Goal: Task Accomplishment & Management: Complete application form

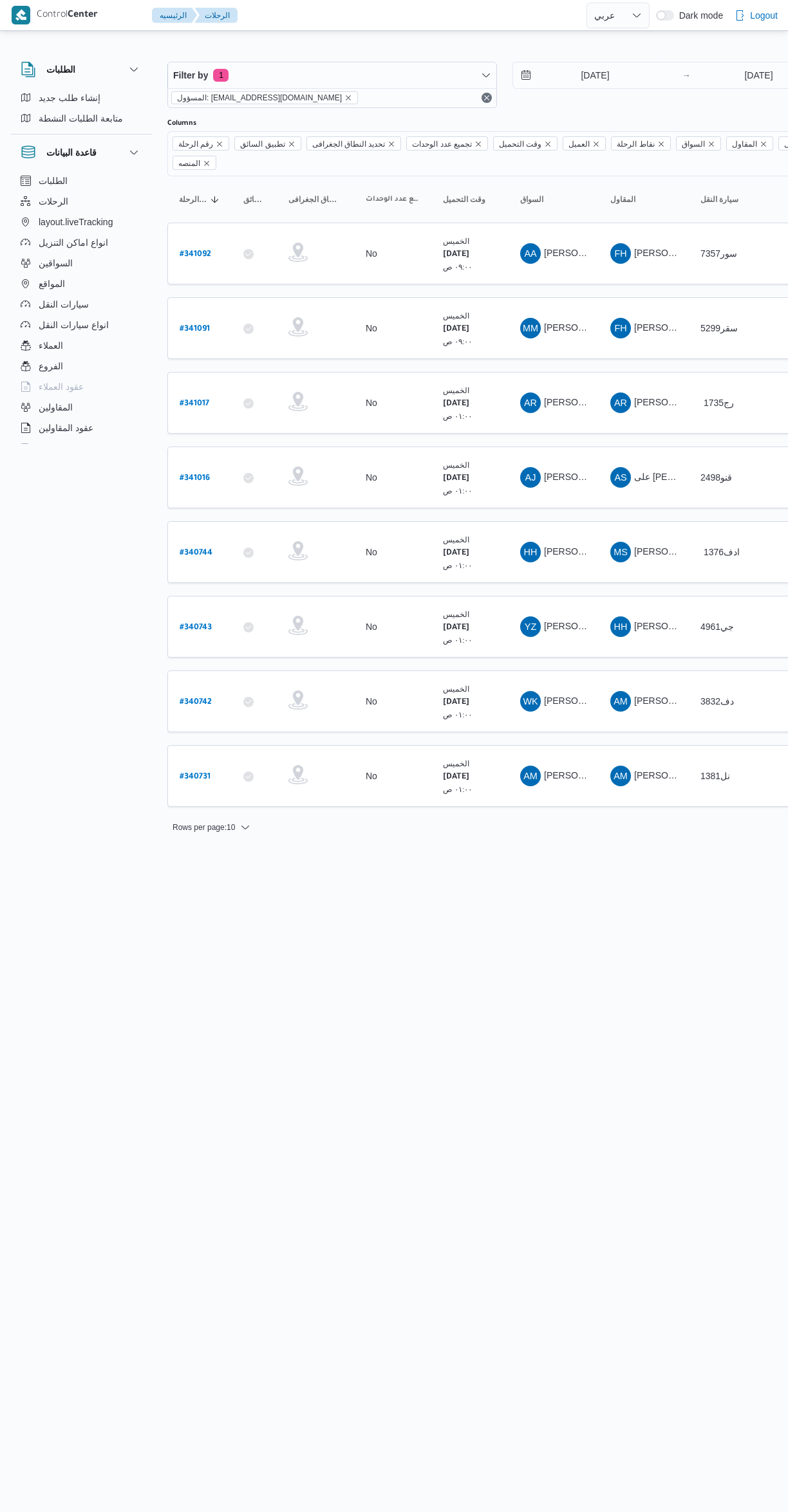
select select "ar"
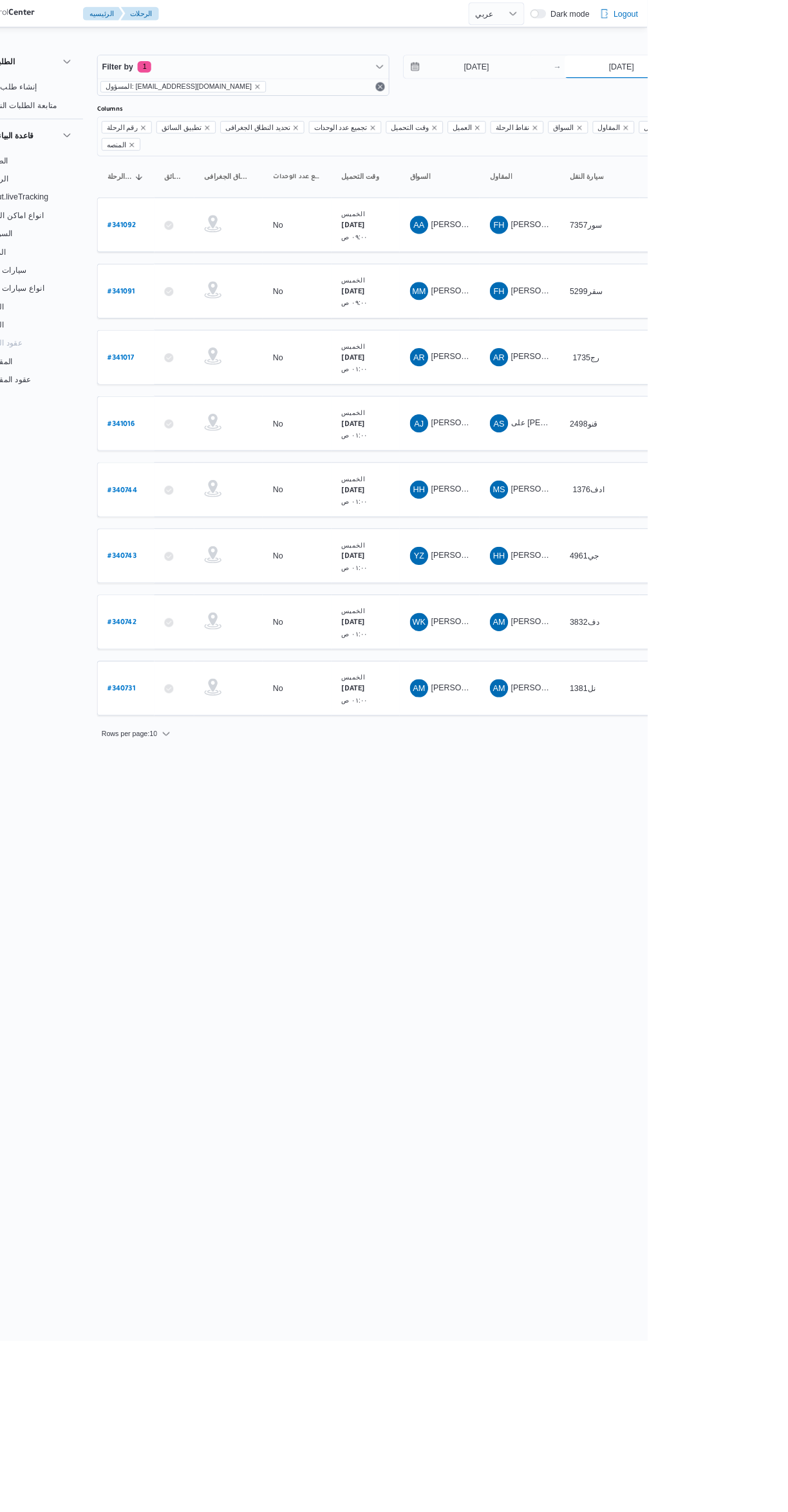
click at [732, 75] on input "2/10/2025" at bounding box center [758, 75] width 128 height 26
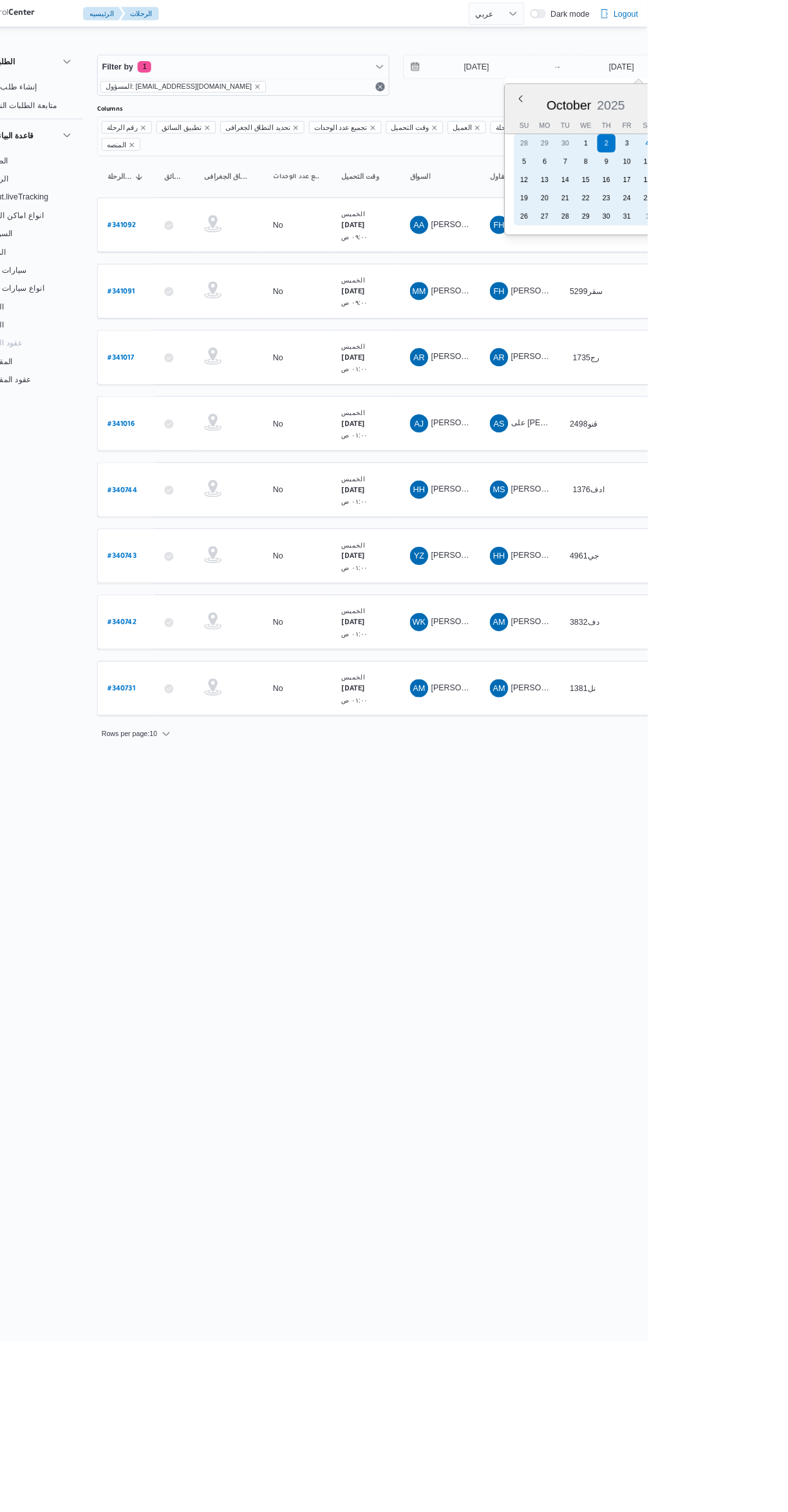
click at [787, 161] on div "4" at bounding box center [788, 162] width 21 height 21
type input "[DATE]"
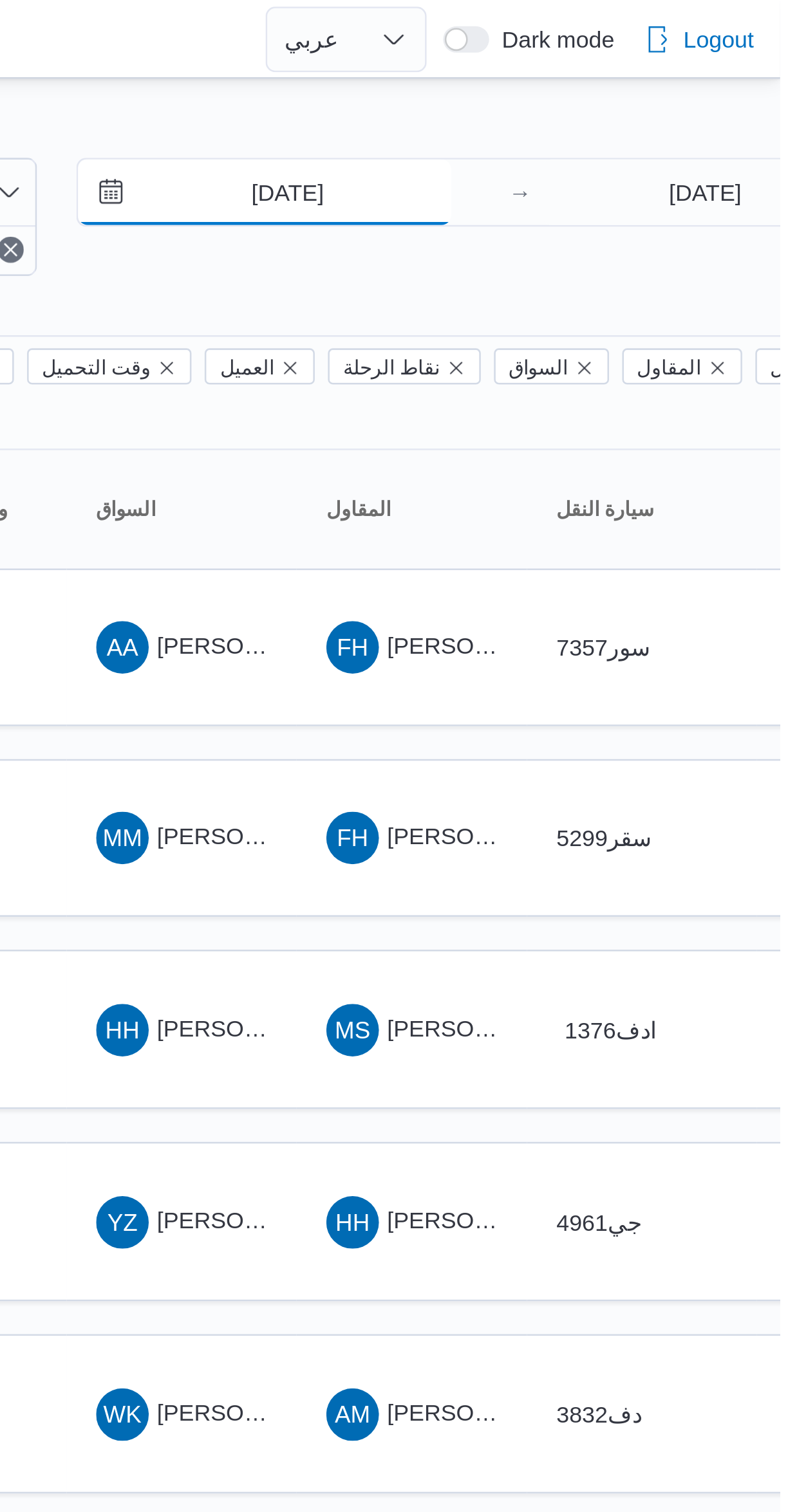
click at [608, 76] on input "2/10/2025" at bounding box center [586, 75] width 146 height 26
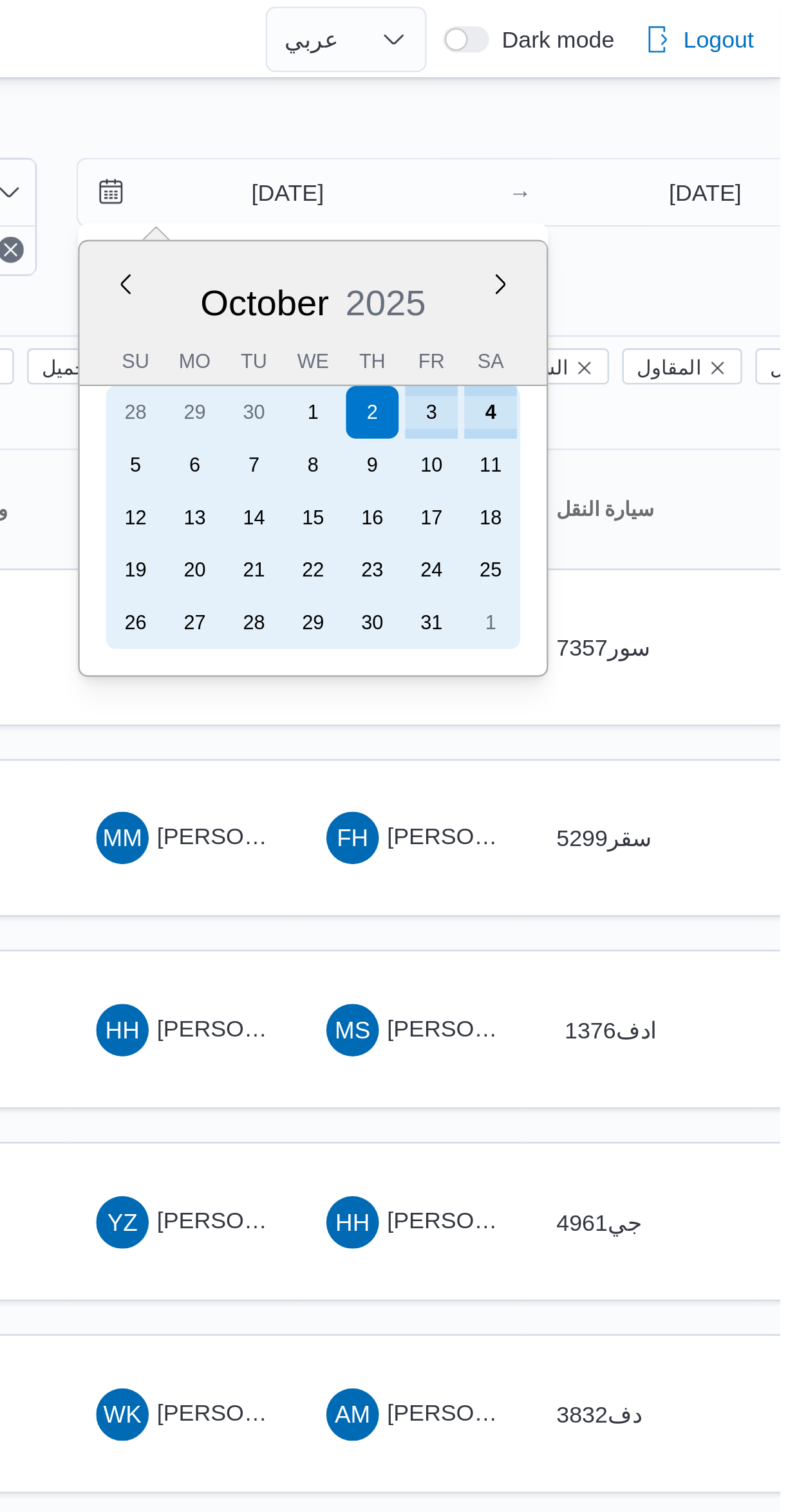
click at [676, 163] on div "4" at bounding box center [675, 162] width 21 height 21
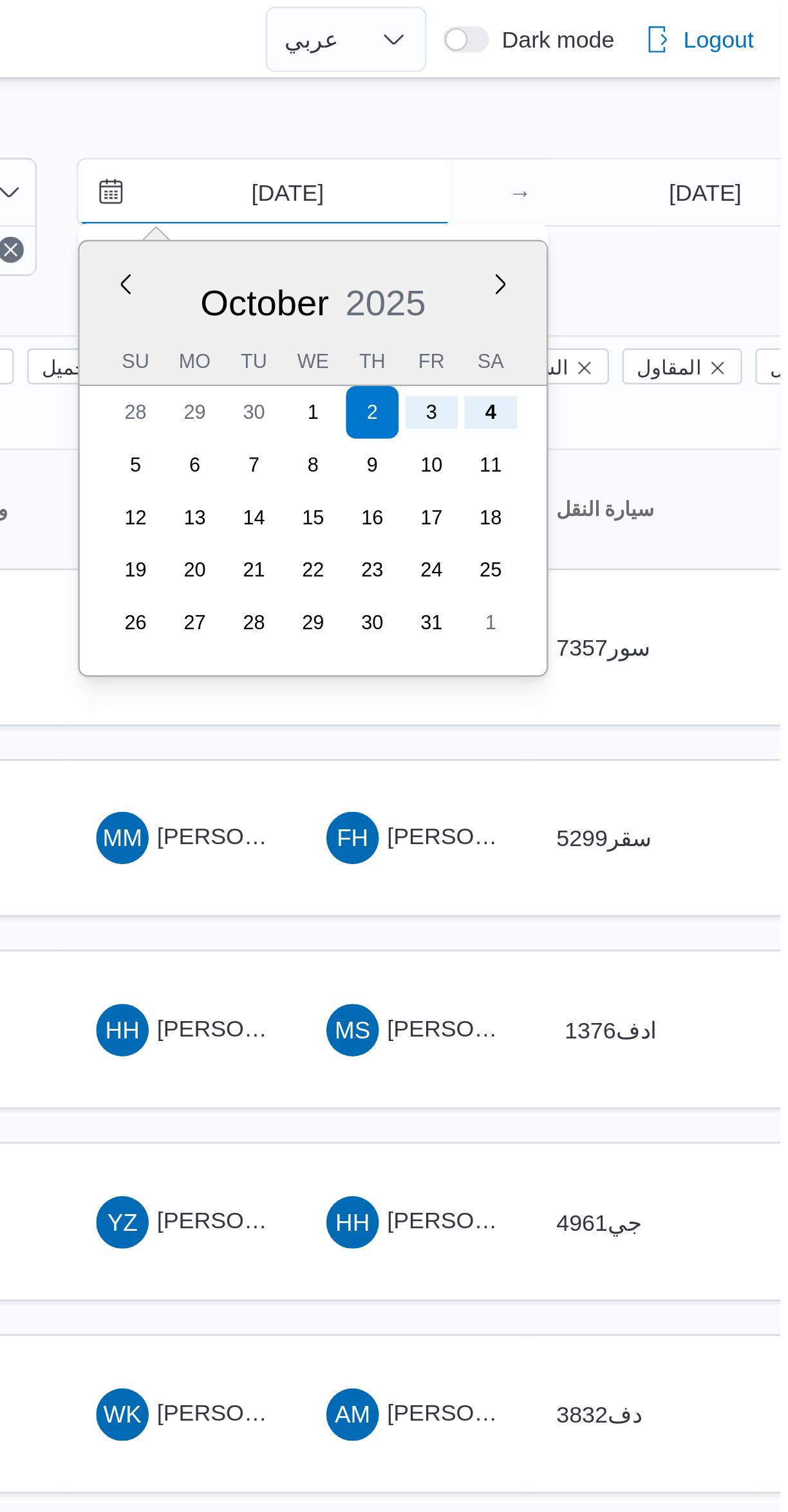
type input "[DATE]"
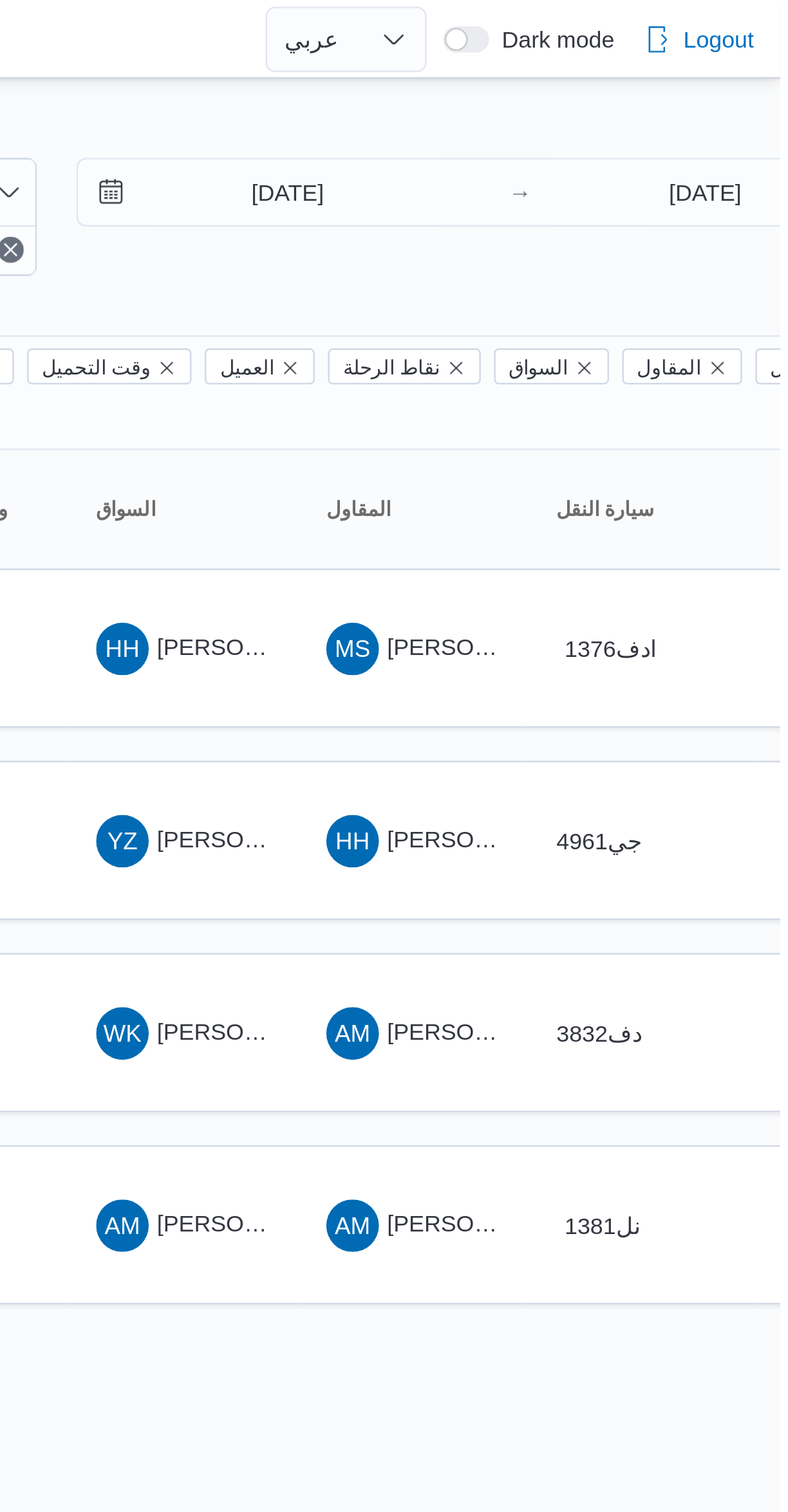
click at [670, 39] on div "Filter by 1 المسؤول: mostafa.elrouby@illa.com.eg 4/10/2025 → 4/10/2025 Group By…" at bounding box center [386, 294] width 788 height 522
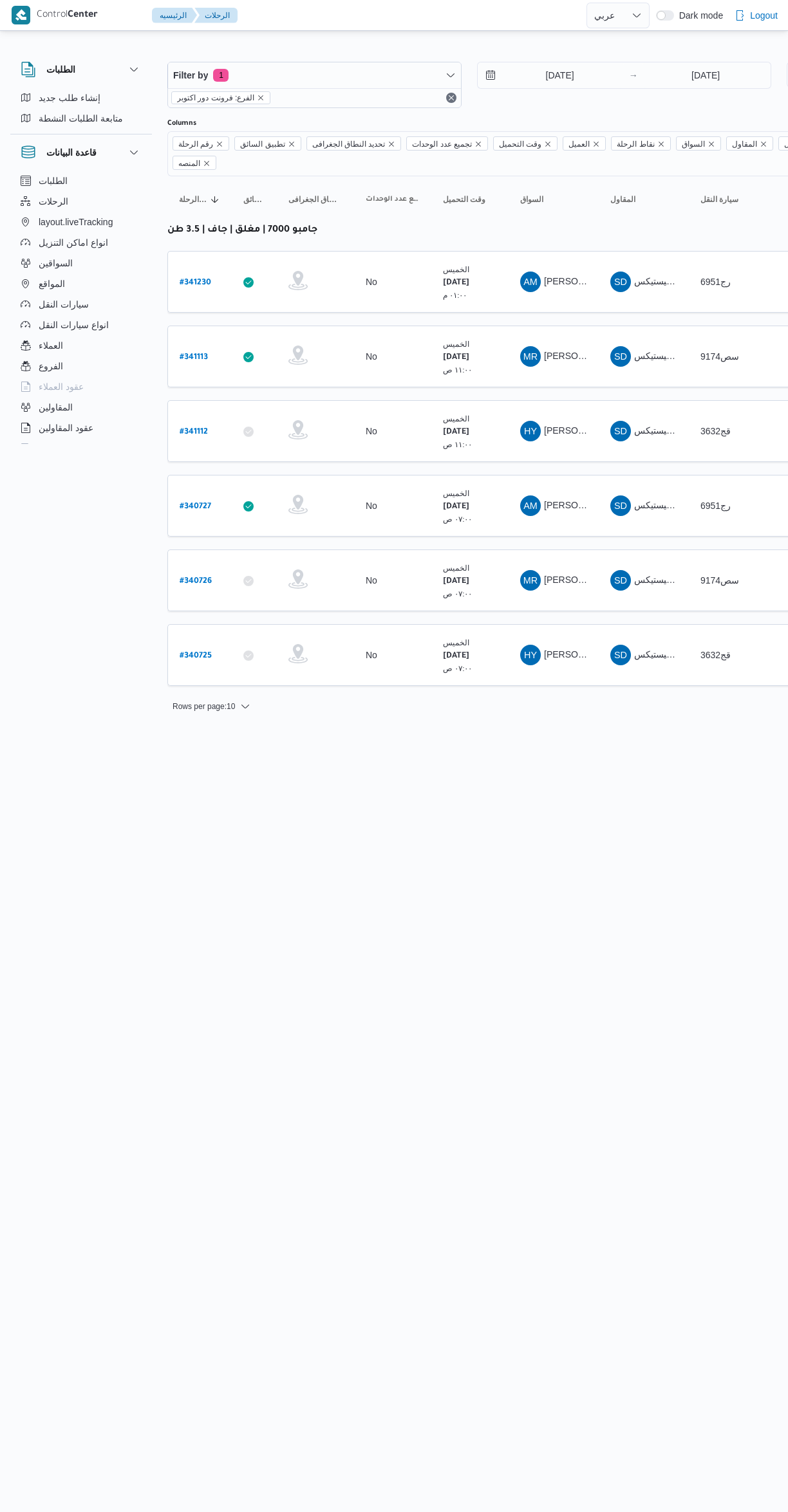
select select "ar"
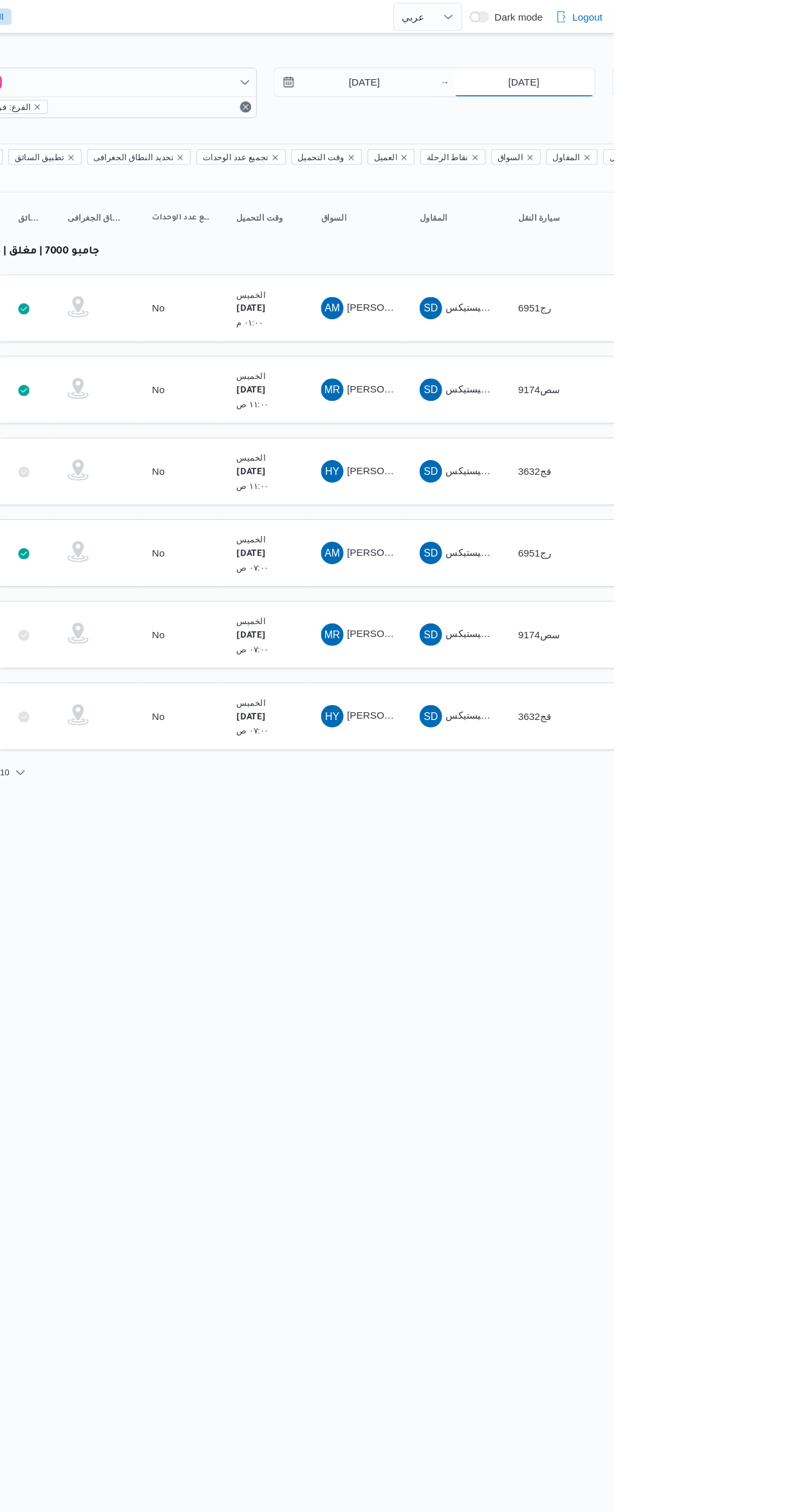
click at [724, 75] on input "2/10/2025" at bounding box center [705, 75] width 128 height 26
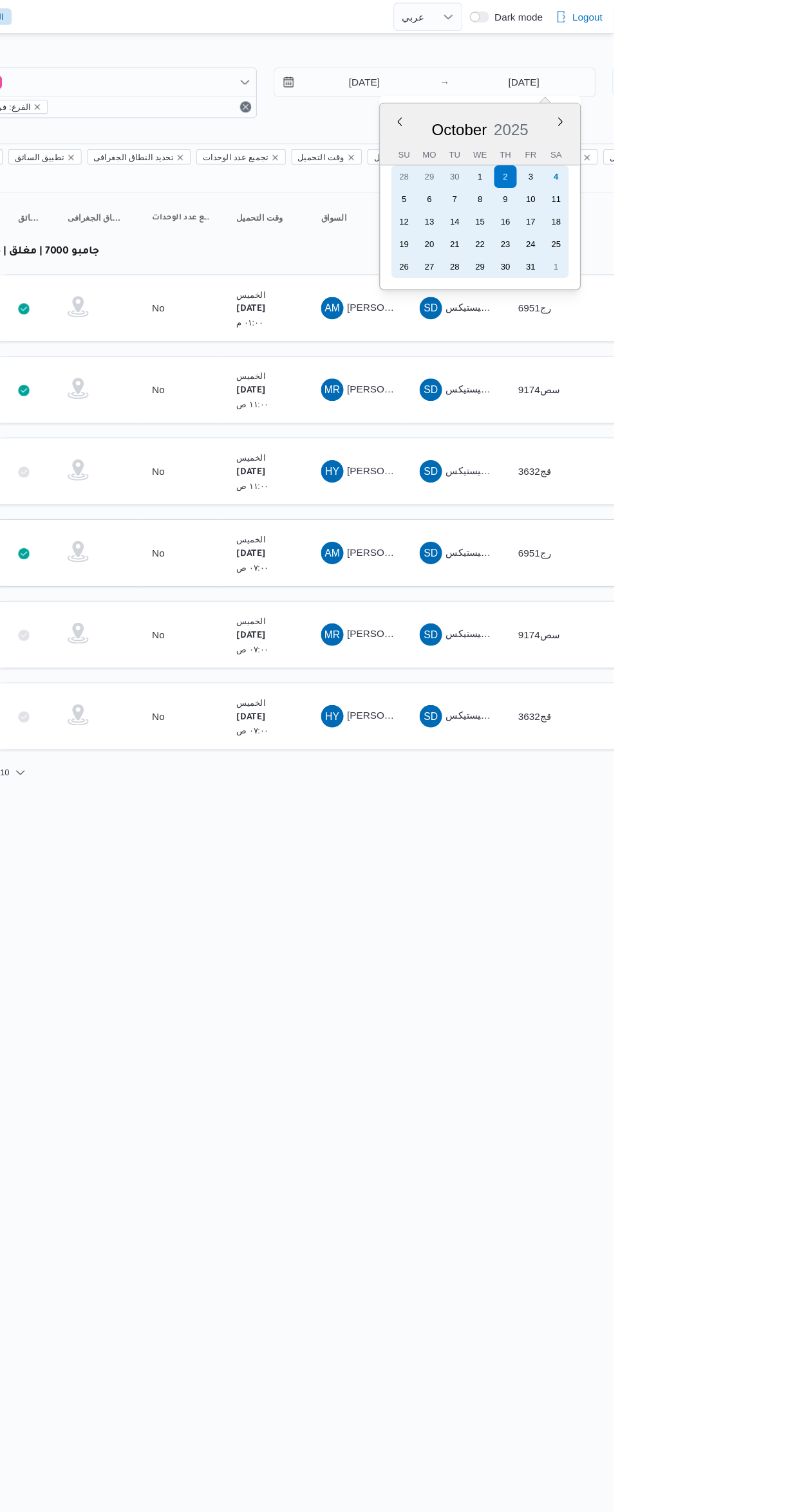
click at [745, 156] on div "4" at bounding box center [735, 162] width 21 height 21
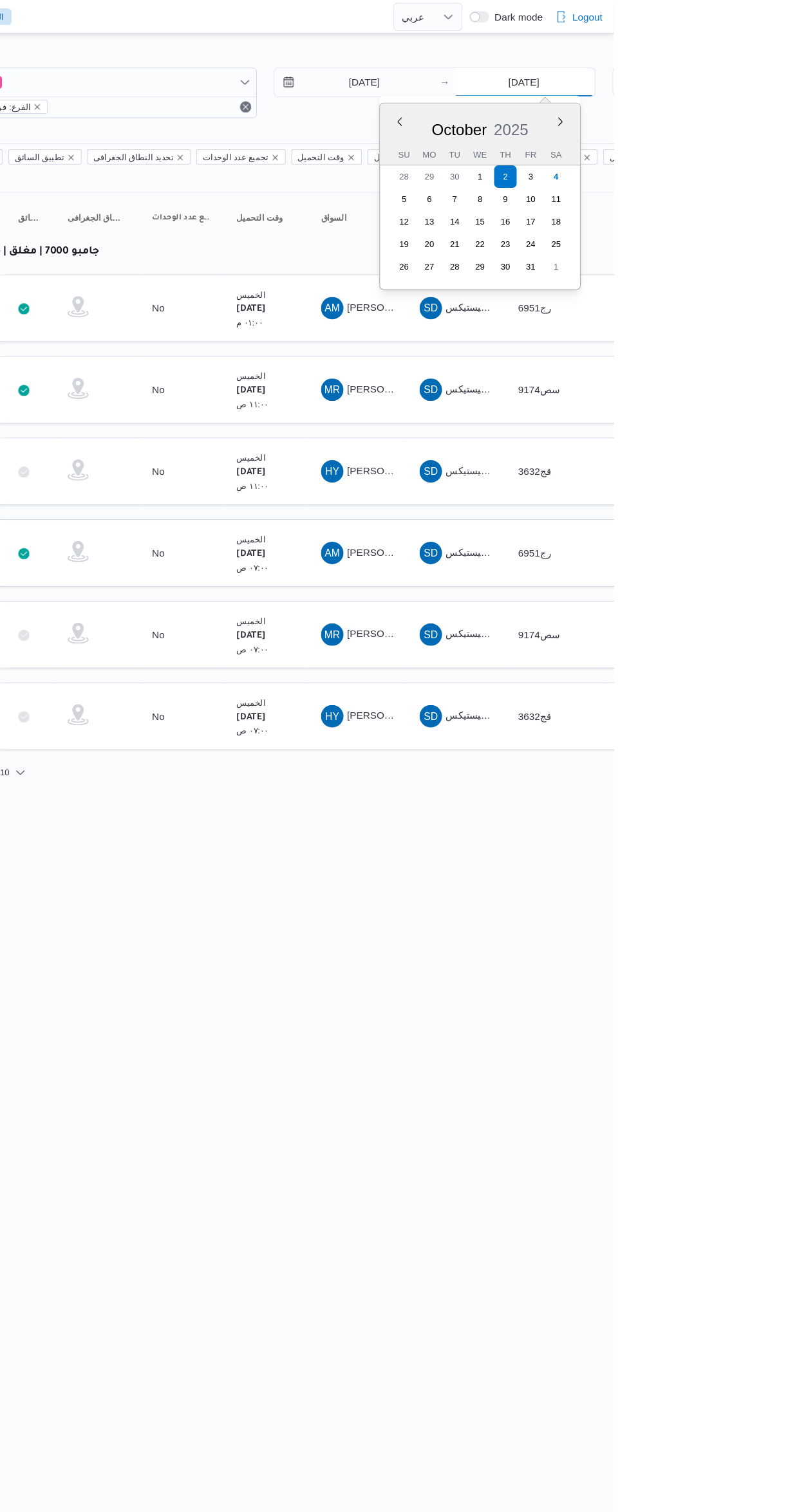
type input "4/10/2025"
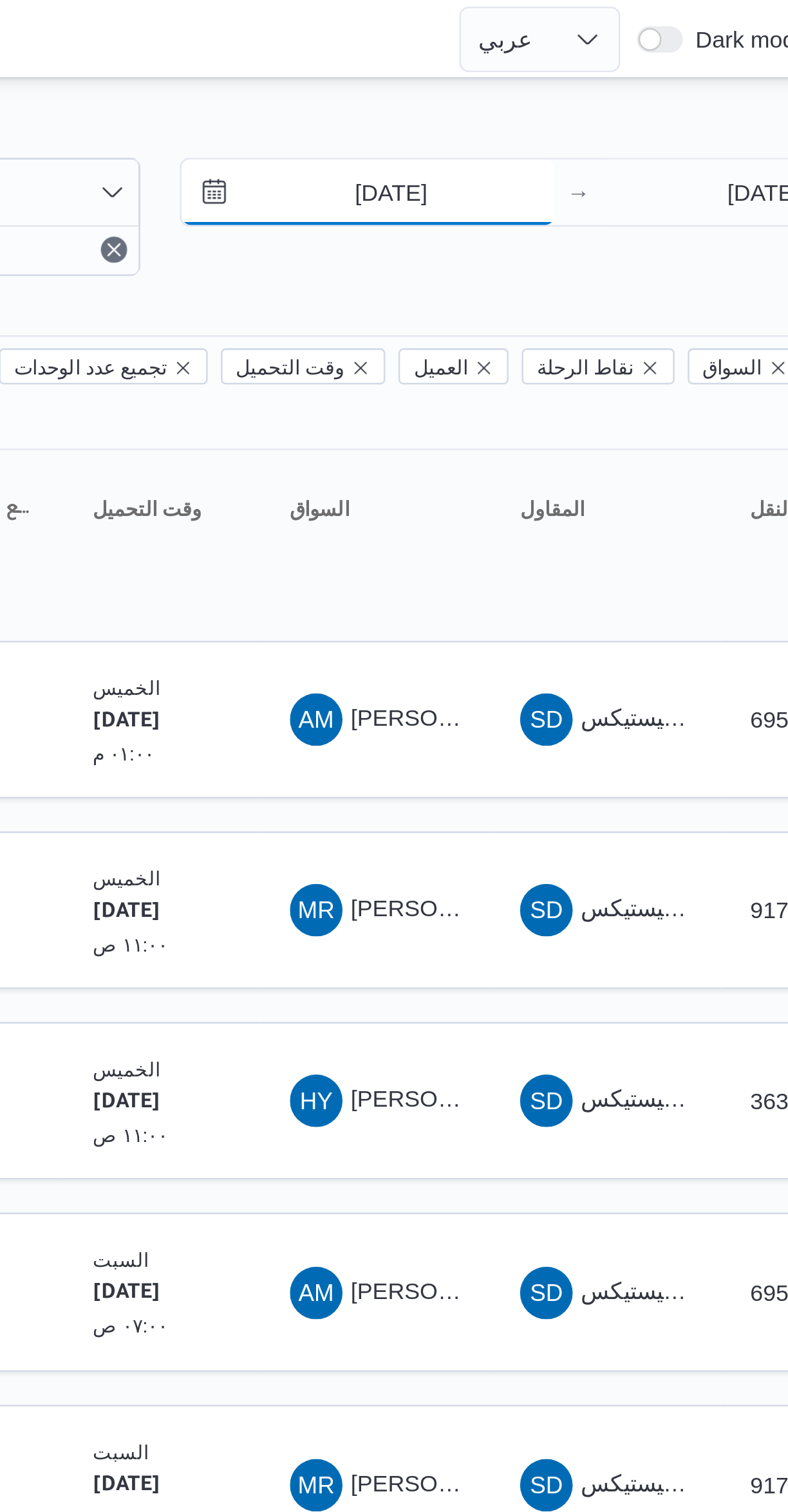
click at [582, 79] on input "2/10/2025" at bounding box center [550, 75] width 146 height 26
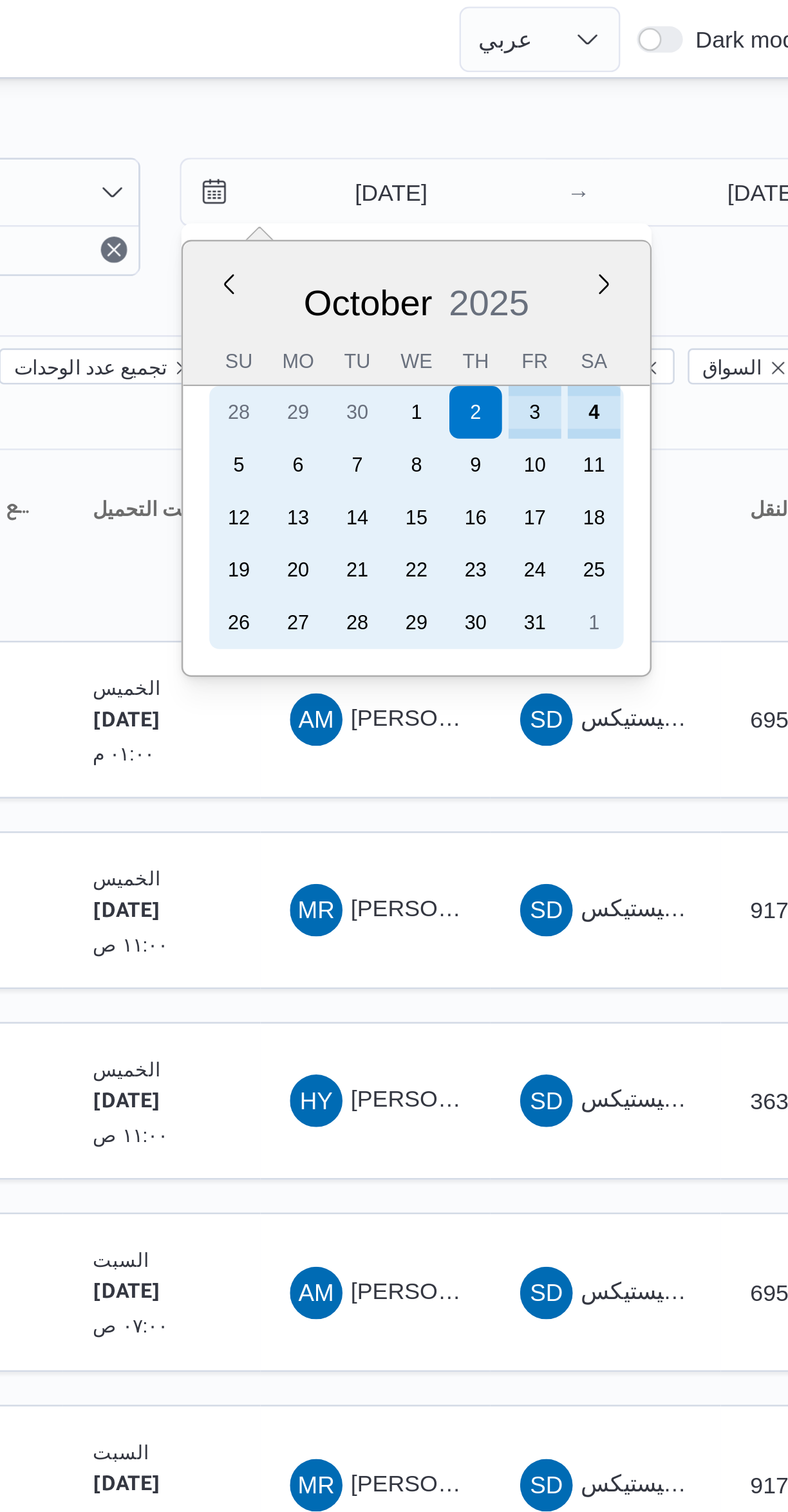
click at [649, 160] on div "4" at bounding box center [639, 162] width 21 height 21
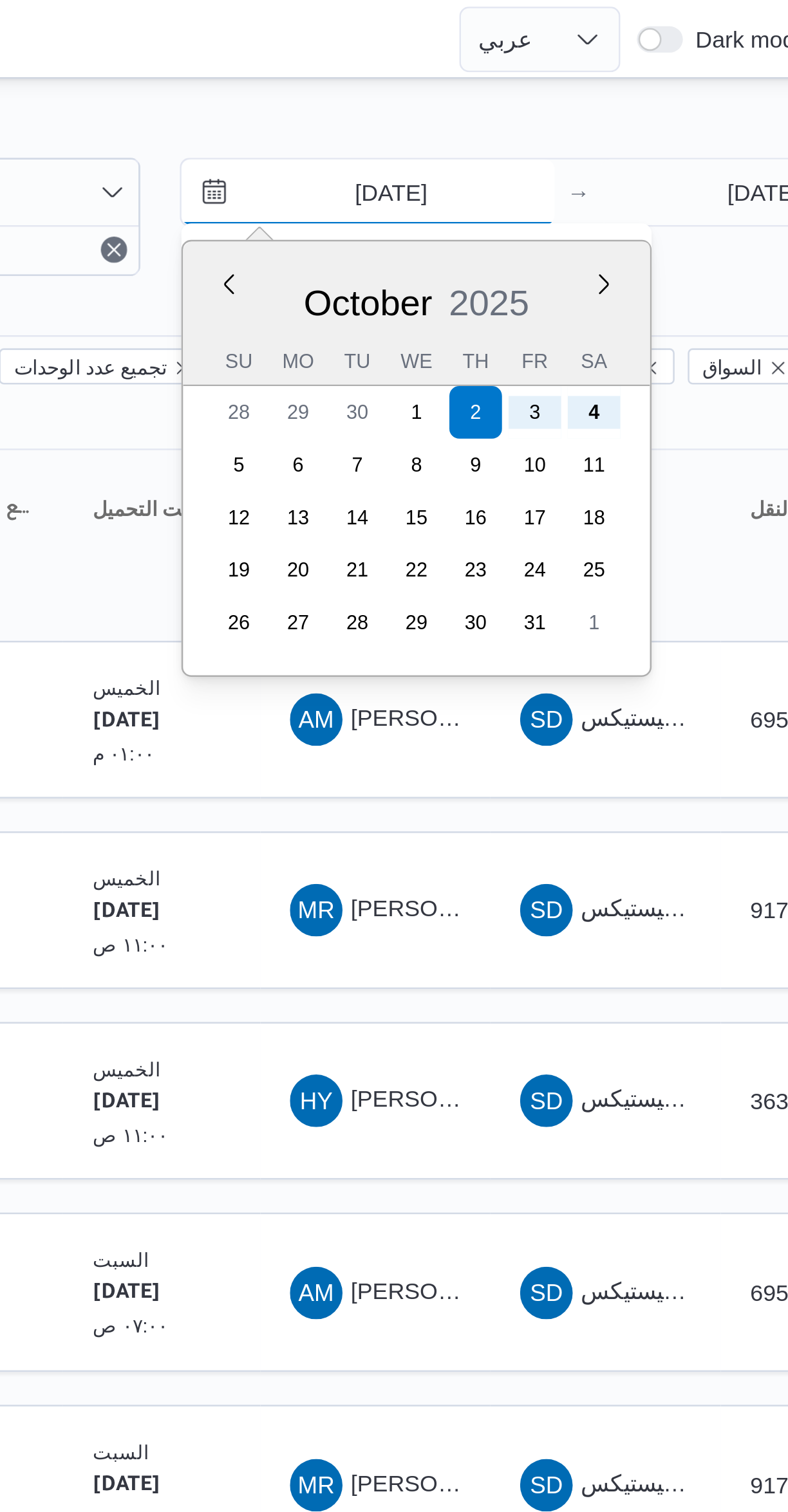
type input "4/10/2025"
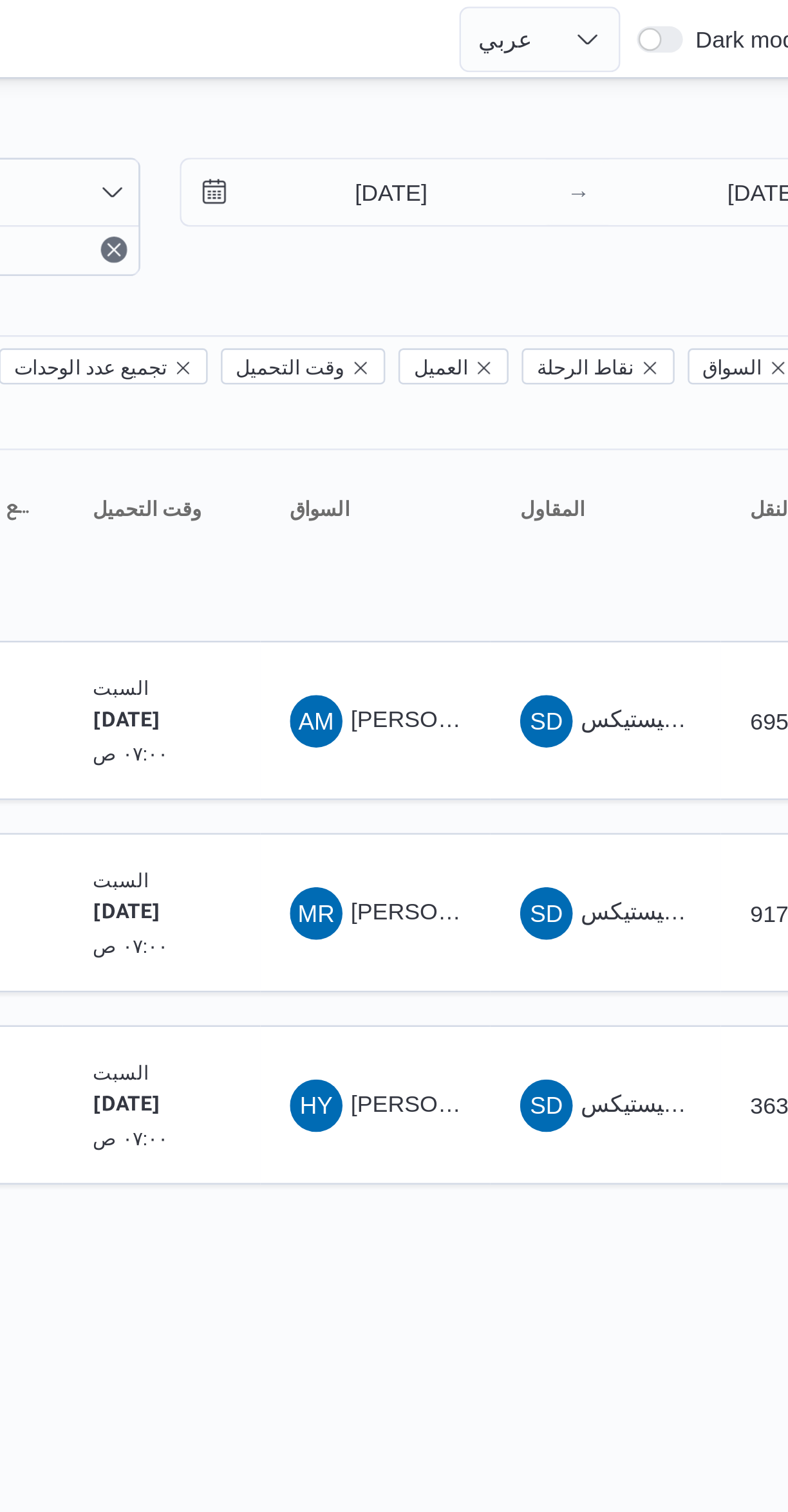
click at [641, 40] on div "Filter by 1 الفرع: فرونت دور اكتوبر 4/10/2025 → 4/10/2025 Group By نوع سيارة ال…" at bounding box center [386, 271] width 788 height 475
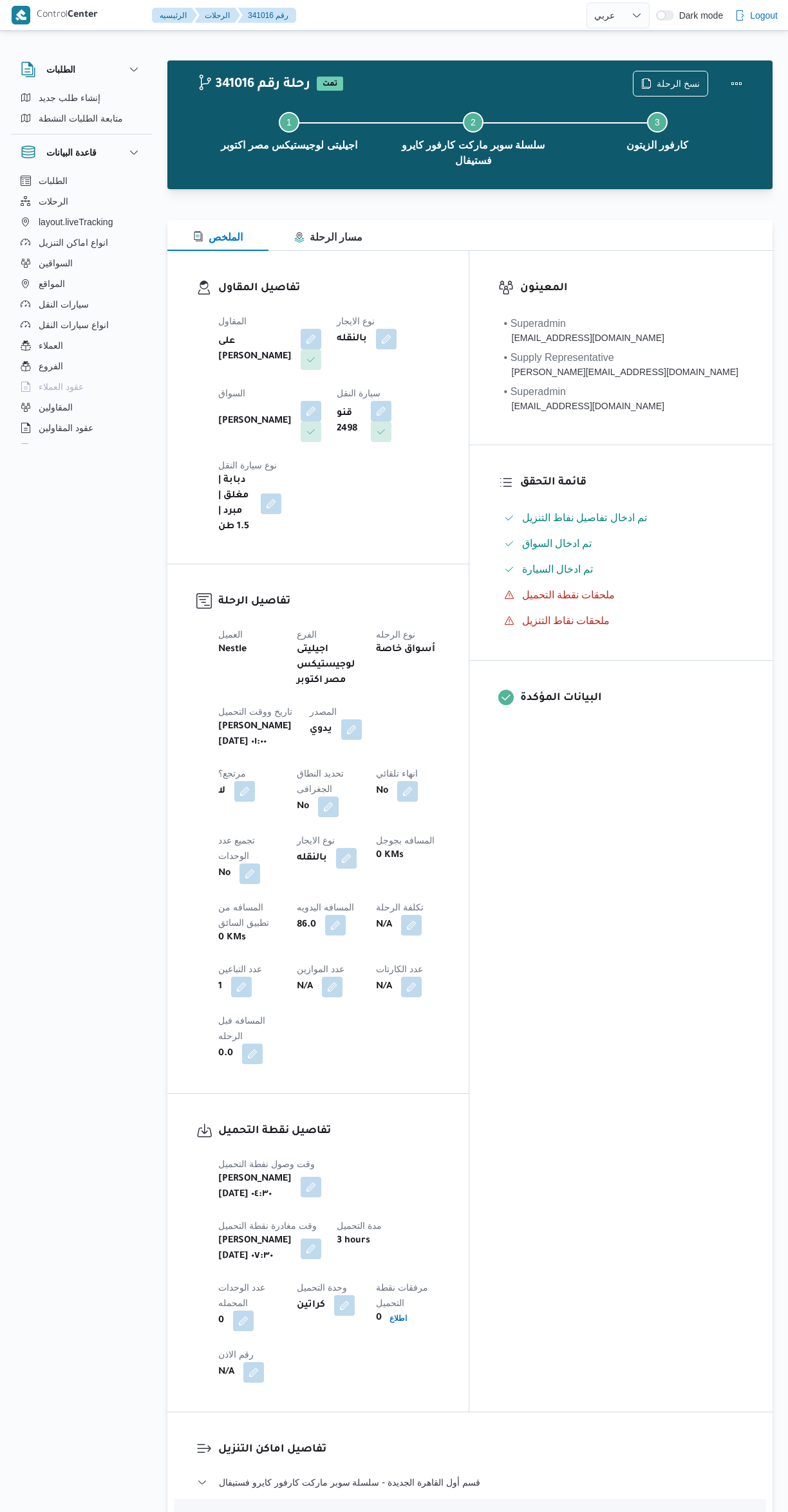
select select "ar"
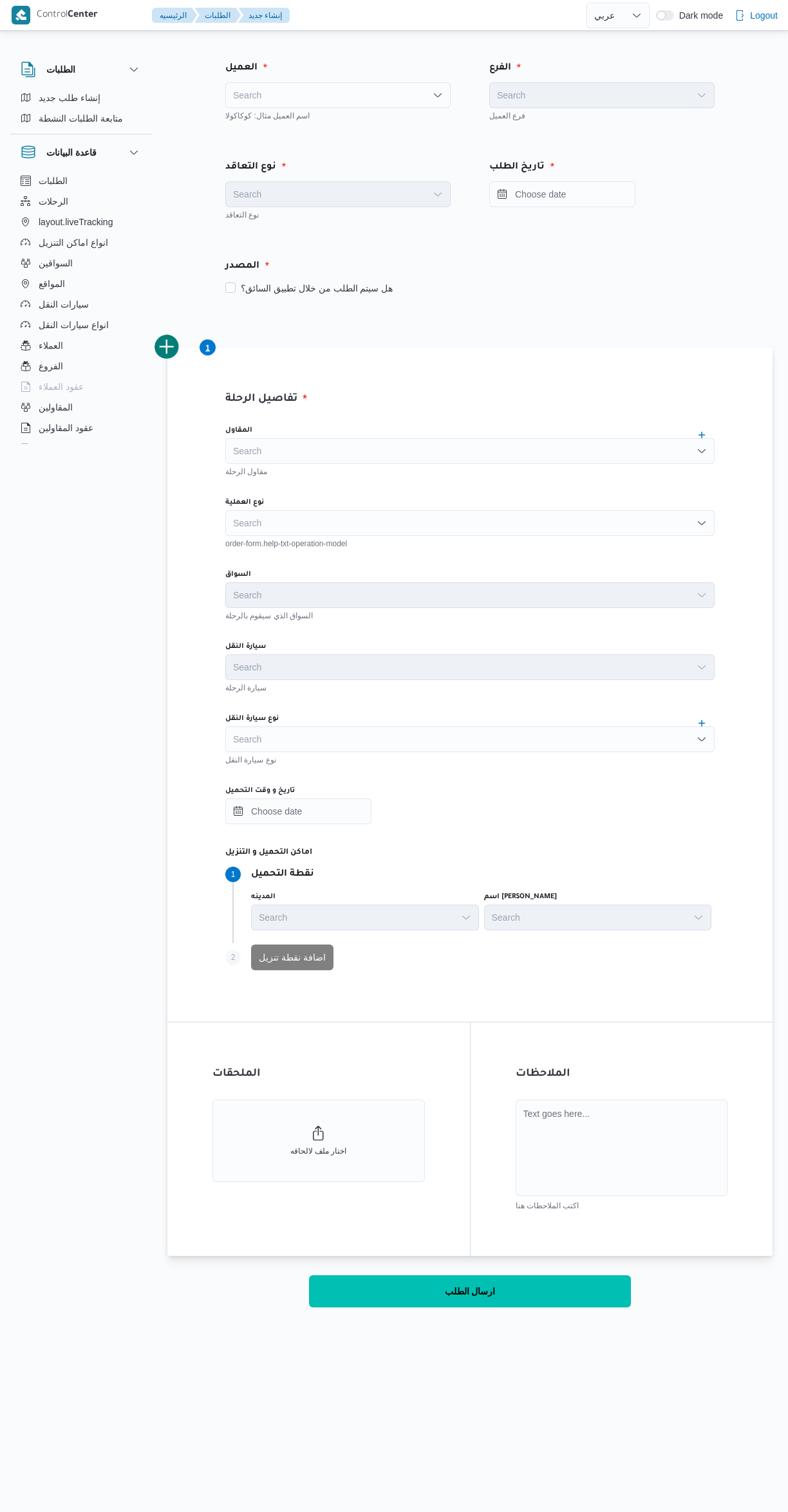
select select "ar"
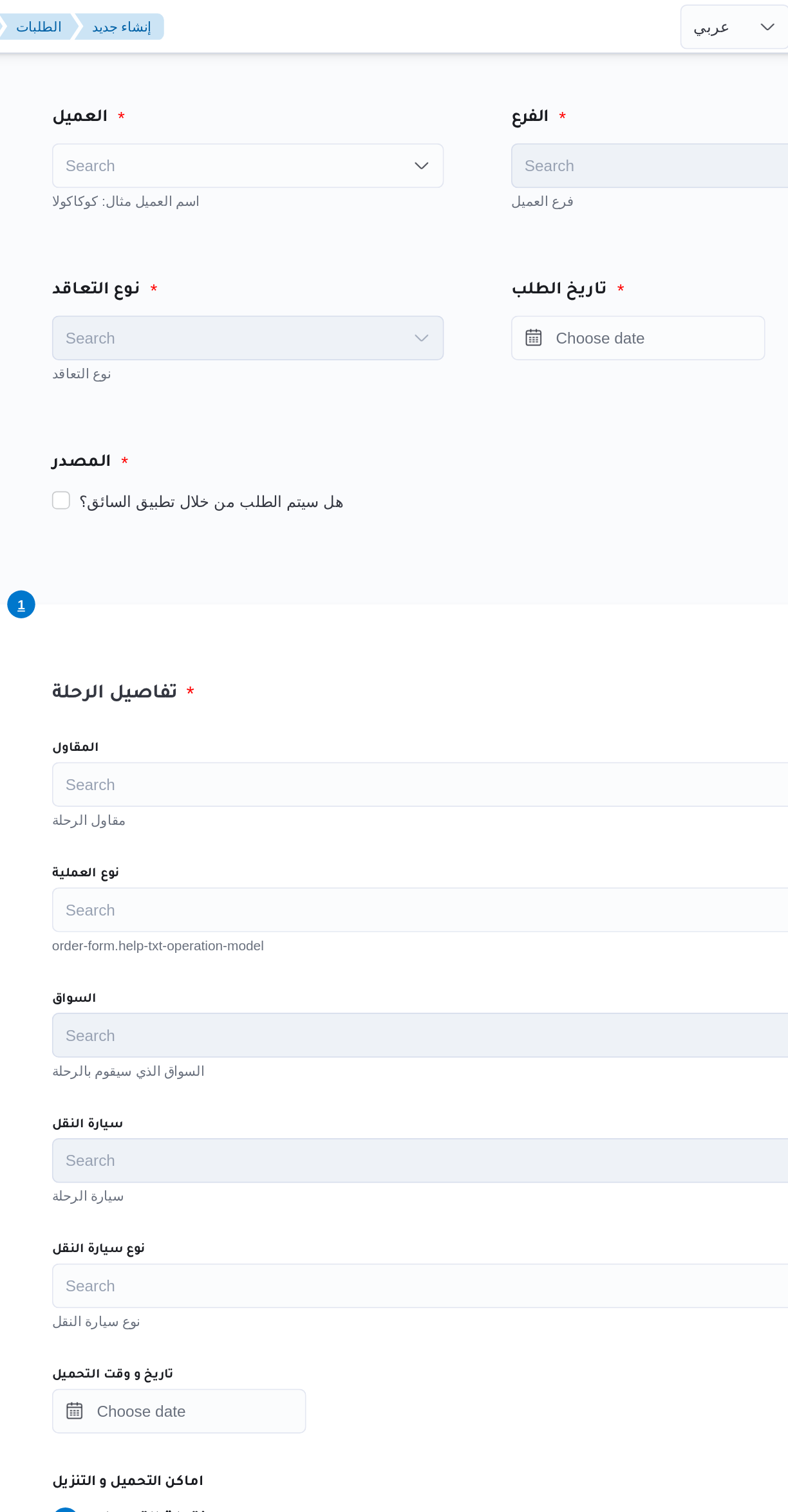
click at [268, 98] on div "Search" at bounding box center [337, 95] width 225 height 26
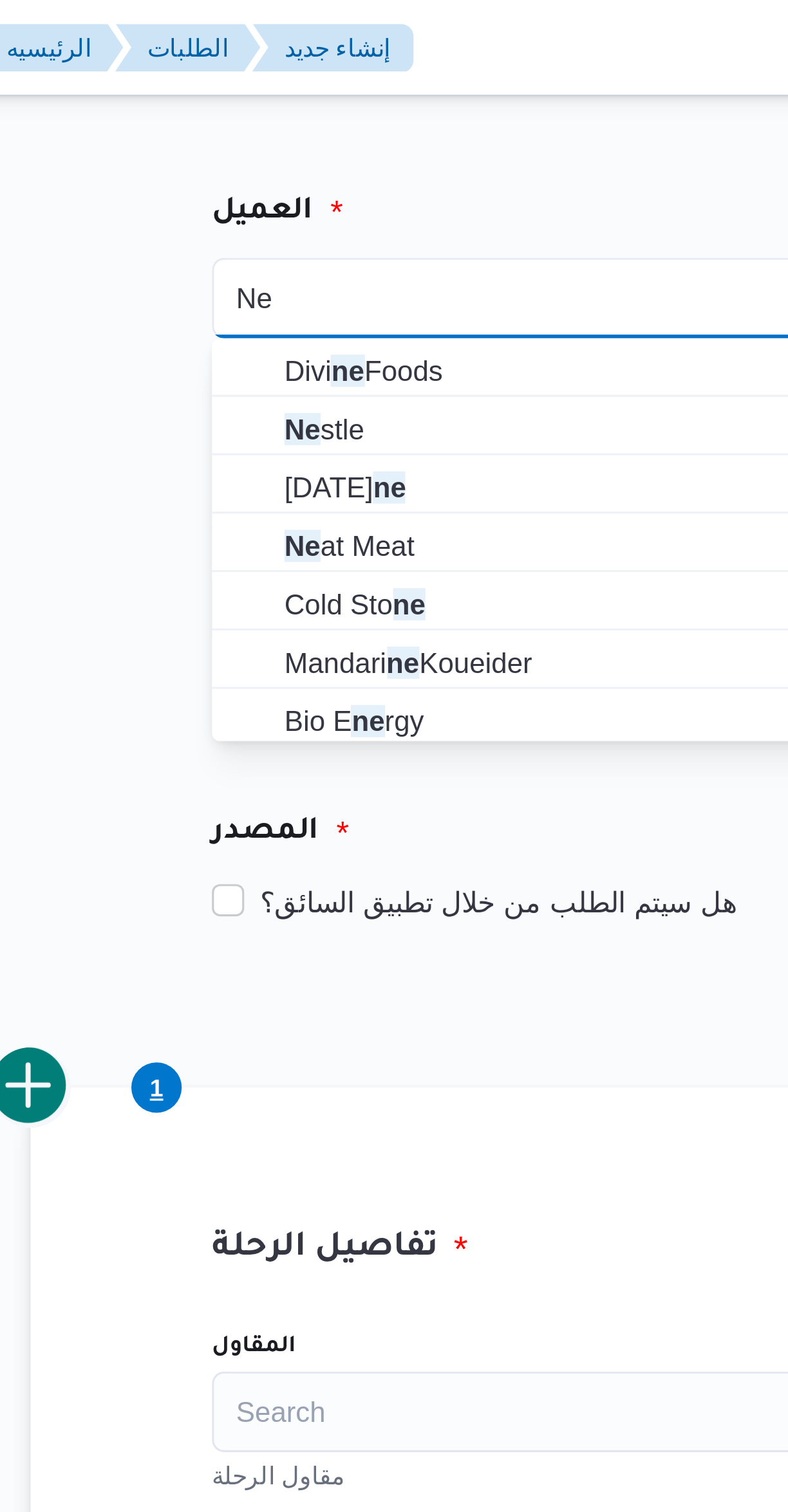
type input "Ne"
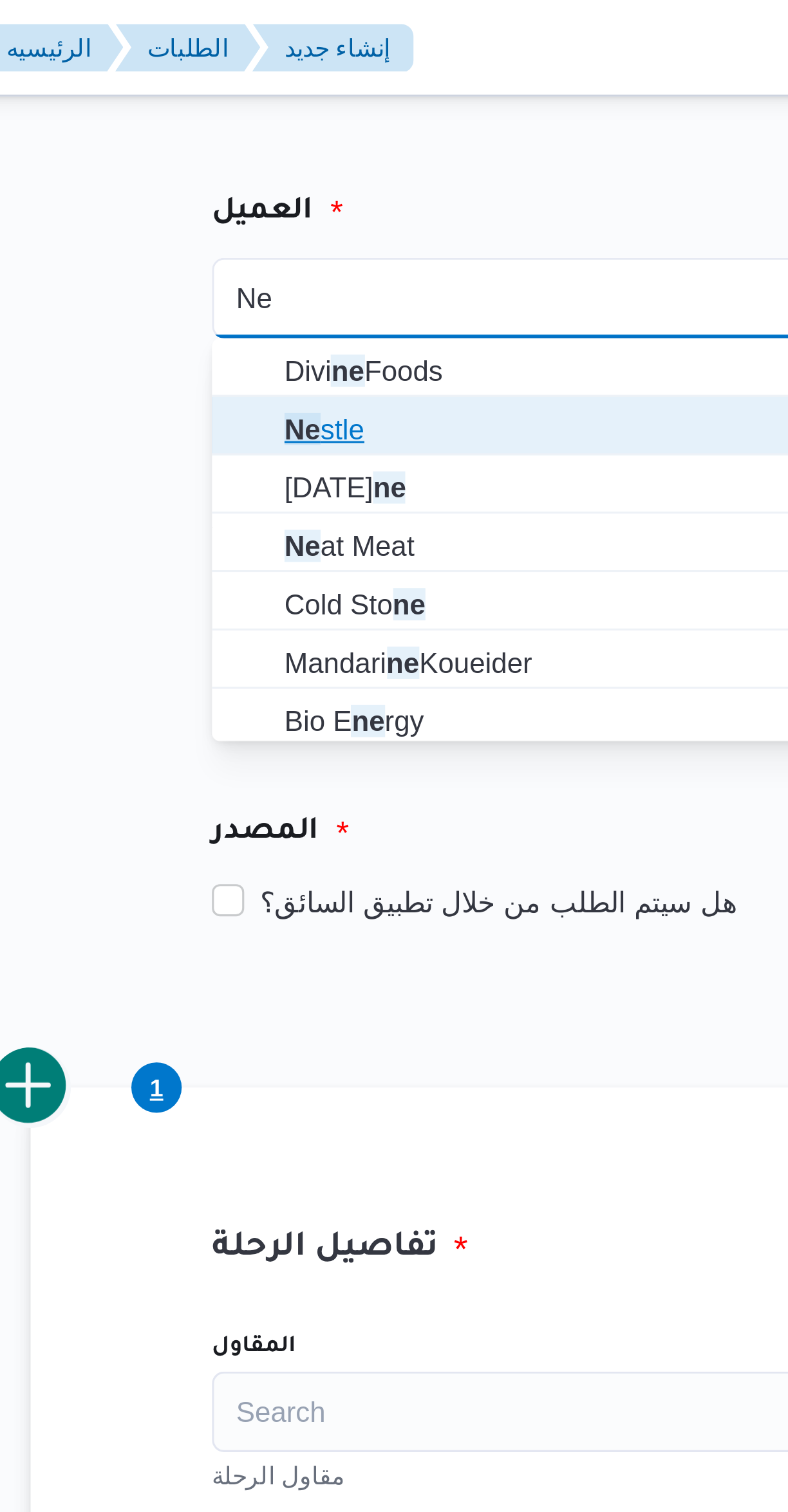
click at [328, 134] on span "Ne stle" at bounding box center [345, 137] width 194 height 15
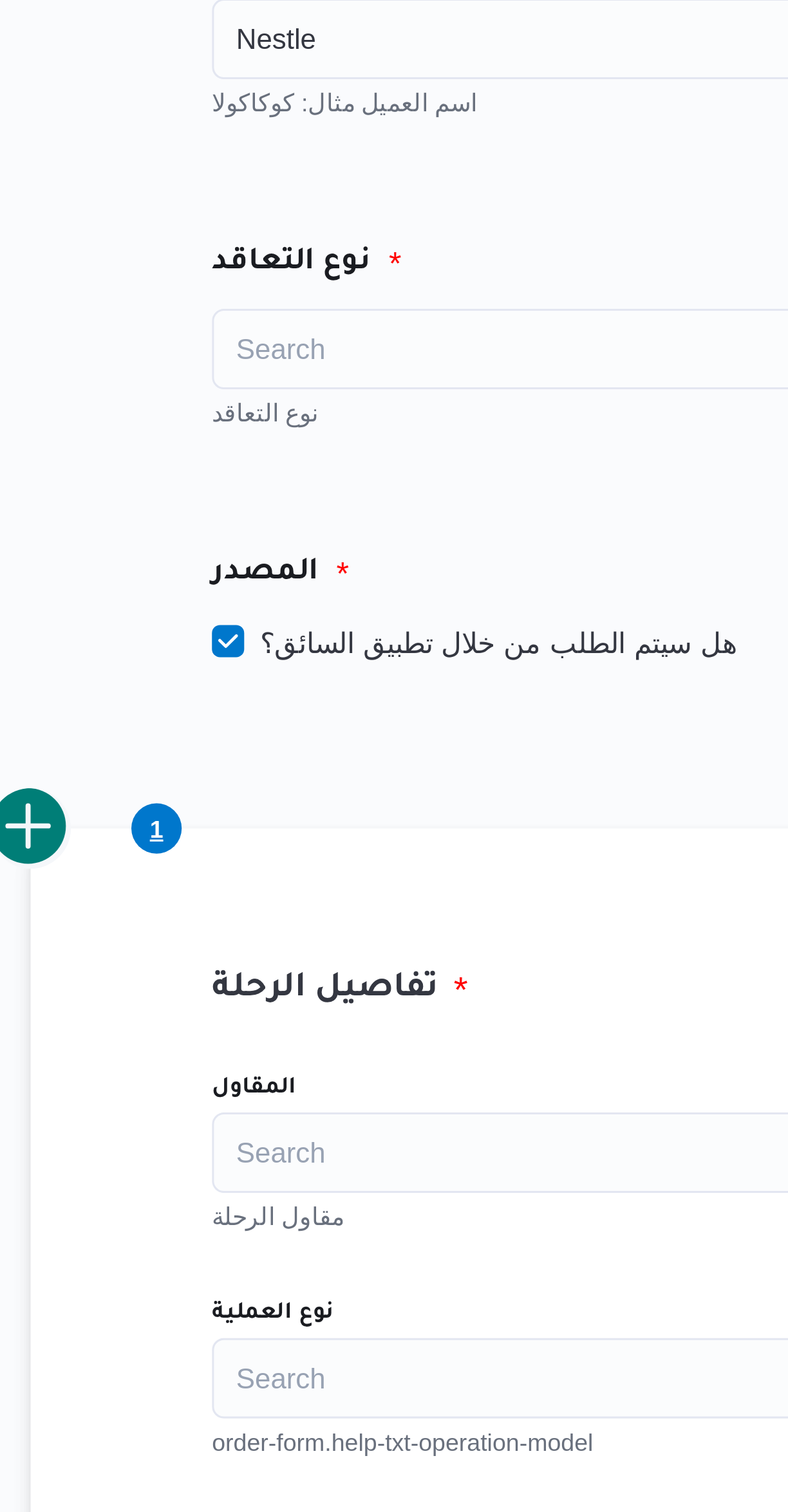
click at [354, 196] on div "Search" at bounding box center [337, 194] width 225 height 26
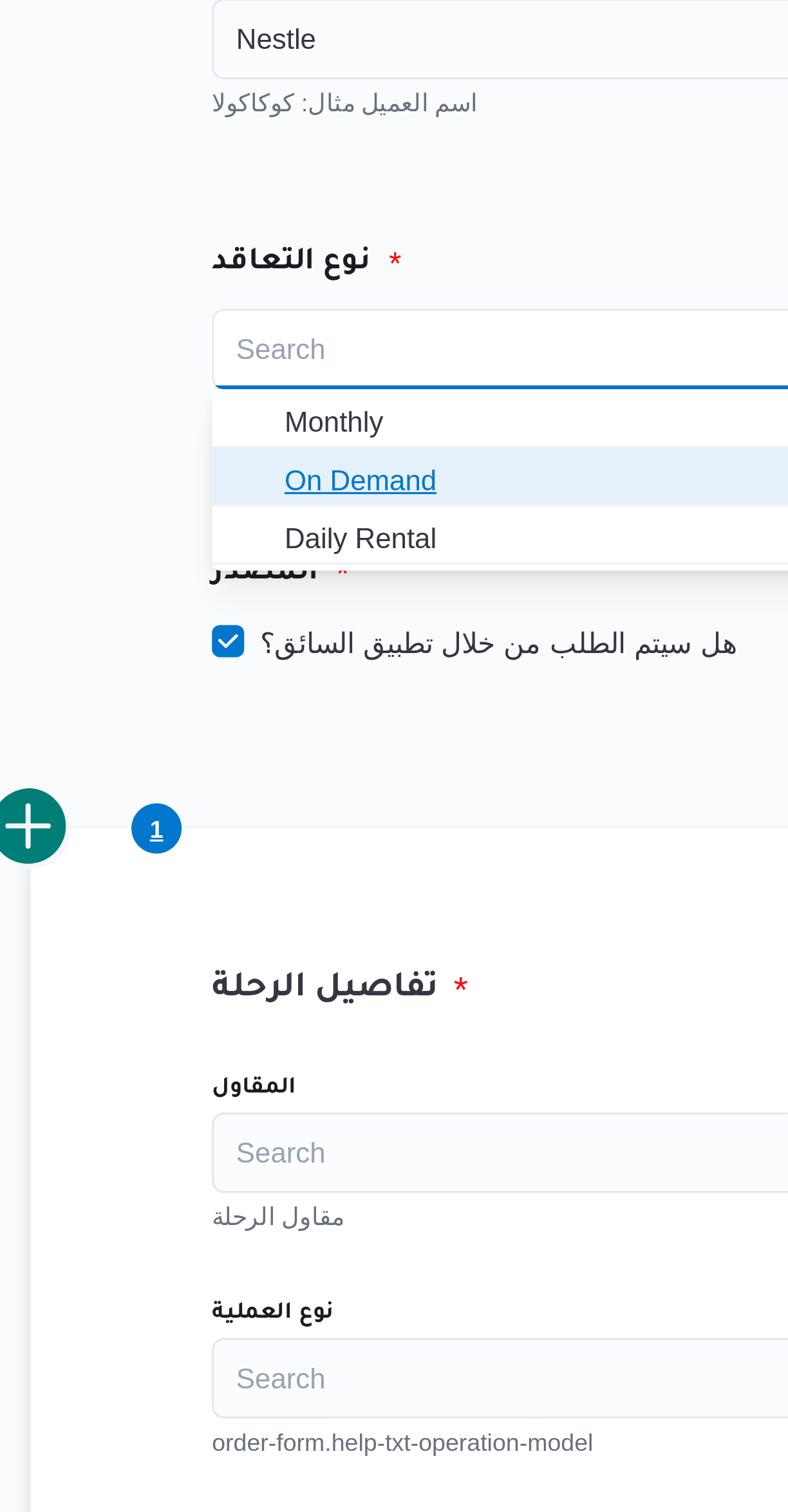
click at [339, 232] on span "On Demand" at bounding box center [345, 236] width 194 height 15
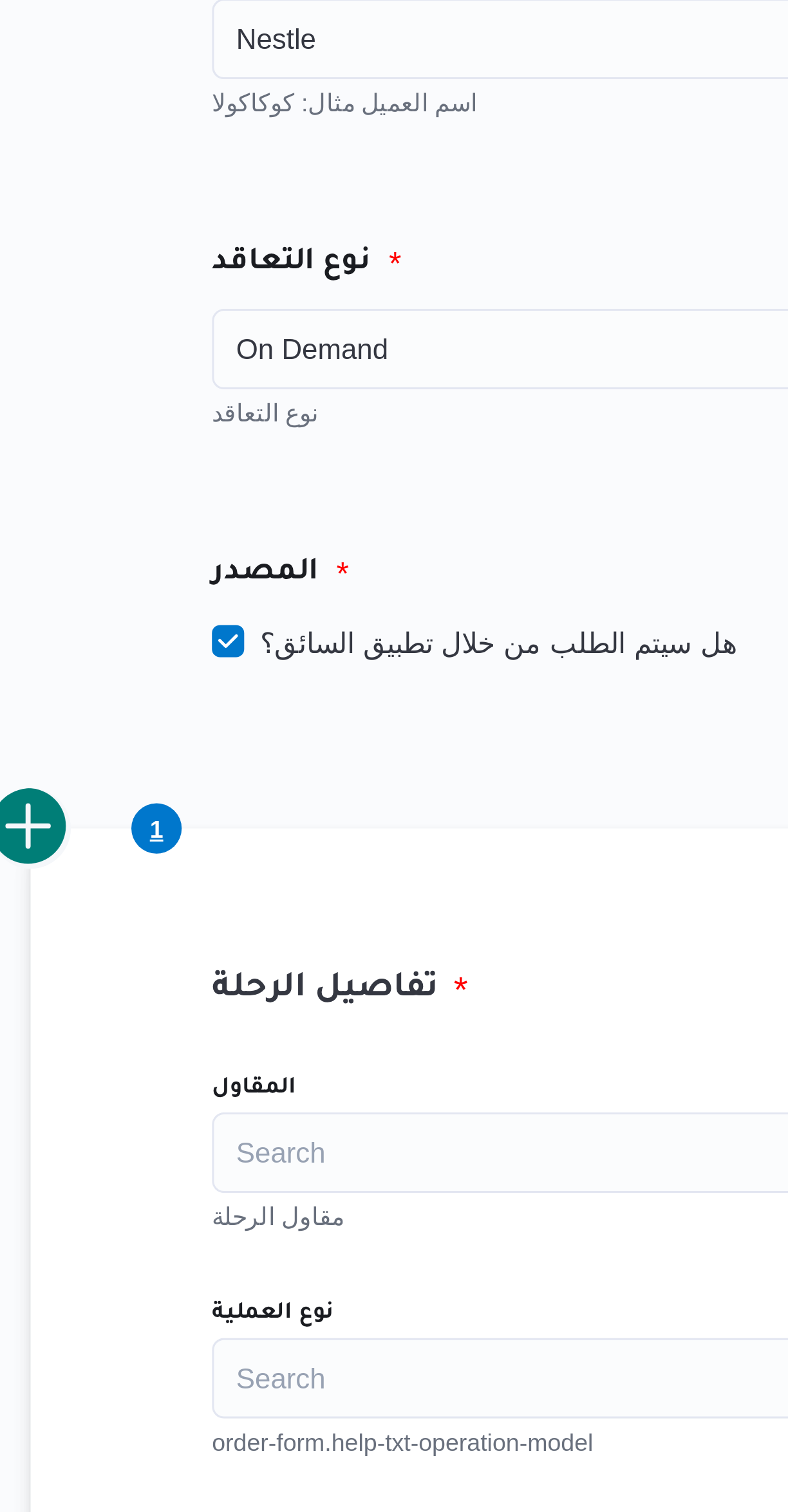
click at [336, 291] on label "هل سيتم الطلب من خلال تطبيق السائق؟" at bounding box center [309, 288] width 167 height 15
checkbox input "false"
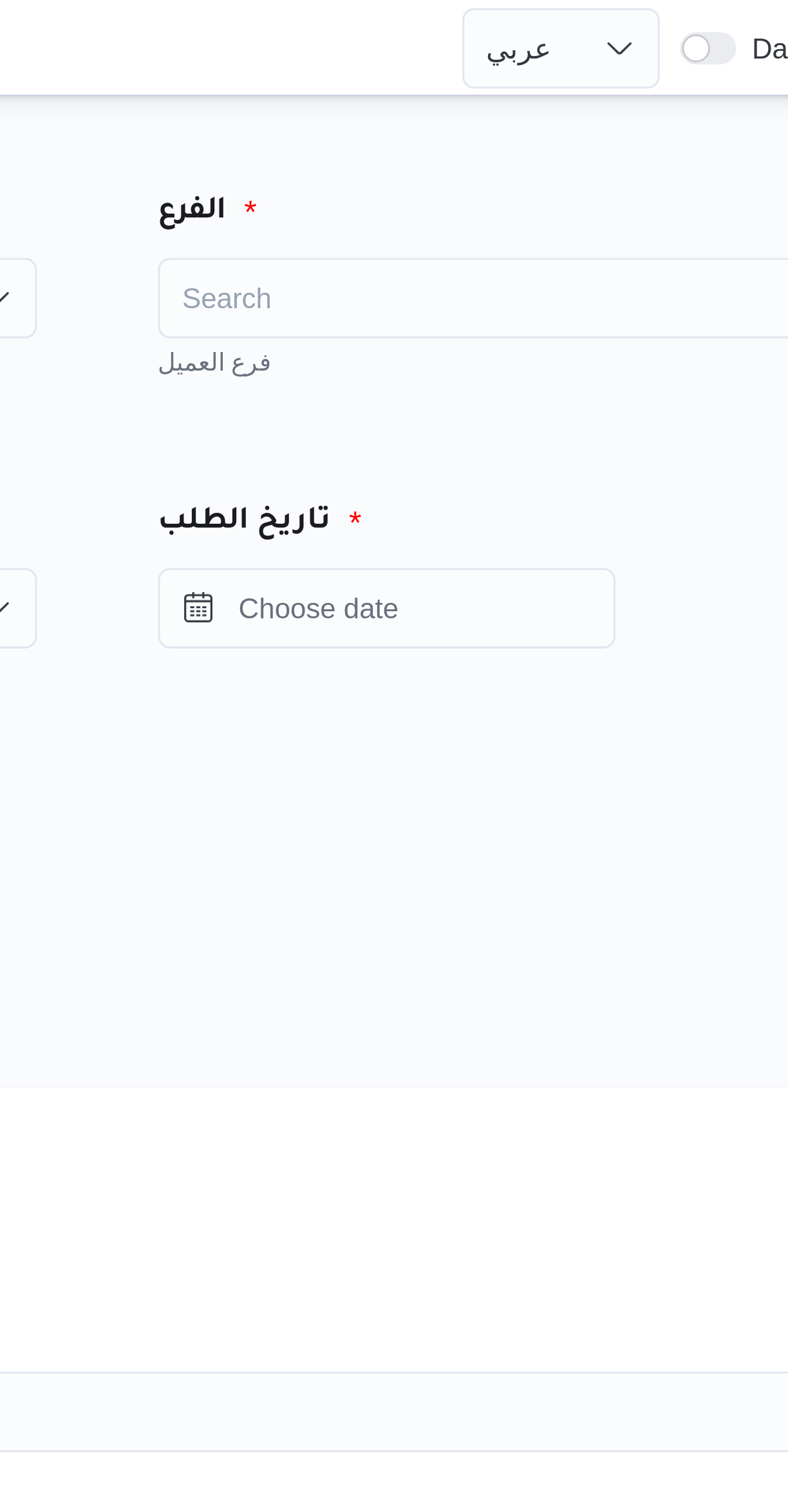
click at [633, 91] on div "Search" at bounding box center [601, 95] width 225 height 26
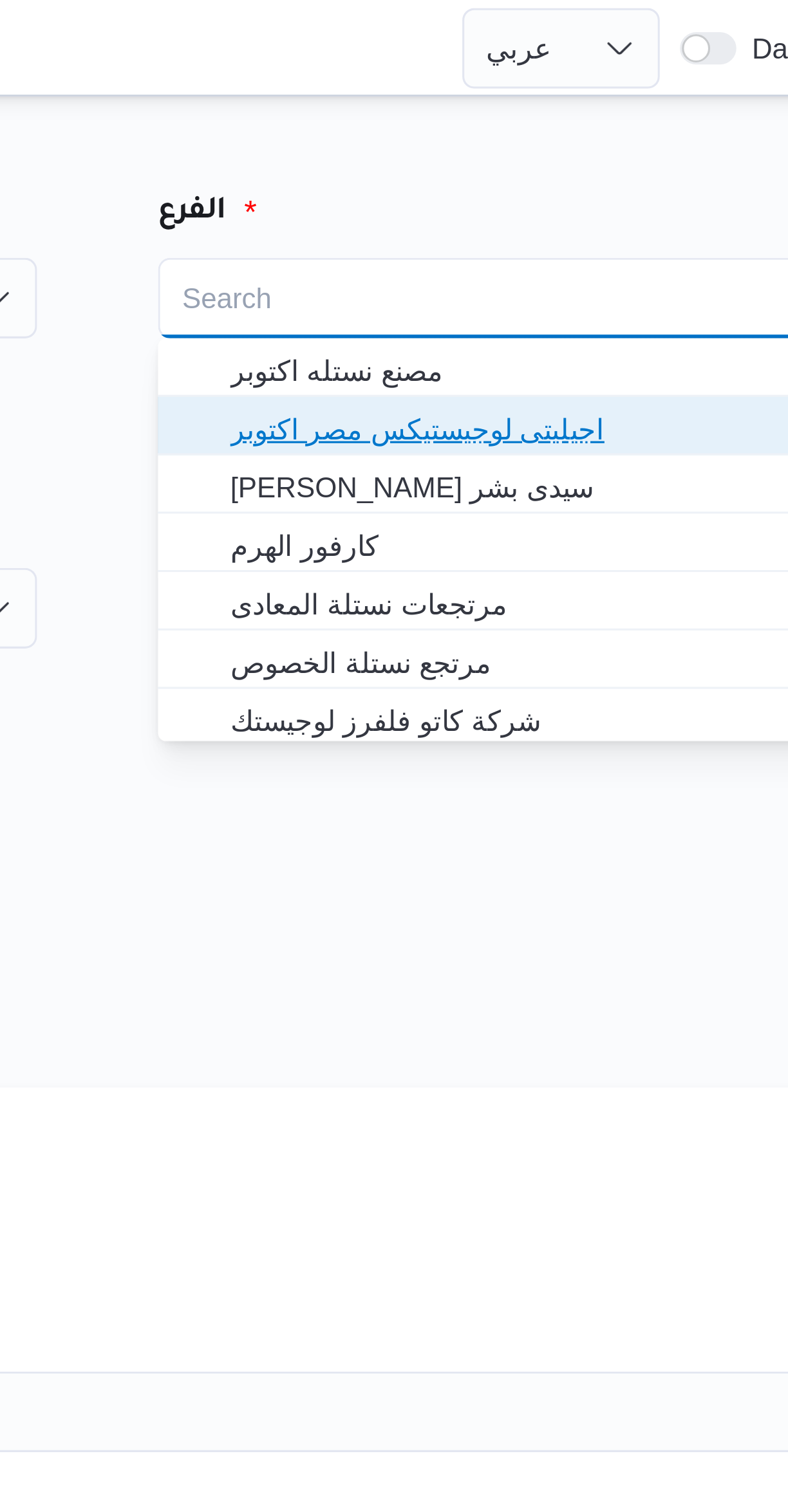
click at [630, 137] on span "اجيليتى لوجيستيكس مصر اكتوبر" at bounding box center [609, 137] width 194 height 15
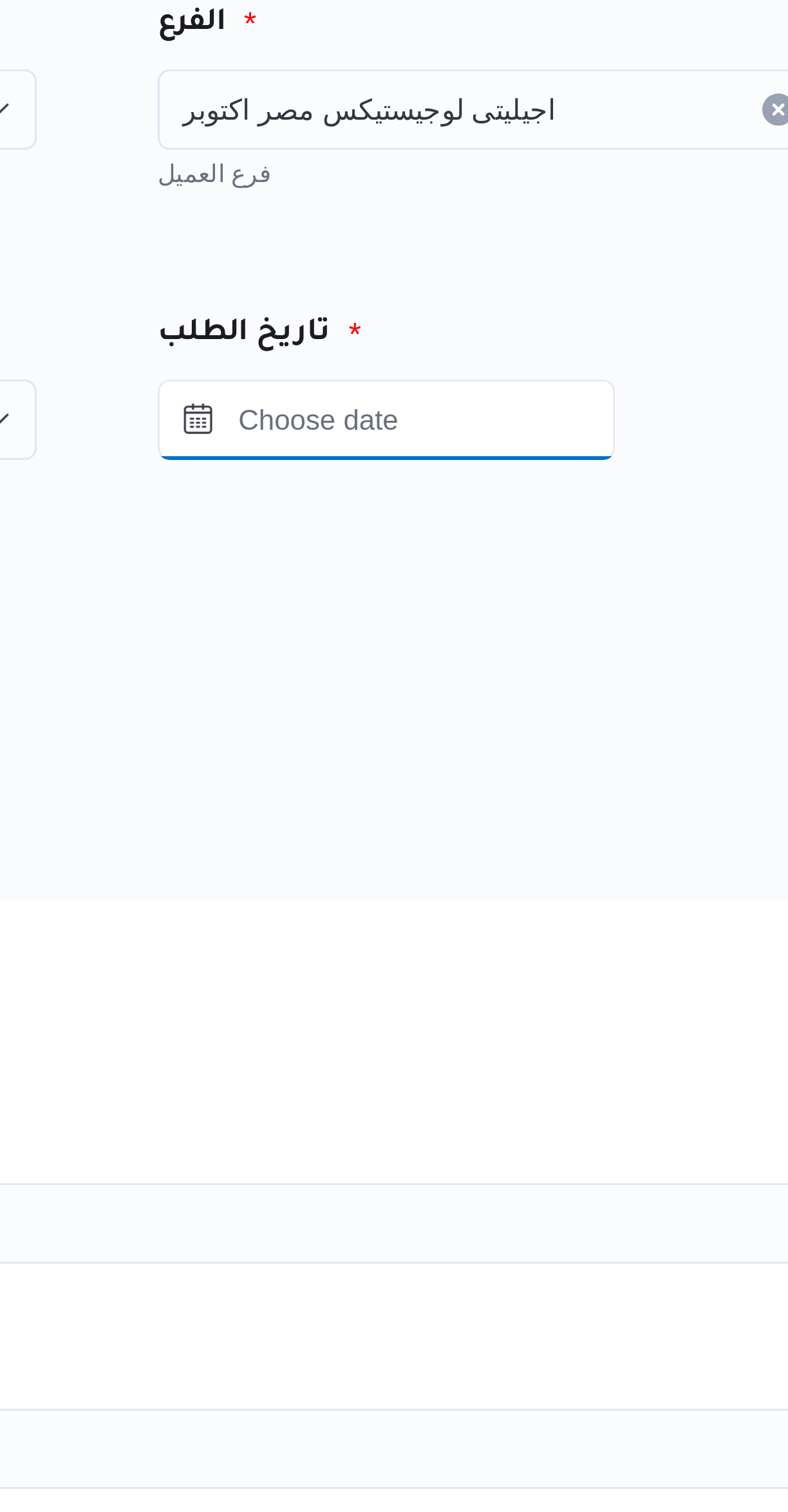
click at [610, 198] on input "Press the down key to open a popover containing a calendar." at bounding box center [562, 194] width 146 height 26
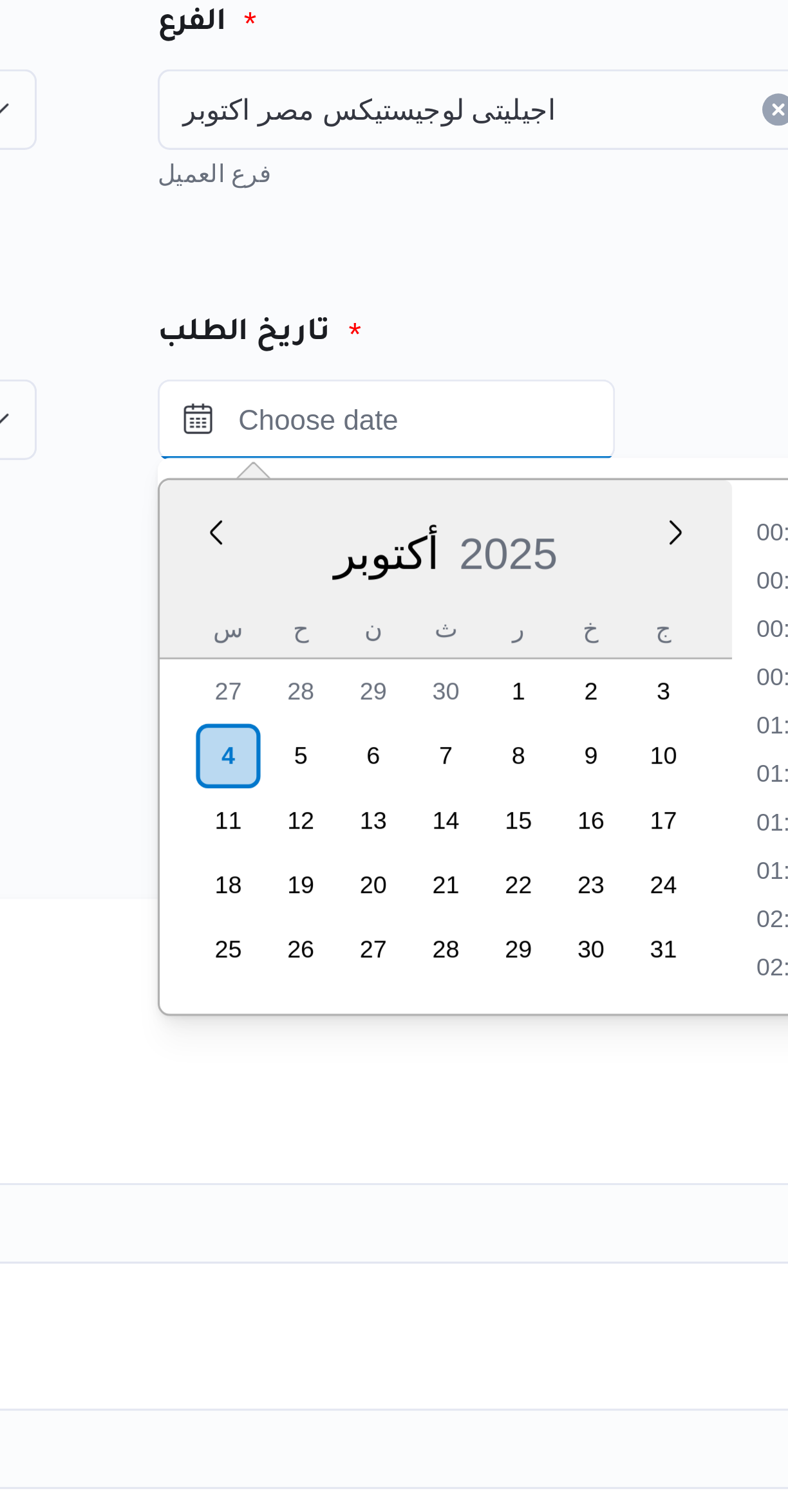
scroll to position [106, 0]
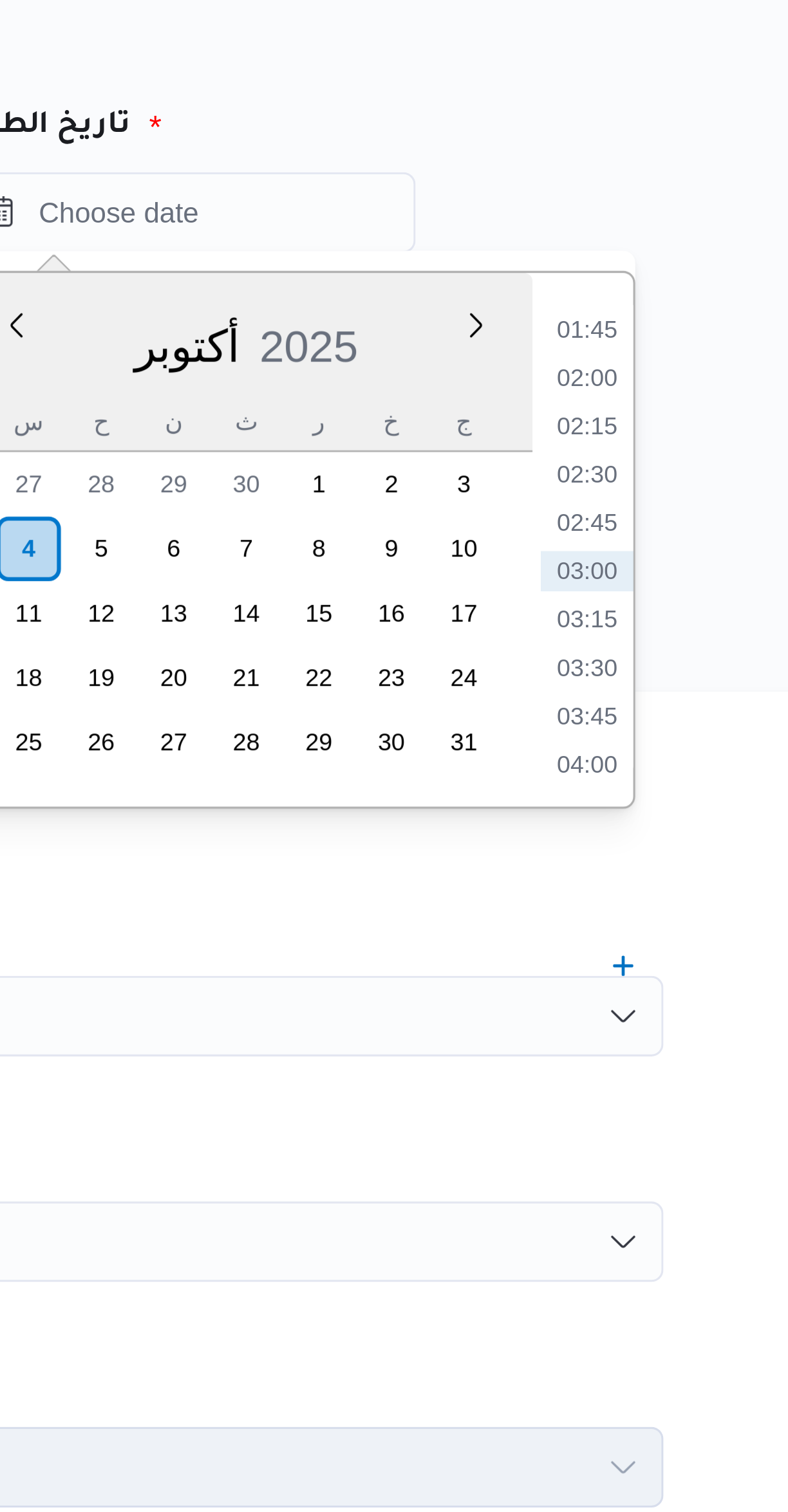
click at [691, 234] on li "01:45" at bounding box center [689, 232] width 29 height 13
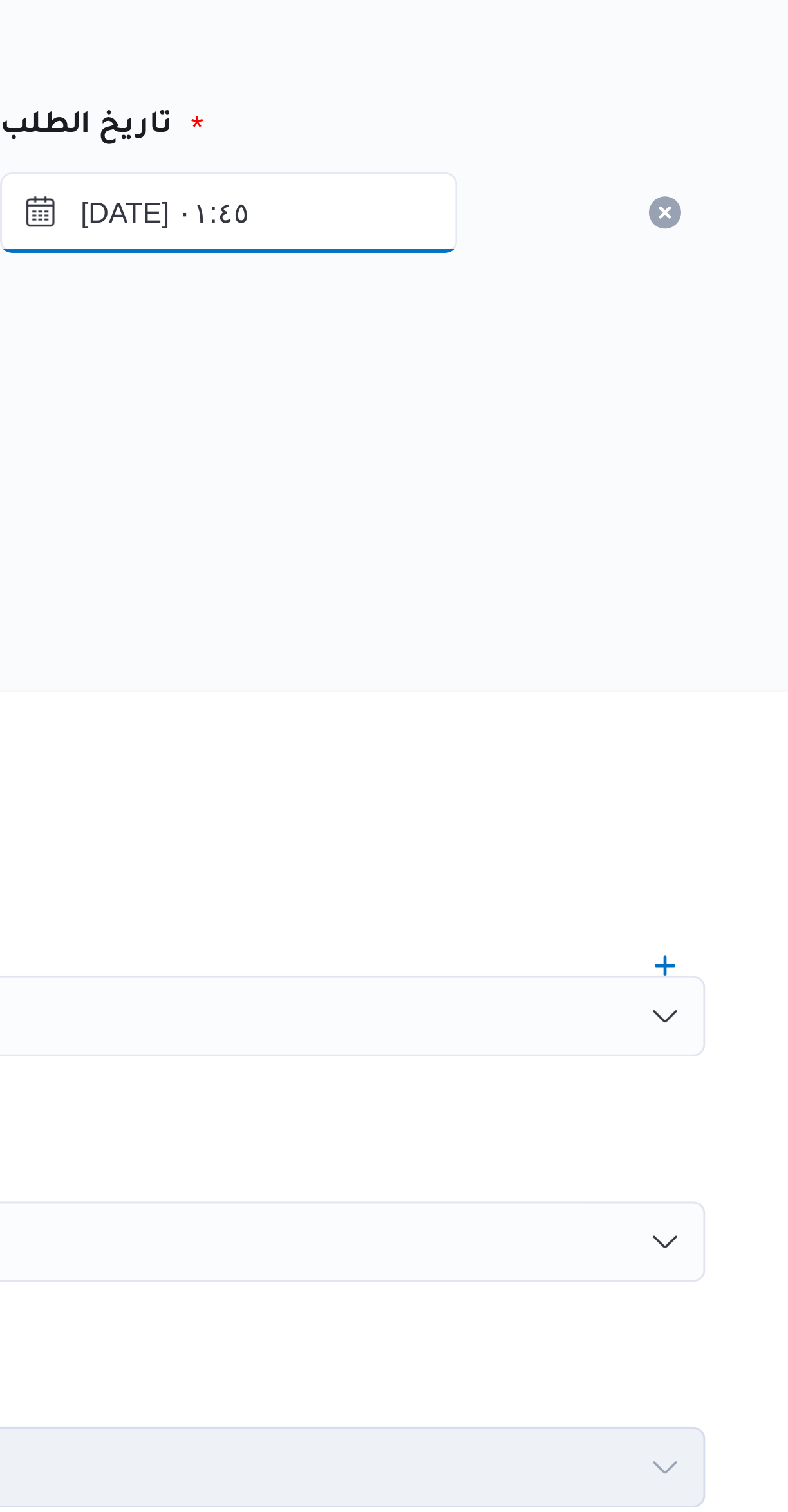
click at [563, 194] on input "٠٤/١٠/٢٠٢٥ ٠١:٤٥" at bounding box center [562, 194] width 146 height 26
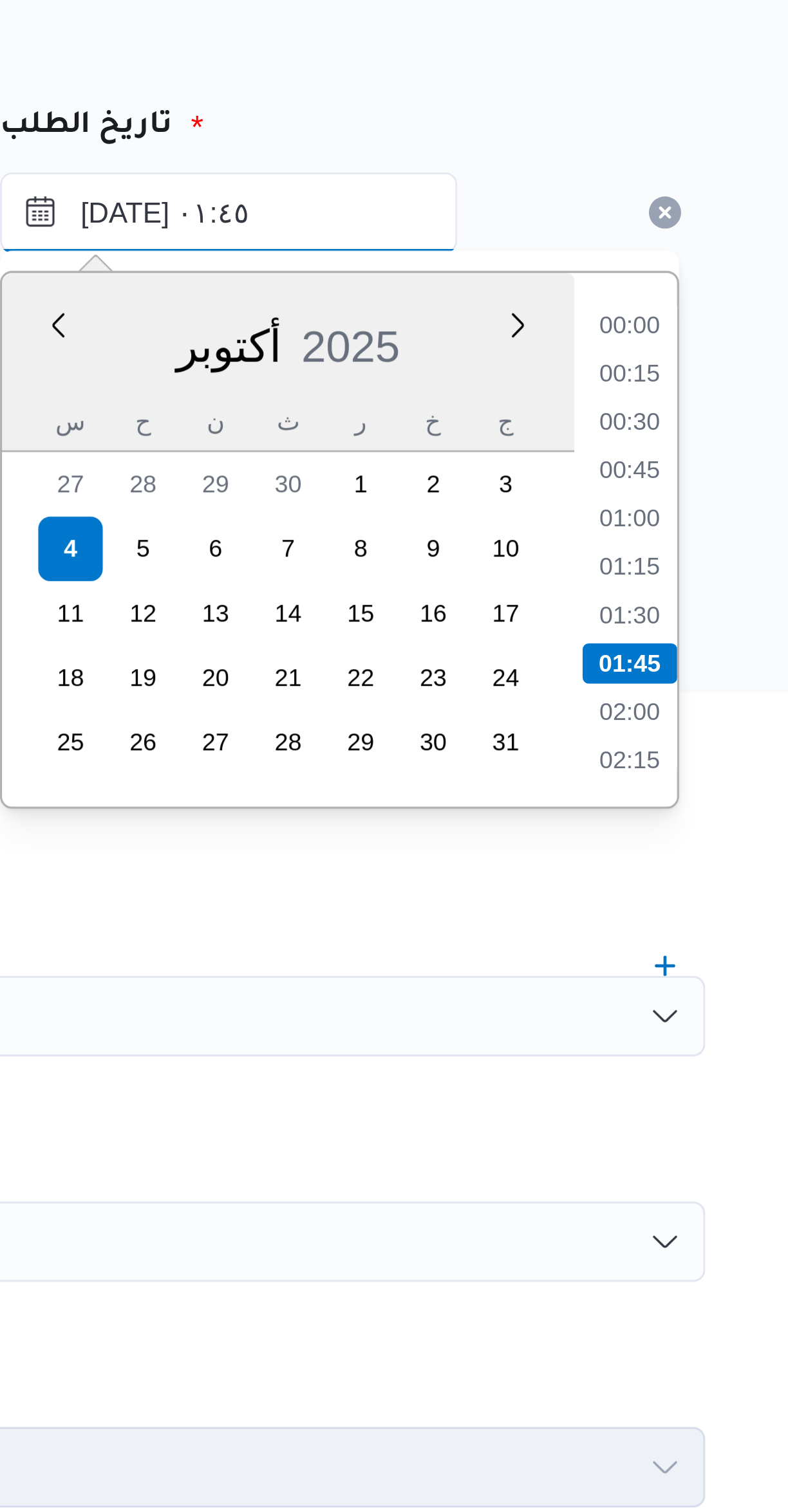
scroll to position [30, 0]
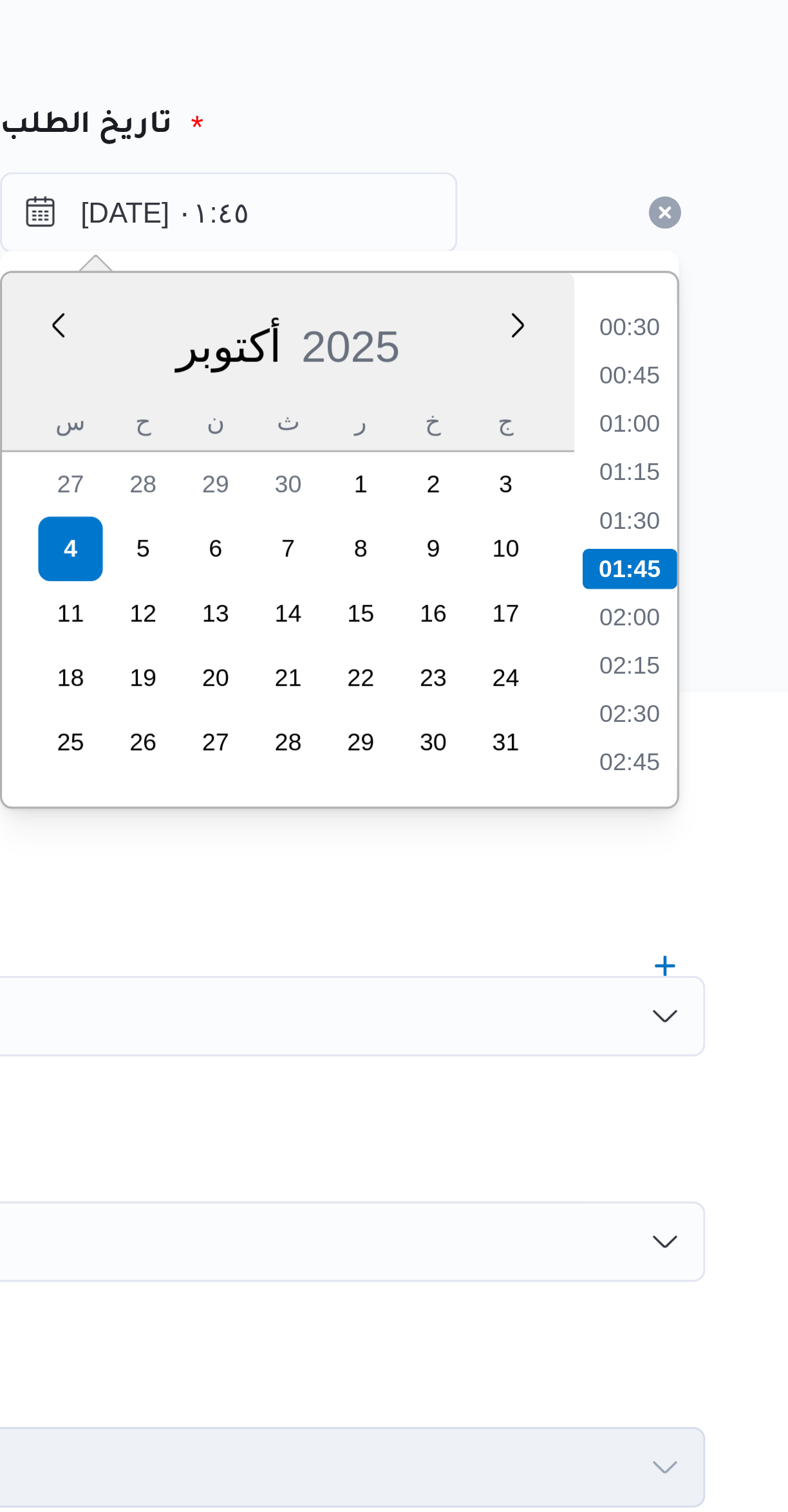
click at [693, 261] on li "01:00" at bounding box center [689, 262] width 29 height 13
type input "٠٤/١٠/٢٠٢٥ ٠١:٠٠"
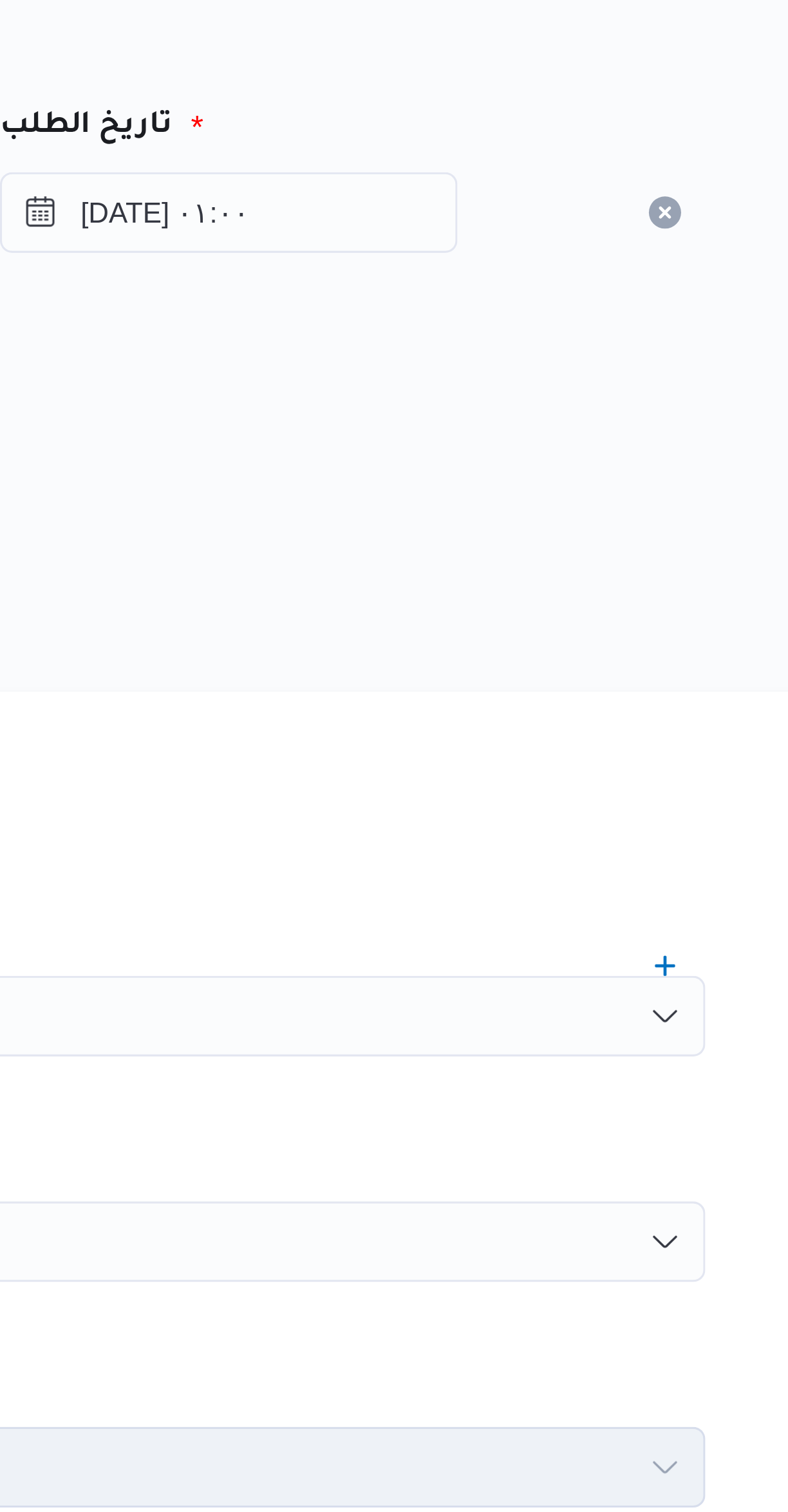
click at [663, 278] on div "المصدر" at bounding box center [470, 266] width 505 height 30
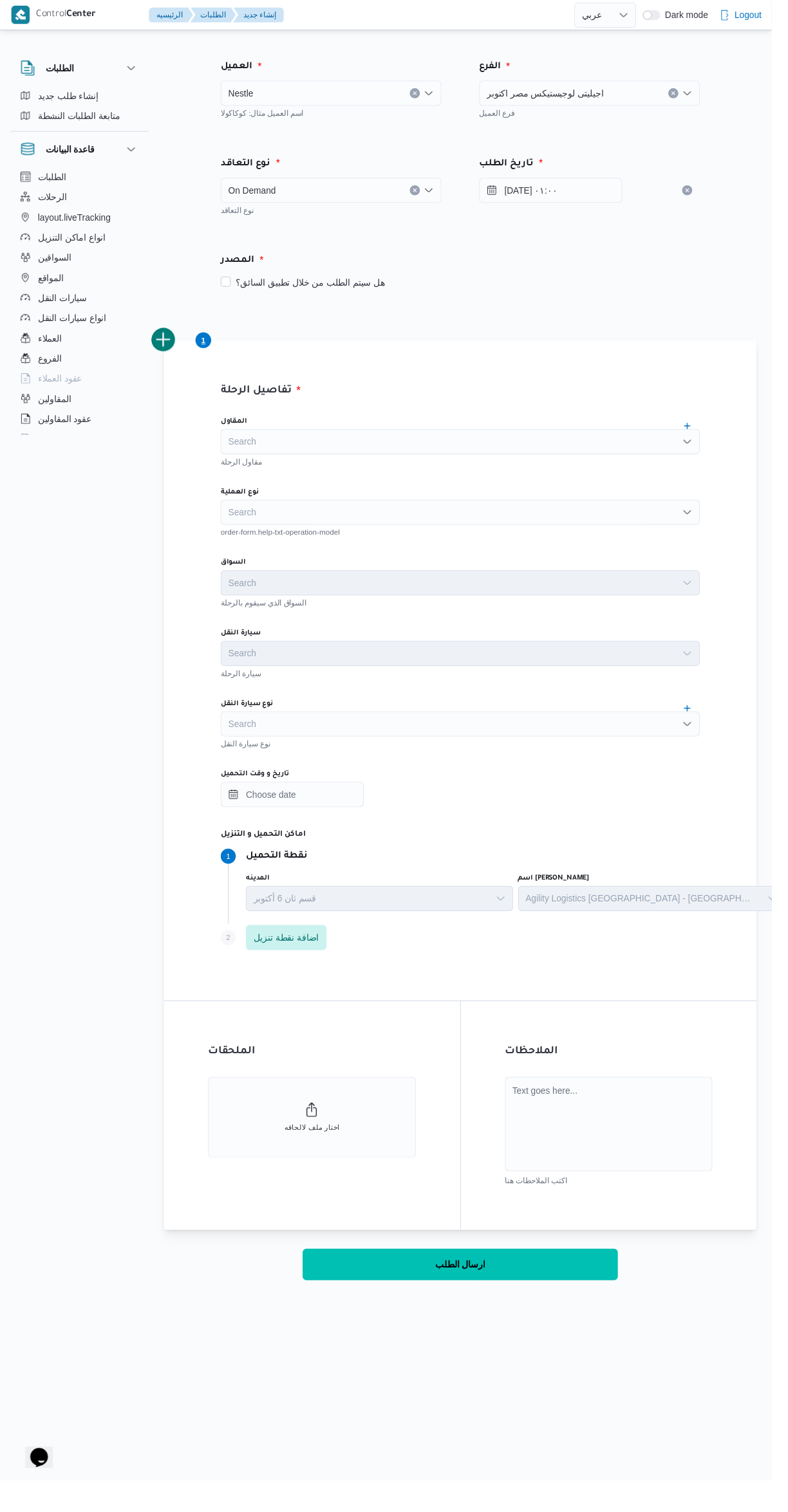
click at [480, 444] on div "Search" at bounding box center [470, 450] width 489 height 26
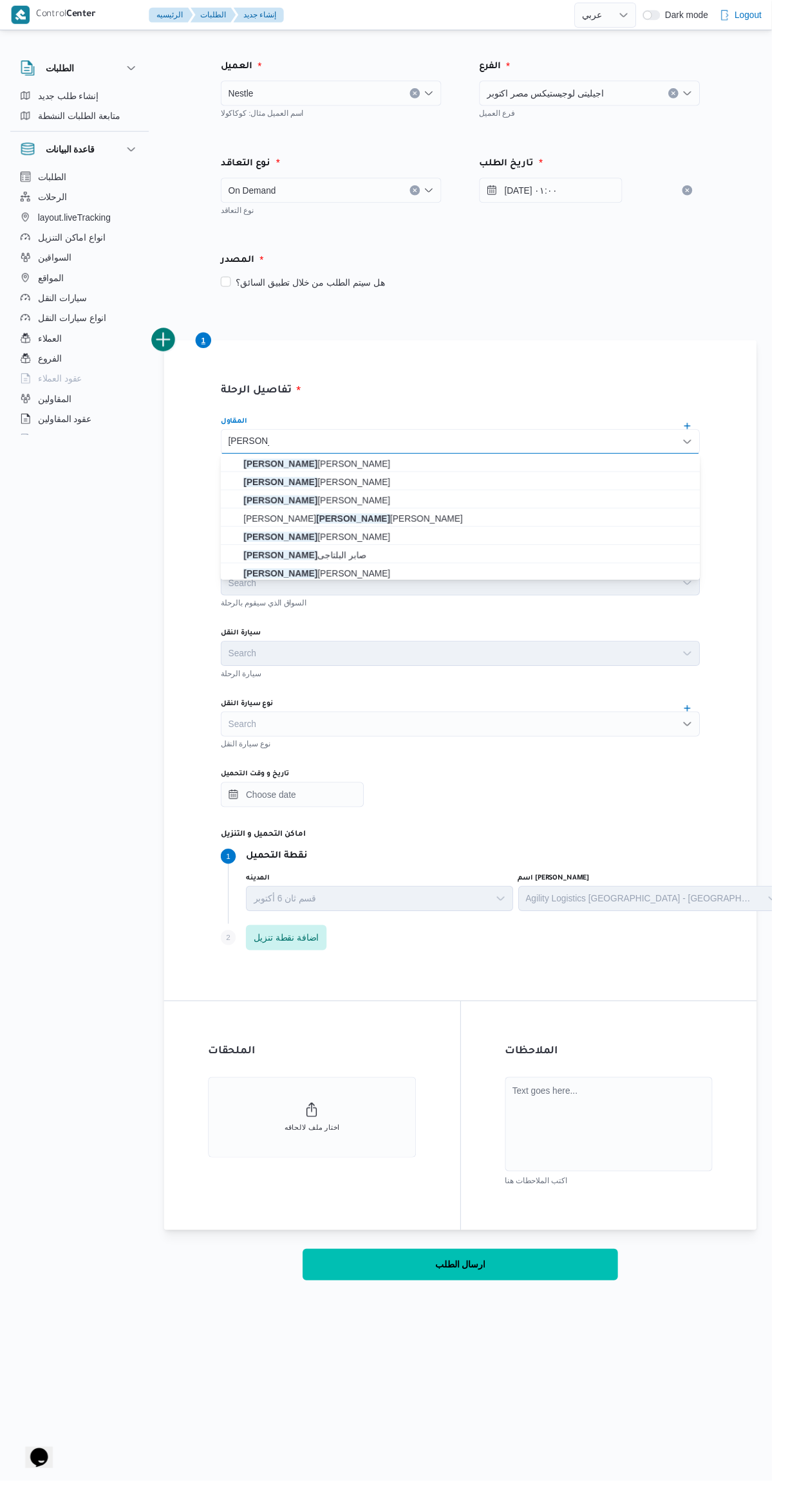
type input "محمد صلاح"
click at [390, 551] on span "محمد صلاح عبد الهادى عبد الحميد" at bounding box center [477, 548] width 458 height 15
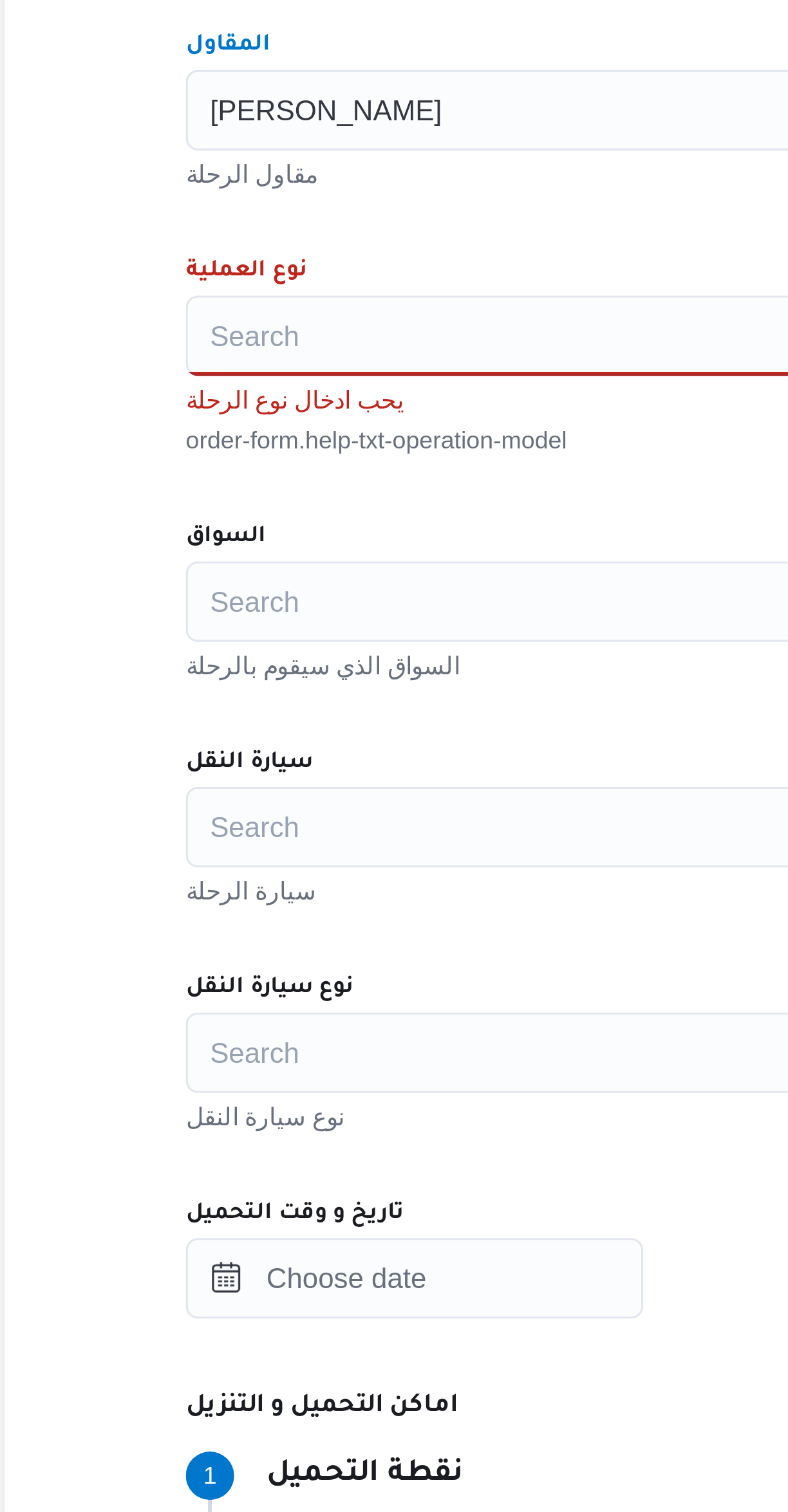
click at [320, 520] on div "Search" at bounding box center [470, 523] width 489 height 26
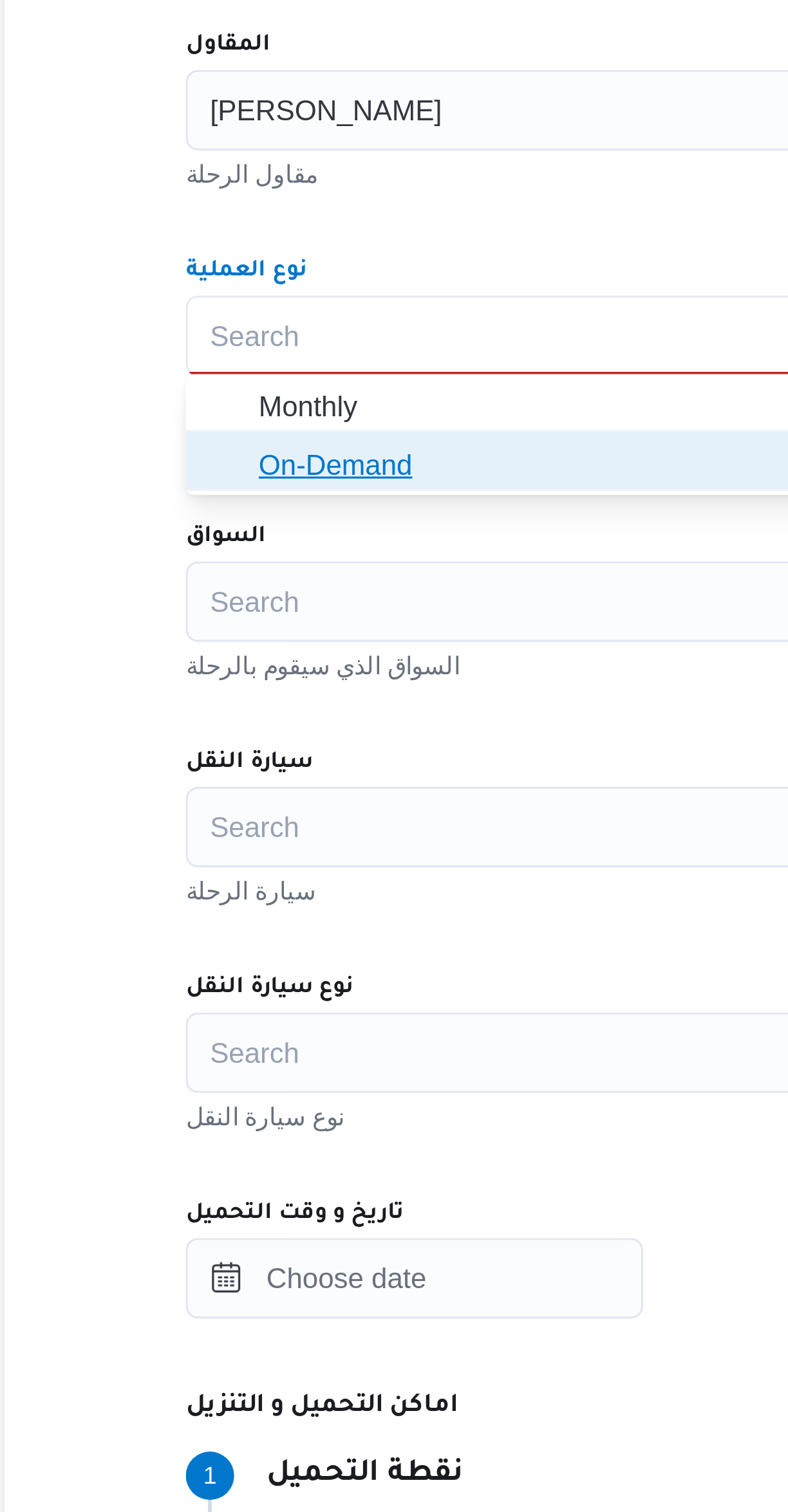
click at [317, 565] on span "On-Demand" at bounding box center [477, 565] width 458 height 15
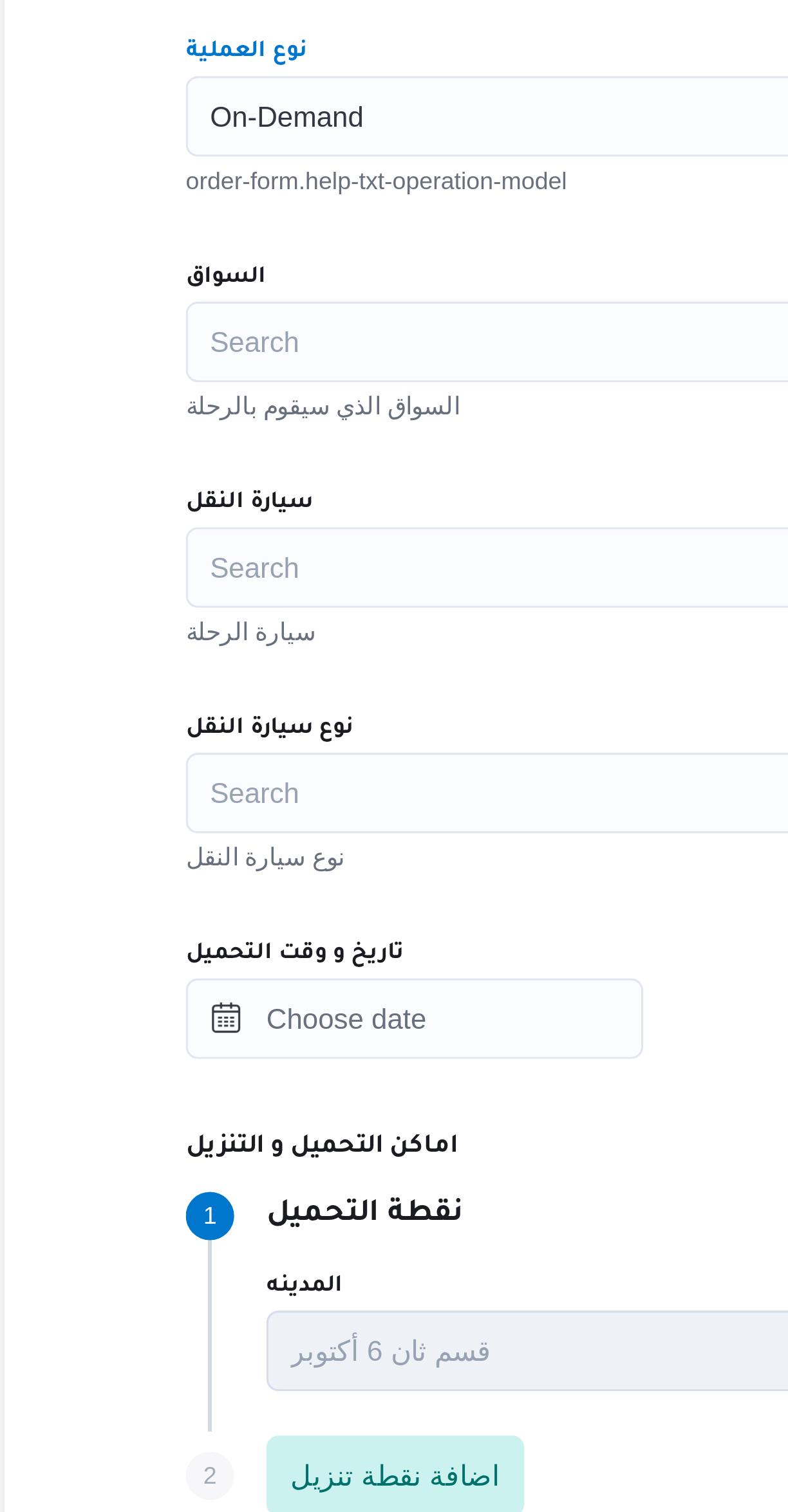
click at [334, 605] on div "Search" at bounding box center [470, 595] width 489 height 26
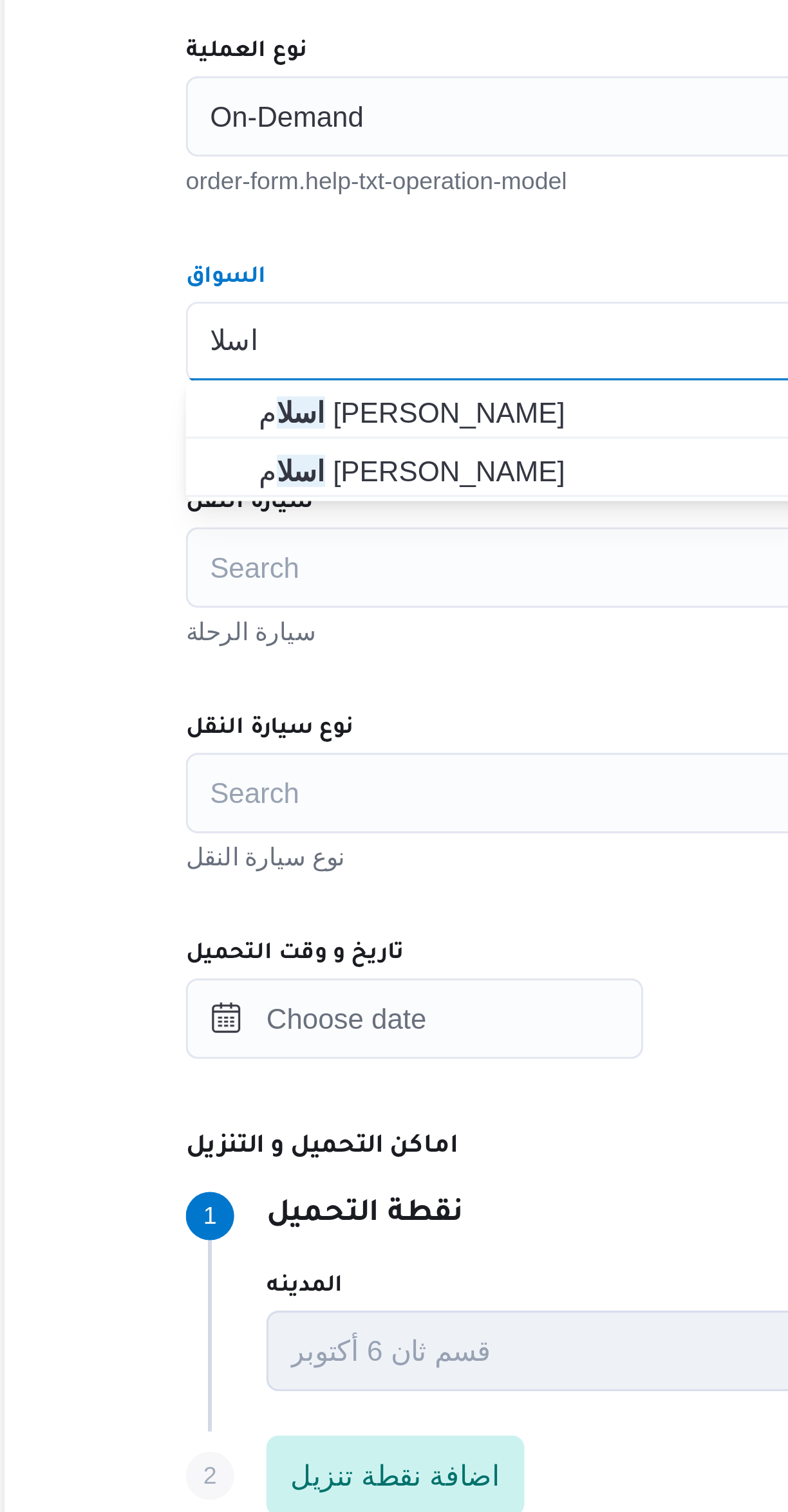
type input "اسلا"
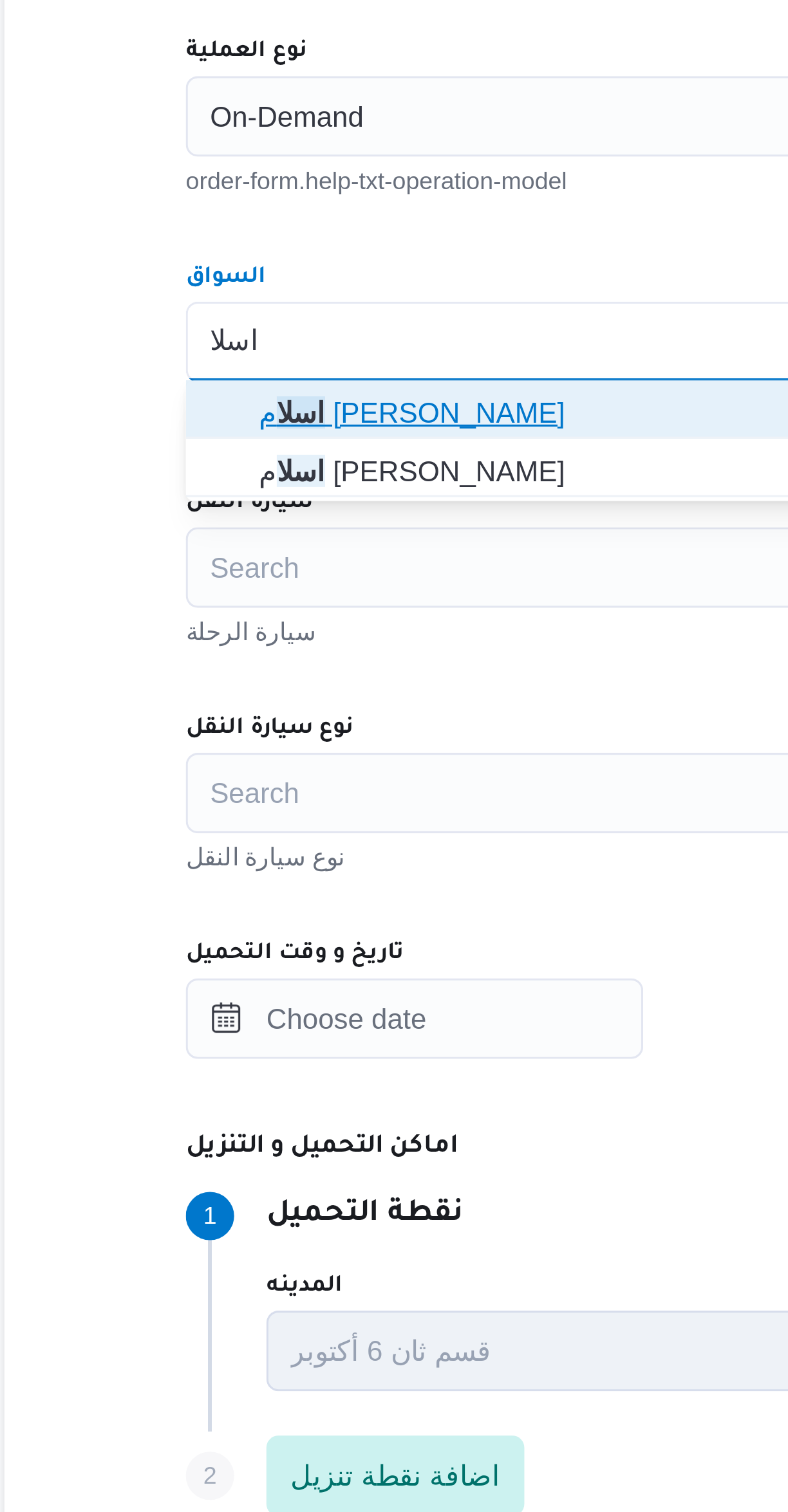
click at [336, 618] on span "اسلا م محمد غريب احمد" at bounding box center [477, 618] width 458 height 15
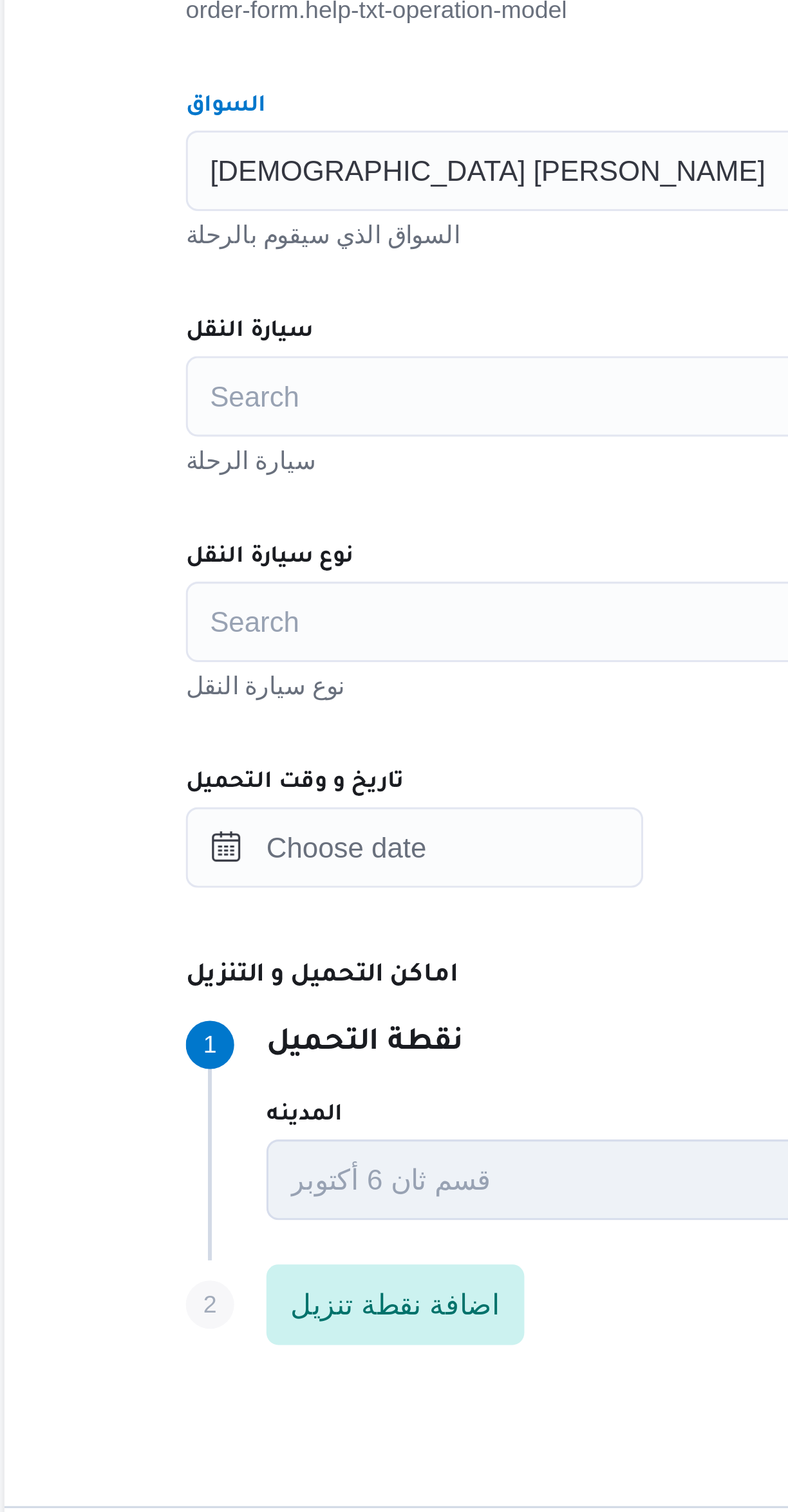
click at [326, 668] on div "Search" at bounding box center [470, 666] width 489 height 26
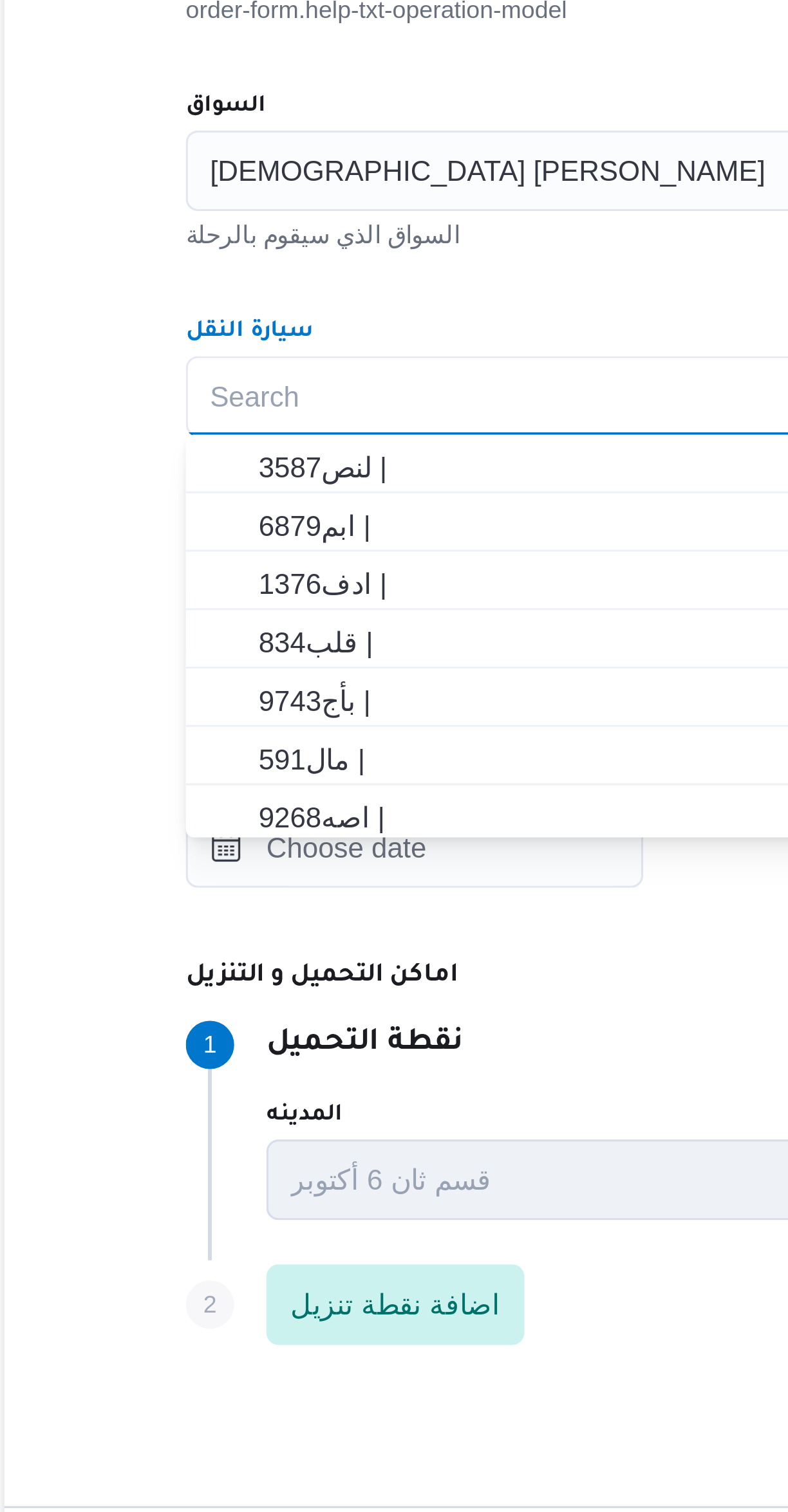
click at [356, 592] on div "اسلام محمد غريب احمد" at bounding box center [470, 595] width 489 height 26
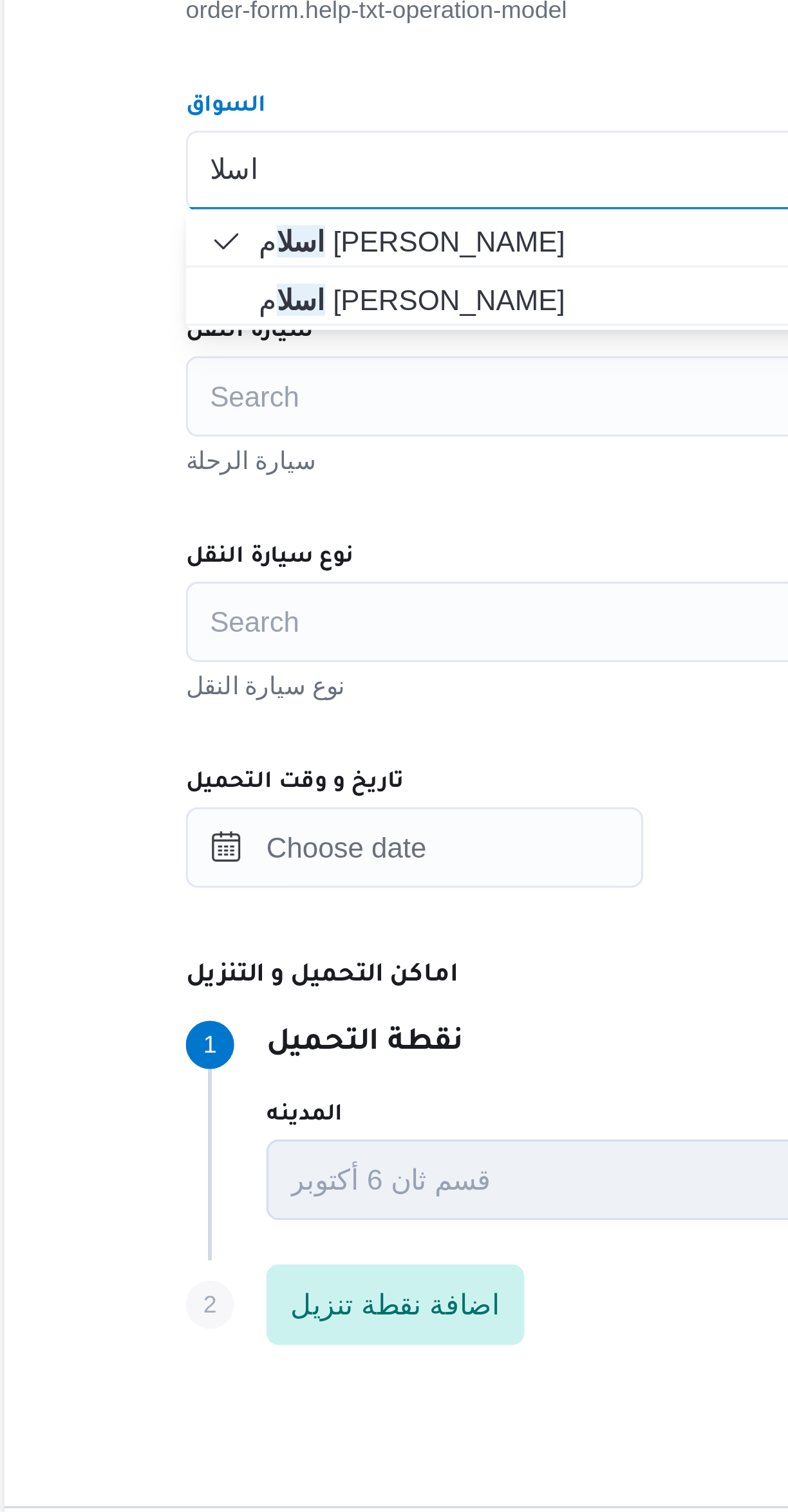
type input "اسلا"
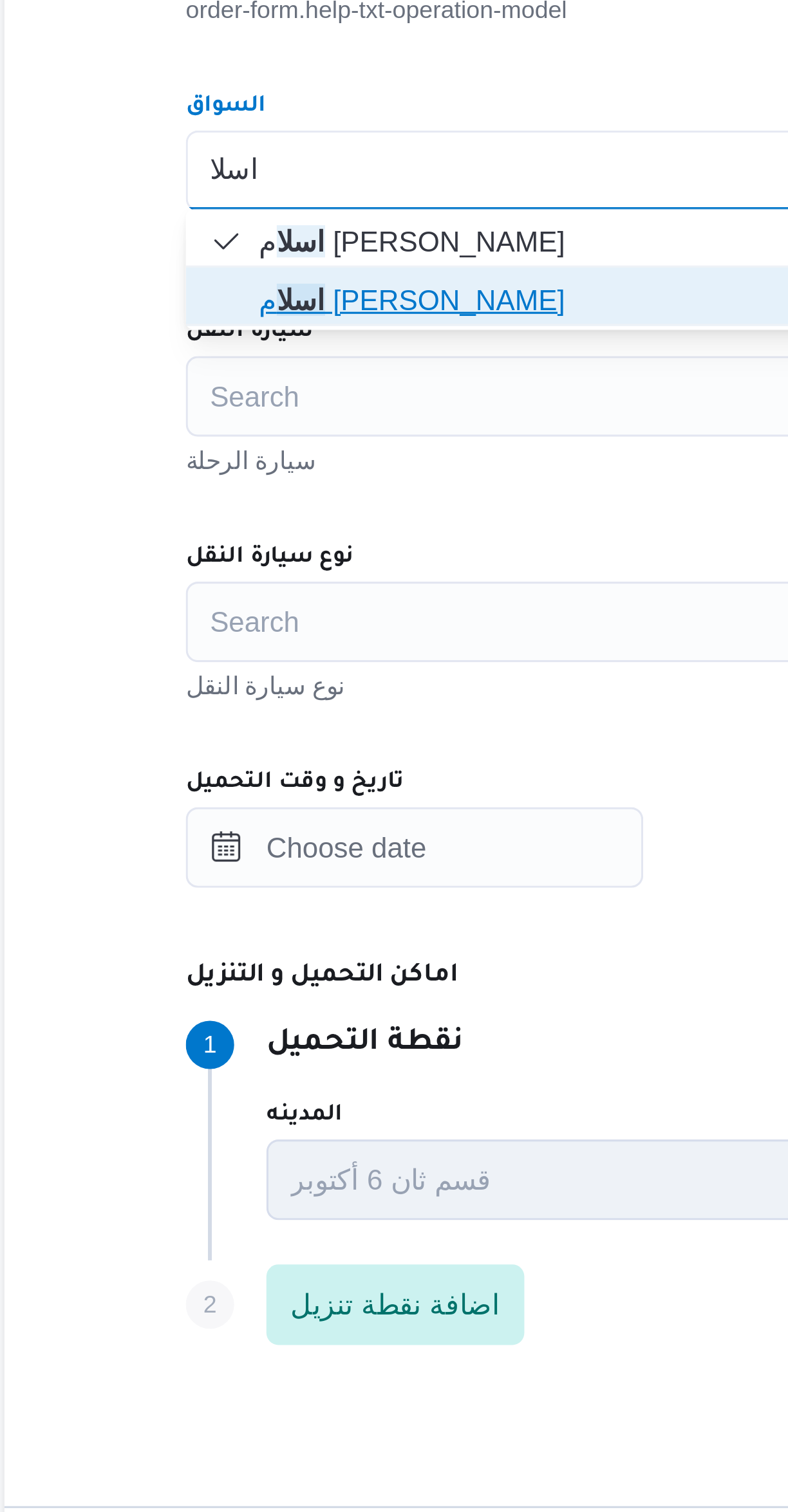
click at [343, 634] on span "اسلا م احمد محمود طه" at bounding box center [477, 636] width 458 height 15
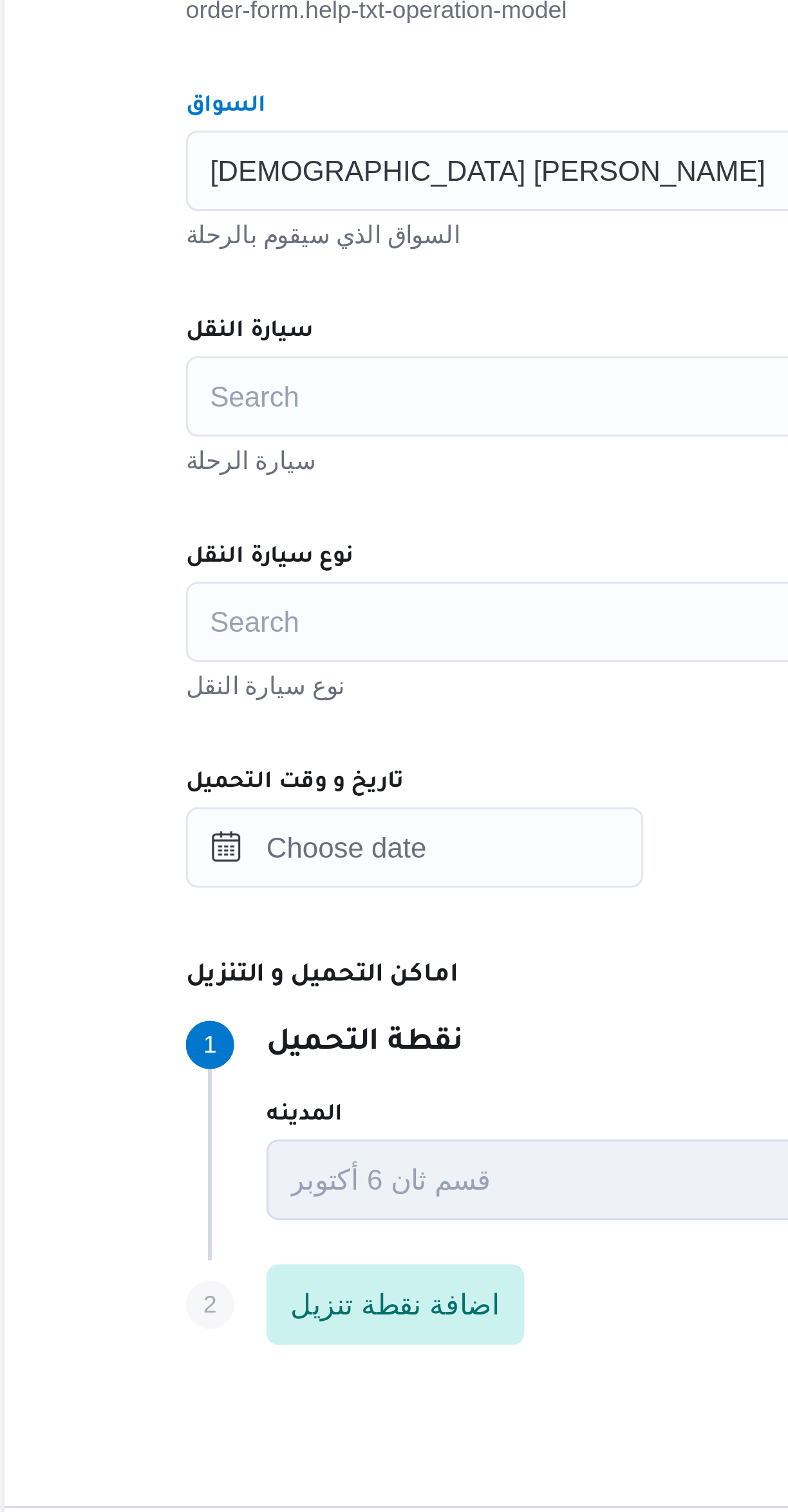
click at [325, 669] on div "Search" at bounding box center [470, 666] width 489 height 26
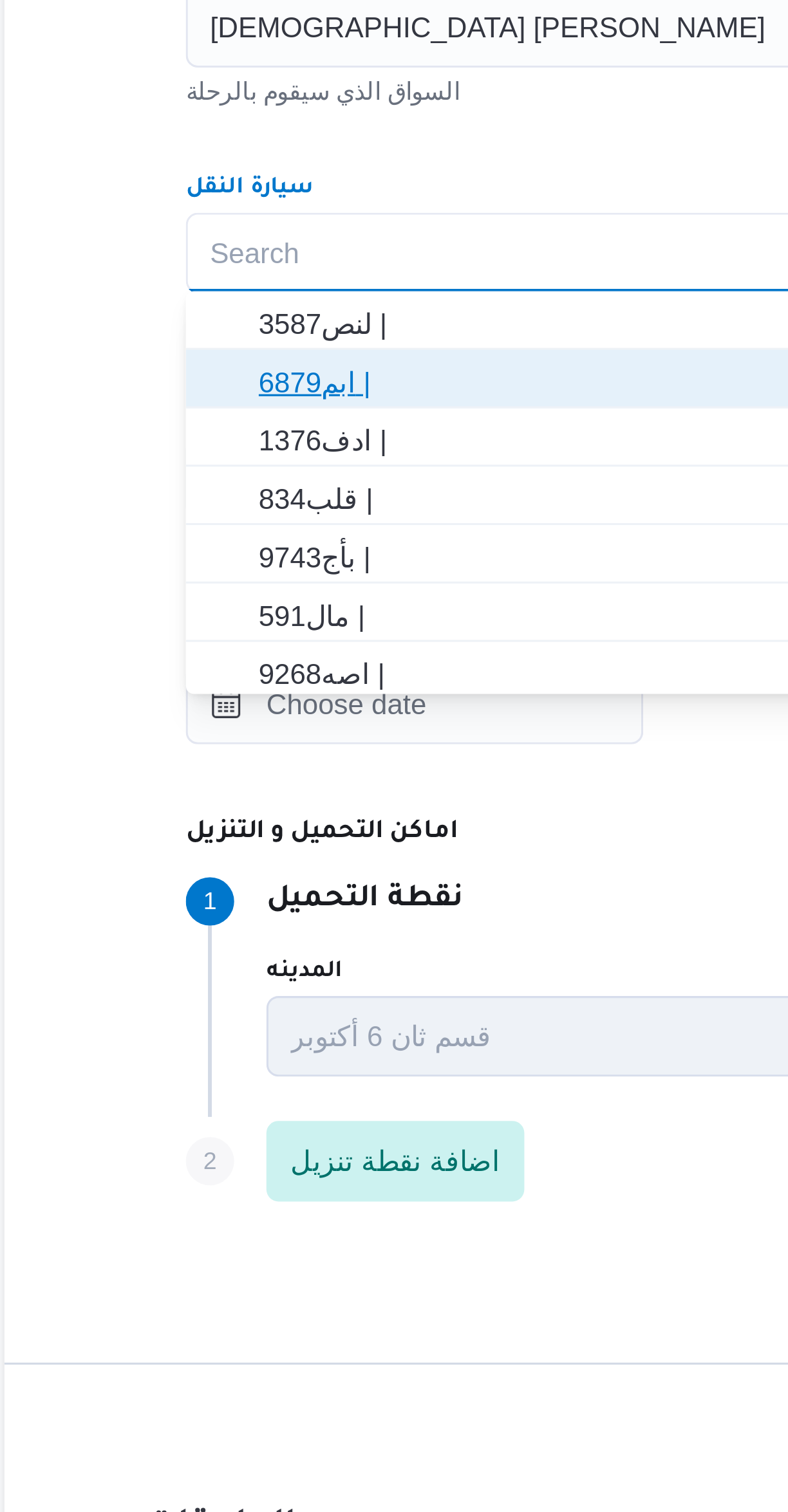
click at [319, 708] on span "6879ابم |" at bounding box center [477, 708] width 458 height 15
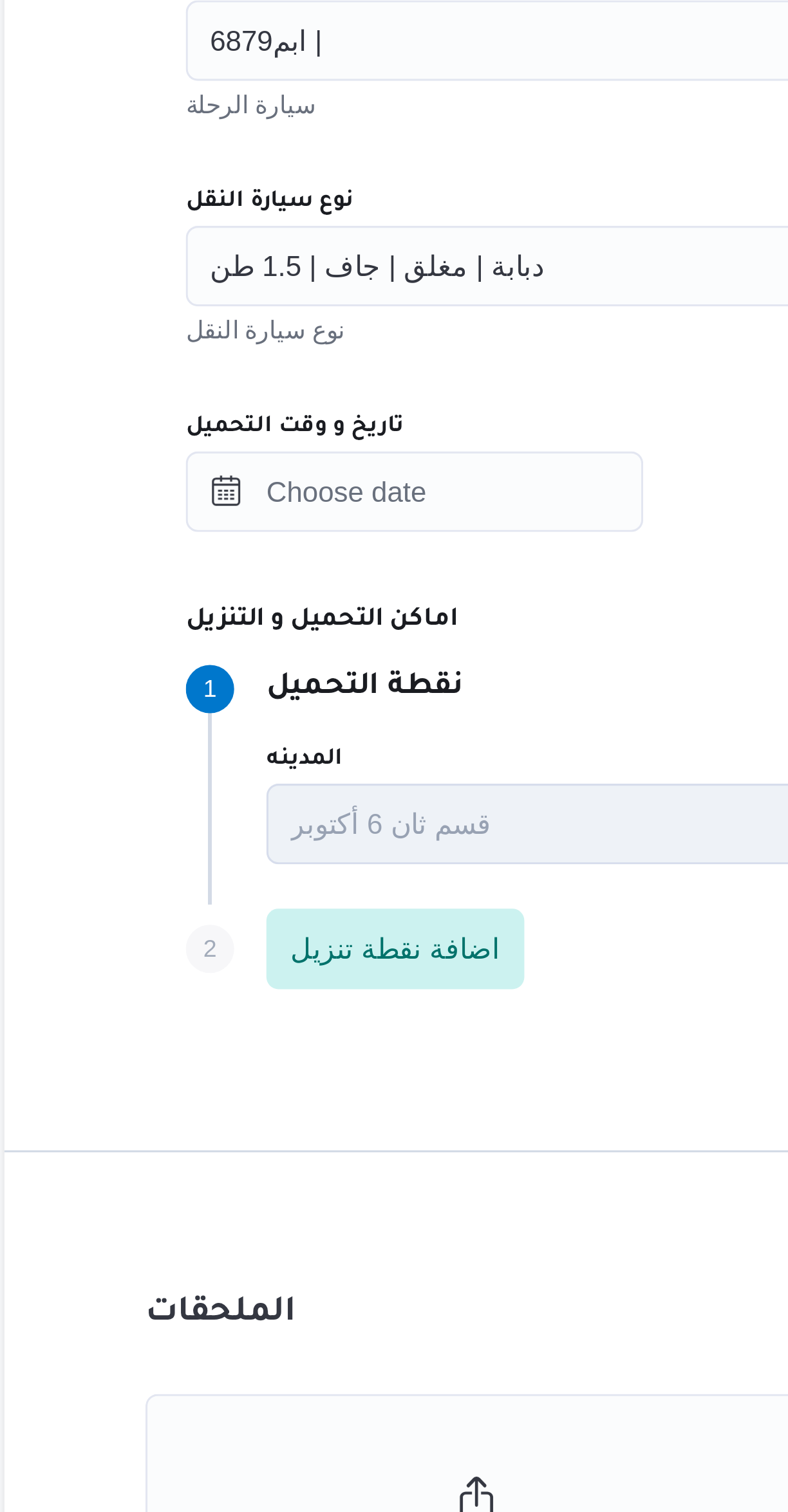
click at [348, 737] on div "دبابة | مغلق | جاف | 1.5 طن" at bounding box center [470, 738] width 489 height 26
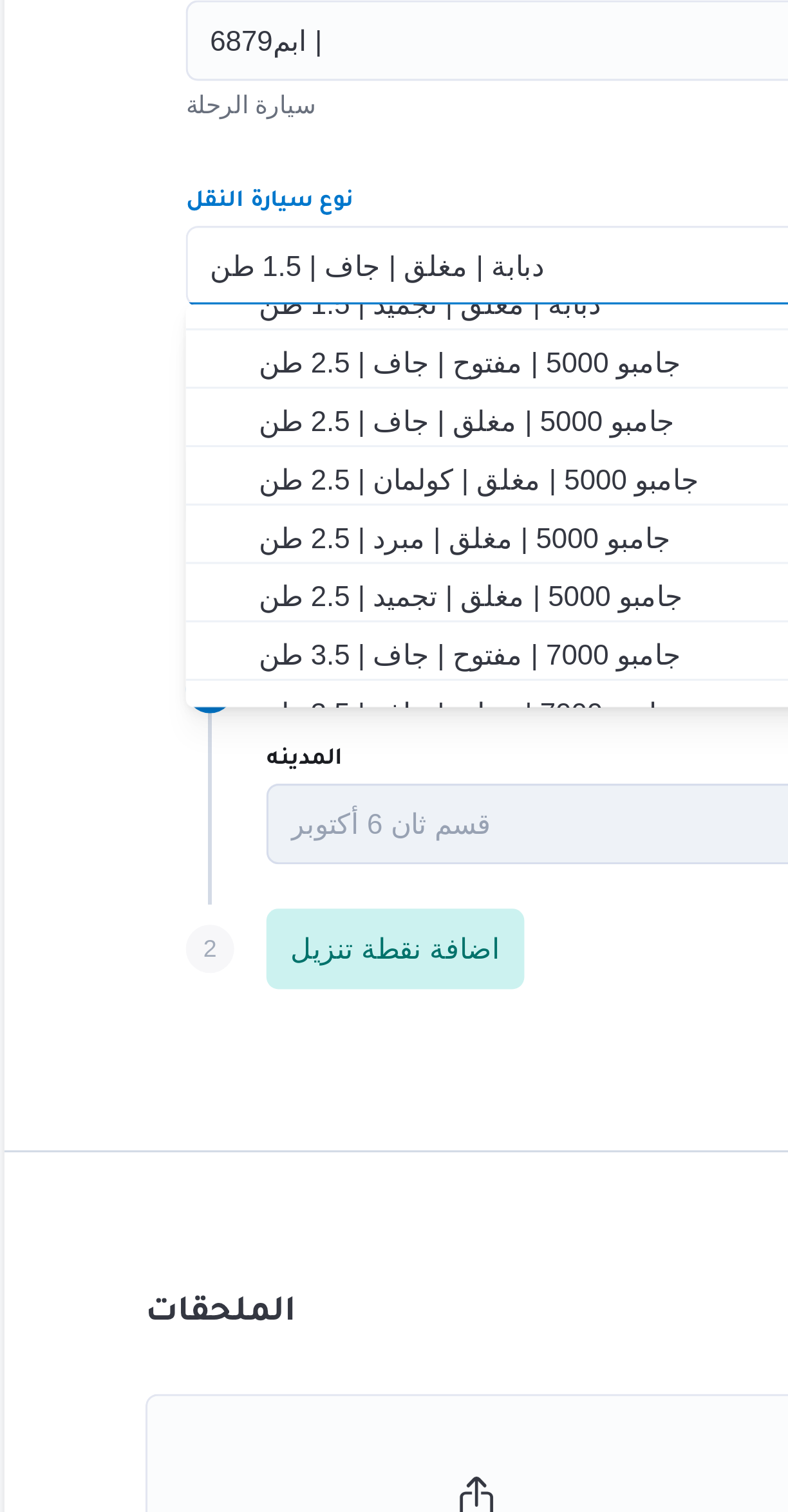
scroll to position [115, 0]
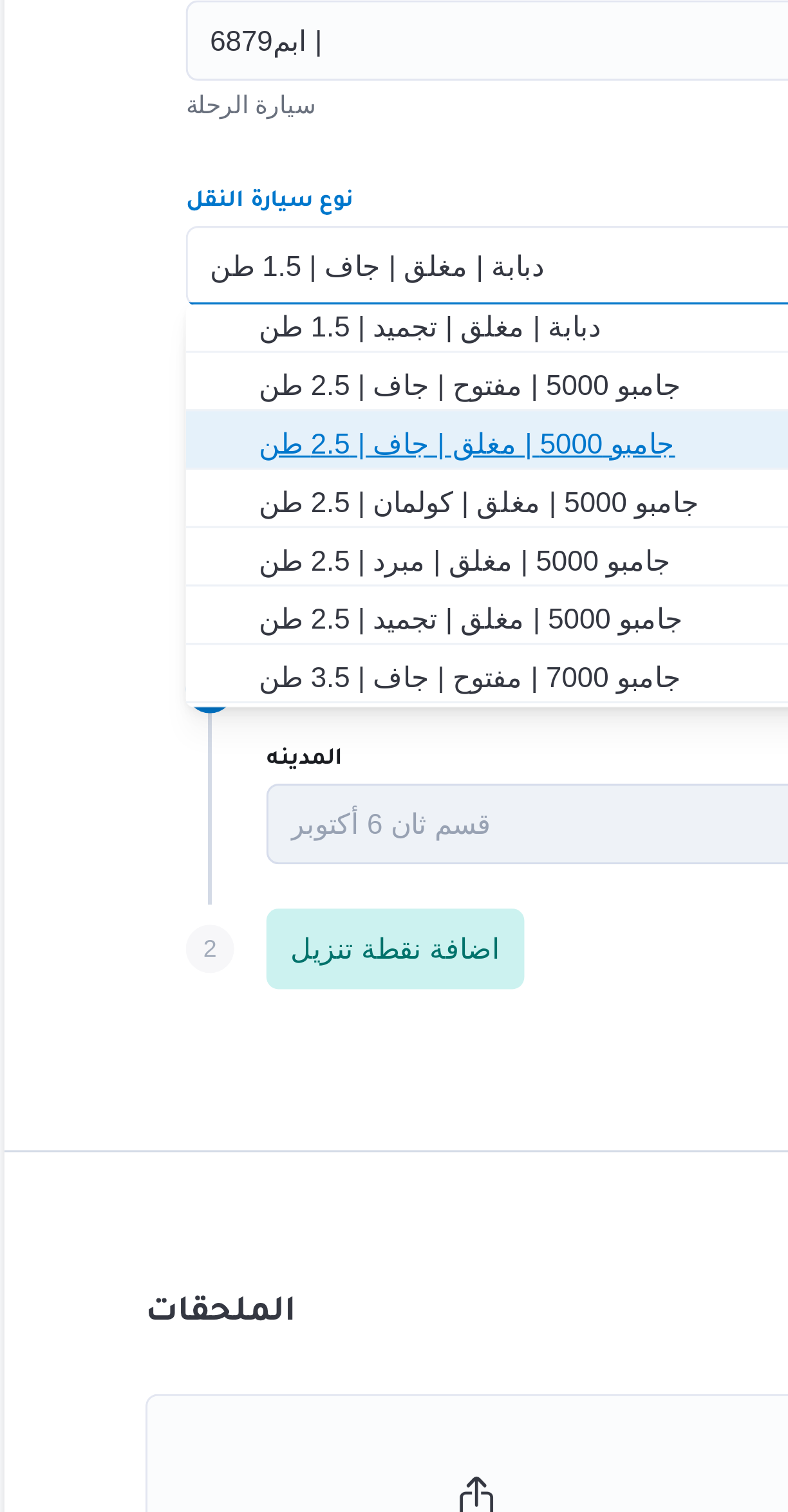
click at [356, 795] on span "جامبو 5000 | مغلق | جاف | 2.5 طن" at bounding box center [477, 795] width 458 height 15
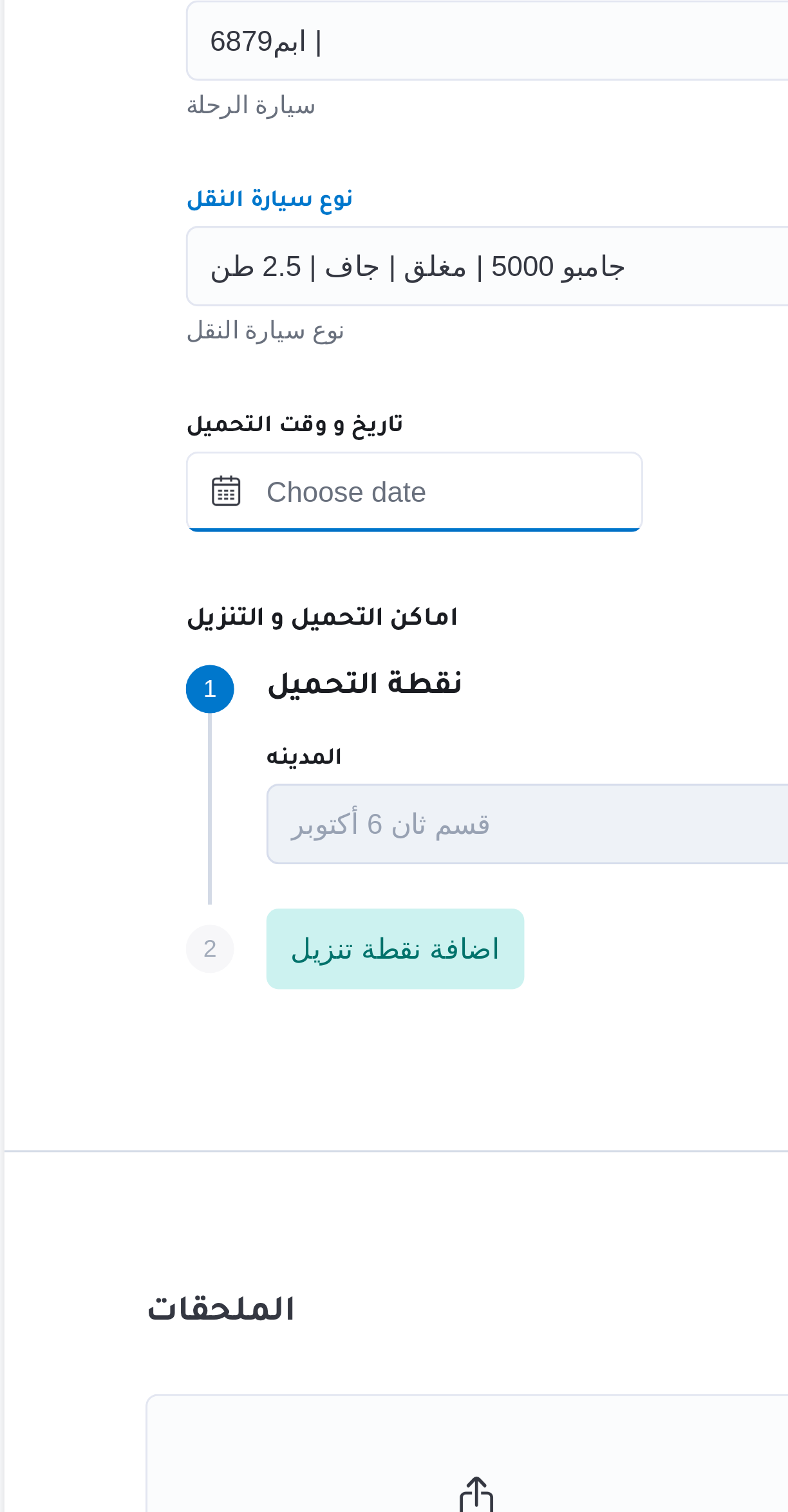
click at [337, 812] on input "تاريخ و وقت التحميل" at bounding box center [298, 811] width 146 height 26
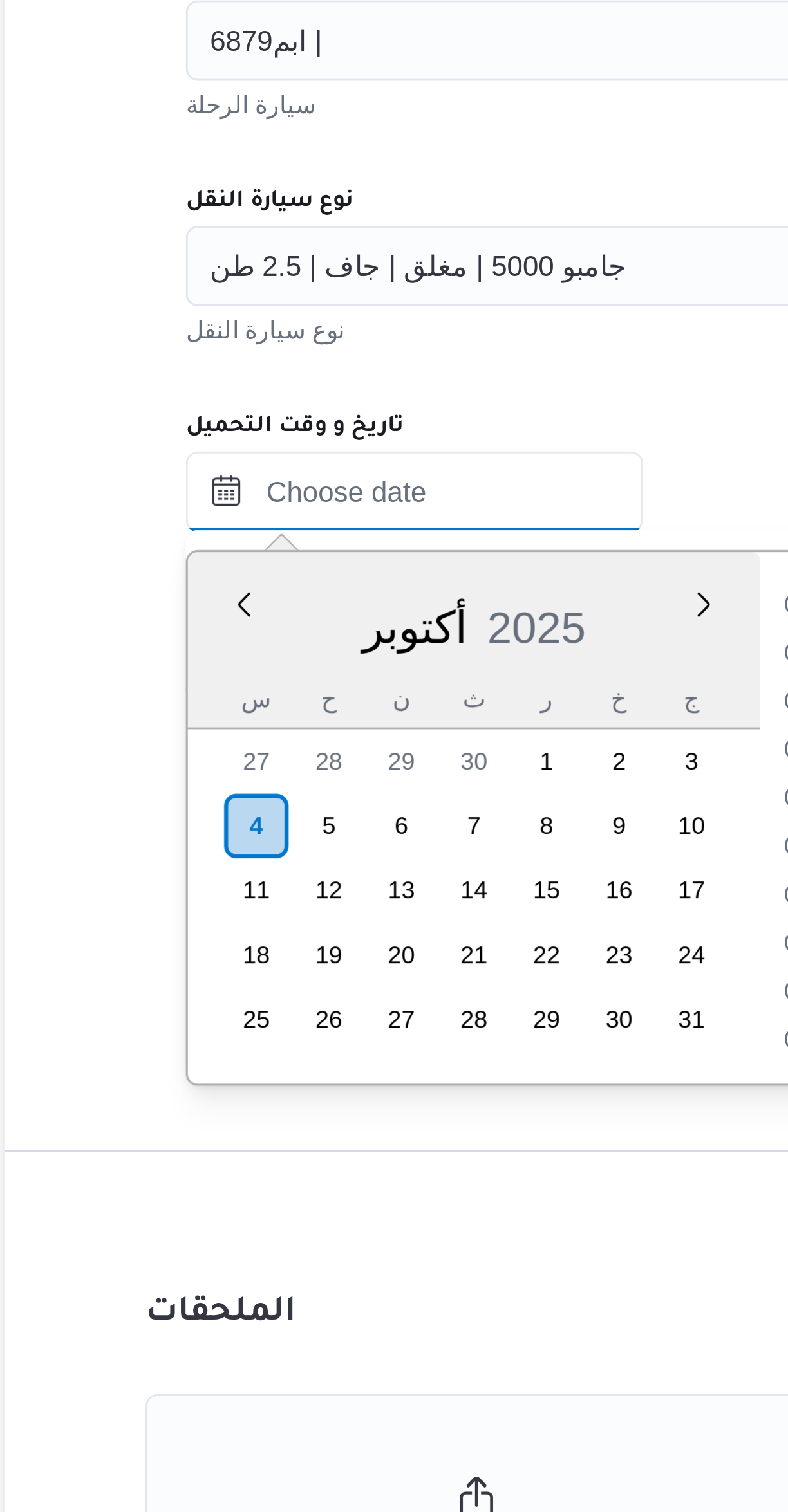
scroll to position [107, 0]
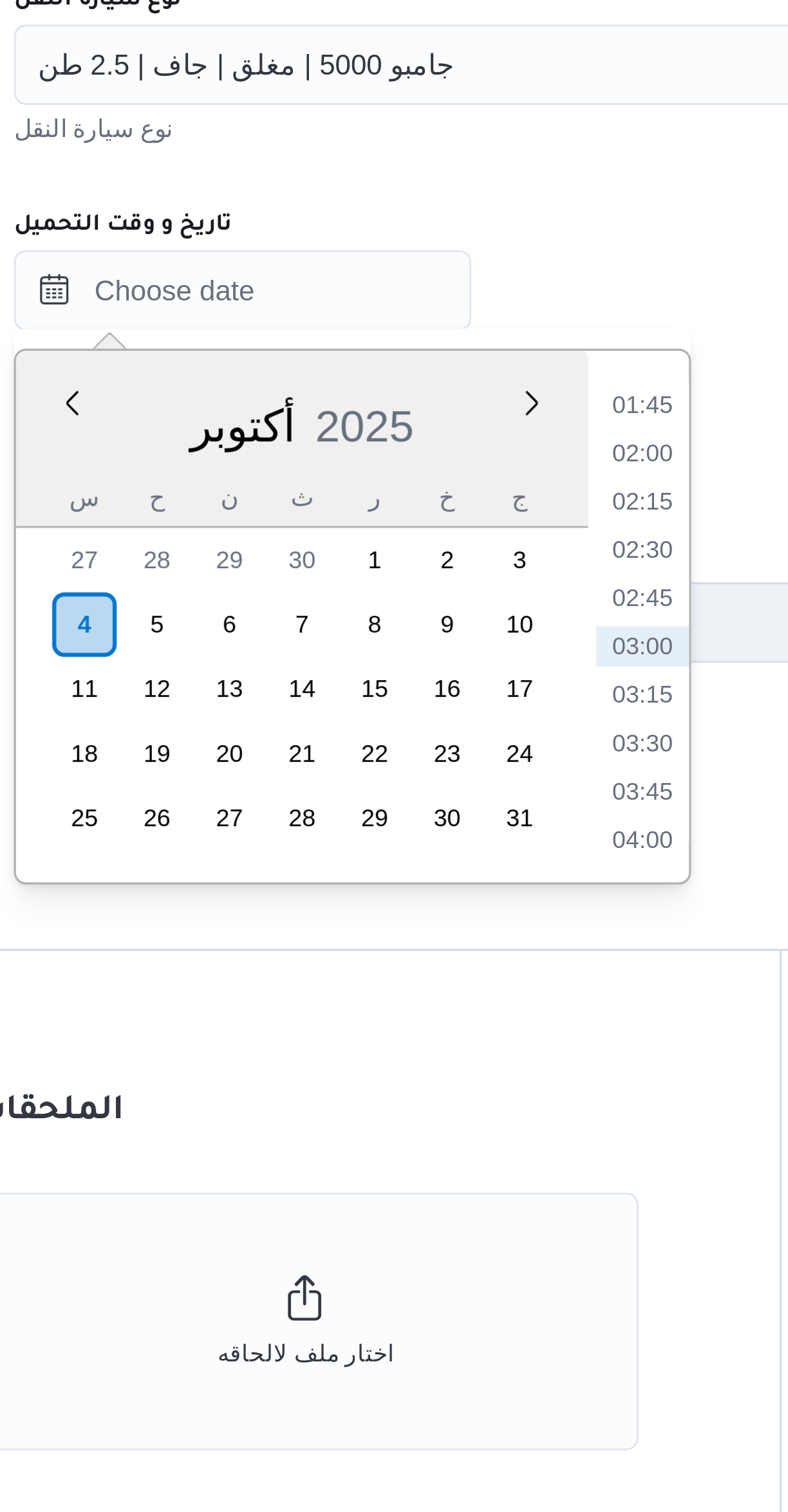
click at [425, 843] on li "01:45" at bounding box center [426, 848] width 29 height 13
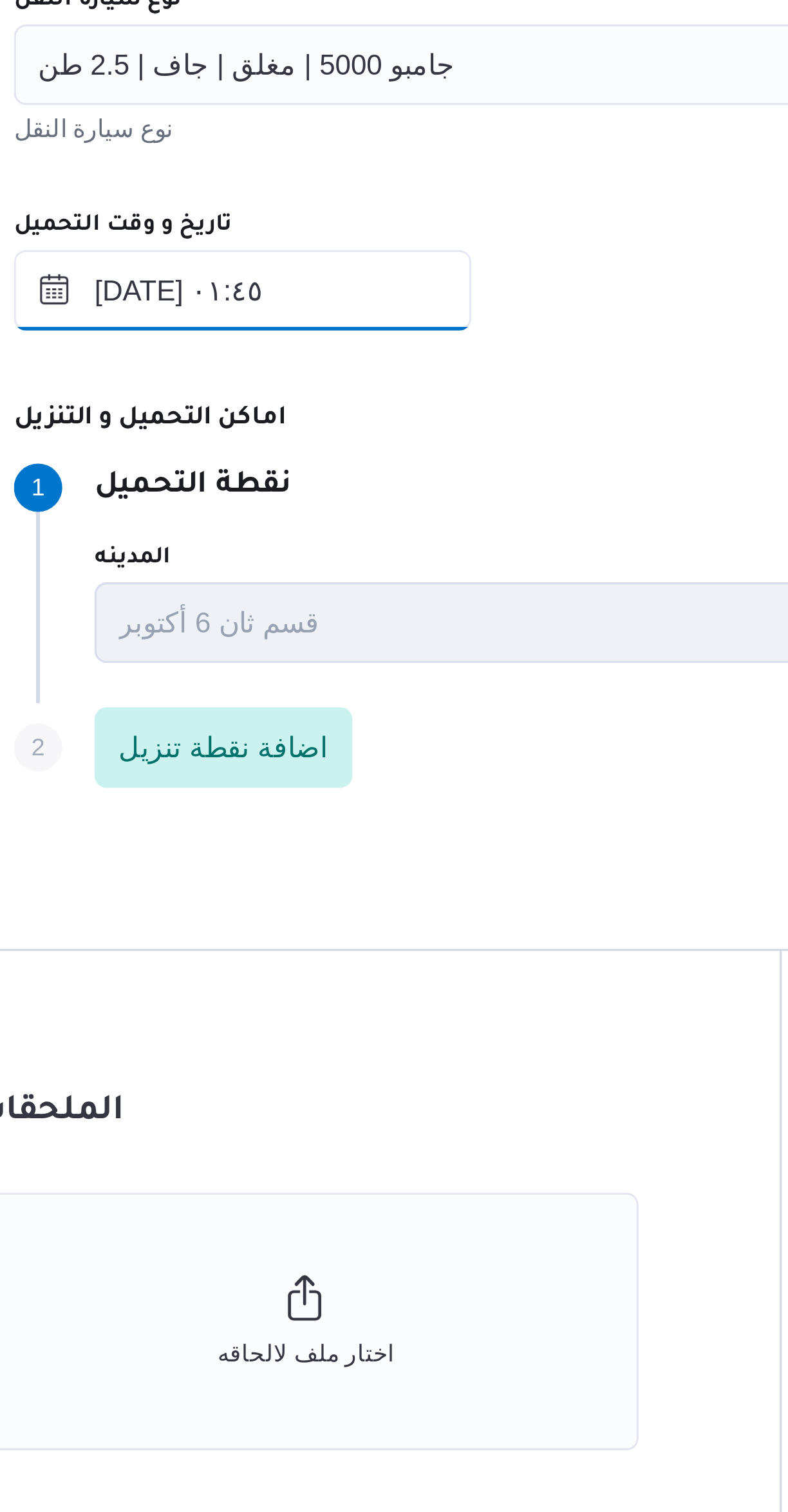
click at [349, 814] on input "٠٤/١٠/٢٠٢٥ ٠١:٤٥" at bounding box center [298, 811] width 146 height 26
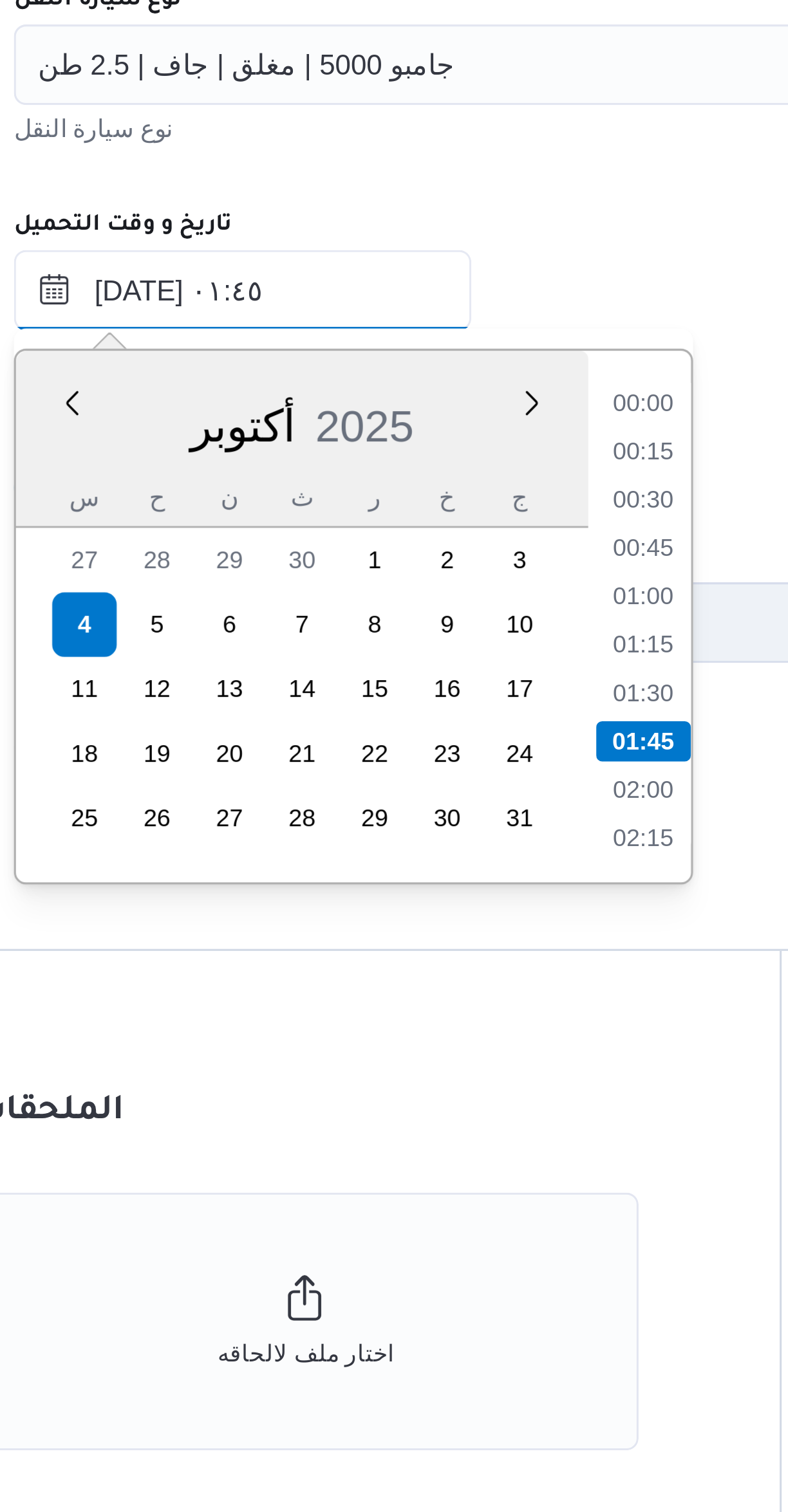
scroll to position [30, 0]
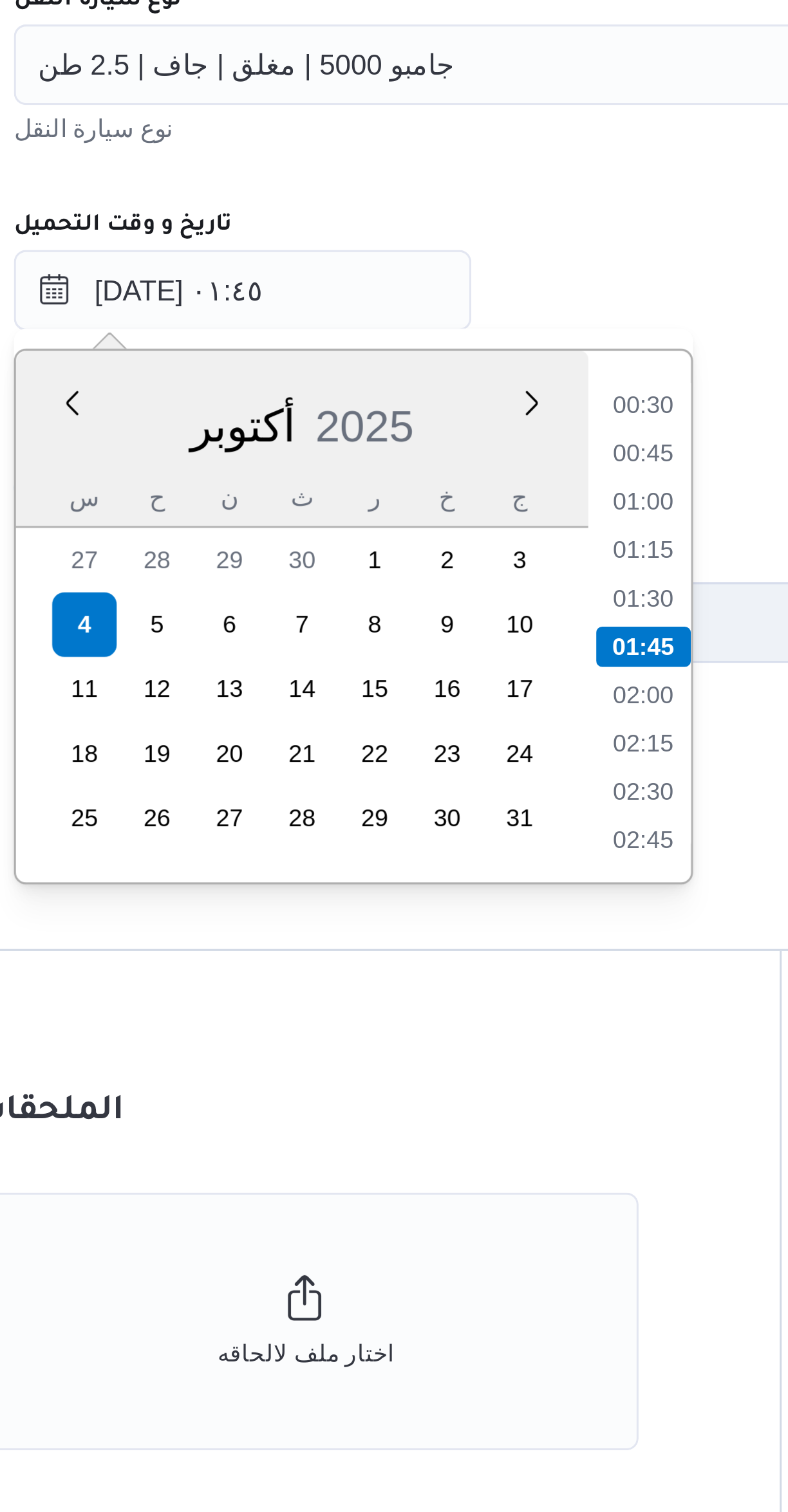
click at [432, 878] on li "01:00" at bounding box center [426, 879] width 29 height 13
type input "٠٤/١٠/٢٠٢٥ ٠١:٠٠"
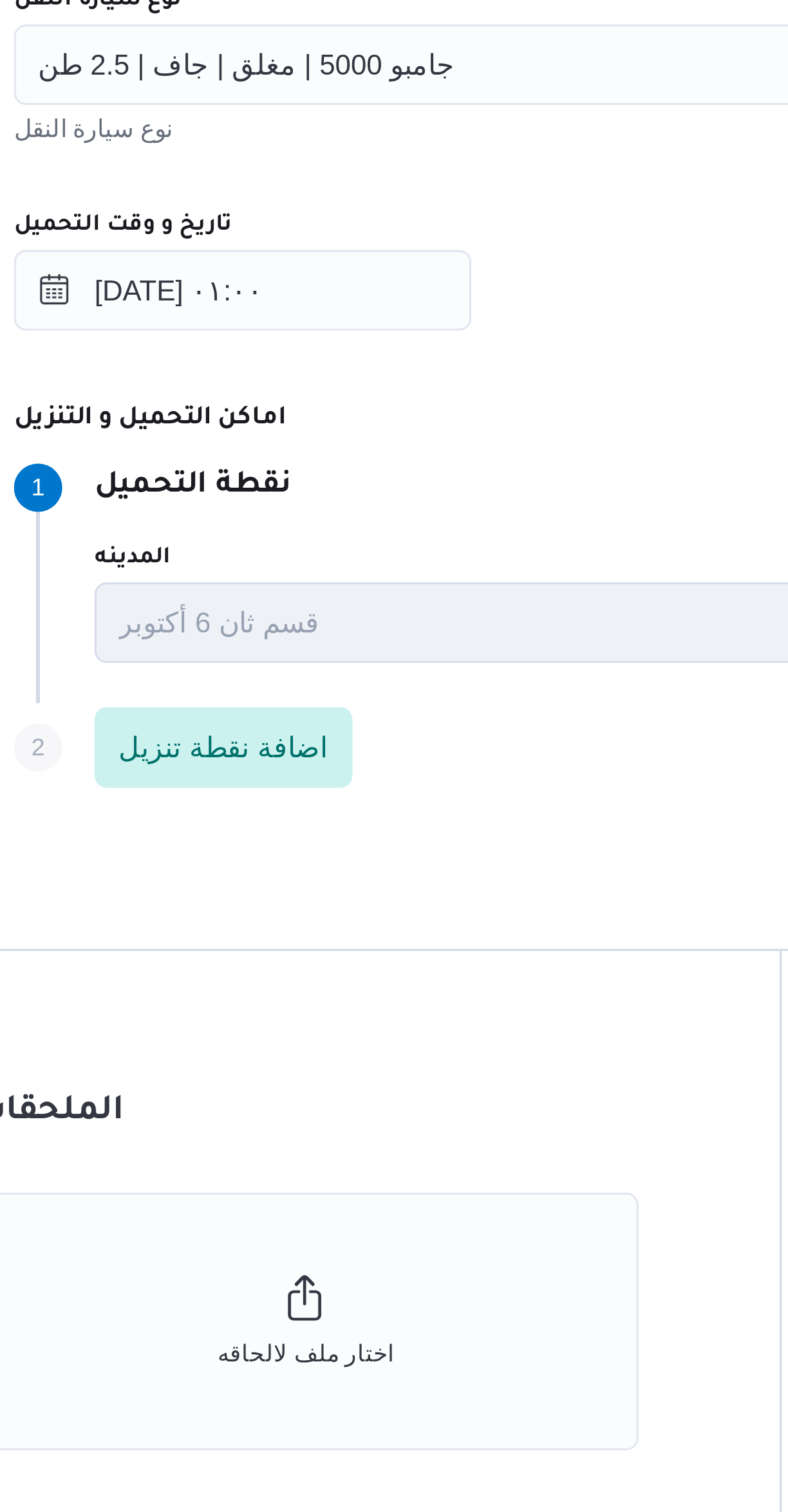
click at [425, 833] on div "المقاول محمد صلاح عبد الهادى عبد الحميد مقاول الرحلة نوع العملية On-Demand orde…" at bounding box center [470, 701] width 509 height 572
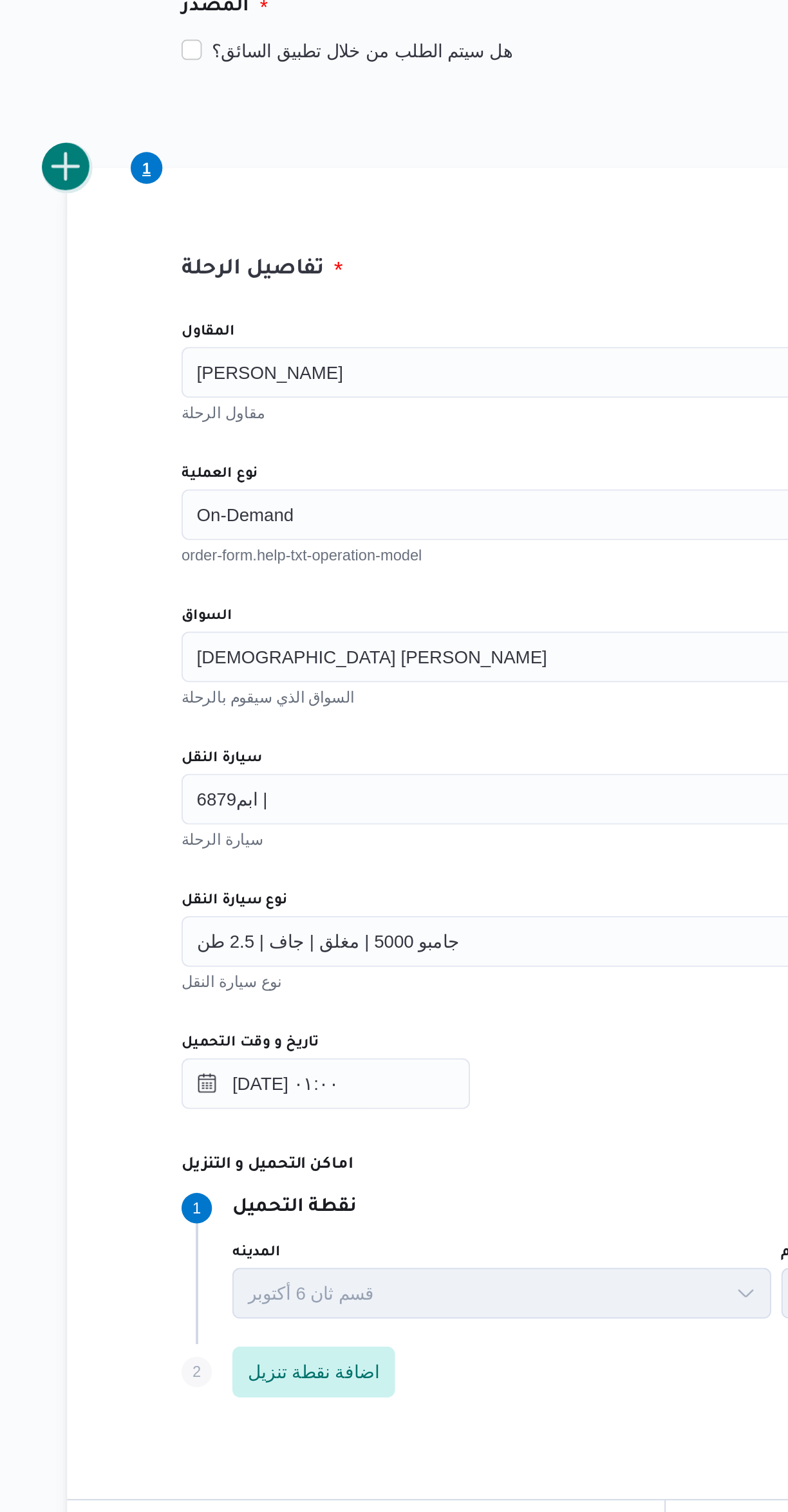
click at [173, 348] on button "add trip" at bounding box center [166, 347] width 26 height 26
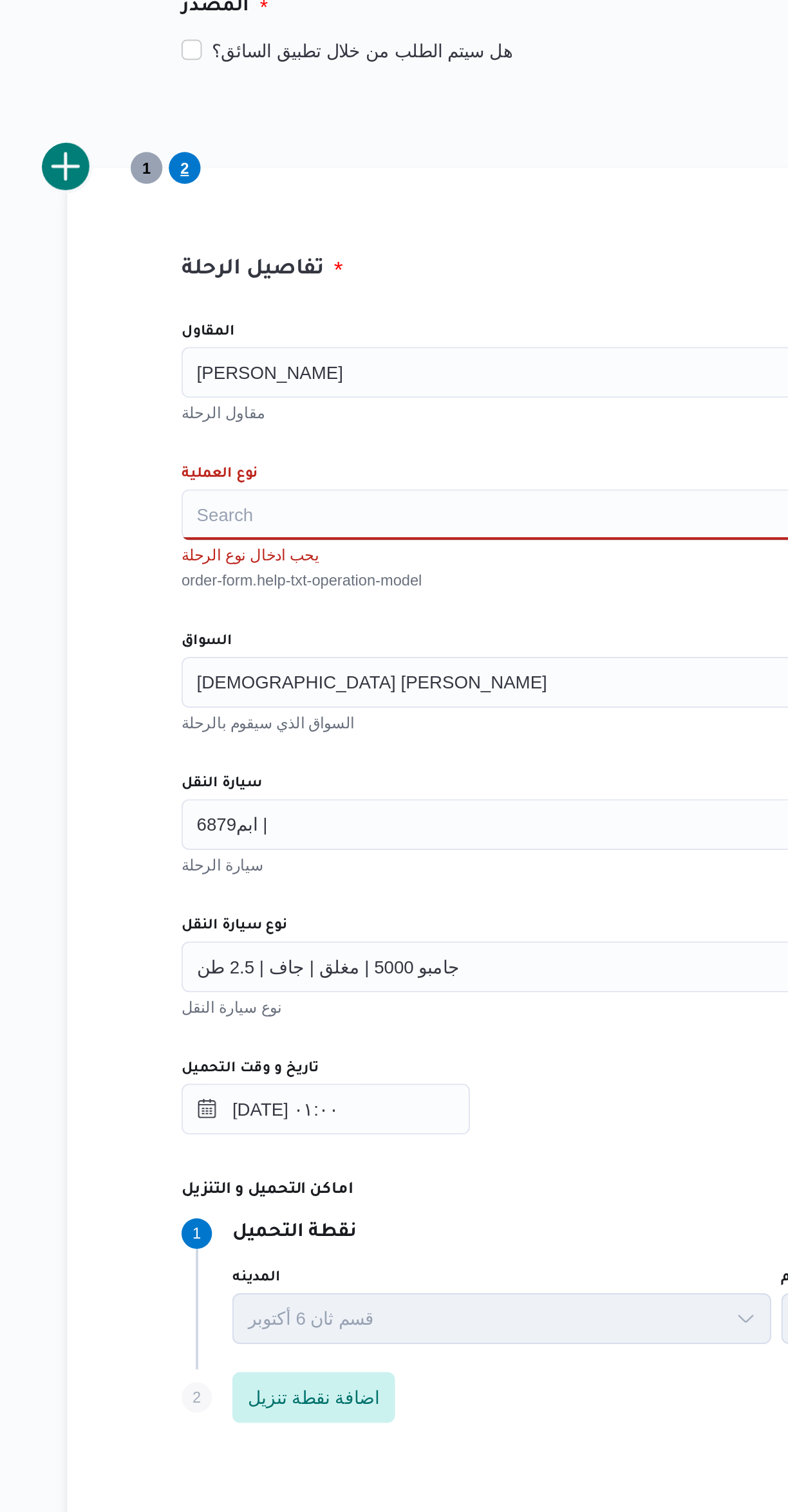
click at [314, 450] on input "المقاول" at bounding box center [312, 450] width 1 height 15
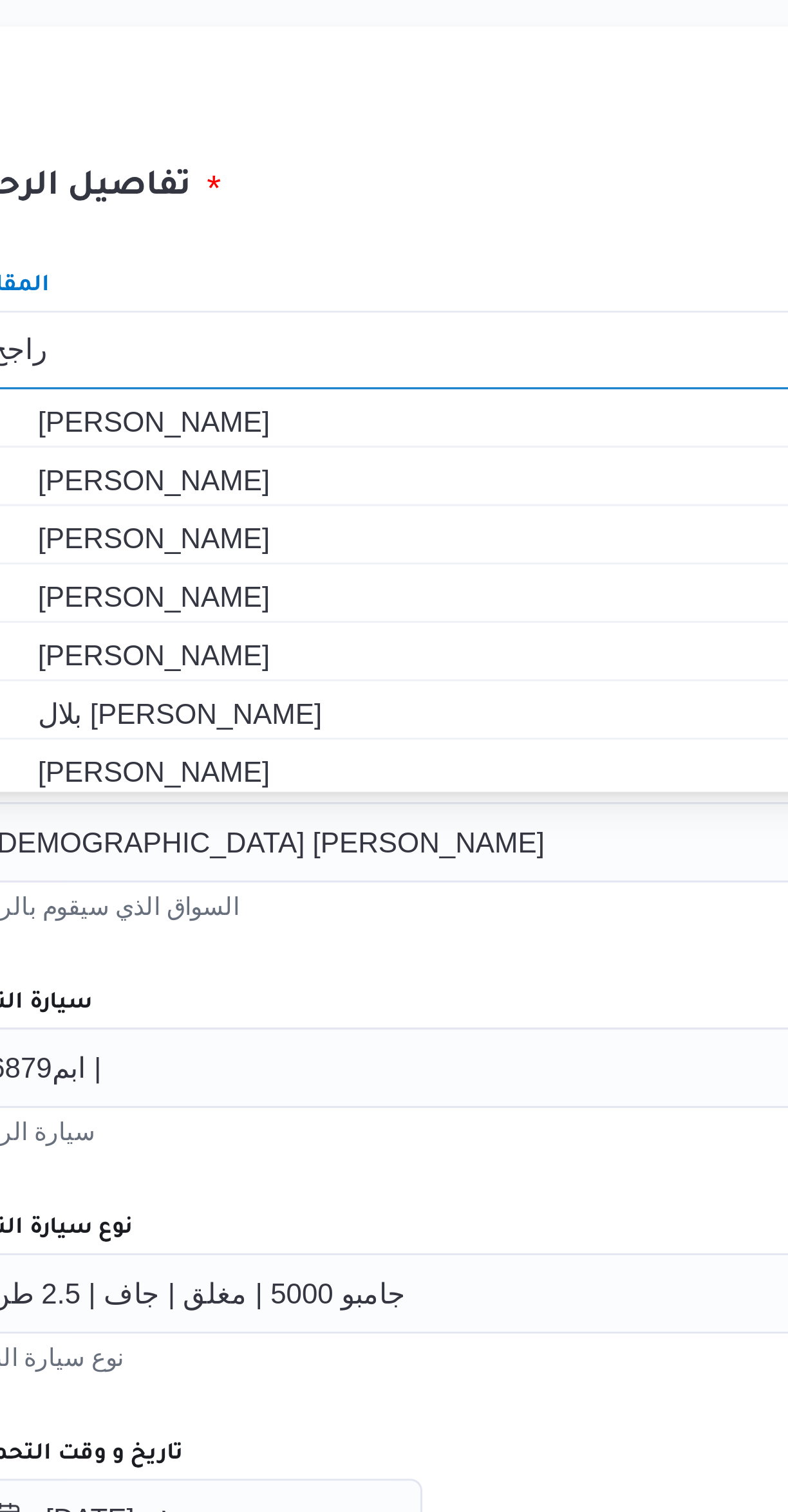
scroll to position [0, 0]
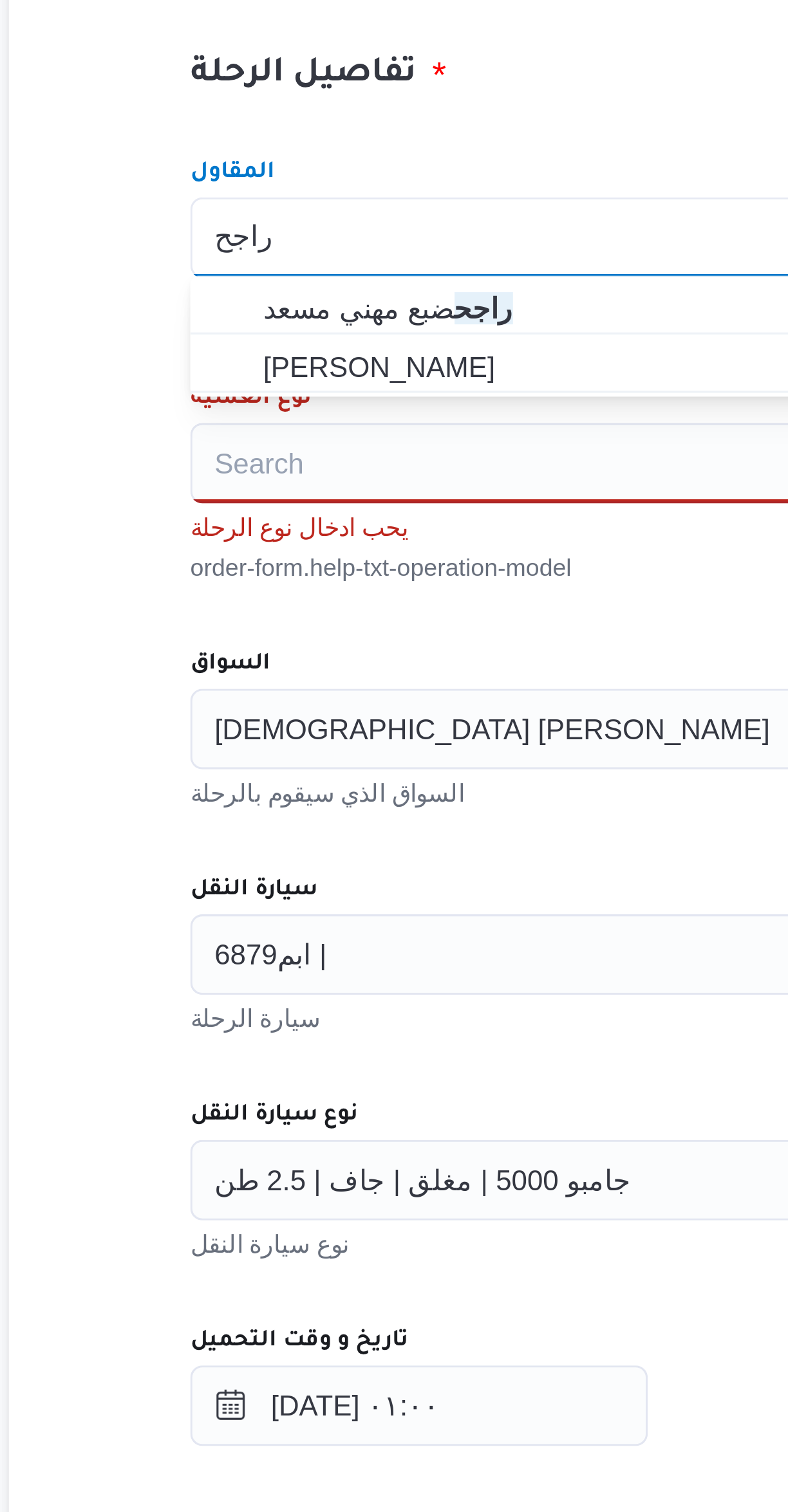
type input "راجح"
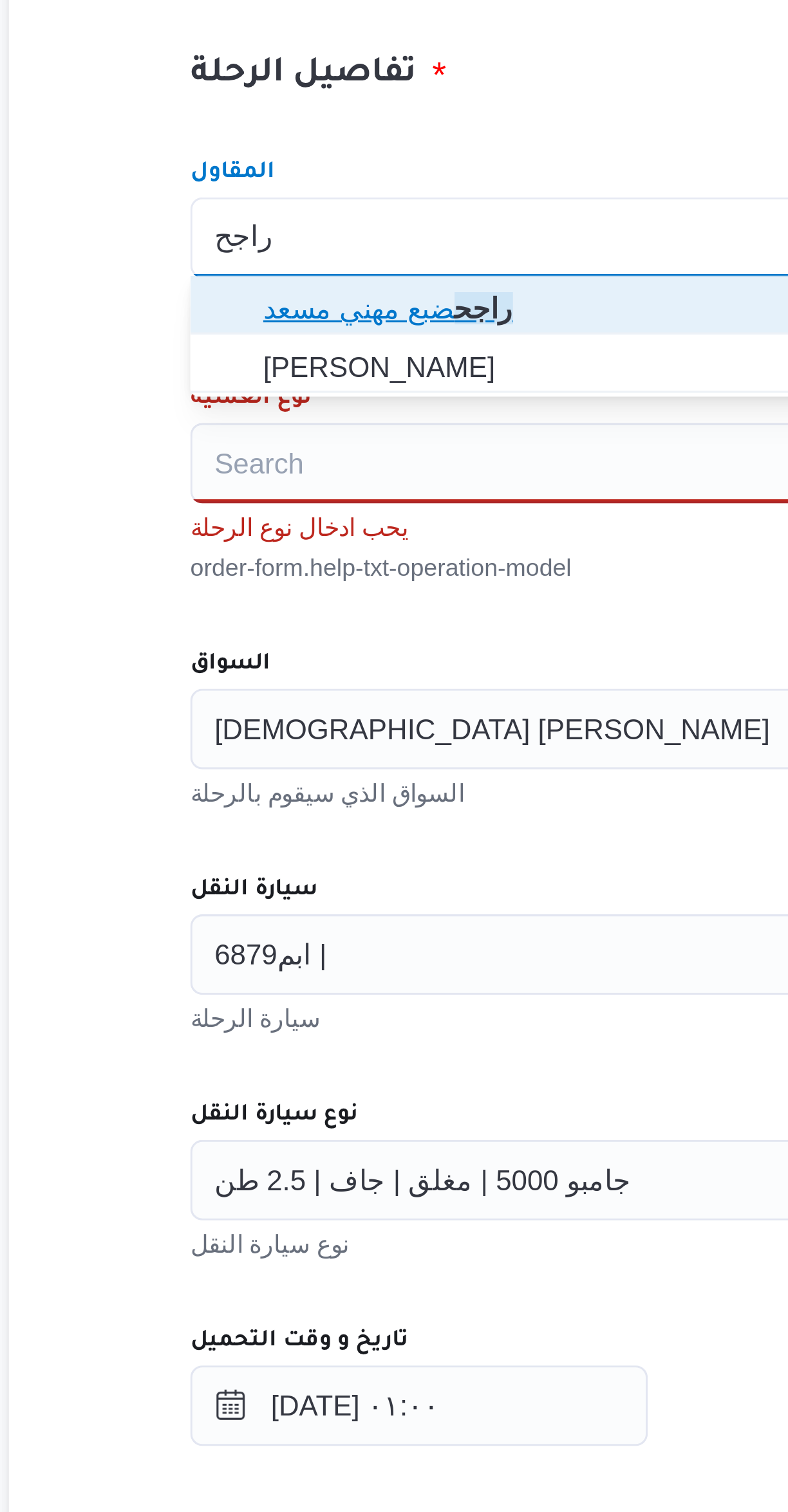
click at [256, 468] on span "راجح ضبع مهني مسعد" at bounding box center [477, 473] width 458 height 15
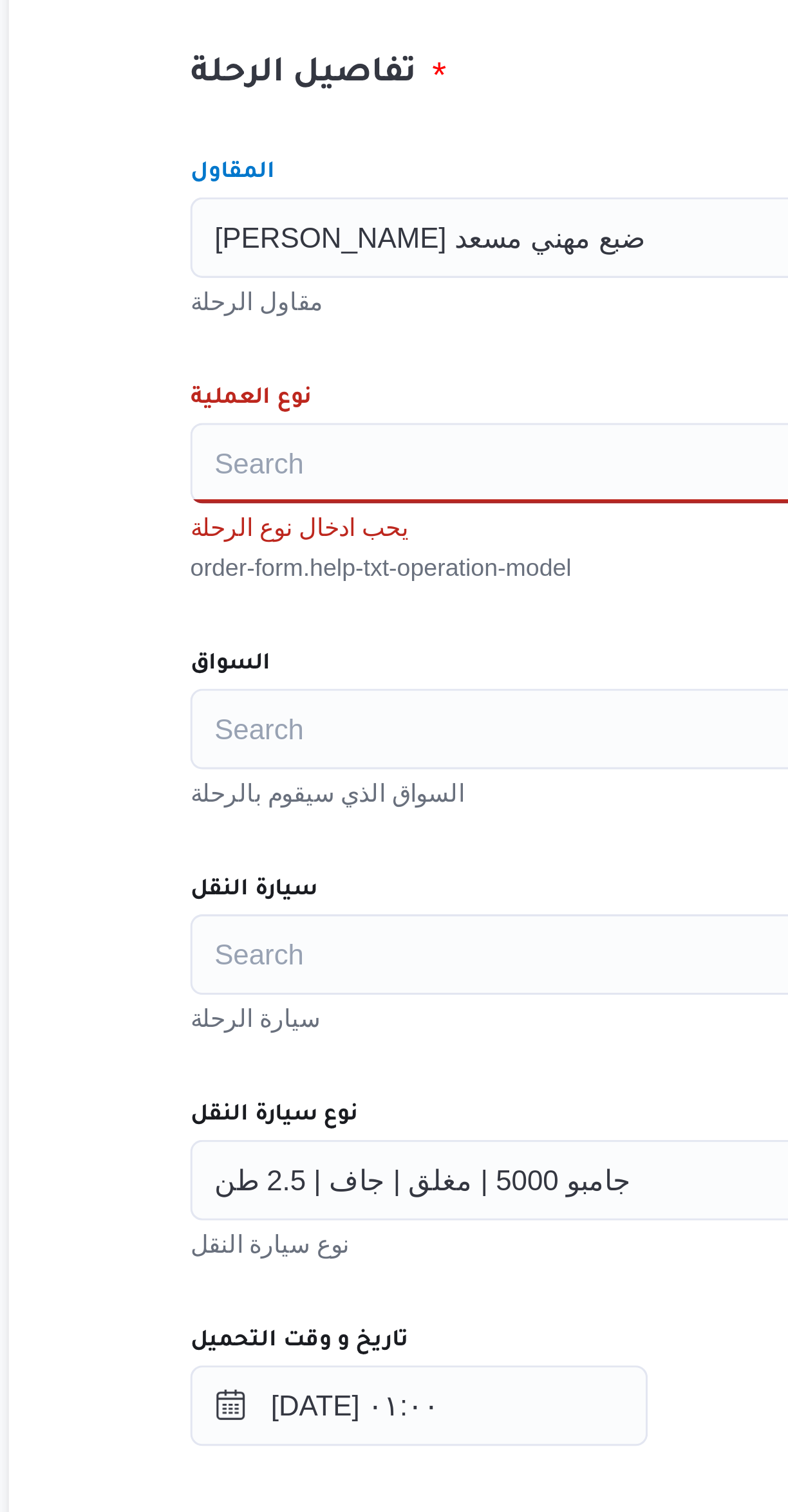
click at [247, 517] on div "Search" at bounding box center [470, 523] width 489 height 26
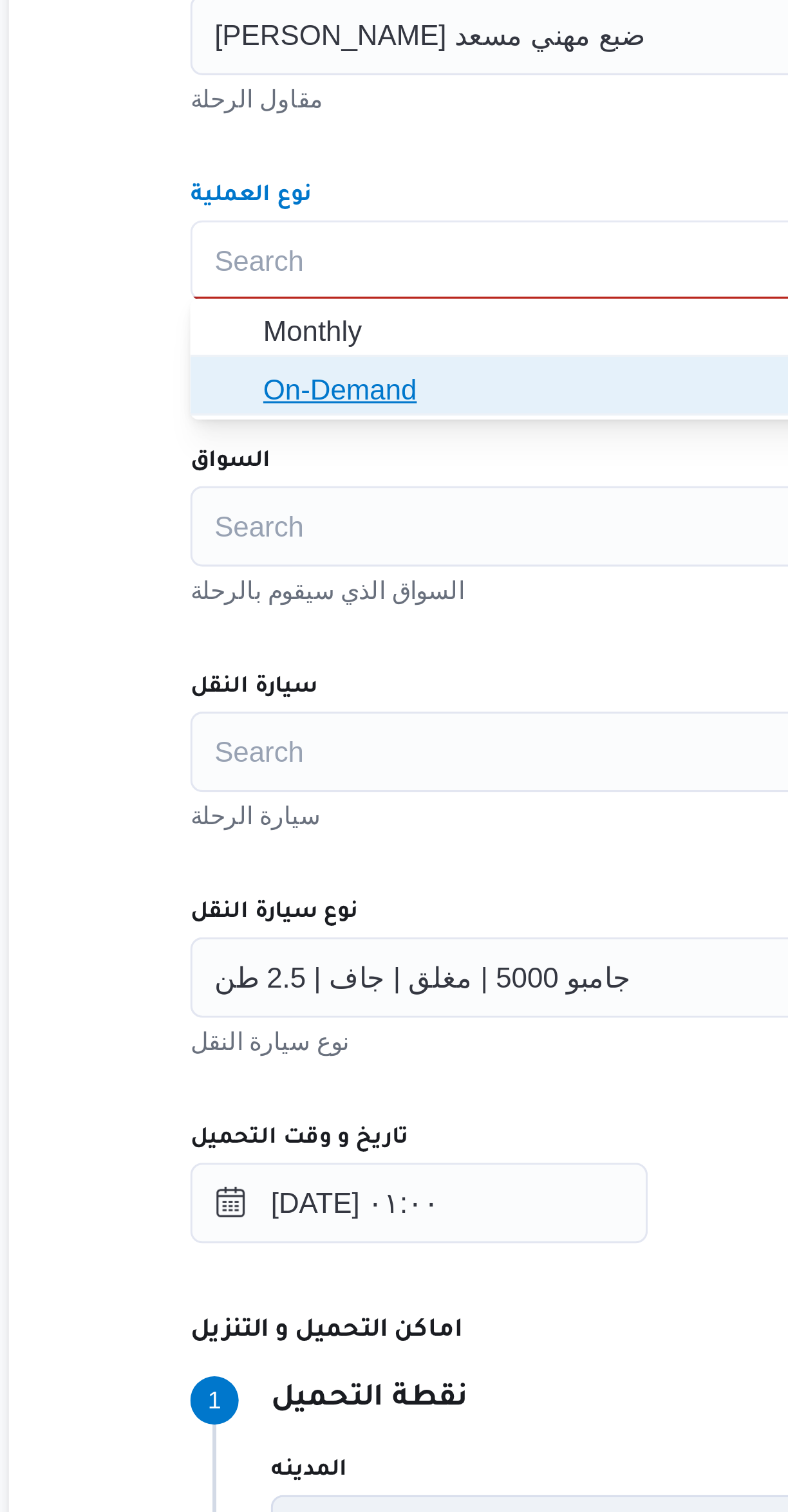
click at [254, 567] on span "On-Demand" at bounding box center [477, 565] width 458 height 15
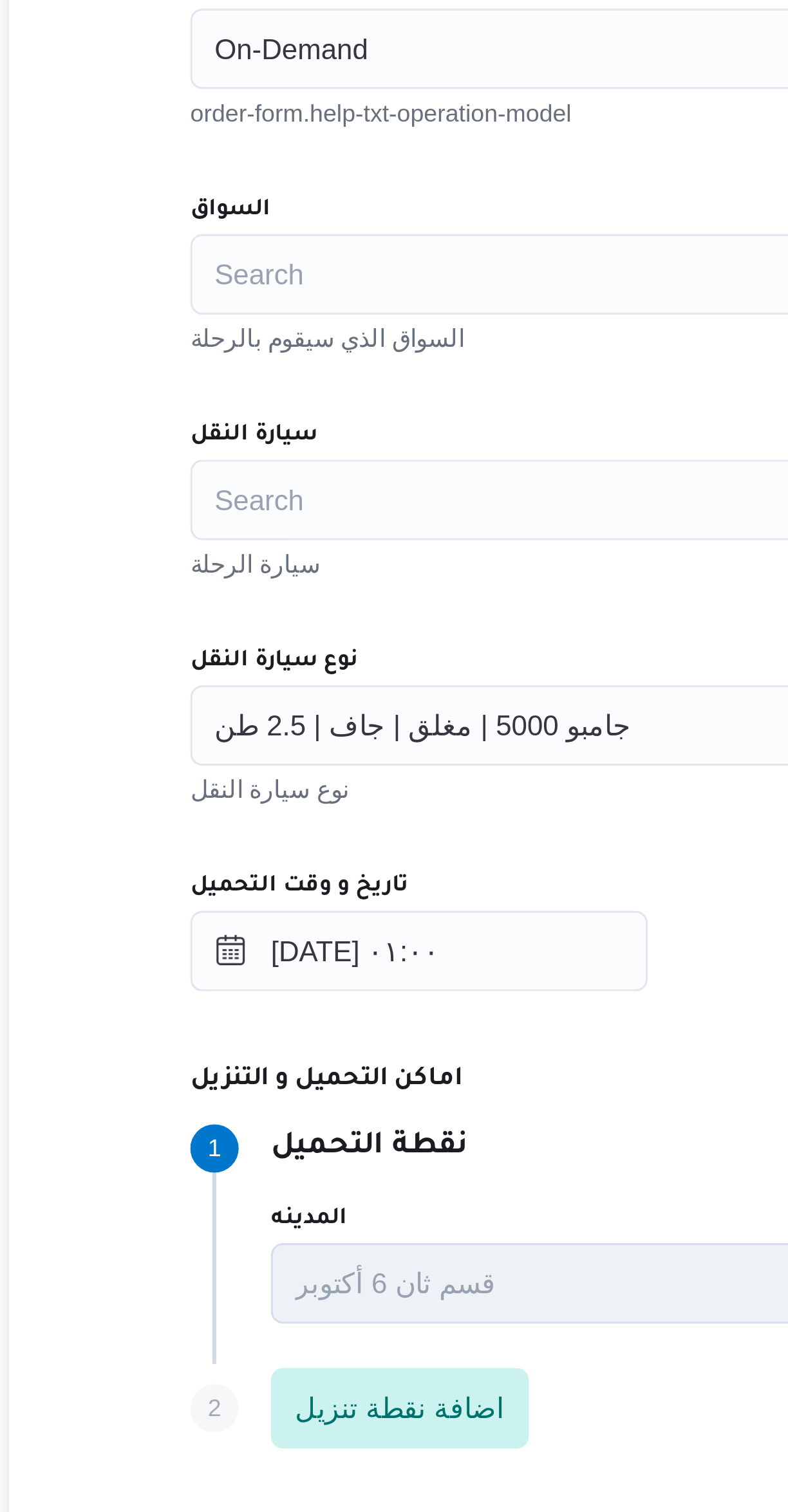
click at [252, 597] on div "Search" at bounding box center [470, 595] width 489 height 26
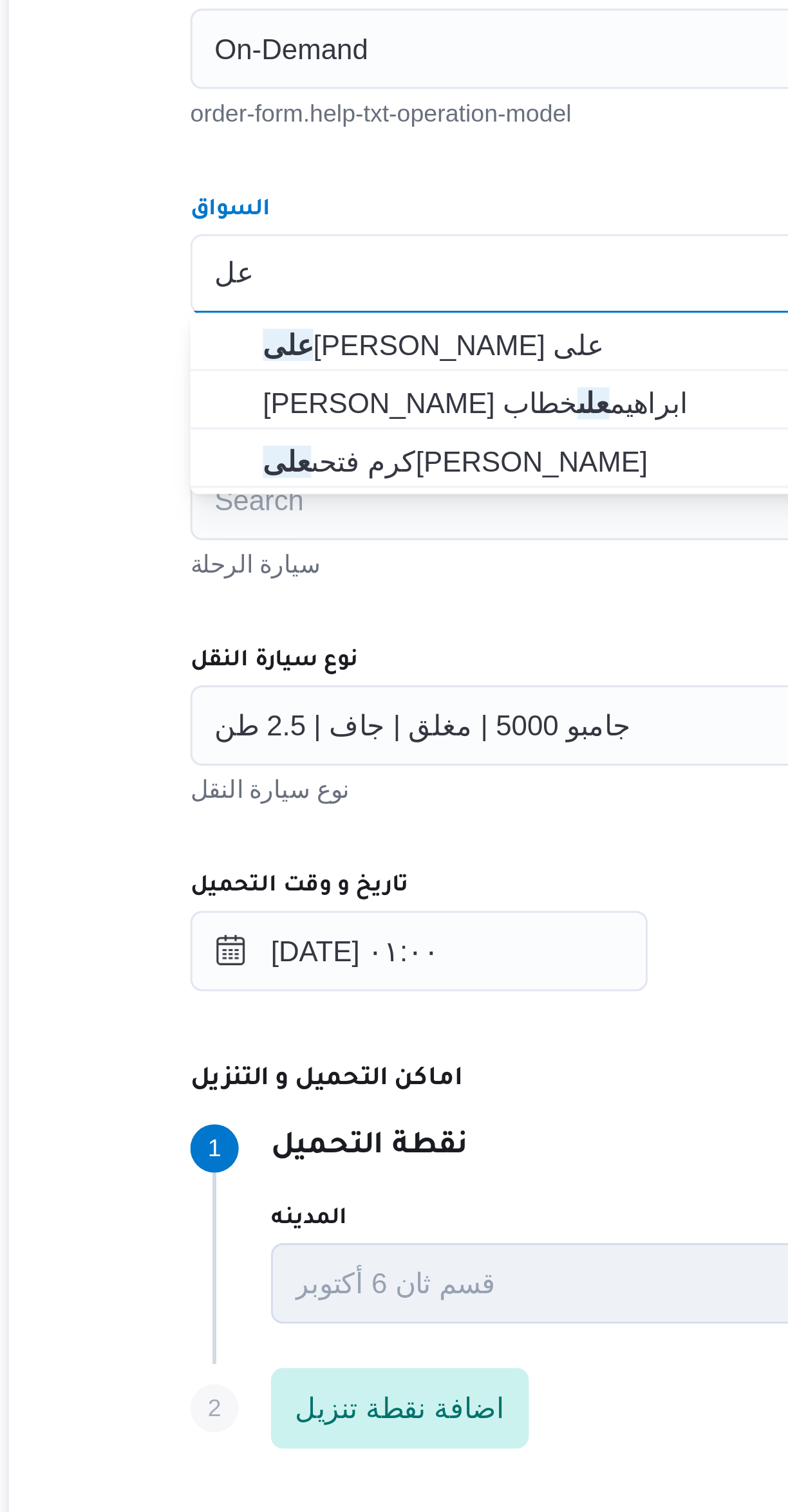
type input "ع"
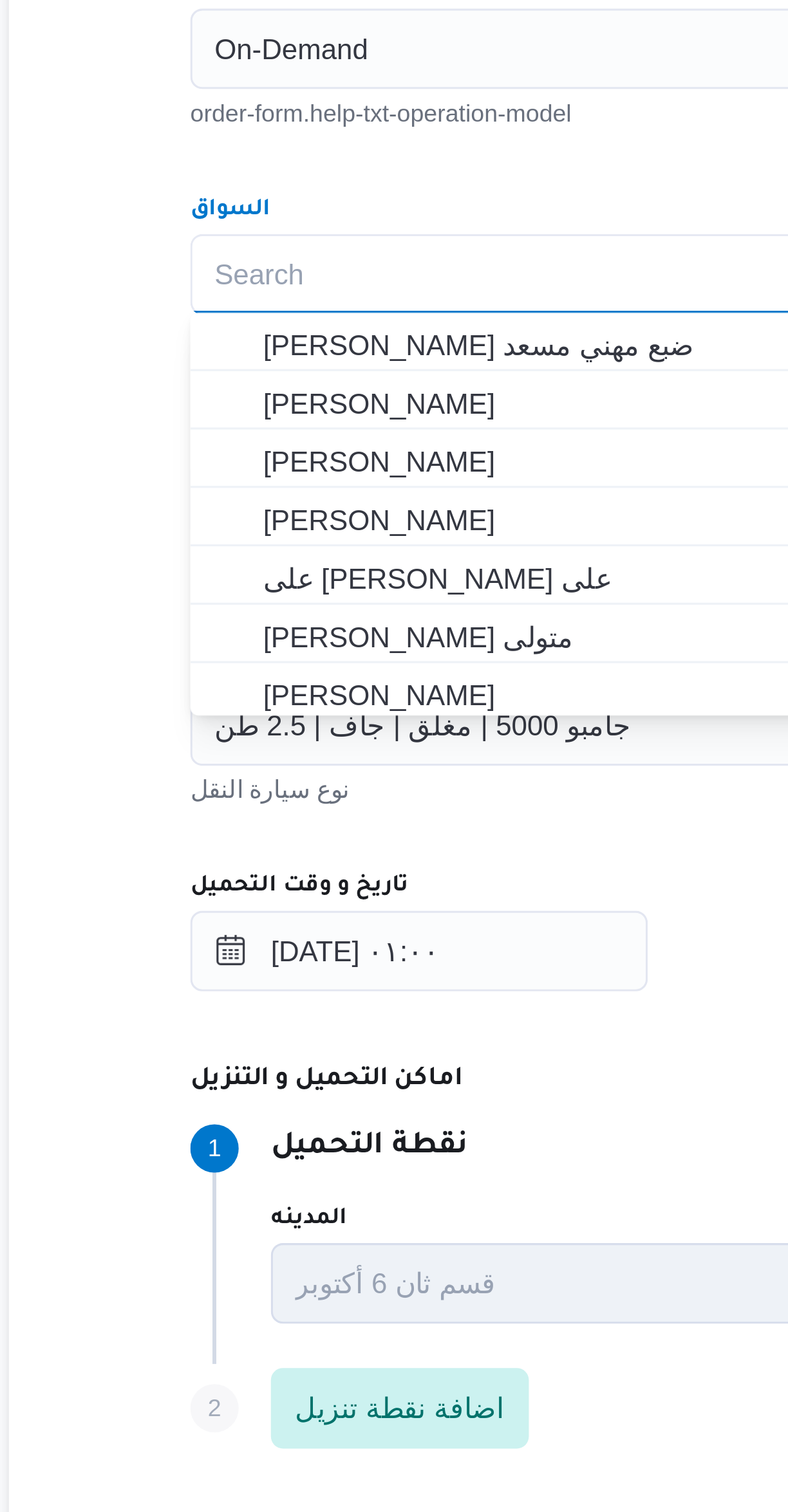
click at [279, 558] on div "المقاول راجح ضبع مهني مسعد مقاول الرحلة نوع العملية On-Demand order-form.help-t…" at bounding box center [470, 701] width 509 height 572
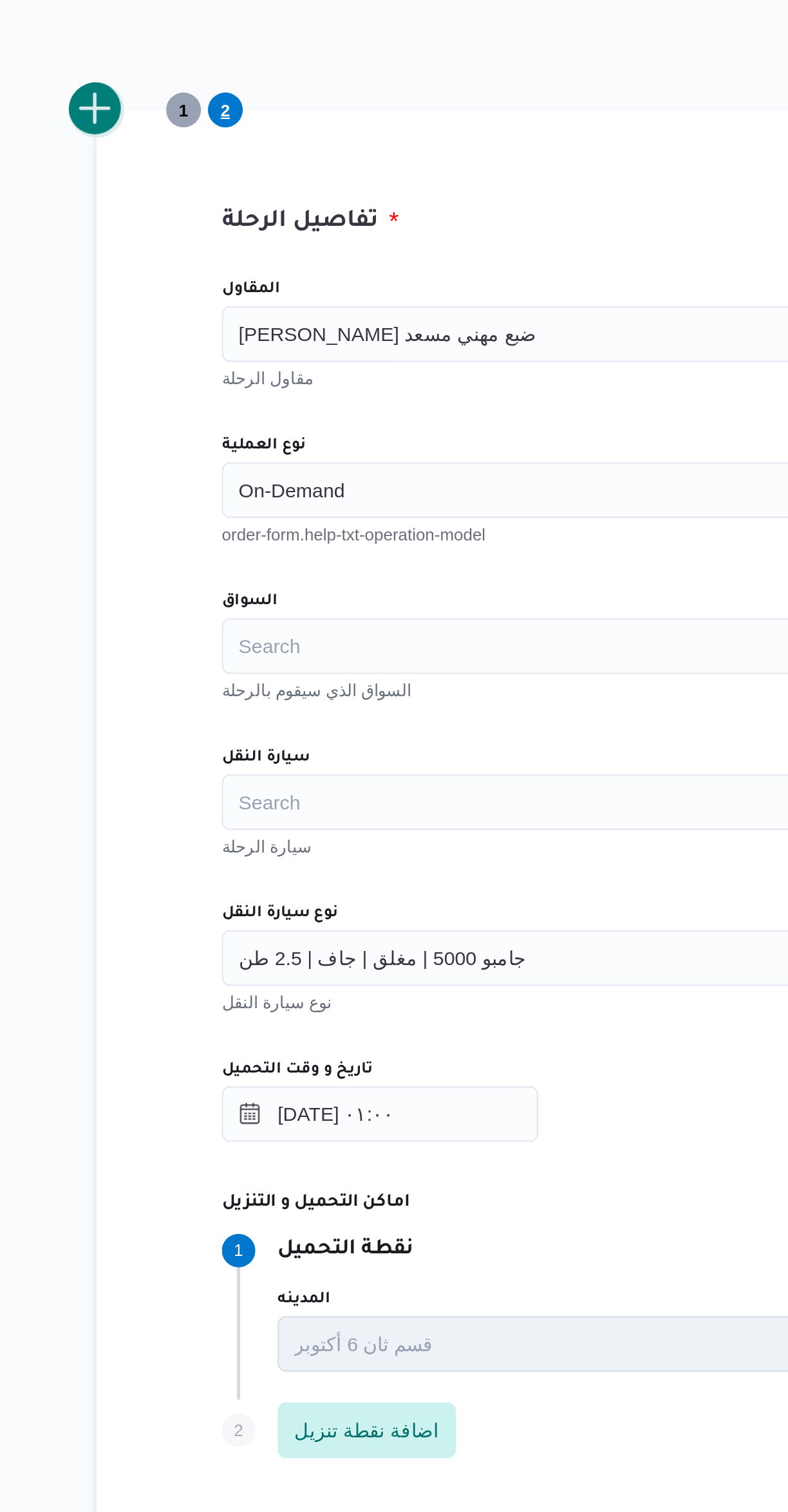
click at [172, 350] on button "add trip" at bounding box center [166, 347] width 26 height 26
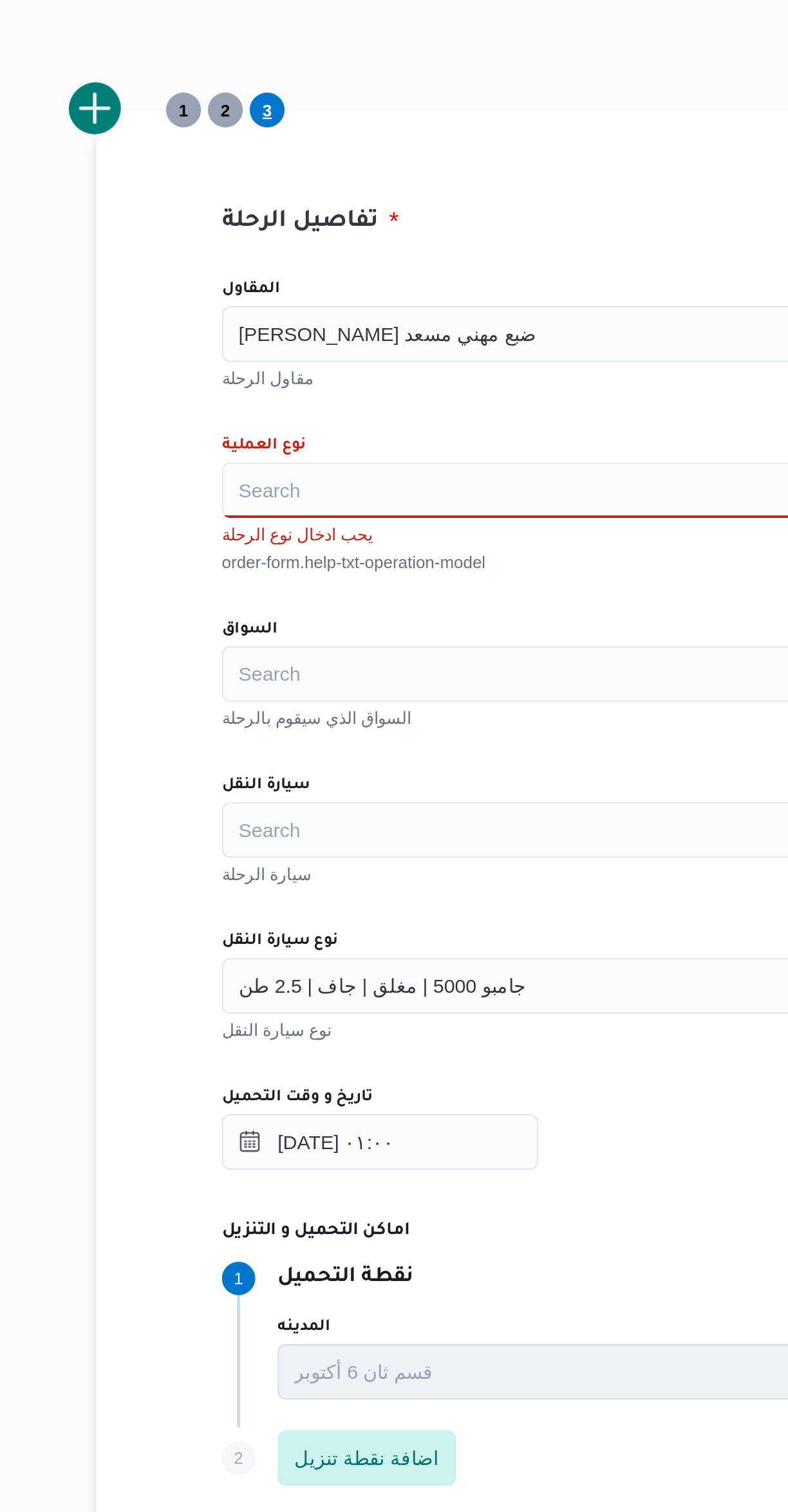
click at [375, 453] on input "المقاول" at bounding box center [375, 450] width 1 height 15
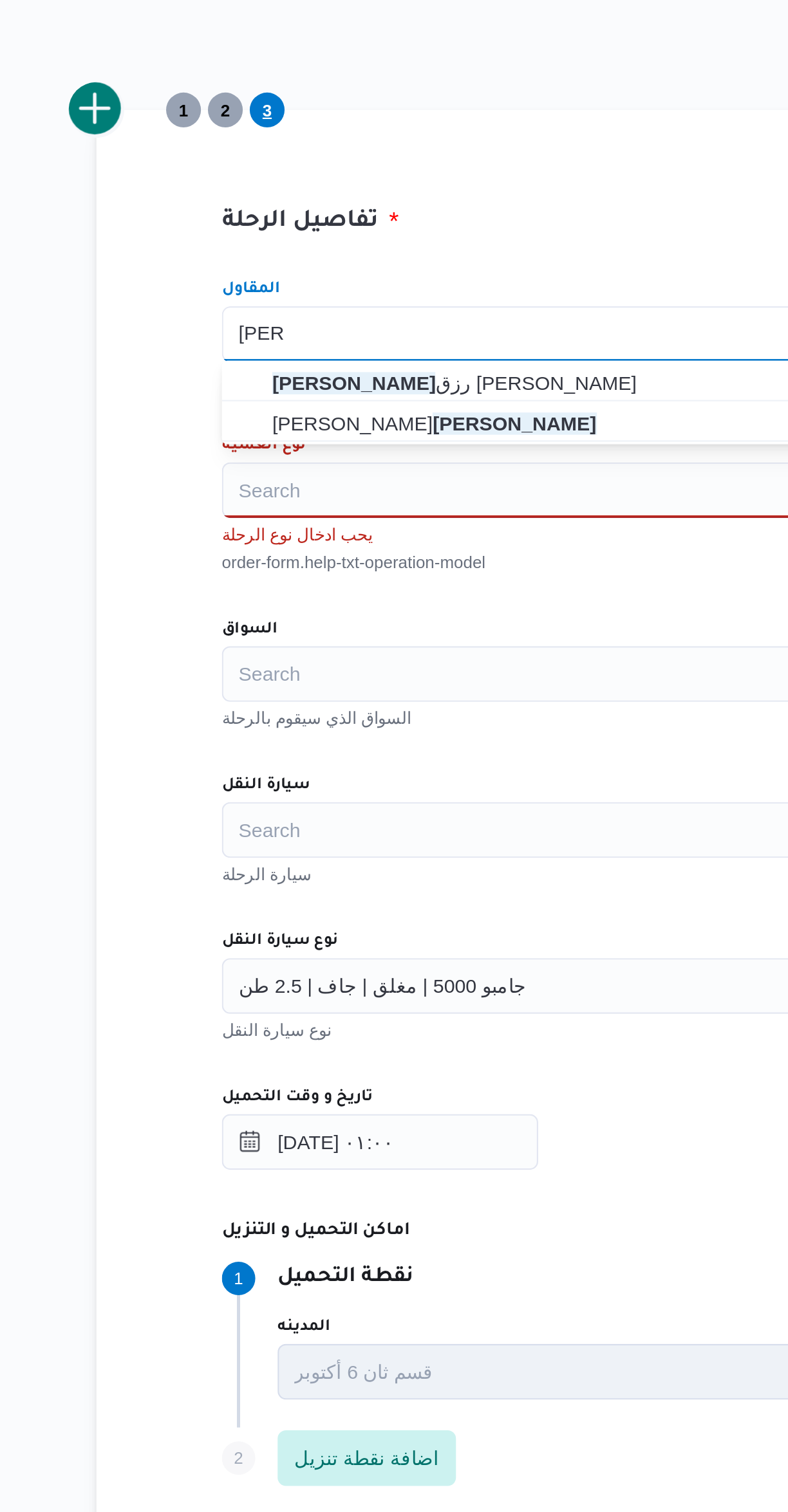
type input "عيسى"
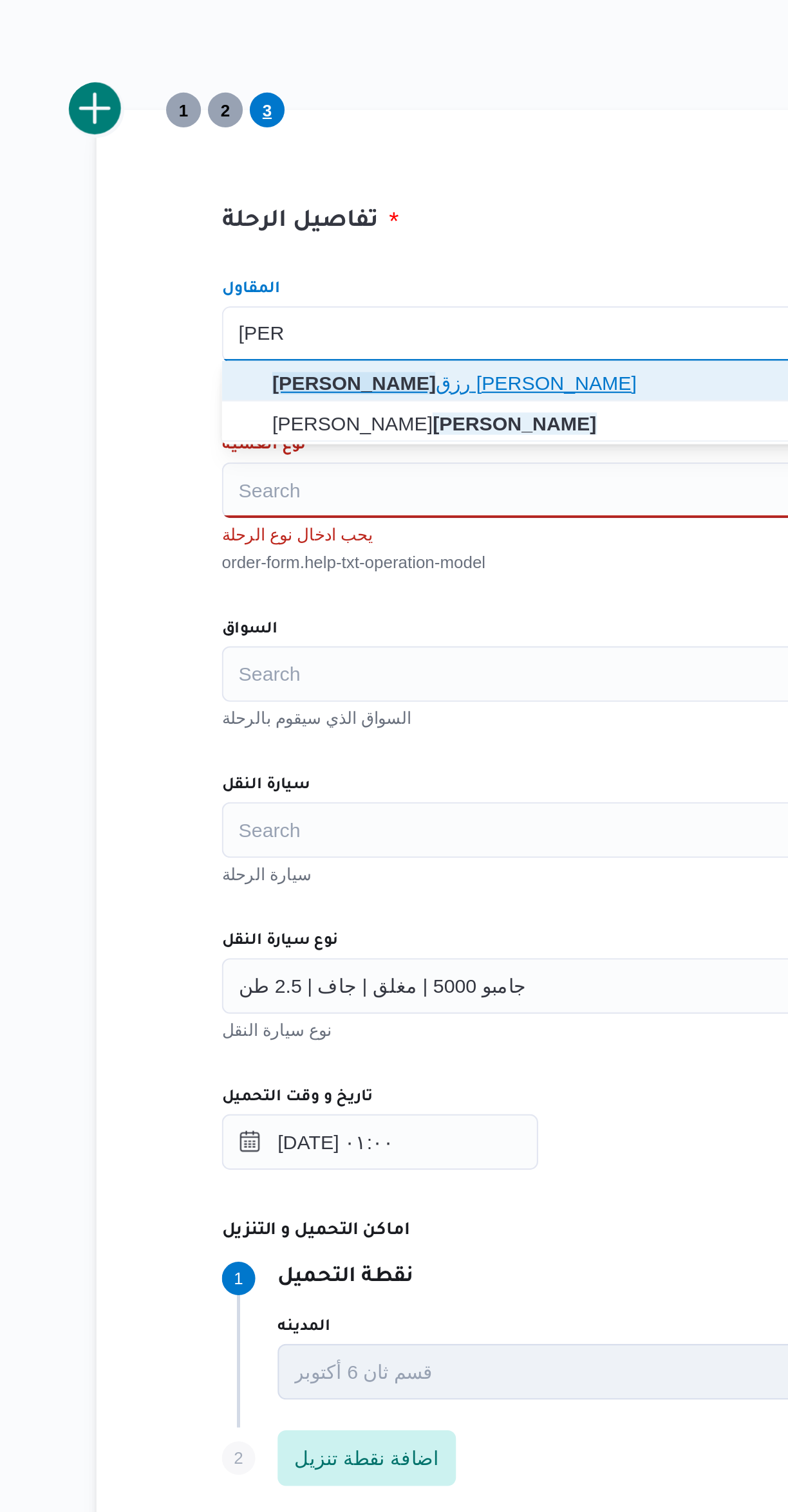
click at [279, 472] on span "عيسى رزق سلامه سليمان" at bounding box center [477, 473] width 458 height 15
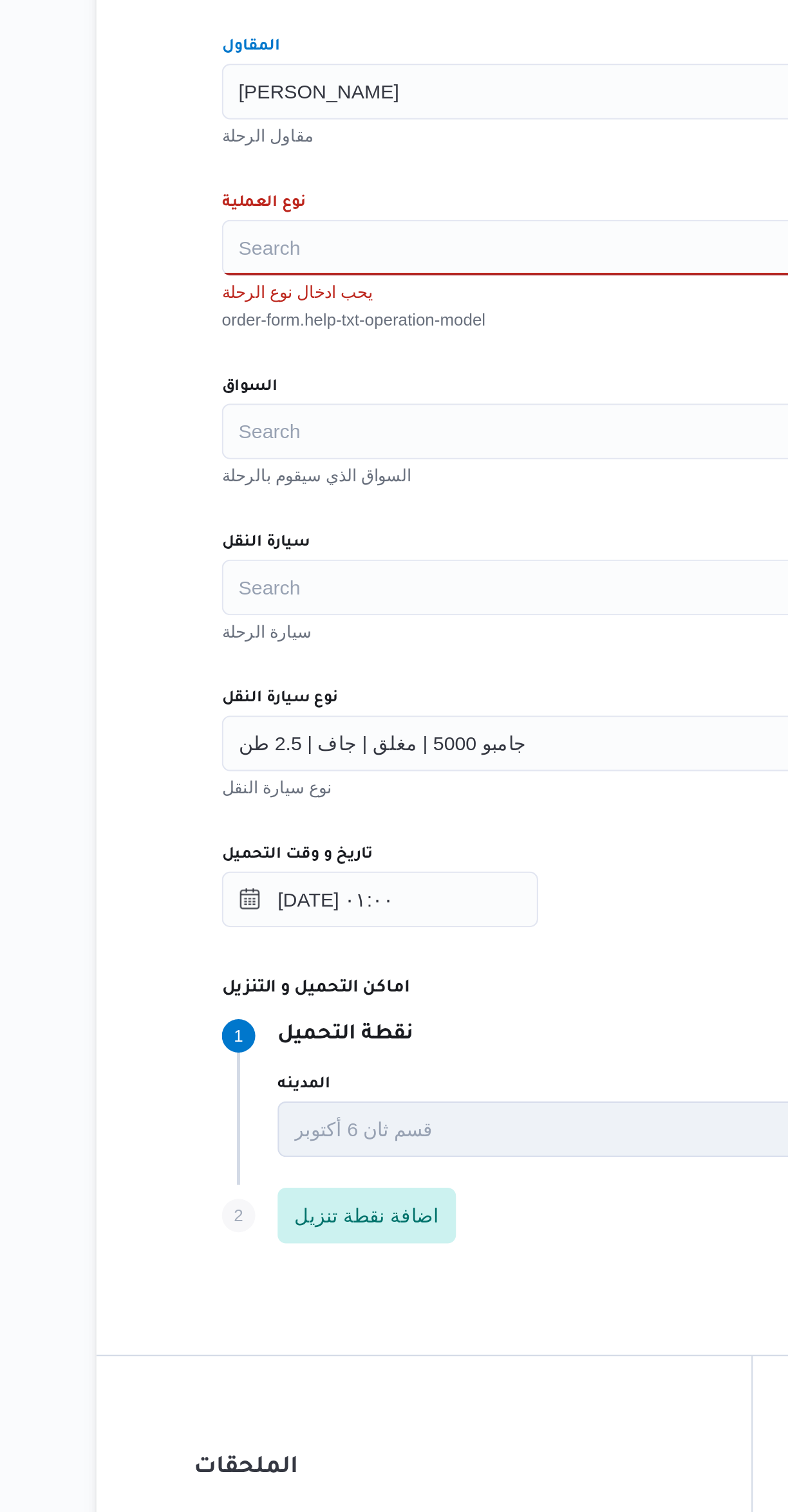
click at [257, 521] on div "Search" at bounding box center [470, 523] width 489 height 26
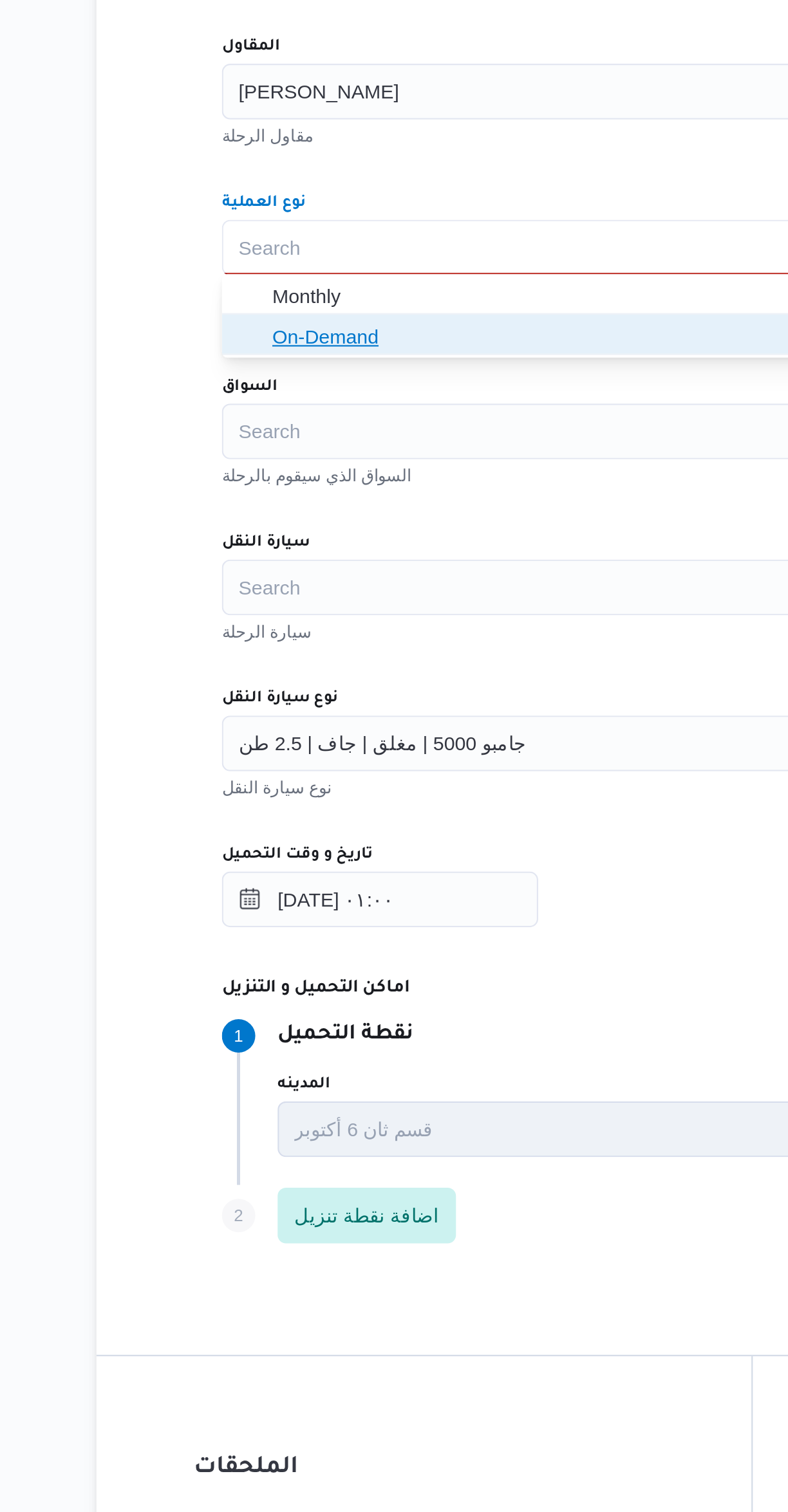
click at [251, 561] on span "On-Demand" at bounding box center [477, 565] width 458 height 15
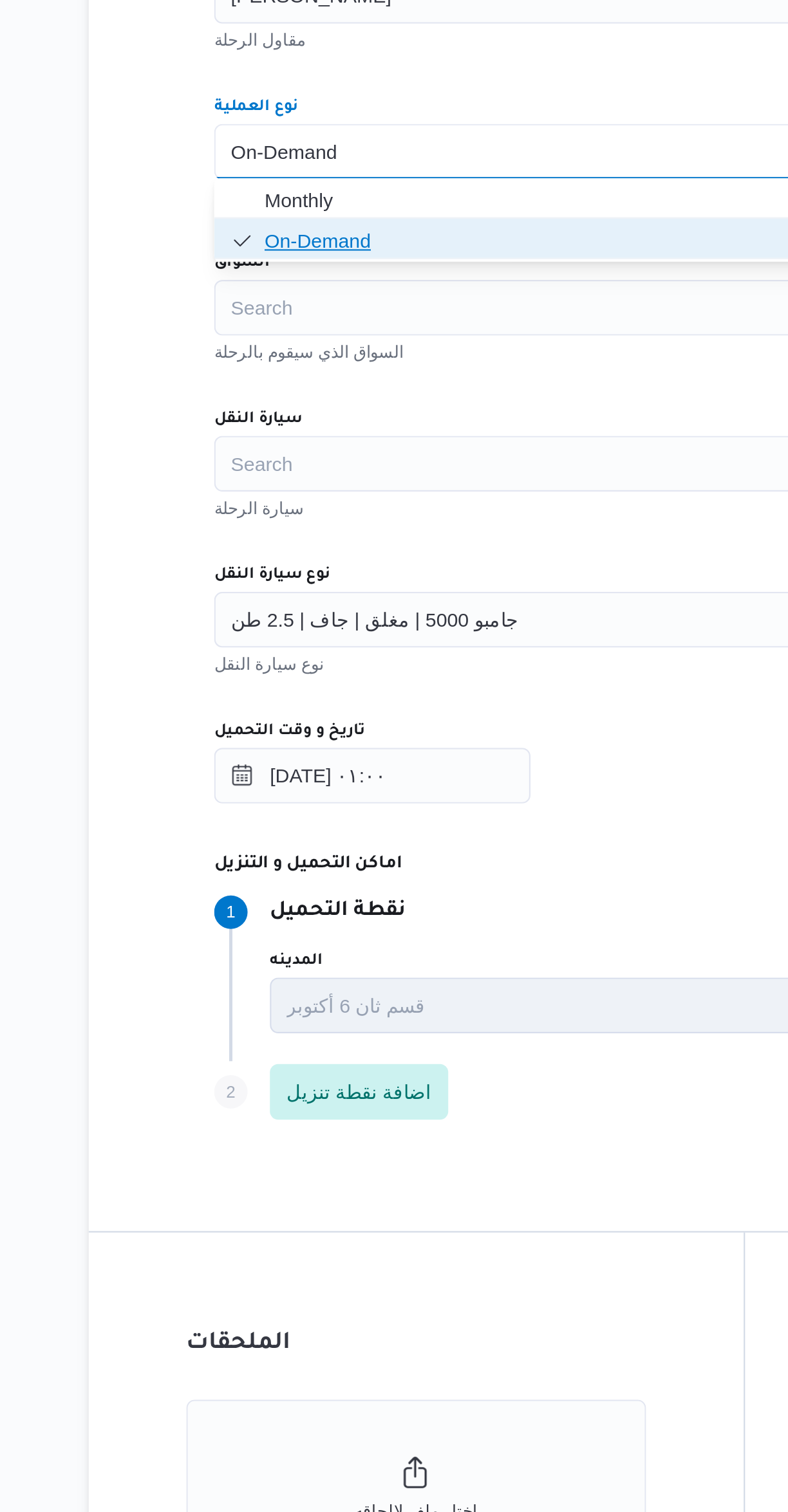
click at [253, 565] on span "On-Demand" at bounding box center [477, 565] width 458 height 15
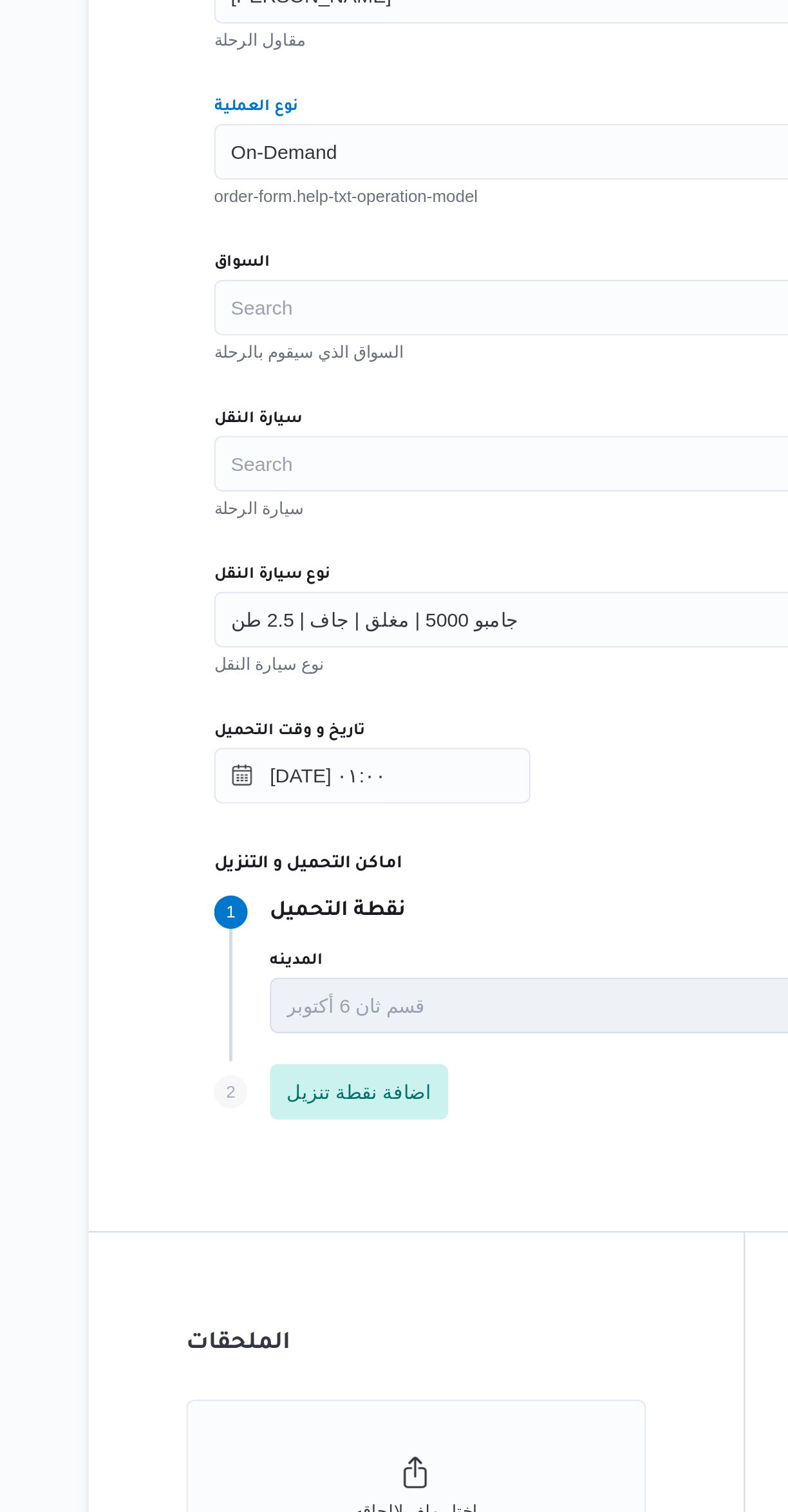
click at [257, 590] on div "Search" at bounding box center [470, 595] width 489 height 26
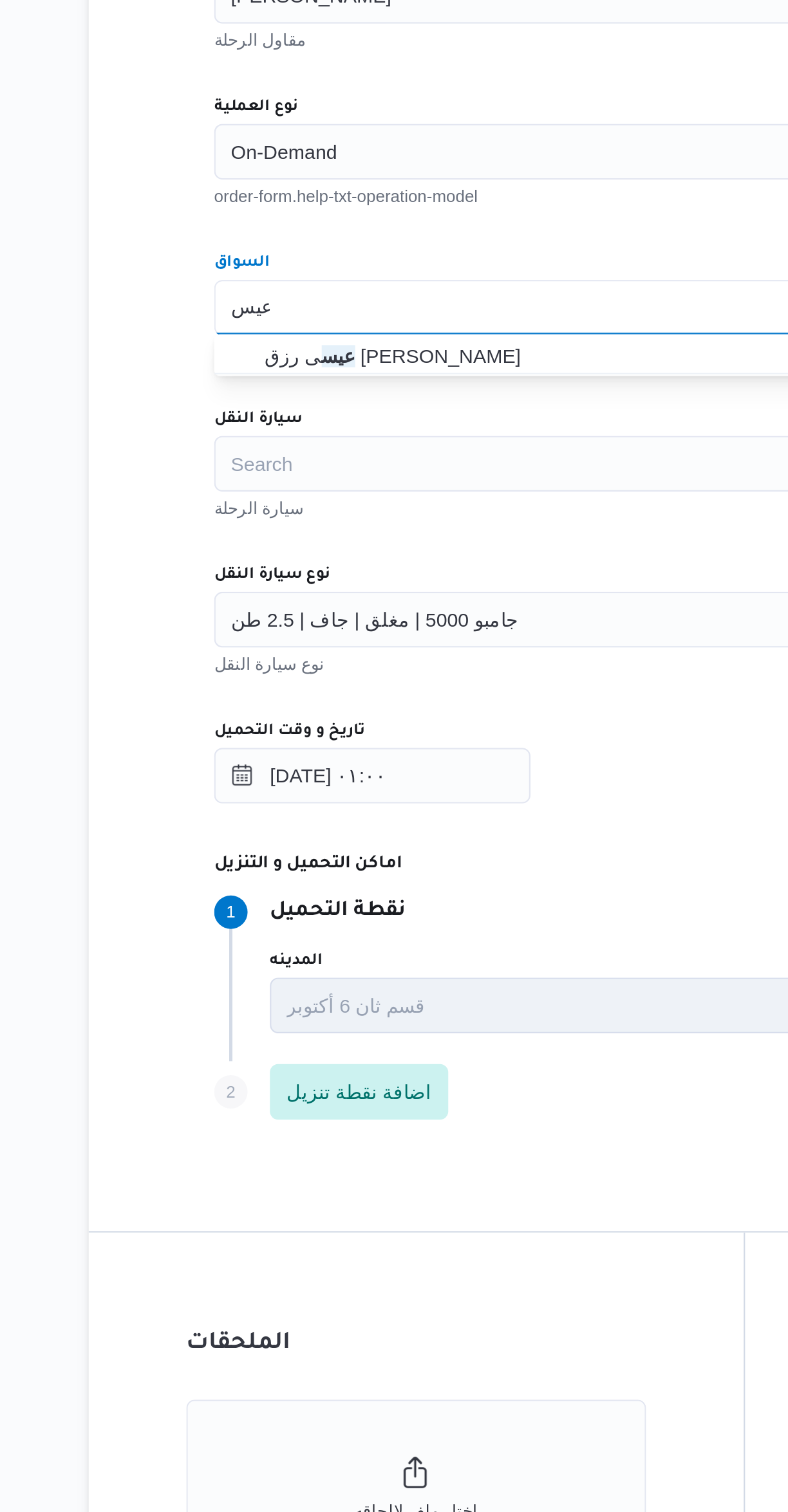
type input "عيس"
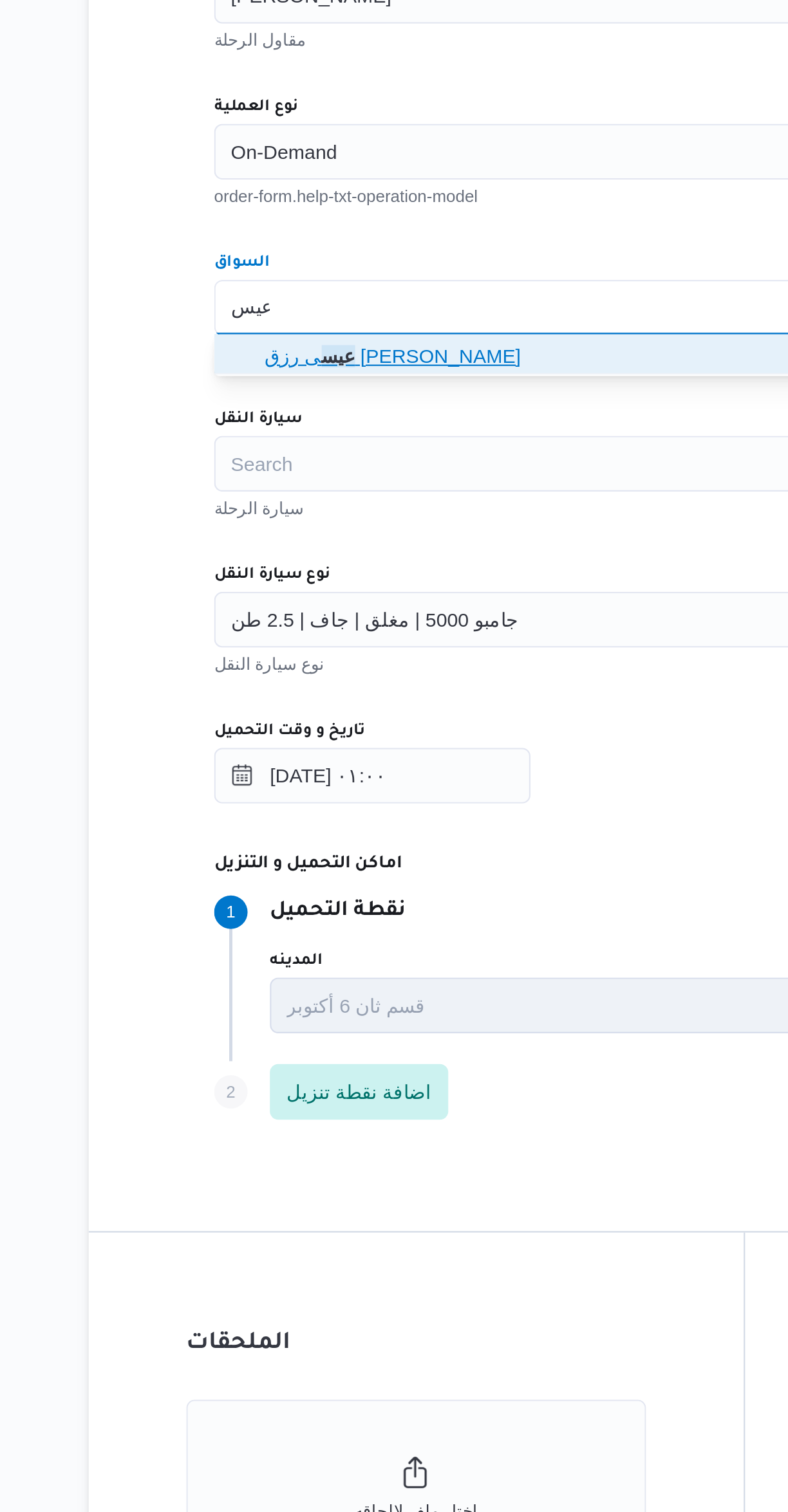
click at [273, 622] on span "عيس ى رزق سلامه سليمان" at bounding box center [477, 618] width 458 height 15
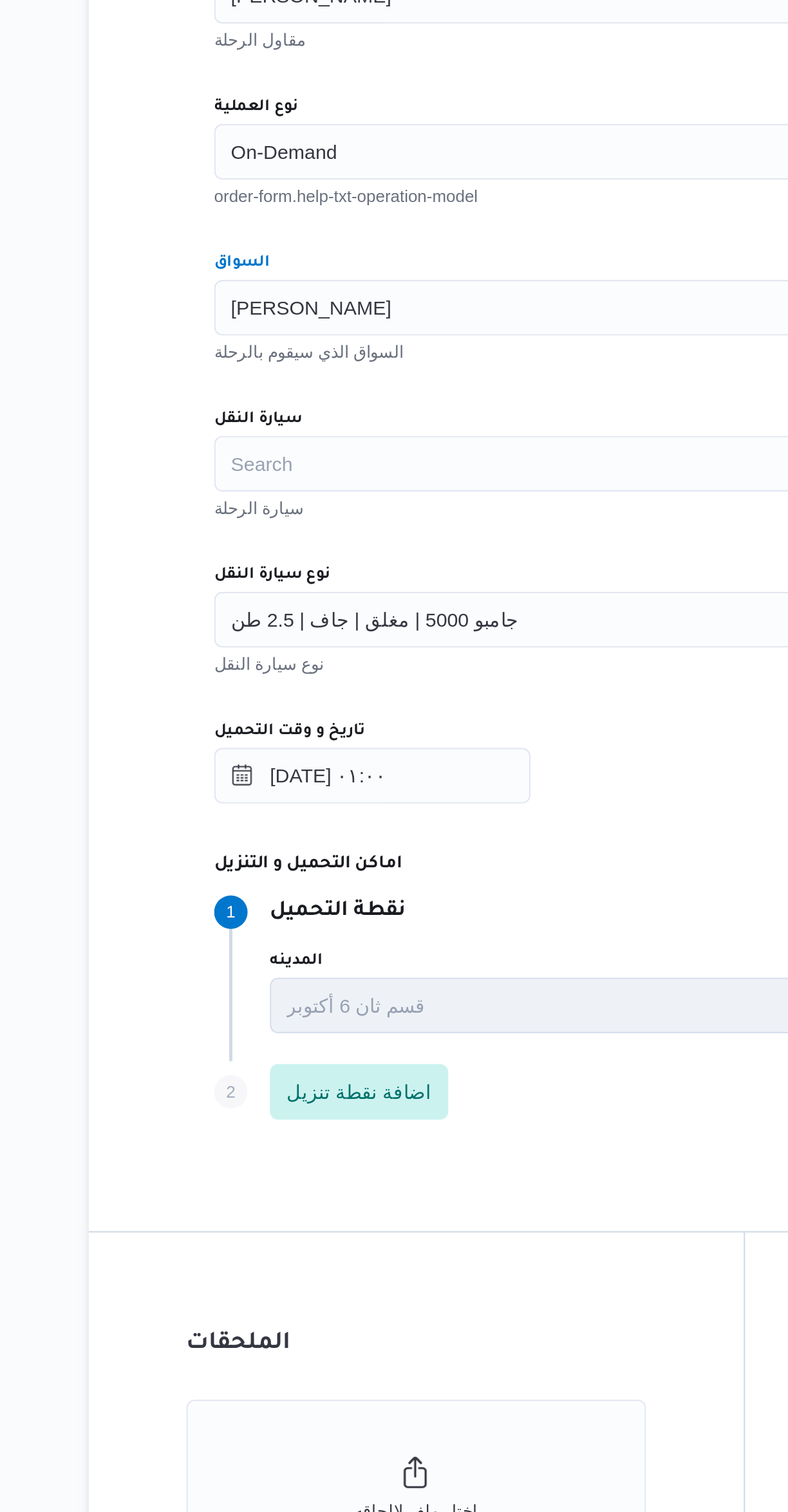
click at [270, 656] on div "Search" at bounding box center [470, 666] width 489 height 26
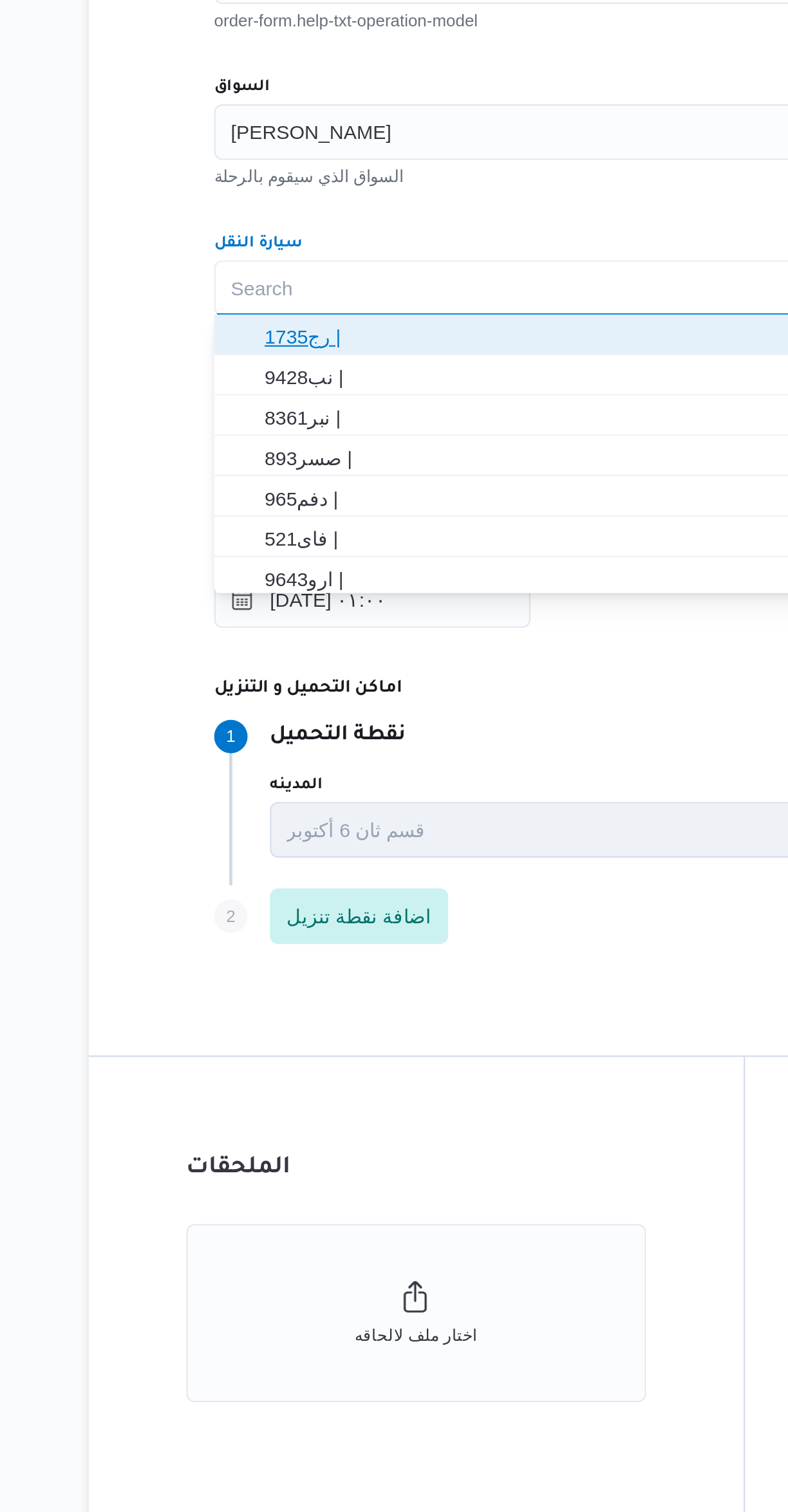
click at [270, 692] on span "1735رج |" at bounding box center [477, 690] width 458 height 15
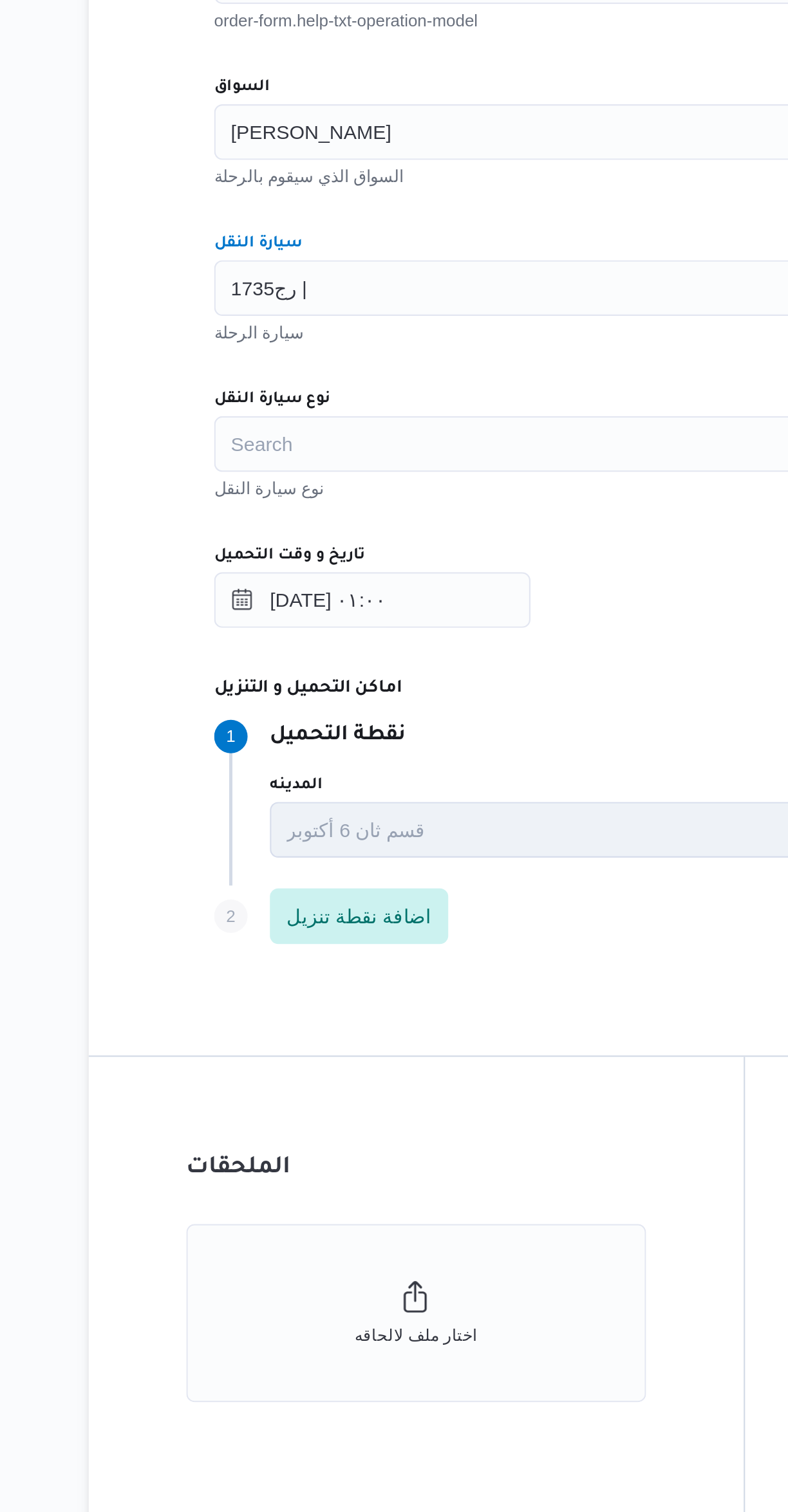
click at [279, 736] on div "Search" at bounding box center [470, 738] width 489 height 26
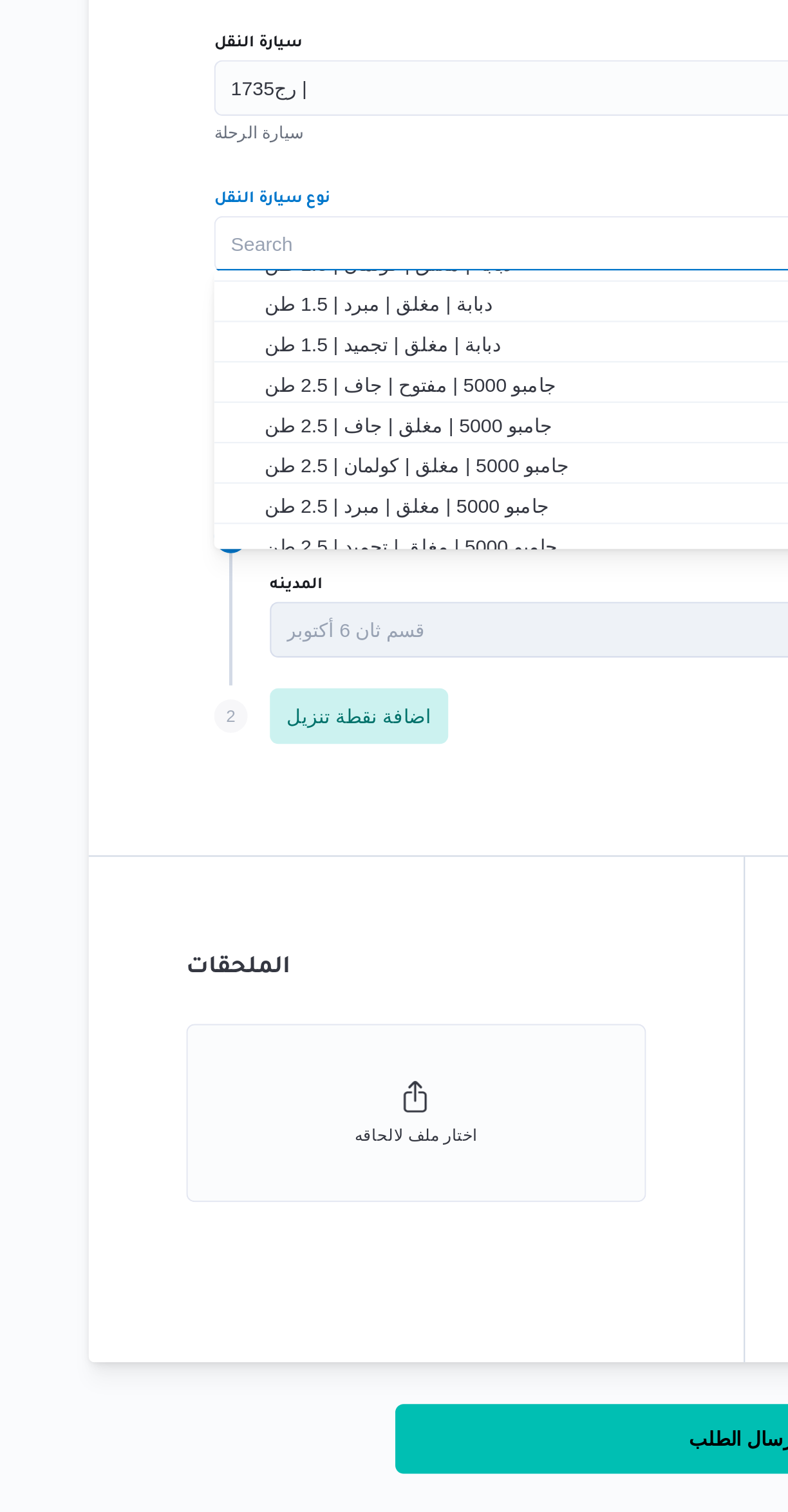
scroll to position [91, 0]
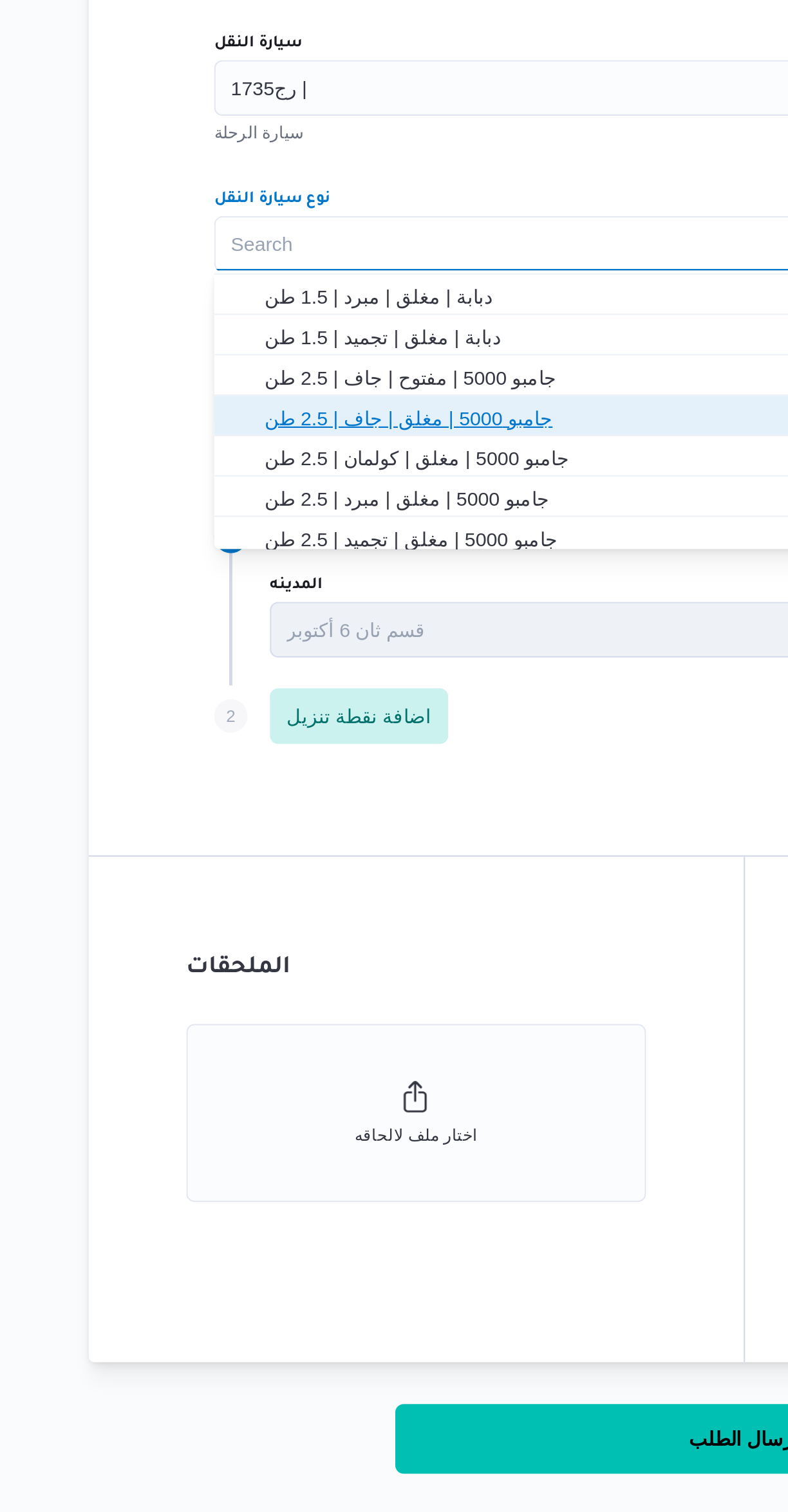
click at [268, 819] on span "جامبو 5000 | مغلق | جاف | 2.5 طن" at bounding box center [477, 819] width 458 height 15
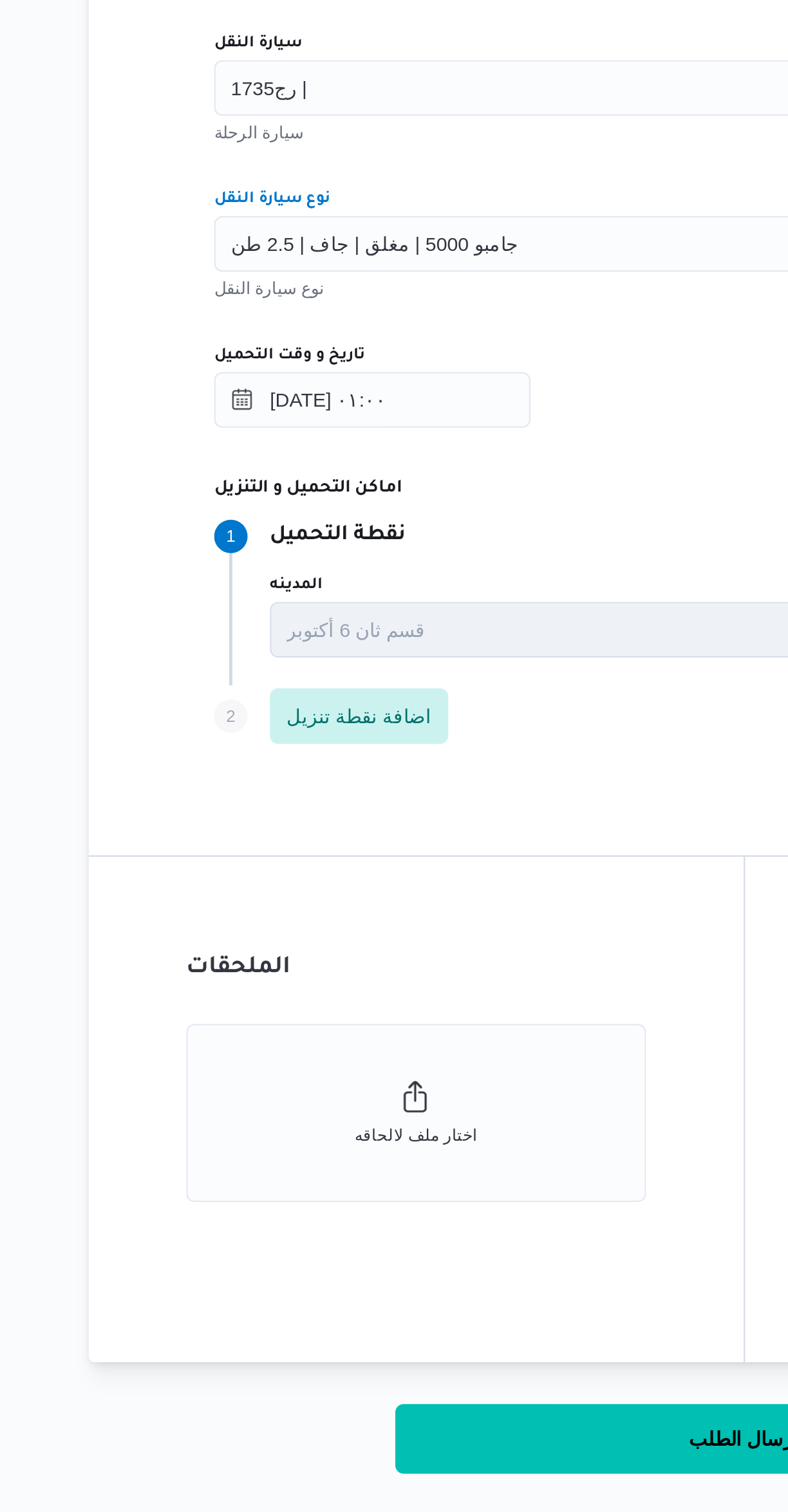
click at [395, 832] on div "المقاول عيسى رزق سلامه سليمان مقاول الرحلة نوع العملية On-Demand order-form.hel…" at bounding box center [470, 701] width 509 height 572
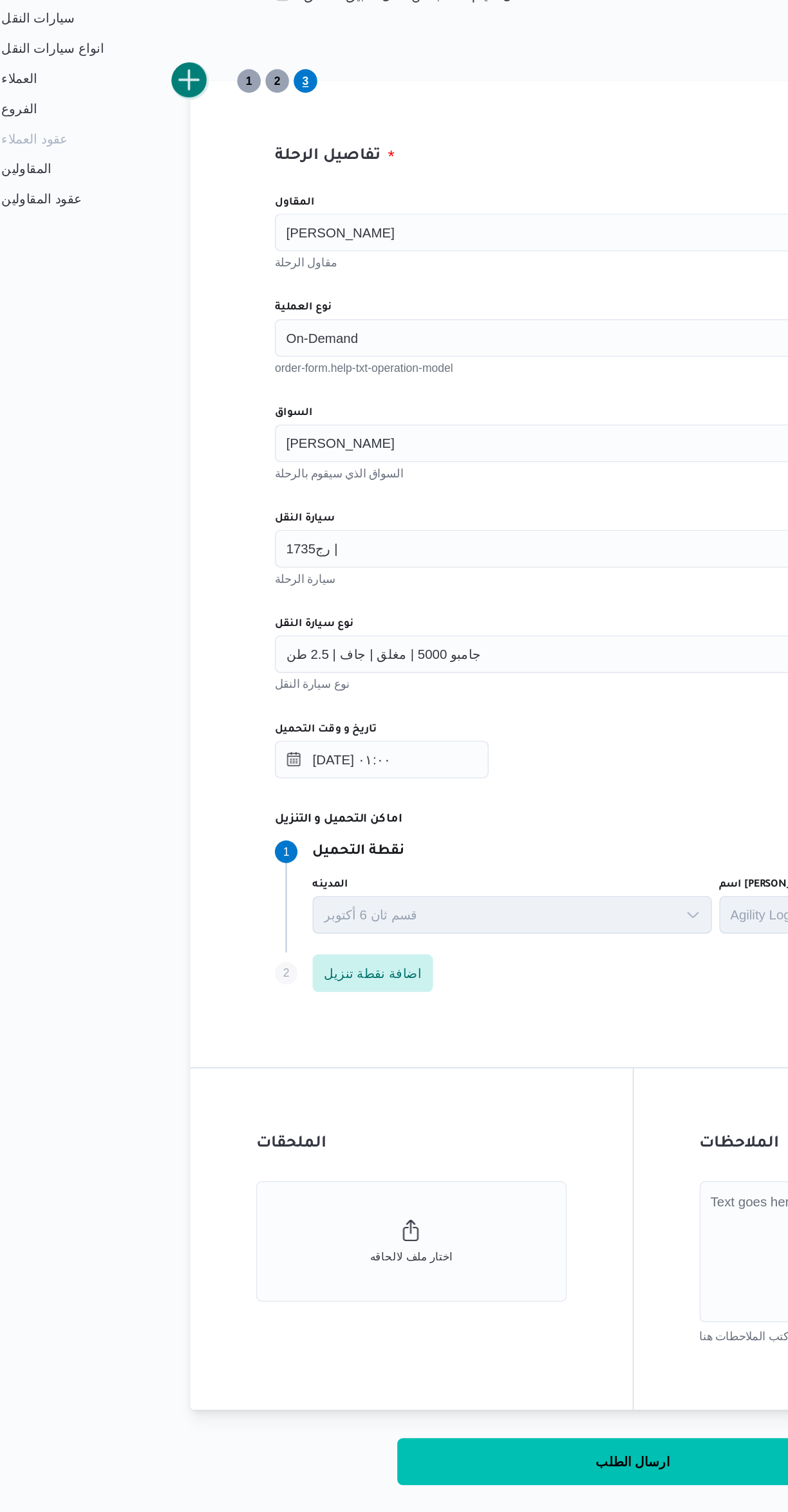
click at [174, 350] on button "add trip" at bounding box center [166, 347] width 26 height 26
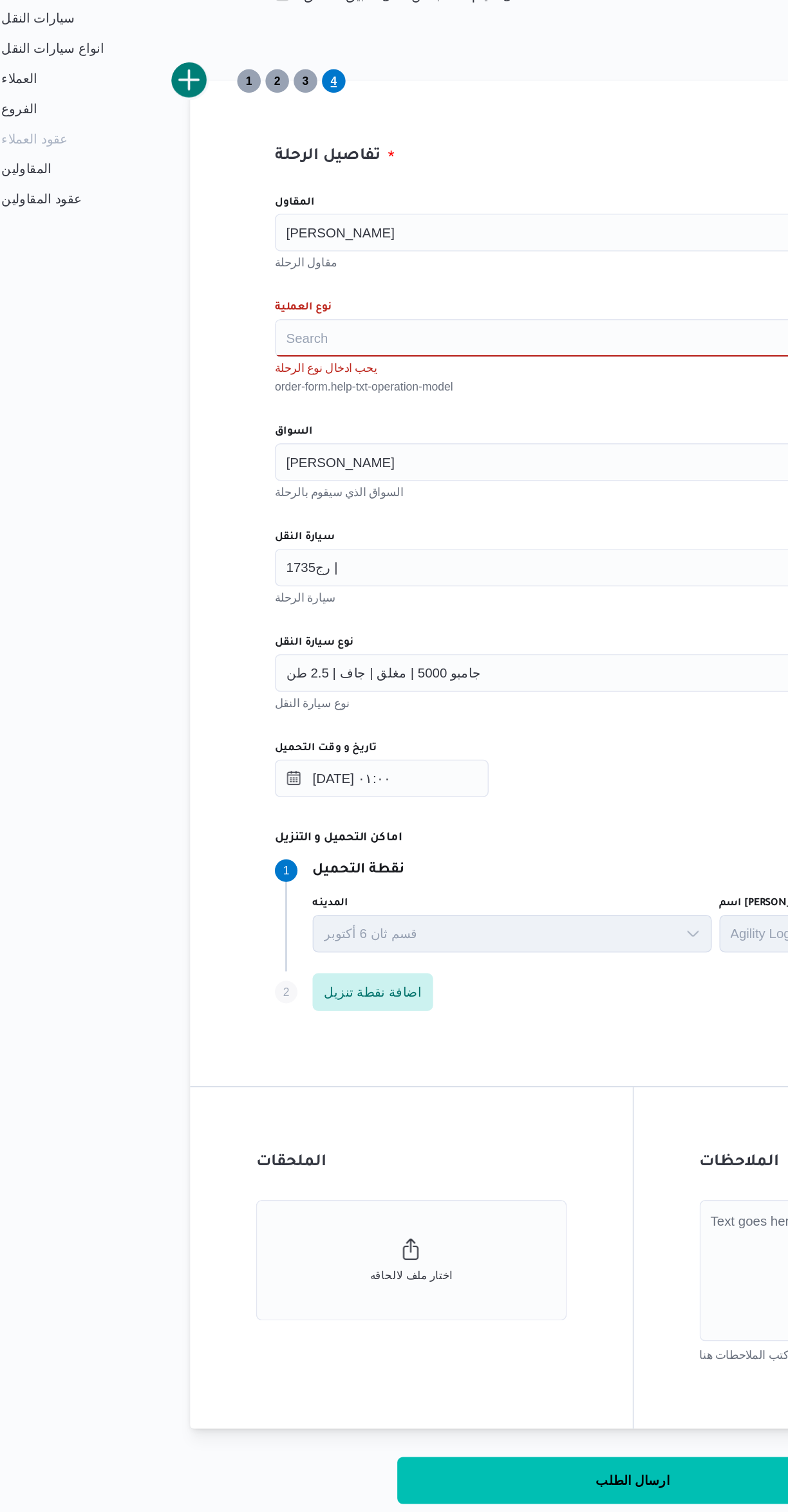
click at [258, 534] on div "Search" at bounding box center [470, 523] width 489 height 26
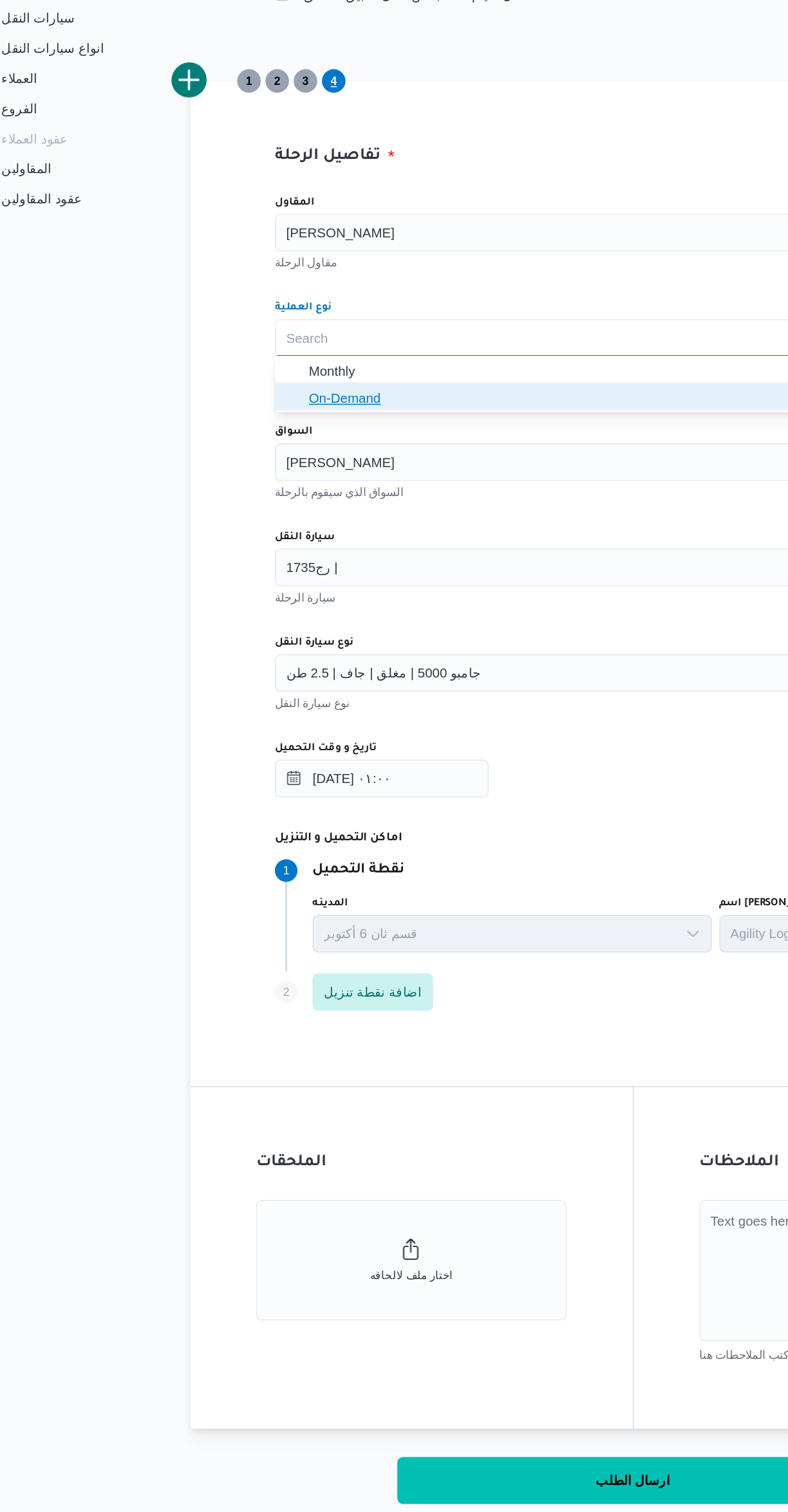
click at [238, 565] on icon "button" at bounding box center [238, 564] width 10 height 10
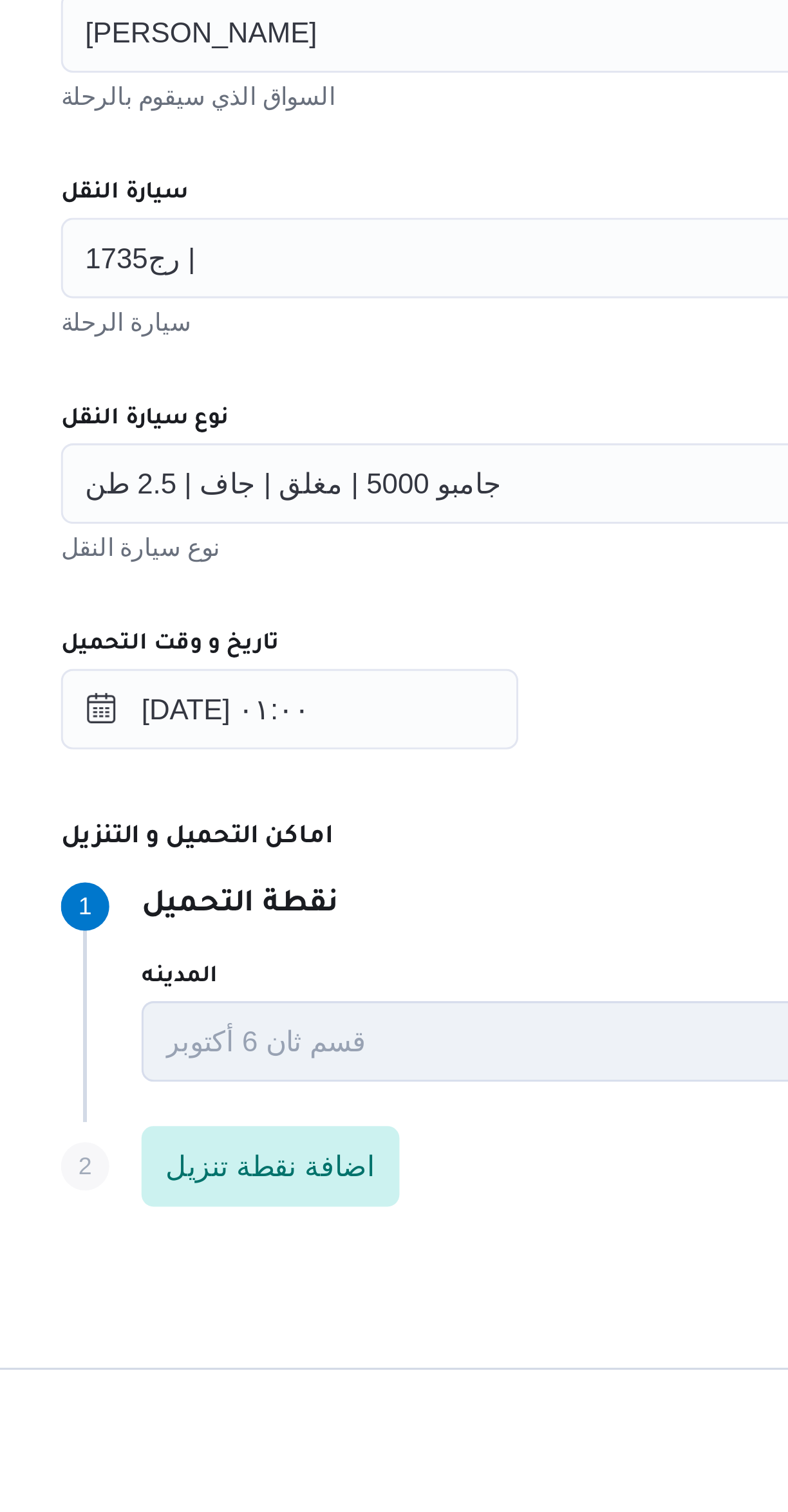
click at [264, 732] on span "جامبو 5000 | مغلق | جاف | 2.5 طن" at bounding box center [299, 738] width 133 height 14
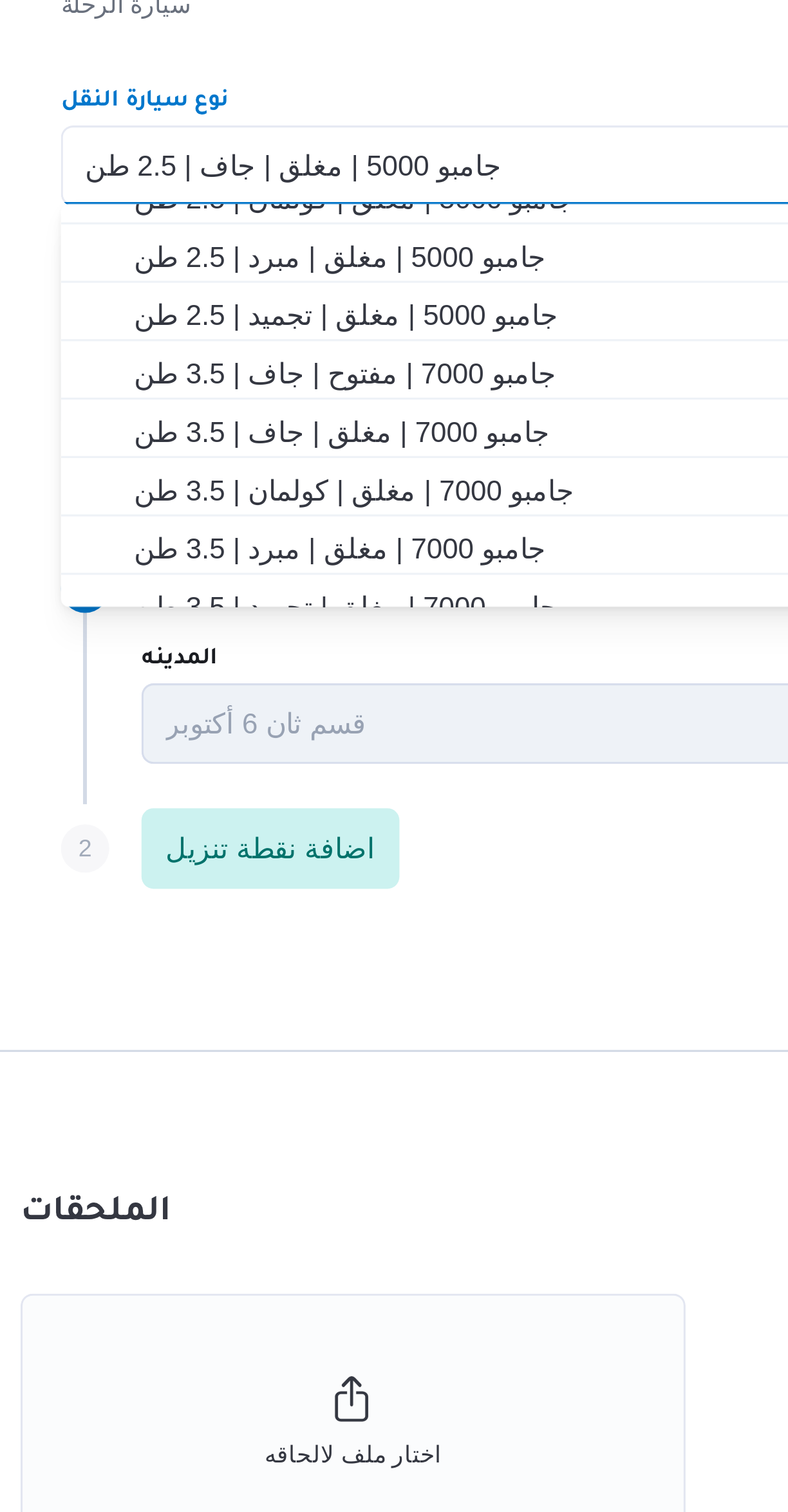
scroll to position [182, 0]
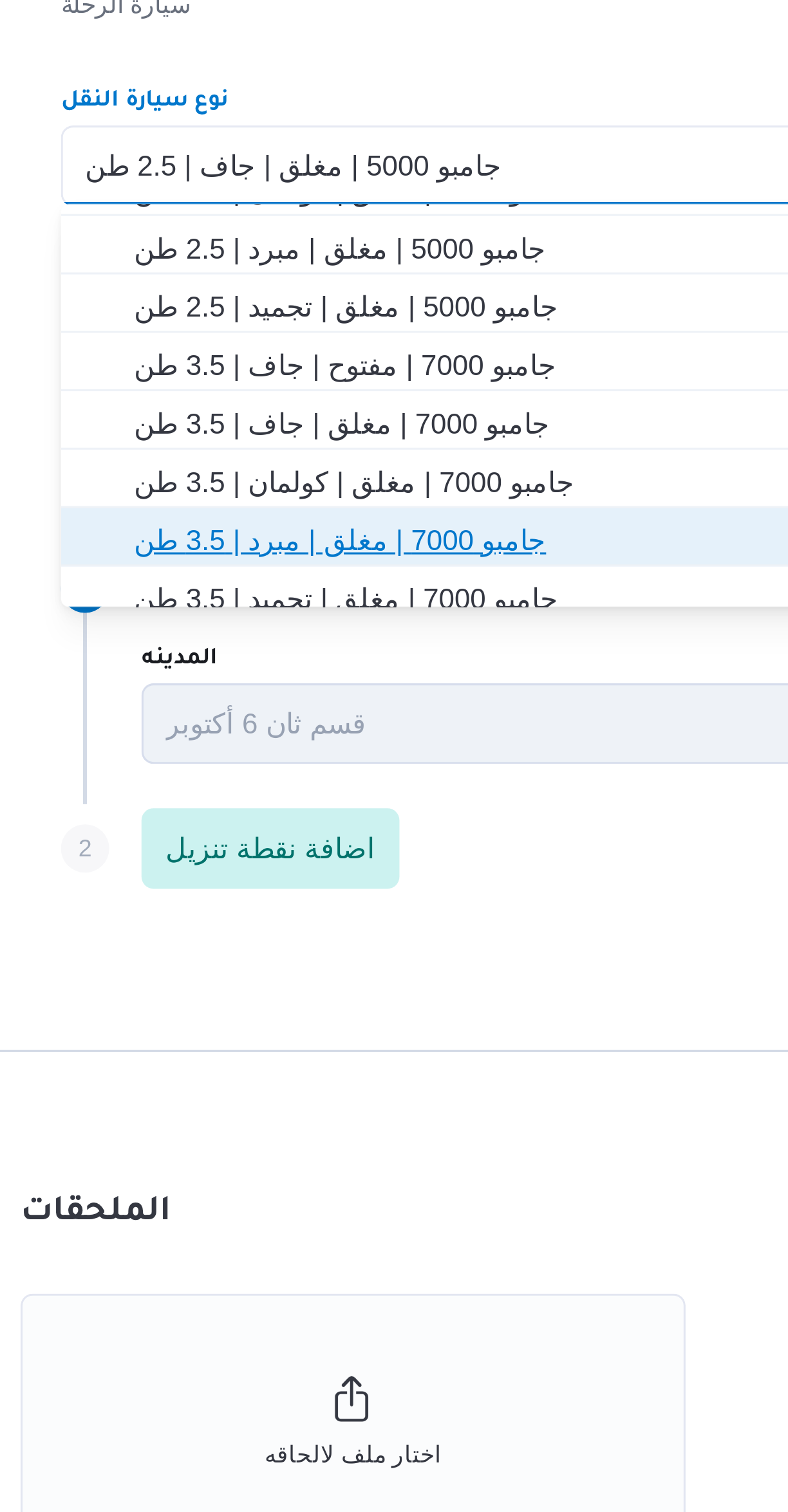
click at [268, 860] on span "جامبو 7000 | مغلق | مبرد | 3.5 طن" at bounding box center [477, 859] width 458 height 15
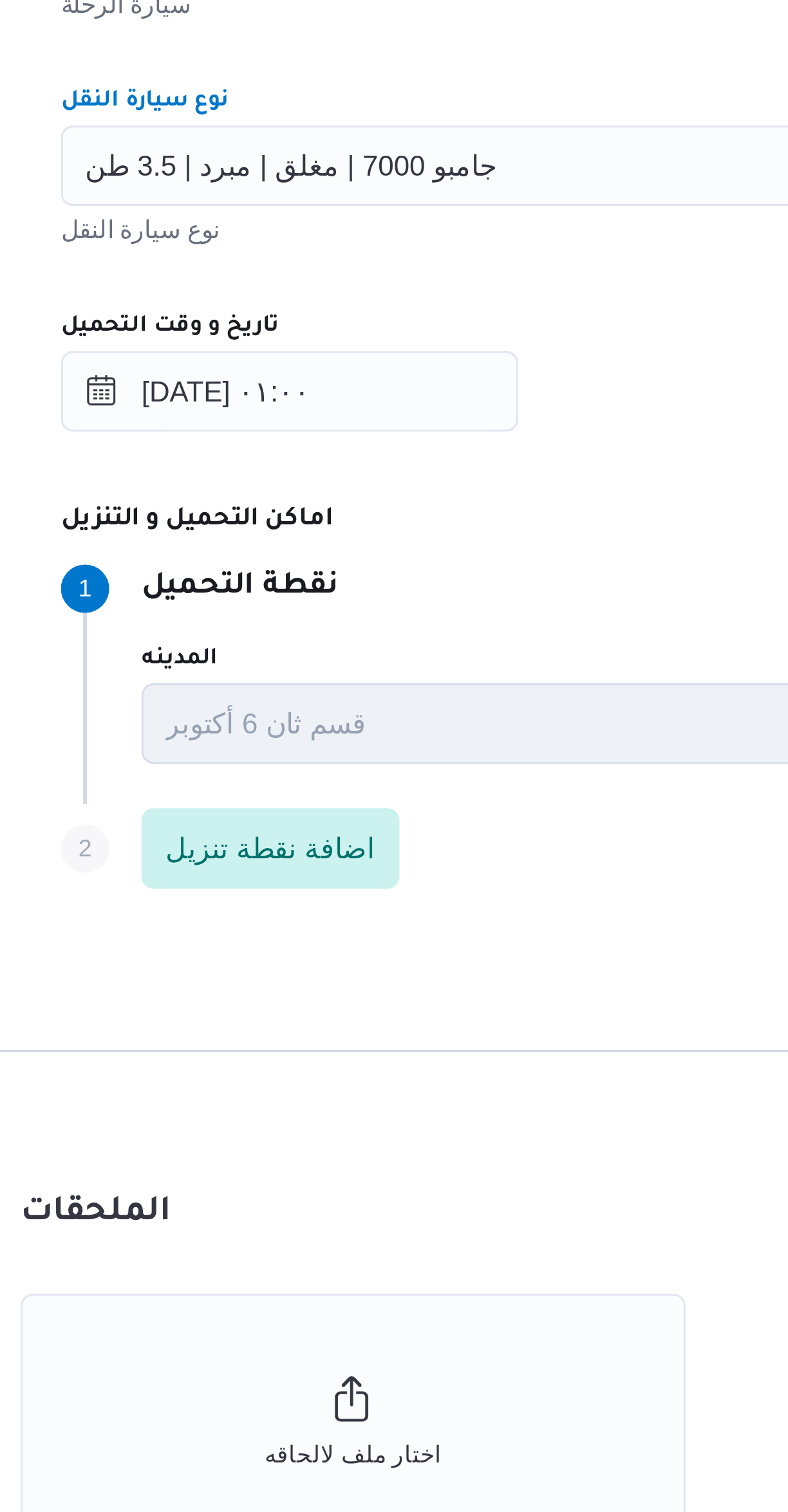
click at [381, 855] on dt "اماكن التحميل و التنزيل" at bounding box center [514, 852] width 579 height 15
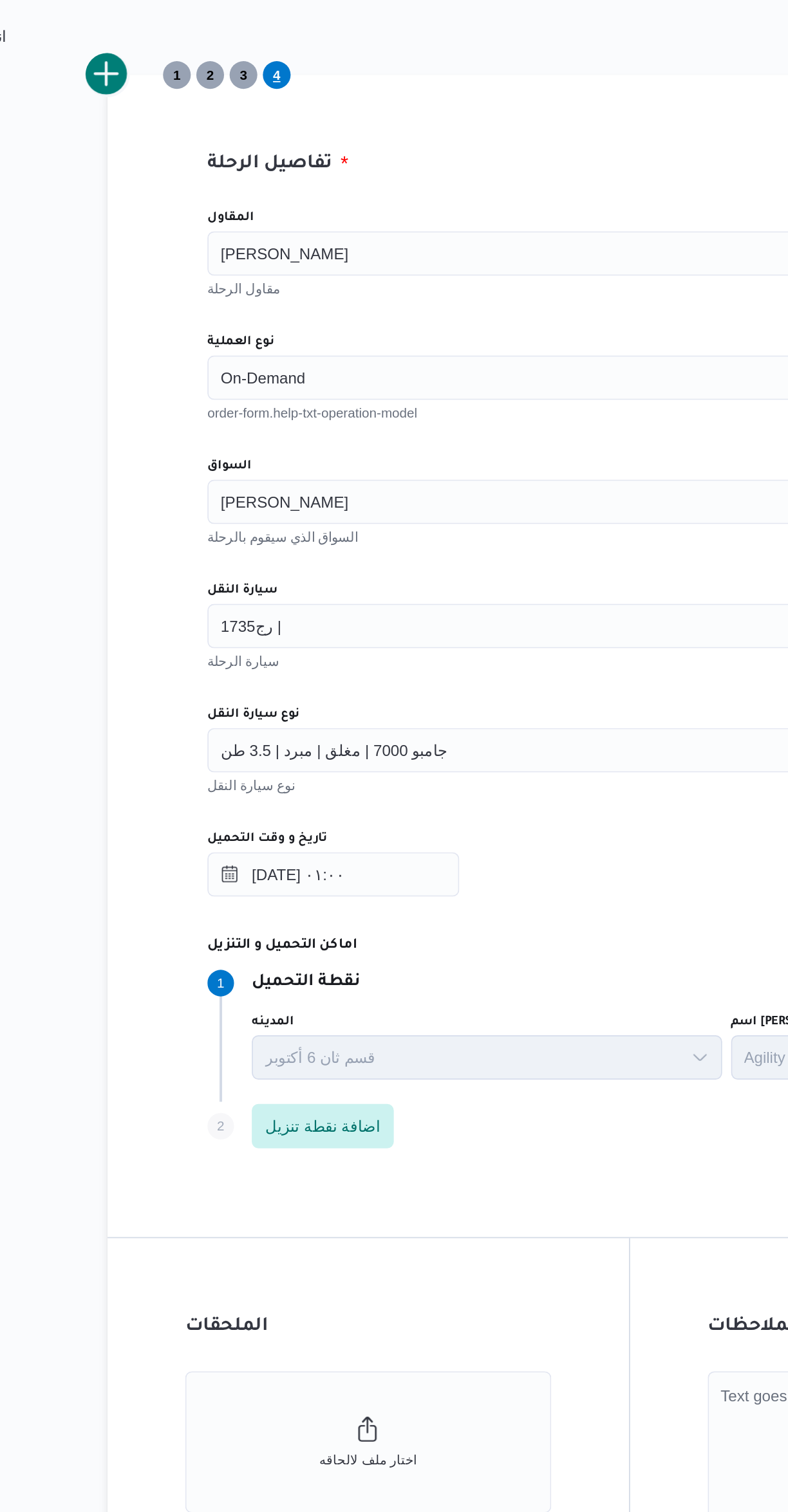
click at [314, 450] on input "المقاول" at bounding box center [312, 450] width 1 height 15
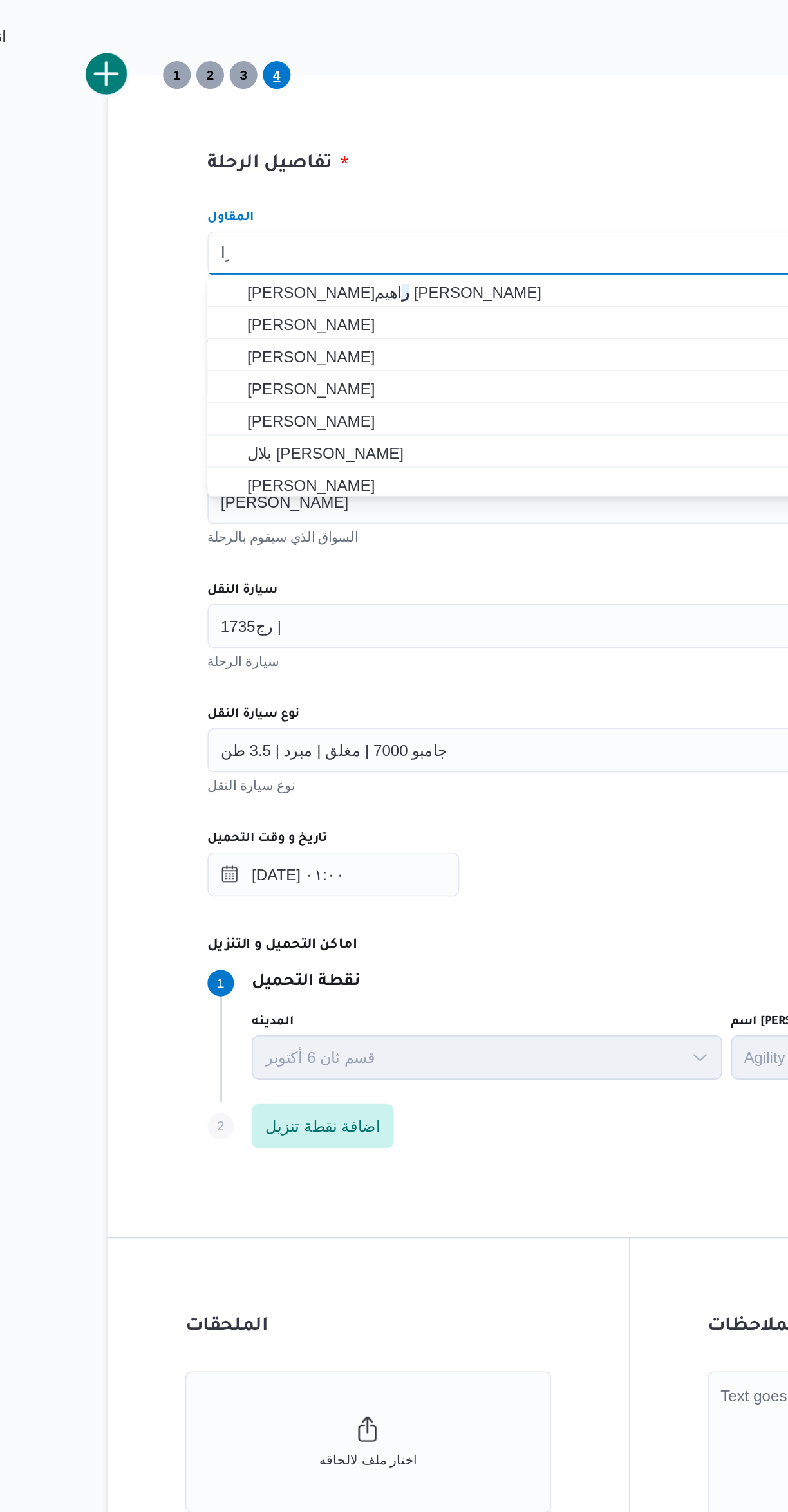
scroll to position [0, 0]
click at [228, 345] on span "2" at bounding box center [226, 347] width 5 height 15
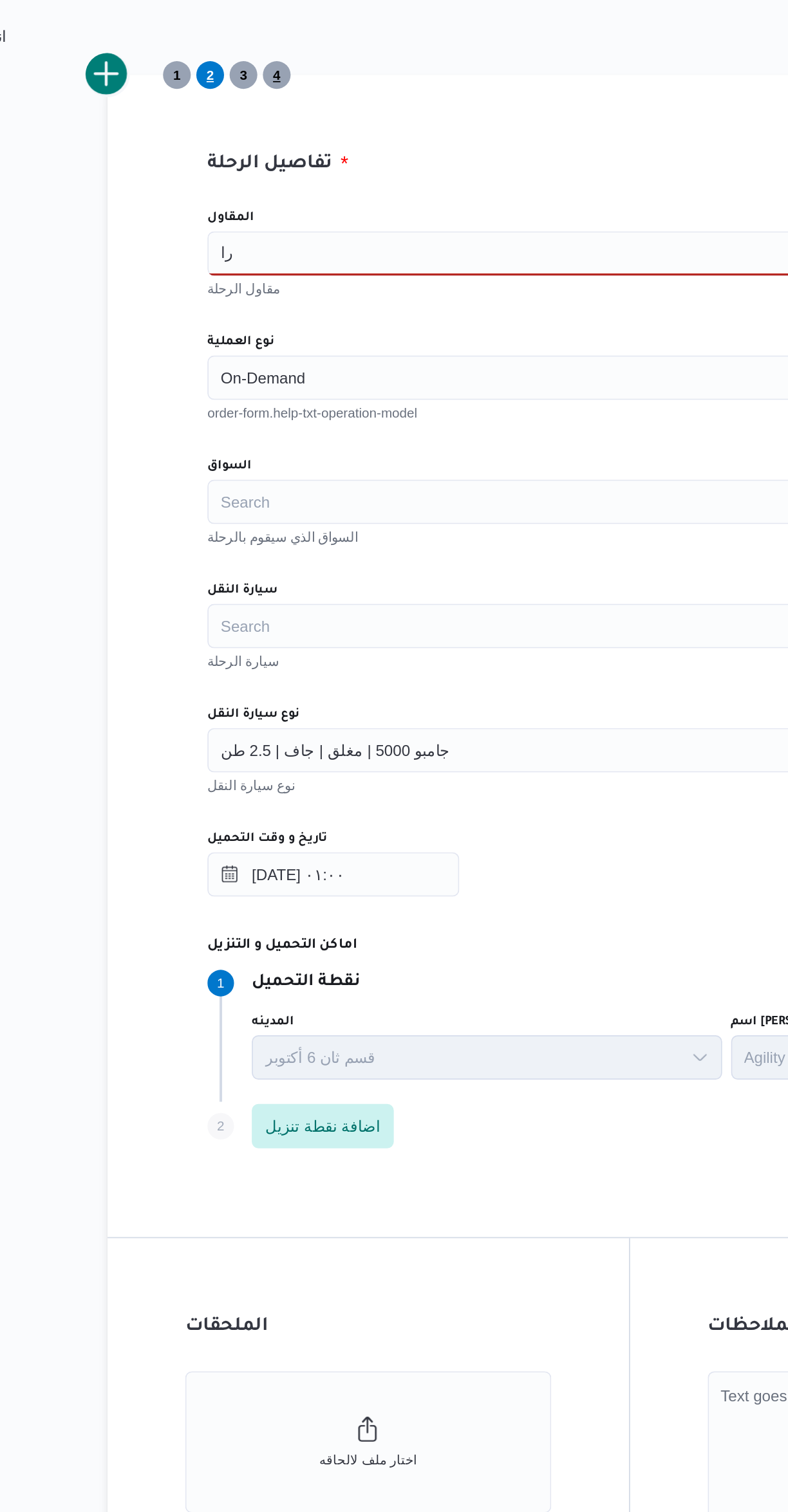
click at [262, 348] on span "4" at bounding box center [265, 347] width 16 height 16
click at [267, 455] on div "را را" at bounding box center [470, 450] width 489 height 26
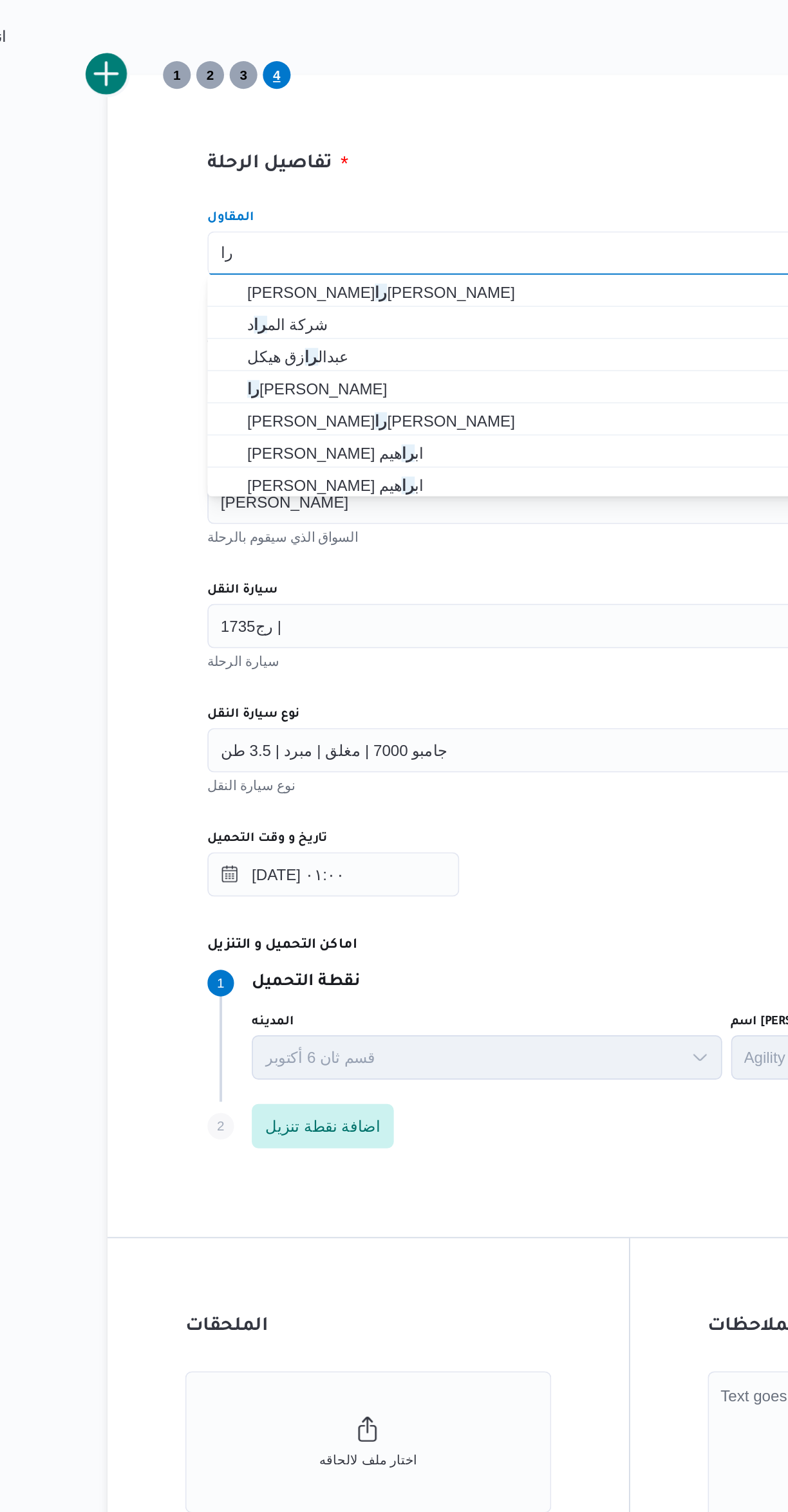
type input "ر"
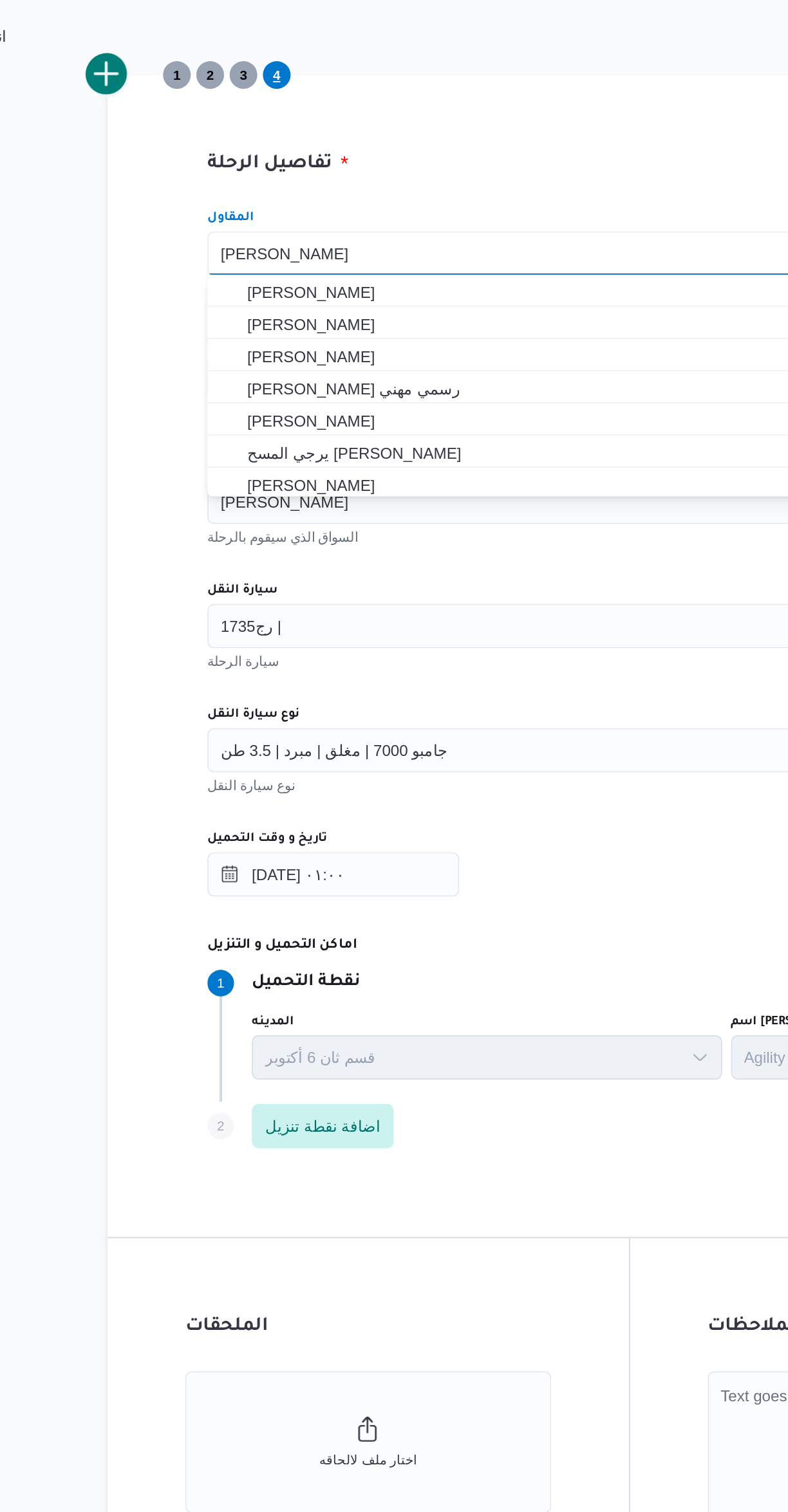
click at [330, 409] on div "تفاصيل الرحلة المقاول عيسى رزق سلامه سليمان Combo box. Selected. عيسى رزق سلامه…" at bounding box center [470, 684] width 579 height 674
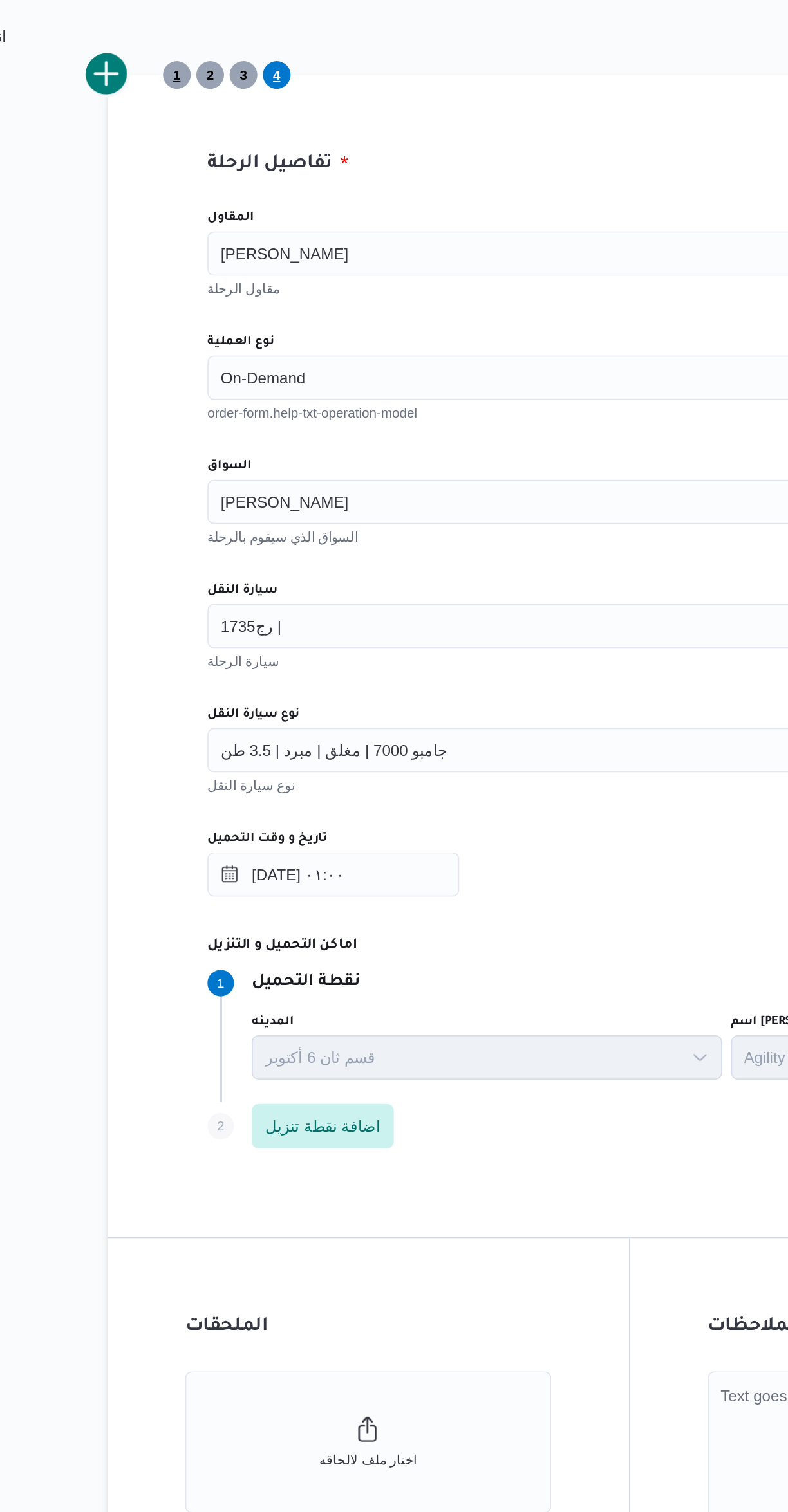
click at [207, 346] on span "1" at bounding box center [207, 347] width 5 height 15
click at [229, 345] on span "2" at bounding box center [226, 347] width 16 height 16
click at [246, 347] on span "3" at bounding box center [246, 347] width 5 height 15
click at [265, 347] on span "4" at bounding box center [265, 347] width 5 height 15
click at [314, 450] on input "المقاول" at bounding box center [312, 450] width 1 height 15
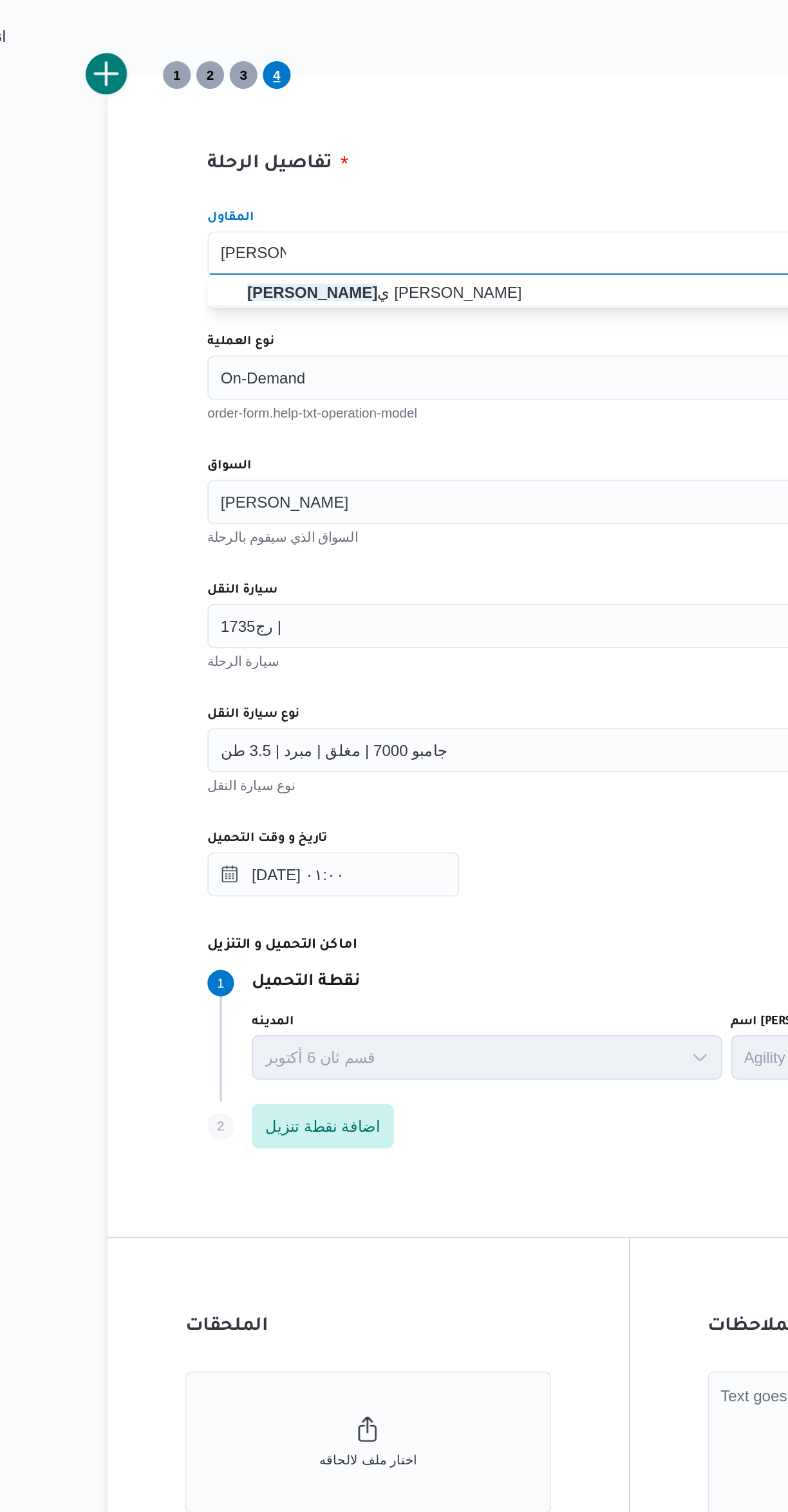
type input "مجدي حفن"
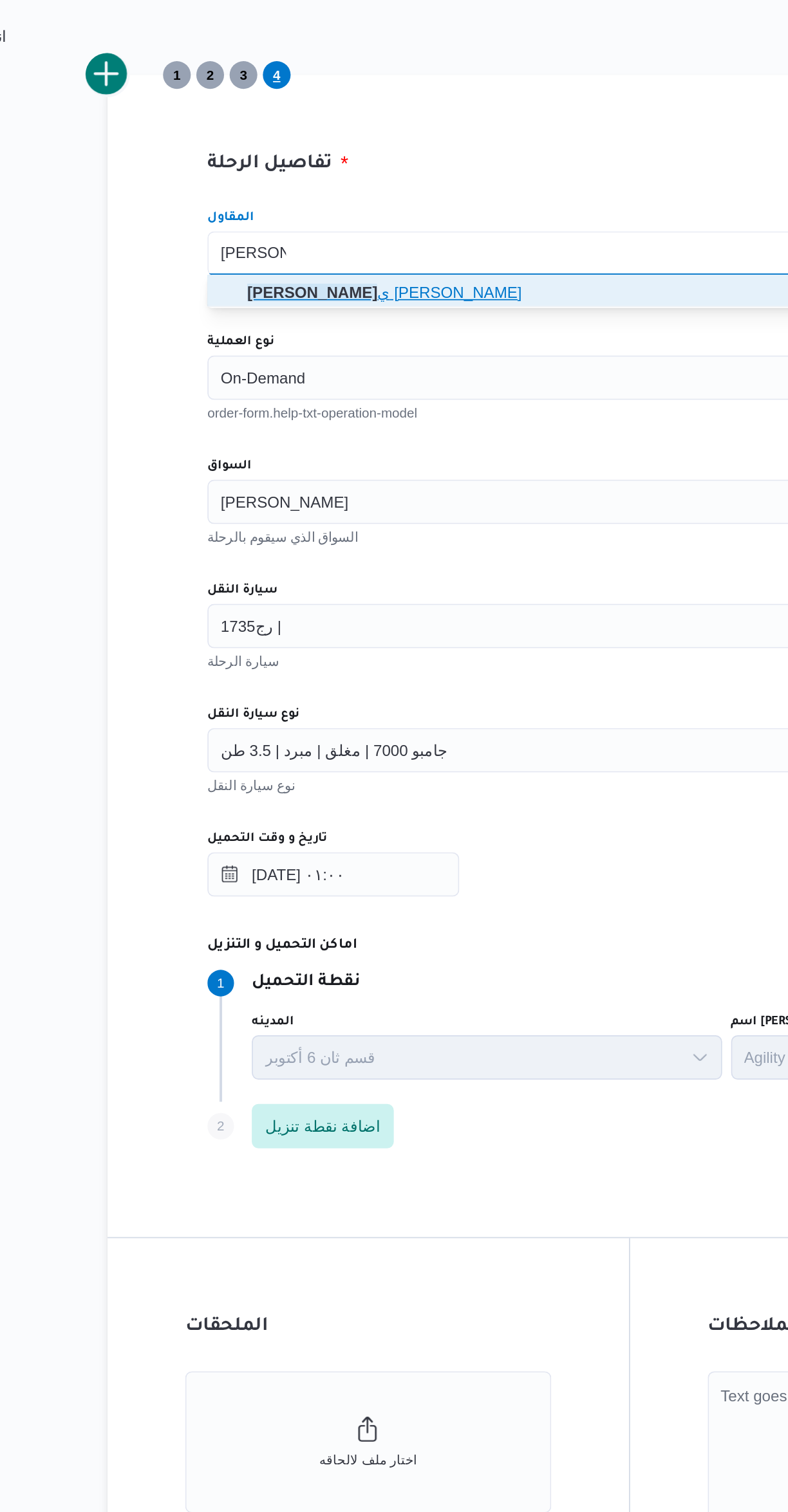
click at [252, 472] on span "مجدي حفن ي ابراهيم سالم" at bounding box center [477, 473] width 458 height 15
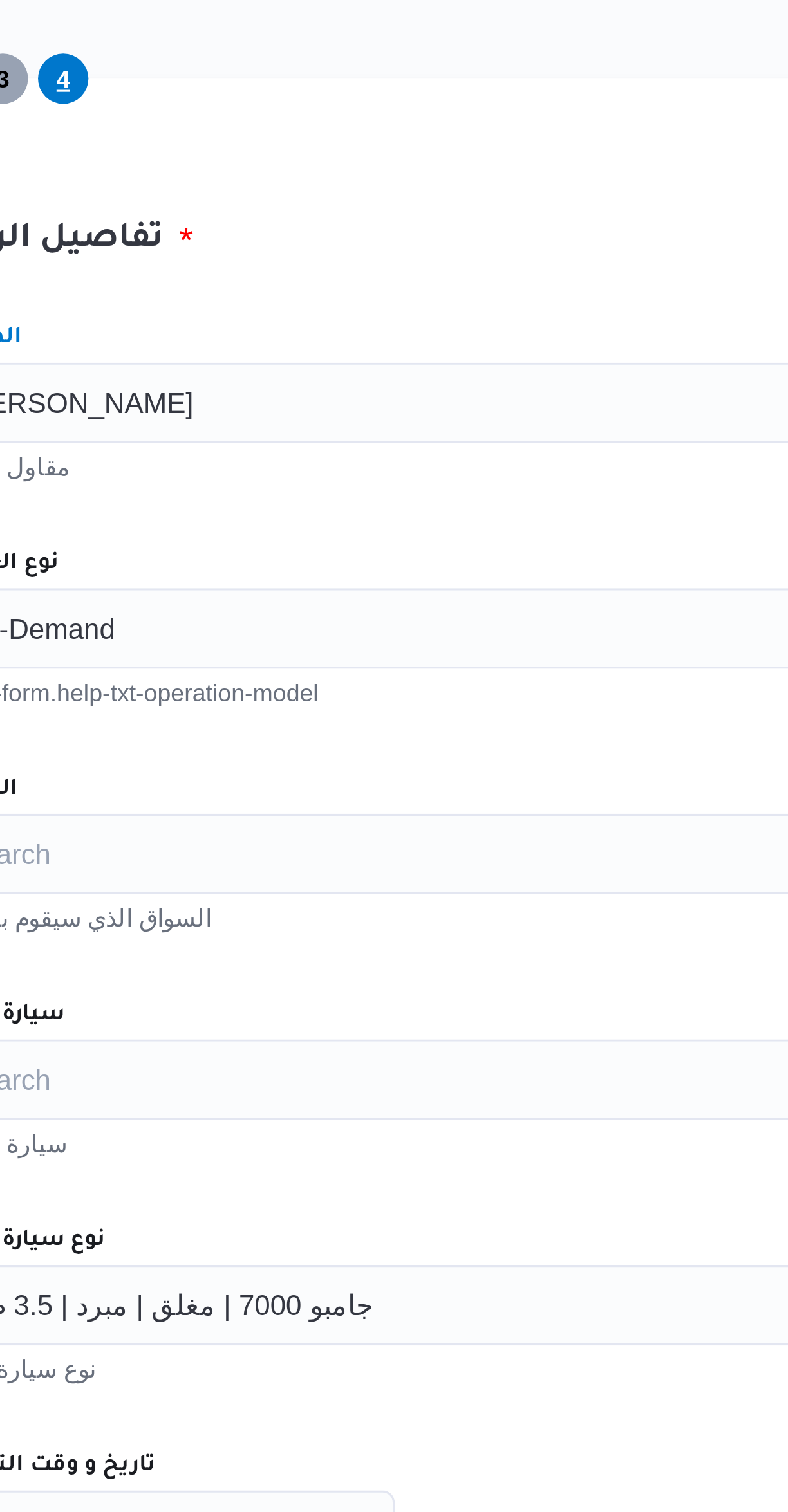
click at [336, 490] on div "المقاول مجدي حفني ابراهيم سالم Combo box. Selected. مجدي حفني ابراهيم سالم. Pre…" at bounding box center [470, 701] width 509 height 572
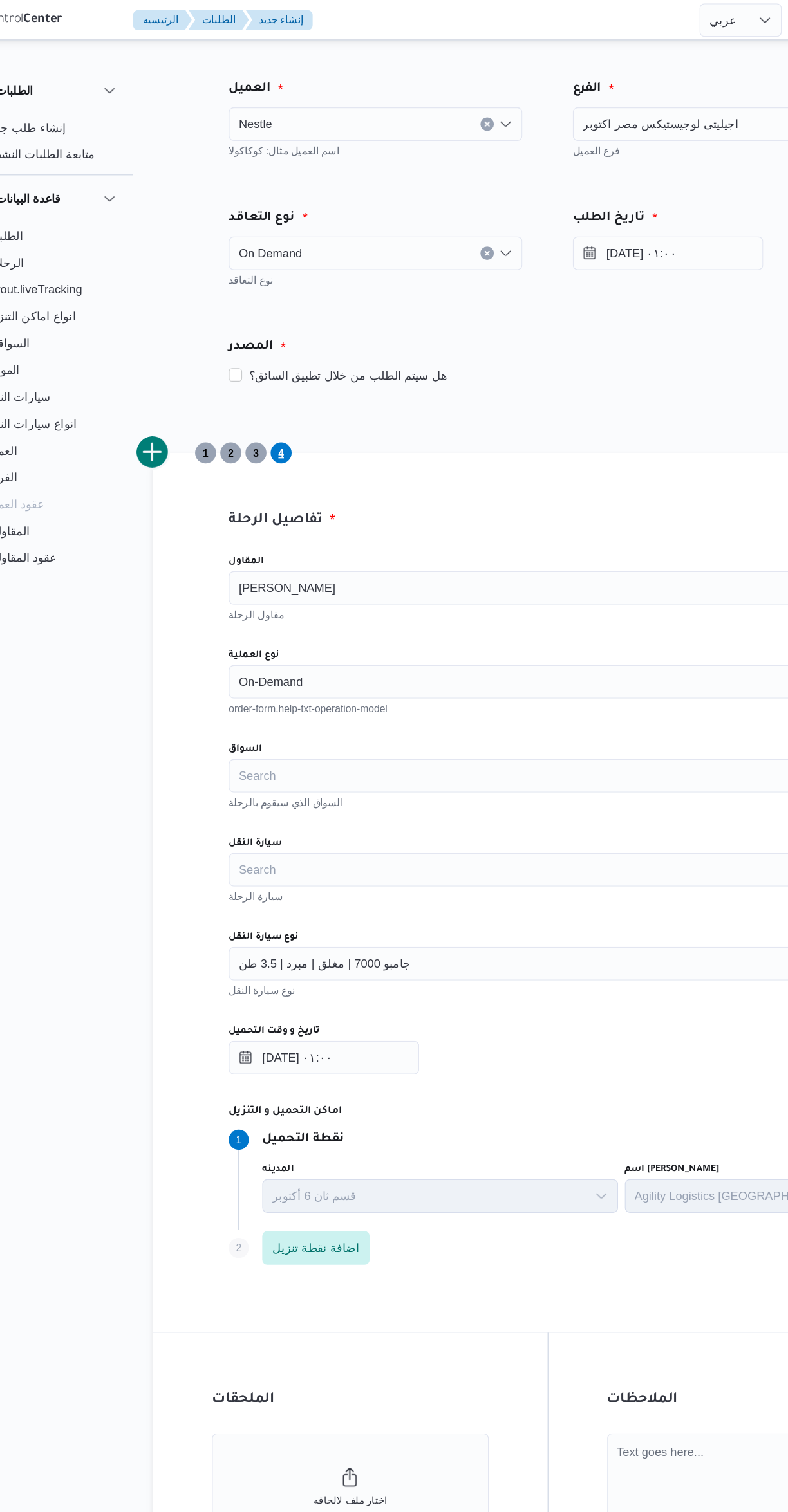
click at [249, 739] on span "جامبو 7000 | مغلق | مبرد | 3.5 طن" at bounding box center [298, 738] width 132 height 14
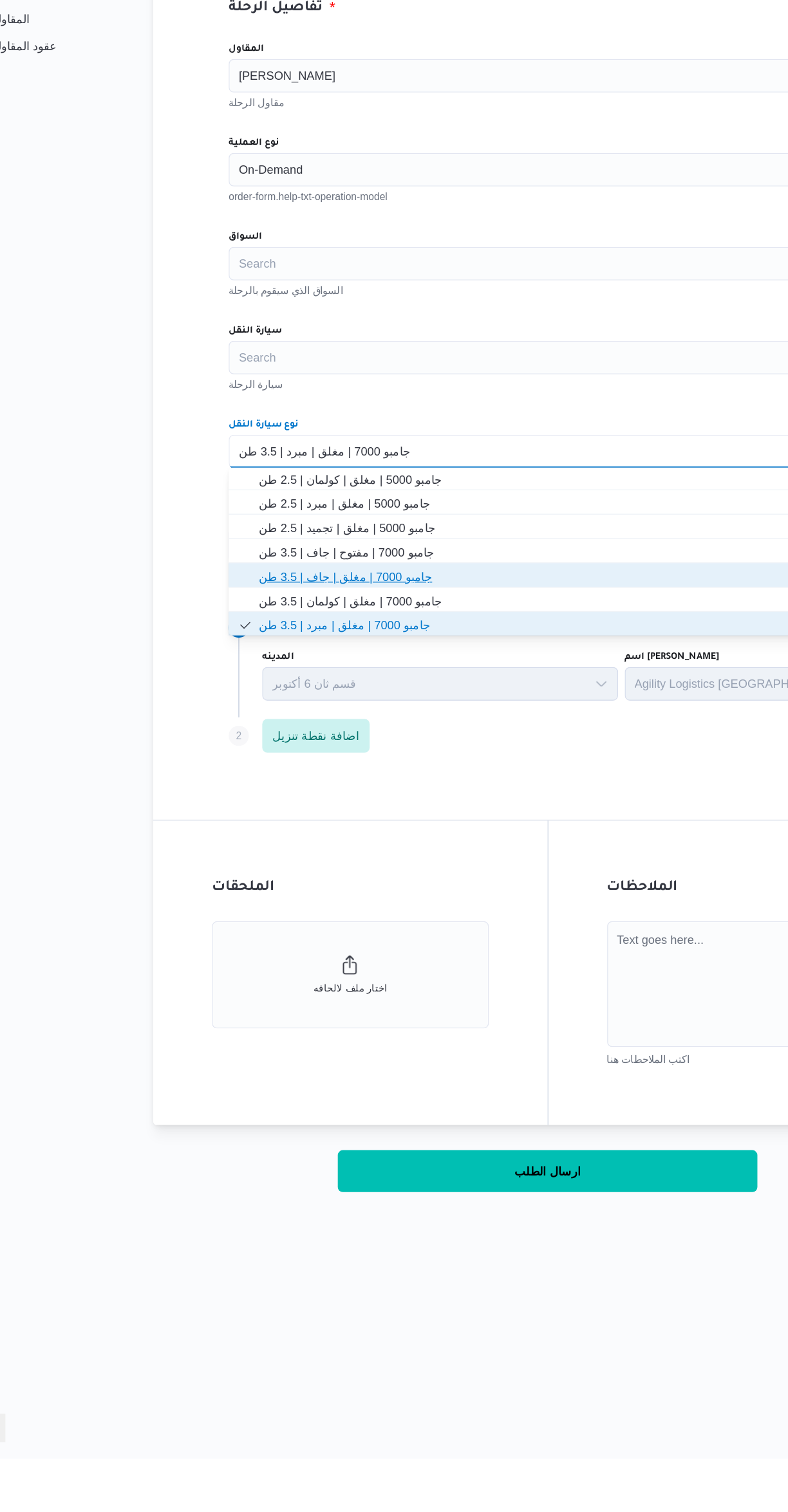
click at [249, 828] on span "جامبو 7000 | مغلق | جاف | 3.5 طن" at bounding box center [477, 834] width 458 height 15
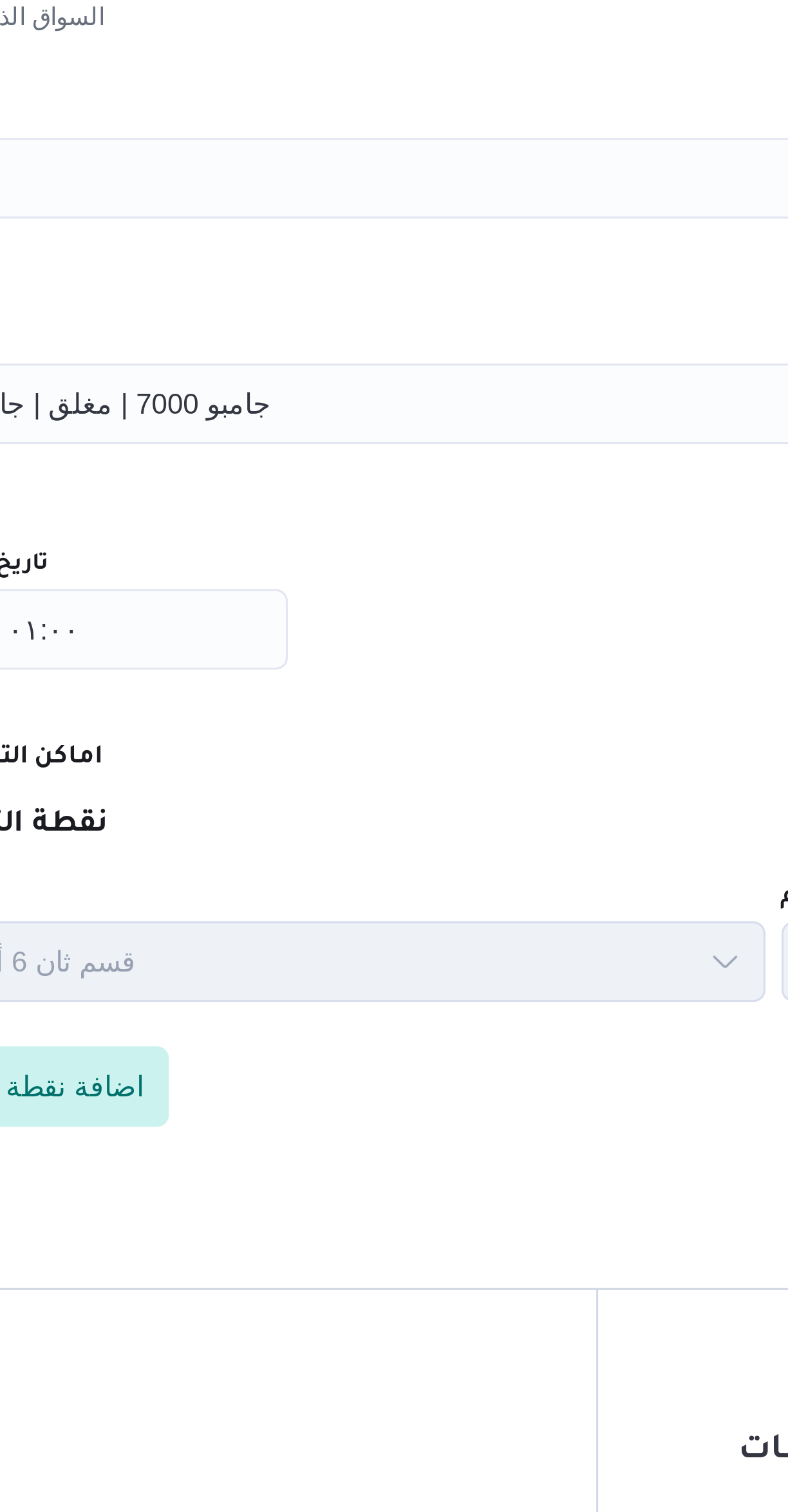
click at [410, 817] on div "٠٤/١٠/٢٠٢٥ ٠١:٠٠" at bounding box center [470, 811] width 489 height 26
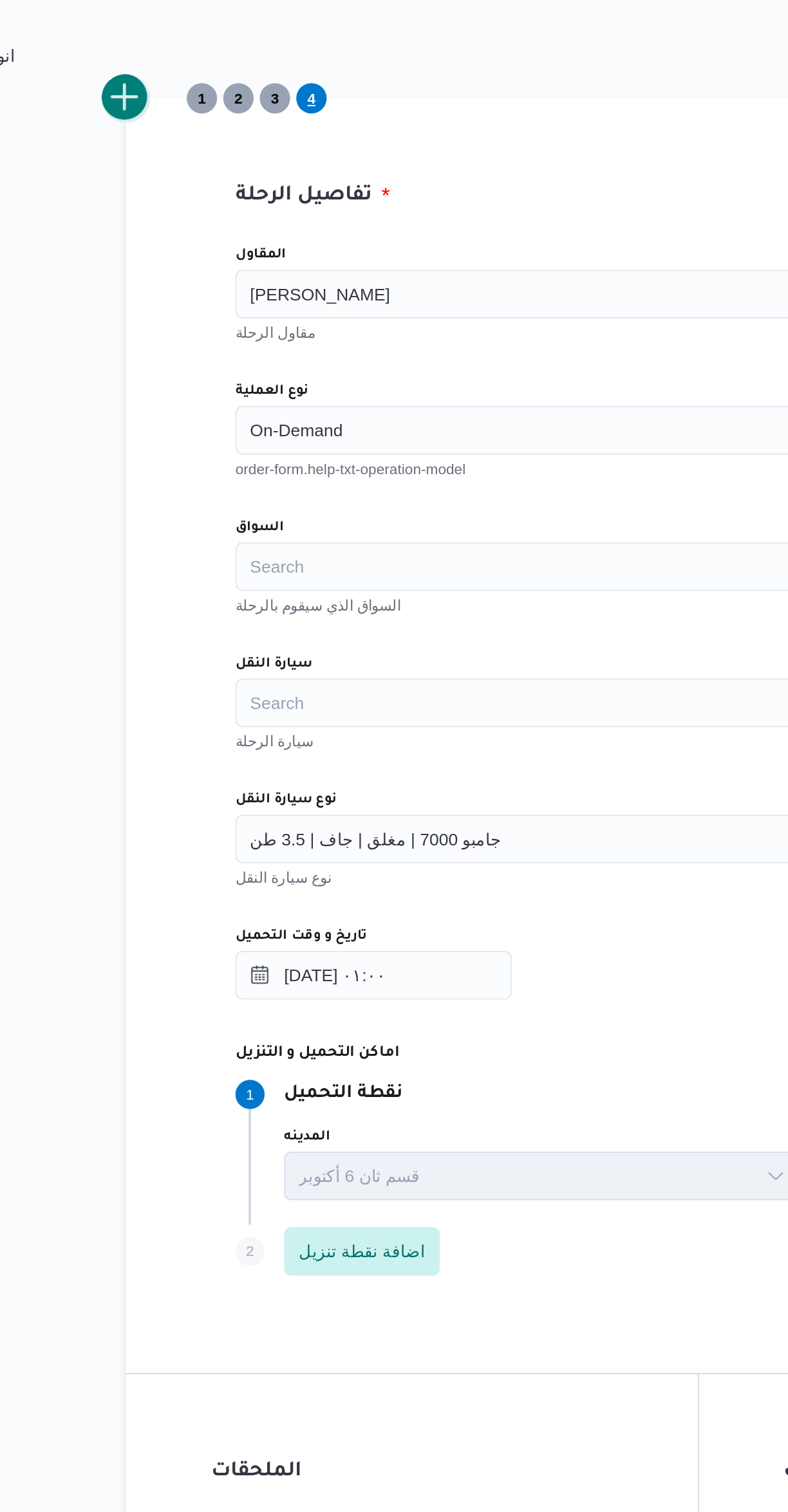
click at [166, 347] on button "add trip" at bounding box center [166, 347] width 26 height 26
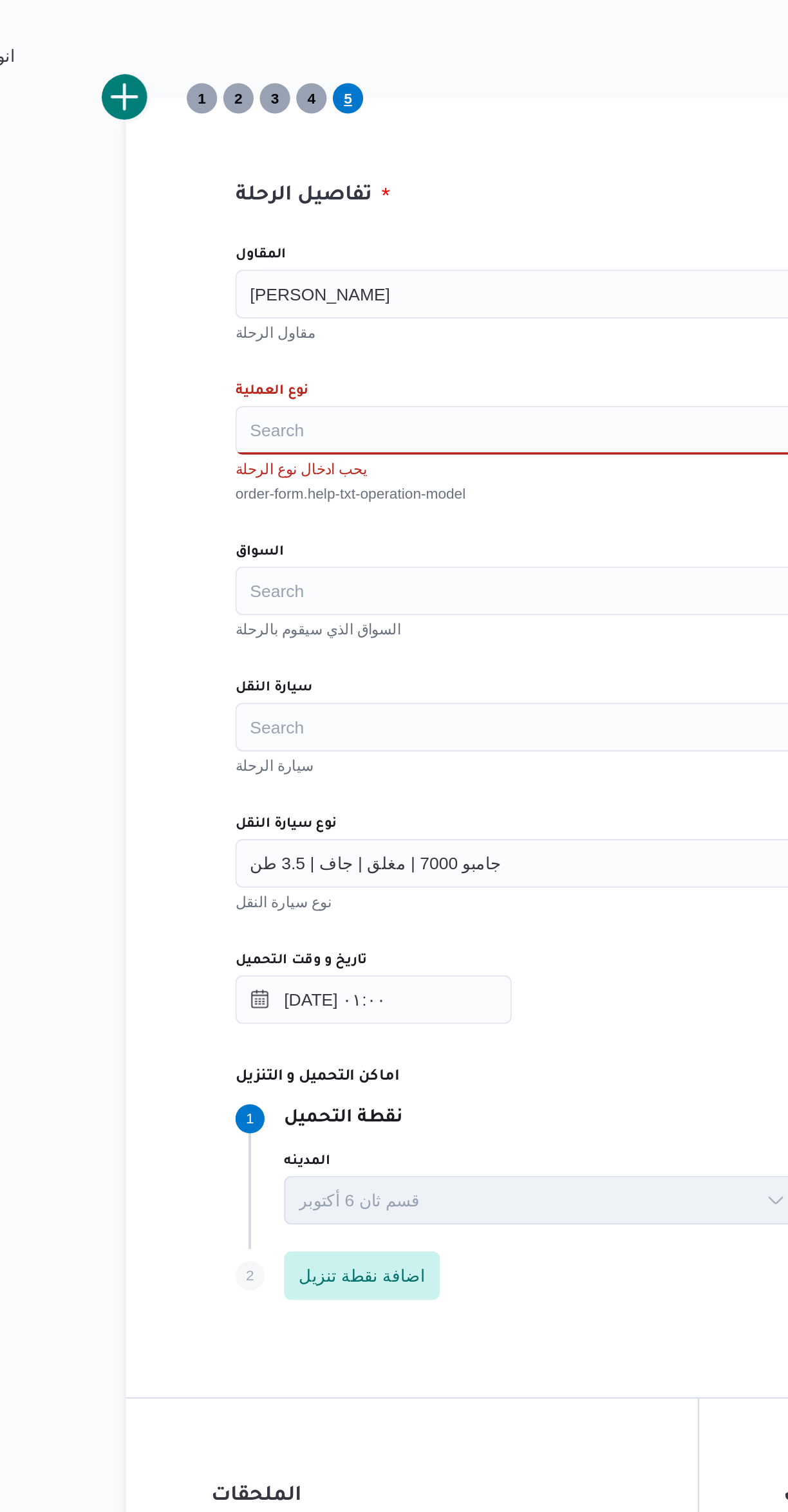
click at [314, 450] on input "المقاول" at bounding box center [312, 450] width 1 height 15
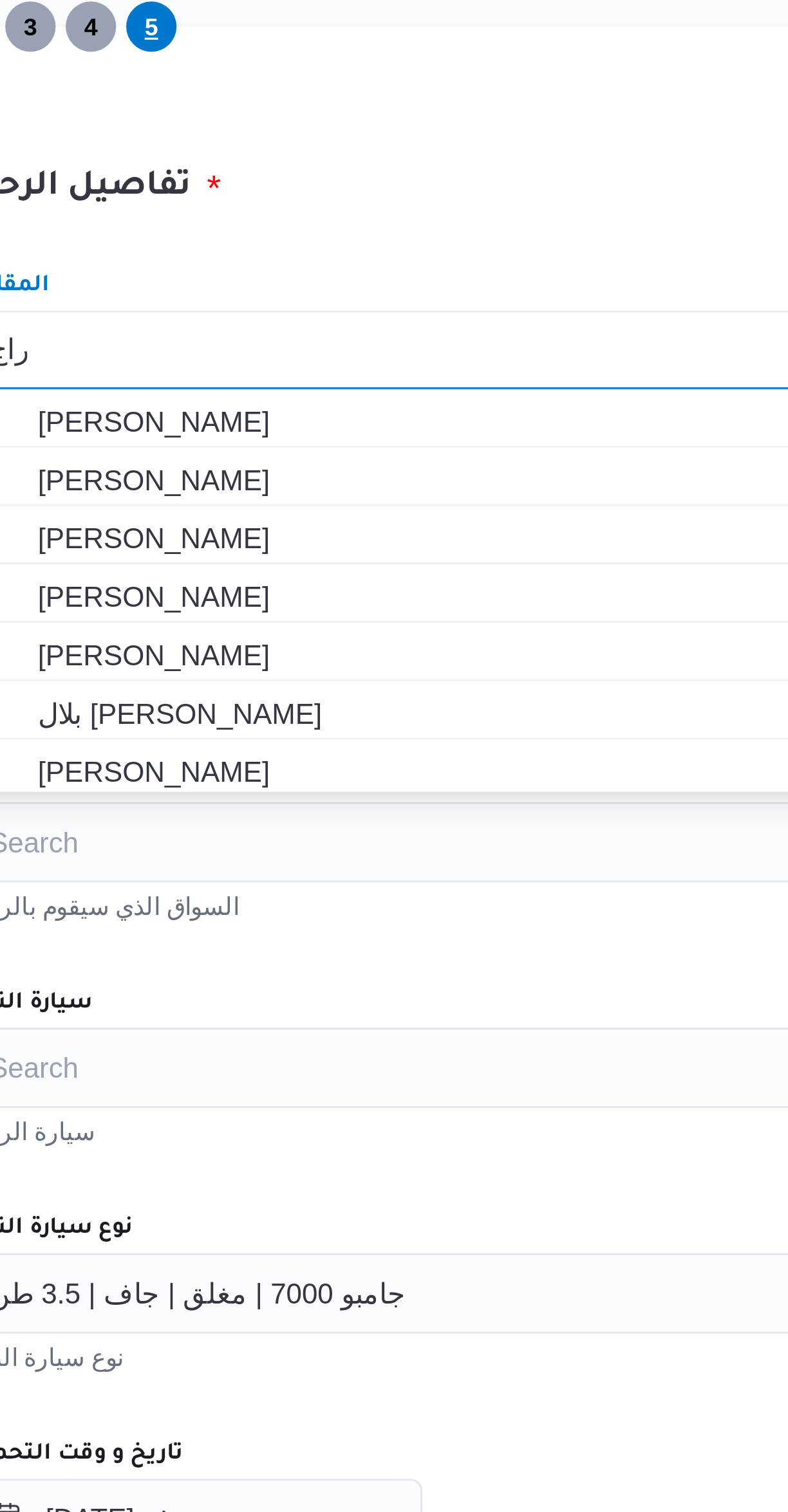
scroll to position [0, 0]
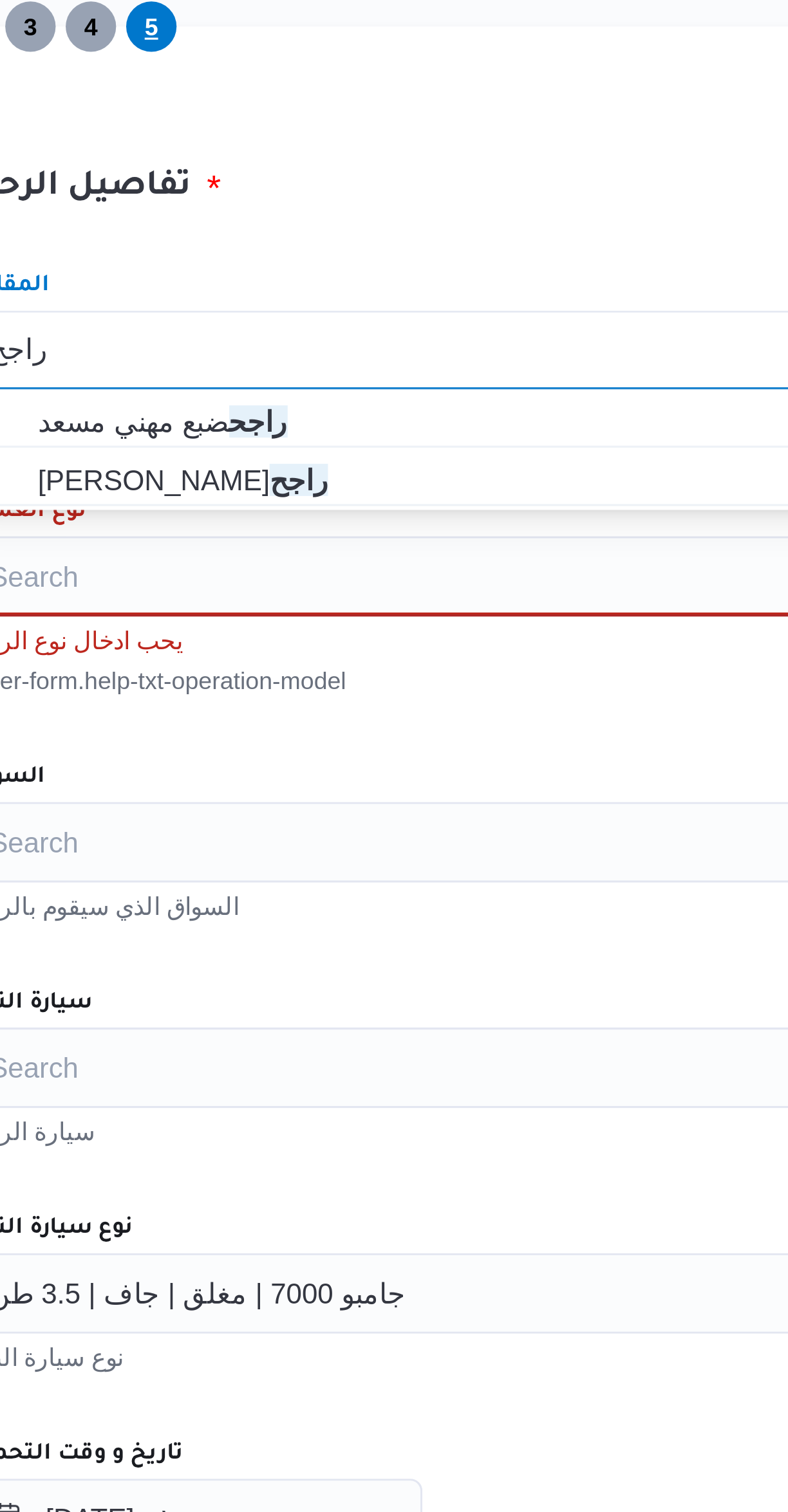
type input "راجح"
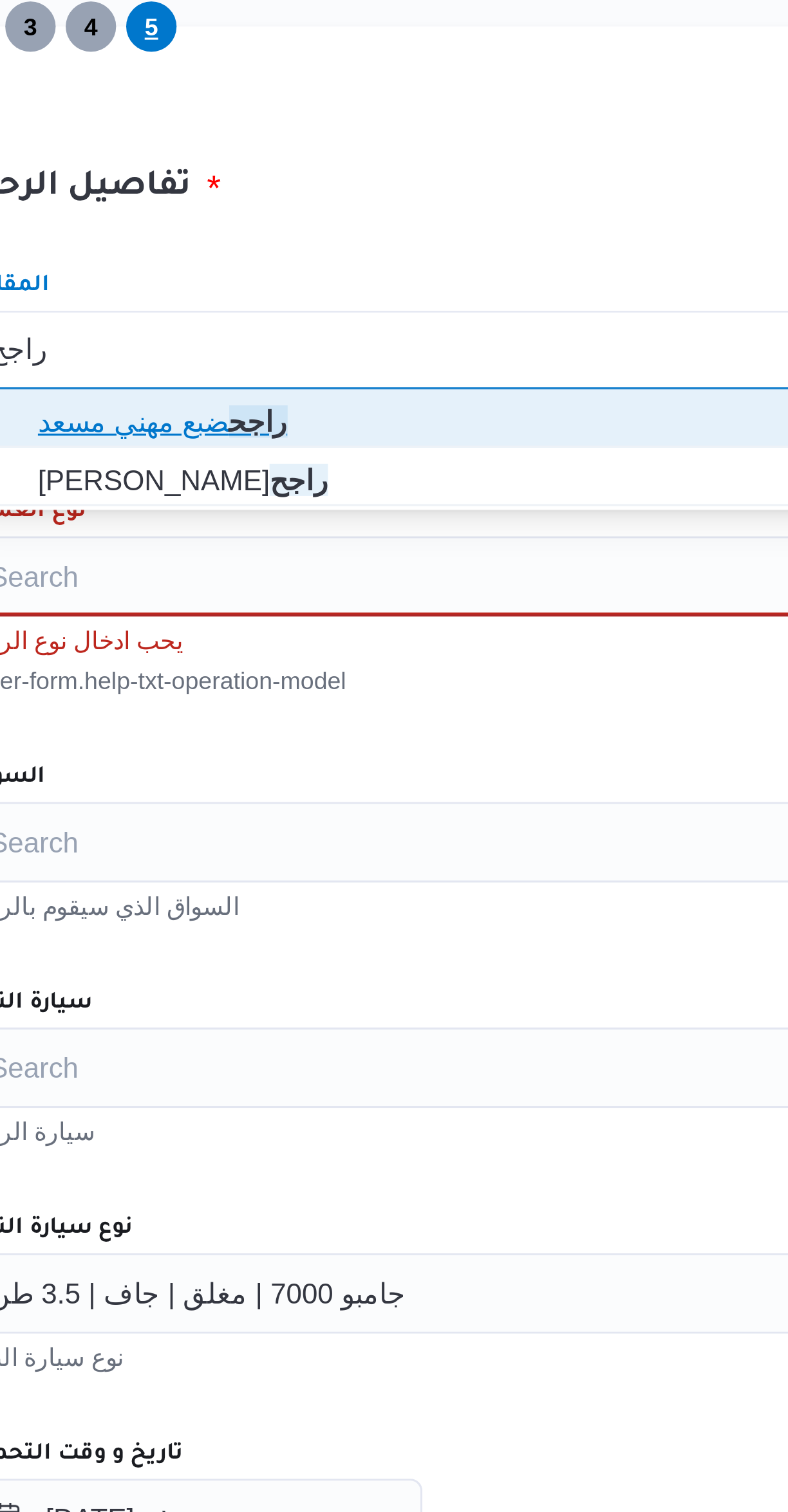
click at [274, 470] on span "راجح ضبع مهني مسعد" at bounding box center [477, 473] width 458 height 15
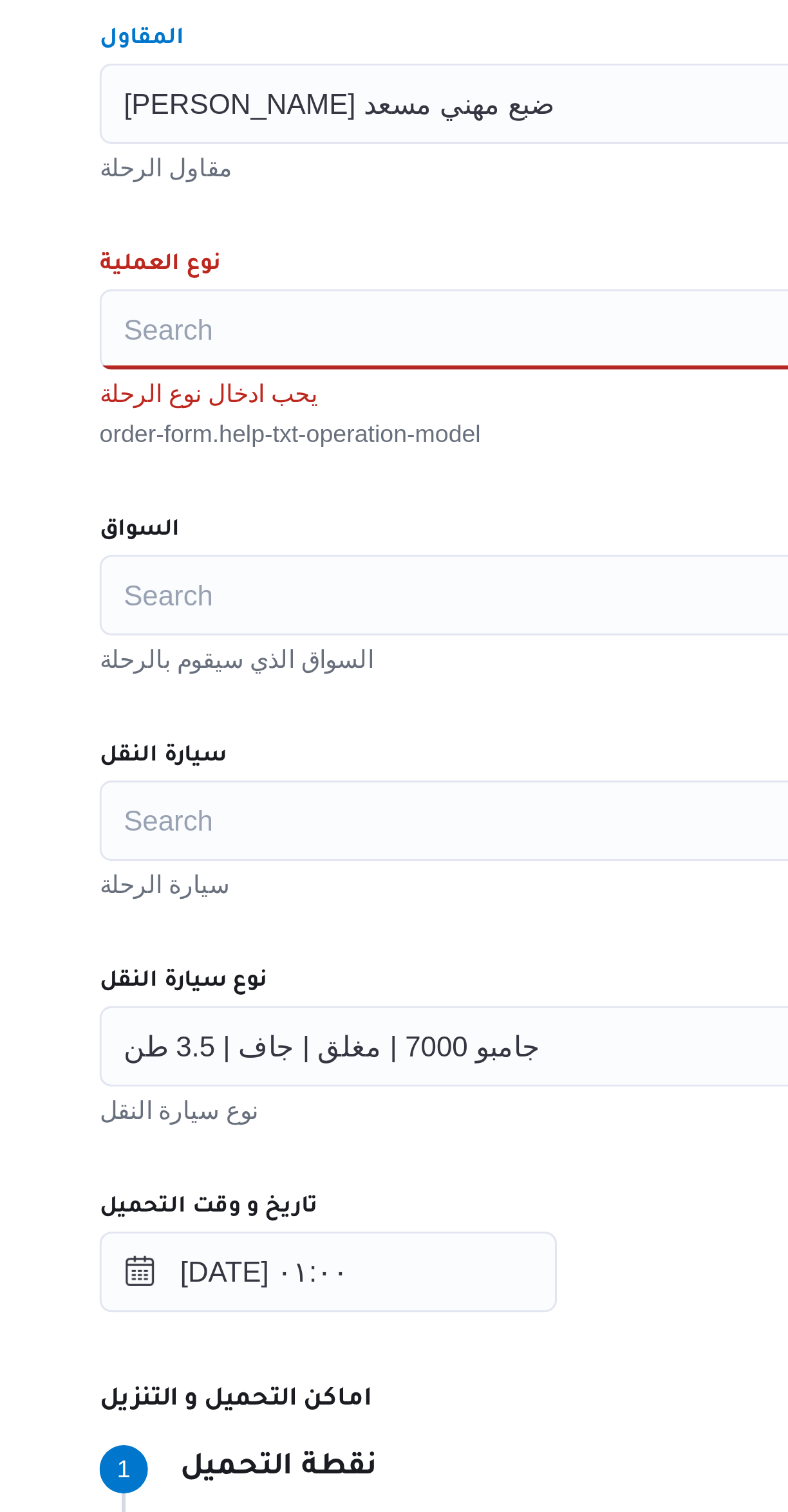
click at [267, 517] on div "Search" at bounding box center [470, 523] width 489 height 26
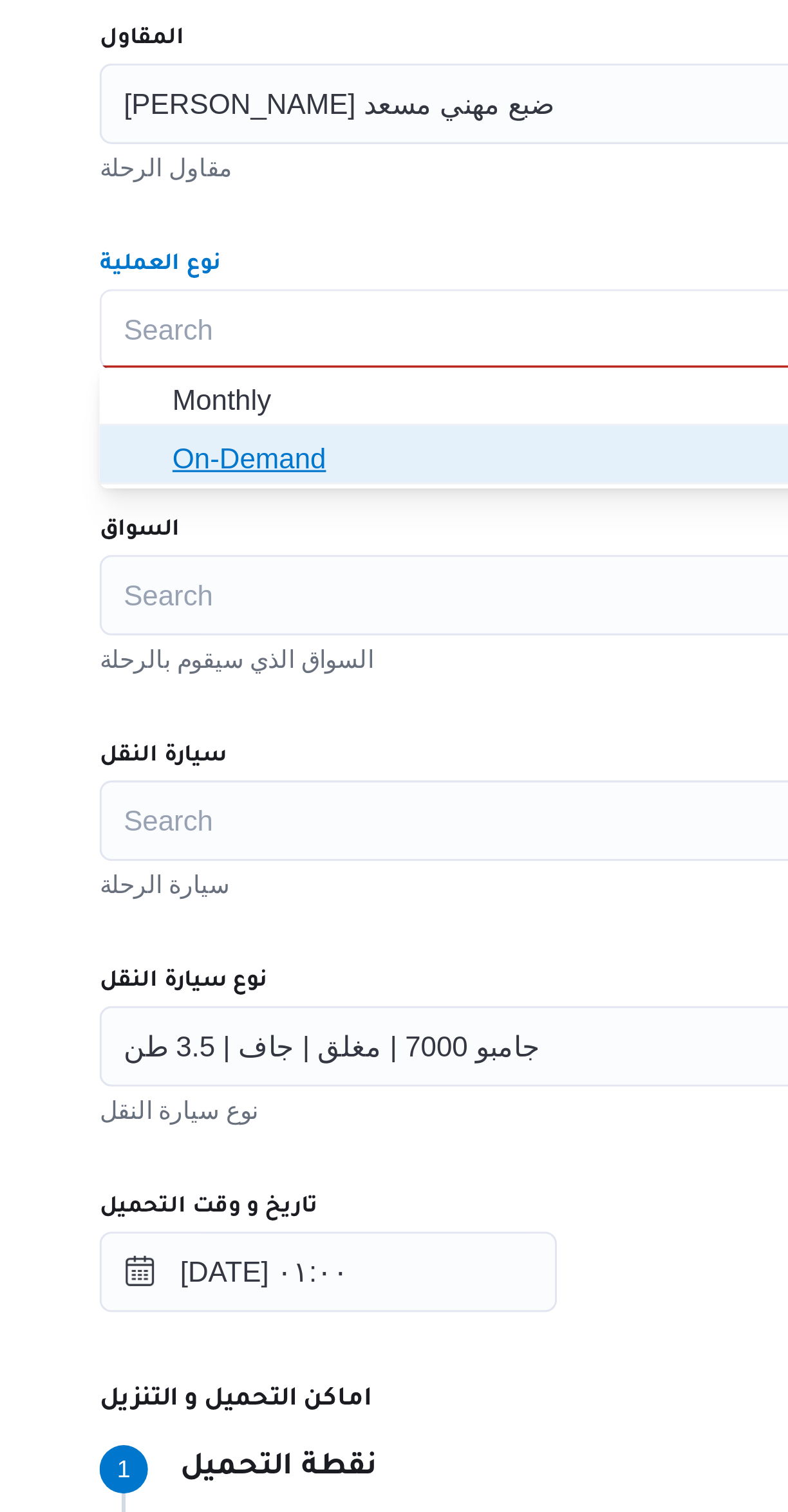
click at [242, 560] on icon "button" at bounding box center [238, 564] width 10 height 10
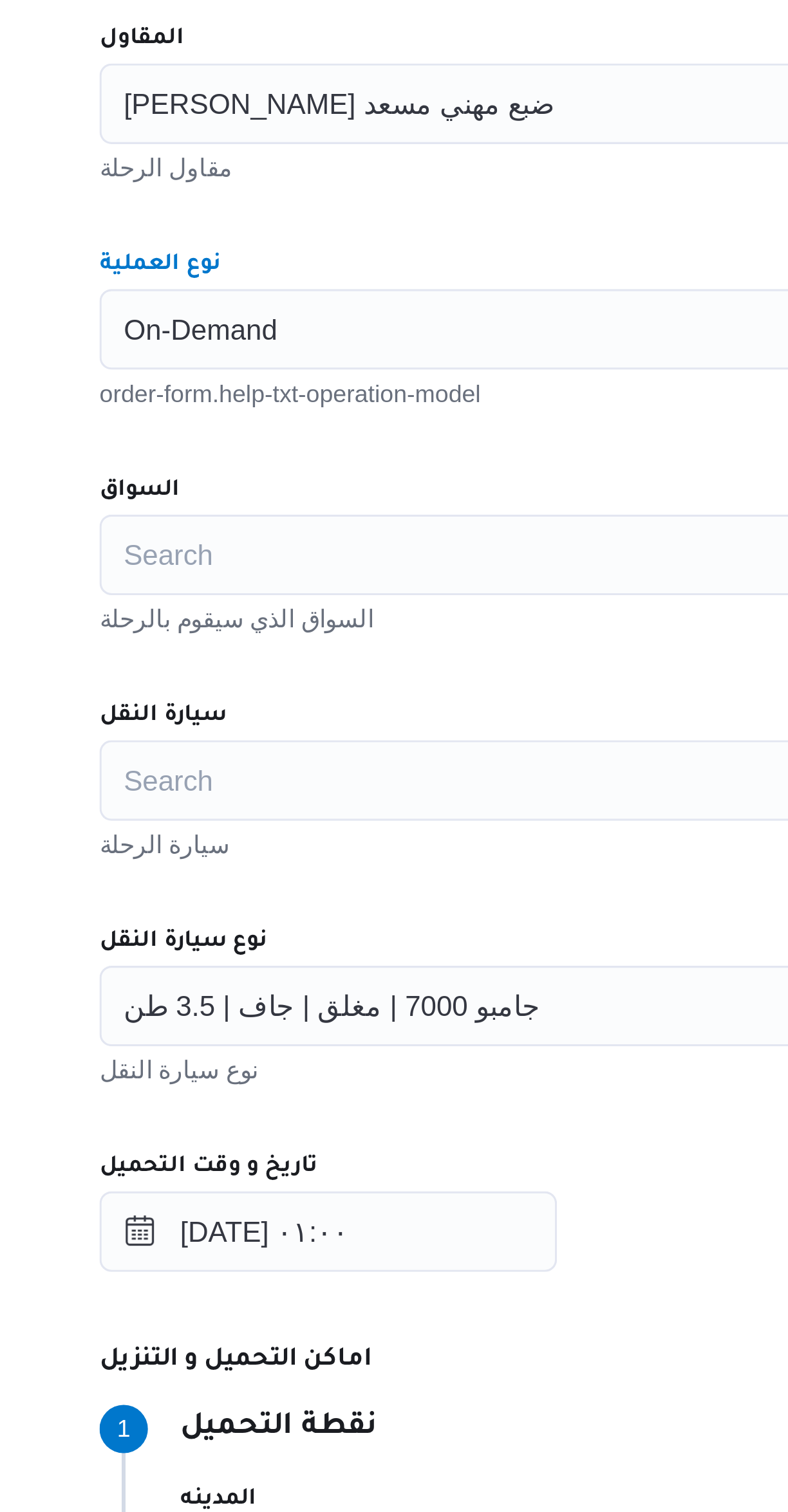
click at [283, 569] on div "السواق" at bounding box center [470, 574] width 489 height 10
click at [271, 741] on span "جامبو 7000 | مغلق | جاف | 3.5 طن" at bounding box center [299, 738] width 133 height 14
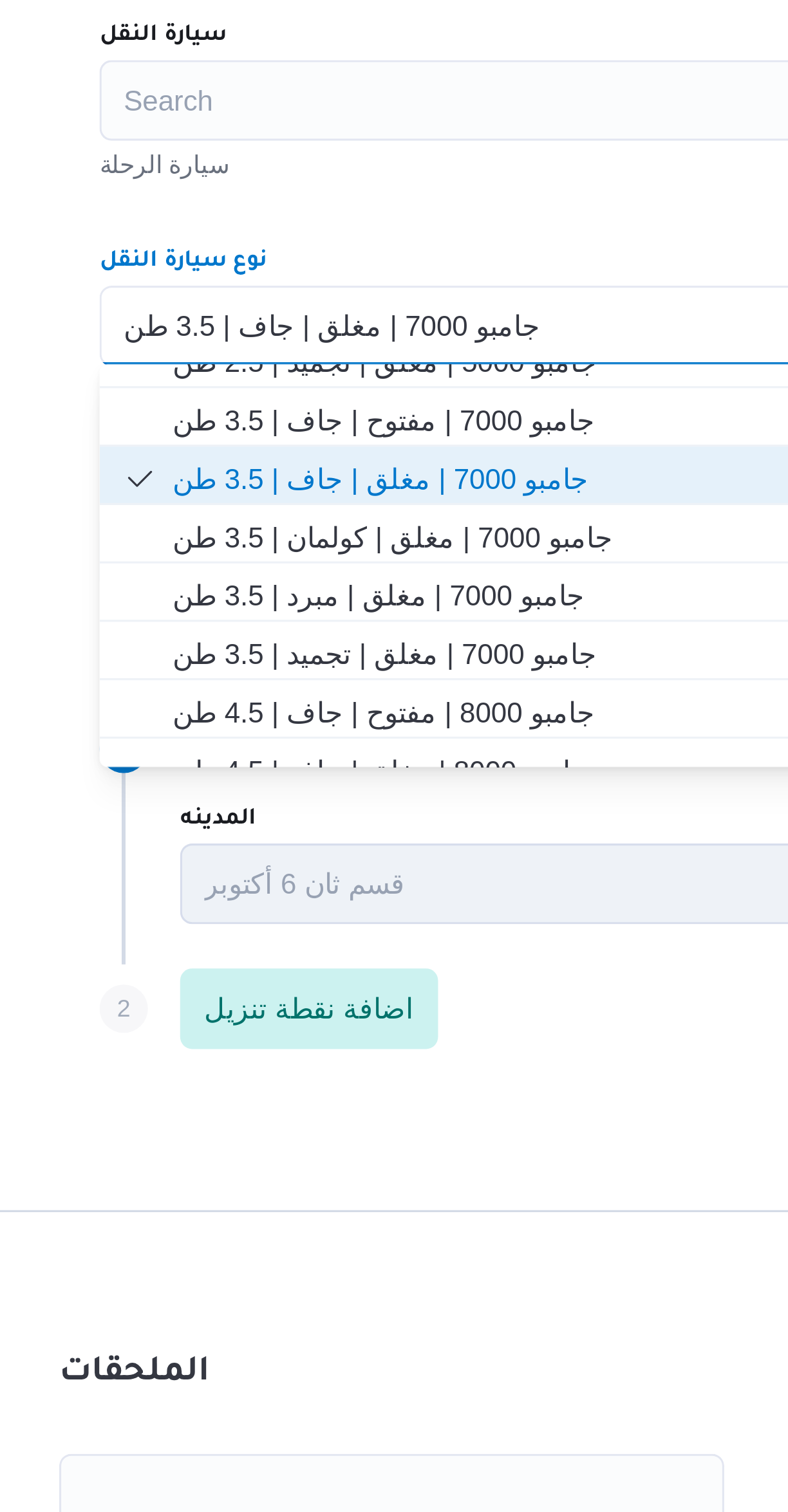
scroll to position [217, 0]
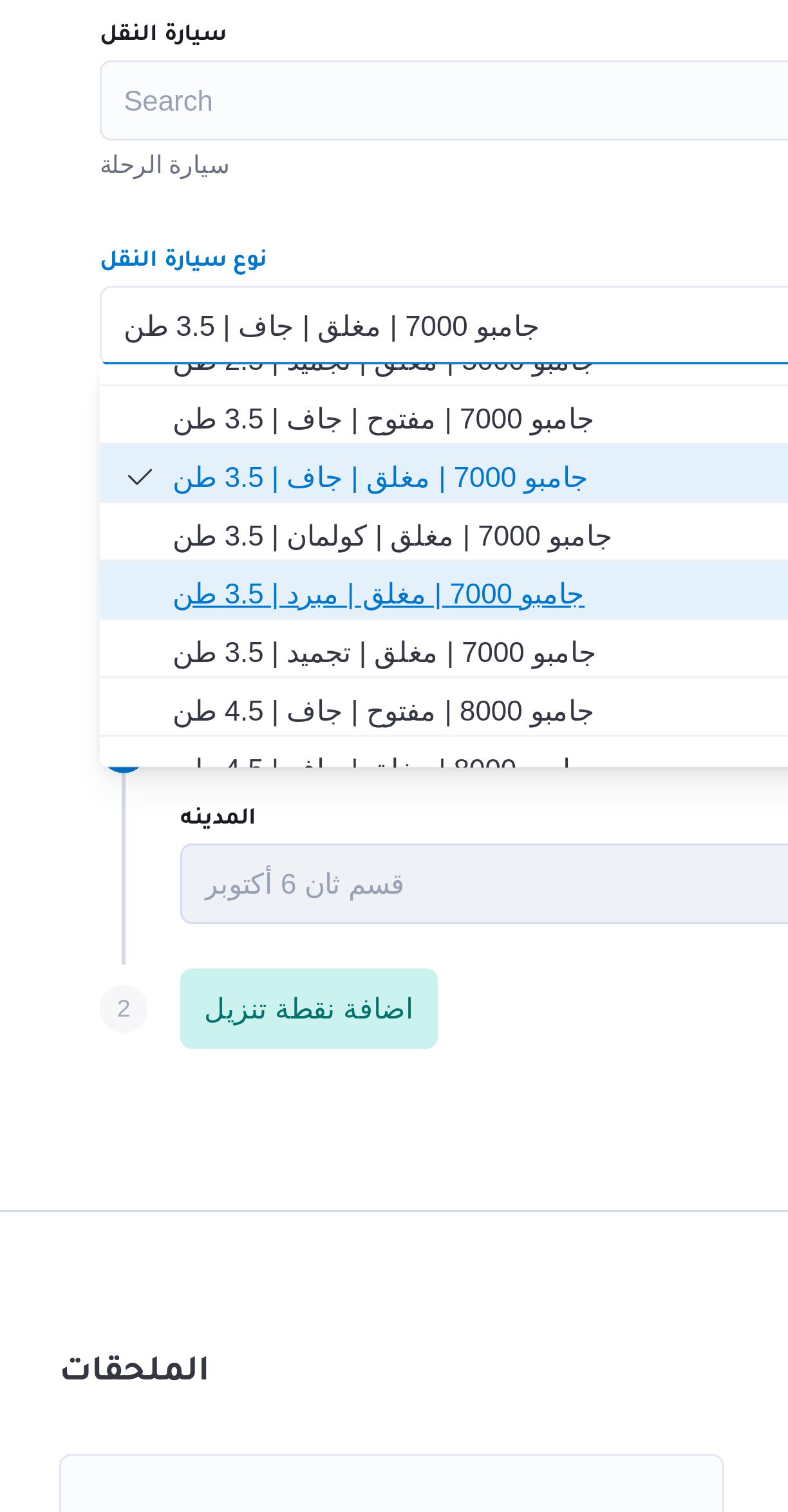
click at [267, 827] on span "جامبو 7000 | مغلق | مبرد | 3.5 طن" at bounding box center [477, 825] width 458 height 15
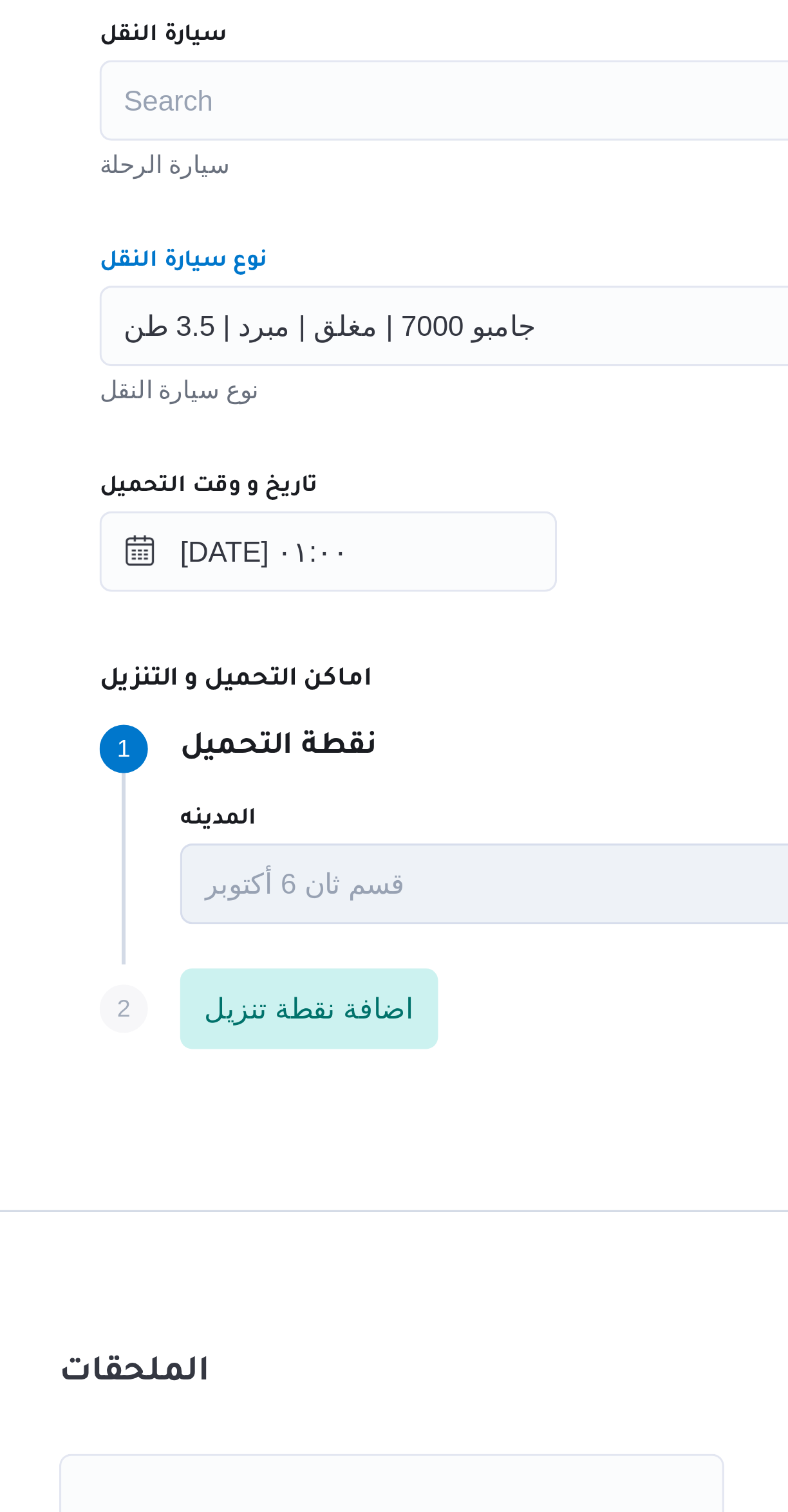
click at [388, 815] on div "٠٤/١٠/٢٠٢٥ ٠١:٠٠" at bounding box center [470, 811] width 489 height 26
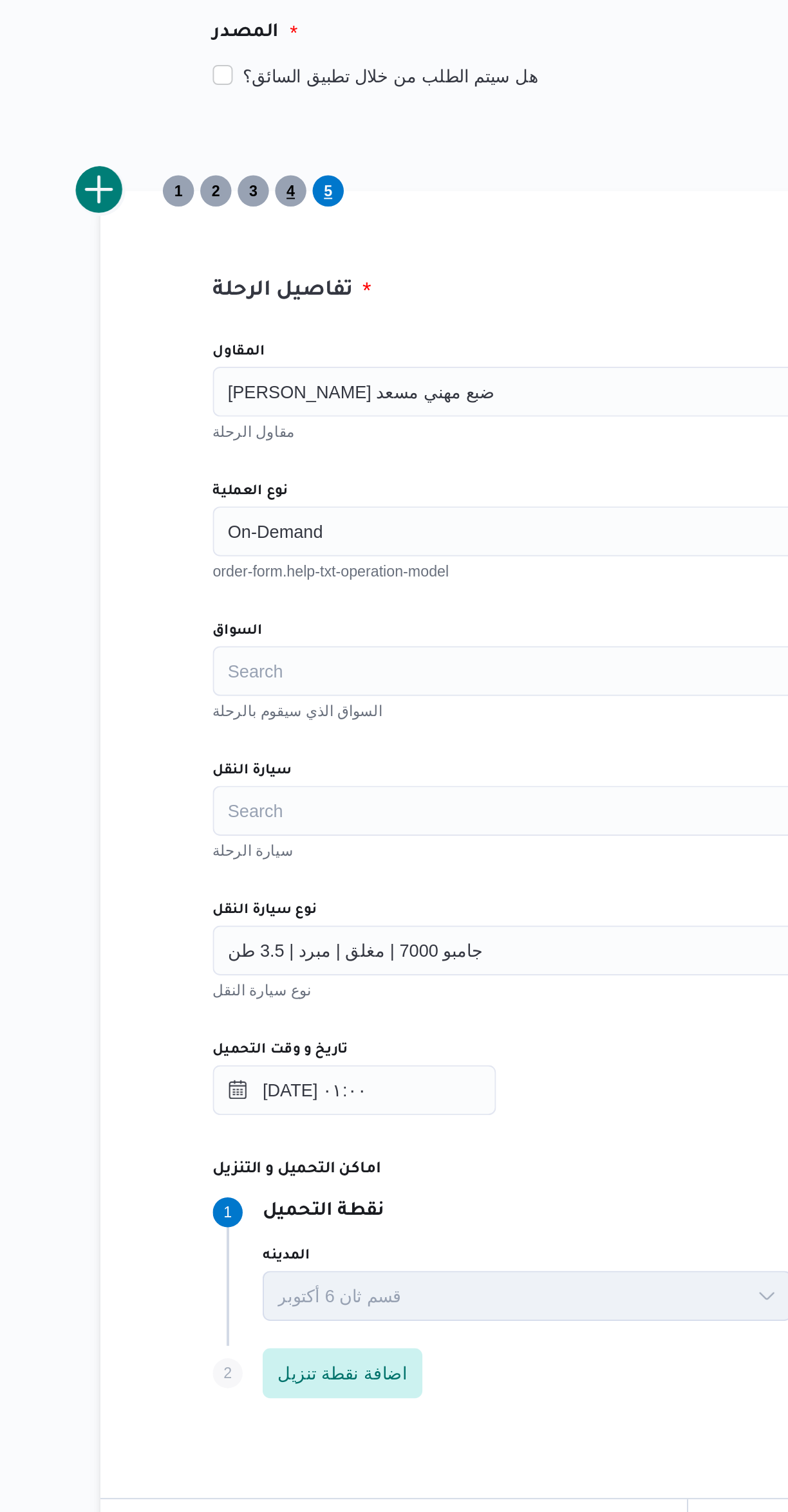
click at [263, 348] on span "4" at bounding box center [265, 347] width 5 height 15
click at [284, 347] on span "5" at bounding box center [284, 347] width 5 height 15
click at [170, 348] on button "add trip" at bounding box center [166, 347] width 26 height 26
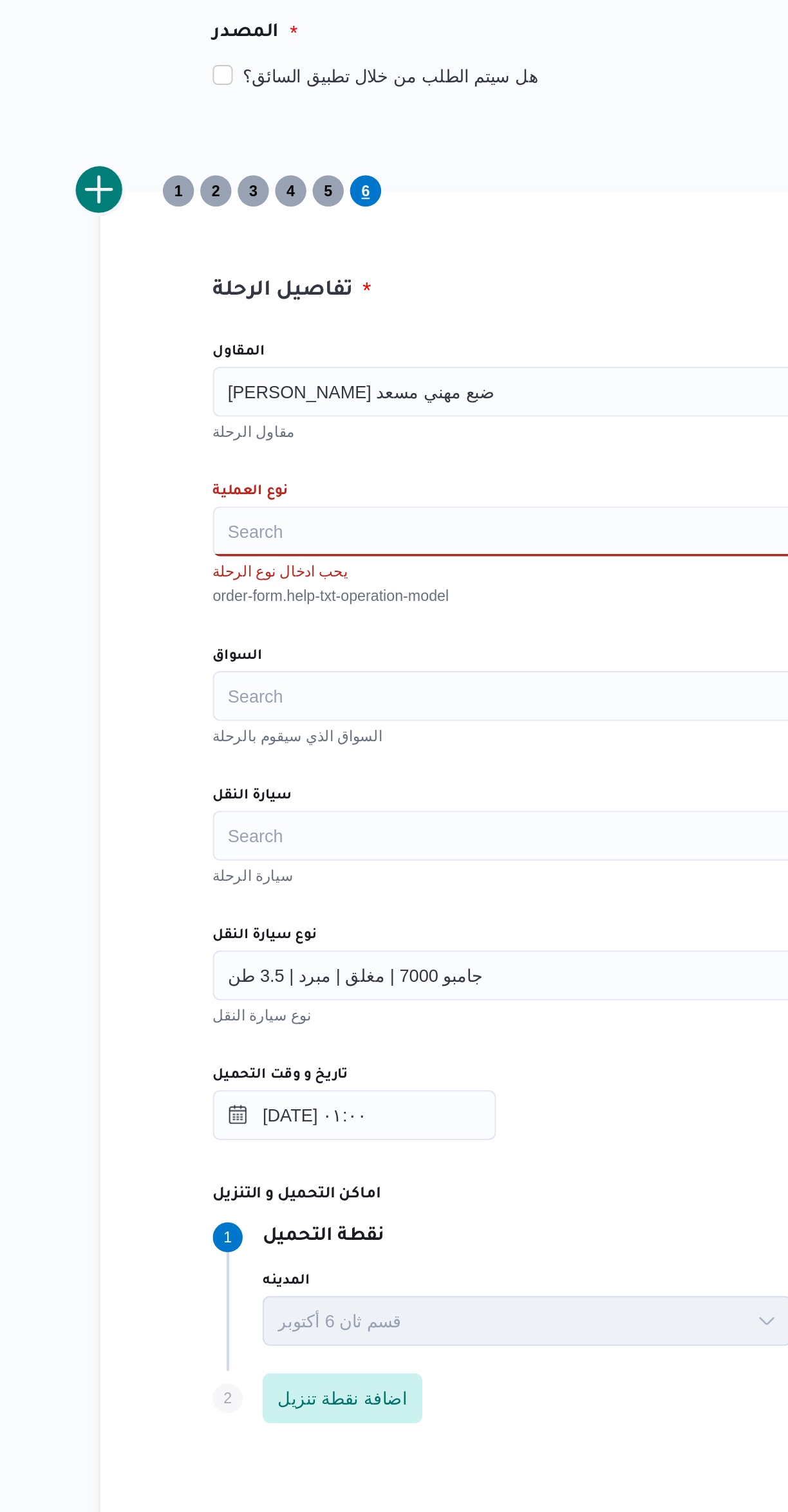
click at [375, 450] on input "المقاول" at bounding box center [375, 450] width 1 height 15
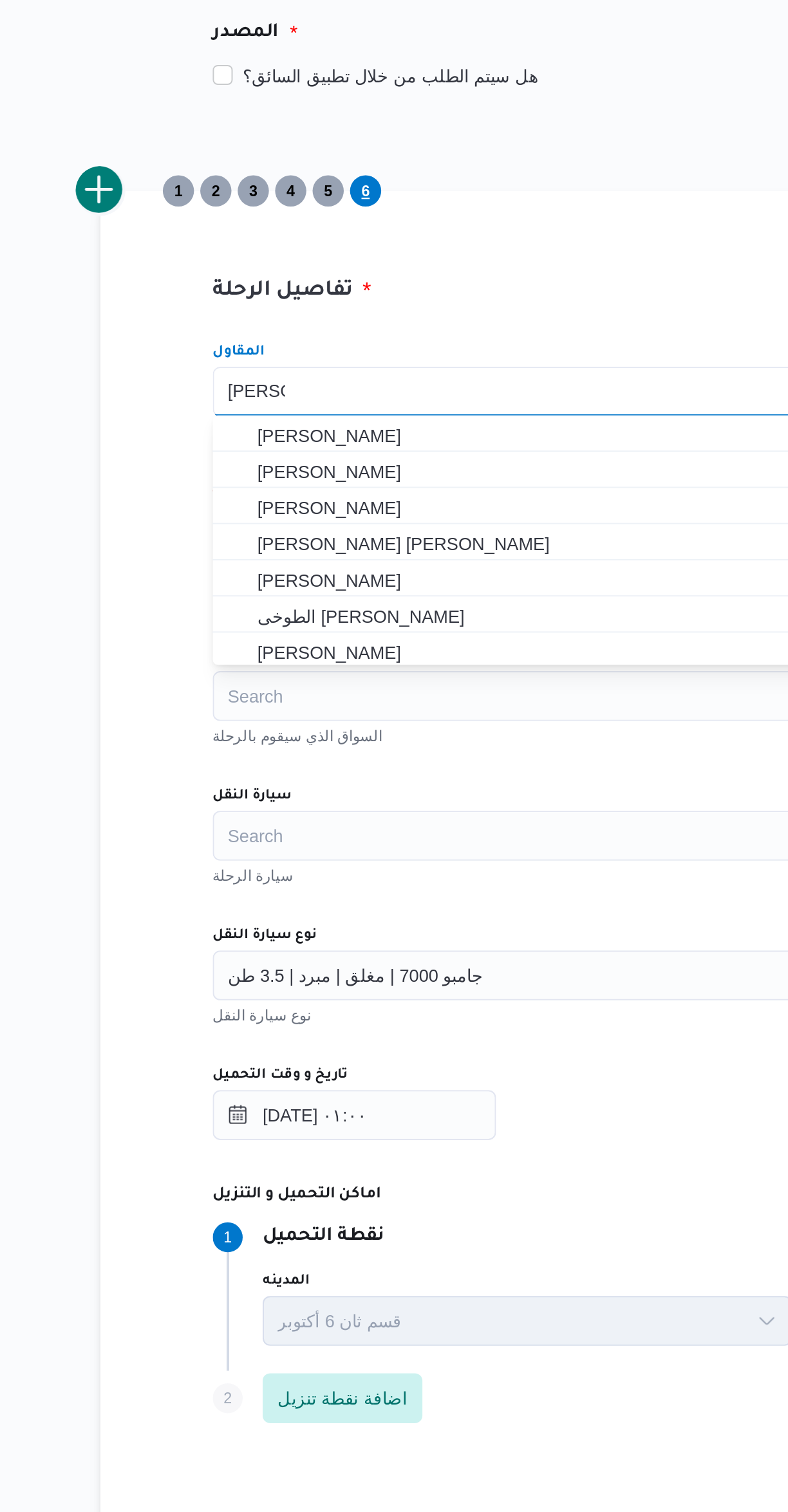
scroll to position [0, 0]
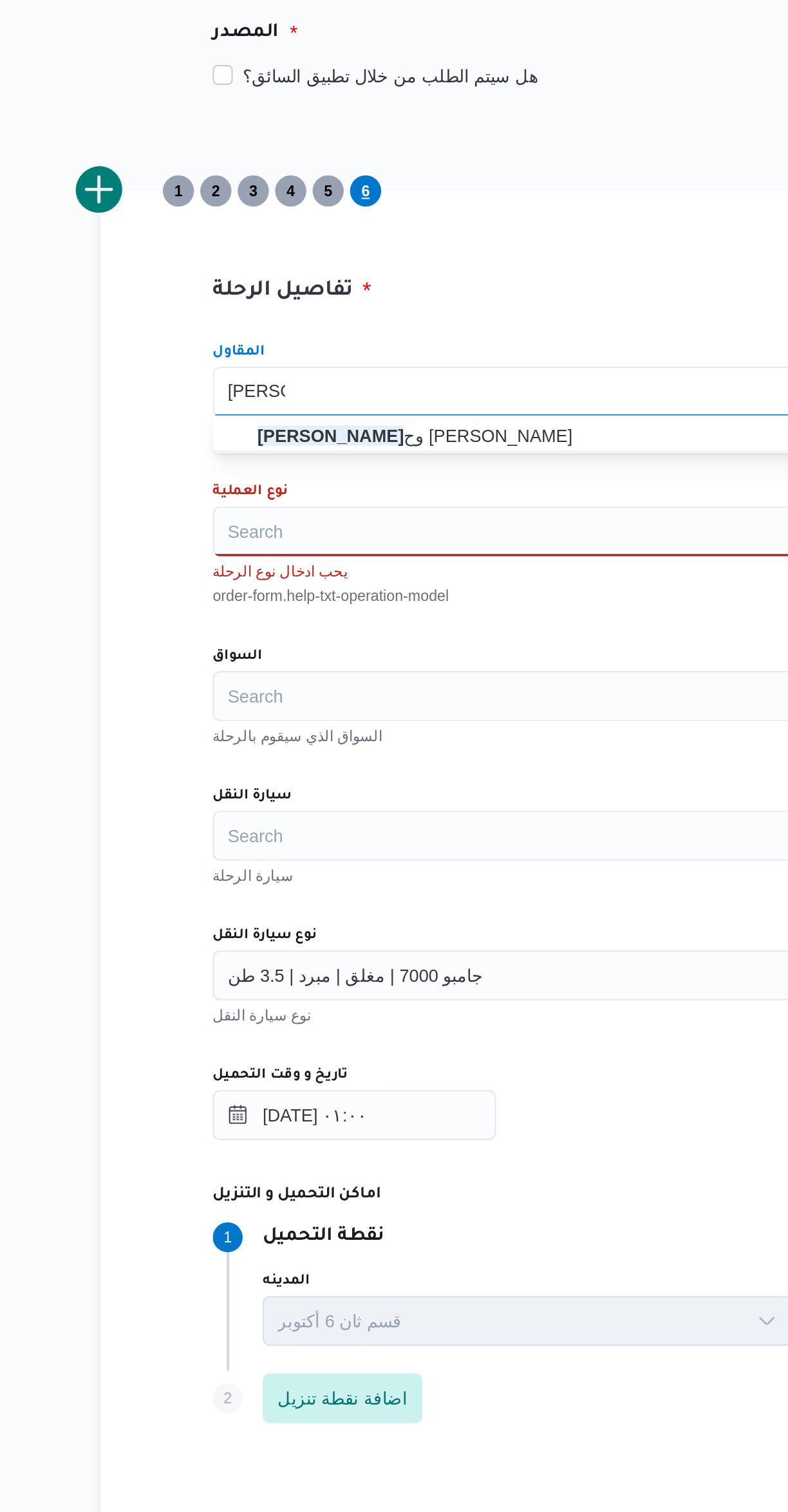
type input "خالد ممد"
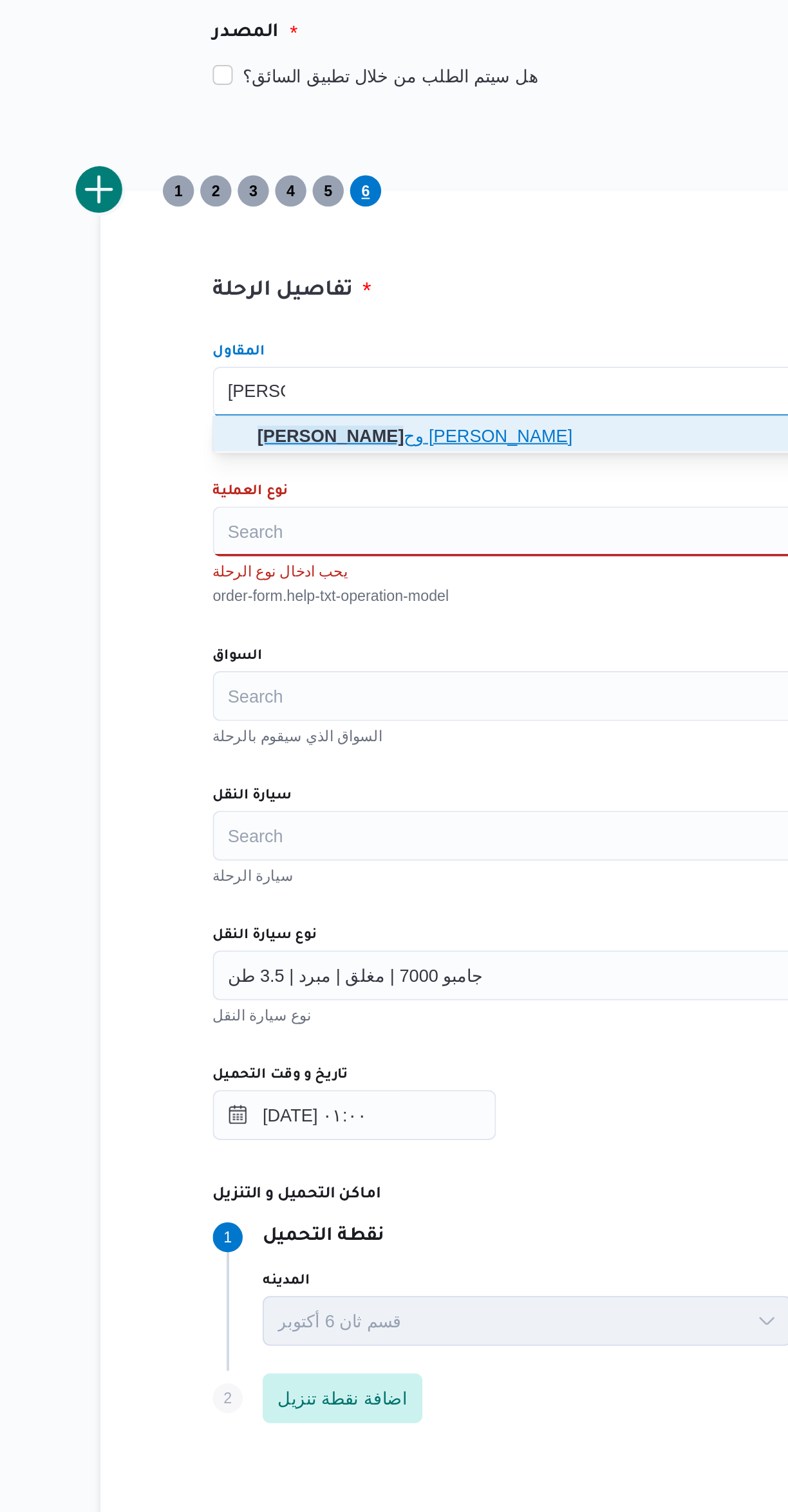
click at [251, 469] on span "خالد ممد وح حسن محمد العبس" at bounding box center [477, 473] width 458 height 15
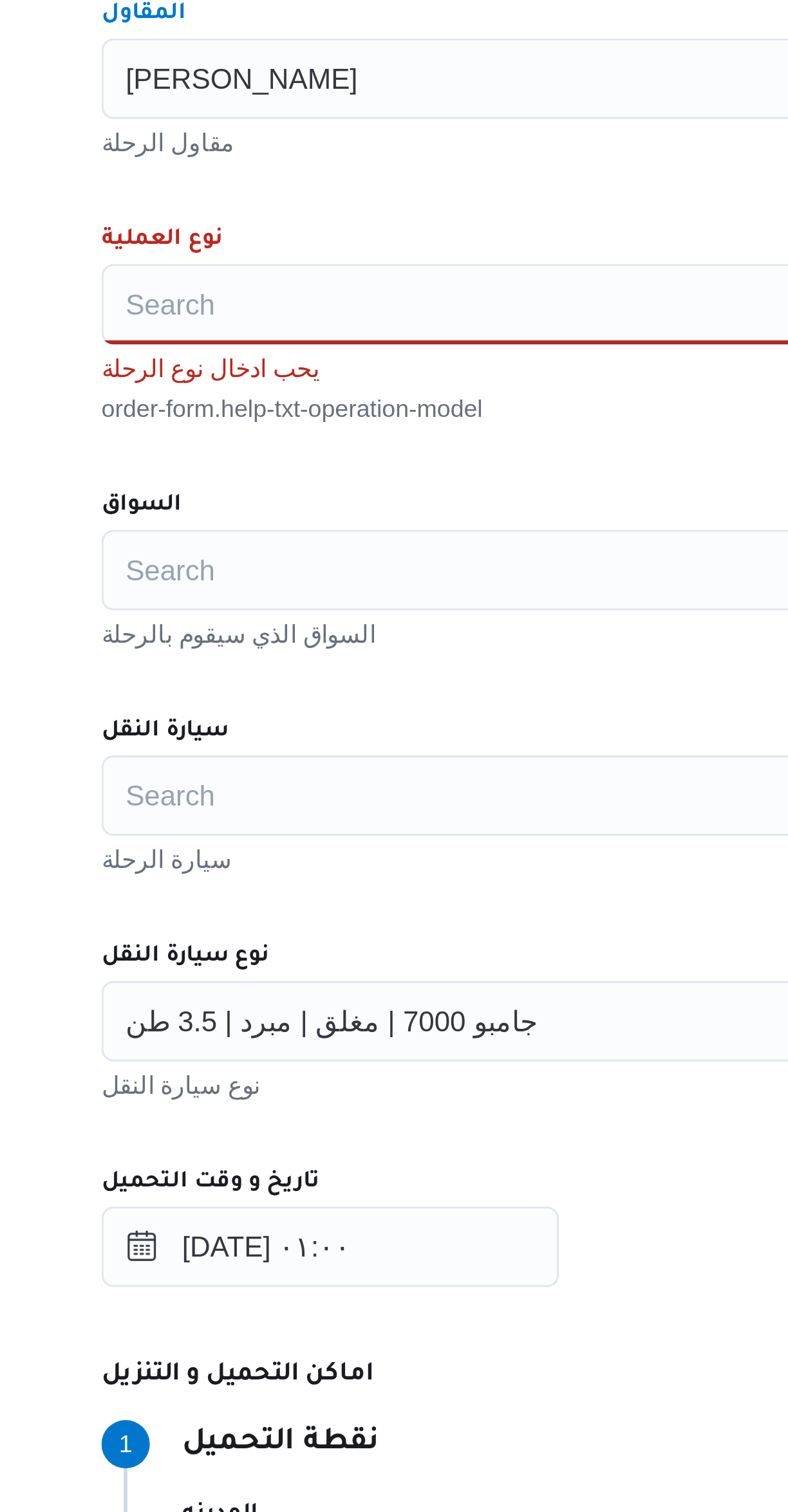
click at [266, 525] on div "Search" at bounding box center [470, 523] width 489 height 26
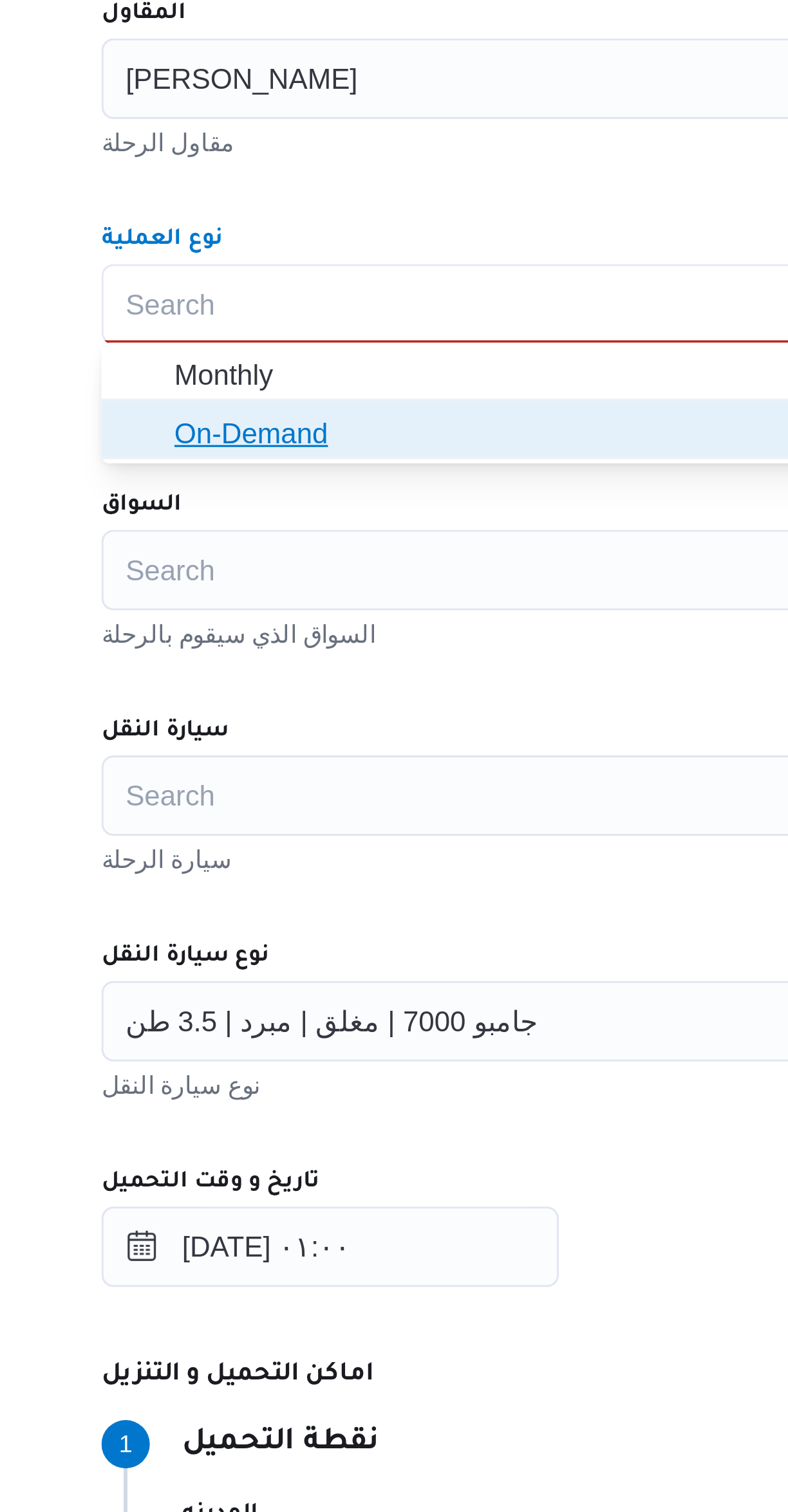
click at [234, 571] on span "On-Demand" at bounding box center [470, 565] width 479 height 21
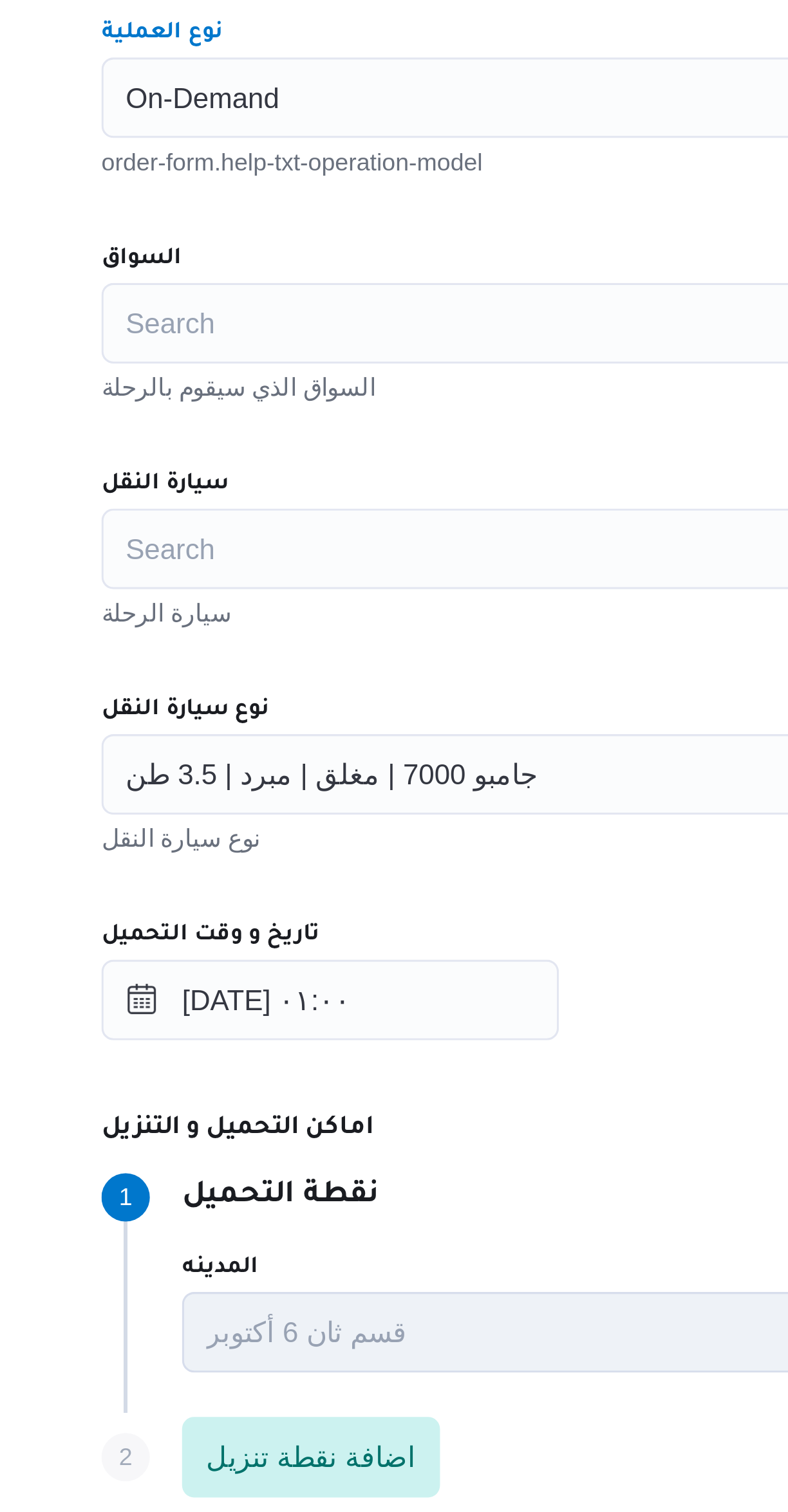
click at [253, 597] on div "Search" at bounding box center [470, 595] width 489 height 26
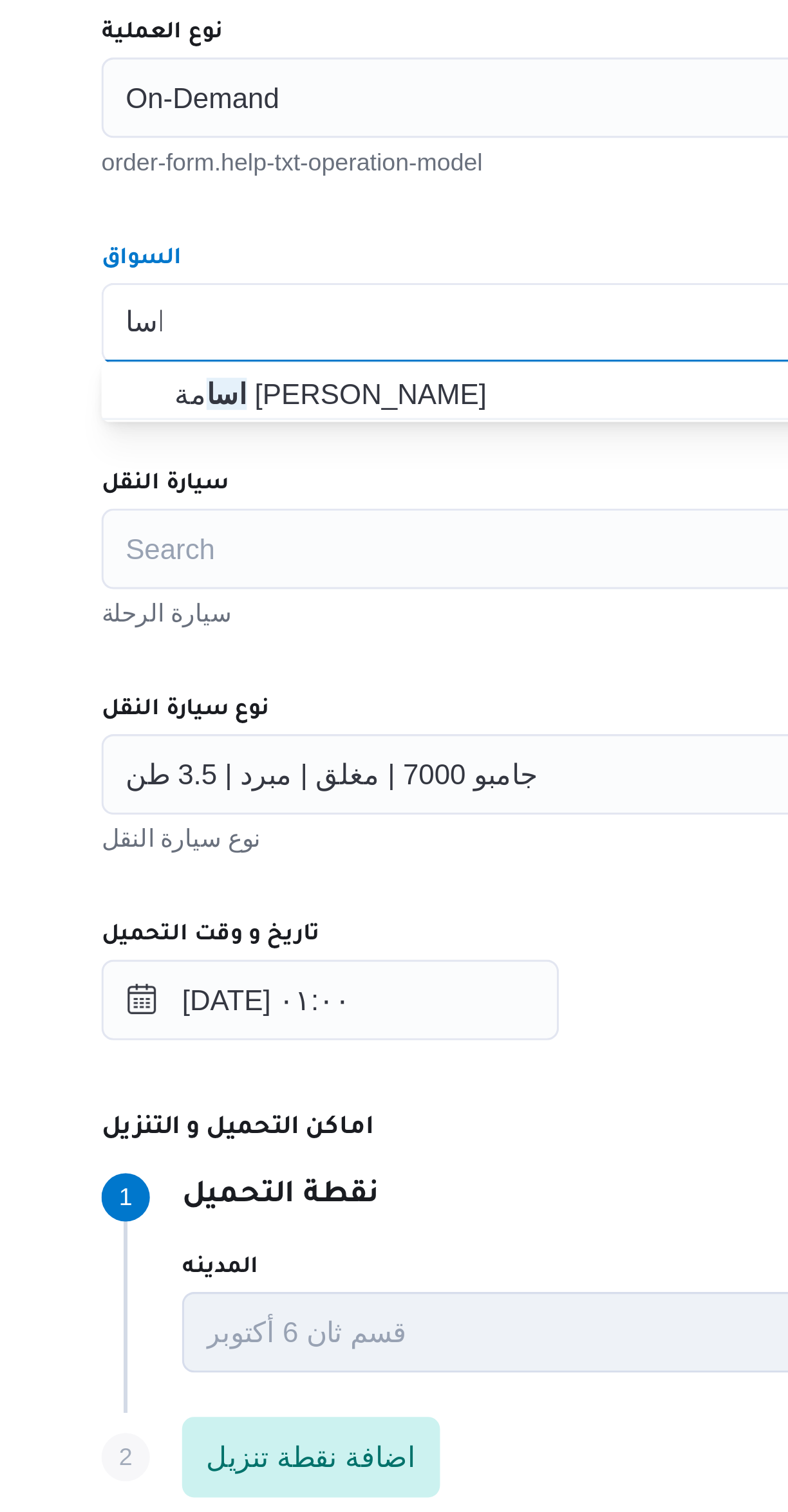
type input "اسا"
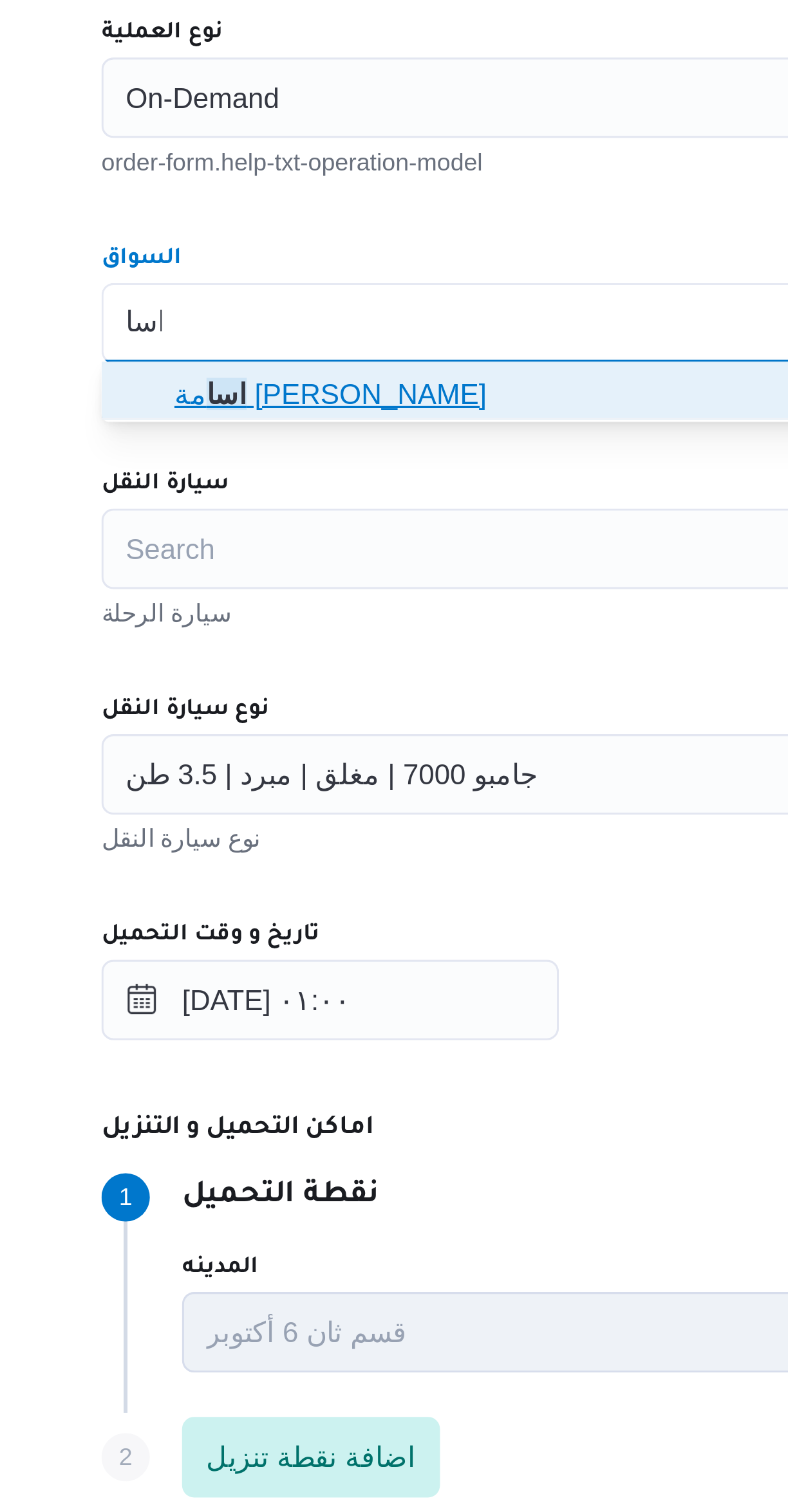
click at [246, 614] on span "اسا مة محمد محمود يوسف" at bounding box center [470, 618] width 479 height 21
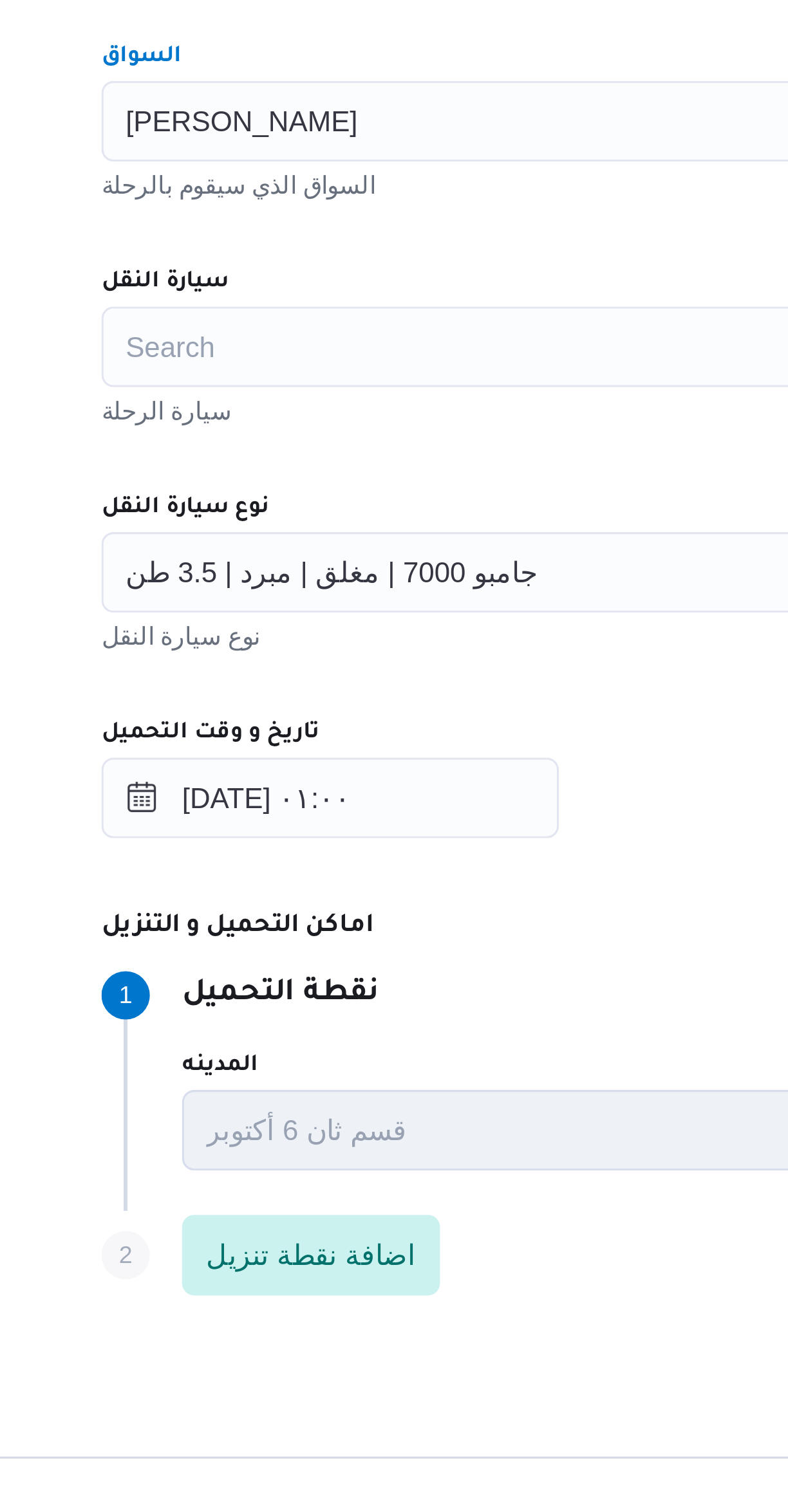
click at [260, 664] on div "Search" at bounding box center [470, 666] width 489 height 26
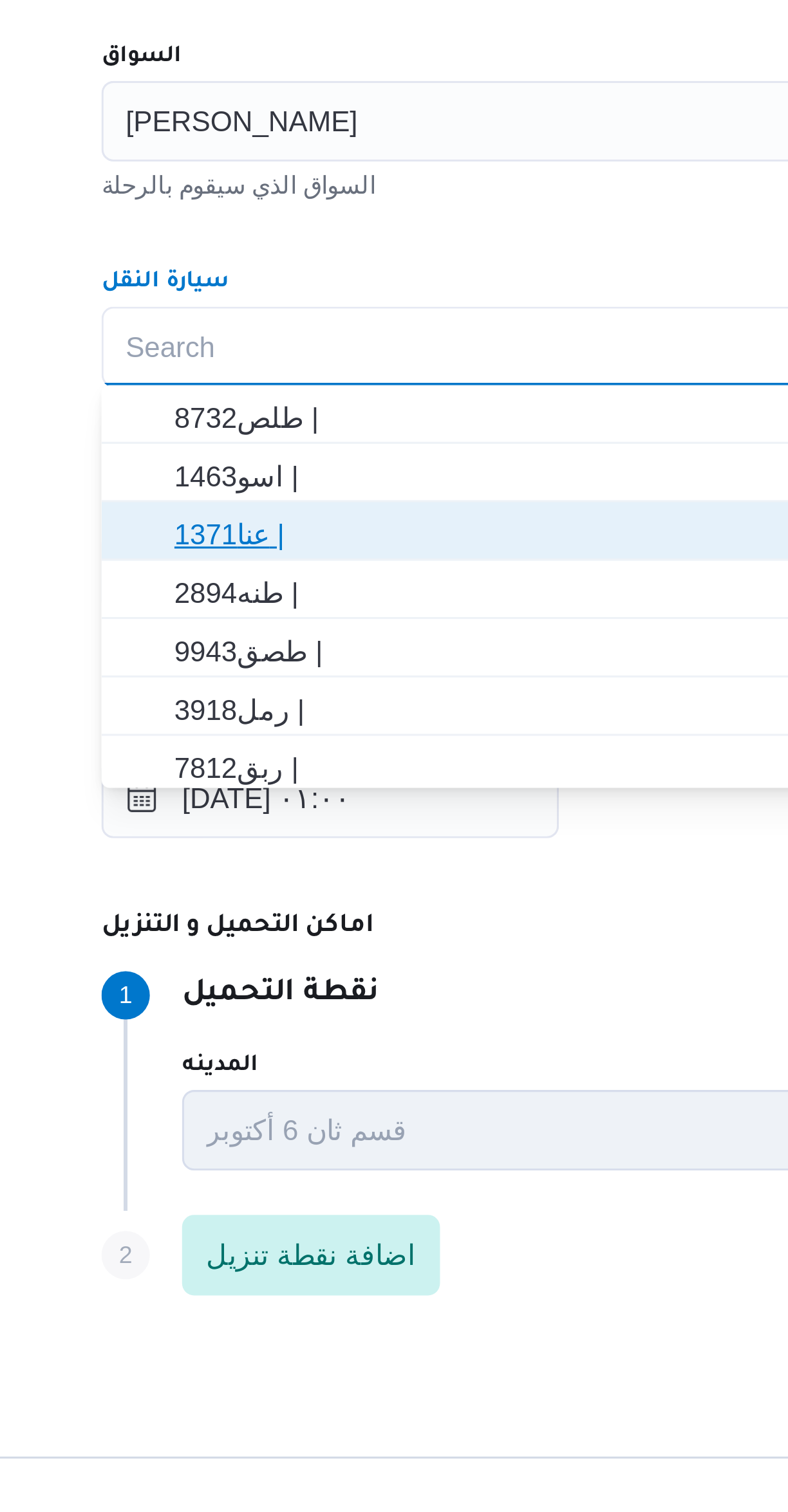
click at [256, 724] on span "عنا1371 |" at bounding box center [477, 727] width 458 height 15
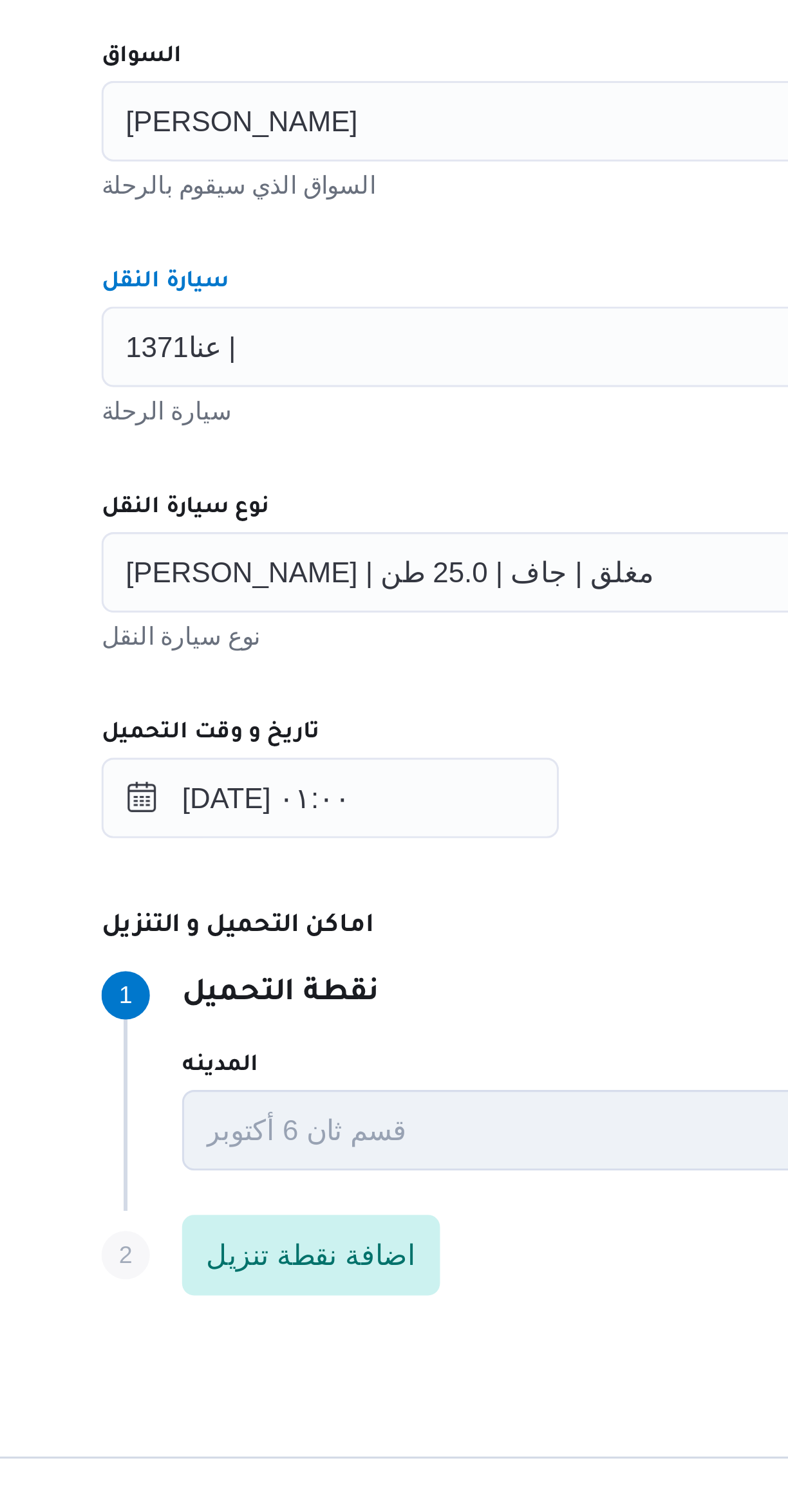
click at [307, 702] on div "المقاول خالد ممدوح حسن محمد العبس مقاول الرحلة نوع العملية On-Demand order-form…" at bounding box center [470, 701] width 509 height 572
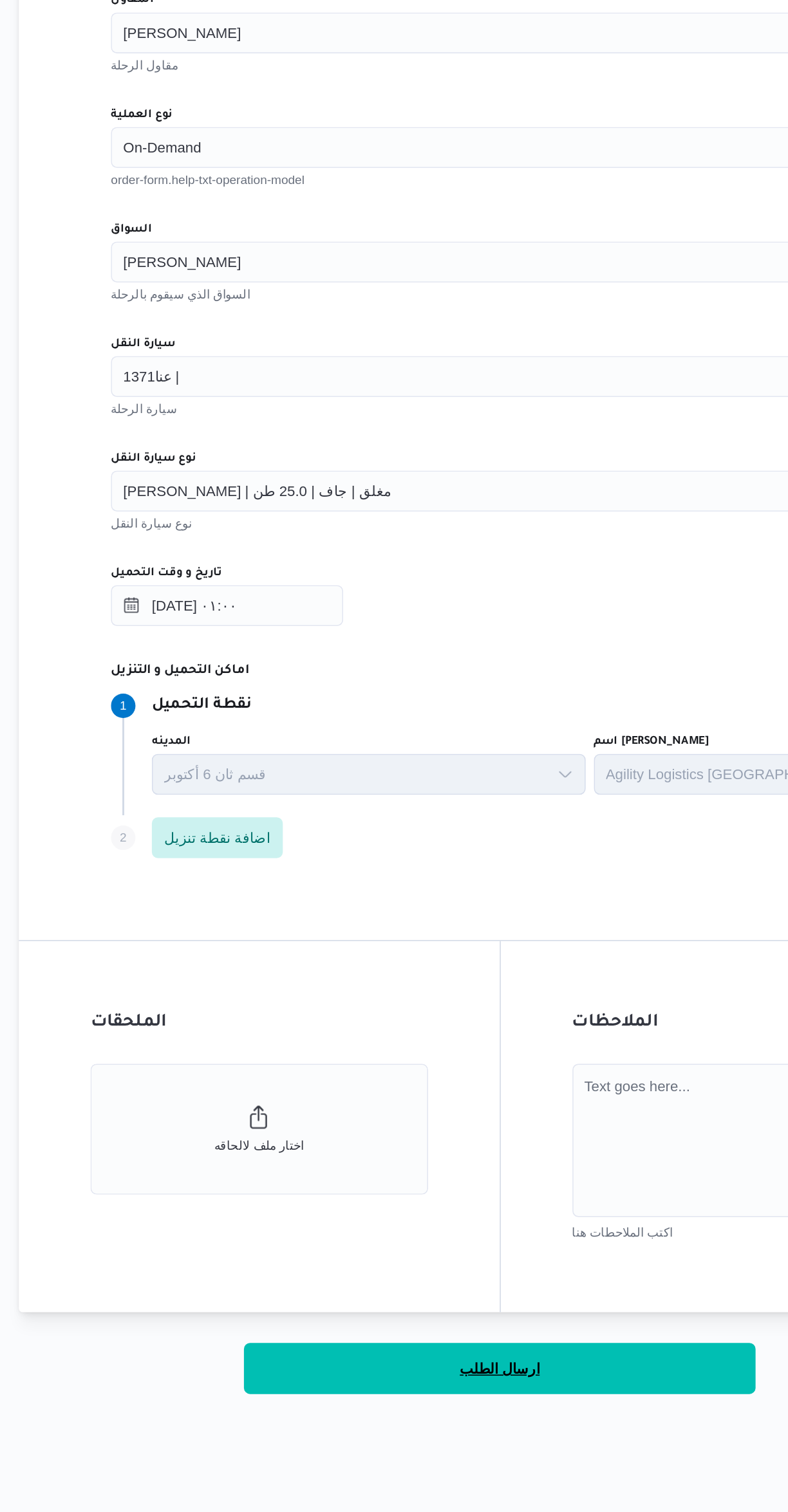
click at [503, 1298] on button "ارسال الطلب" at bounding box center [470, 1292] width 321 height 32
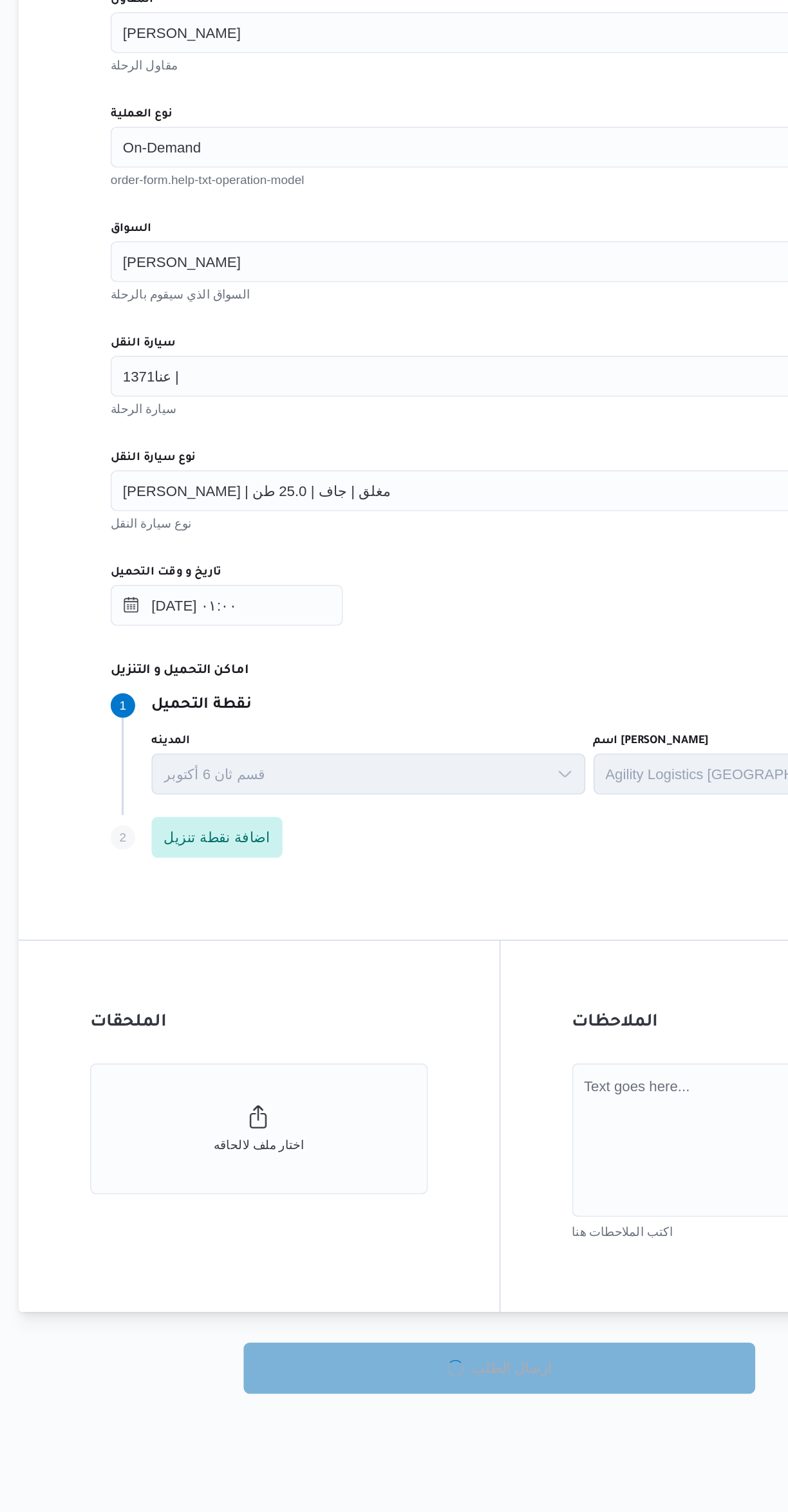
select select "ar"
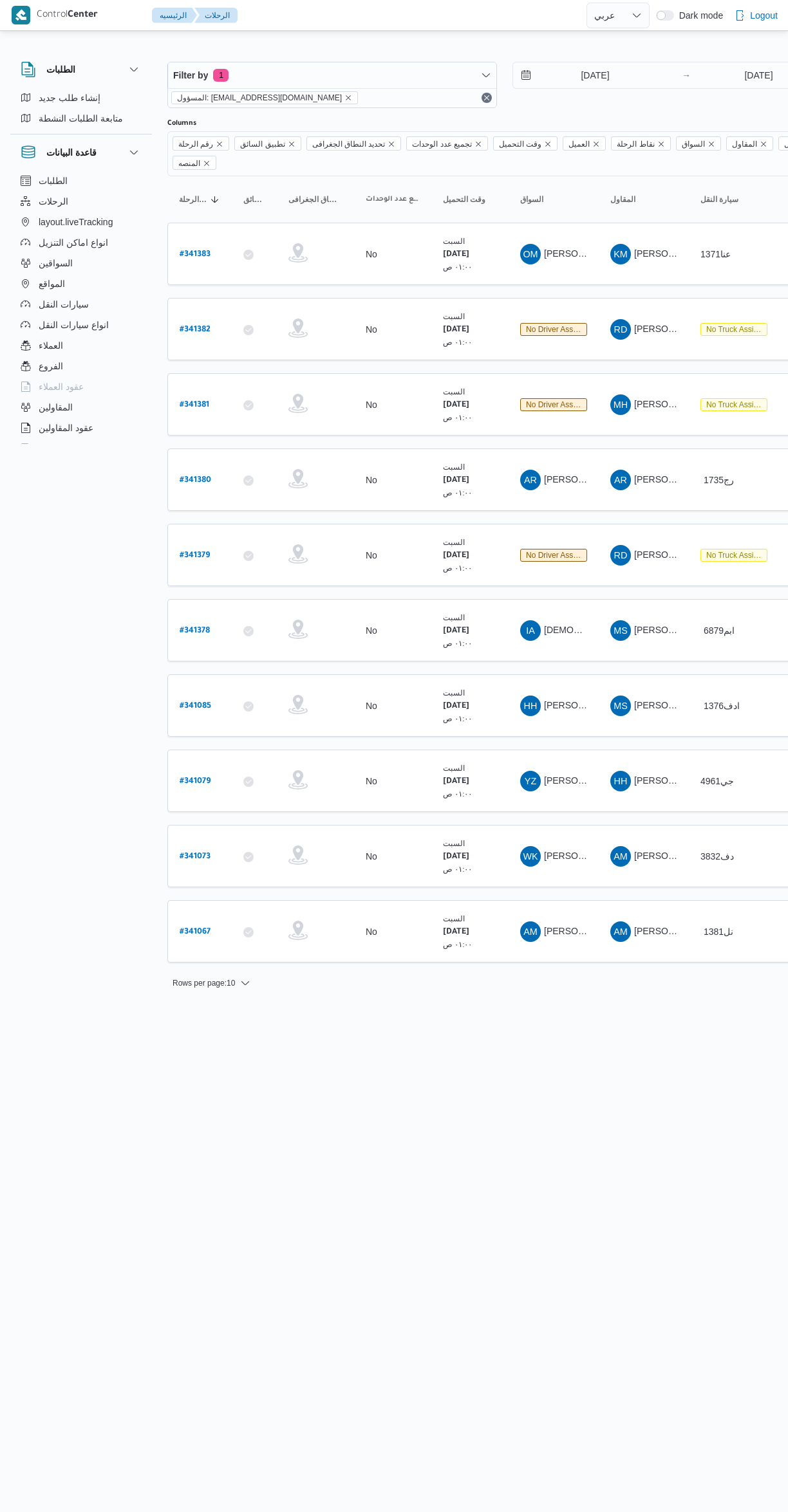
select select "ar"
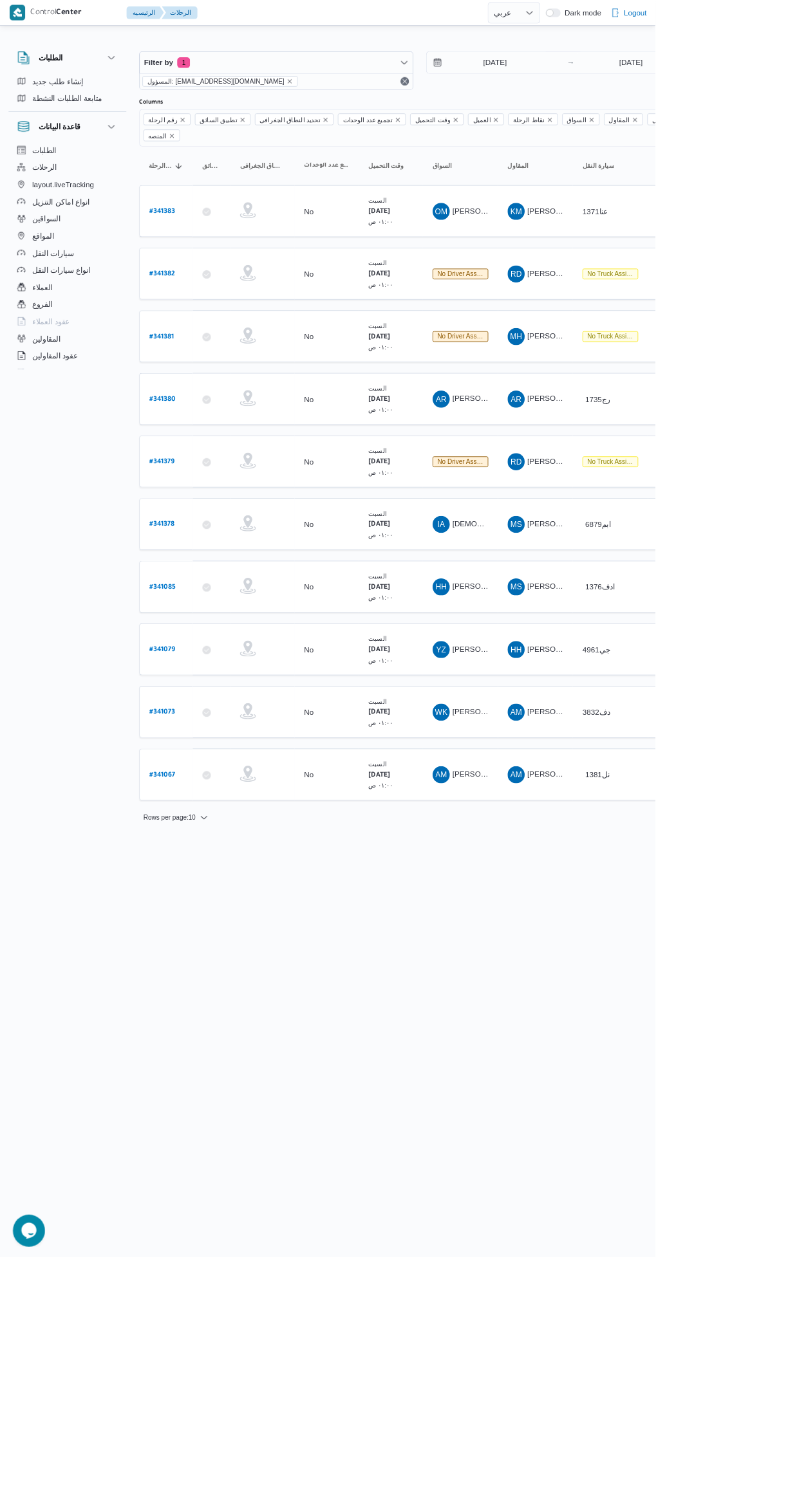
click at [197, 250] on b "# 341383" at bounding box center [195, 254] width 30 height 9
select select "ar"
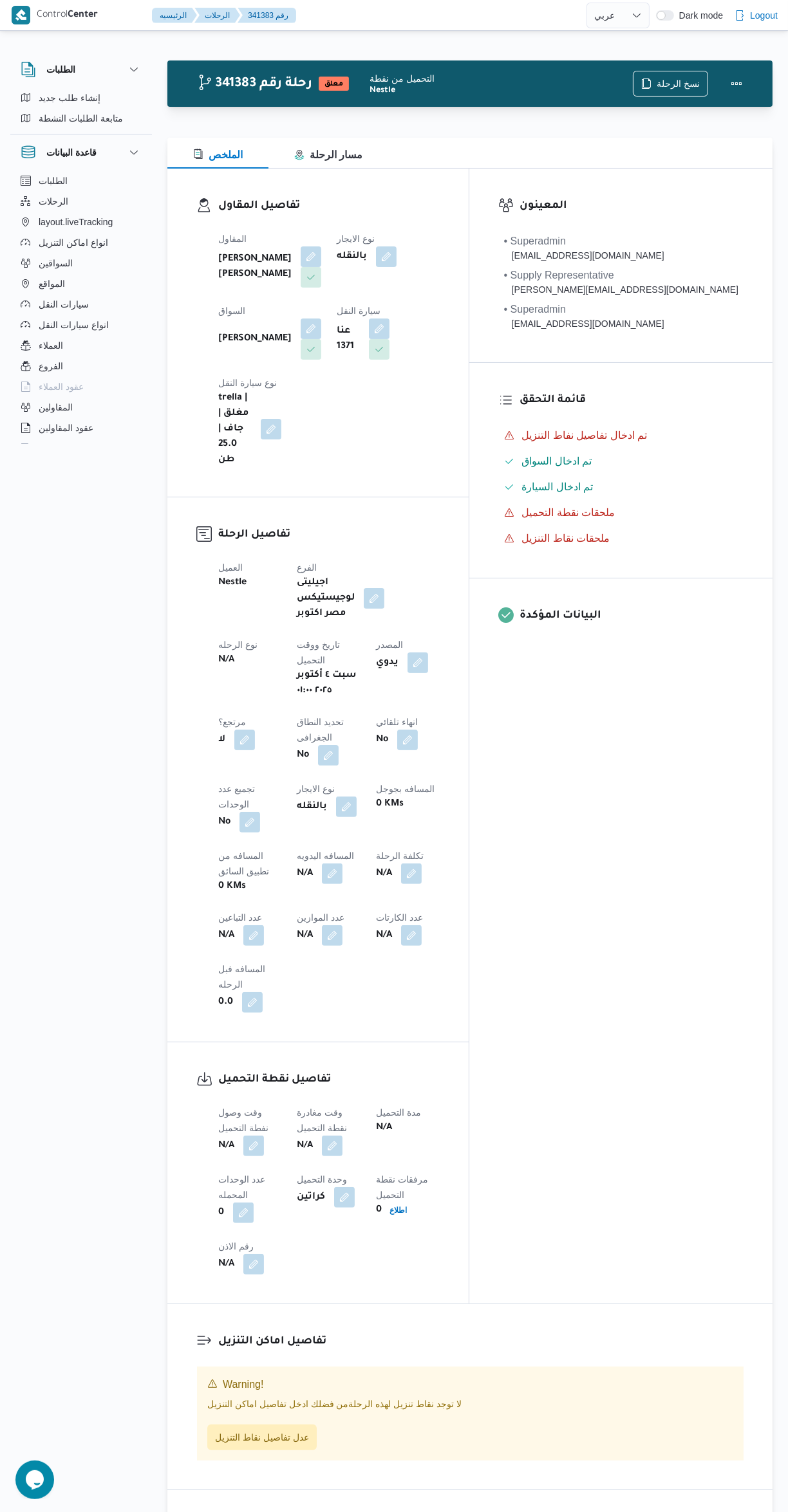
click at [254, 1136] on button "button" at bounding box center [254, 1146] width 21 height 21
click at [194, 945] on input "وقت وصول نفطة التحميل" at bounding box center [221, 945] width 146 height 26
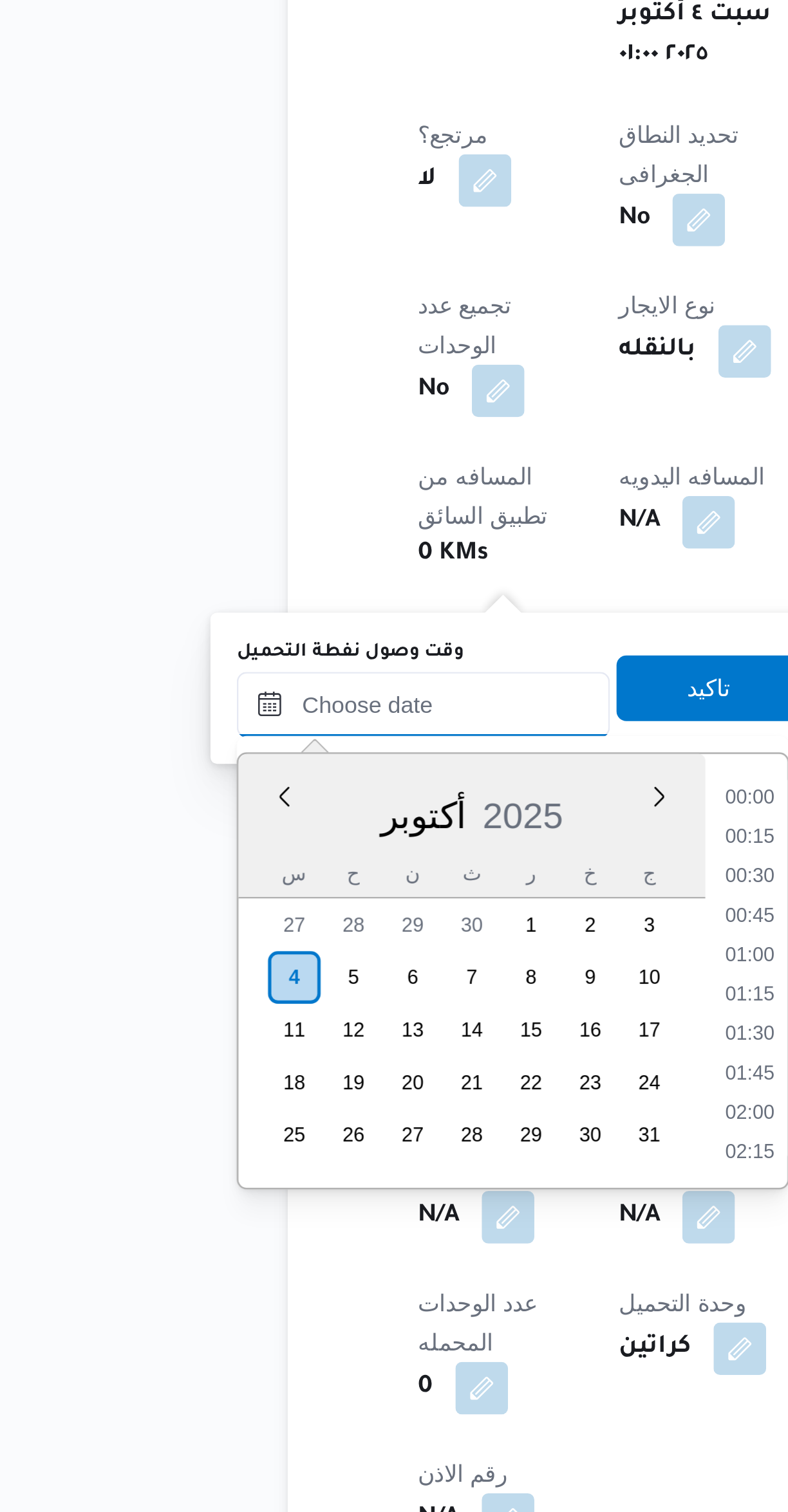
scroll to position [107, 0]
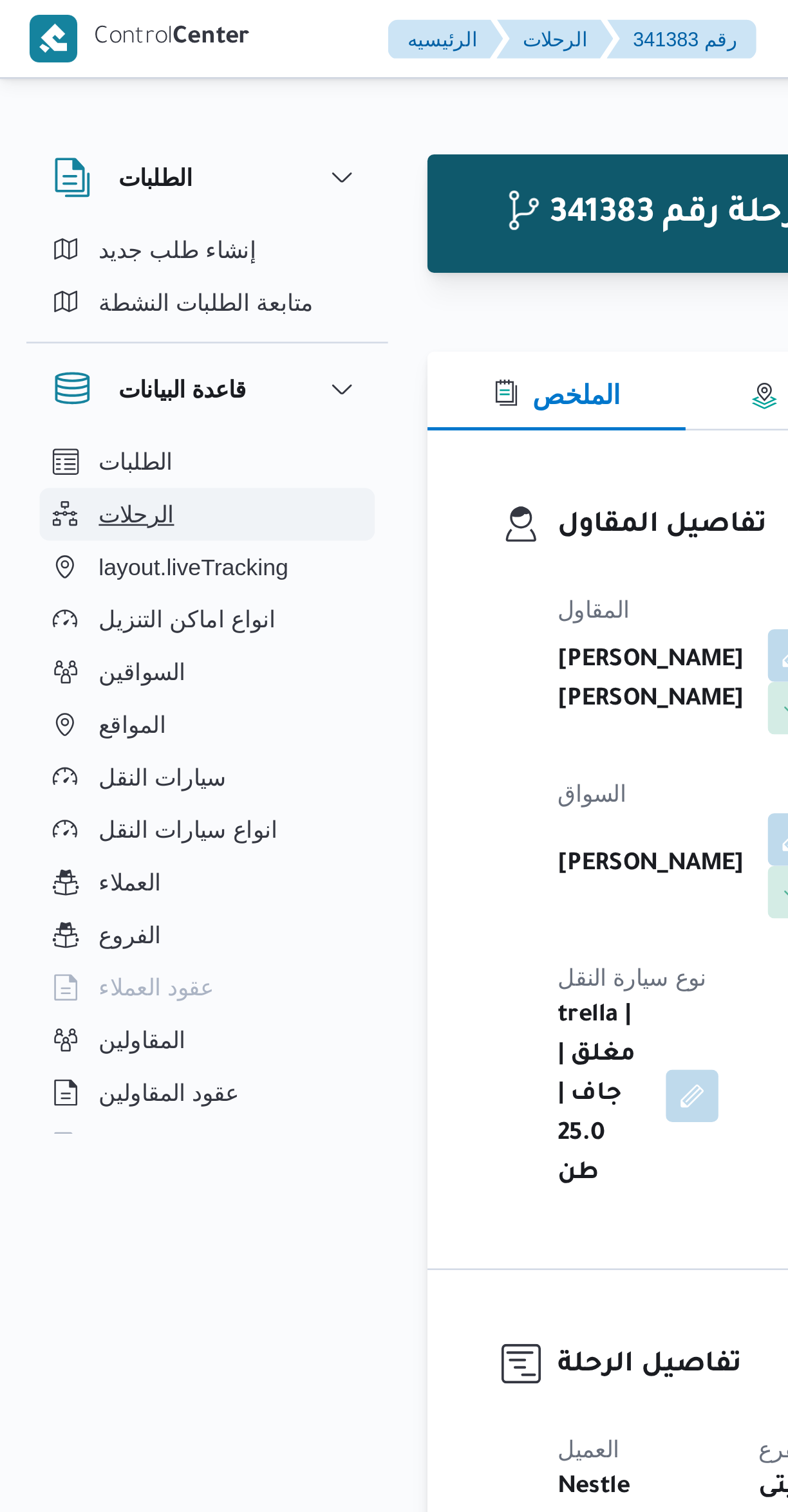
click at [112, 194] on button "الرحلات" at bounding box center [81, 201] width 131 height 21
select select "ar"
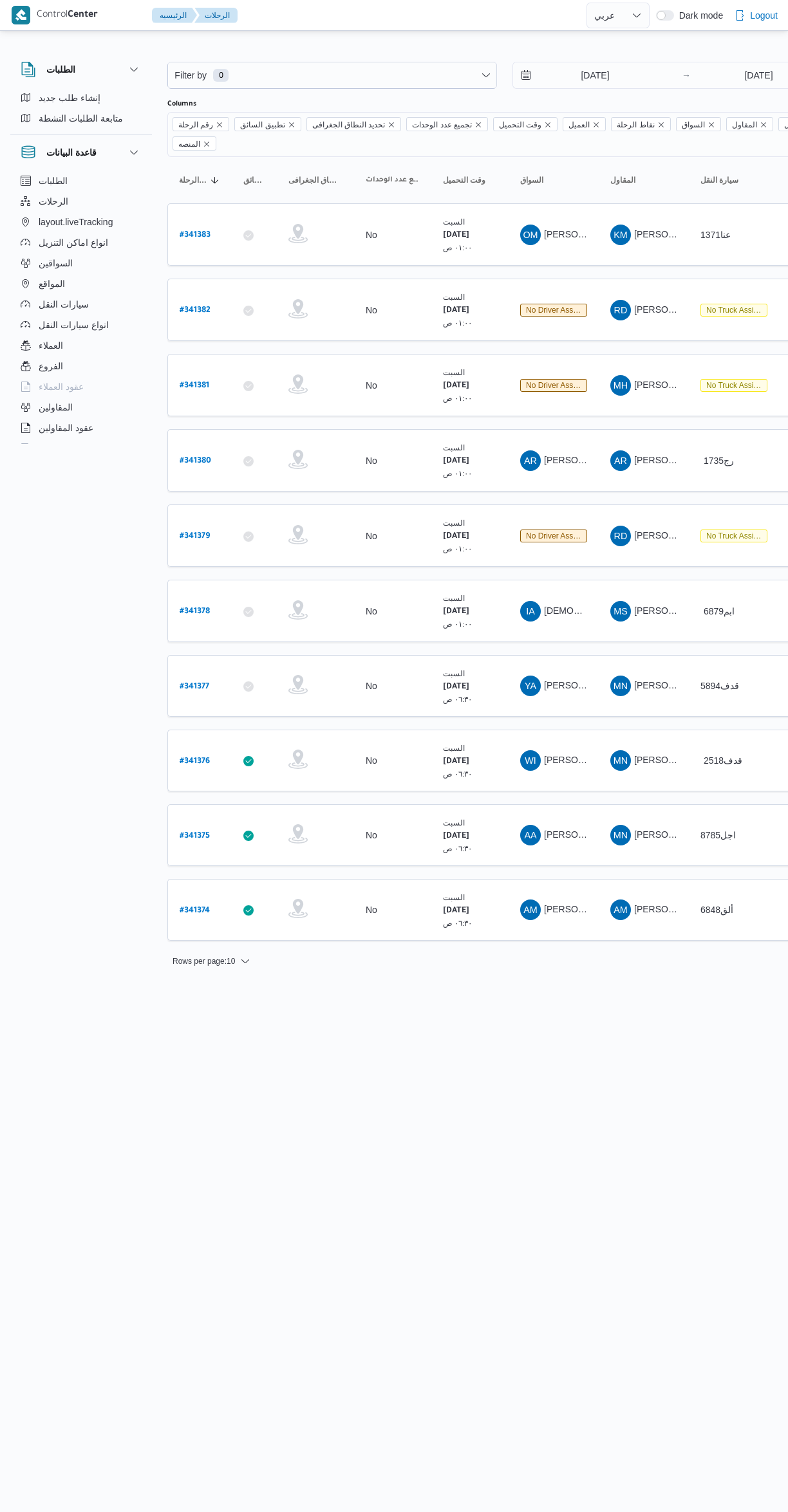
select select "ar"
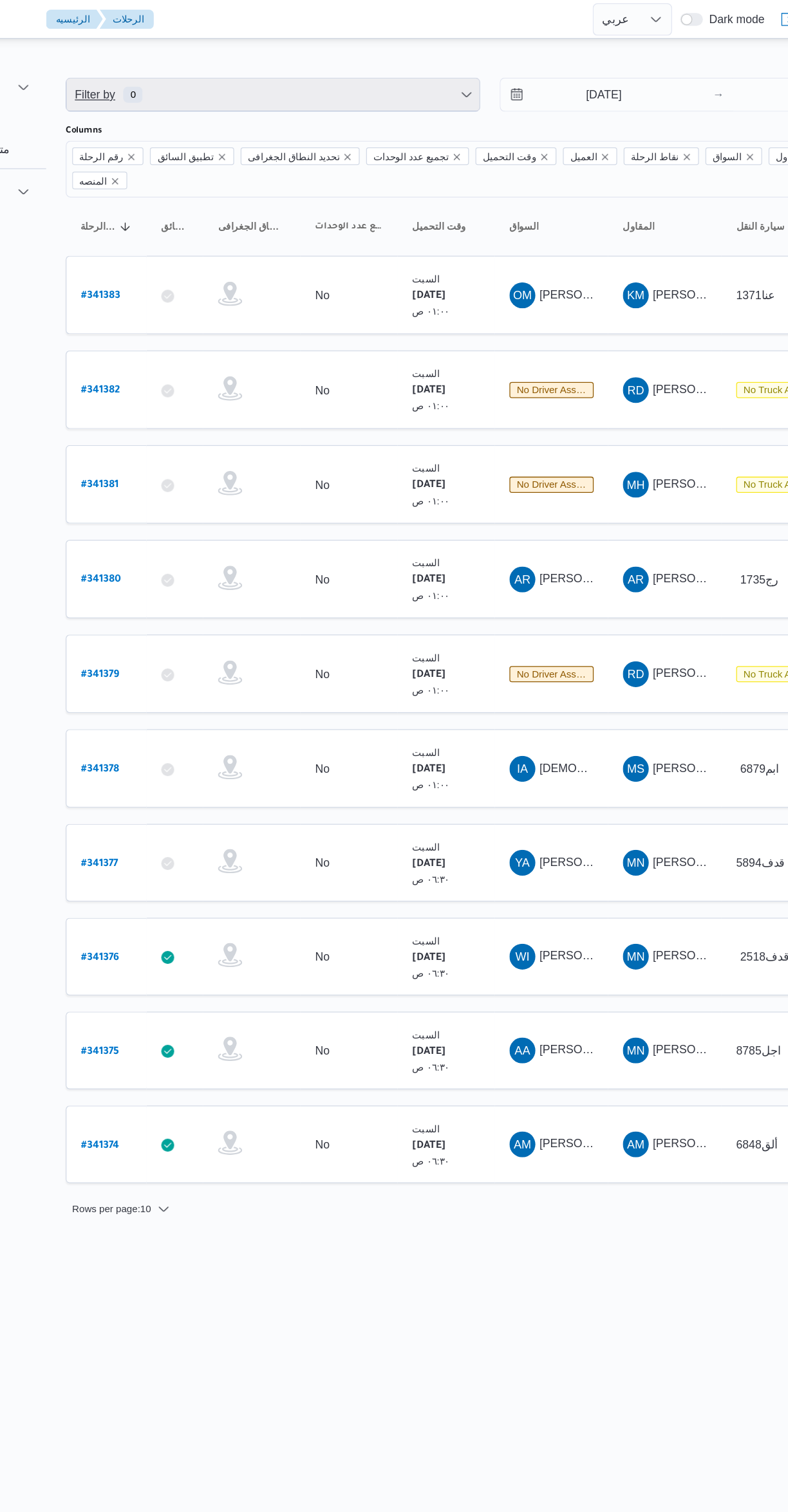
click at [244, 64] on span "Filter by 0" at bounding box center [332, 75] width 328 height 26
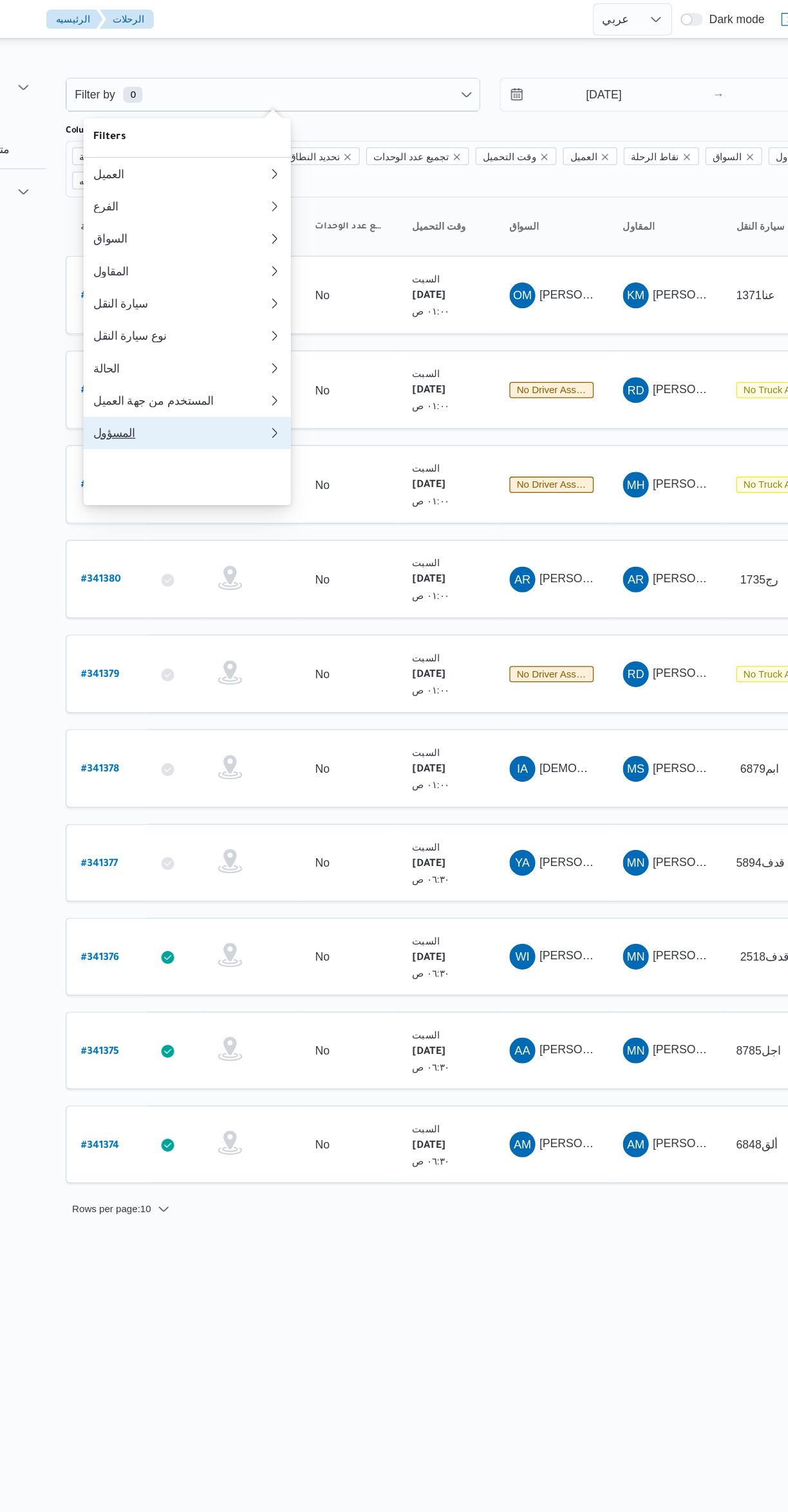
click at [244, 350] on div "المسؤول" at bounding box center [259, 344] width 139 height 10
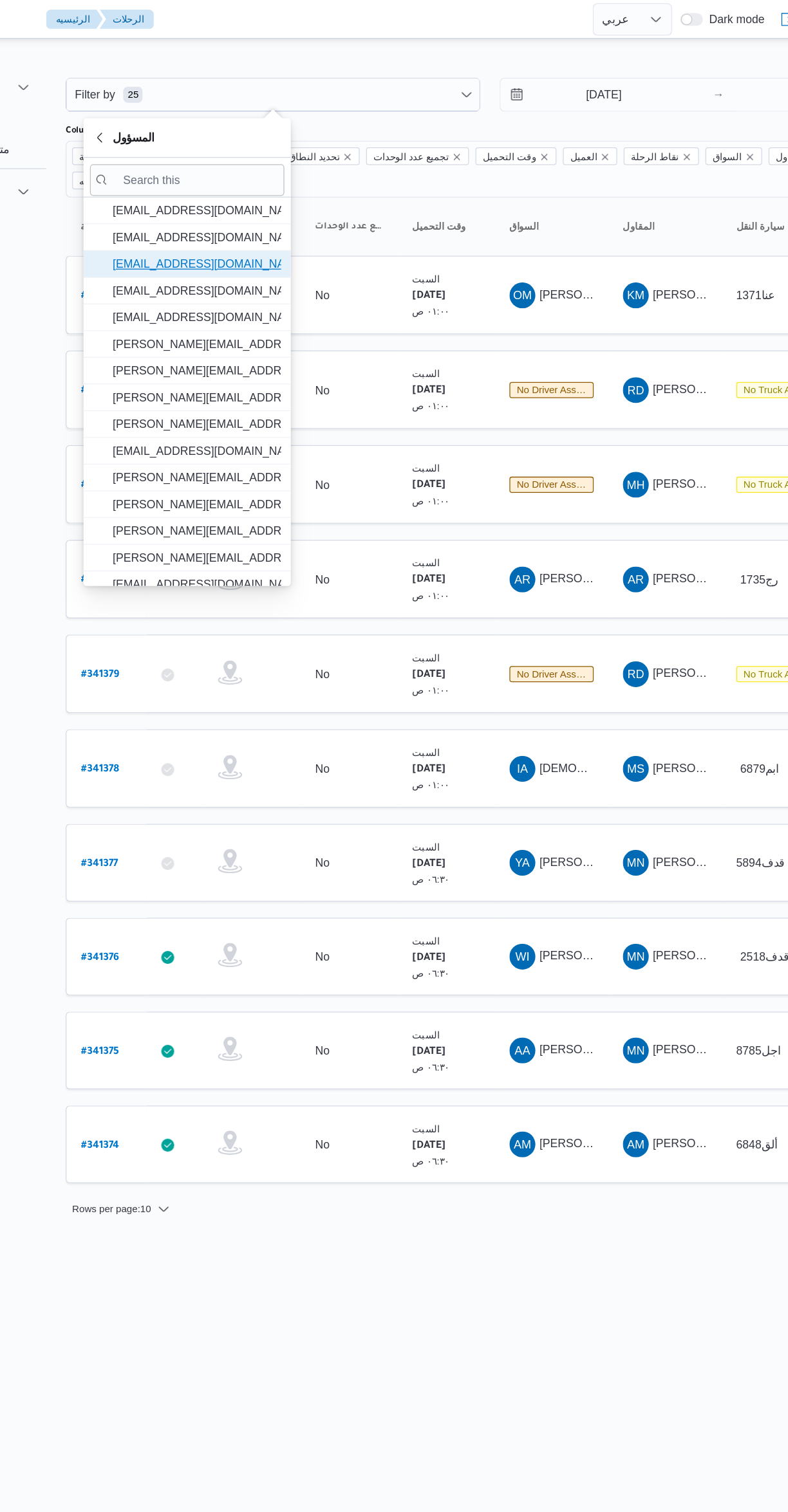
click at [230, 210] on span "[EMAIL_ADDRESS][DOMAIN_NAME]" at bounding box center [271, 210] width 134 height 15
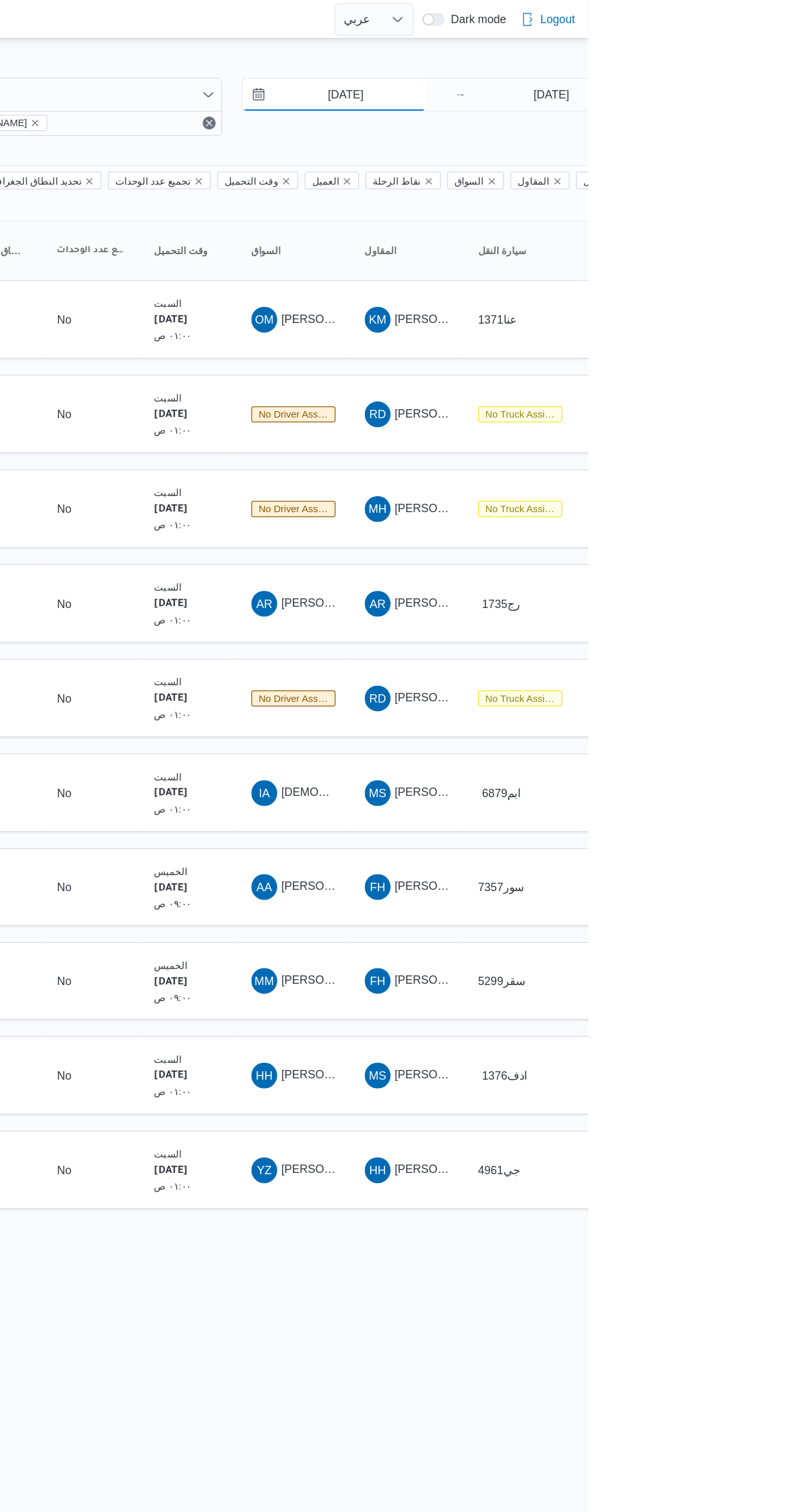
click at [560, 75] on input "27/9/2025" at bounding box center [586, 75] width 146 height 26
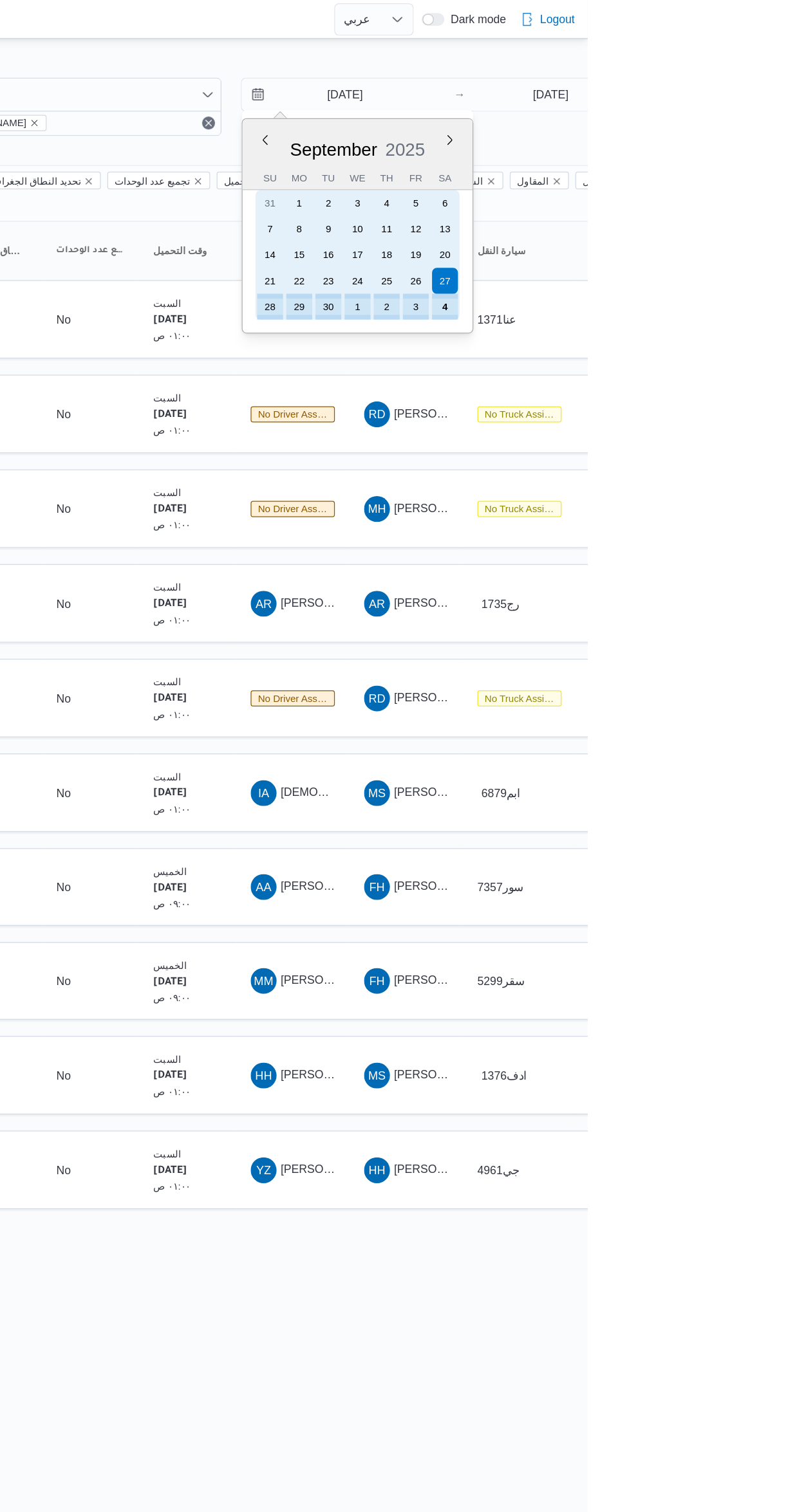
click at [674, 241] on div "4" at bounding box center [675, 244] width 21 height 21
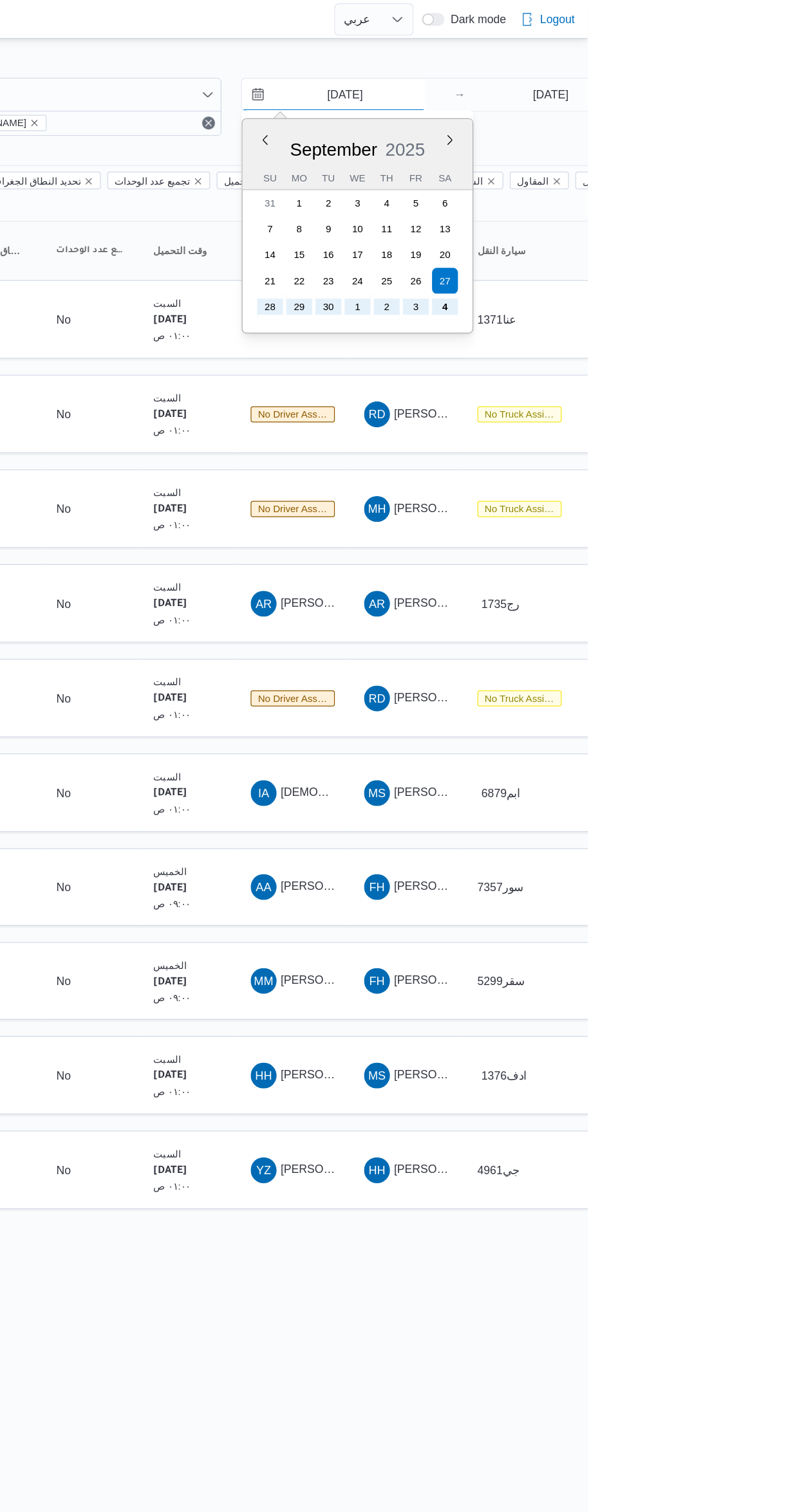
type input "4/10/2025"
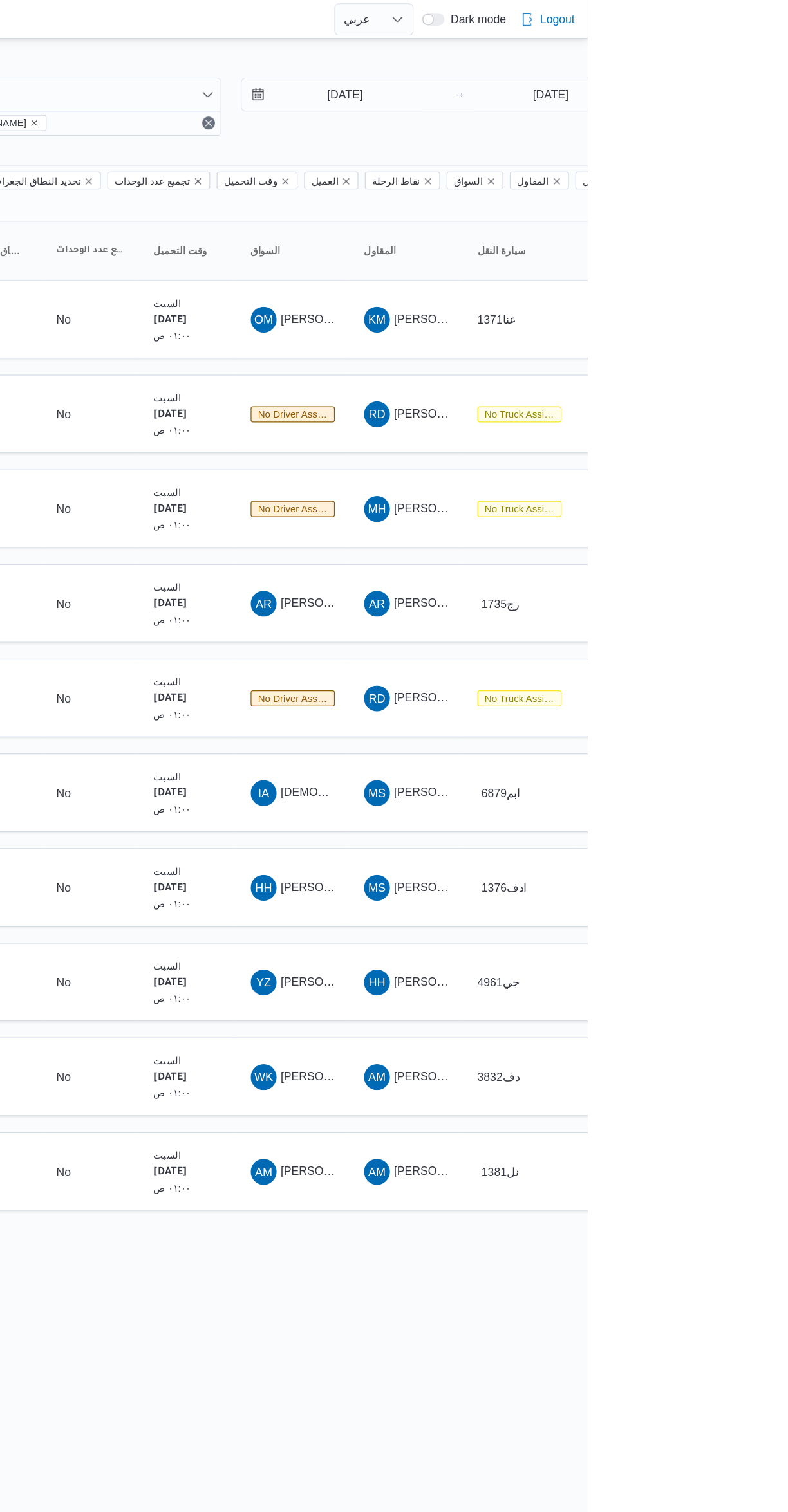
click at [490, 37] on div "Filter by 1 المسؤول: mostafa.elrouby@illa.com.eg 4/10/2025 → 4/10/2025 Group By…" at bounding box center [386, 520] width 788 height 973
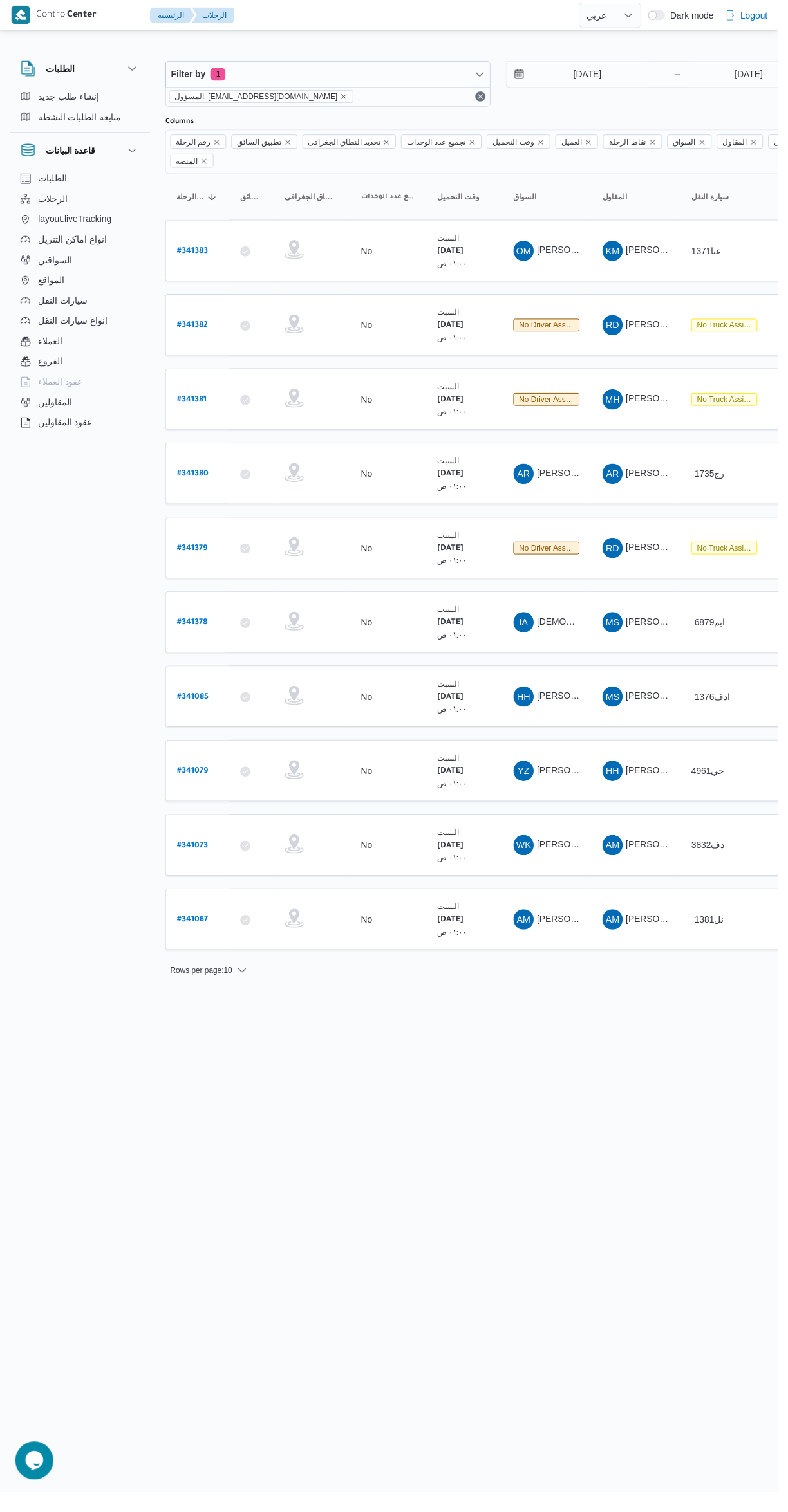
click at [190, 250] on b "# 341383" at bounding box center [195, 254] width 30 height 9
select select "ar"
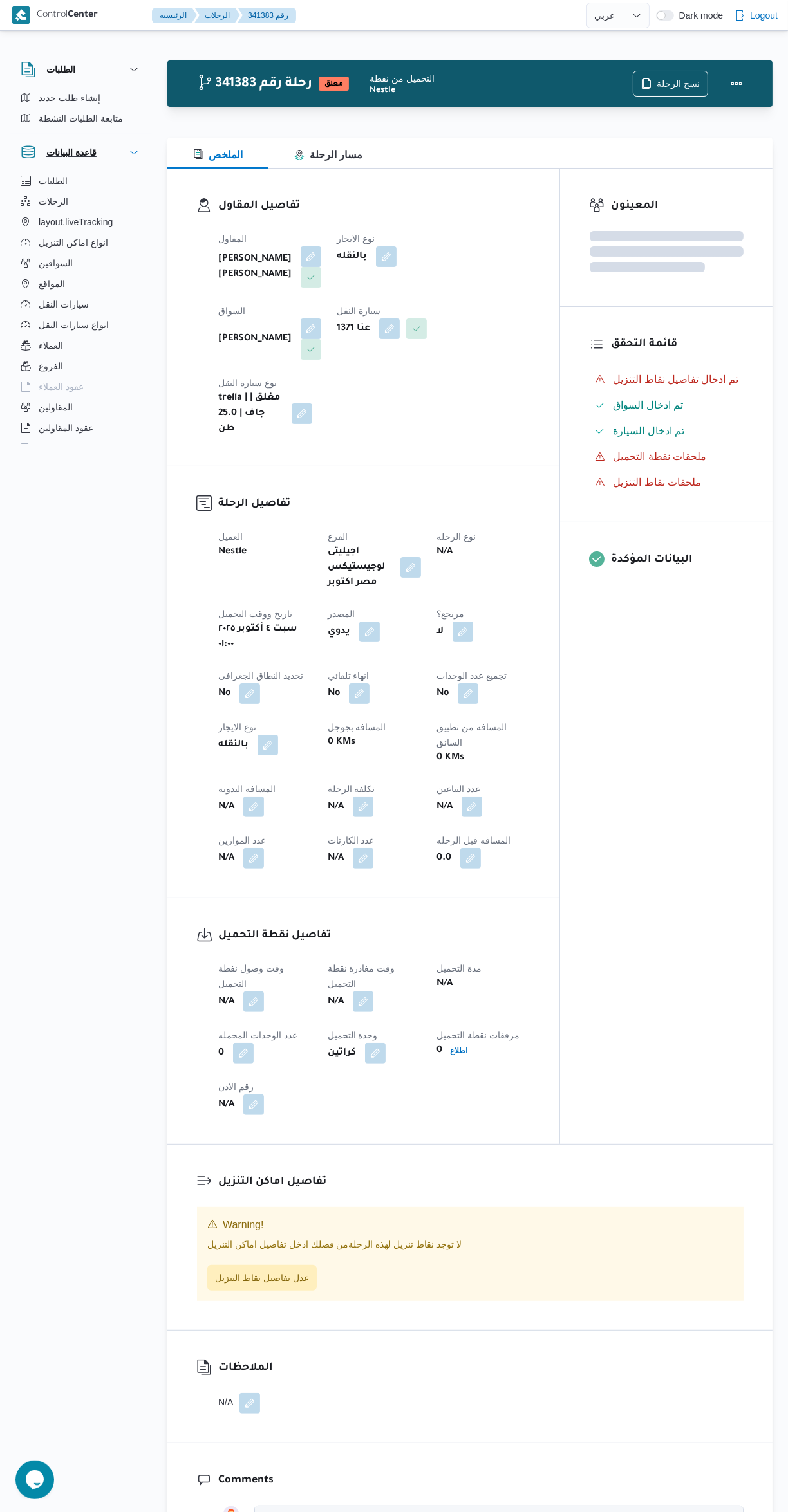
click at [87, 152] on h3 "قاعدة البيانات" at bounding box center [71, 152] width 50 height 15
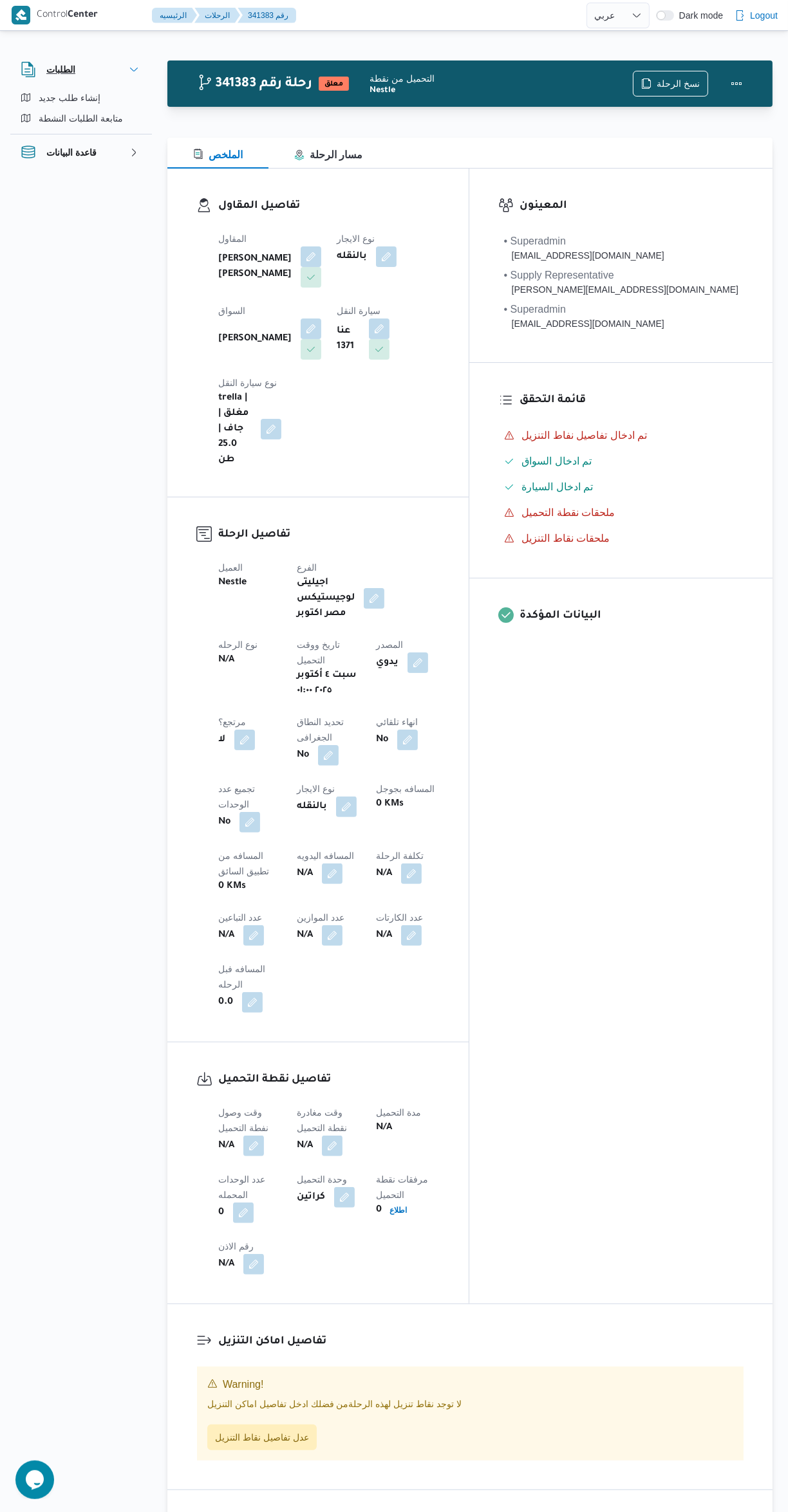
click at [91, 68] on button "الطلبات" at bounding box center [81, 69] width 121 height 15
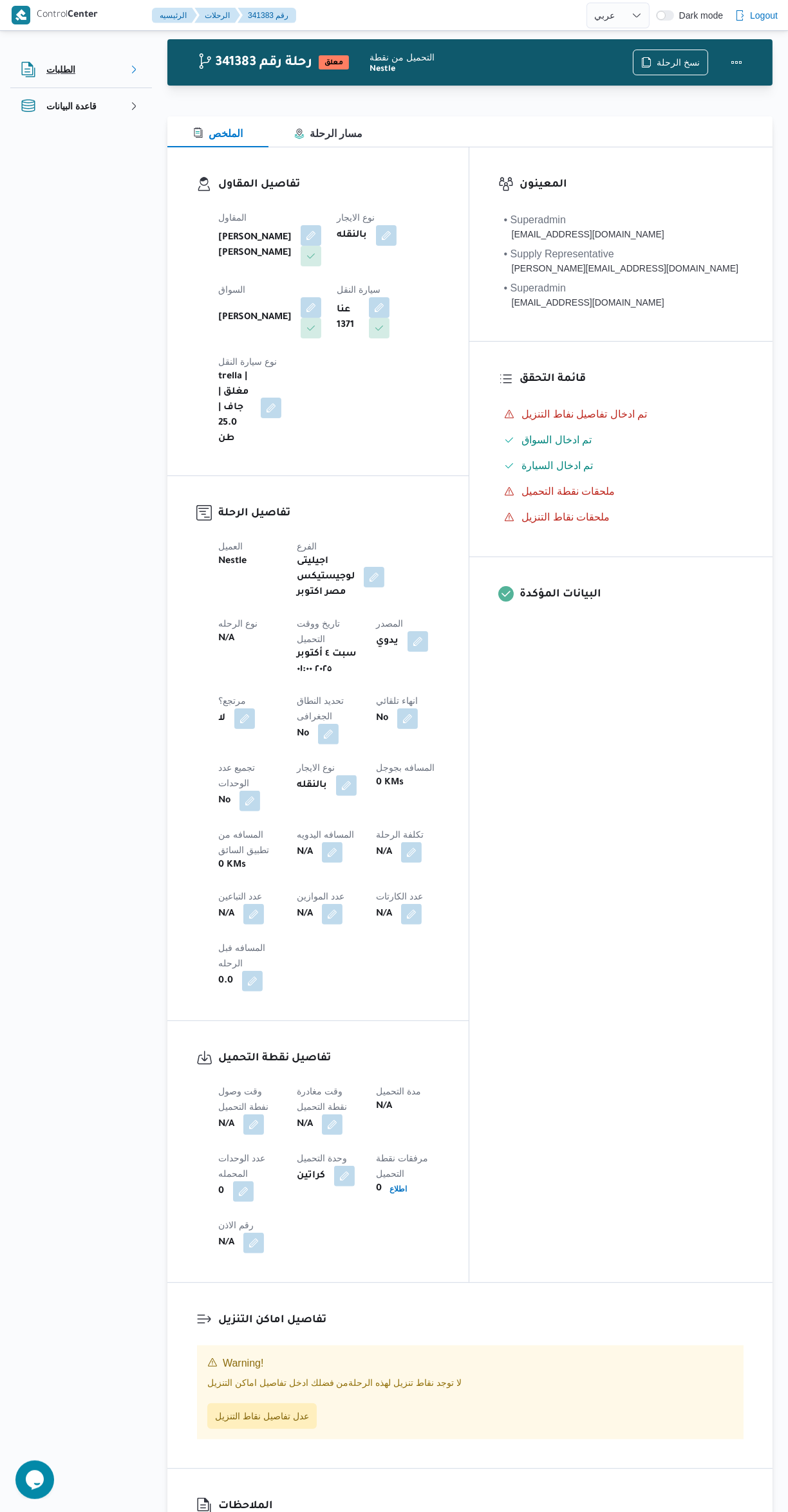
scroll to position [252, 0]
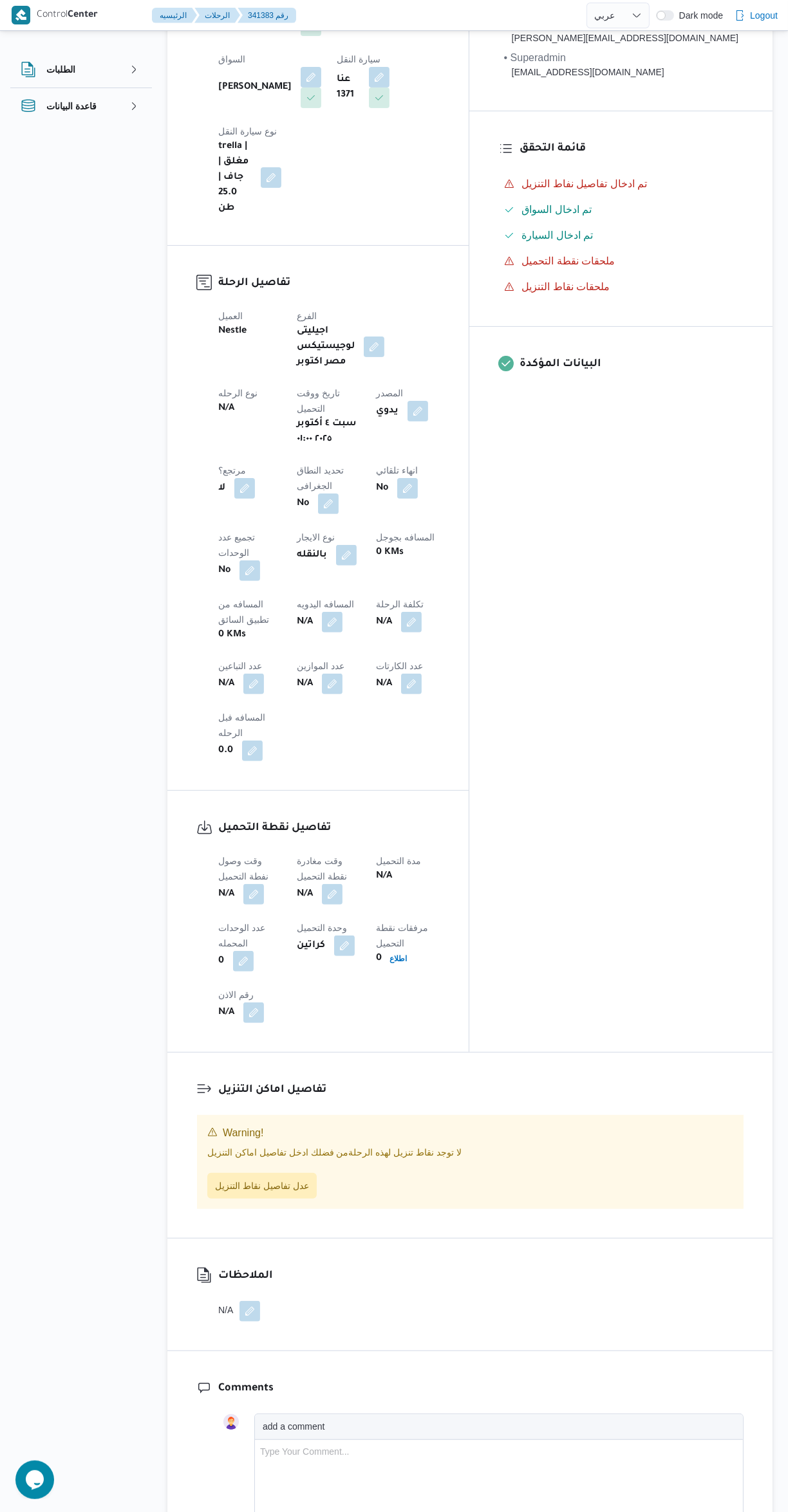
click at [253, 884] on button "button" at bounding box center [254, 894] width 21 height 21
click at [210, 692] on input "وقت وصول نفطة التحميل" at bounding box center [221, 693] width 146 height 26
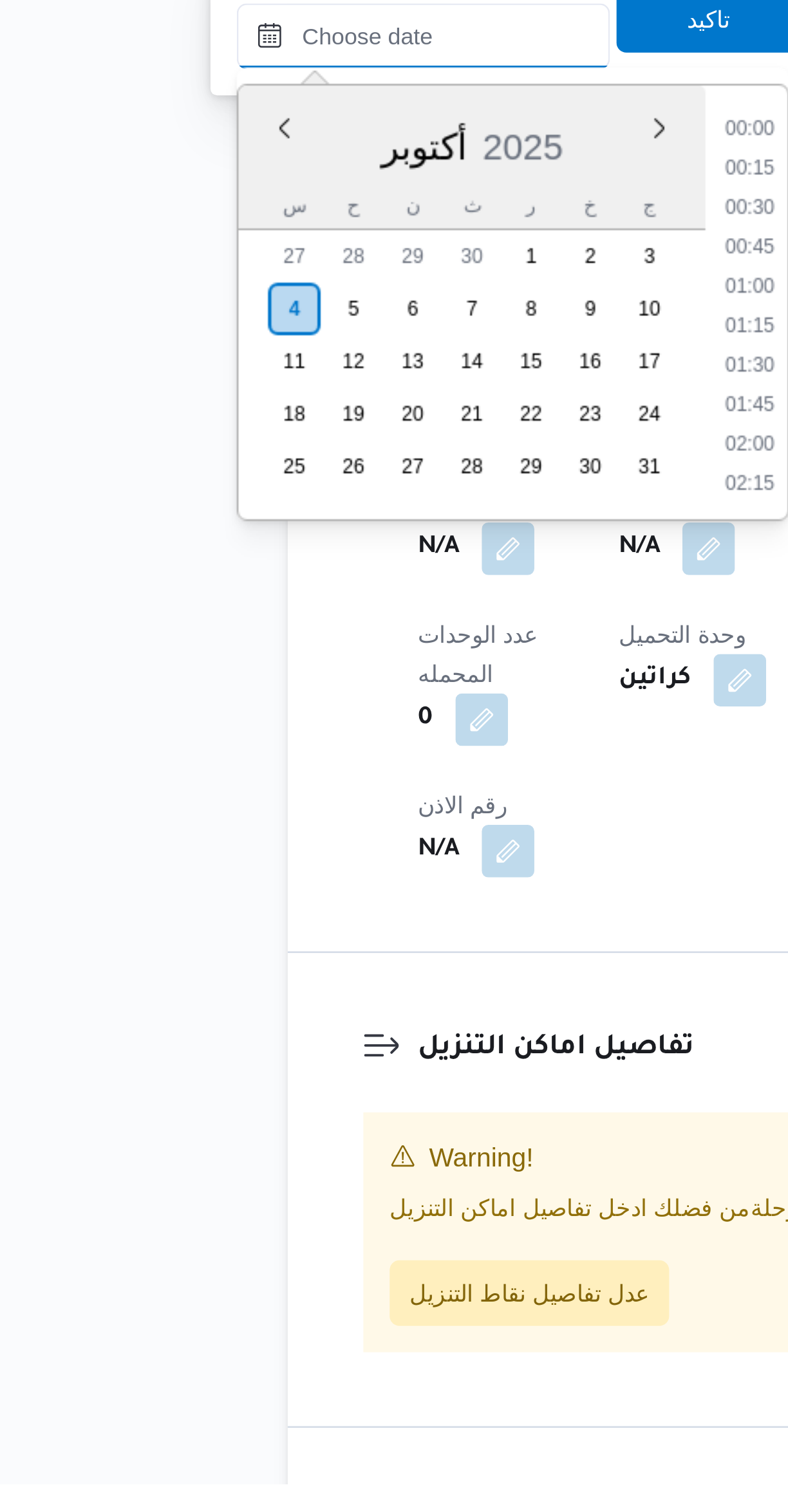
scroll to position [107, 0]
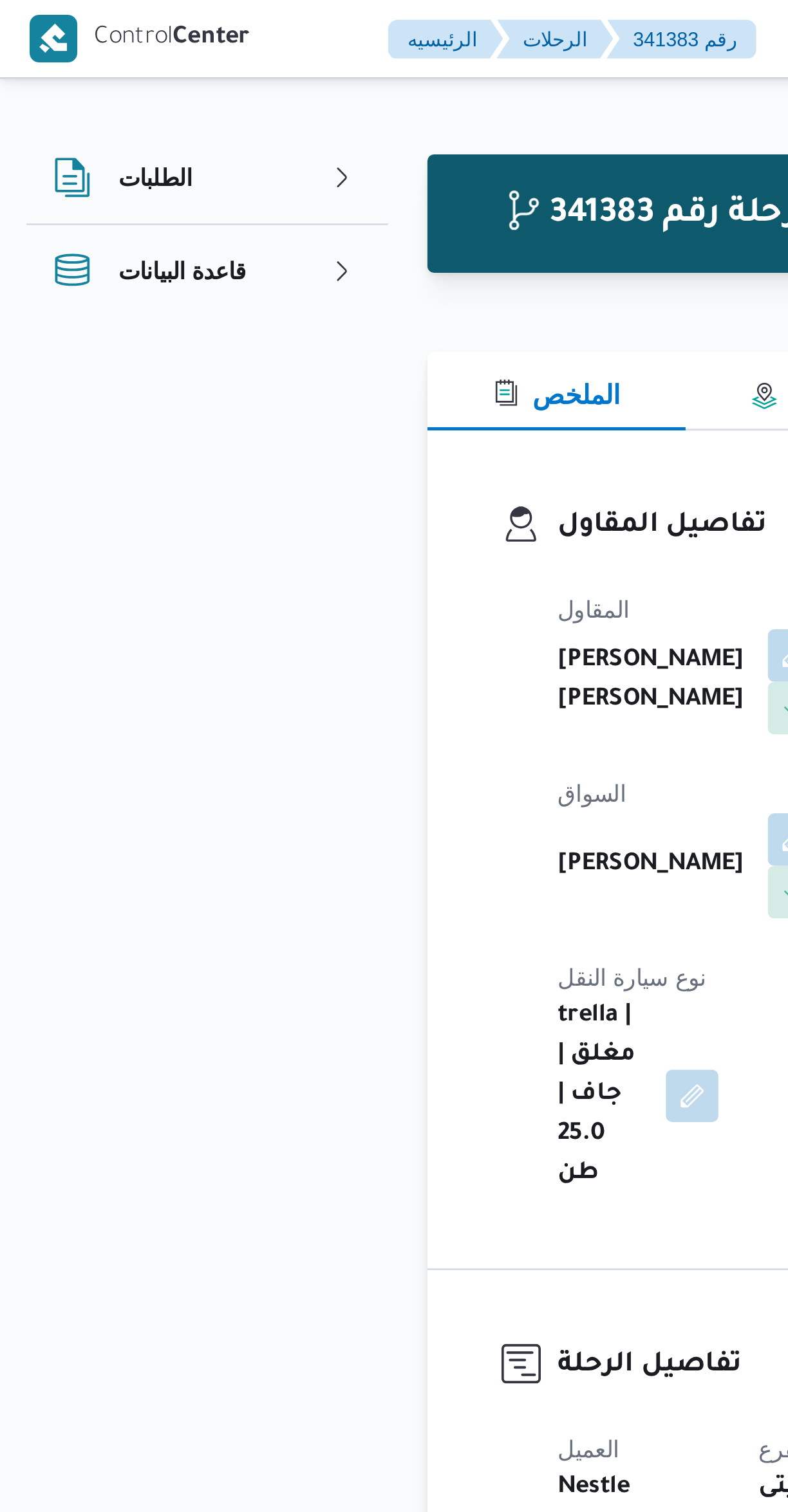
click at [108, 192] on div "341383 رحلة رقم معلق التحميل من نقطة Nestle نسخ الرحلة الملخص مسار الرحلة تفاصي…" at bounding box center [386, 1111] width 788 height 2156
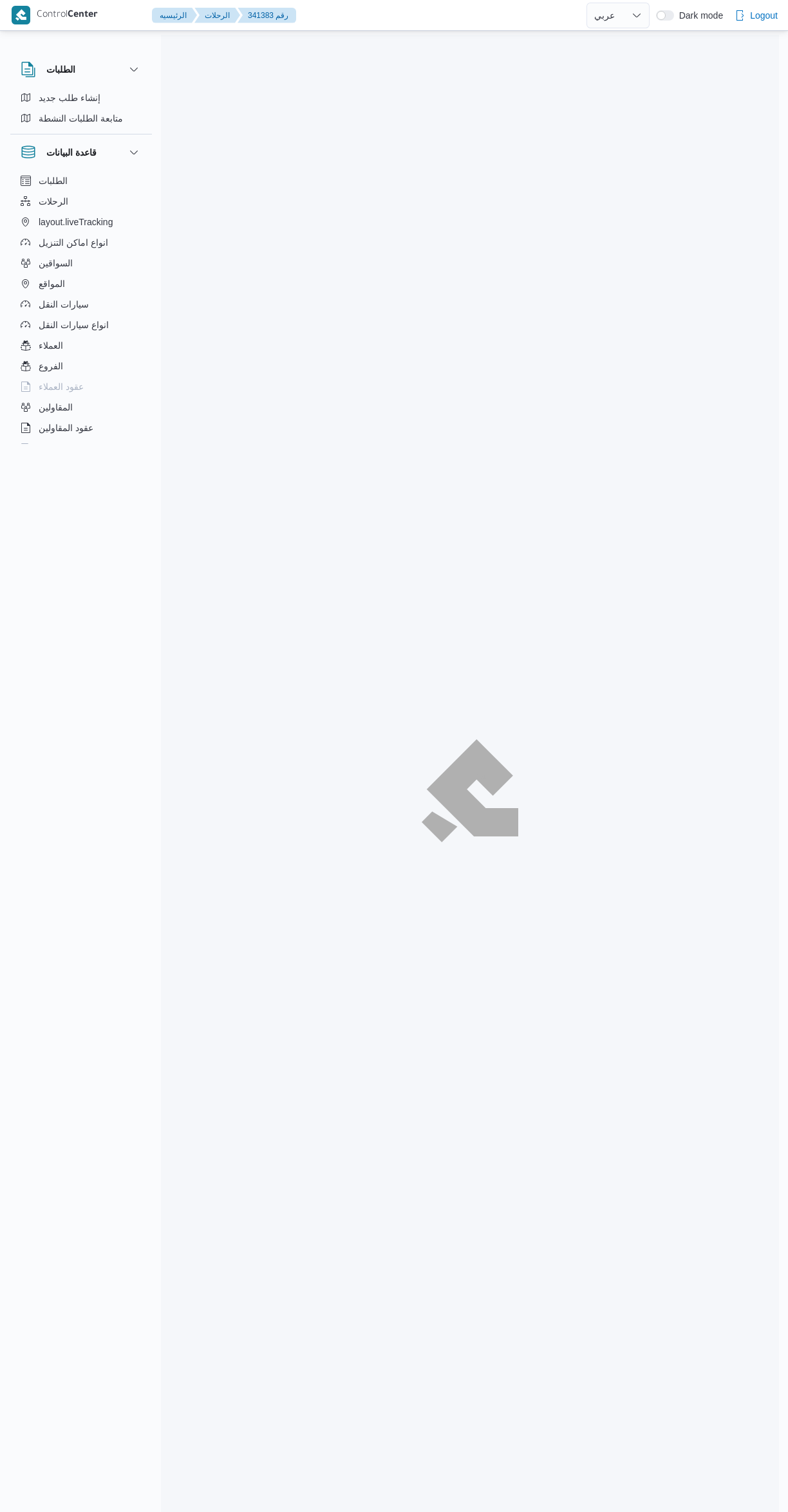
select select "ar"
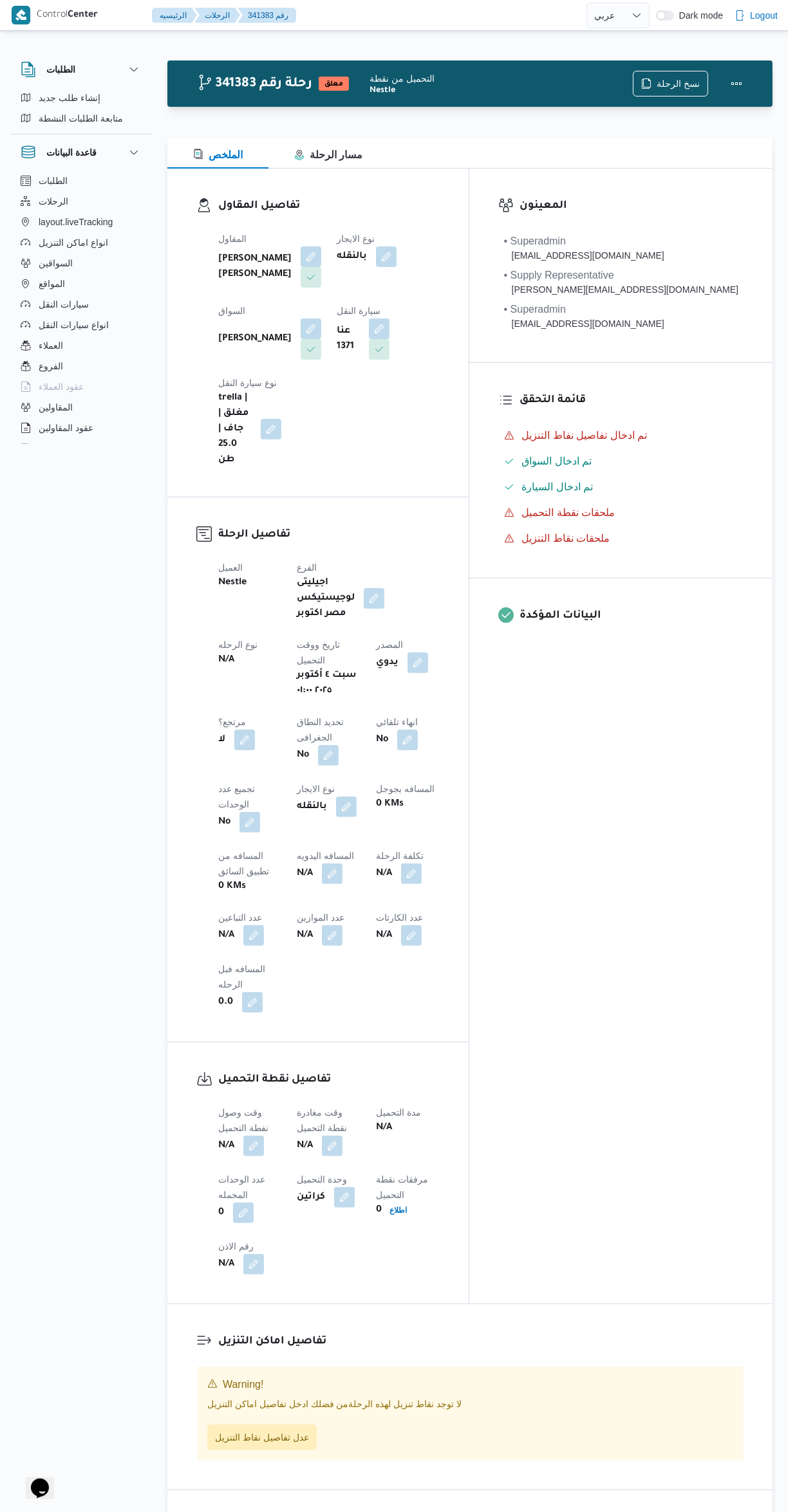
scroll to position [252, 0]
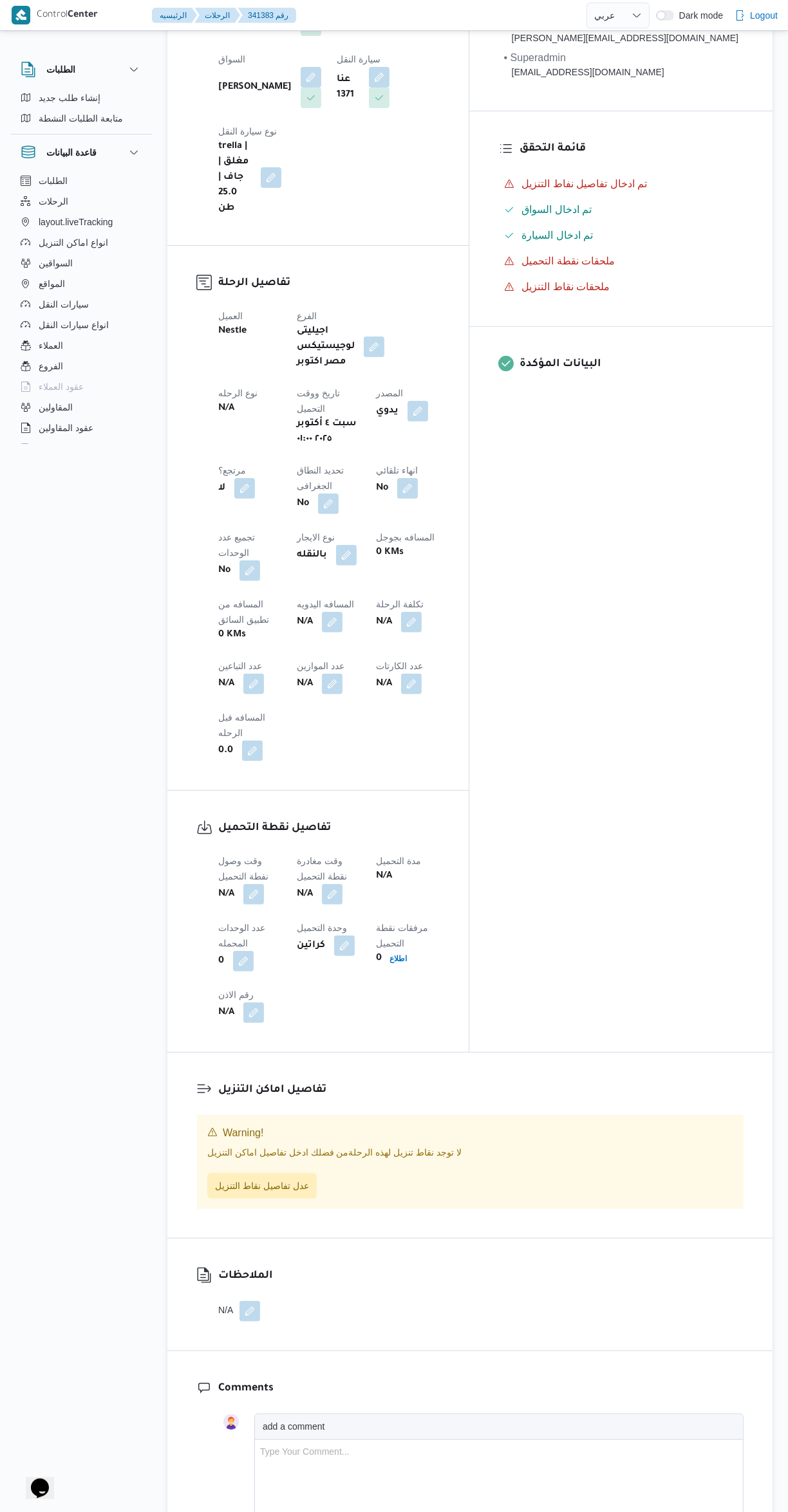
click at [251, 884] on span at bounding box center [250, 894] width 27 height 21
click at [234, 950] on button "button" at bounding box center [243, 961] width 21 height 21
click at [251, 884] on button "button" at bounding box center [254, 894] width 21 height 21
click at [208, 668] on label "وقت وصول نفطة التحميل" at bounding box center [191, 673] width 88 height 10
click at [208, 680] on input "وقت وصول نفطة التحميل" at bounding box center [221, 693] width 146 height 26
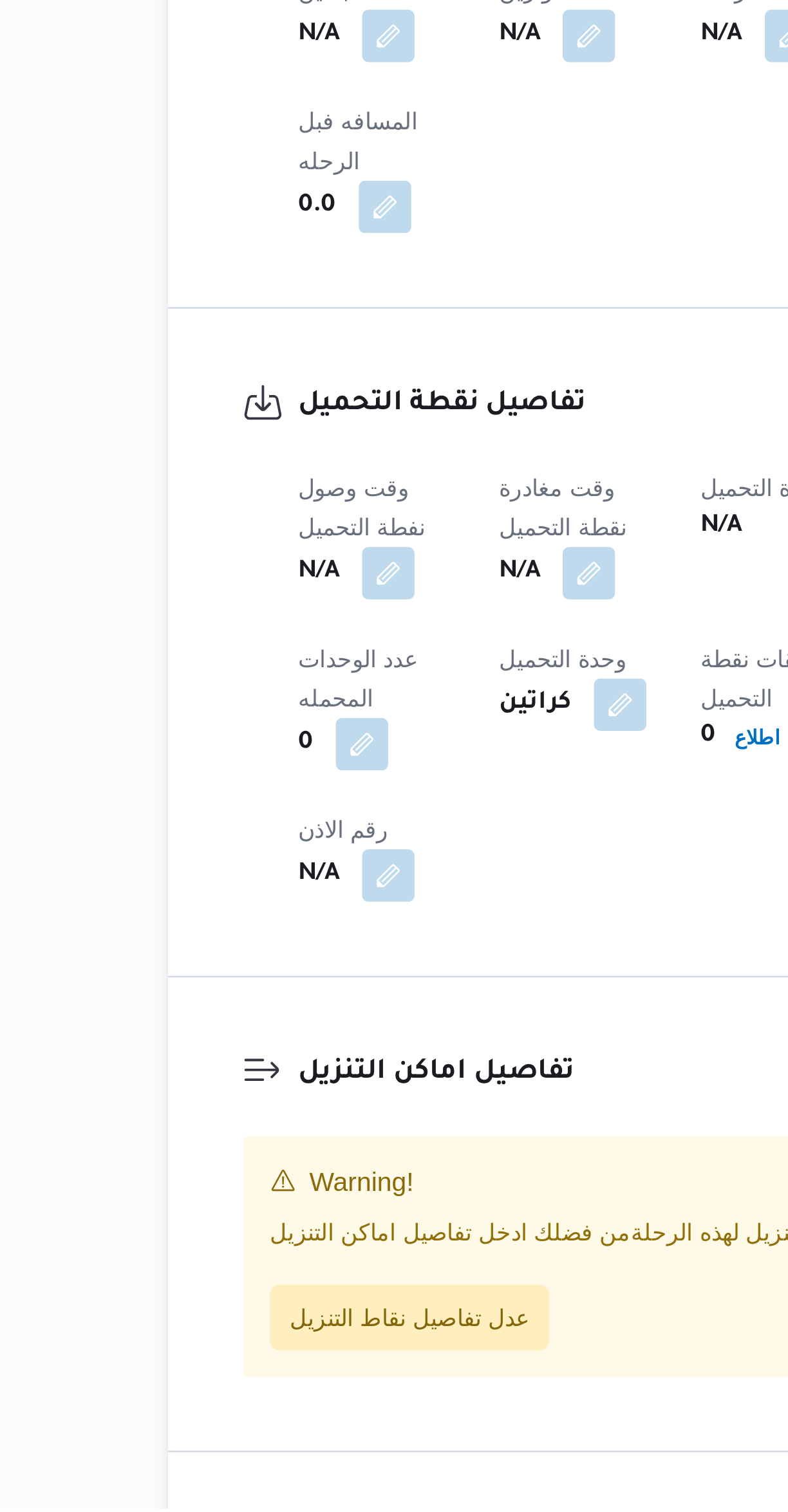
scroll to position [3, 0]
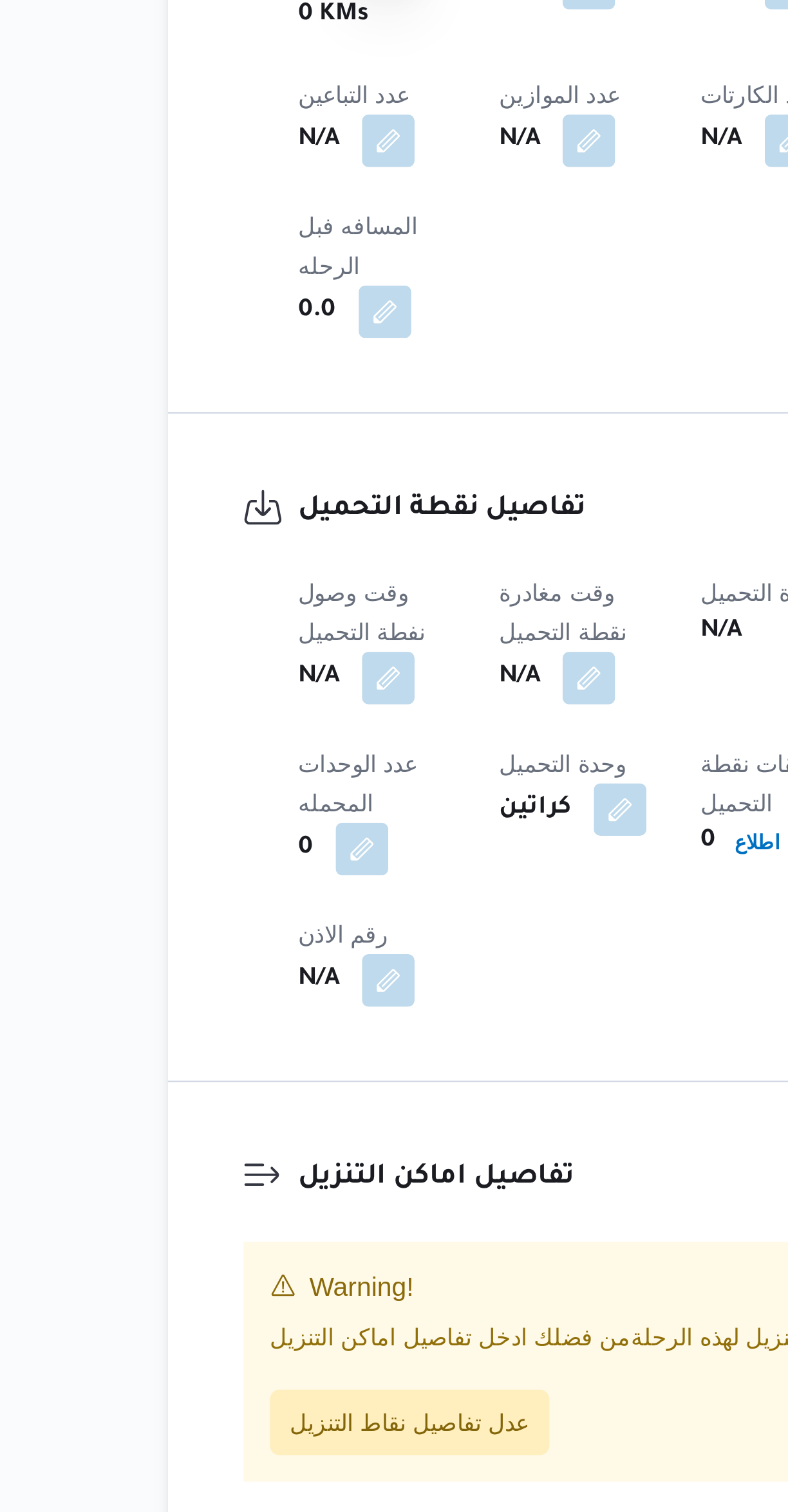
click at [253, 1133] on button "button" at bounding box center [254, 1143] width 21 height 21
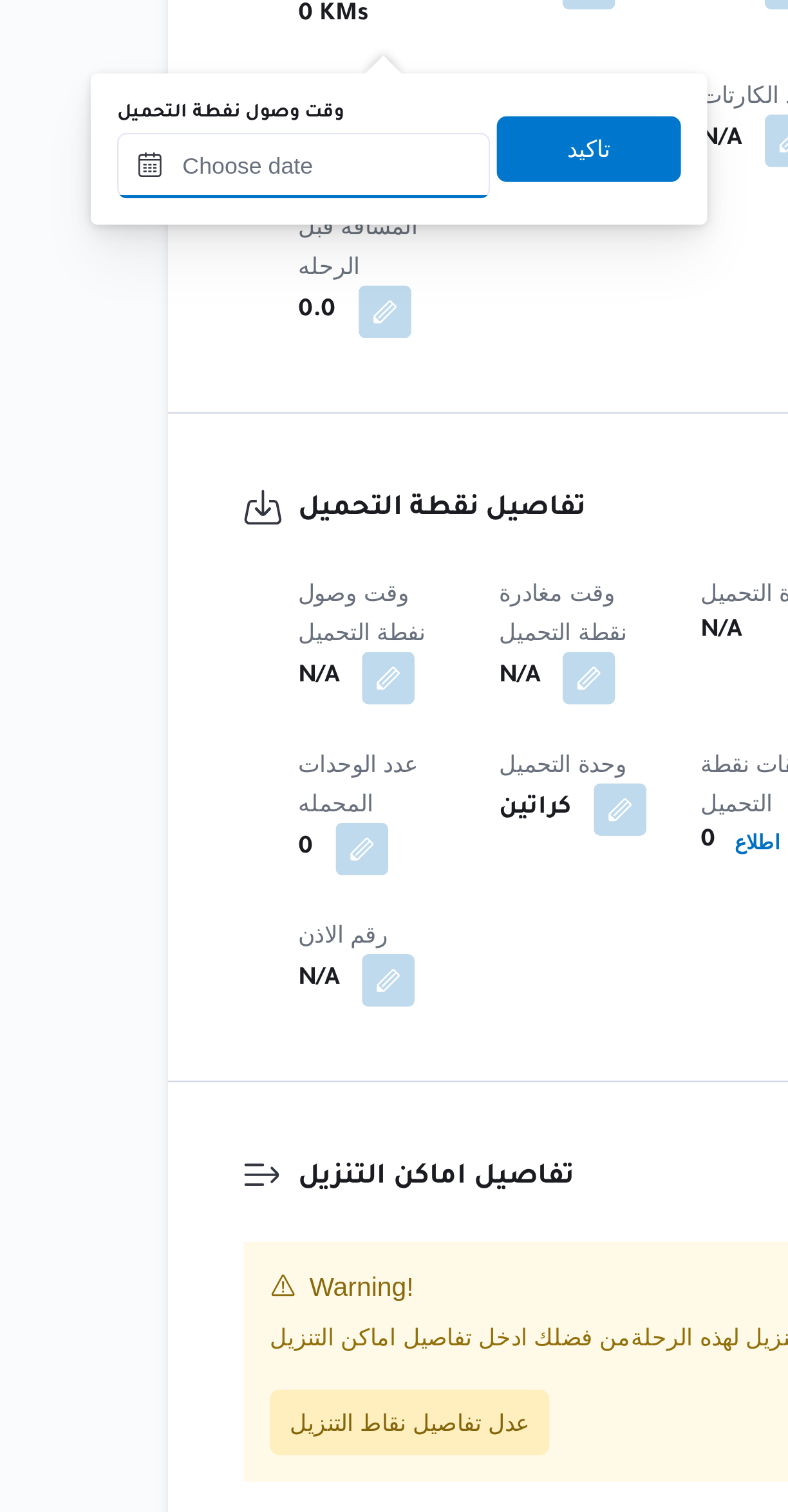
click at [220, 944] on input "وقت وصول نفطة التحميل" at bounding box center [221, 942] width 146 height 26
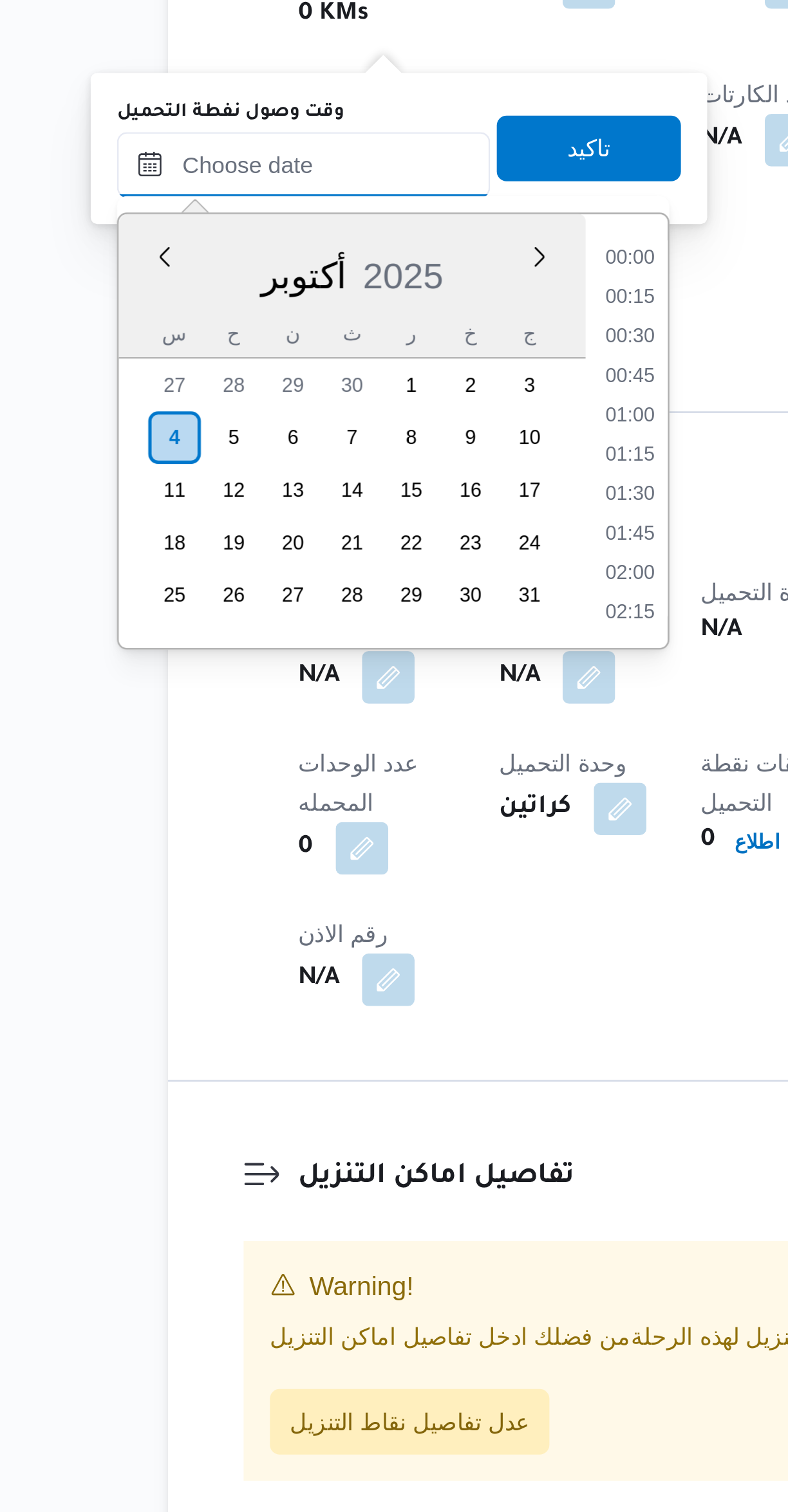
scroll to position [107, 0]
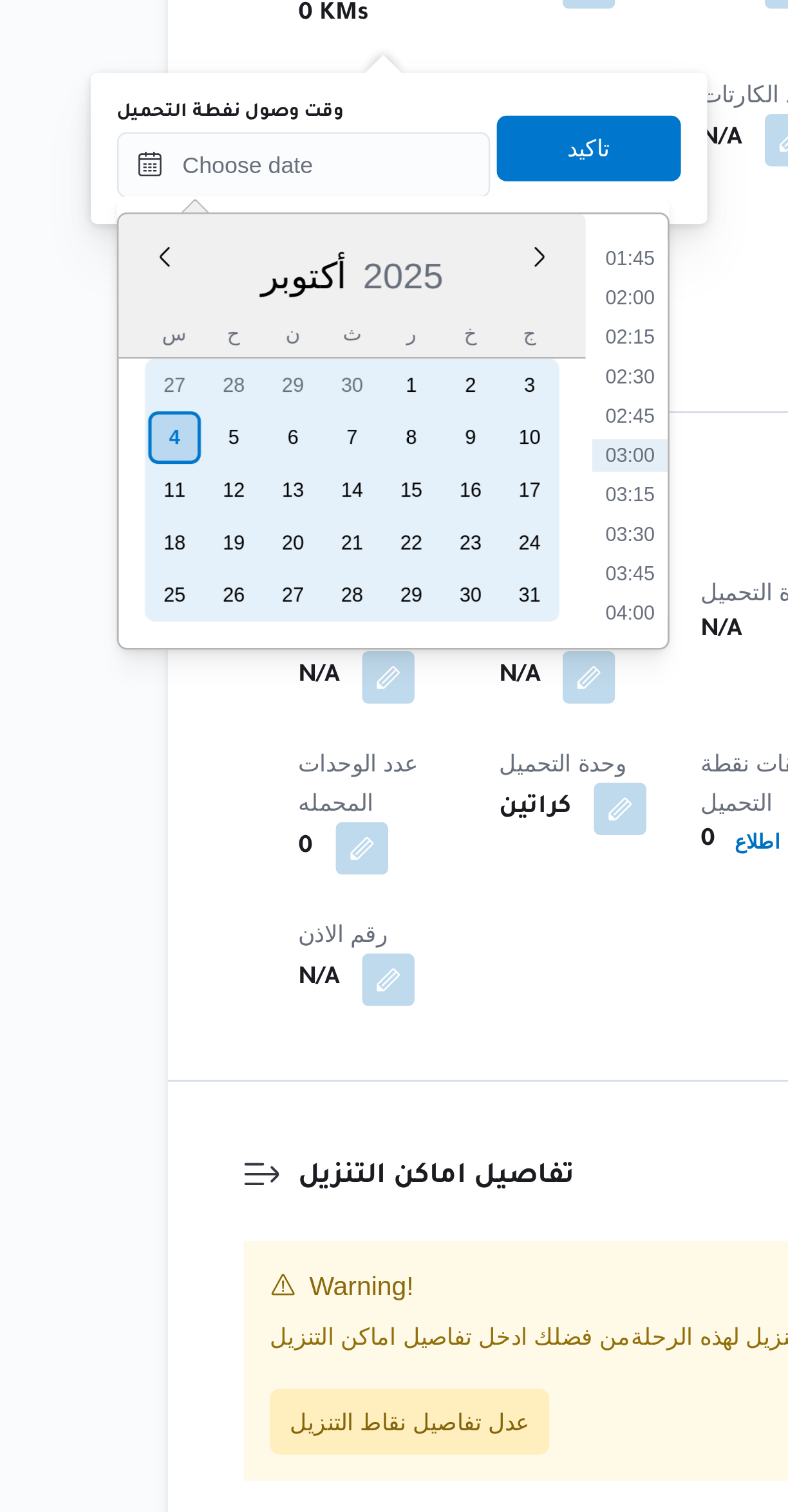
click at [168, 1049] on div "4" at bounding box center [170, 1052] width 21 height 21
type input "٠٤/١٠/٢٠٢٥ ٠٠:٠٠"
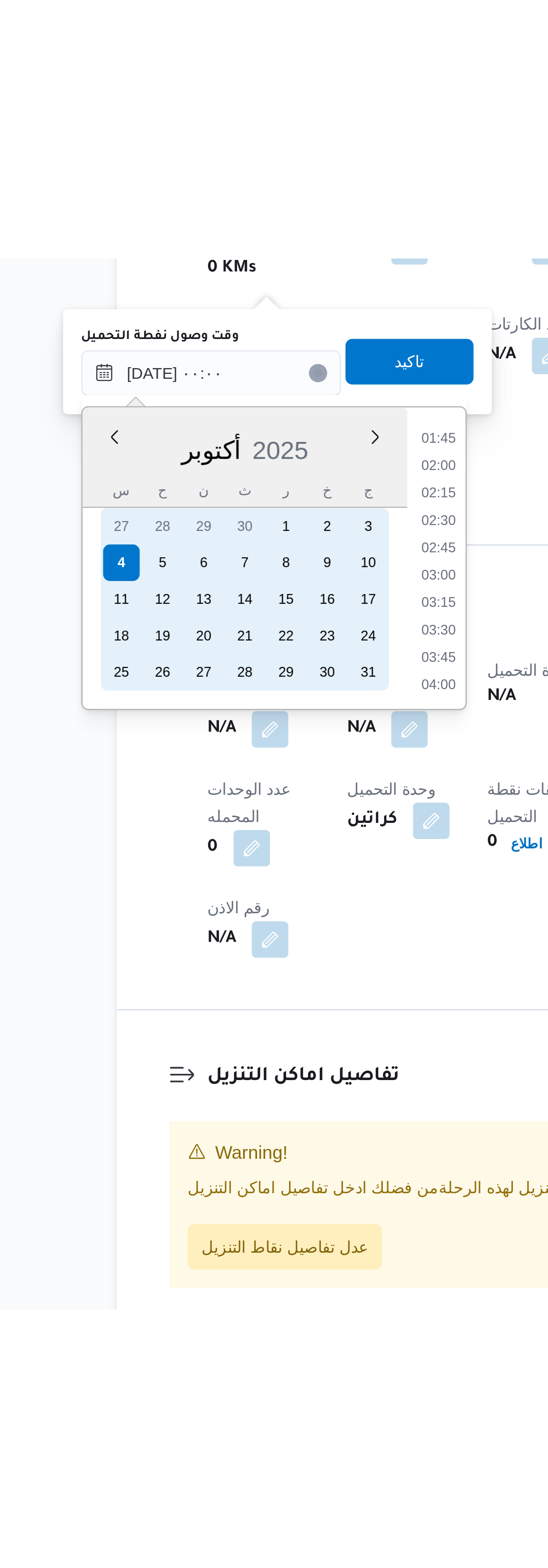
scroll to position [0, 0]
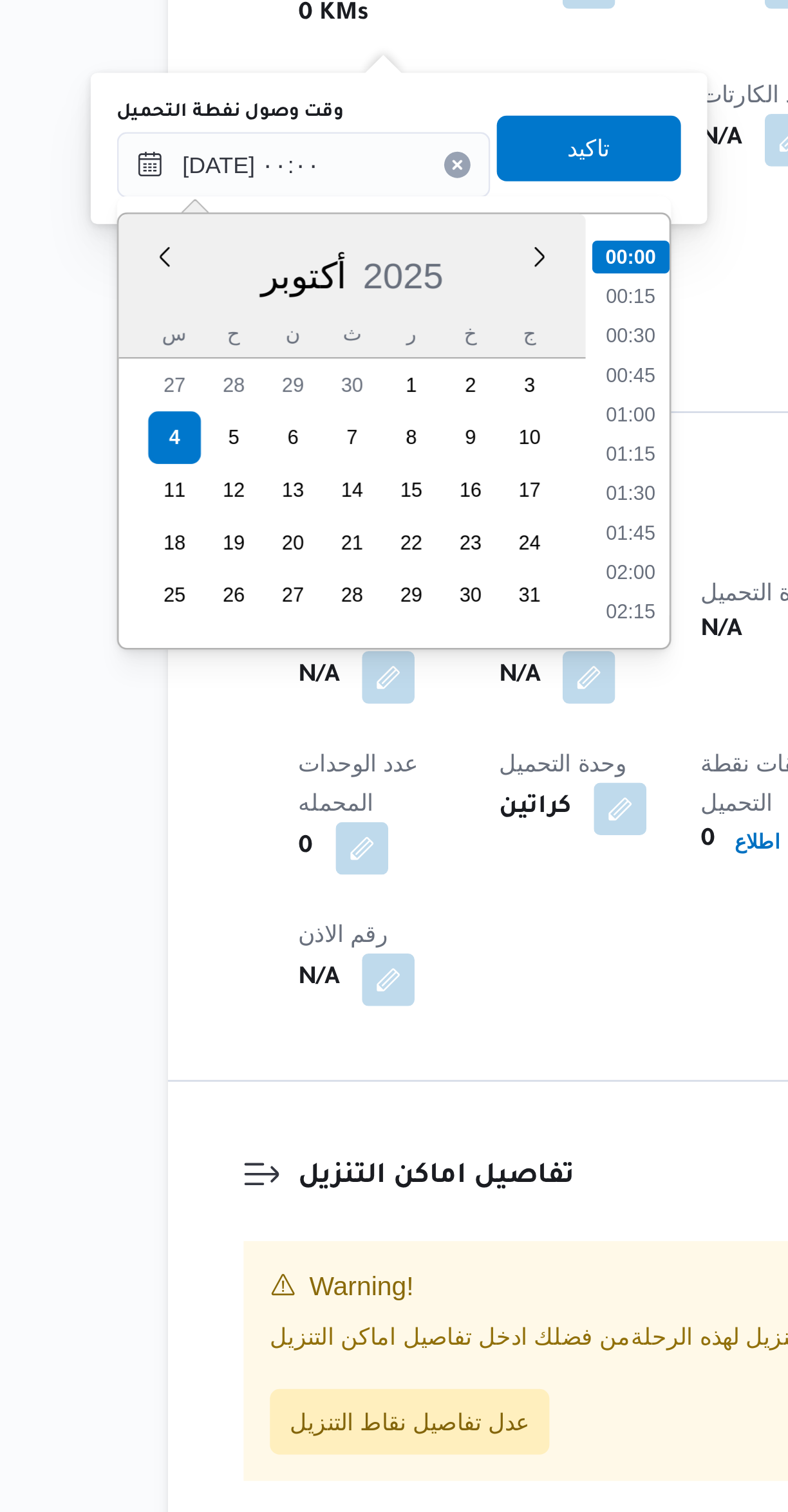
click at [344, 983] on li "00:00" at bounding box center [349, 981] width 30 height 13
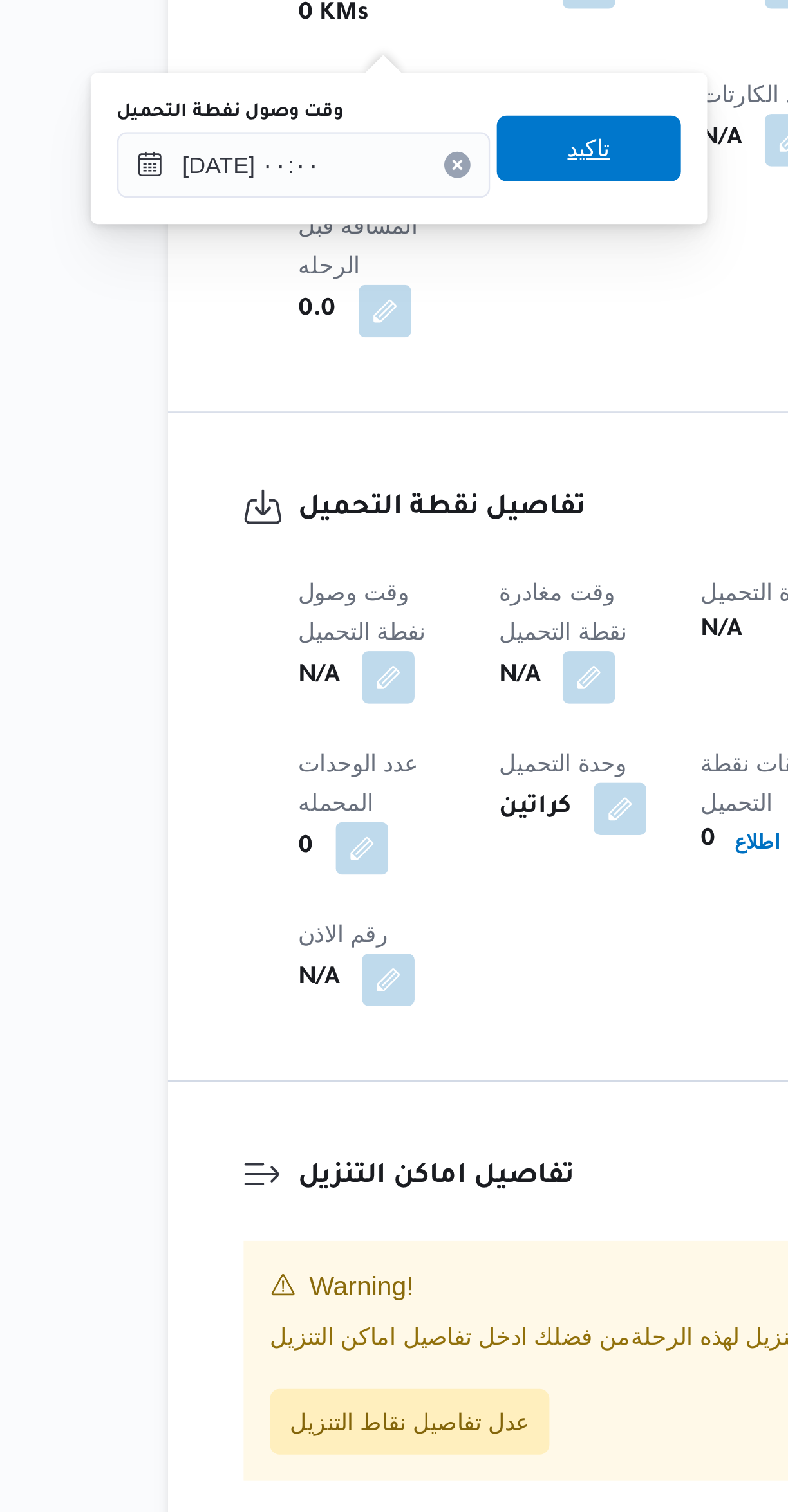
click at [309, 938] on span "تاكيد" at bounding box center [332, 938] width 72 height 26
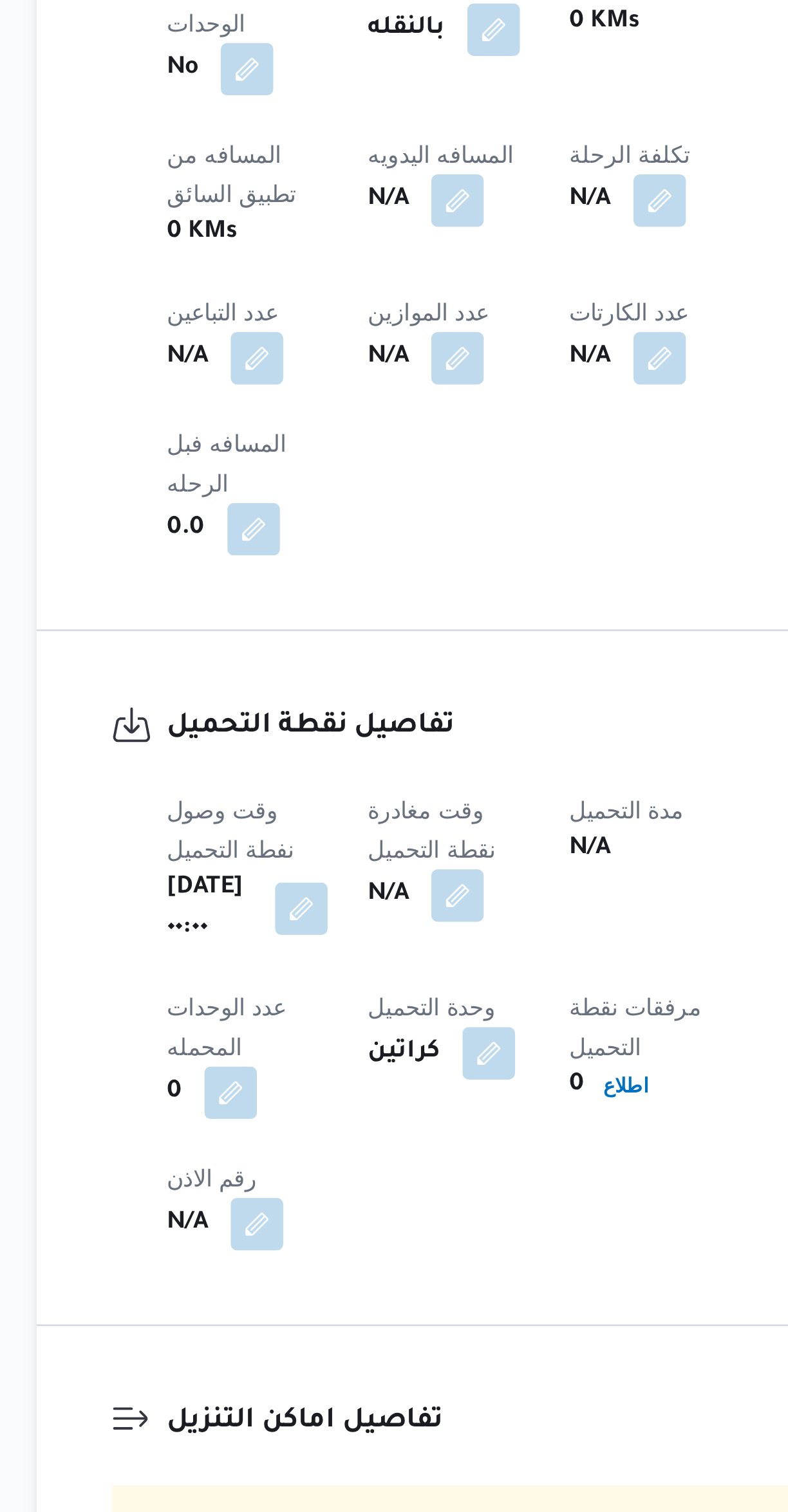
click at [342, 1136] on button "button" at bounding box center [332, 1146] width 21 height 21
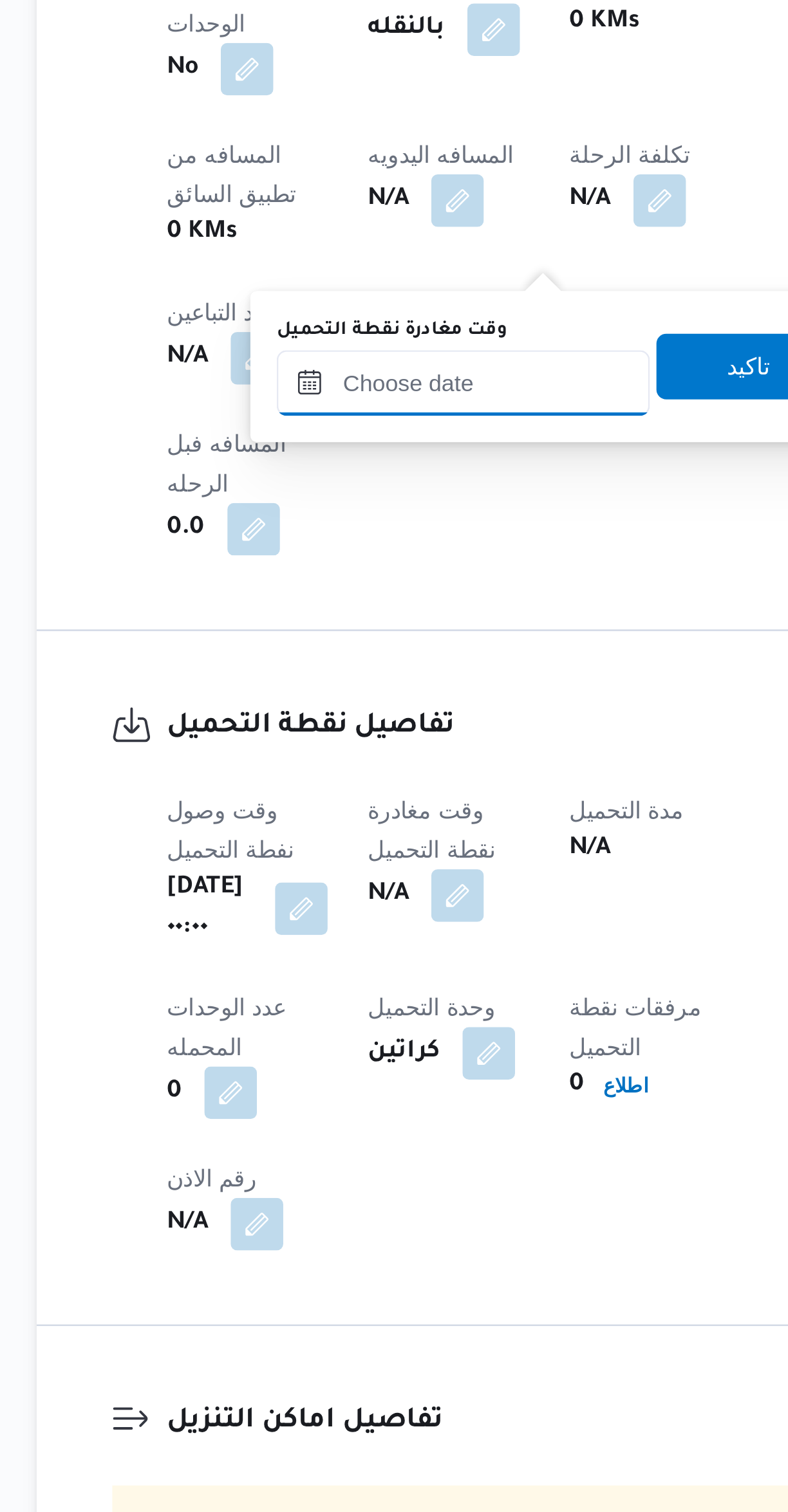
click at [329, 945] on input "وقت مغادرة نقطة التحميل" at bounding box center [335, 945] width 146 height 26
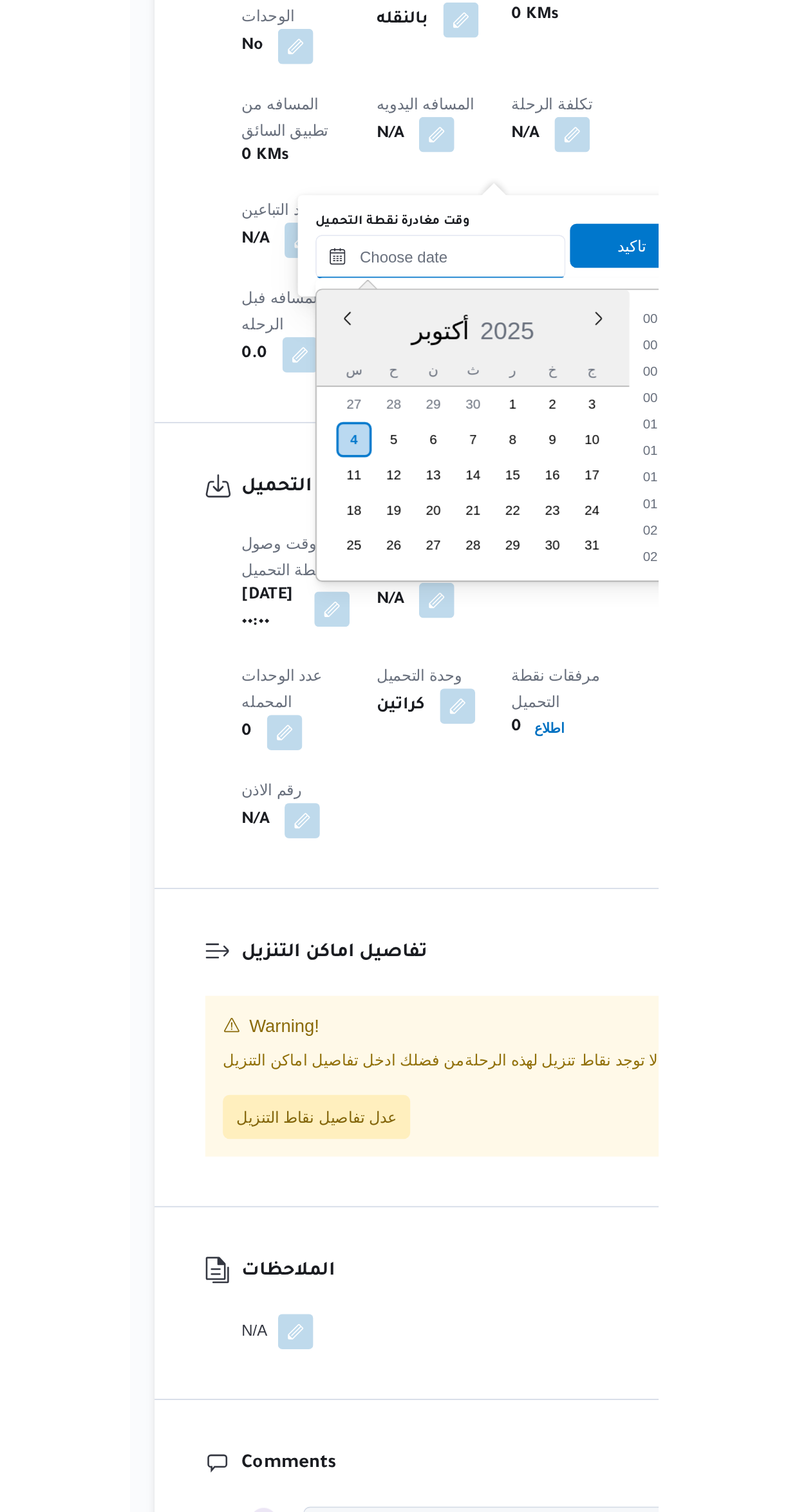
scroll to position [107, 0]
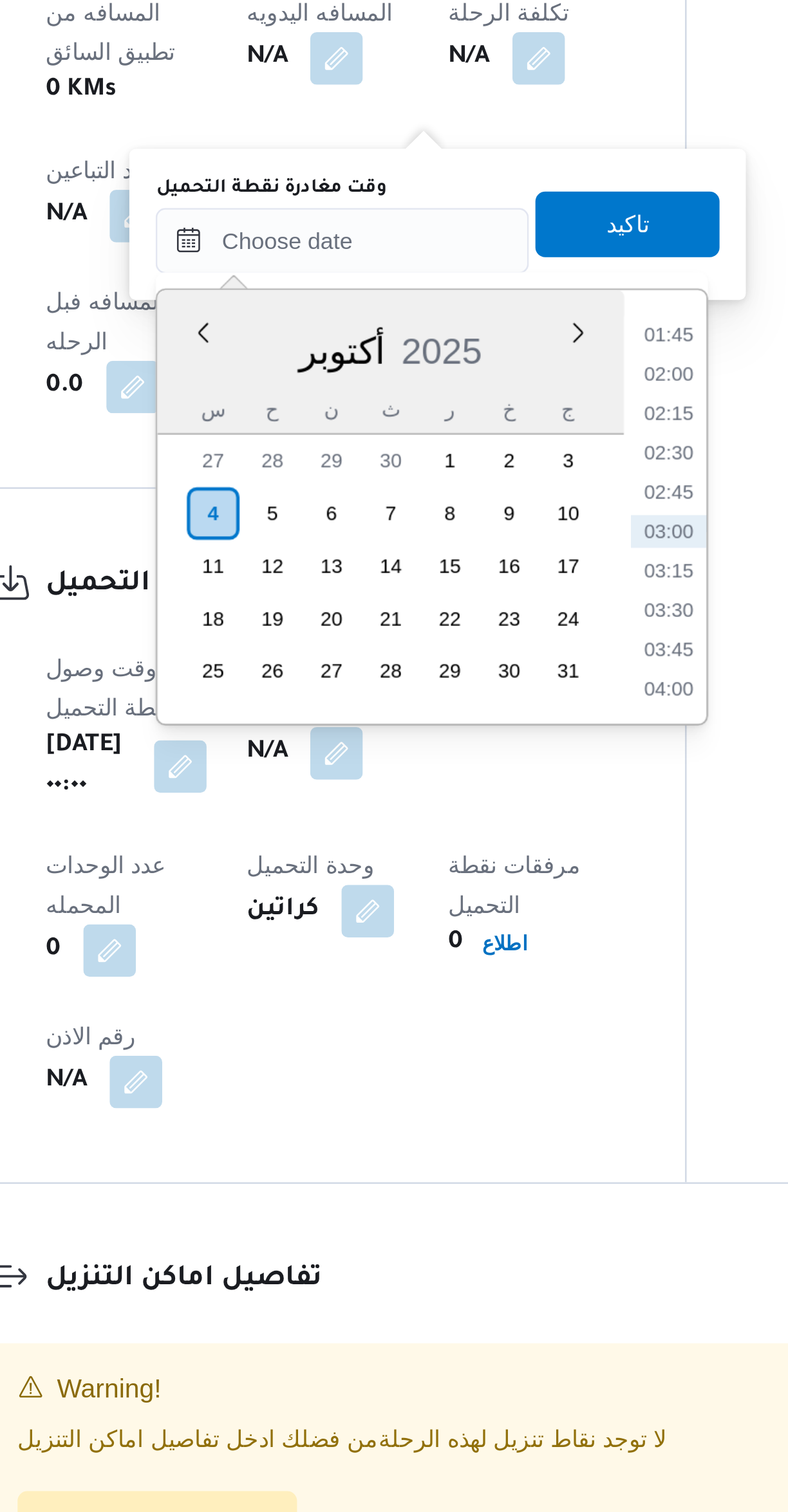
click at [455, 1029] on li "02:30" at bounding box center [461, 1028] width 29 height 13
type input "٠٤/١٠/٢٠٢٥ ٠٢:٣٠"
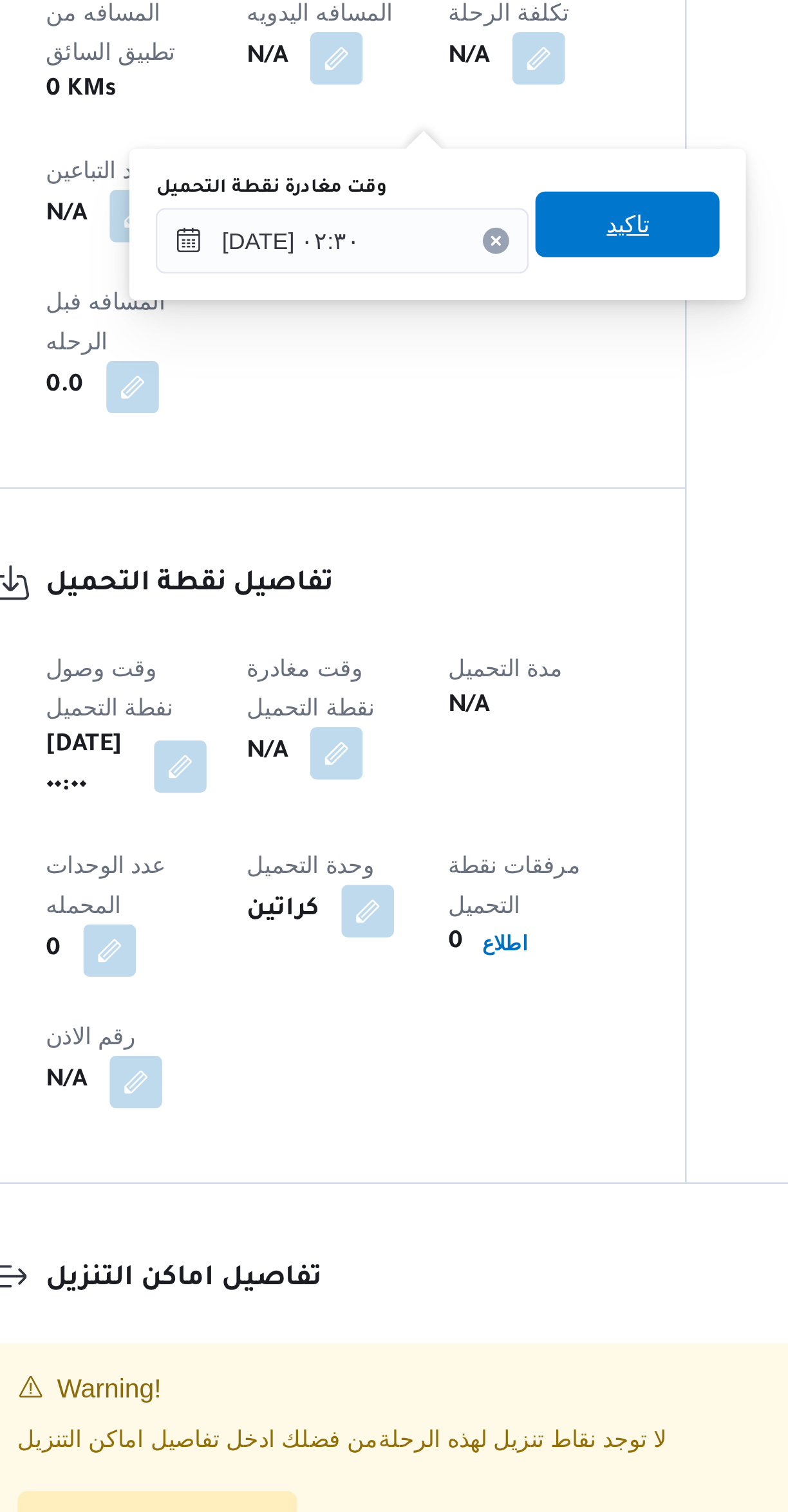
click at [417, 943] on span "تاكيد" at bounding box center [446, 938] width 72 height 26
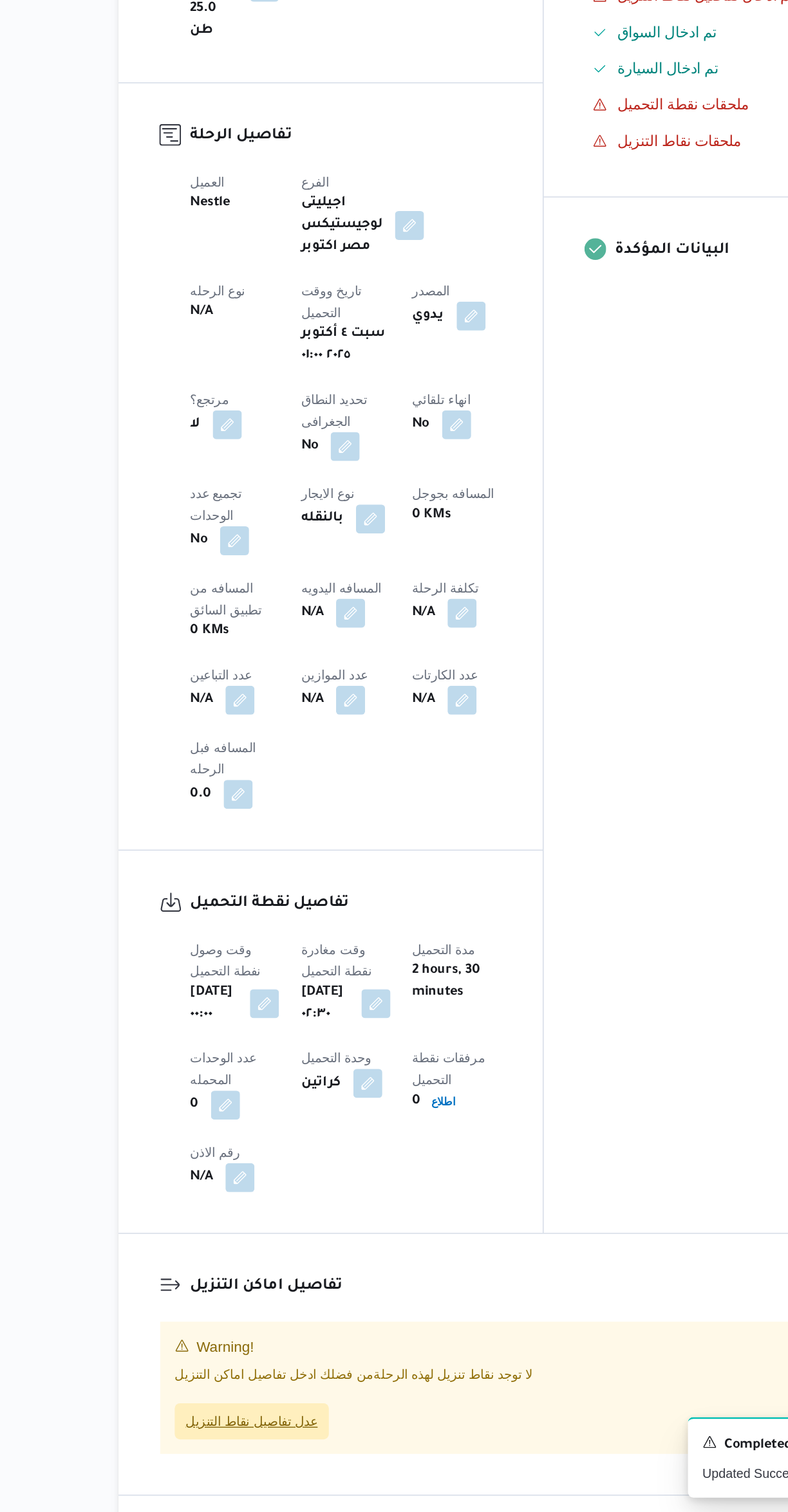
click at [285, 1440] on span "عدل تفاصيل نقاط التنزيل" at bounding box center [261, 1447] width 94 height 15
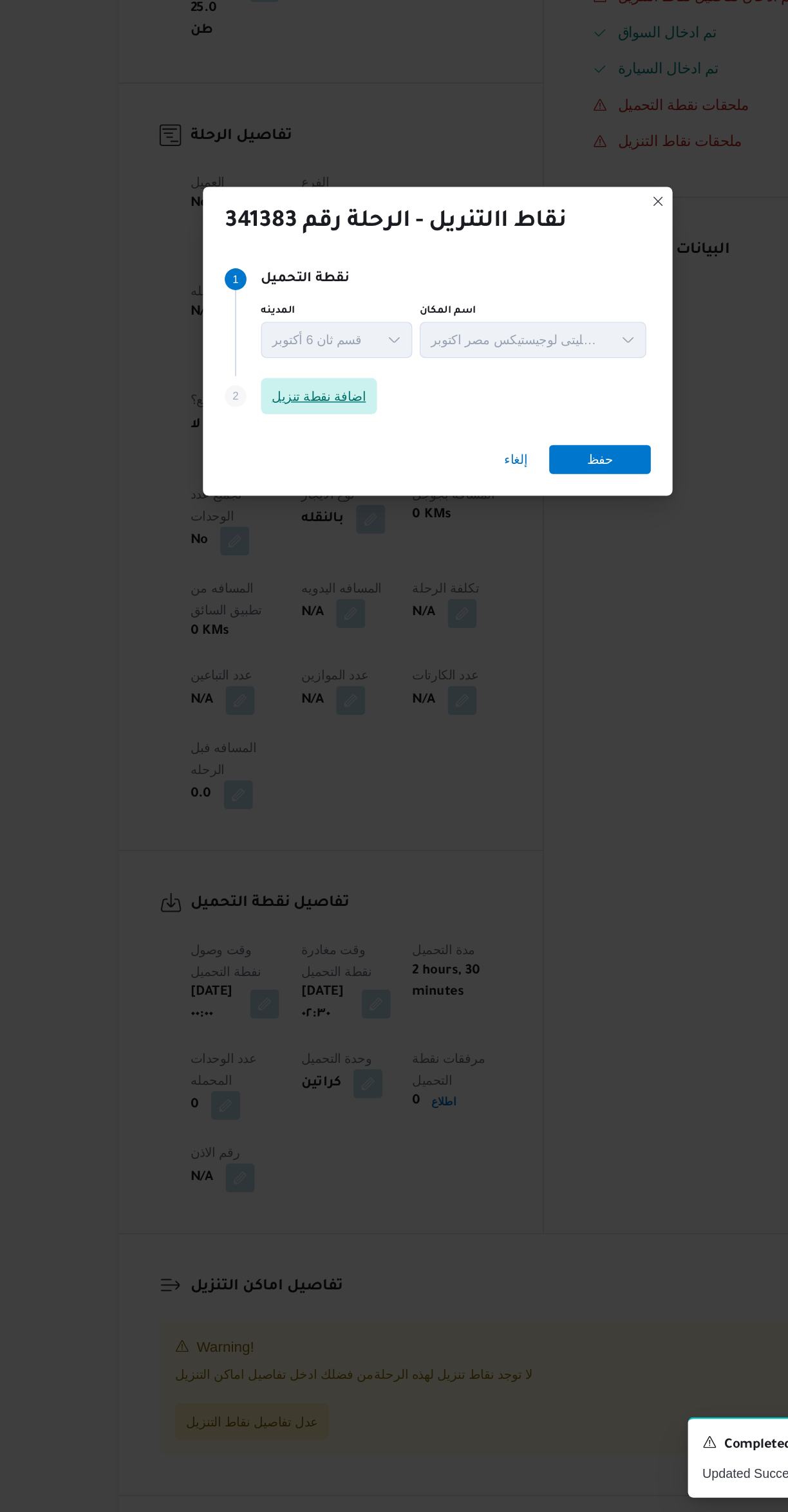
click at [309, 712] on span "اضافة نقطة تنزيل" at bounding box center [309, 719] width 67 height 15
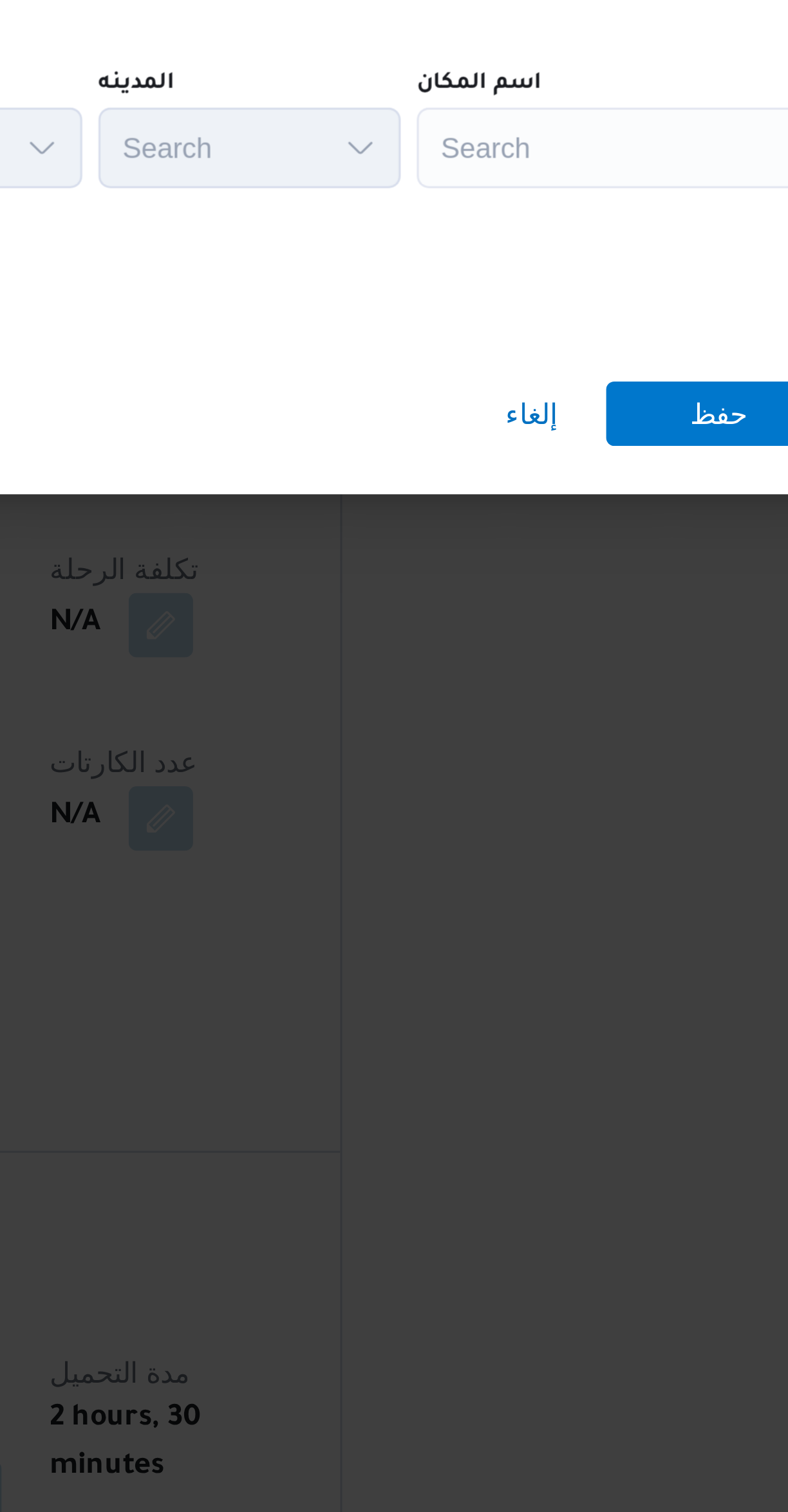
click at [525, 718] on div "Search" at bounding box center [573, 720] width 161 height 26
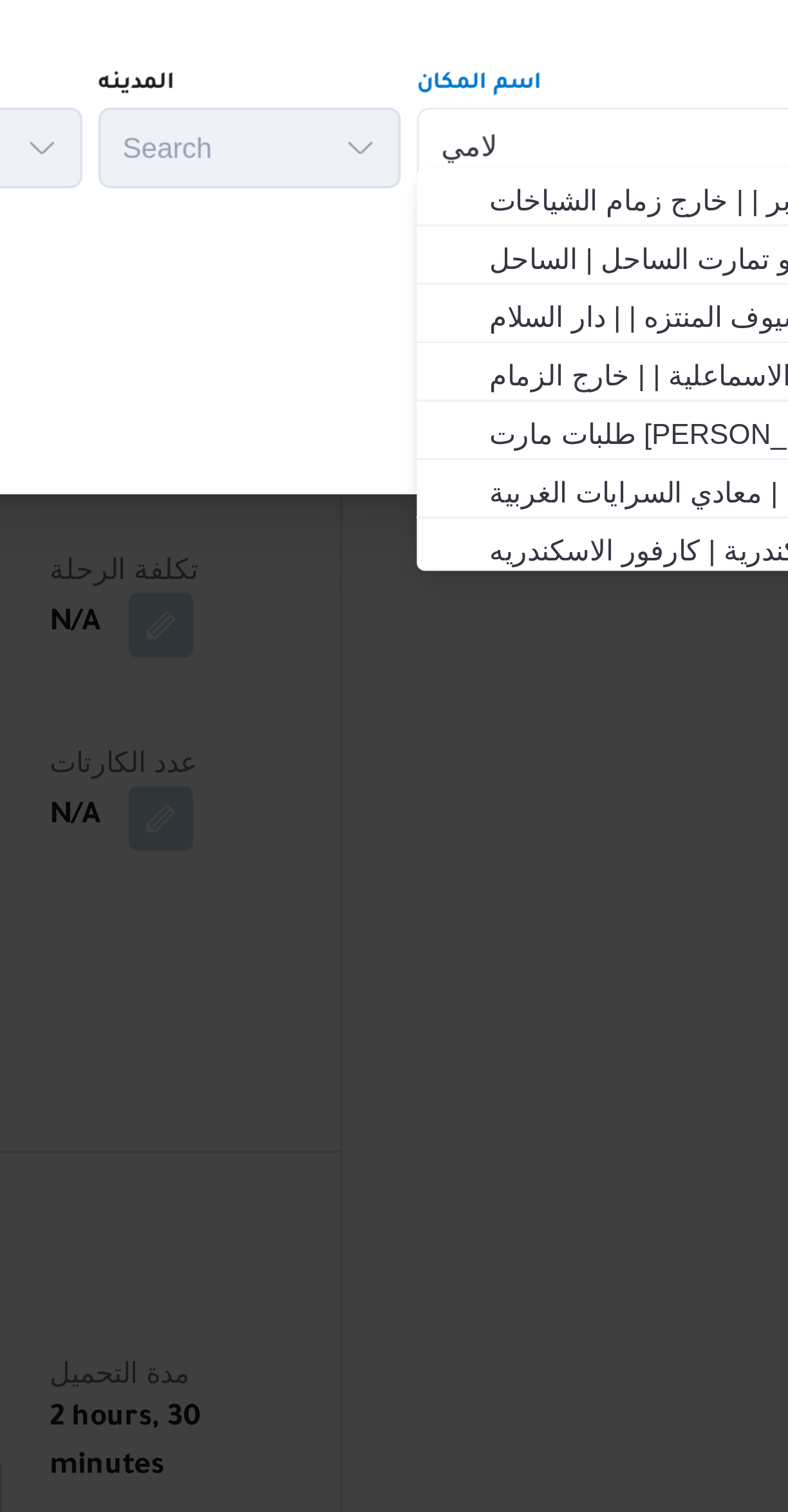
scroll to position [0, 0]
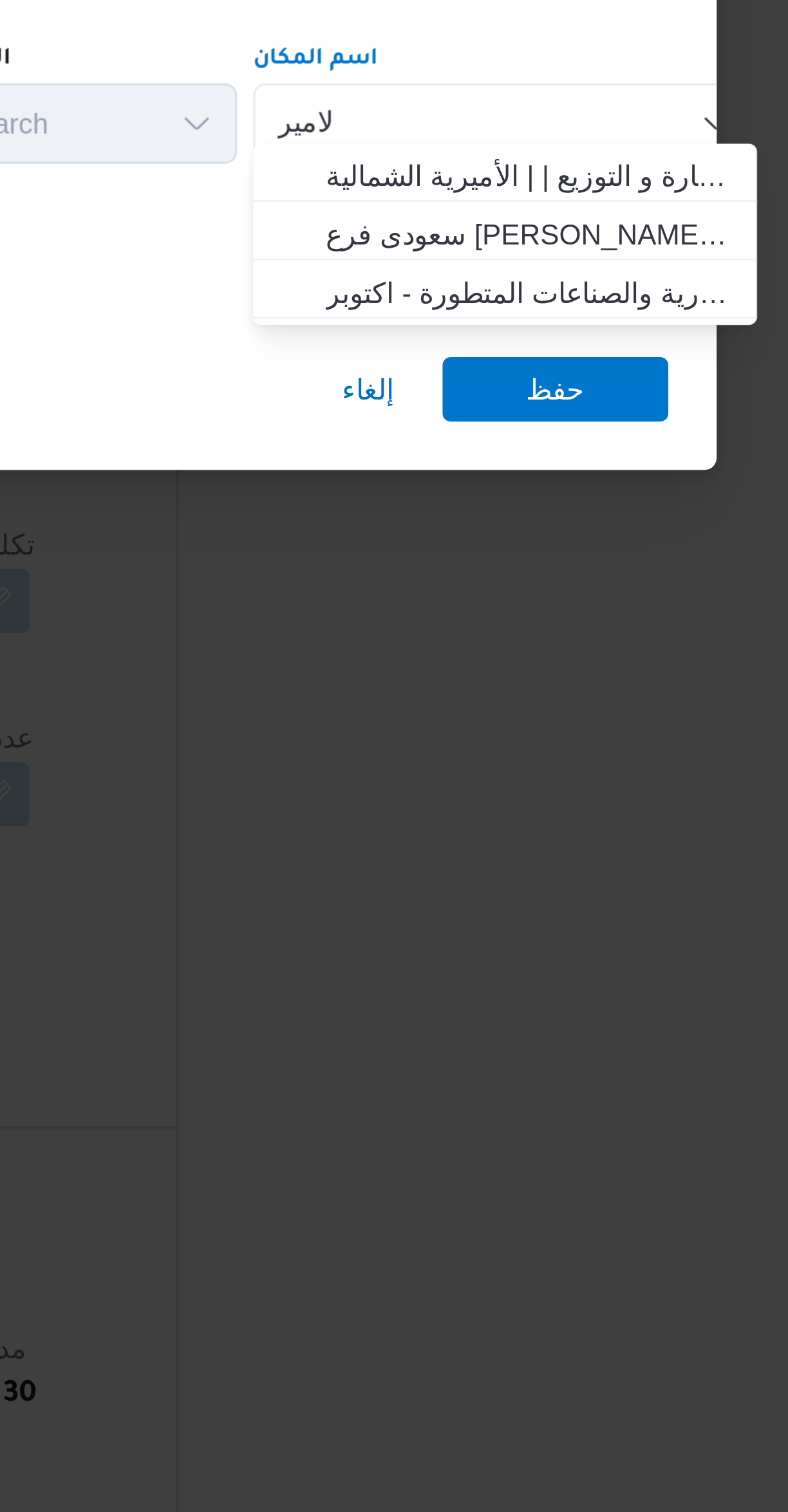
type input "الامير"
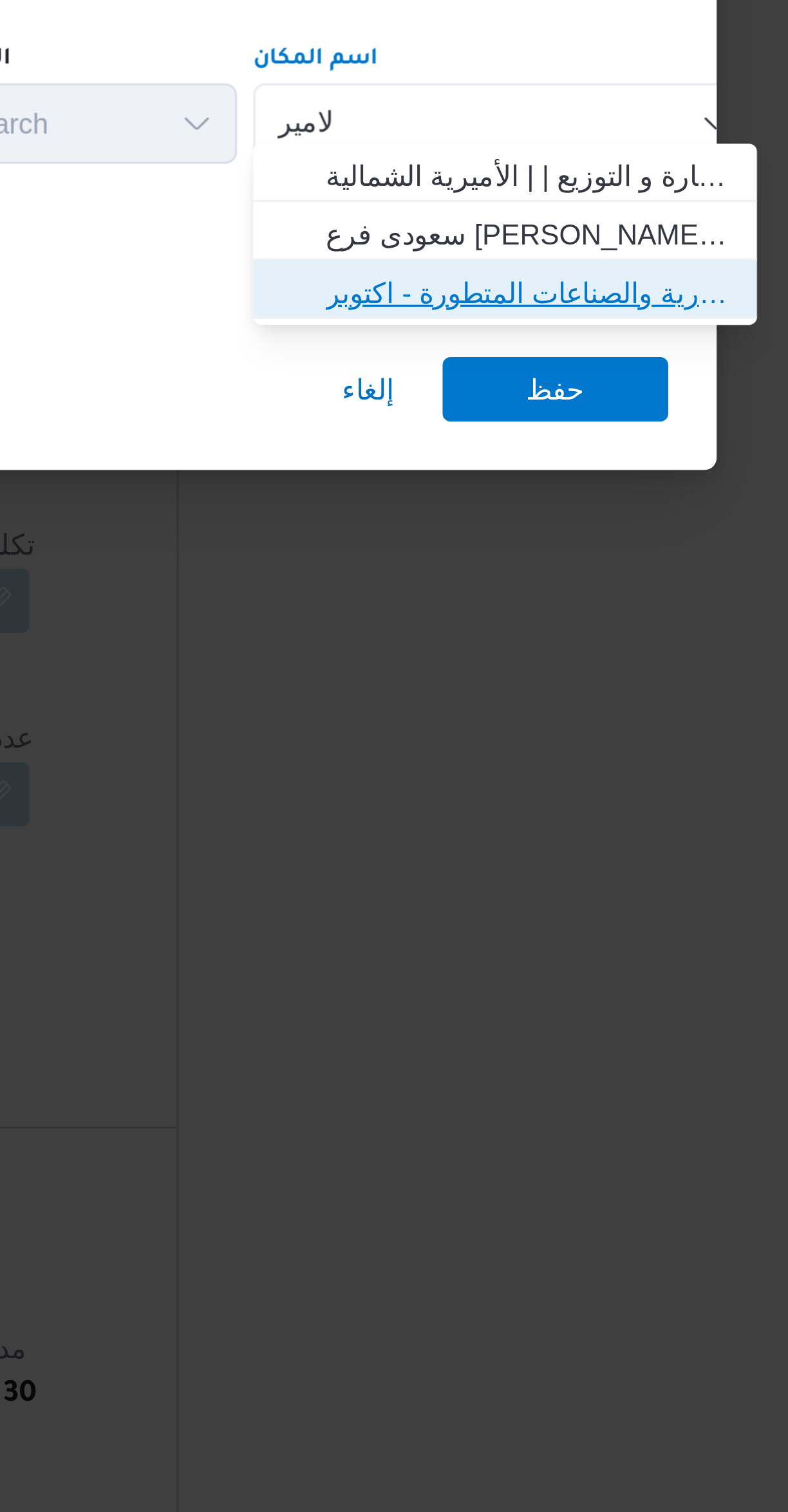
click at [516, 776] on span "شركة الامير للتوكيلات التجارية والصناعات المتطورة - اكتوبر | | null" at bounding box center [581, 775] width 130 height 15
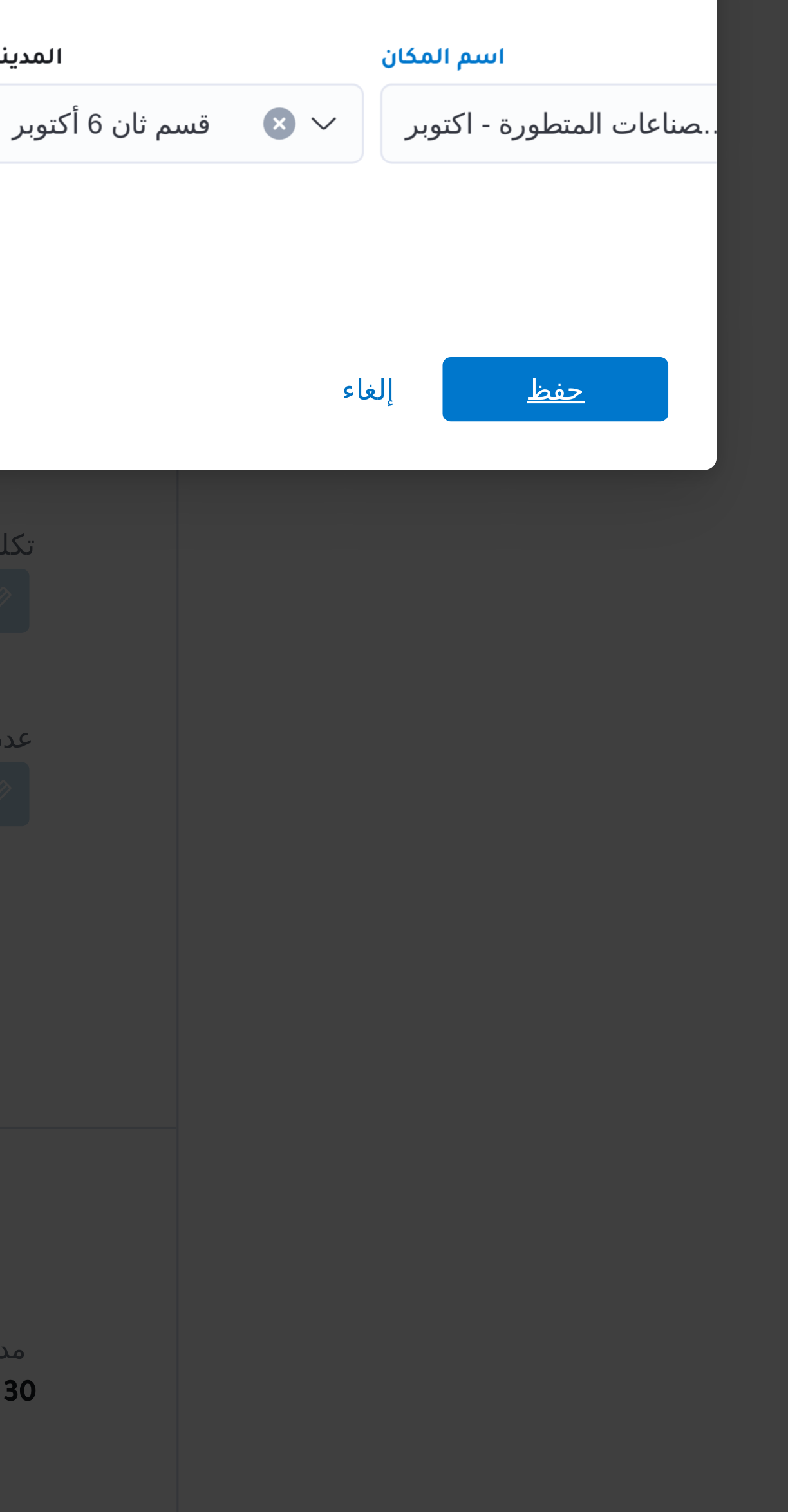
click at [568, 796] on span "حفظ" at bounding box center [589, 806] width 72 height 21
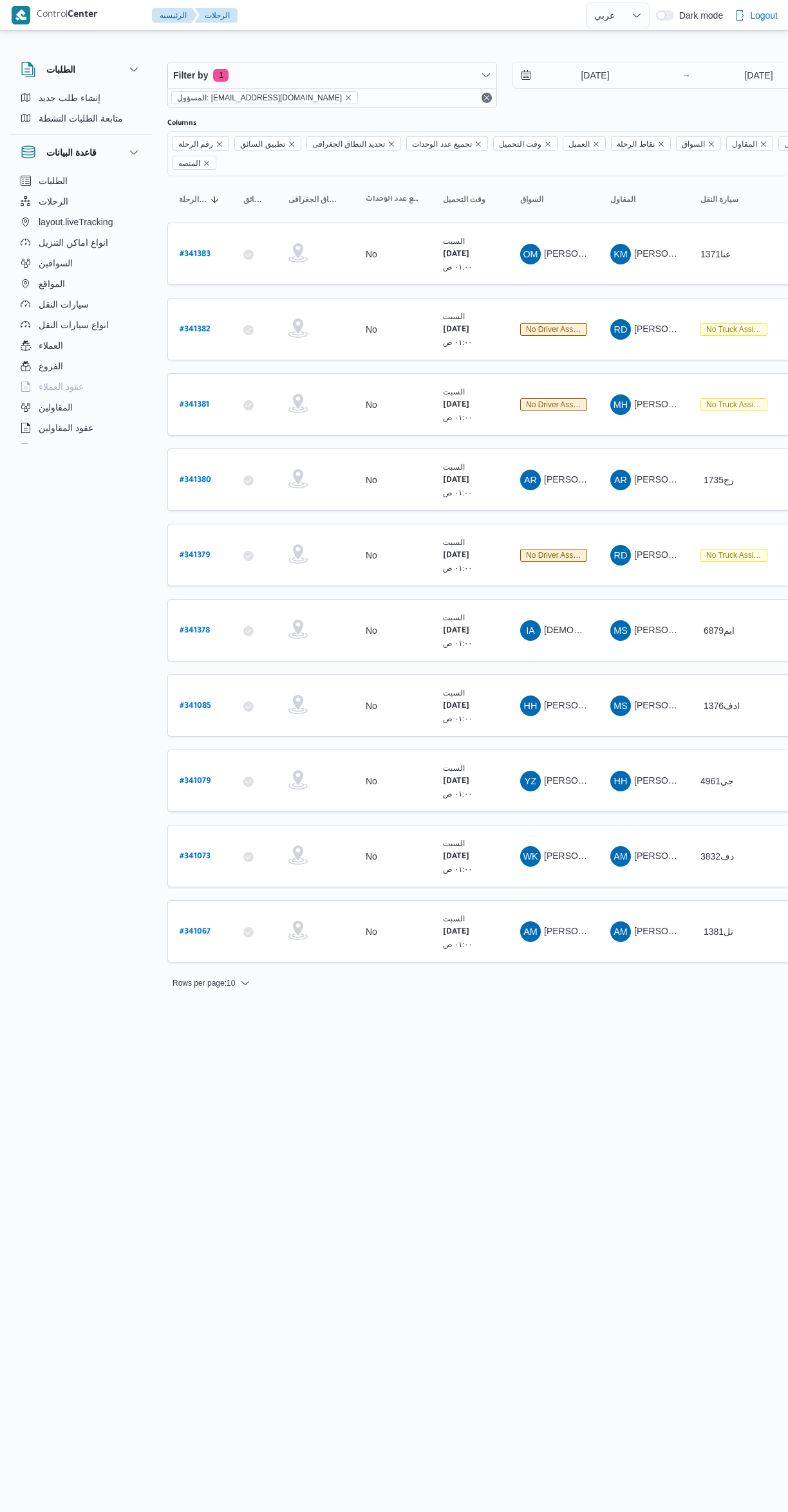
select select "ar"
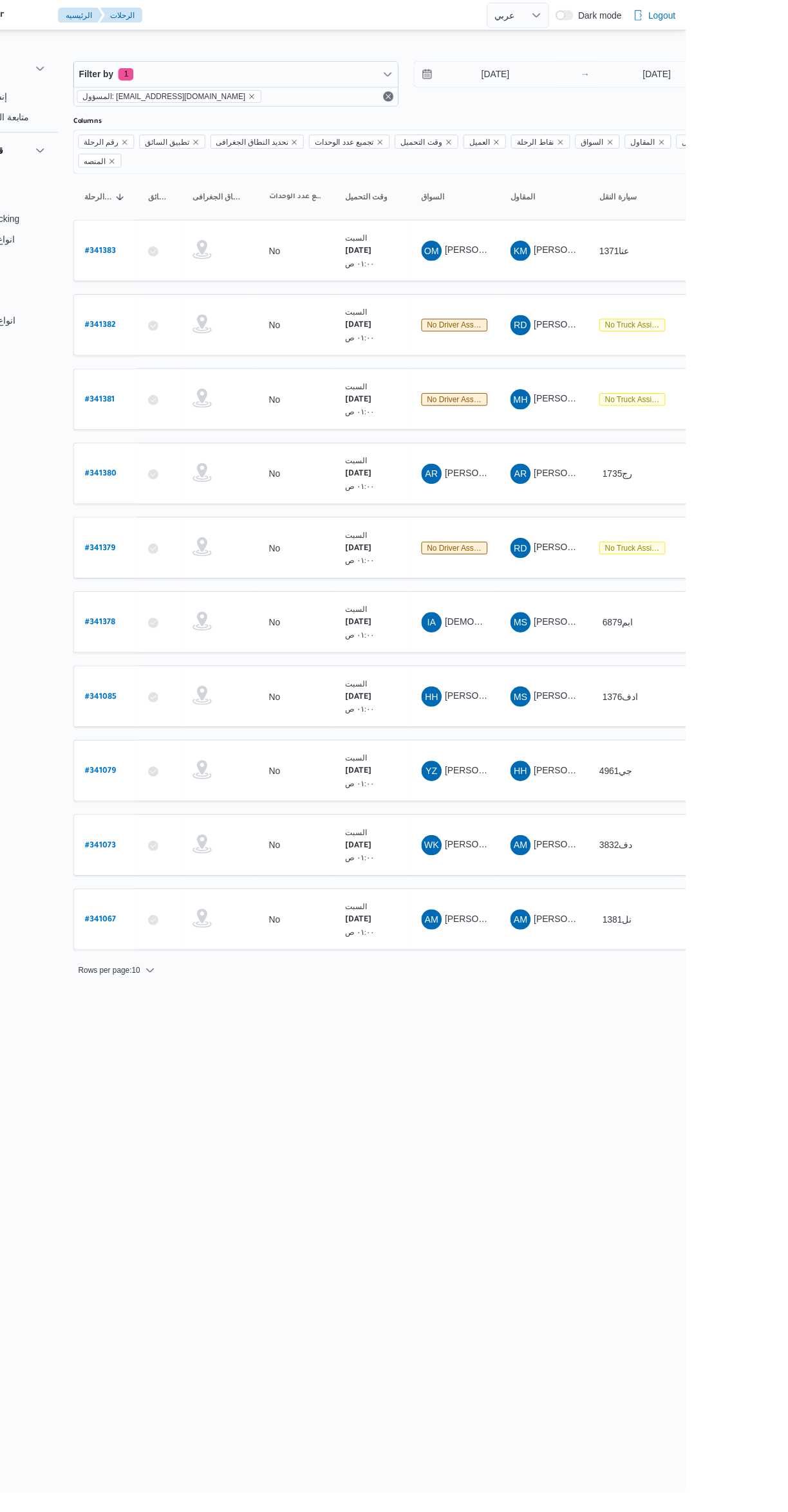
click at [574, 473] on span "[PERSON_NAME] [PERSON_NAME]" at bounding box center [619, 478] width 150 height 10
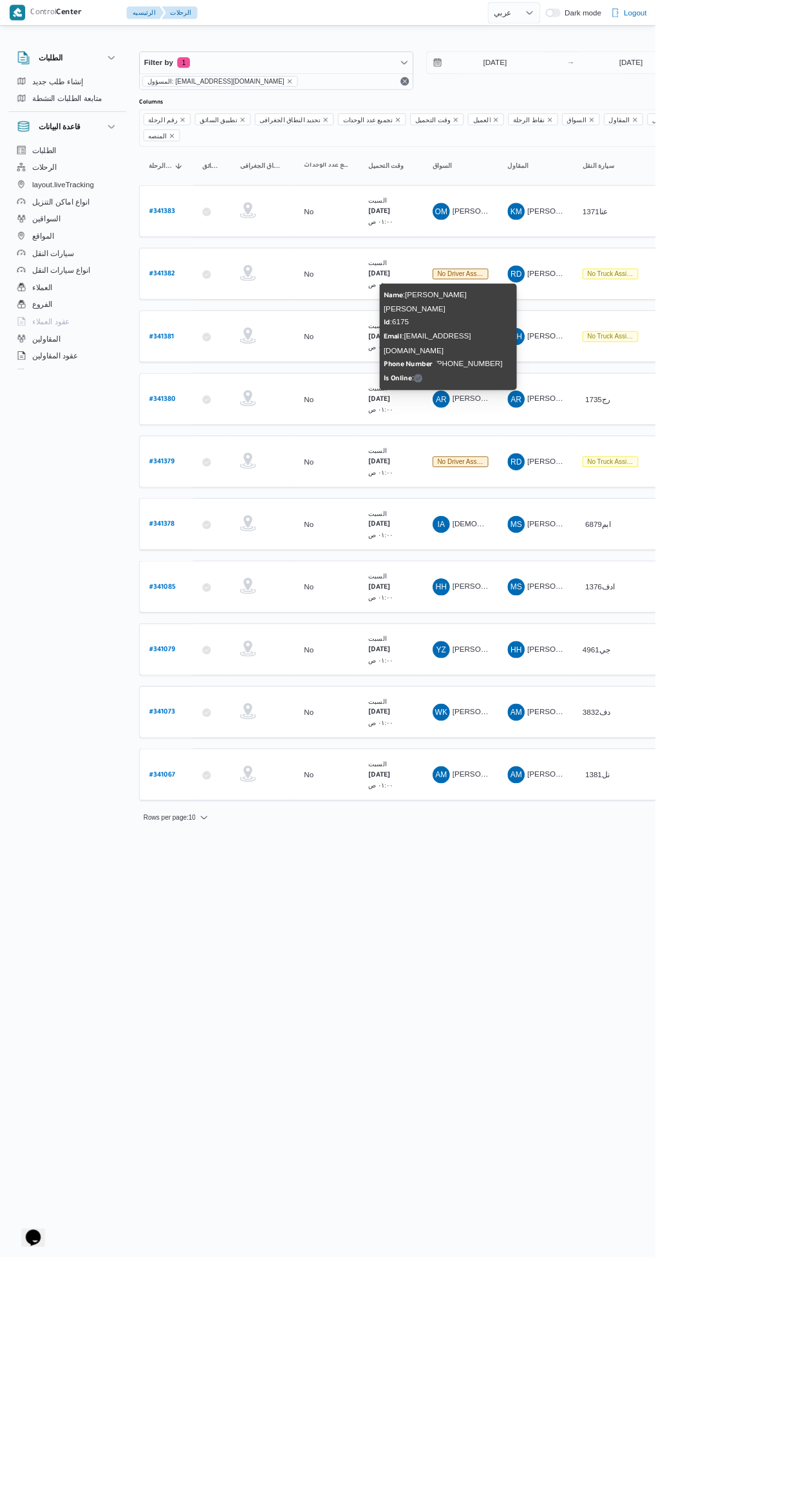
click at [523, 1340] on html "Control Center الرئيسيه الرحلات English عربي Dark mode Logout الطلبات إنشاء طلب…" at bounding box center [394, 756] width 788 height 1512
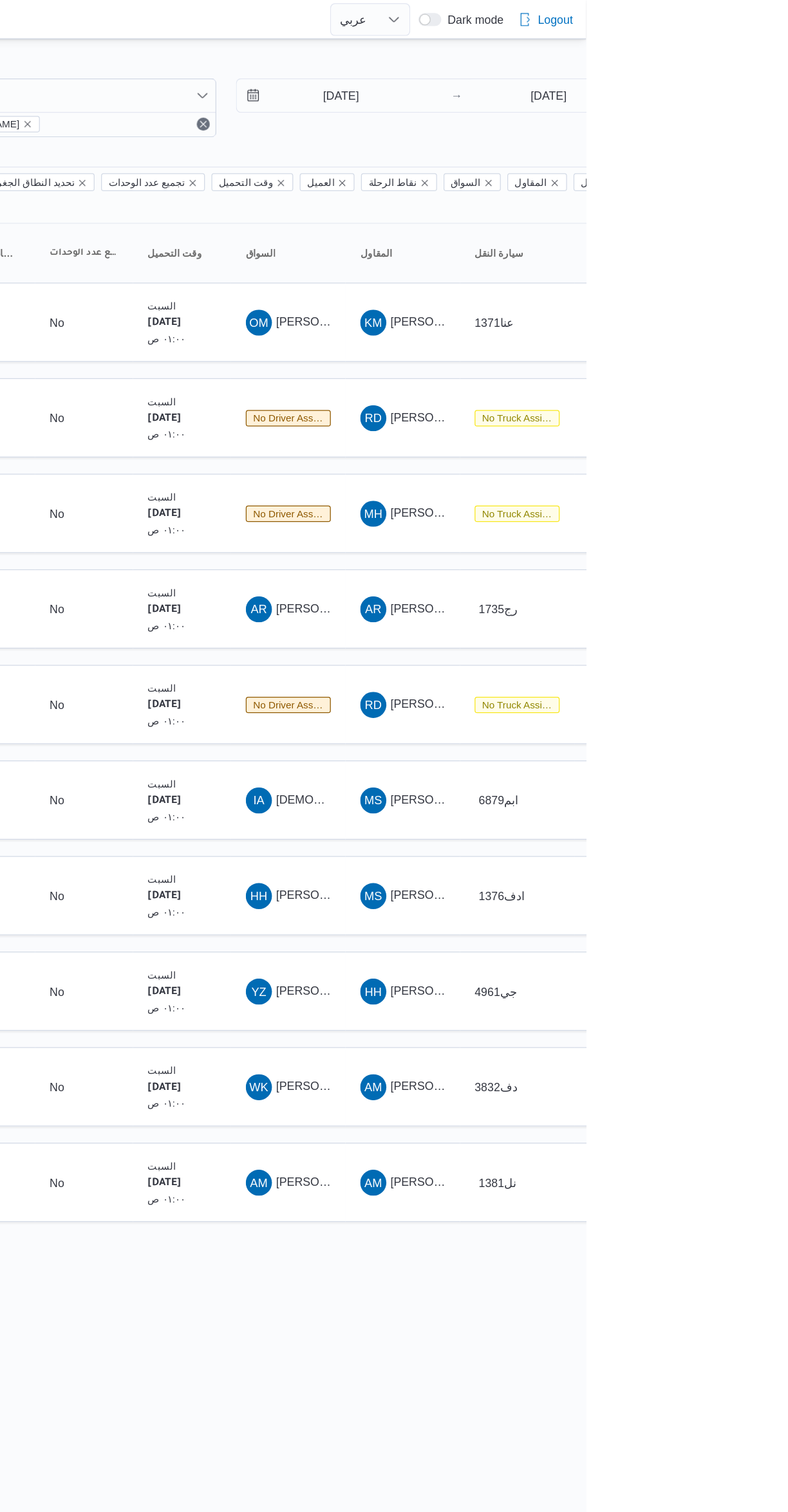
click at [644, 319] on span "RD راجح ضبع مهني مسعد" at bounding box center [644, 330] width 67 height 21
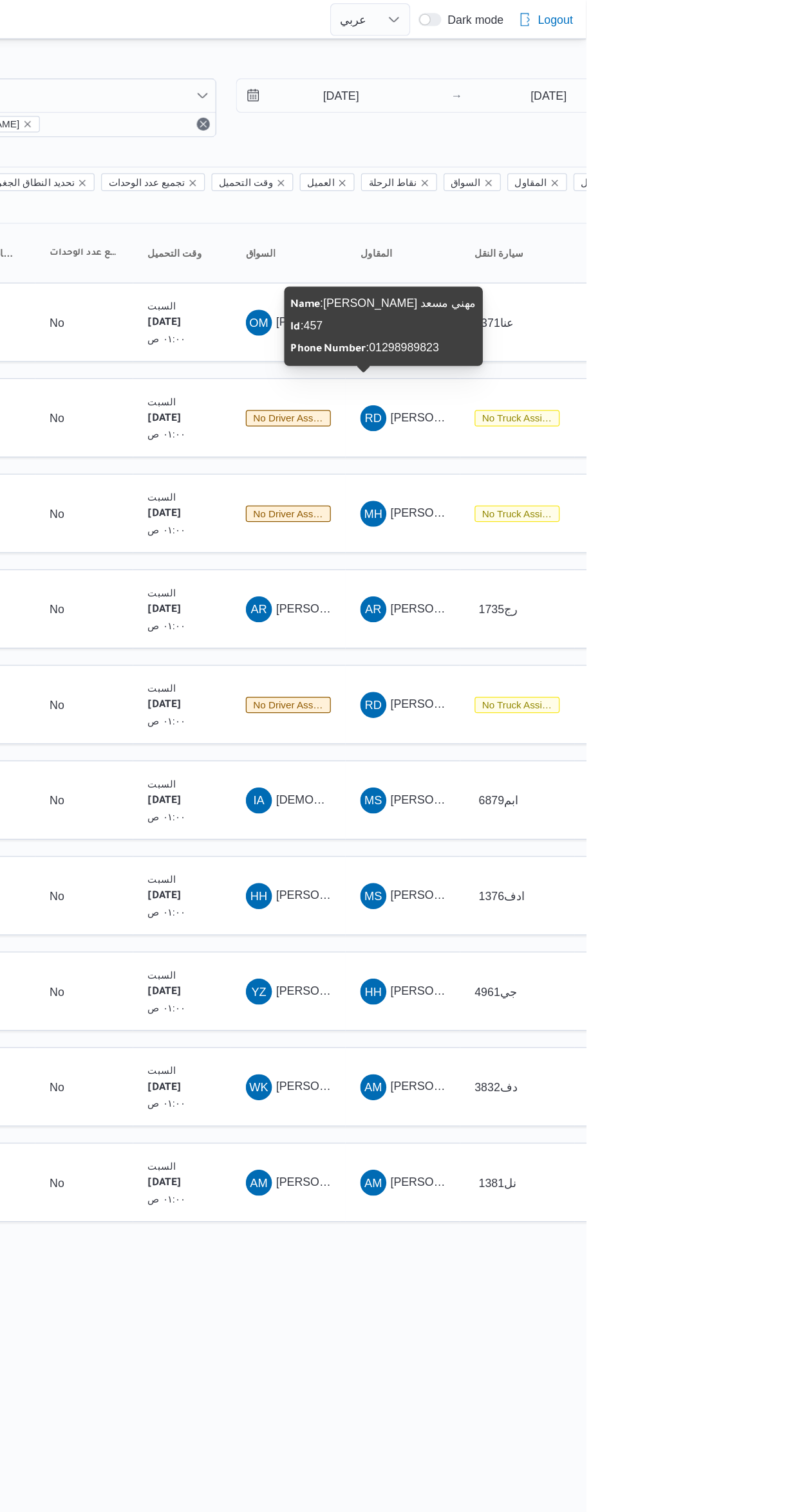
click at [650, 398] on span "مجدي حفني ابراهيم سالم" at bounding box center [709, 403] width 150 height 10
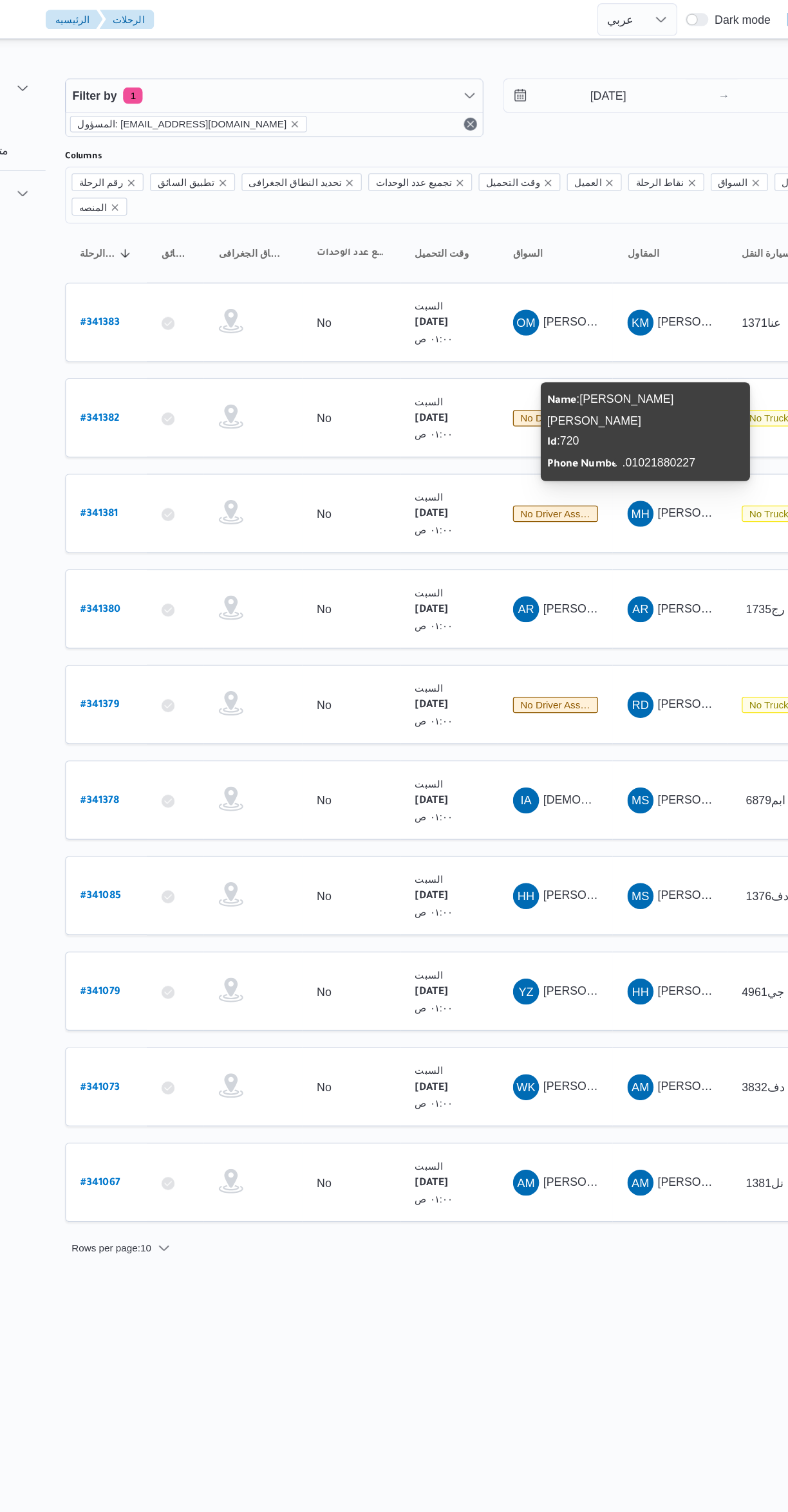
click at [202, 401] on b "# 341381" at bounding box center [194, 405] width 29 height 9
select select "ar"
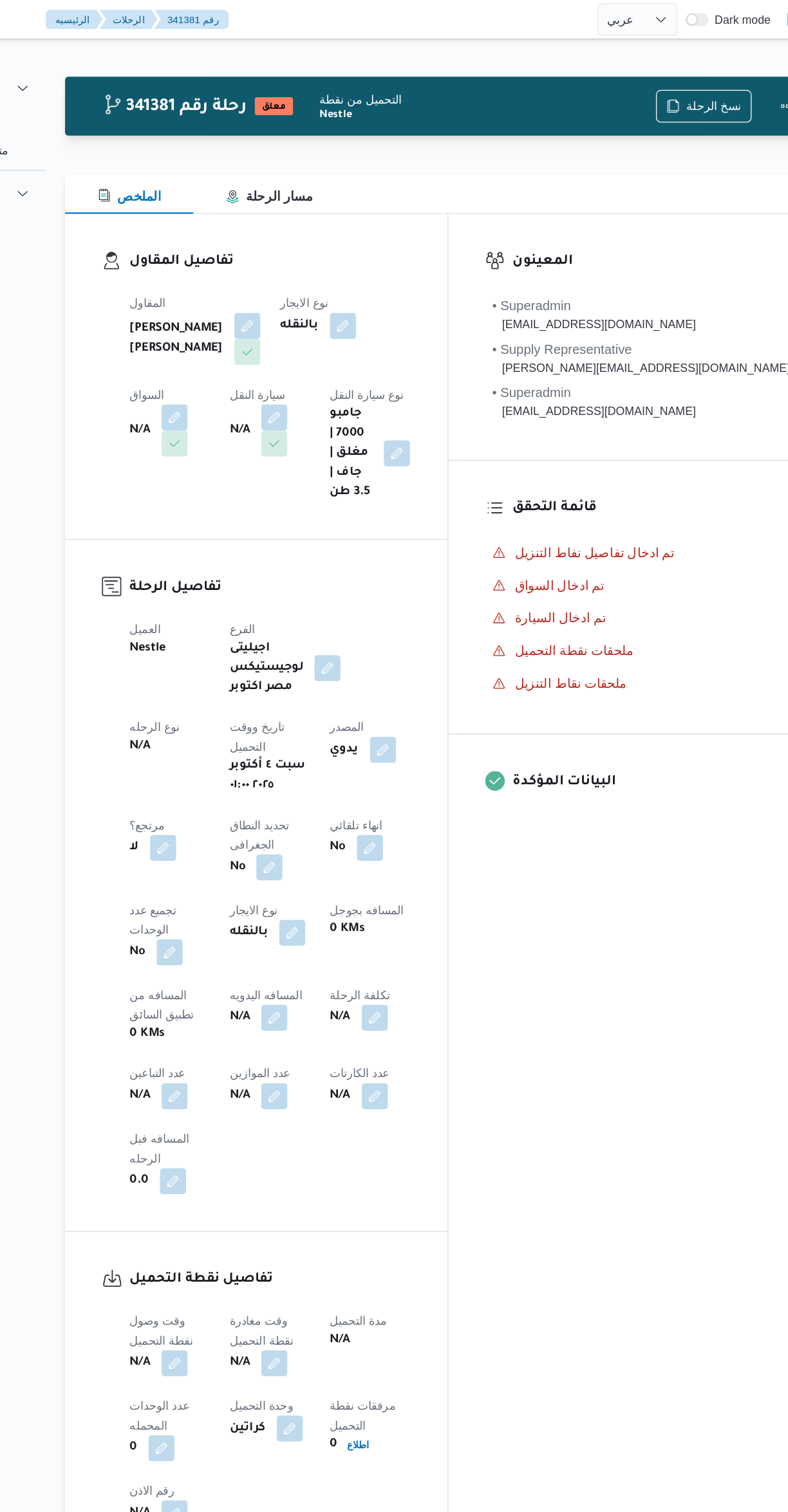
click at [264, 318] on button "button" at bounding box center [254, 329] width 21 height 21
click at [438, 307] on div "Search" at bounding box center [456, 308] width 97 height 26
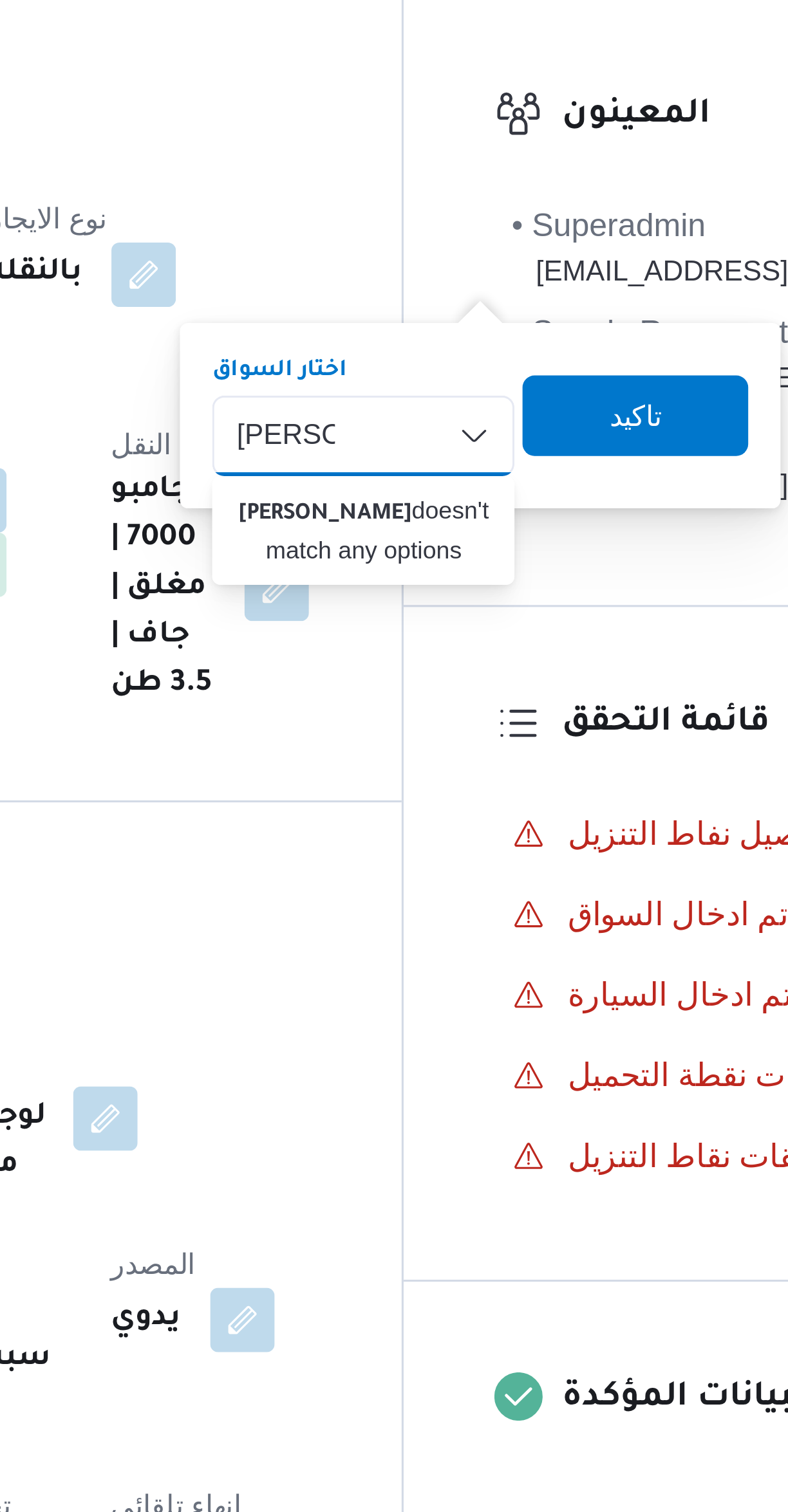
type input "محمد بكر"
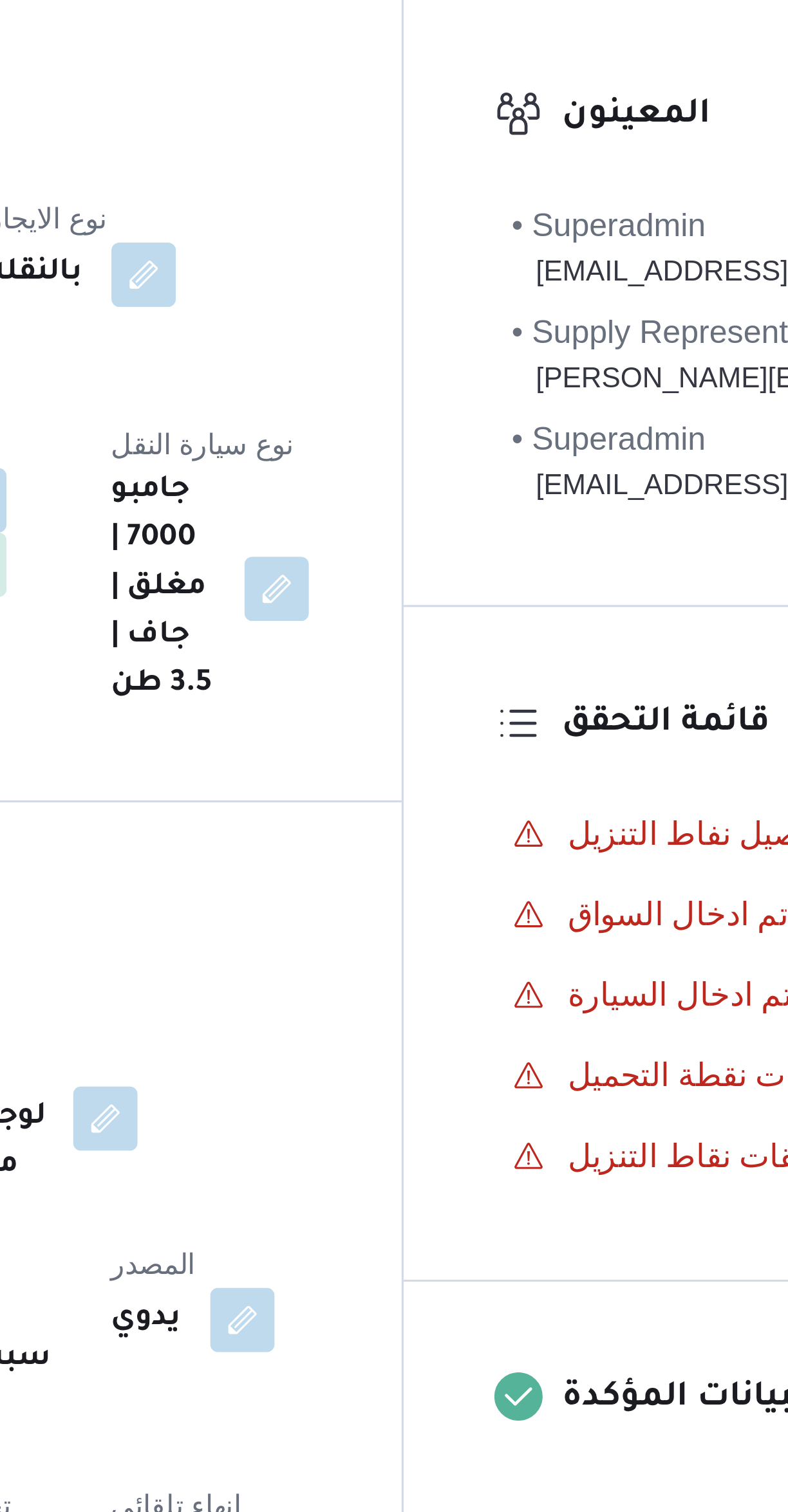
click at [426, 215] on dl "تفاصيل المقاول المقاول مجدي حفني ابراهيم سالم نوع الايجار بالنقله السواق N/A سي…" at bounding box center [328, 297] width 221 height 198
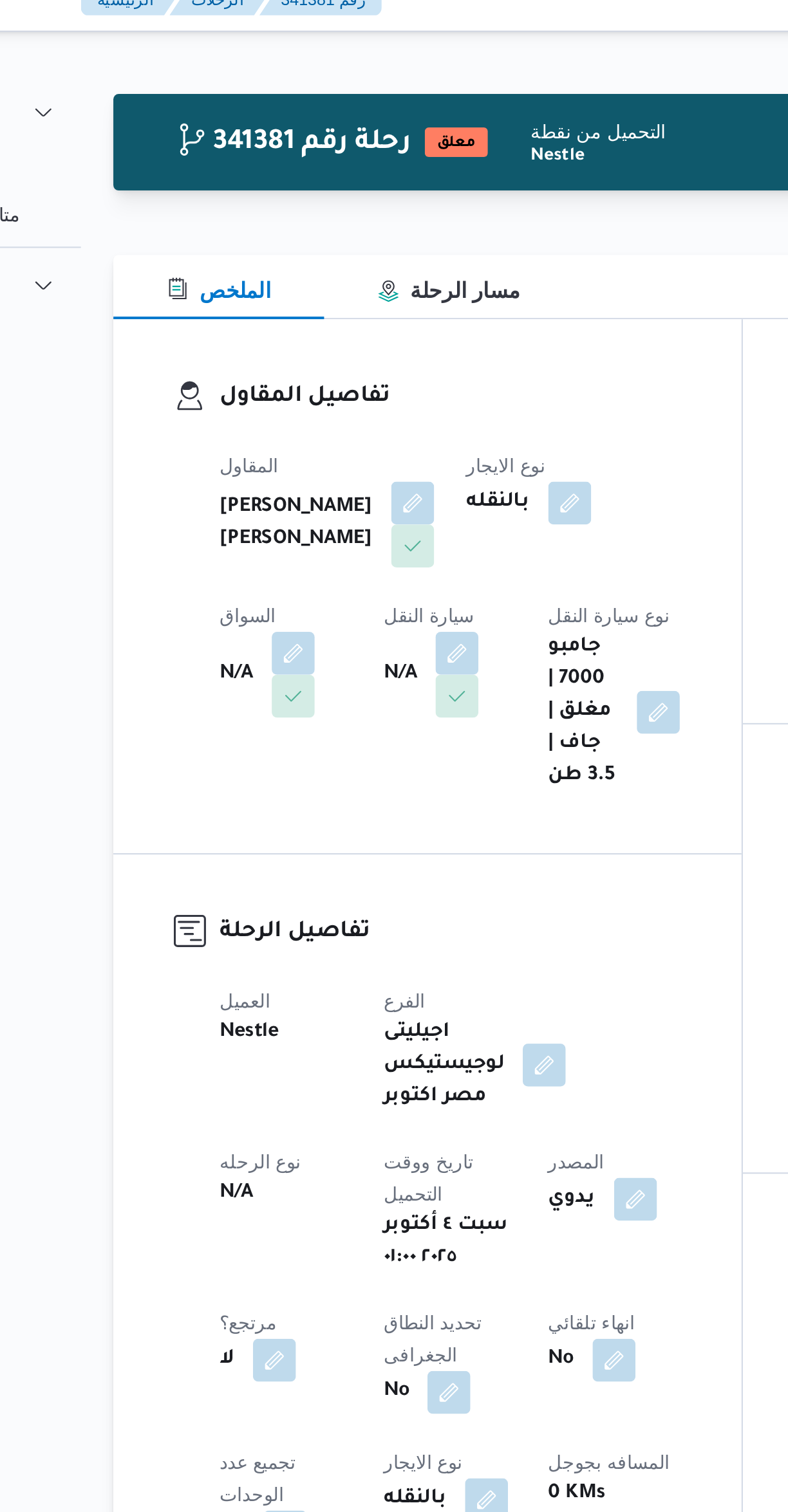
click at [321, 330] on button "button" at bounding box center [332, 329] width 21 height 21
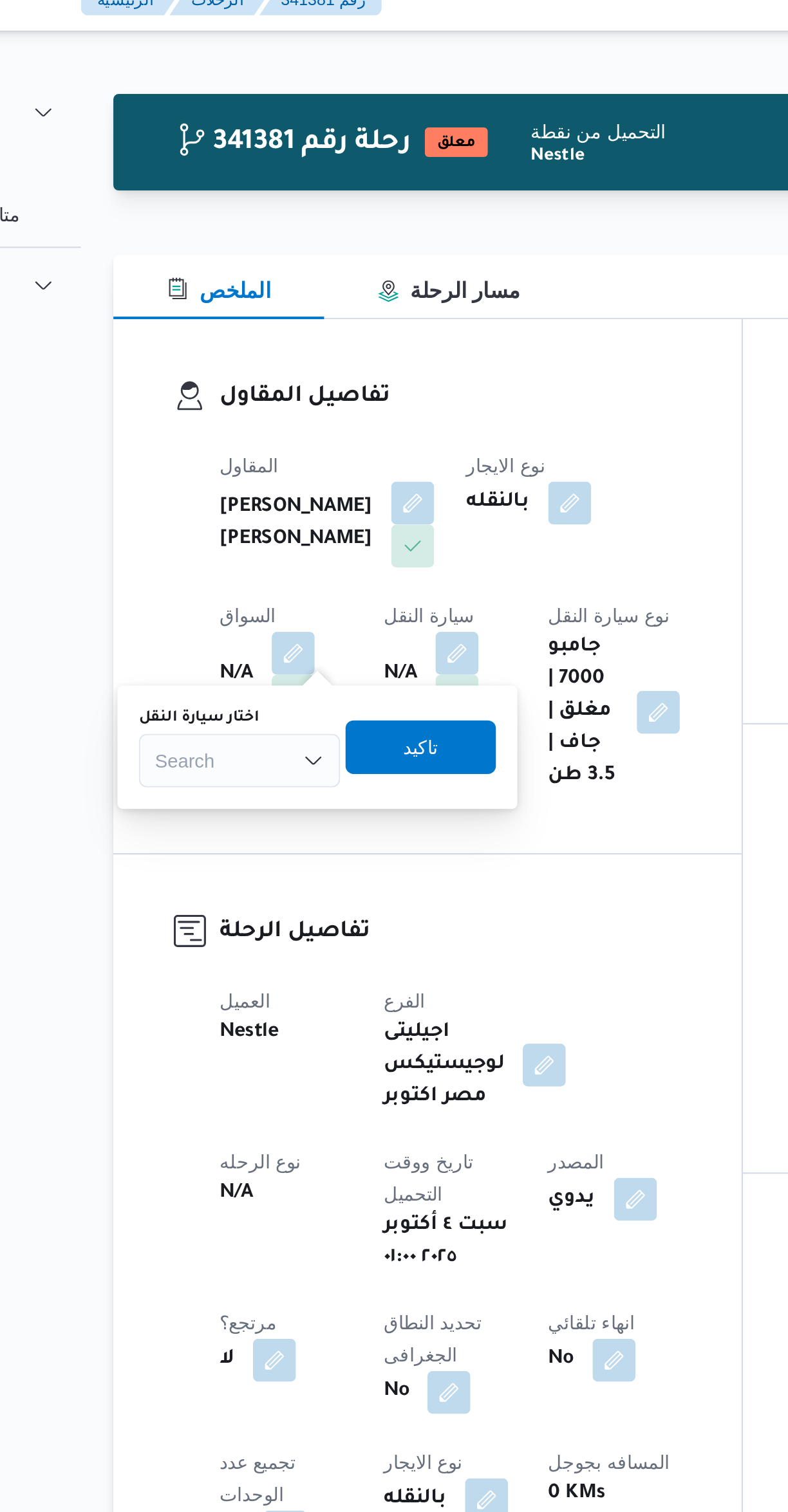
click at [220, 373] on div "Search" at bounding box center [228, 380] width 97 height 26
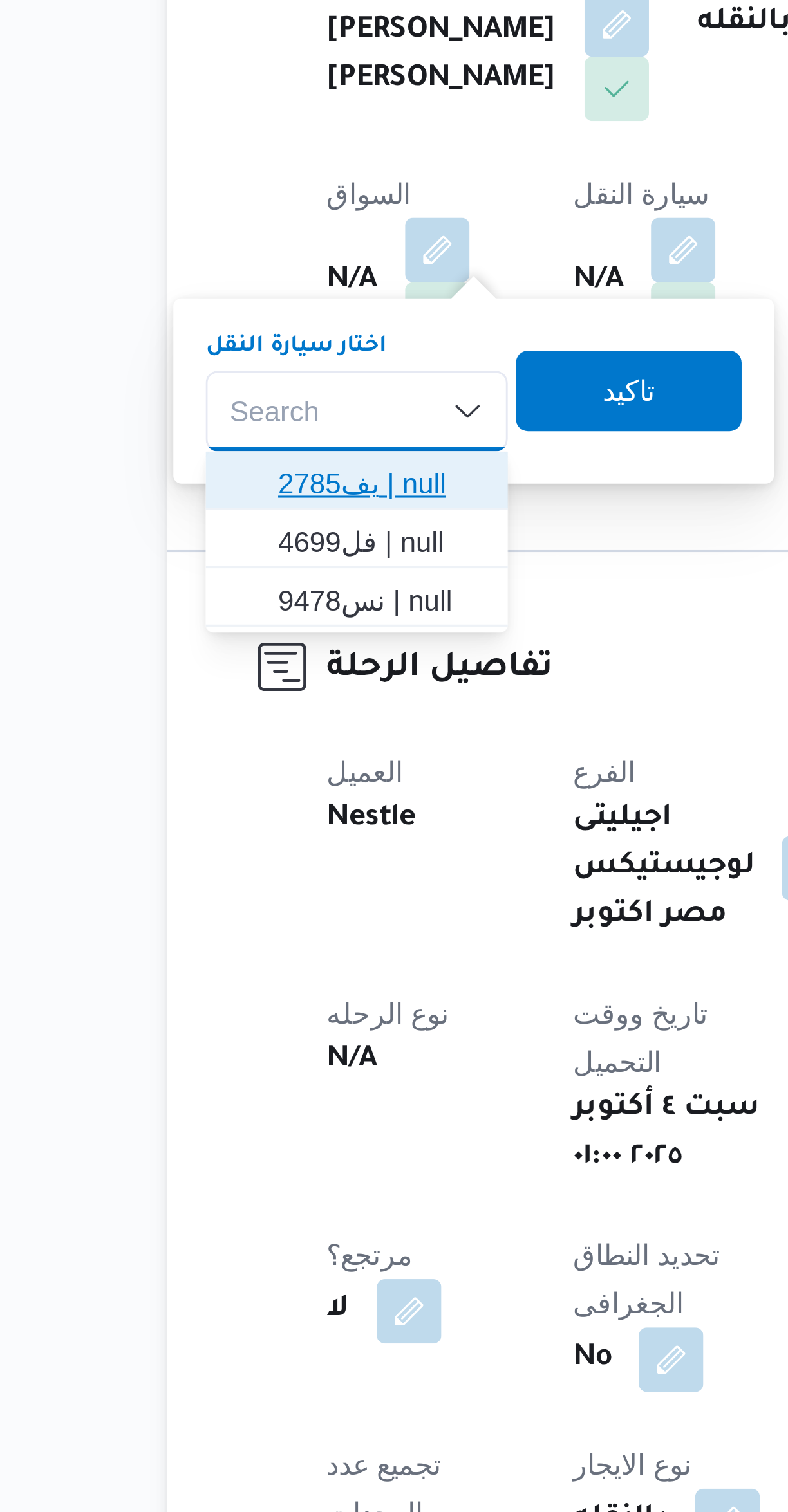
click at [204, 399] on span "يف2785 | null" at bounding box center [235, 403] width 66 height 15
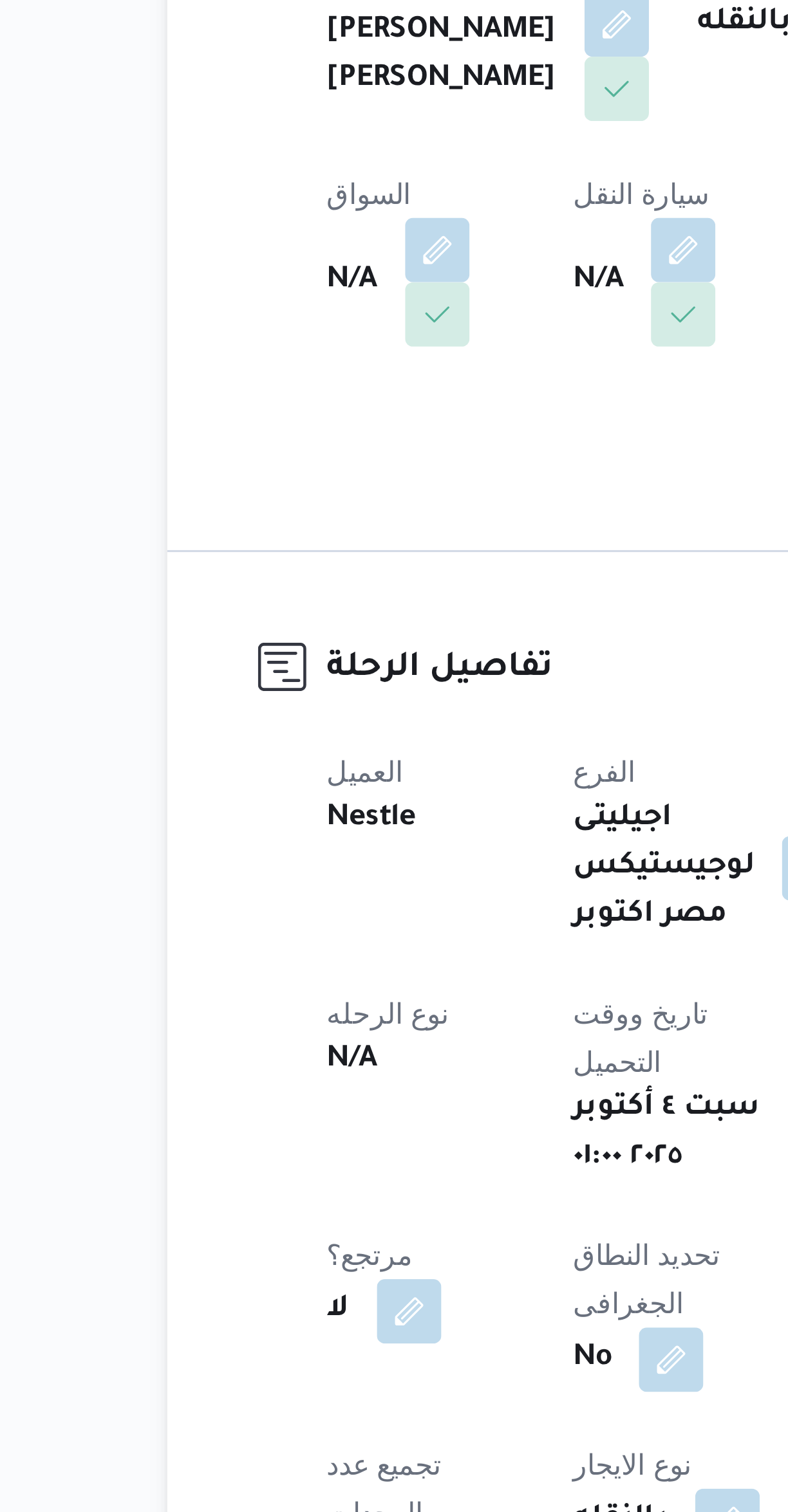
click at [310, 454] on h3 "تفاصيل الرحلة" at bounding box center [328, 463] width 221 height 17
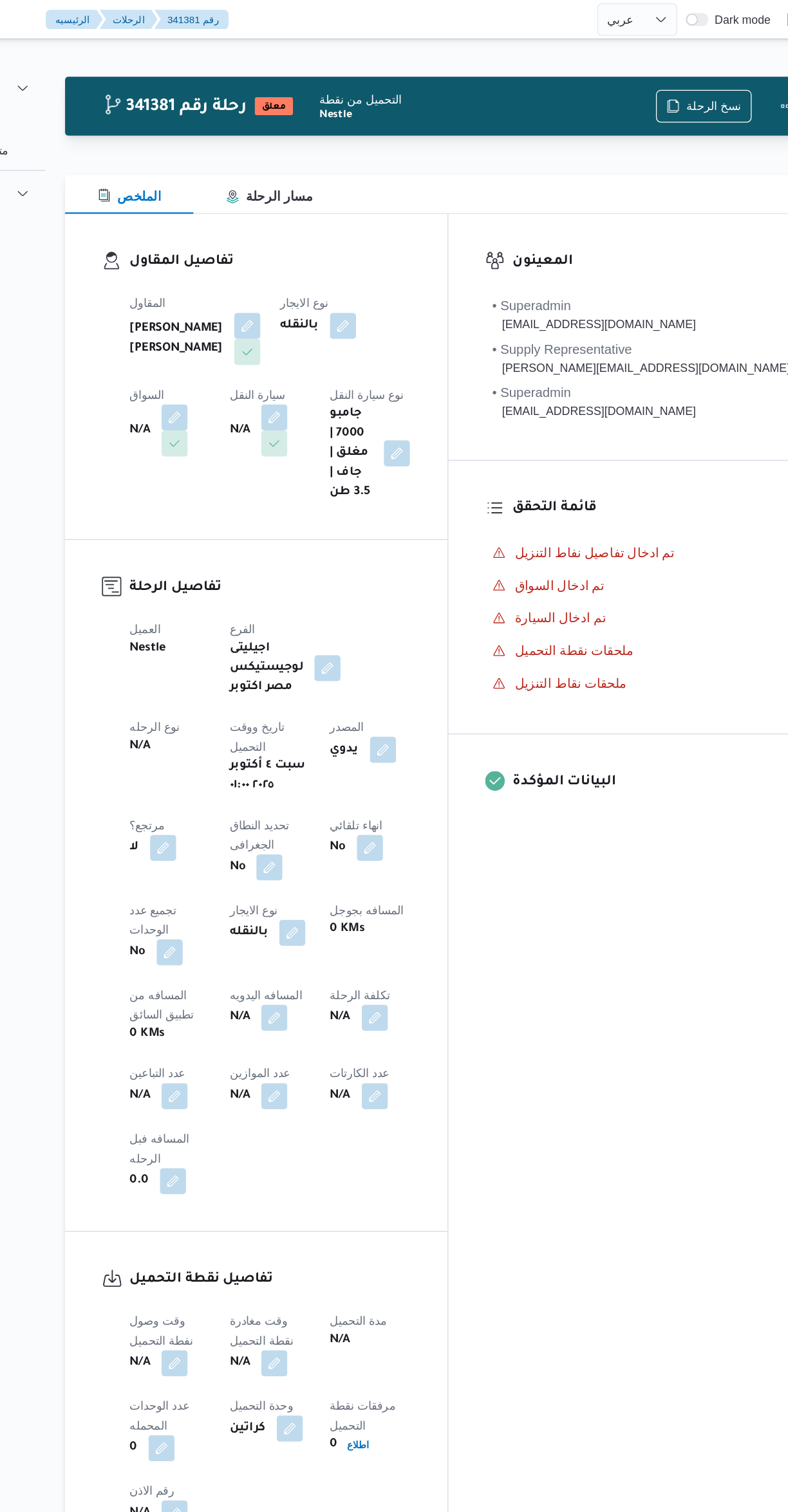
select select "ar"
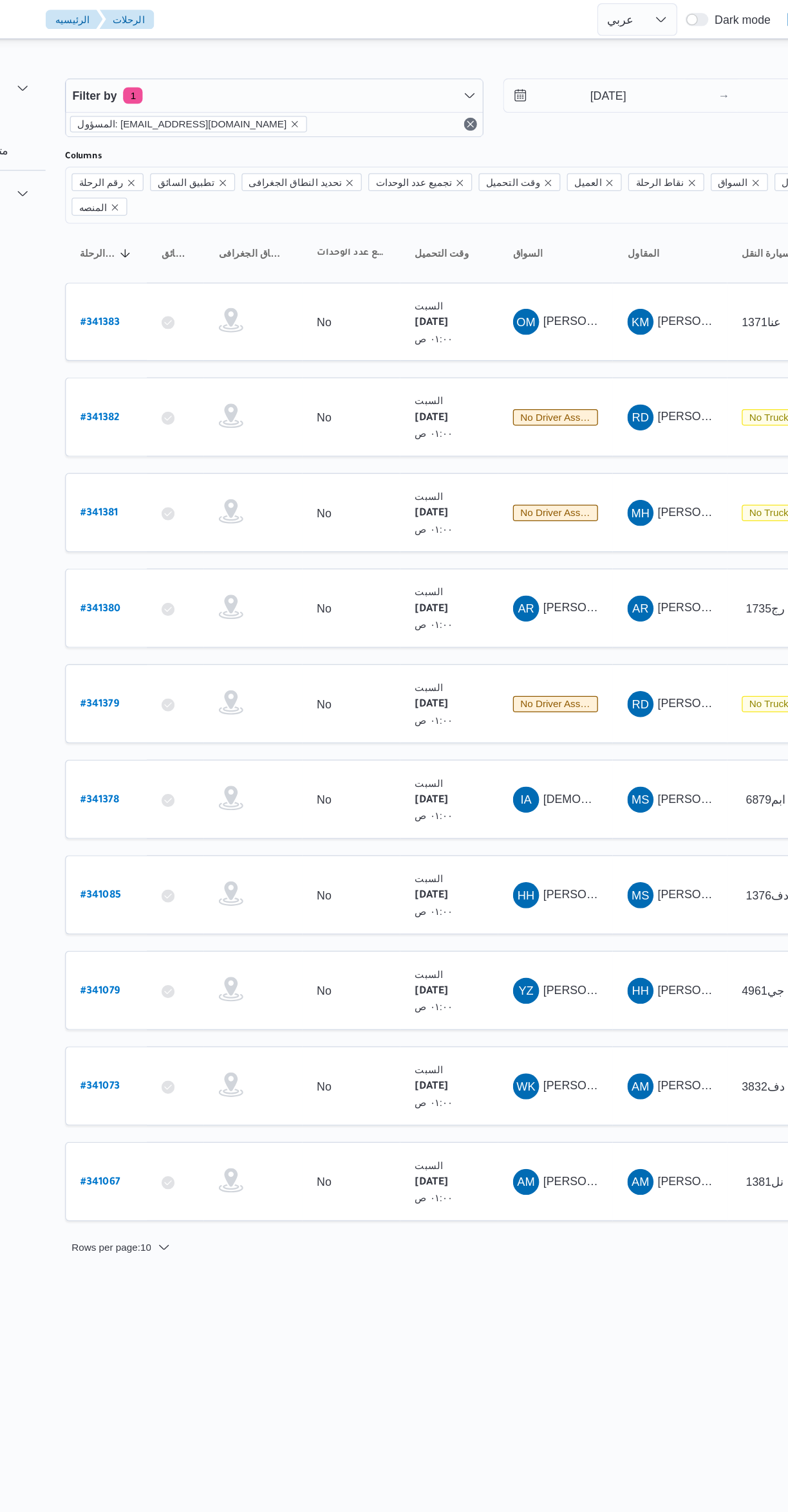
click at [195, 325] on b "# 341382" at bounding box center [195, 329] width 30 height 9
select select "ar"
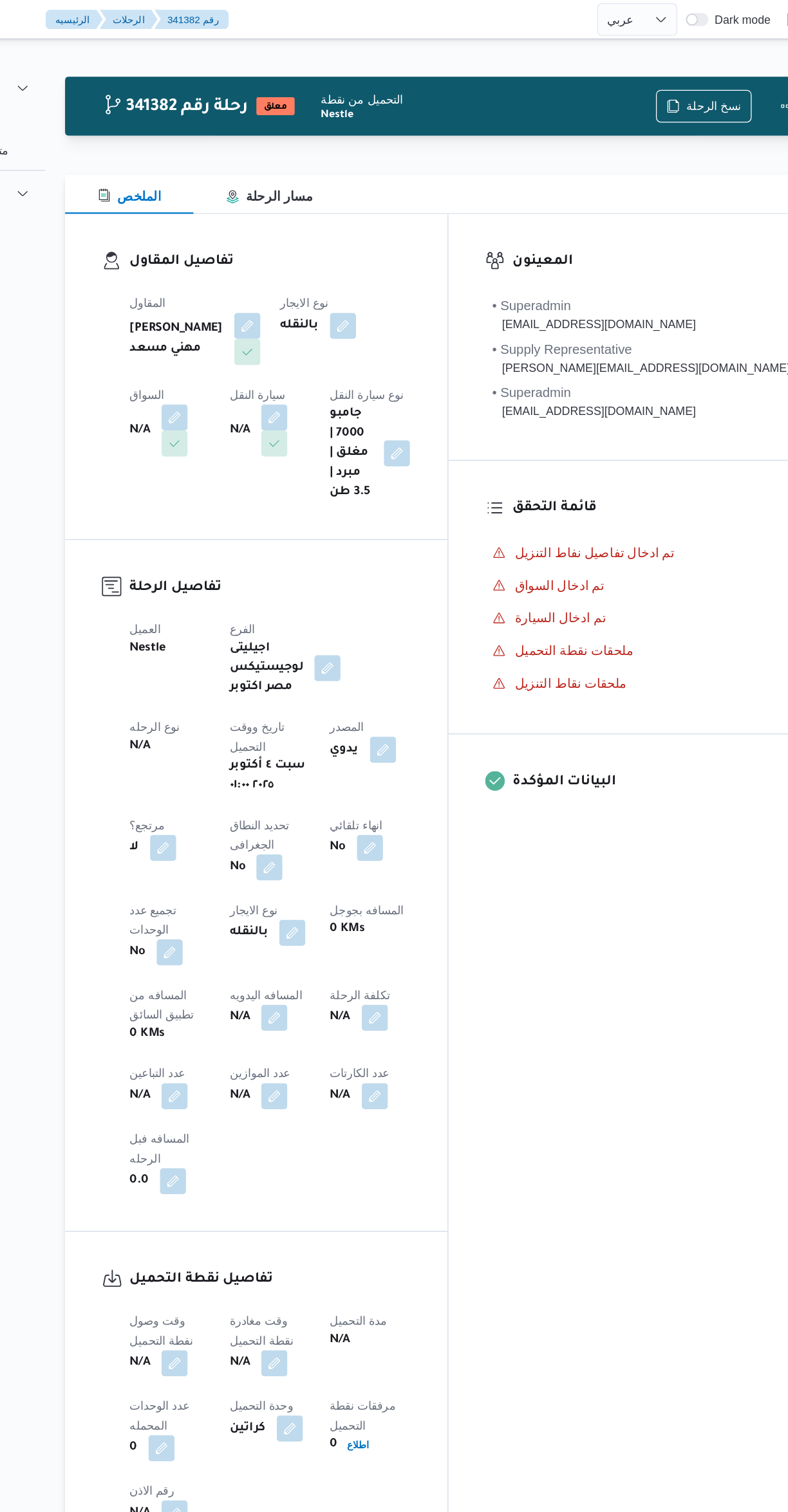
select select "ar"
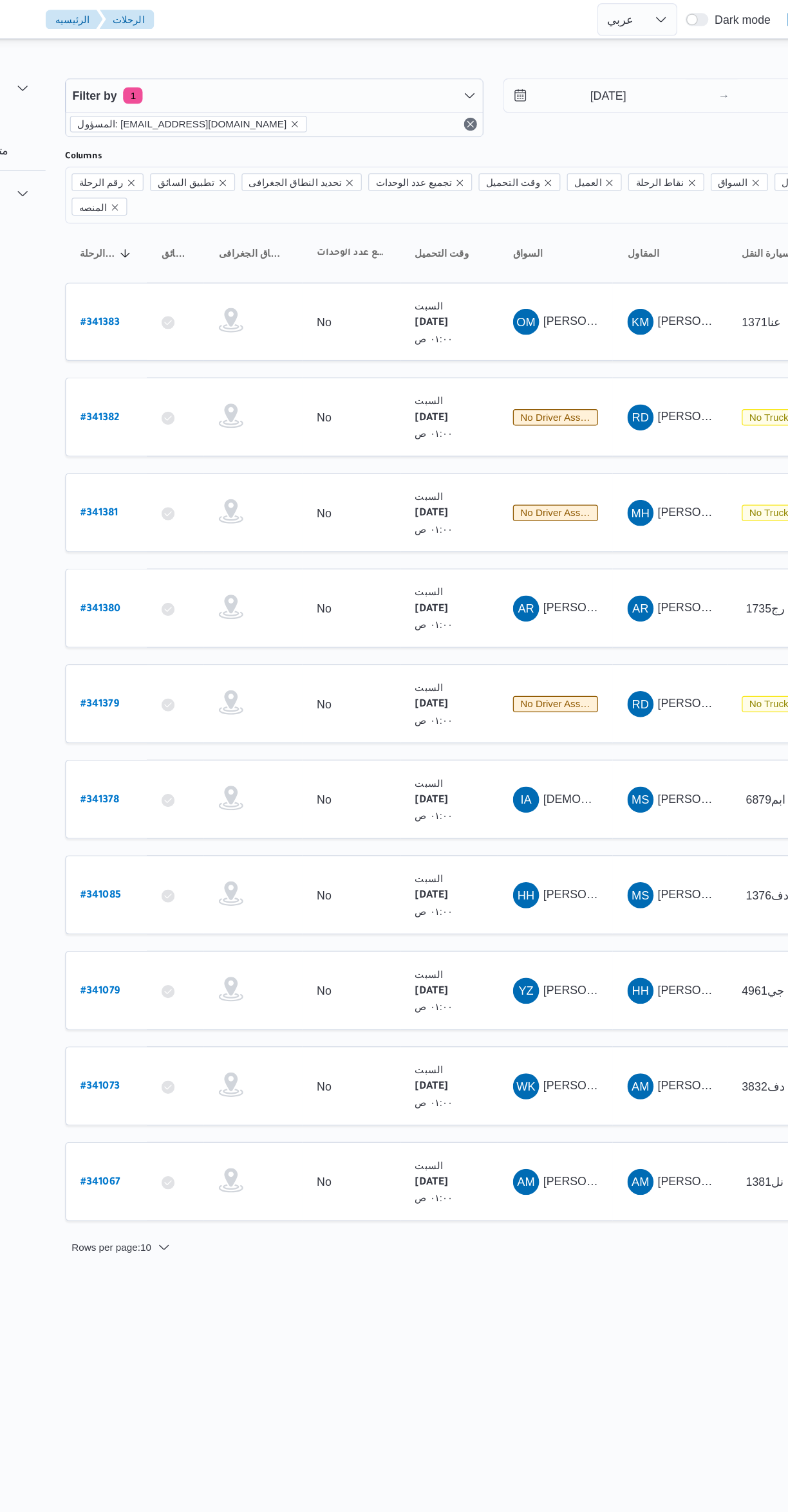
click at [194, 550] on b "# 341379" at bounding box center [195, 554] width 30 height 9
select select "ar"
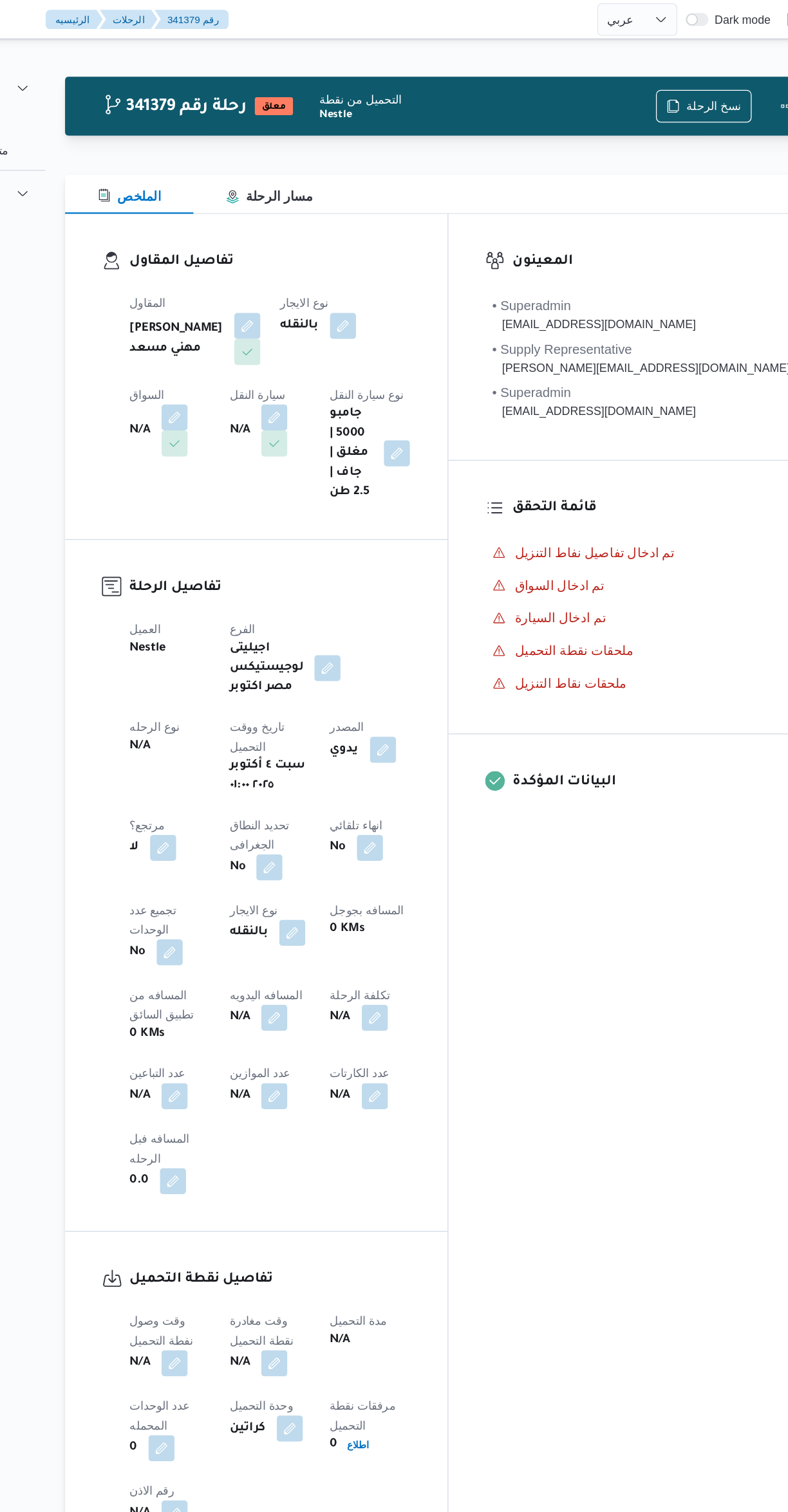
click at [264, 318] on button "button" at bounding box center [254, 329] width 21 height 21
click at [454, 302] on div "Search" at bounding box center [456, 308] width 97 height 26
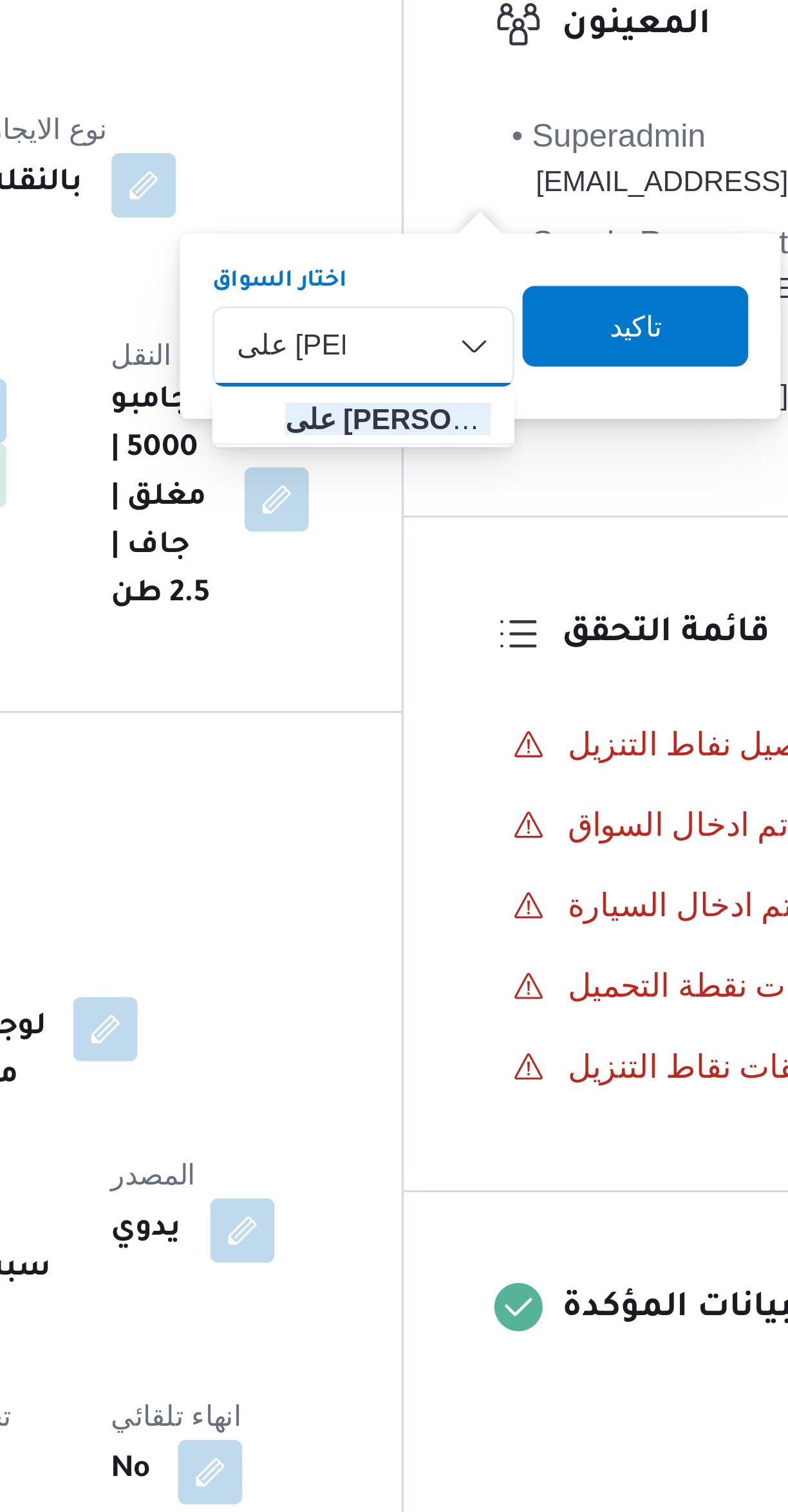
type input "على محمد"
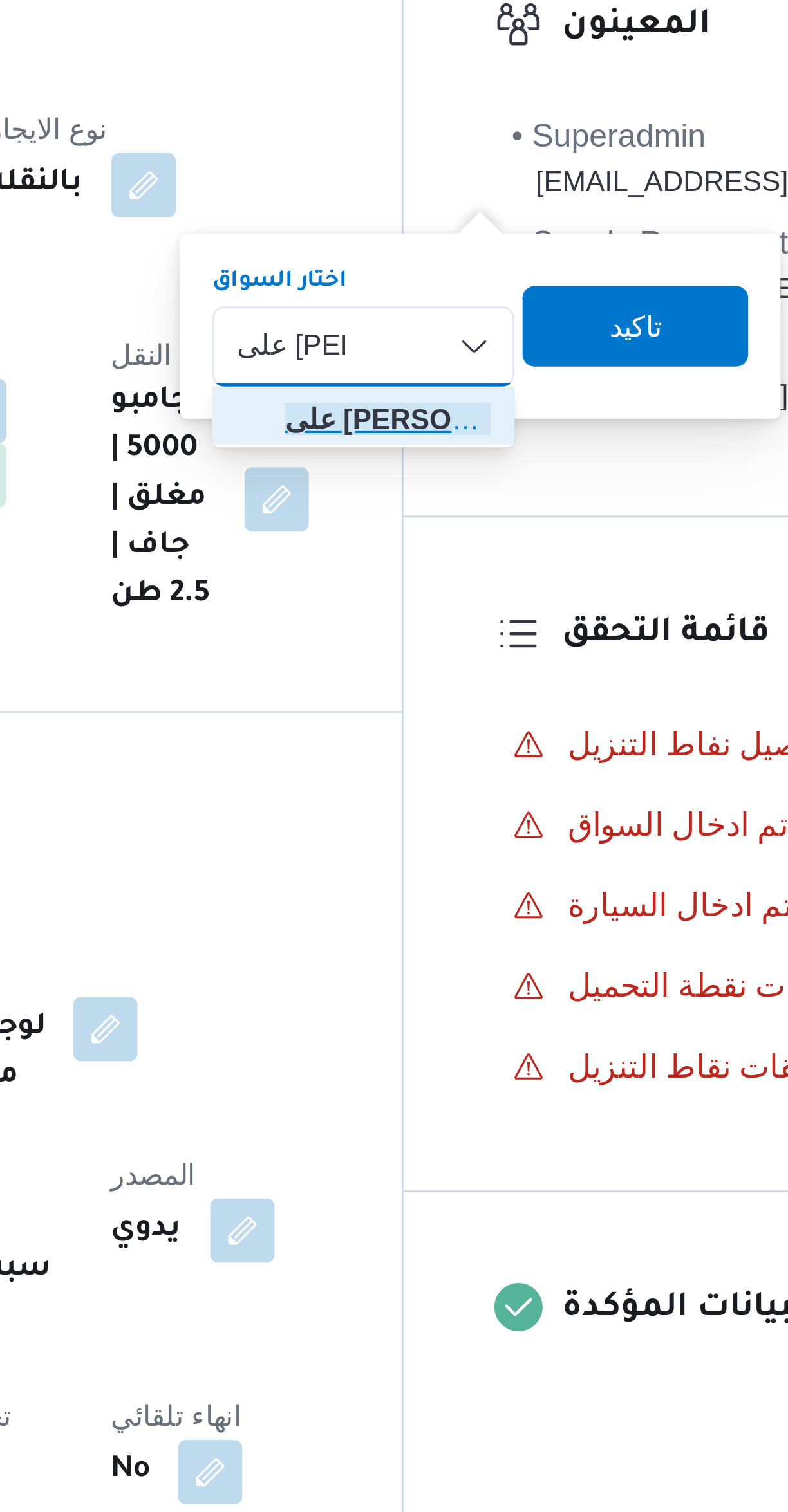
click at [473, 330] on mark "على محمد" at bounding box center [478, 331] width 94 height 10
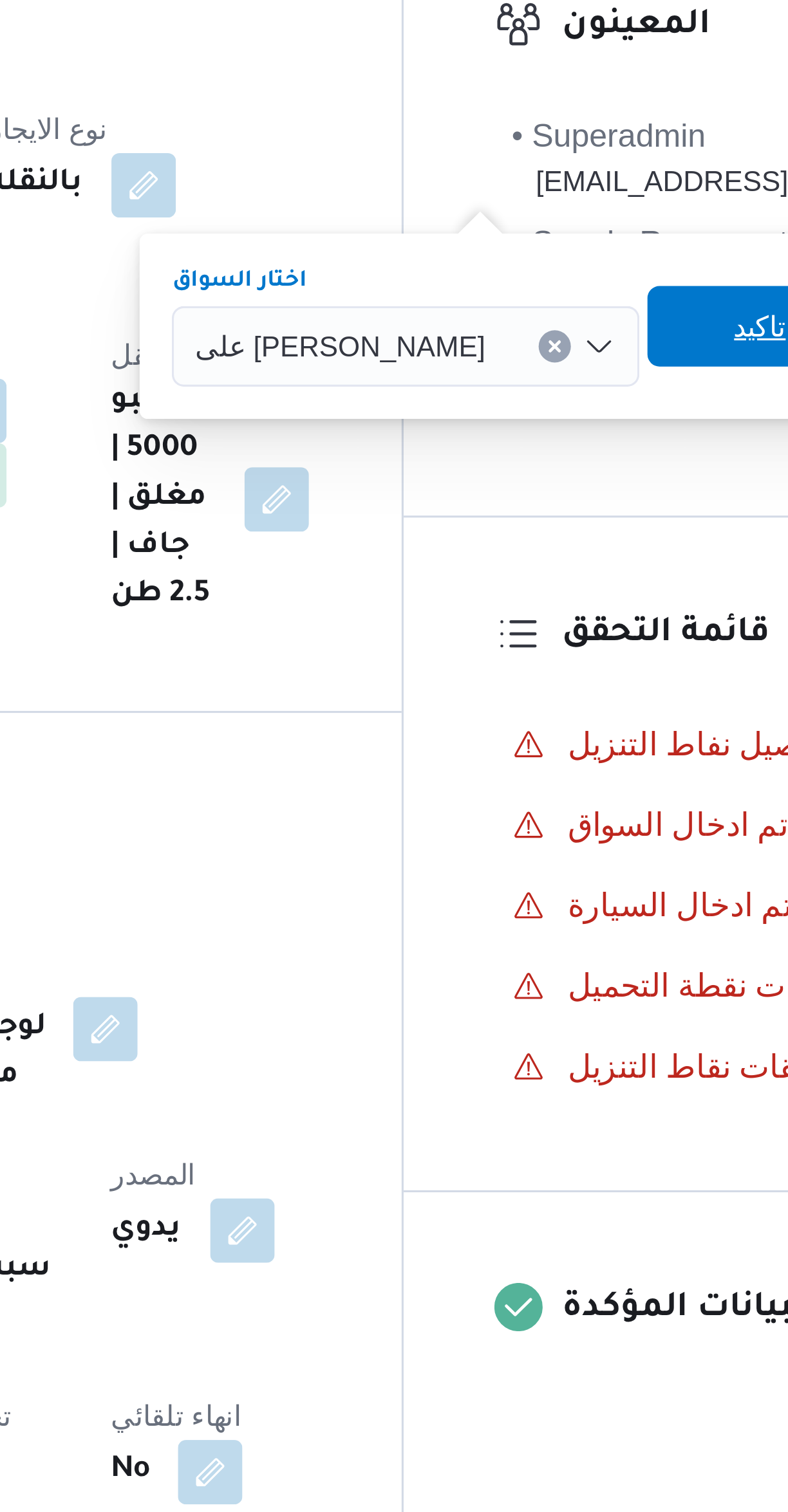
click at [574, 297] on span "تاكيد" at bounding box center [583, 301] width 17 height 15
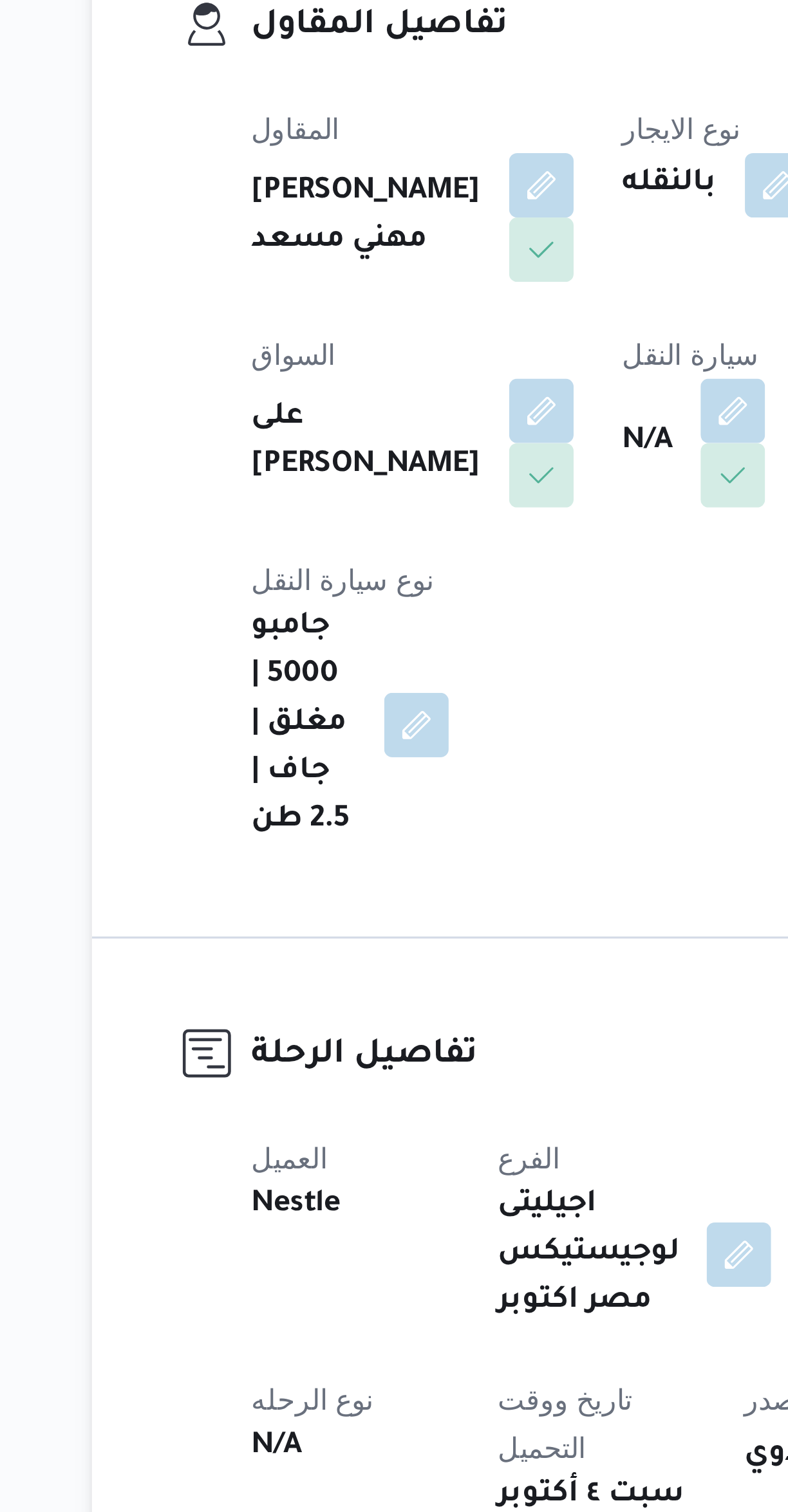
click at [361, 330] on button "button" at bounding box center [372, 329] width 21 height 21
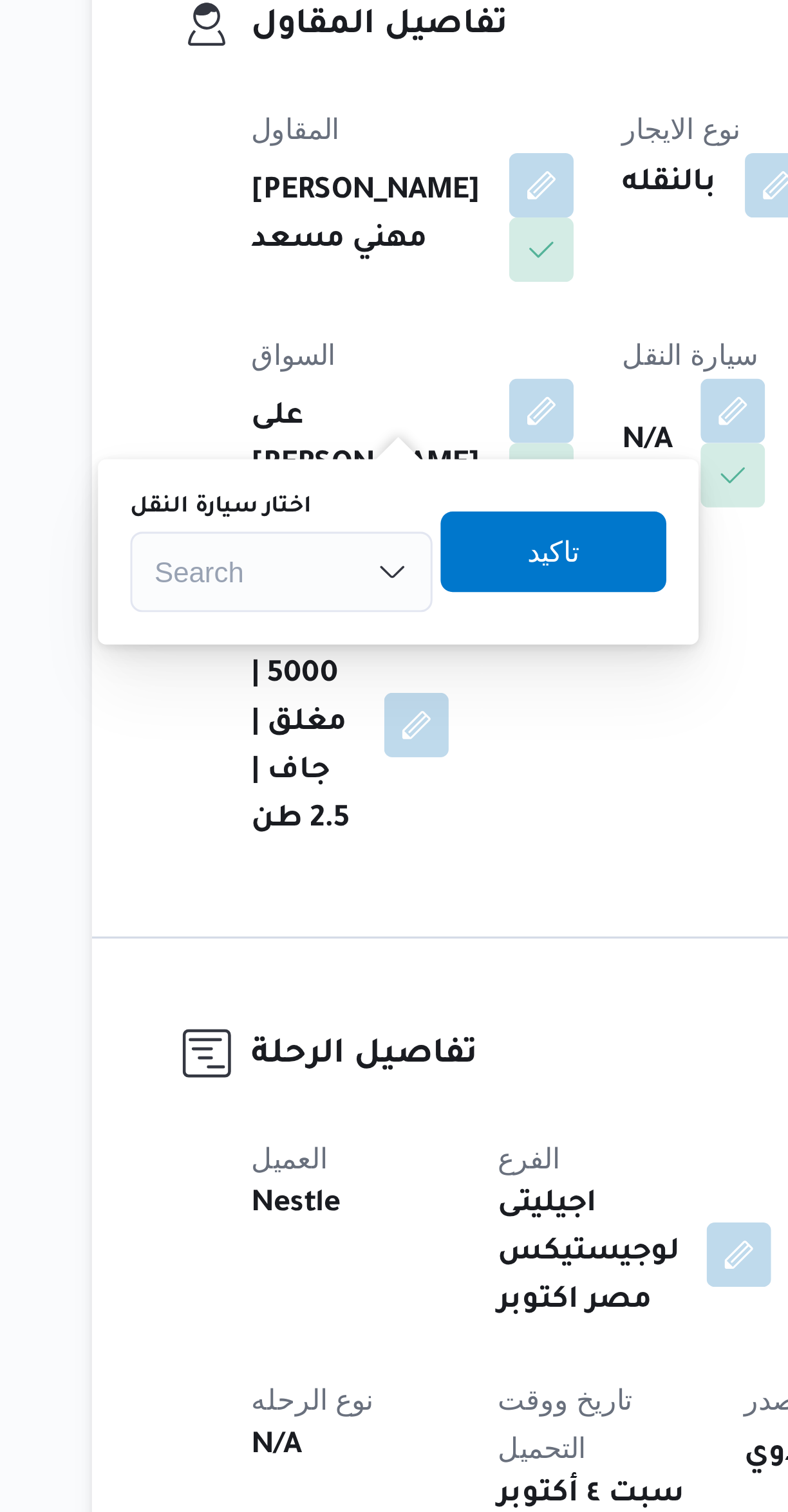
click at [240, 383] on div "Search" at bounding box center [228, 380] width 97 height 26
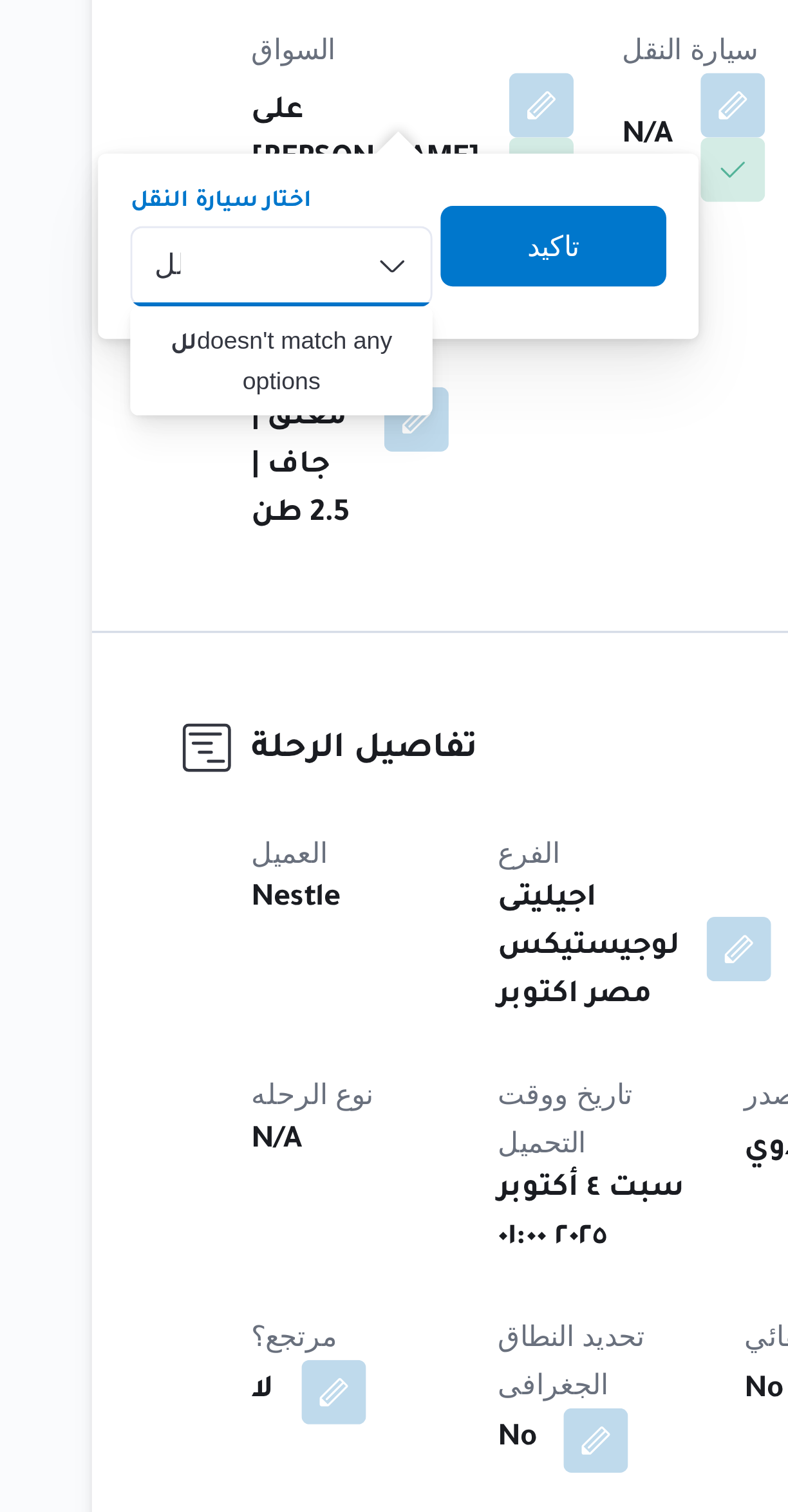
type input "ل"
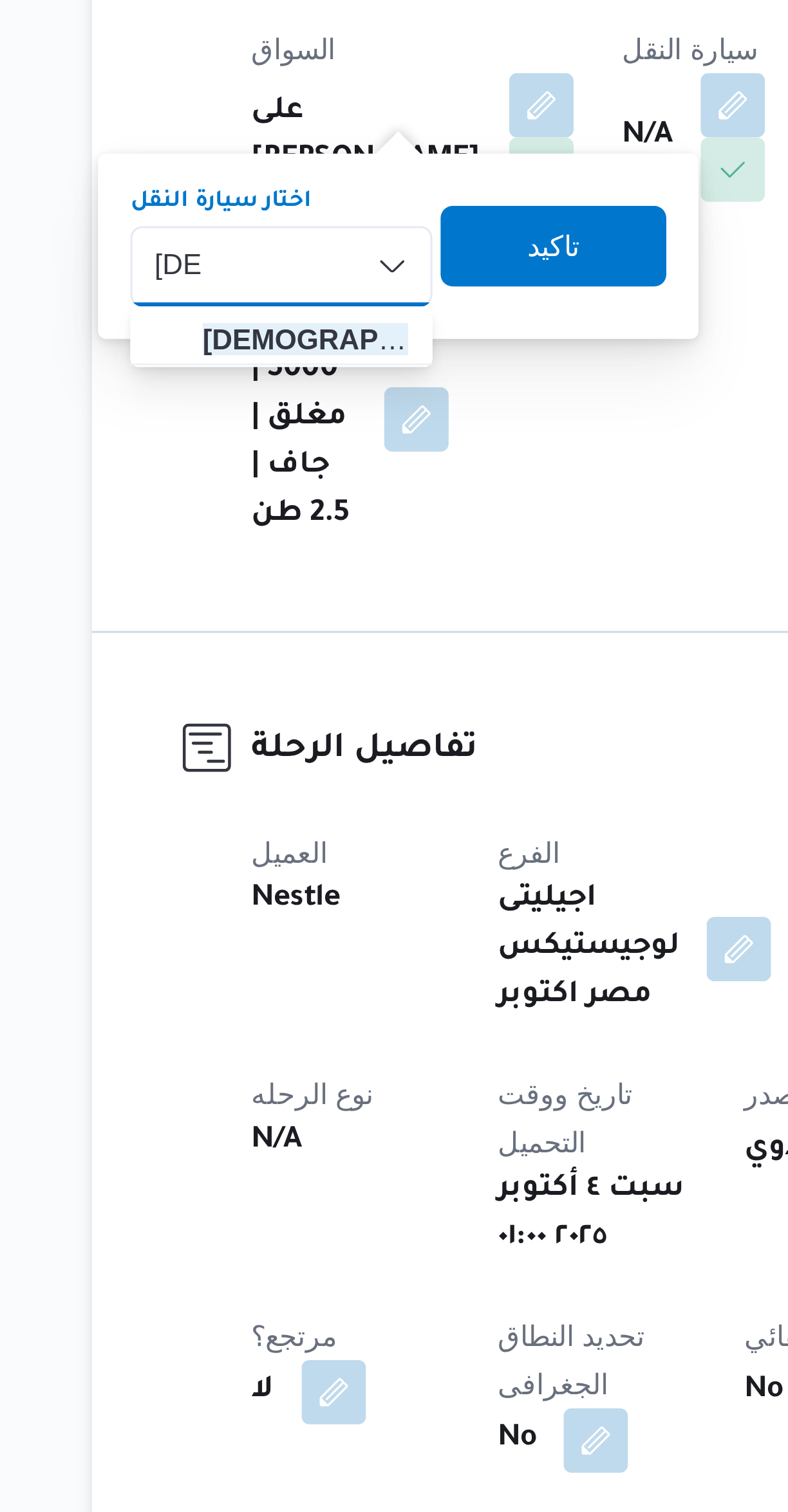
type input "الس"
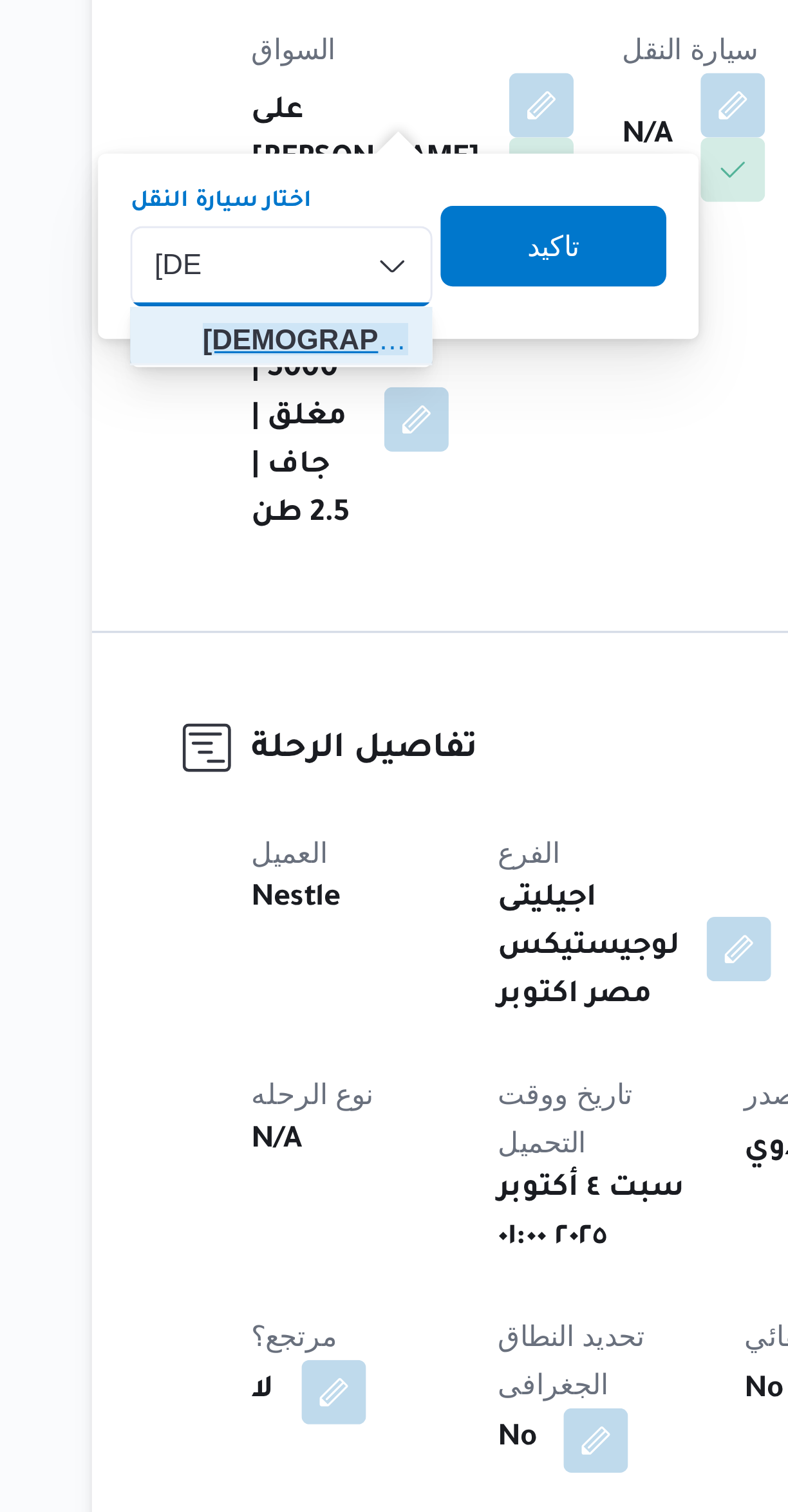
click at [245, 405] on span "الس 9676 | null" at bounding box center [235, 403] width 66 height 15
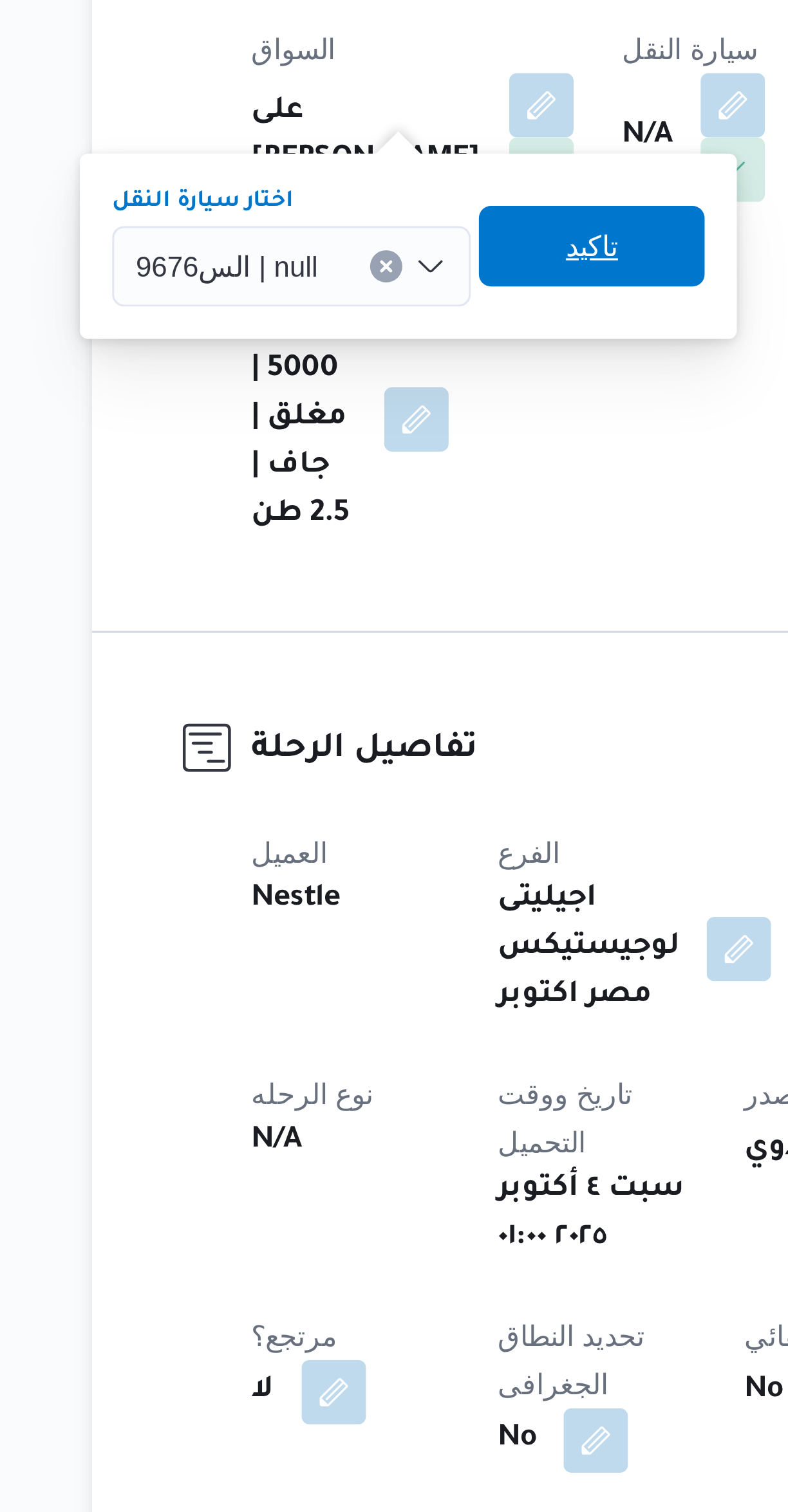
click at [337, 373] on span "تاكيد" at bounding box center [327, 373] width 72 height 26
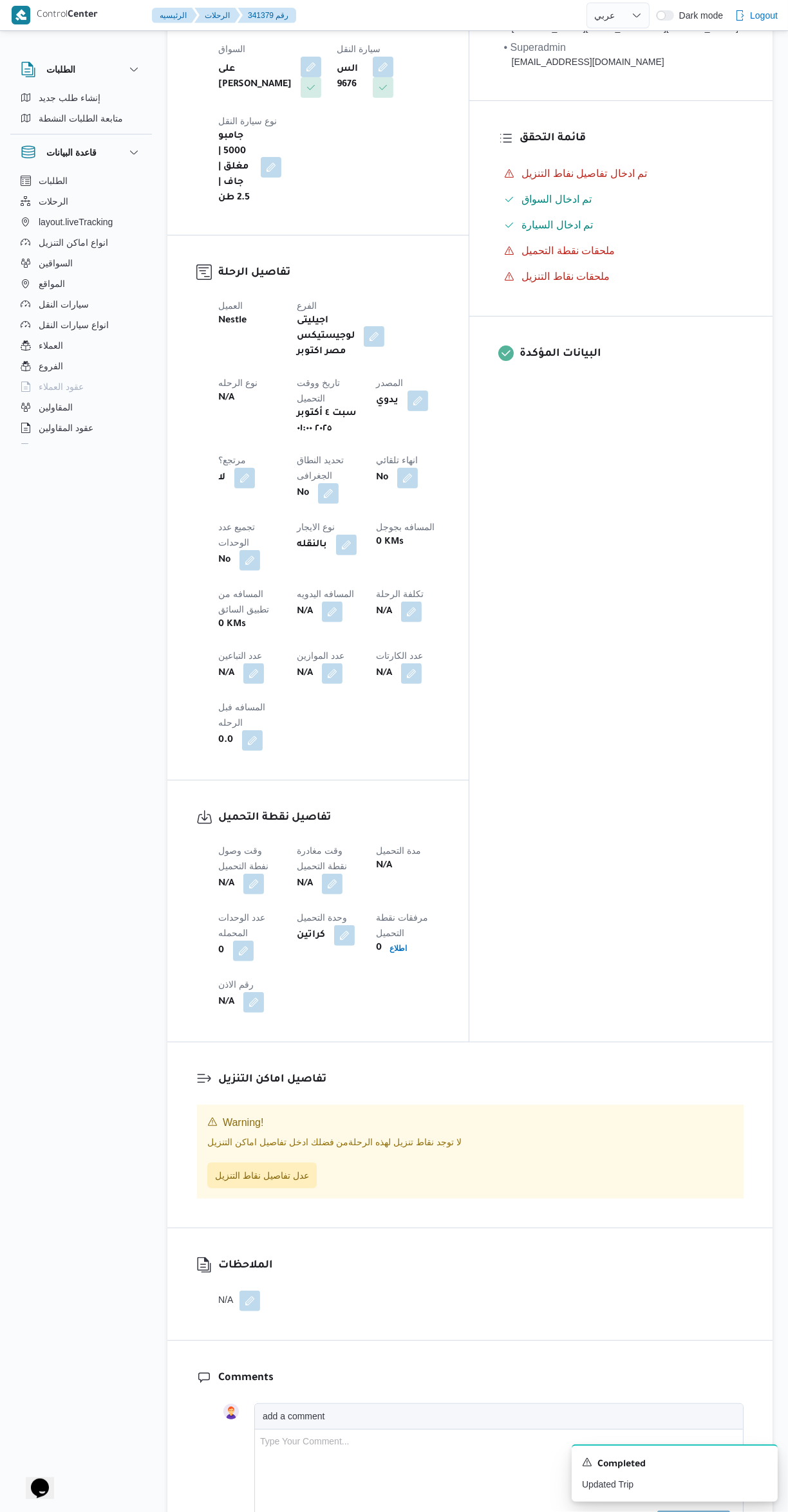
scroll to position [348, 0]
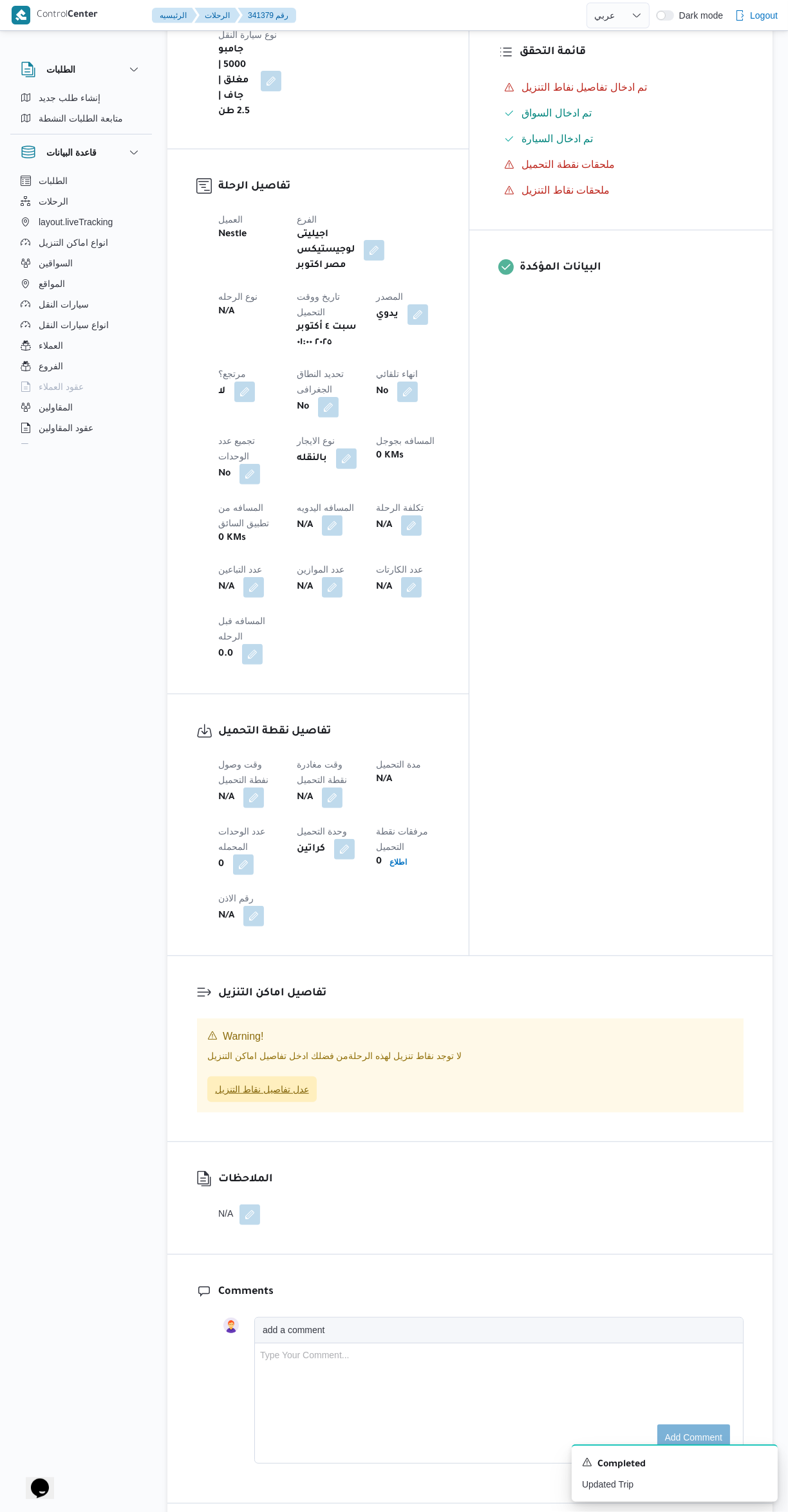
click at [285, 1081] on span "عدل تفاصيل نقاط التنزيل" at bounding box center [261, 1089] width 94 height 15
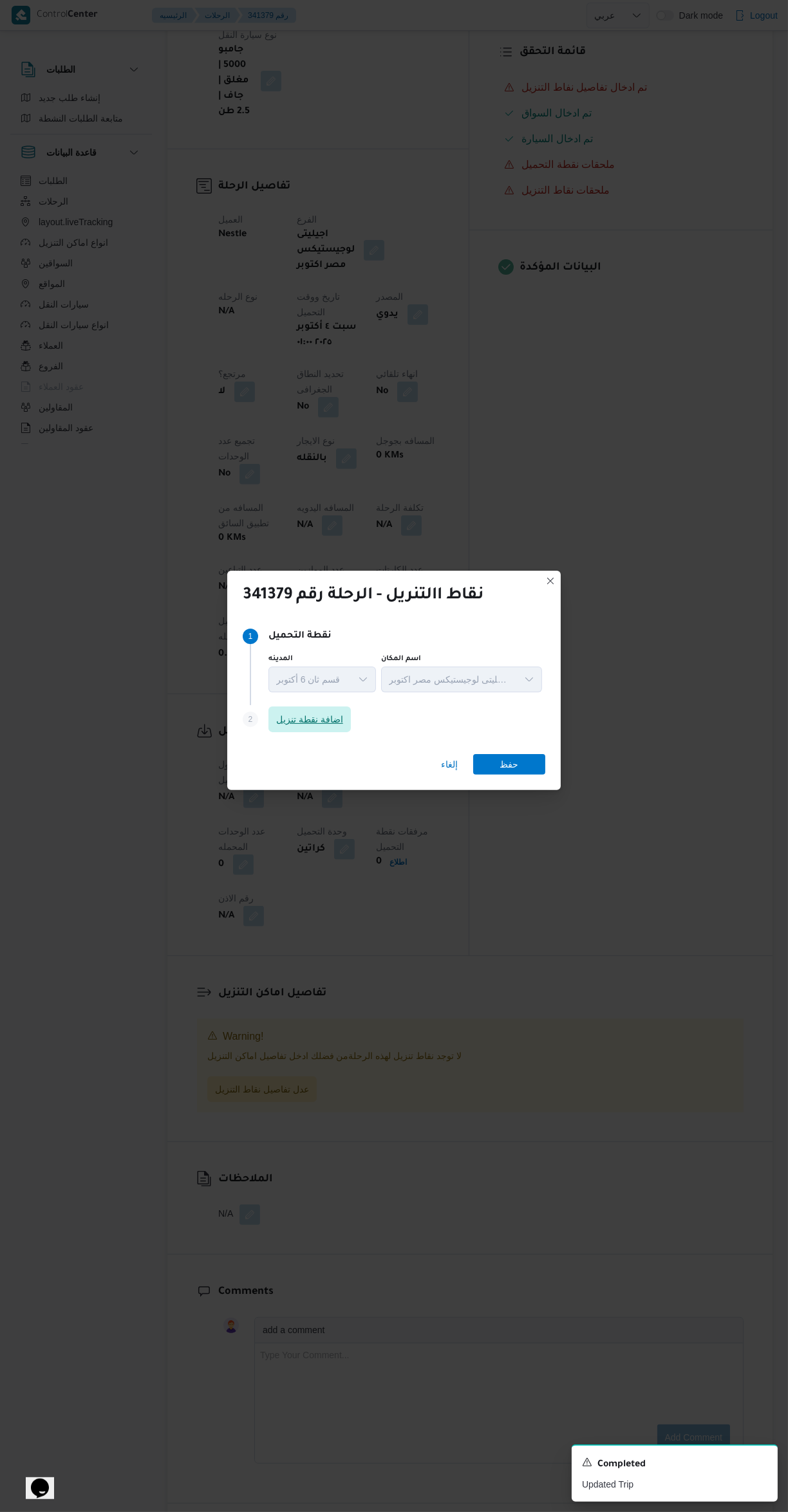
click at [305, 712] on span "اضافة نقطة تنزيل" at bounding box center [309, 719] width 67 height 15
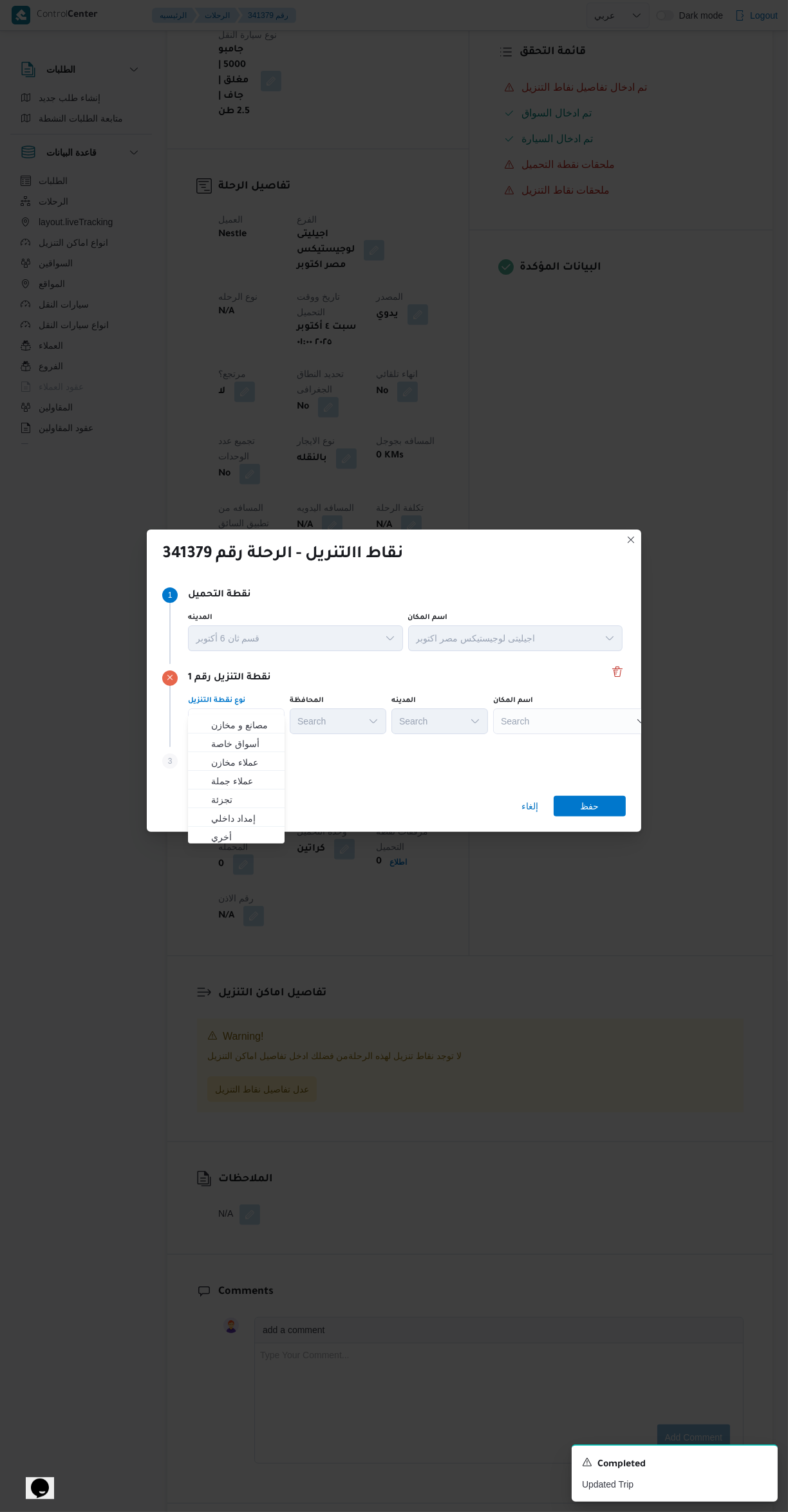
scroll to position [0, 0]
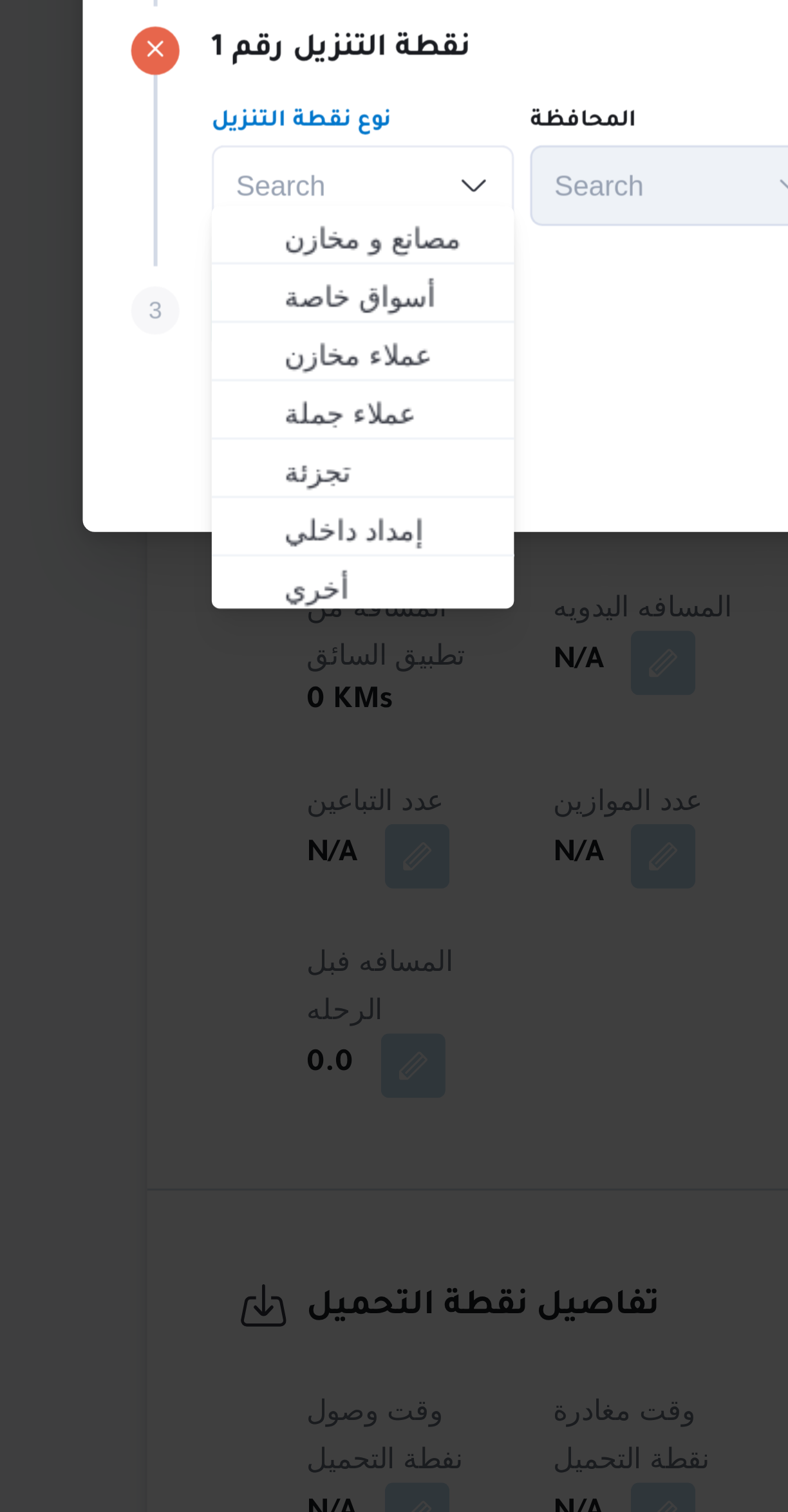
click at [319, 785] on div "إلغاء حفظ" at bounding box center [394, 808] width 494 height 47
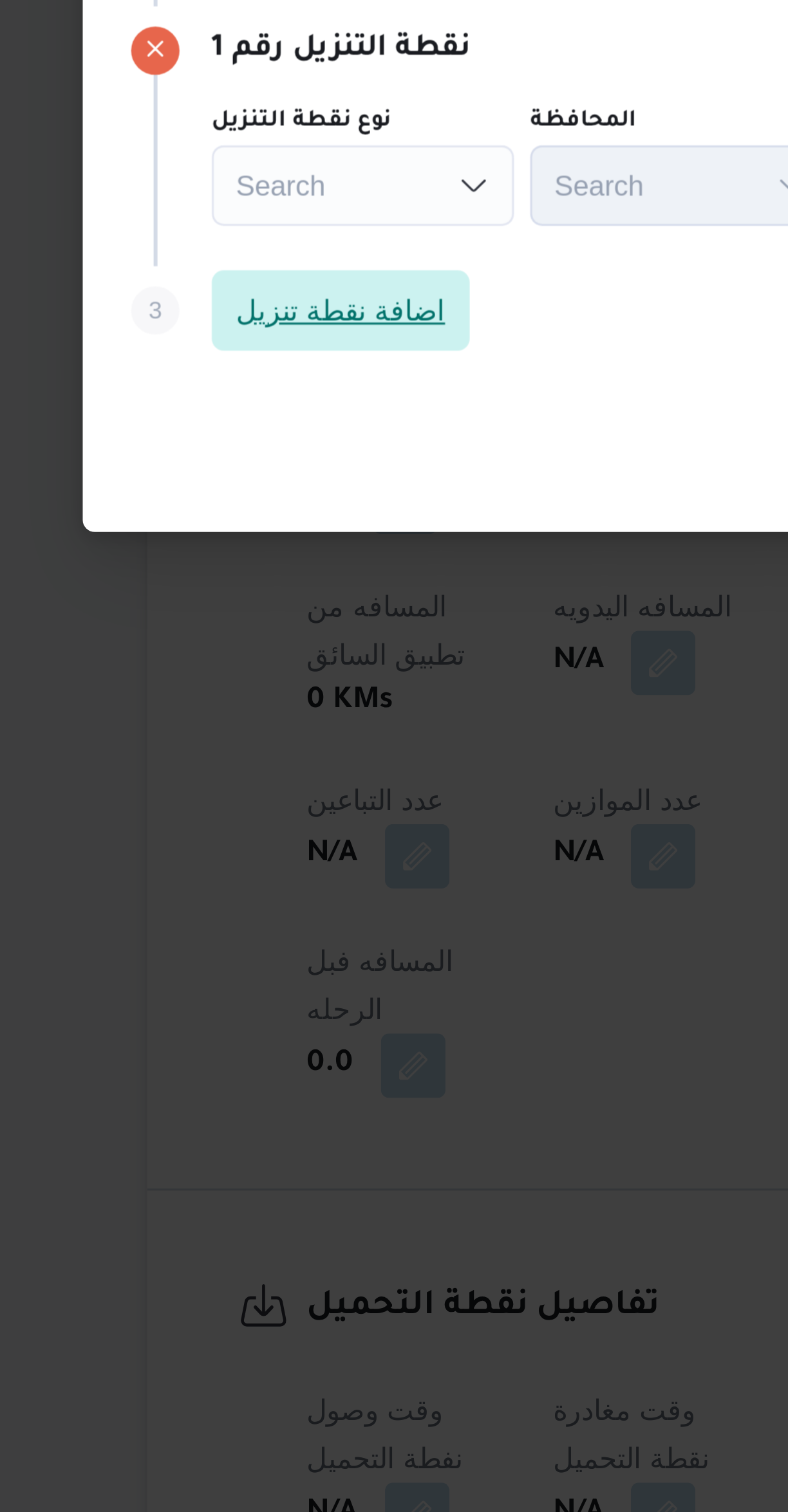
click at [248, 756] on span "اضافة نقطة تنزيل" at bounding box center [229, 761] width 67 height 15
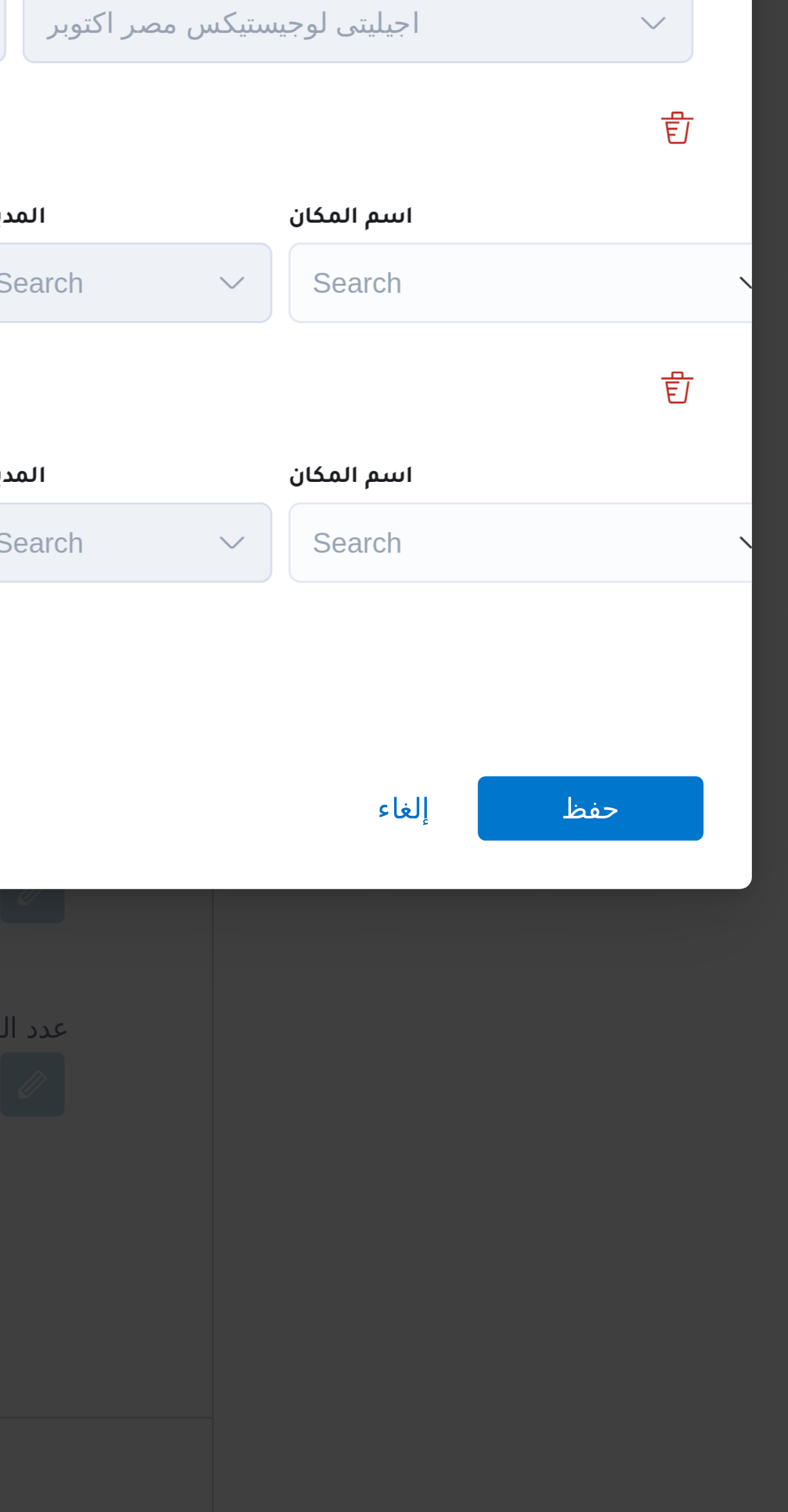
click at [582, 669] on div "Search" at bounding box center [573, 679] width 161 height 26
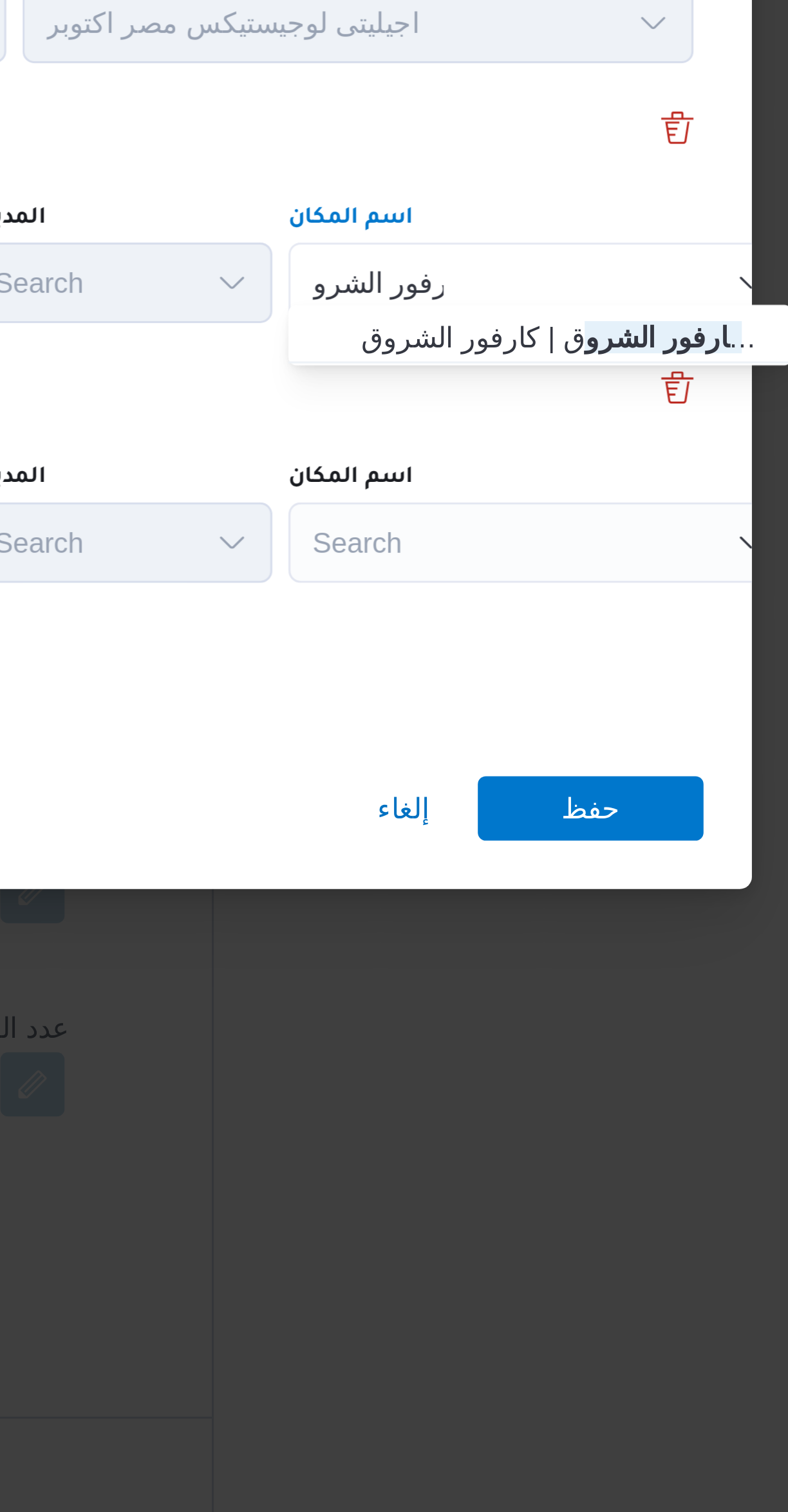
type input "كارفور الشرو"
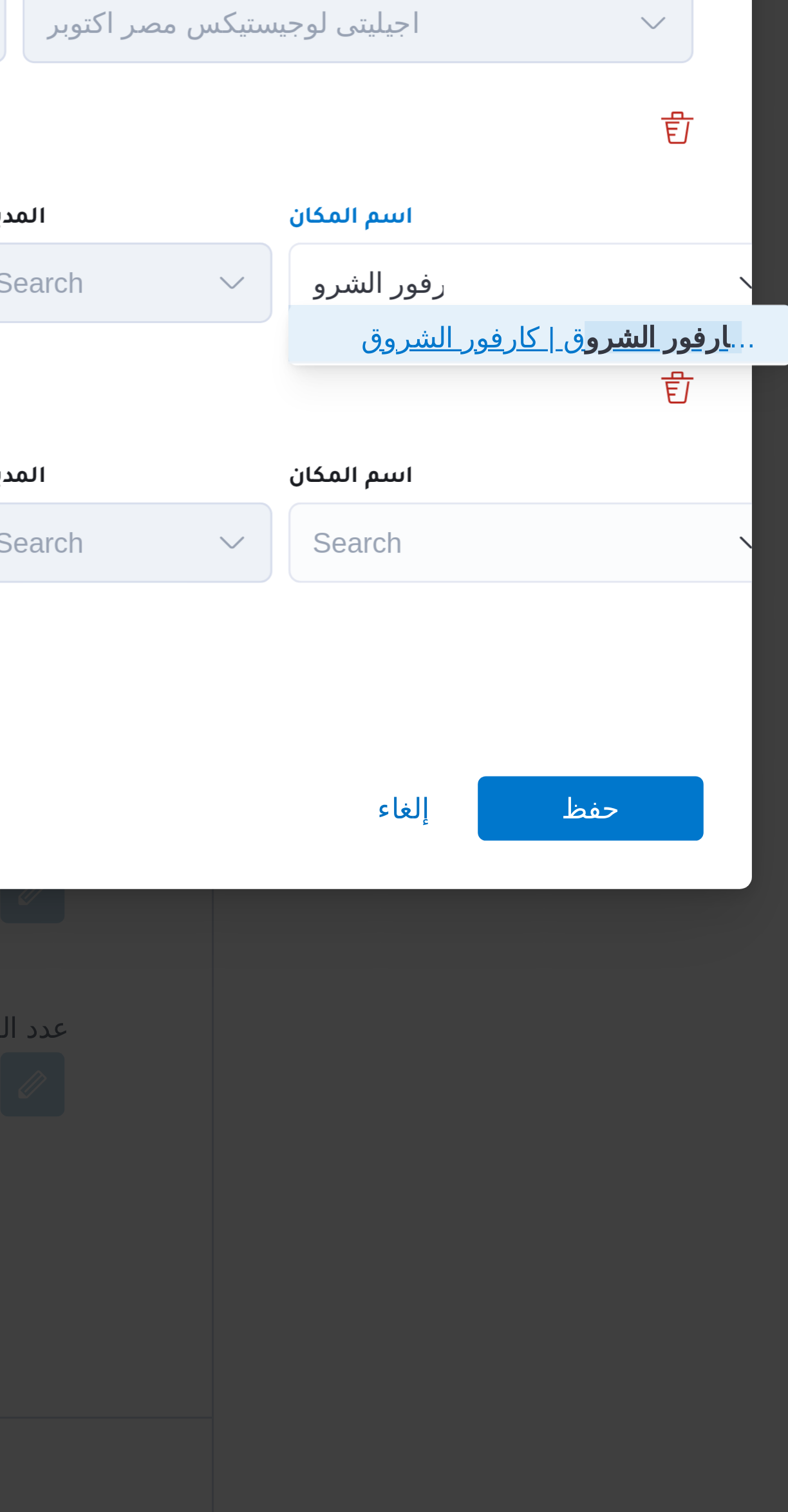
click at [554, 696] on span "كارفور الشرو ق | كارفور الشروق | null" at bounding box center [581, 697] width 130 height 15
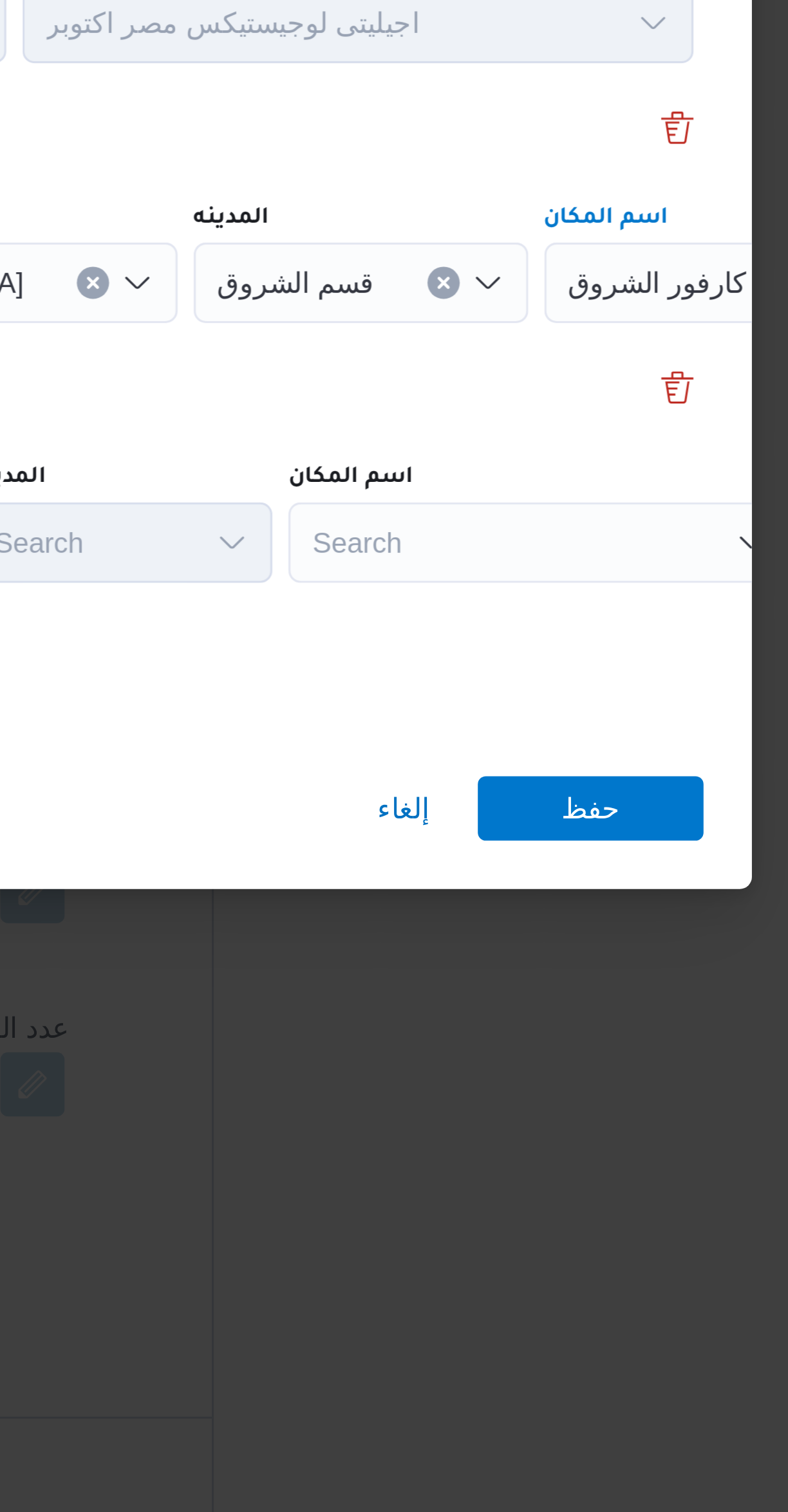
click at [562, 755] on div "Search" at bounding box center [573, 762] width 161 height 26
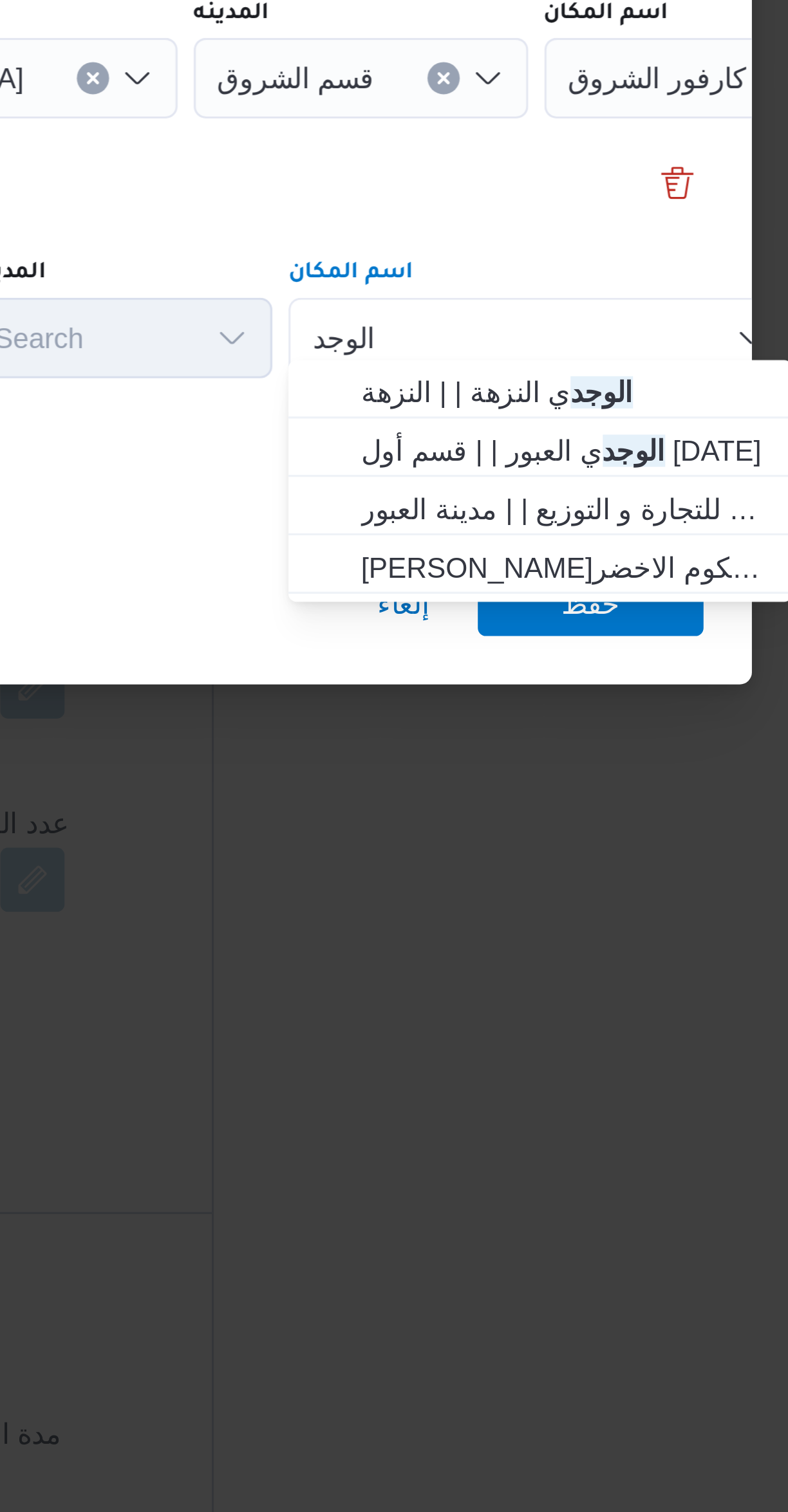
type input "الوجد"
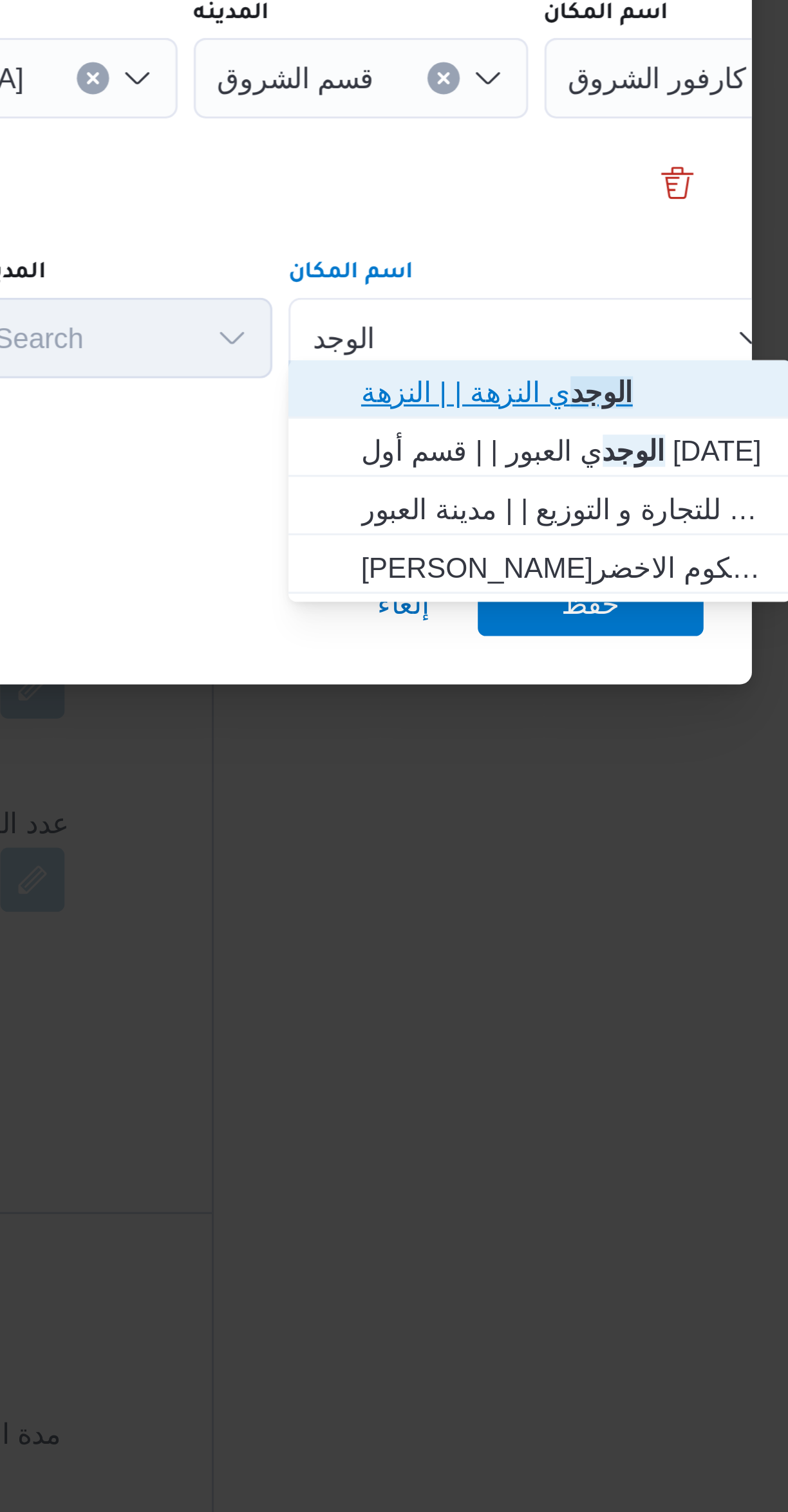
click at [604, 777] on span "الوجد ي النزهة | | النزهة" at bounding box center [581, 779] width 130 height 15
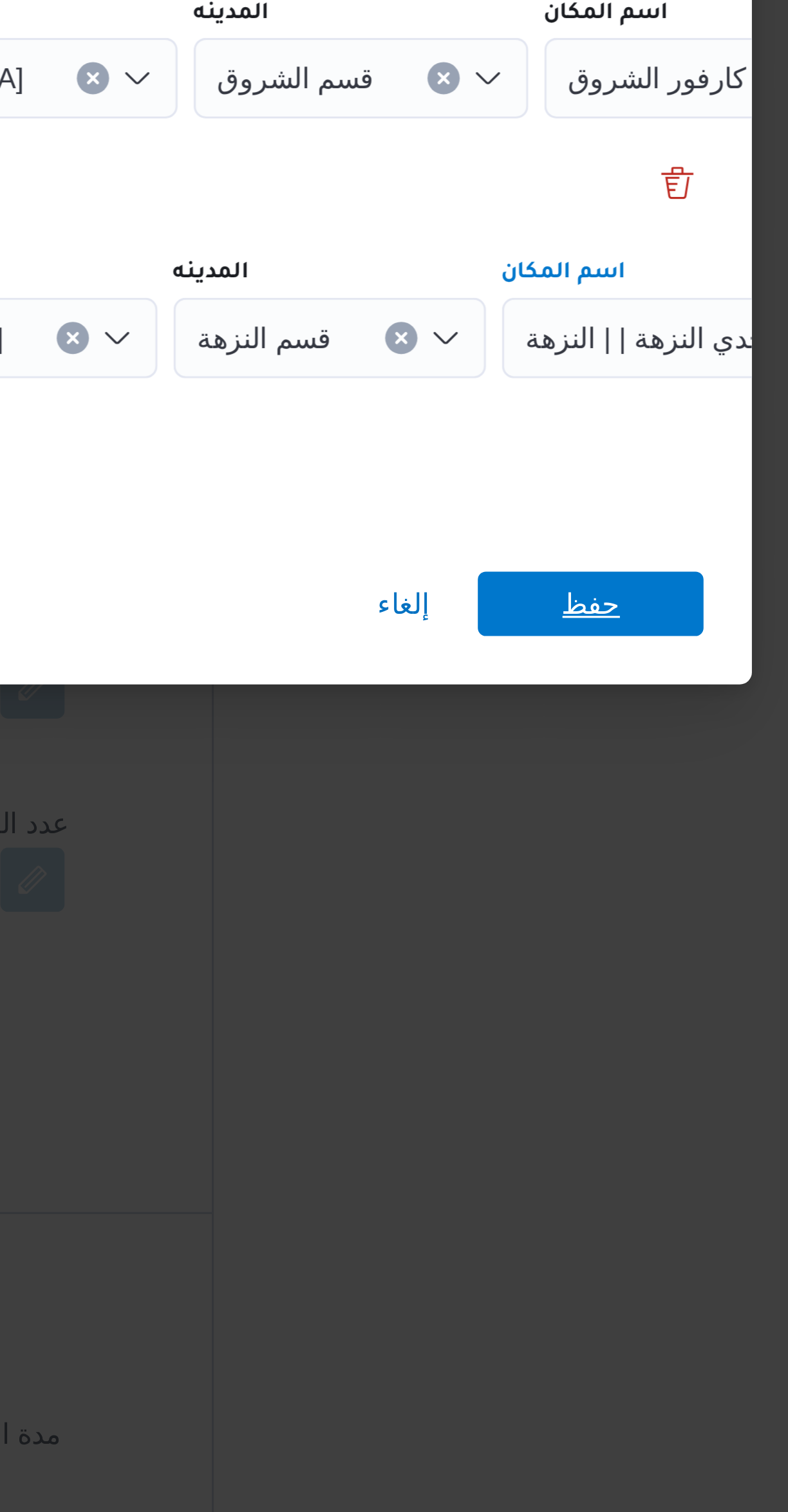
click at [601, 837] on span "حفظ" at bounding box center [589, 848] width 72 height 21
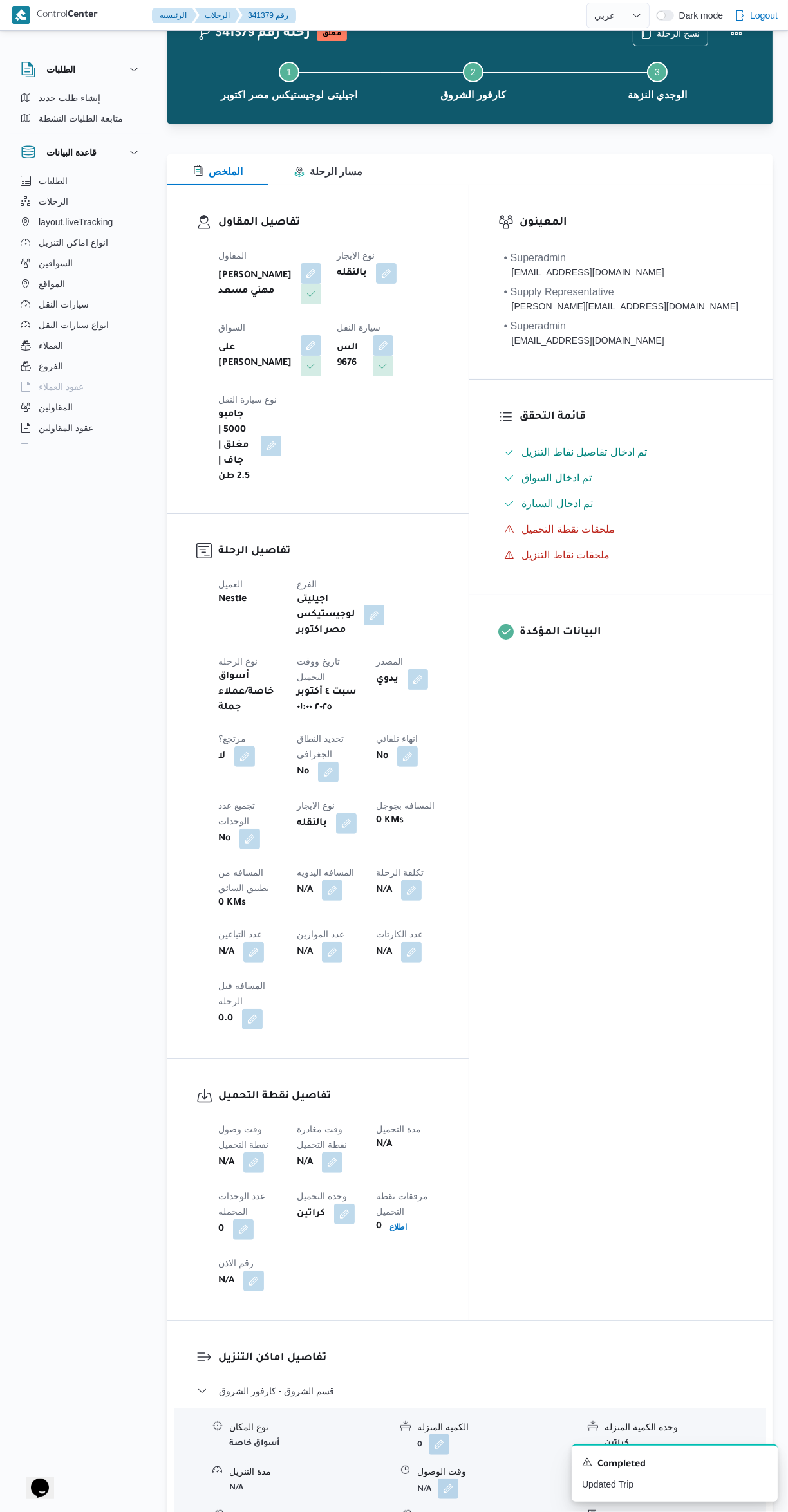
scroll to position [14, 0]
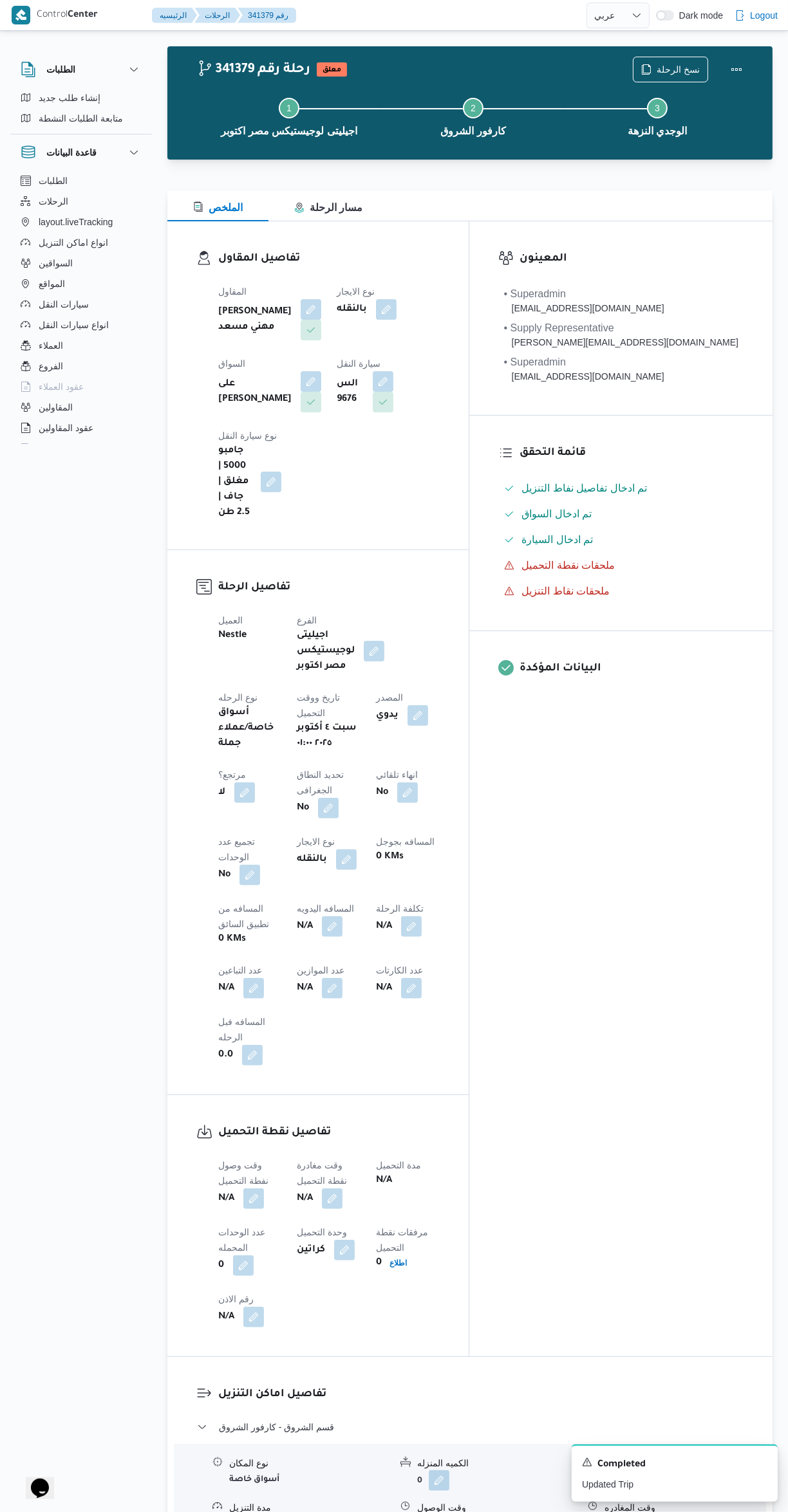
click at [264, 978] on button "button" at bounding box center [254, 988] width 21 height 21
click at [422, 826] on input "عدد التباعين" at bounding box center [449, 828] width 128 height 26
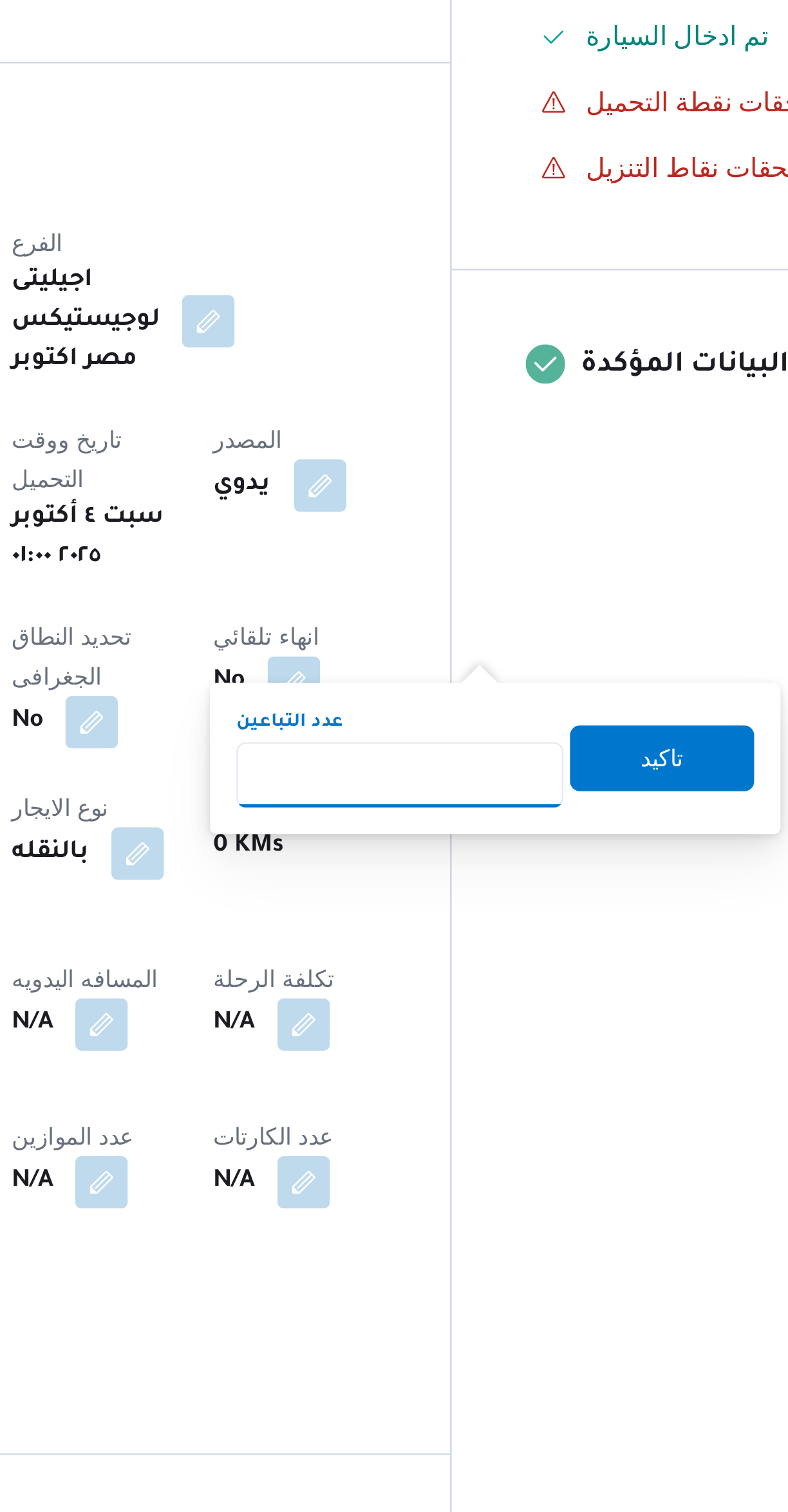
type input "1"
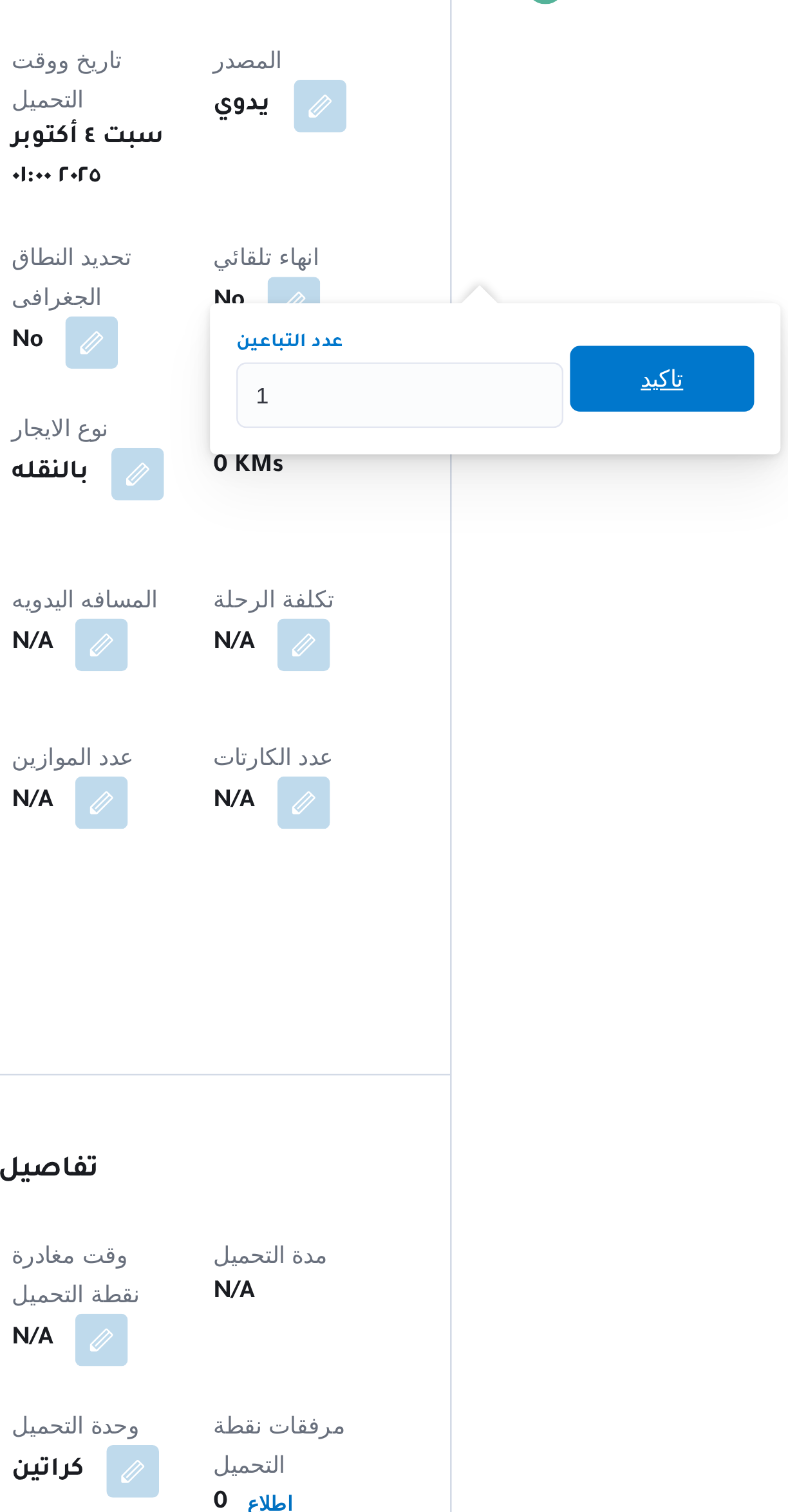
click at [548, 842] on span "تاكيد" at bounding box center [551, 835] width 72 height 26
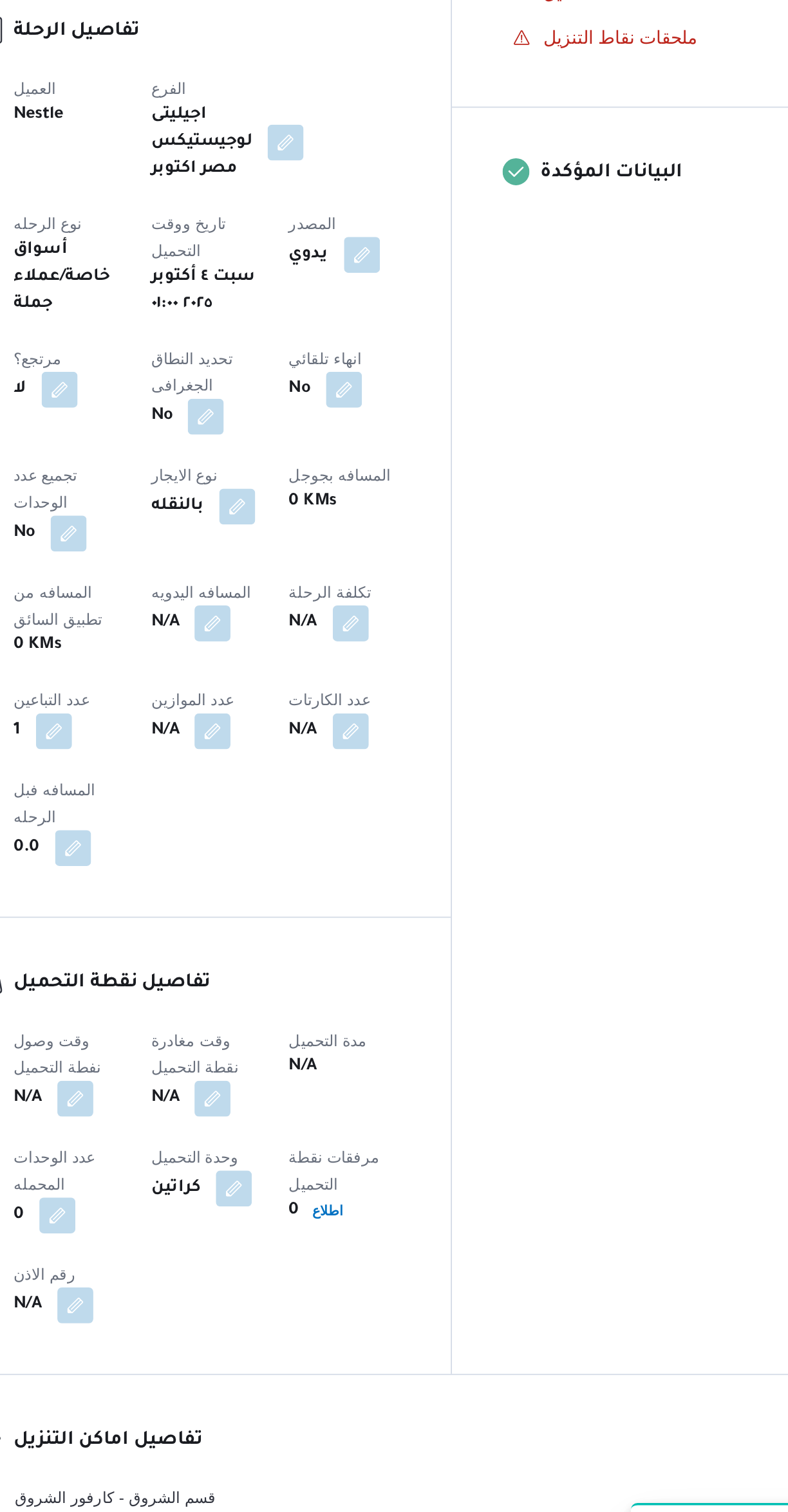
scroll to position [5, 0]
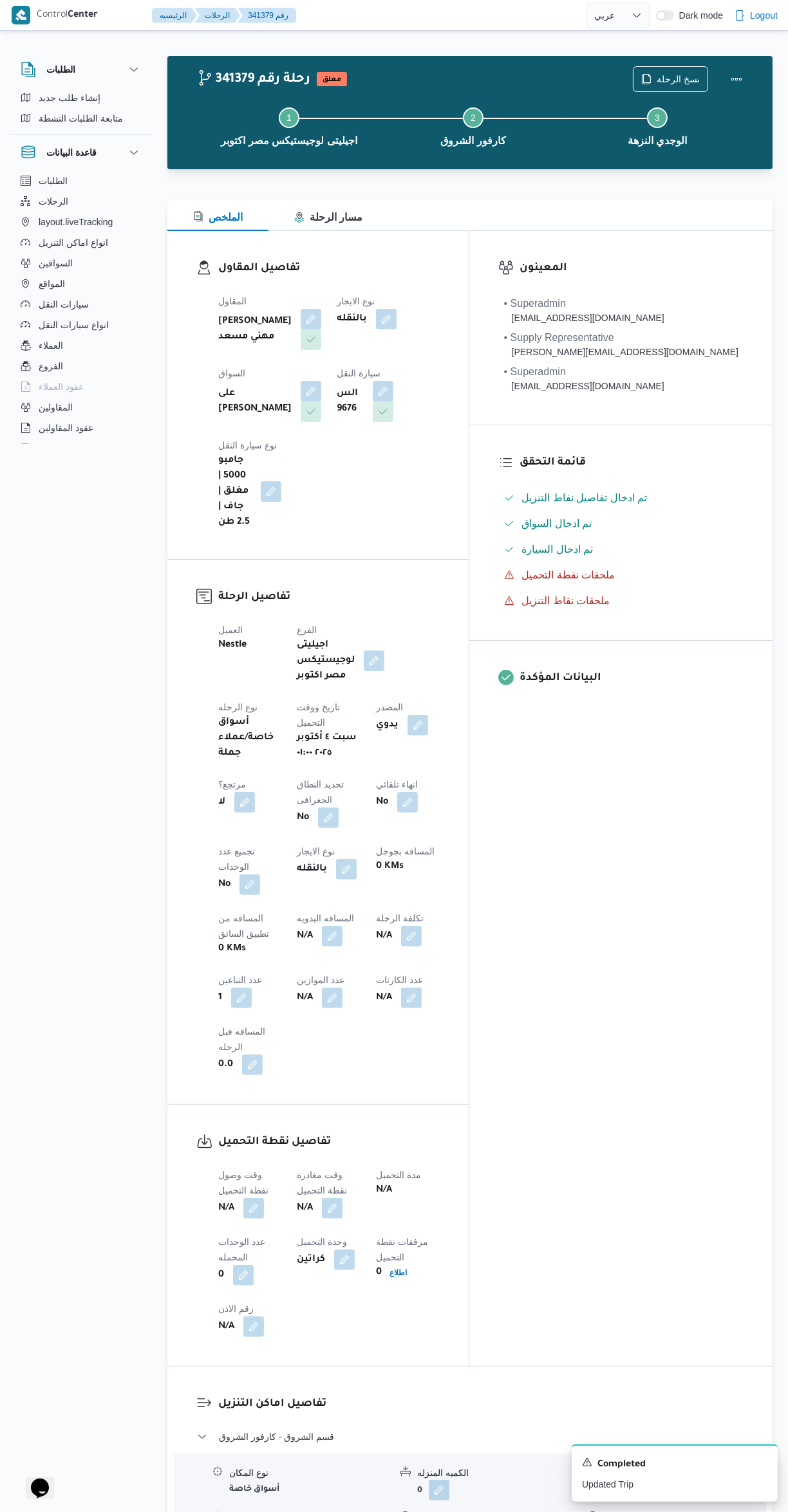
select select "ar"
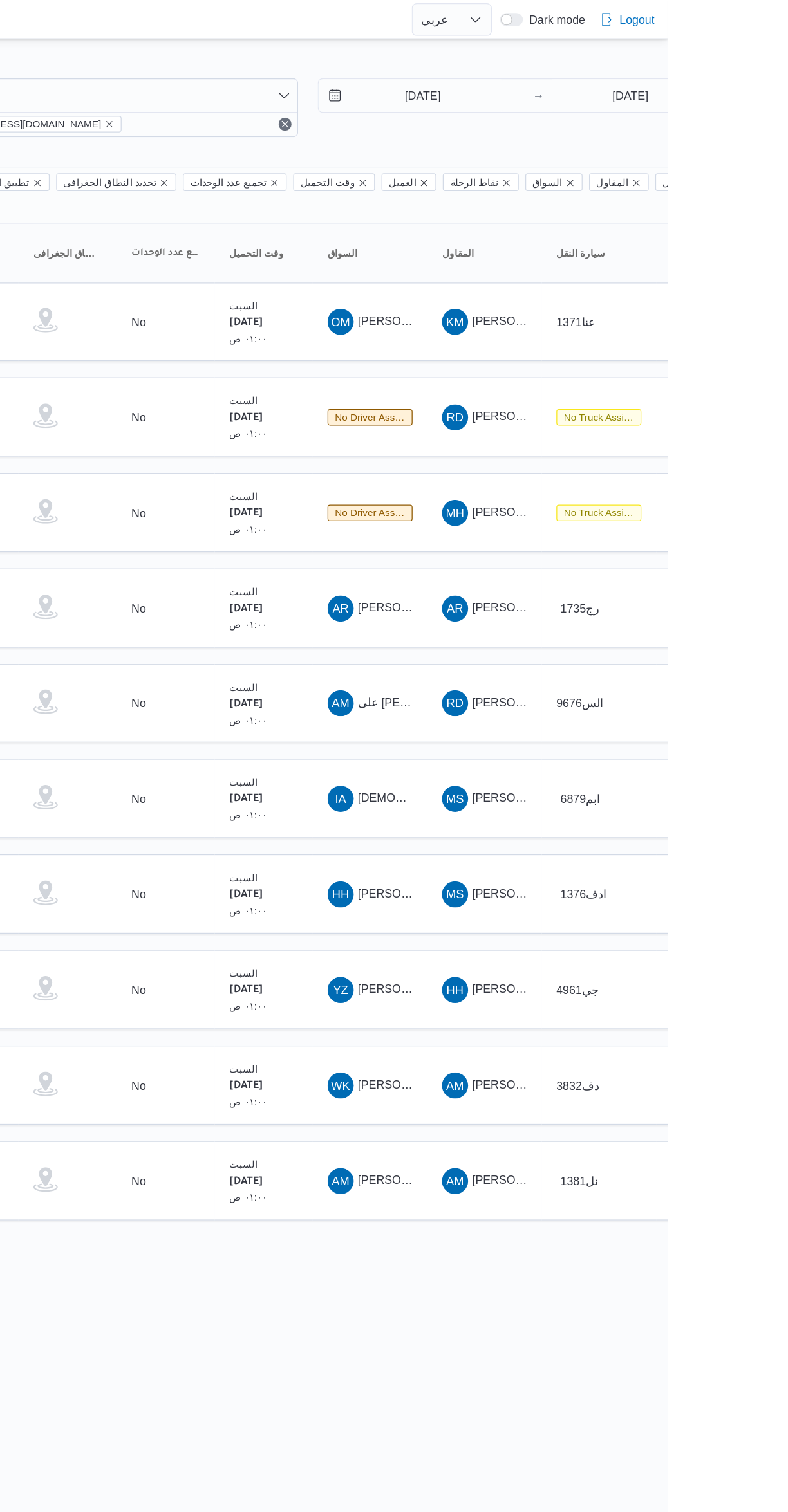
click at [565, 619] on span "IA اسلام احمد محمود طه" at bounding box center [553, 629] width 67 height 21
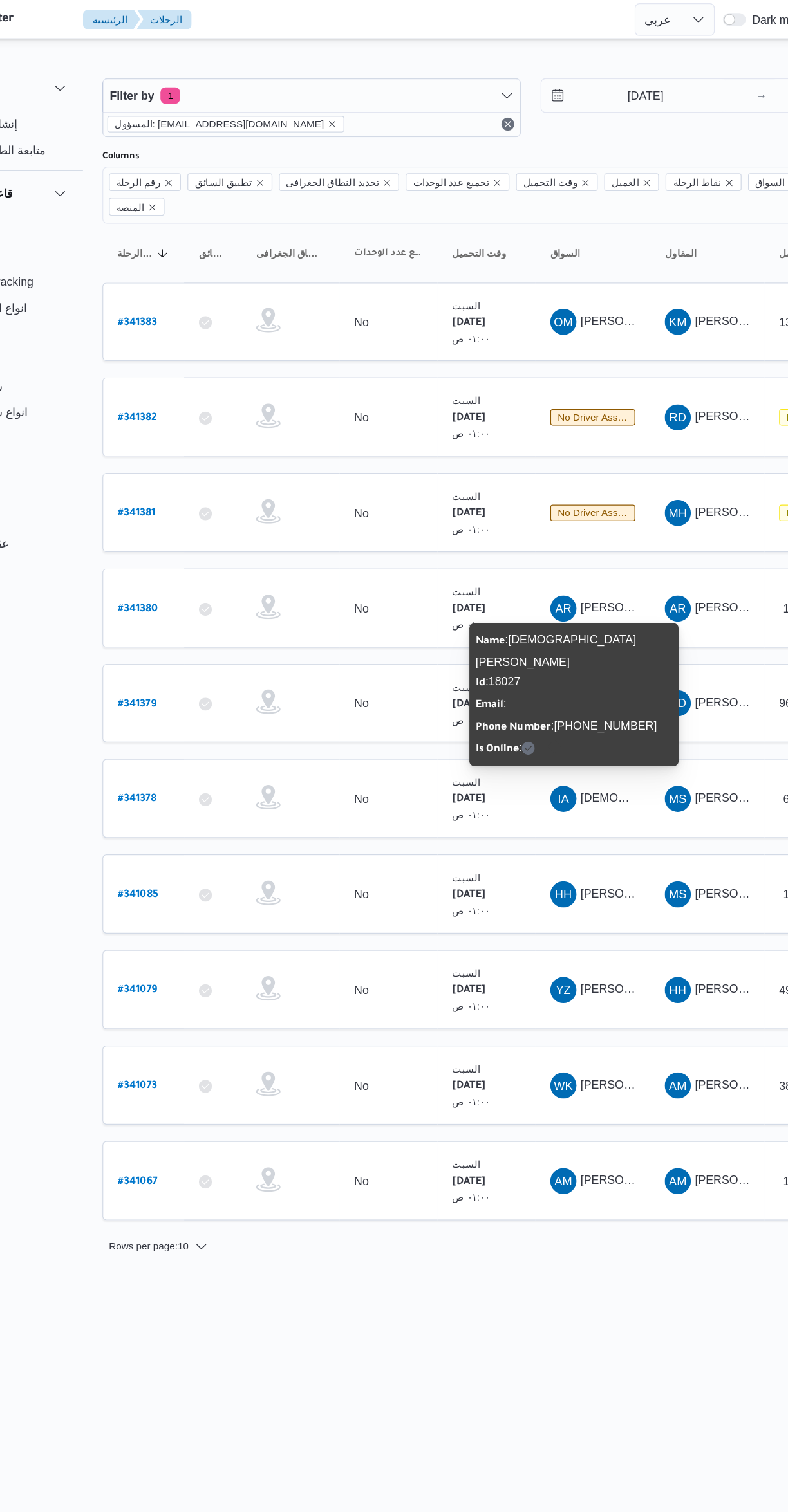
click at [197, 625] on b "# 341378" at bounding box center [195, 629] width 30 height 9
select select "ar"
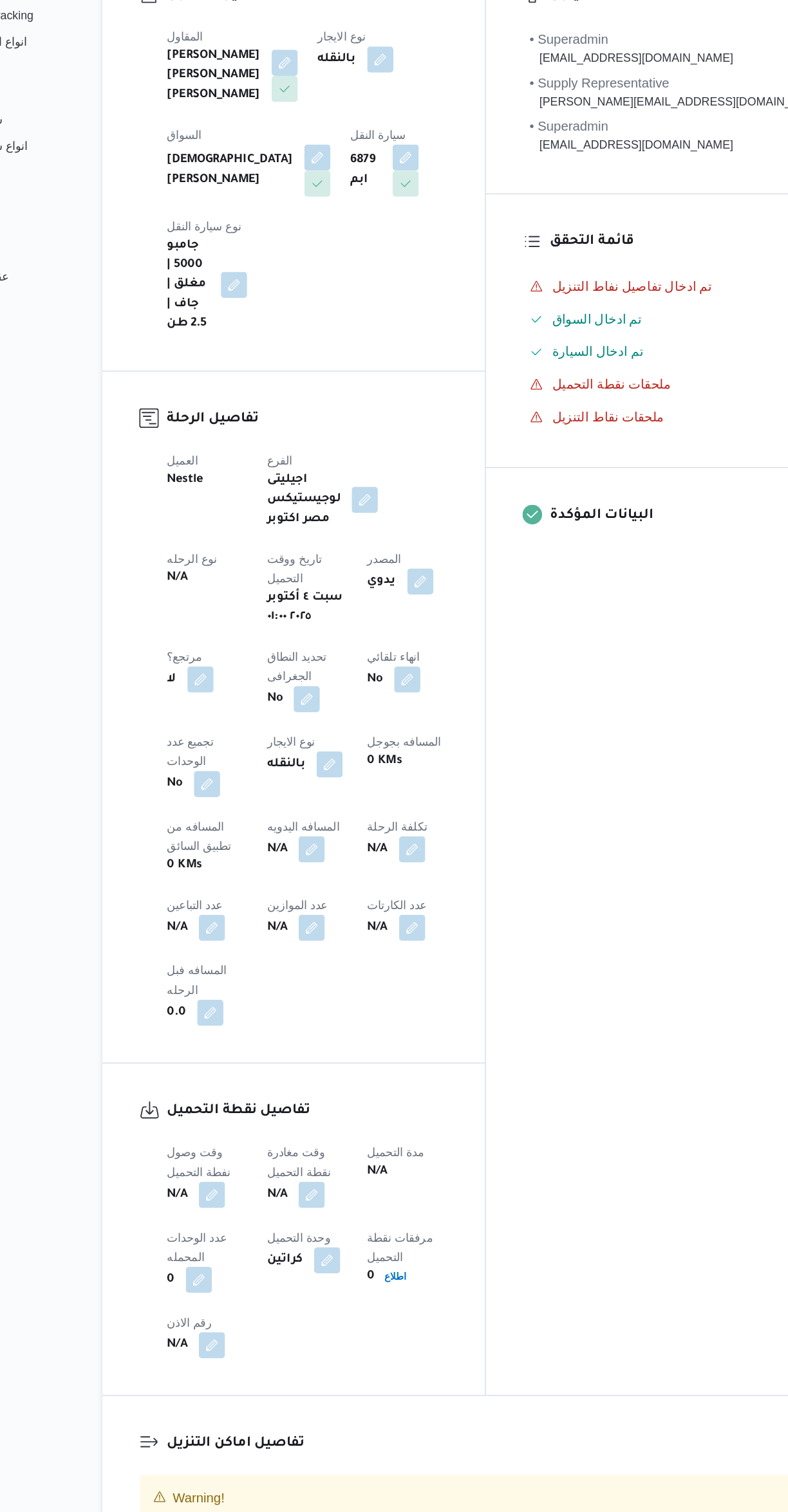
click at [264, 930] on button "button" at bounding box center [254, 941] width 21 height 21
click at [452, 779] on input "عدد التباعين" at bounding box center [449, 780] width 128 height 26
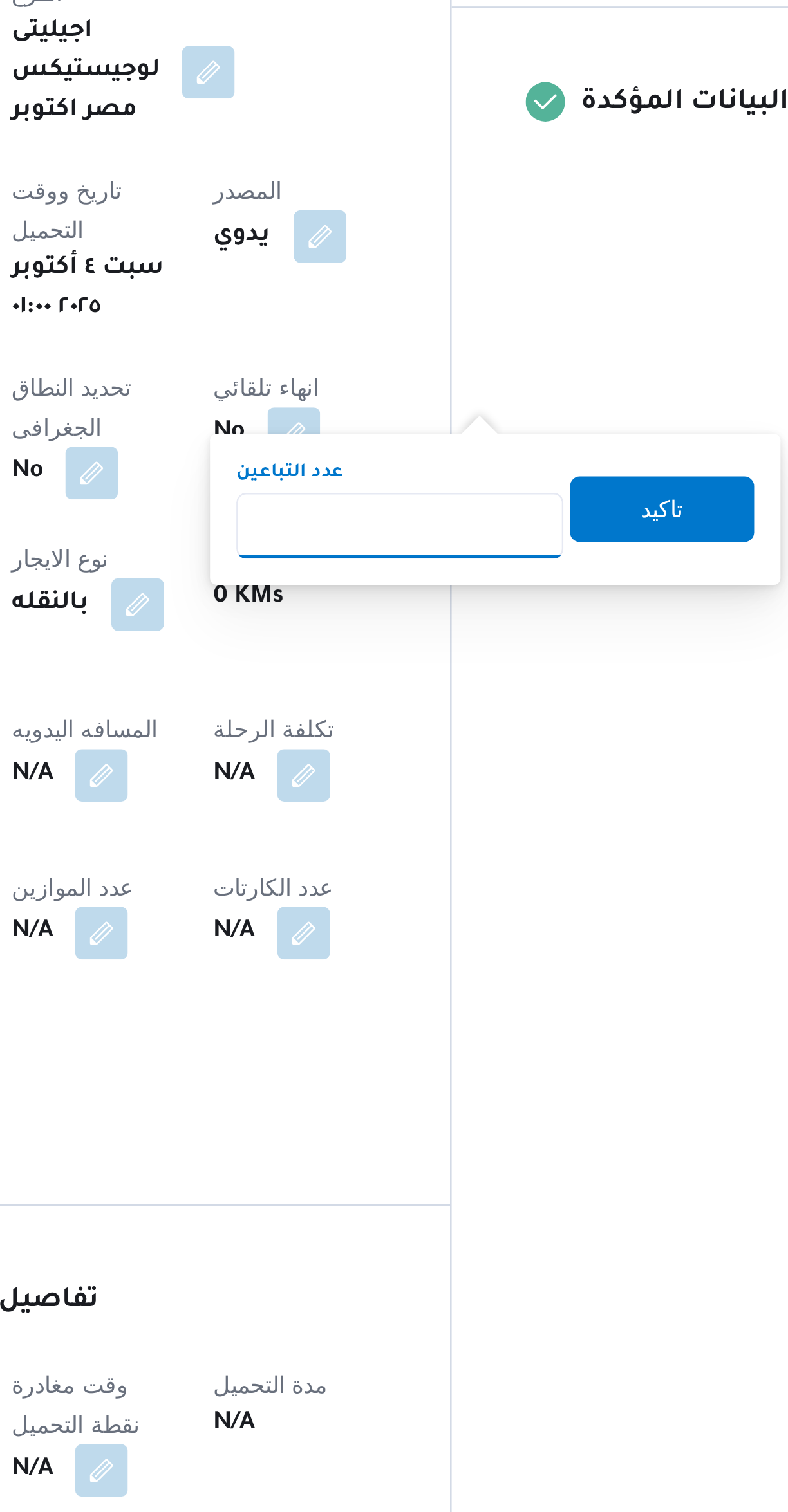
type input "1"
click at [536, 763] on span "تاكيد" at bounding box center [551, 774] width 72 height 26
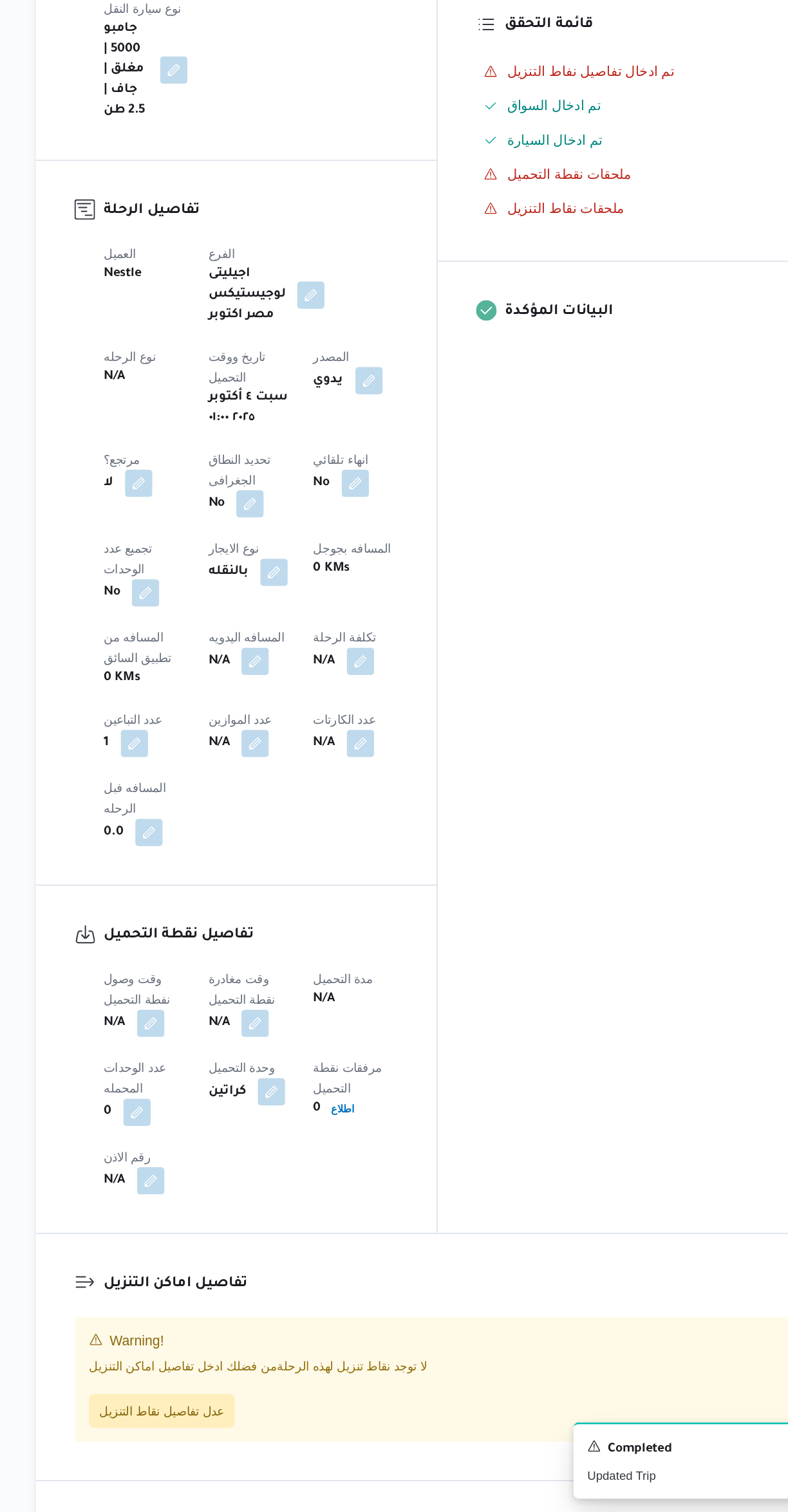
scroll to position [23, 0]
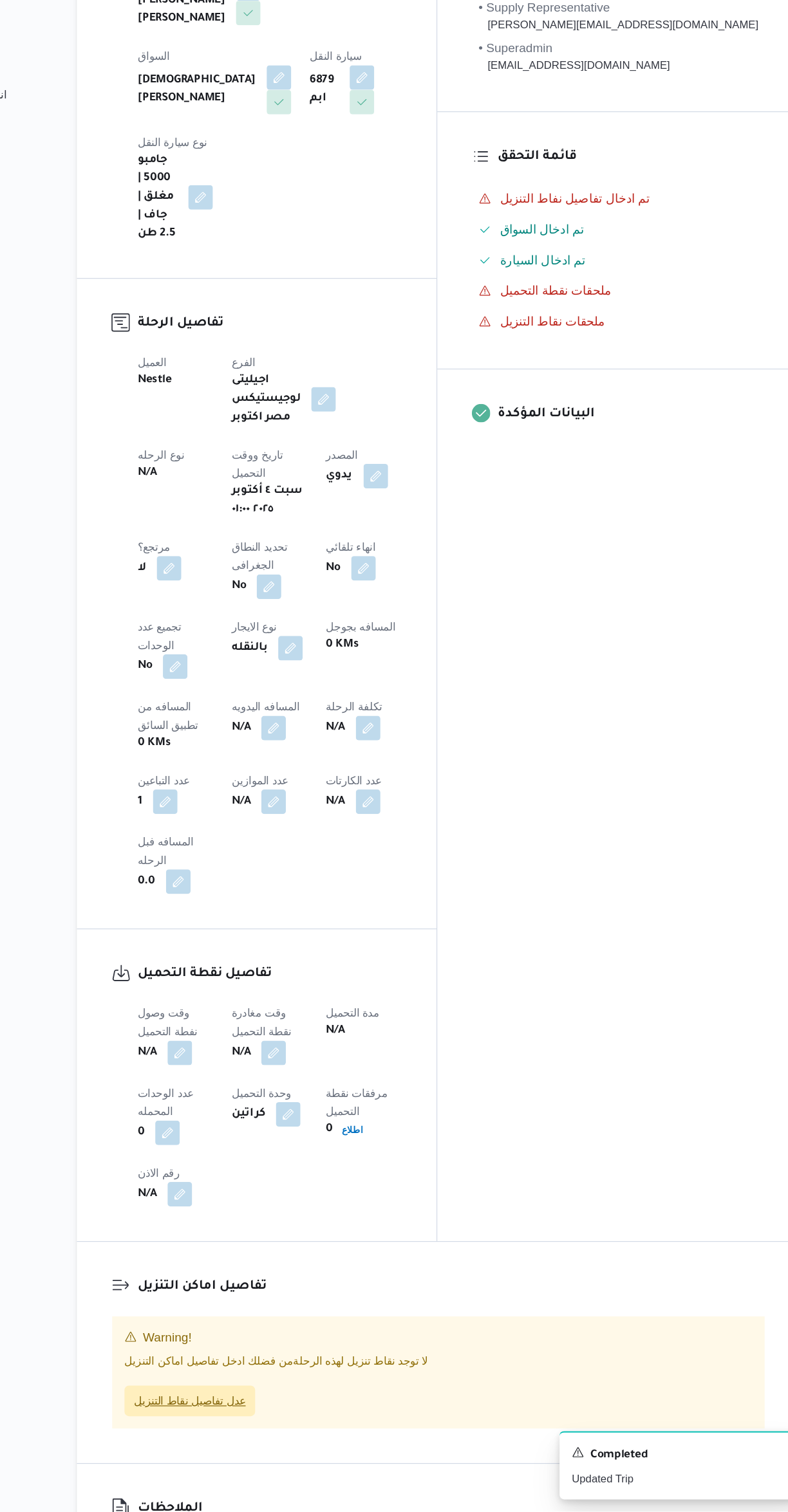
click at [281, 1411] on span "عدل تفاصيل نقاط التنزيل" at bounding box center [261, 1419] width 94 height 15
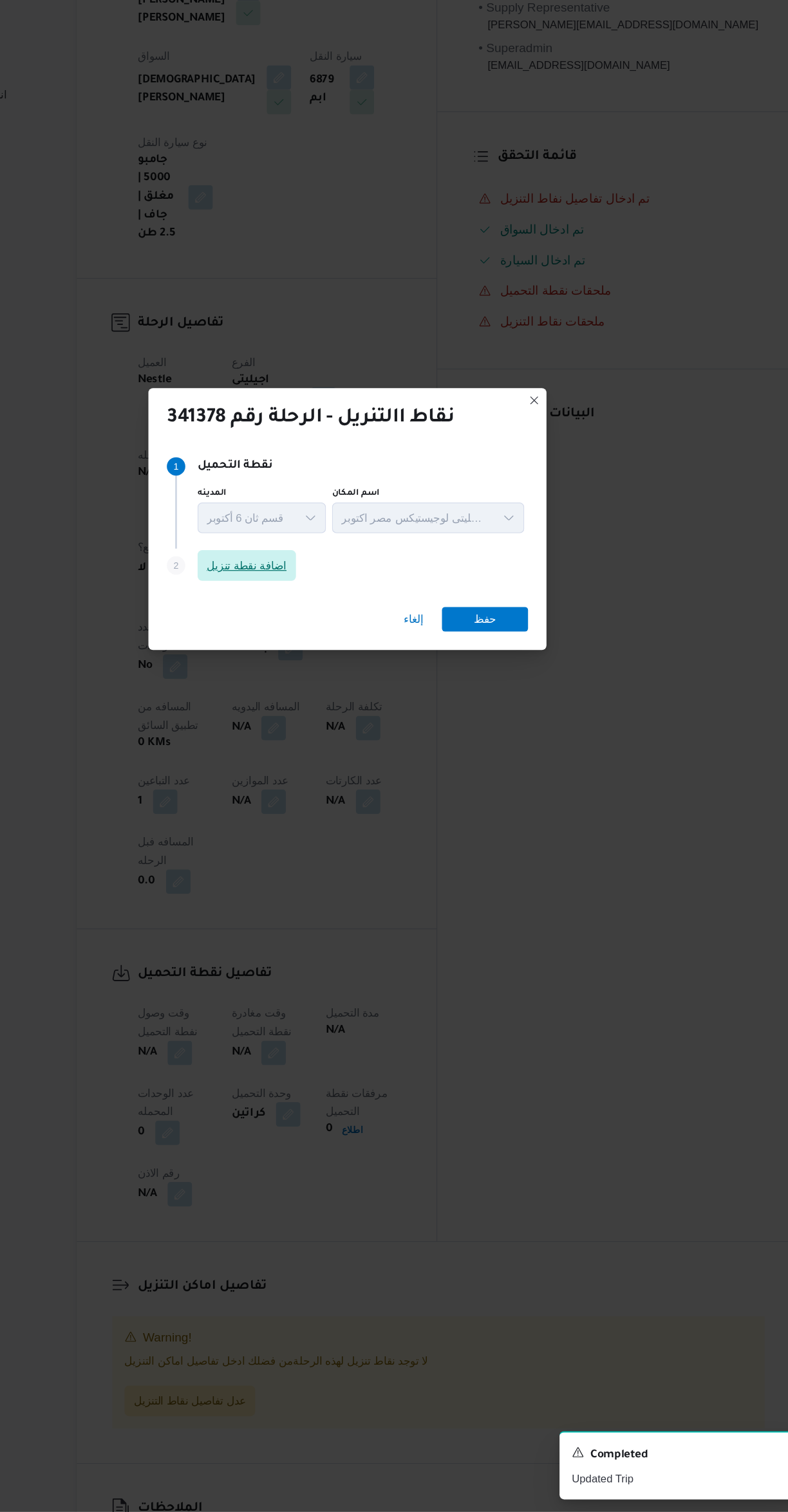
click at [323, 712] on span "اضافة نقطة تنزيل" at bounding box center [309, 719] width 67 height 15
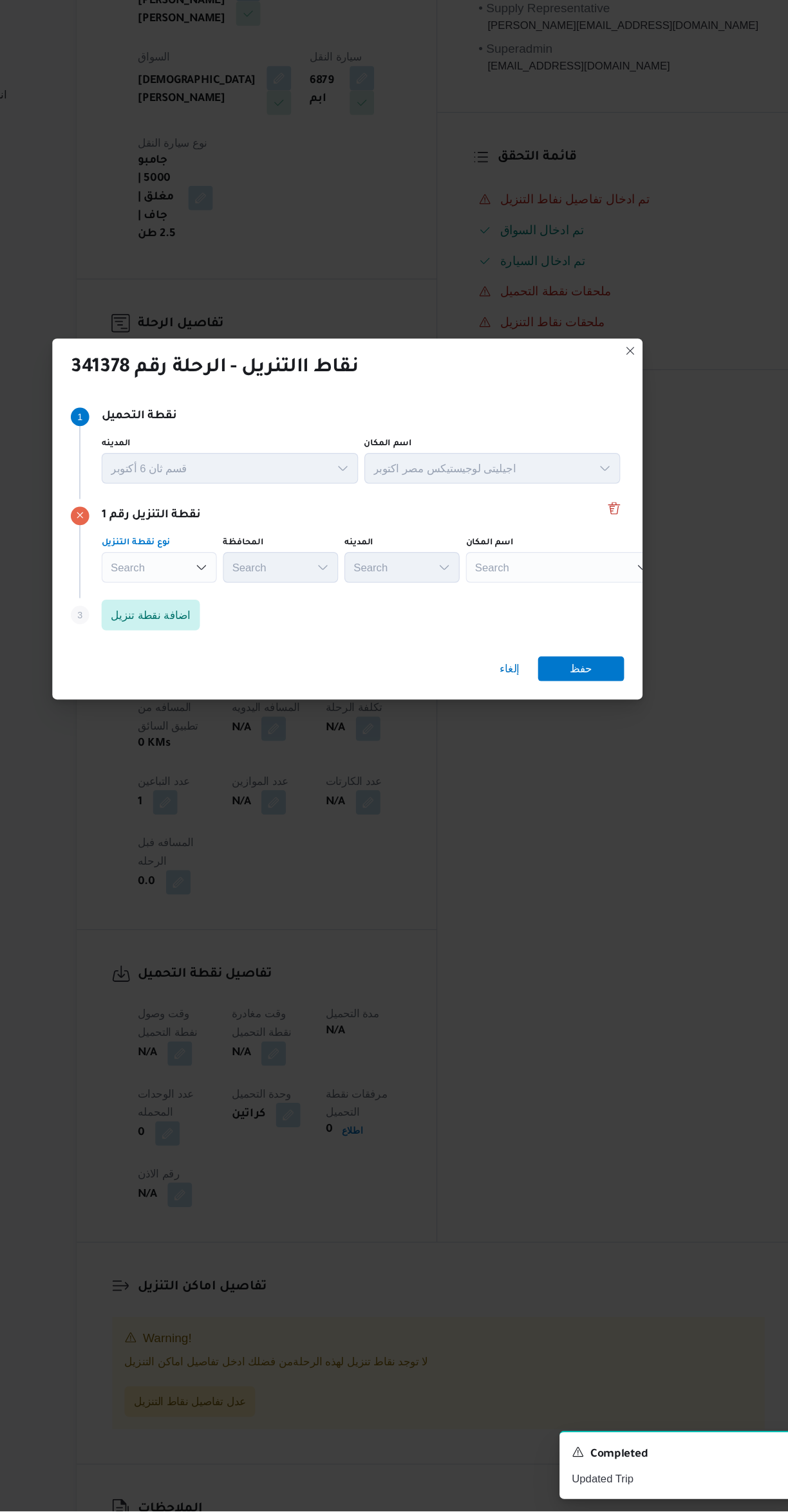
scroll to position [0, 0]
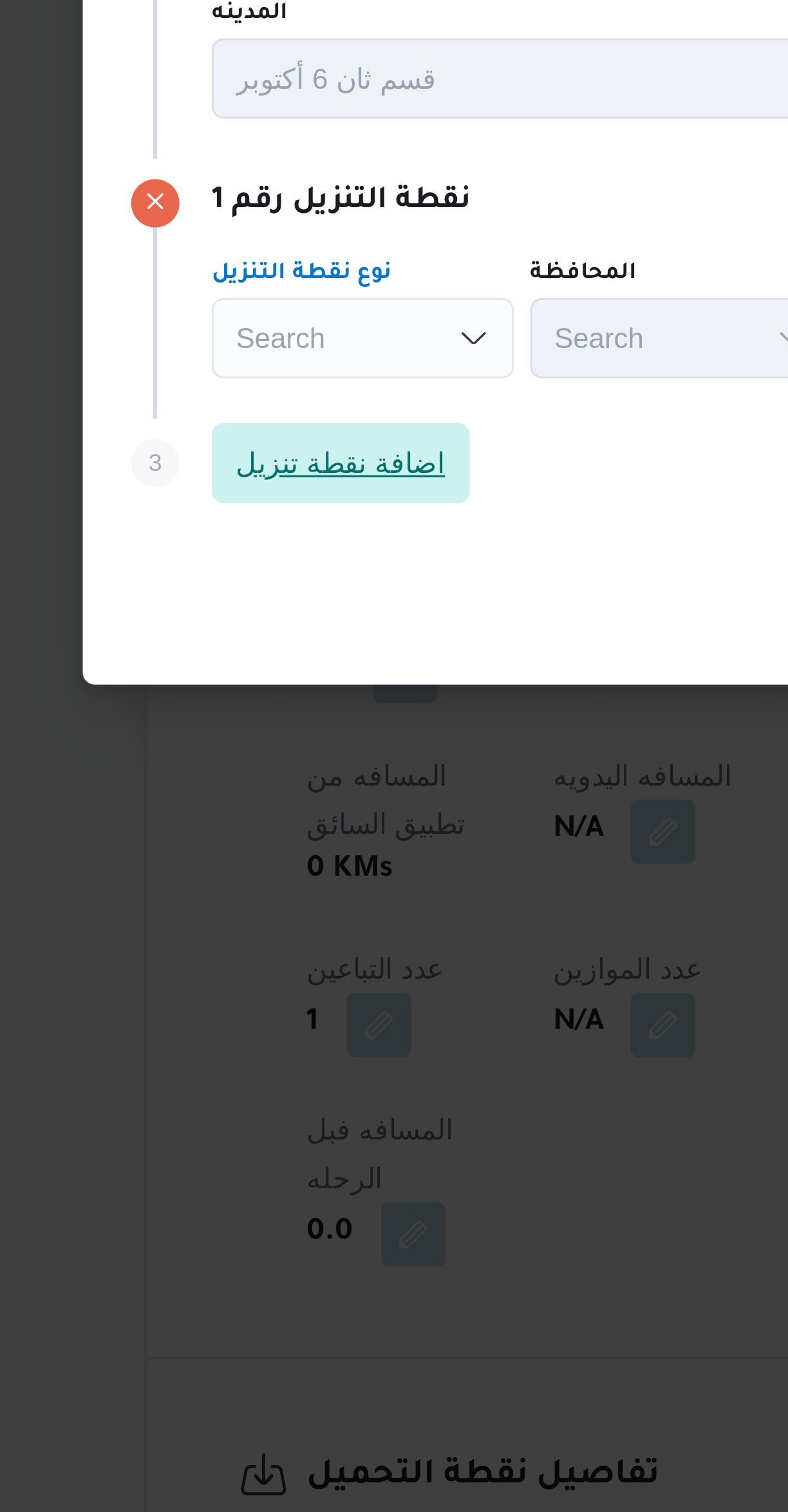
click at [240, 754] on span "اضافة نقطة تنزيل" at bounding box center [229, 761] width 67 height 15
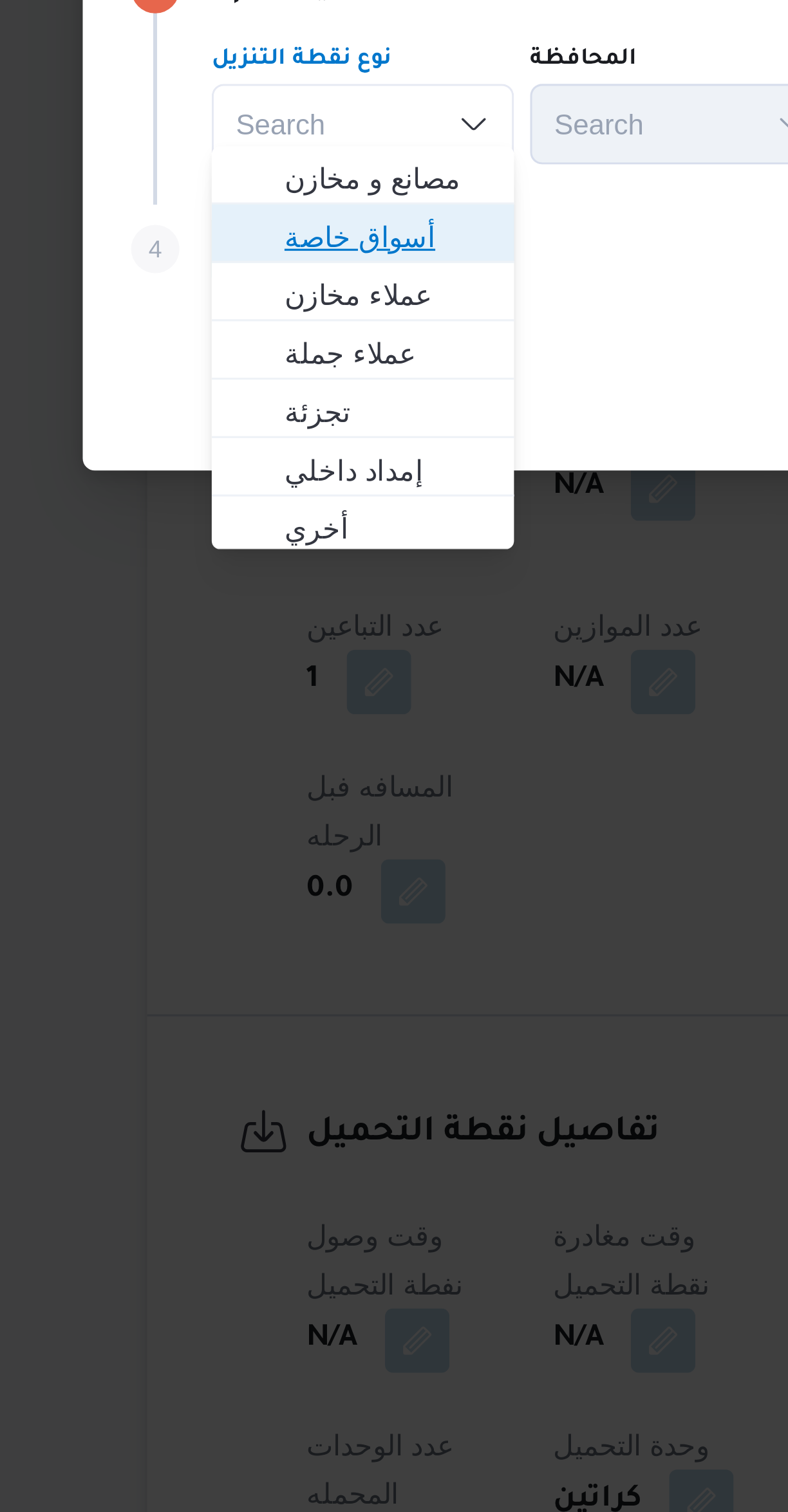
click at [261, 795] on span "أسواق خاصة" at bounding box center [243, 798] width 66 height 15
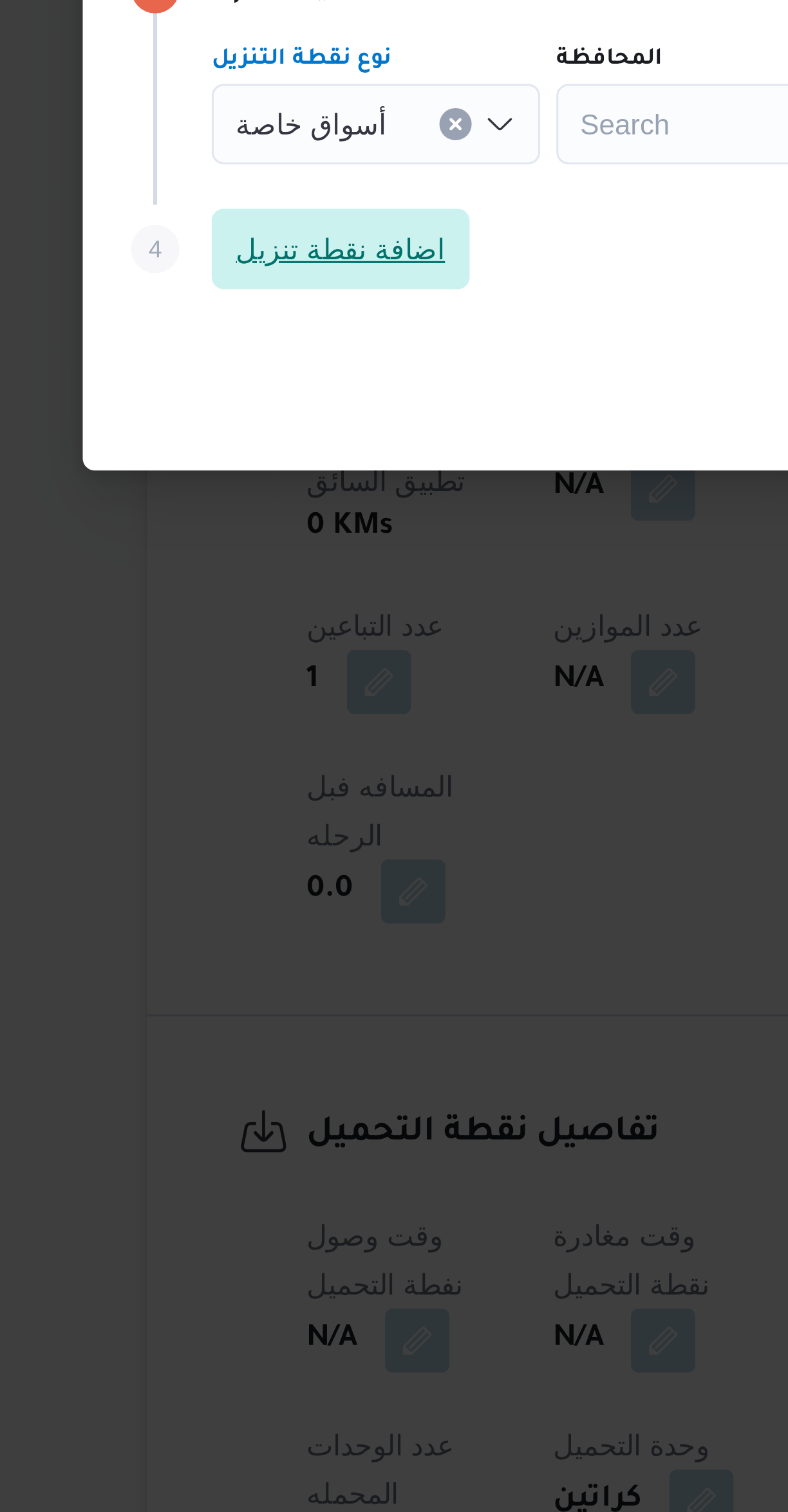
click at [249, 799] on span "اضافة نقطة تنزيل" at bounding box center [229, 802] width 67 height 15
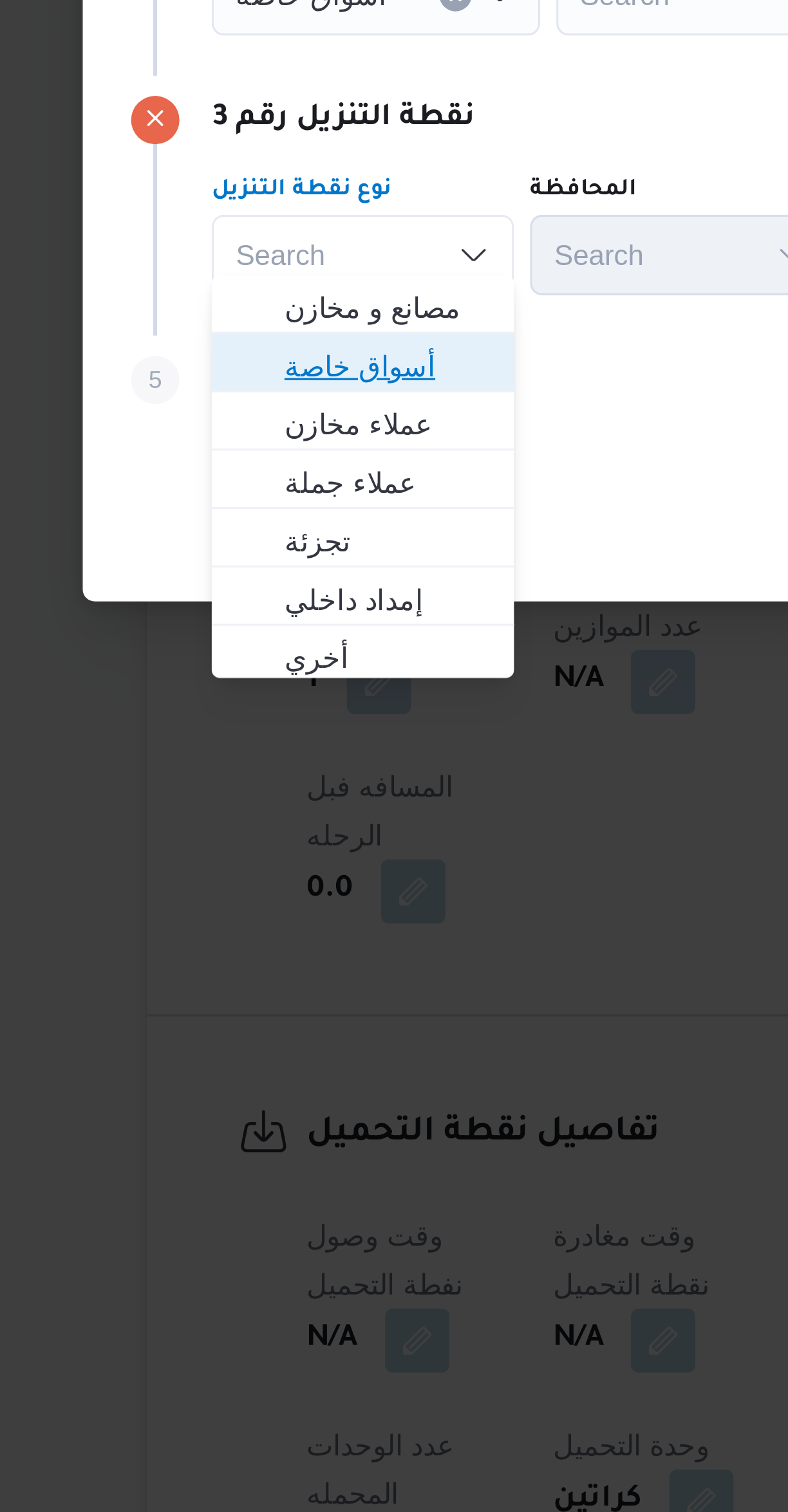
click at [258, 841] on span "أسواق خاصة" at bounding box center [243, 839] width 66 height 15
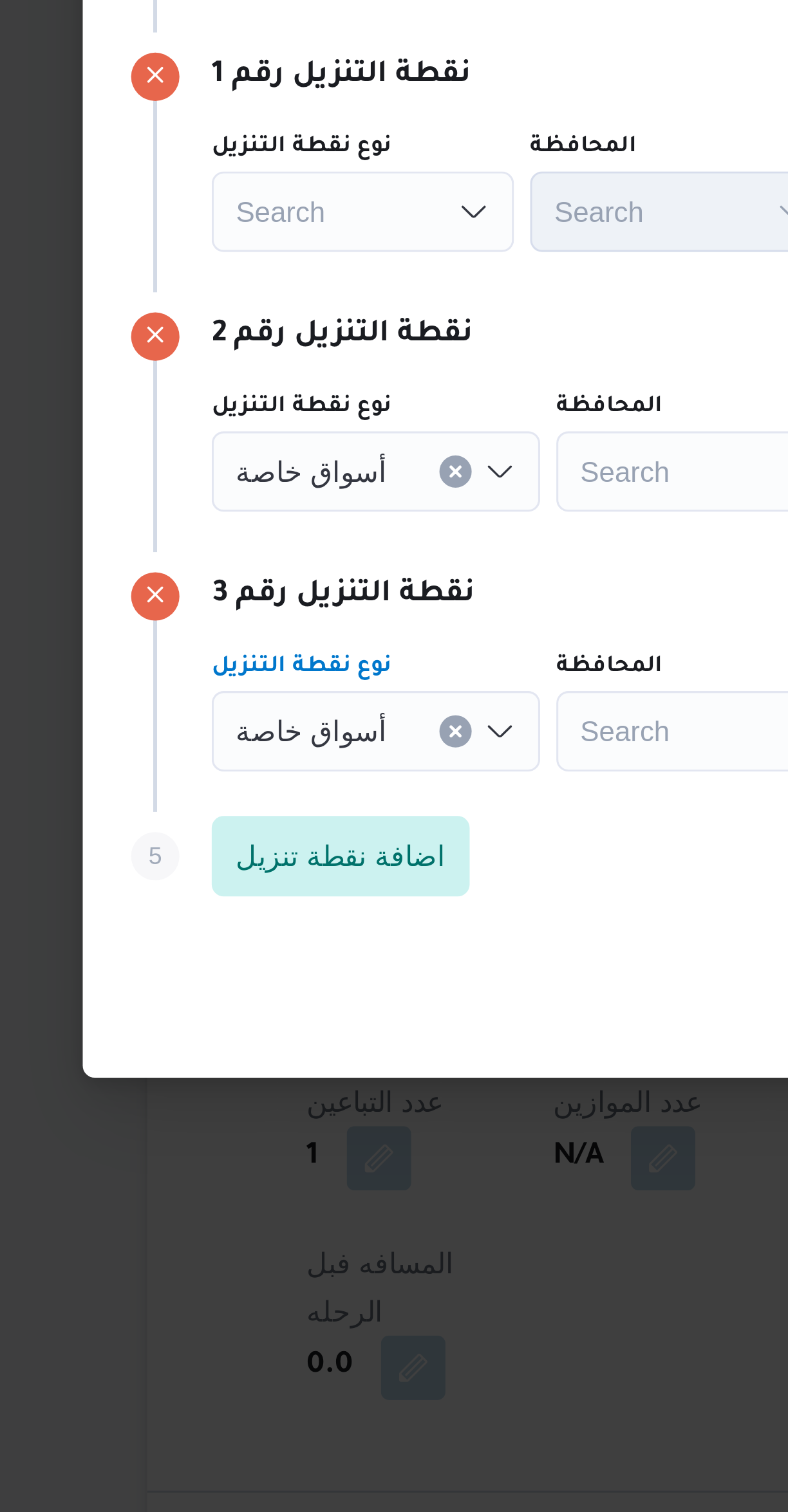
click at [248, 636] on div "Search" at bounding box center [237, 638] width 97 height 26
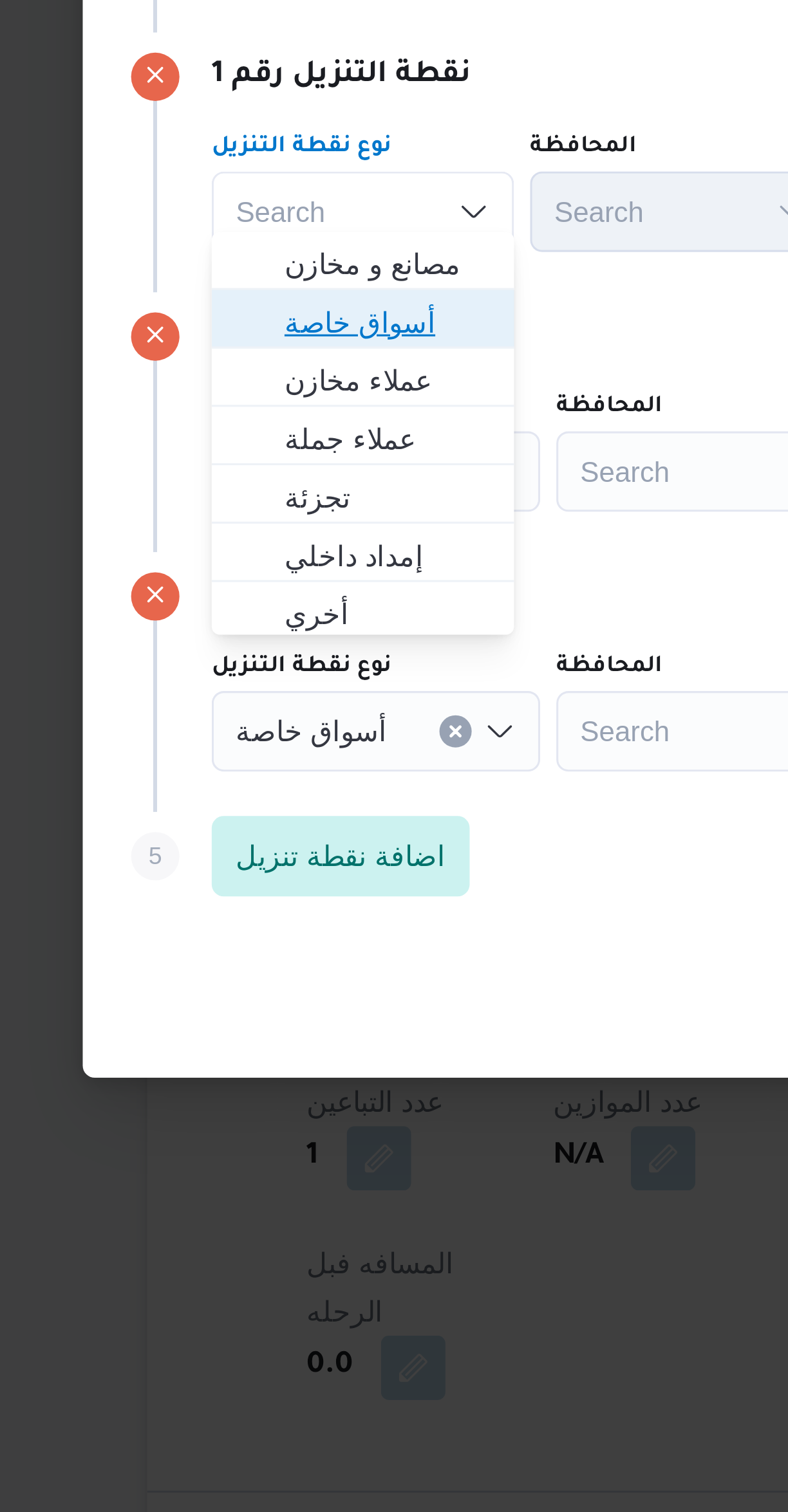
click at [248, 678] on span "أسواق خاصة" at bounding box center [243, 674] width 66 height 15
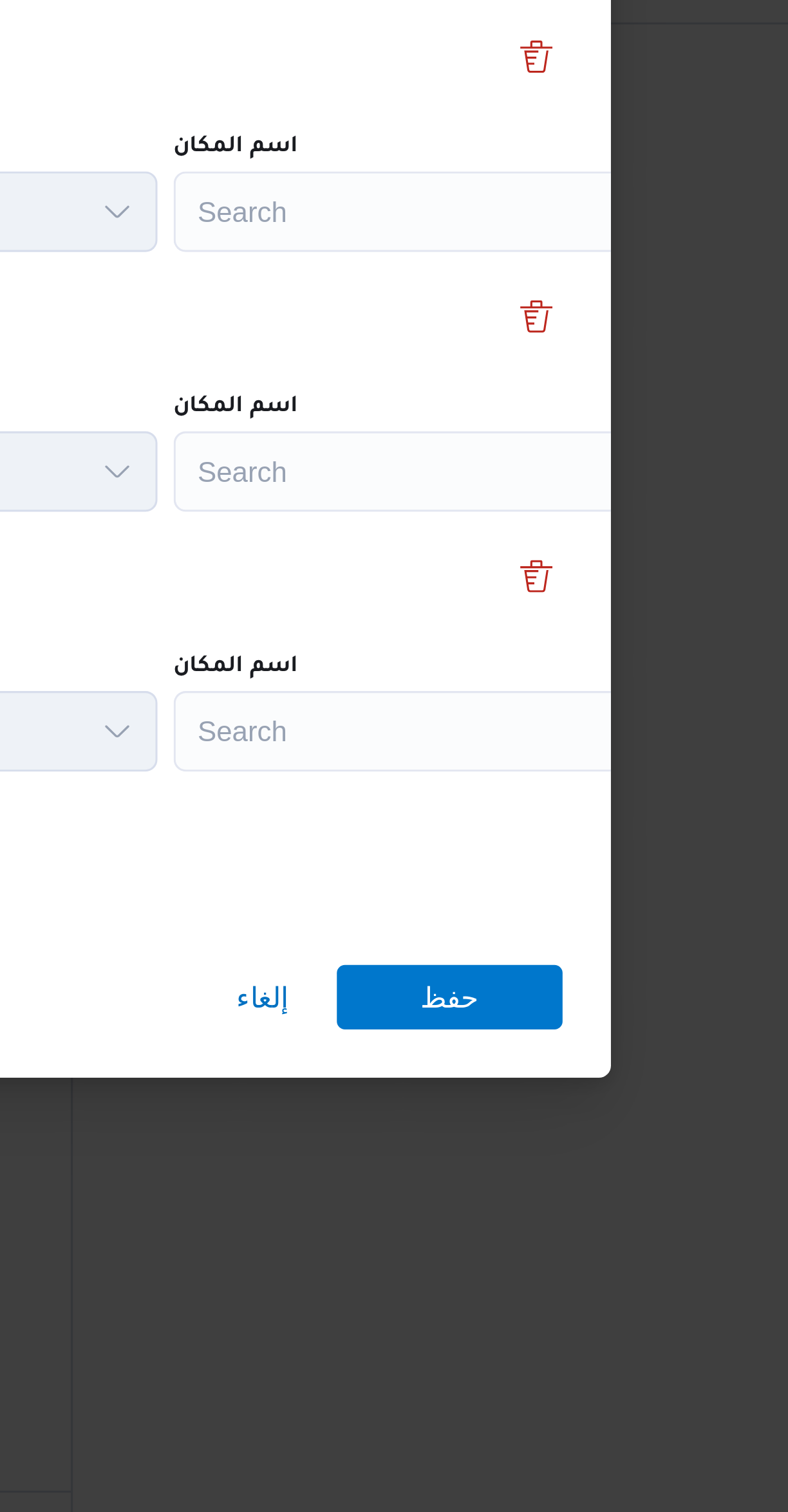
click at [582, 634] on div "Search" at bounding box center [581, 638] width 161 height 26
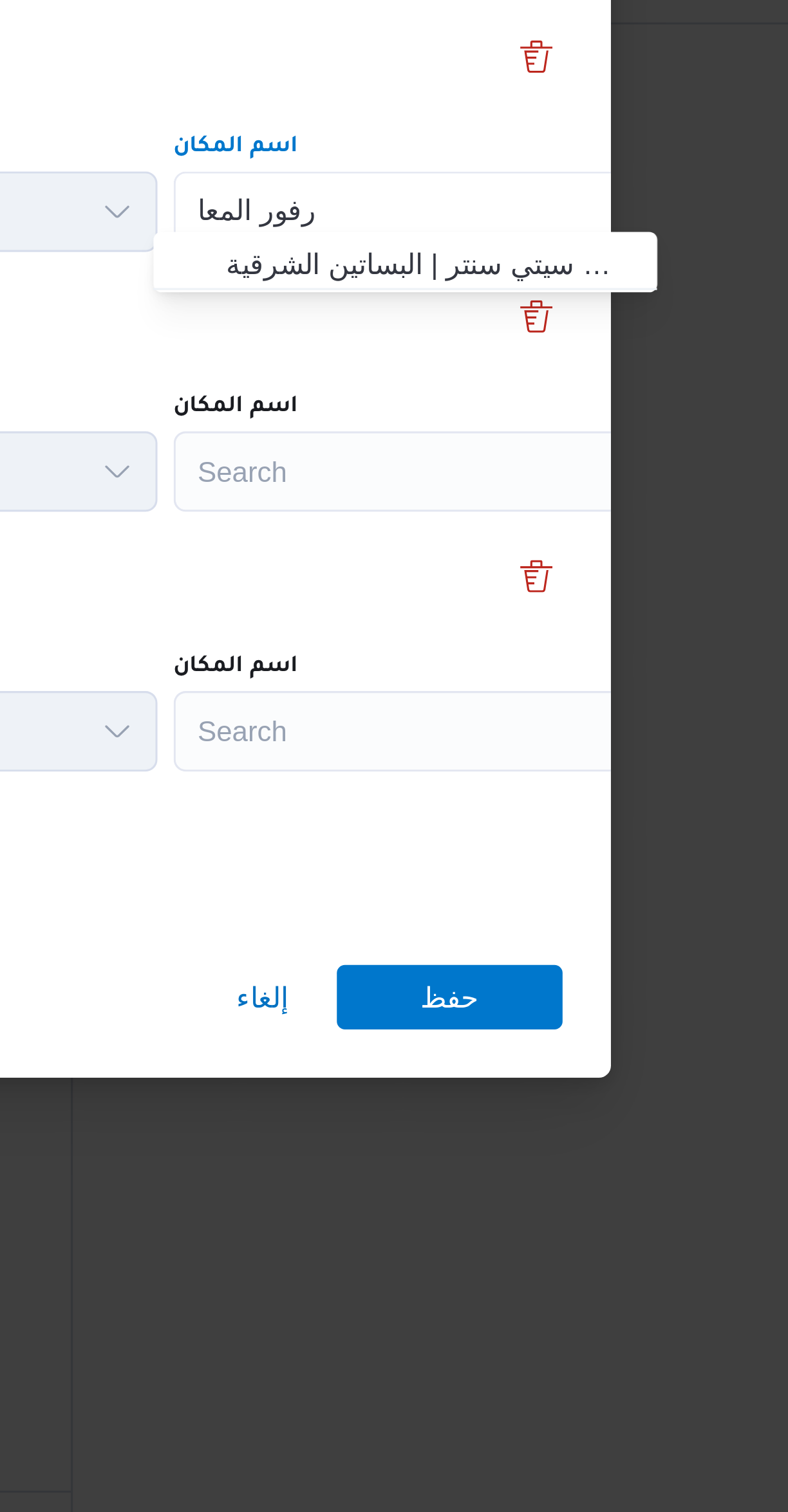
type input "كارفور المعا"
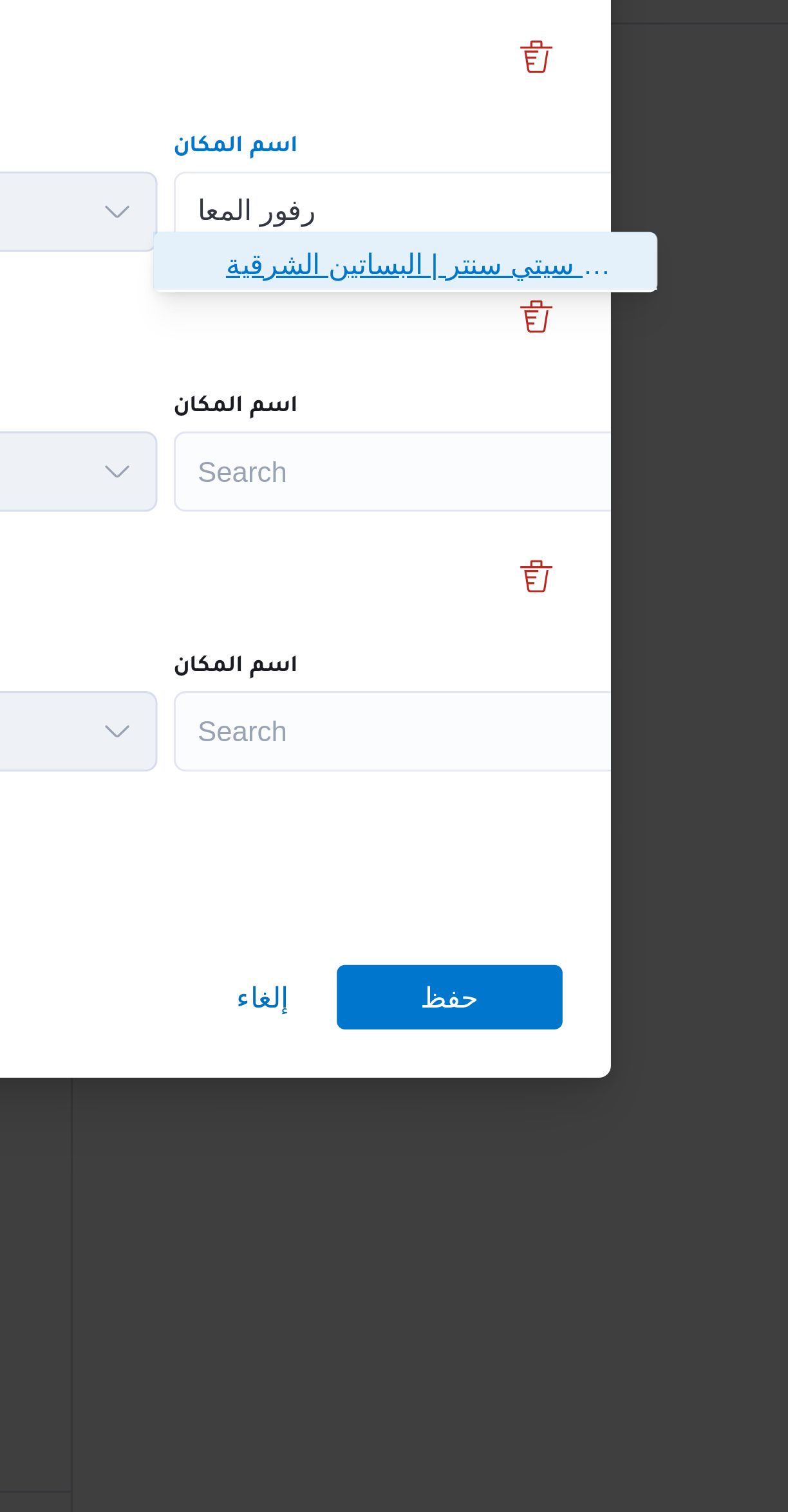
click at [588, 656] on span "كارفور المعا دى | كارفور المعادي سيتي سنتر | البساتين الشرقية" at bounding box center [583, 655] width 130 height 15
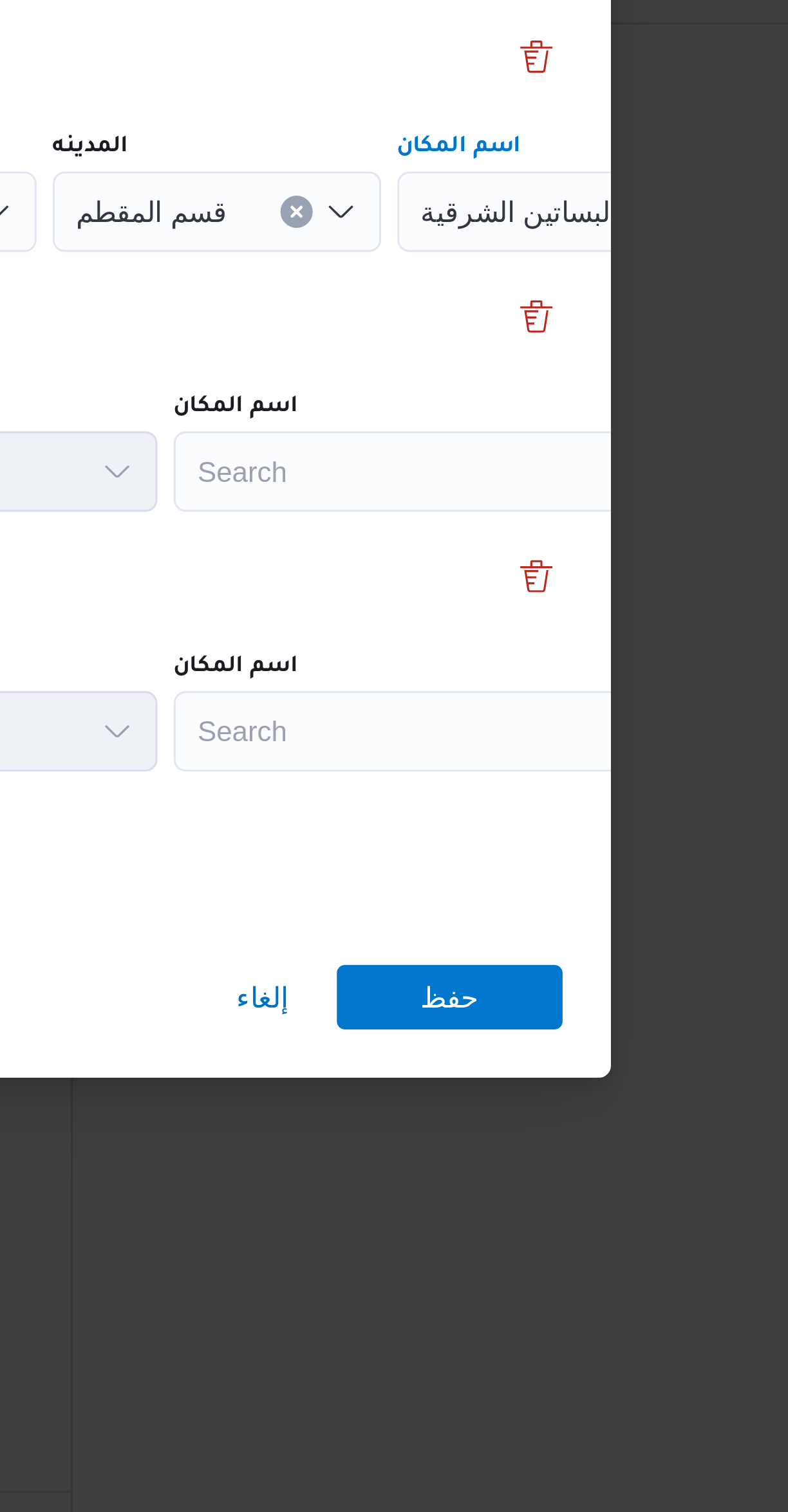
click at [572, 716] on div "Search" at bounding box center [581, 720] width 161 height 26
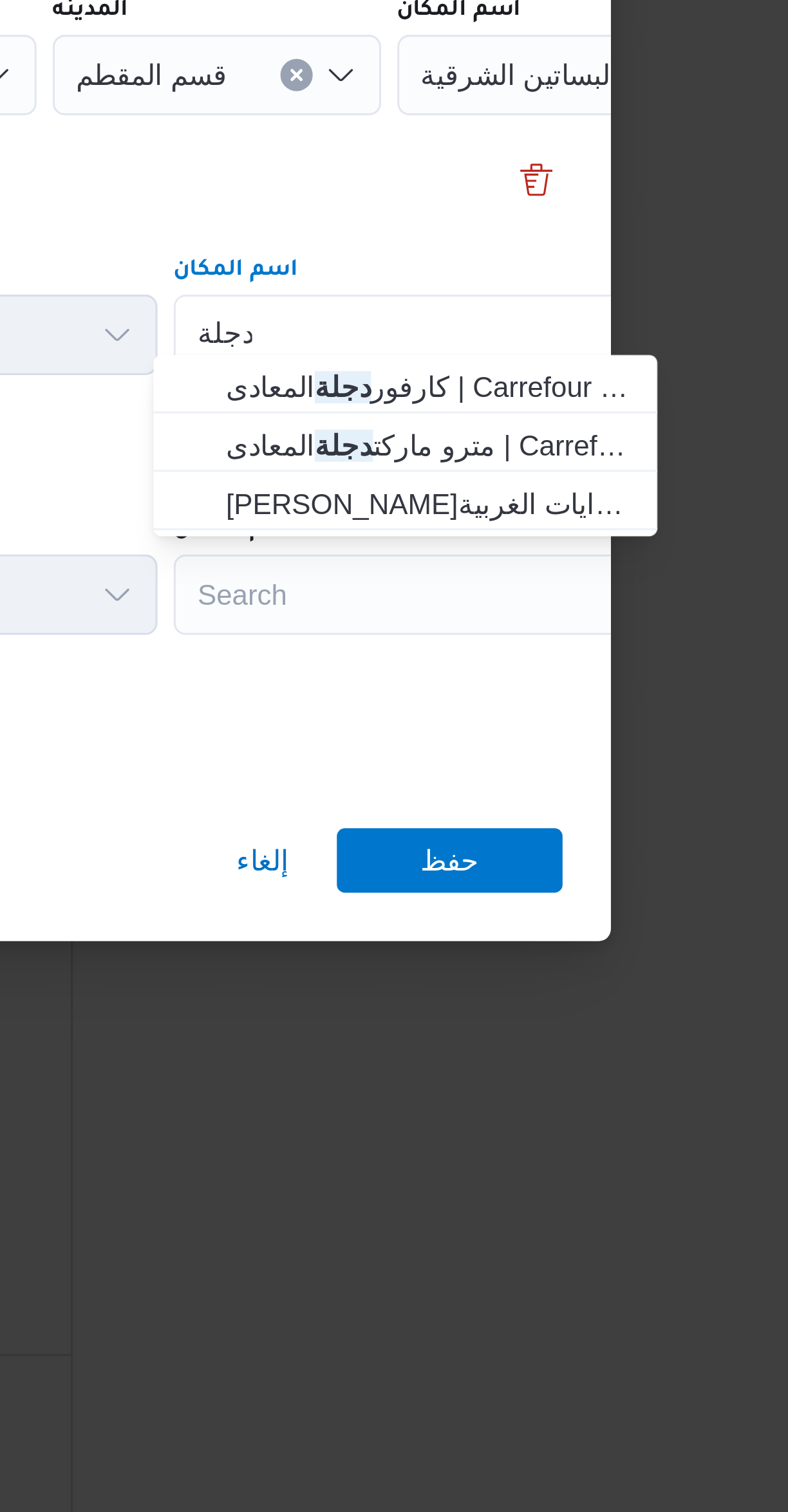
type input "دجلة"
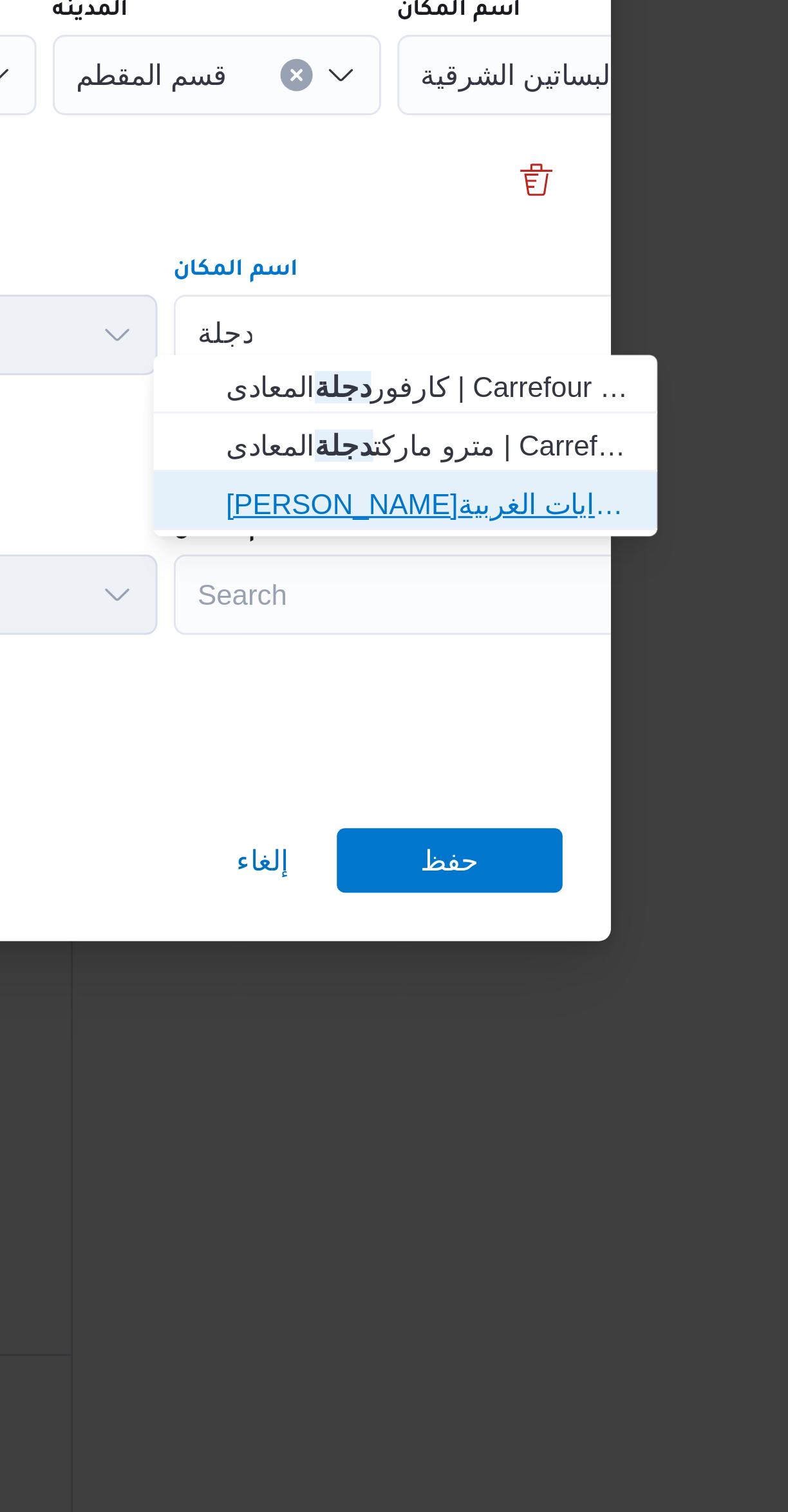
click at [610, 779] on span "سعودى ماركت دجلة المعادى | سعودى . المعادى 1 | معادي السرايات الغربية" at bounding box center [583, 775] width 130 height 15
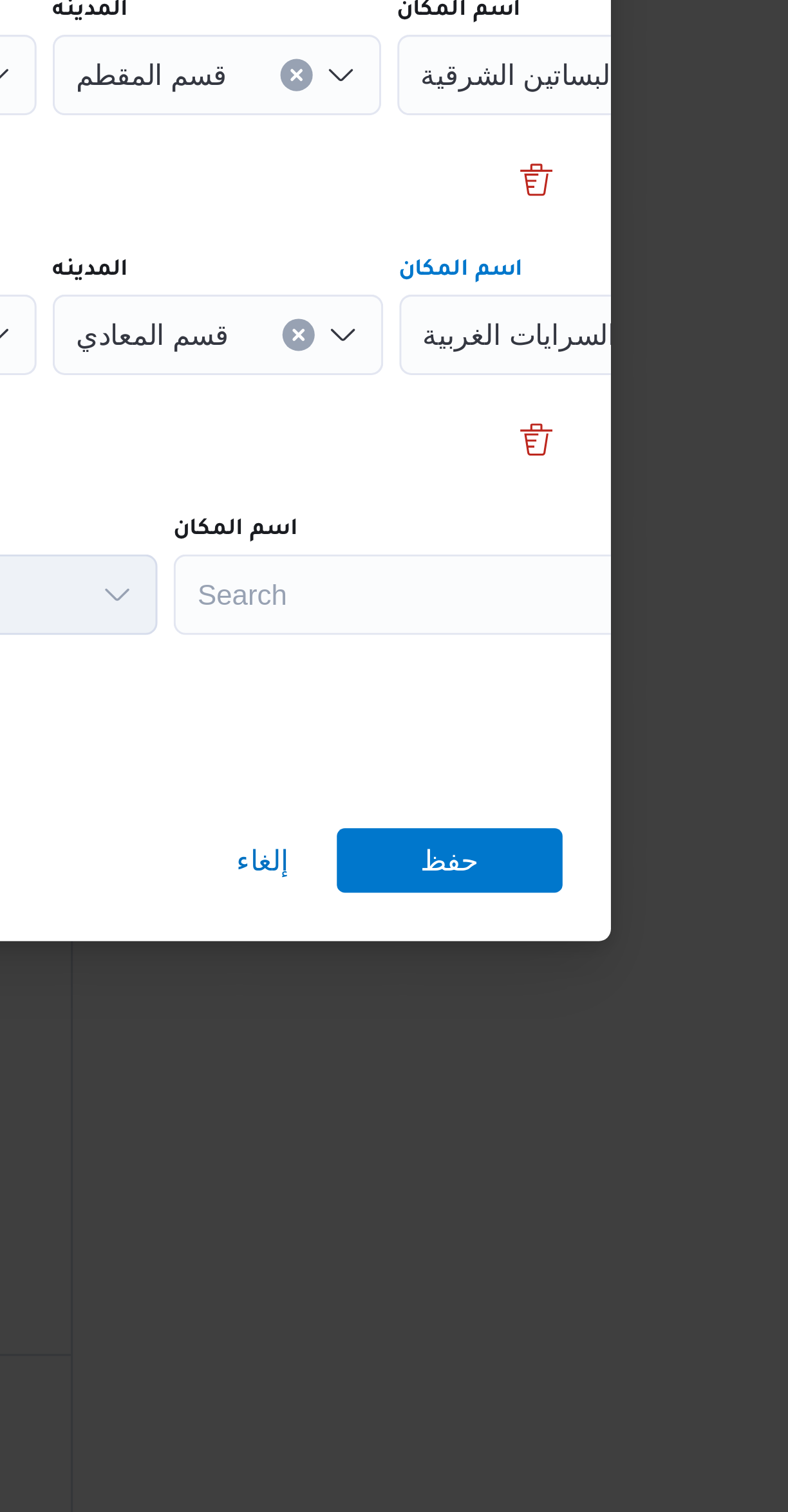
click at [596, 797] on div "Search" at bounding box center [581, 804] width 161 height 26
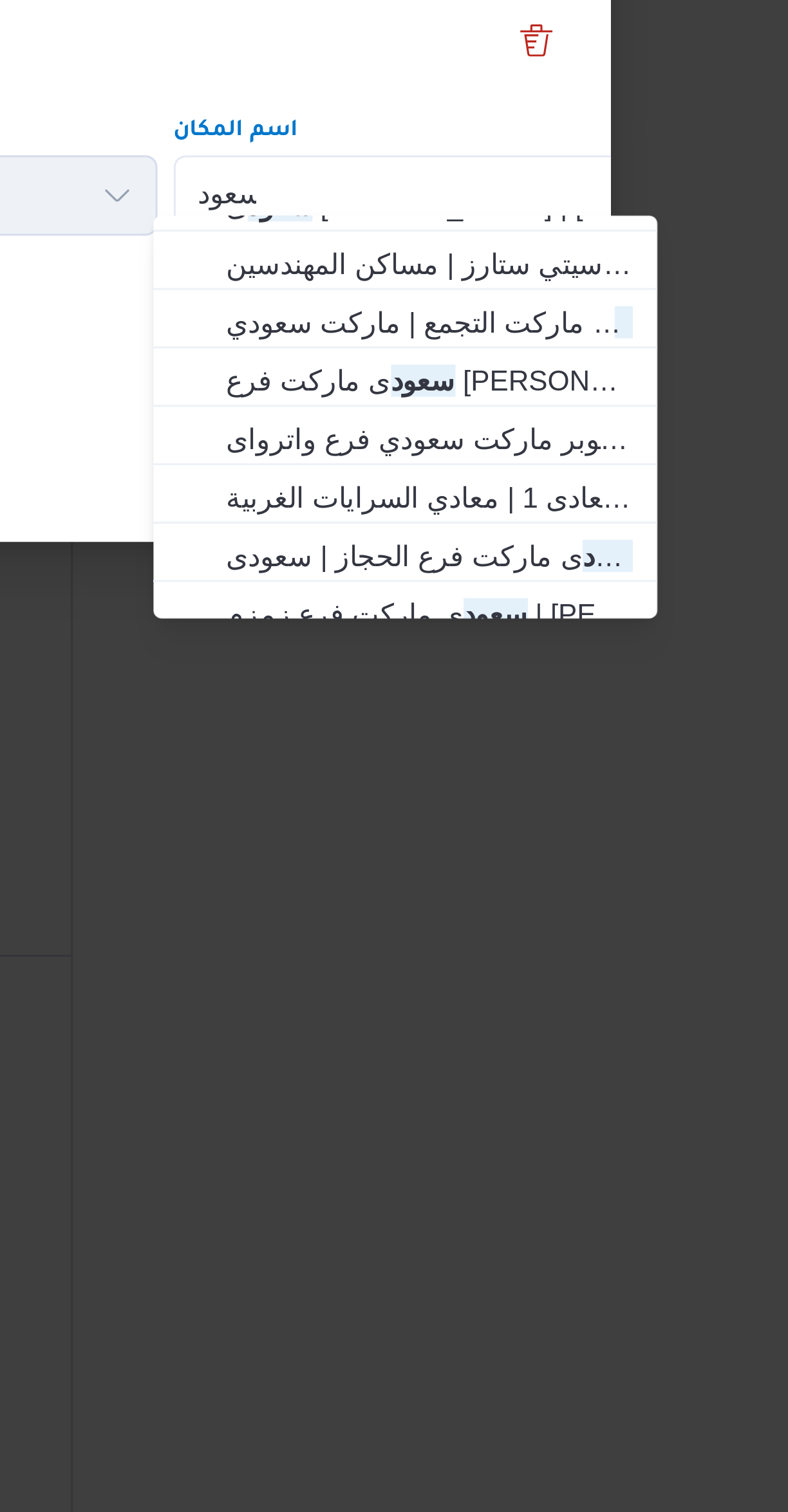
scroll to position [164, 0]
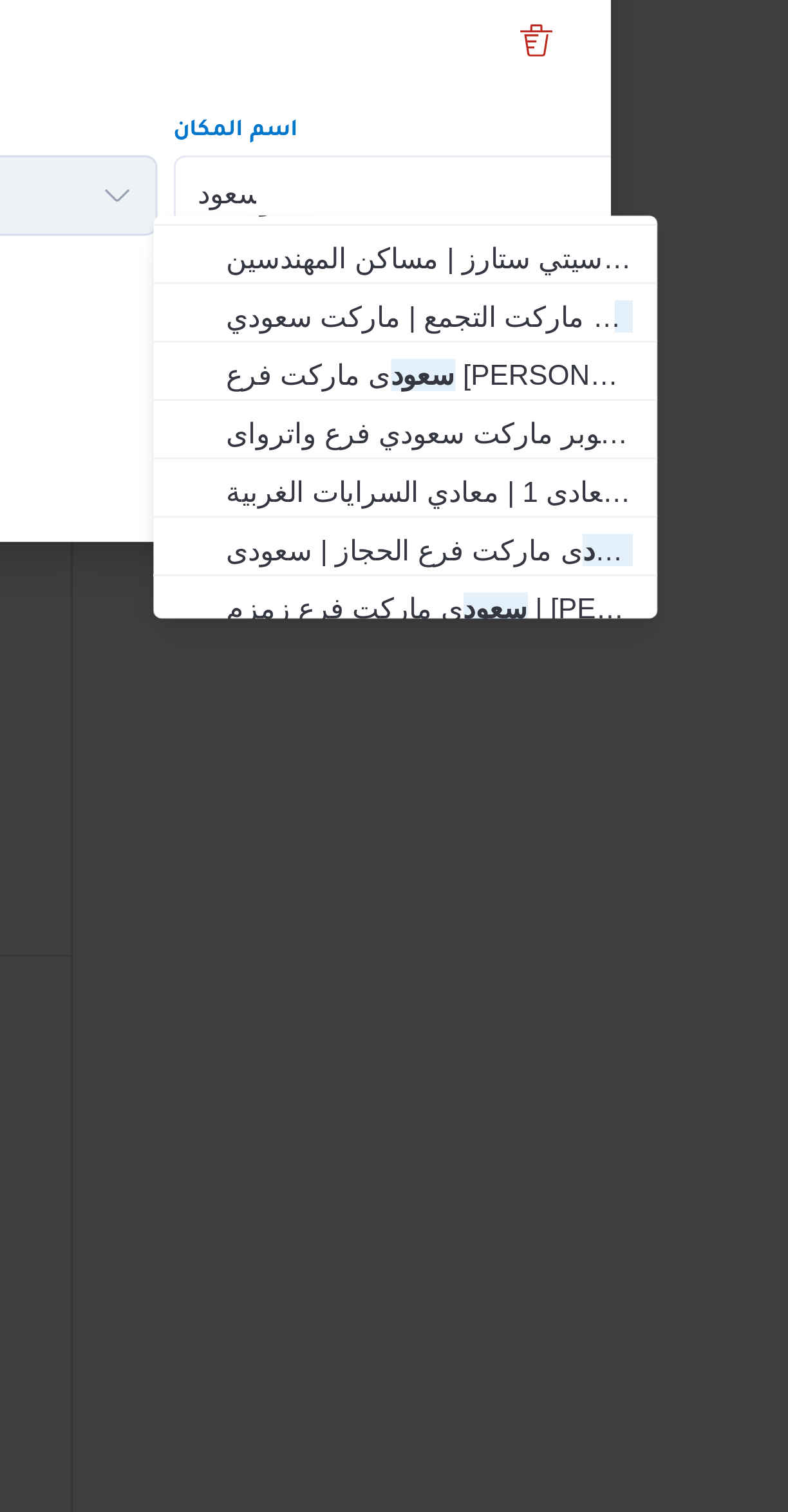
type input "سعود"
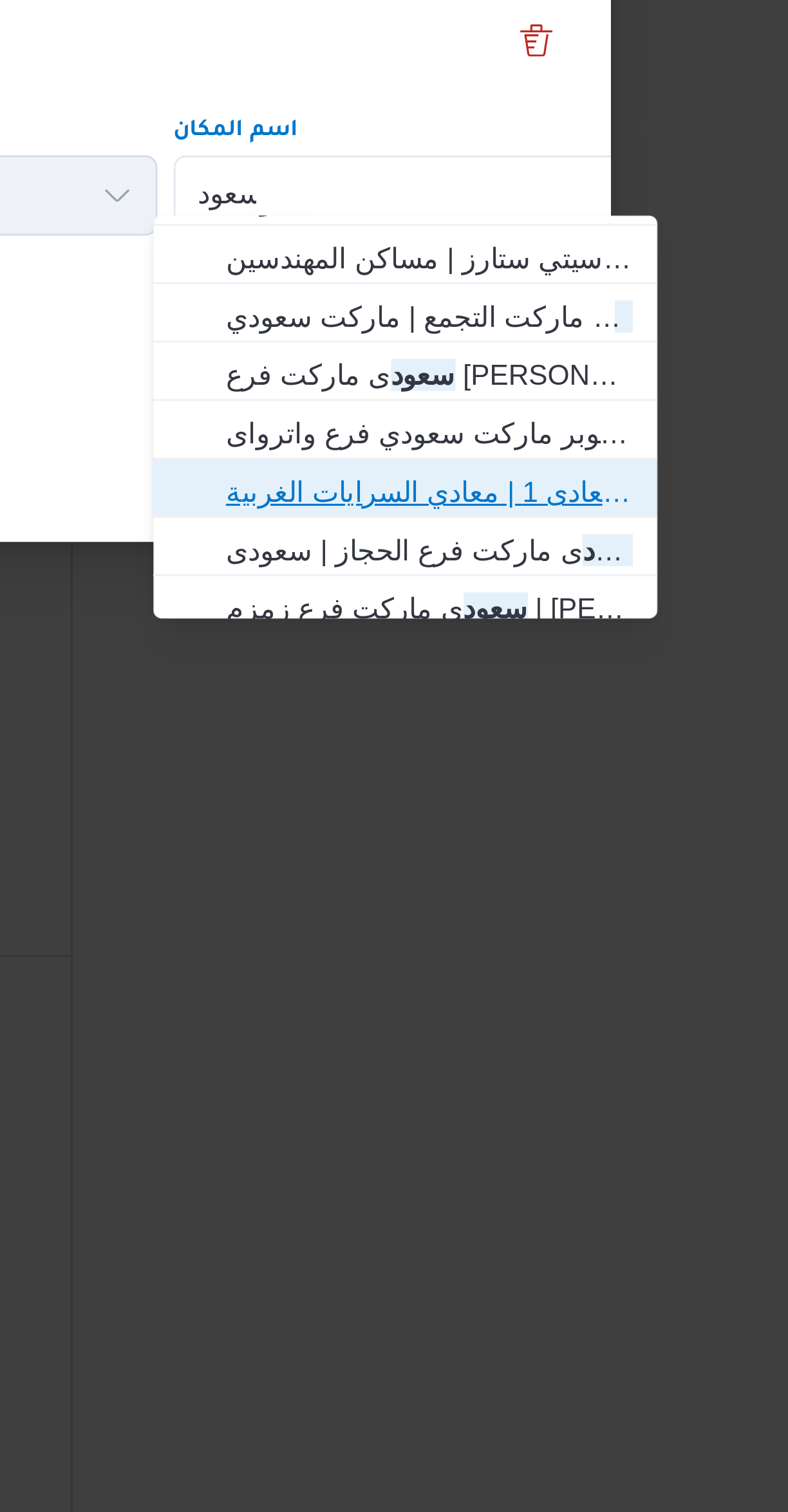
click at [618, 897] on span "سعود ى ماركت المعادى | سعودى . المعادى 1 | معادي السرايات الغربية" at bounding box center [583, 898] width 130 height 15
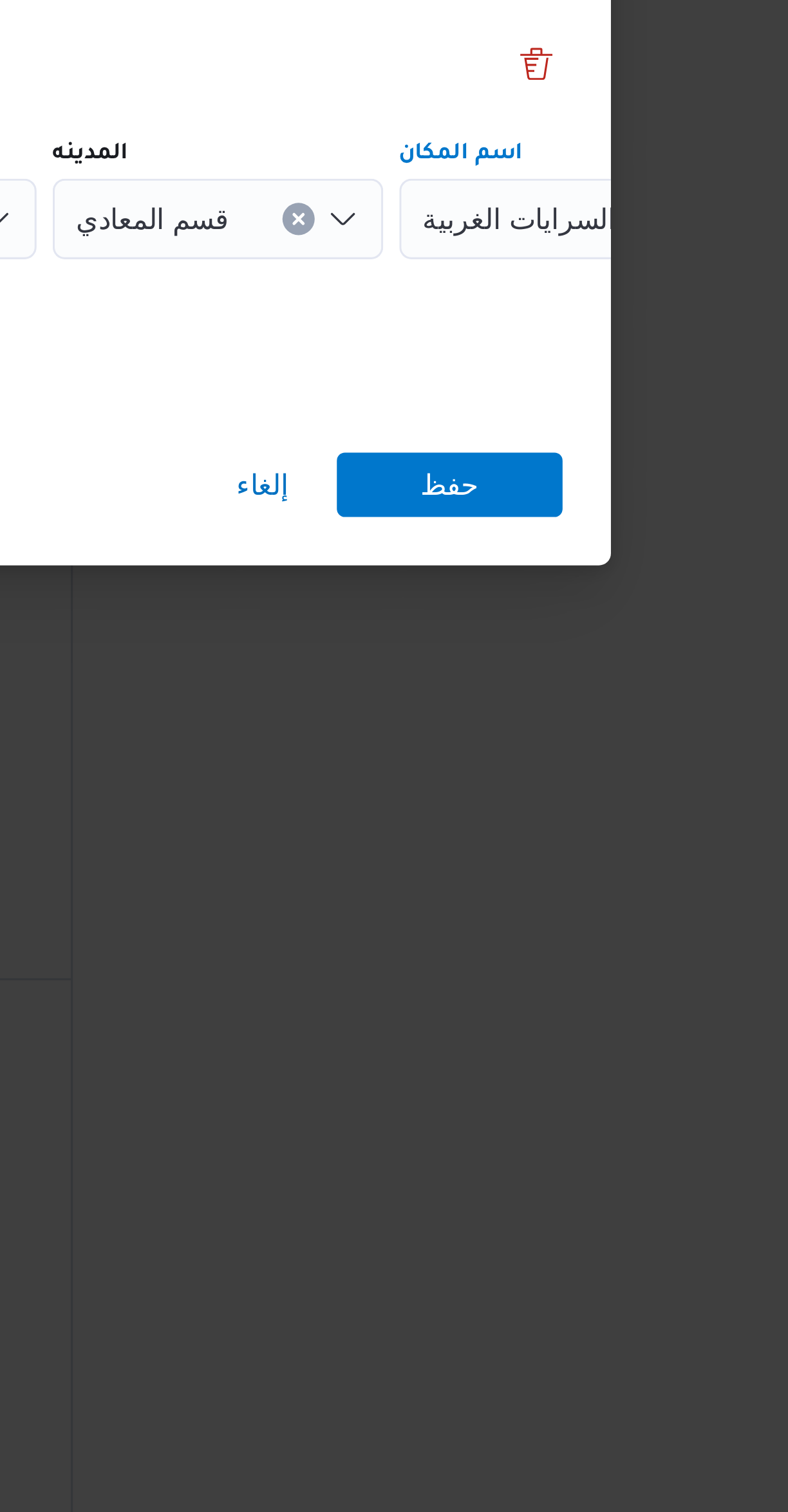
click at [580, 805] on div "سعودى ماركت المعادى | سعودى . المعادى 1 | معادي السرايات الغربية Combo box. Sel…" at bounding box center [653, 804] width 161 height 26
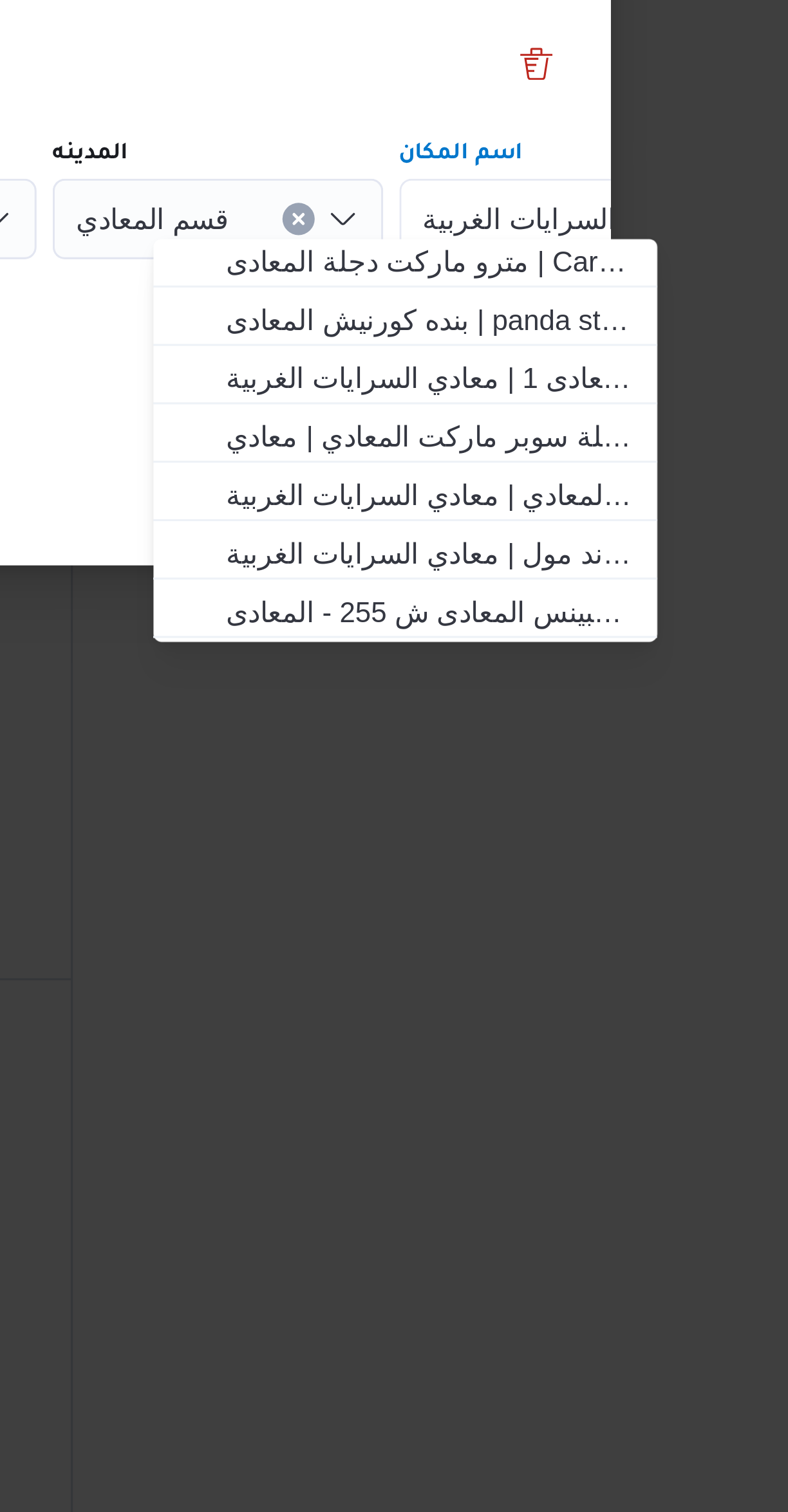
scroll to position [0, 0]
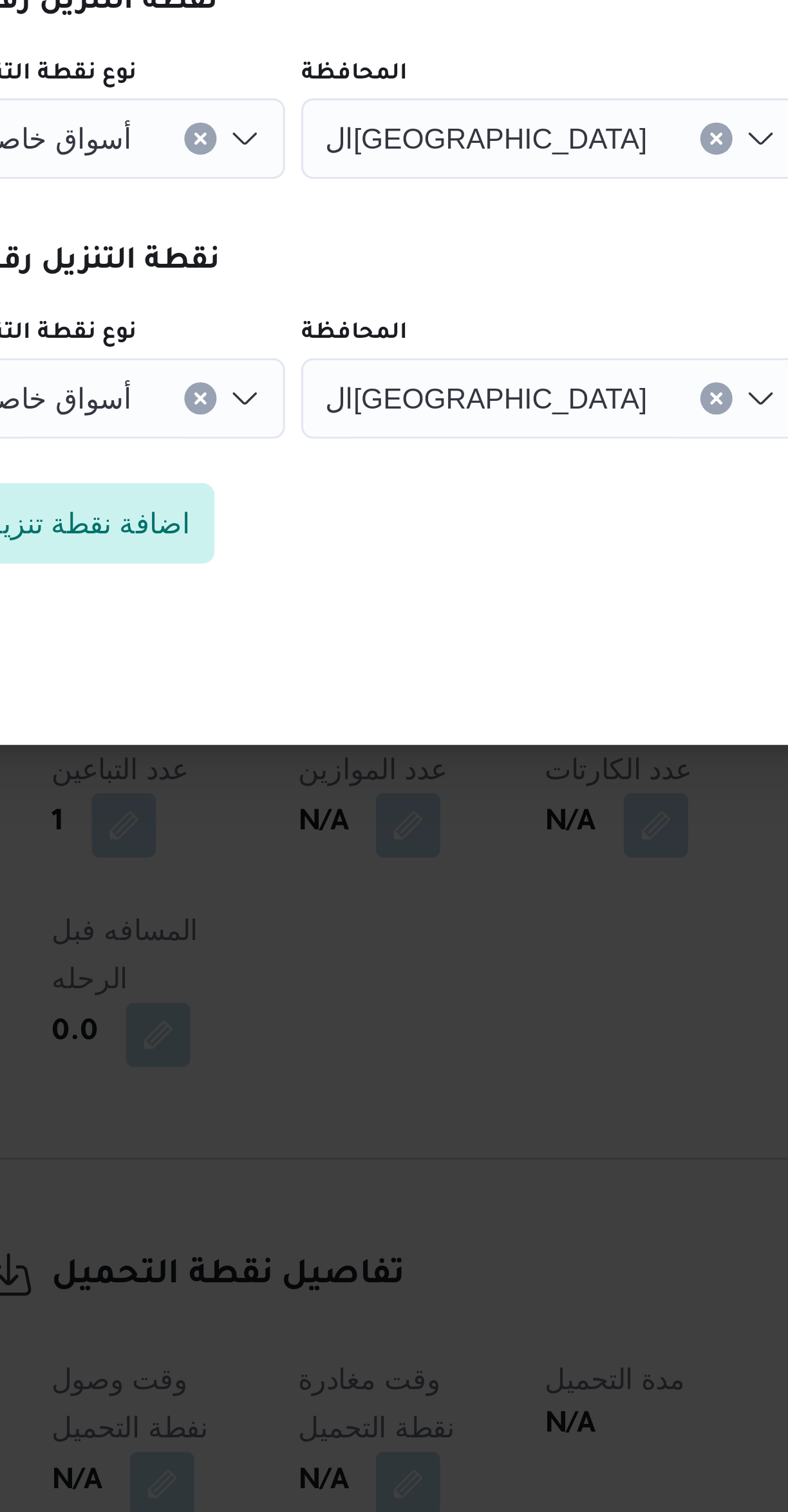
click at [428, 801] on icon "Clear input" at bounding box center [430, 803] width 5 height 5
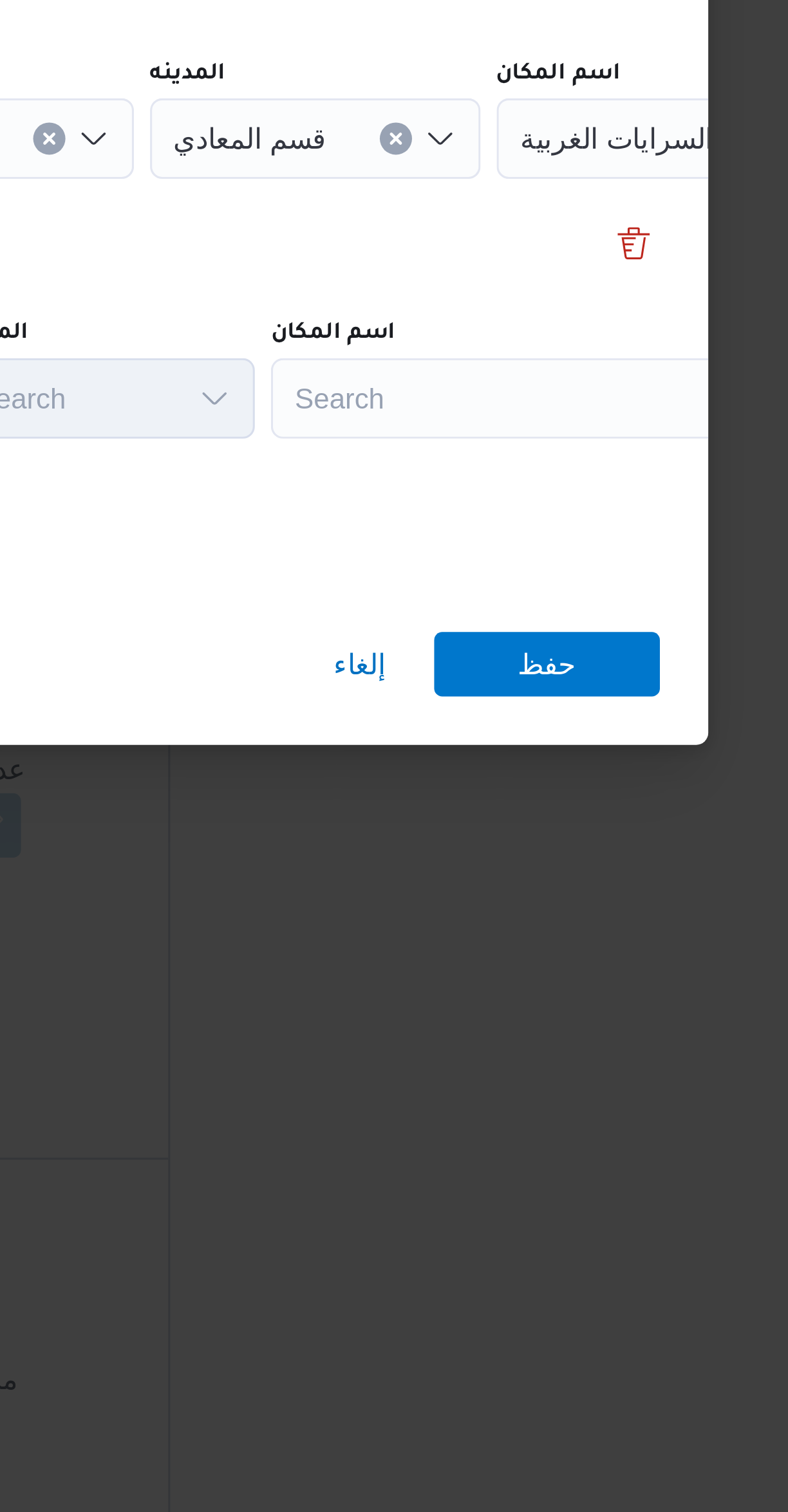
click at [579, 794] on div "Search" at bounding box center [581, 804] width 161 height 26
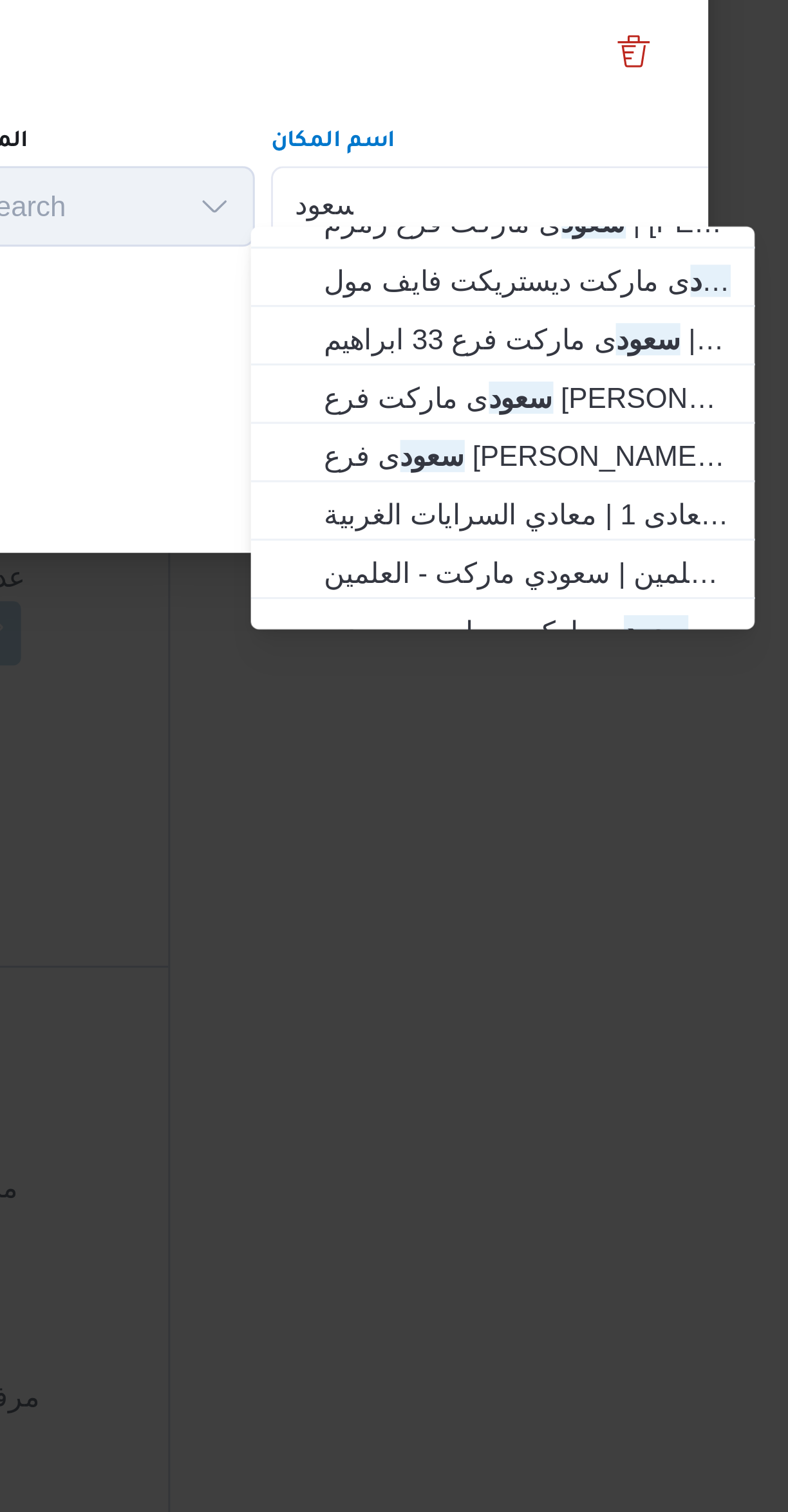
scroll to position [339, 0]
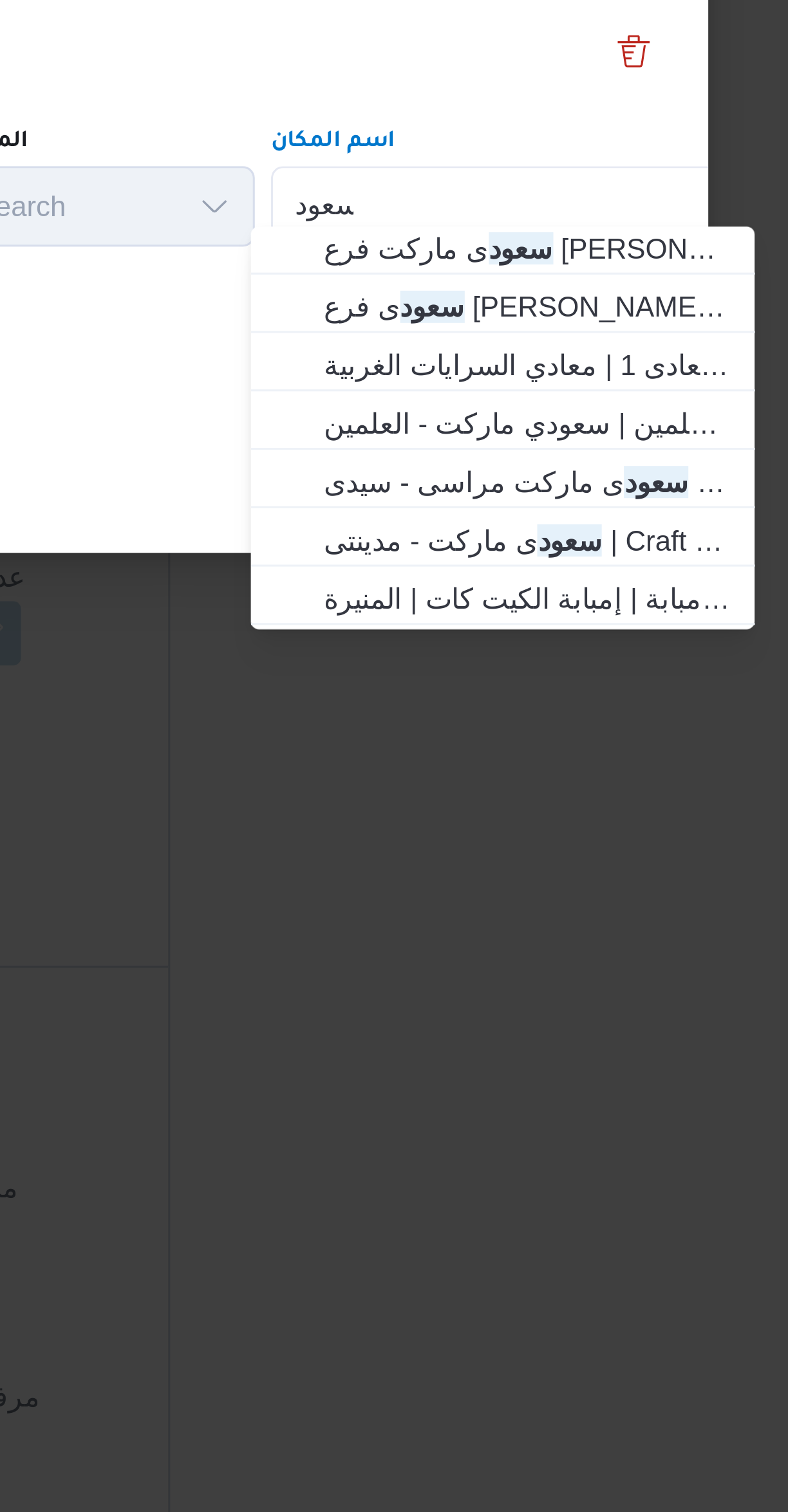
type input "سعود"
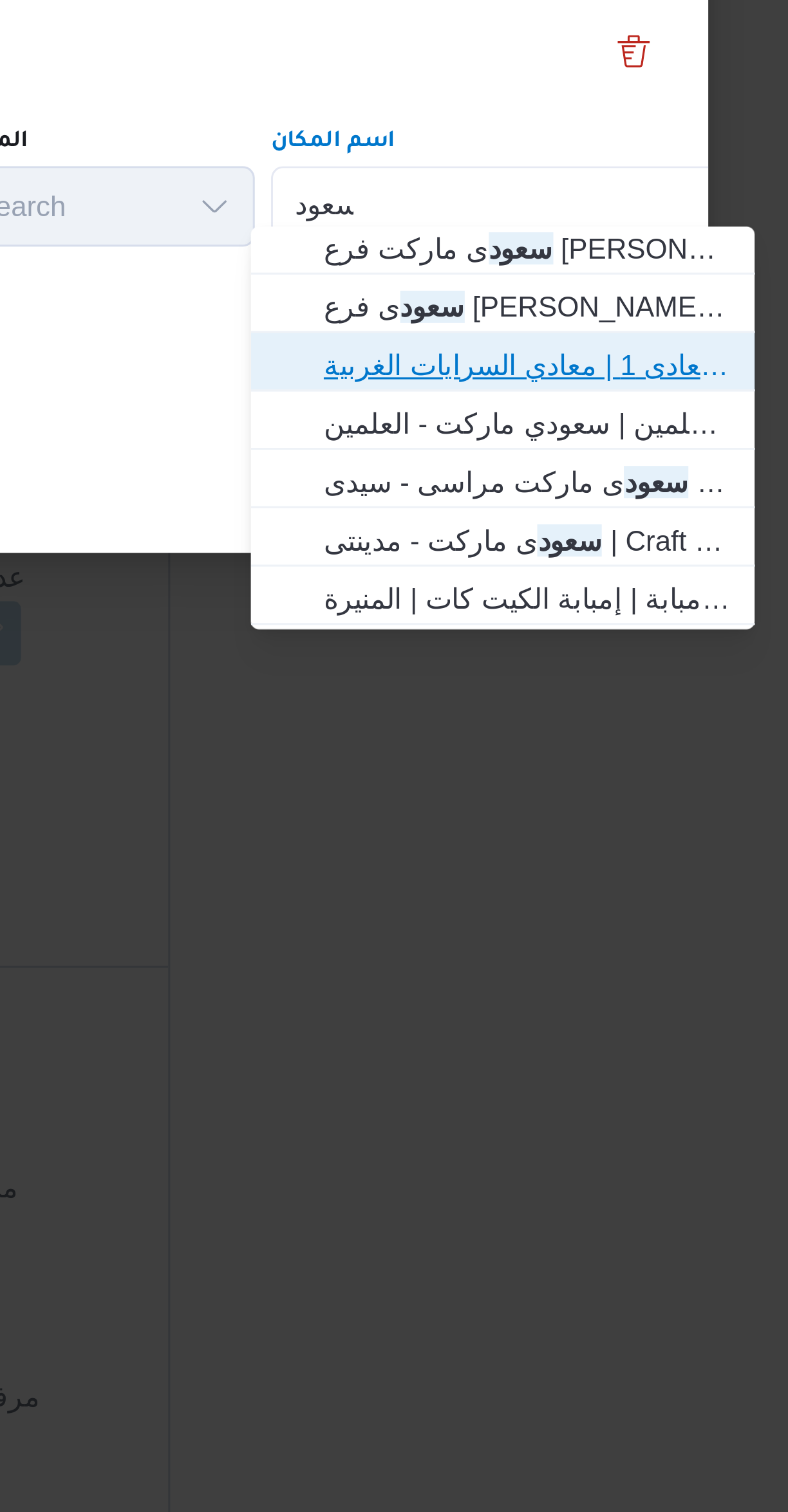
click at [625, 855] on span "سعود ى ماركت دجلة المعادى | سعودى . المعادى 1 | معادي السرايات الغربية" at bounding box center [583, 854] width 130 height 15
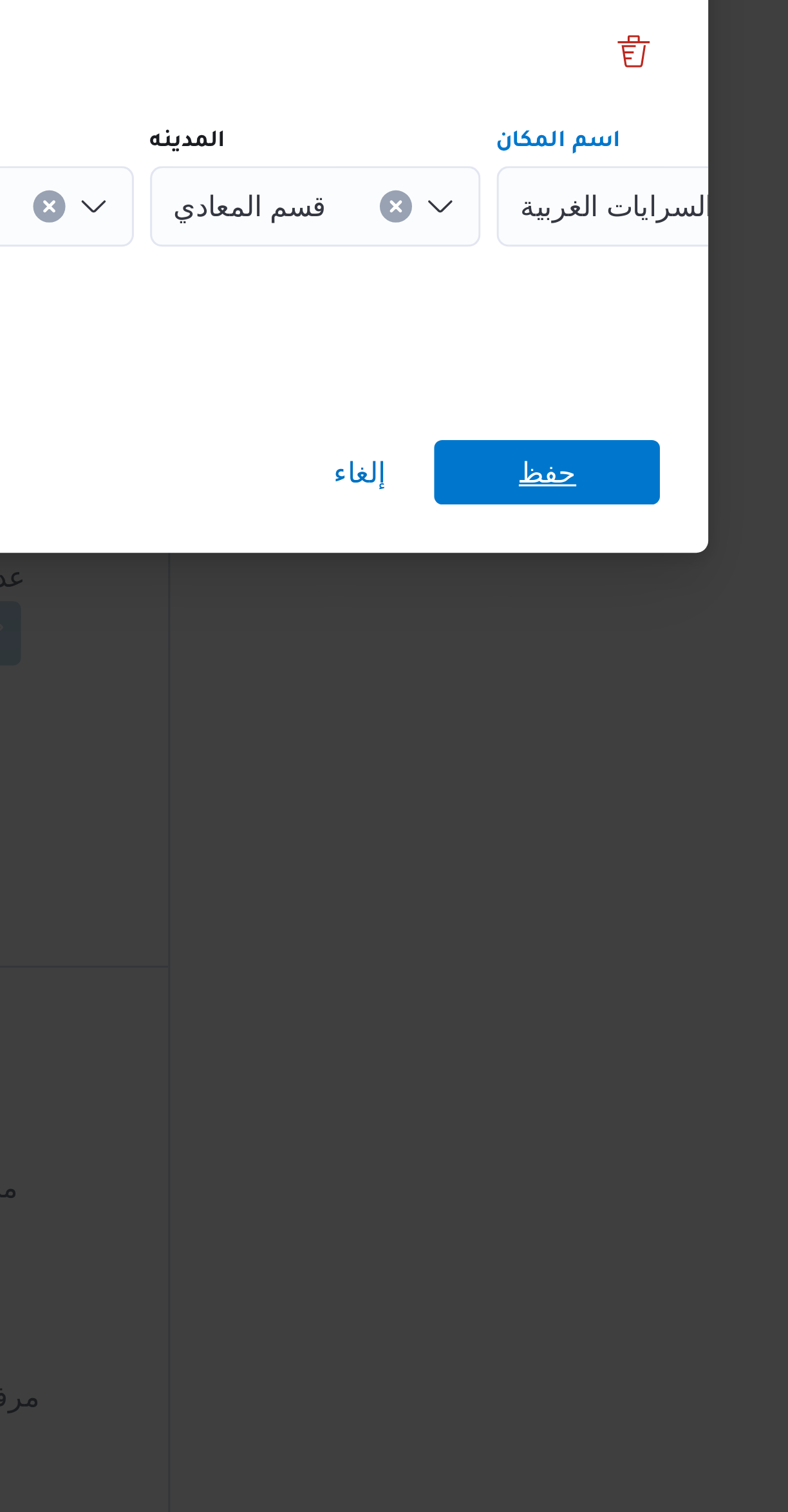
click at [610, 882] on span "حفظ" at bounding box center [589, 890] width 72 height 21
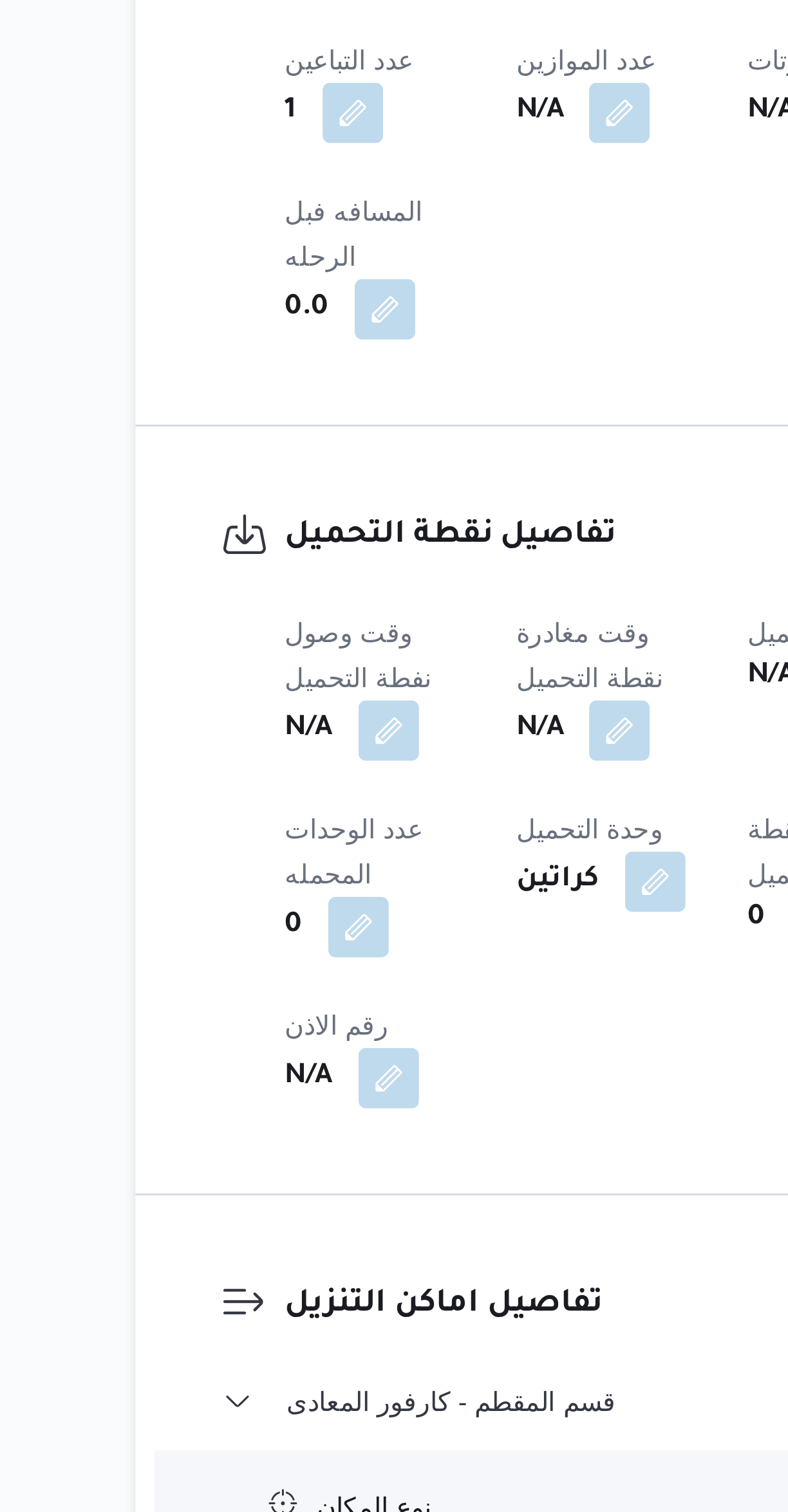
scroll to position [130, 0]
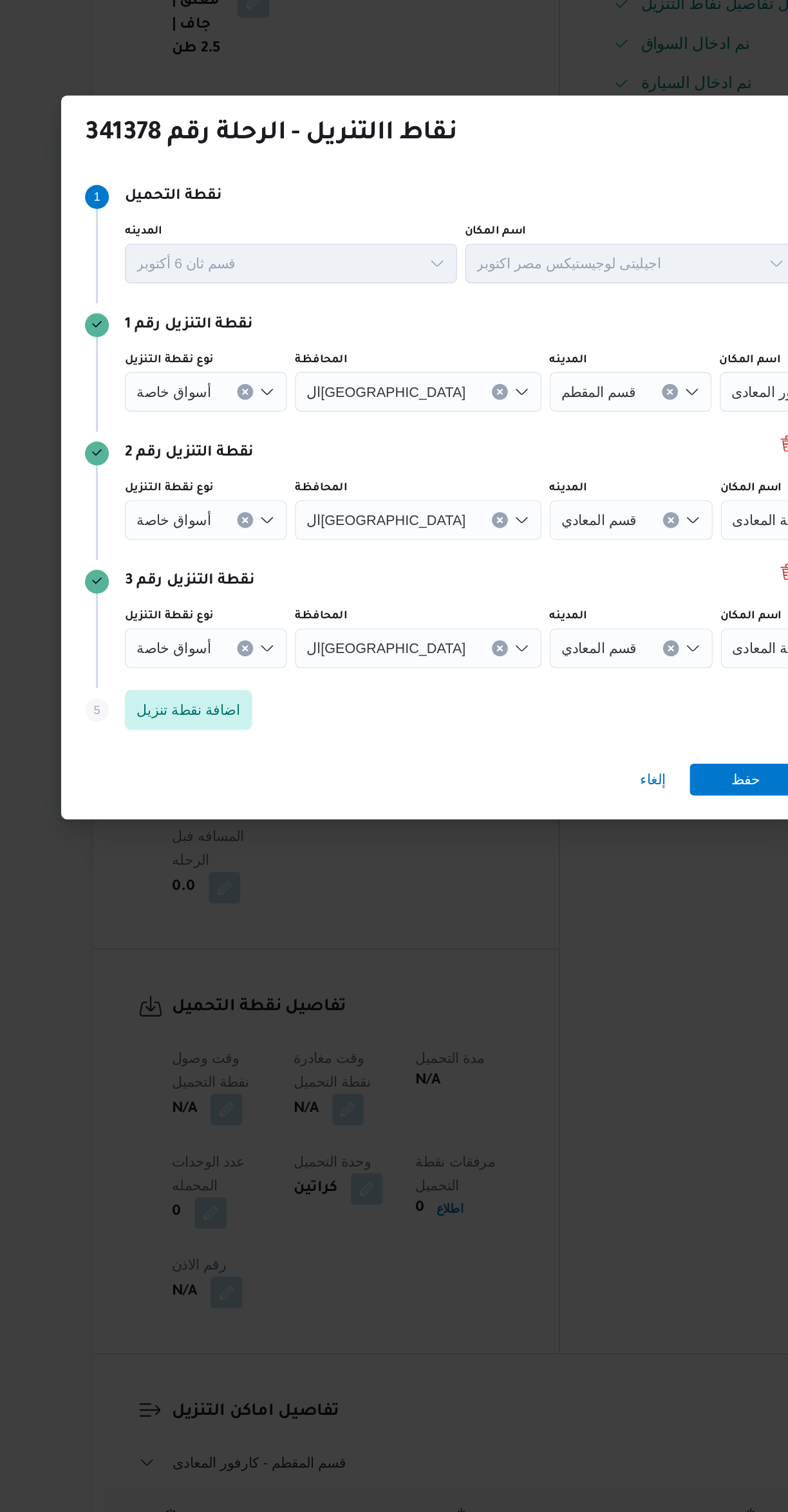
click at [429, 802] on icon "Clear input" at bounding box center [430, 803] width 3 height 3
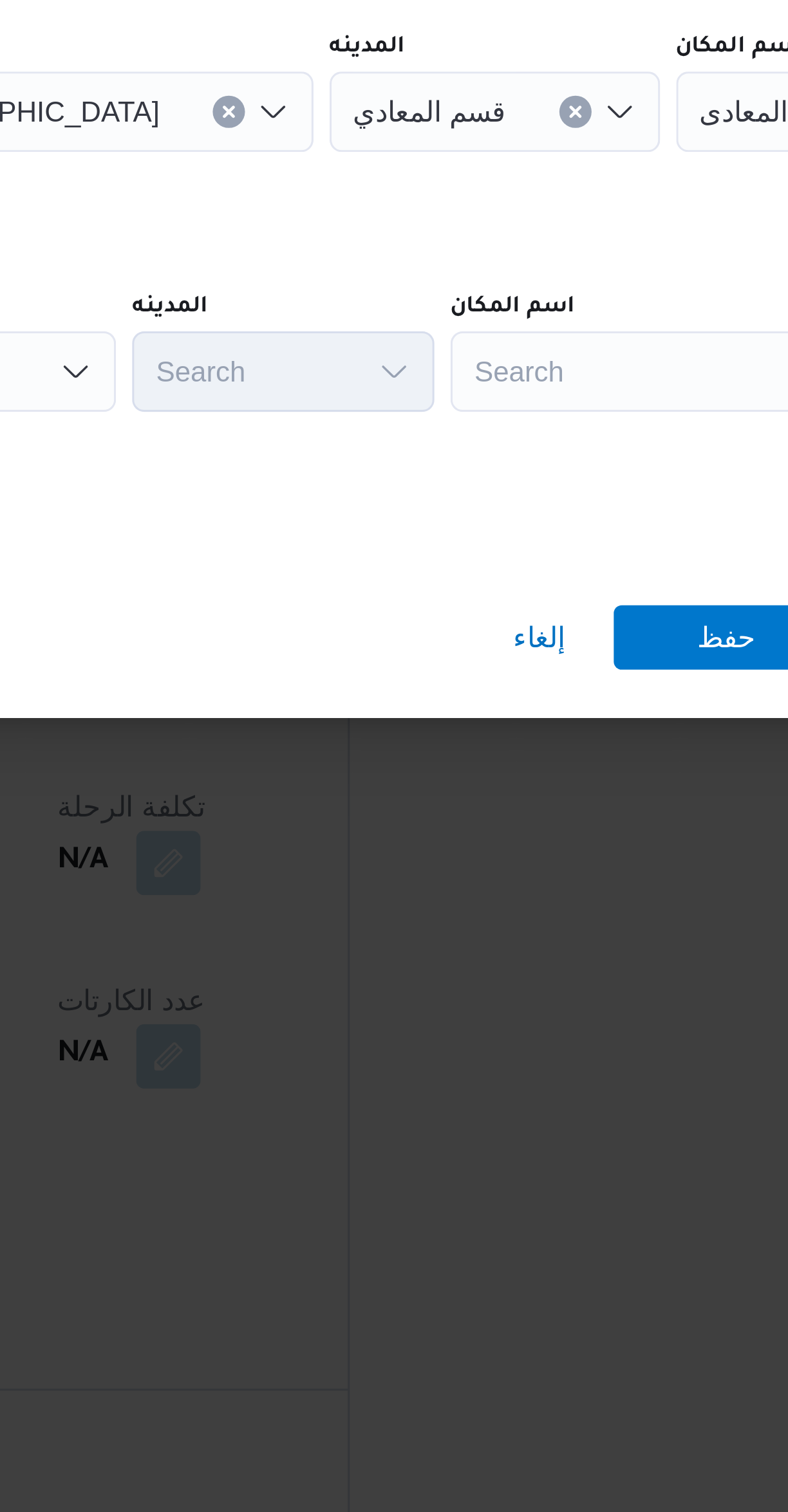
click at [548, 794] on div "Search" at bounding box center [581, 804] width 161 height 26
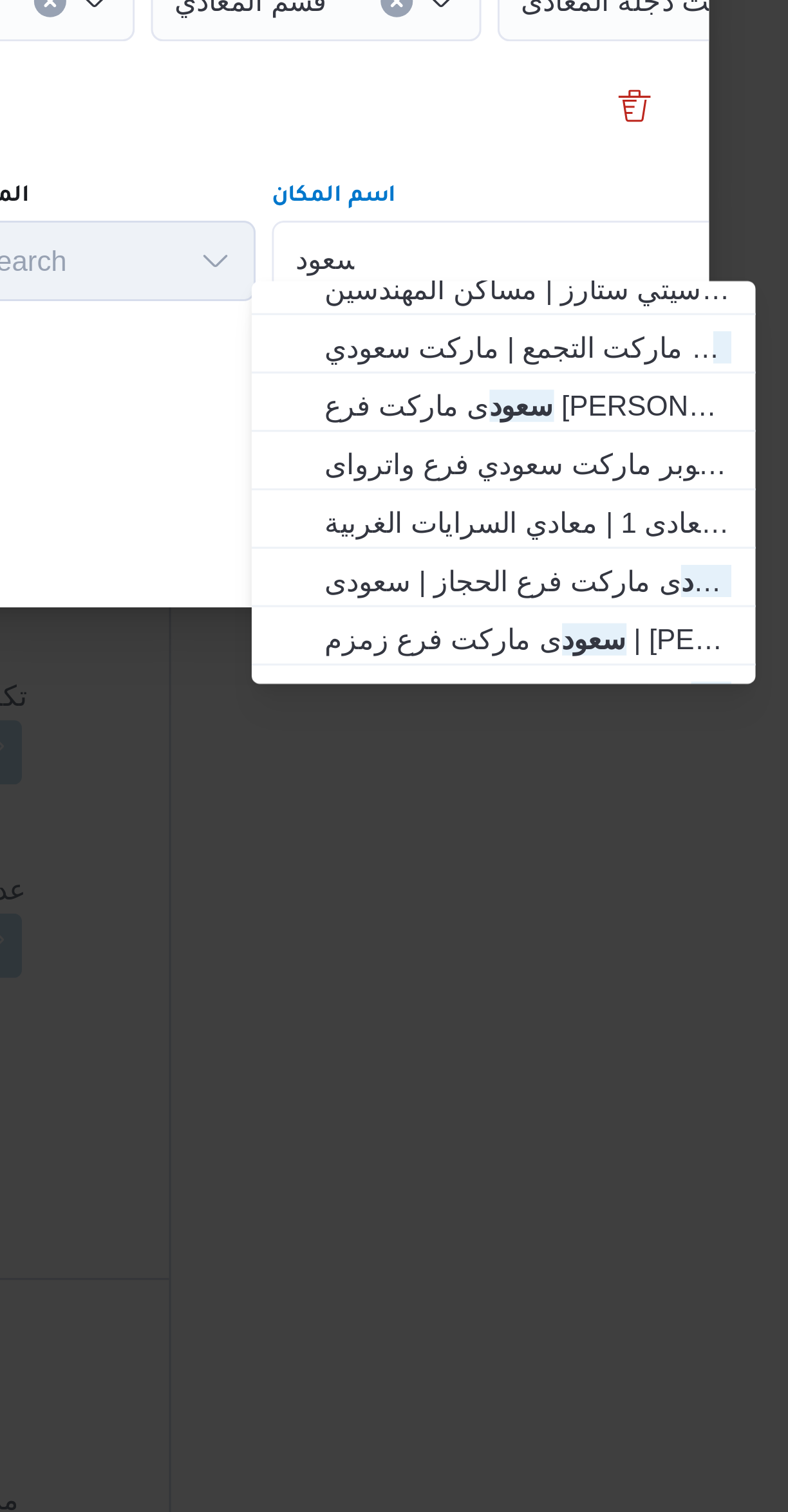
scroll to position [176, 0]
type input "سعود"
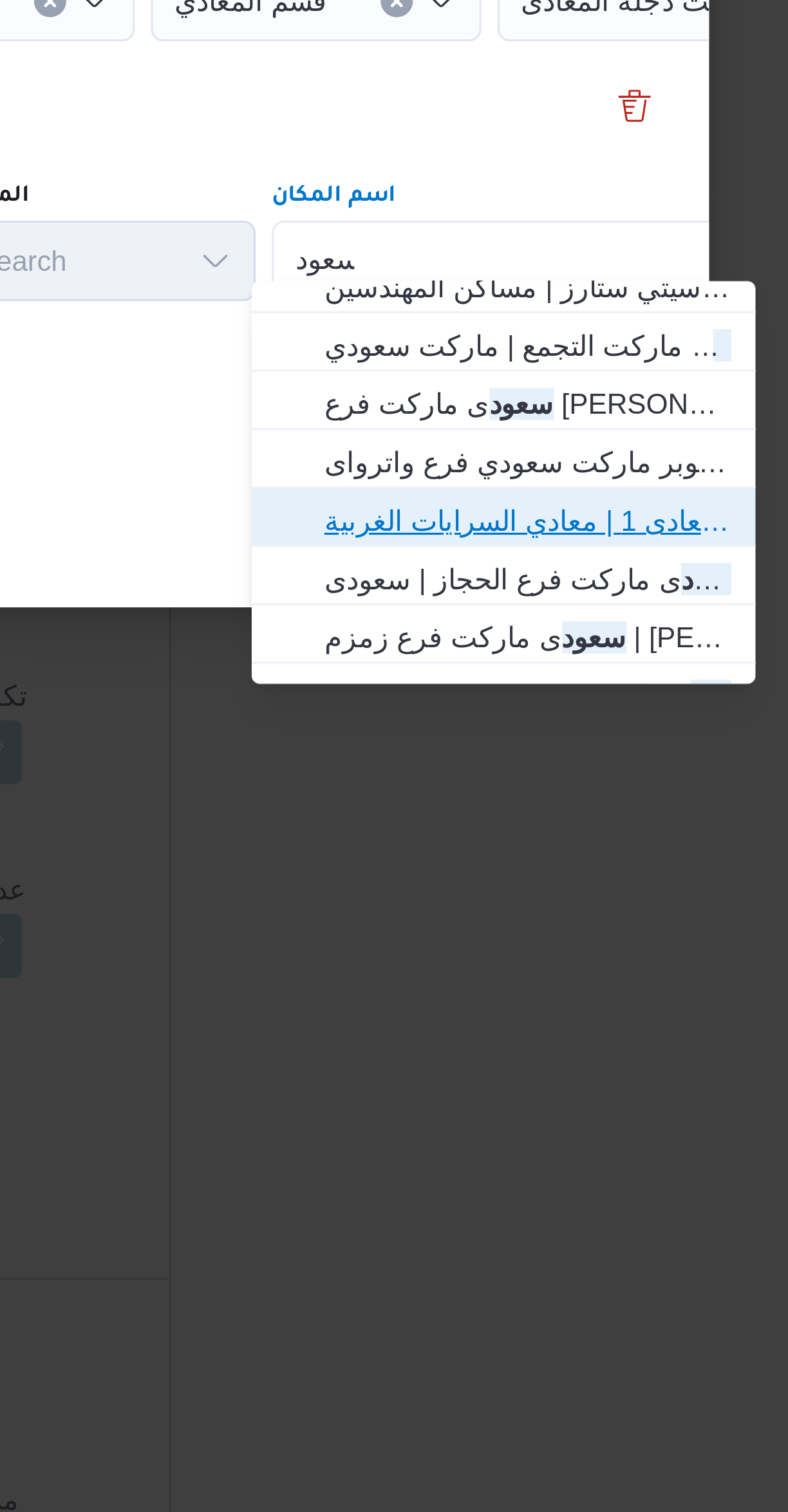
click at [624, 887] on span "سعود ى ماركت المعادى | سعودى . المعادى 1 | معادي السرايات الغربية" at bounding box center [583, 887] width 130 height 15
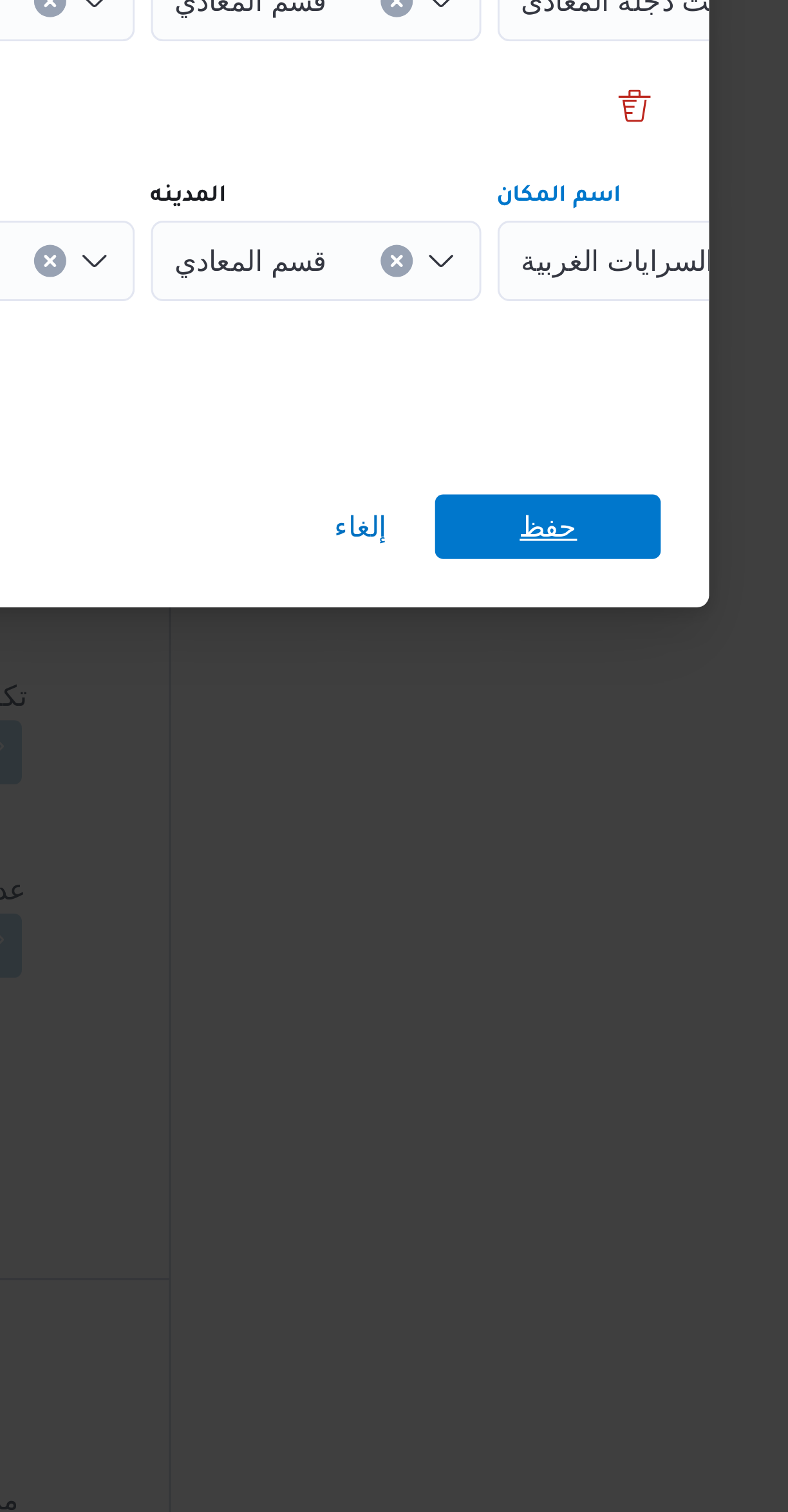
click at [611, 885] on span "حفظ" at bounding box center [589, 890] width 72 height 21
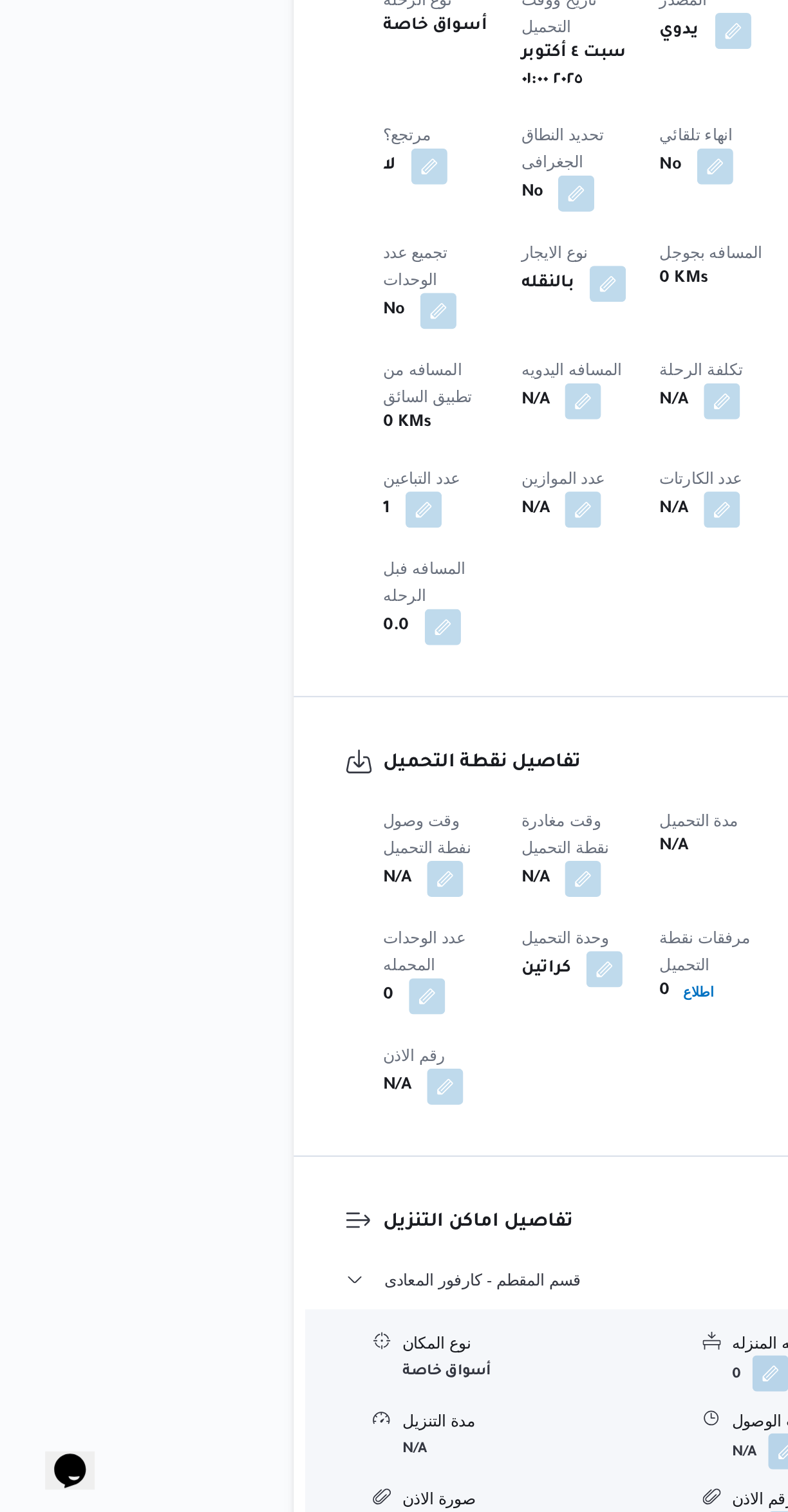
scroll to position [82, 0]
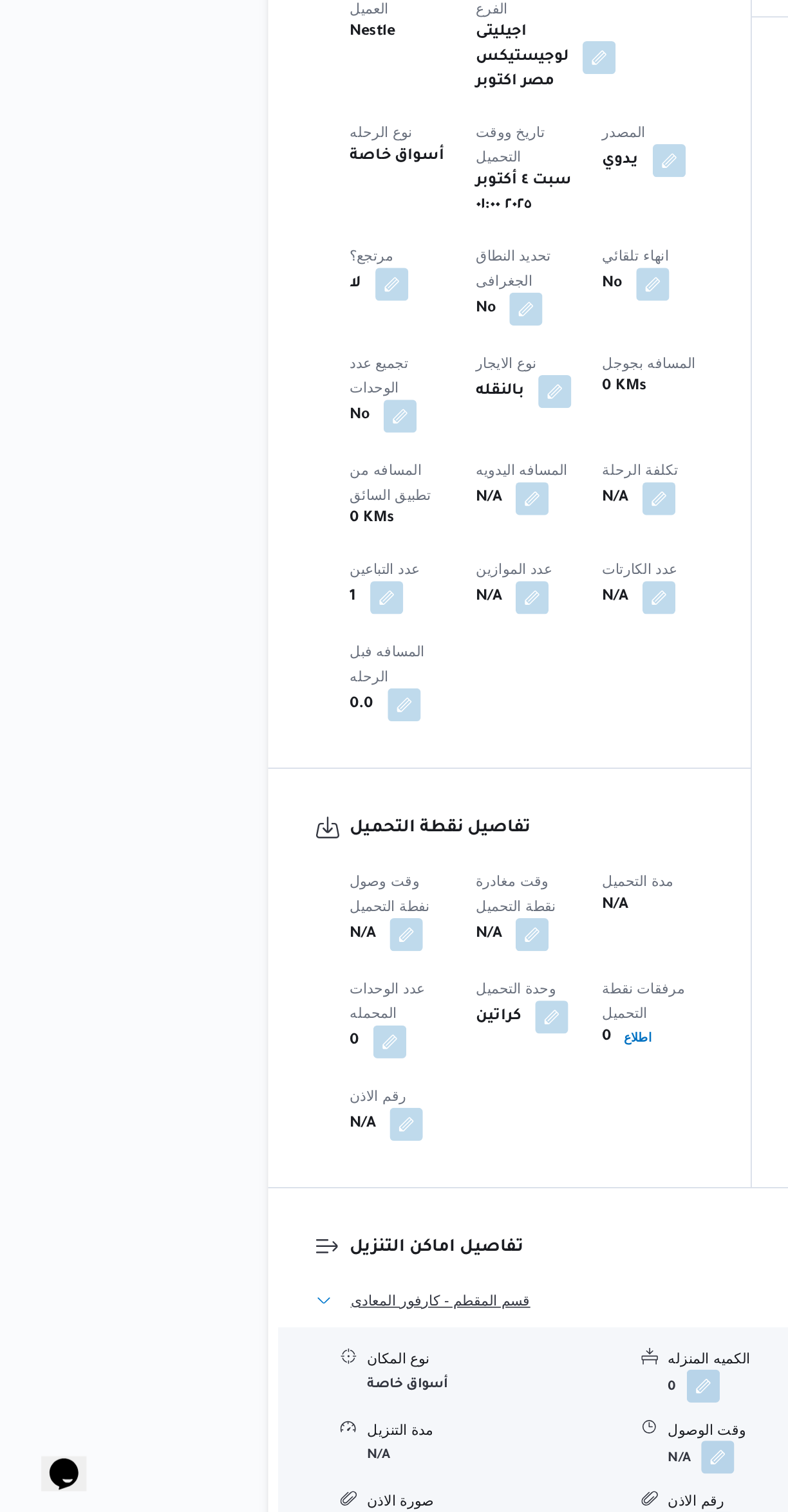
click at [345, 1372] on button "قسم المقطم - كارفور المعادى" at bounding box center [470, 1380] width 547 height 15
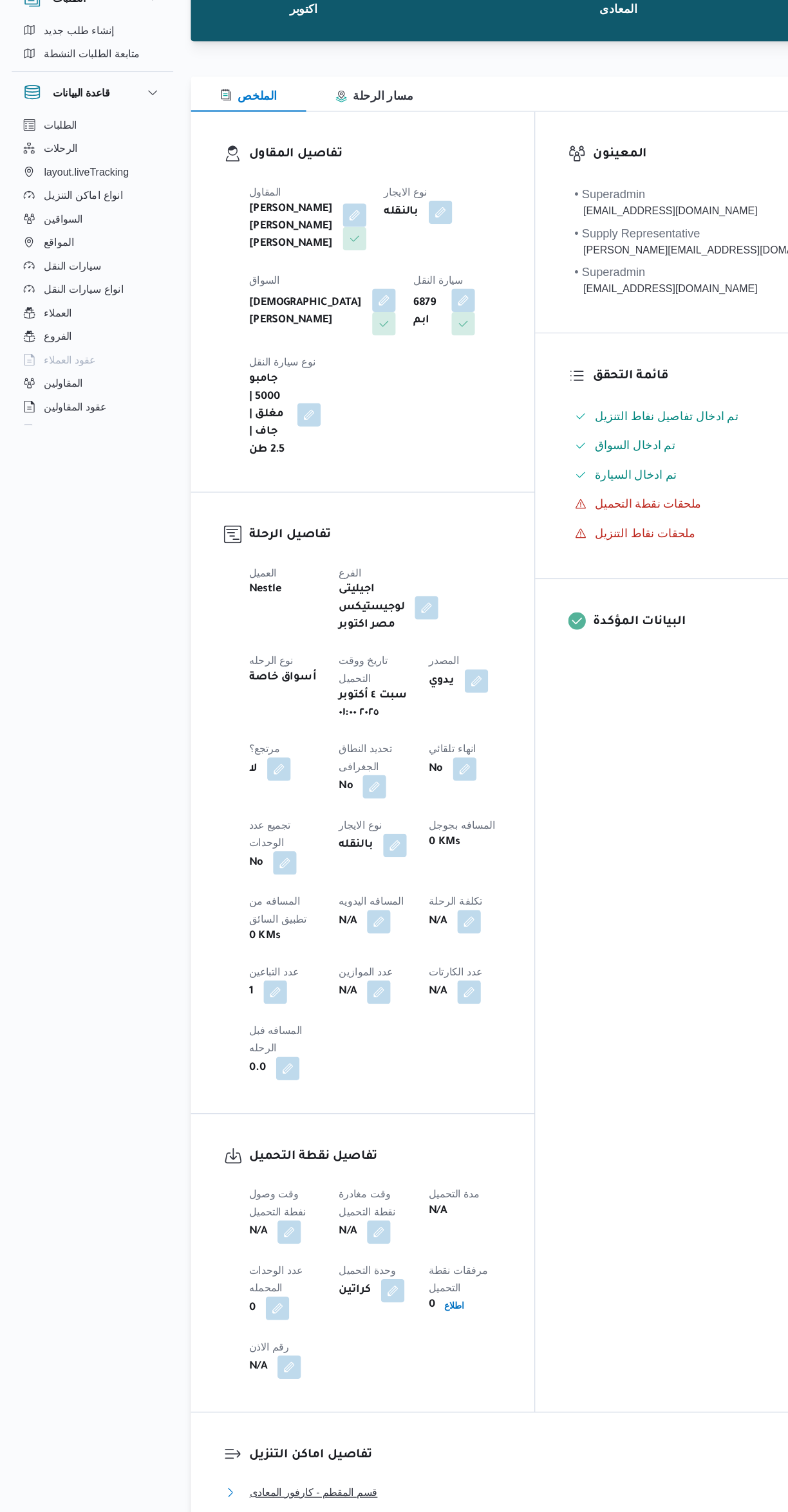
scroll to position [0, 0]
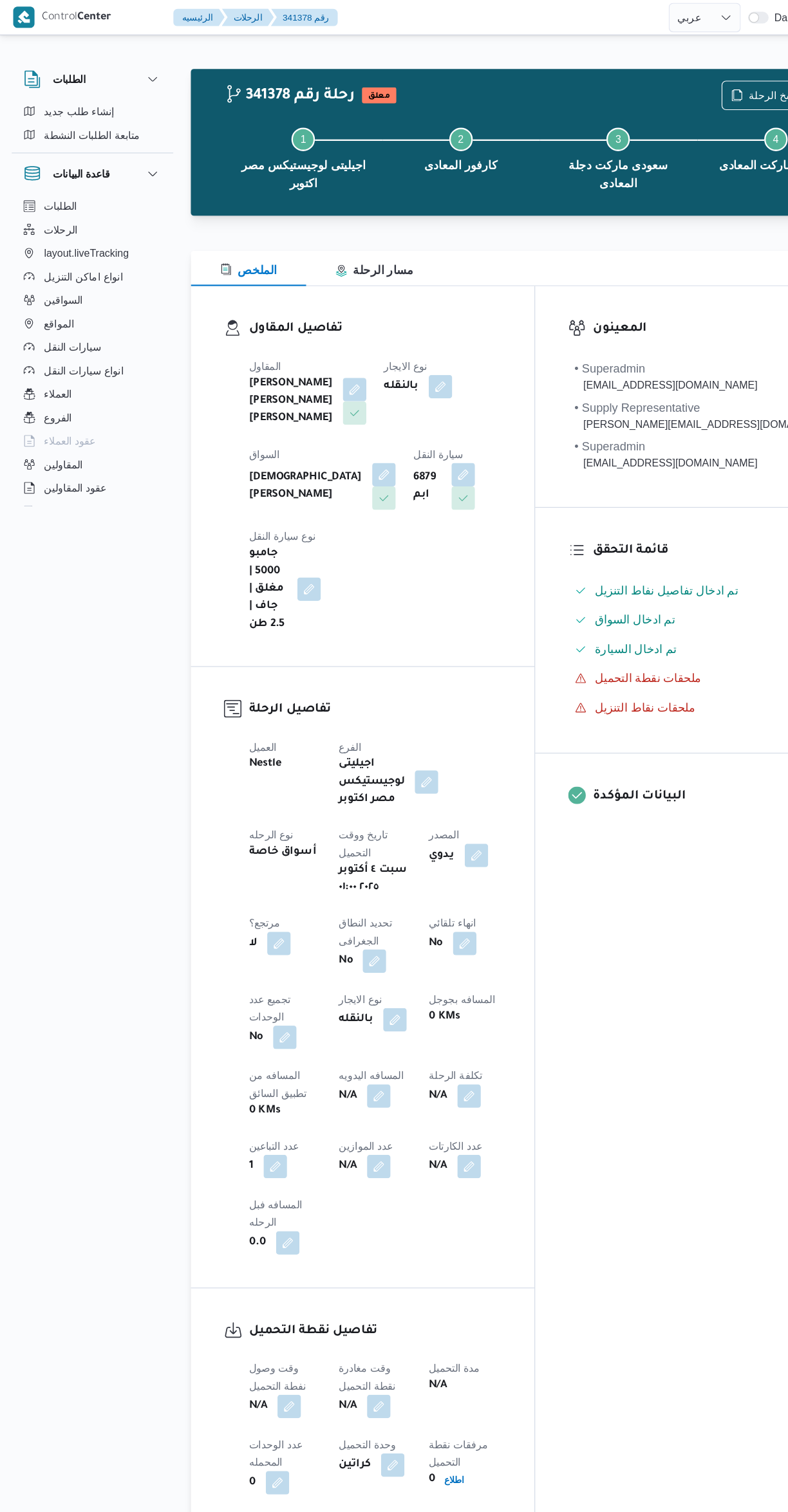
select select "ar"
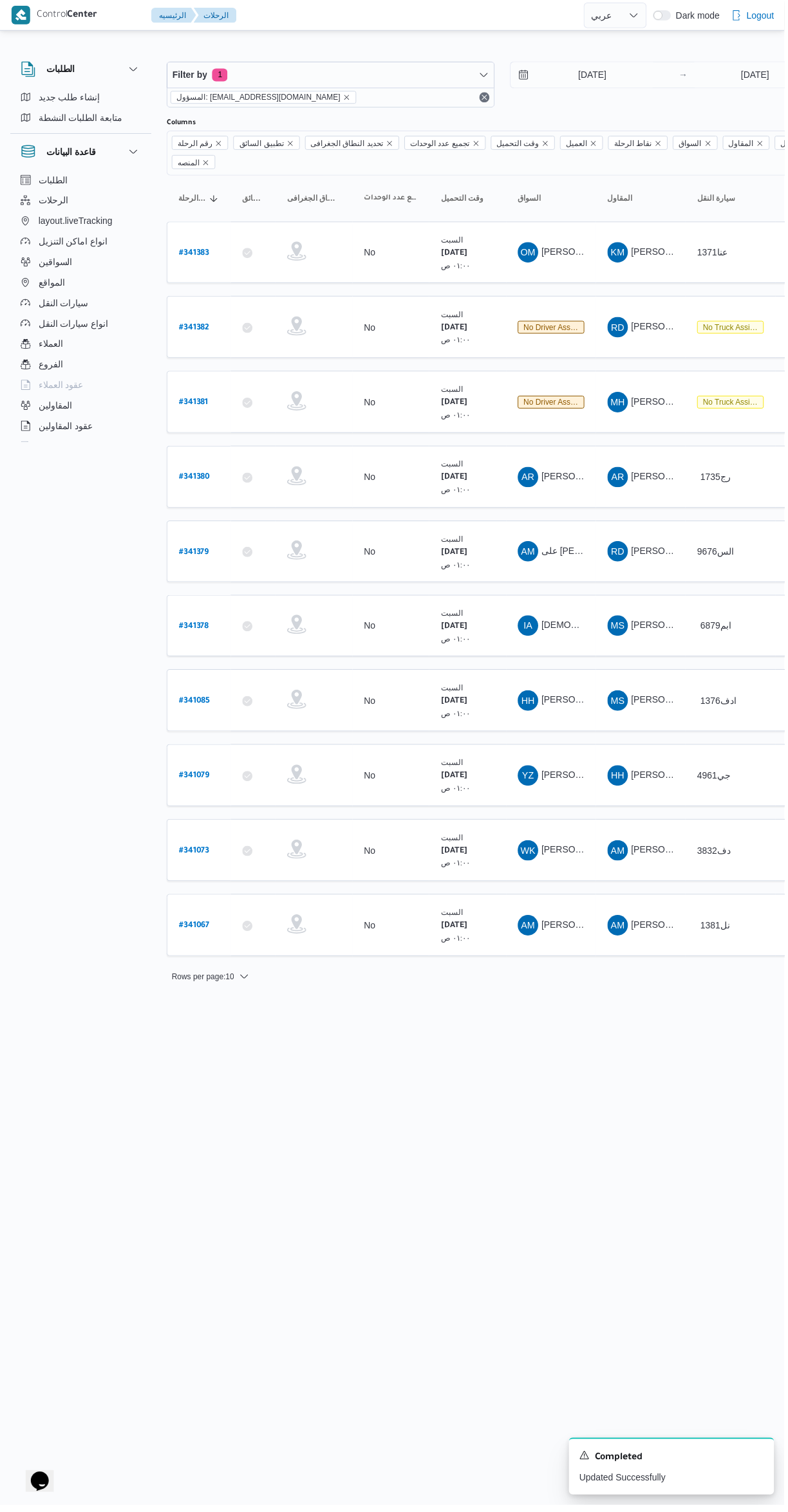
click at [577, 473] on span "عيسى رزق سلامه سليمان" at bounding box center [619, 478] width 150 height 10
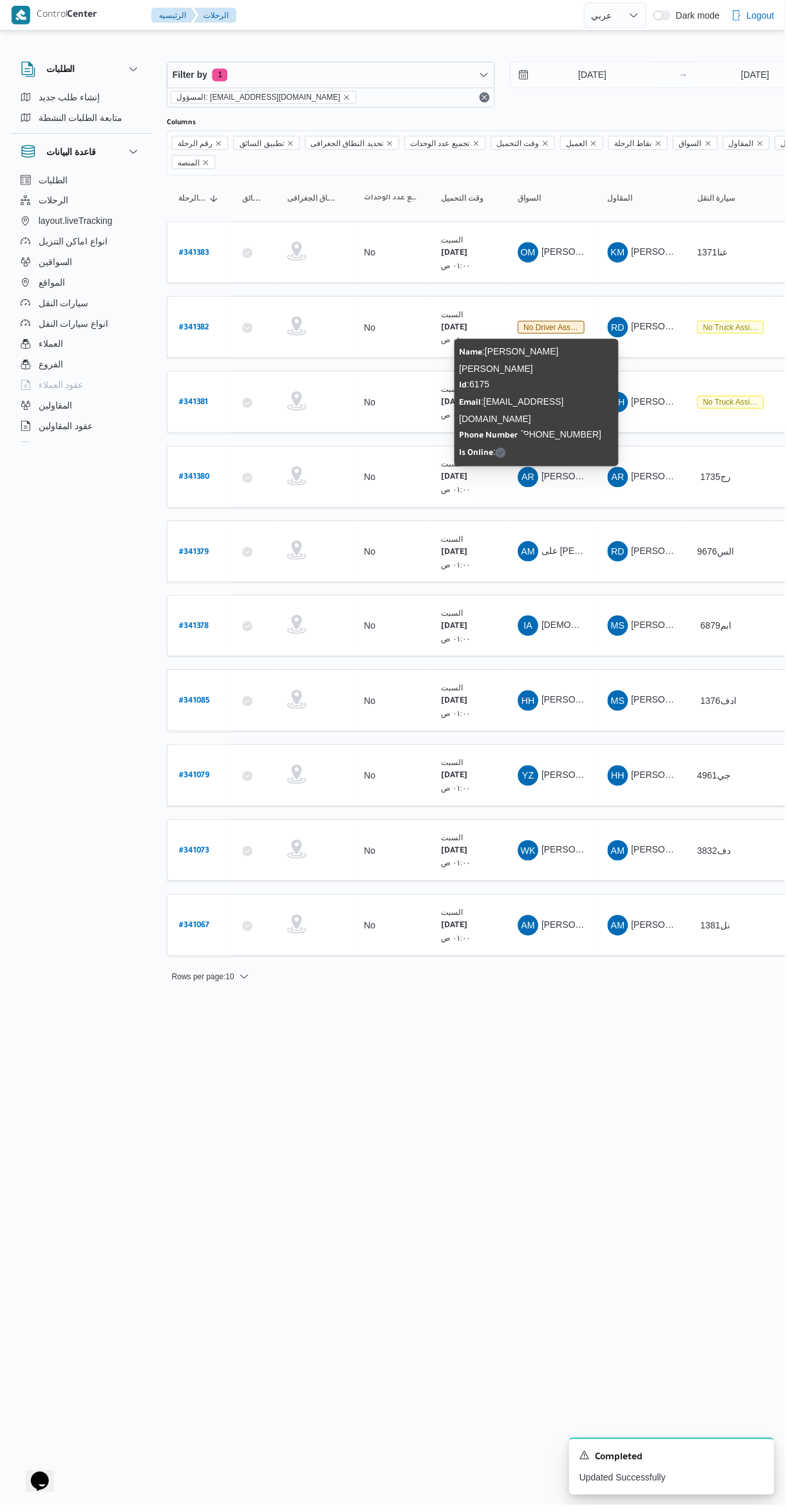
click at [197, 475] on b "# 341380" at bounding box center [195, 479] width 31 height 9
select select "ar"
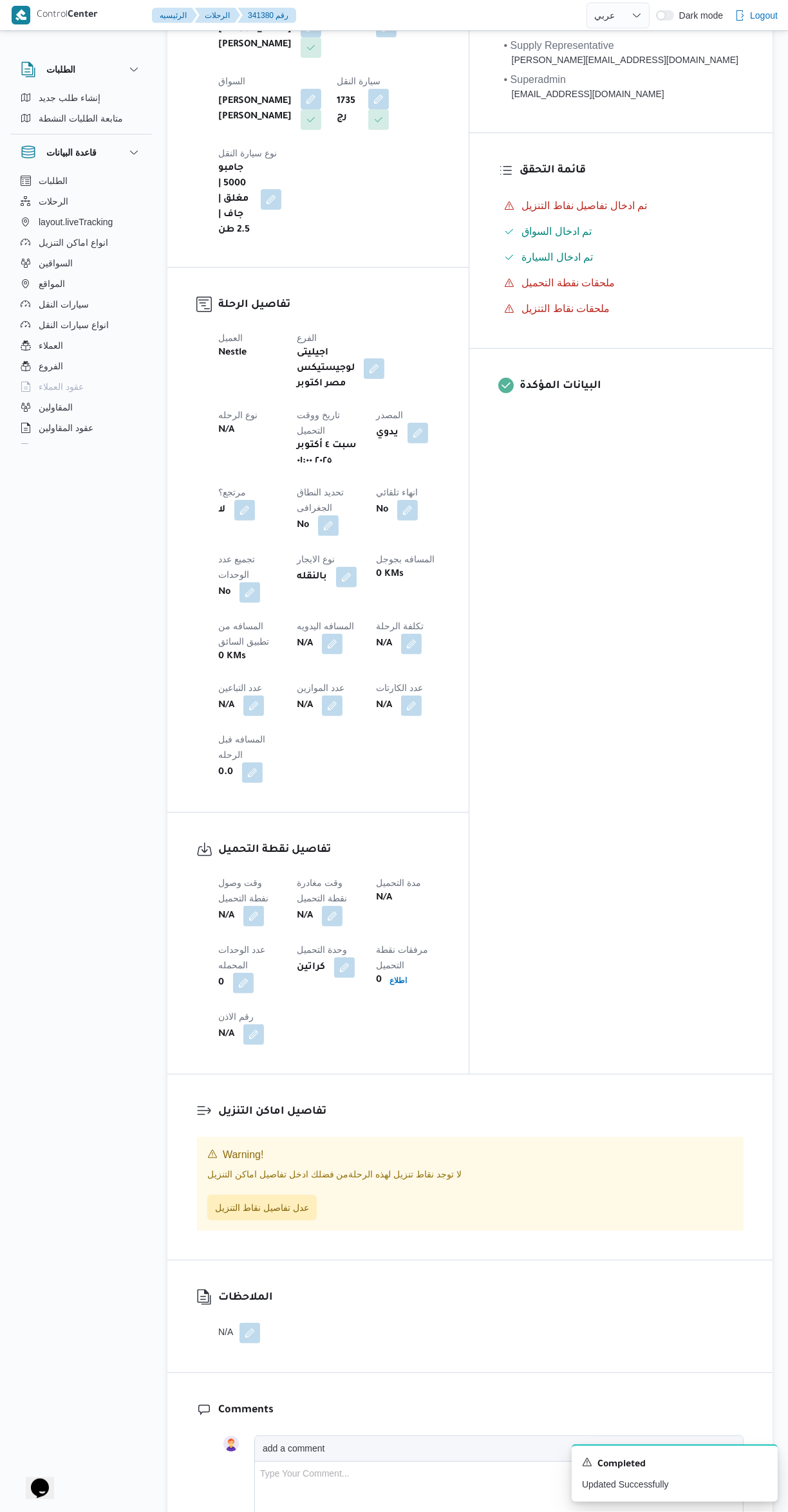
scroll to position [267, 0]
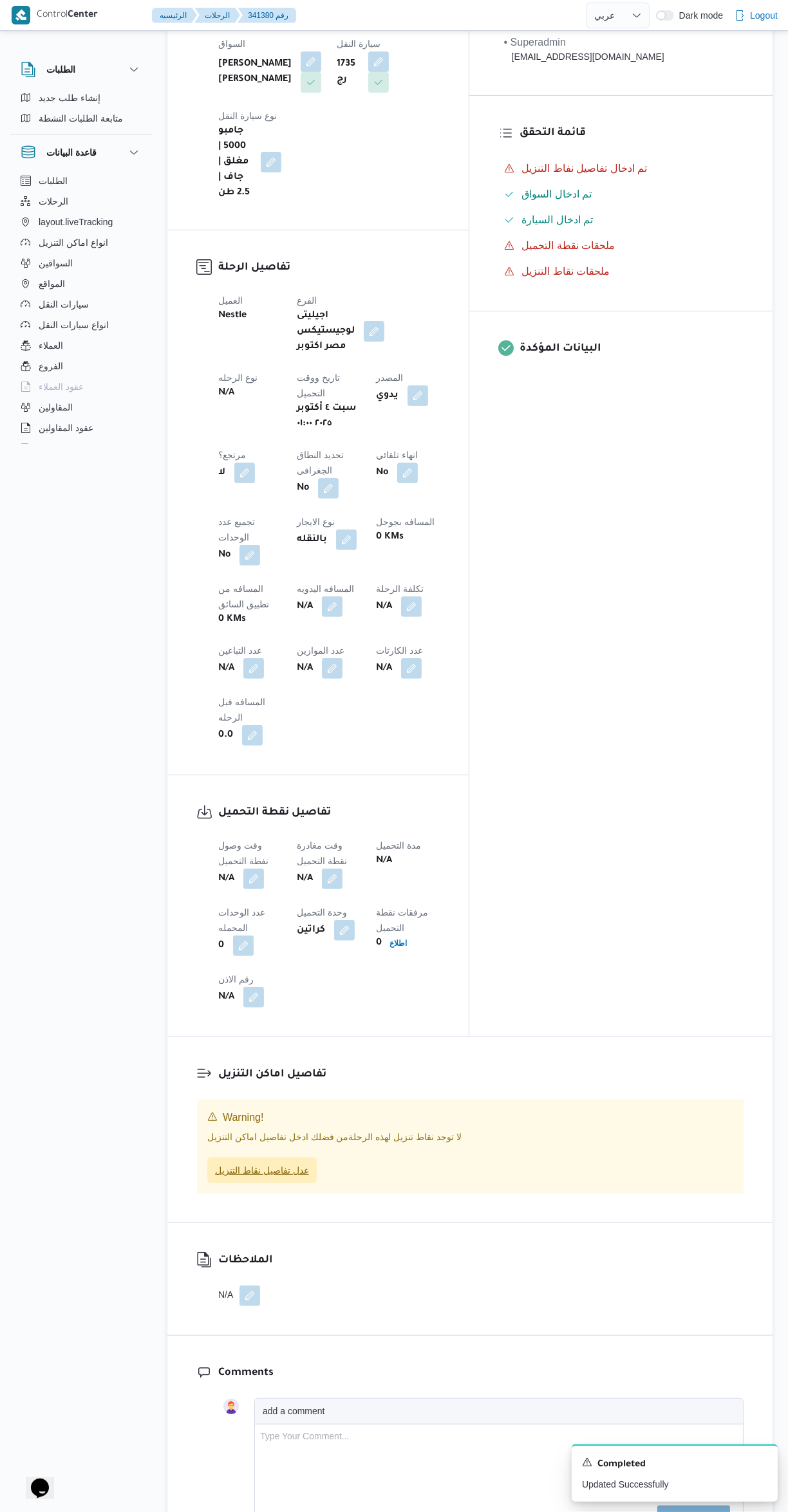
click at [276, 1158] on span "عدل تفاصيل نقاط التنزيل" at bounding box center [261, 1170] width 109 height 26
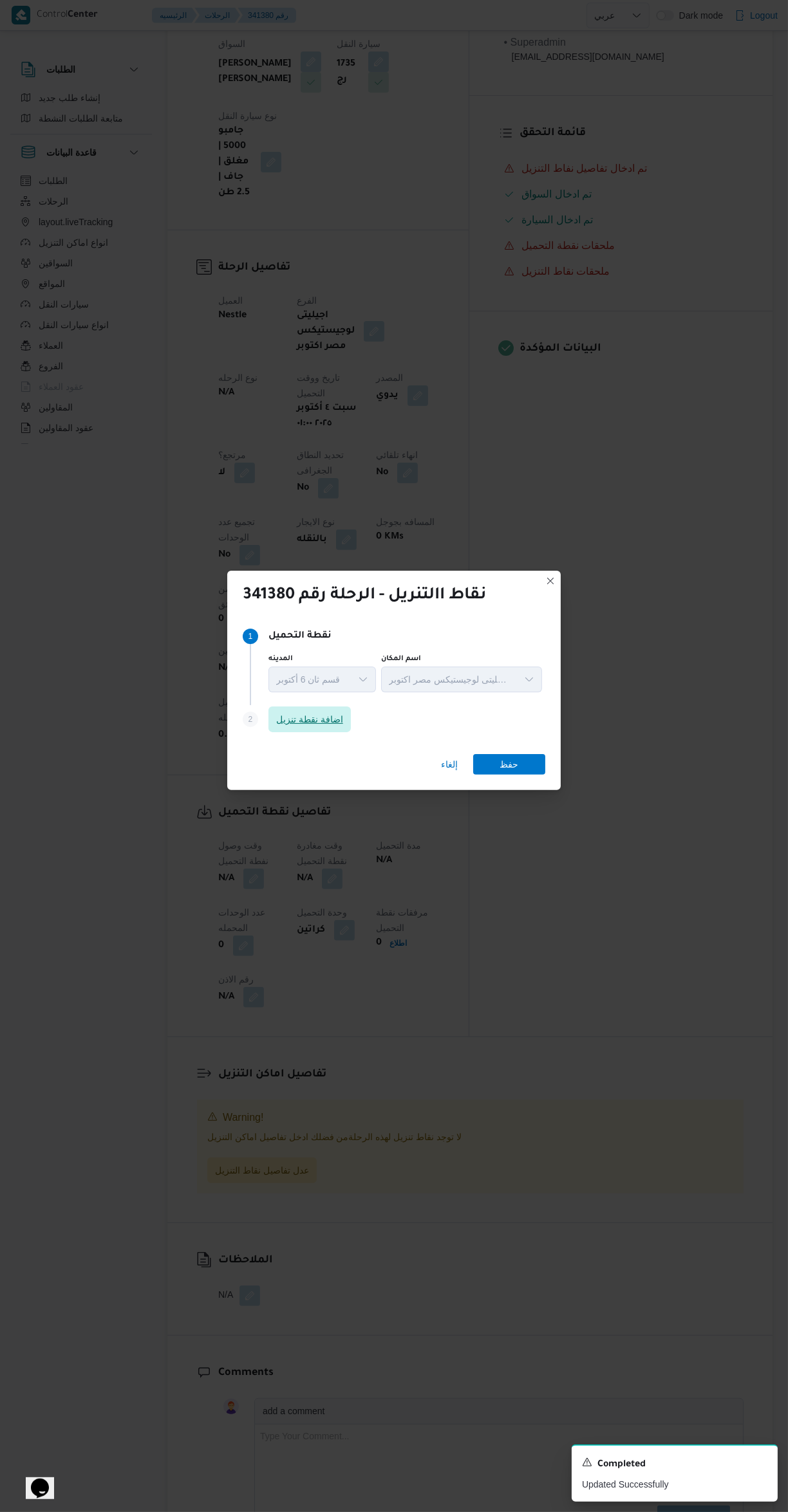
click at [330, 727] on span "اضافة نقطة تنزيل" at bounding box center [309, 719] width 67 height 15
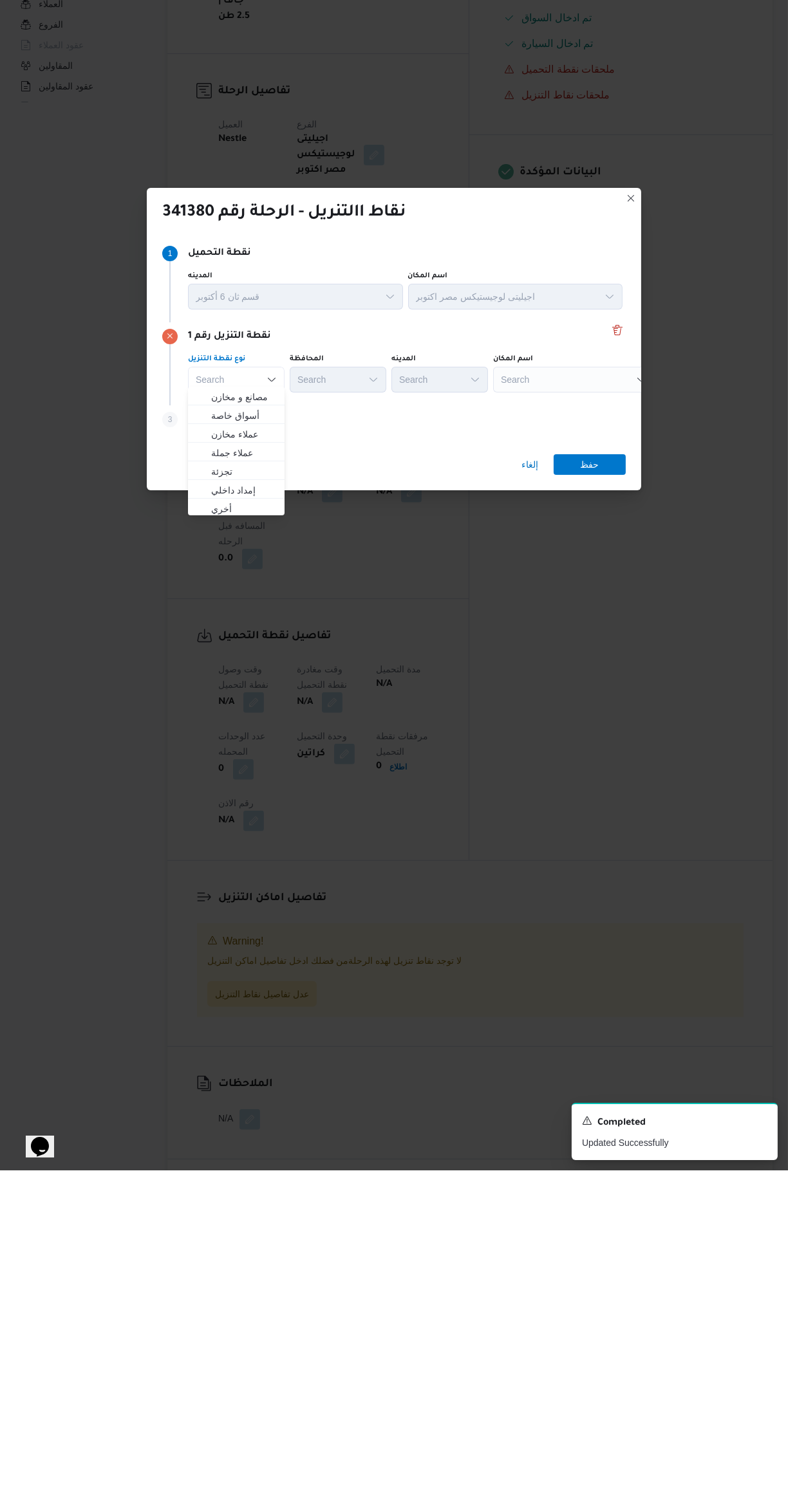
scroll to position [102, 0]
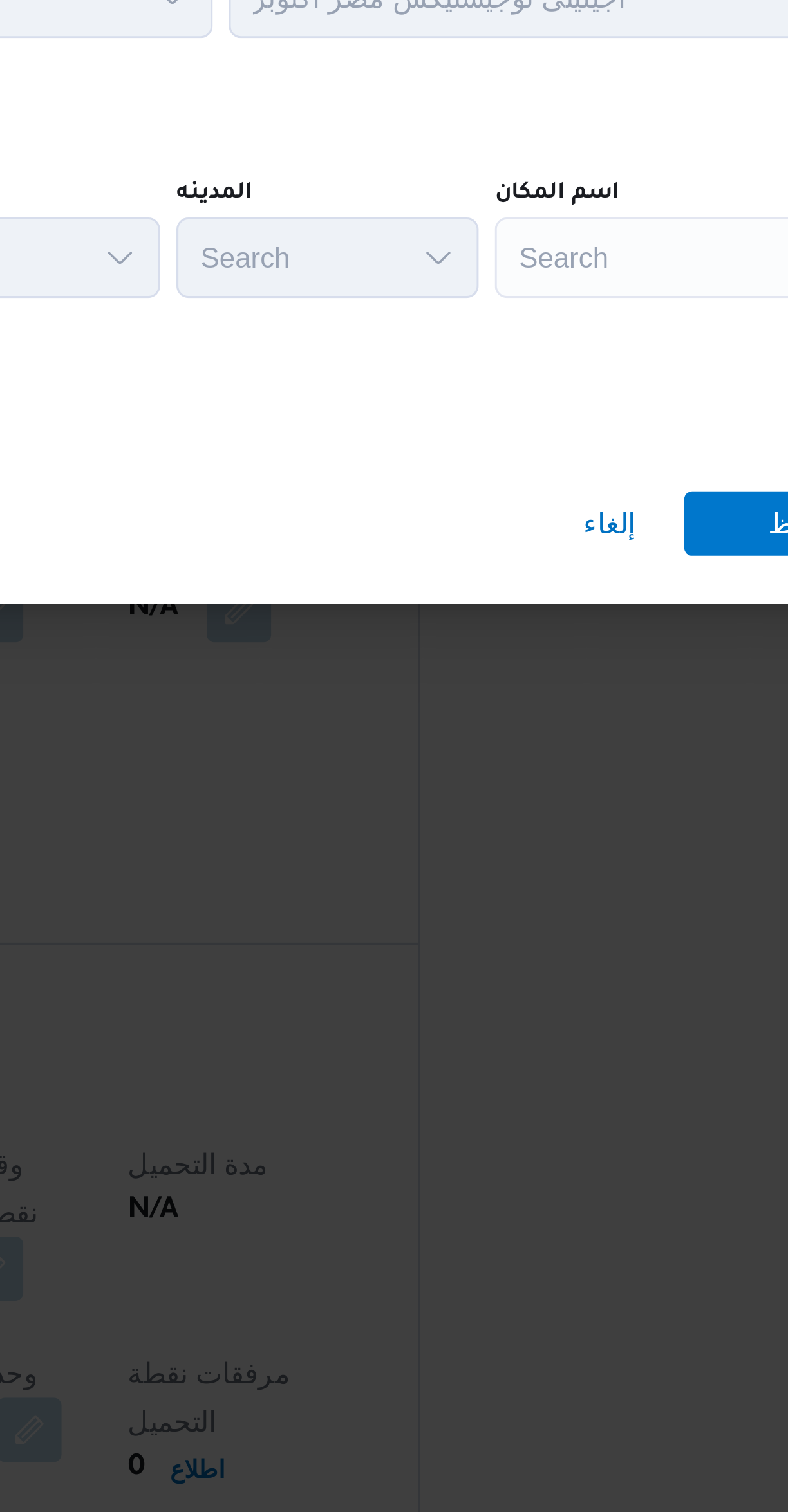
click at [534, 710] on div "Search" at bounding box center [573, 720] width 161 height 26
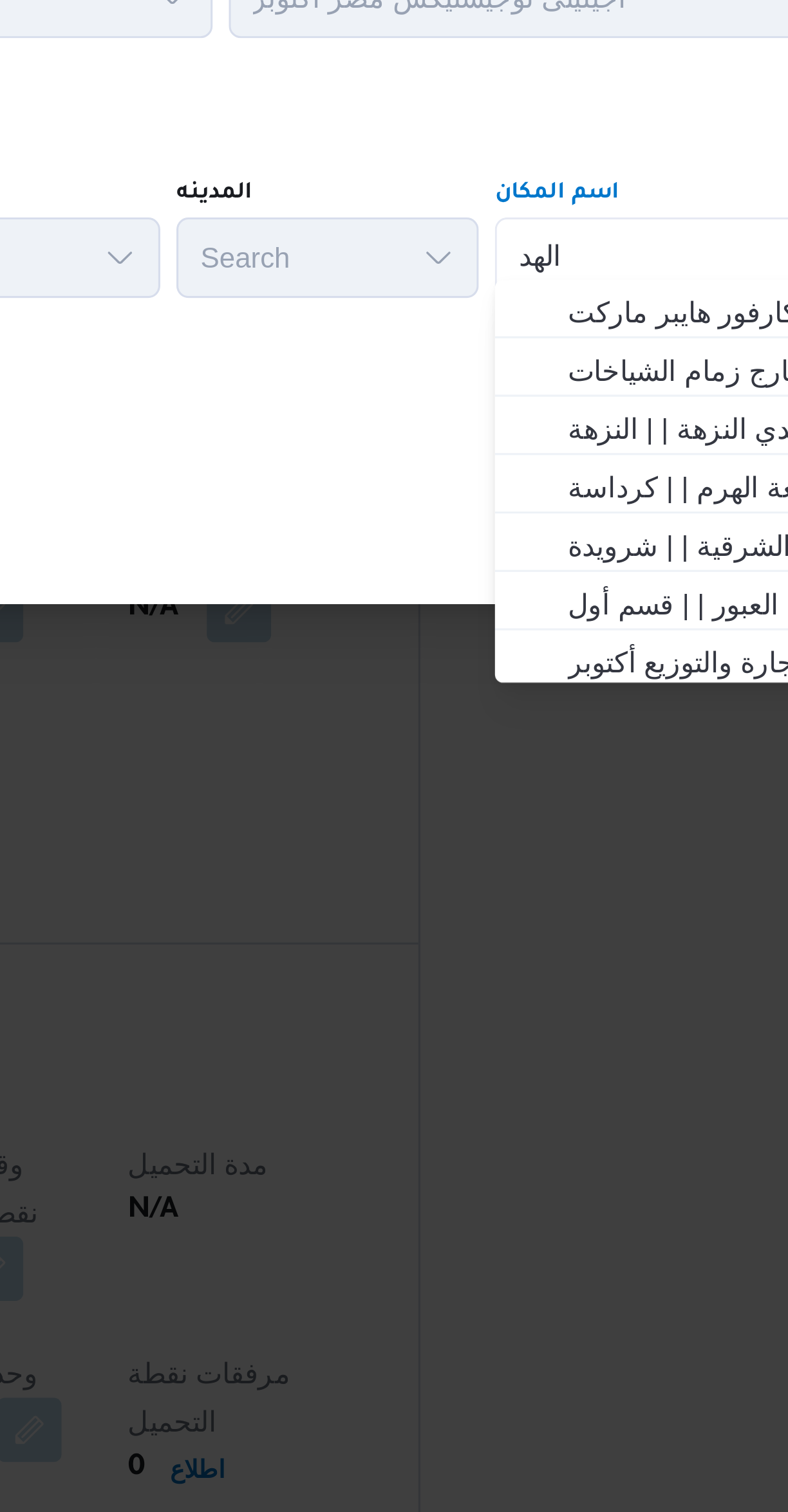
scroll to position [0, 0]
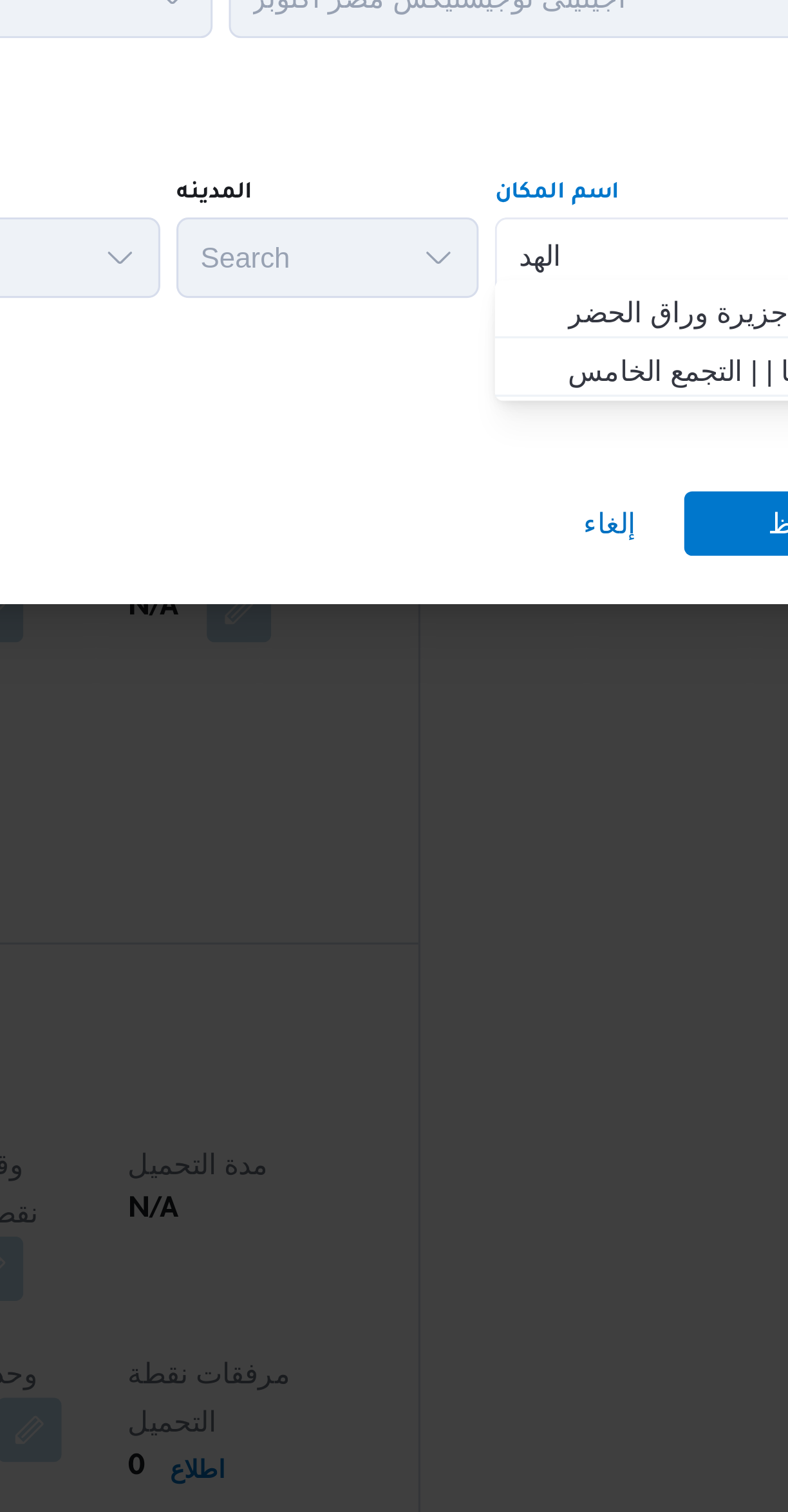
type input "الهد"
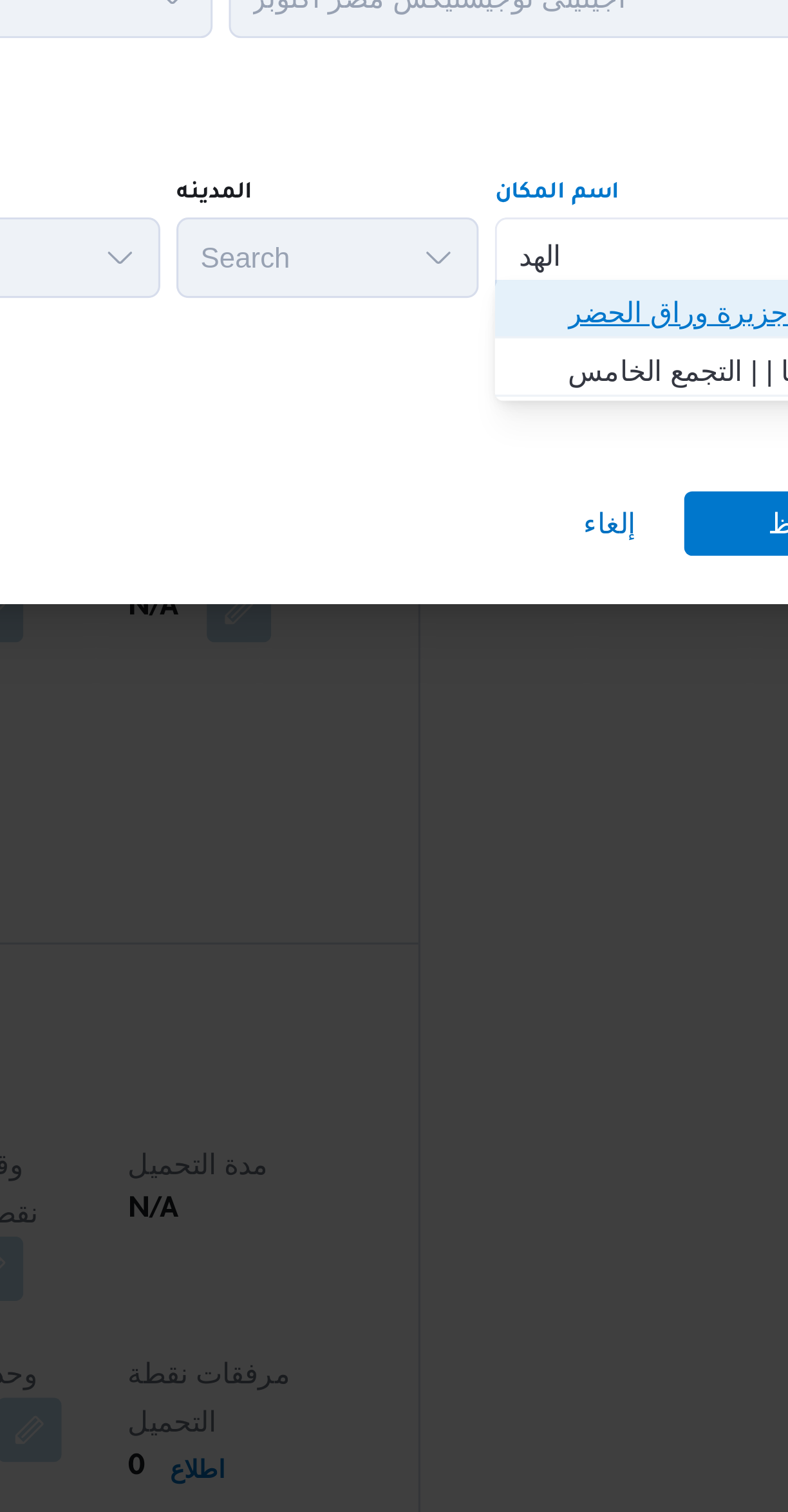
click at [553, 734] on span "الهد ف الوراق | قسم الوراق | جزيرة وراق الحضر" at bounding box center [581, 738] width 130 height 15
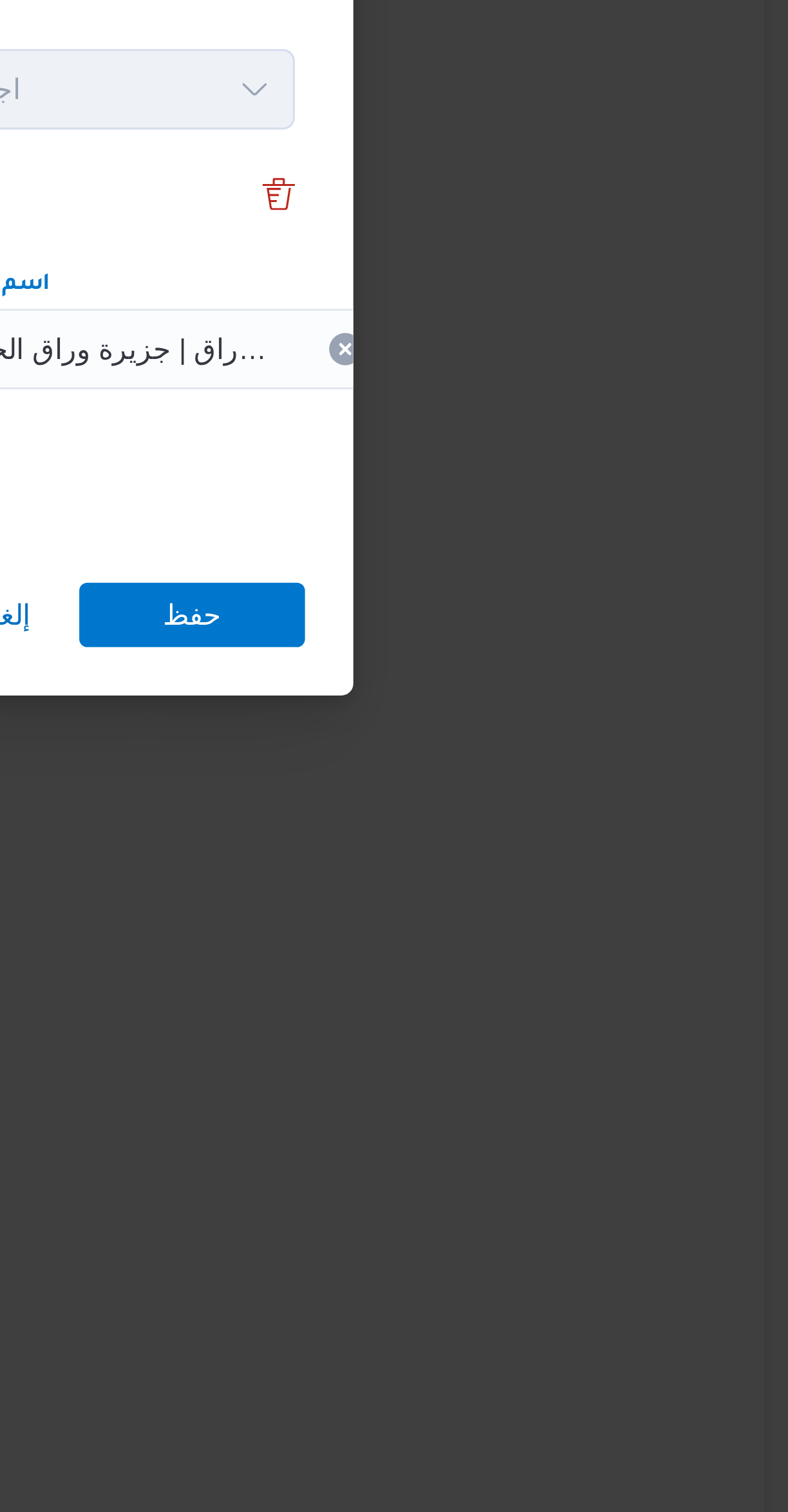
scroll to position [102, 0]
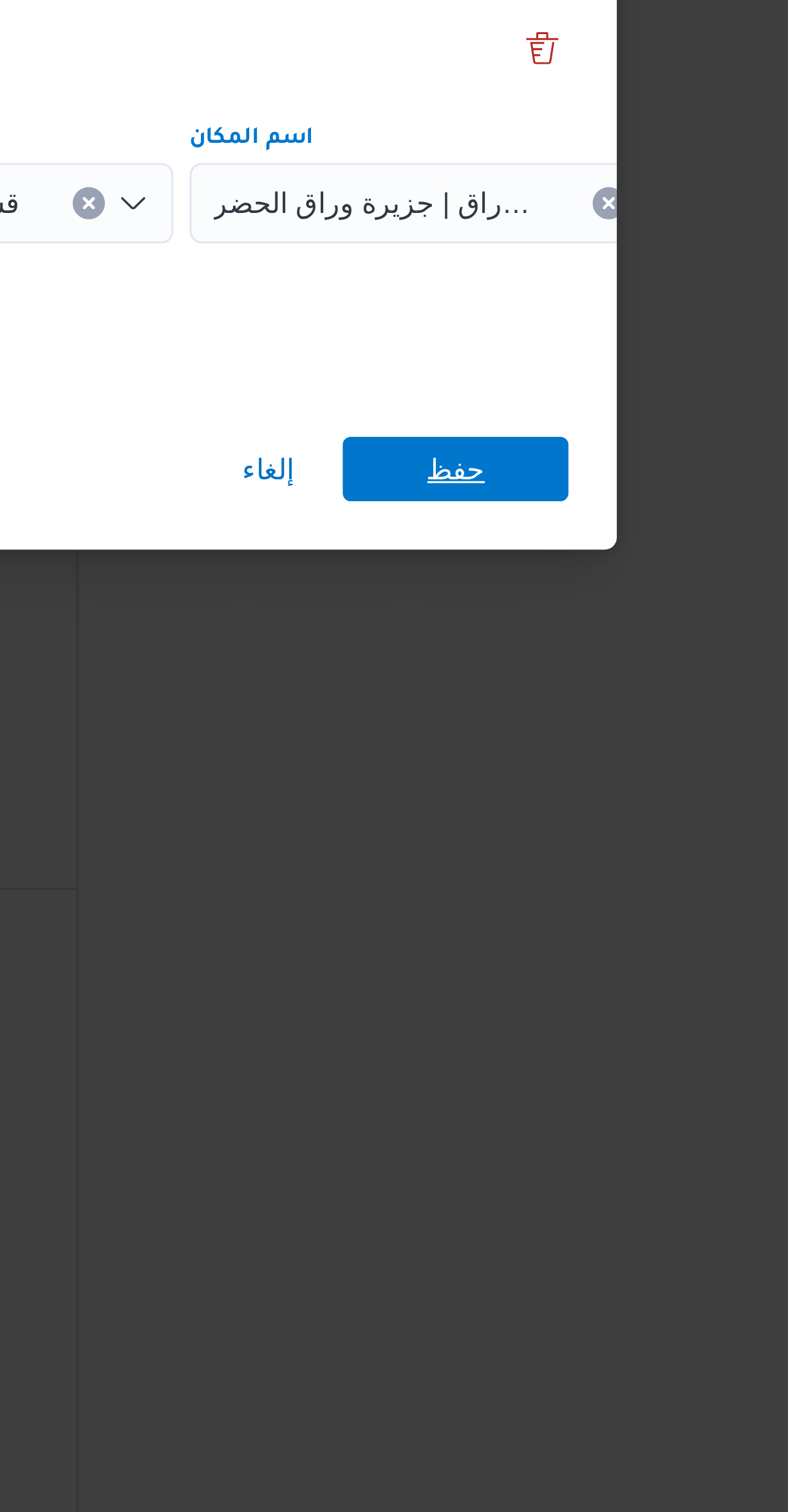
click at [598, 800] on span "حفظ" at bounding box center [589, 806] width 72 height 21
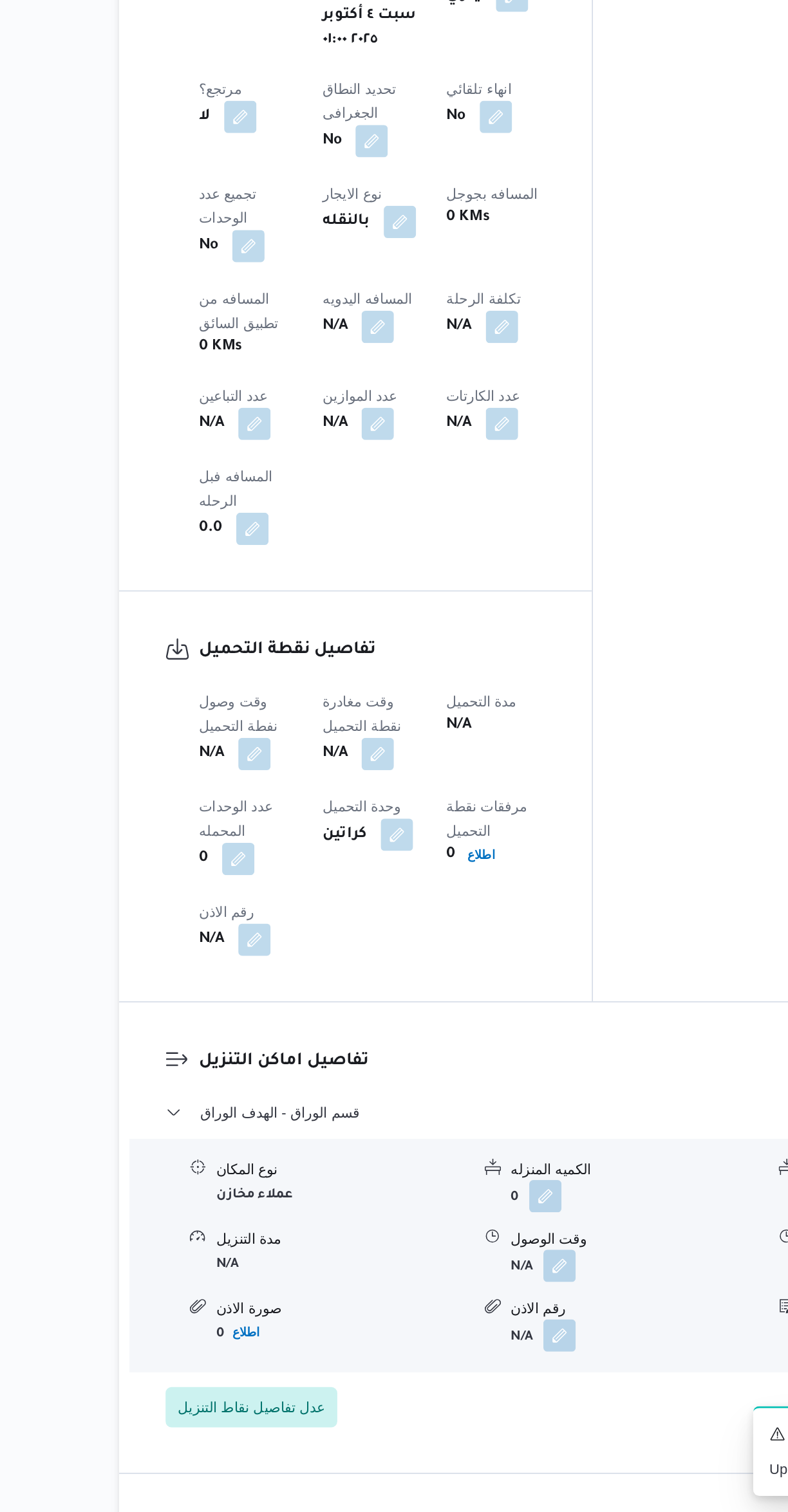
scroll to position [186, 0]
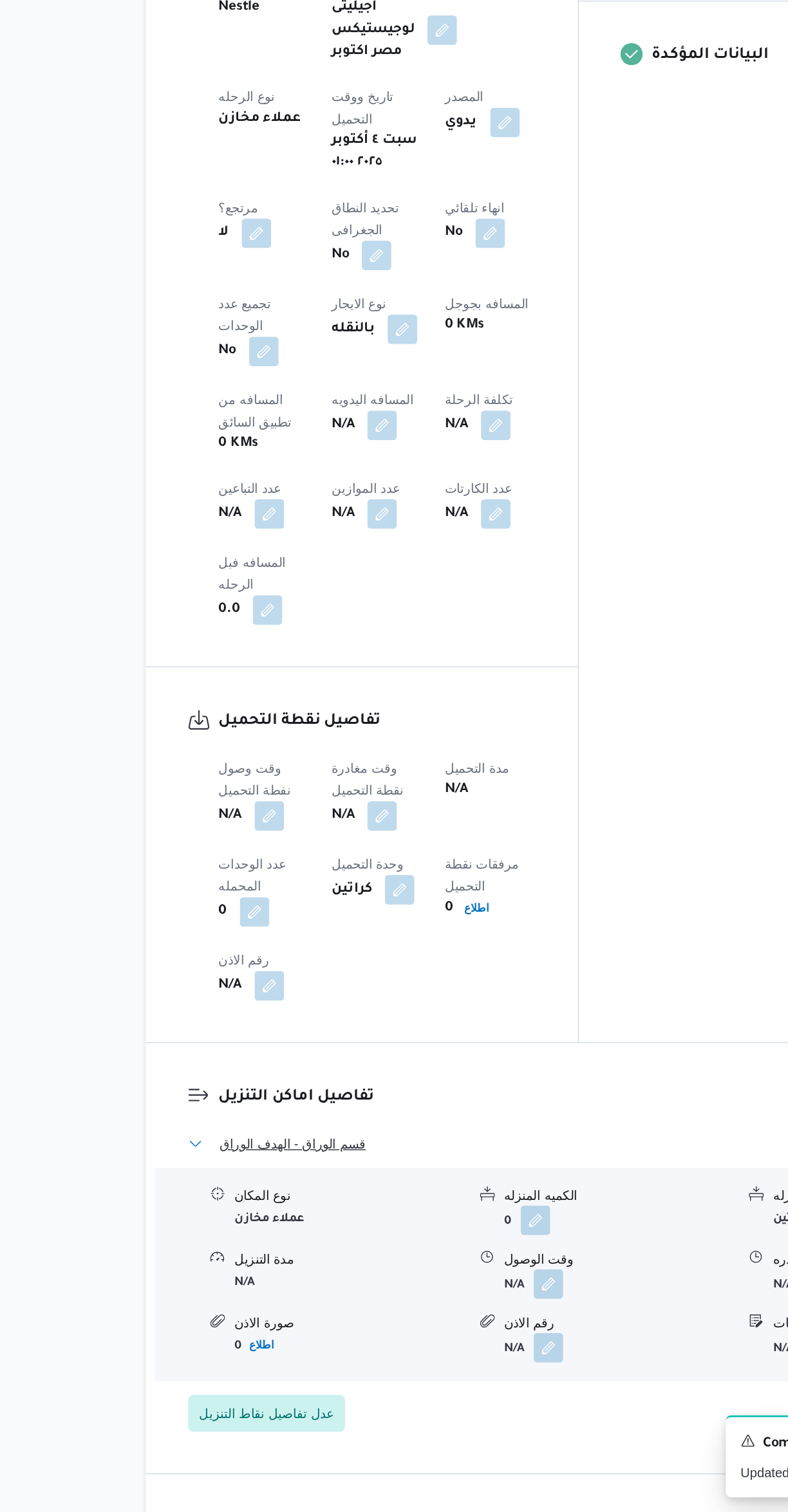
click at [406, 1247] on button "قسم الوراق - الهدف الوراق" at bounding box center [470, 1254] width 547 height 15
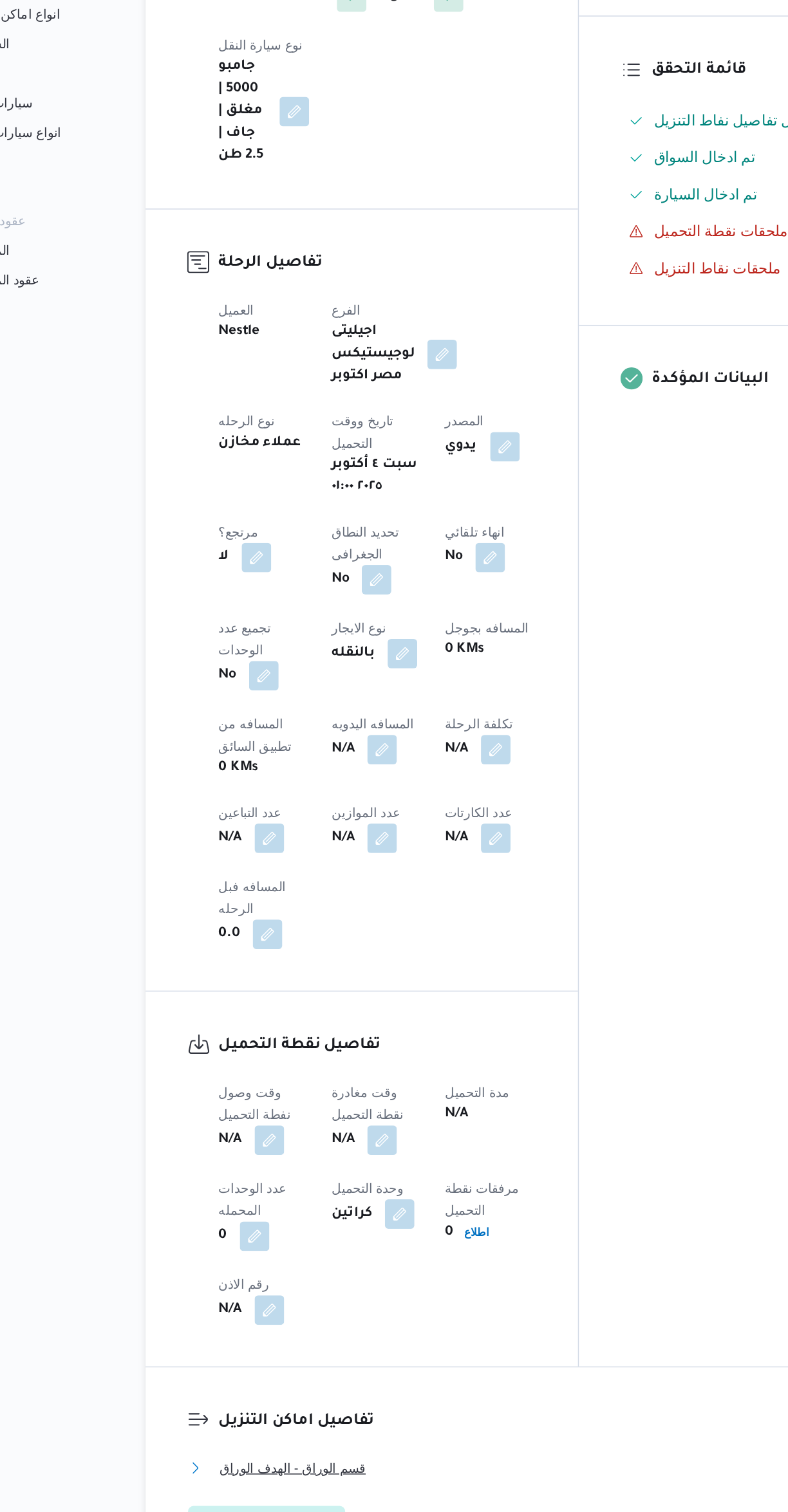
scroll to position [0, 0]
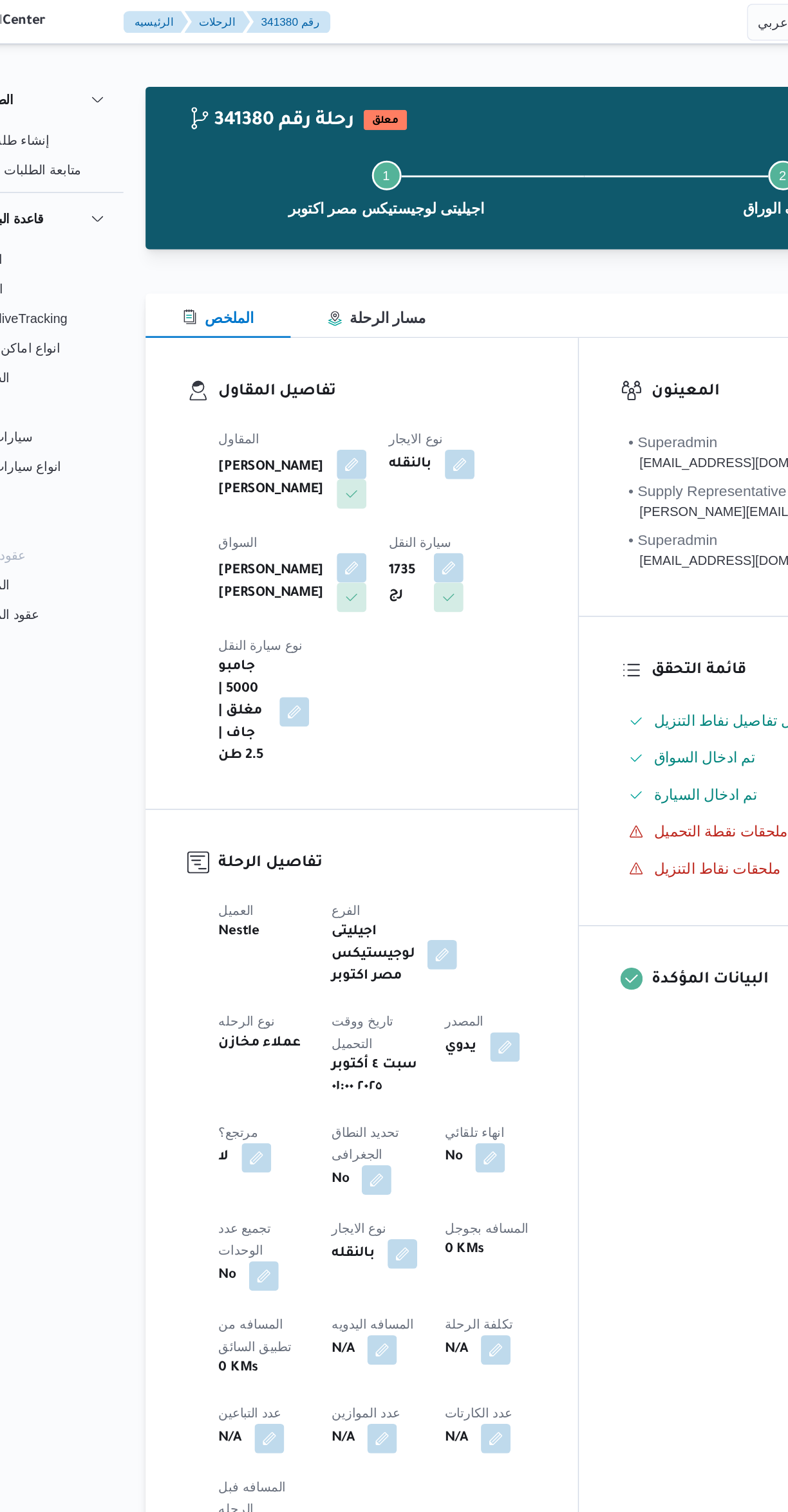
select select "ar"
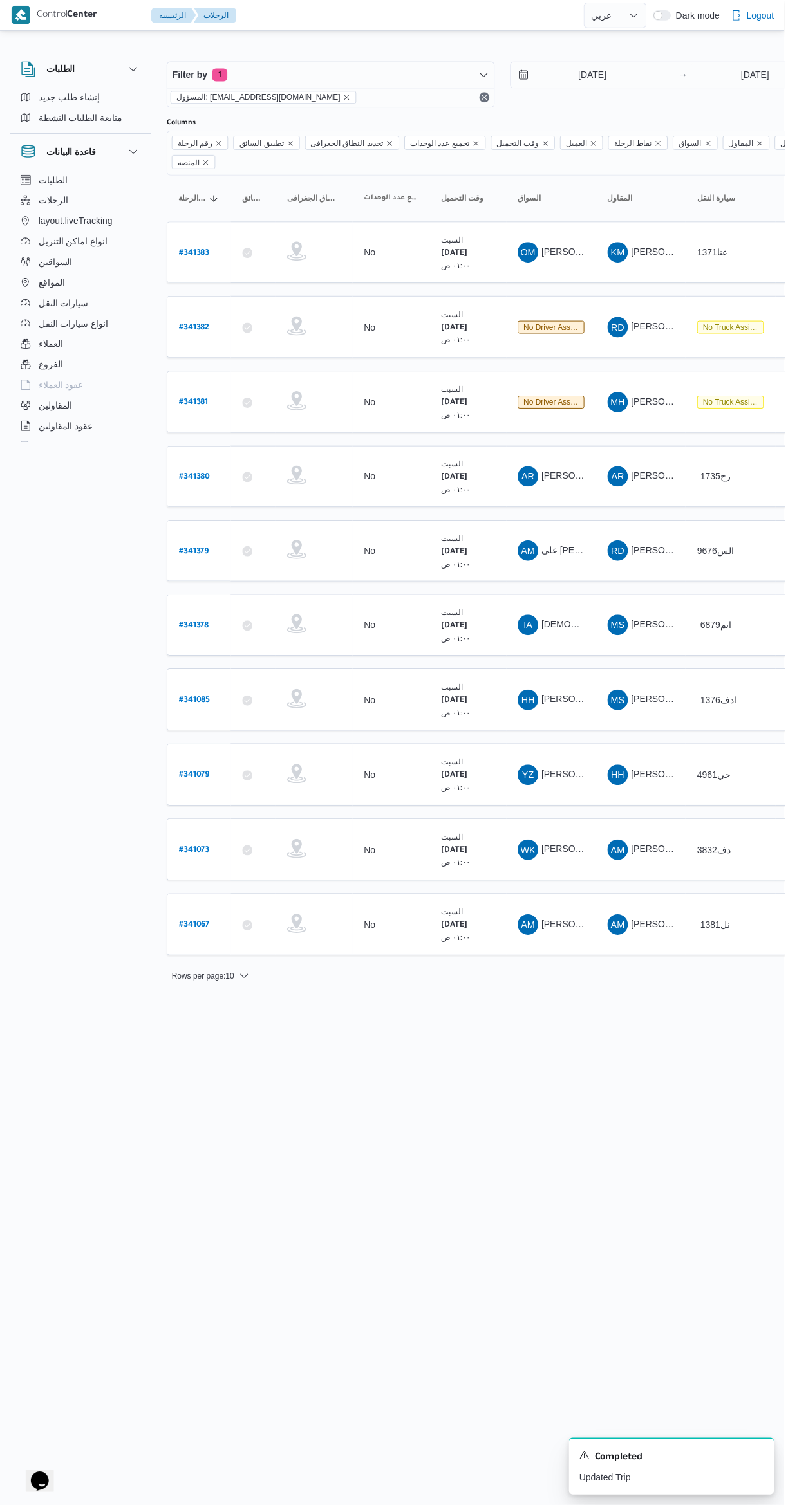
click at [491, 1084] on html "Control Center الرئيسيه الرحلات English عربي Dark mode Logout الطلبات إنشاء طلب…" at bounding box center [394, 756] width 788 height 1512
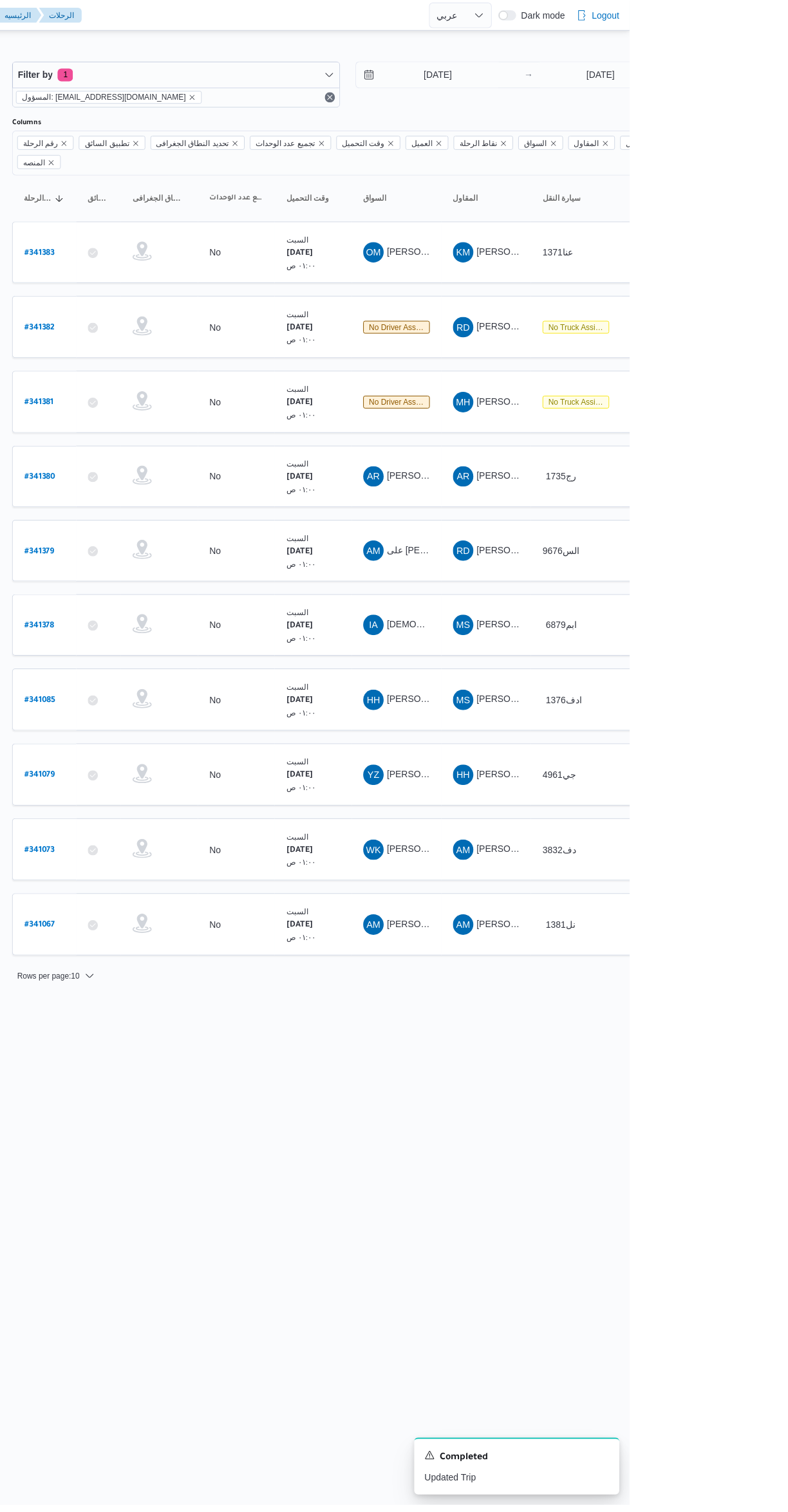
click at [576, 622] on span "اسلام احمد محمود طه" at bounding box center [632, 627] width 178 height 10
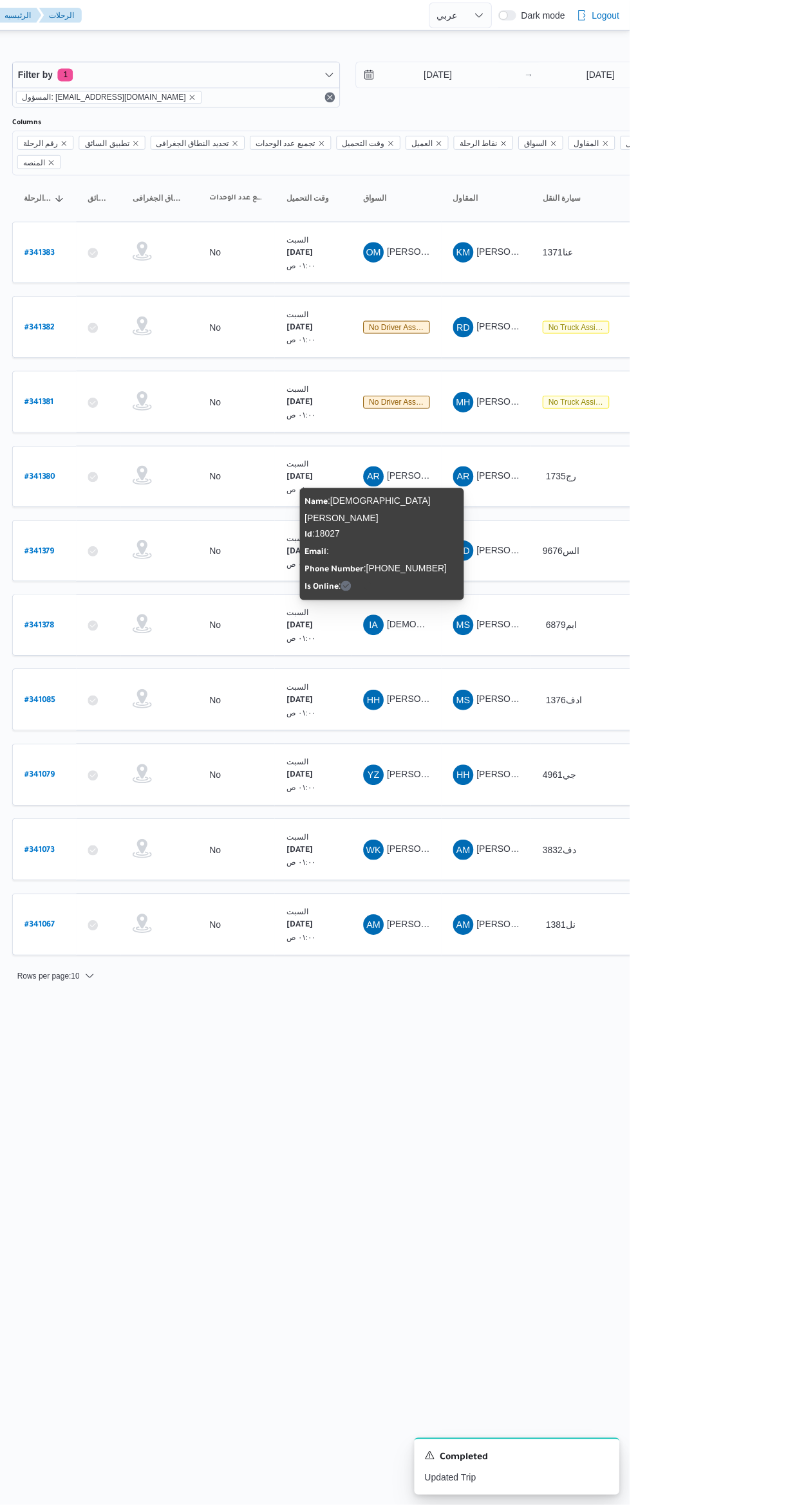
click at [605, 1150] on html "Control Center الرئيسيه الرحلات English عربي Dark mode Logout الطلبات إنشاء طلب…" at bounding box center [394, 756] width 788 height 1512
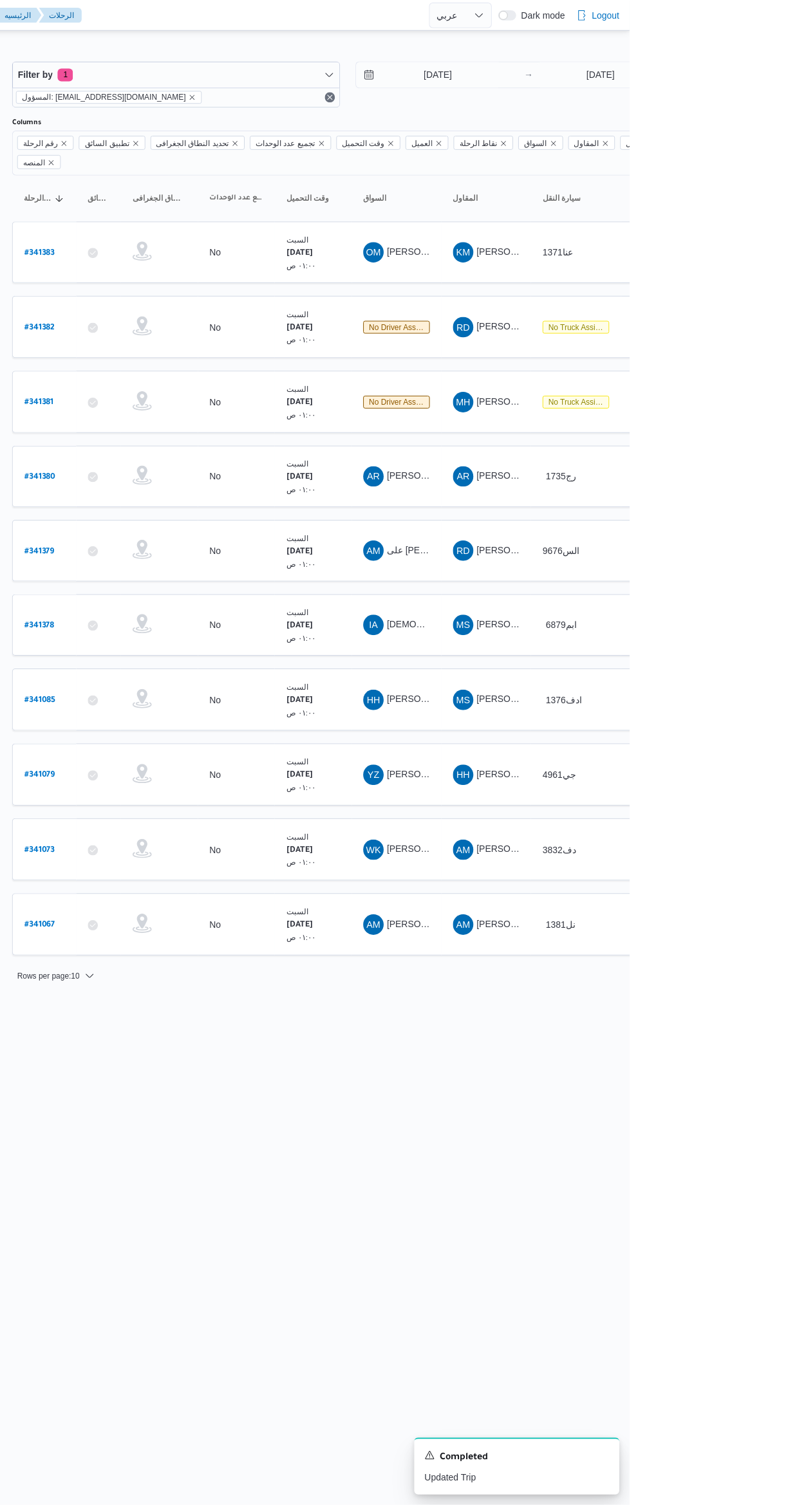
click at [574, 547] on span "على محمد على احمد" at bounding box center [589, 552] width 92 height 10
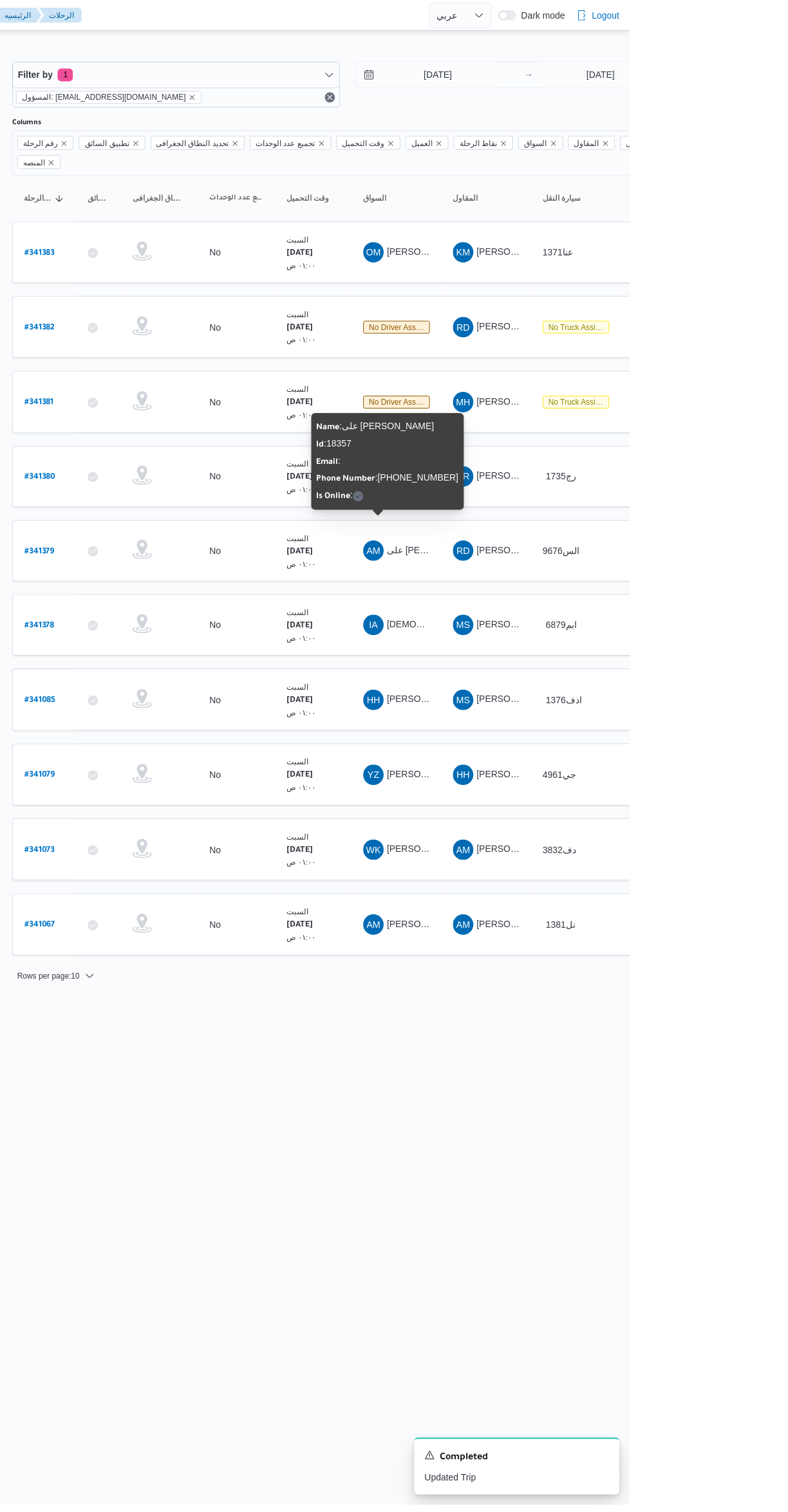
click at [585, 1110] on html "Control Center الرئيسيه الرحلات English عربي Dark mode Logout الطلبات إنشاء طلب…" at bounding box center [394, 756] width 788 height 1512
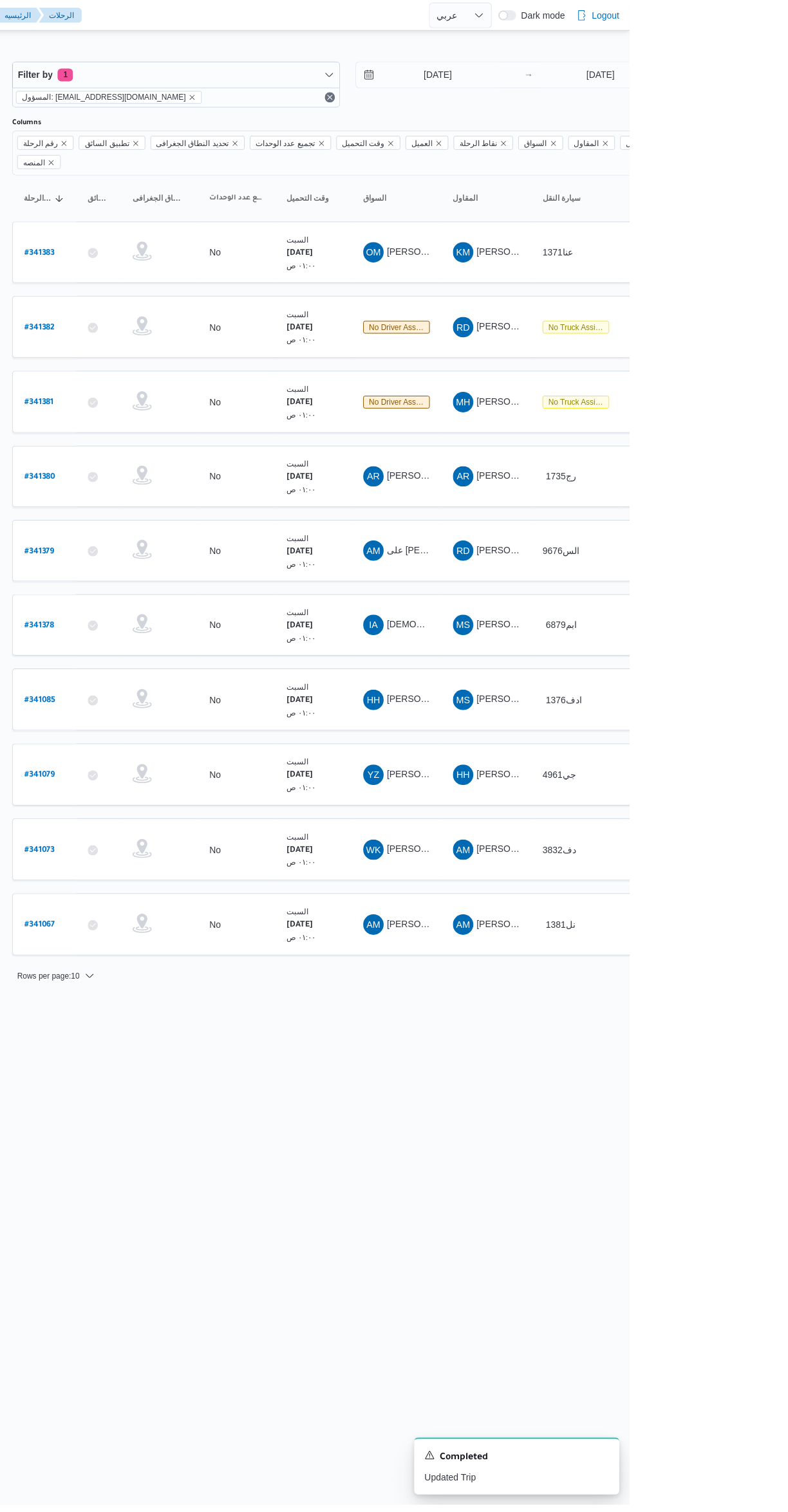
click at [572, 473] on span "عيسى رزق سلامه سليمان" at bounding box center [619, 478] width 150 height 10
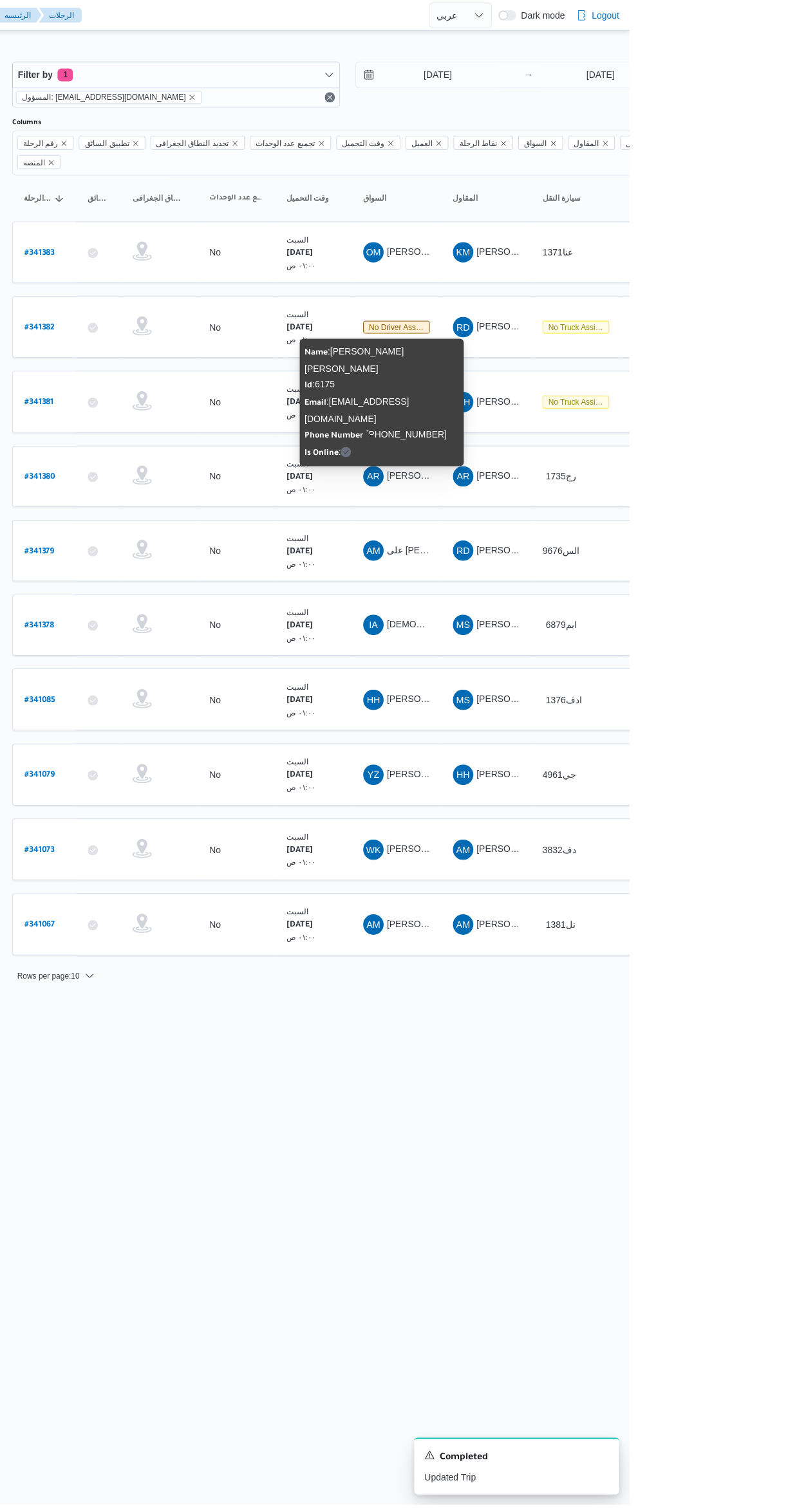
click at [591, 1116] on html "Control Center الرئيسيه الرحلات English عربي Dark mode Logout الطلبات إنشاء طلب…" at bounding box center [394, 756] width 788 height 1512
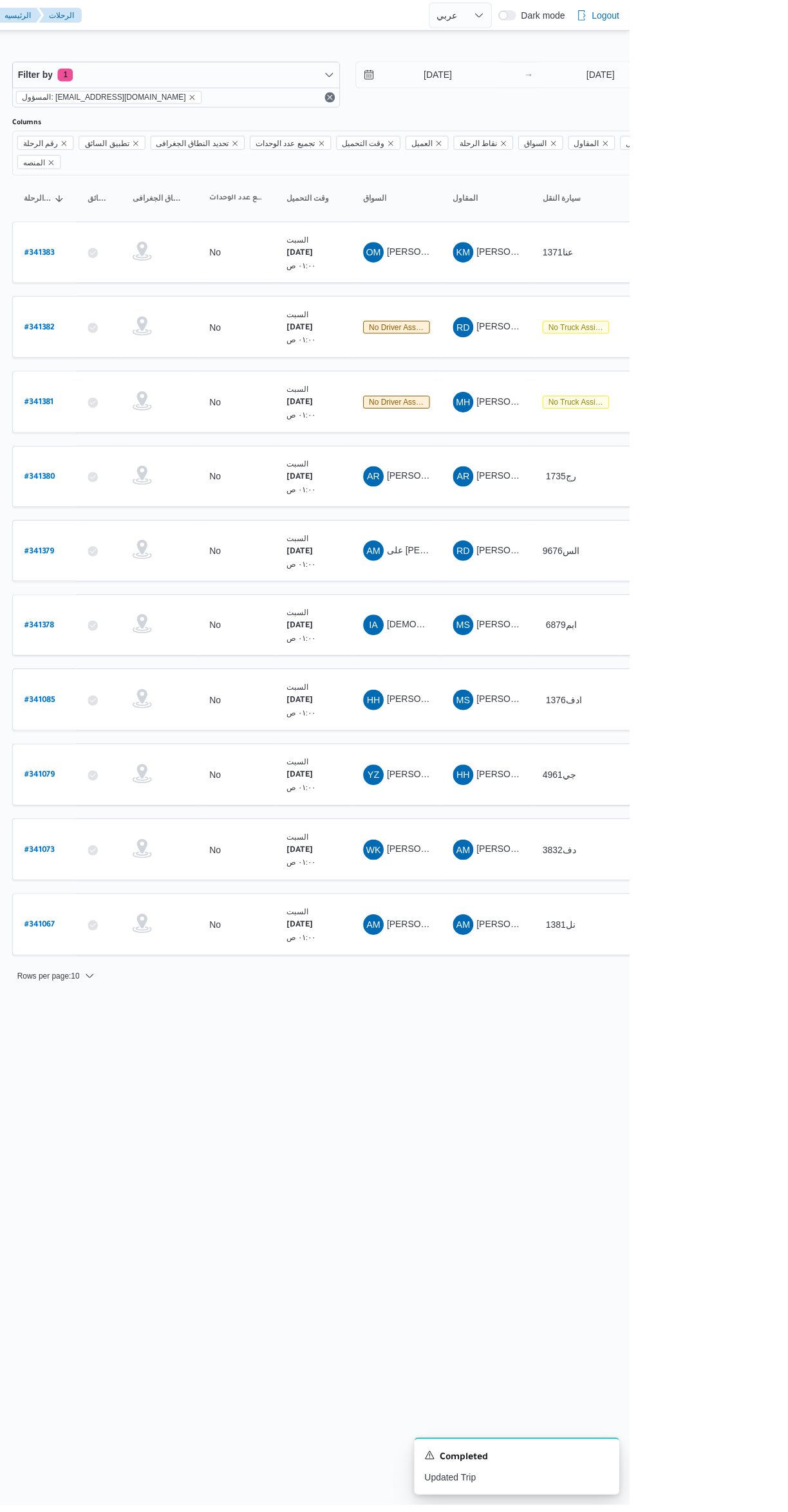
click at [583, 248] on span "اسامة محمد محمود يوسف" at bounding box center [581, 253] width 74 height 10
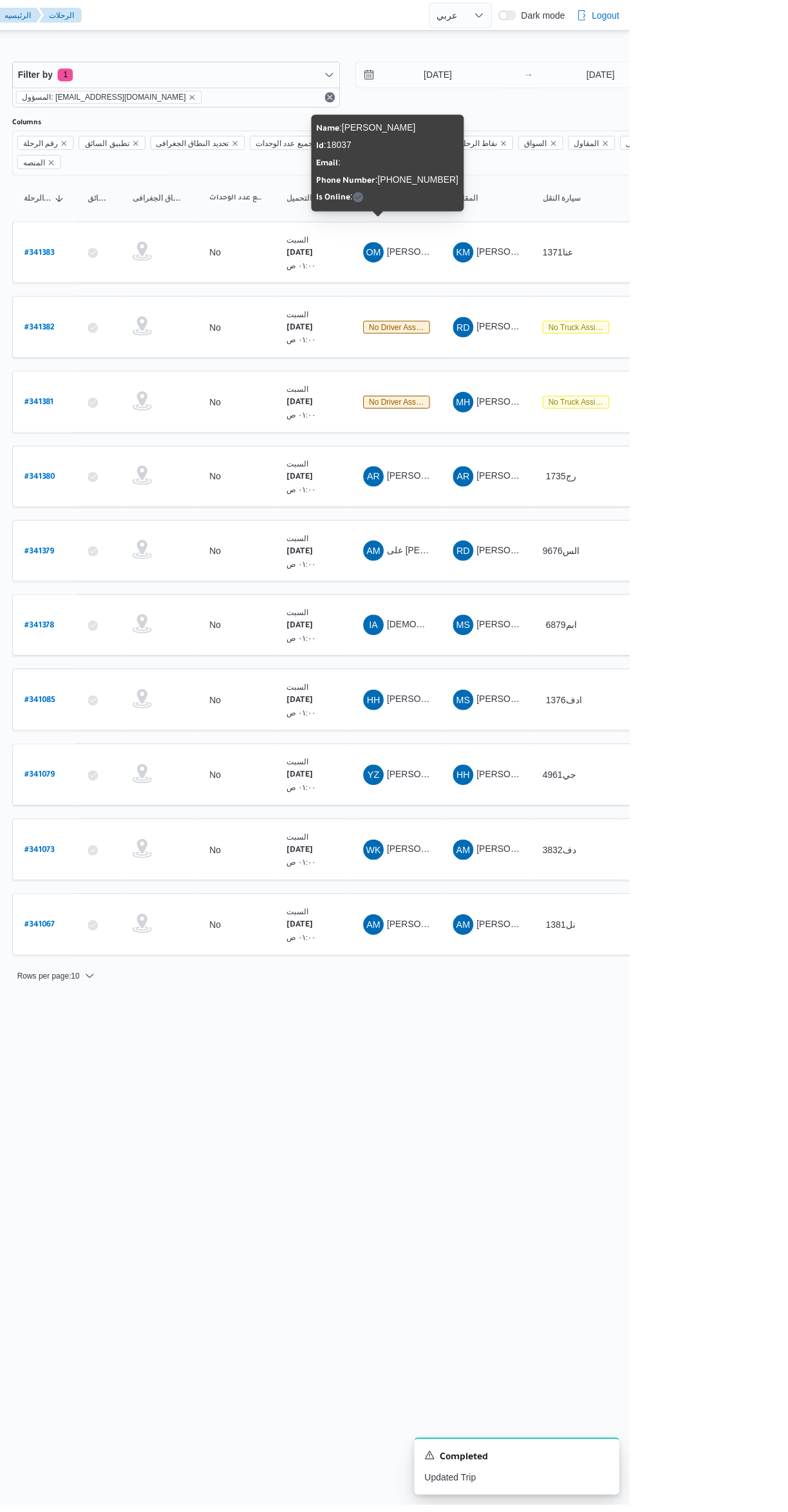
click at [606, 1124] on html "Control Center الرئيسيه الرحلات English عربي Dark mode Logout الطلبات إنشاء طلب…" at bounding box center [394, 756] width 788 height 1512
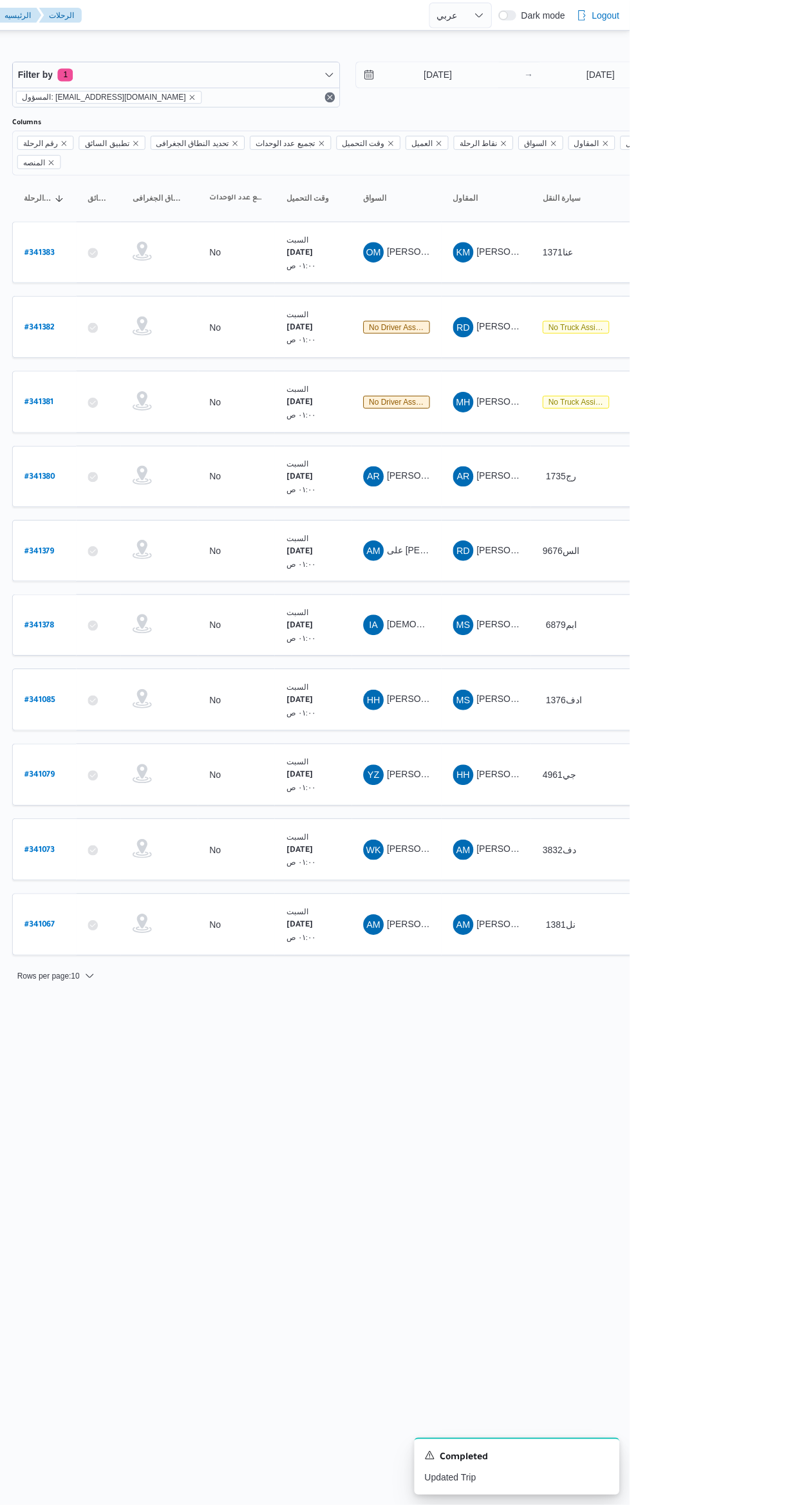
click at [658, 393] on span "MH مجدي حفني ابراهيم سالم" at bounding box center [644, 404] width 67 height 21
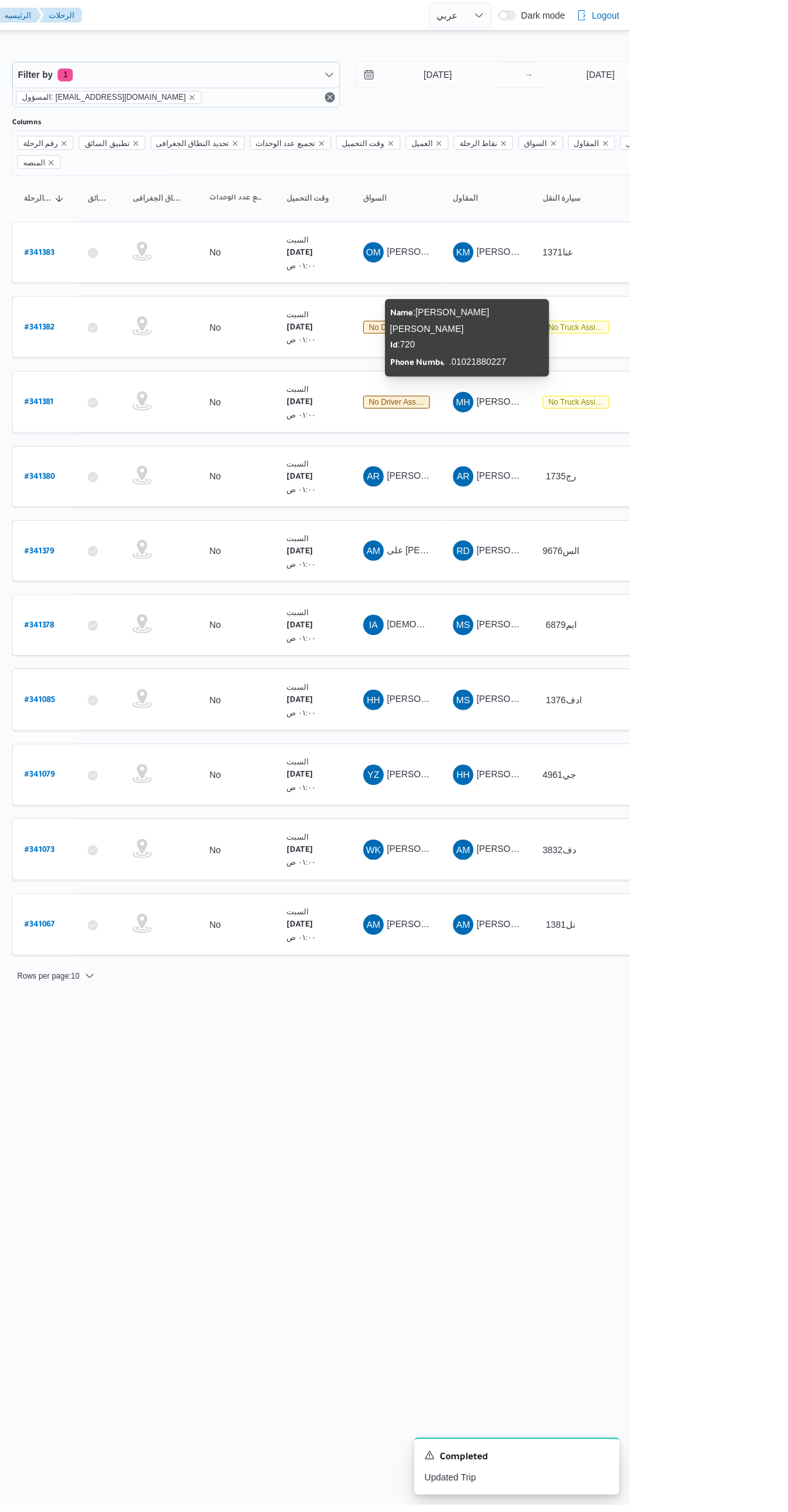
click at [561, 1128] on html "Control Center الرئيسيه الرحلات English عربي Dark mode Logout الطلبات إنشاء طلب…" at bounding box center [394, 756] width 788 height 1512
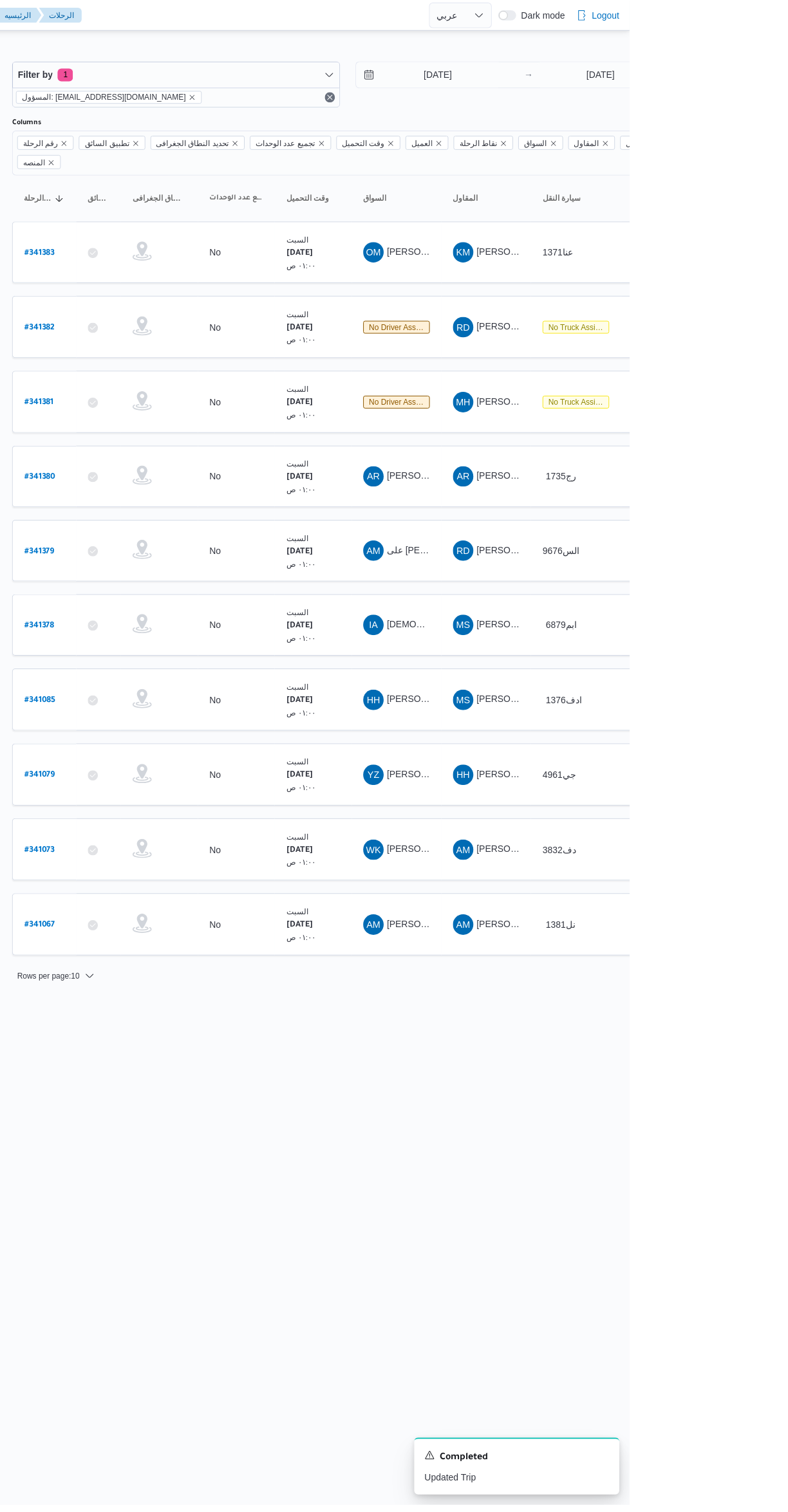
click at [644, 322] on span "راجح ضبع مهني مسعد" at bounding box center [694, 327] width 121 height 10
click at [594, 1132] on html "Control Center الرئيسيه الرحلات English عربي Dark mode Logout الطلبات إنشاء طلب…" at bounding box center [394, 756] width 788 height 1512
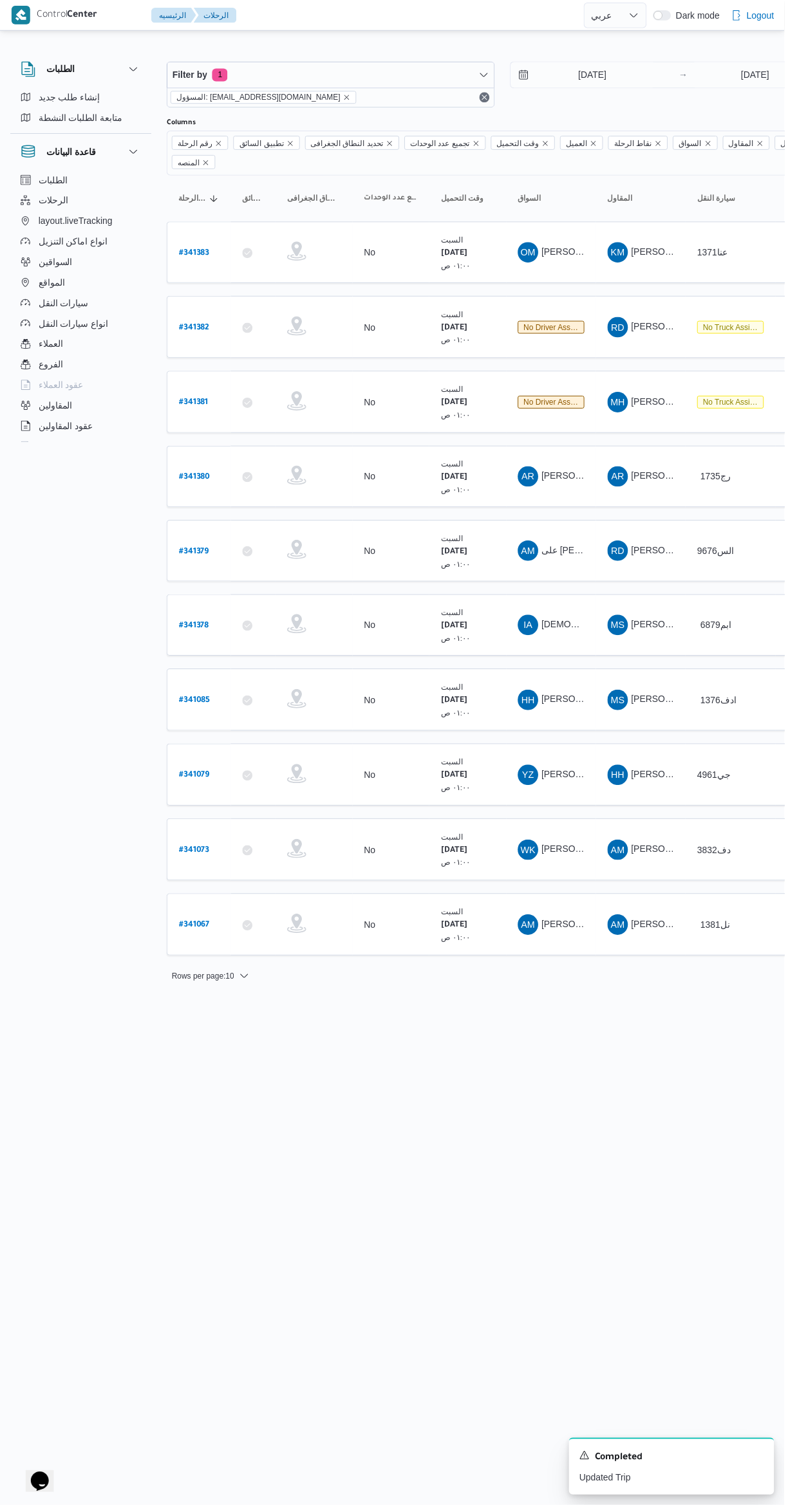
click at [201, 325] on b "# 341382" at bounding box center [195, 329] width 30 height 9
select select "ar"
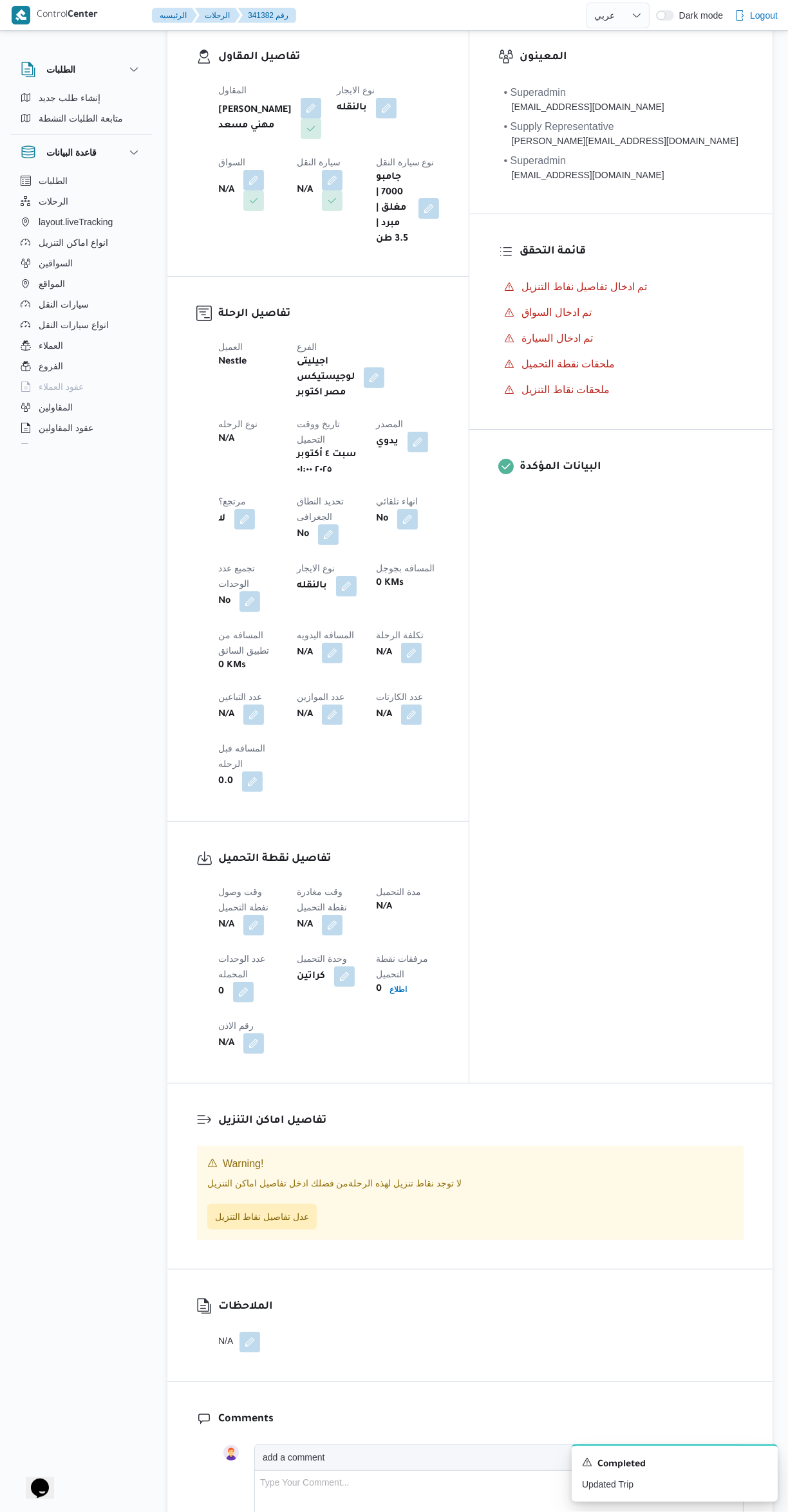
scroll to position [224, 0]
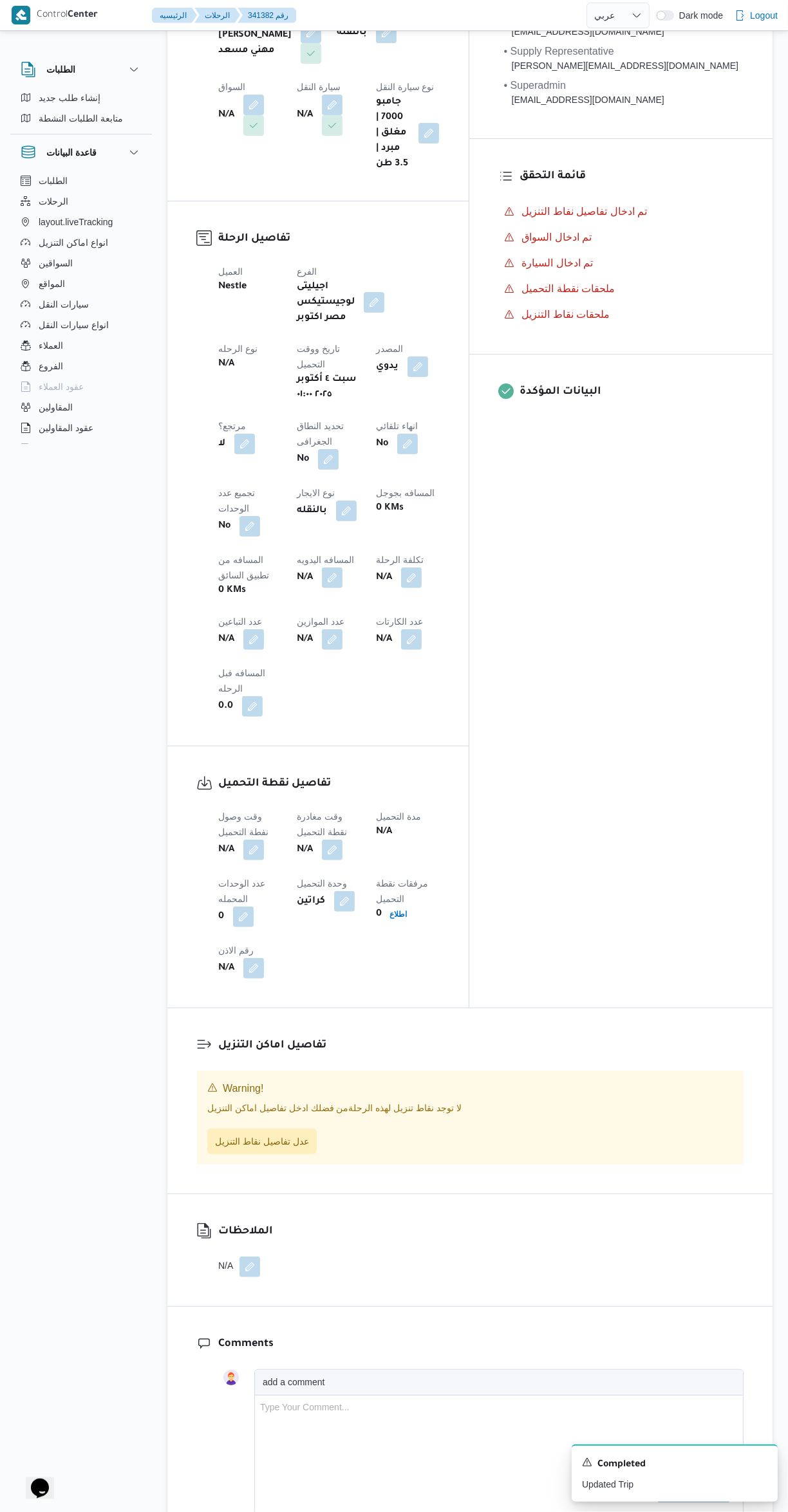
click at [264, 629] on button "button" at bounding box center [254, 640] width 21 height 21
click at [455, 547] on input "عدد التباعين" at bounding box center [449, 551] width 128 height 26
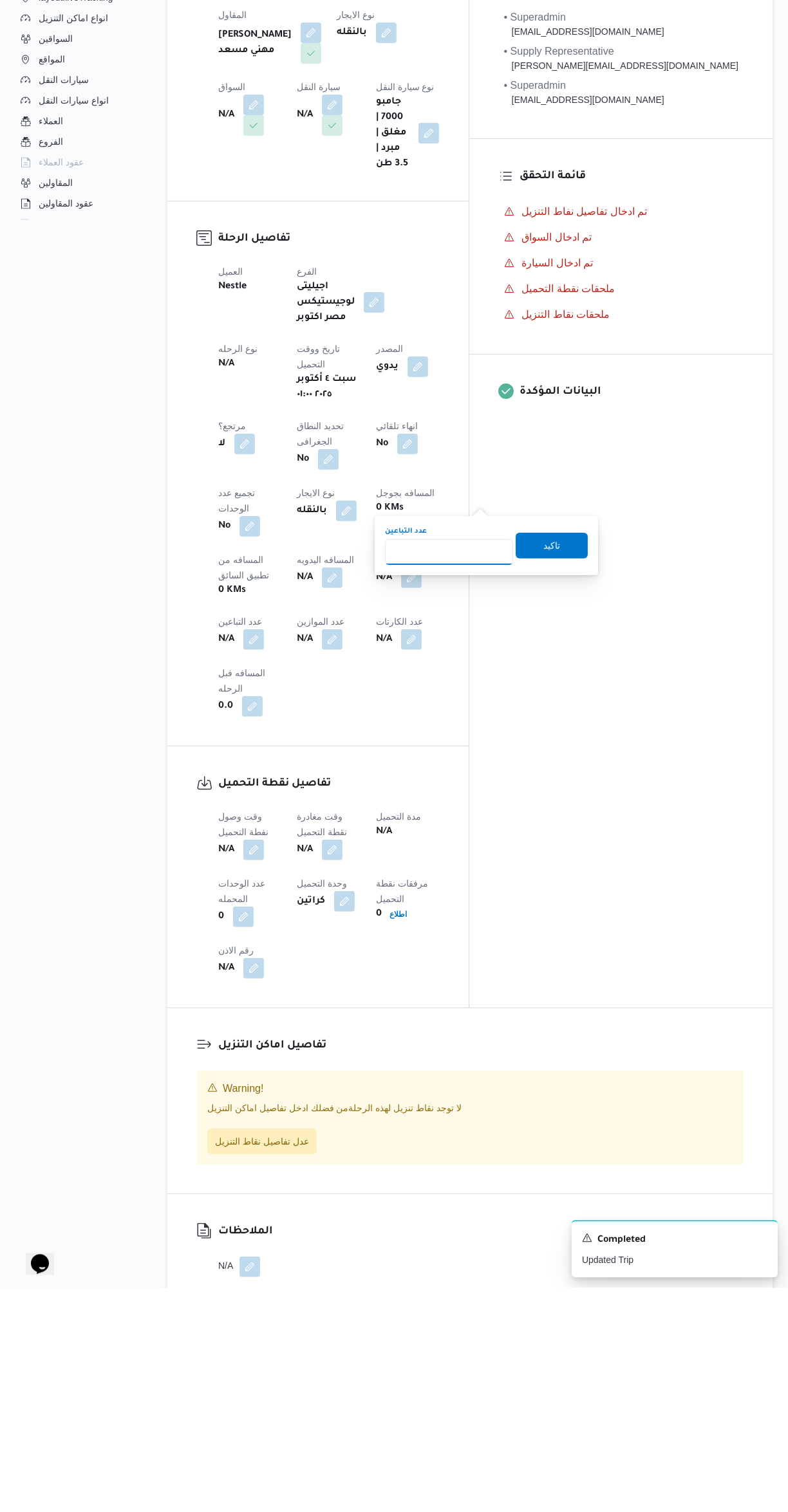
type input "1"
click at [567, 757] on span "تاكيد" at bounding box center [551, 769] width 72 height 26
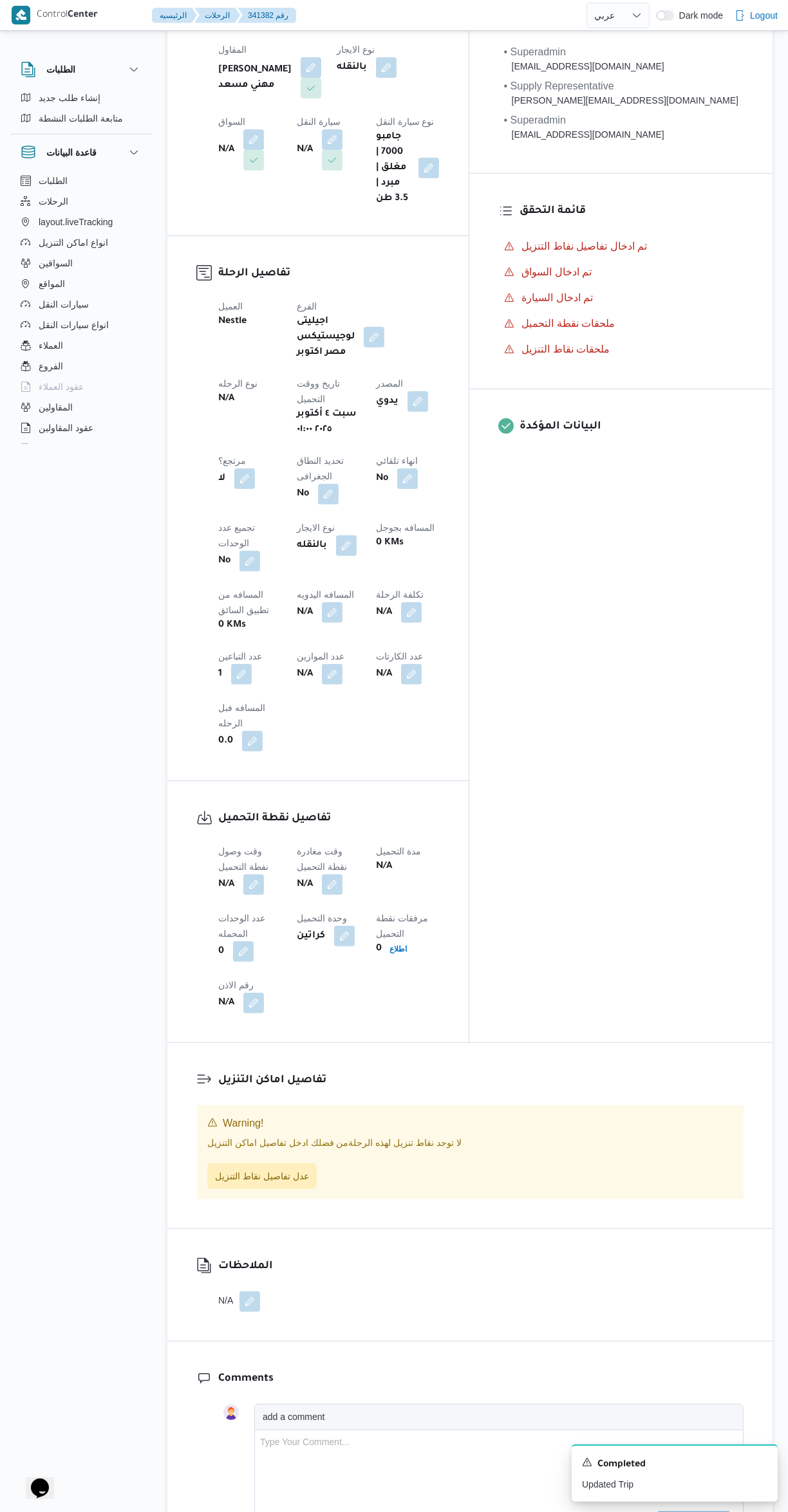
scroll to position [226, 0]
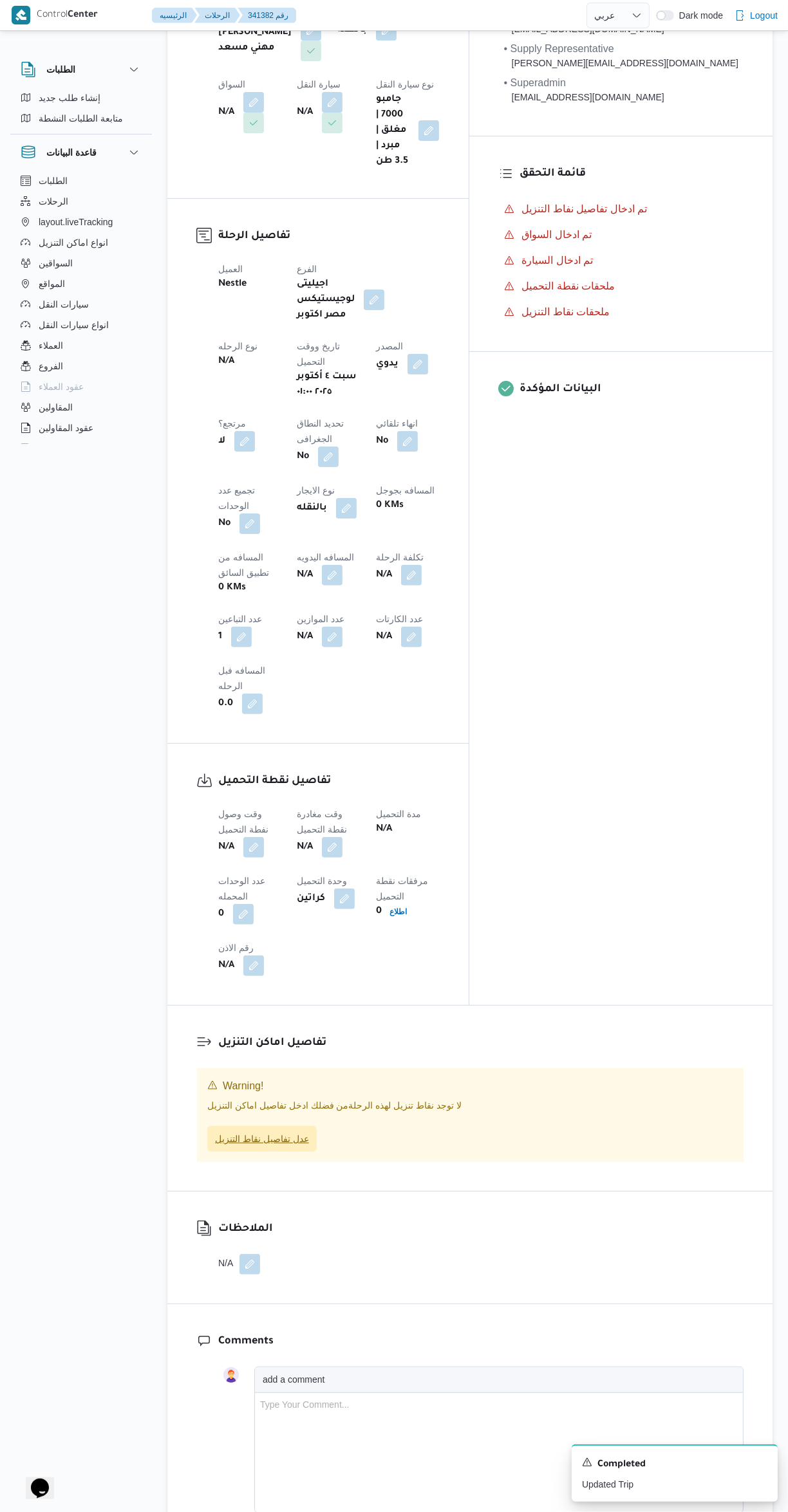
click at [290, 1131] on span "عدل تفاصيل نقاط التنزيل" at bounding box center [261, 1139] width 94 height 15
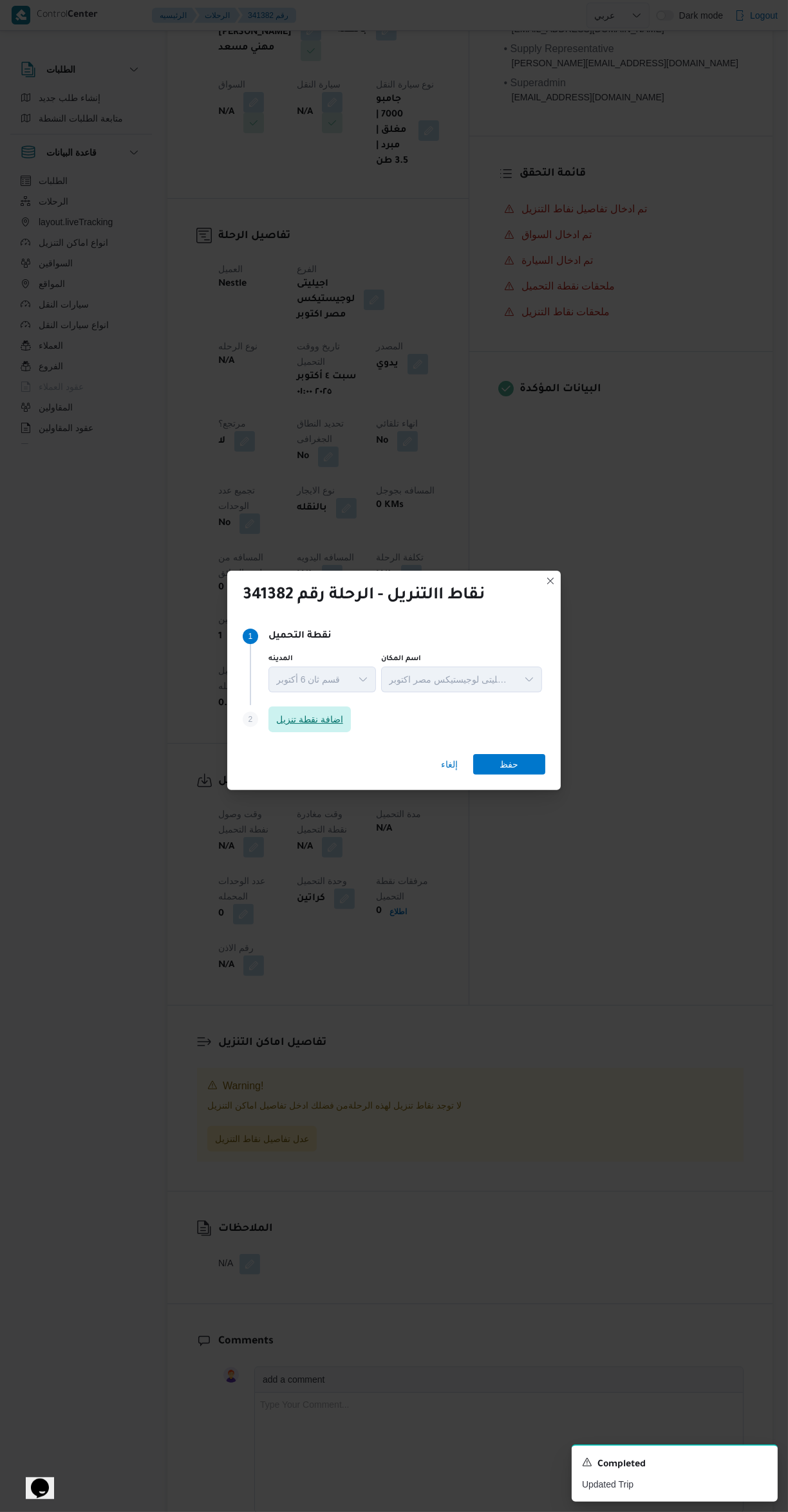
click at [336, 727] on span "اضافة نقطة تنزيل" at bounding box center [309, 719] width 67 height 15
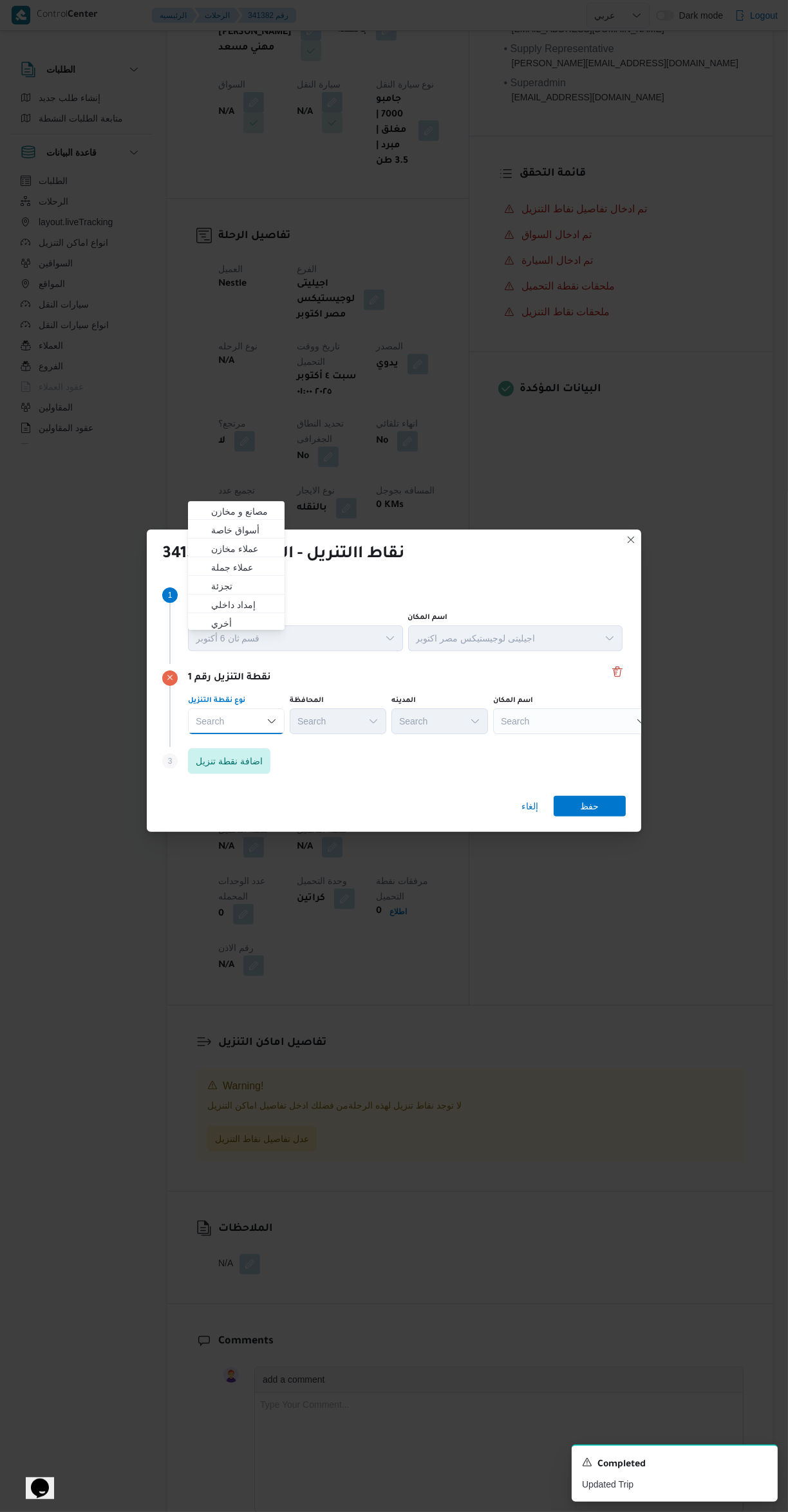
scroll to position [0, 0]
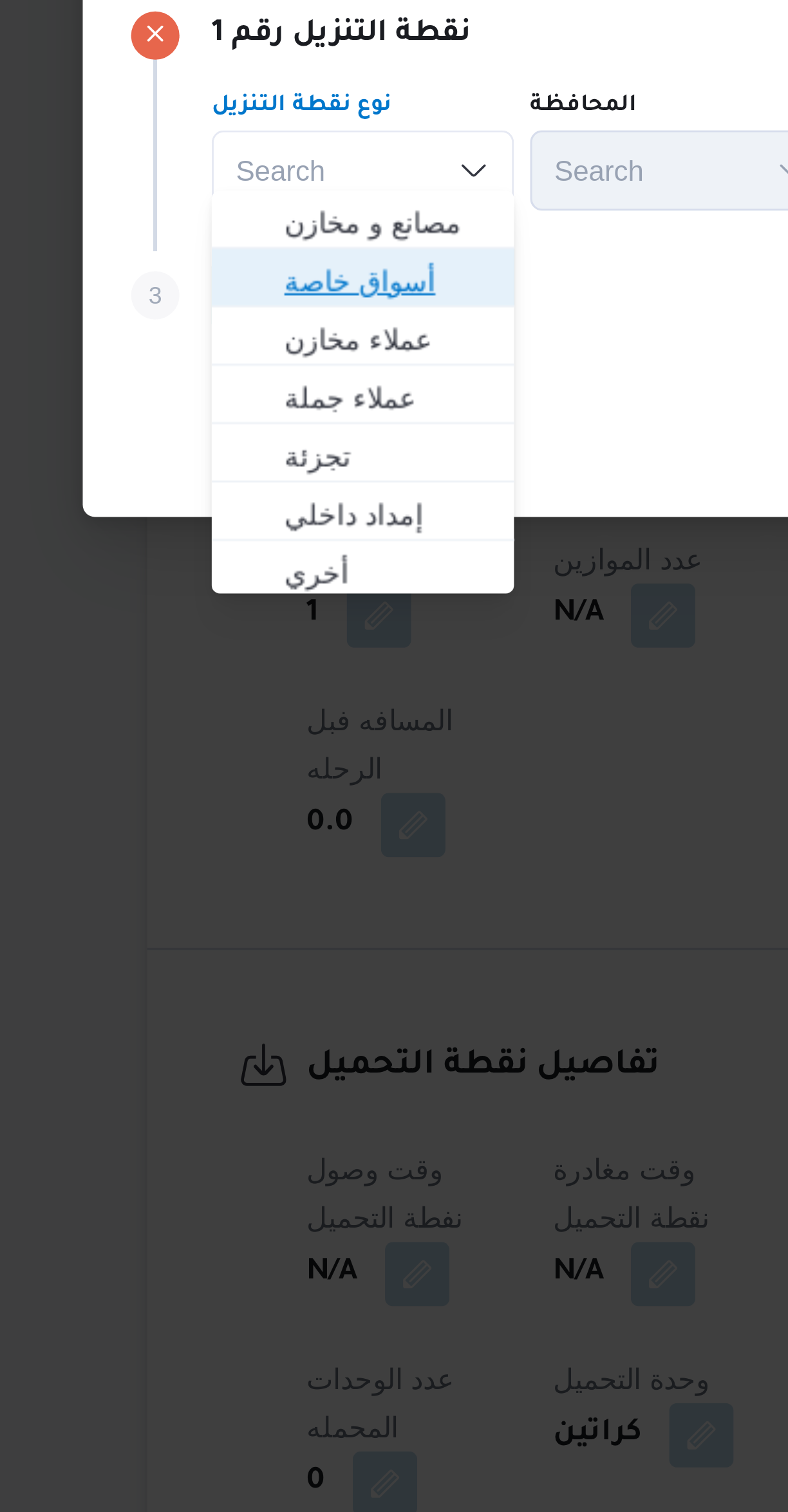
click at [264, 757] on span "أسواق خاصة" at bounding box center [243, 756] width 66 height 15
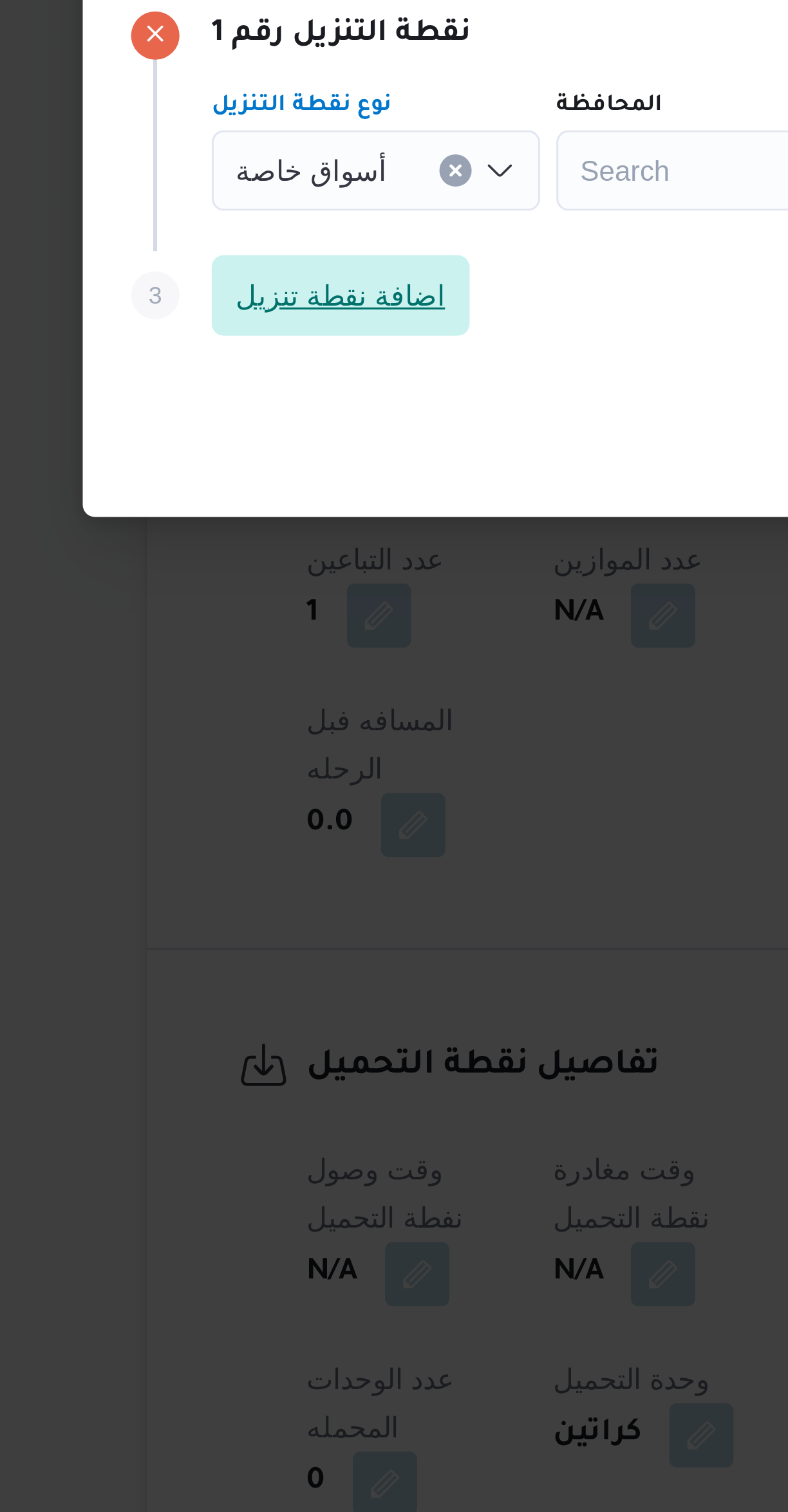
click at [256, 765] on span "اضافة نقطة تنزيل" at bounding box center [229, 760] width 83 height 26
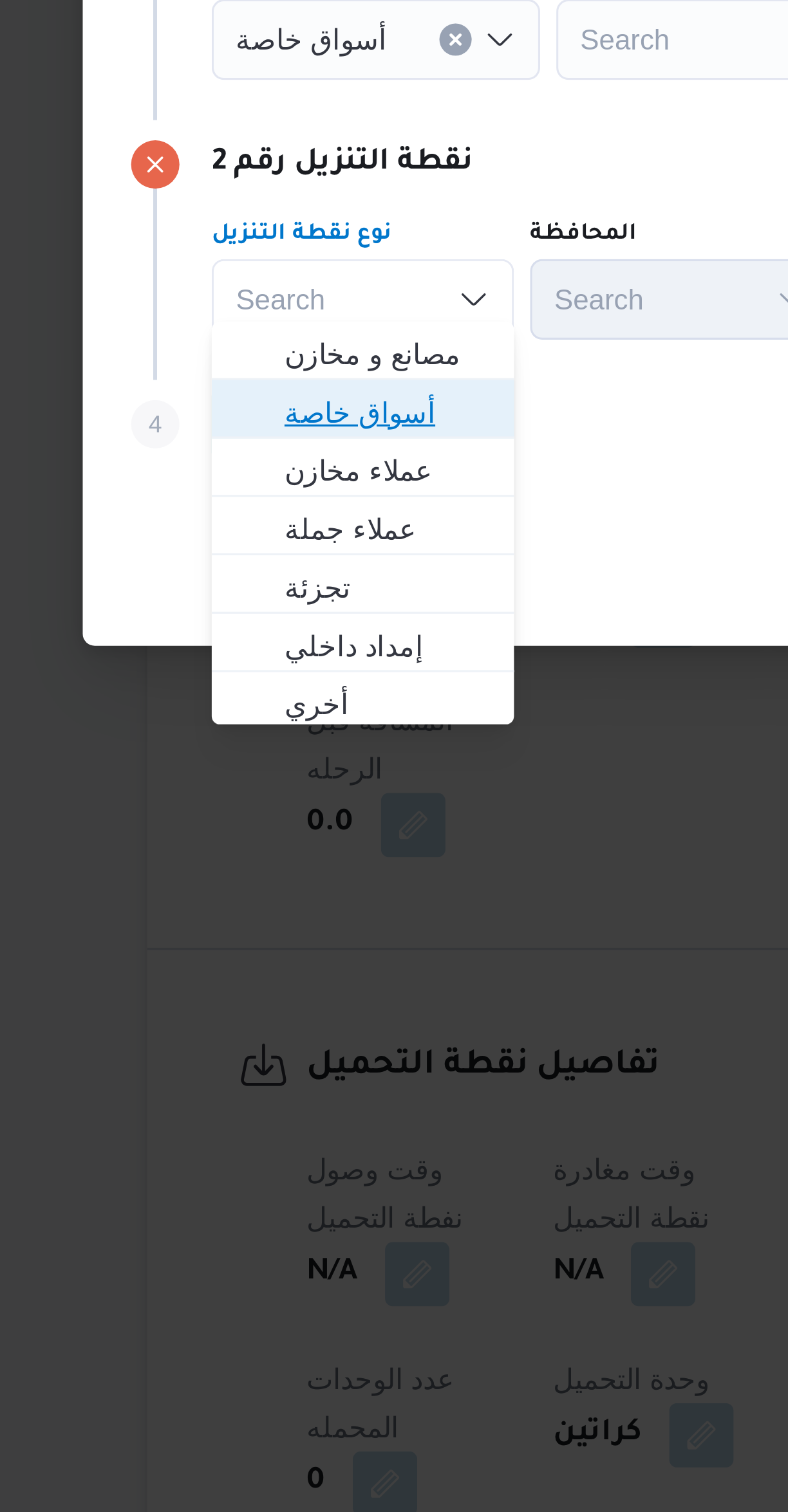
click at [257, 797] on span "أسواق خاصة" at bounding box center [243, 798] width 66 height 15
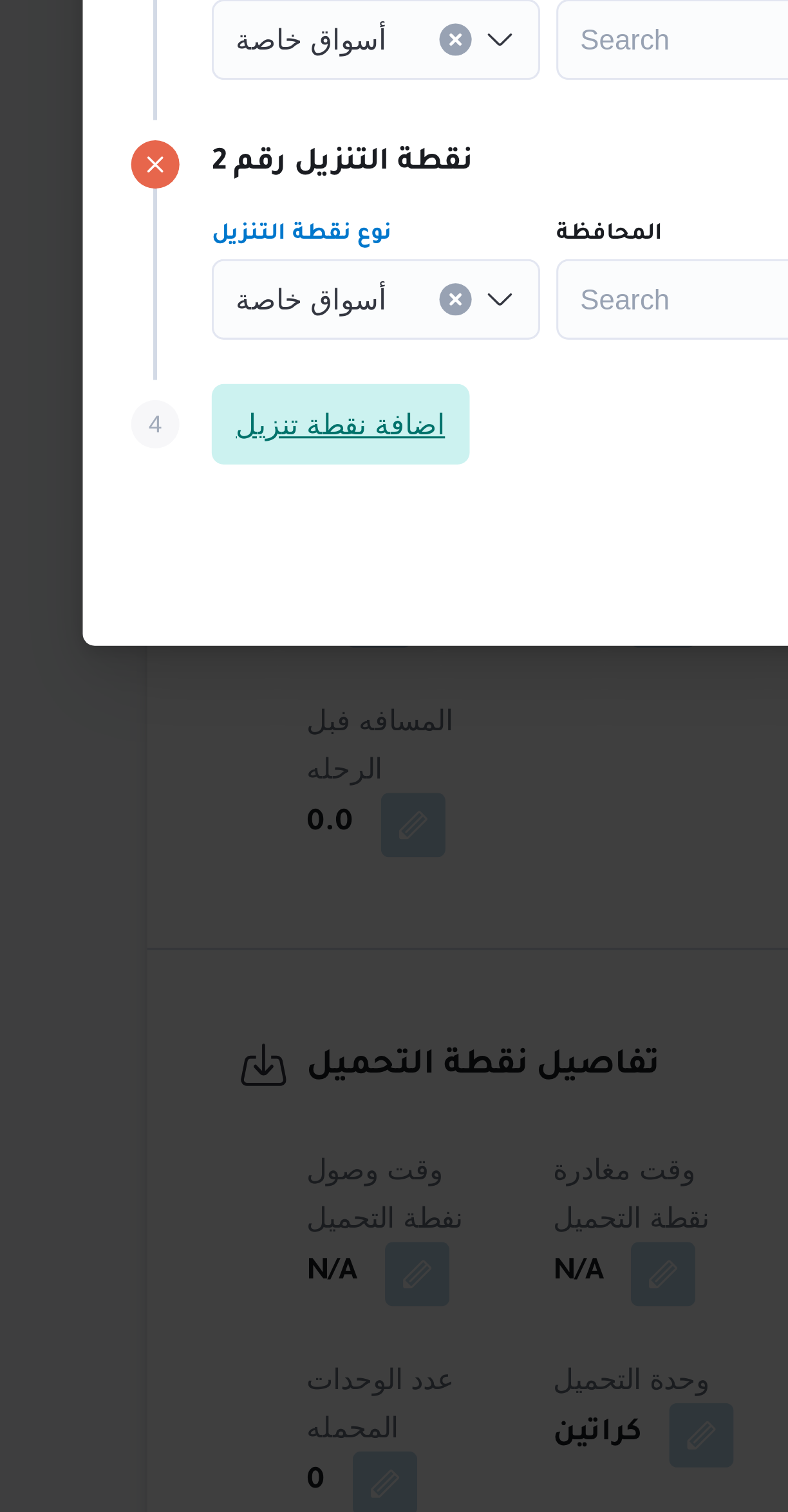
click at [250, 797] on span "اضافة نقطة تنزيل" at bounding box center [229, 802] width 67 height 15
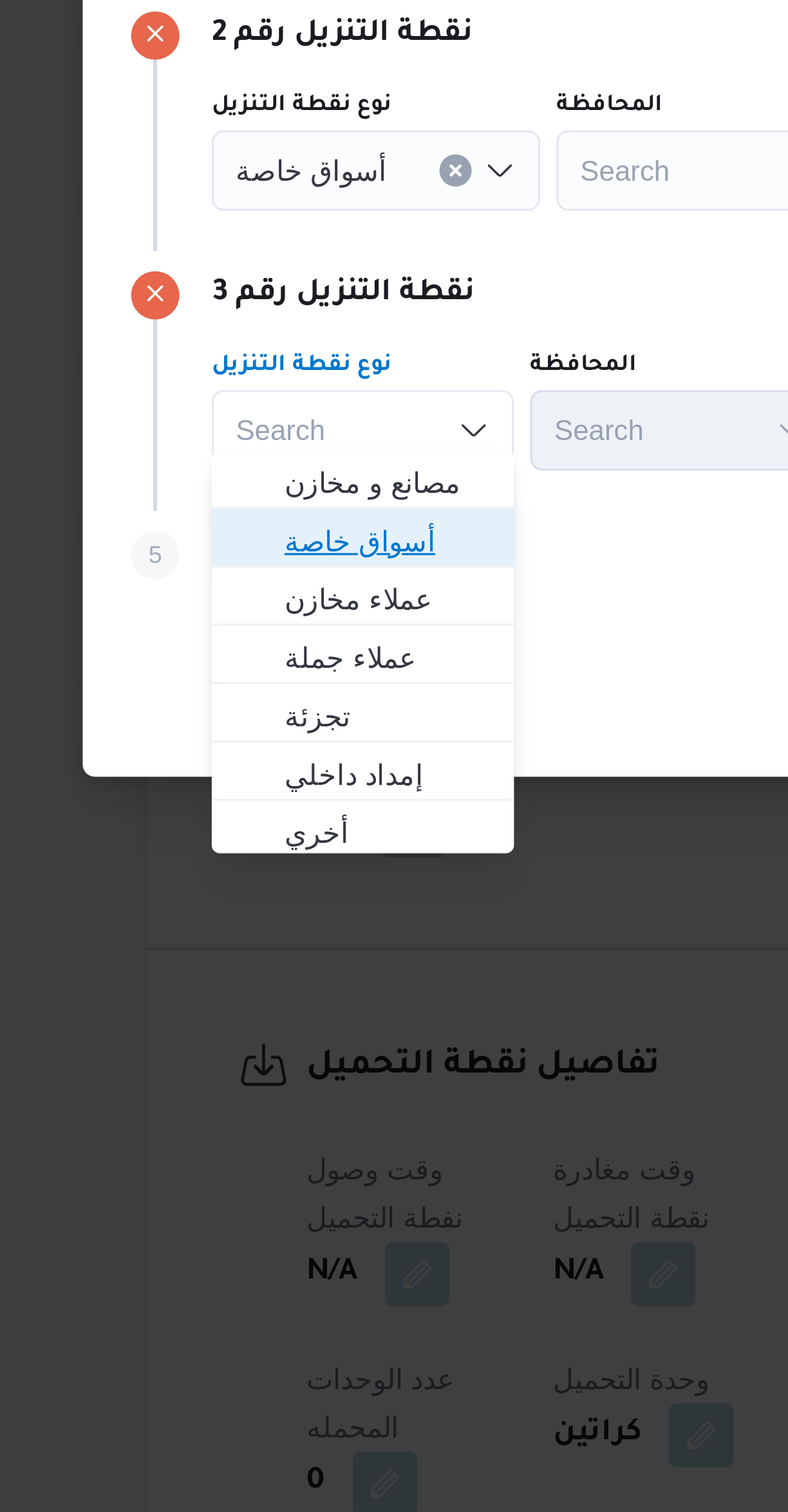
click at [259, 833] on span "أسواق خاصة" at bounding box center [243, 839] width 66 height 15
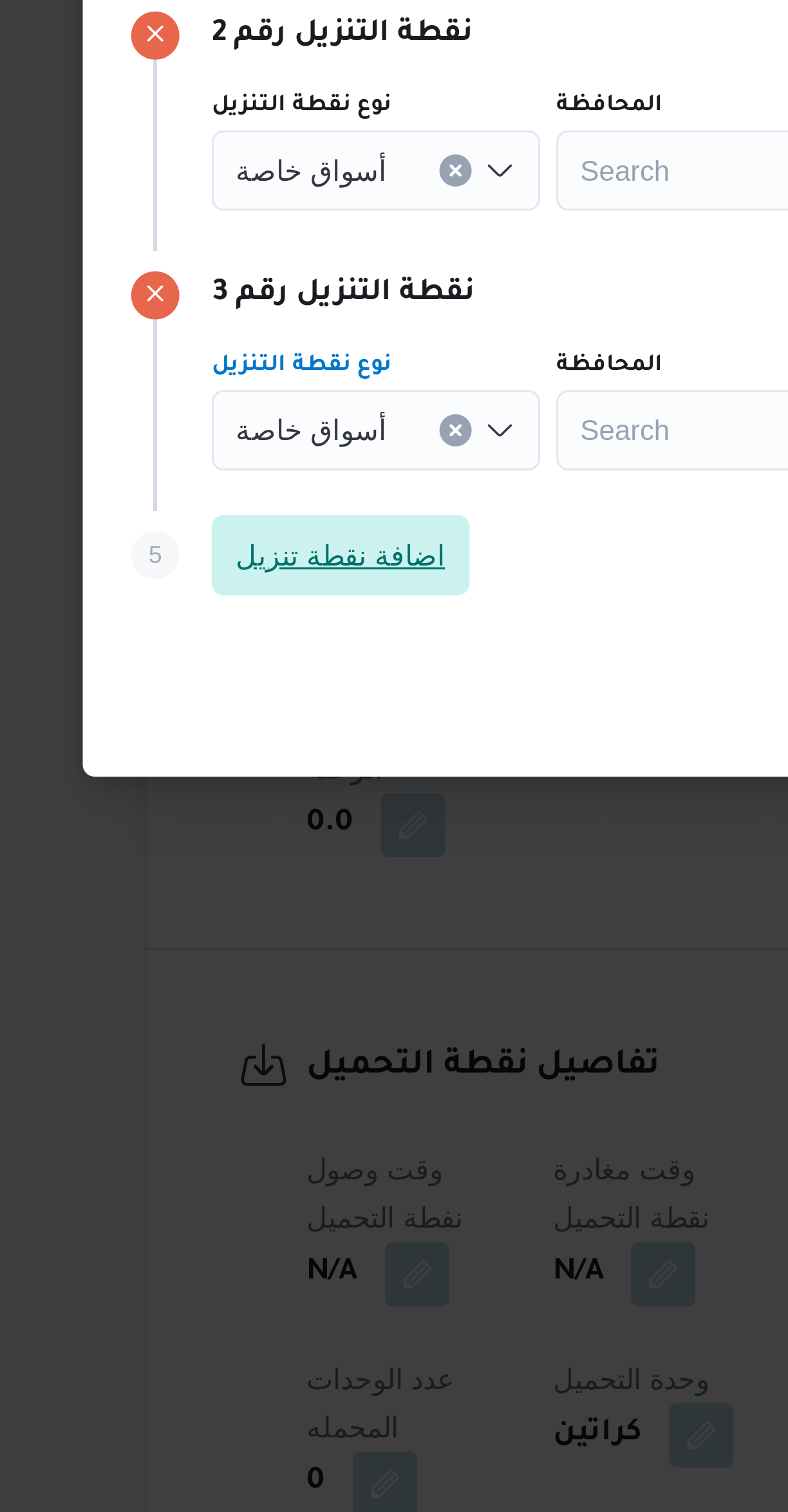
click at [249, 837] on span "اضافة نقطة تنزيل" at bounding box center [229, 844] width 67 height 15
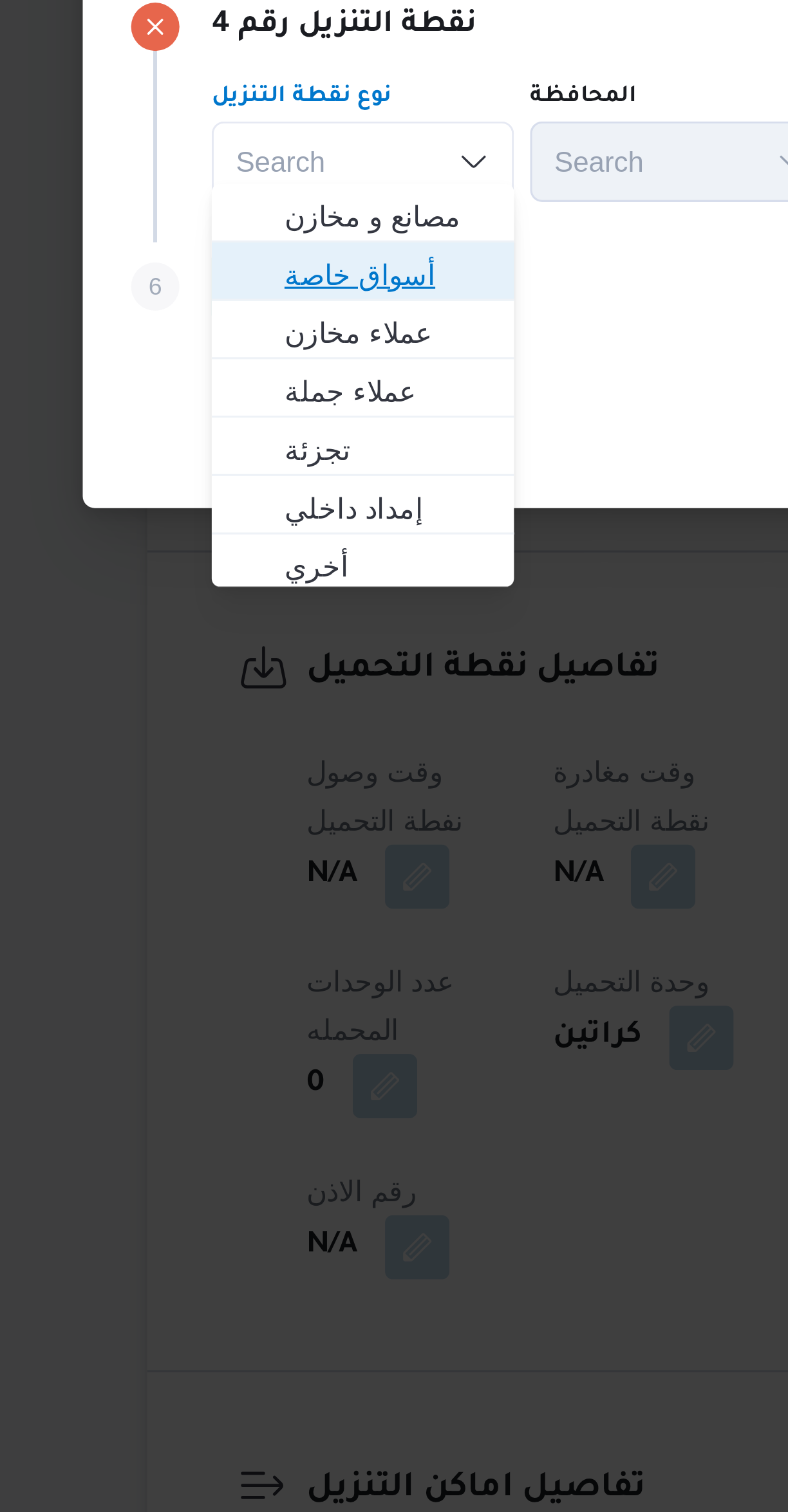
click at [261, 883] on span "أسواق خاصة" at bounding box center [243, 881] width 66 height 15
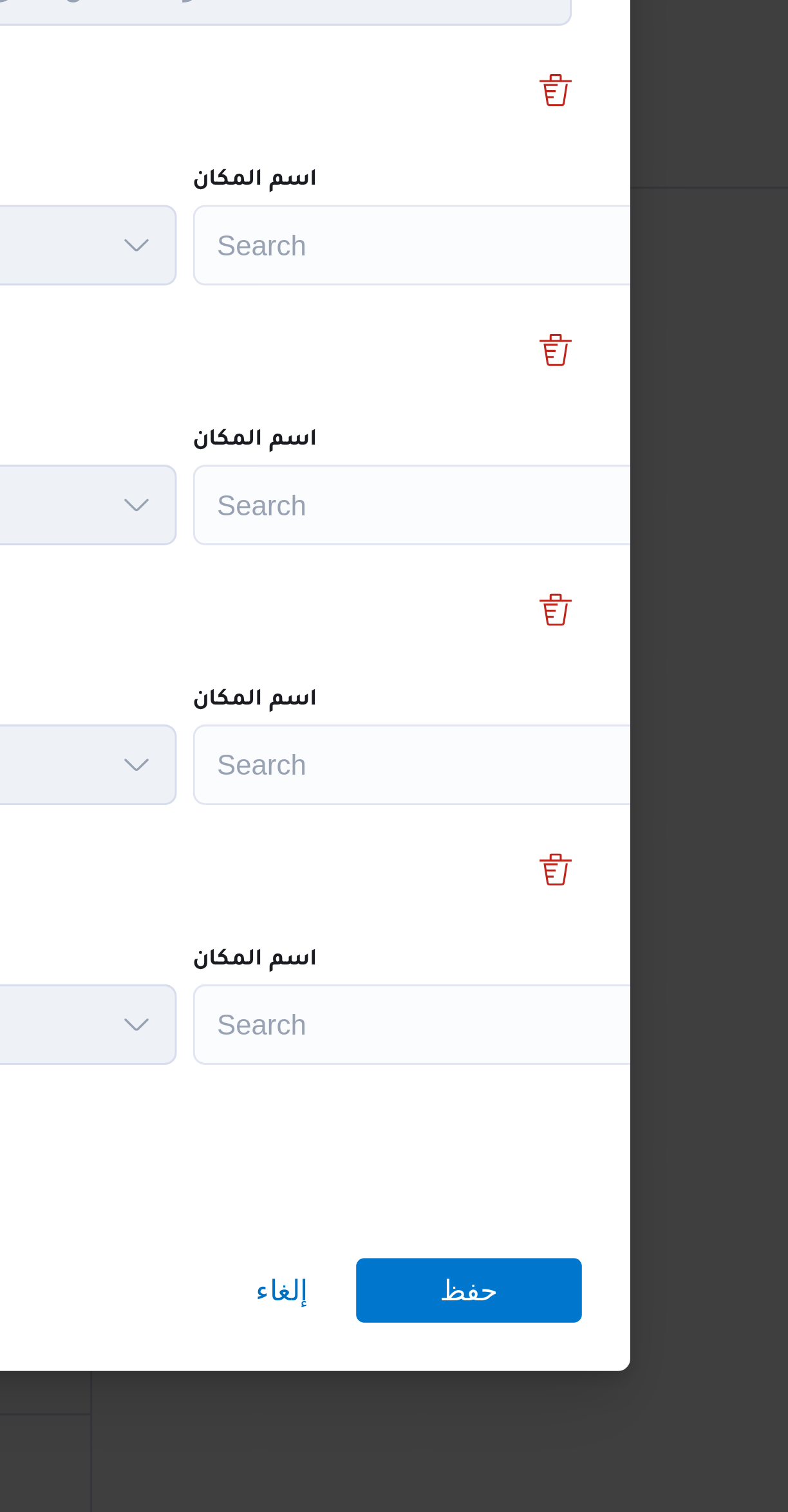
click at [577, 587] on div "Search" at bounding box center [581, 596] width 161 height 26
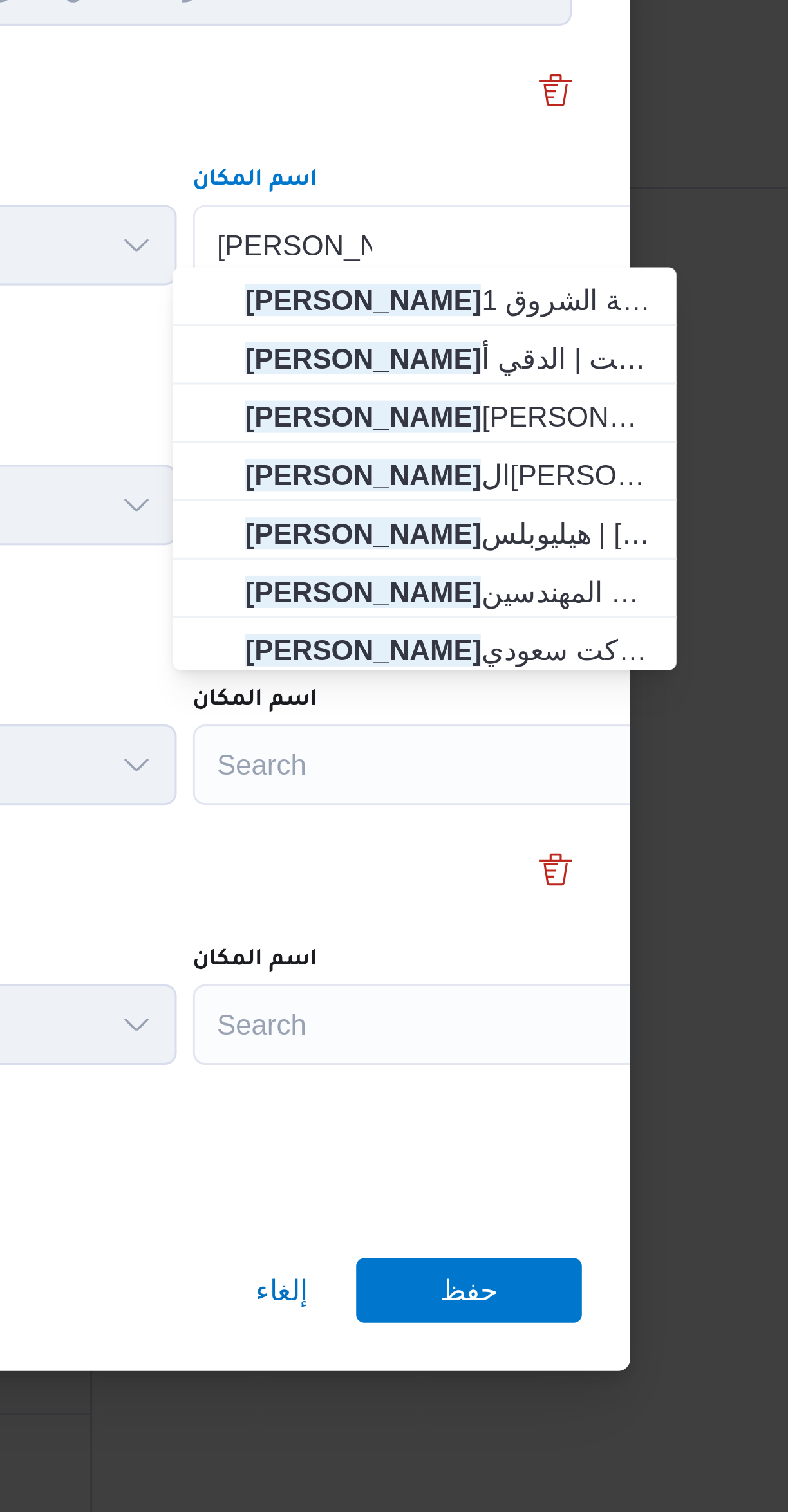
type input "سعودى ماركت"
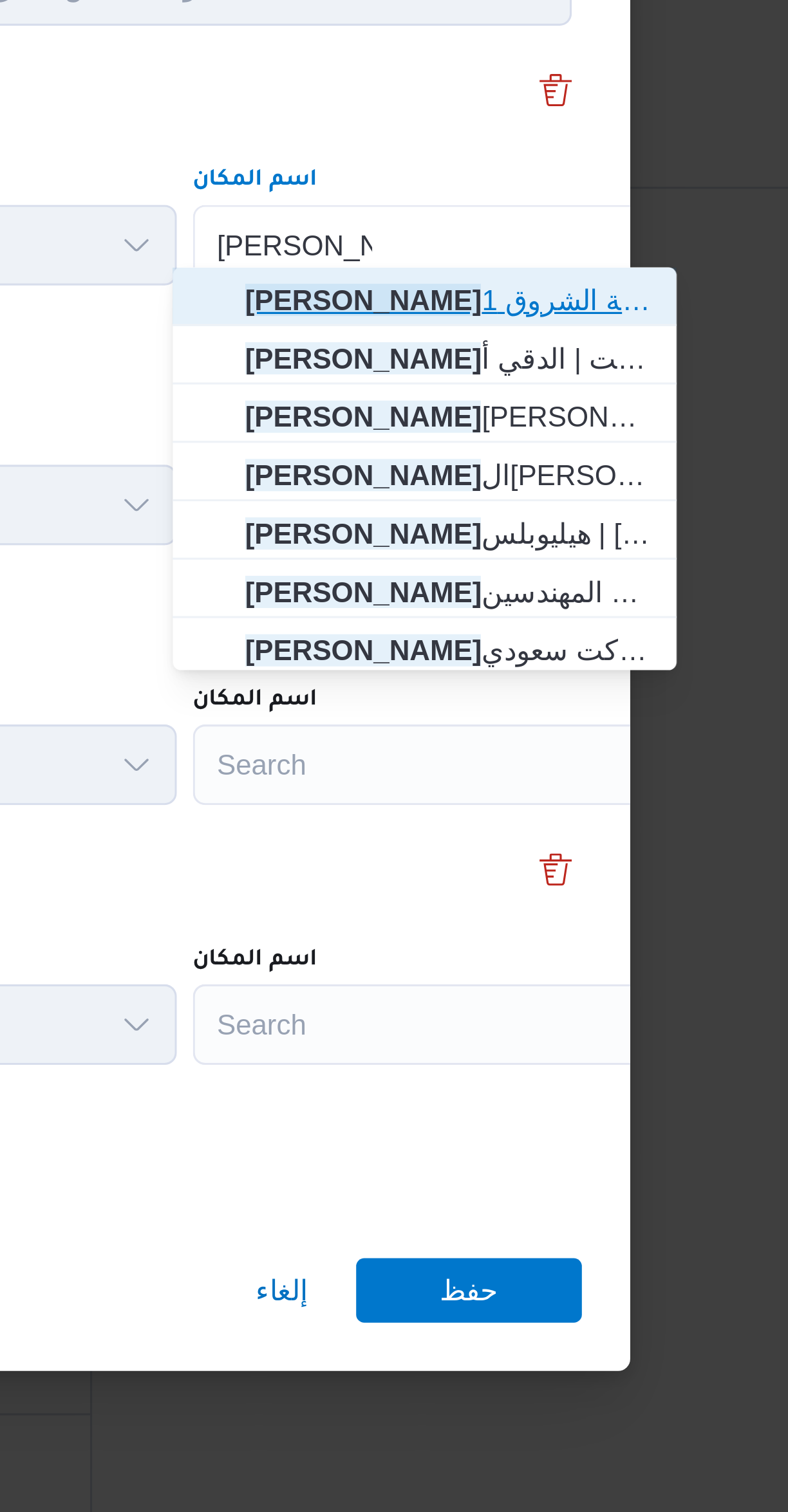
click at [593, 608] on mark "سعودى ماركت" at bounding box center [555, 613] width 75 height 10
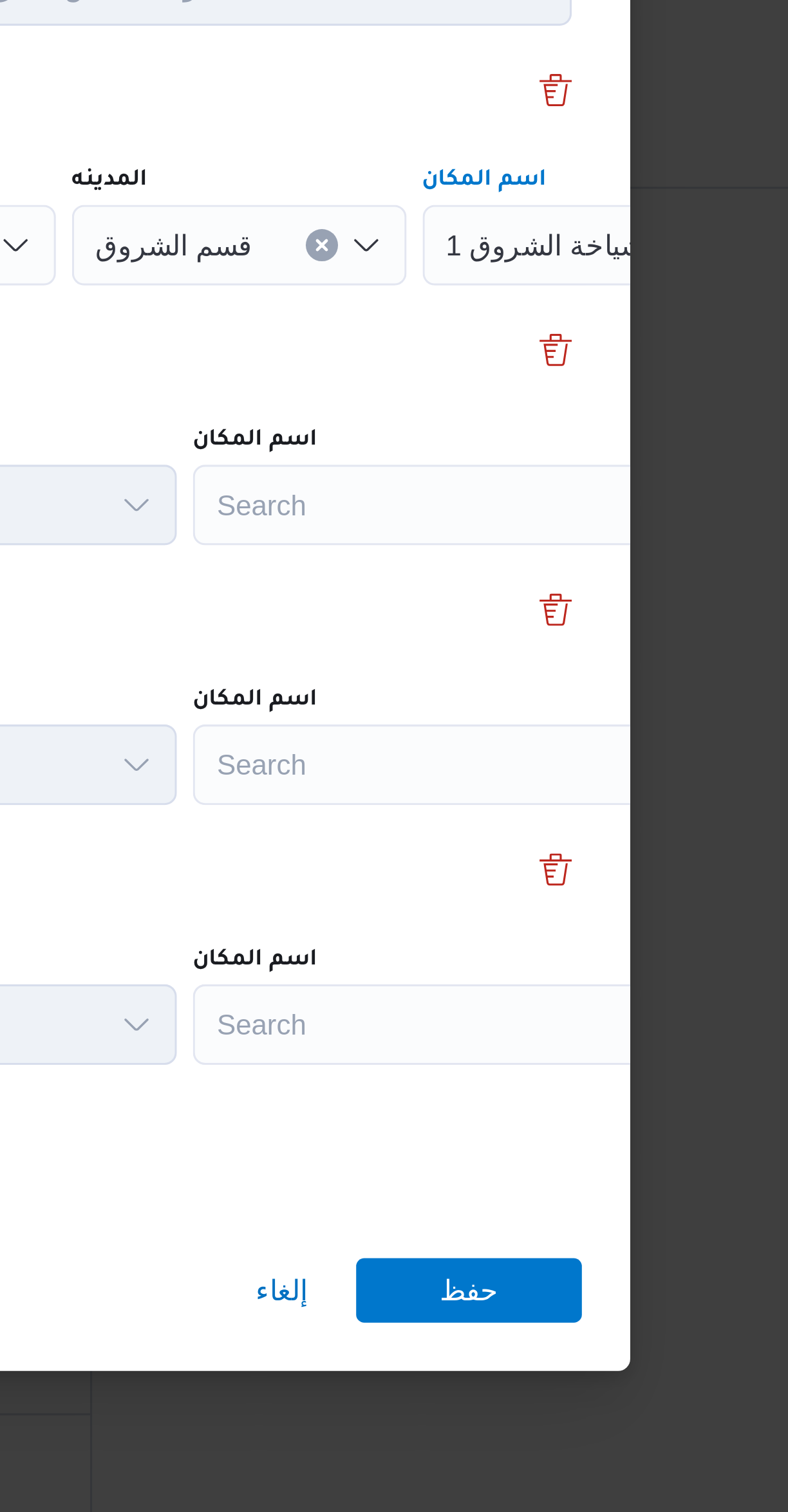
click at [578, 675] on div "Search" at bounding box center [581, 679] width 161 height 26
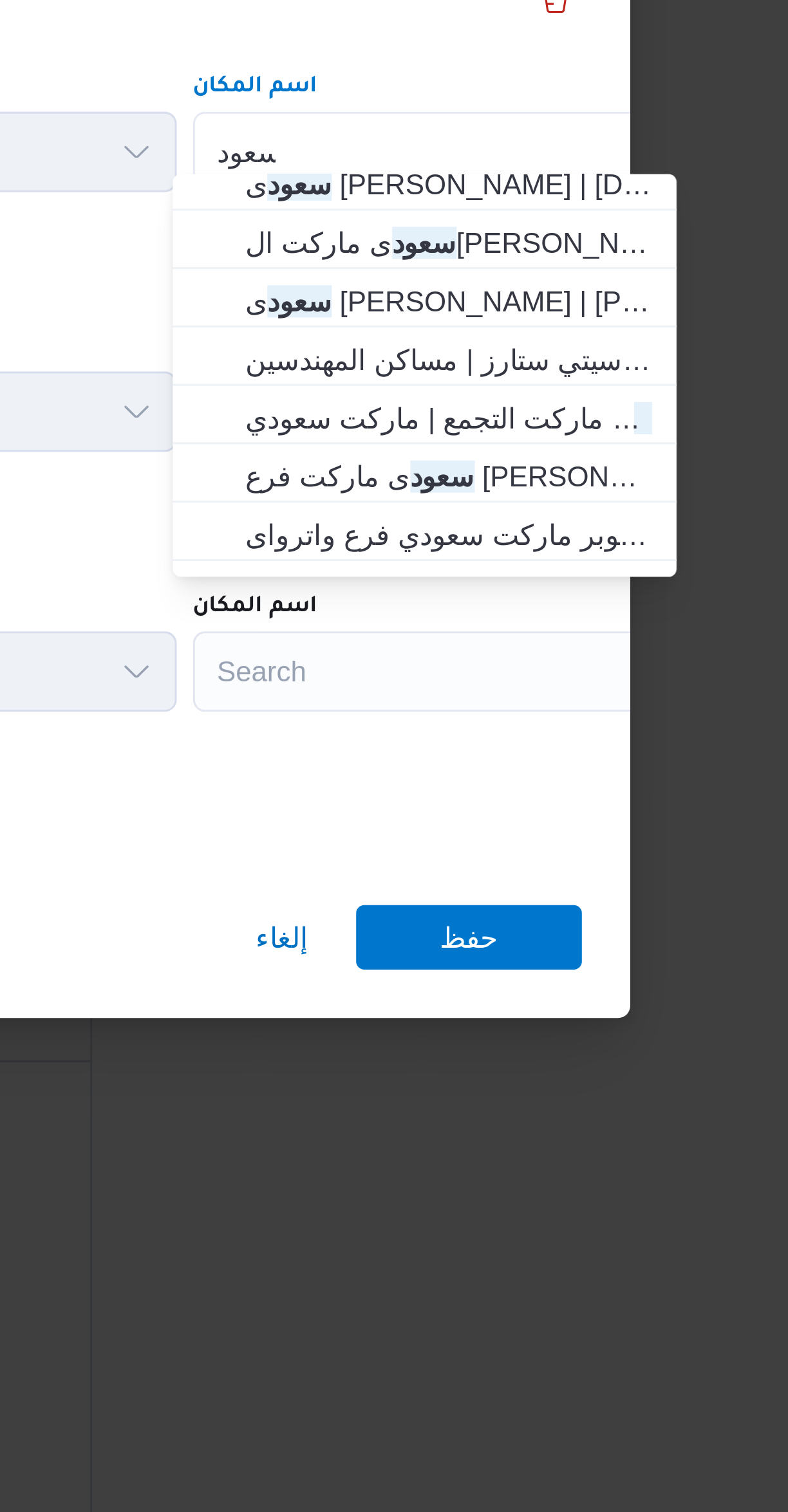
scroll to position [119, 0]
type input "سعود"
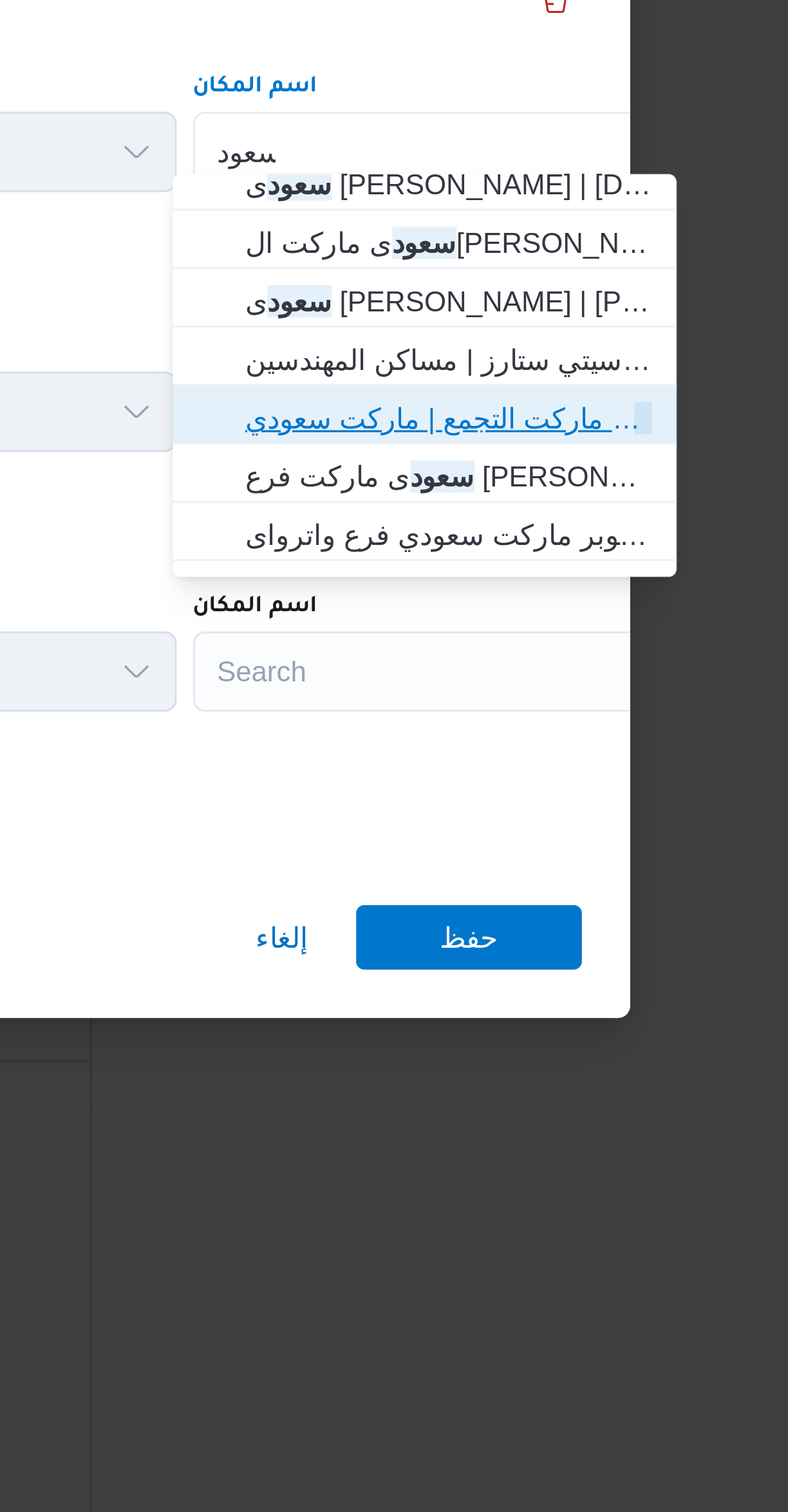
click at [615, 766] on span "سعود ى ماركت التجمع | ماركت سعودي | null" at bounding box center [583, 764] width 130 height 15
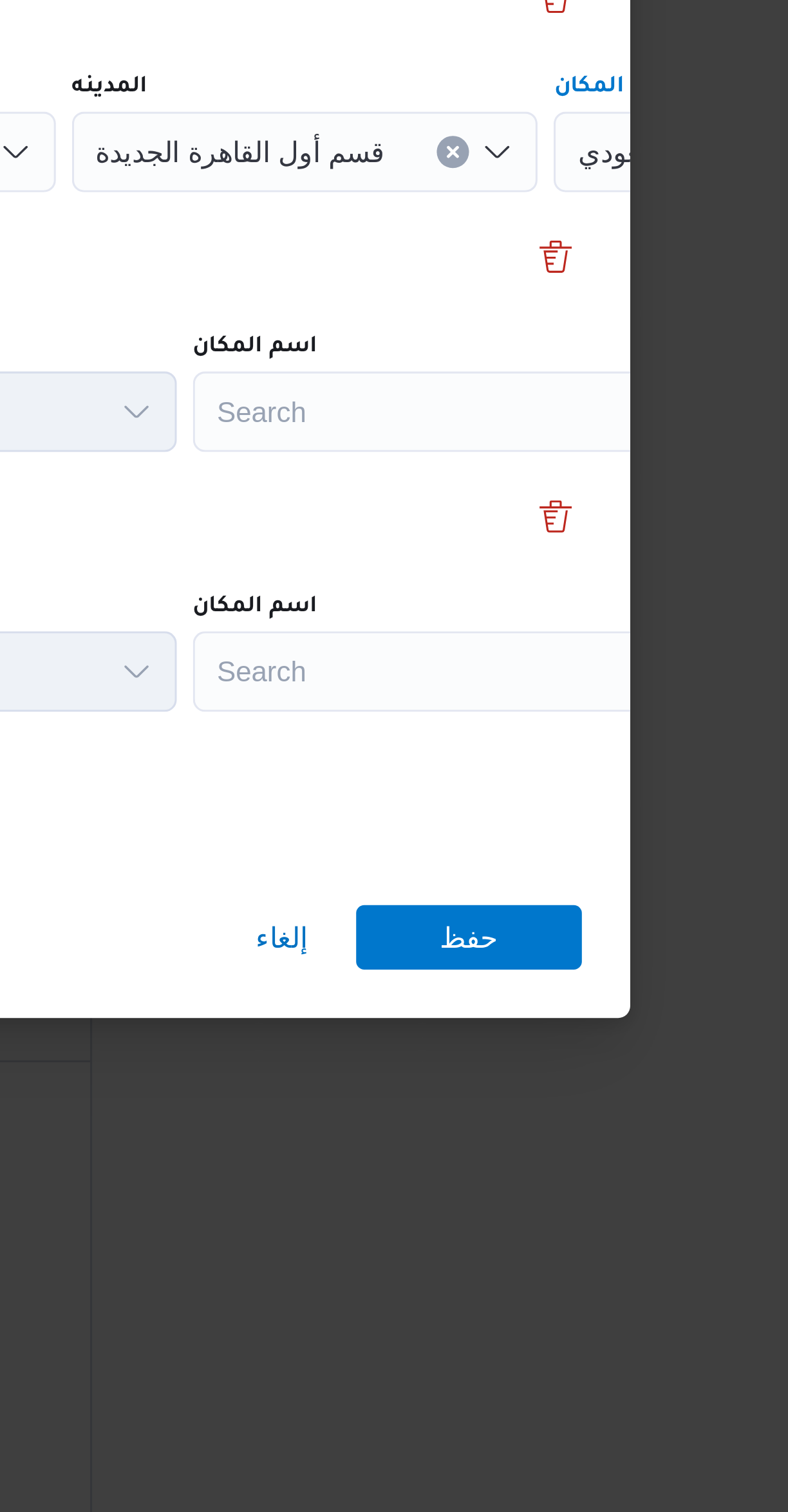
scroll to position [0, 54]
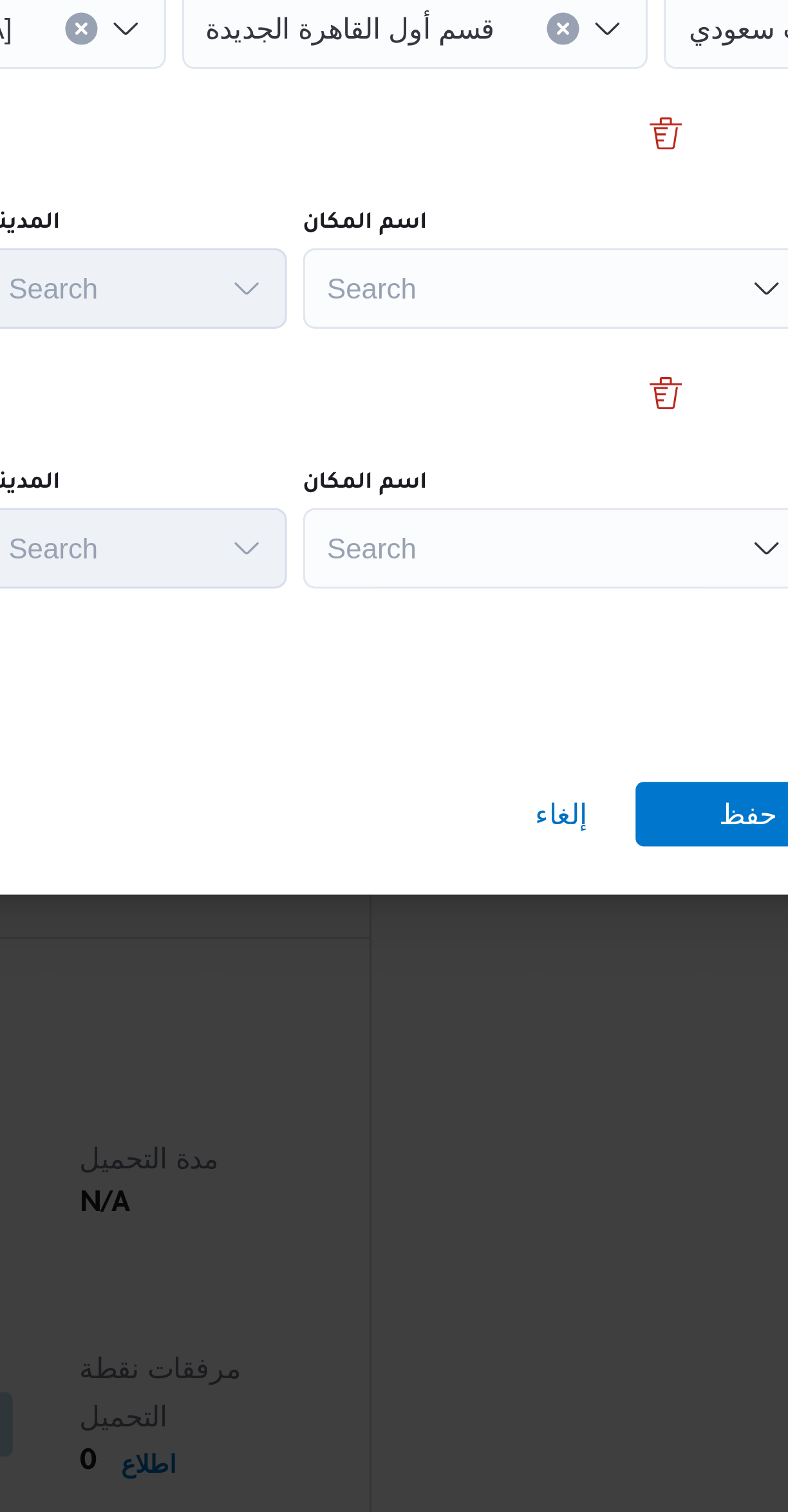
click at [509, 756] on div "Search" at bounding box center [527, 762] width 161 height 26
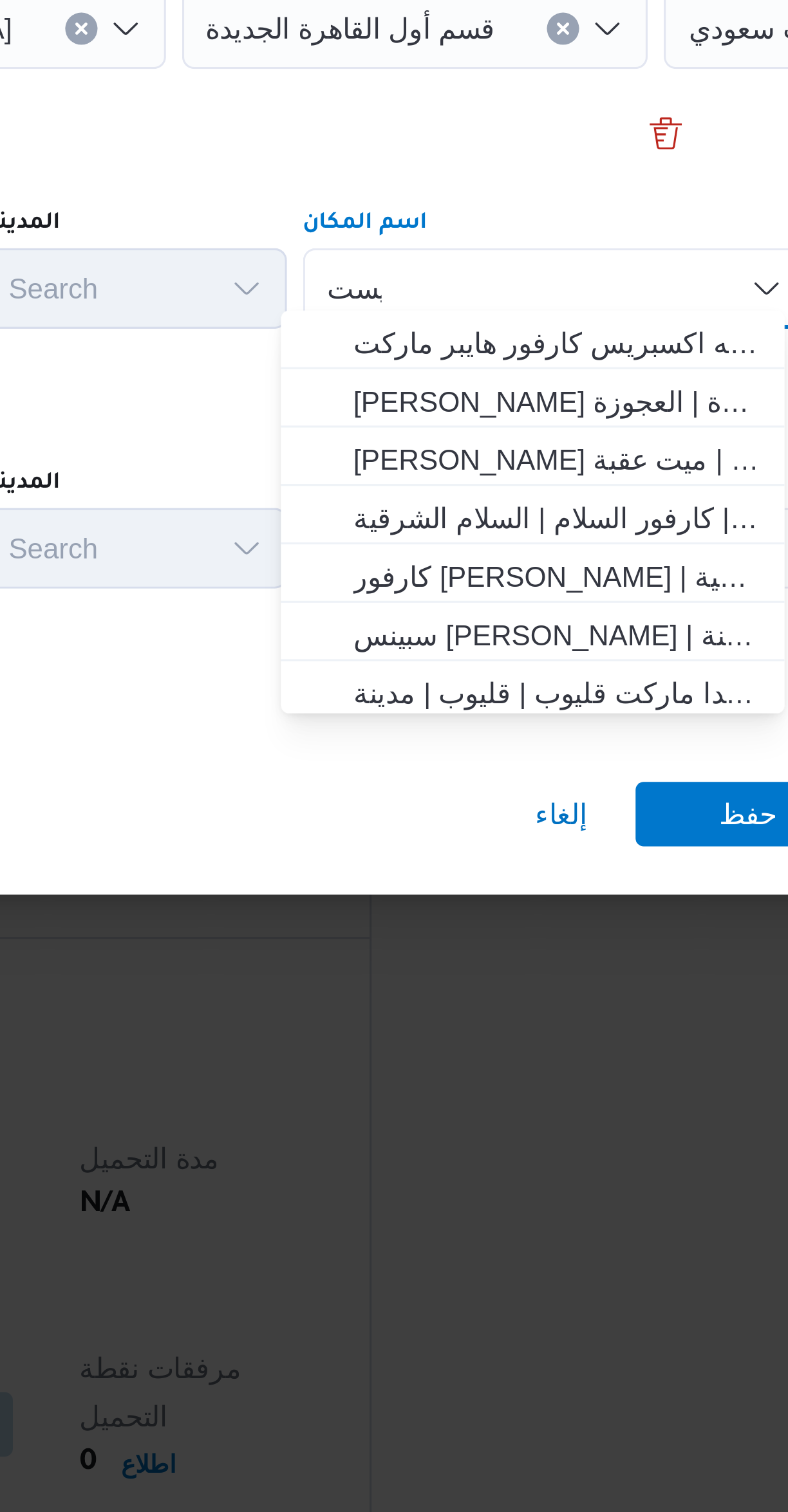
scroll to position [0, 0]
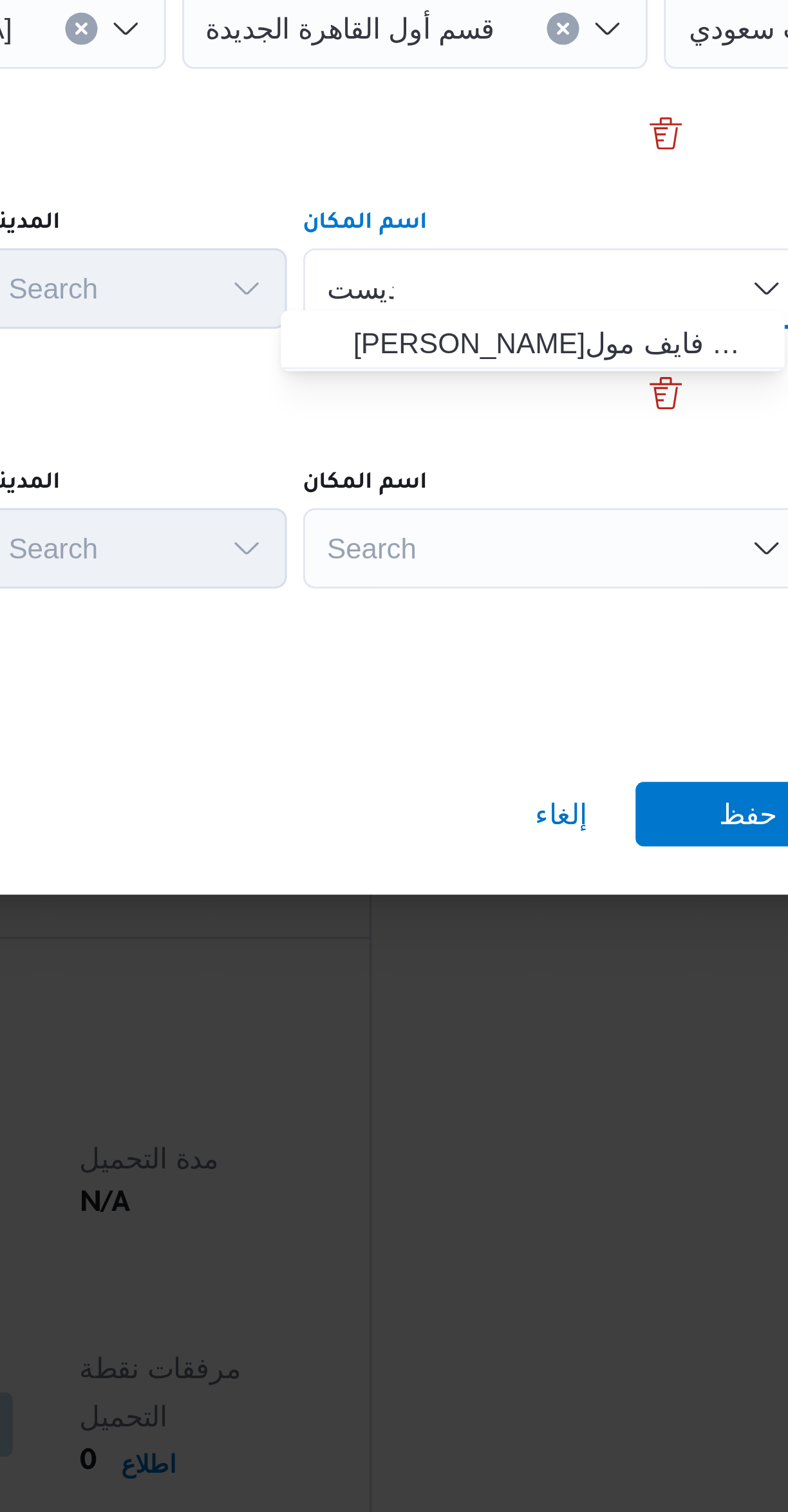
type input "ديست"
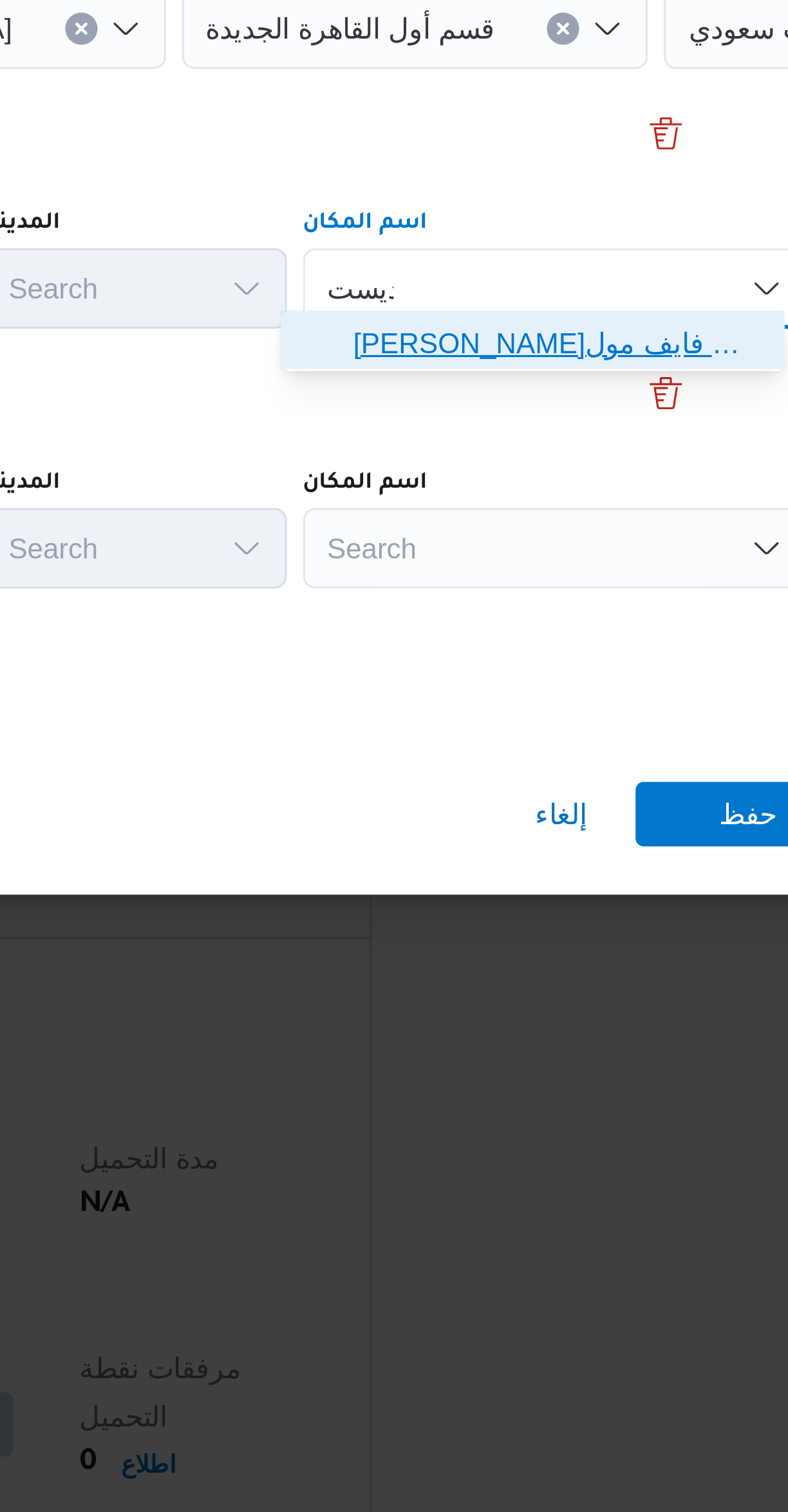
click at [510, 781] on span "سعودى ماركت ديست ريكت فايف مول | Seoudi- District 5 Marakez | null" at bounding box center [528, 779] width 130 height 15
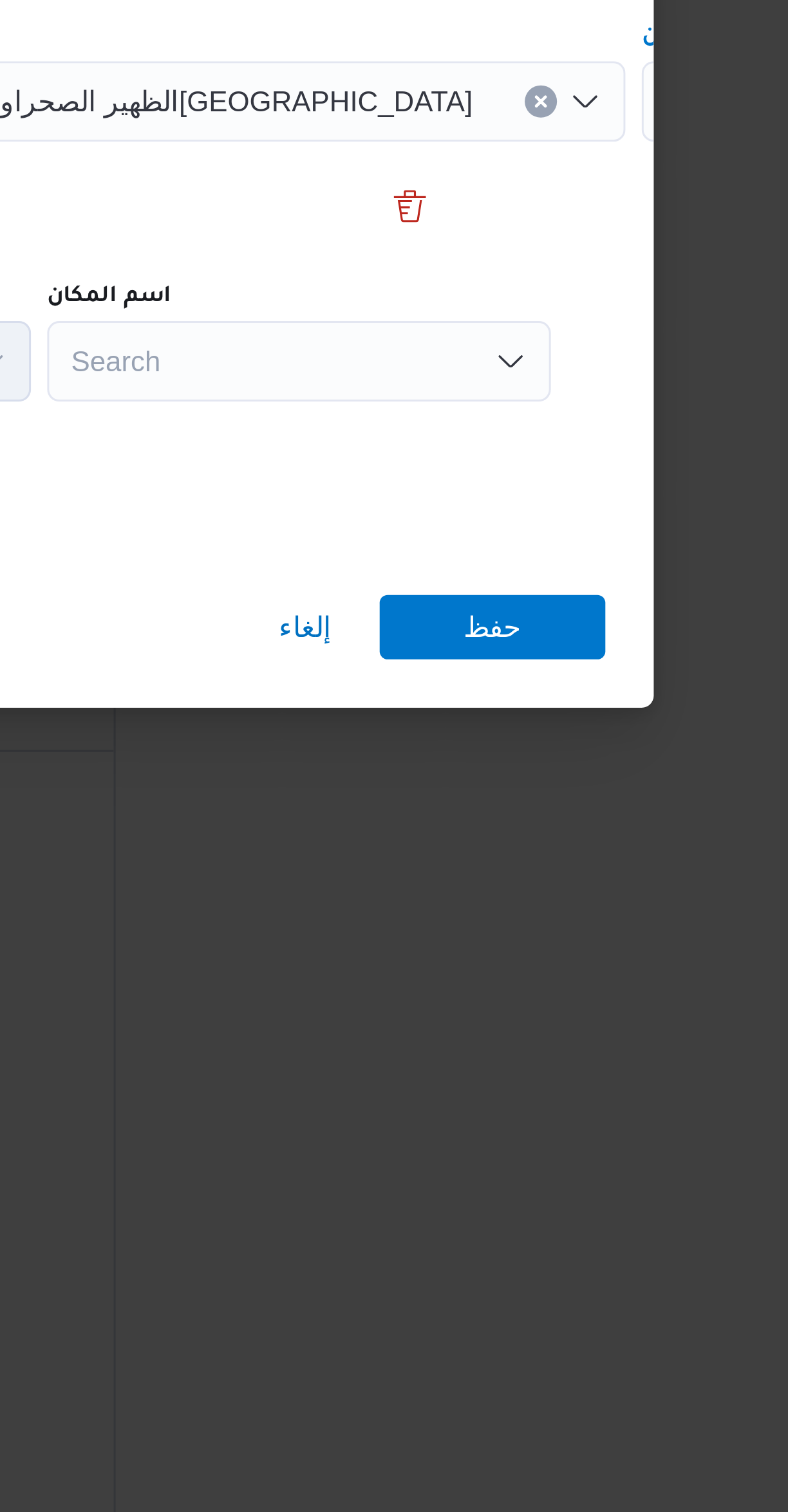
click at [567, 837] on div "Search" at bounding box center [527, 845] width 161 height 26
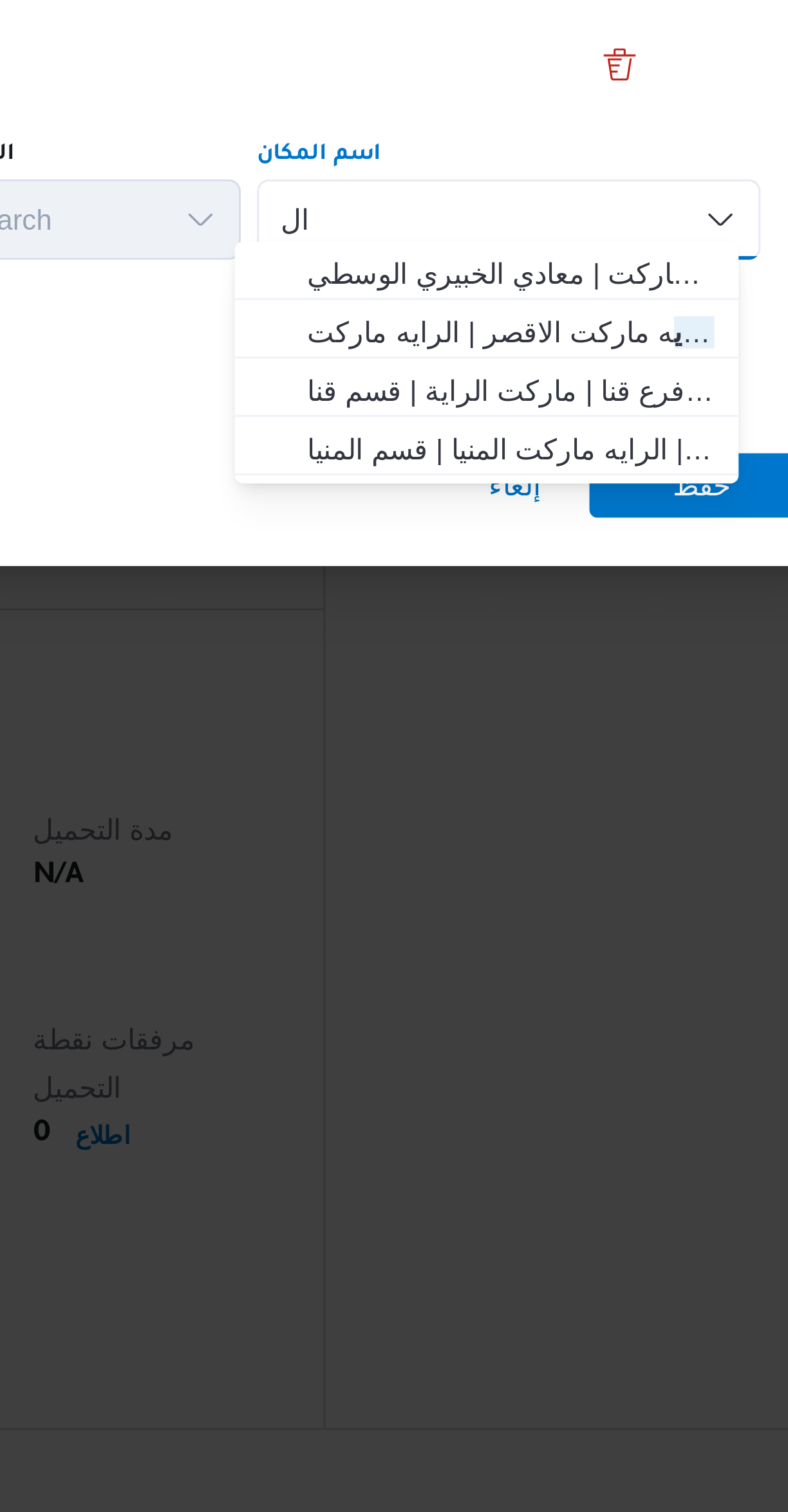
type input "ا"
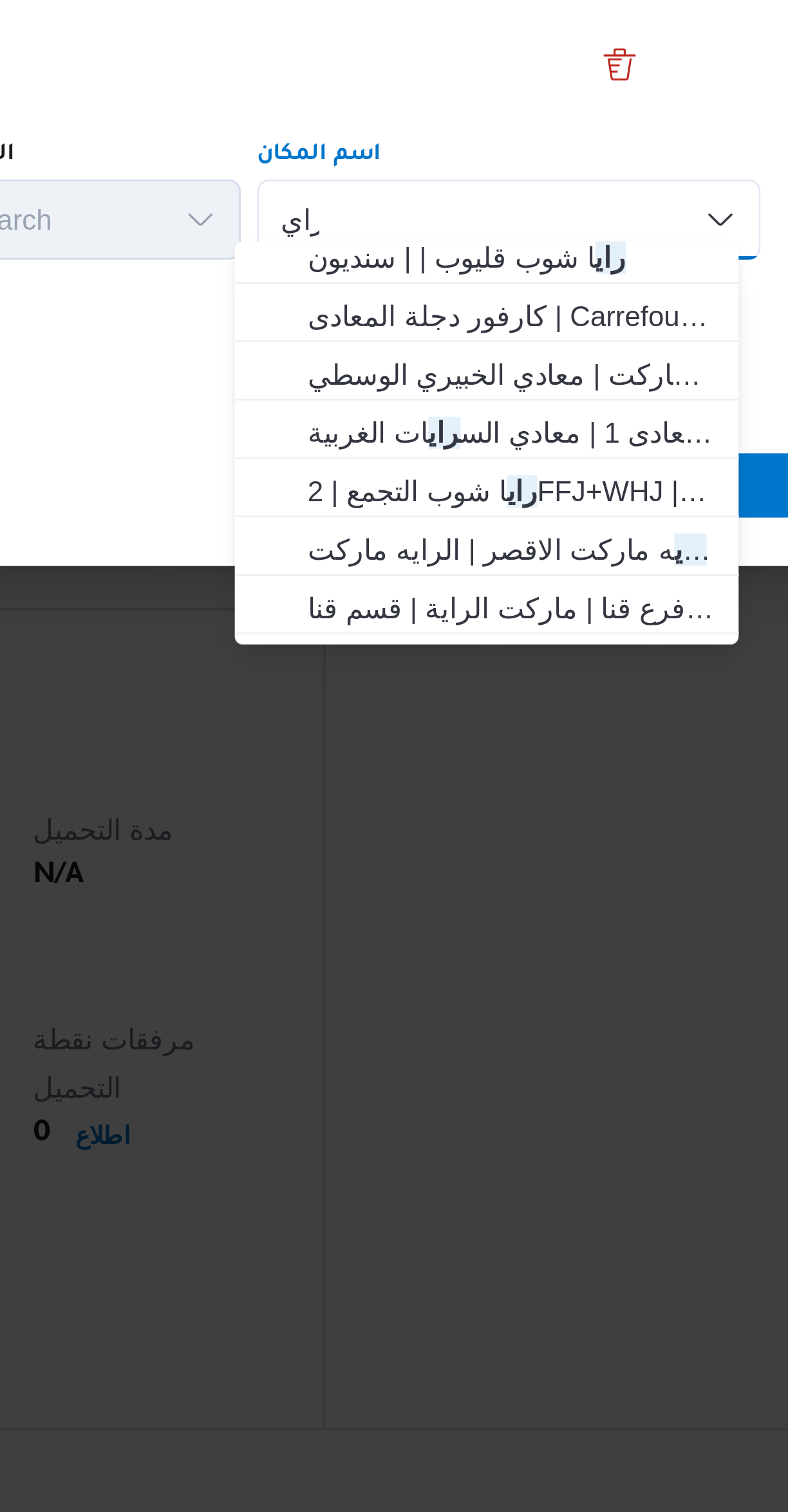
scroll to position [63, 0]
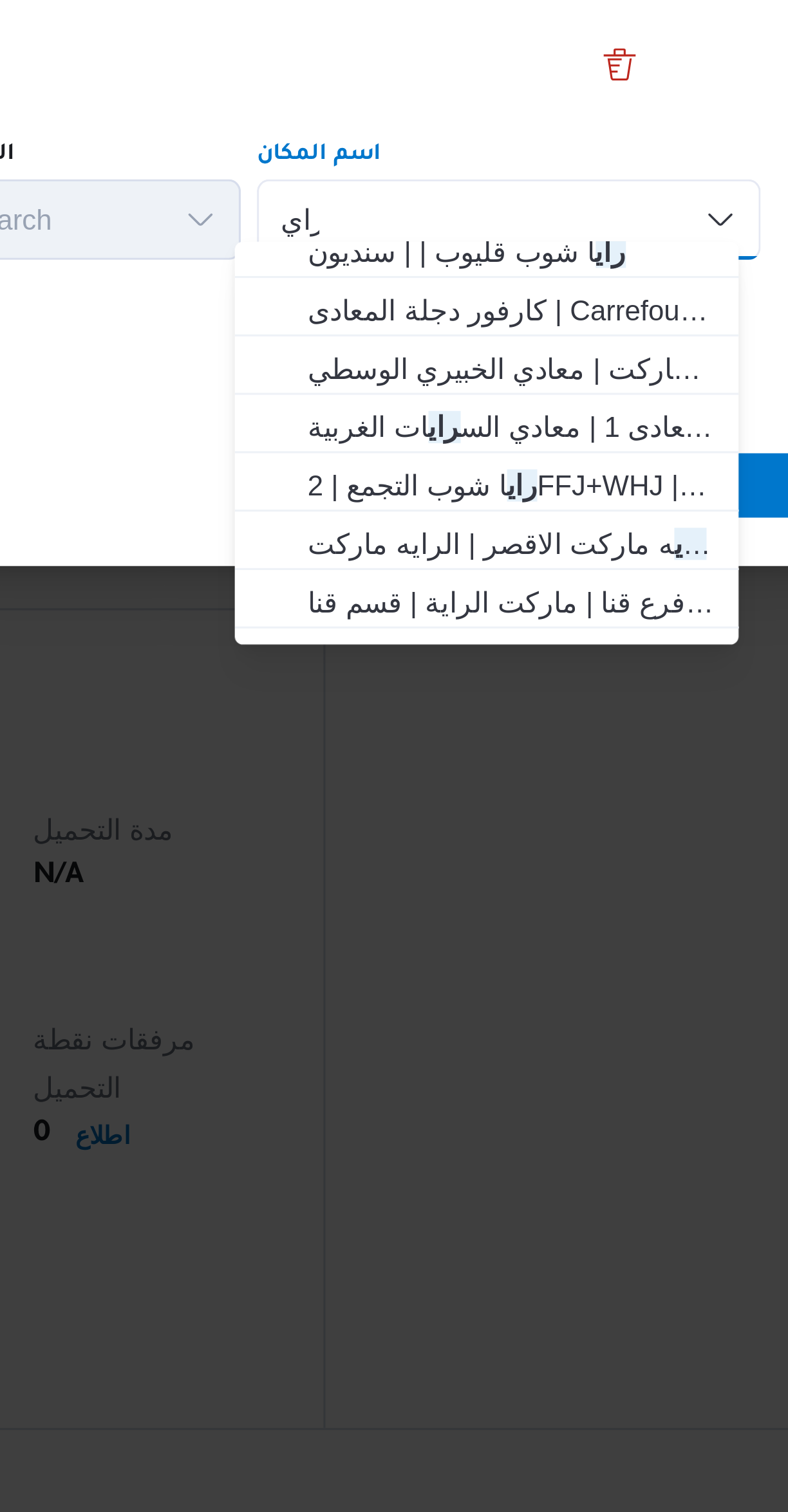
type input "راي"
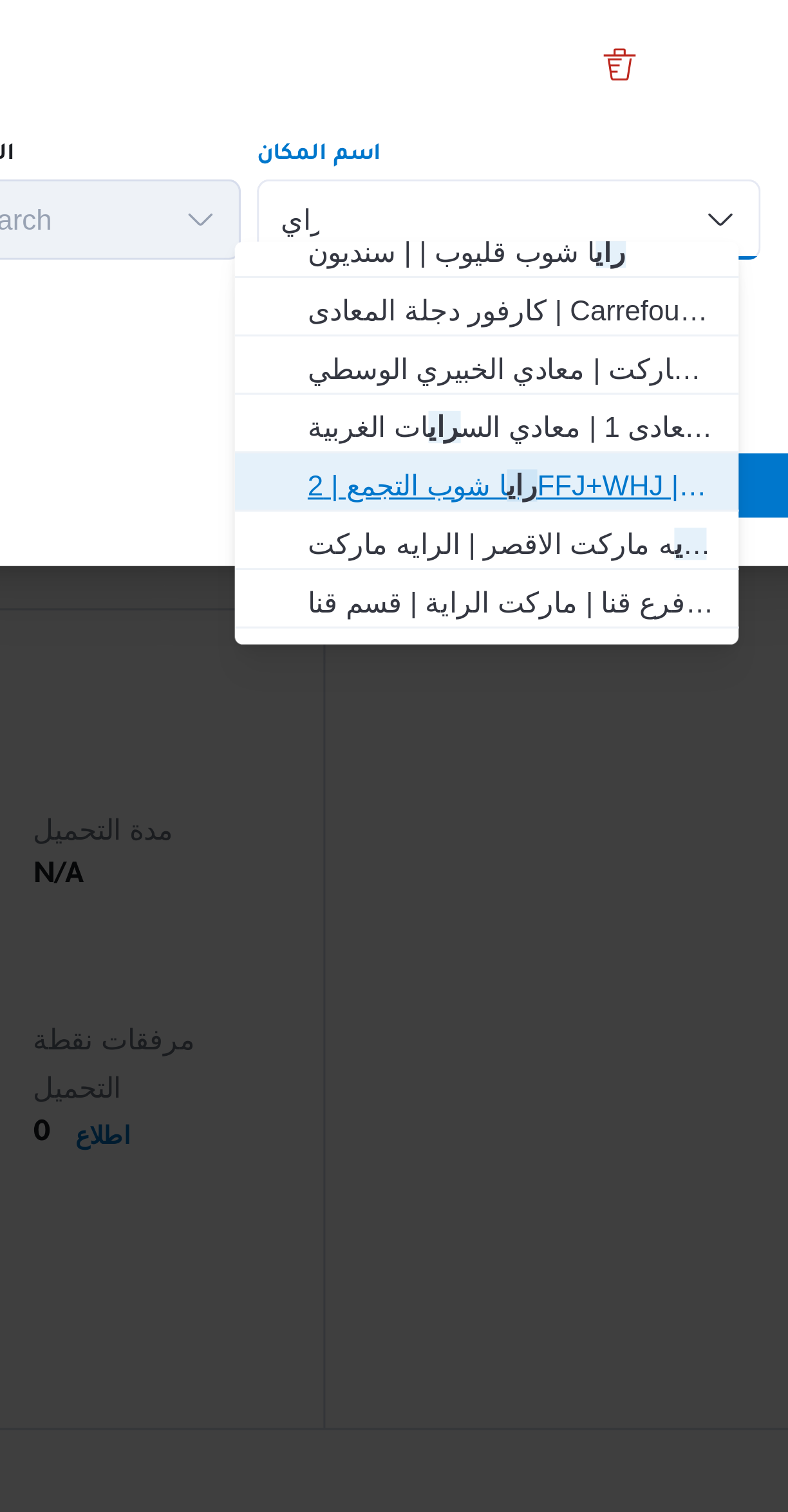
click at [567, 930] on span "راي ا شوب التجمع | 2FFJ+WHJ | null" at bounding box center [528, 930] width 130 height 15
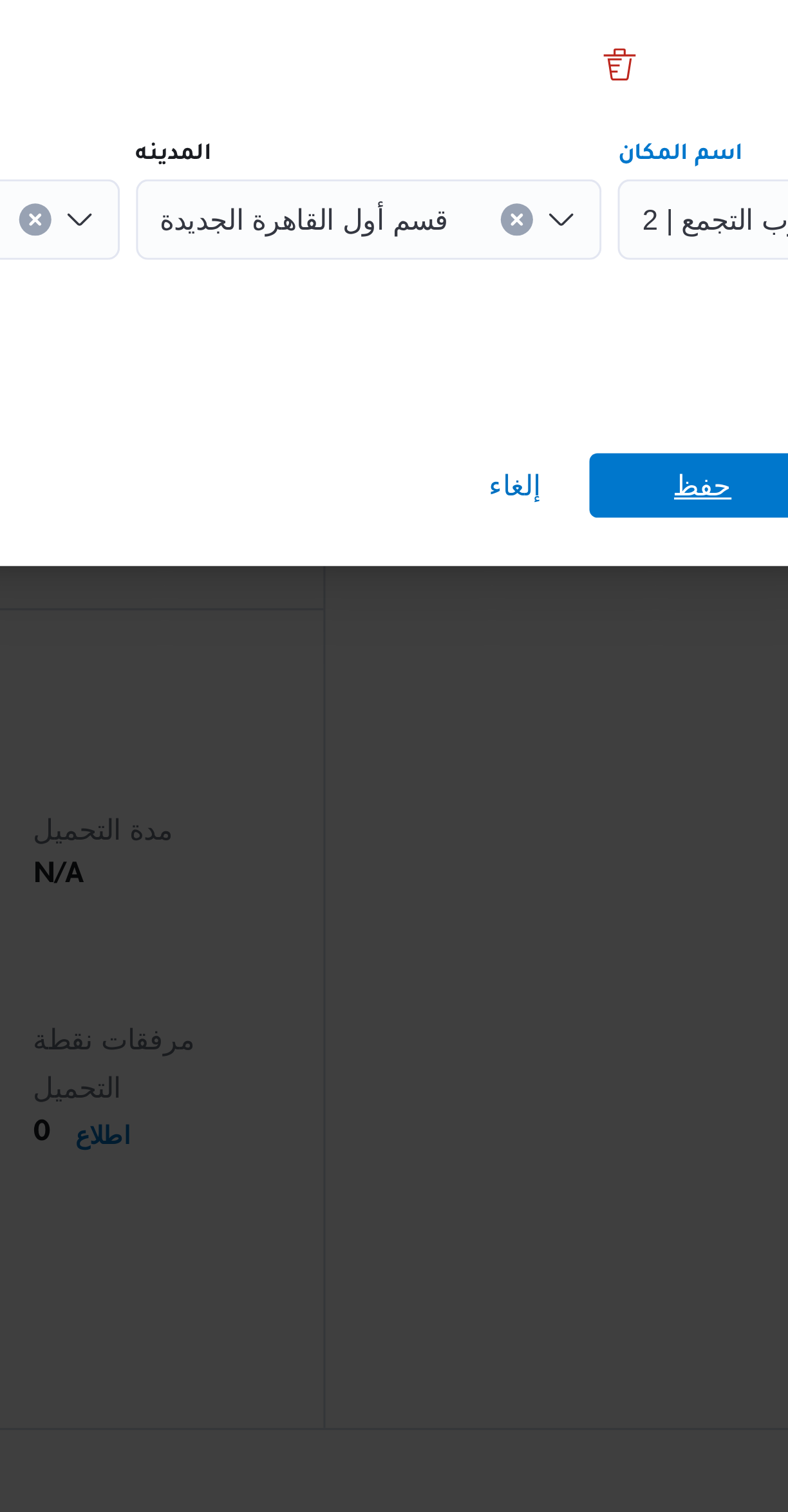
click at [588, 921] on span "حفظ" at bounding box center [590, 930] width 19 height 21
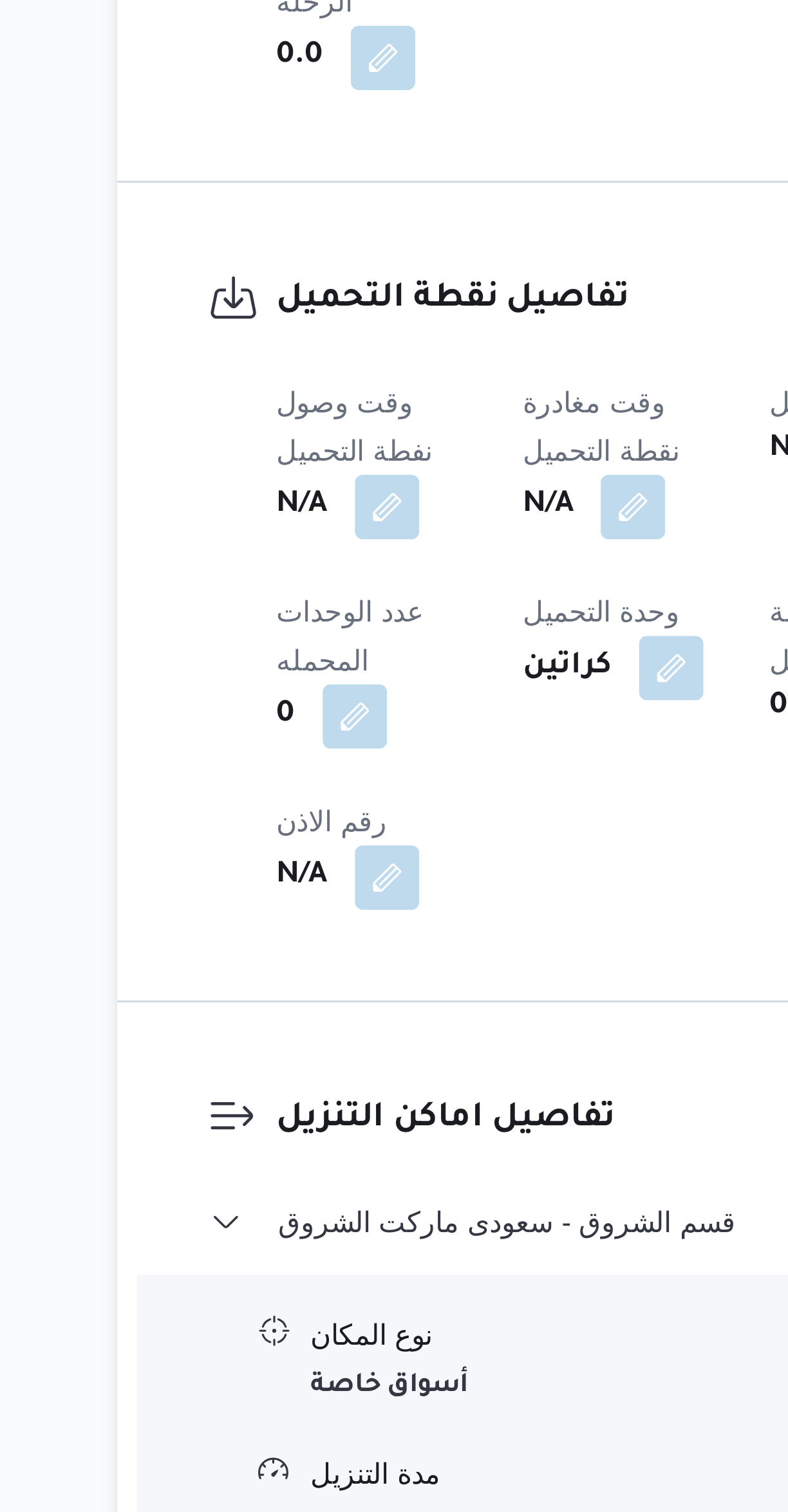
scroll to position [118, 0]
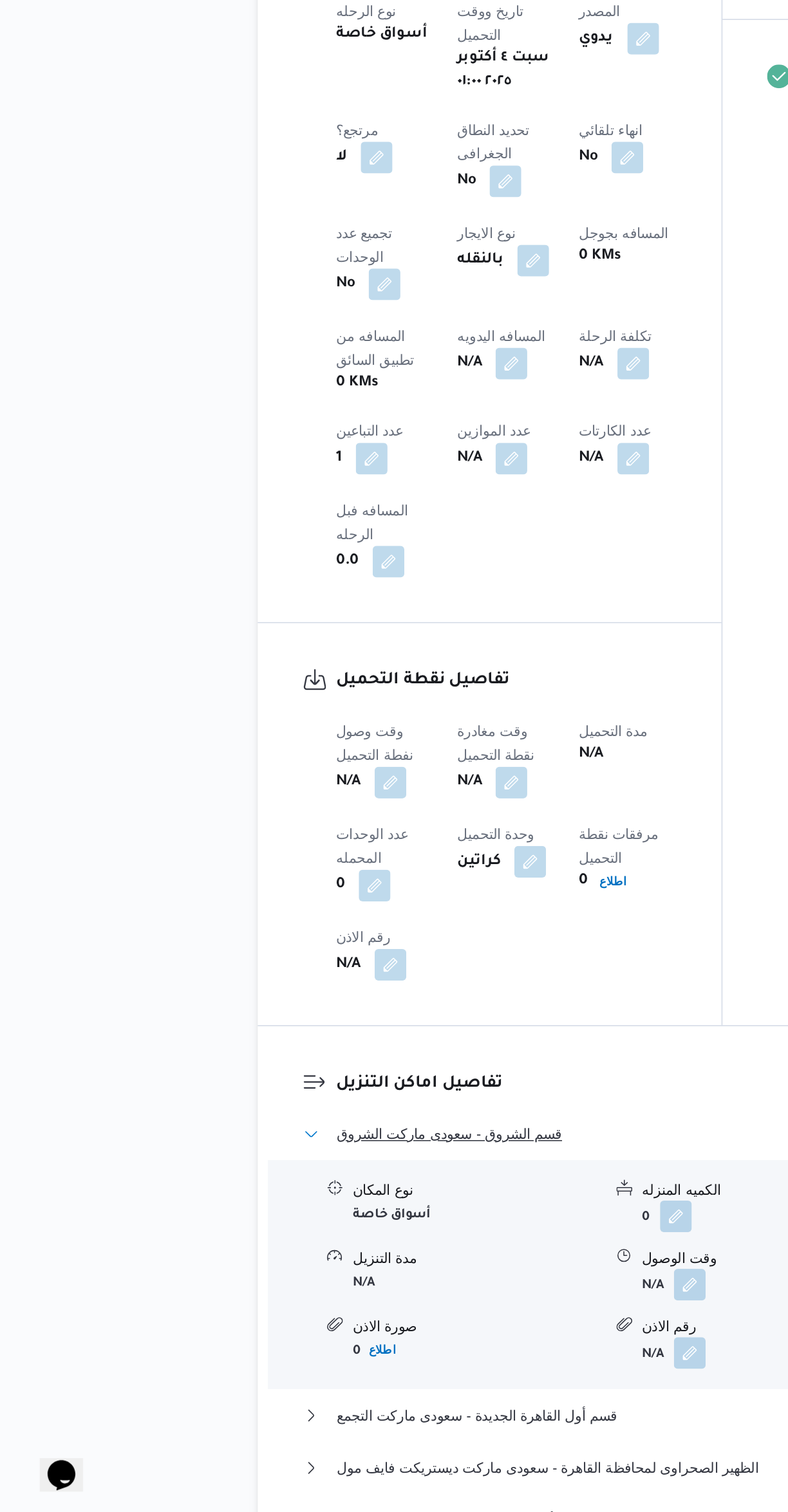
click at [359, 1259] on button "قسم الشروق - سعودى ماركت الشروق" at bounding box center [470, 1267] width 547 height 15
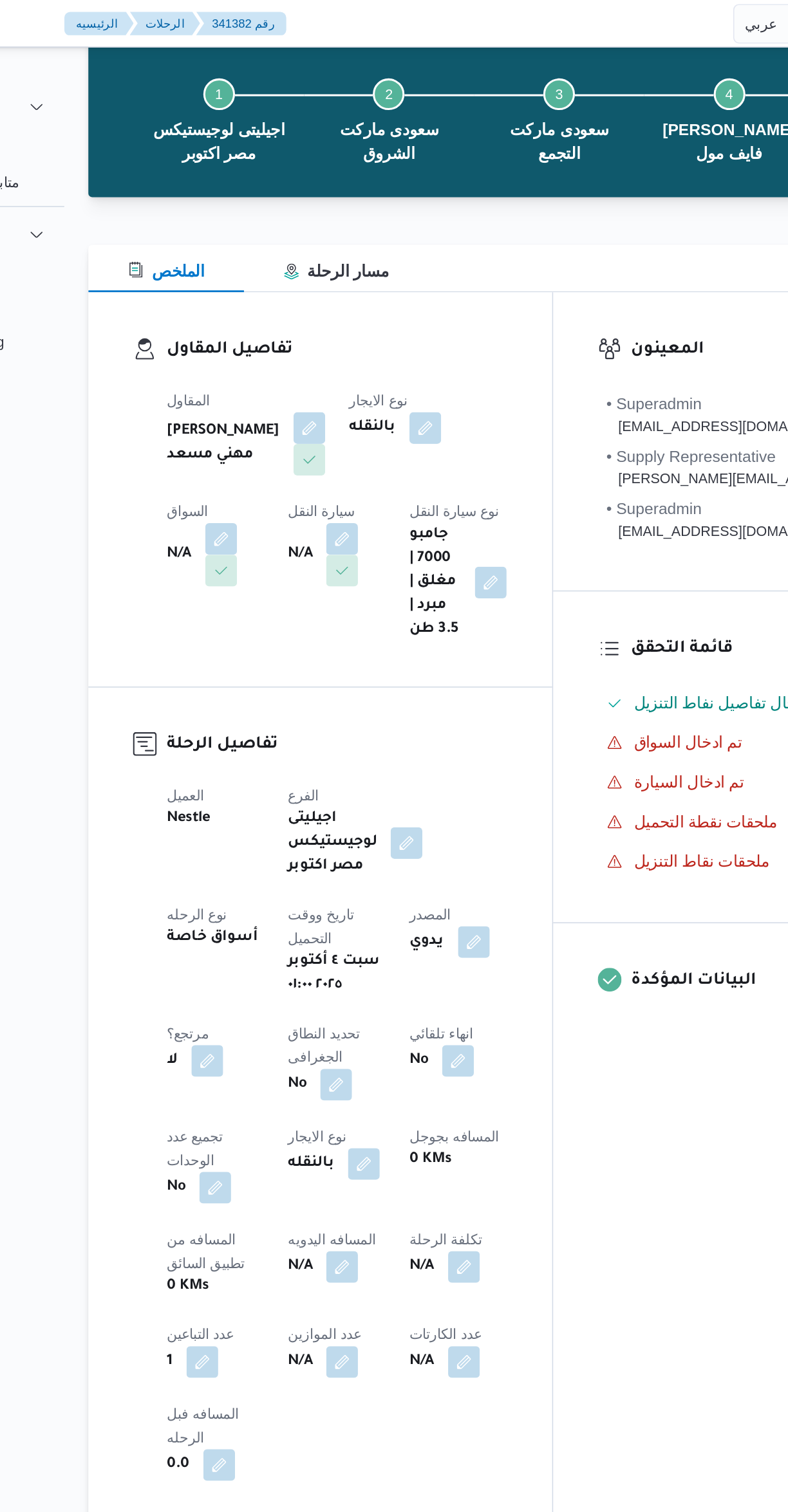
scroll to position [0, 0]
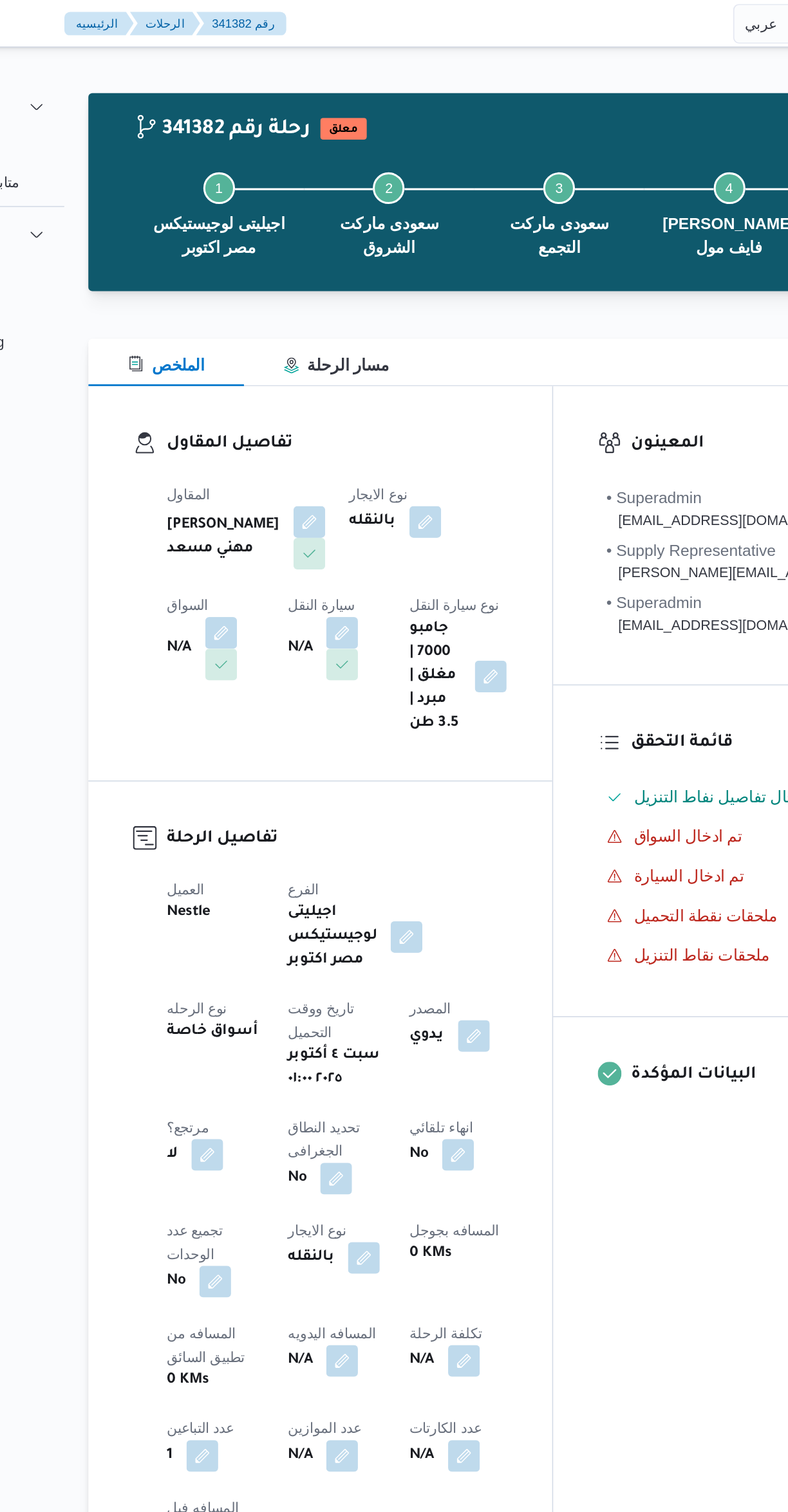
select select "ar"
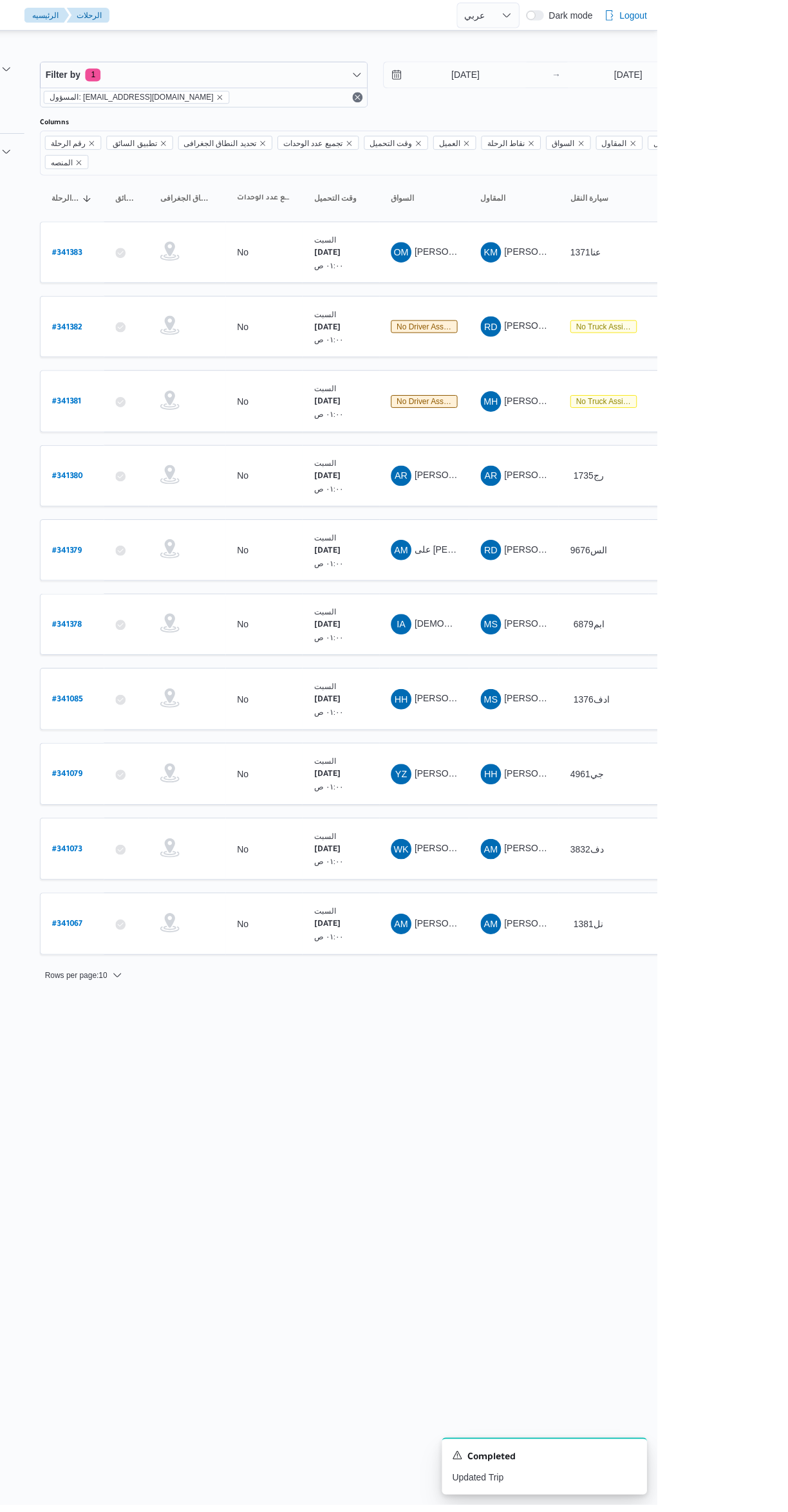
click at [201, 399] on b "# 341381" at bounding box center [194, 403] width 29 height 9
select select "ar"
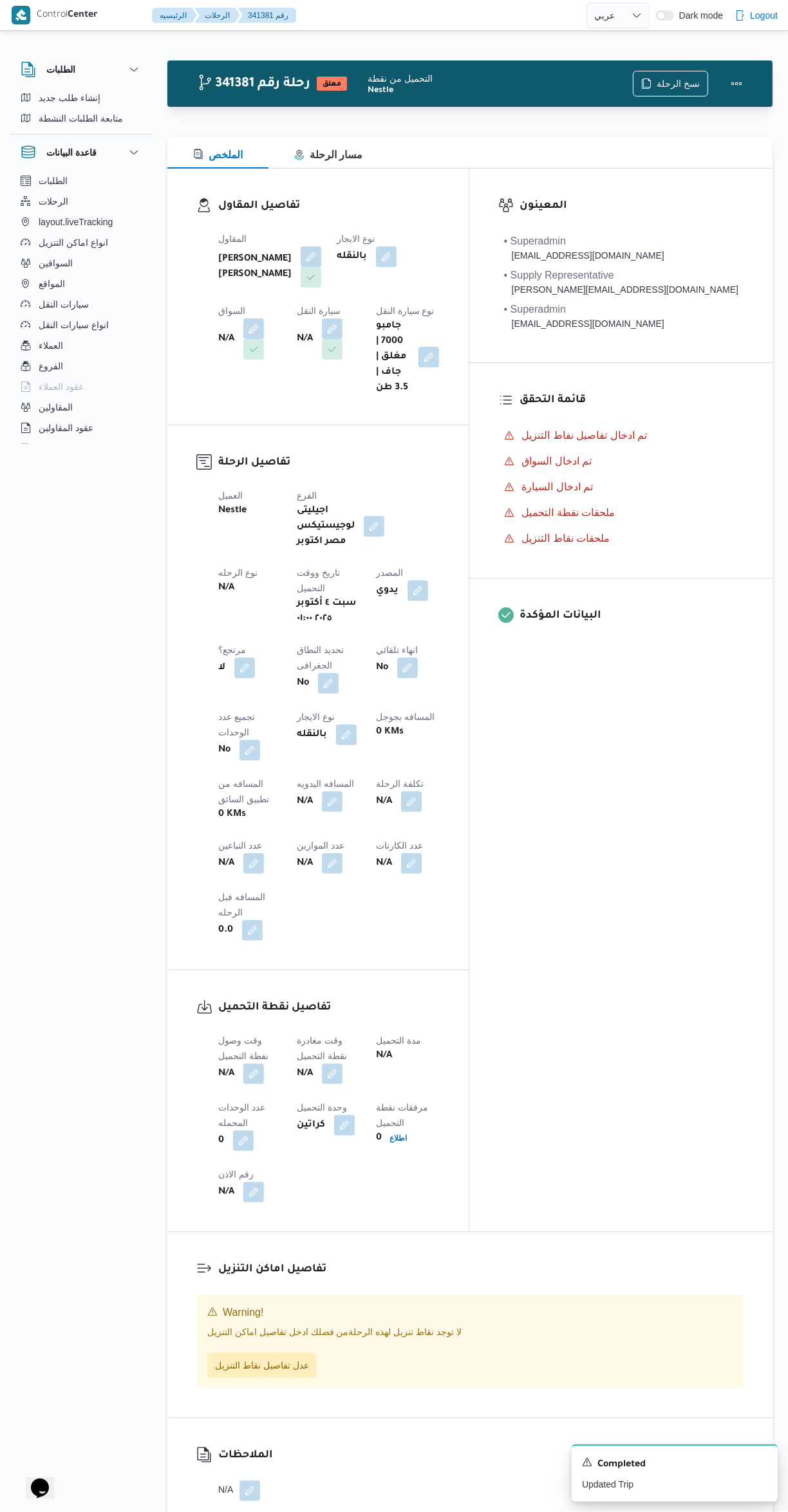
scroll to position [17, 0]
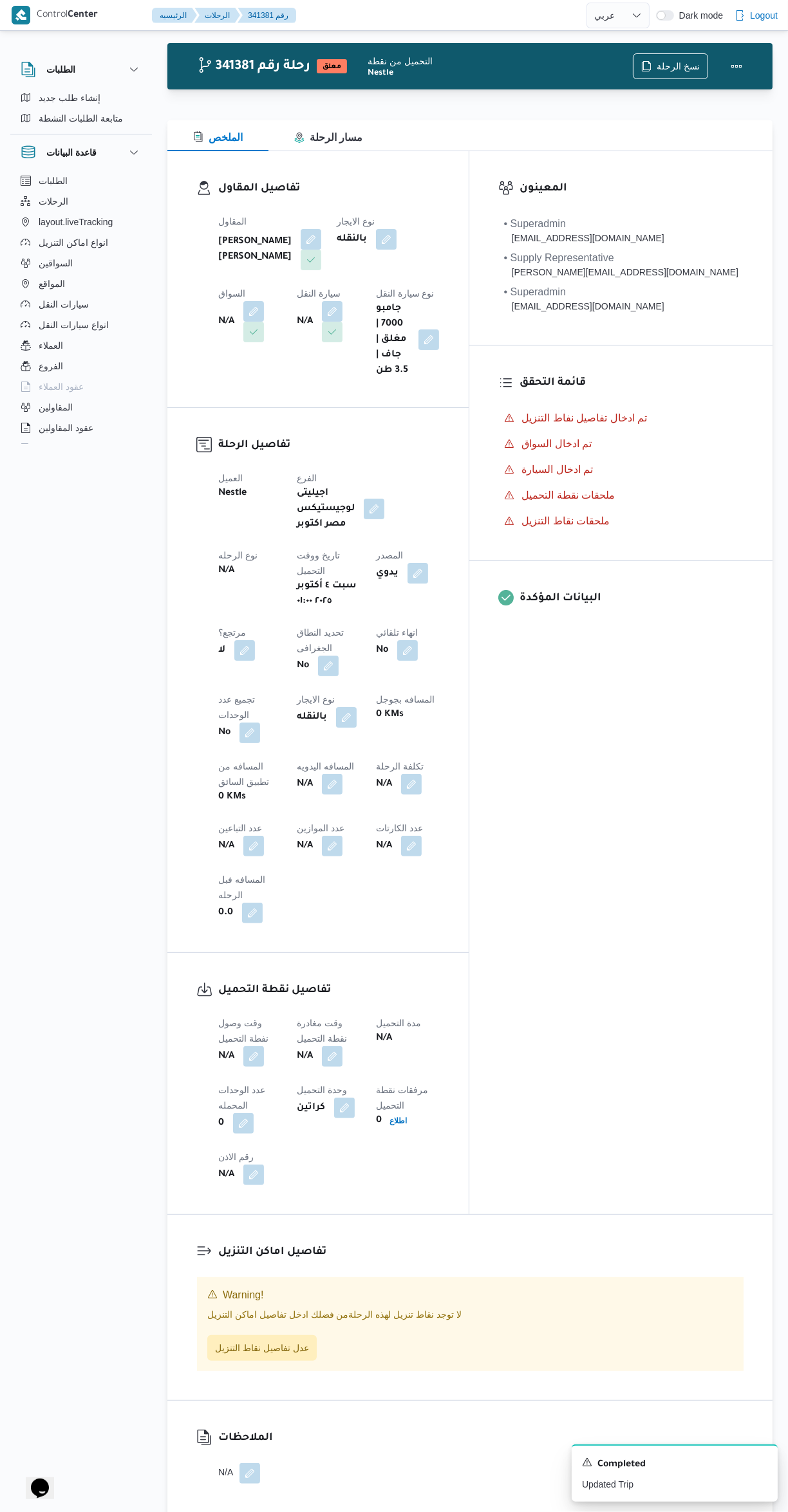
click at [264, 835] on button "button" at bounding box center [254, 846] width 21 height 21
click at [457, 760] on input "عدد التباعين" at bounding box center [449, 758] width 128 height 26
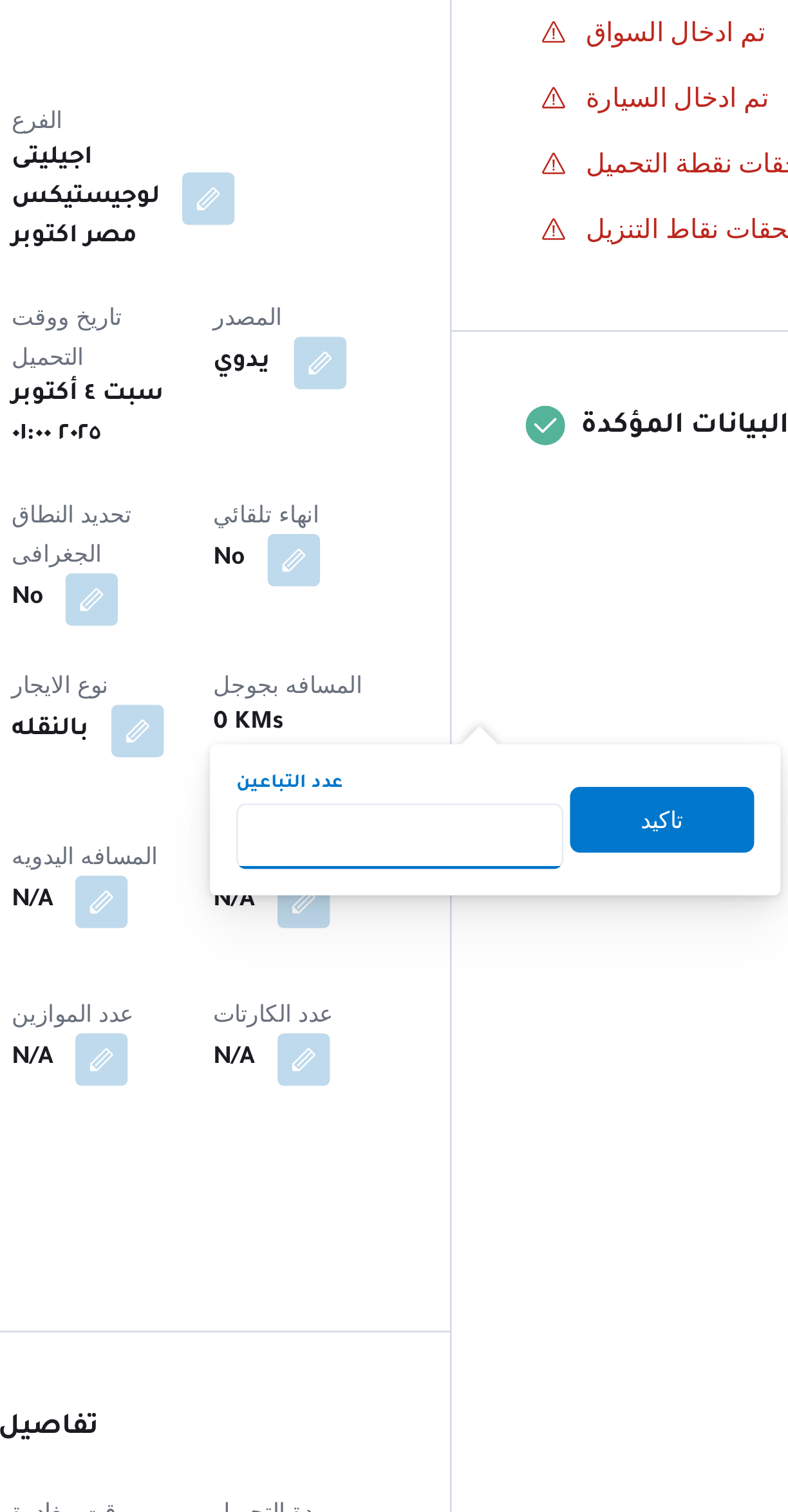
type input "2"
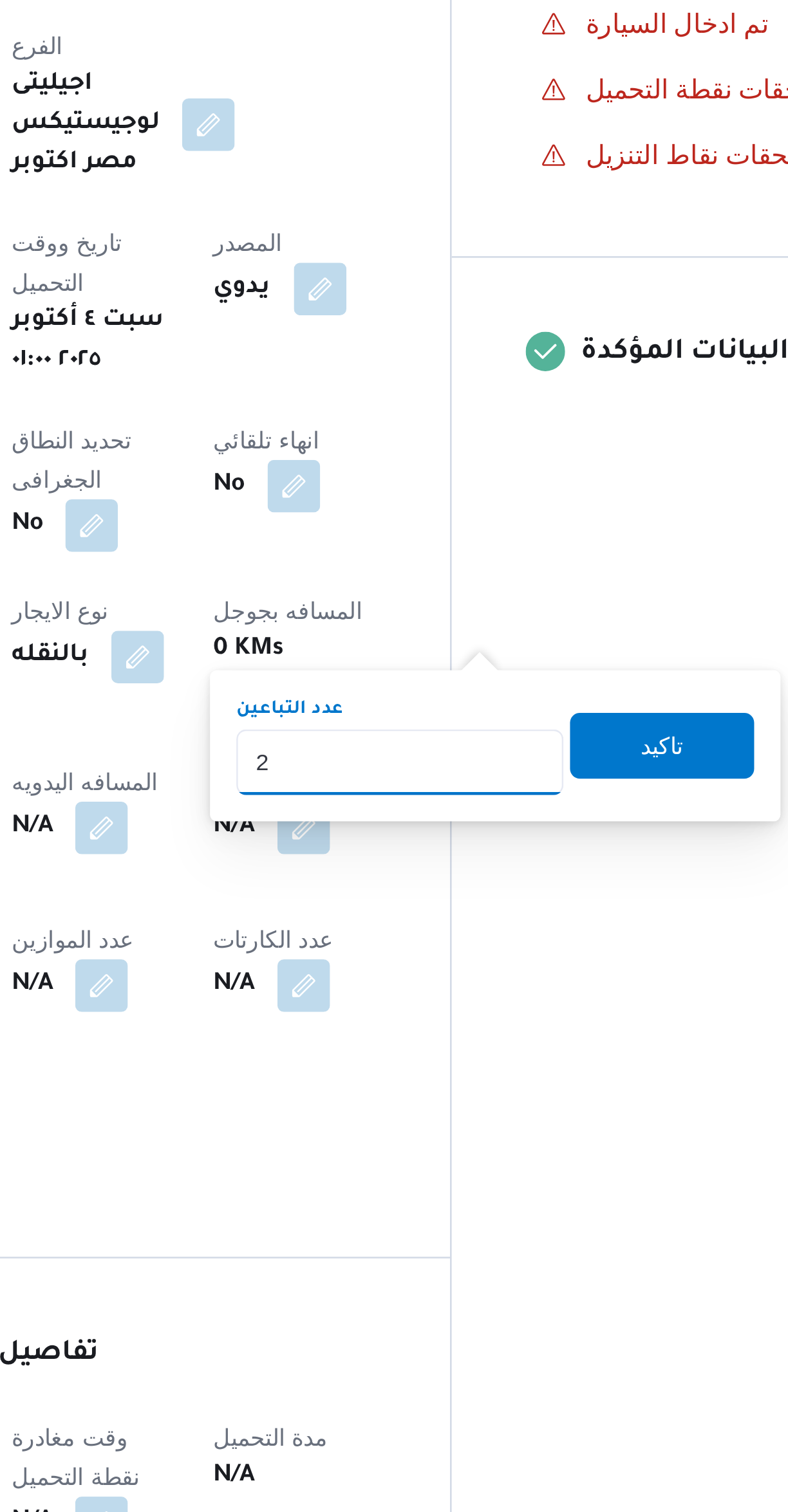
scroll to position [104, 0]
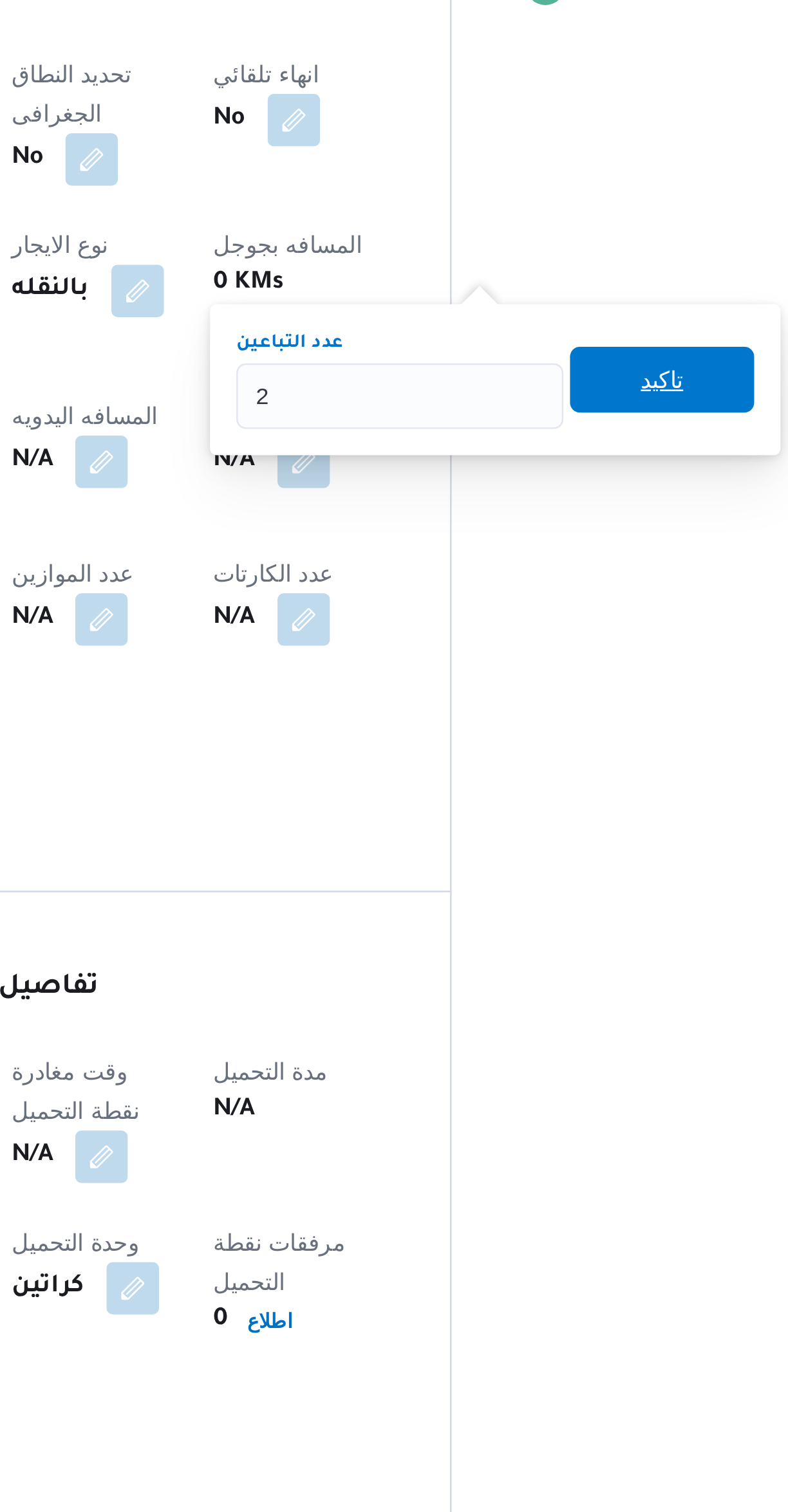
click at [549, 657] on span "تاكيد" at bounding box center [551, 665] width 72 height 26
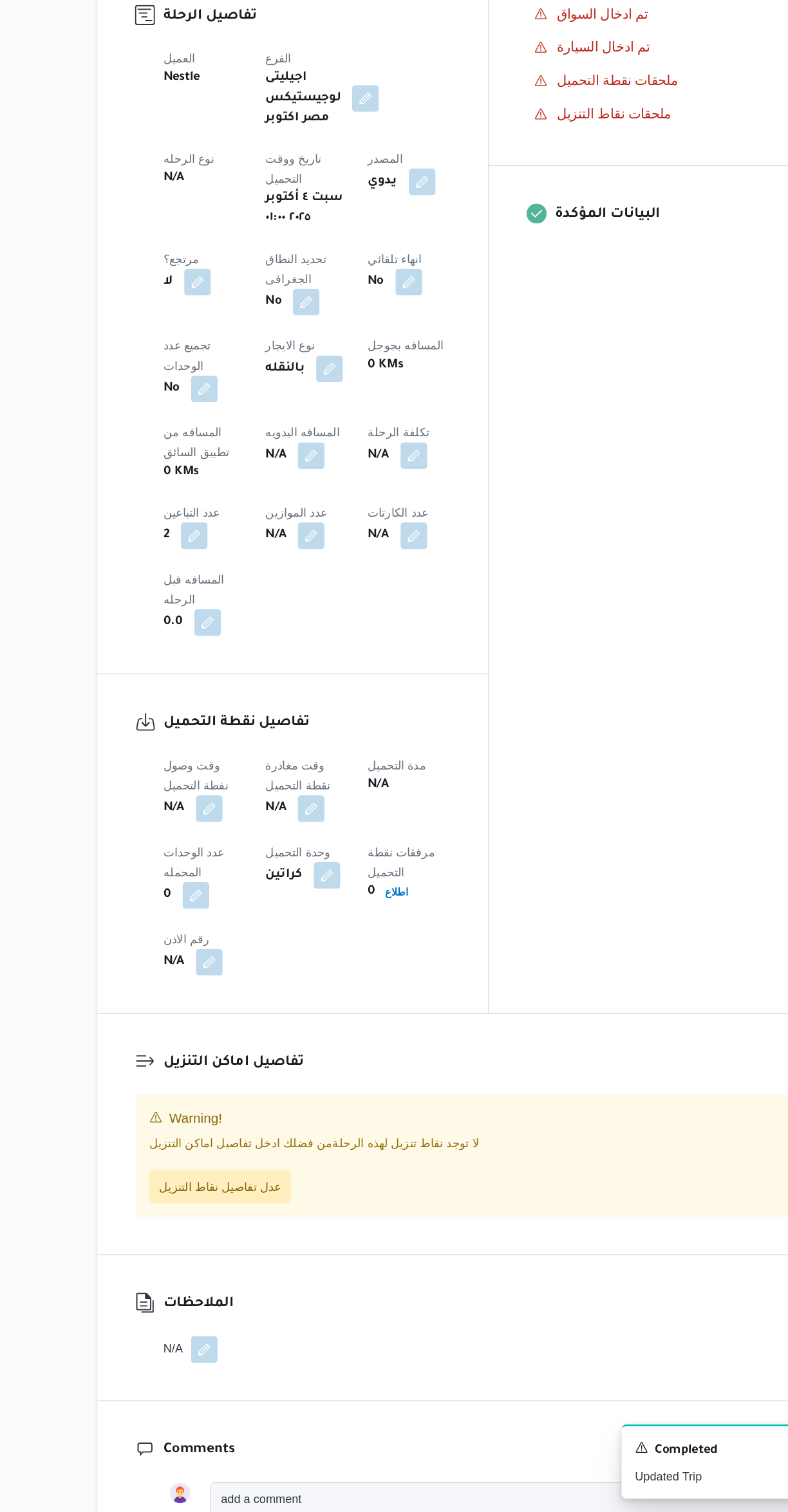
scroll to position [108, 0]
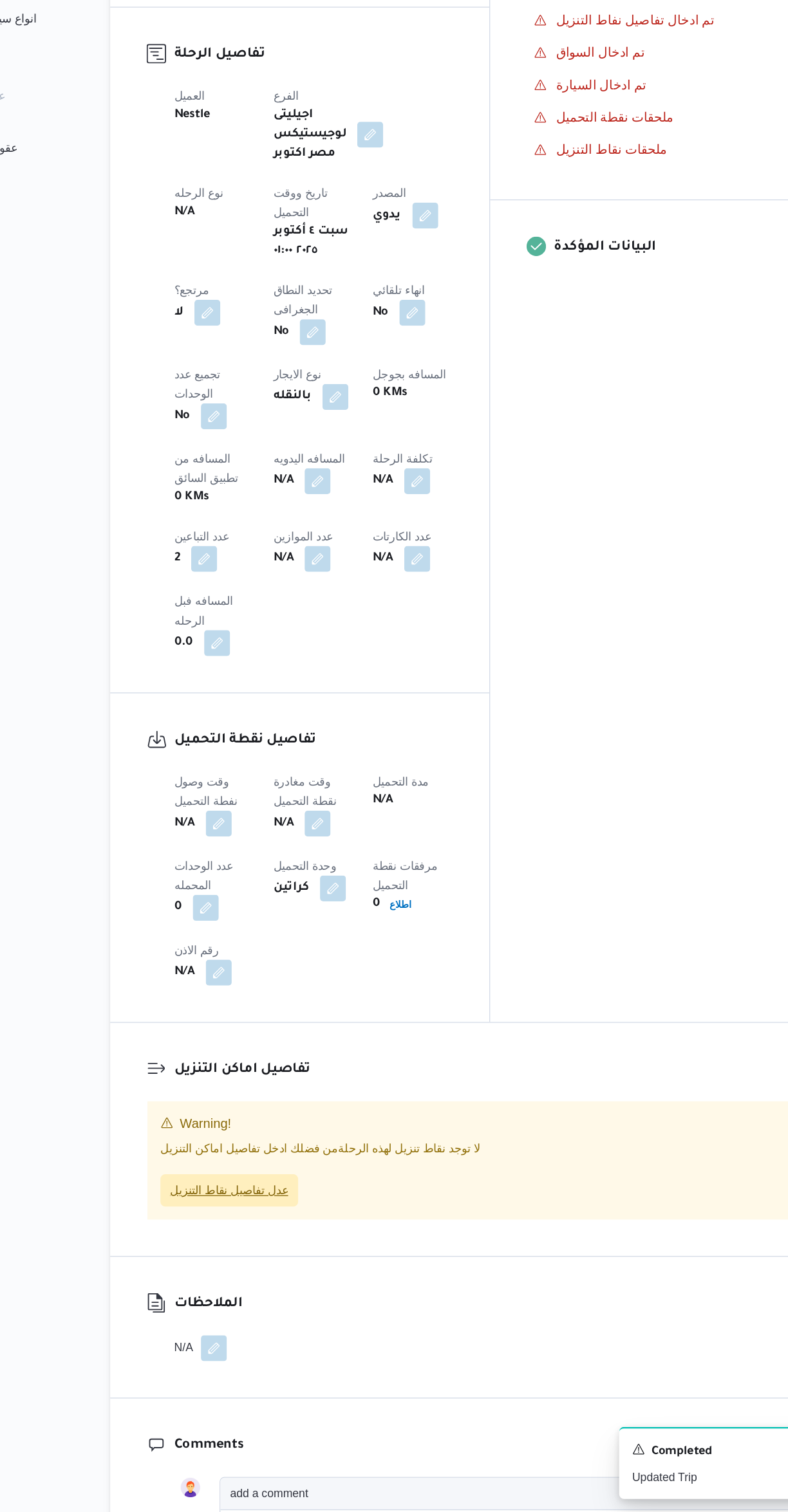
click at [281, 1249] on span "عدل تفاصيل نقاط التنزيل" at bounding box center [261, 1256] width 94 height 15
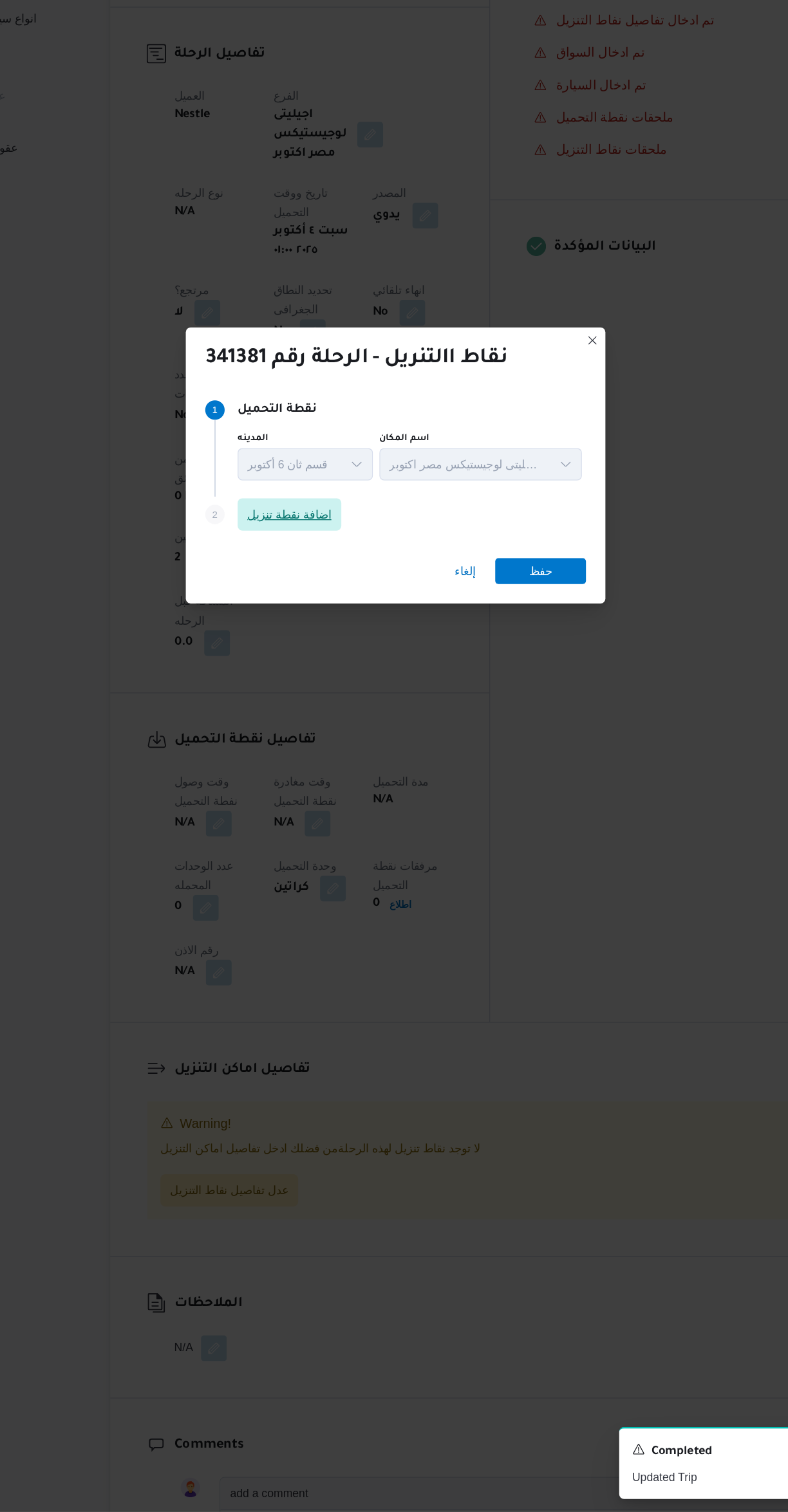
click at [334, 706] on span "اضافة نقطة تنزيل" at bounding box center [309, 718] width 83 height 26
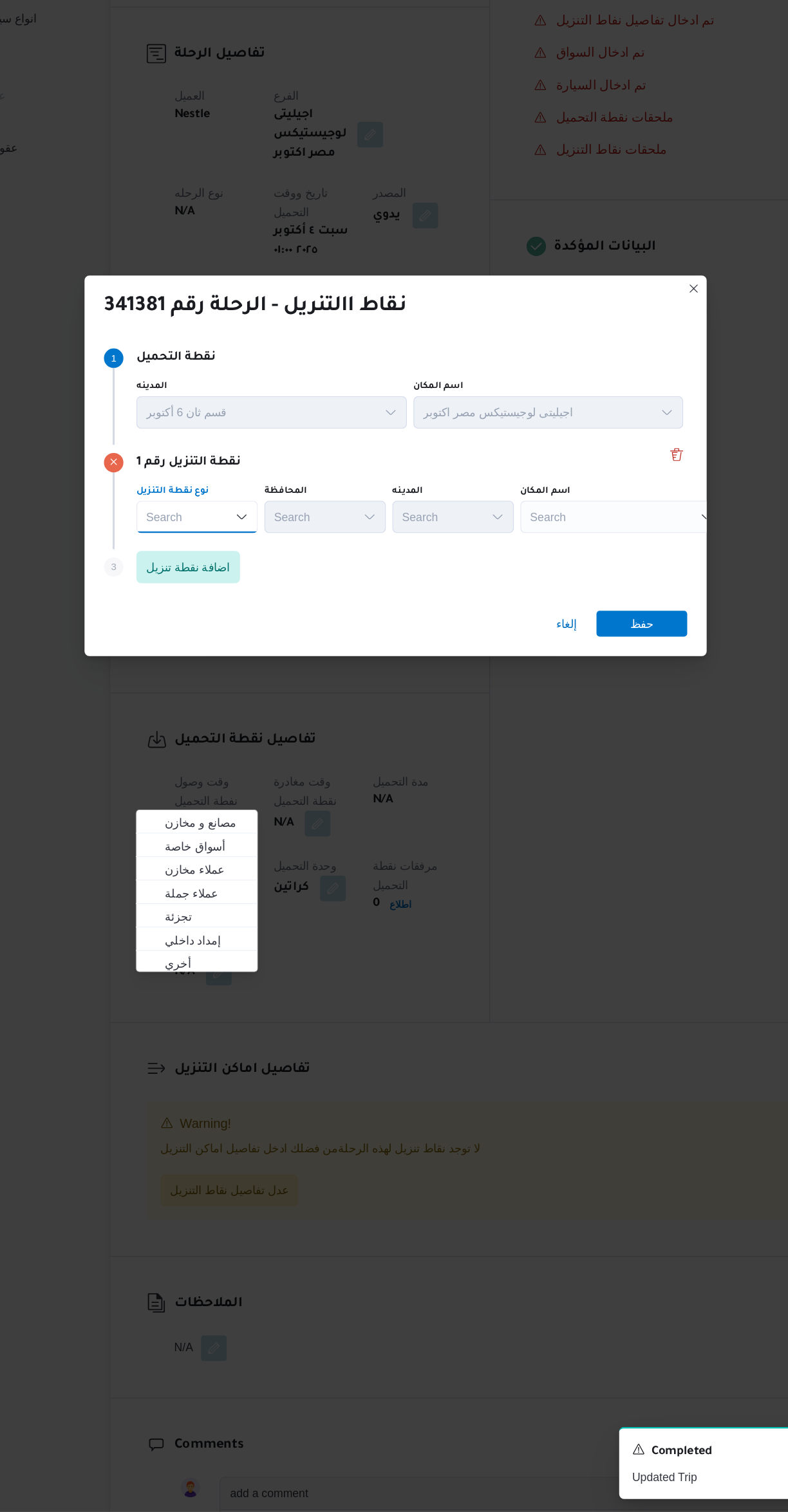
scroll to position [0, 0]
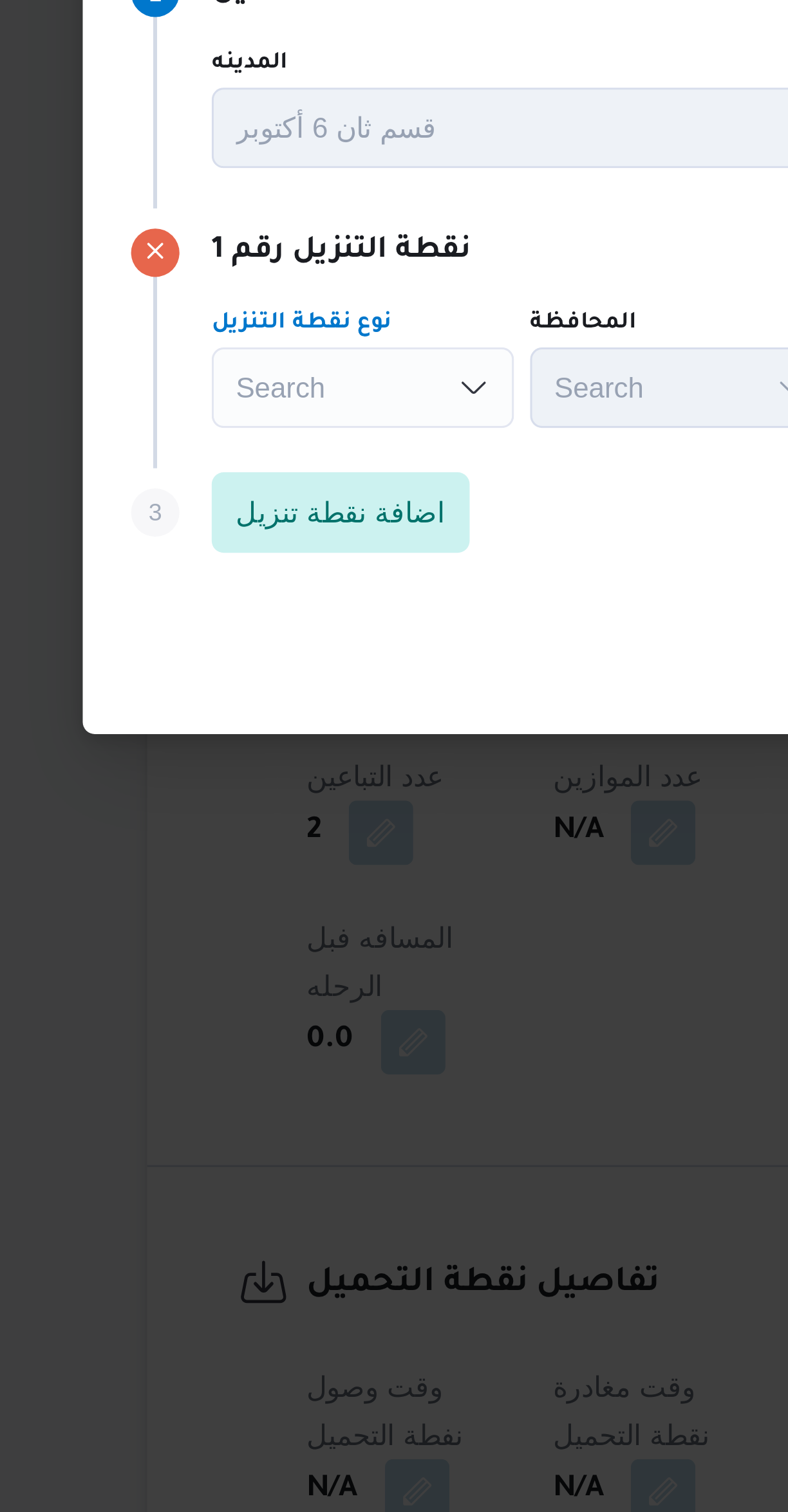
click at [267, 716] on icon "Open list of options" at bounding box center [271, 720] width 10 height 10
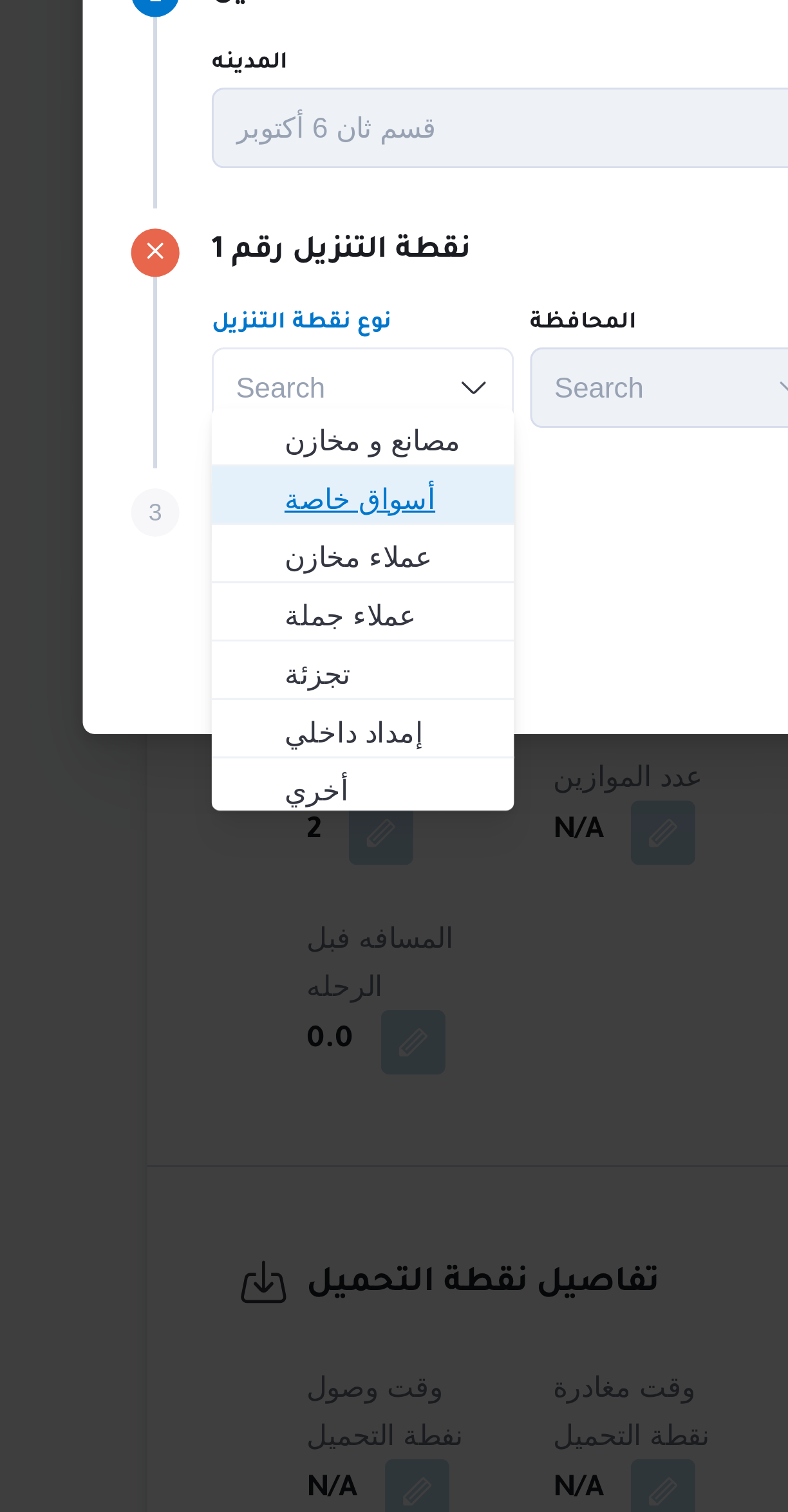
click at [261, 756] on span "أسواق خاصة" at bounding box center [243, 756] width 66 height 15
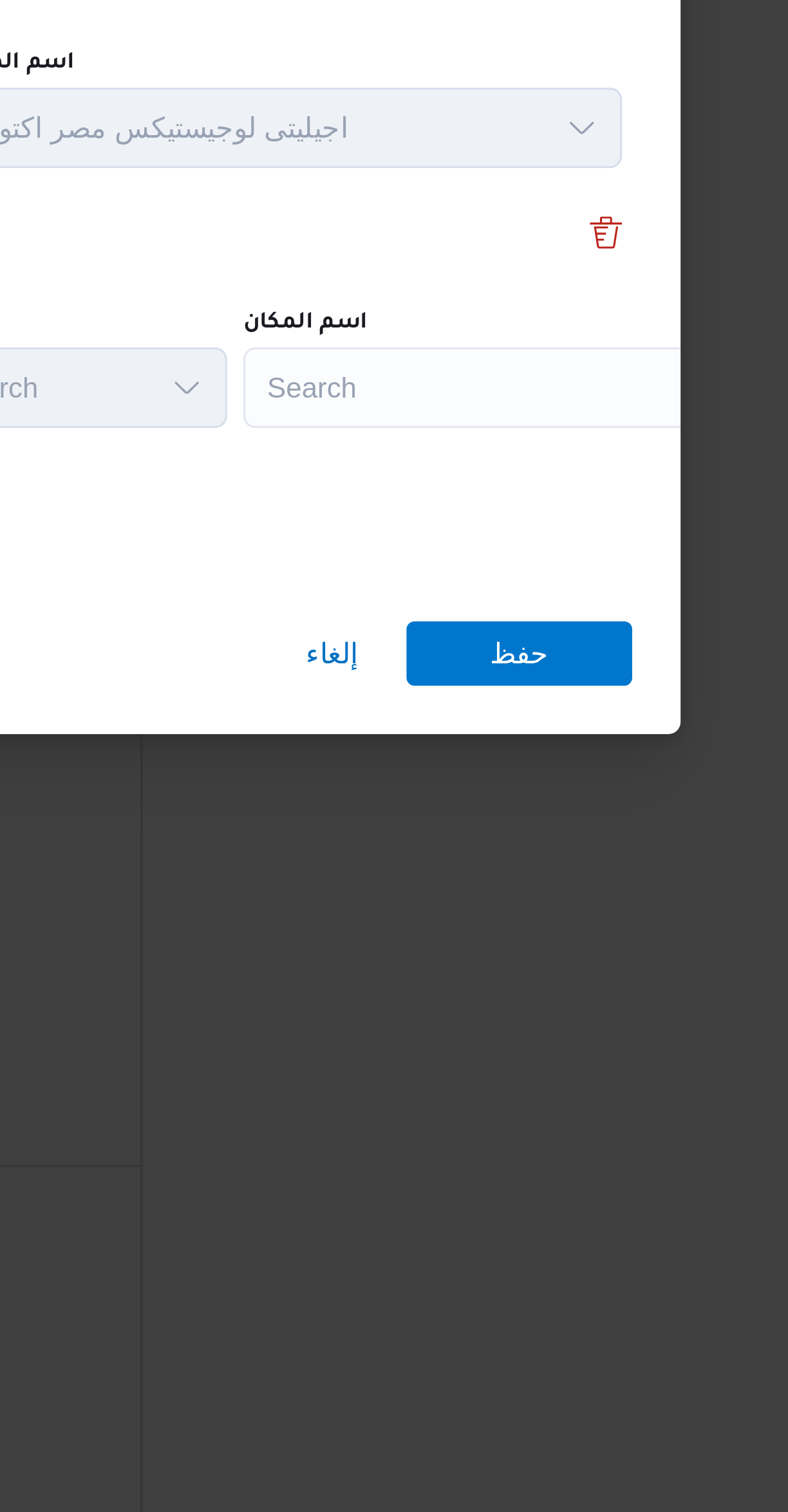
click at [583, 714] on div "Search" at bounding box center [581, 720] width 161 height 26
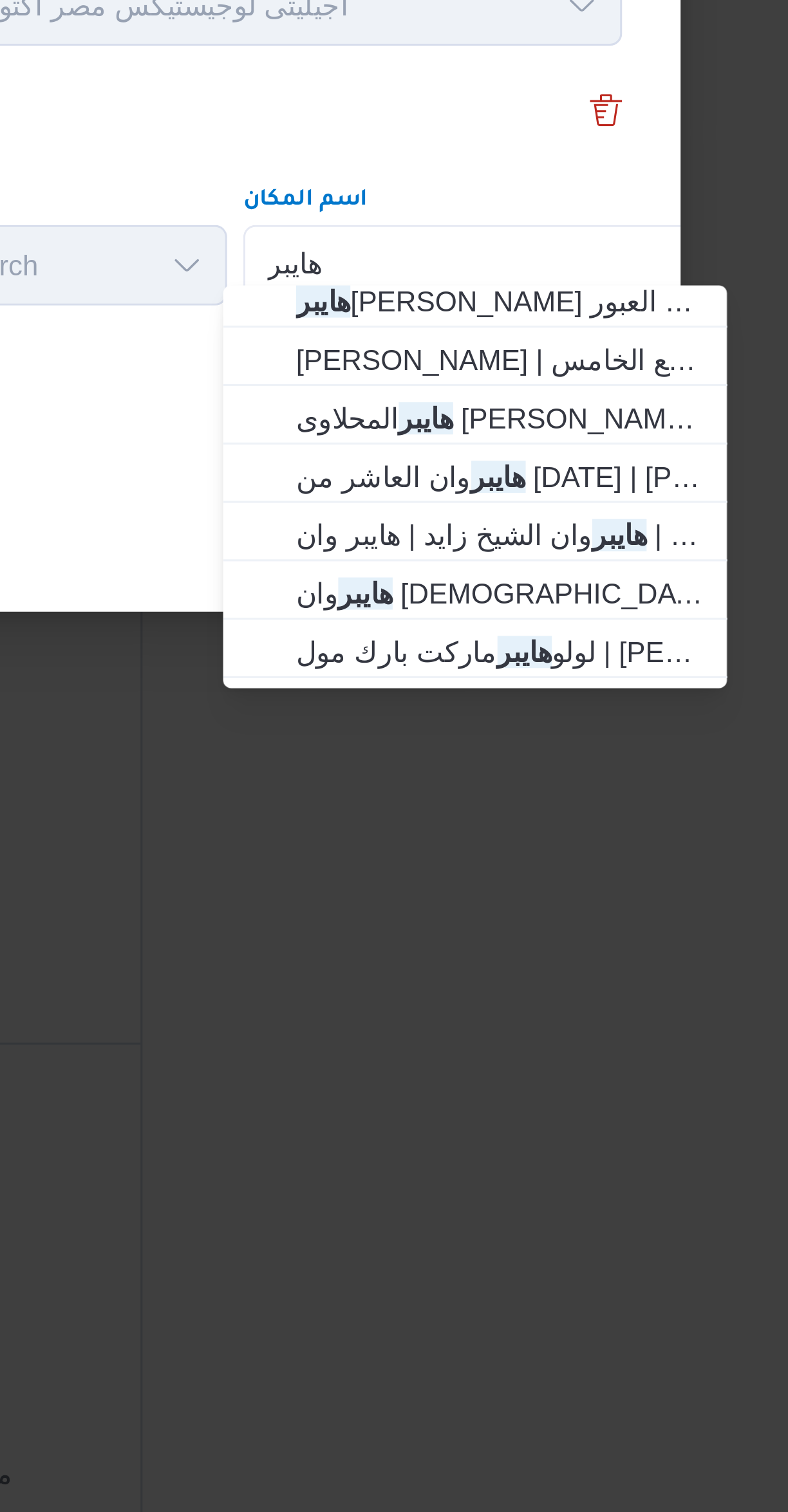
scroll to position [46, 0]
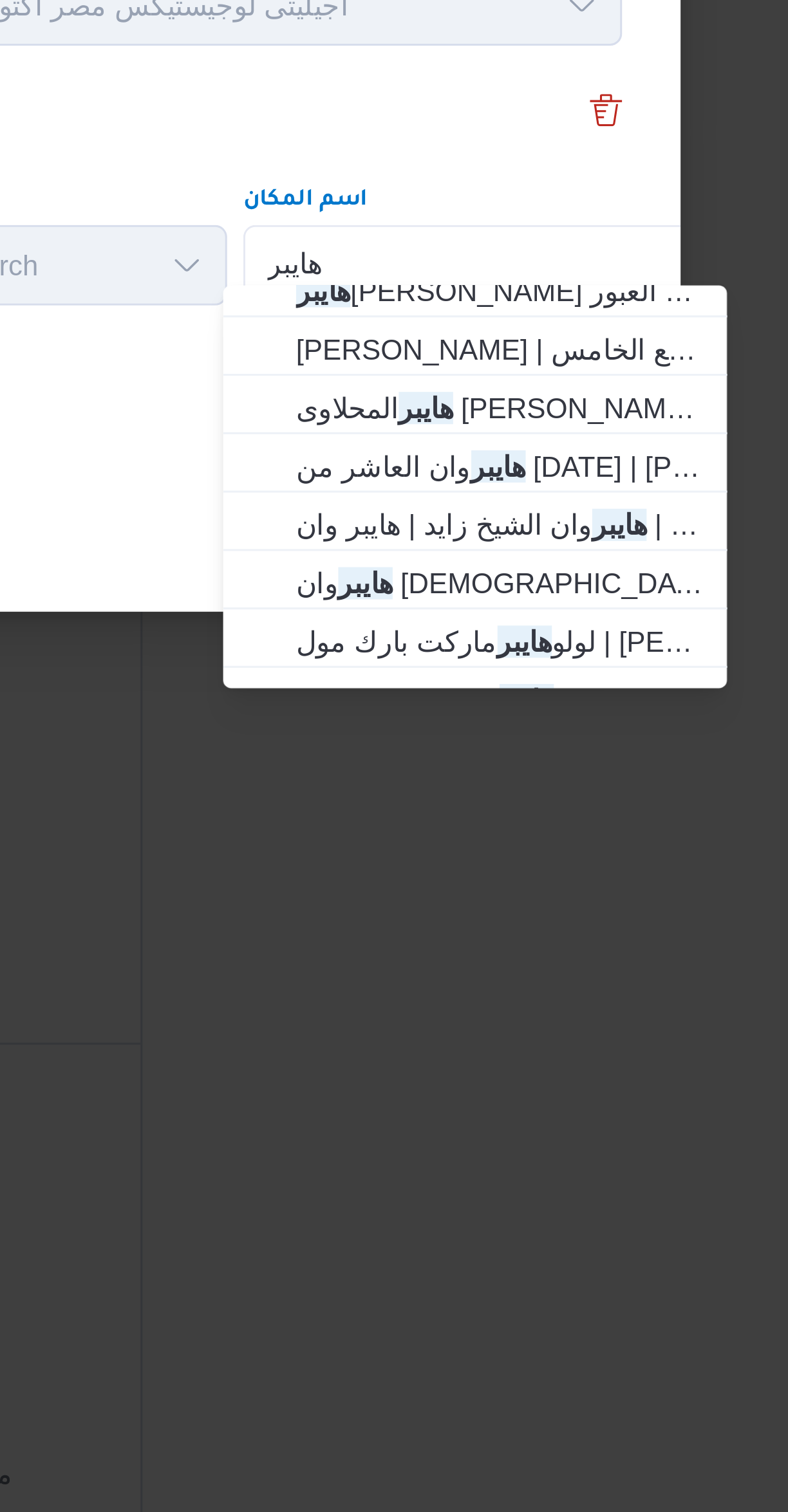
type input "هايبر"
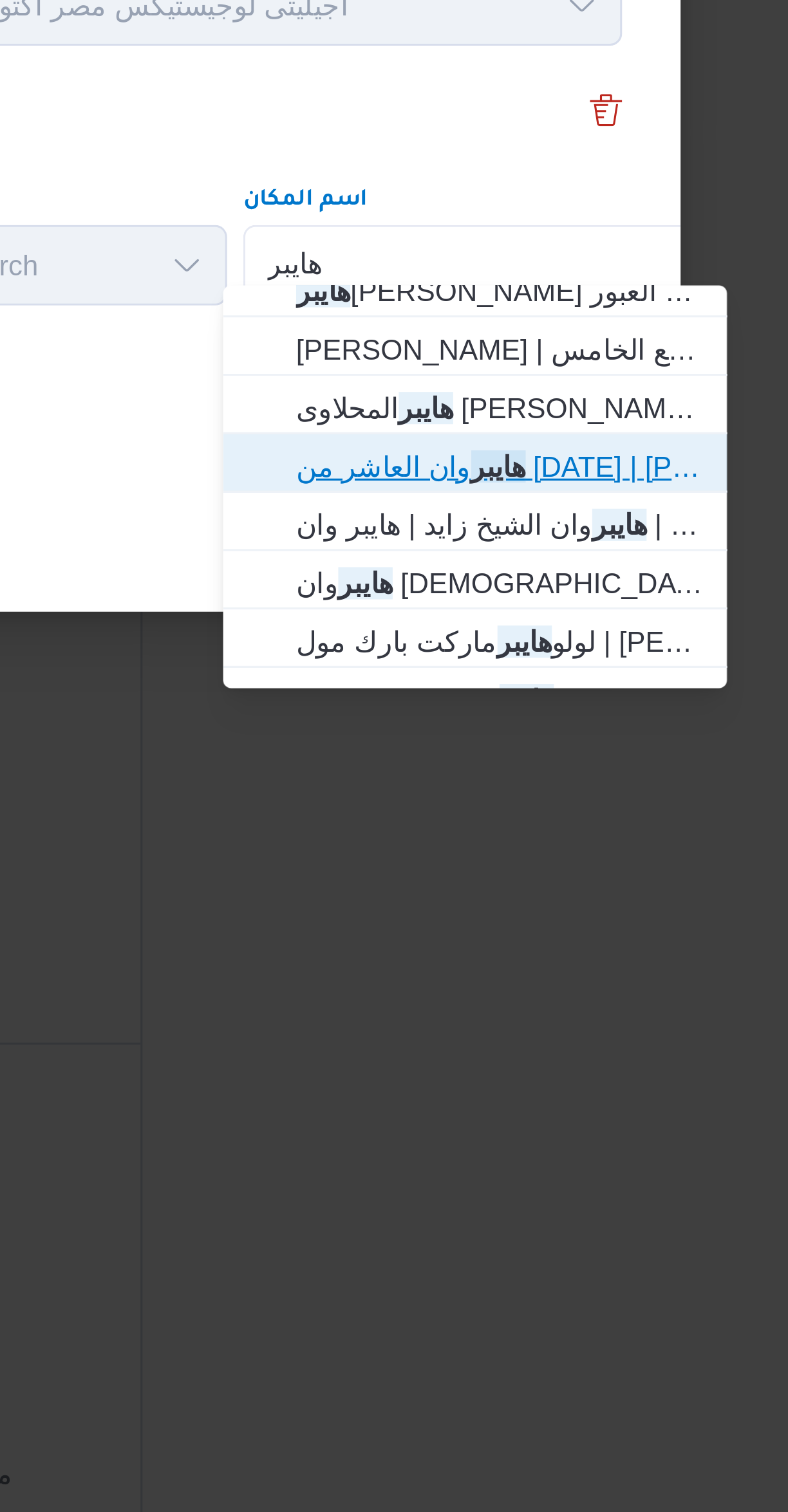
click at [620, 788] on span "هايبر وان العاشر من رمضان | هايبر وان العاشر من رمضان | null" at bounding box center [583, 785] width 130 height 15
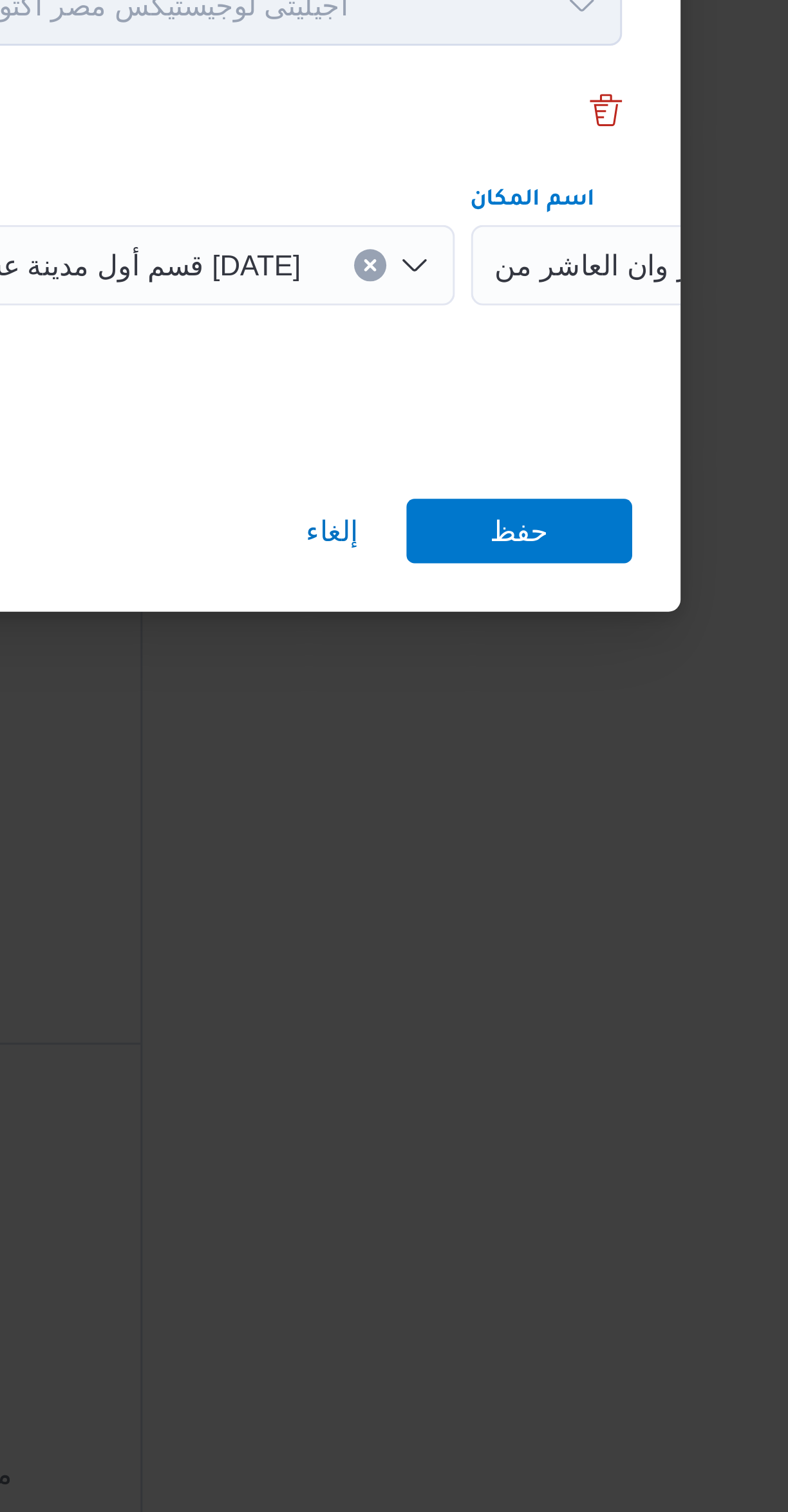
scroll to position [0, 67]
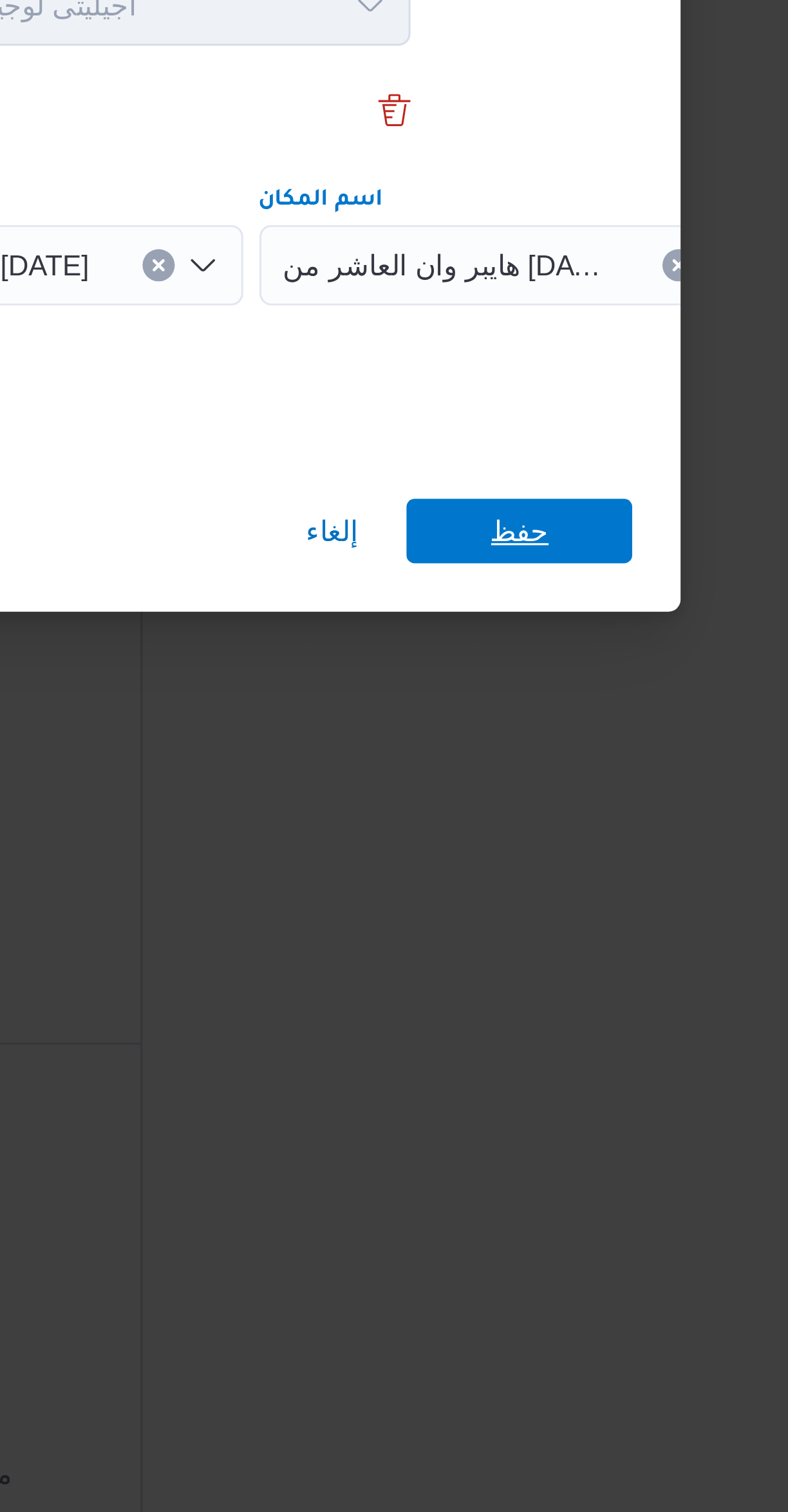
click at [606, 800] on span "حفظ" at bounding box center [589, 806] width 72 height 21
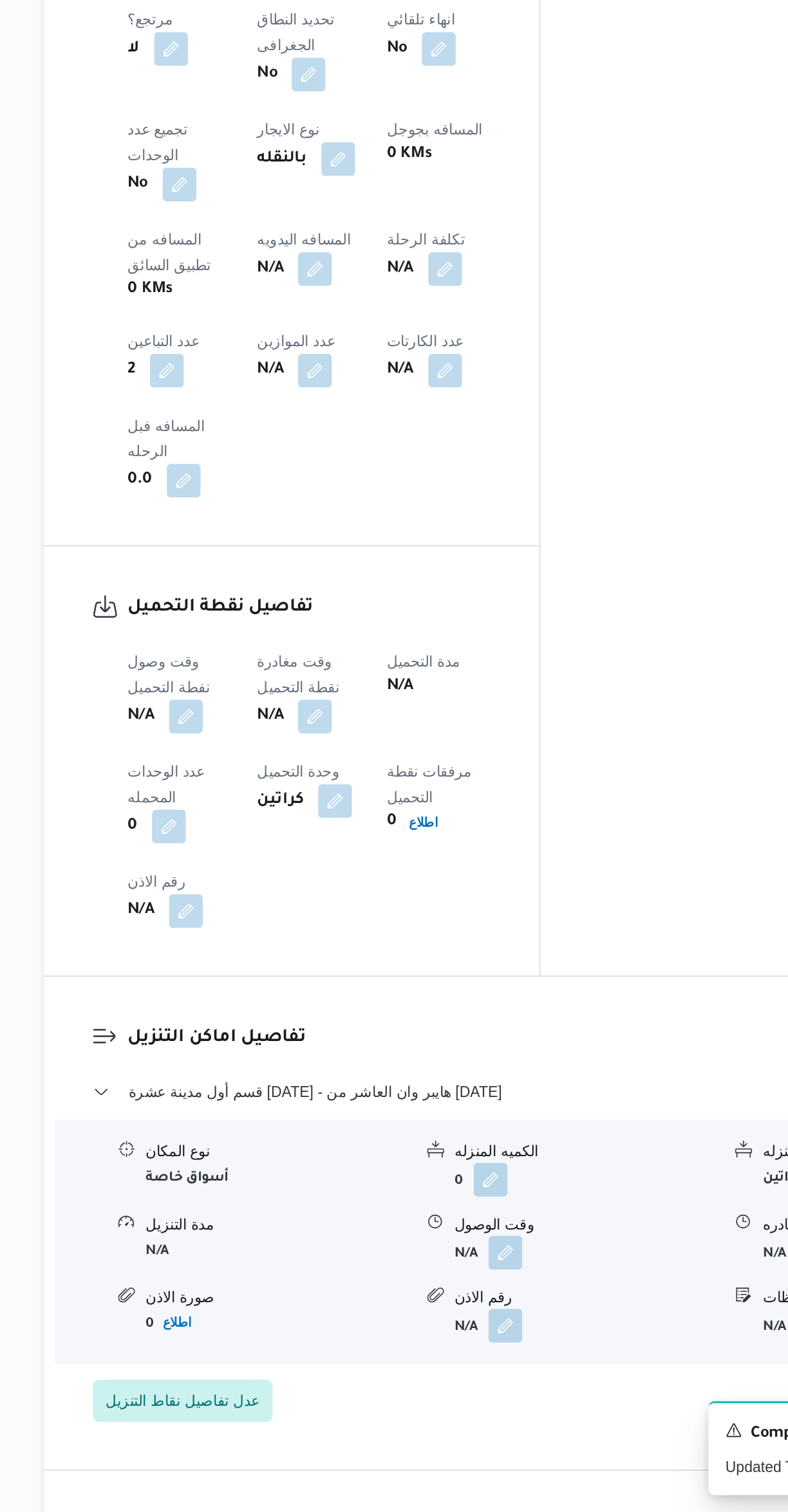
scroll to position [125, 0]
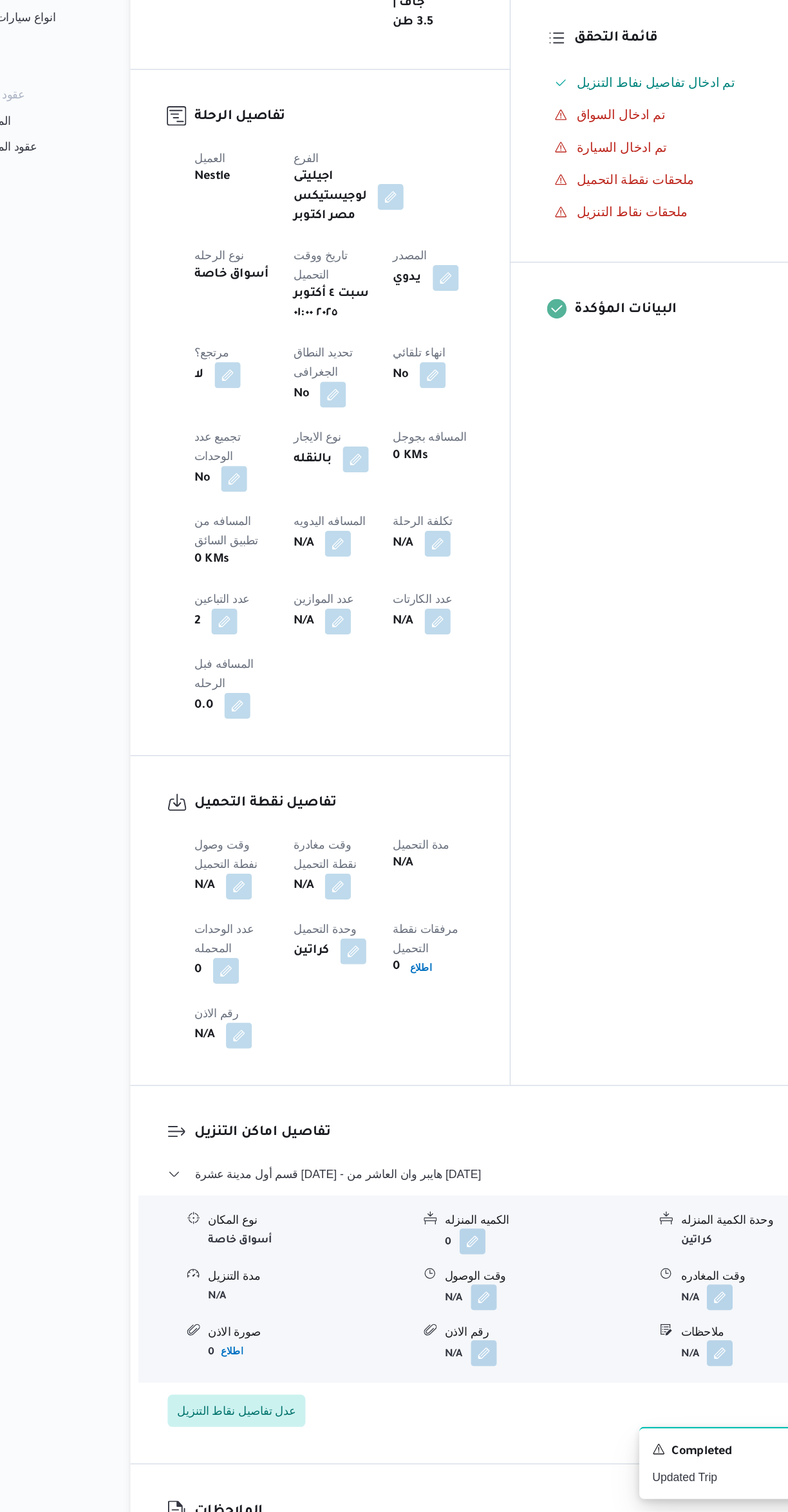
select select "ar"
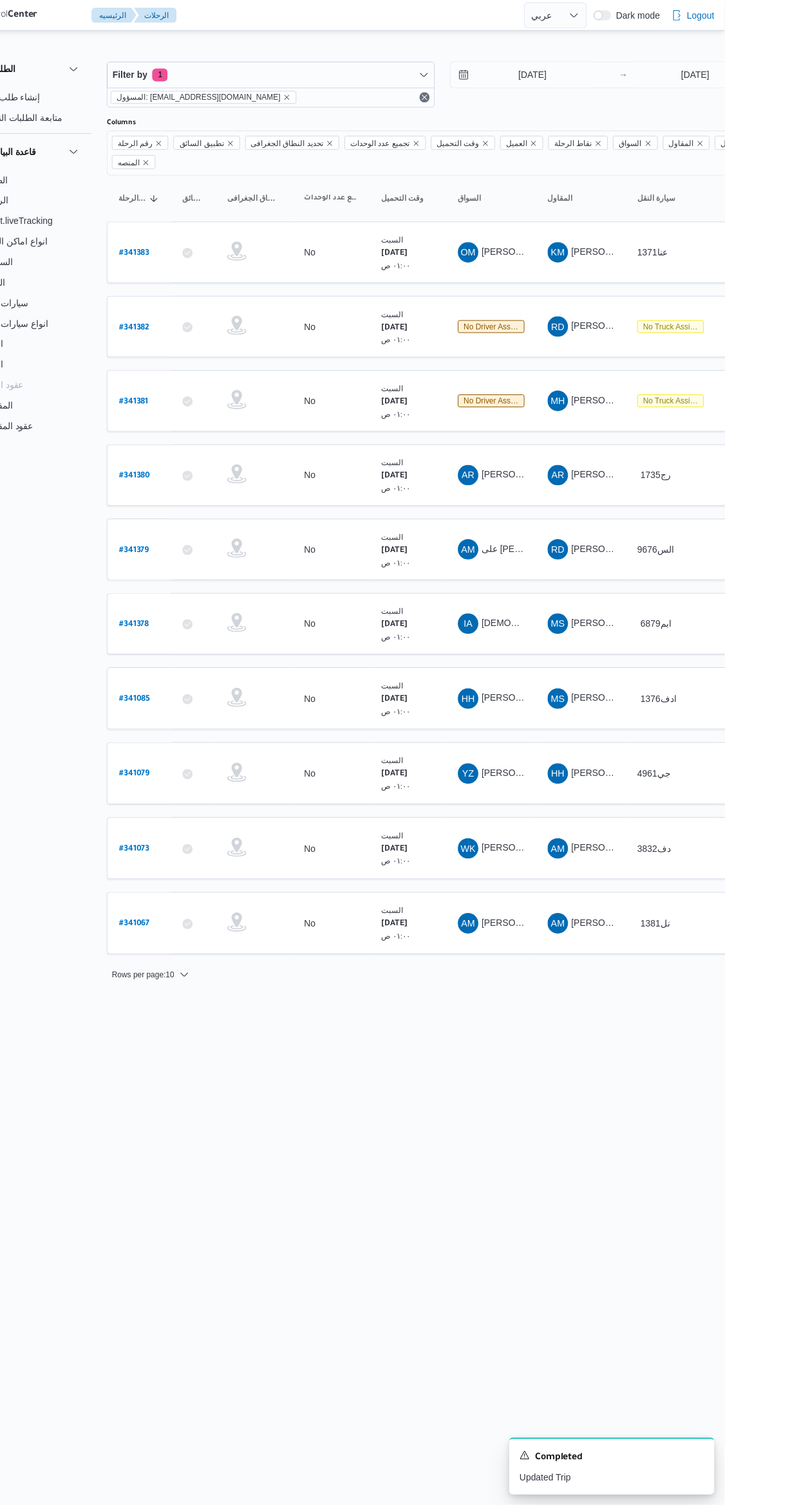
click at [195, 924] on b "# 341067" at bounding box center [195, 928] width 30 height 9
select select "ar"
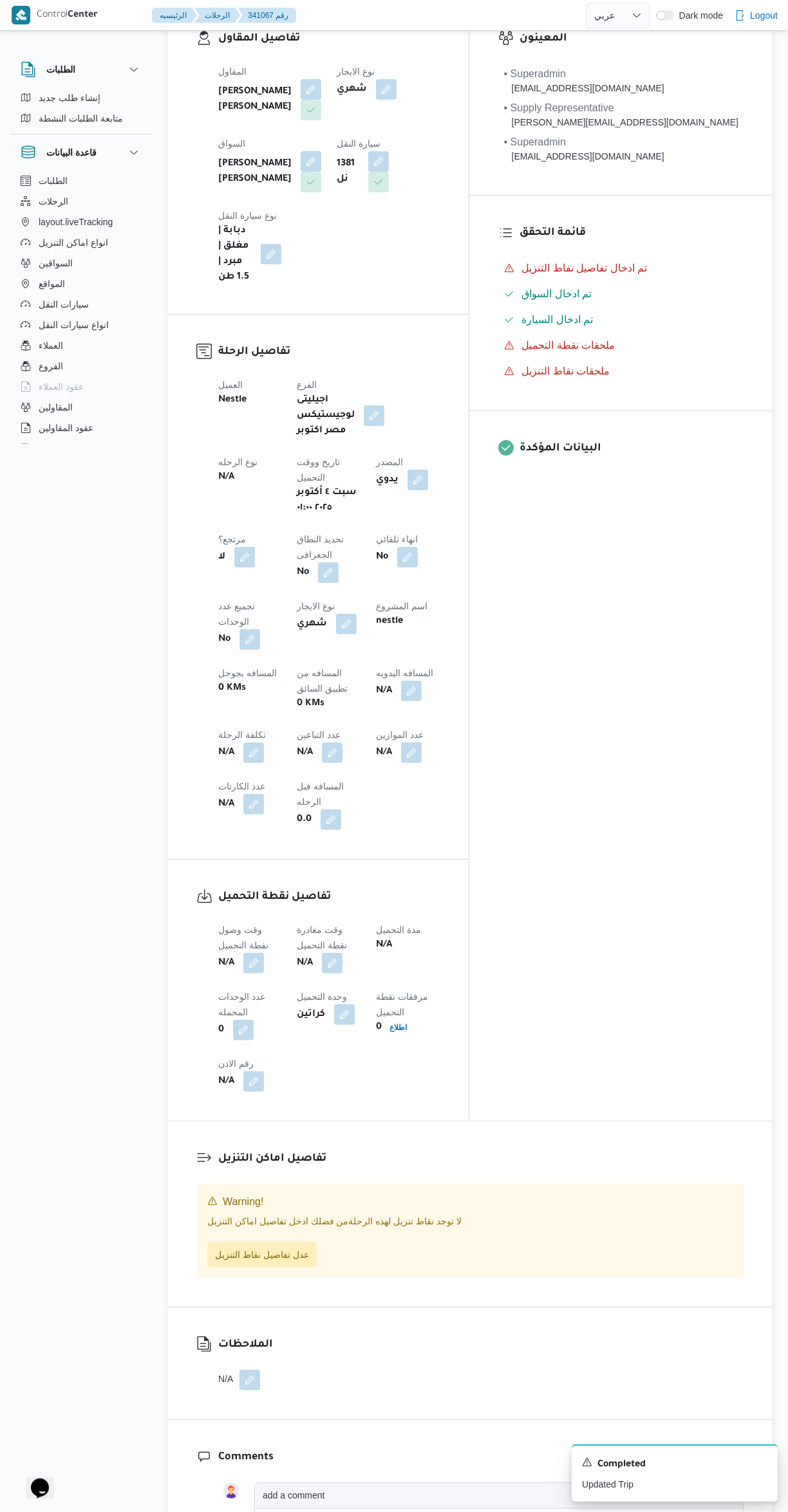
scroll to position [254, 0]
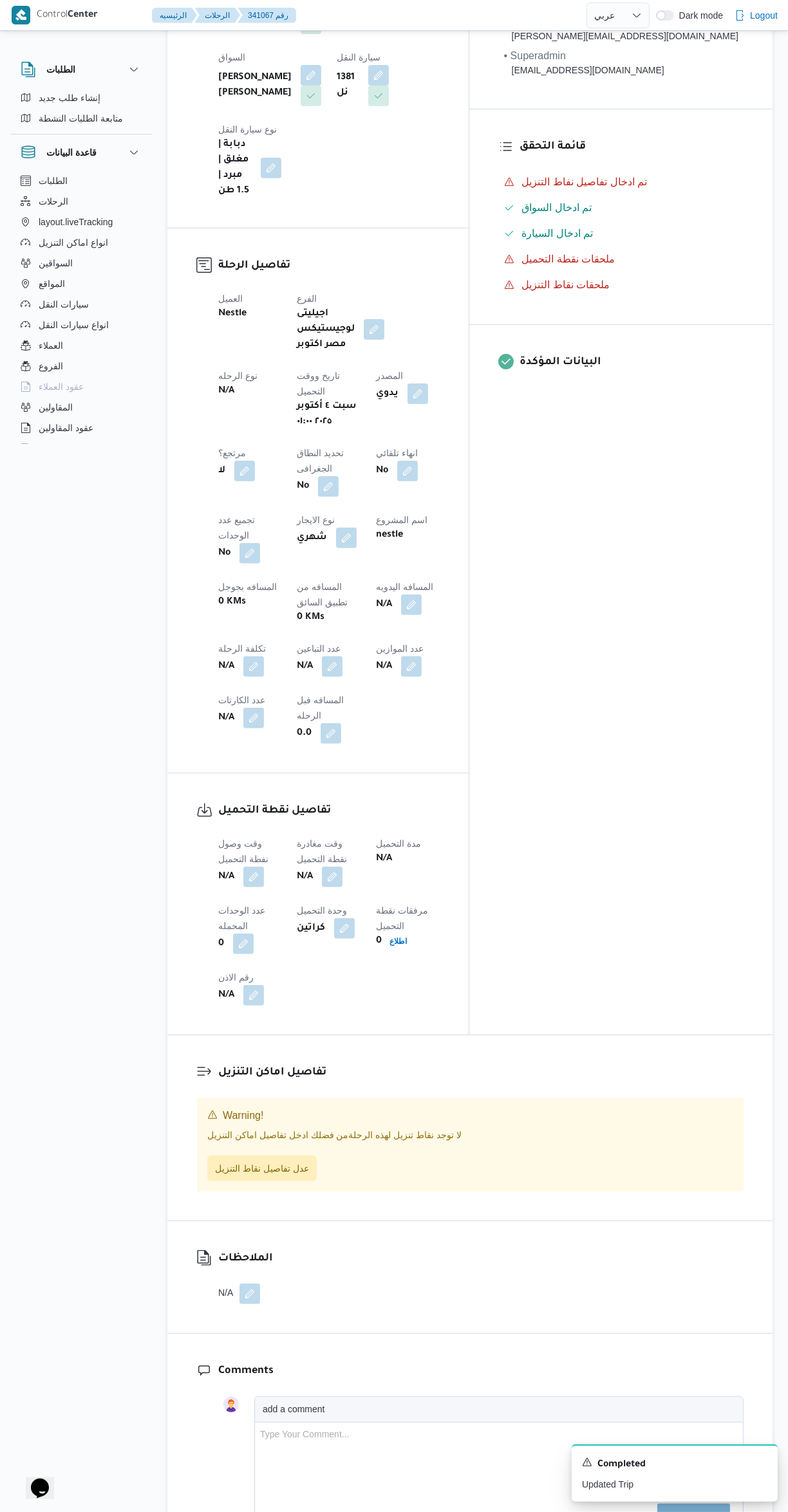
click at [264, 656] on button "button" at bounding box center [254, 666] width 21 height 21
click at [321, 656] on button "button" at bounding box center [332, 666] width 21 height 21
click at [230, 561] on input "عدد التباعين" at bounding box center [220, 563] width 128 height 26
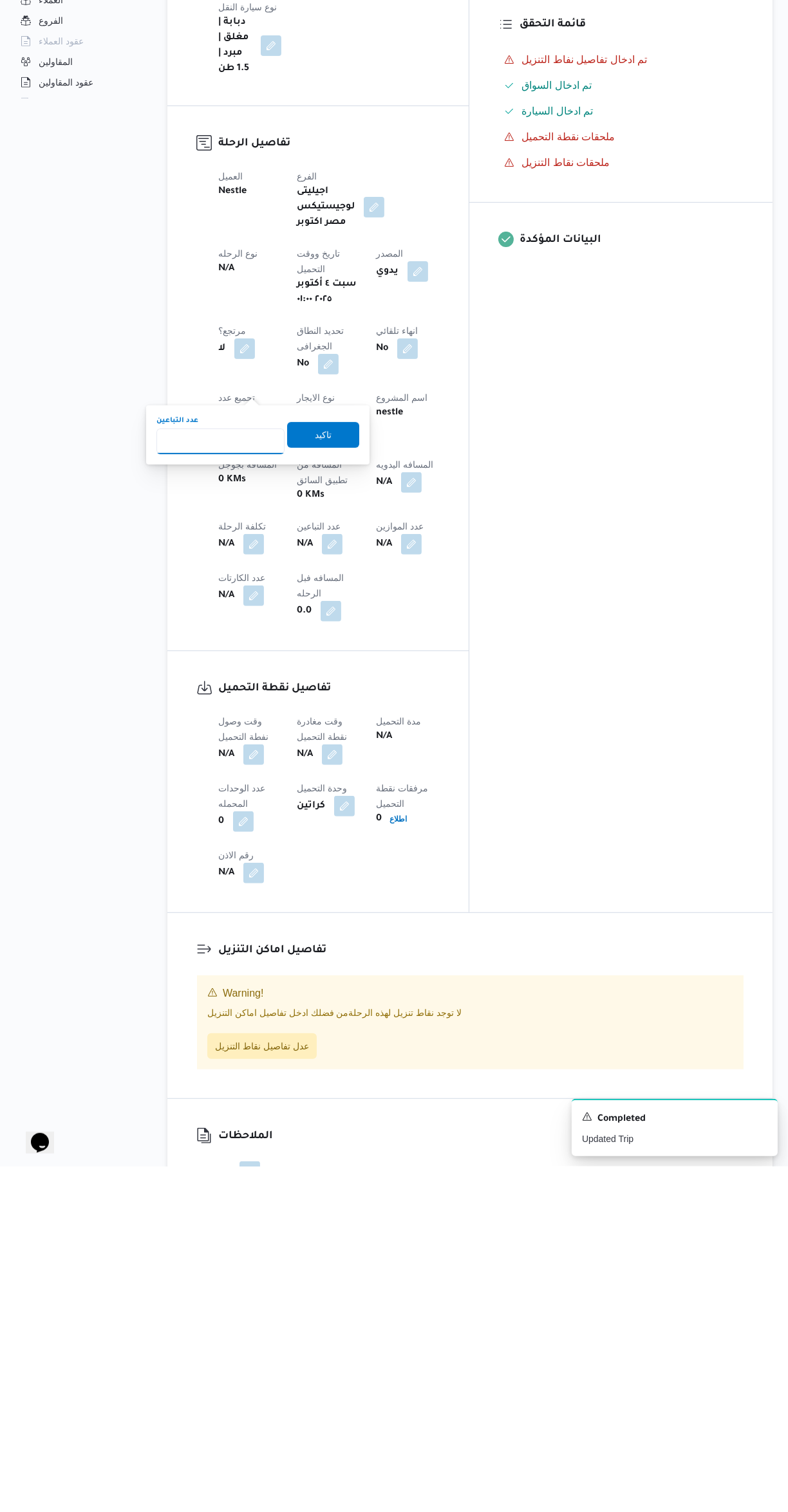
scroll to position [30, 0]
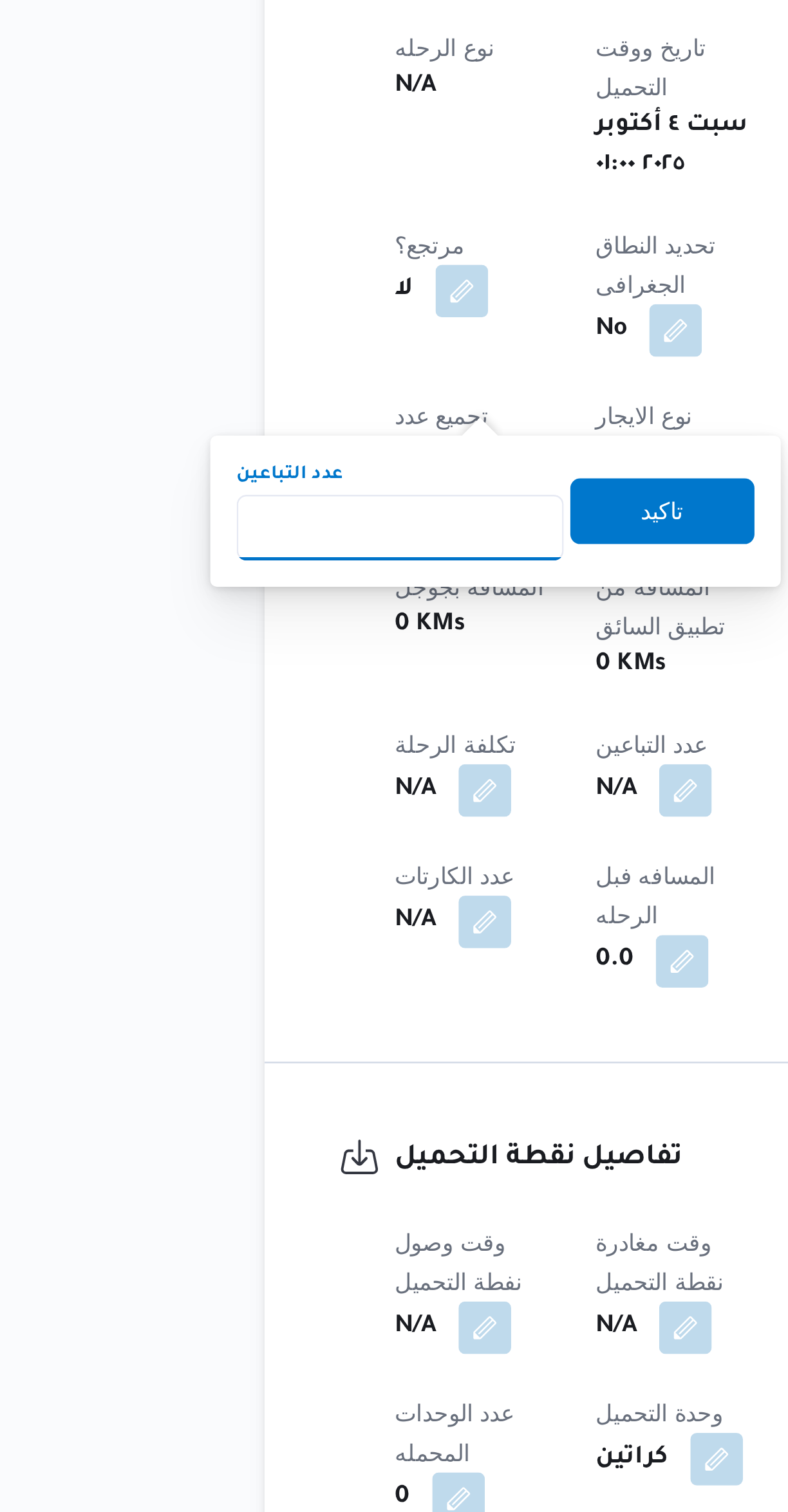
type input "1"
click at [331, 777] on span "تاكيد" at bounding box center [323, 780] width 72 height 26
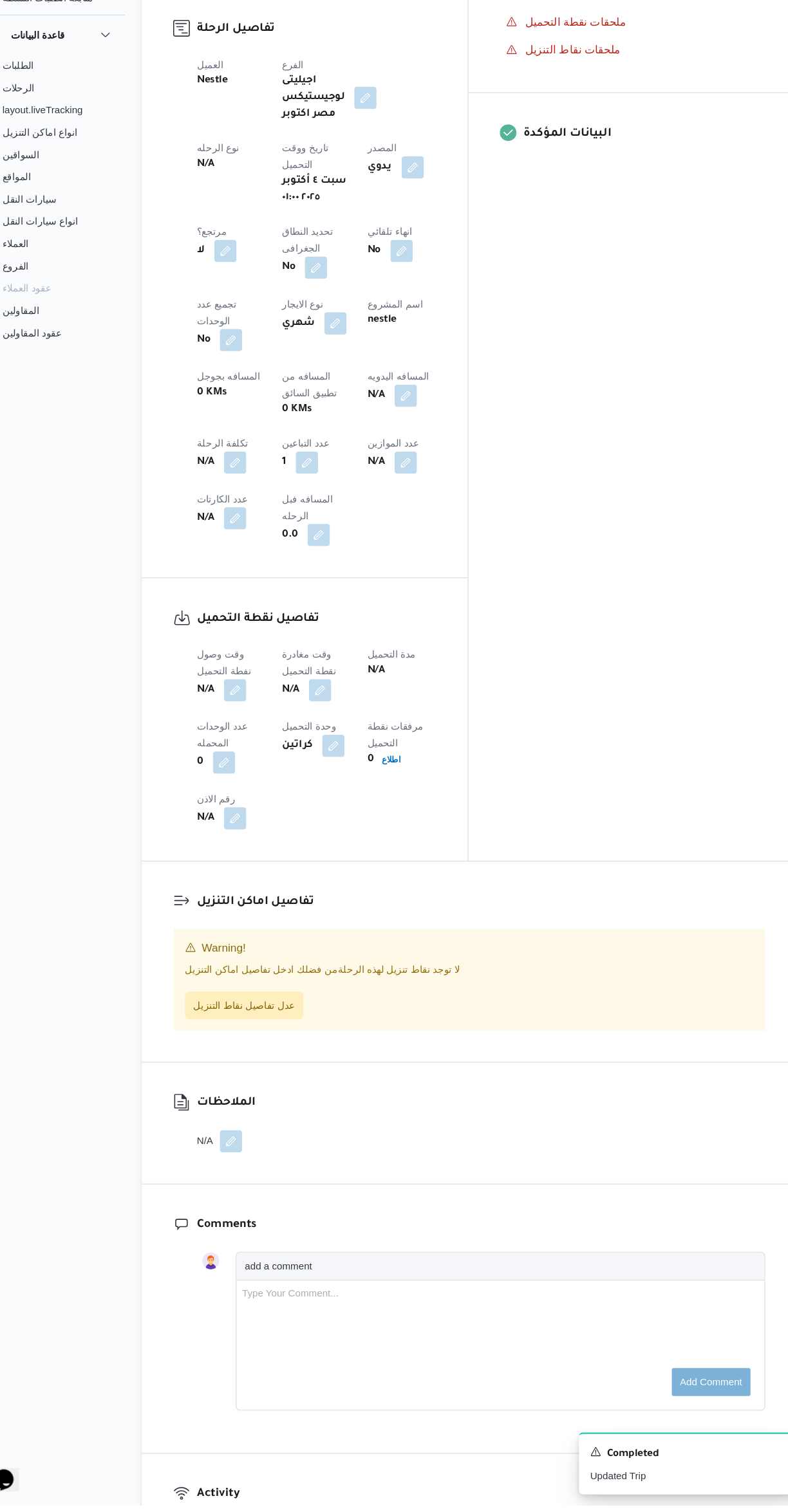
scroll to position [419, 0]
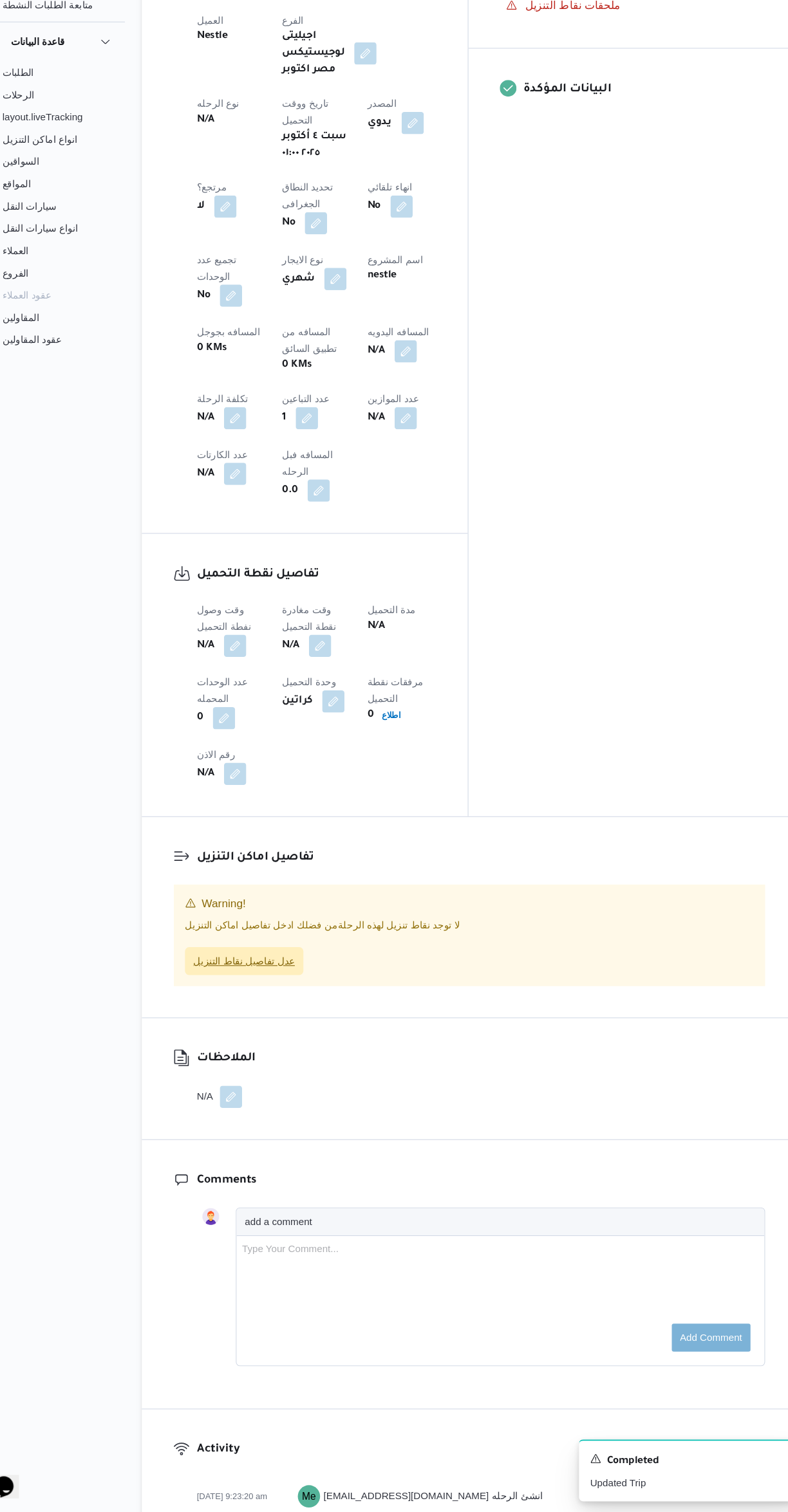
click at [269, 989] on span "عدل تفاصيل نقاط التنزيل" at bounding box center [261, 1002] width 109 height 26
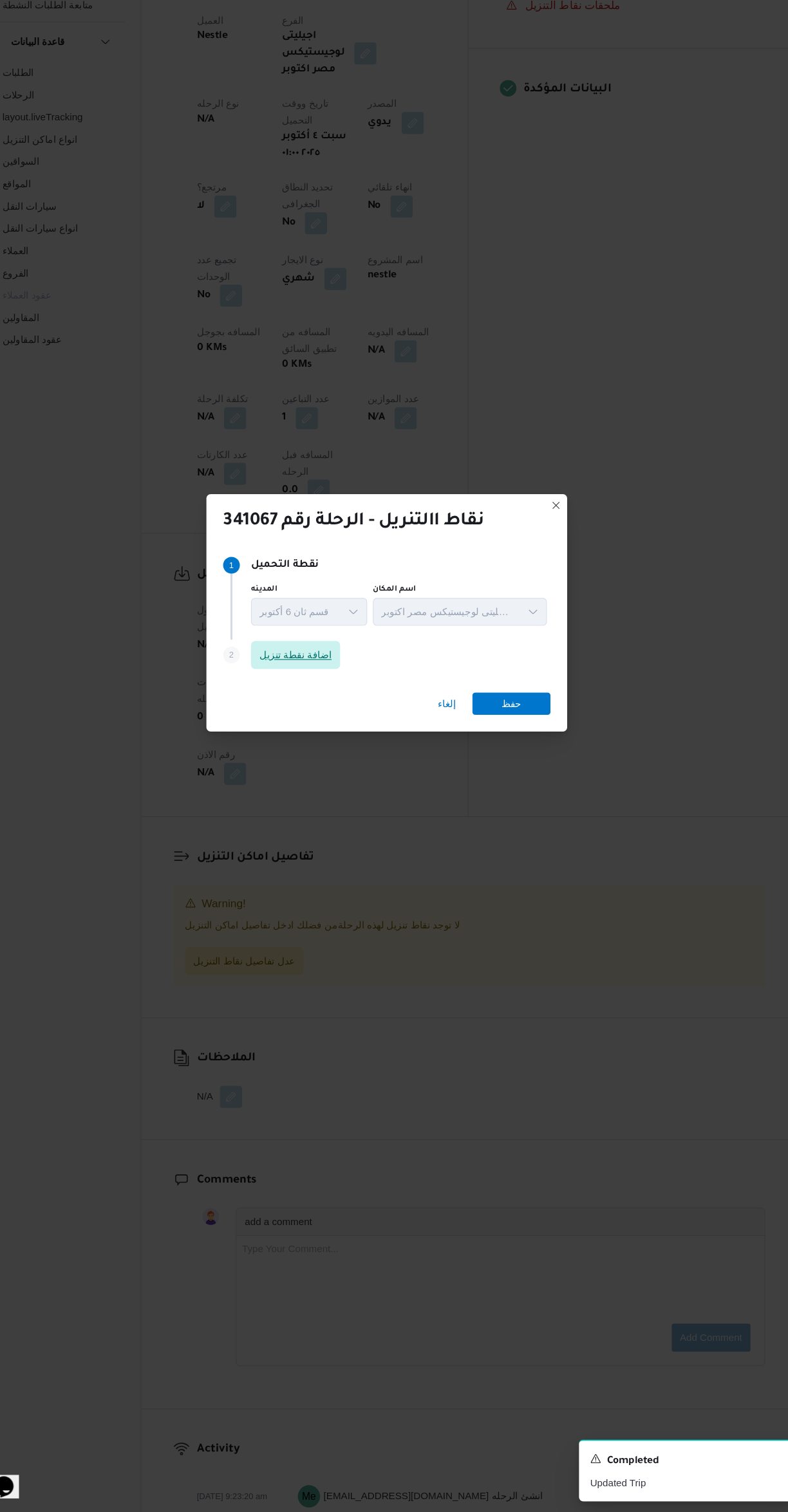
click at [326, 717] on span "اضافة نقطة تنزيل" at bounding box center [309, 719] width 67 height 15
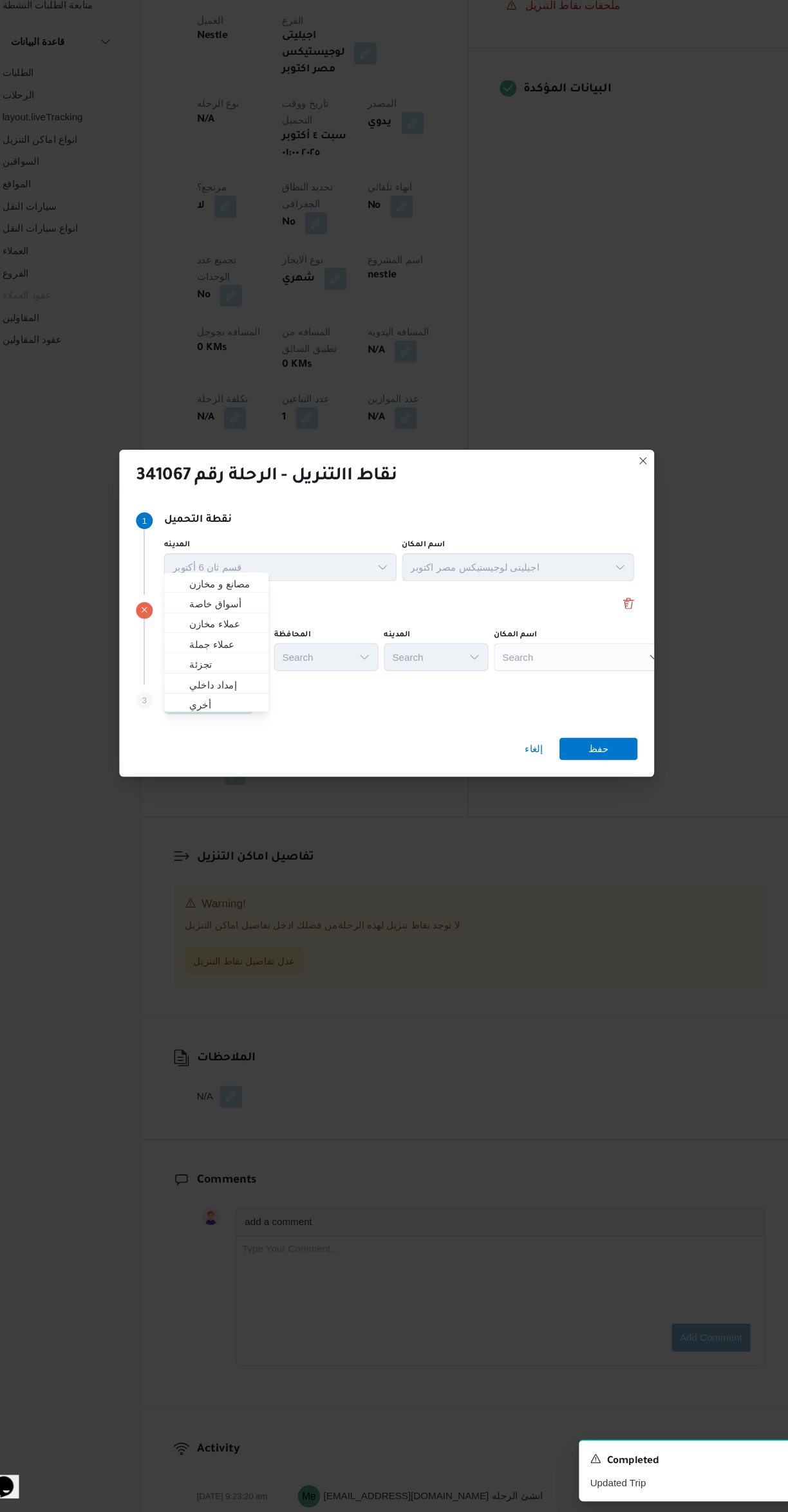
scroll to position [0, 0]
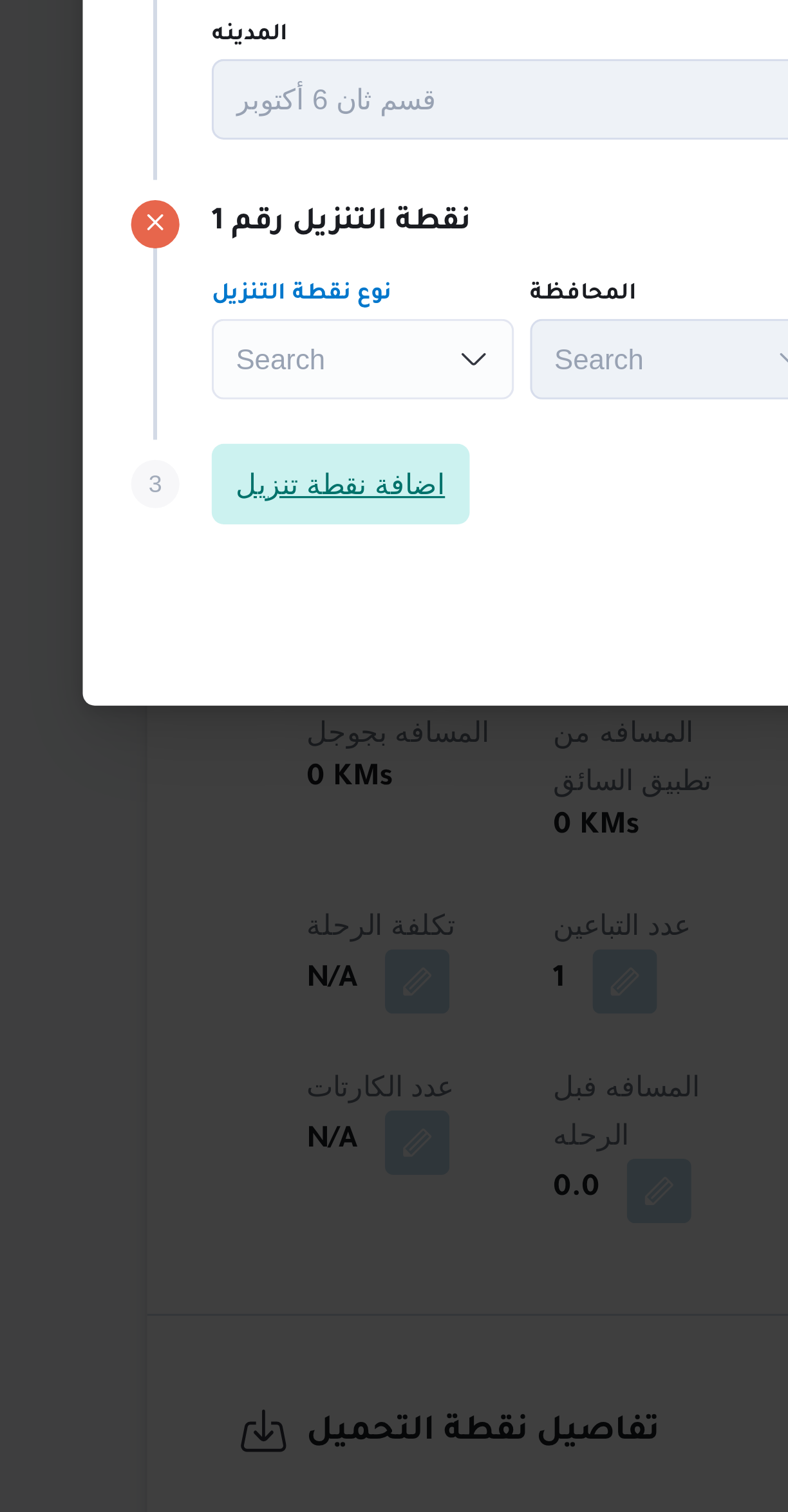
click at [255, 752] on span "اضافة نقطة تنزيل" at bounding box center [229, 760] width 83 height 26
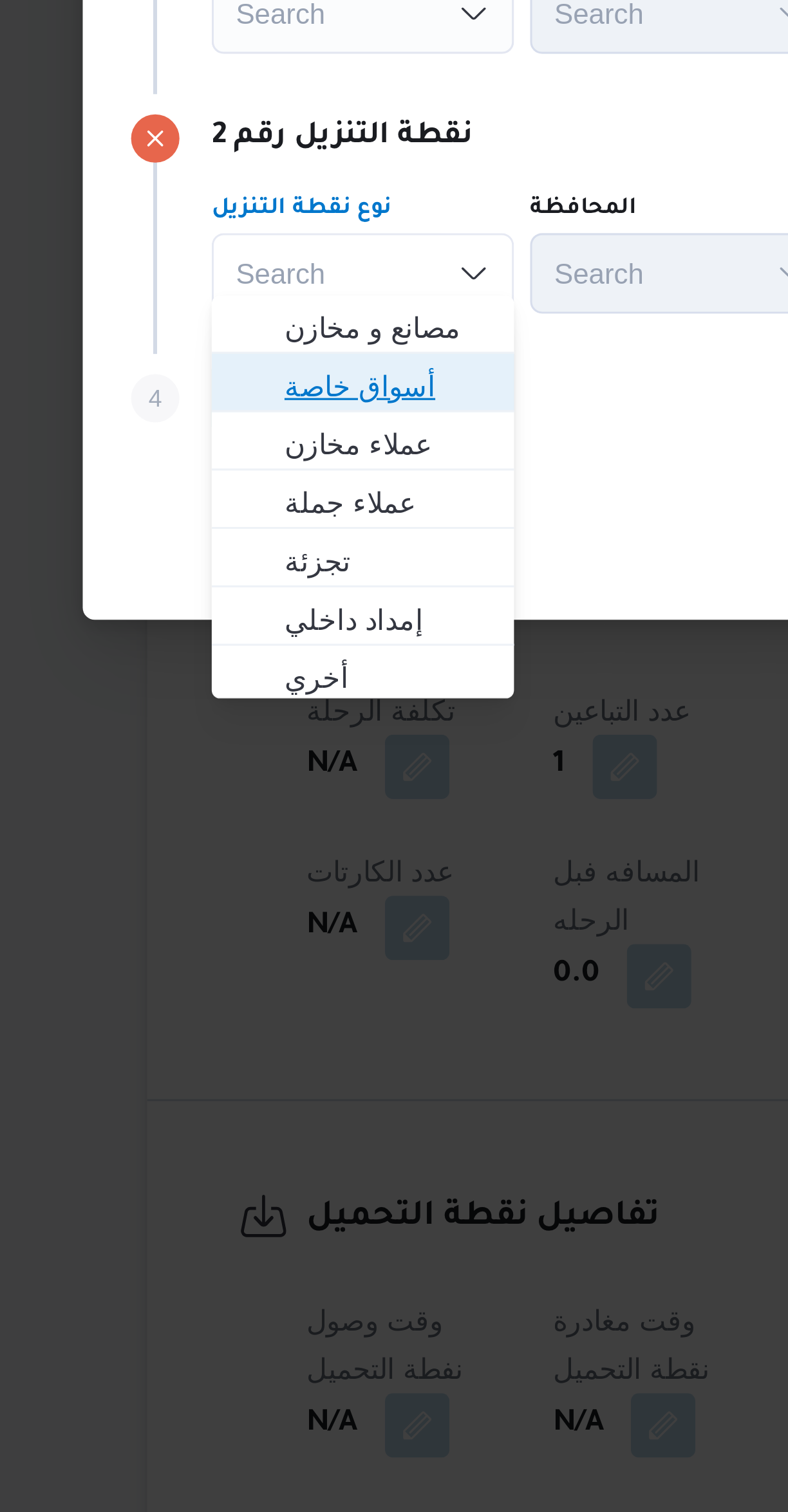
click at [262, 795] on span "أسواق خاصة" at bounding box center [243, 798] width 66 height 15
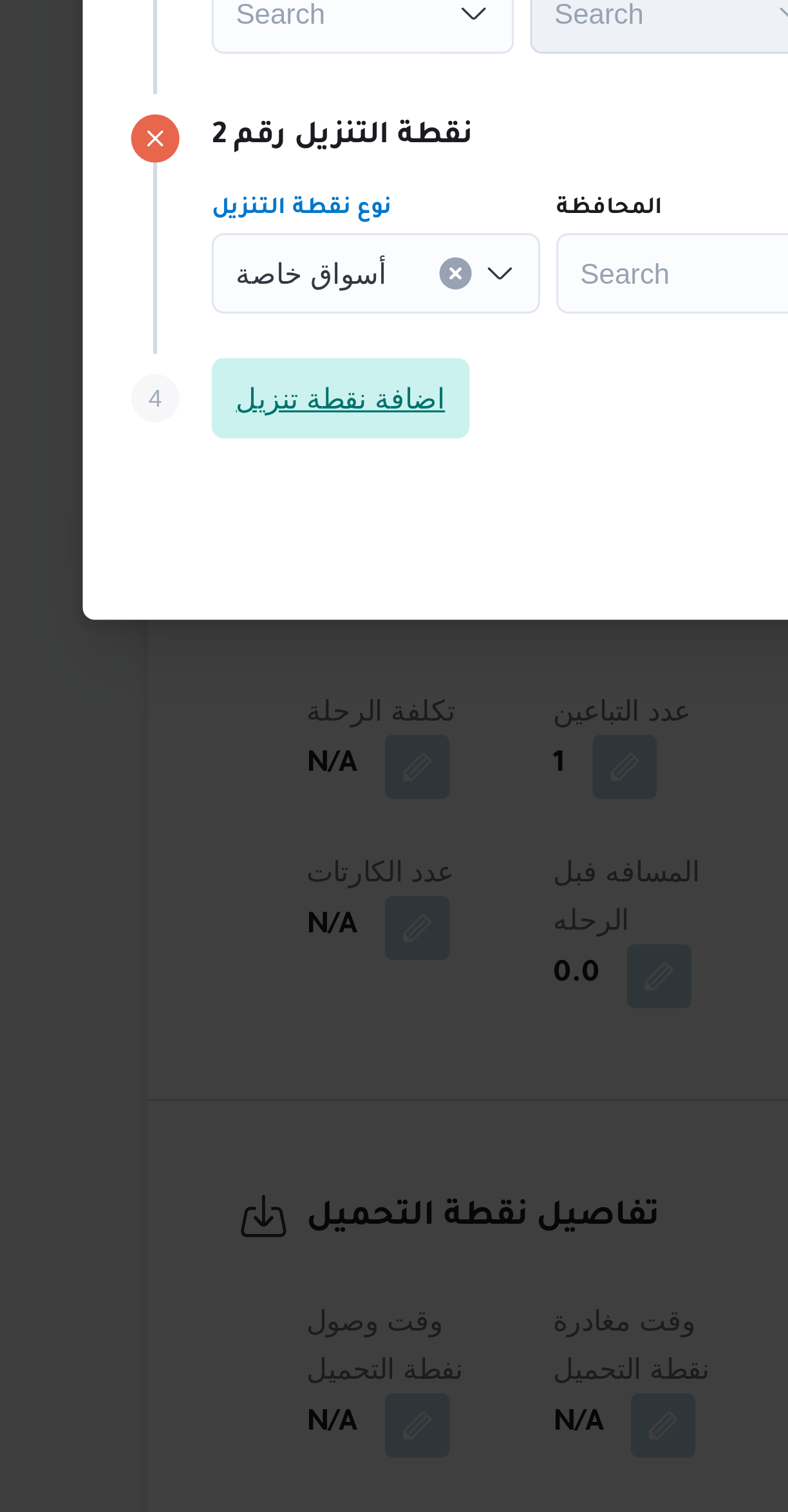
click at [253, 799] on span "اضافة نقطة تنزيل" at bounding box center [229, 802] width 83 height 26
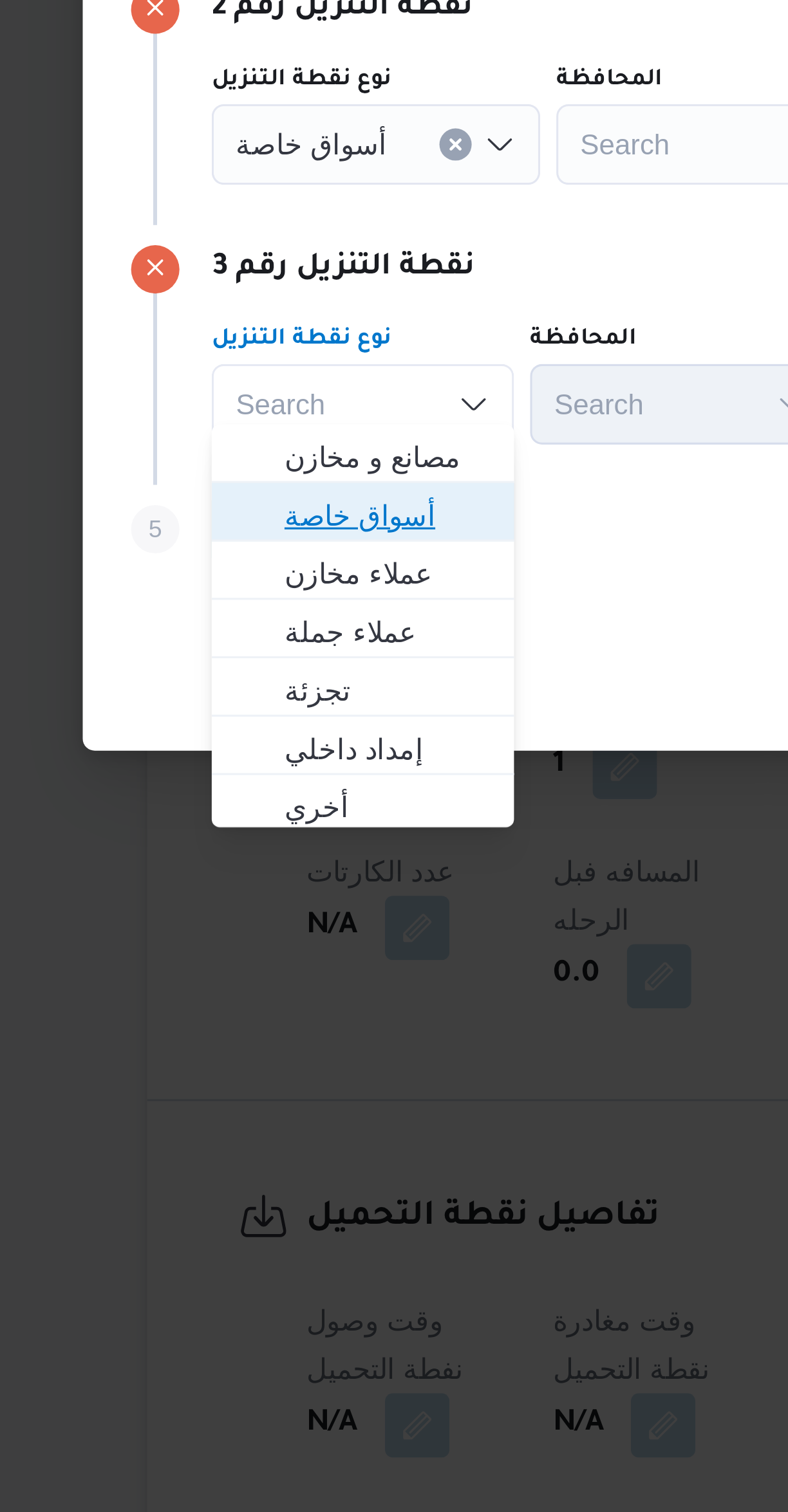
click at [259, 839] on span "أسواق خاصة" at bounding box center [243, 839] width 66 height 15
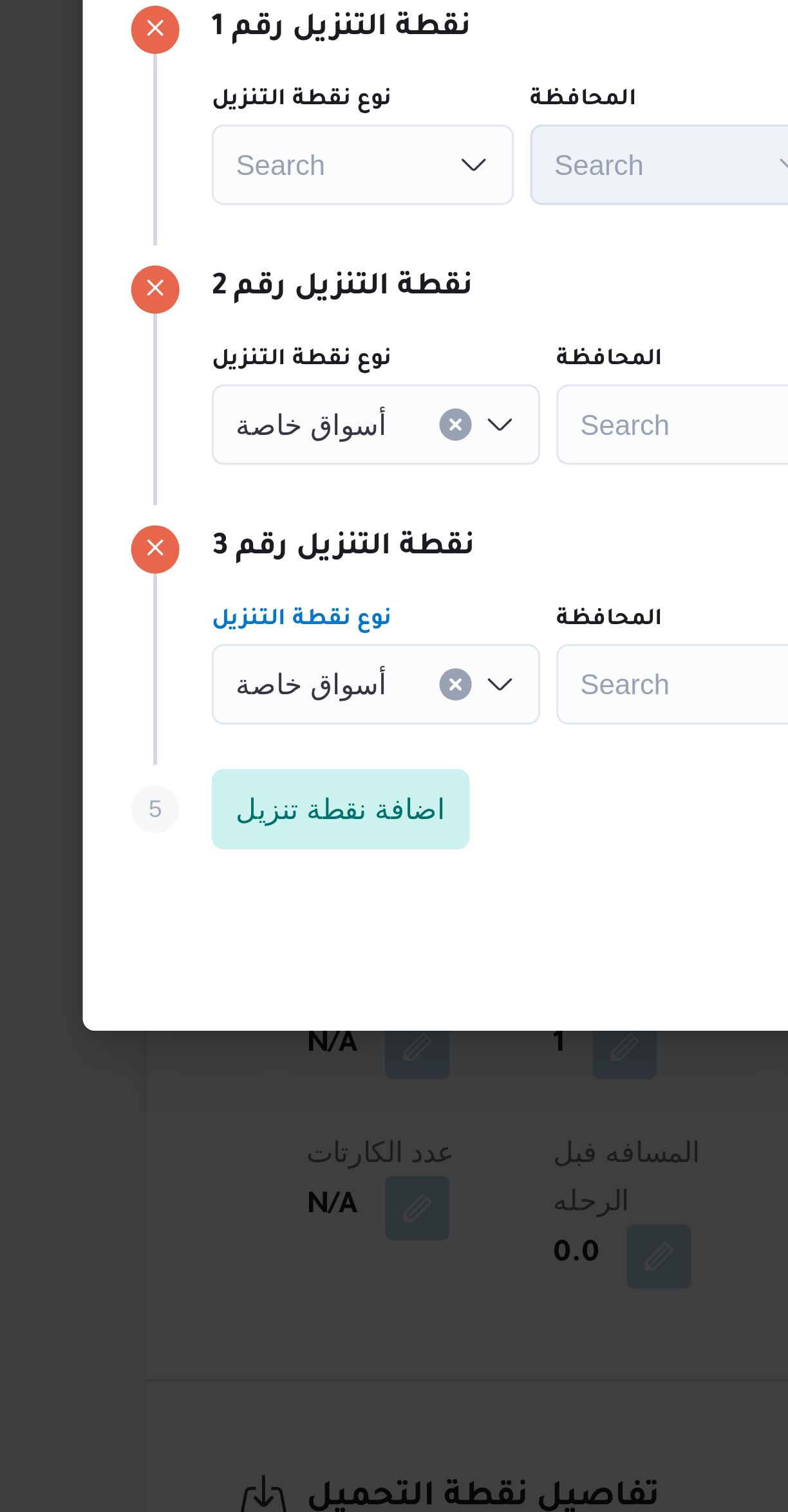
click at [259, 633] on div "Search" at bounding box center [237, 638] width 97 height 26
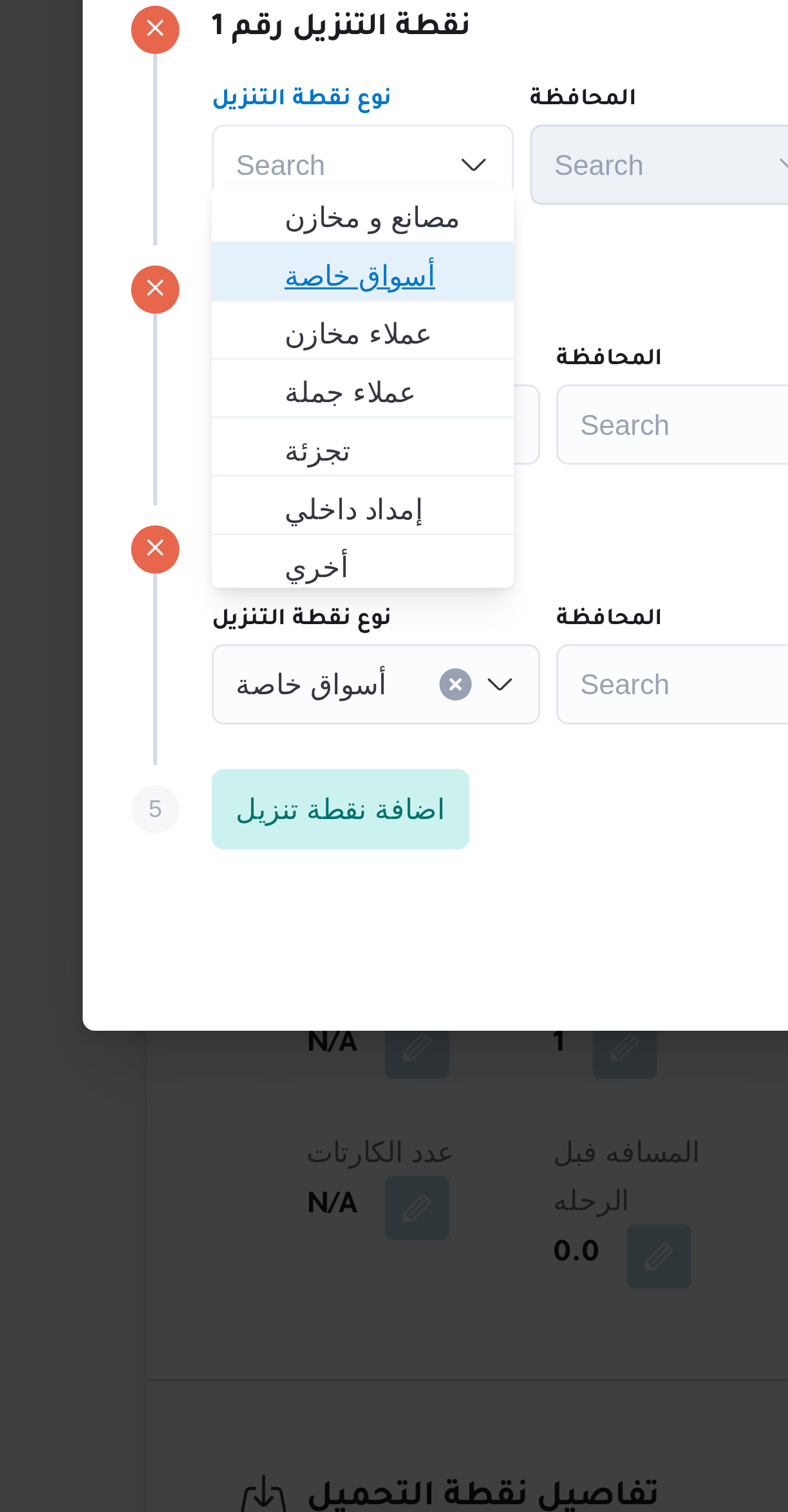
click at [261, 672] on span "أسواق خاصة" at bounding box center [243, 674] width 66 height 15
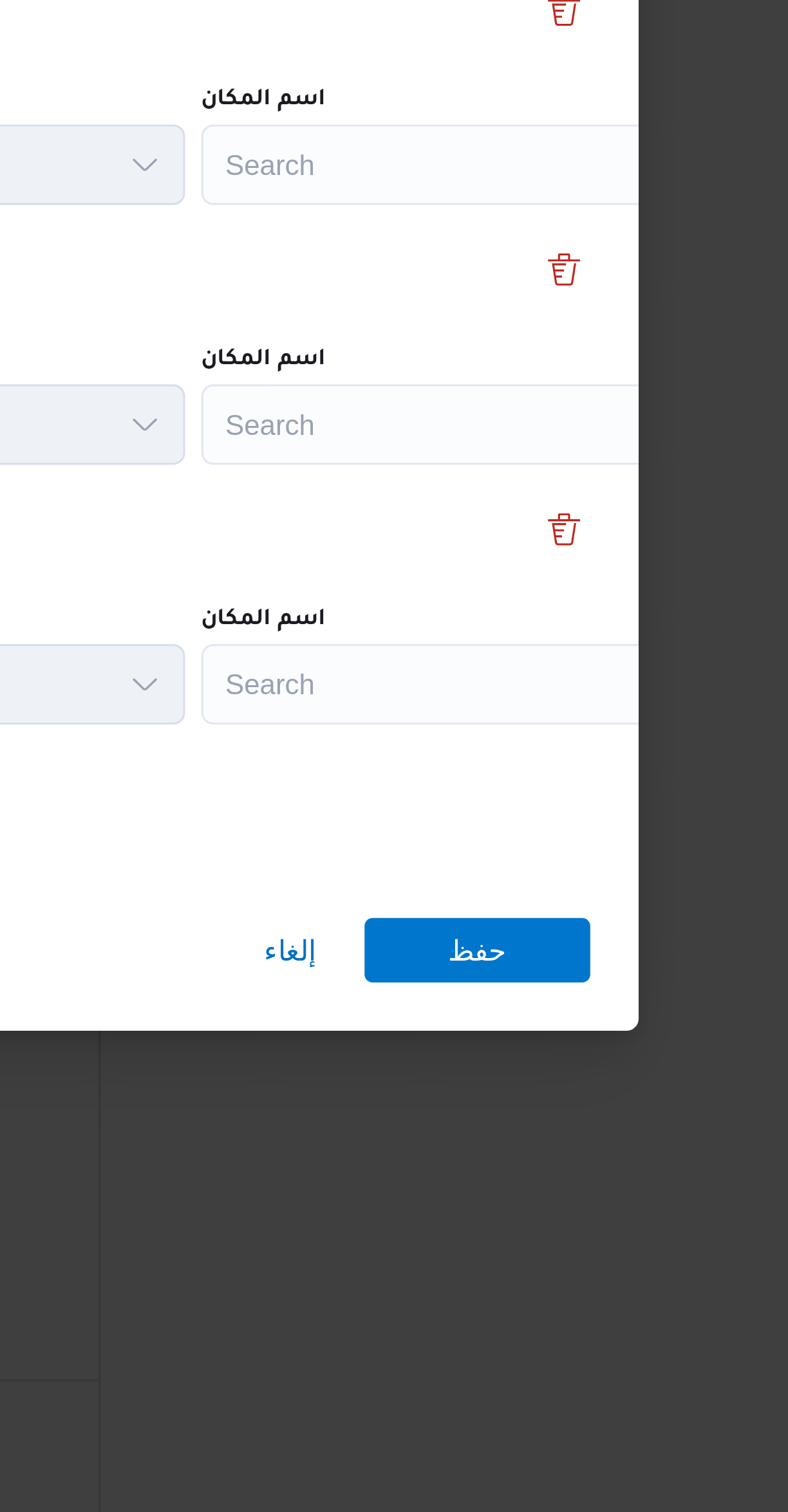
click at [574, 630] on div "Search" at bounding box center [581, 638] width 161 height 26
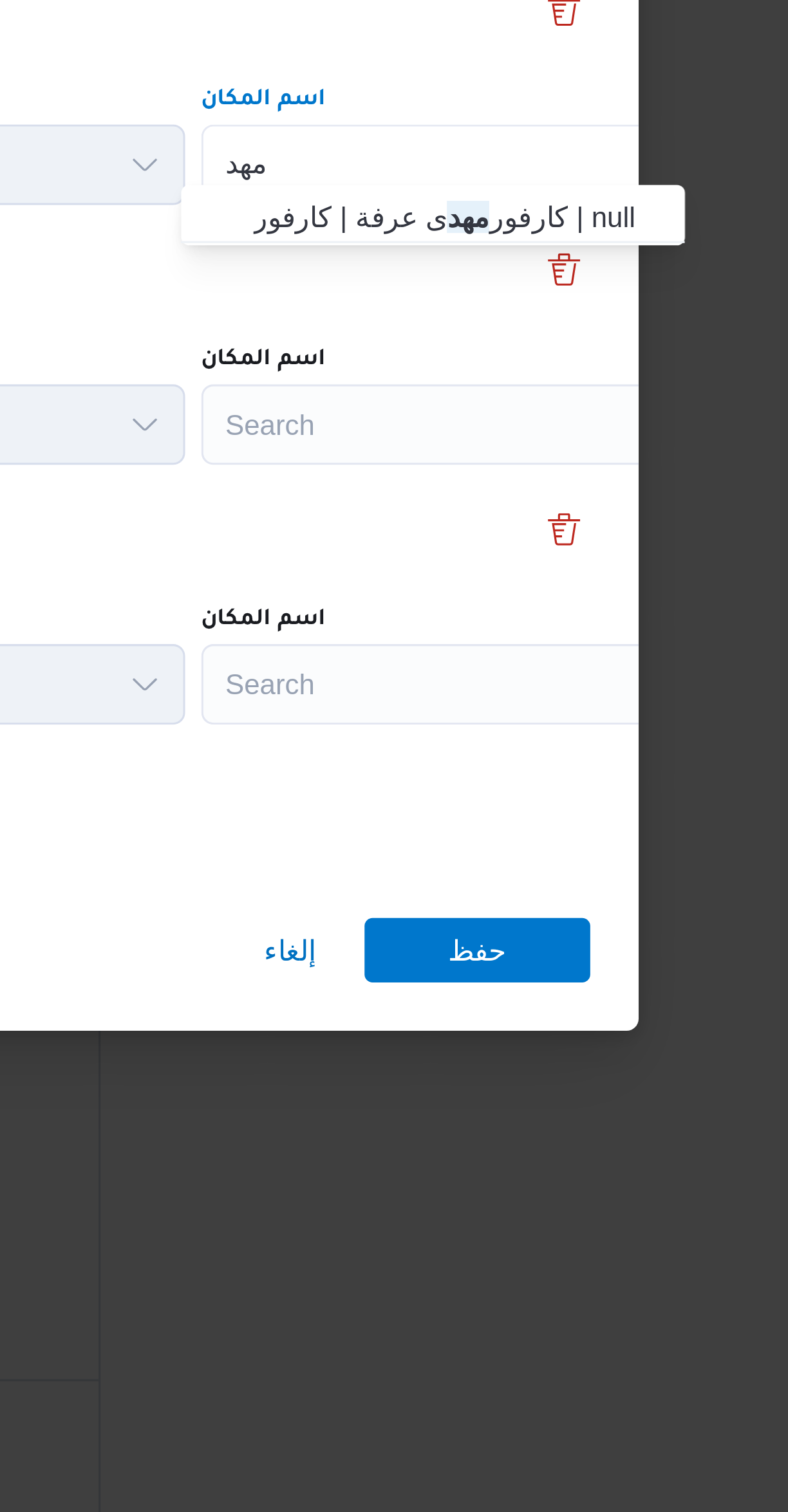
type input "مهد"
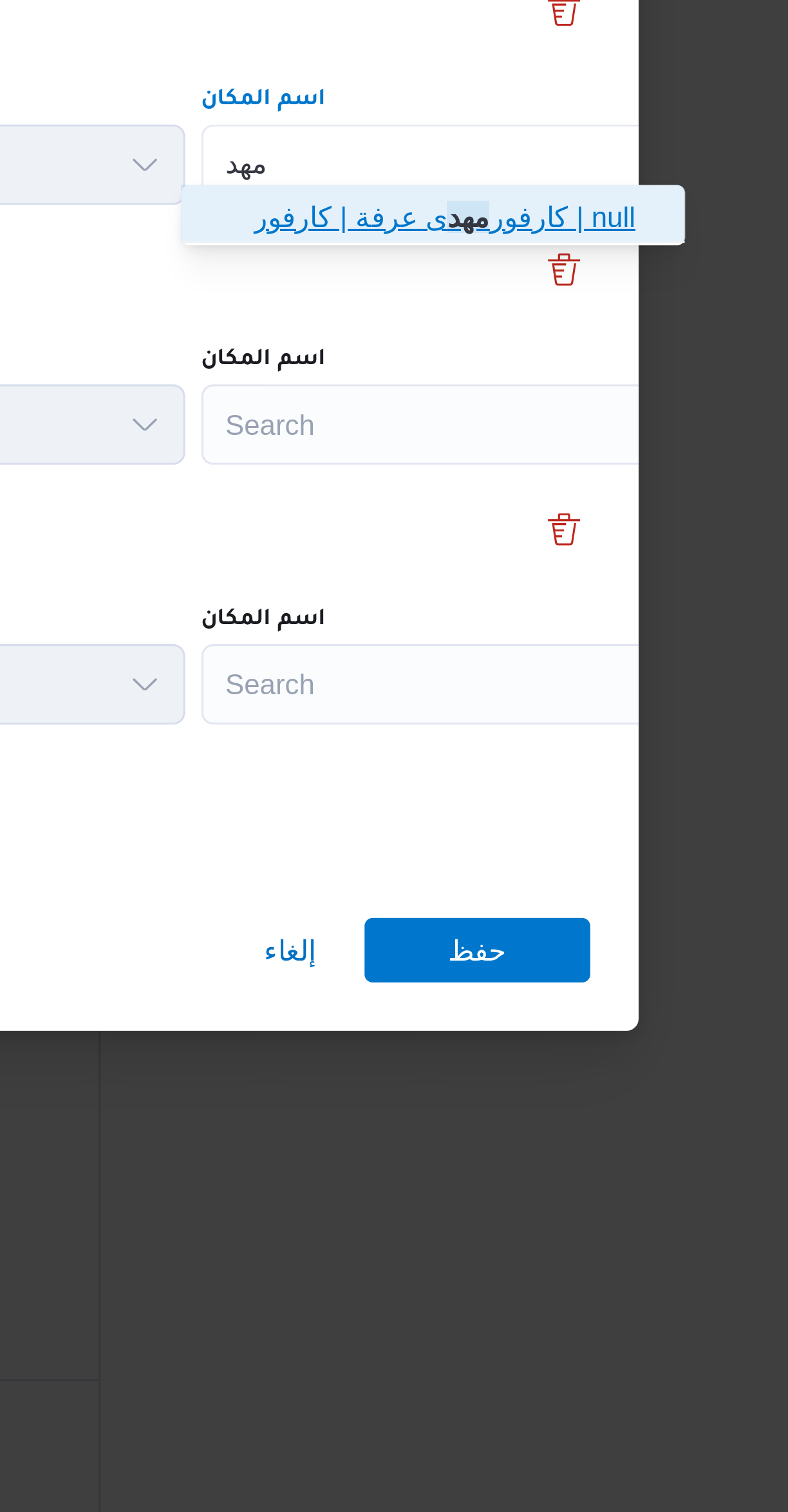
click at [587, 655] on span "كارفور مهد ى عرفة | كارفور | null" at bounding box center [583, 655] width 130 height 15
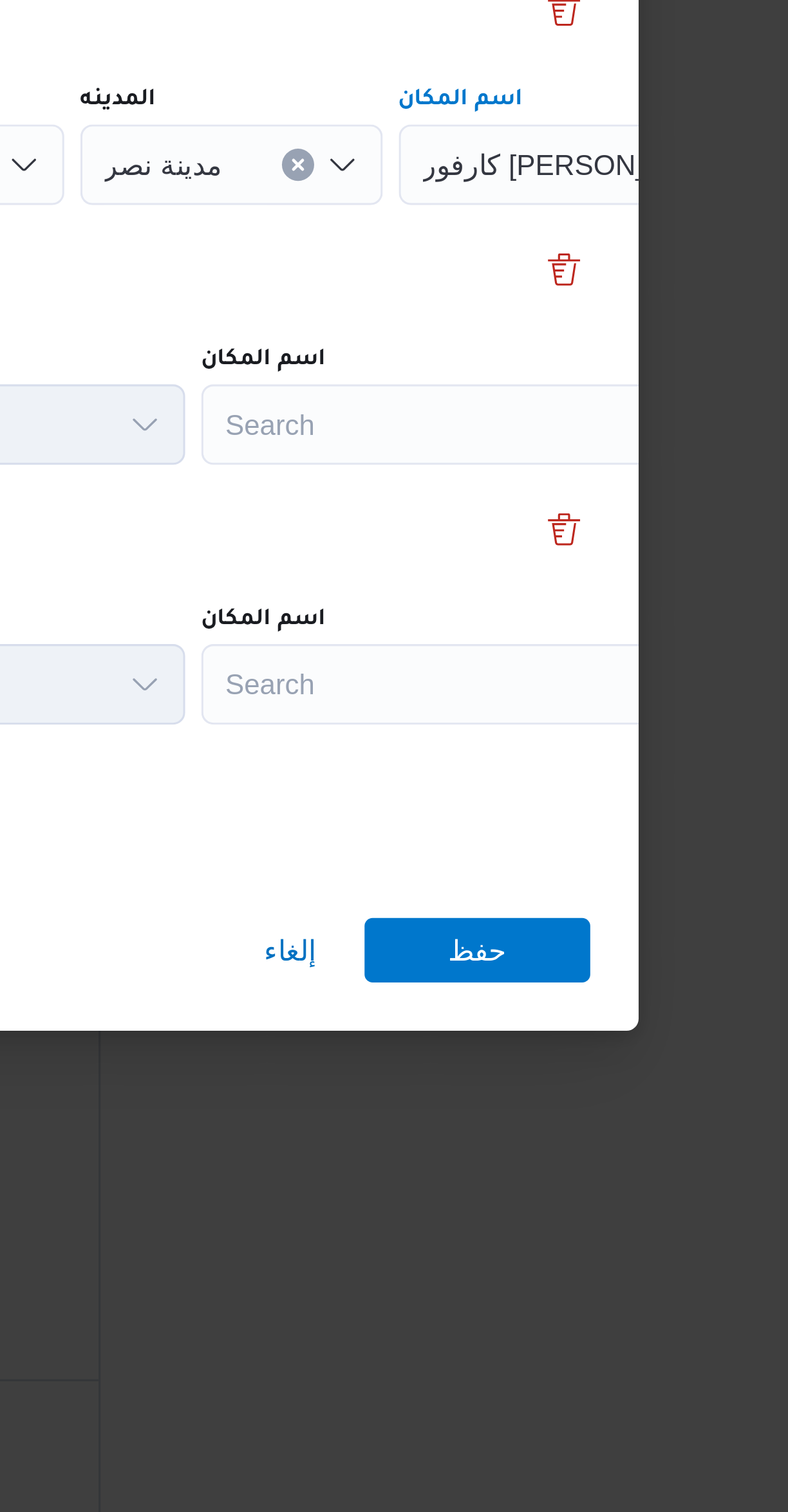
click at [573, 718] on div "Search" at bounding box center [581, 720] width 161 height 26
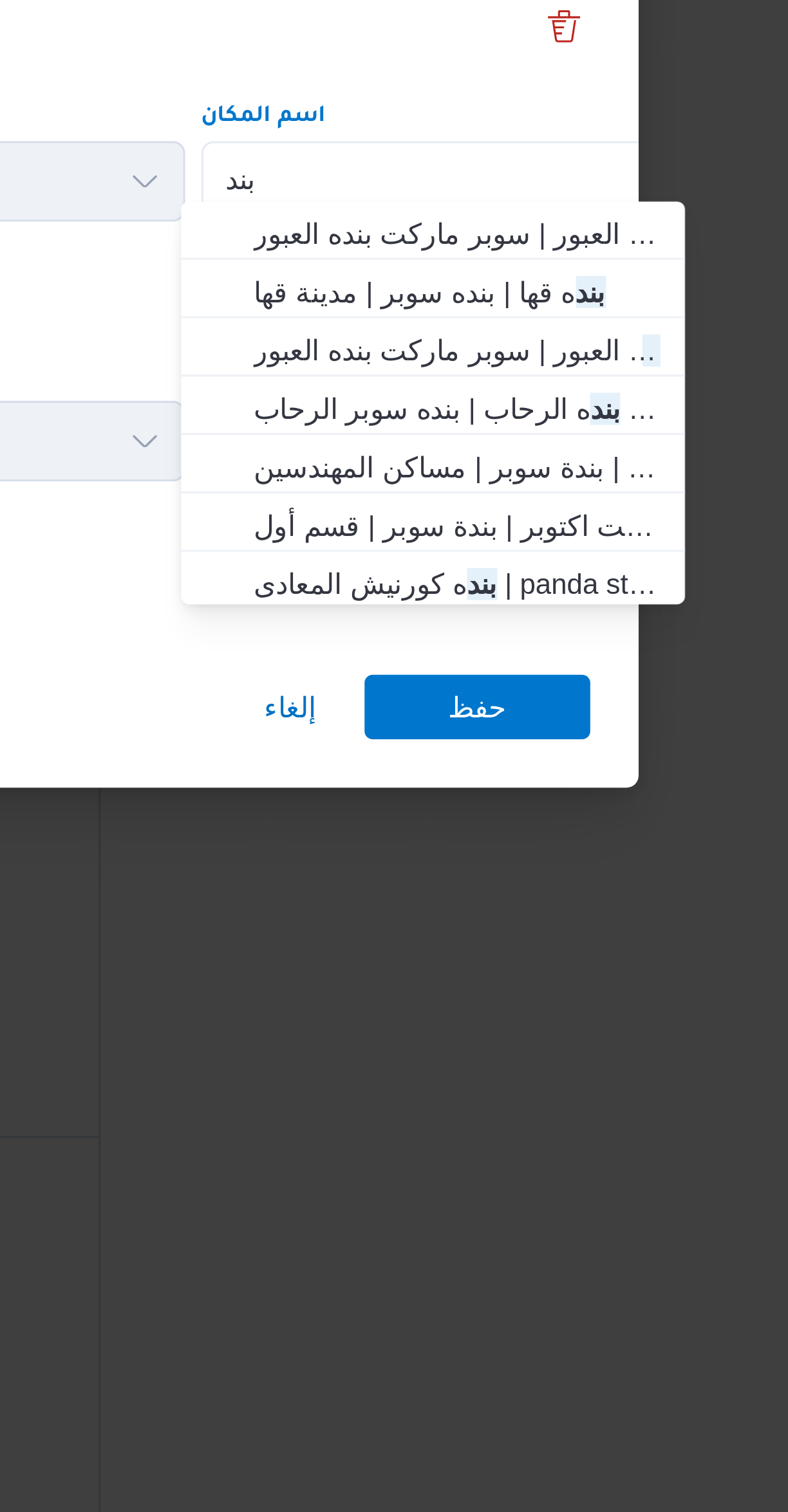
type input "بند"
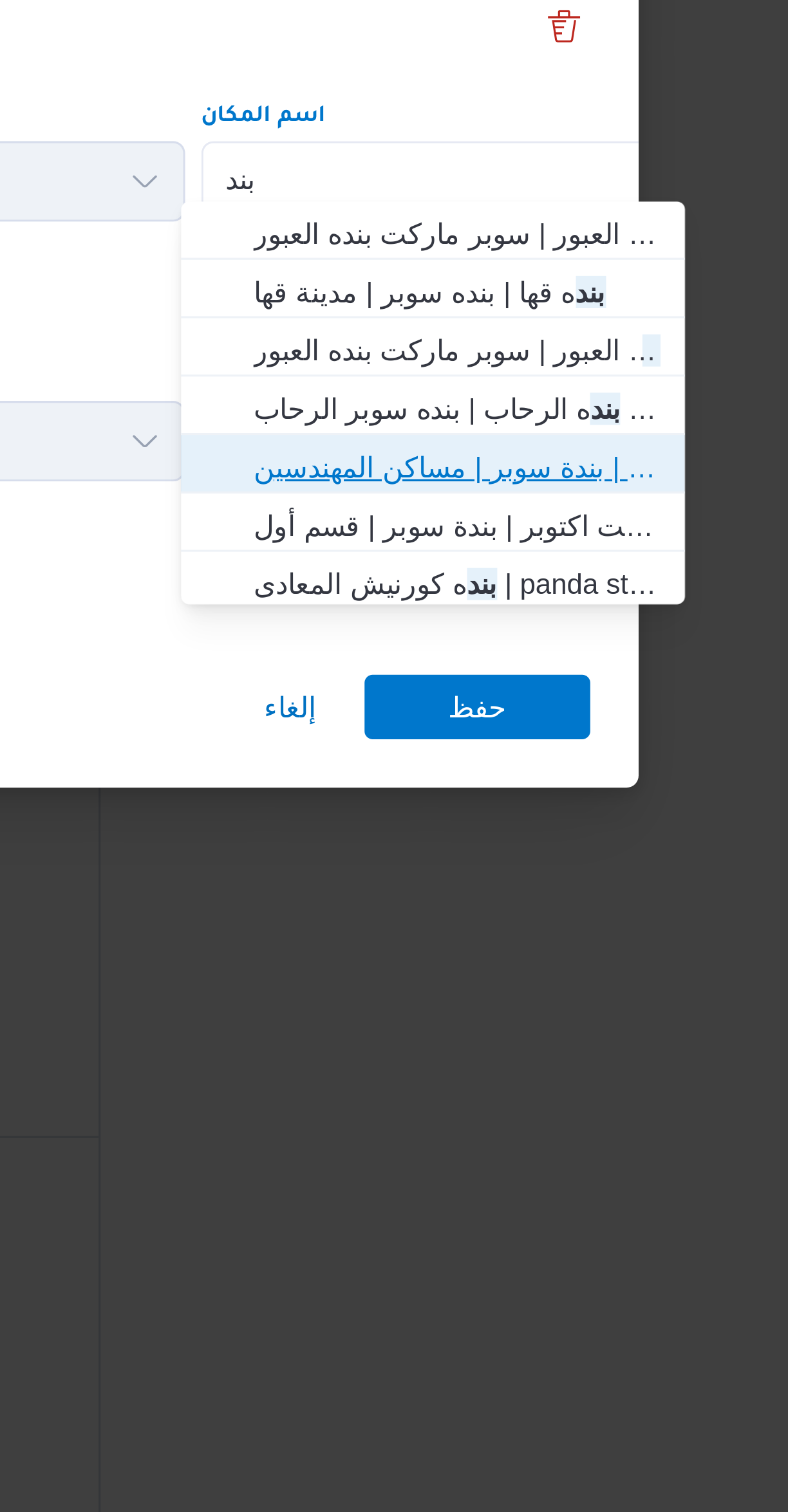
click at [616, 813] on span "بند ه ماركت مدينة نصر | بندة سوبر | مساكن المهندسين" at bounding box center [583, 813] width 130 height 15
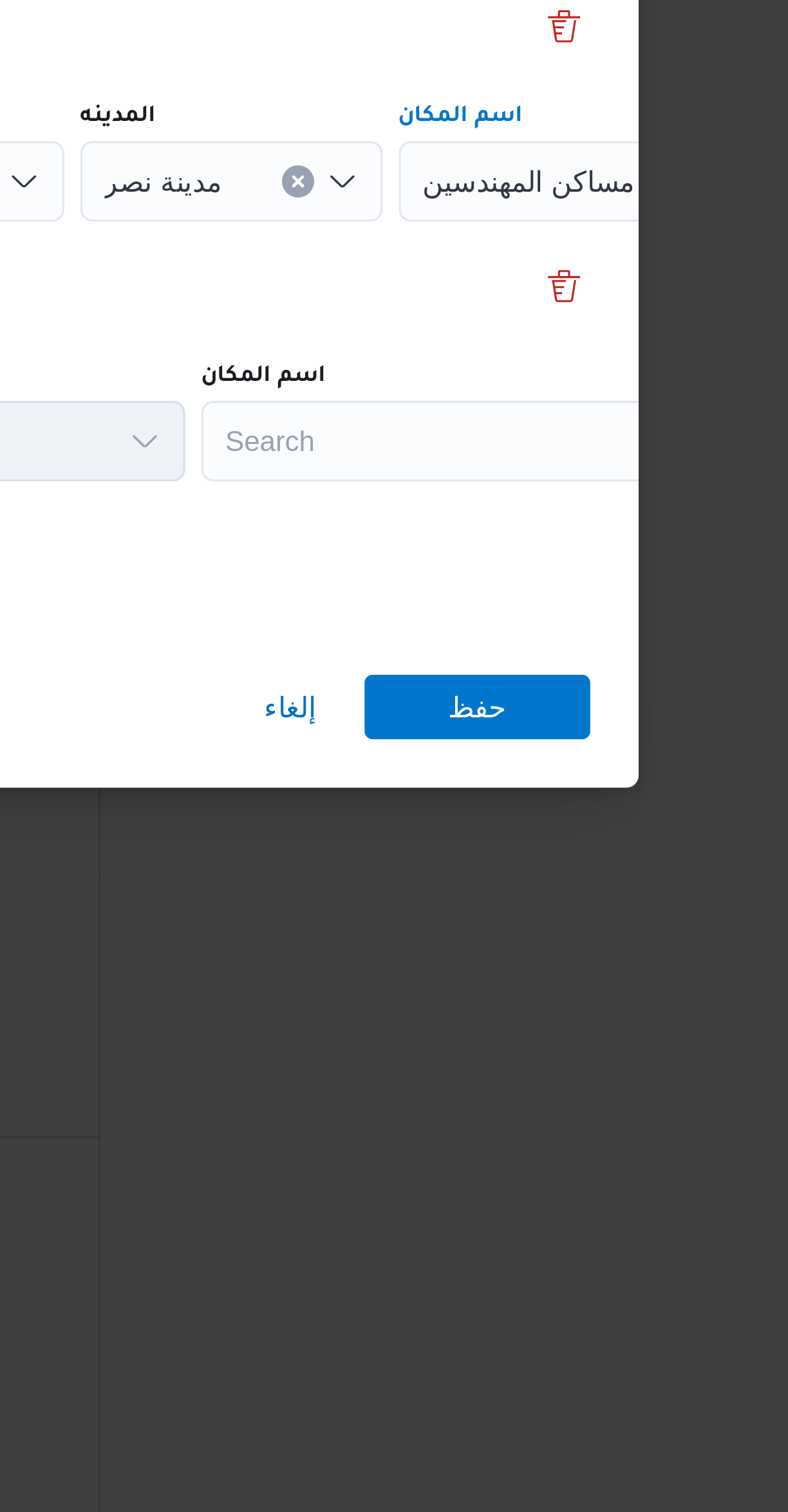
click at [585, 794] on div "Search" at bounding box center [581, 804] width 161 height 26
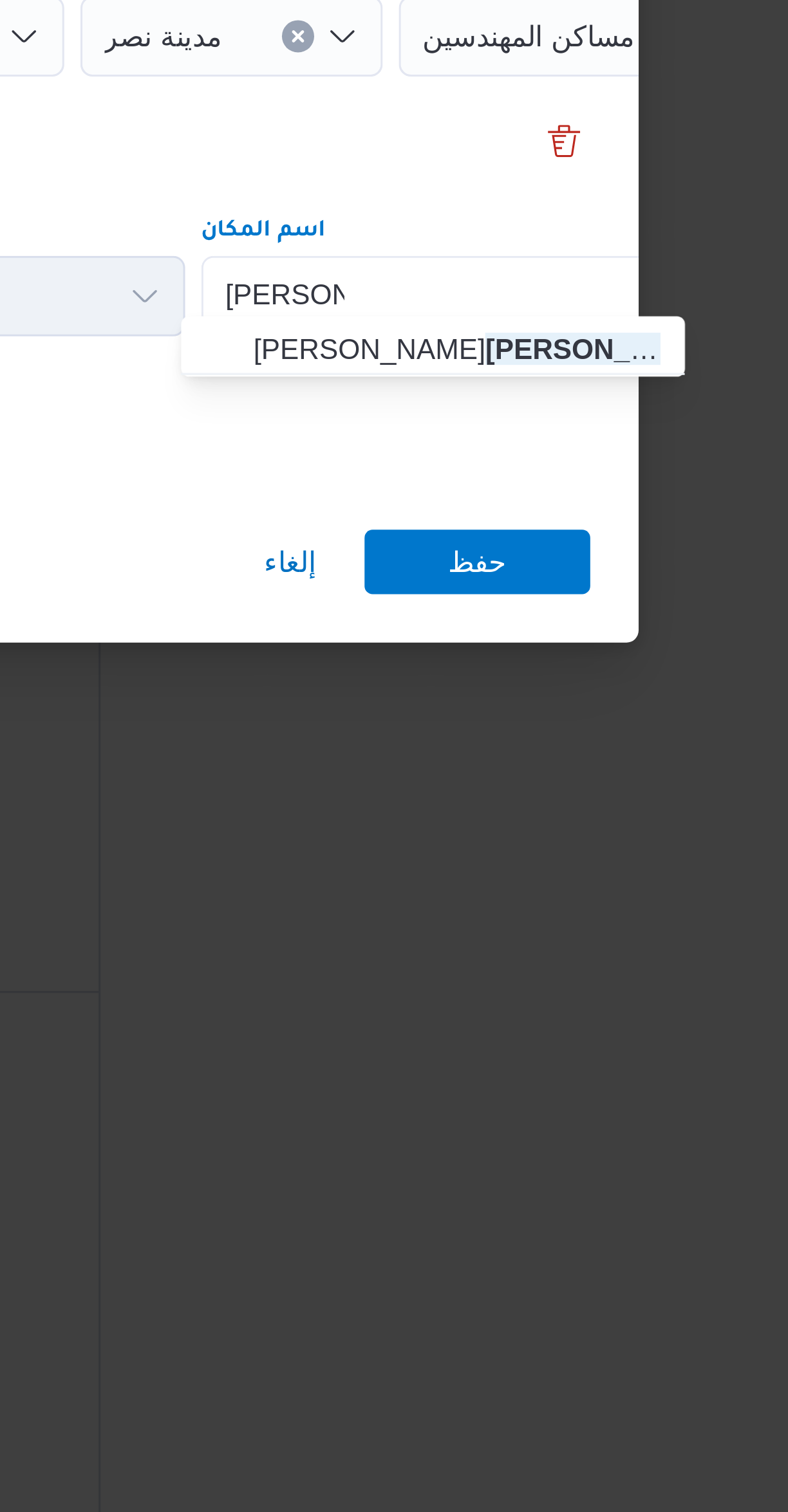
type input "حسين هيك"
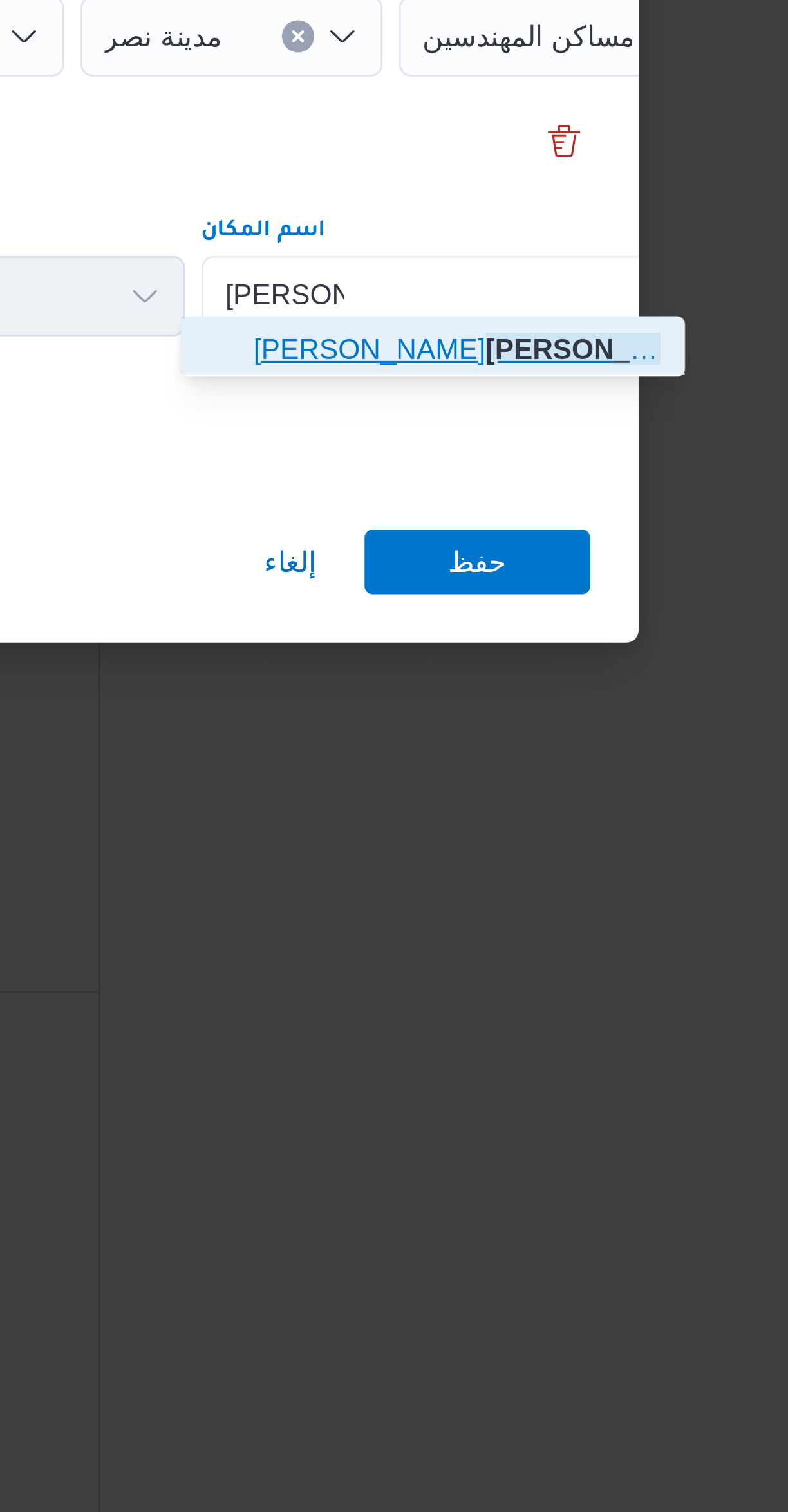
click at [604, 823] on span "سعودى ماركت حسين هيك ل | سعودي ماركت حسين هيكل | المنطقة السادسة" at bounding box center [583, 821] width 130 height 15
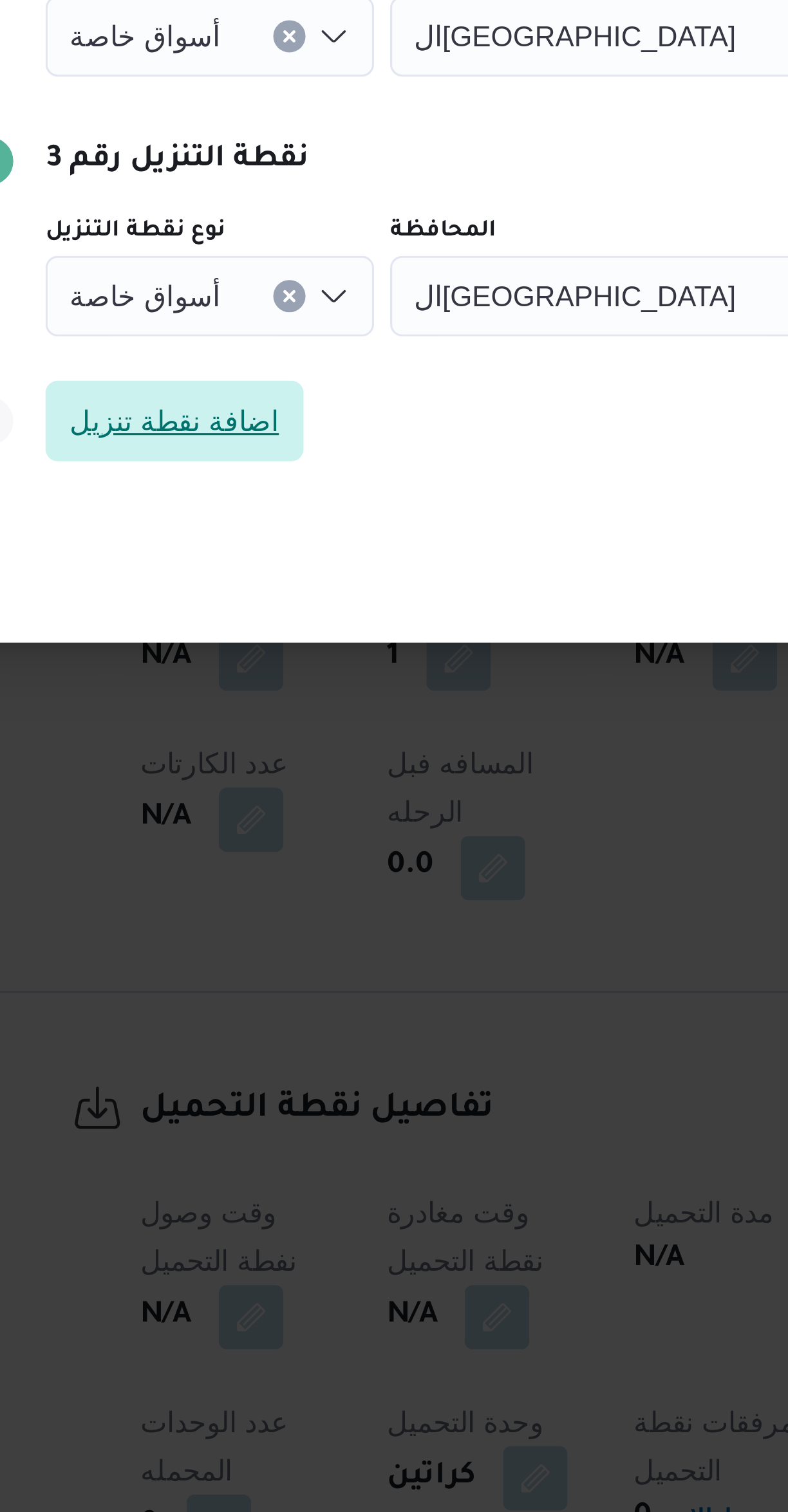
click at [253, 841] on span "اضافة نقطة تنزيل" at bounding box center [229, 844] width 83 height 26
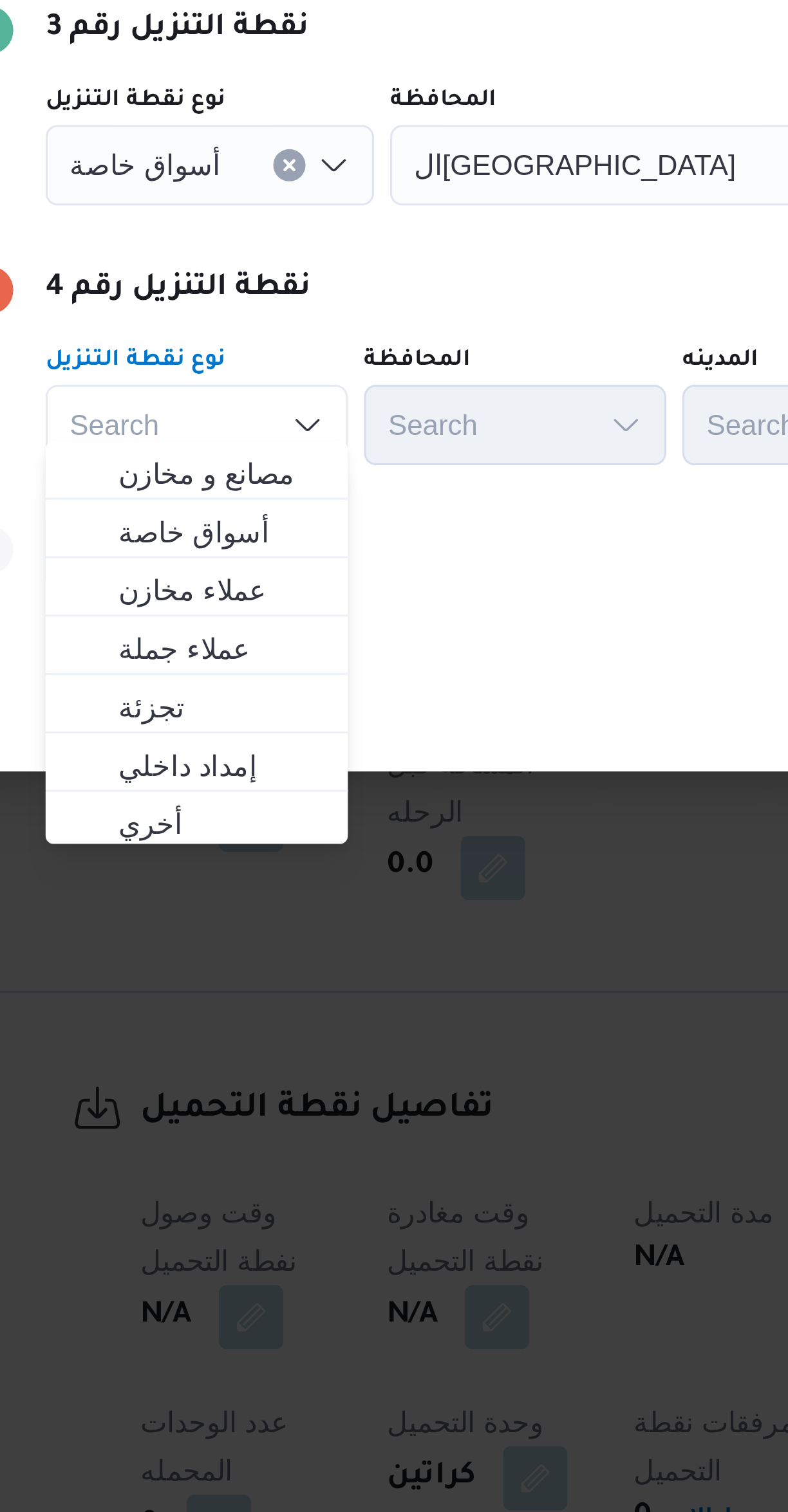
click at [264, 839] on div "Search Combo box. Selected. Combo box input. Search. Type some text or, to disp…" at bounding box center [237, 845] width 97 height 26
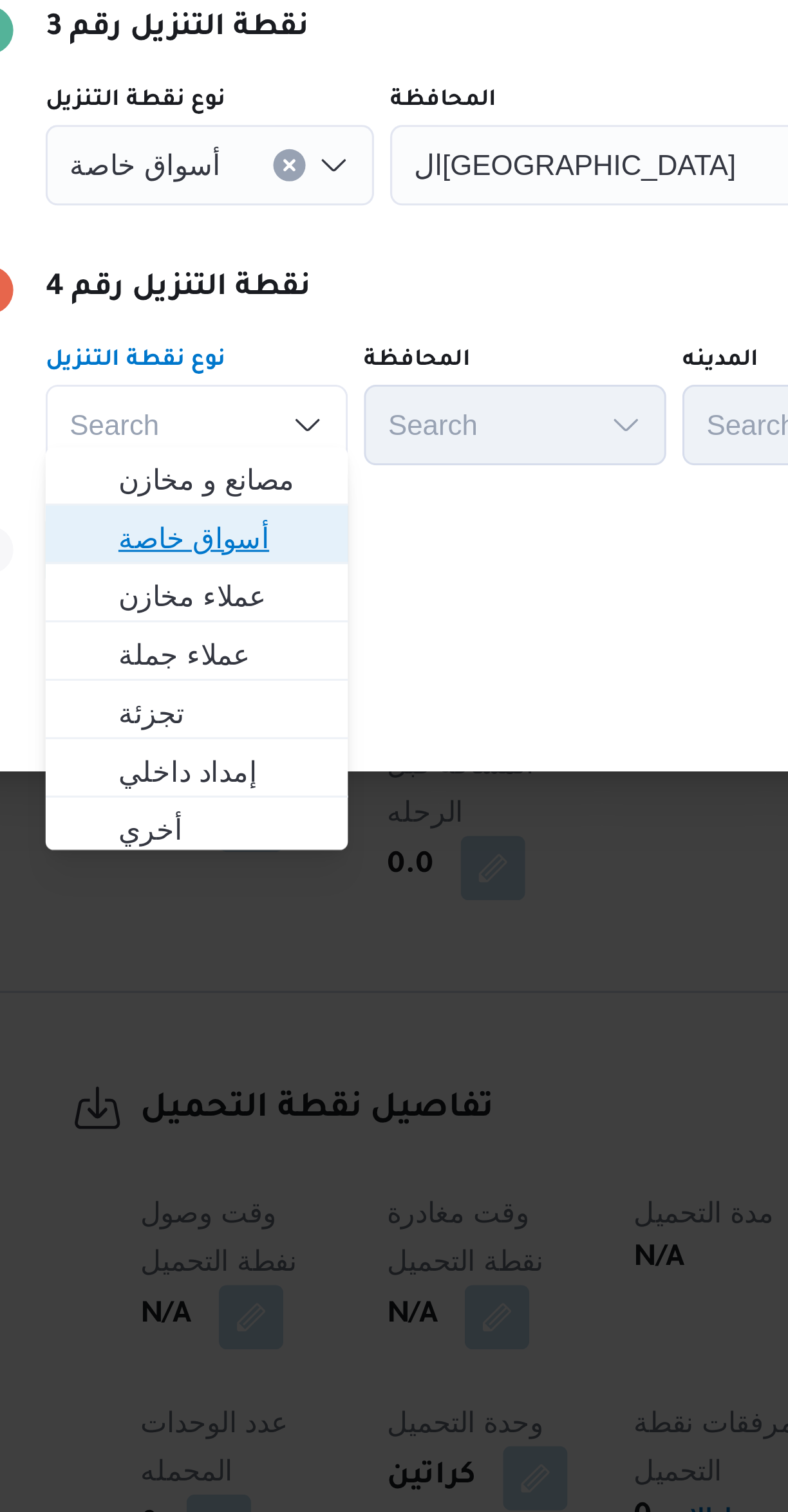
click at [258, 883] on span "أسواق خاصة" at bounding box center [243, 881] width 66 height 15
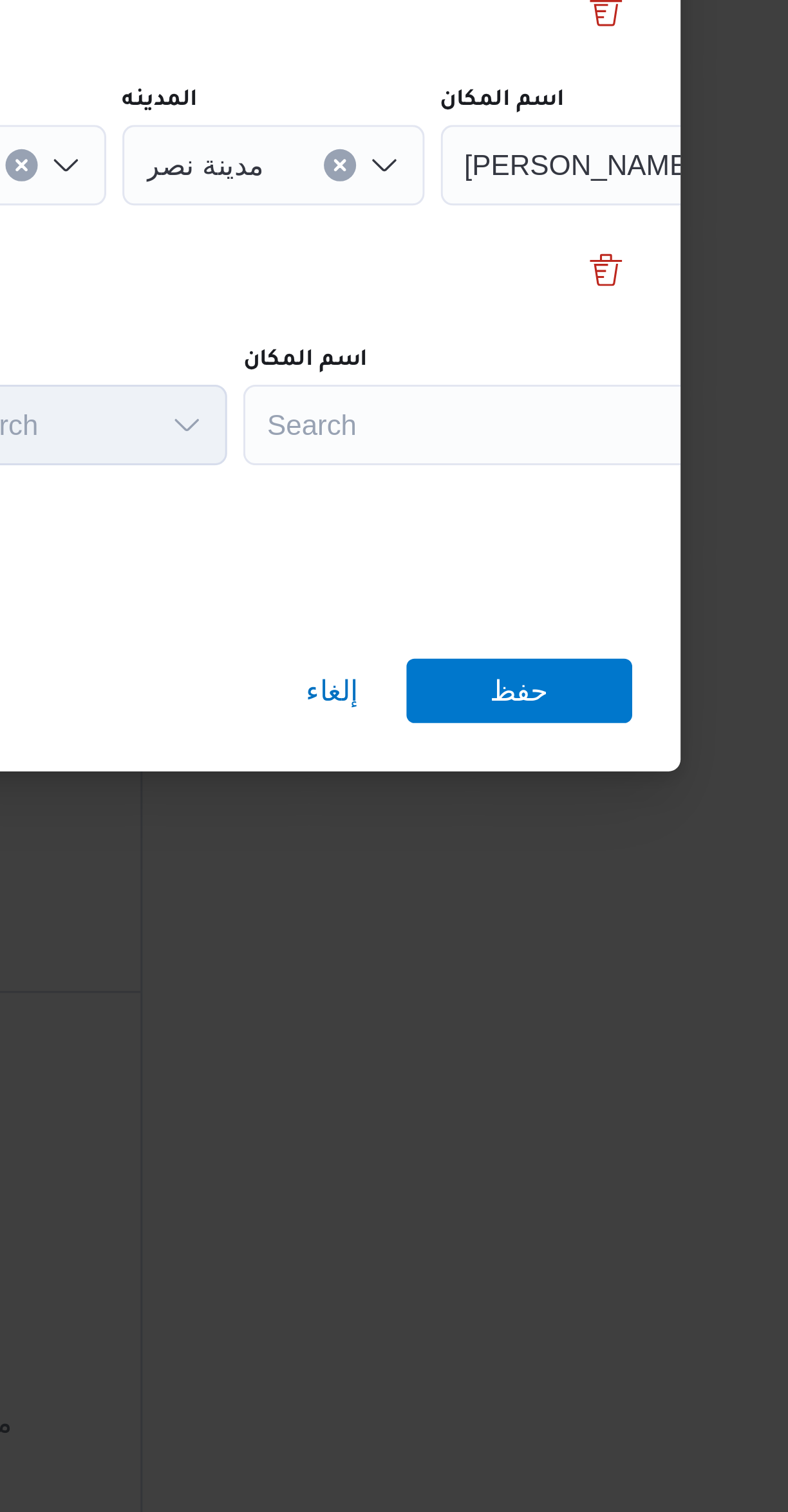
click at [569, 835] on div "Search" at bounding box center [581, 845] width 161 height 26
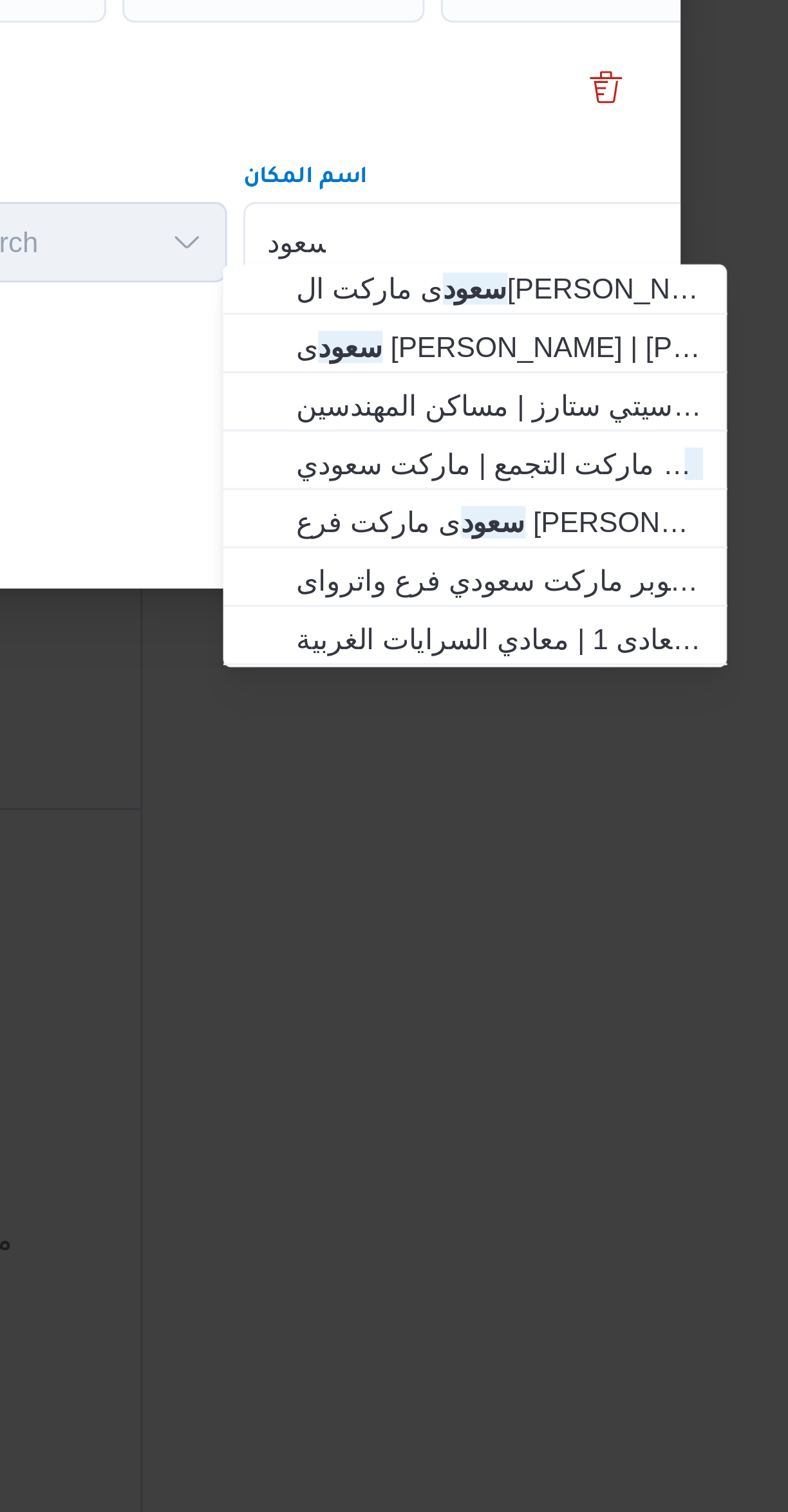
scroll to position [135, 0]
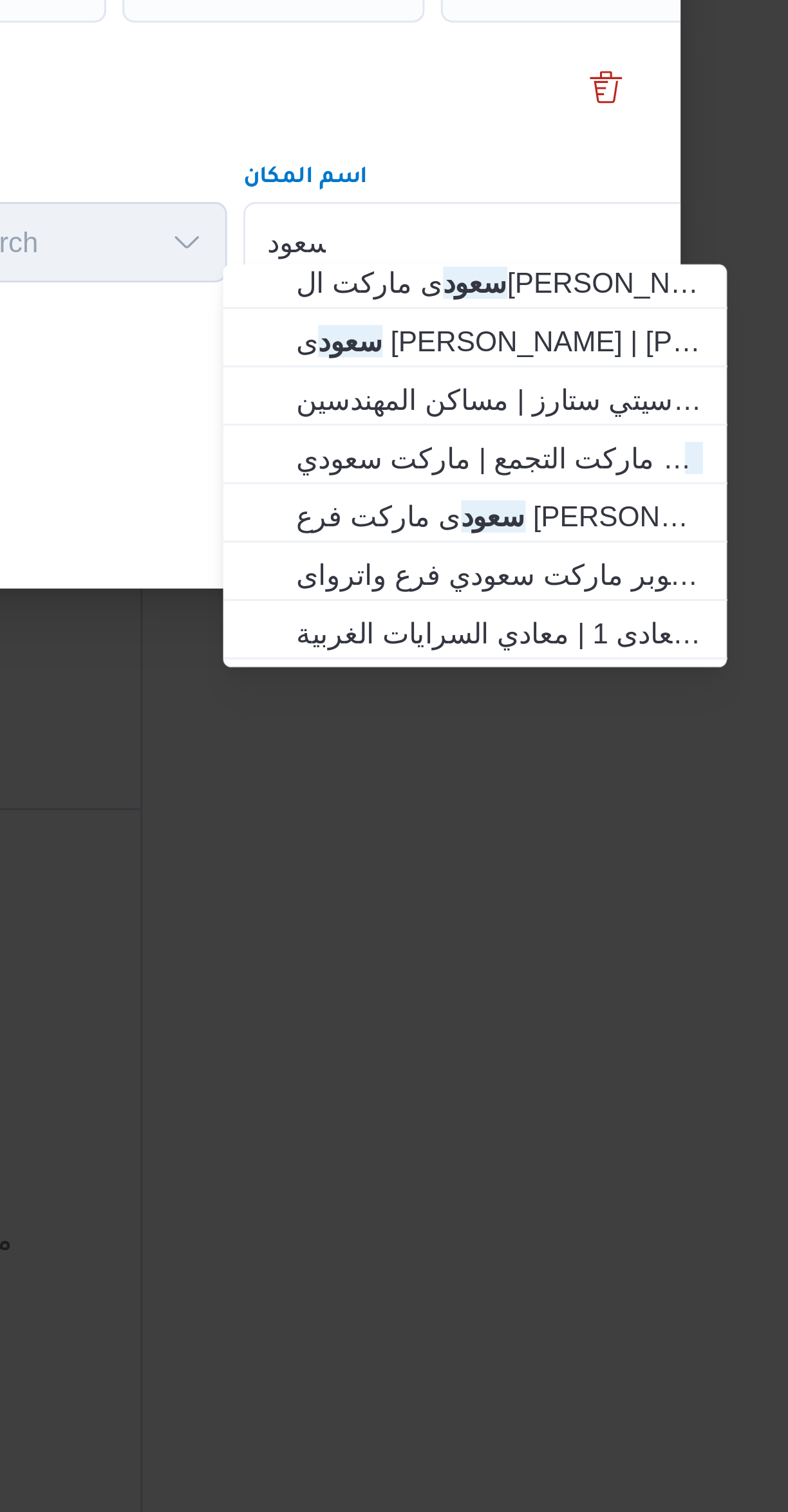
type input "سعود"
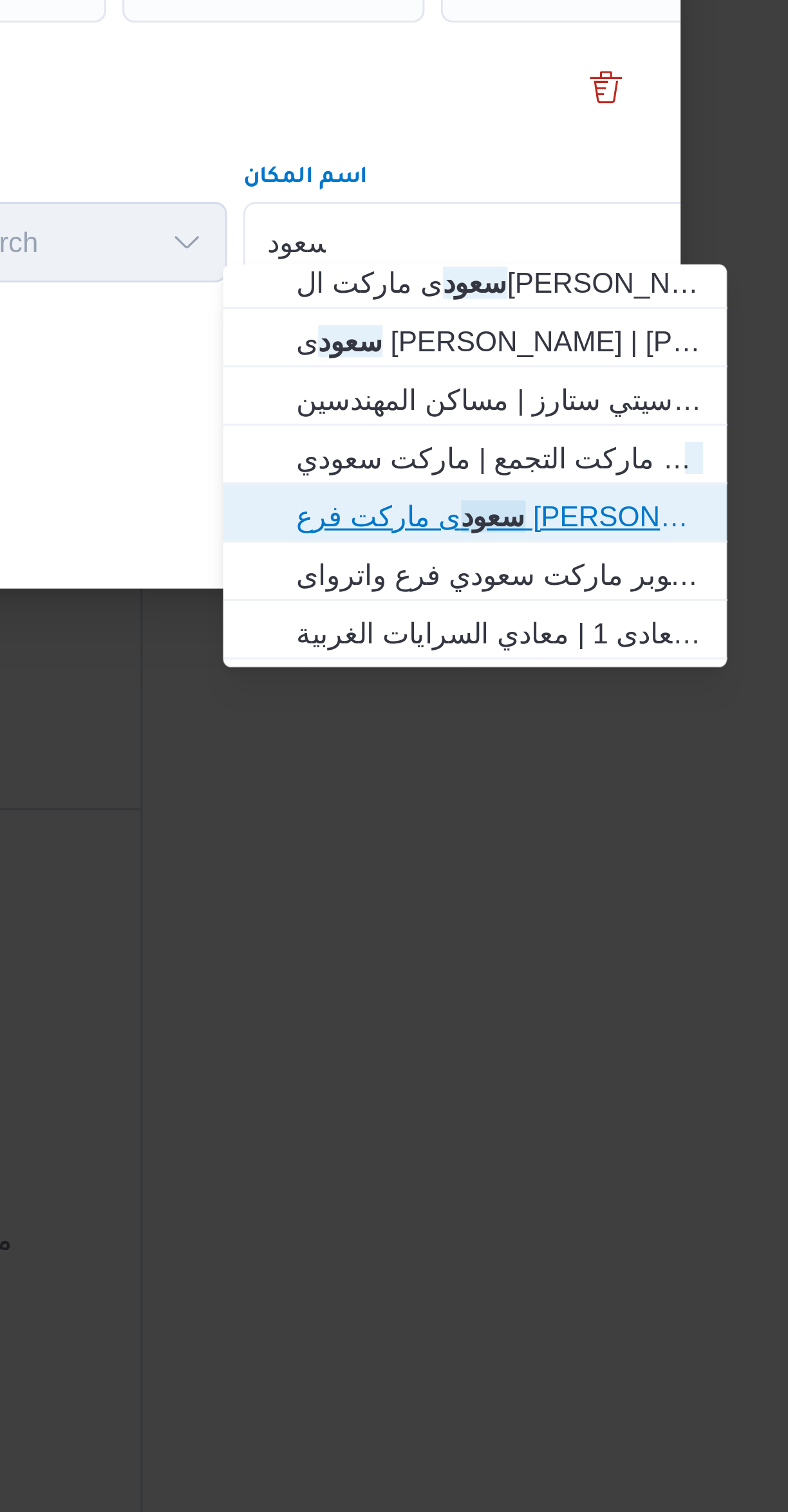
click at [622, 932] on span "سعود ى ماركت فرع مكرم عبيد | مكرم عبيد | المنطقة السادسة" at bounding box center [583, 932] width 130 height 15
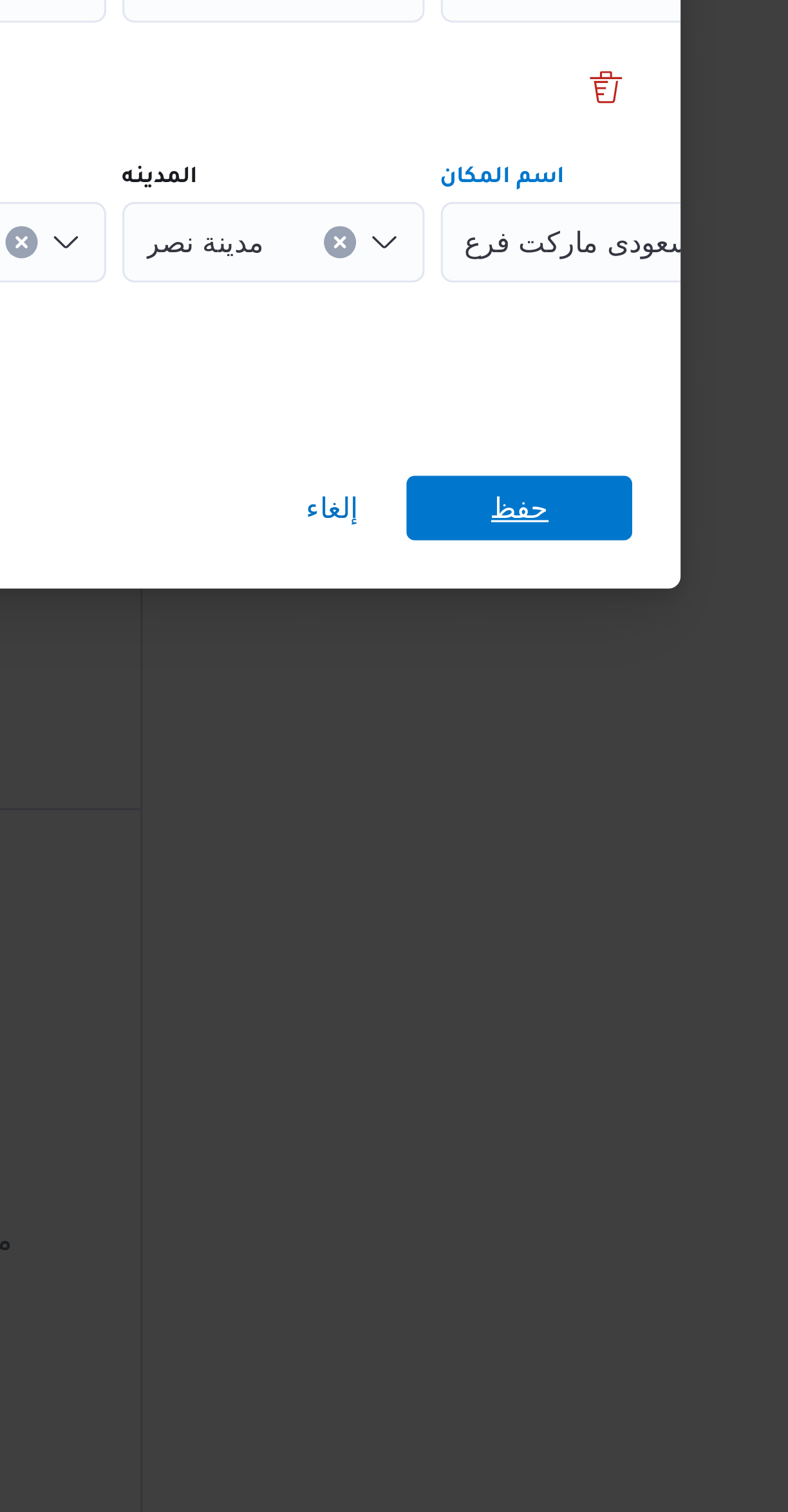
click at [610, 924] on span "حفظ" at bounding box center [589, 930] width 72 height 21
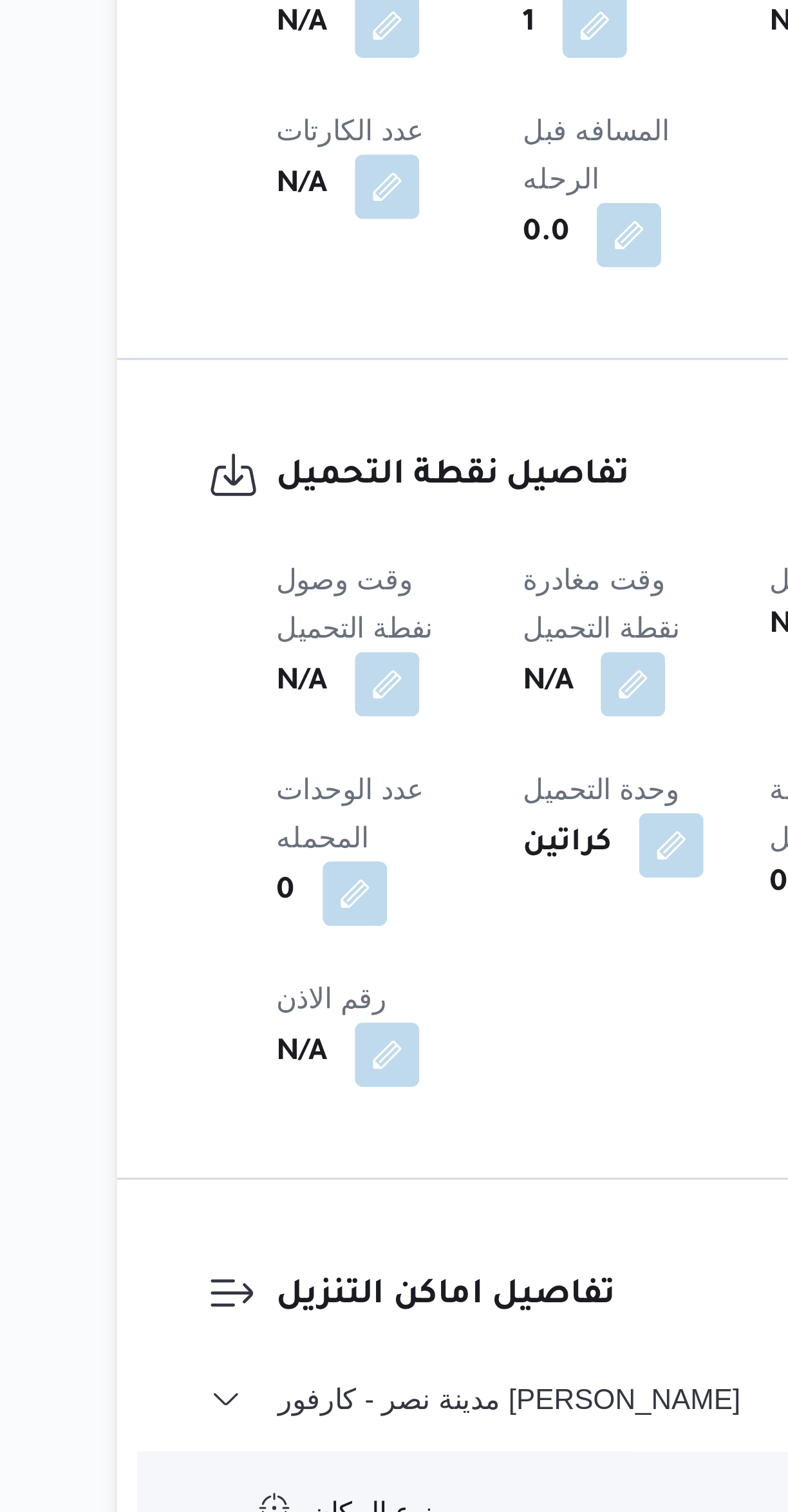
scroll to position [115, 0]
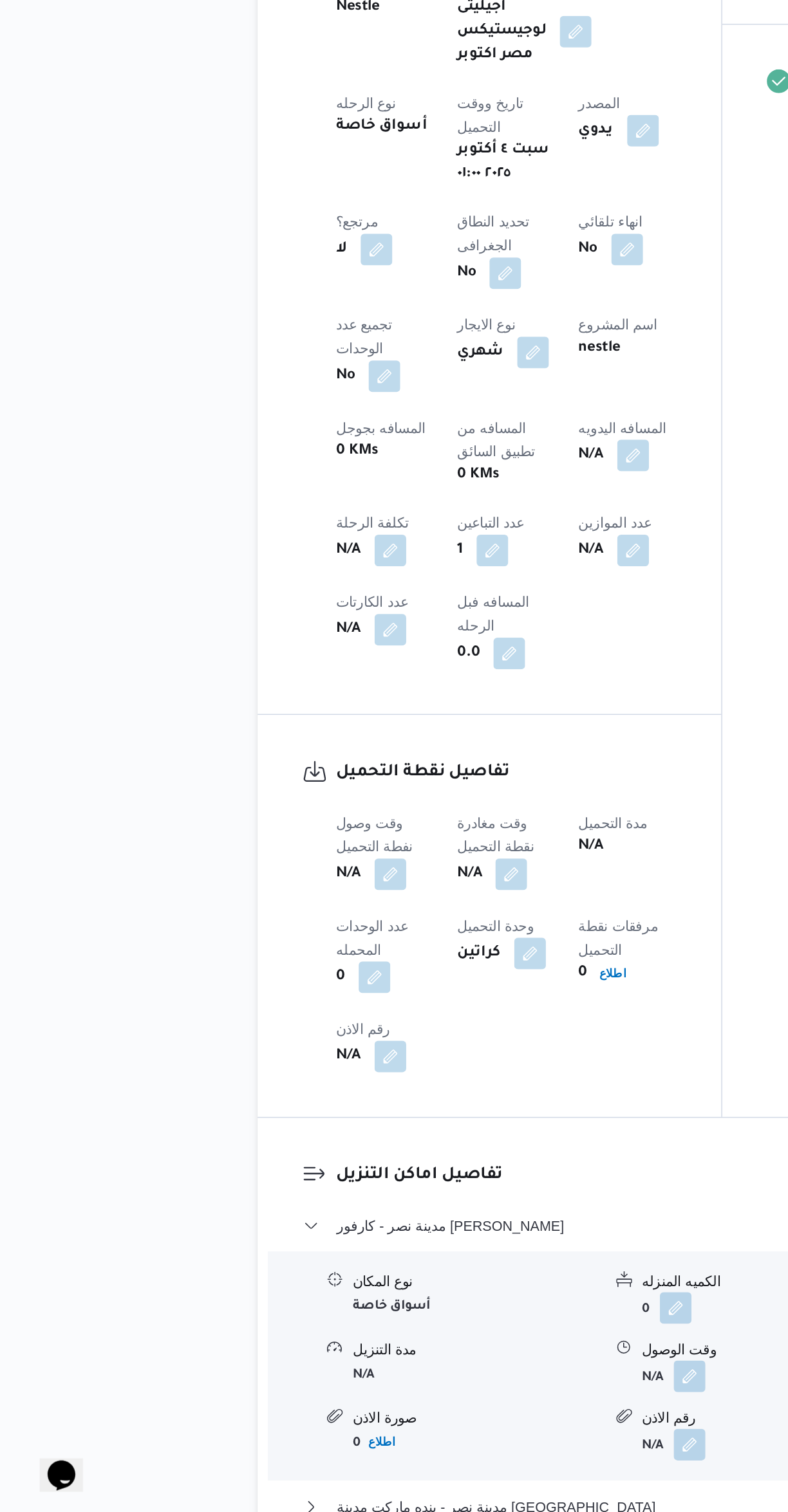
click at [346, 1344] on div "نوع المكان أسواق خاصة الكميه المنزله 0 وحدة الكمية المنزله كراتين مدة التنزيل N…" at bounding box center [470, 1417] width 603 height 146
click at [349, 1318] on button "مدينة نصر - كارفور مهدى عرفة" at bounding box center [470, 1326] width 547 height 15
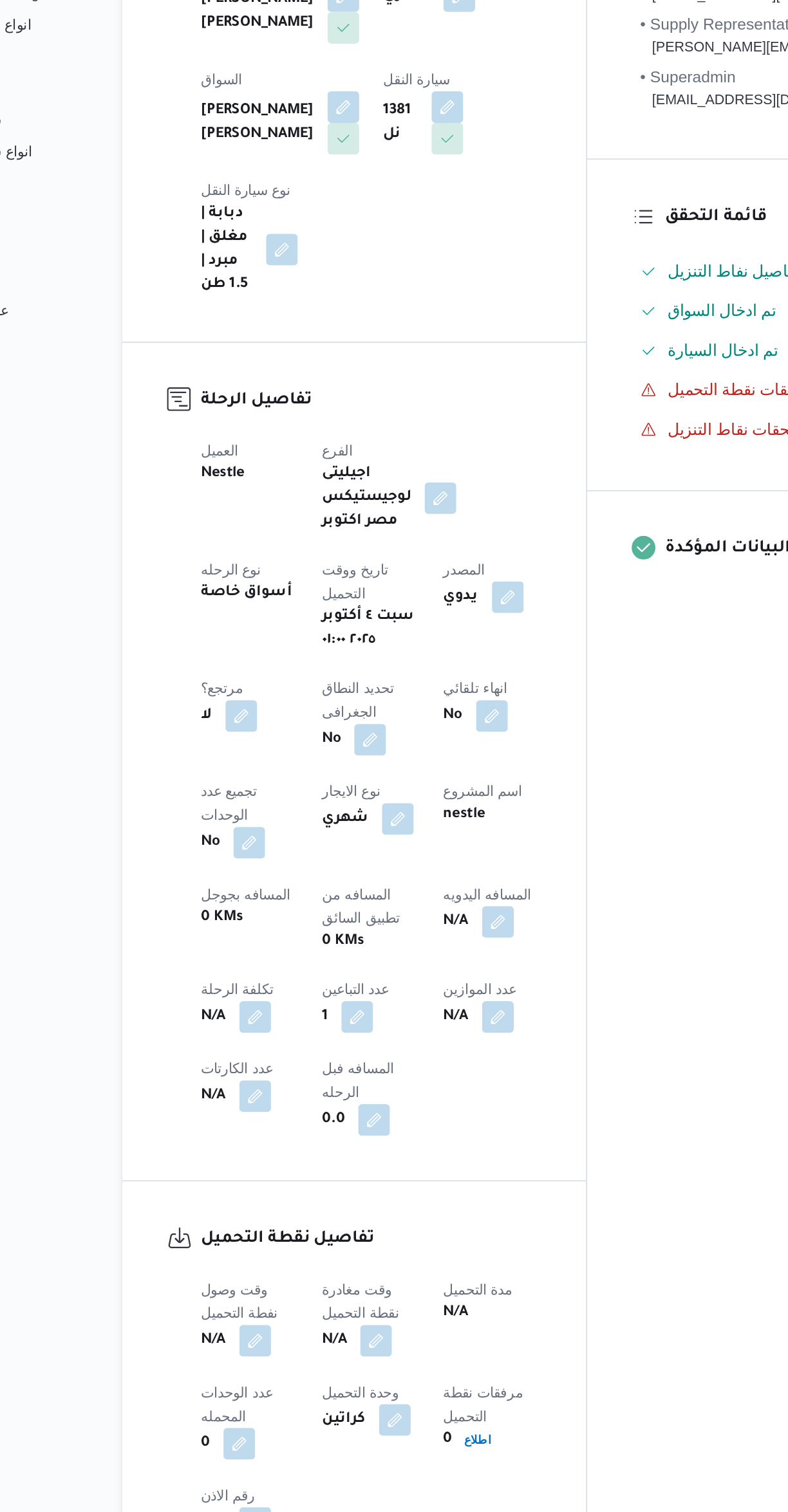
scroll to position [0, 0]
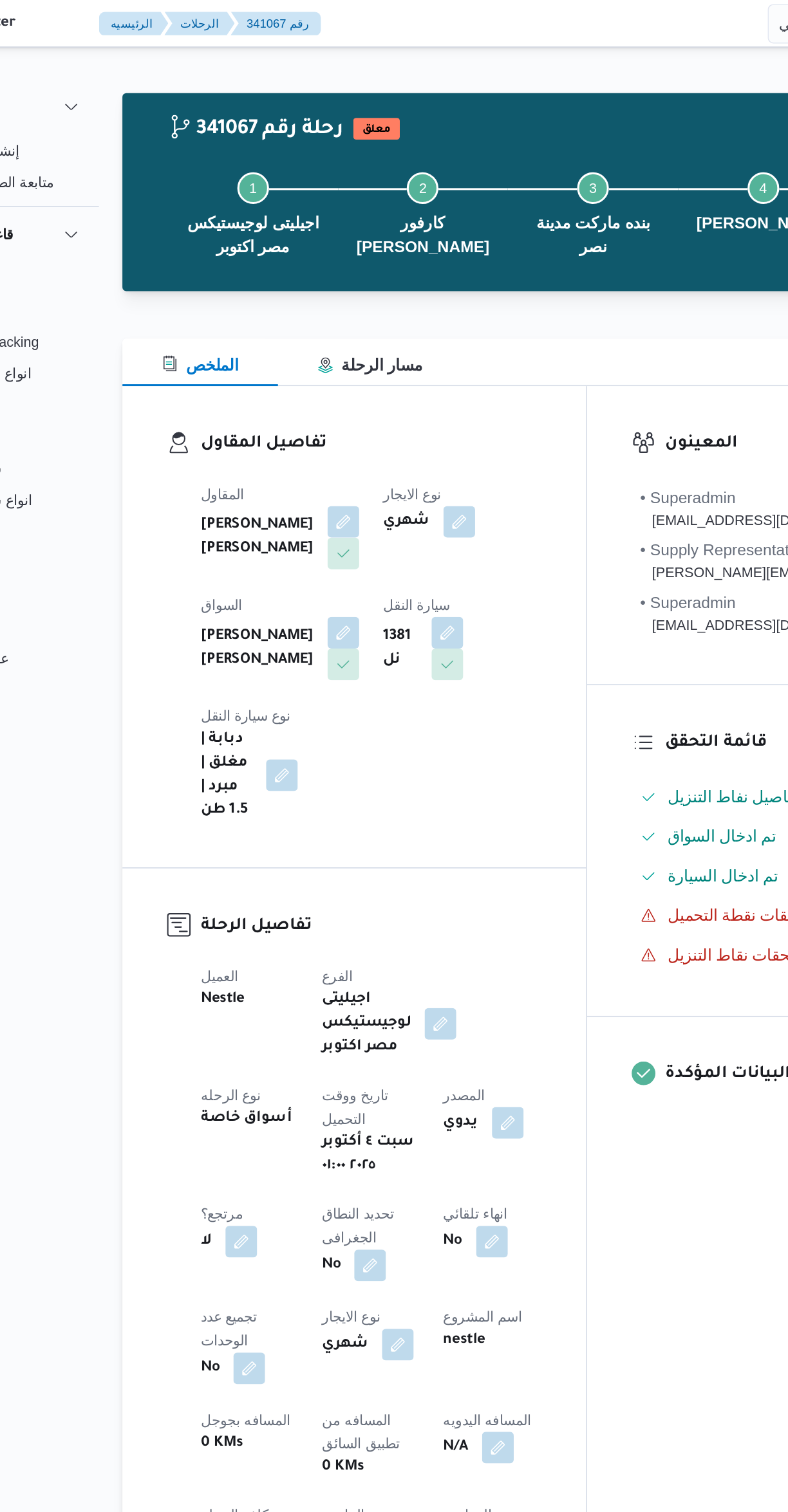
select select "ar"
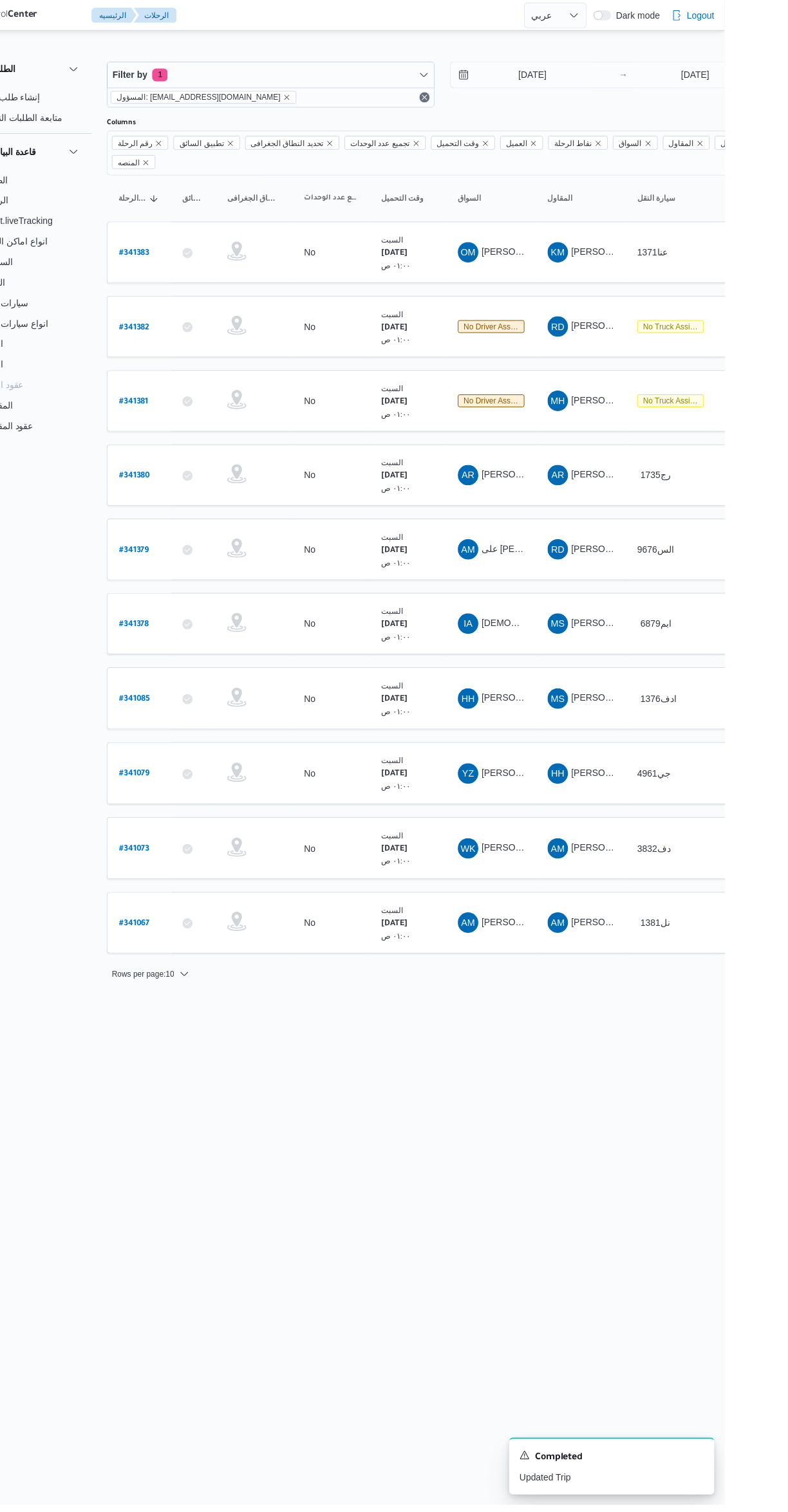
click at [189, 849] on b "# 341073" at bounding box center [195, 852] width 30 height 9
select select "ar"
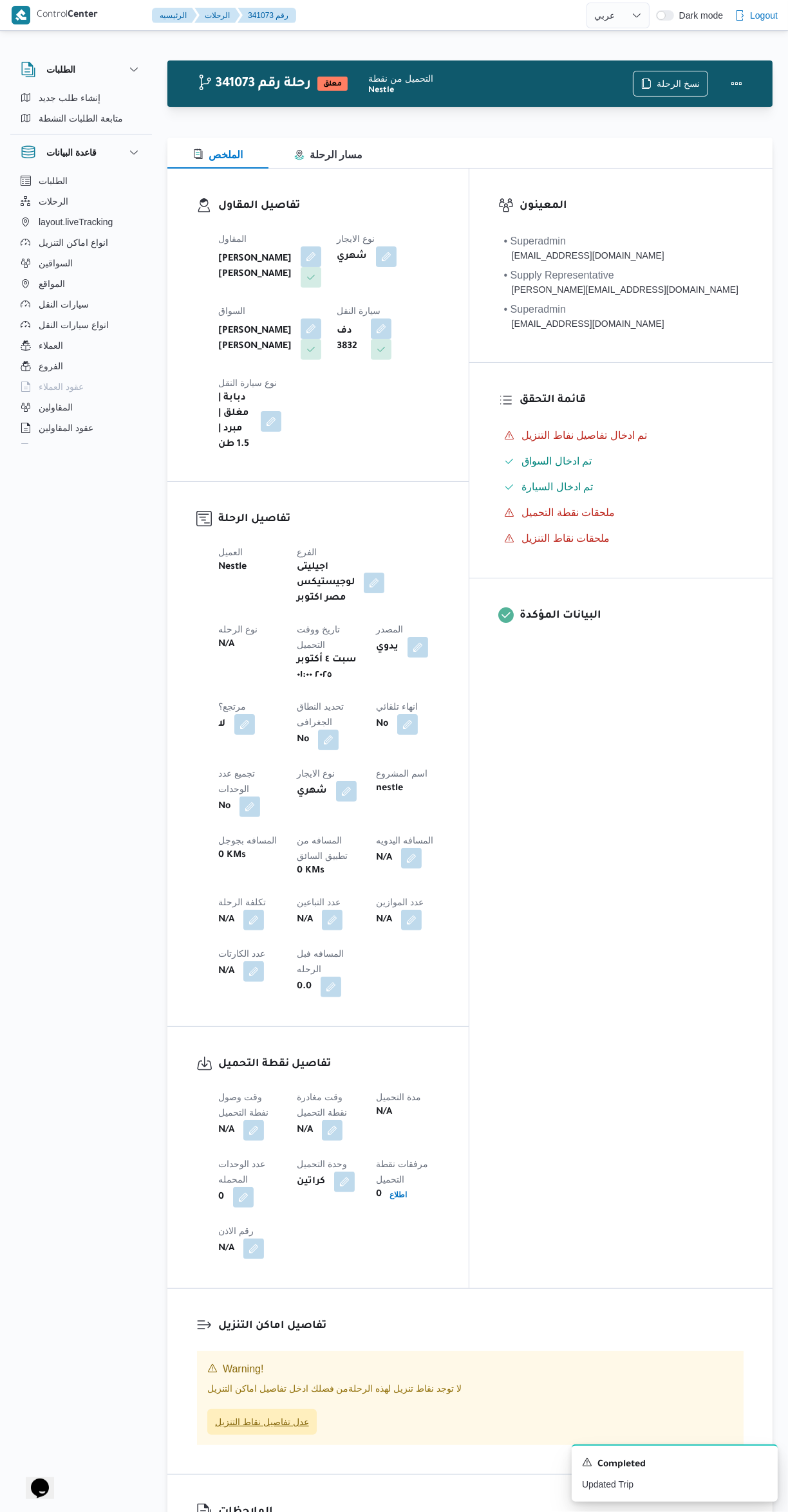
click at [281, 1414] on span "عدل تفاصيل نقاط التنزيل" at bounding box center [261, 1422] width 94 height 15
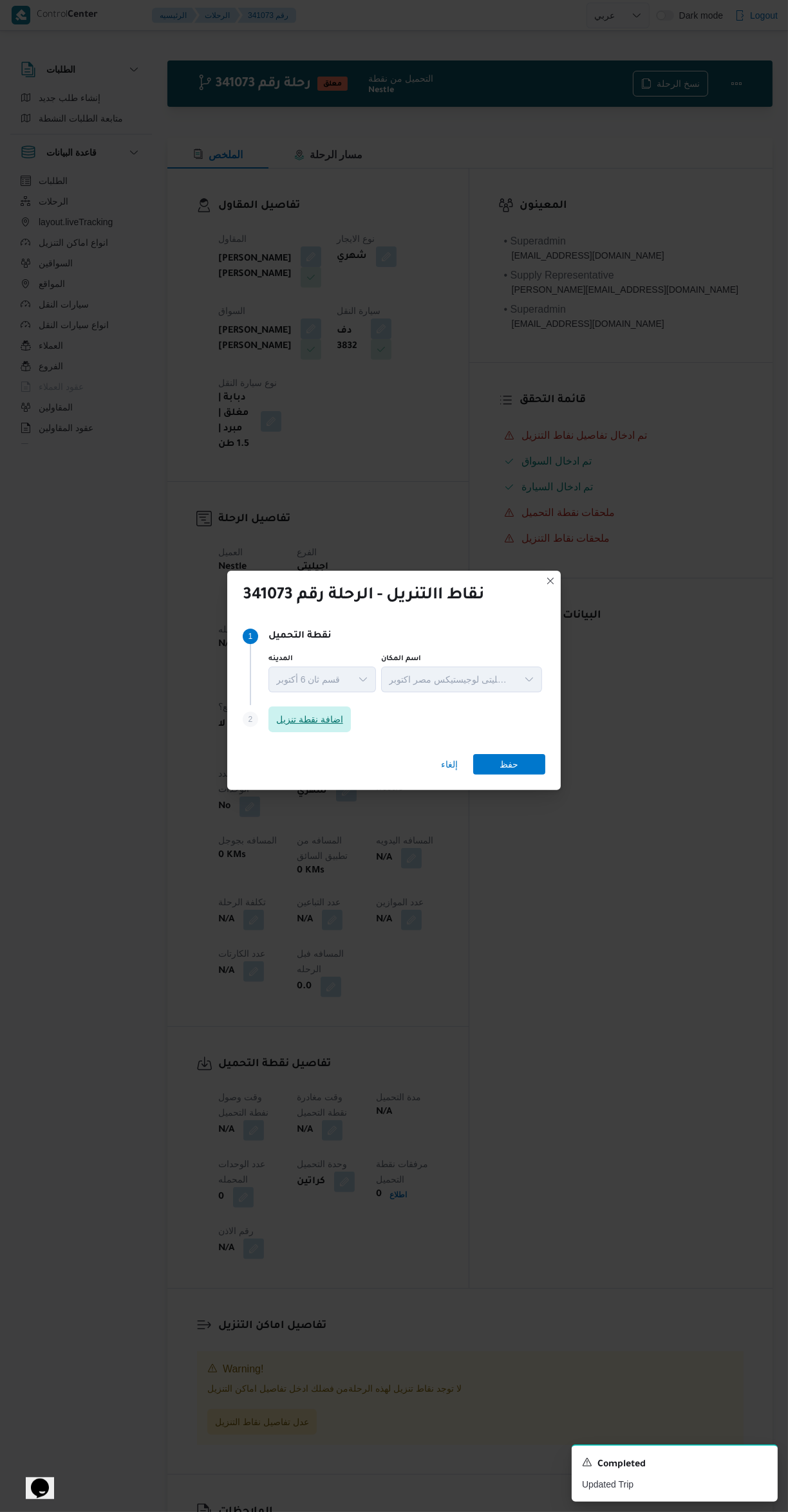
click at [321, 716] on span "اضافة نقطة تنزيل" at bounding box center [309, 719] width 67 height 15
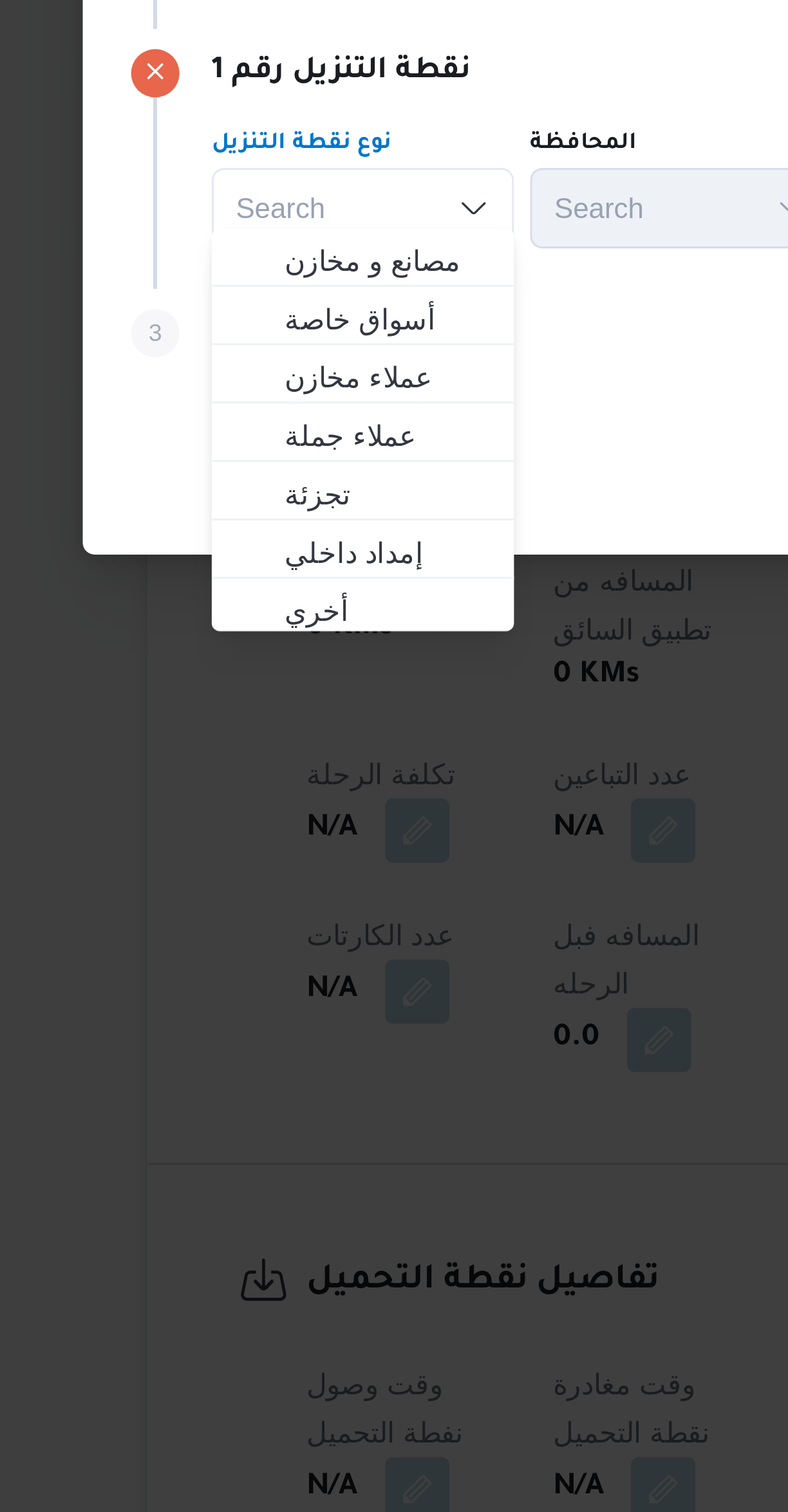
click at [316, 785] on div "إلغاء حفظ" at bounding box center [394, 808] width 494 height 47
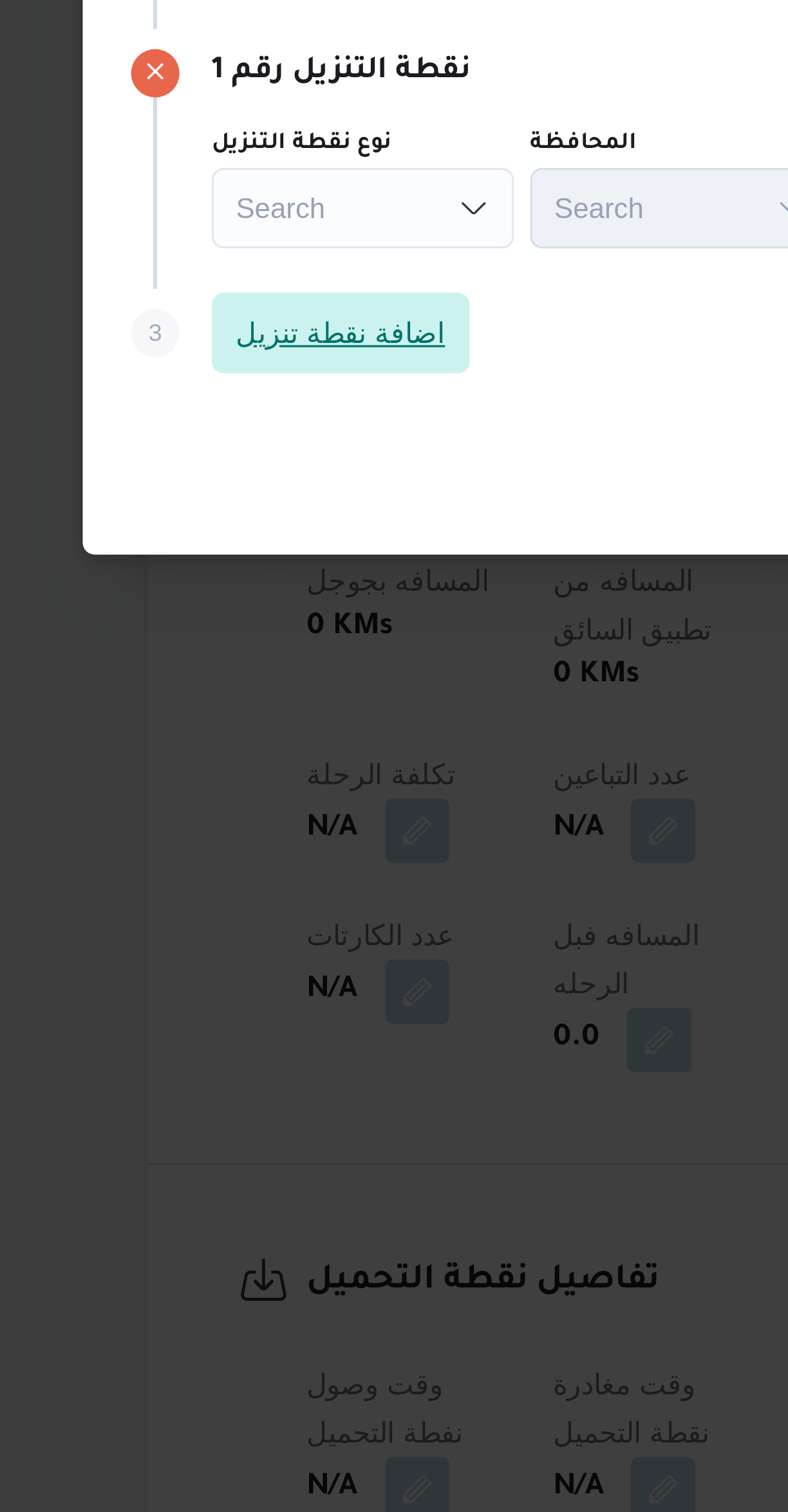
click at [246, 761] on span "اضافة نقطة تنزيل" at bounding box center [229, 760] width 83 height 26
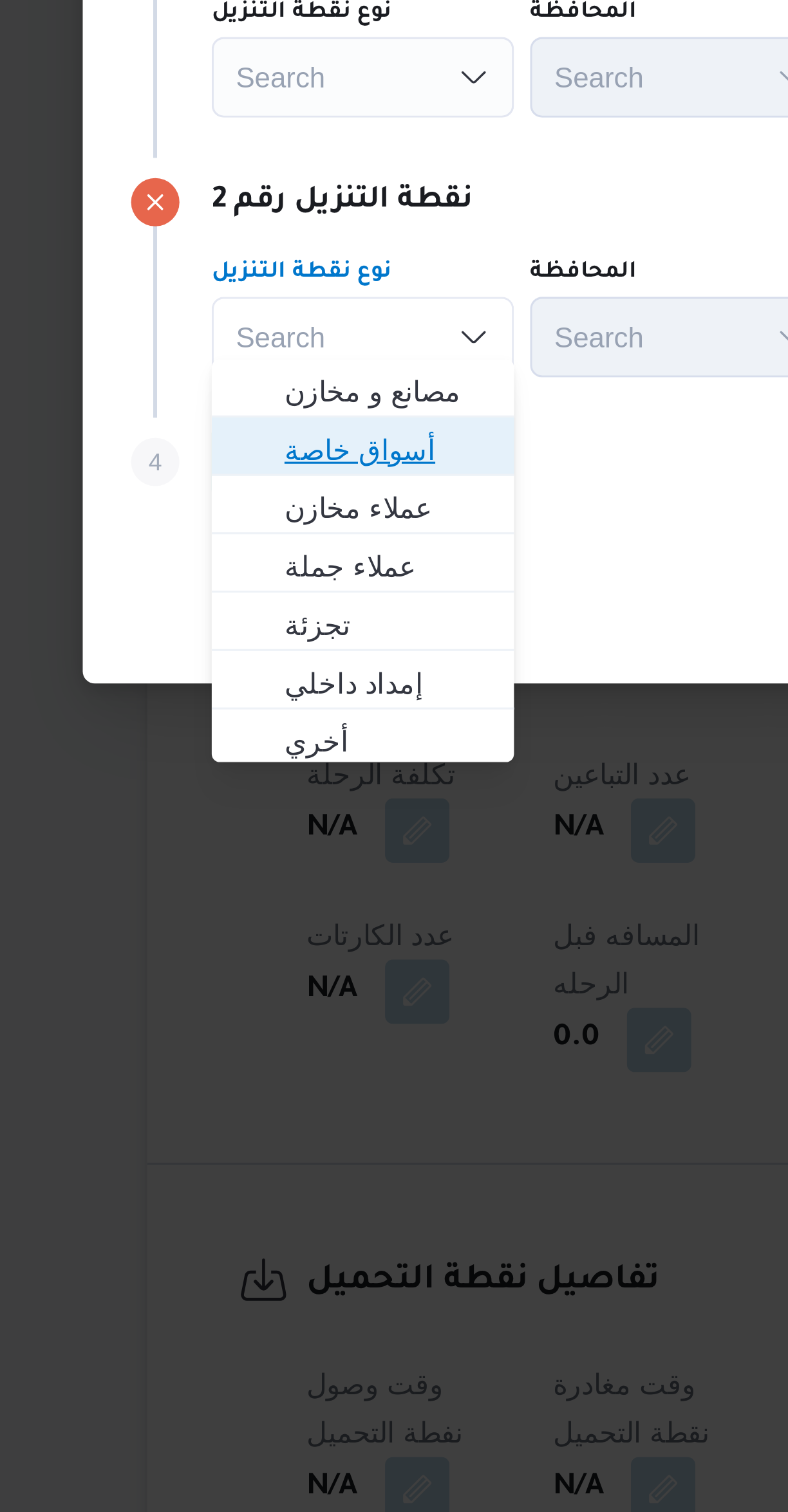
click at [259, 797] on span "أسواق خاصة" at bounding box center [243, 798] width 66 height 15
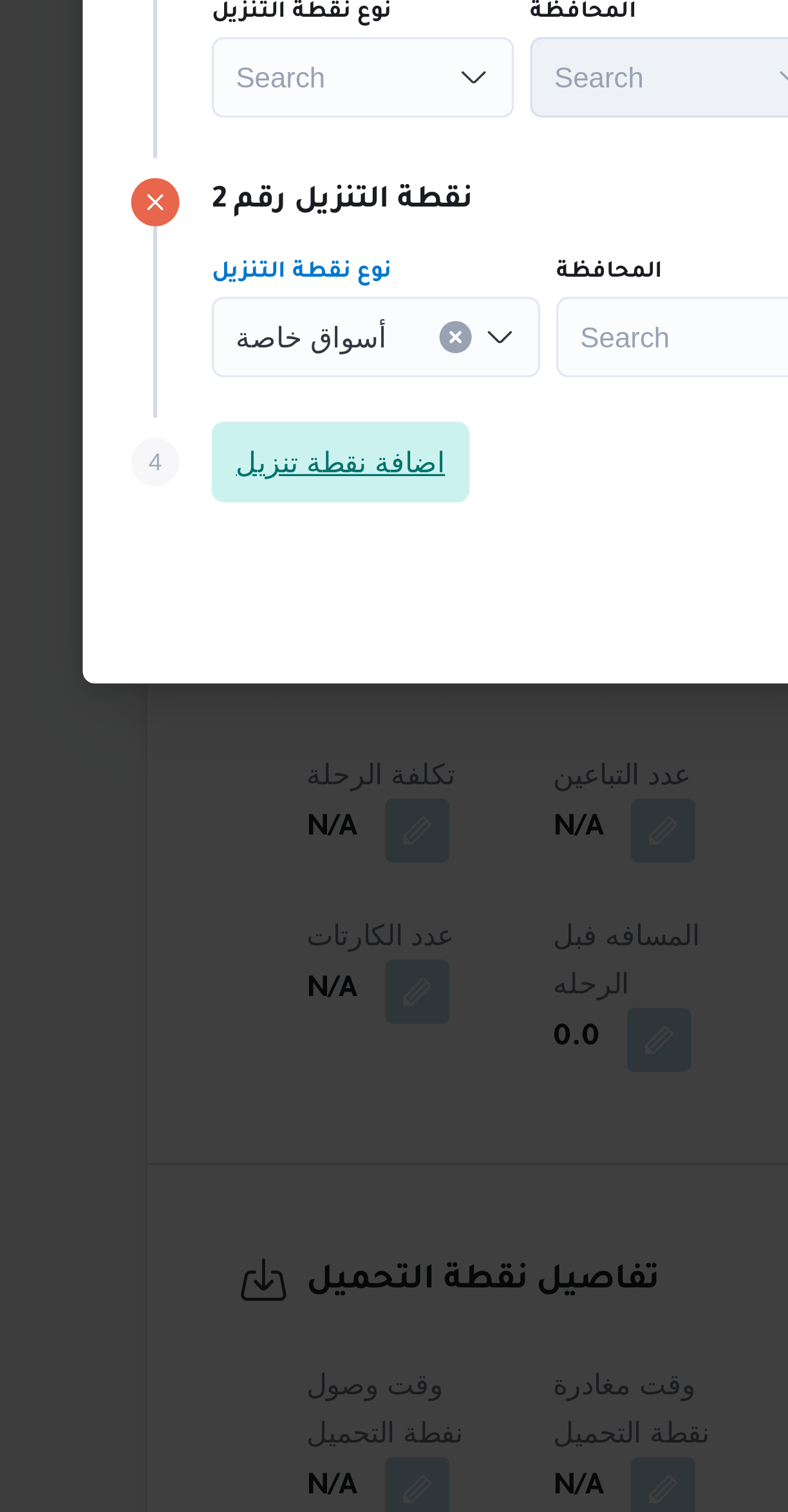
click at [257, 793] on span "اضافة نقطة تنزيل" at bounding box center [229, 802] width 83 height 26
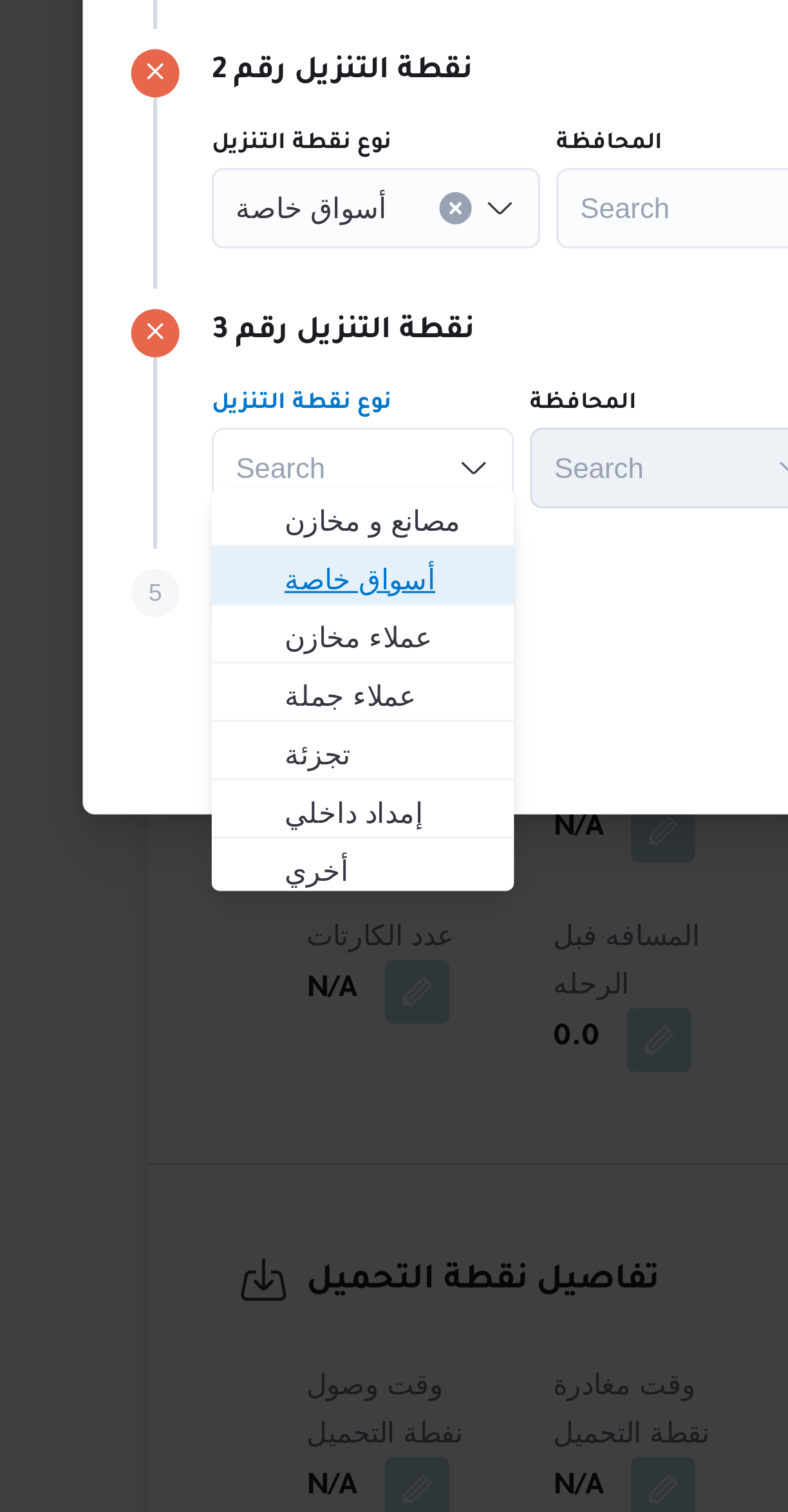
click at [262, 833] on span "أسواق خاصة" at bounding box center [243, 839] width 66 height 15
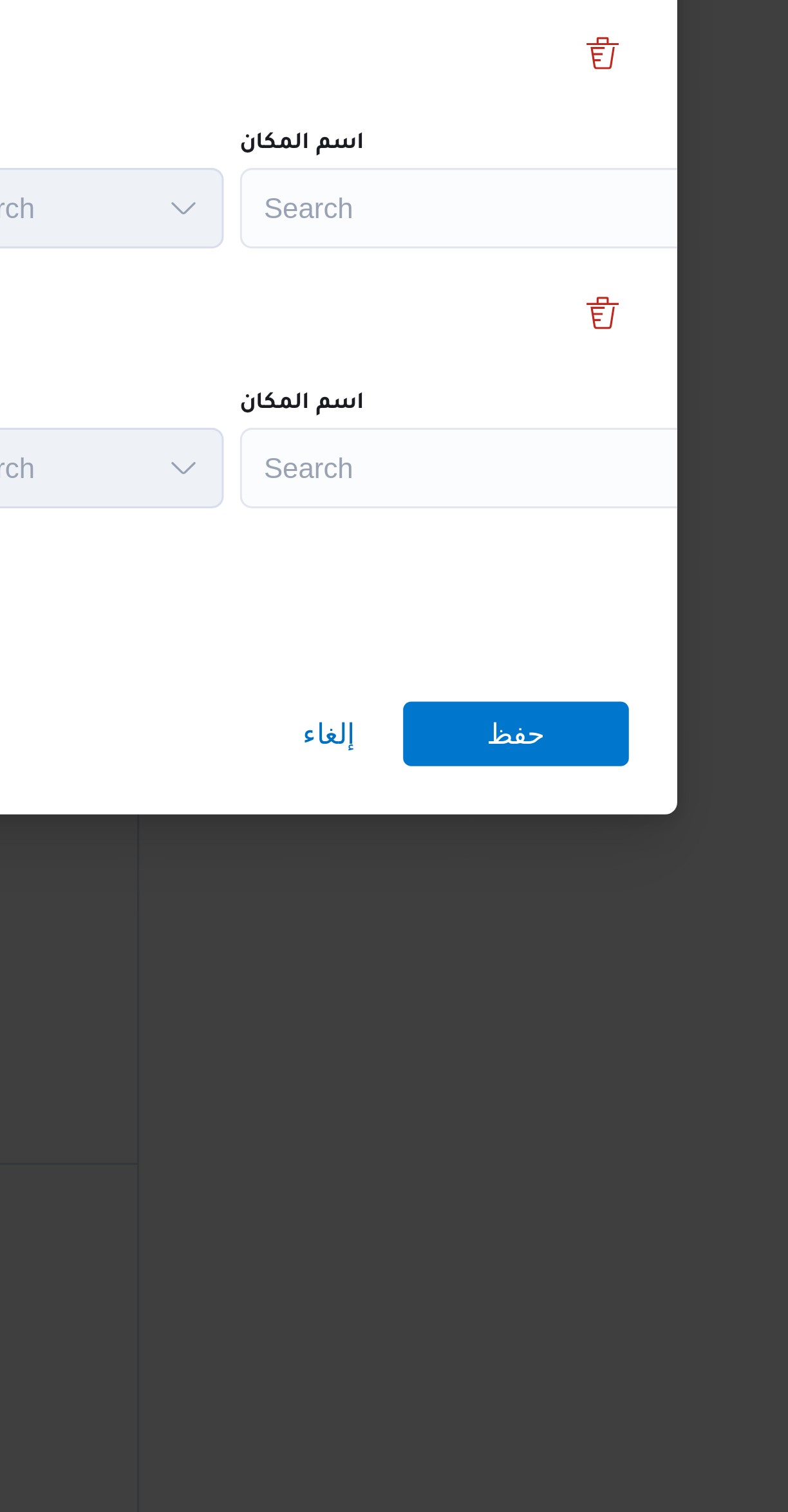
click at [578, 716] on div "Search" at bounding box center [581, 720] width 161 height 26
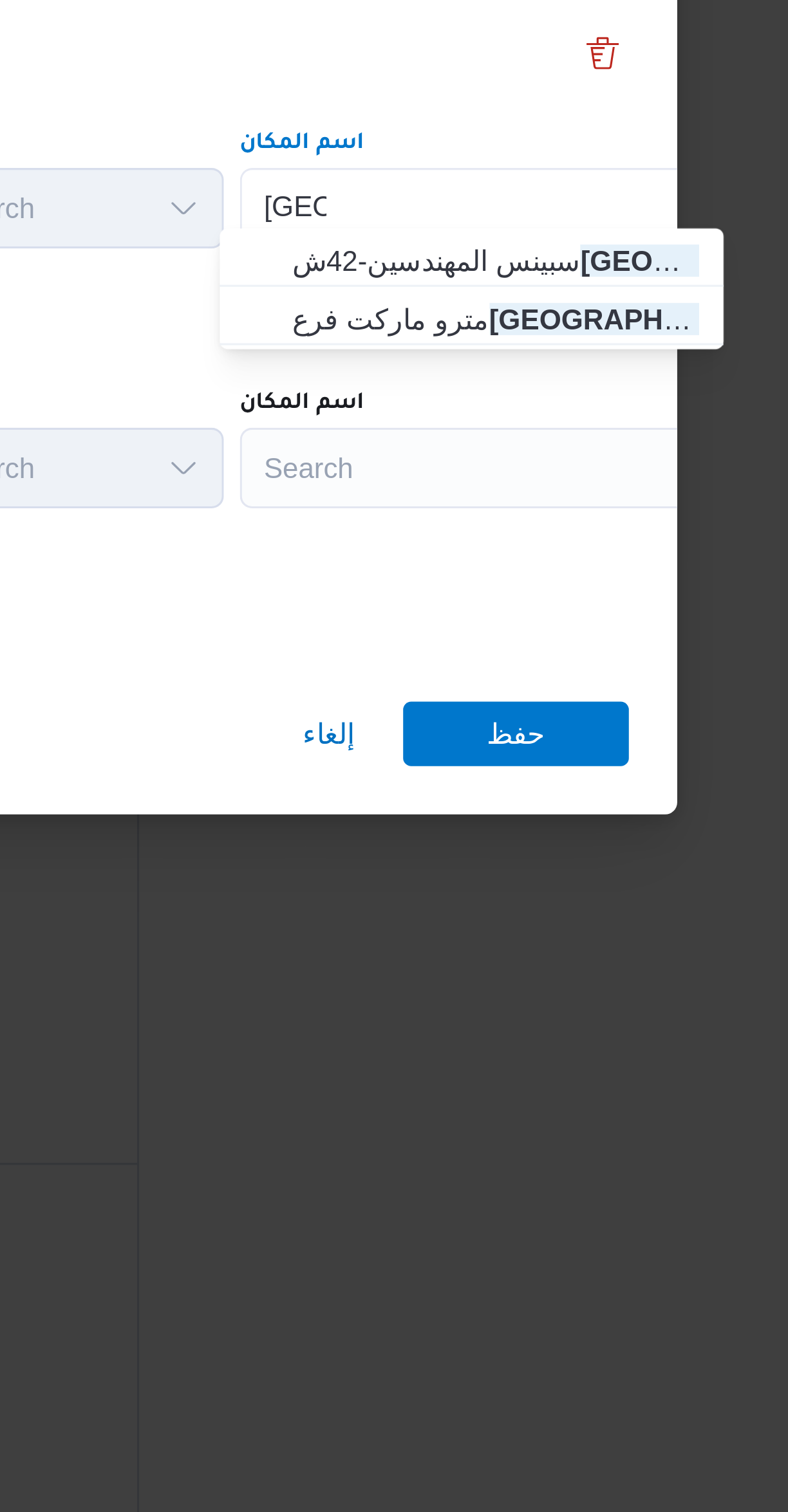
type input "سوريا"
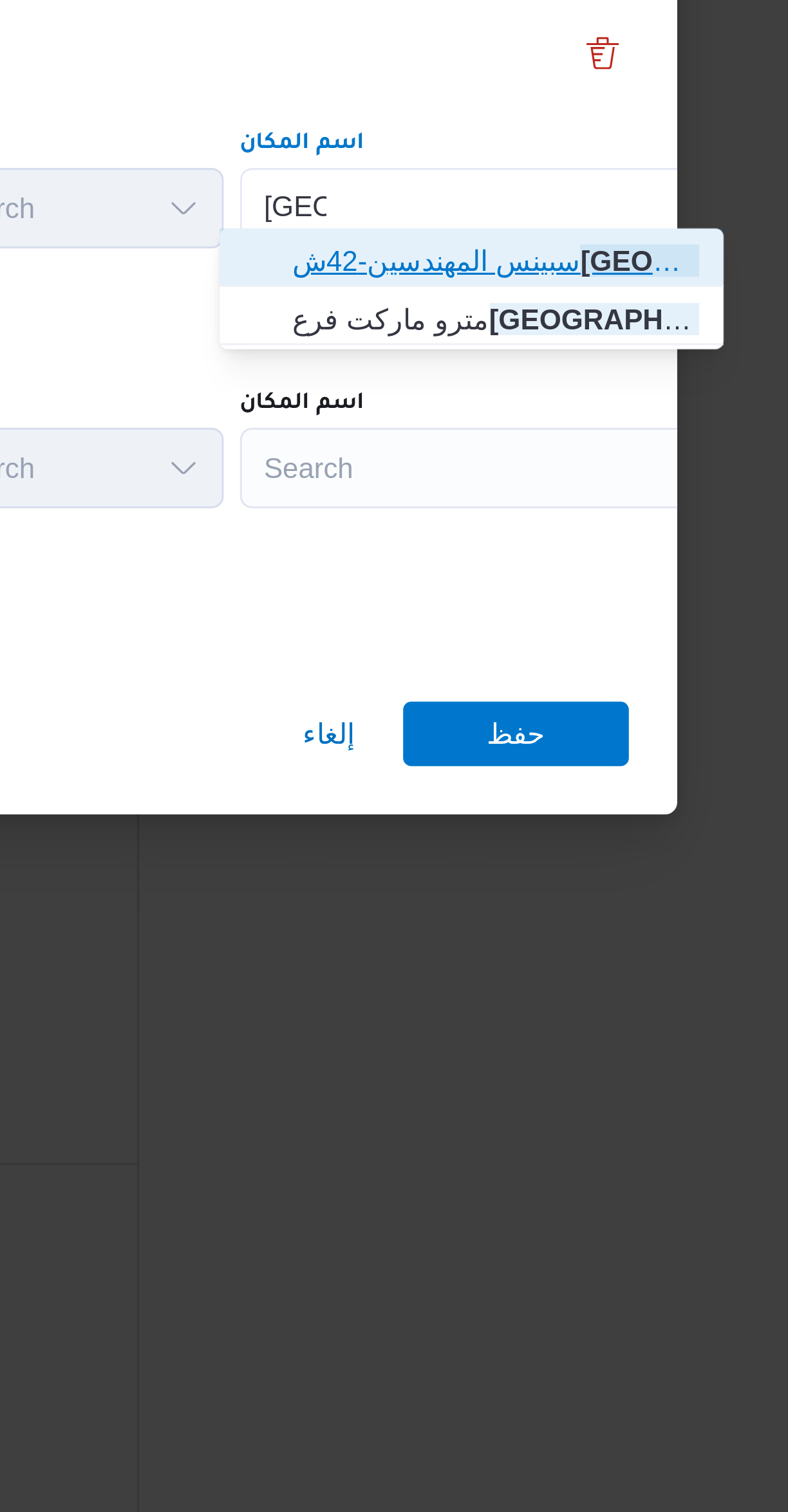
click at [523, 737] on span "سبينس المهندسين-42ش سوريا | | ميت عقبة" at bounding box center [583, 737] width 130 height 15
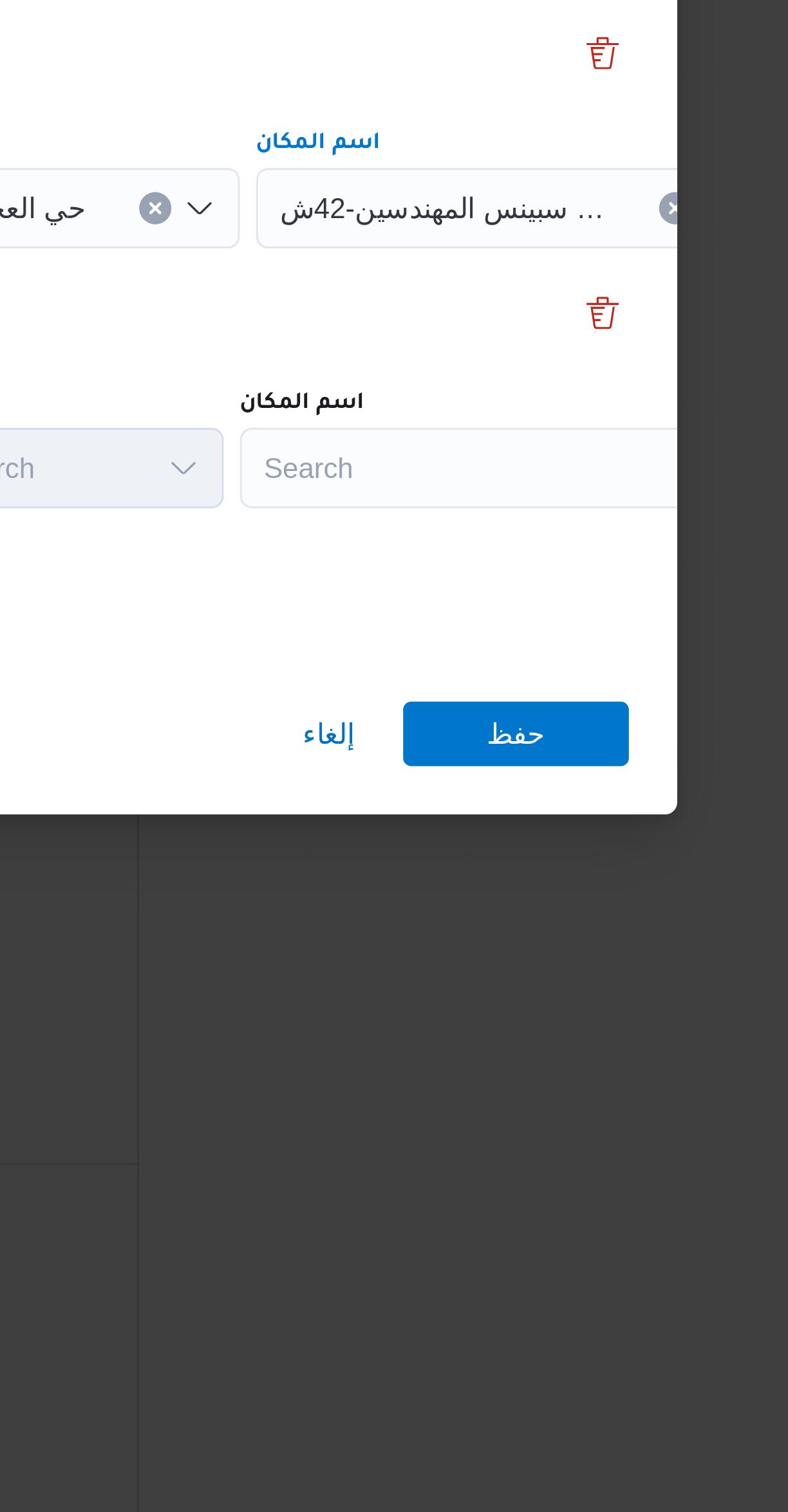
click at [601, 802] on div "Search" at bounding box center [581, 804] width 161 height 26
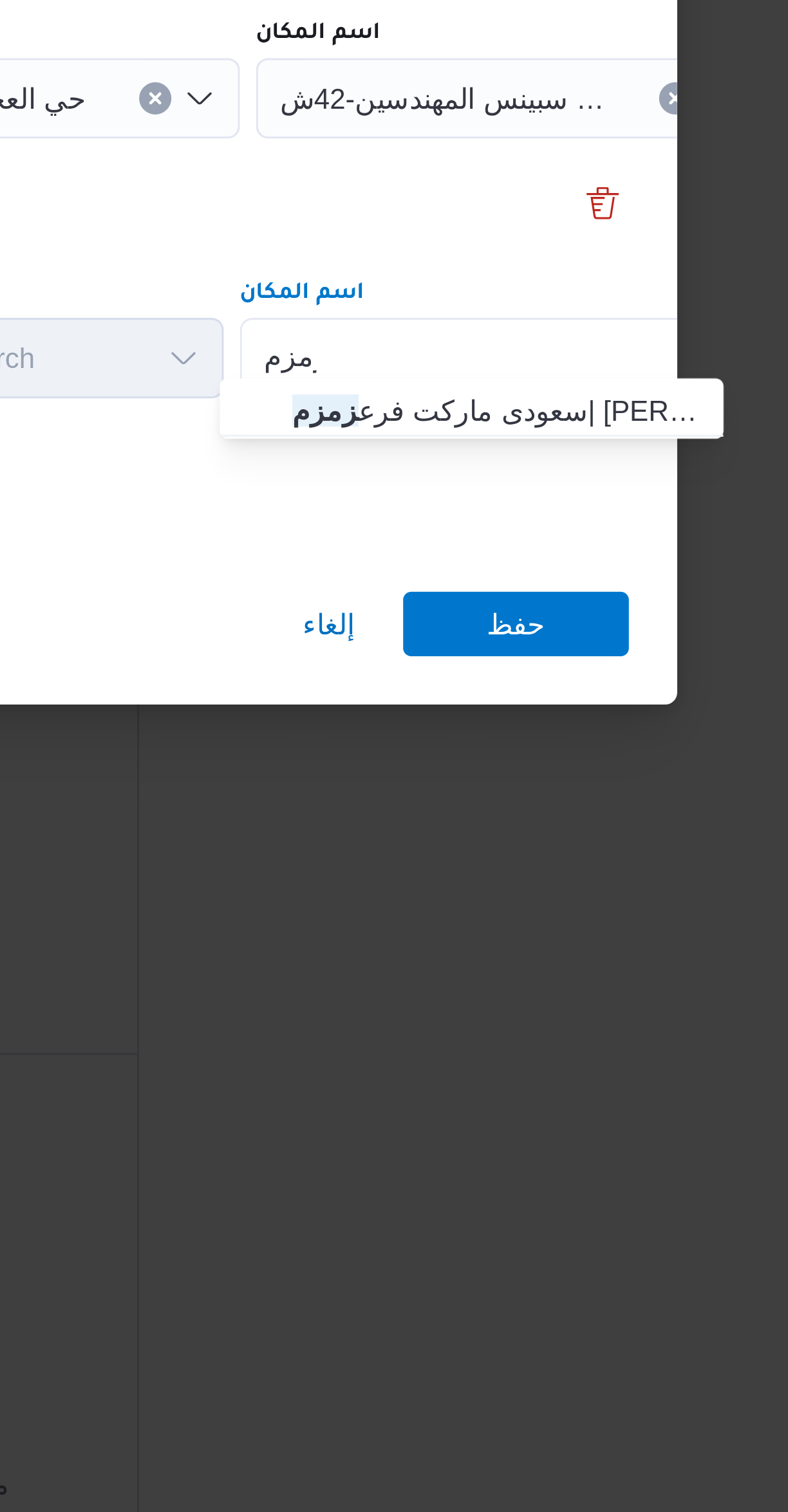
type input "زمزم"
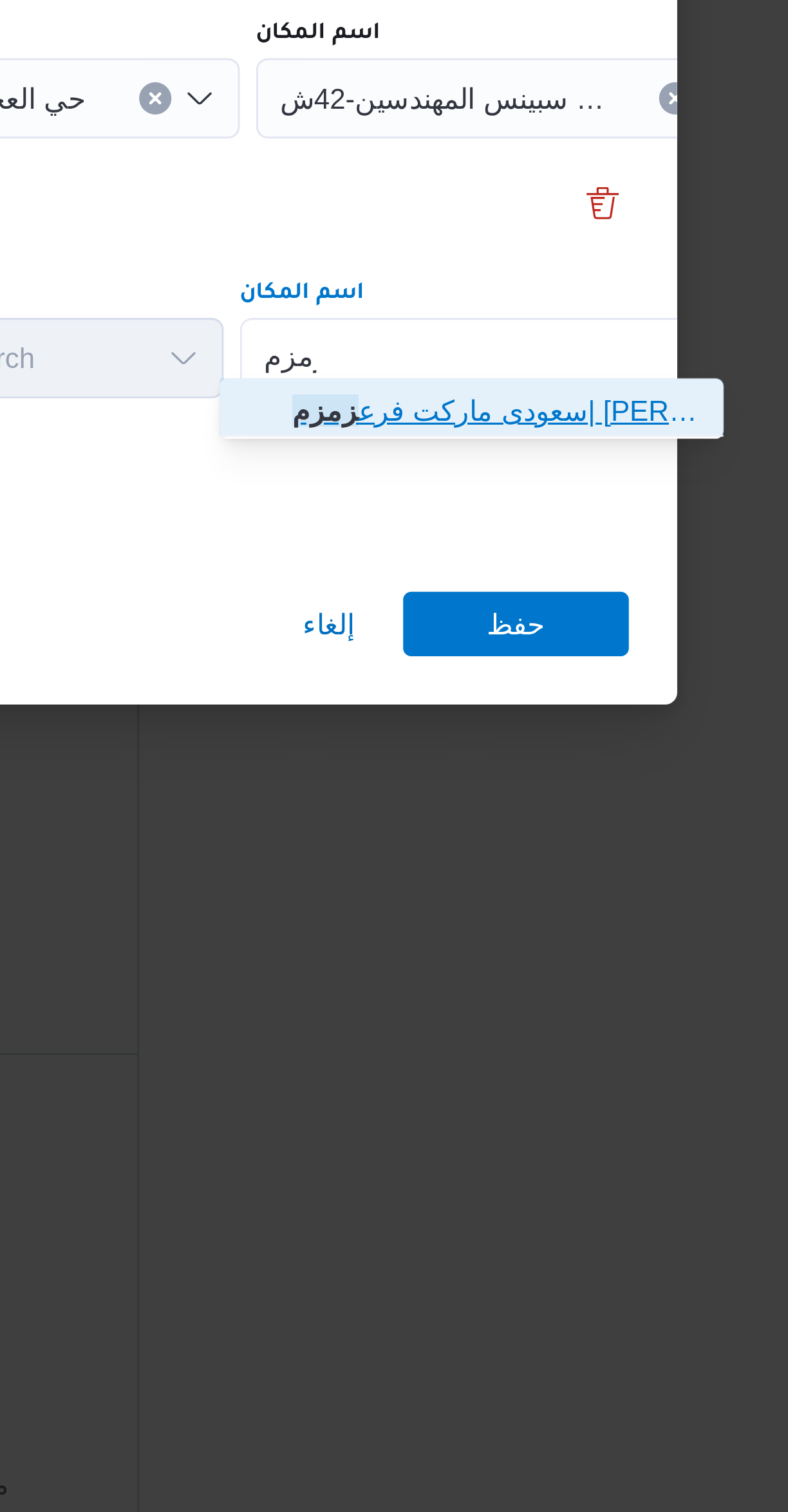
click at [599, 823] on span "سعودى ماركت فرع زمزم | عماد عمده | الدقي" at bounding box center [583, 821] width 130 height 15
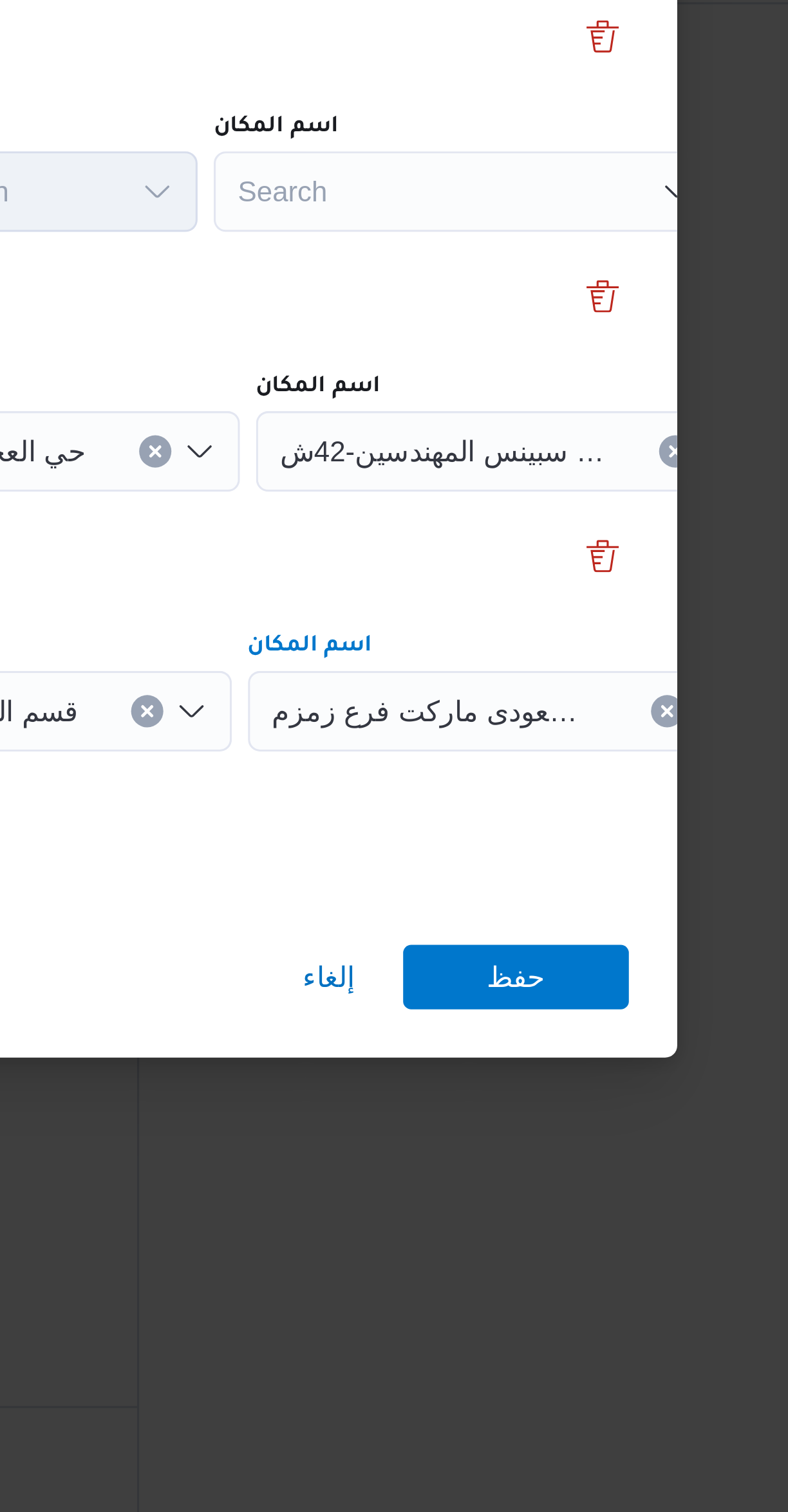
click at [573, 630] on div "Search" at bounding box center [573, 638] width 161 height 26
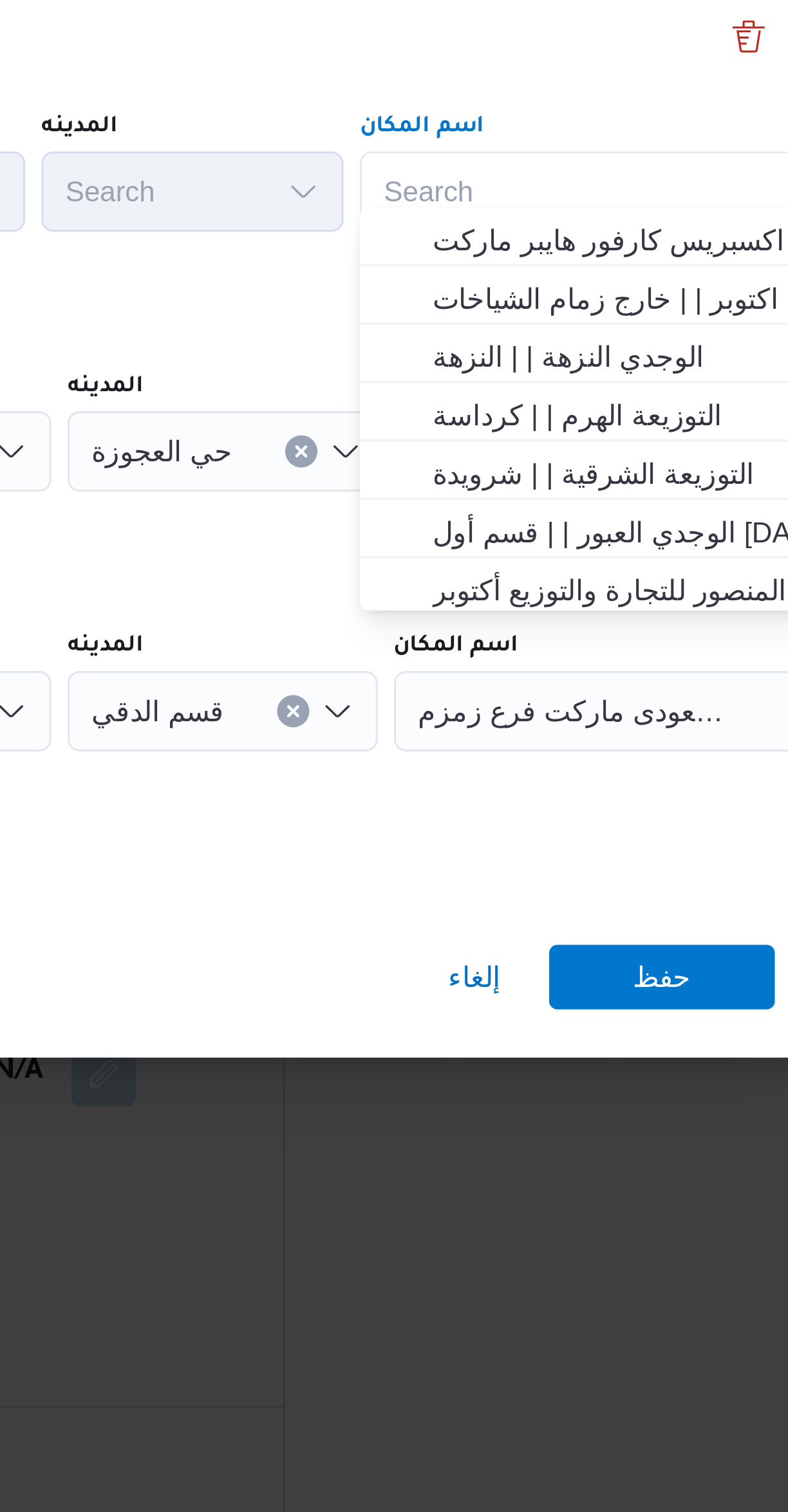
click at [528, 632] on div "Search Combo box. Selected. Combo box input. Search. Type some text or, to disp…" at bounding box center [573, 638] width 161 height 26
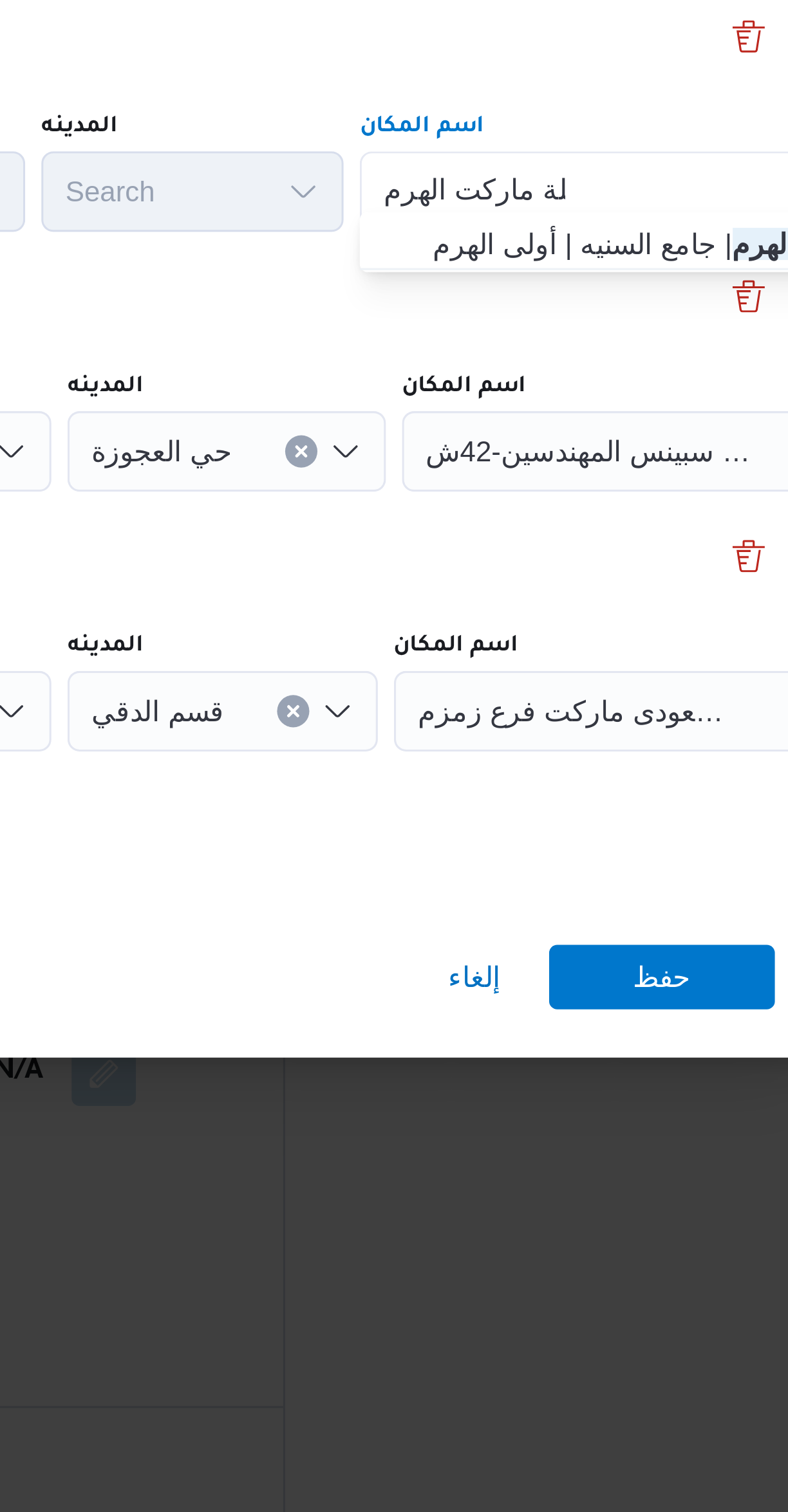
type input "جملة ماركت الهرم"
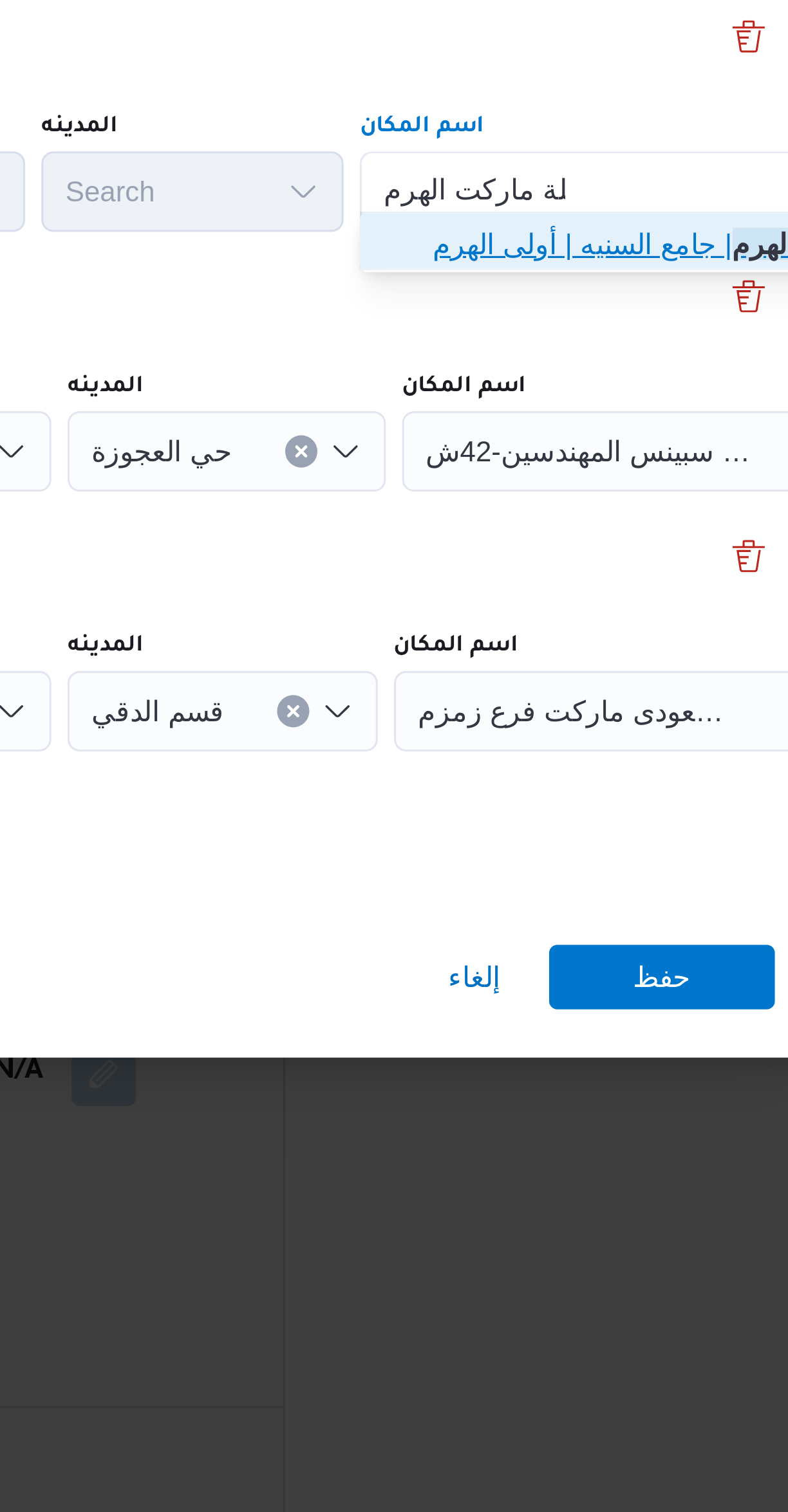
click at [512, 648] on span "جملة ماركت الهرم | جامع السنيه | أولى الهرم" at bounding box center [573, 655] width 150 height 21
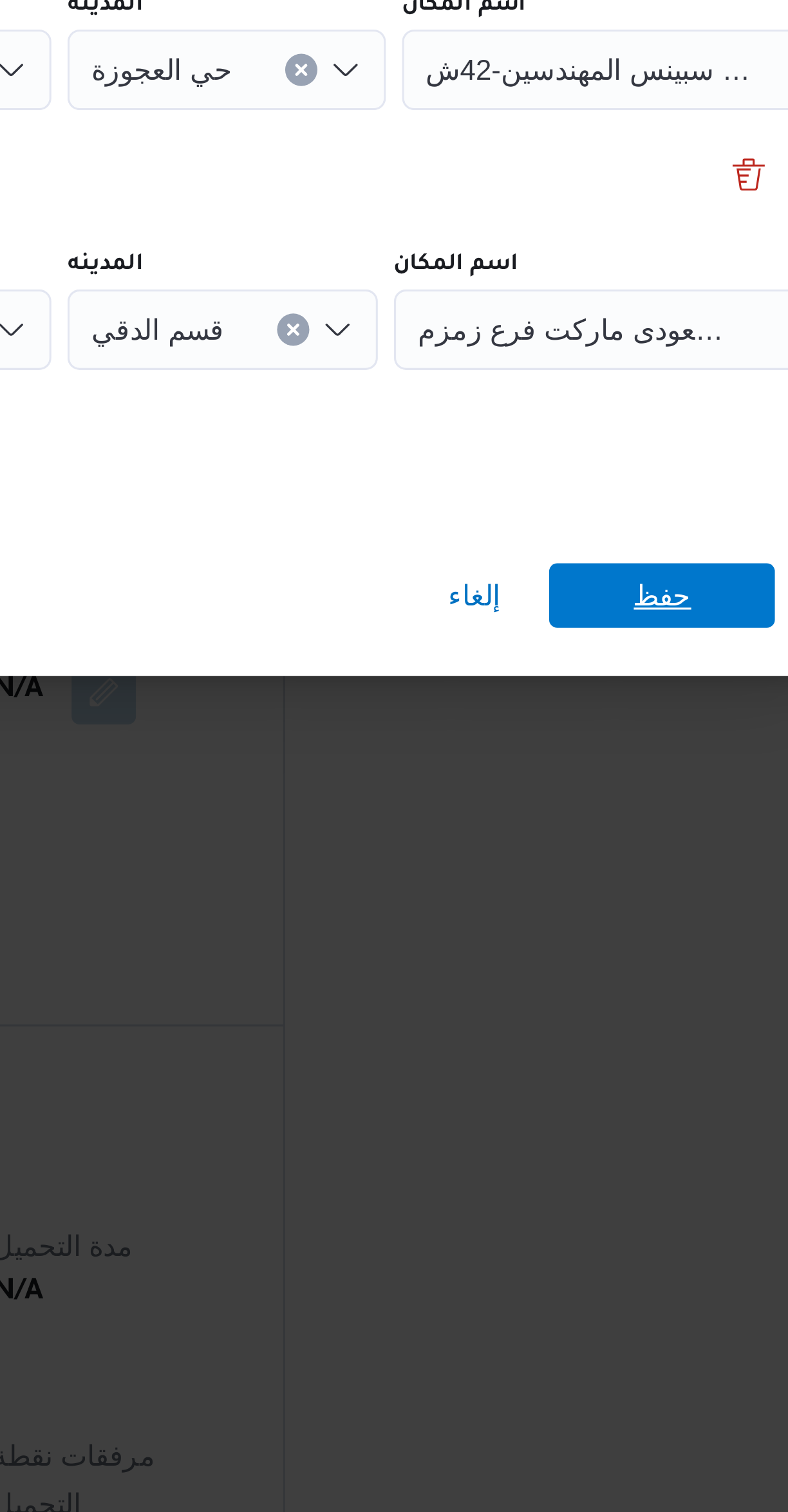
click at [599, 885] on span "حفظ" at bounding box center [589, 890] width 72 height 21
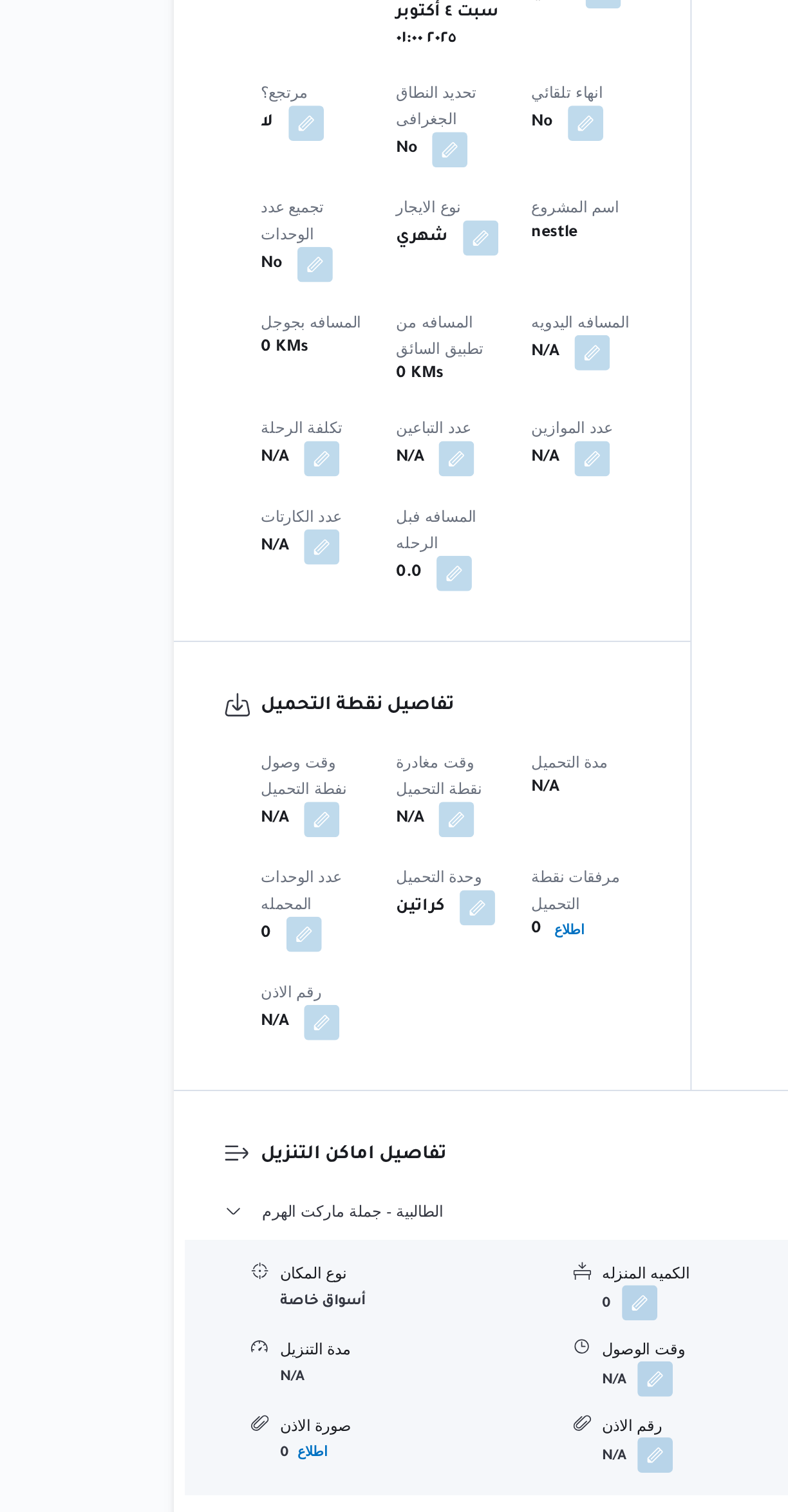
scroll to position [104, 0]
click at [370, 1330] on button "الطالبية - جملة ماركت الهرم" at bounding box center [470, 1337] width 547 height 15
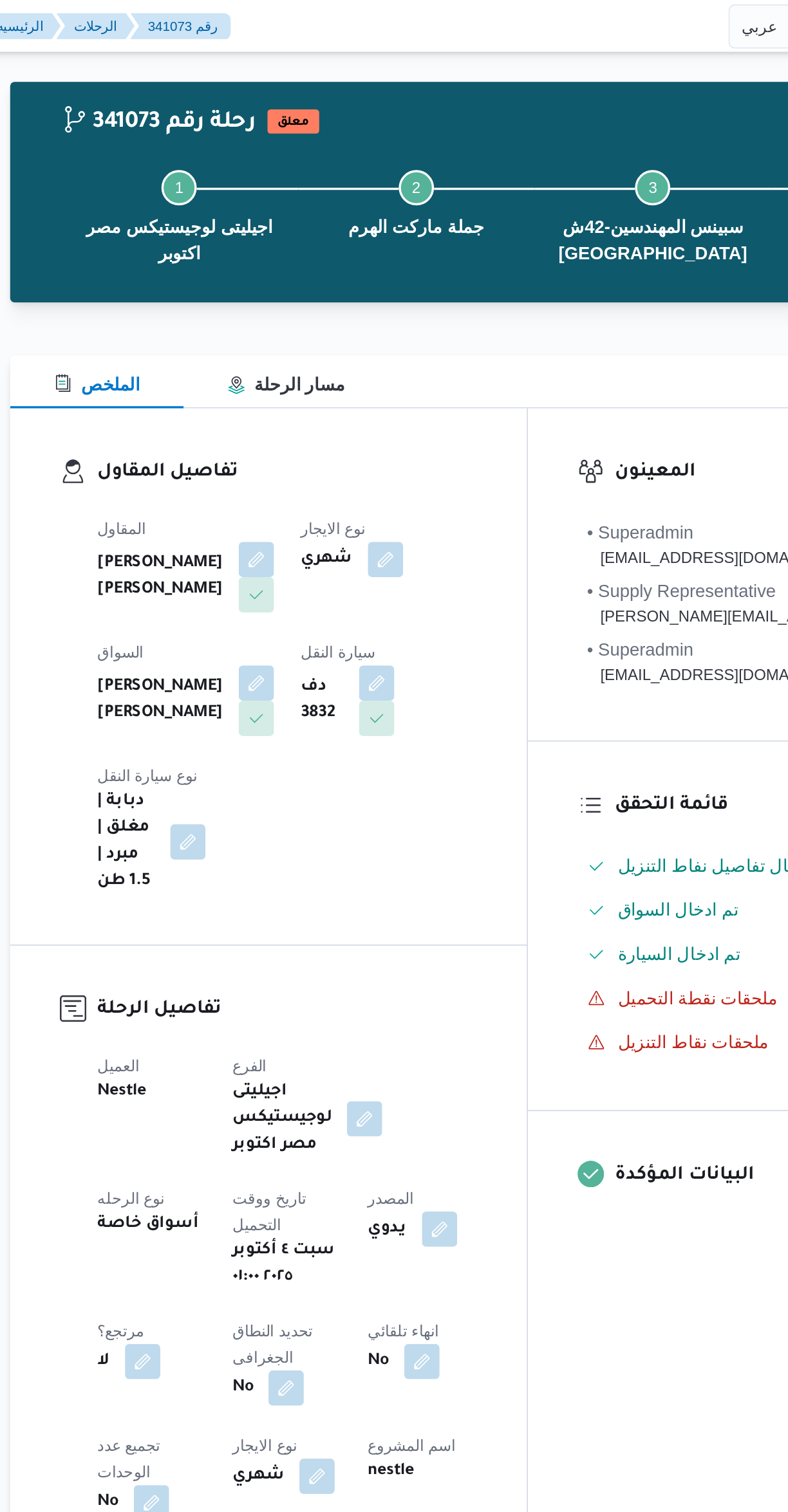
scroll to position [6, 0]
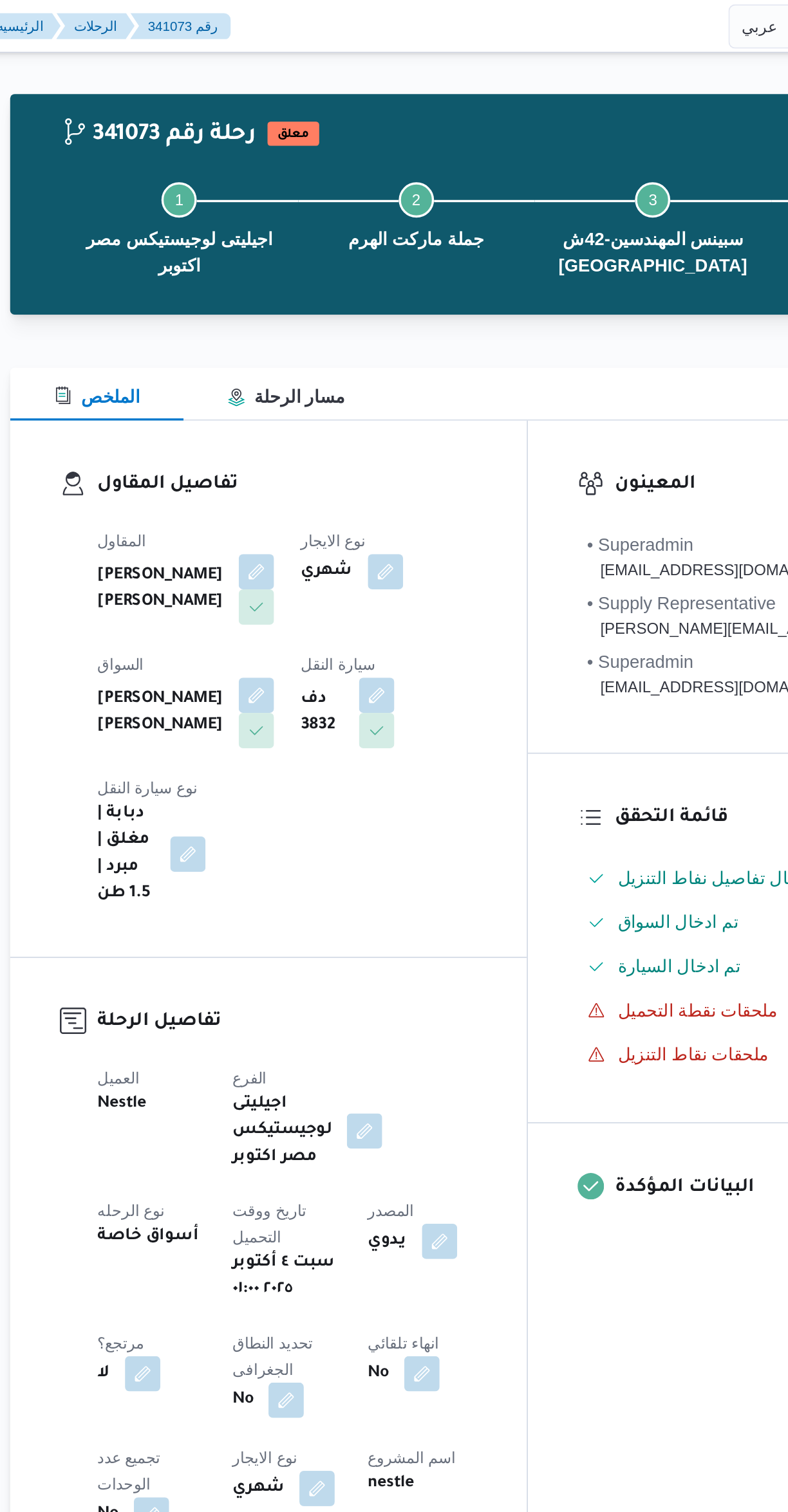
click at [321, 395] on button "button" at bounding box center [311, 406] width 21 height 21
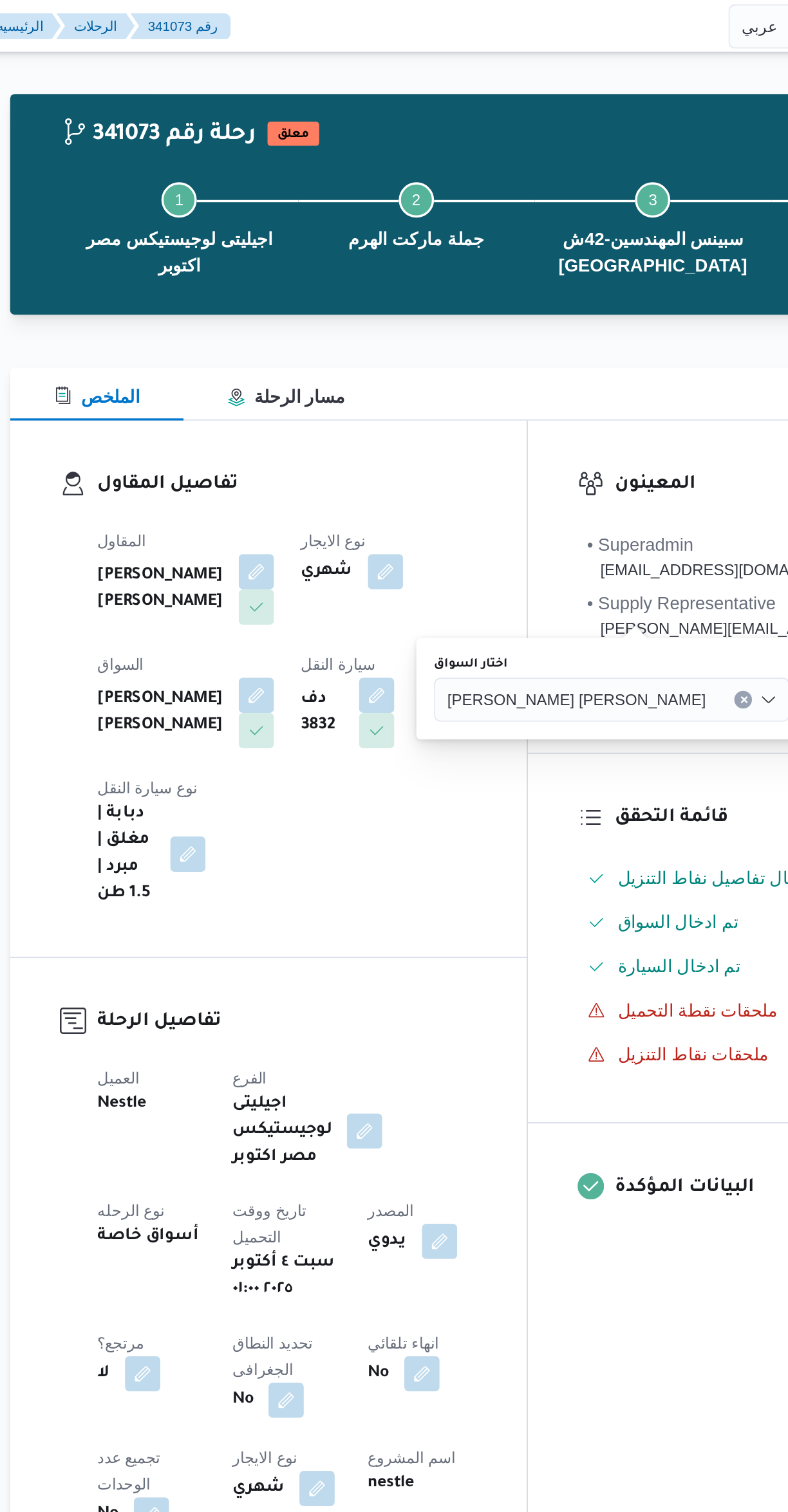
click at [499, 407] on span "وجدى كريمان محمد محمد حسن" at bounding box center [497, 407] width 150 height 14
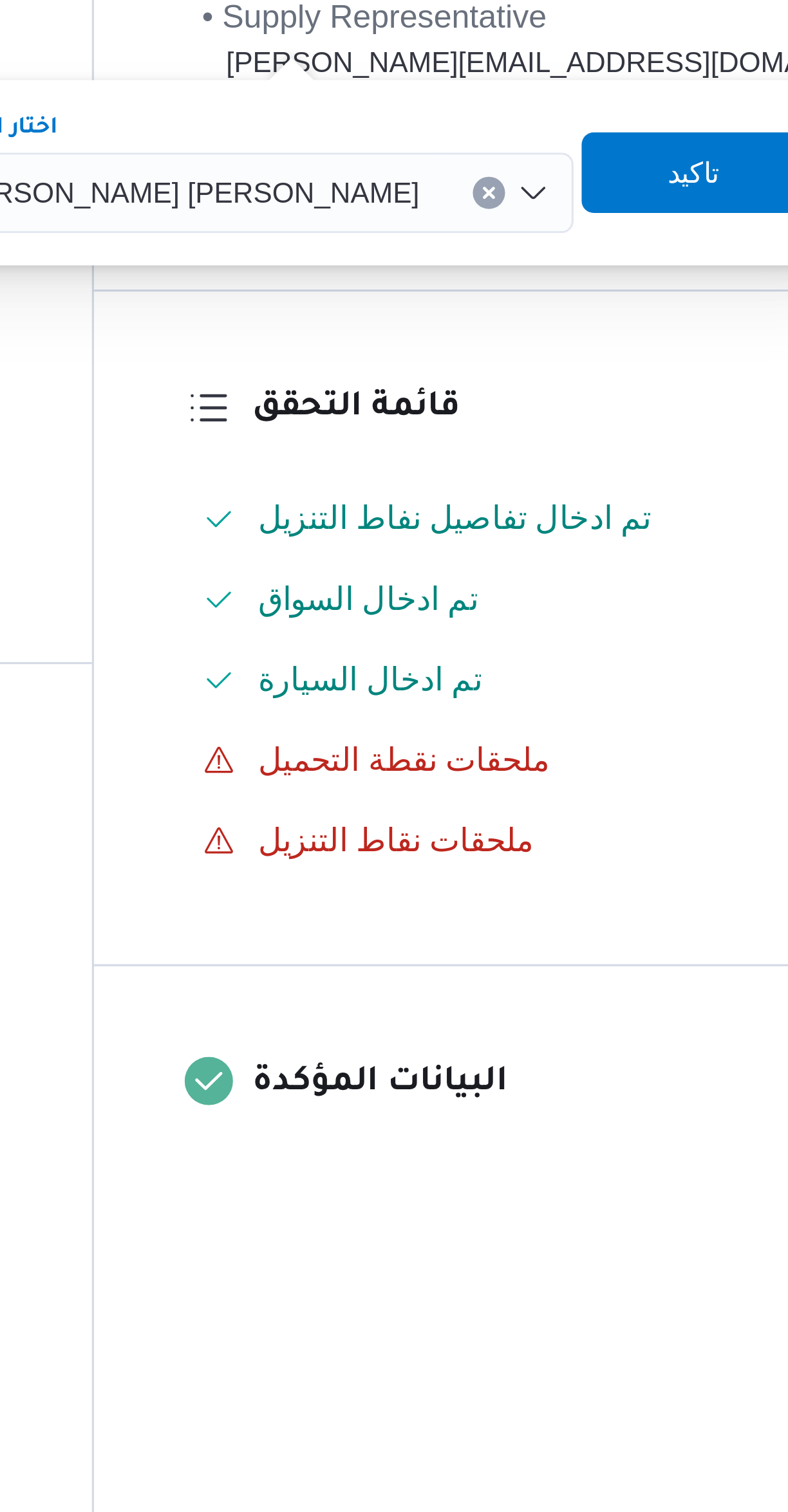
click at [522, 419] on span "وجدى كريمان محمد محمد حسن" at bounding box center [497, 412] width 150 height 14
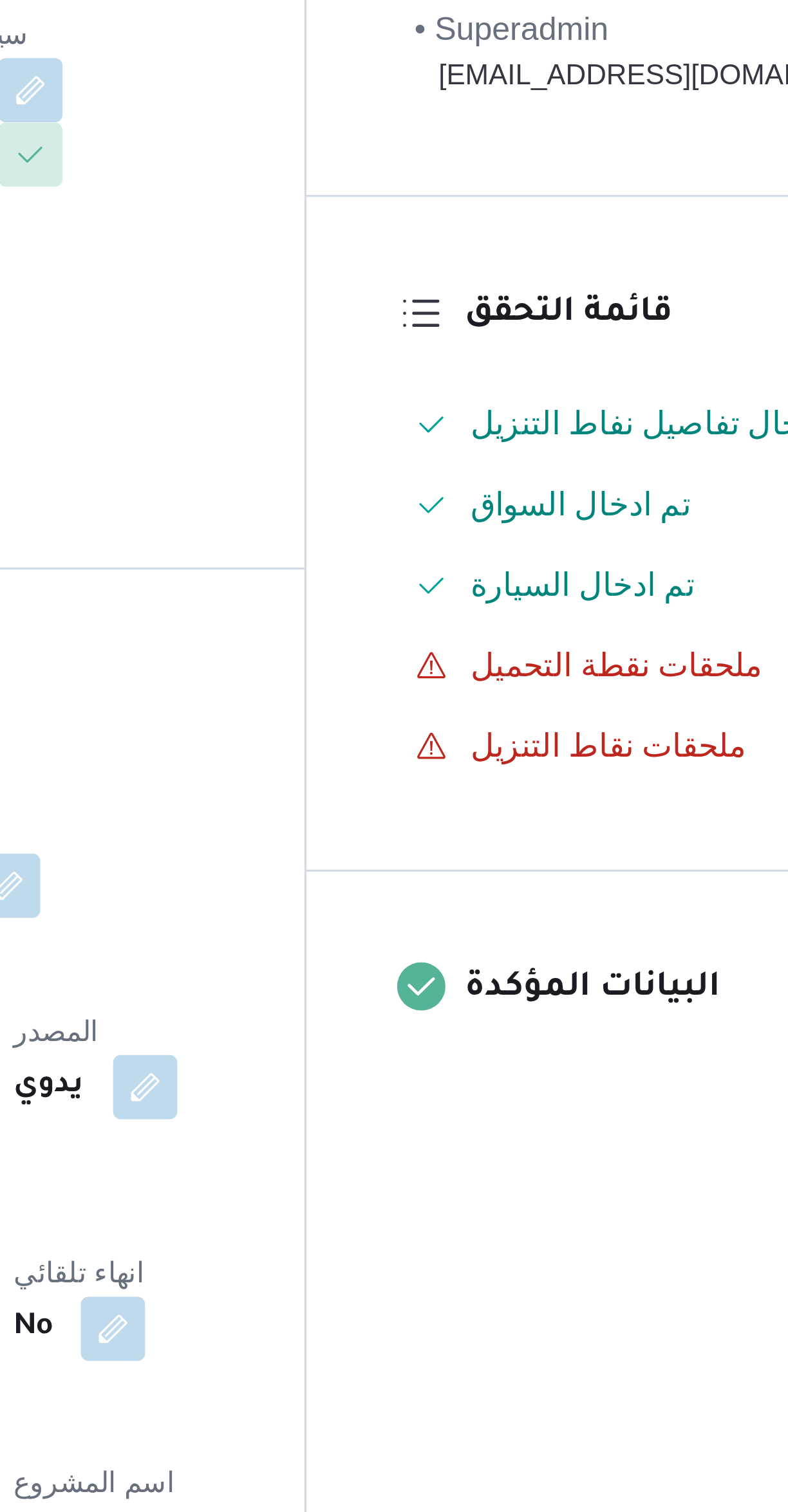
click at [282, 718] on div "أسواق خاصة" at bounding box center [249, 726] width 66 height 18
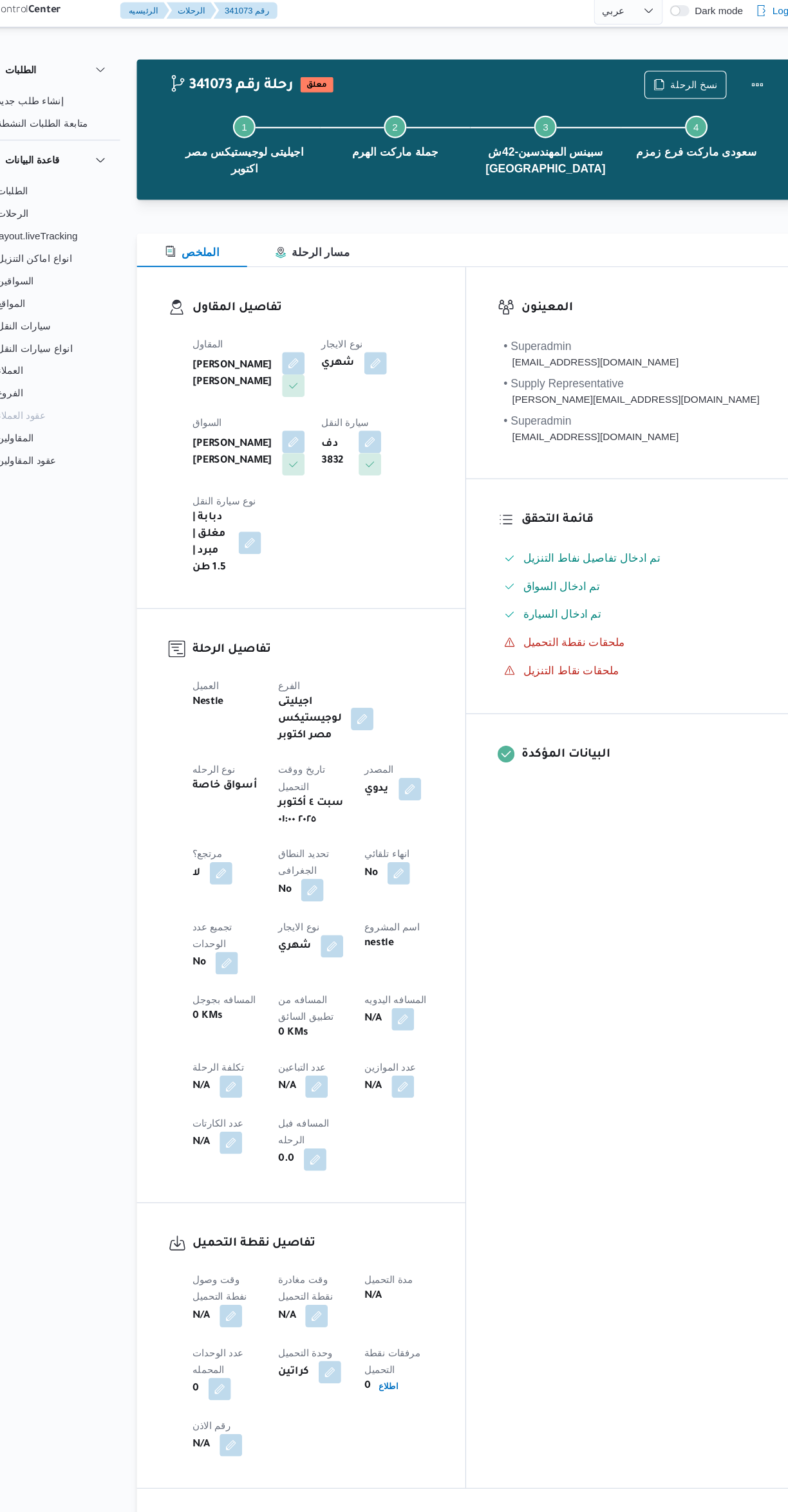
click at [321, 992] on button "button" at bounding box center [332, 1003] width 21 height 21
click at [231, 895] on input "عدد التباعين" at bounding box center [220, 899] width 128 height 26
type input "1"
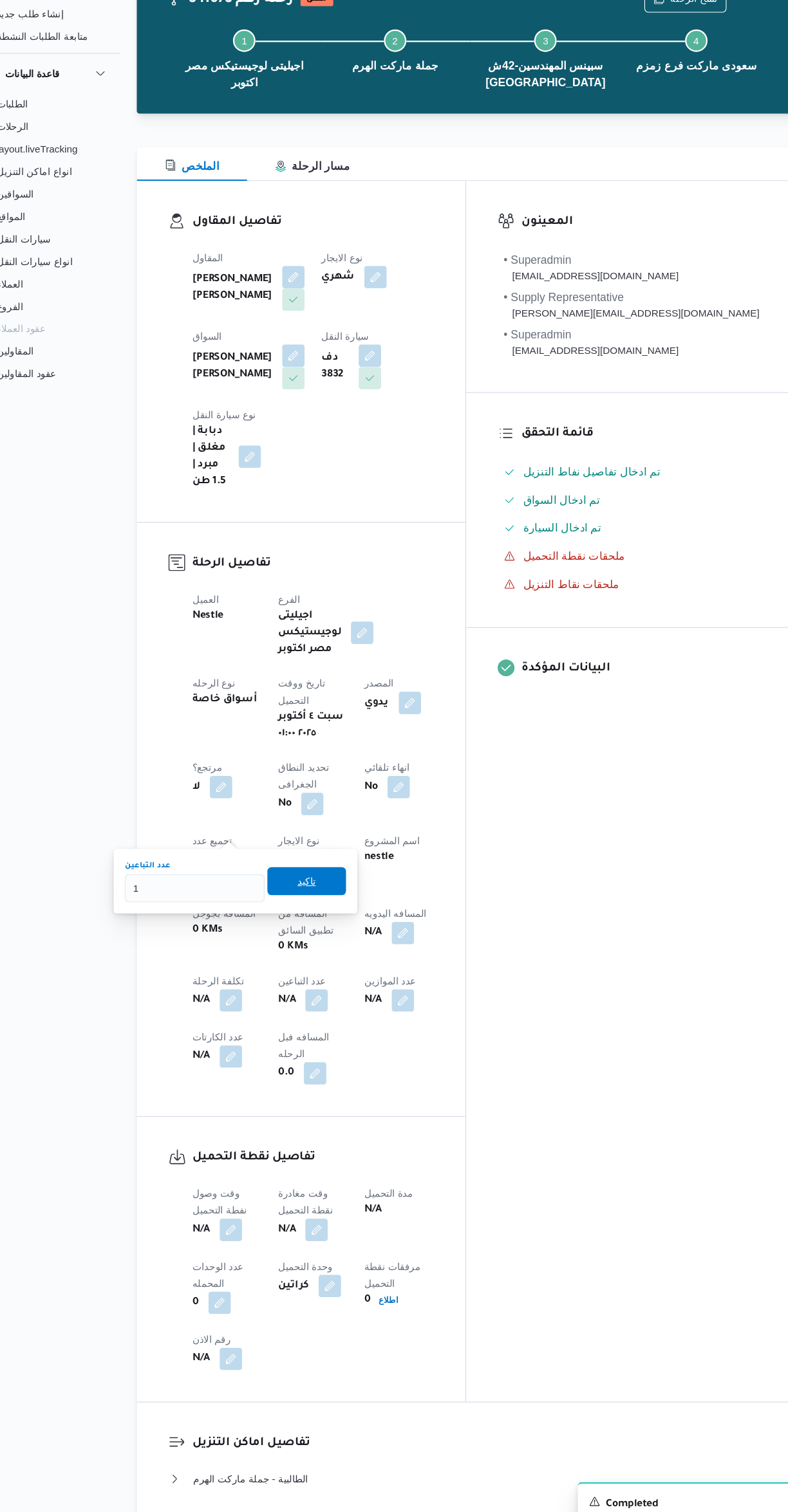
click at [330, 885] on span "تاكيد" at bounding box center [323, 892] width 72 height 26
select select "ar"
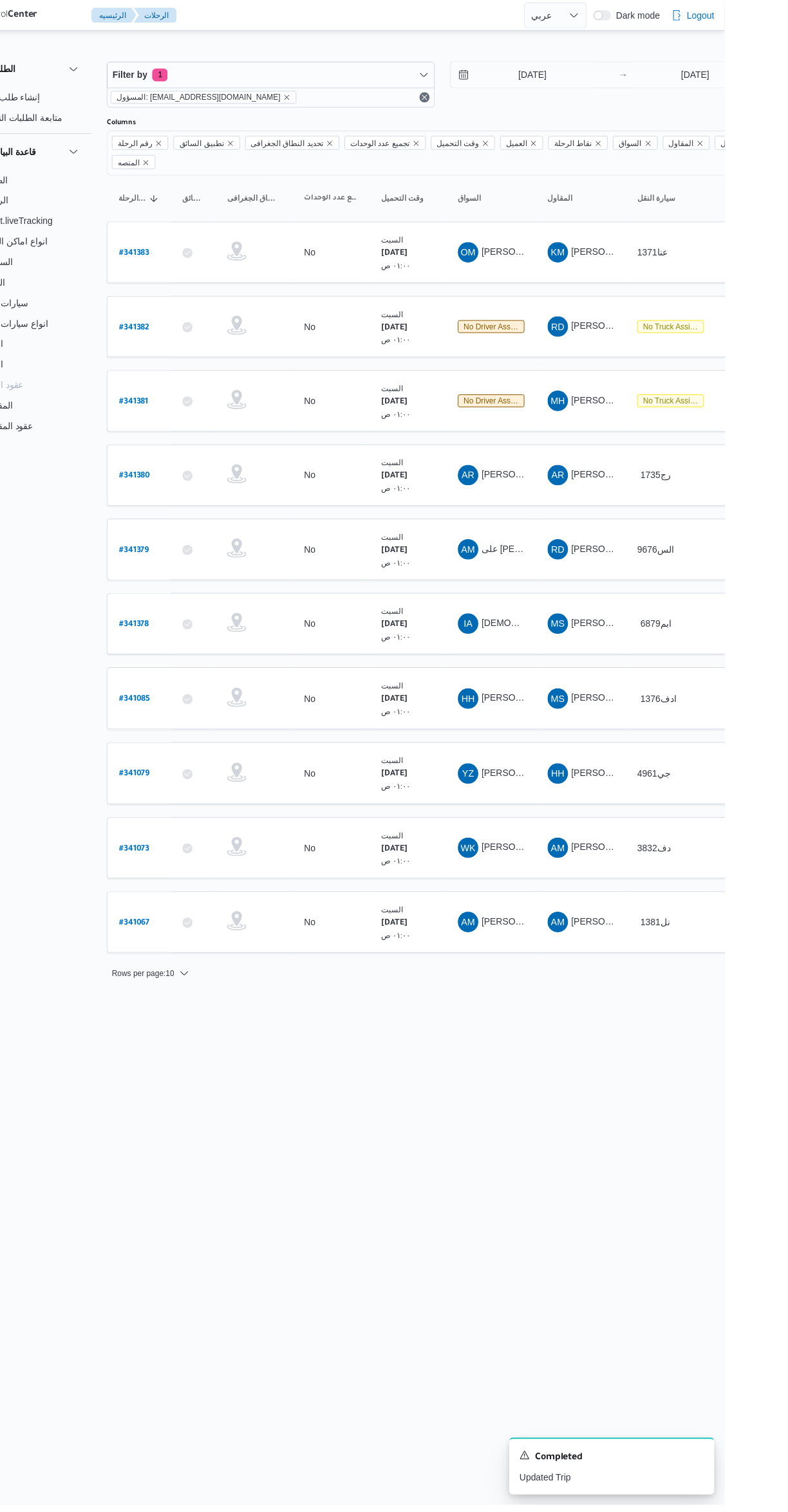
click at [198, 768] on link "# 341079" at bounding box center [195, 776] width 30 height 17
select select "ar"
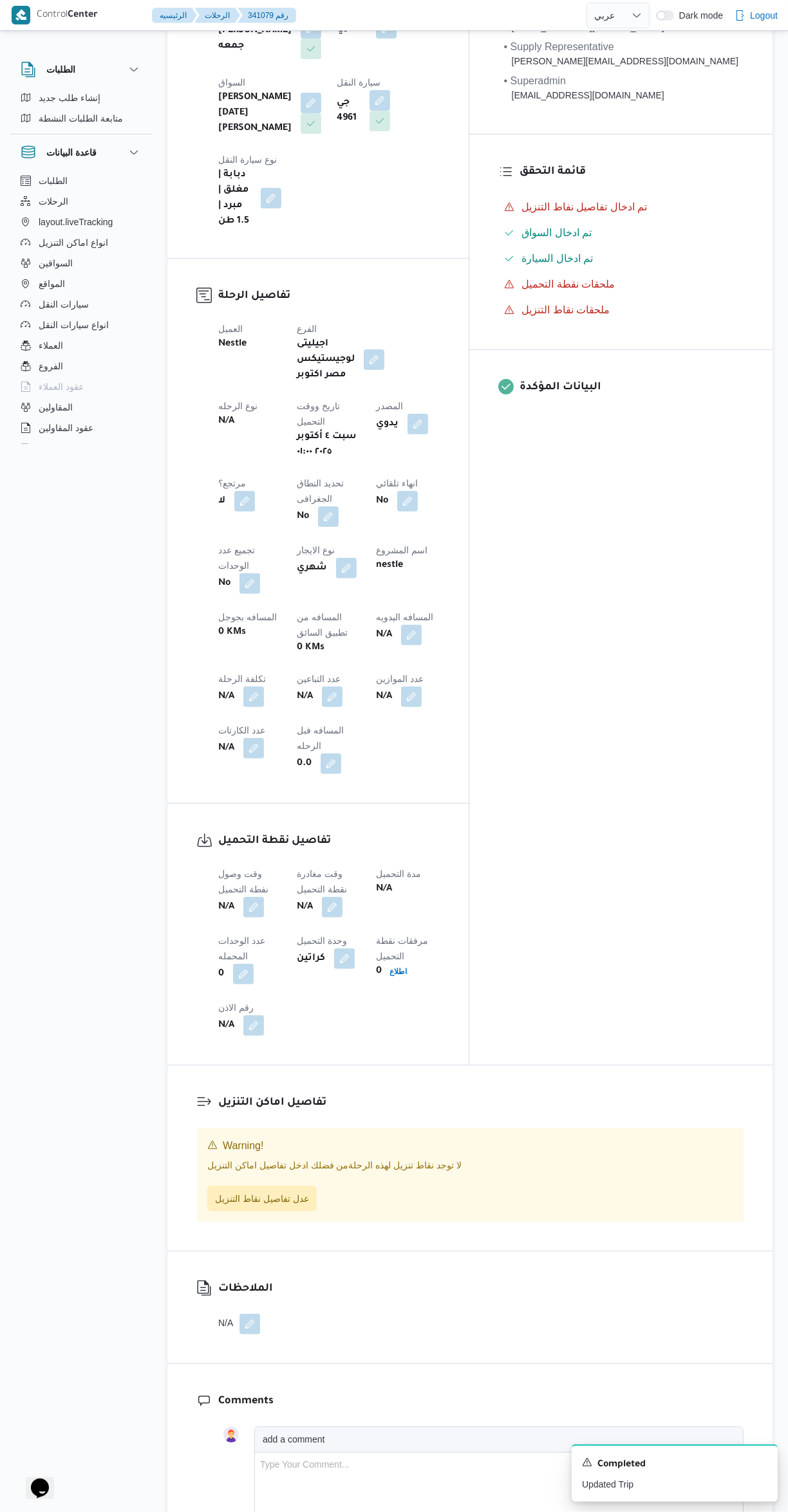
scroll to position [228, 0]
click at [321, 686] on button "button" at bounding box center [332, 697] width 21 height 21
click at [222, 584] on input "عدد التباعين" at bounding box center [220, 583] width 128 height 26
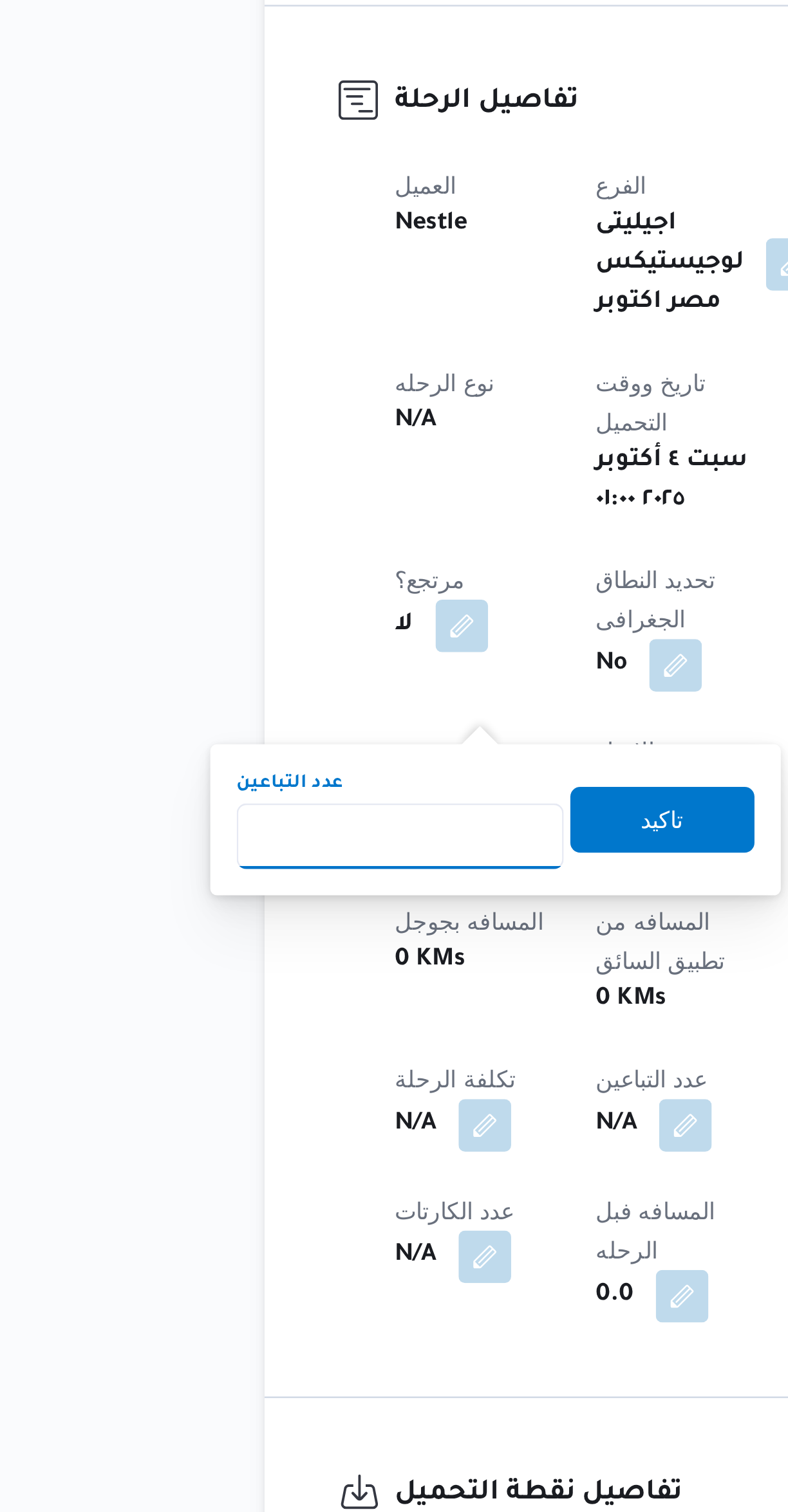
scroll to position [50, 0]
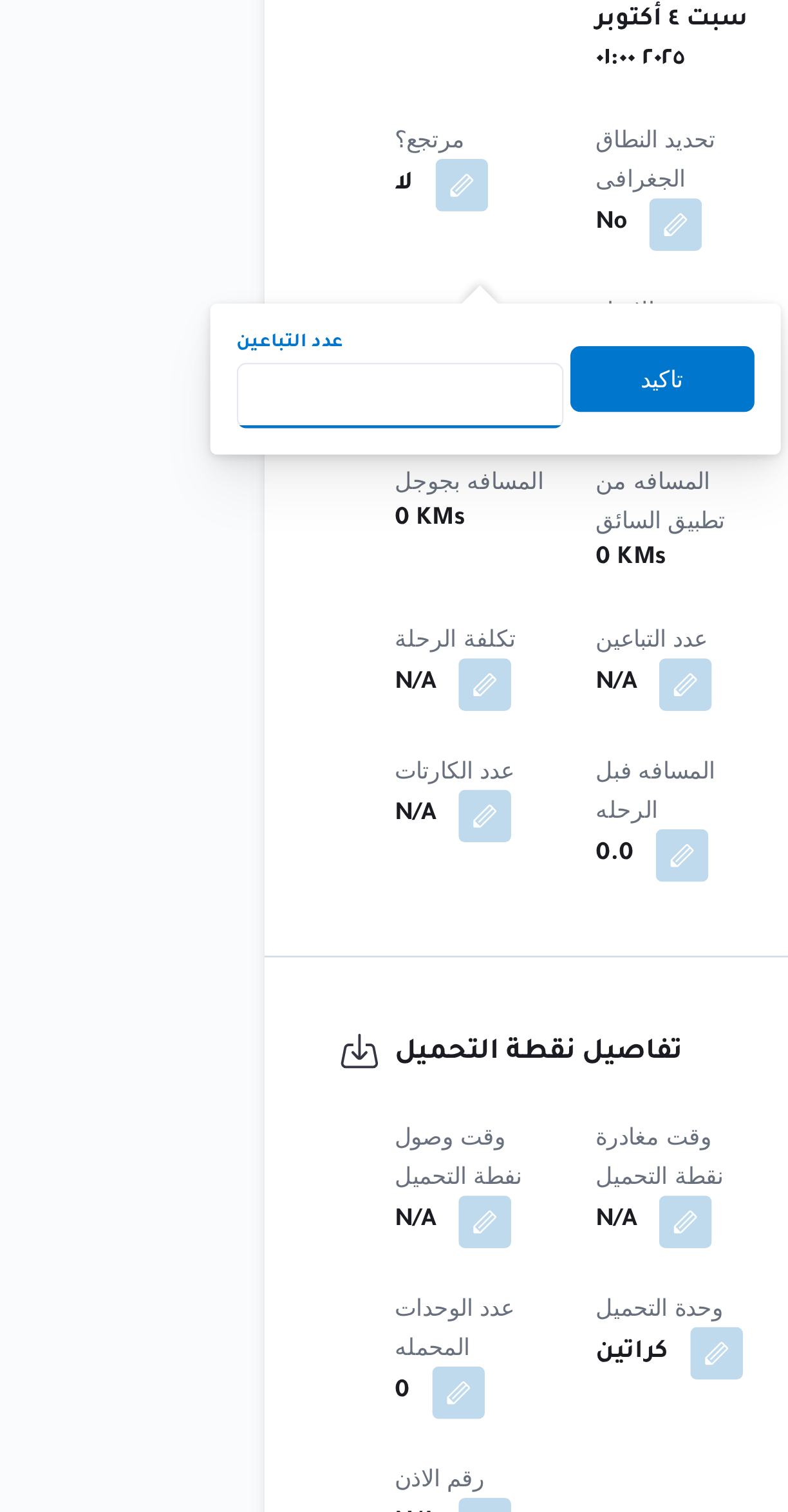
type input "1"
click at [328, 745] on span "تاكيد" at bounding box center [323, 754] width 72 height 26
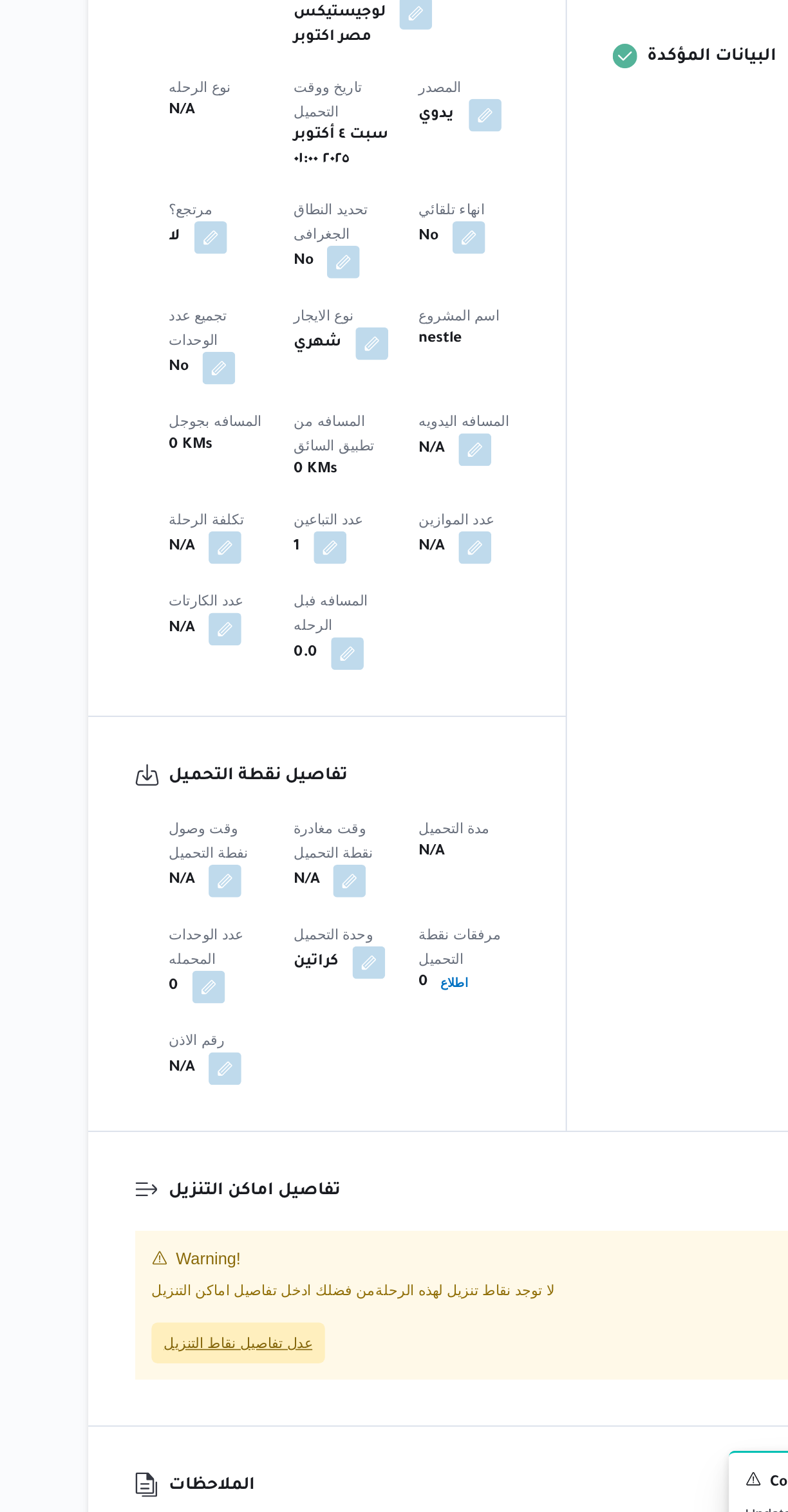
click at [279, 1368] on span "عدل تفاصيل نقاط التنزيل" at bounding box center [261, 1376] width 94 height 15
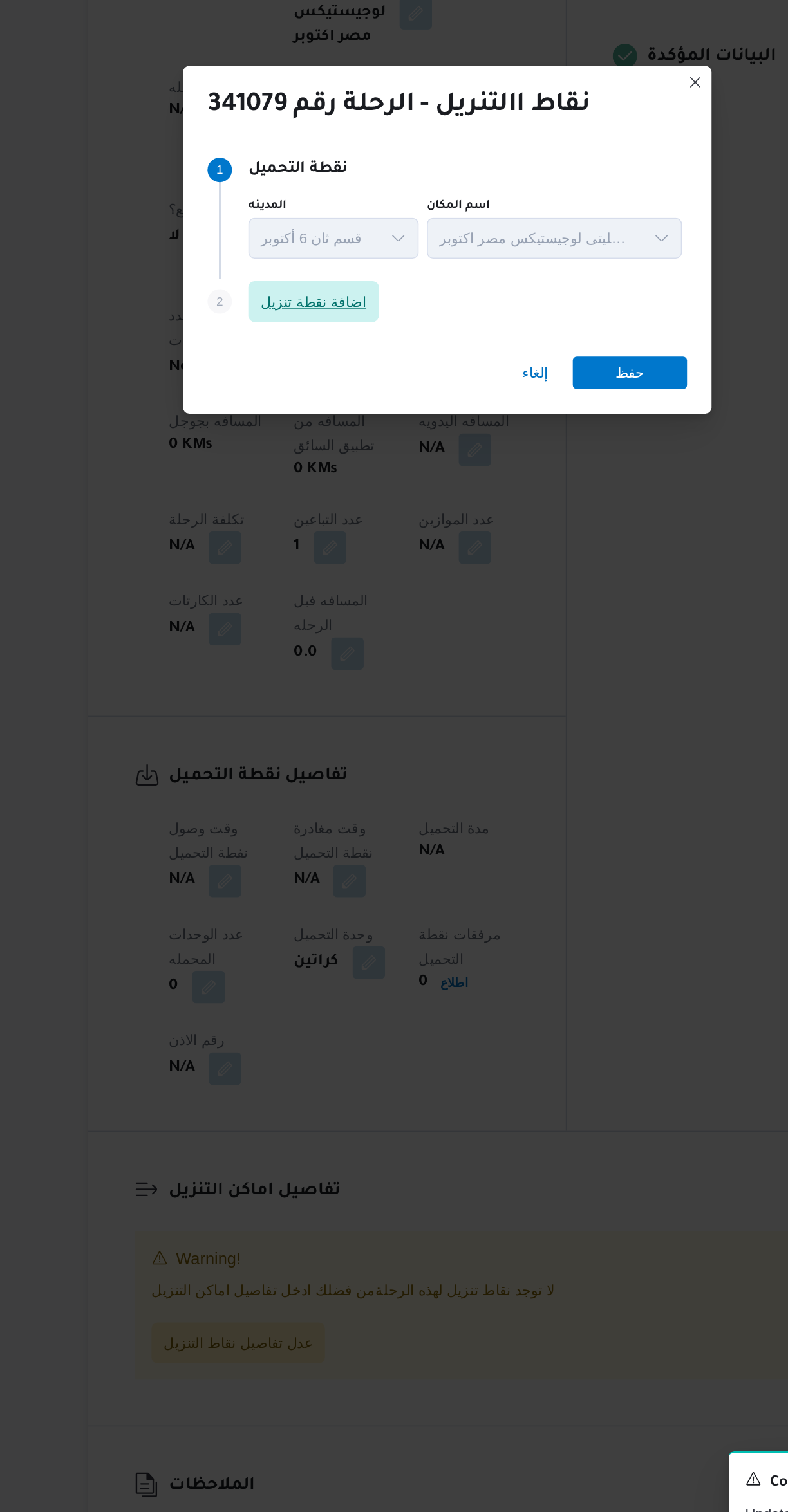
click at [321, 712] on span "اضافة نقطة تنزيل" at bounding box center [309, 719] width 67 height 15
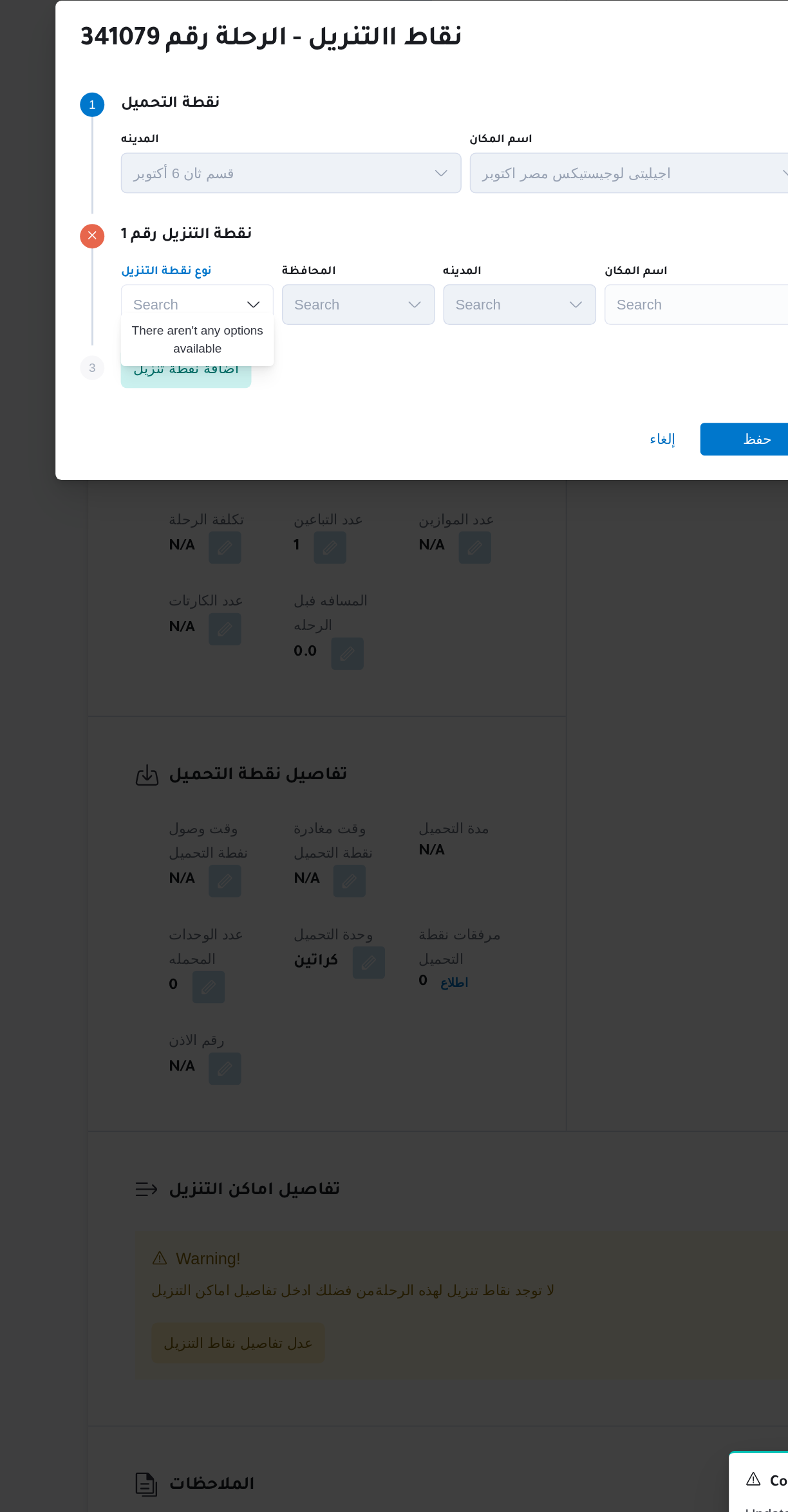
scroll to position [0, 0]
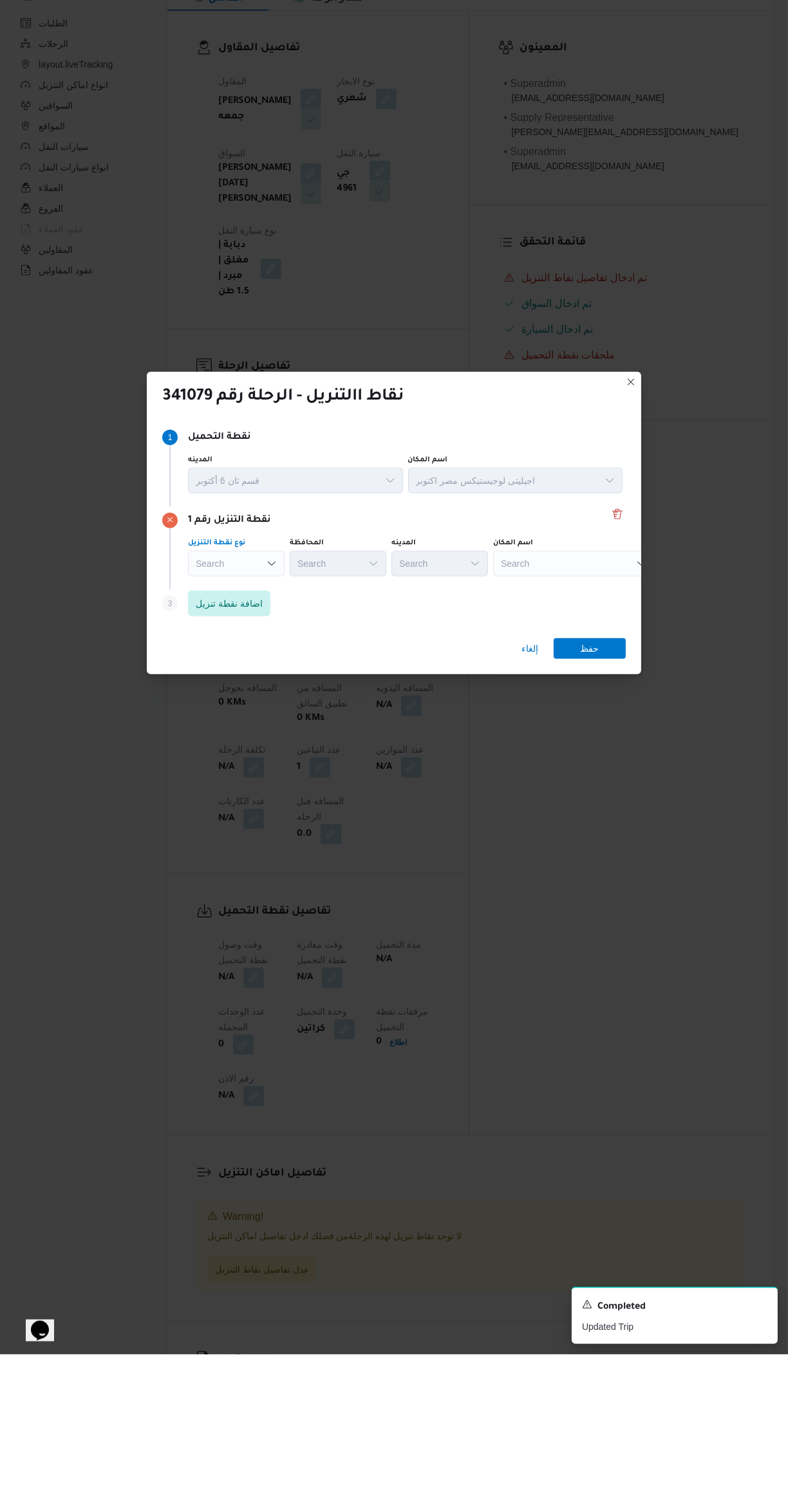
click at [254, 708] on div "Search Combo box. Selected. Combo box input. Search. Type some text or, to disp…" at bounding box center [237, 720] width 97 height 26
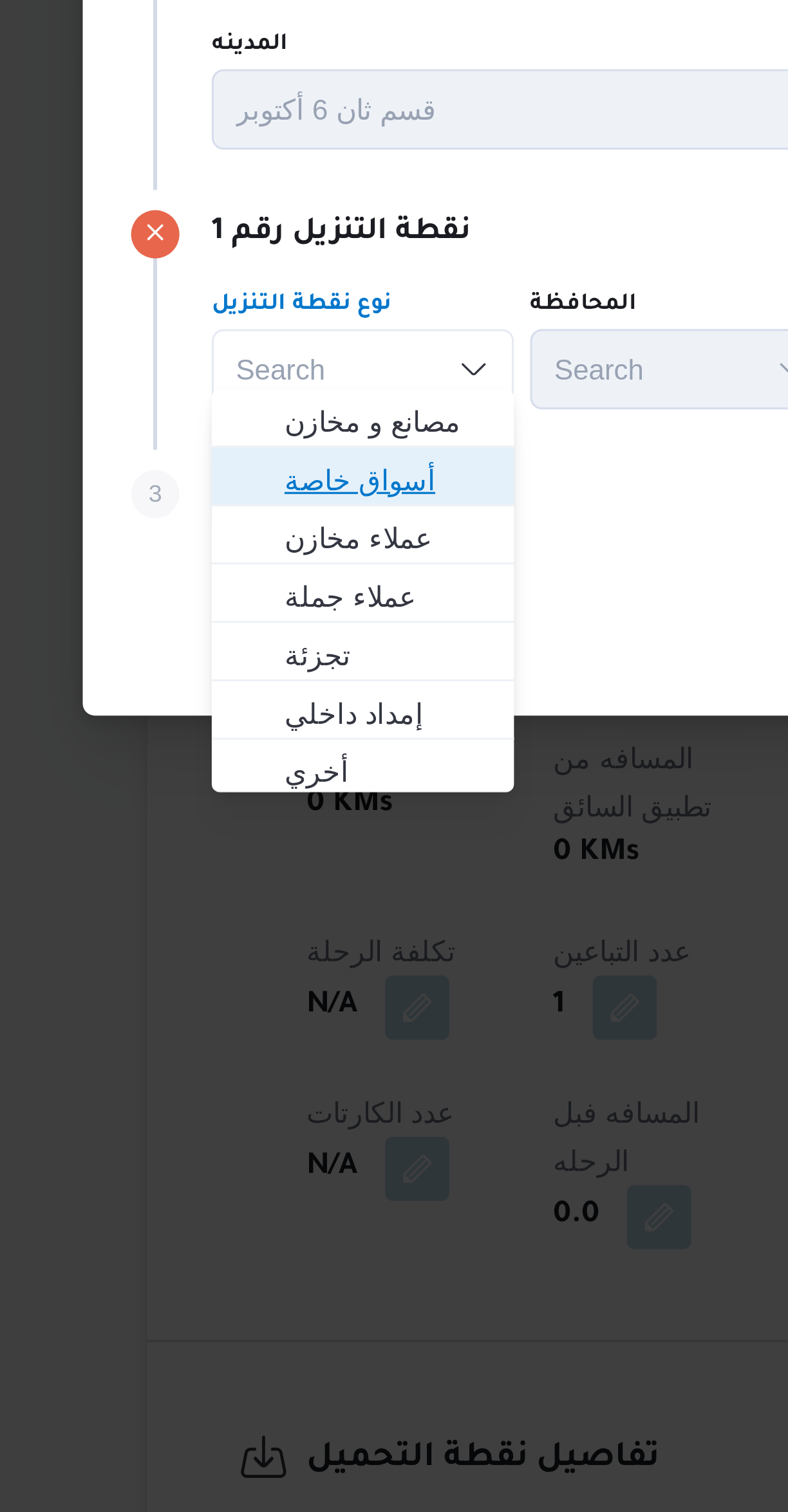
click at [250, 760] on span "أسواق خاصة" at bounding box center [243, 756] width 66 height 15
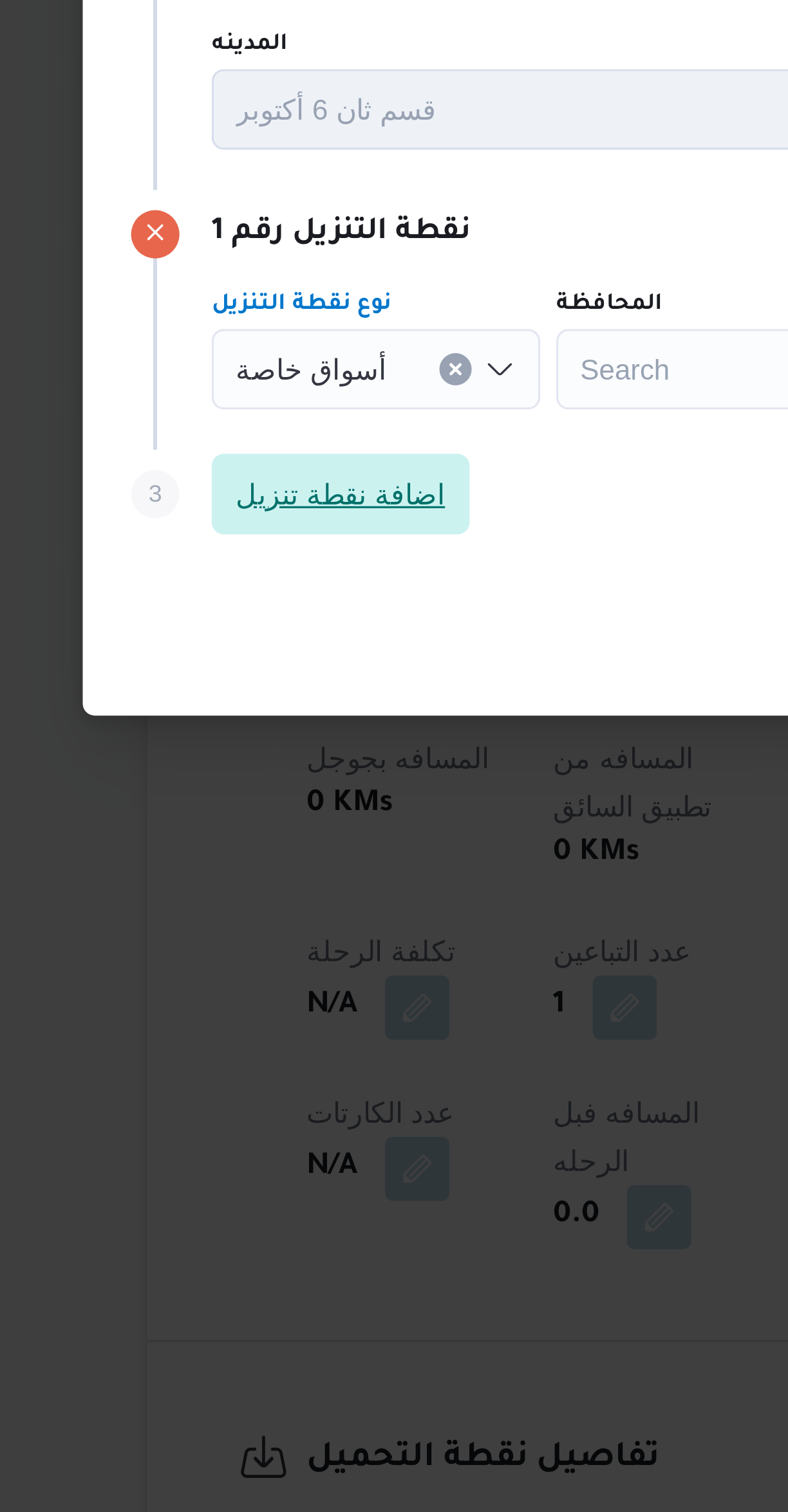
click at [250, 760] on span "اضافة نقطة تنزيل" at bounding box center [229, 761] width 67 height 15
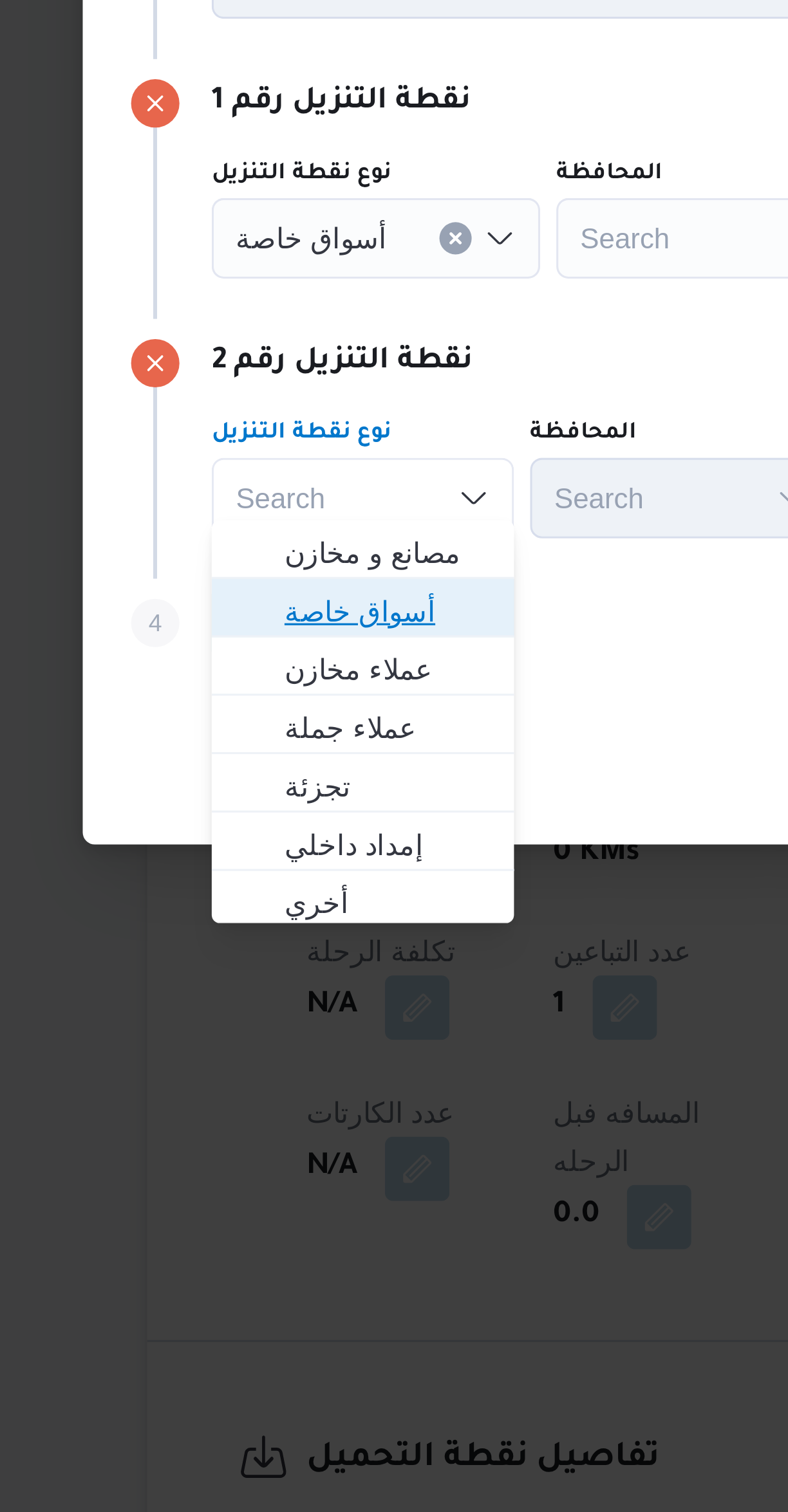
click at [247, 794] on span "أسواق خاصة" at bounding box center [243, 798] width 66 height 15
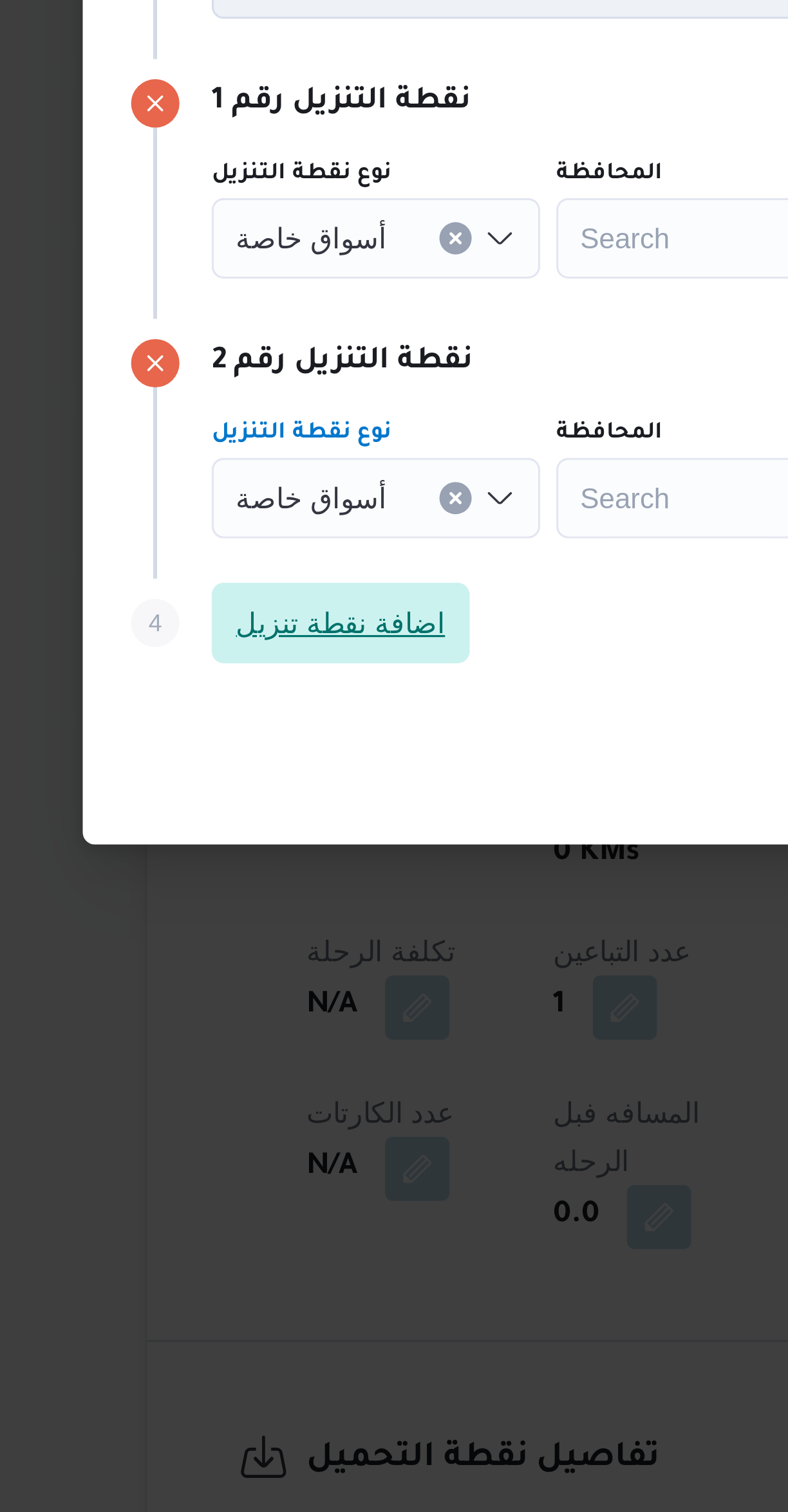
click at [247, 794] on span "اضافة نقطة تنزيل" at bounding box center [229, 802] width 67 height 15
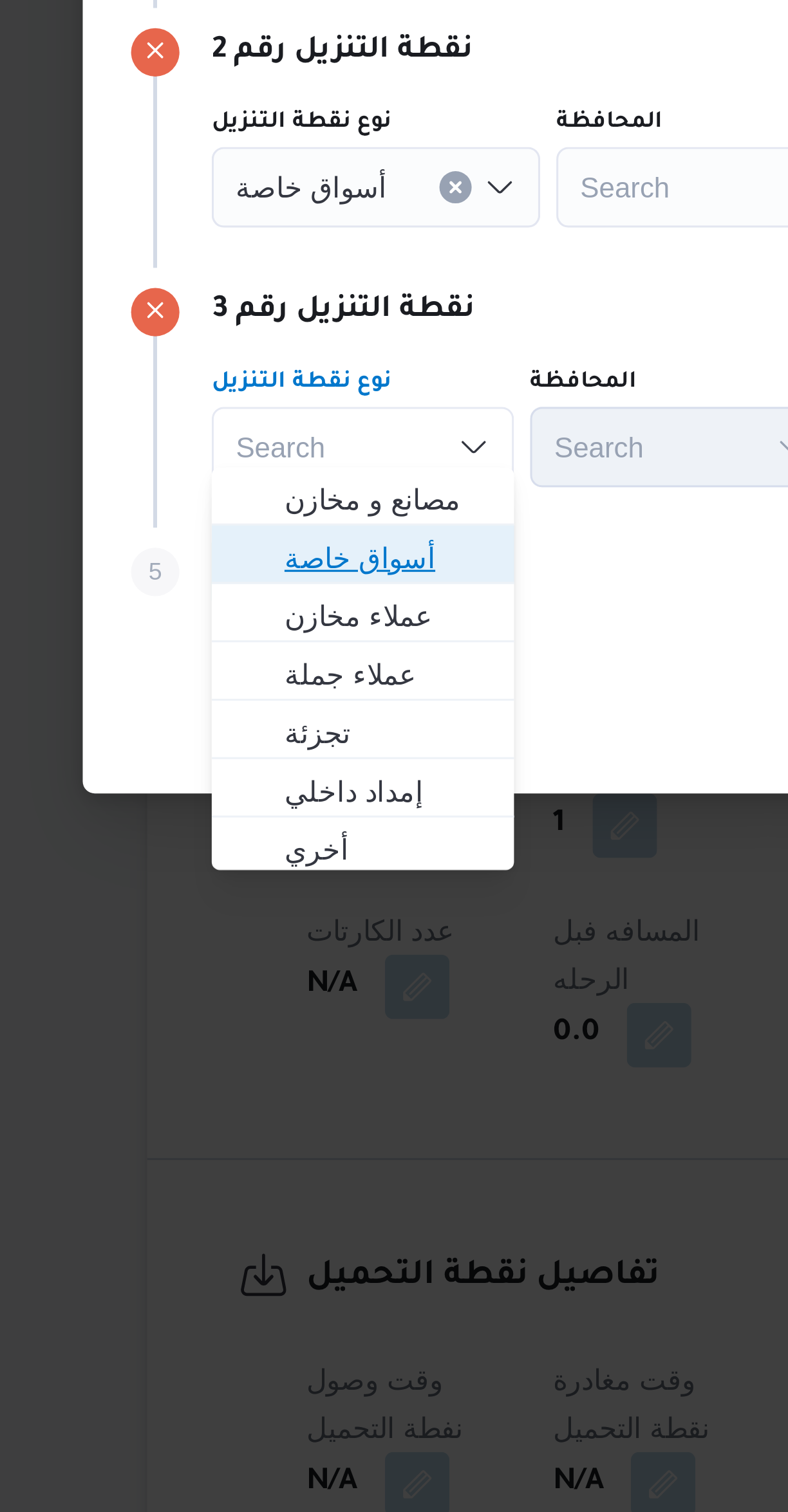
click at [254, 837] on span "أسواق خاصة" at bounding box center [243, 839] width 66 height 15
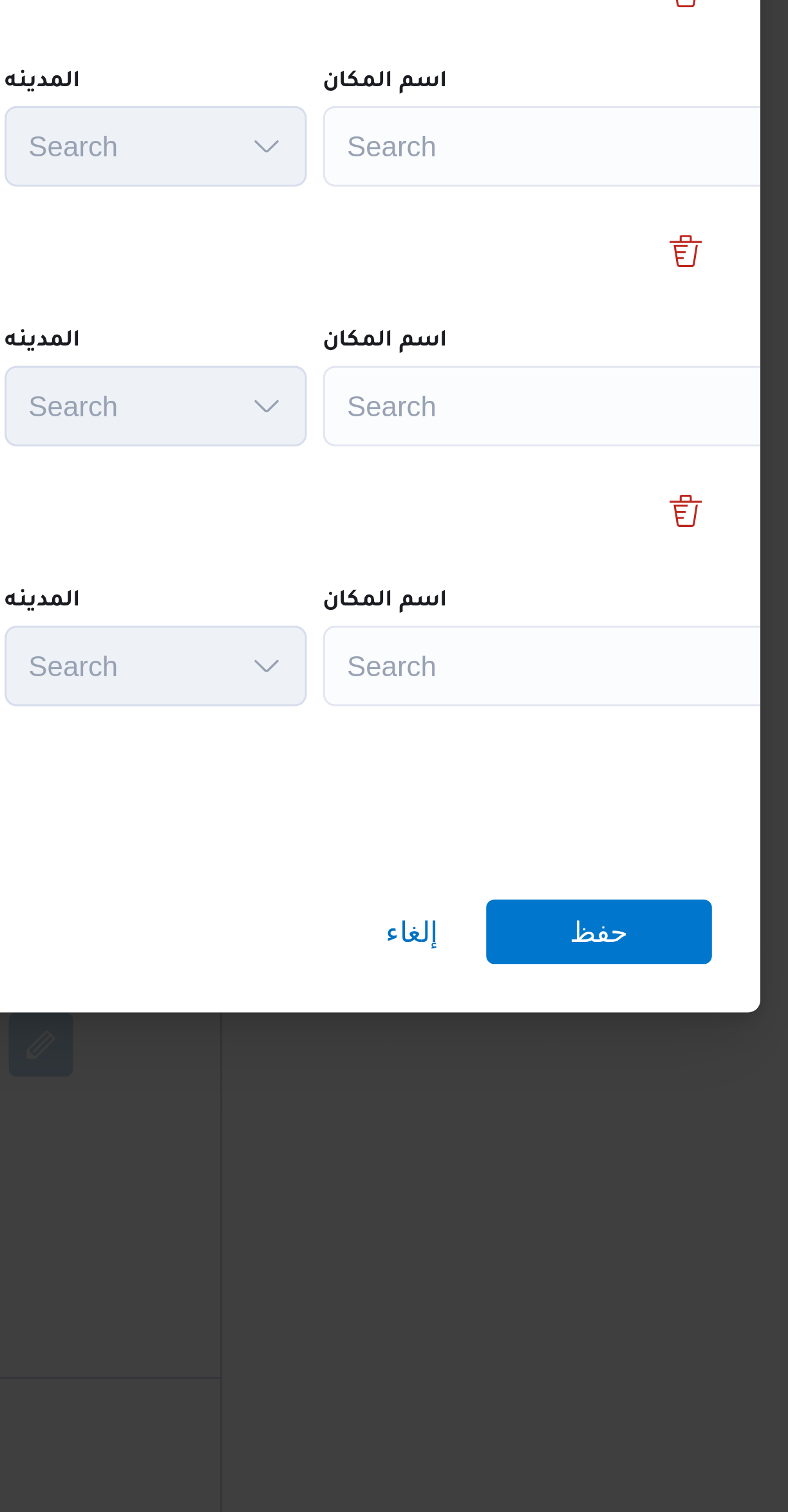
click at [571, 625] on div "Search" at bounding box center [581, 638] width 161 height 26
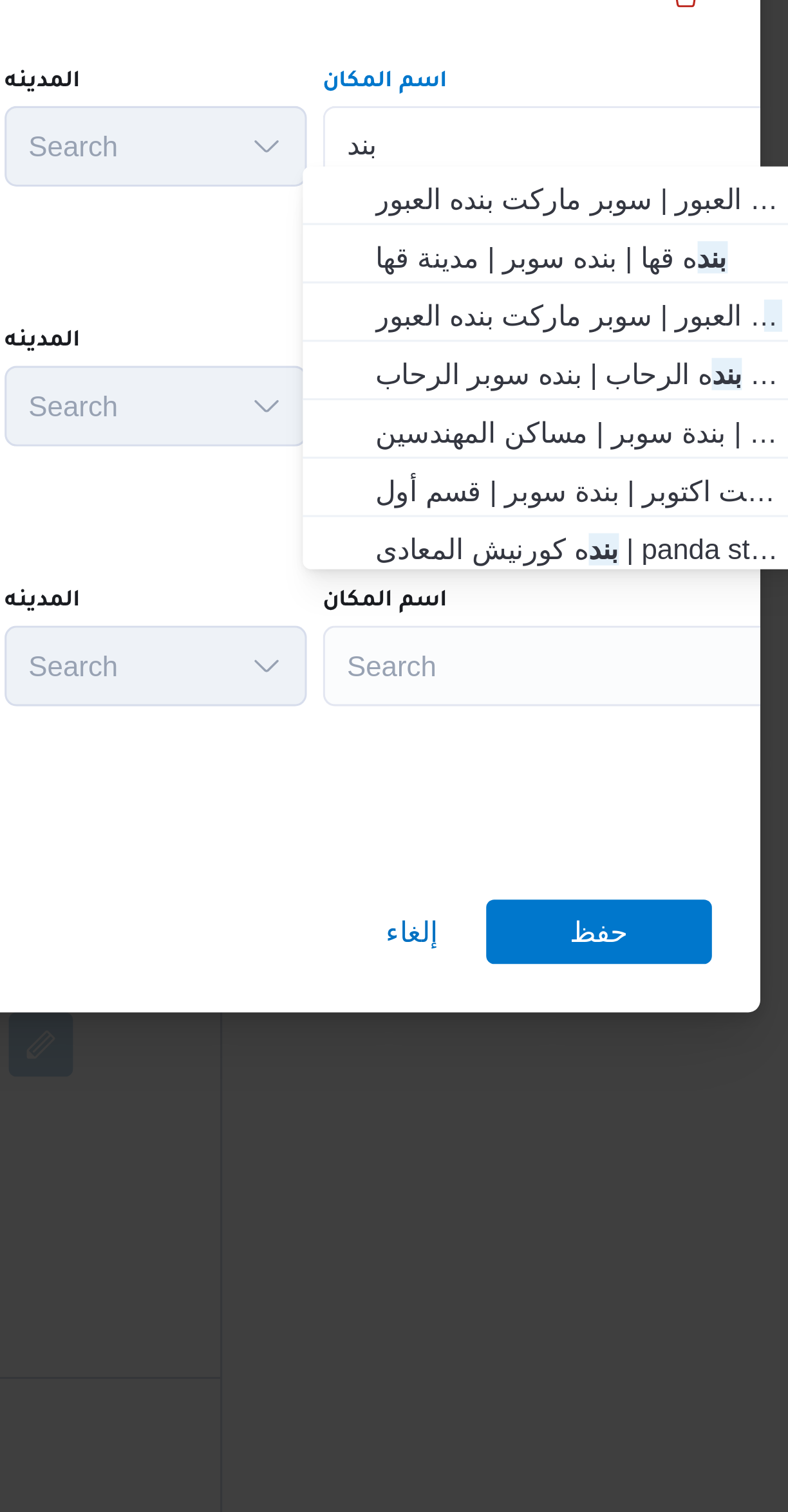
type input "بند"
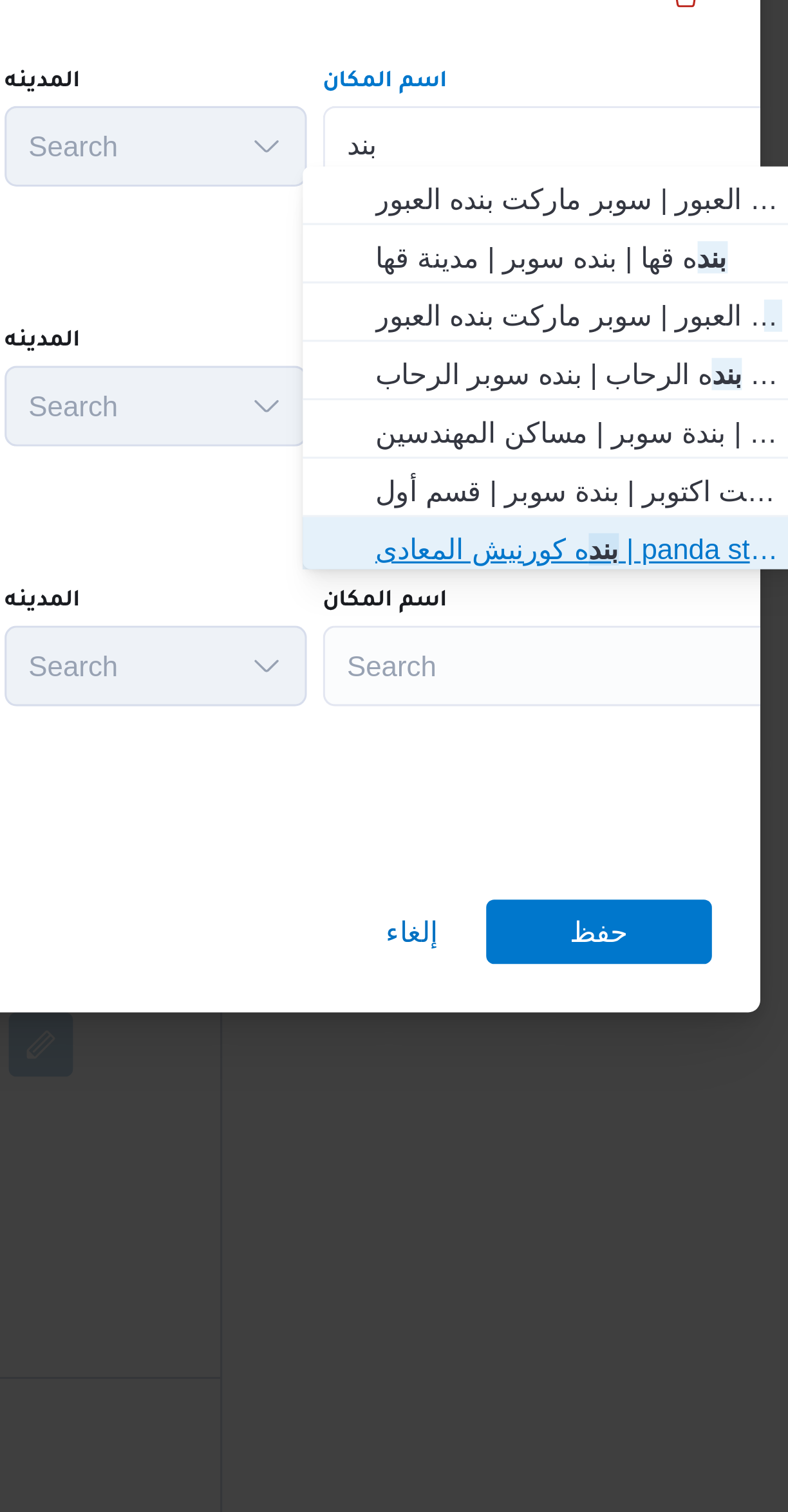
click at [586, 769] on mark "بند" at bounding box center [591, 766] width 10 height 10
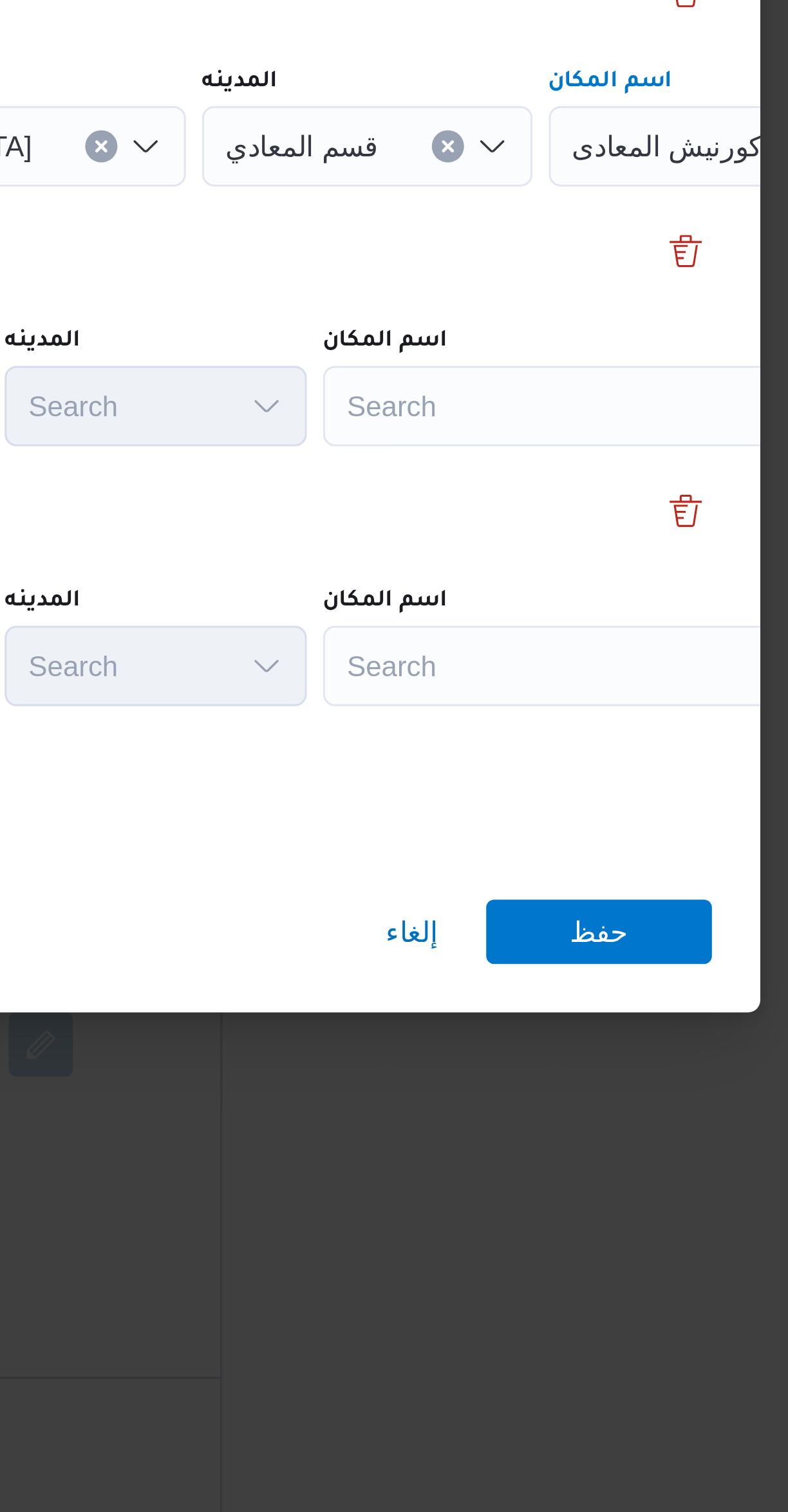
click at [571, 716] on div "Search" at bounding box center [581, 720] width 161 height 26
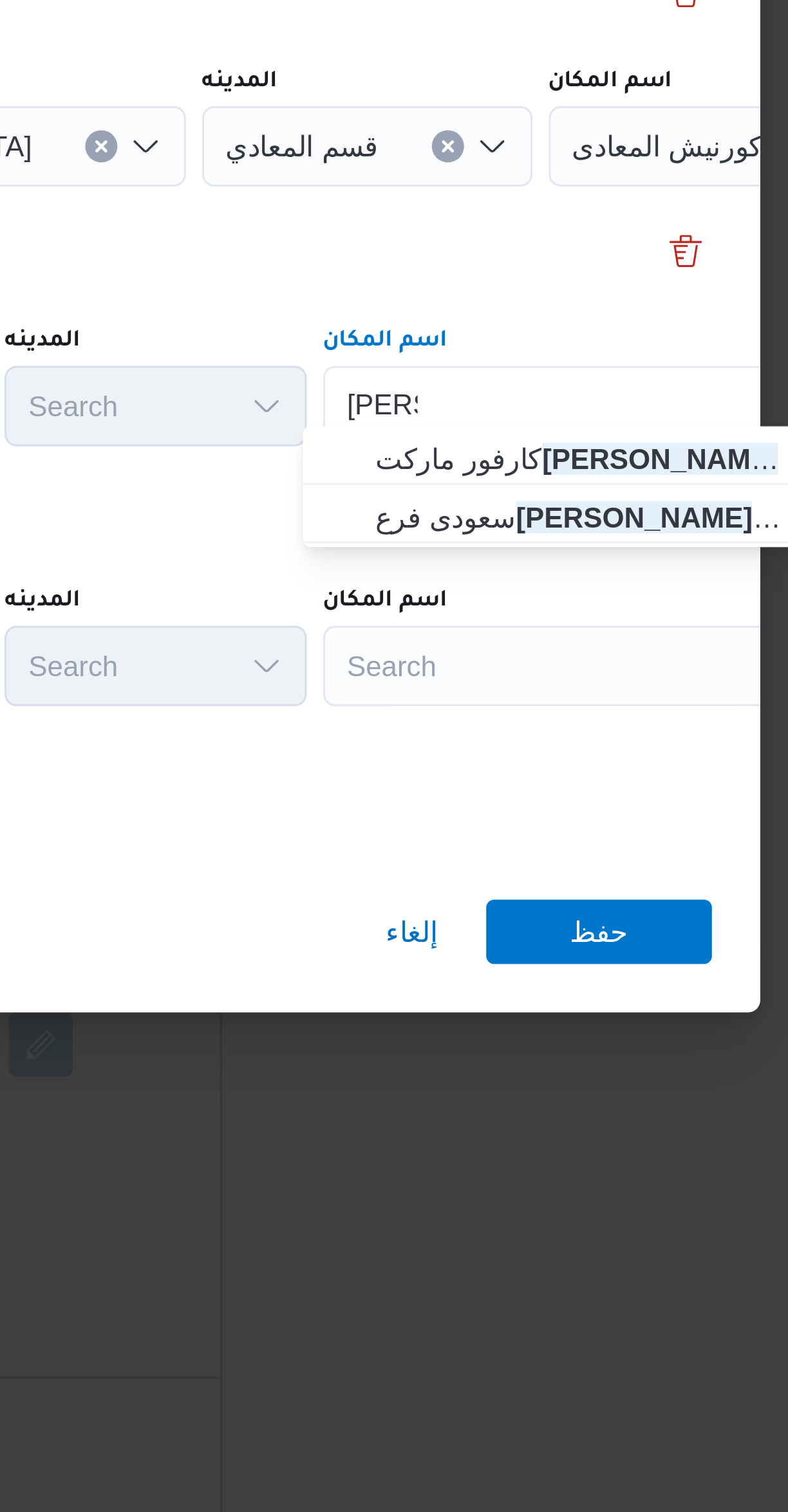
type input "ابو بكر"
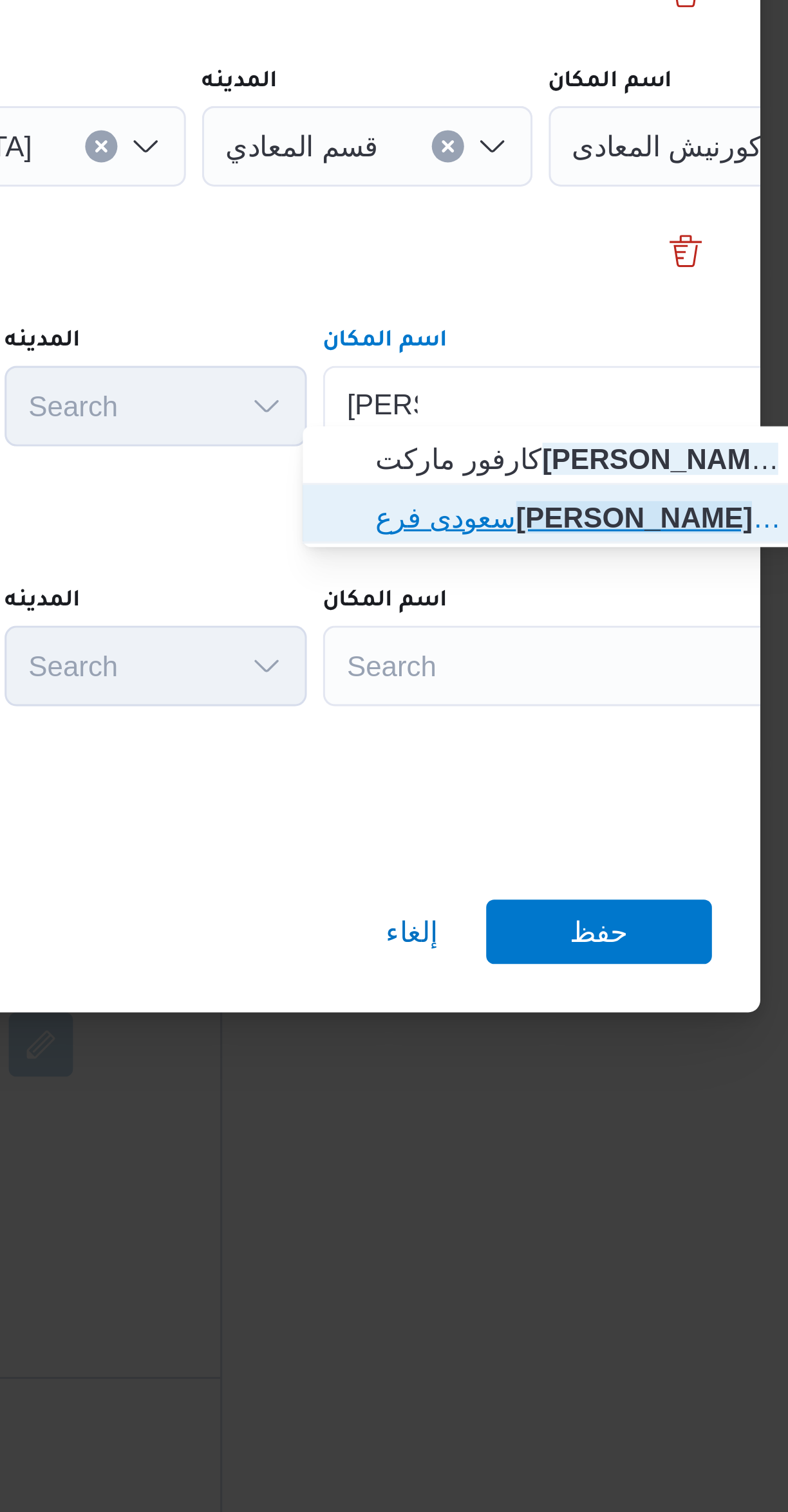
click at [579, 764] on span "سعودى فرع ابو بكر الصديق | شارع أبو بكر الصديق | الزيتون القبلية" at bounding box center [575, 756] width 150 height 21
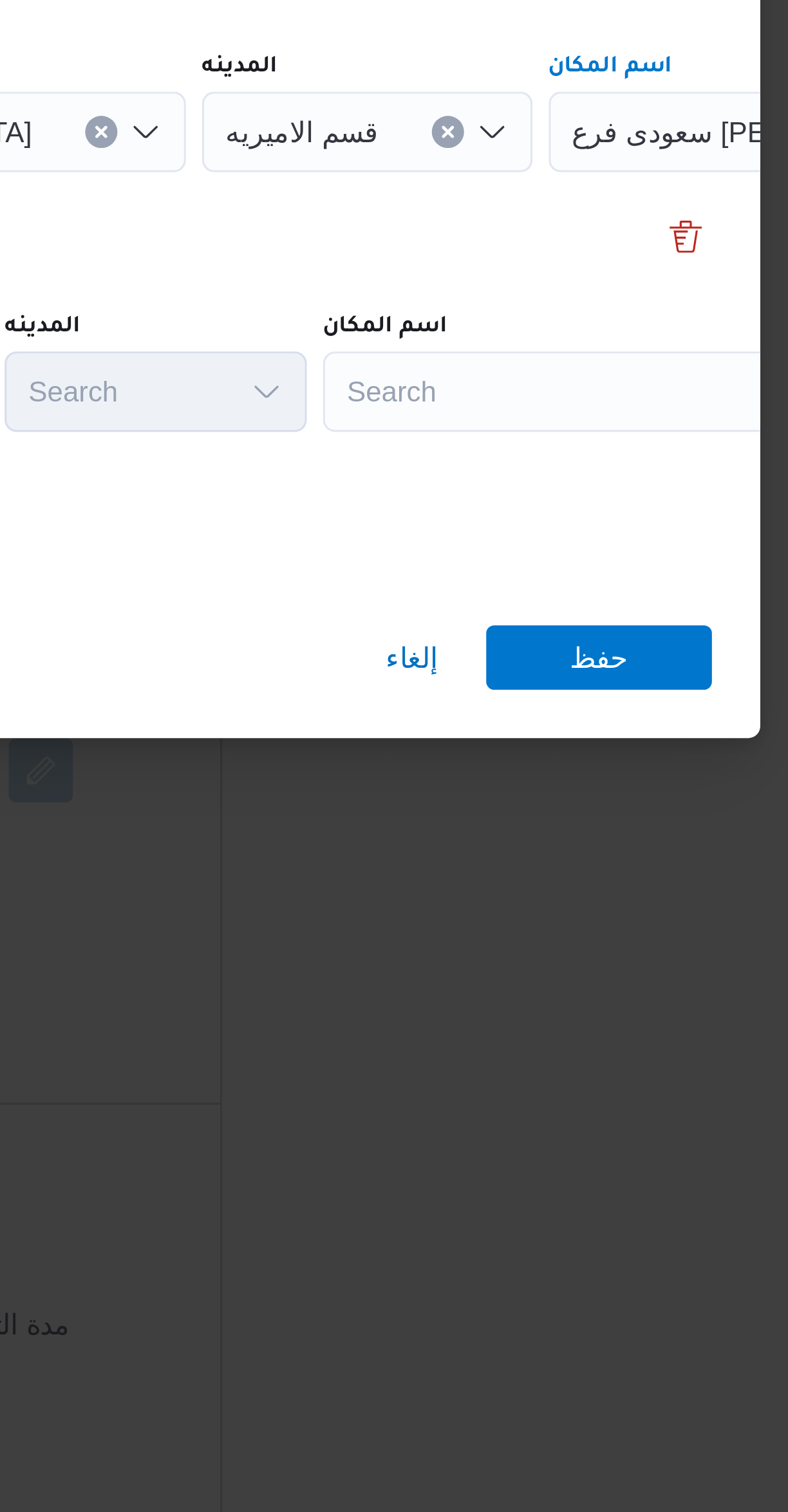
click at [563, 799] on div "Search" at bounding box center [581, 804] width 161 height 26
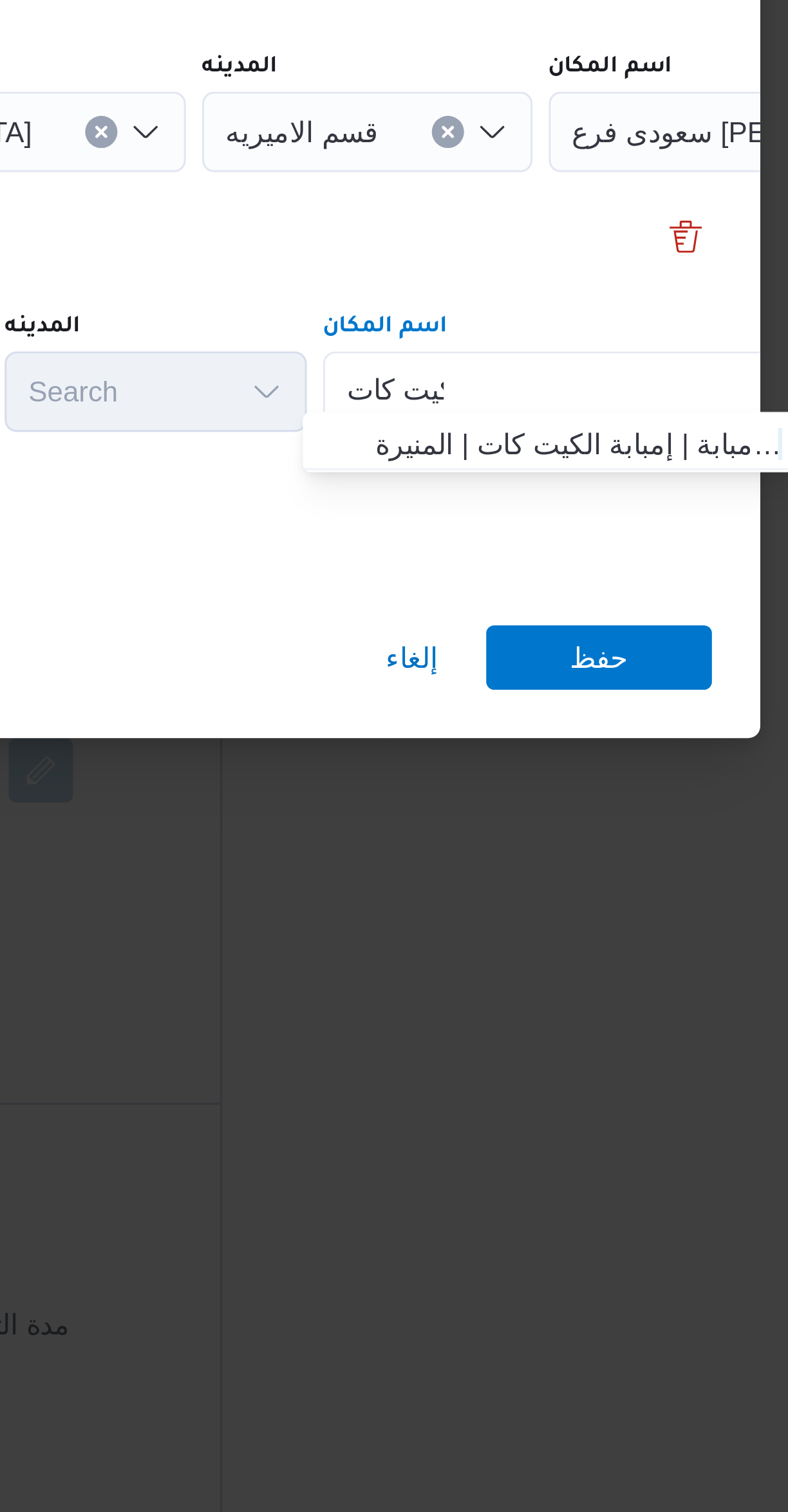
type input "كيت كات"
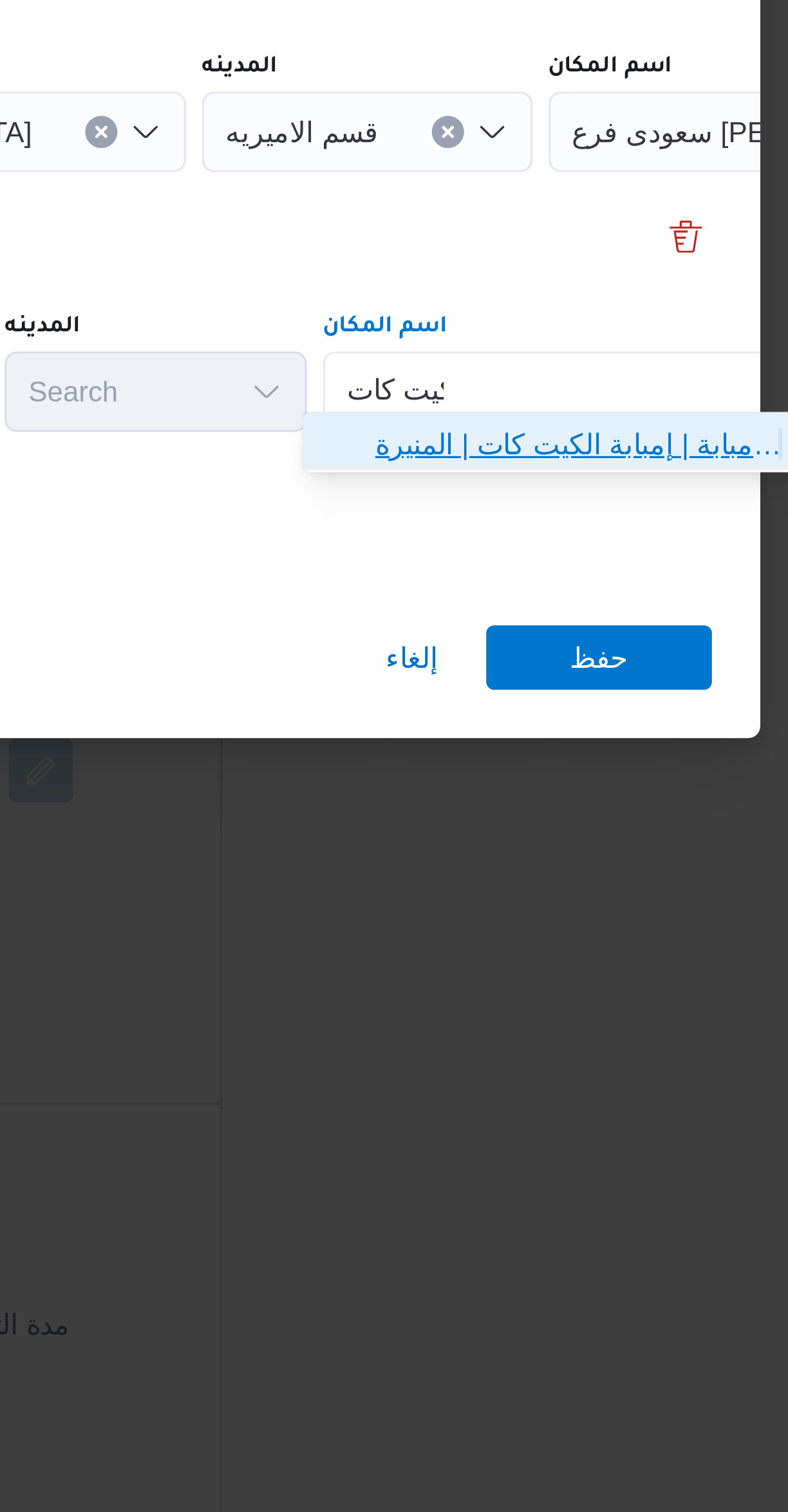
click at [594, 824] on span "سعودى ماركت ال كيت كات - امبابة | إمبابة الكيت كات | المنيرة" at bounding box center [583, 821] width 130 height 15
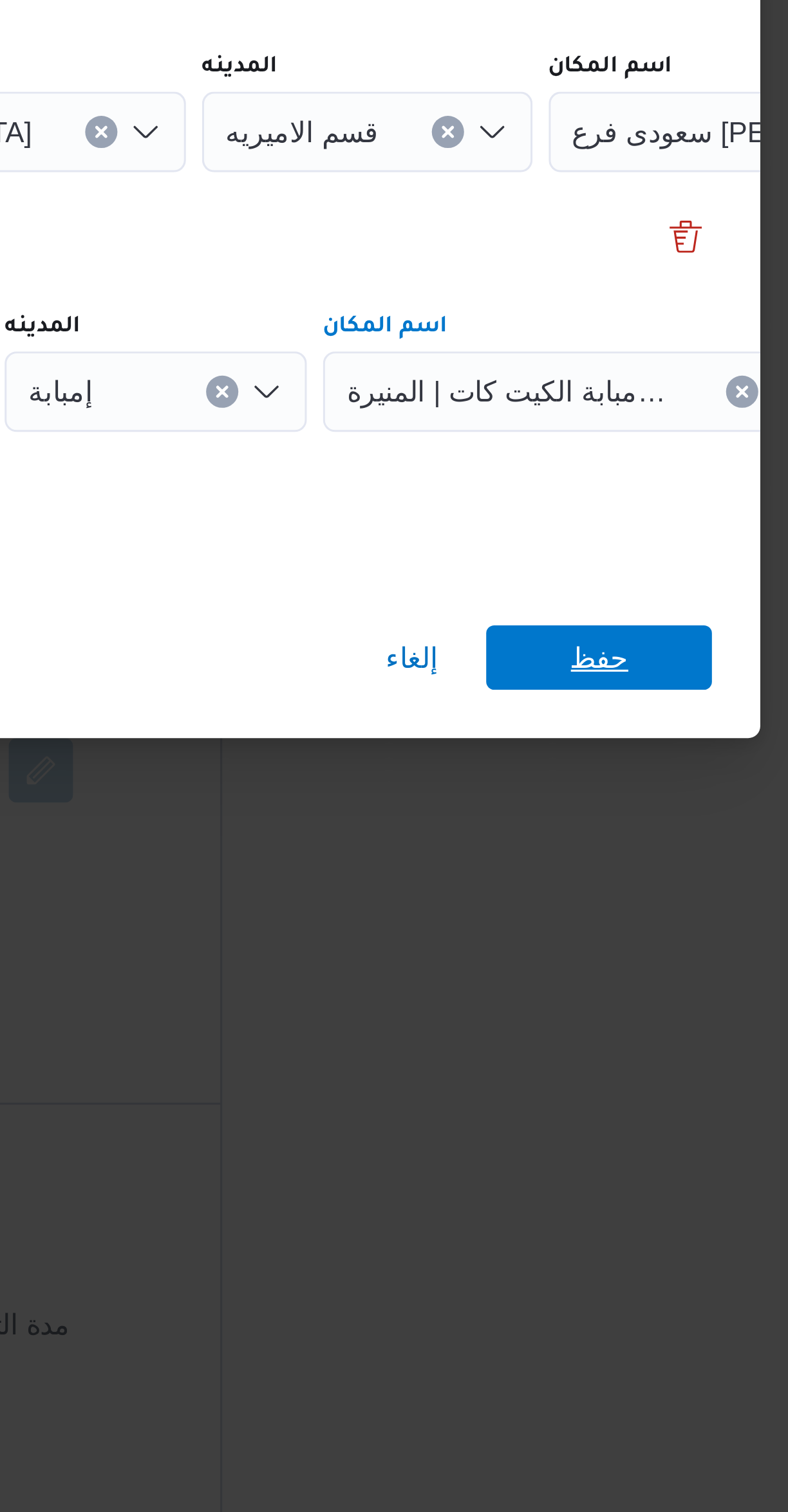
click at [596, 879] on span "حفظ" at bounding box center [590, 890] width 19 height 21
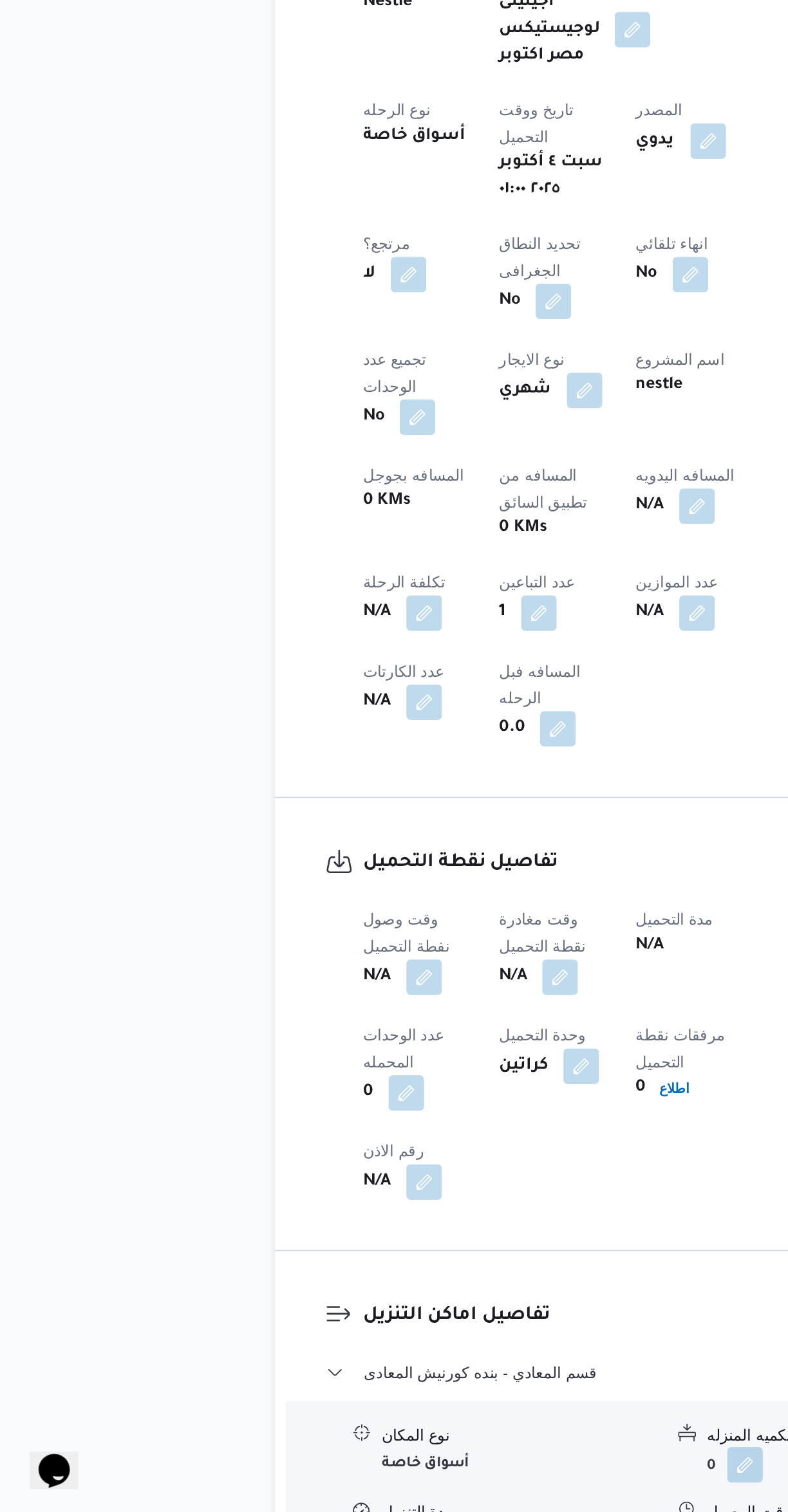
scroll to position [101, 0]
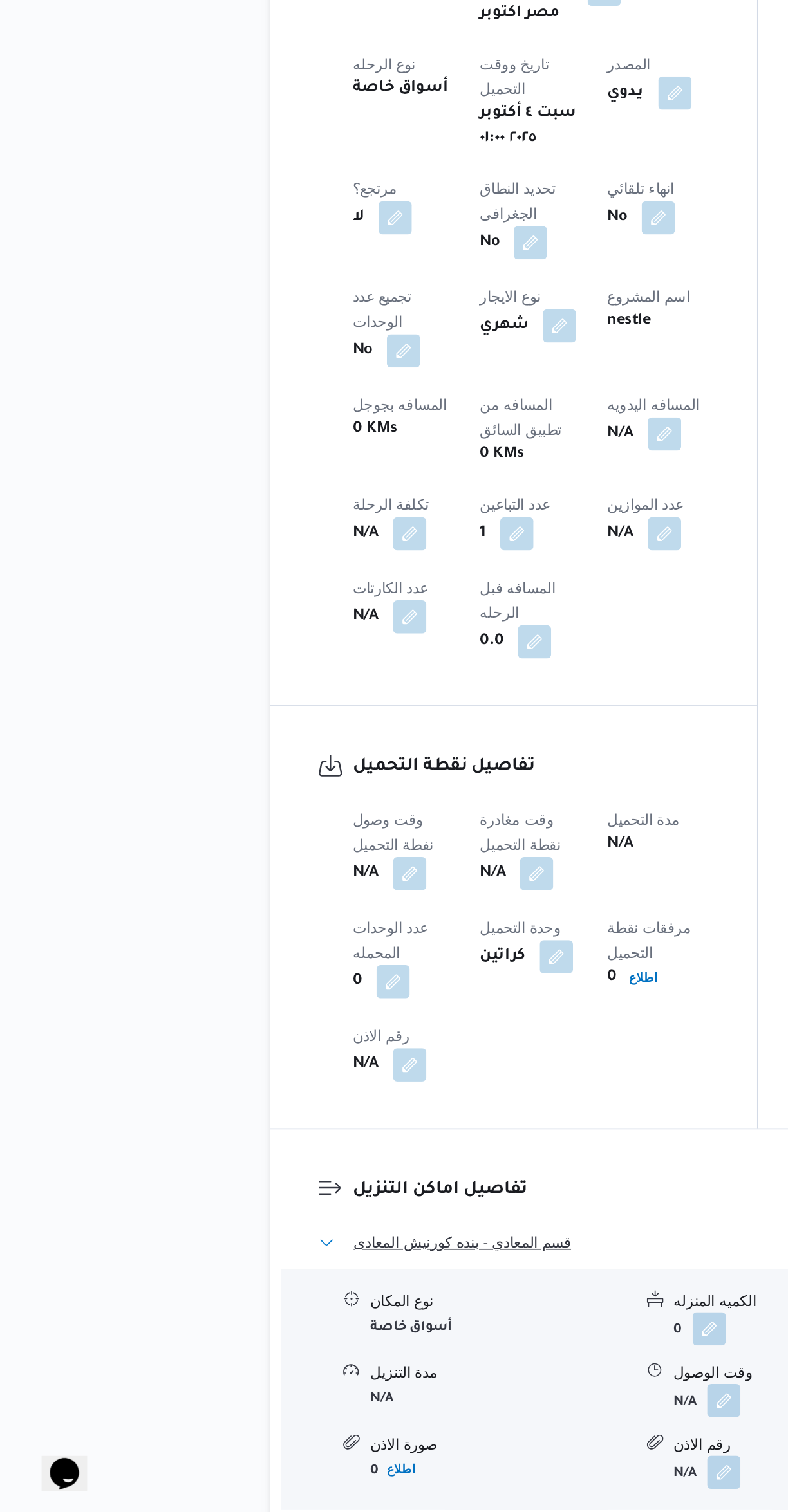
click at [345, 1337] on button "قسم المعادي - بنده كورنيش المعادى" at bounding box center [470, 1345] width 547 height 15
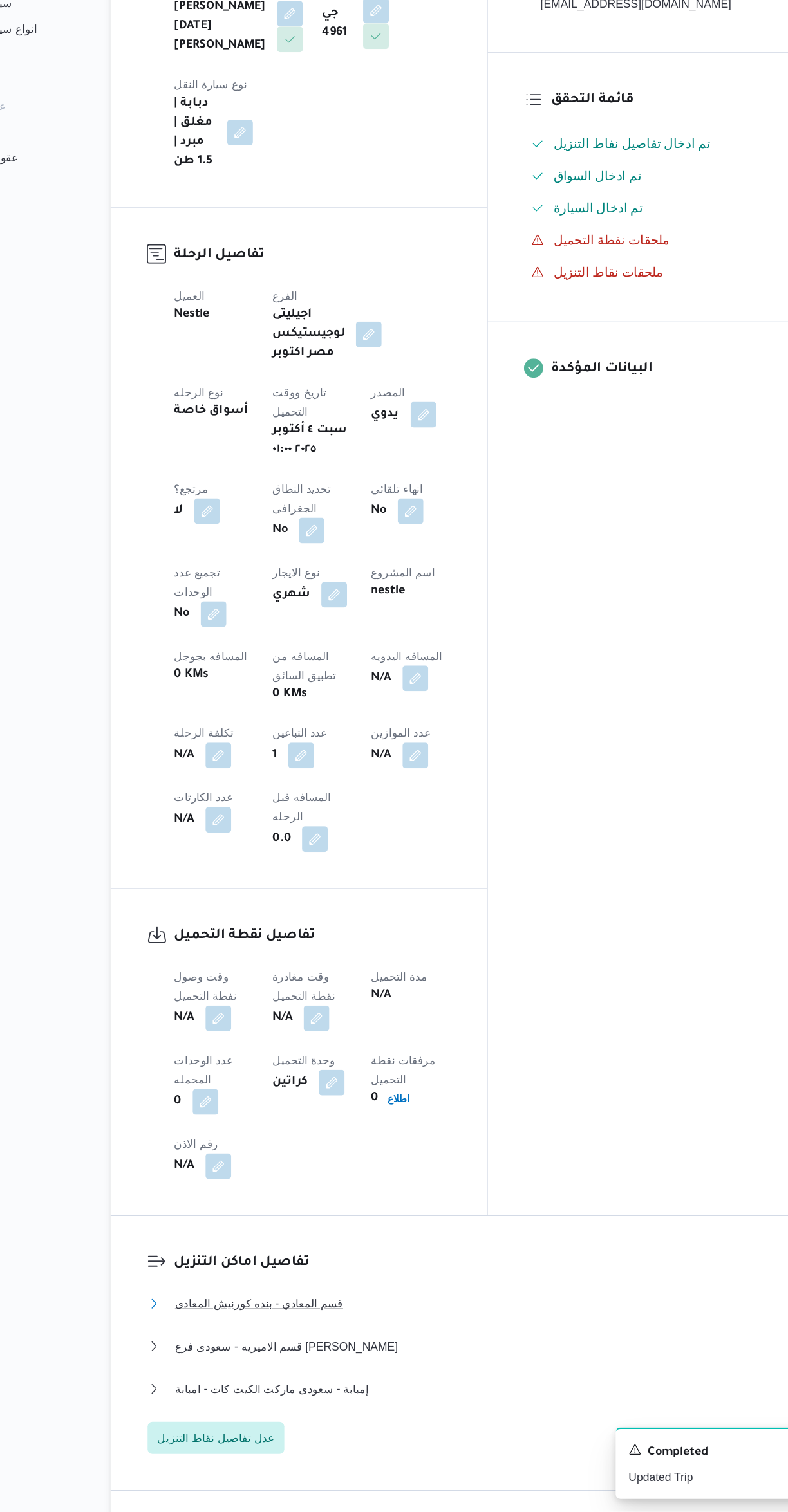
scroll to position [0, 0]
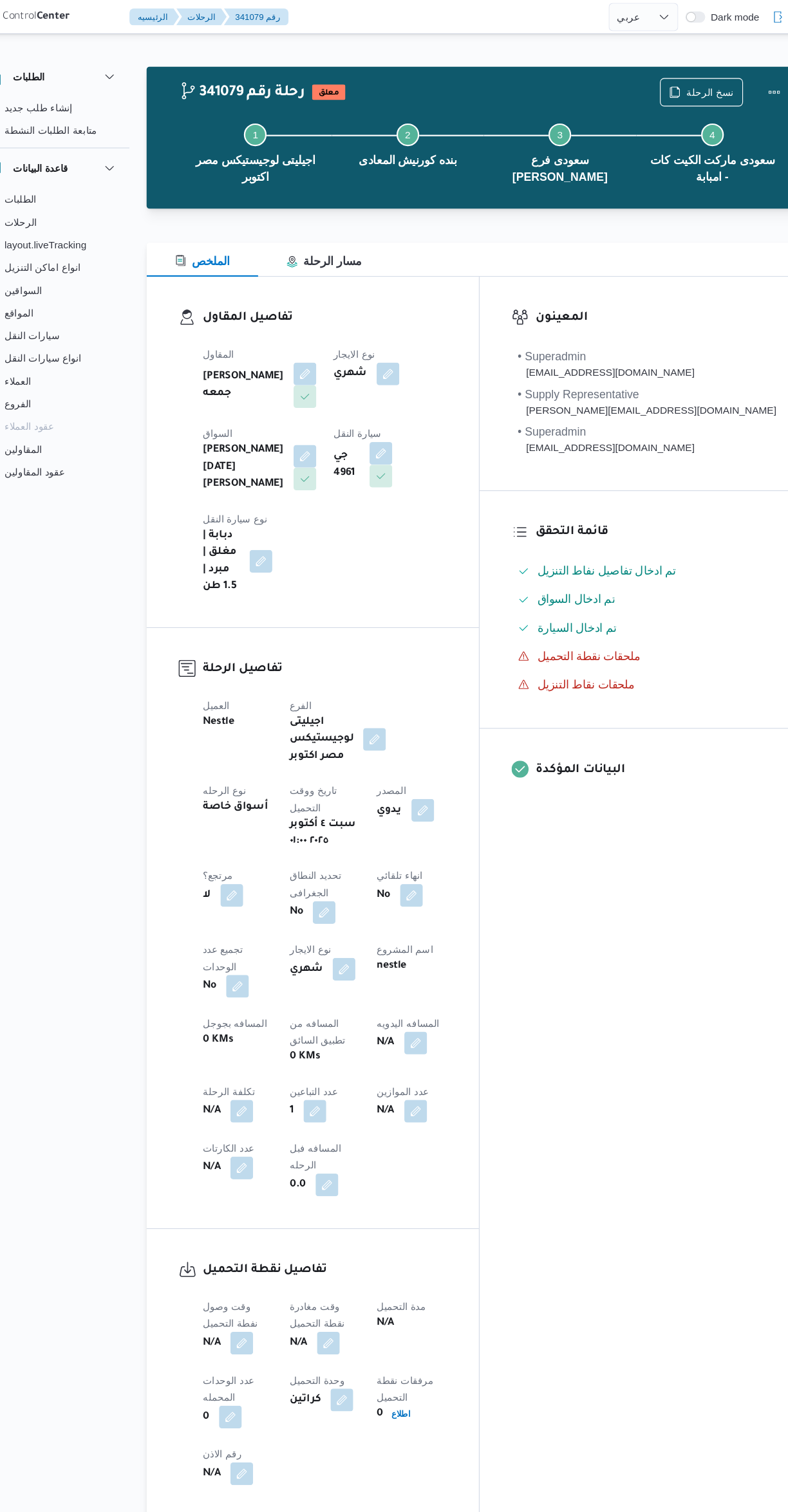
select select "ar"
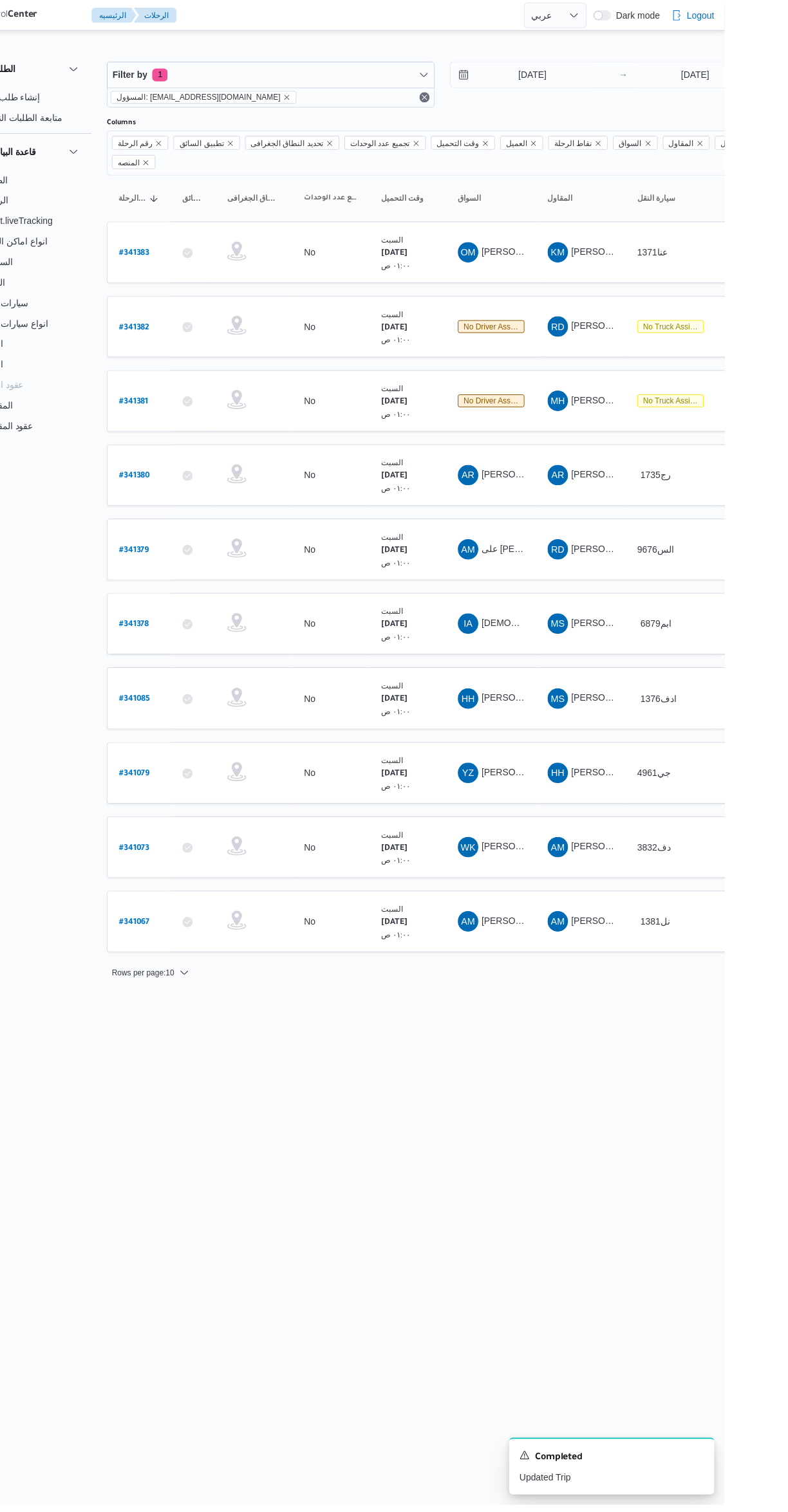
click at [206, 698] on b "# 341085" at bounding box center [195, 701] width 31 height 9
select select "ar"
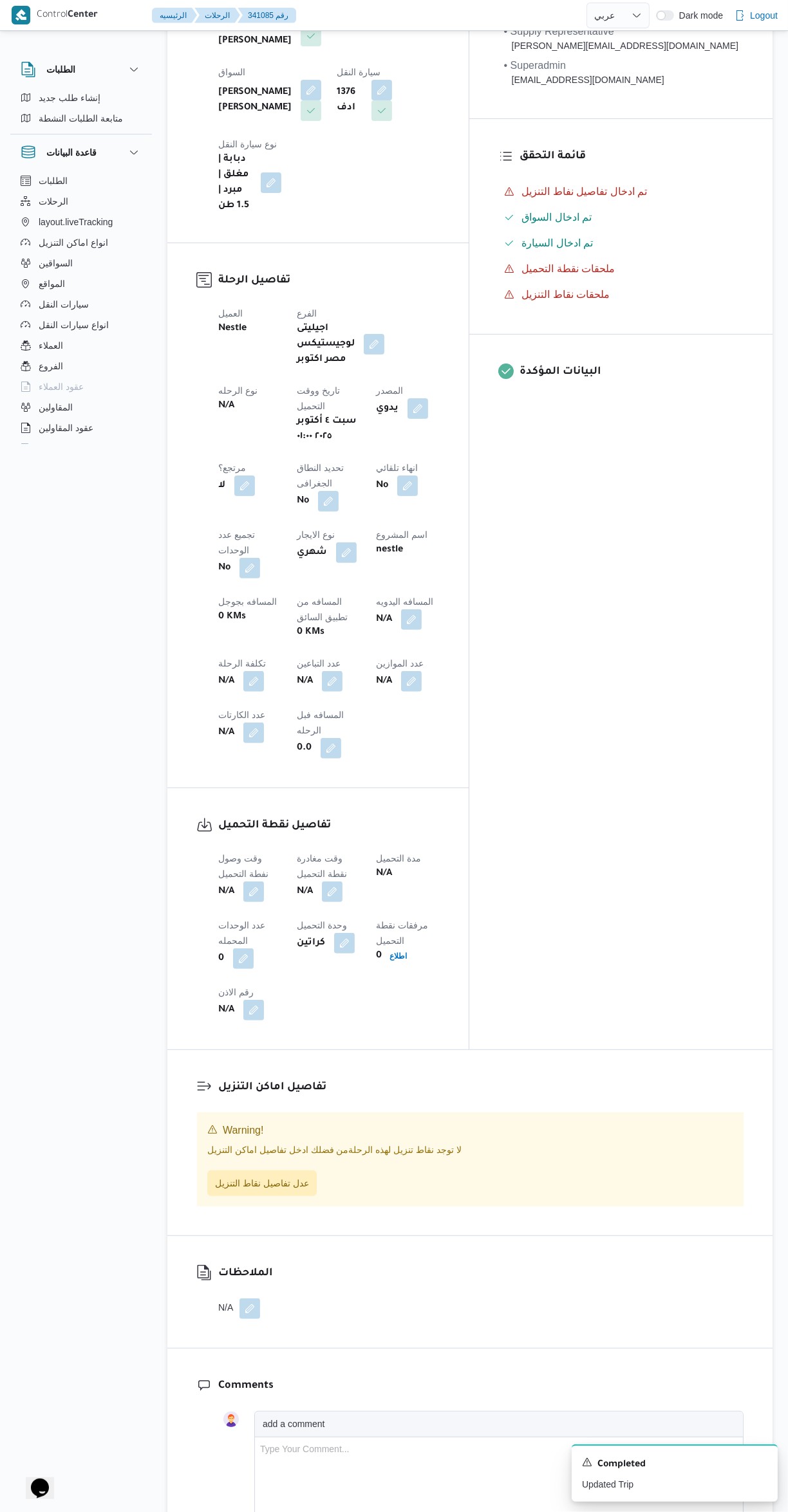
scroll to position [247, 0]
click at [321, 668] on button "button" at bounding box center [332, 679] width 21 height 21
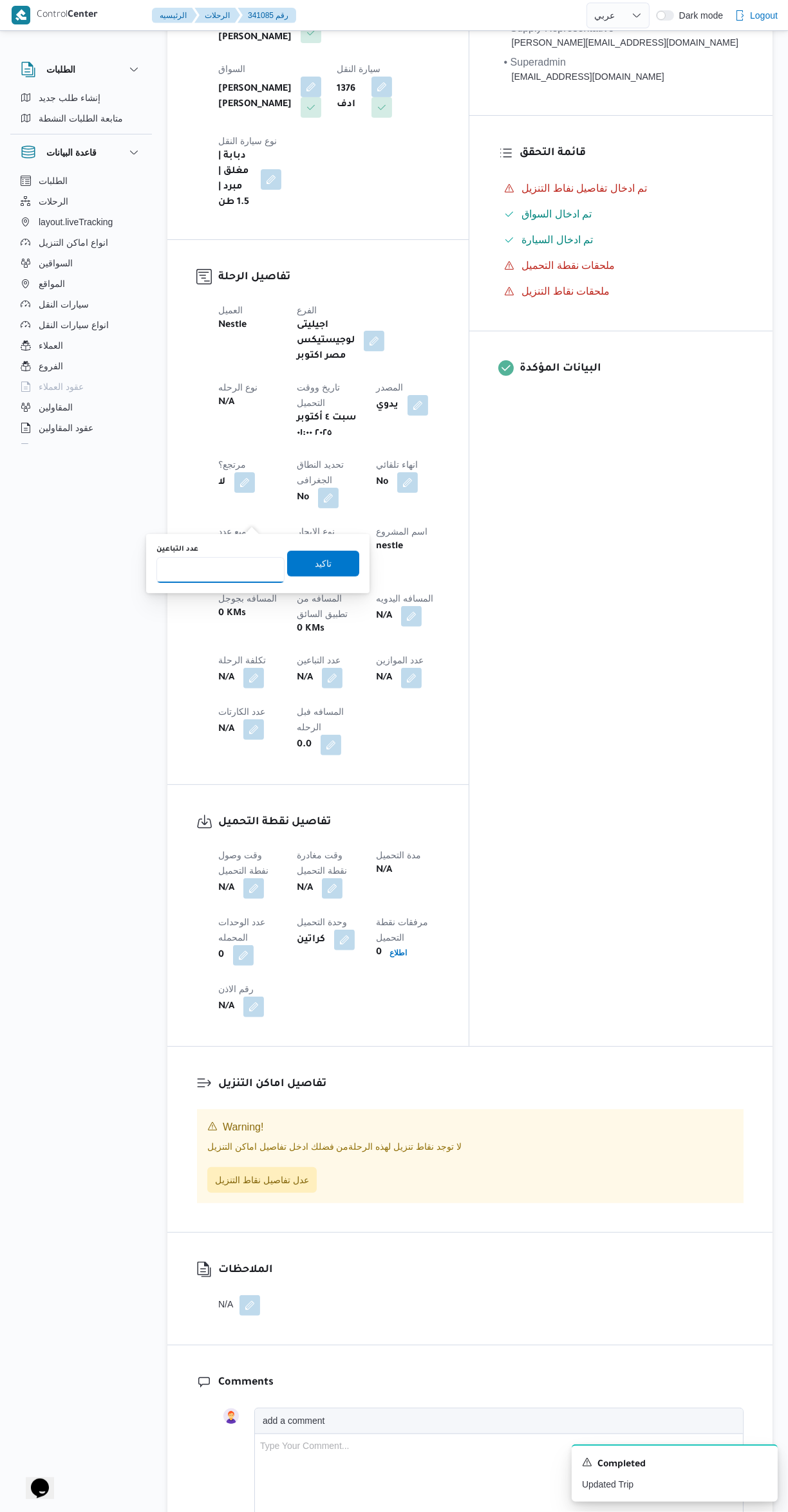
click at [226, 569] on input "عدد التباعين" at bounding box center [220, 569] width 128 height 26
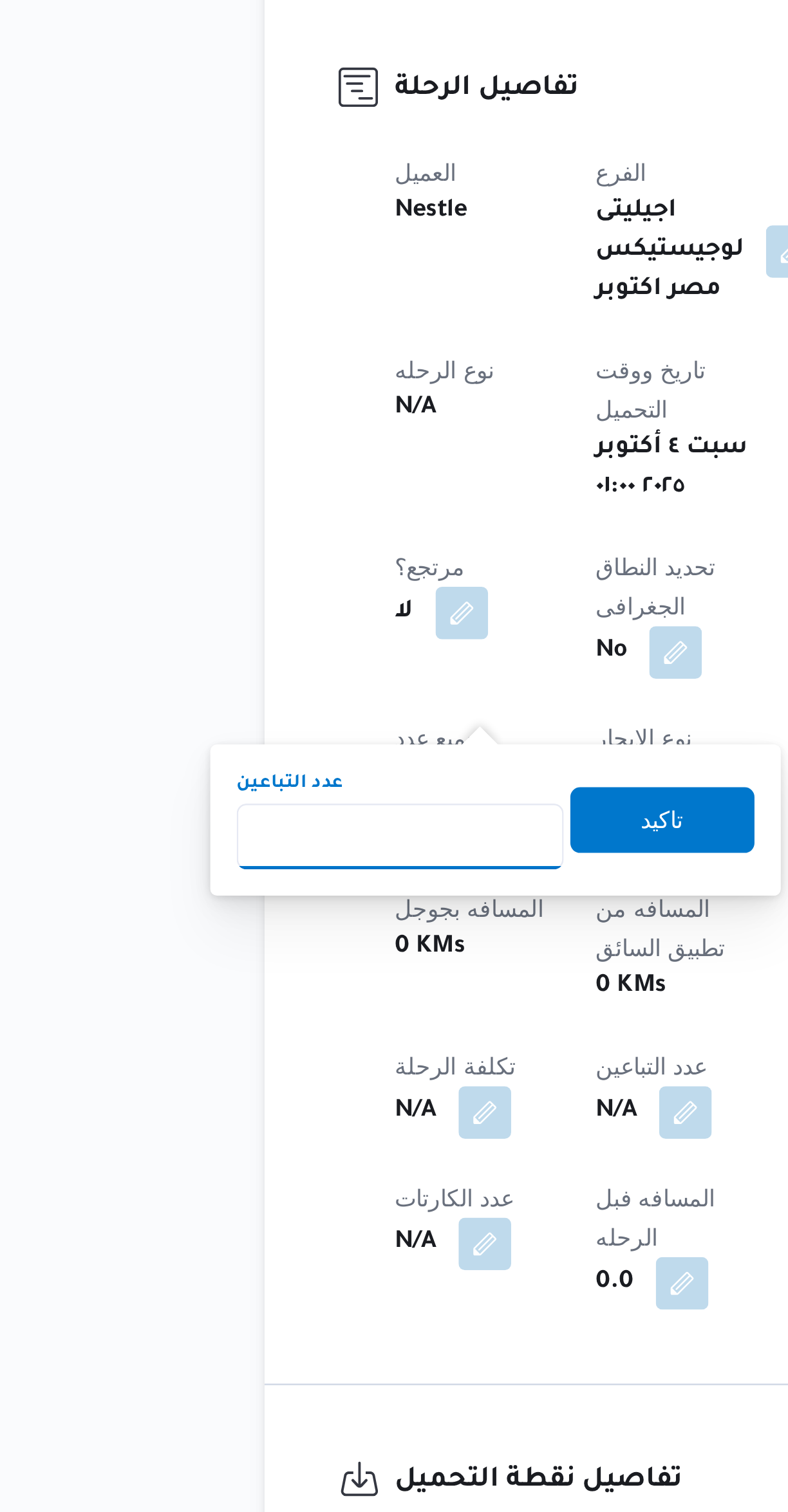
scroll to position [41, 0]
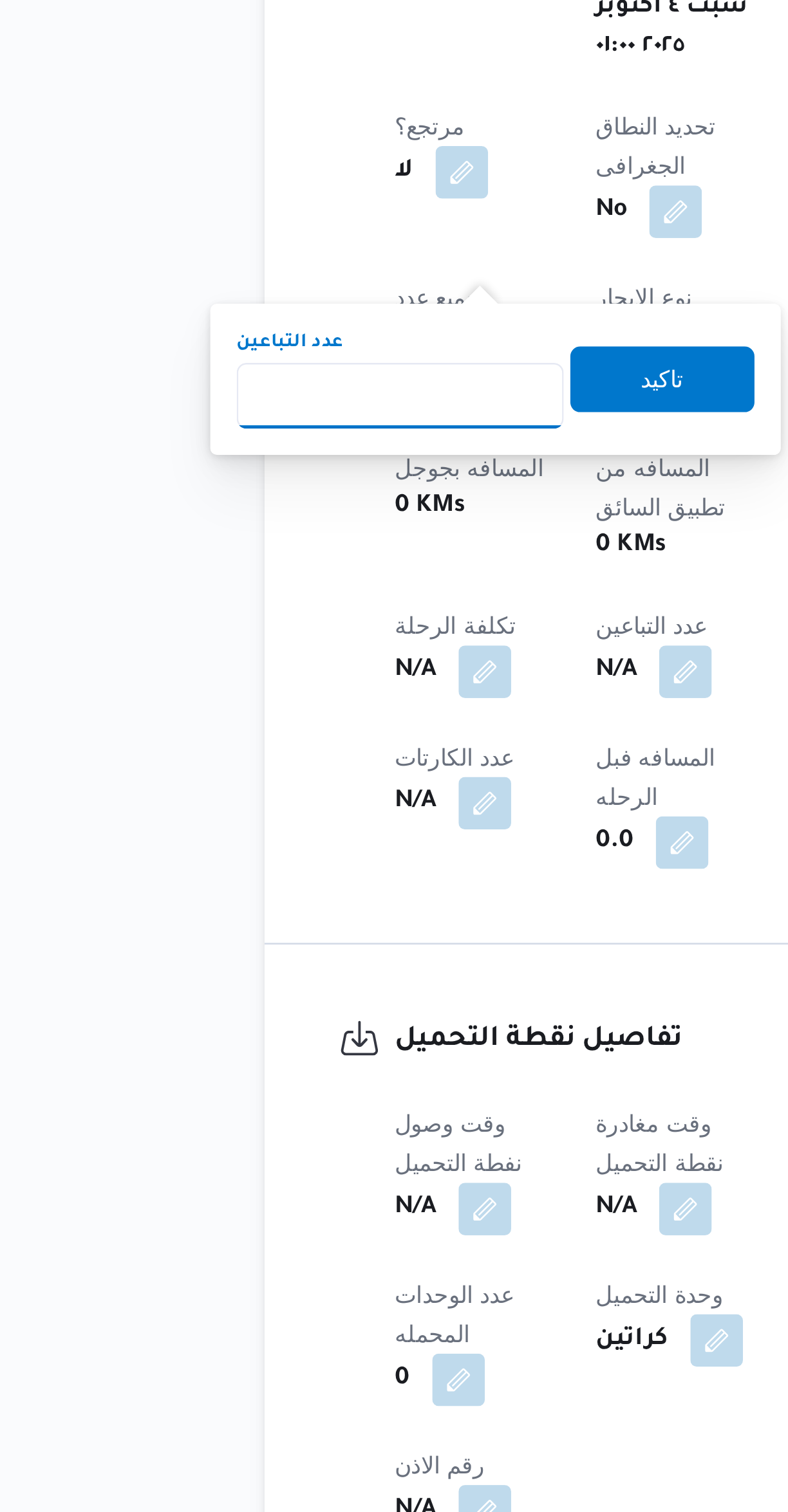
type input "1"
click at [326, 760] on span "تاكيد" at bounding box center [323, 770] width 72 height 26
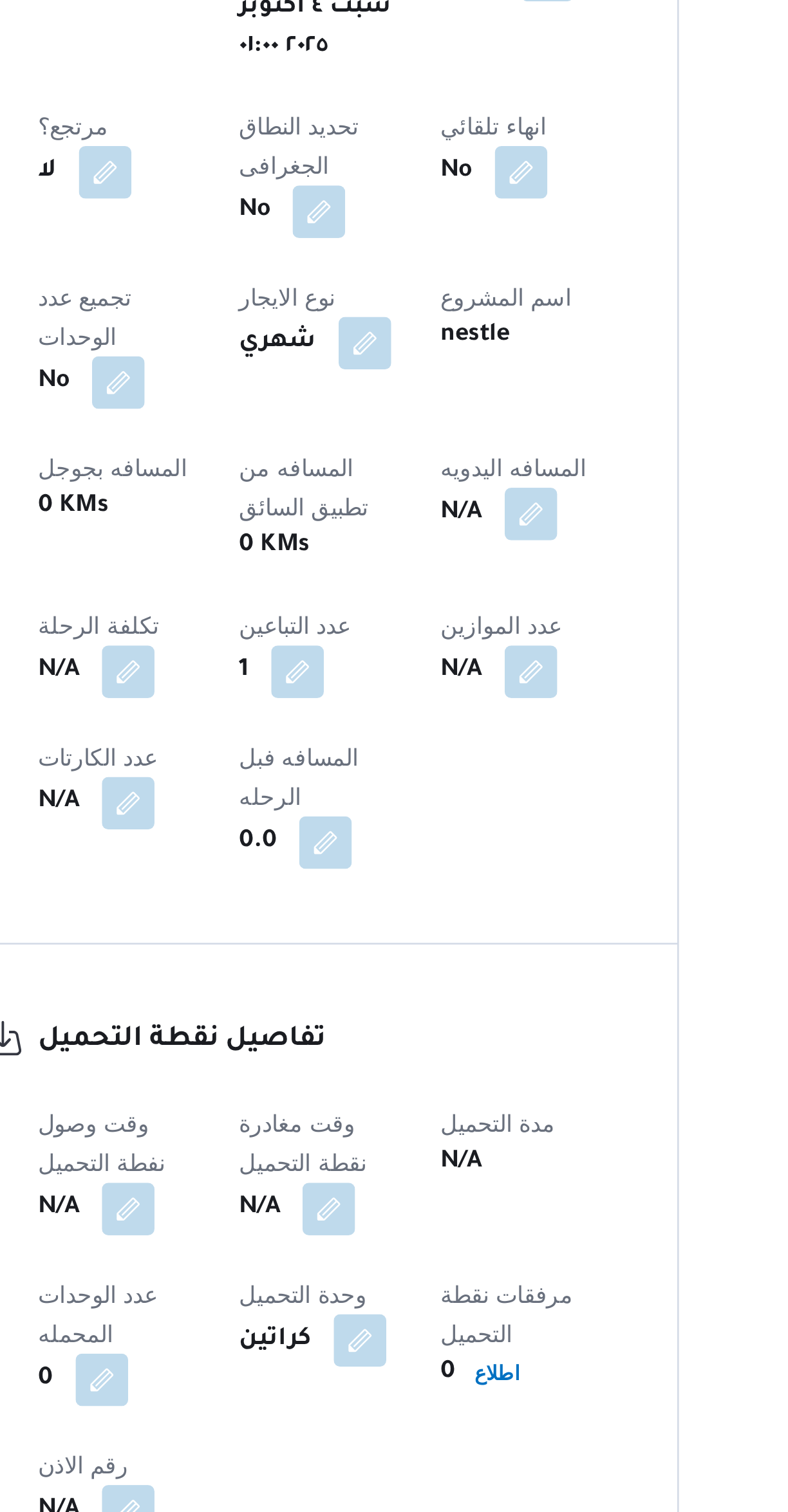
scroll to position [67, 0]
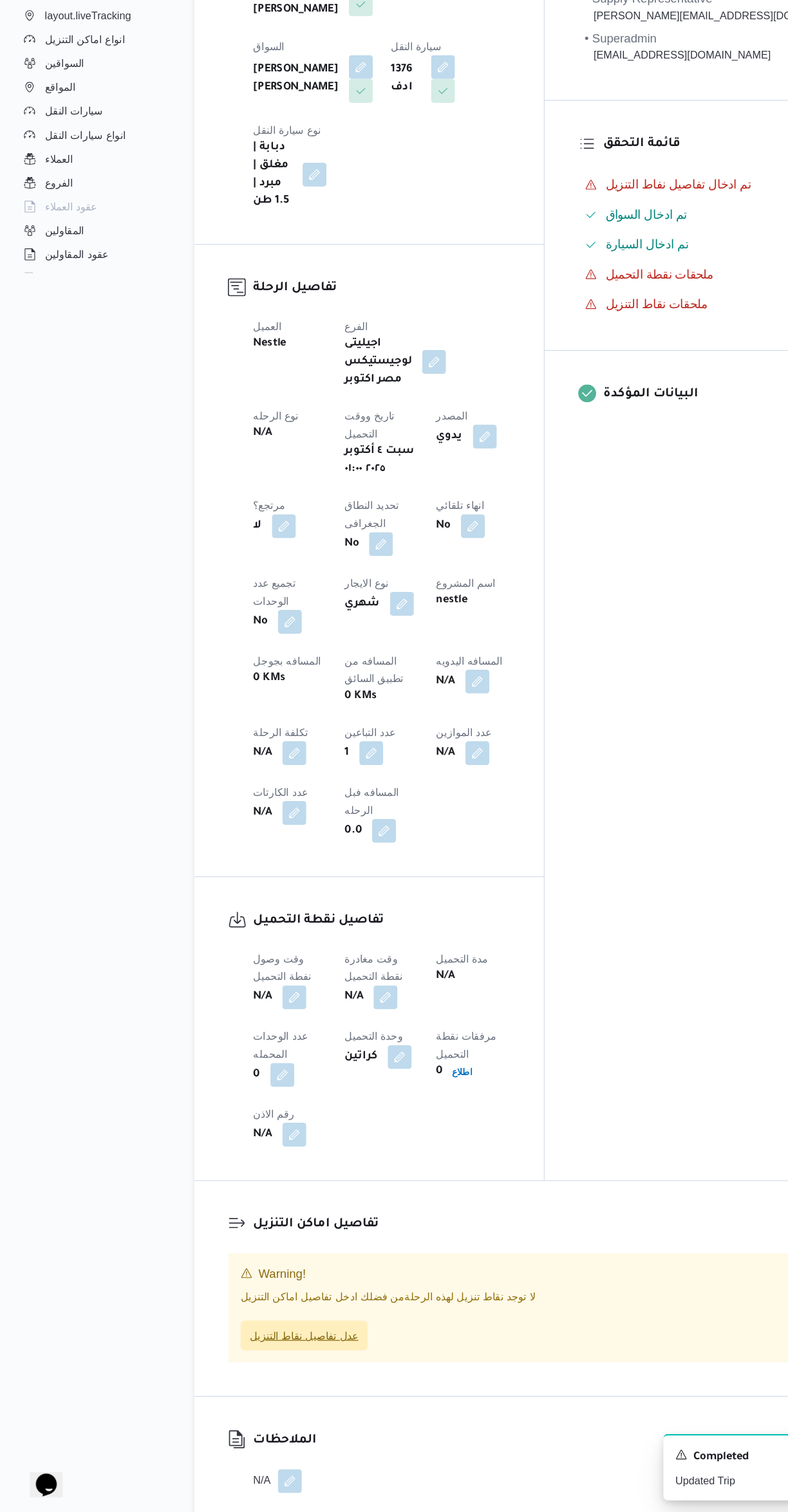
click at [293, 1351] on span "عدل تفاصيل نقاط التنزيل" at bounding box center [261, 1359] width 94 height 15
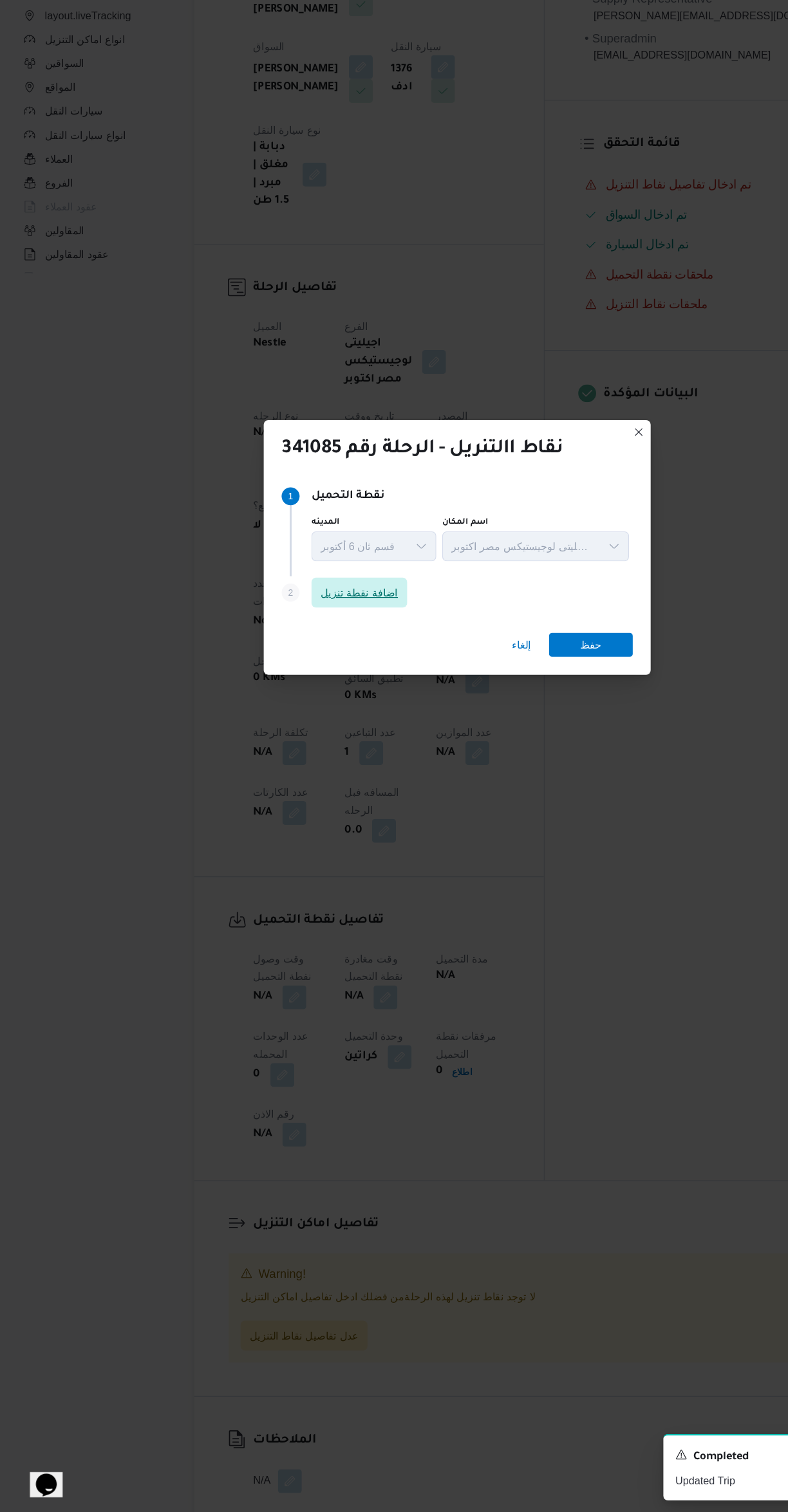
click at [317, 712] on span "اضافة نقطة تنزيل" at bounding box center [309, 719] width 67 height 15
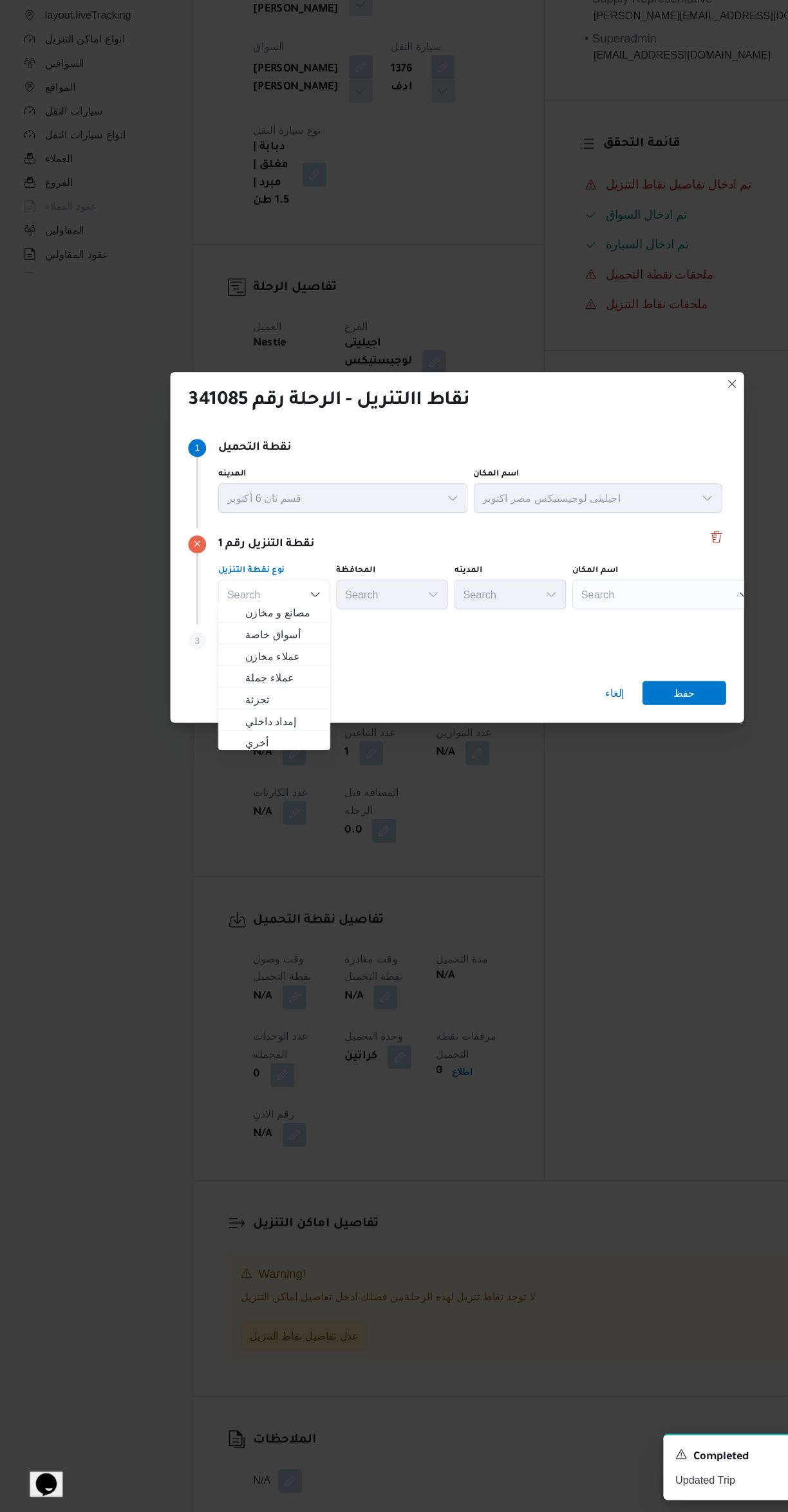
scroll to position [0, 0]
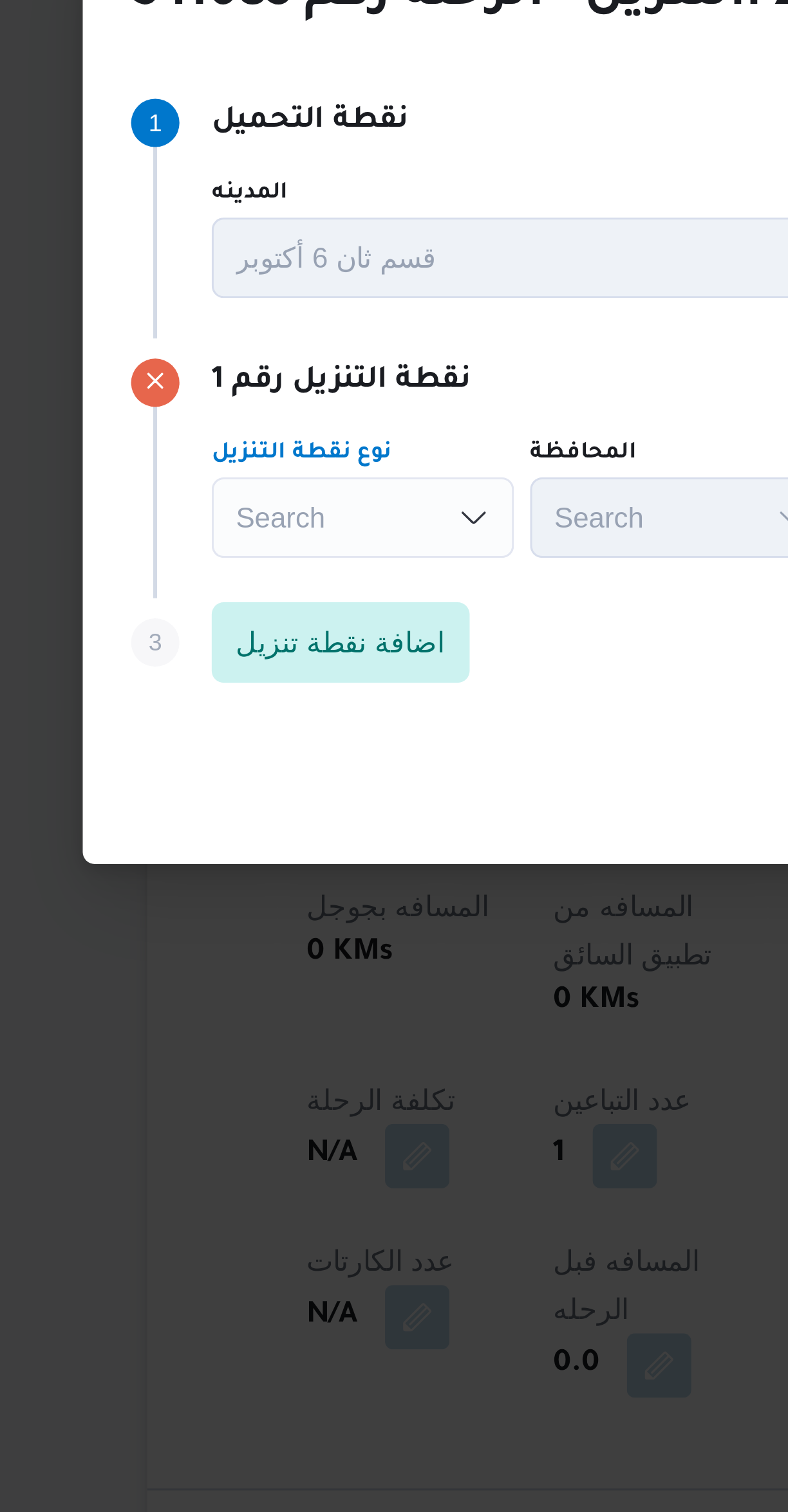
click at [259, 716] on div "Search Combo box. Selected. Combo box input. Search. Type some text or, to disp…" at bounding box center [237, 720] width 97 height 26
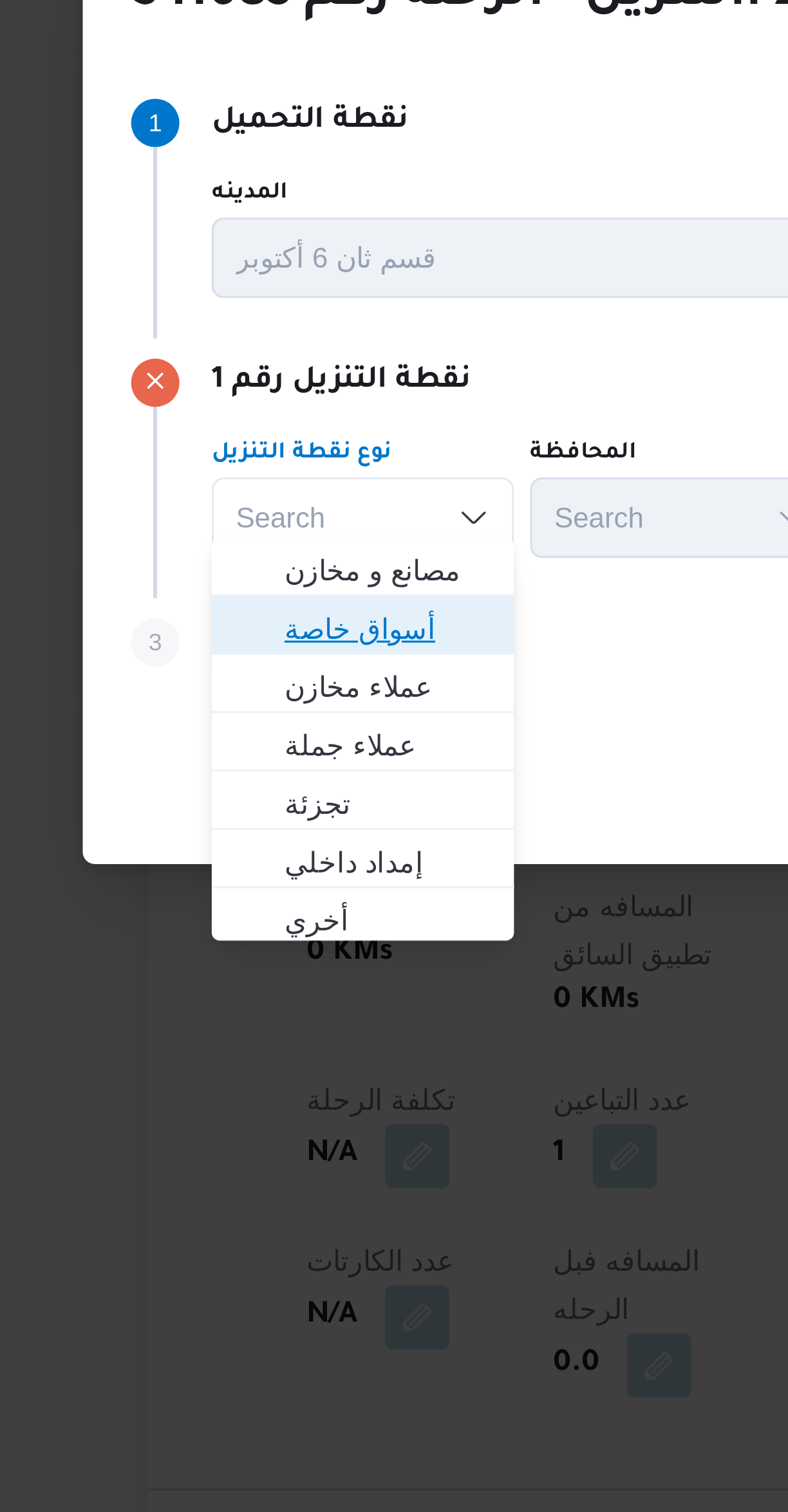
click at [261, 756] on span "أسواق خاصة" at bounding box center [243, 756] width 66 height 15
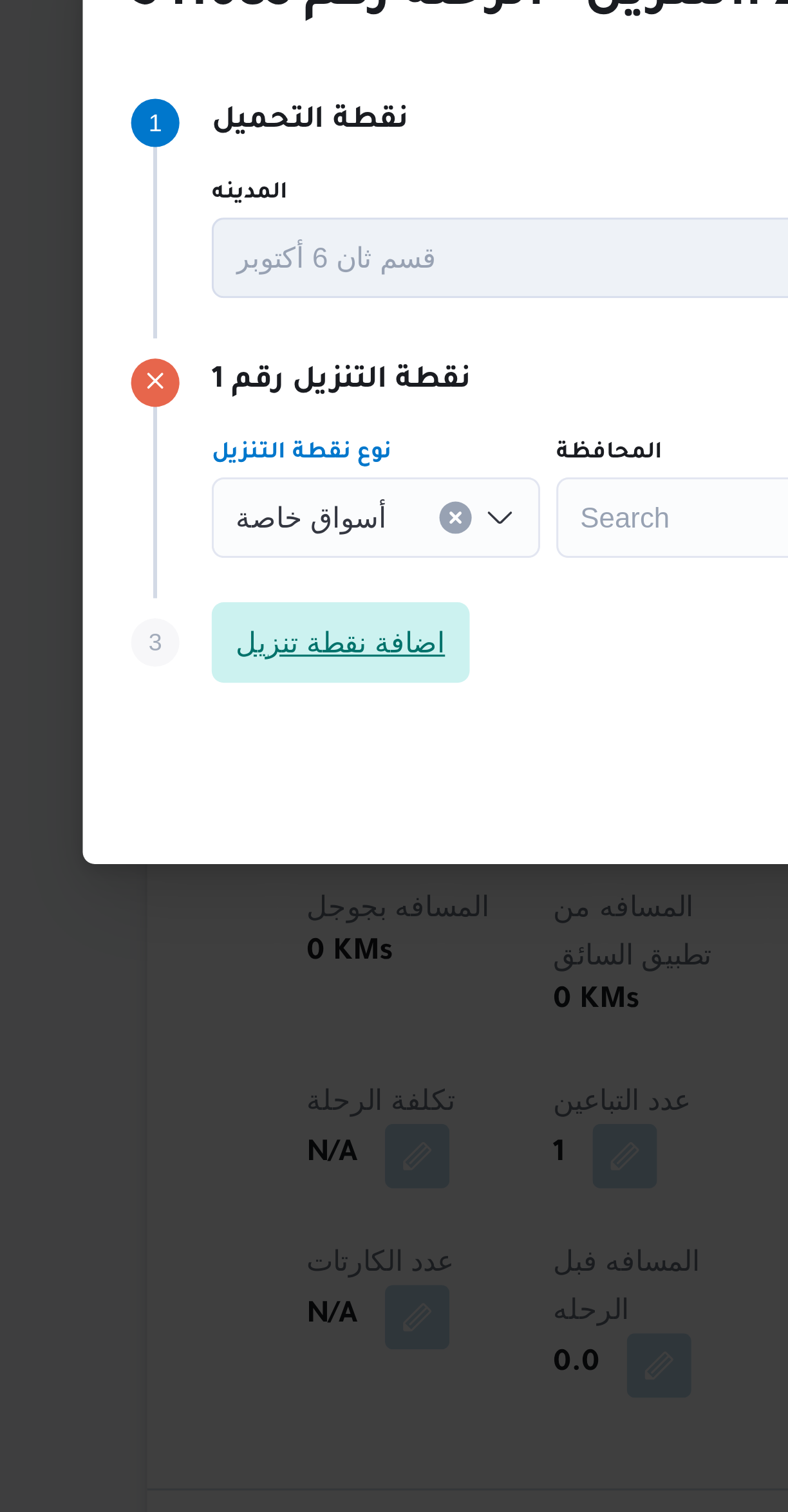
click at [245, 754] on span "اضافة نقطة تنزيل" at bounding box center [229, 761] width 67 height 15
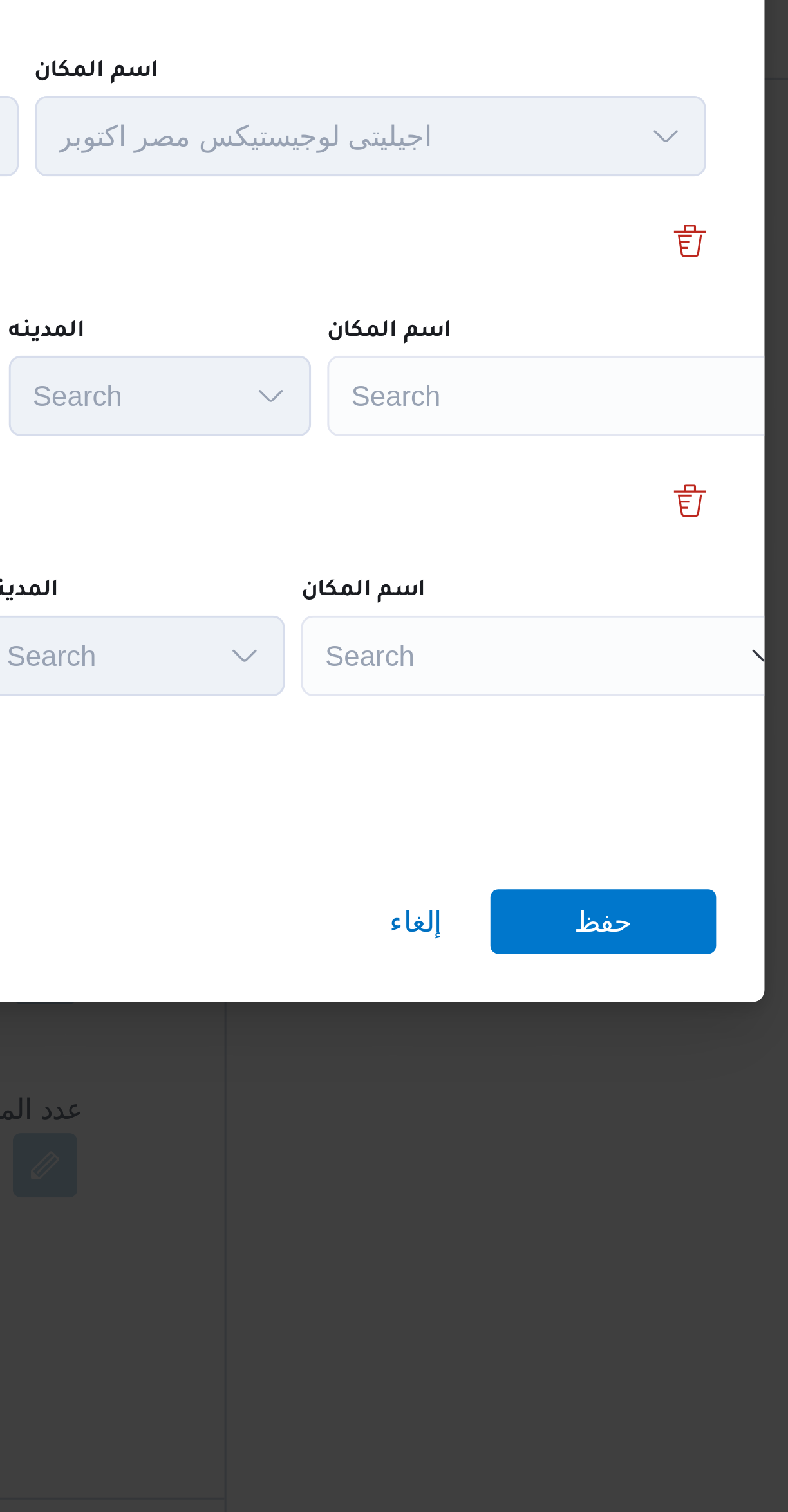
click at [564, 668] on div "Search" at bounding box center [581, 679] width 161 height 26
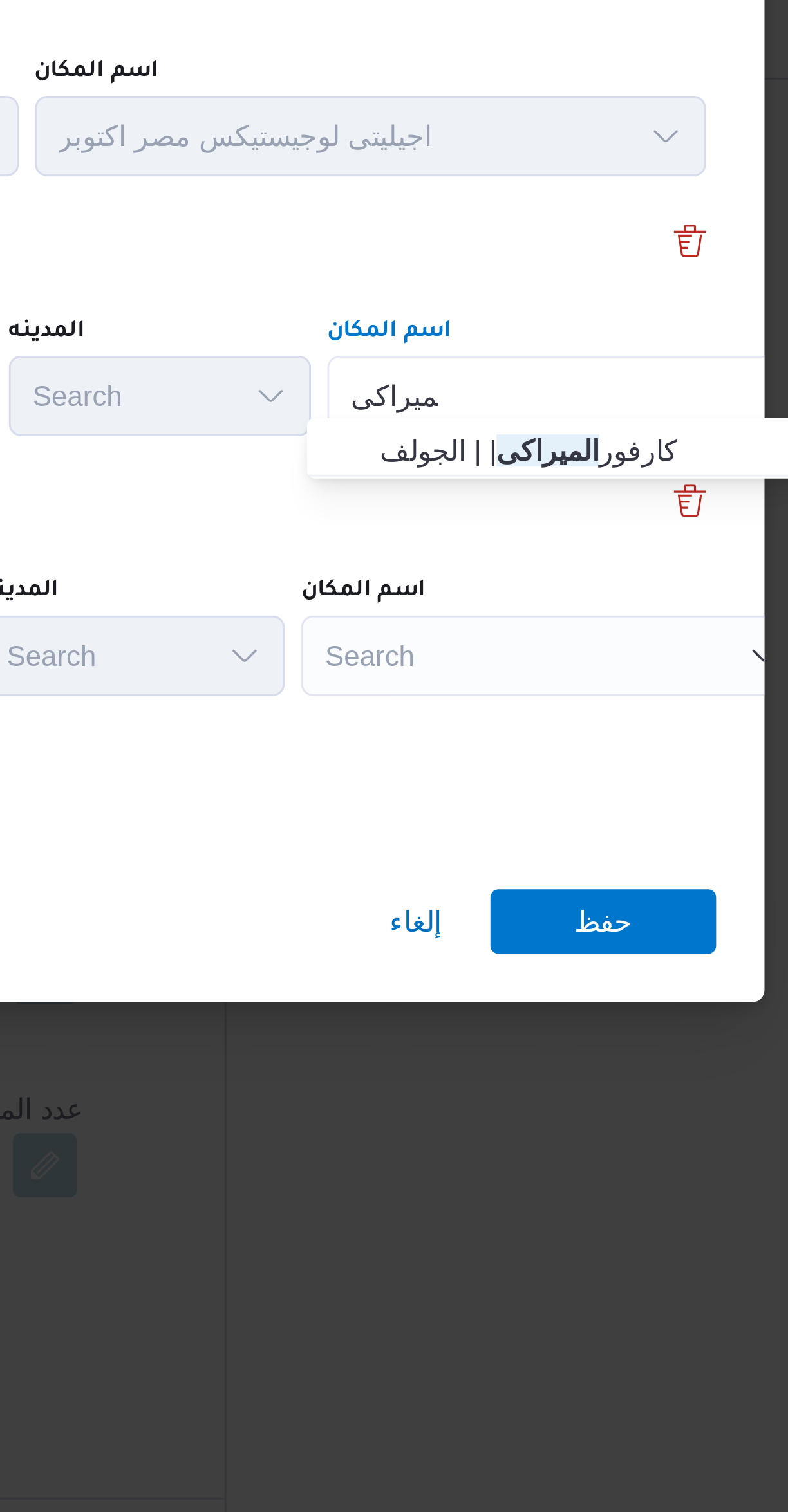
type input "الميراكى"
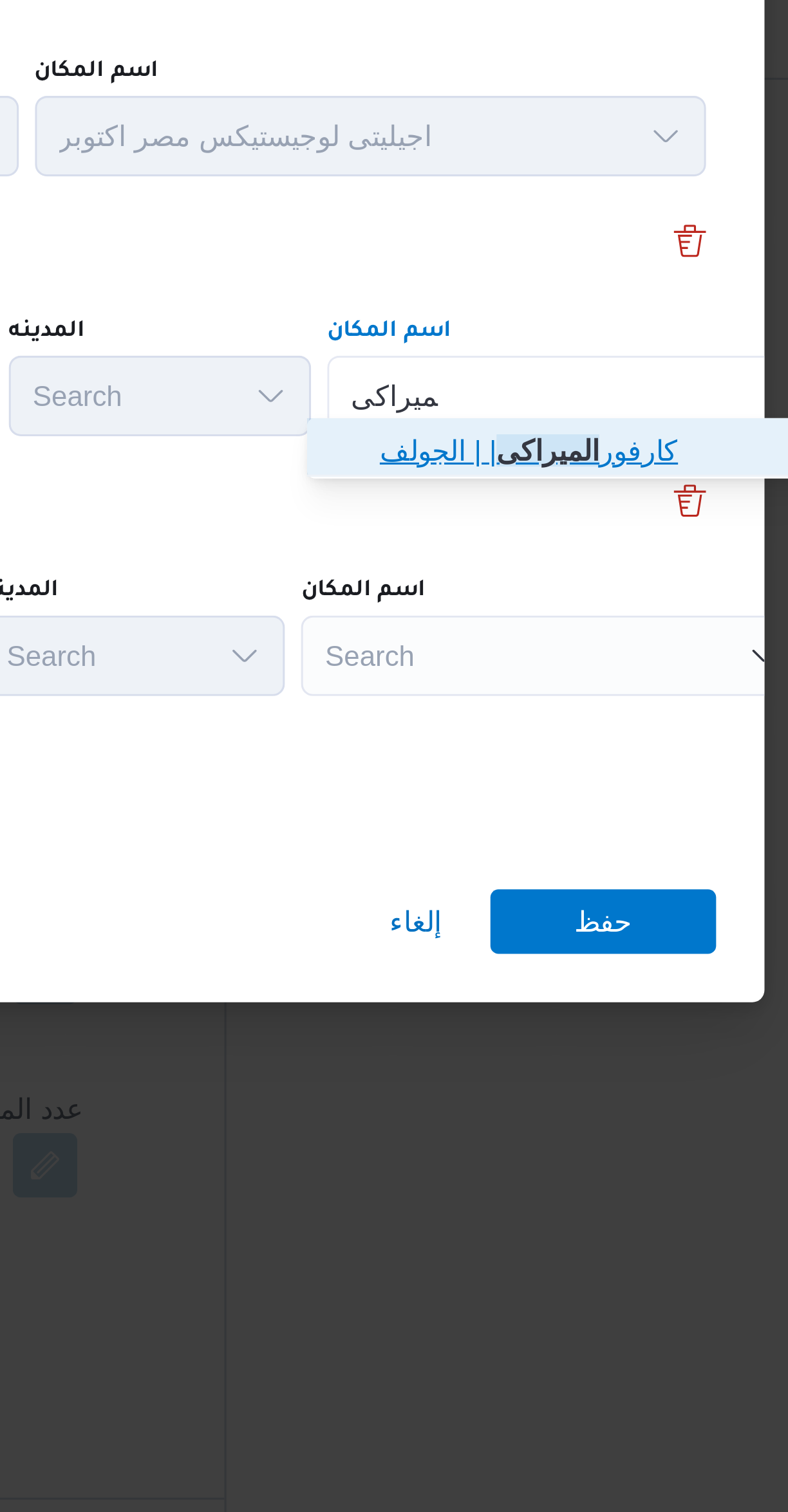
click at [583, 692] on span "كارفور الميراكى | | الجولف" at bounding box center [583, 697] width 130 height 15
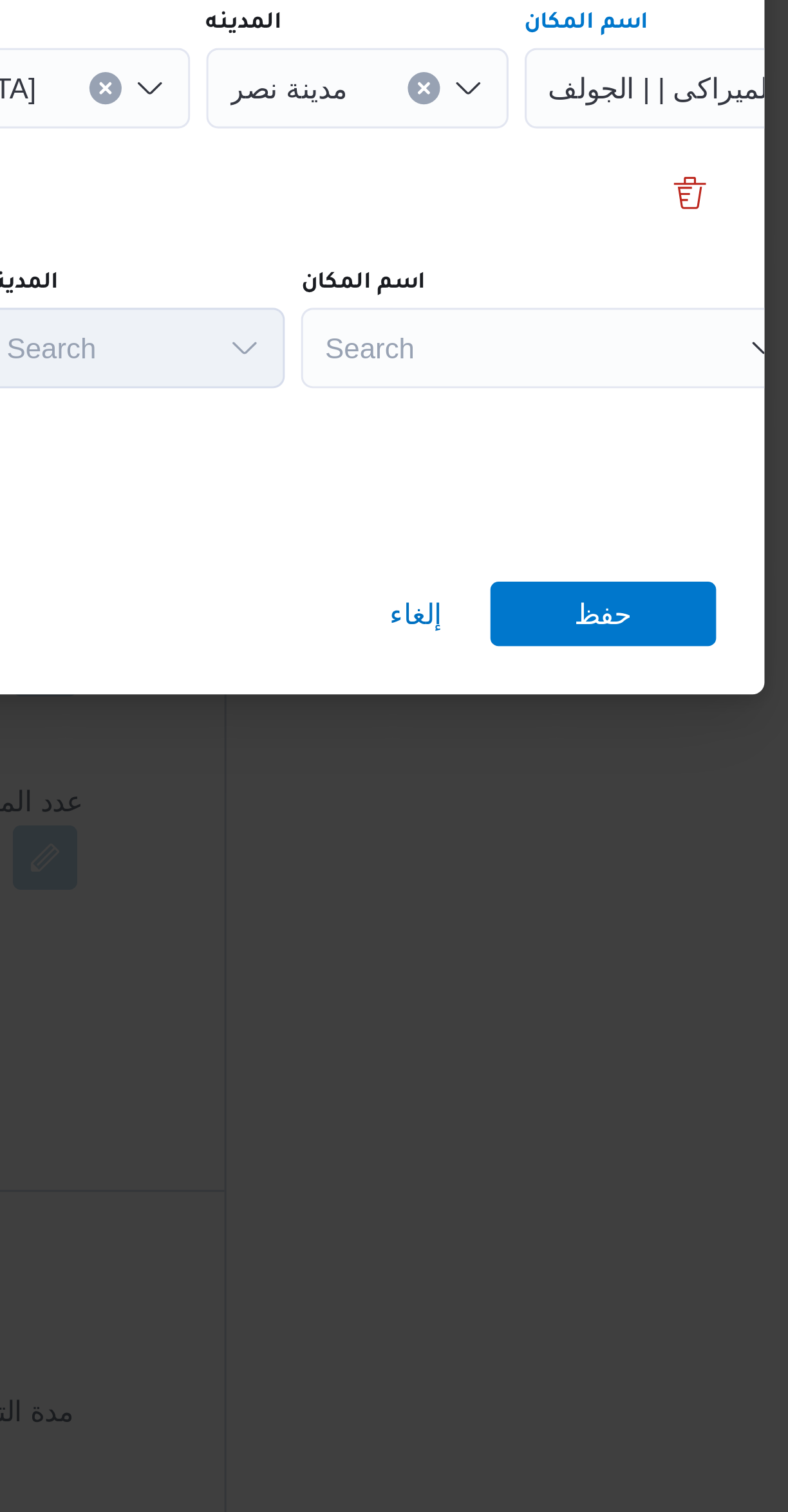
click at [580, 752] on div "Search" at bounding box center [573, 762] width 161 height 26
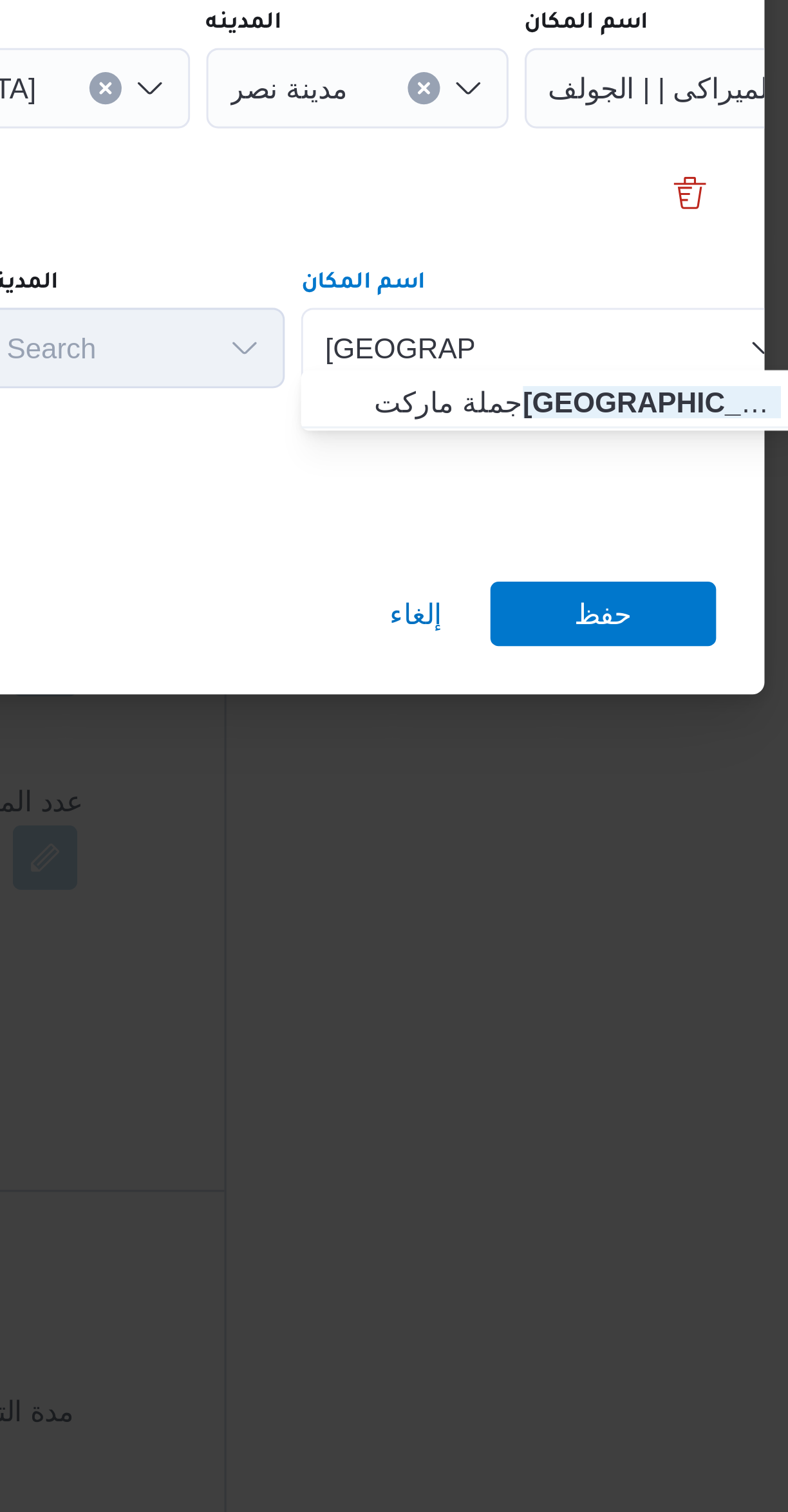
type input "جسر السويس"
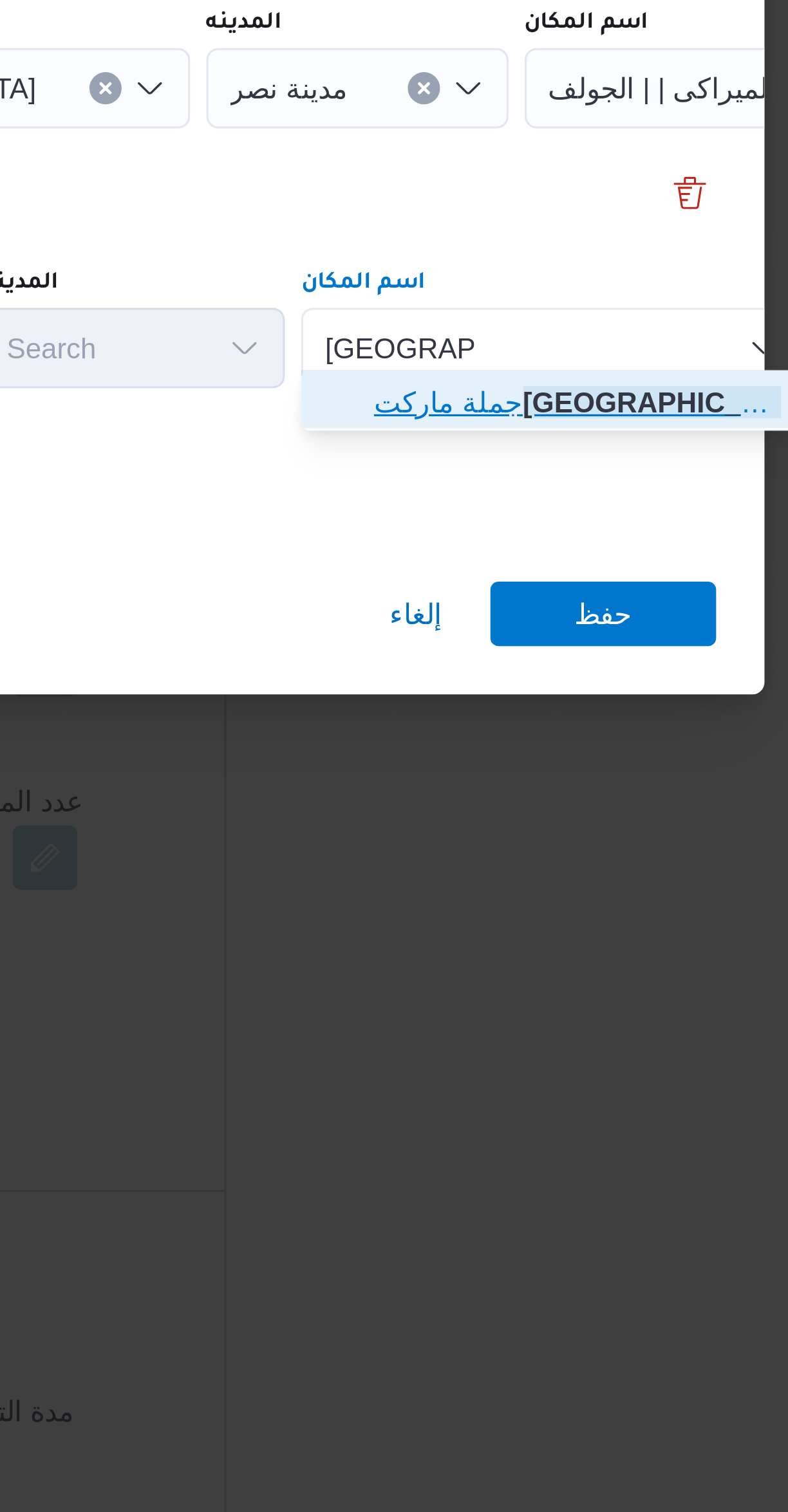
click at [605, 781] on mark "جسر السويس" at bounding box center [612, 779] width 97 height 10
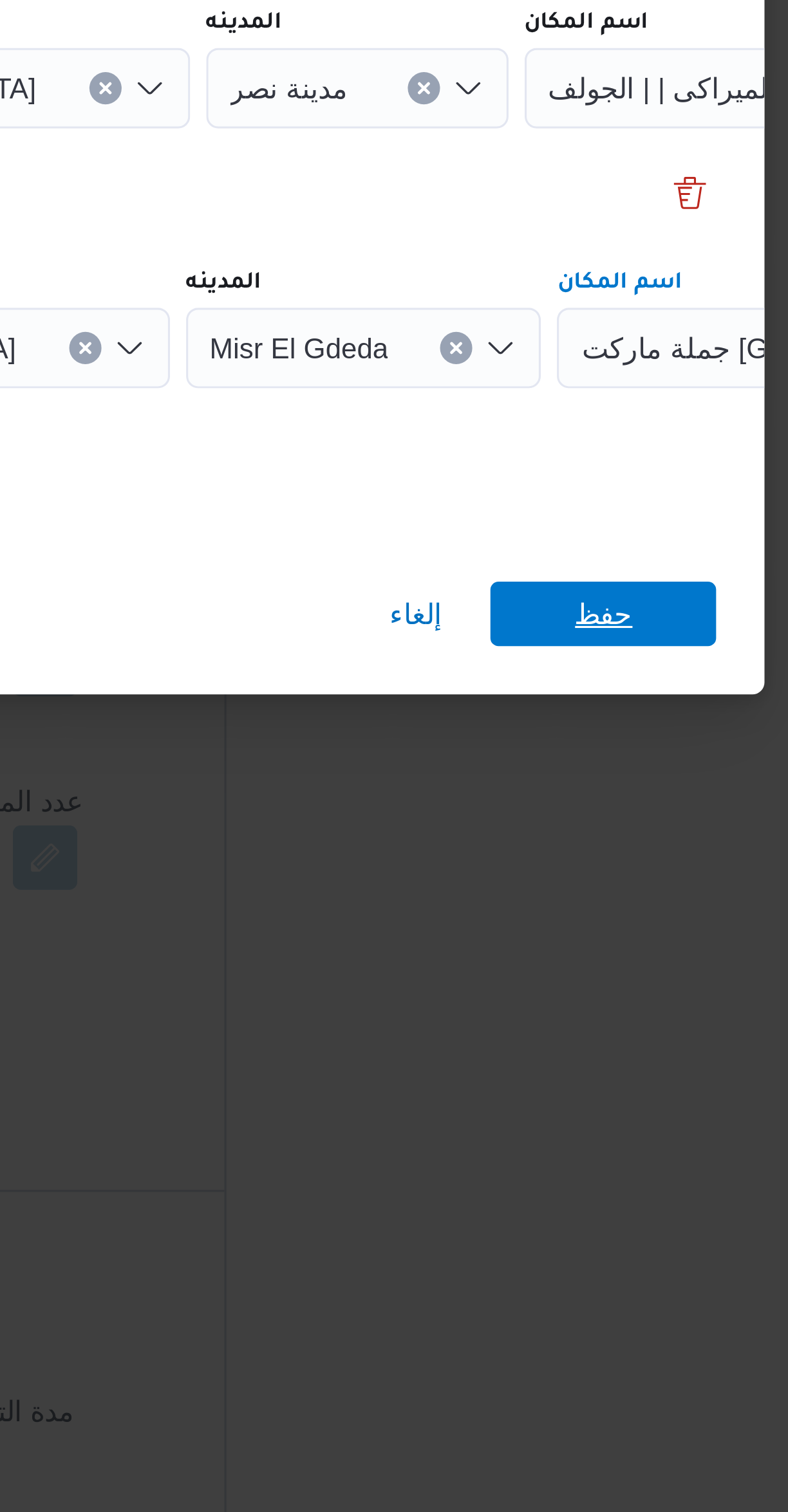
click at [605, 839] on span "حفظ" at bounding box center [589, 848] width 72 height 21
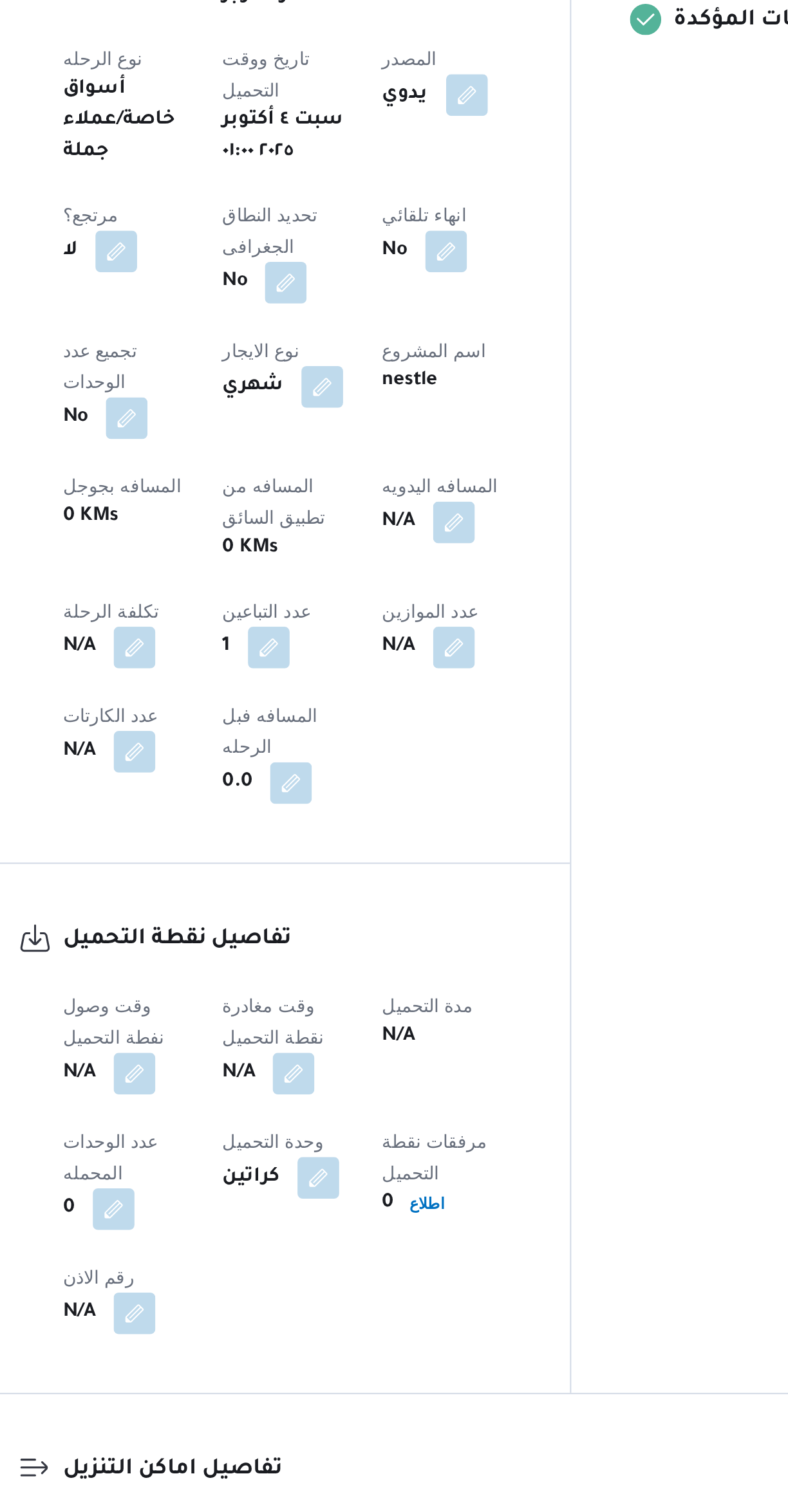
scroll to position [124, 0]
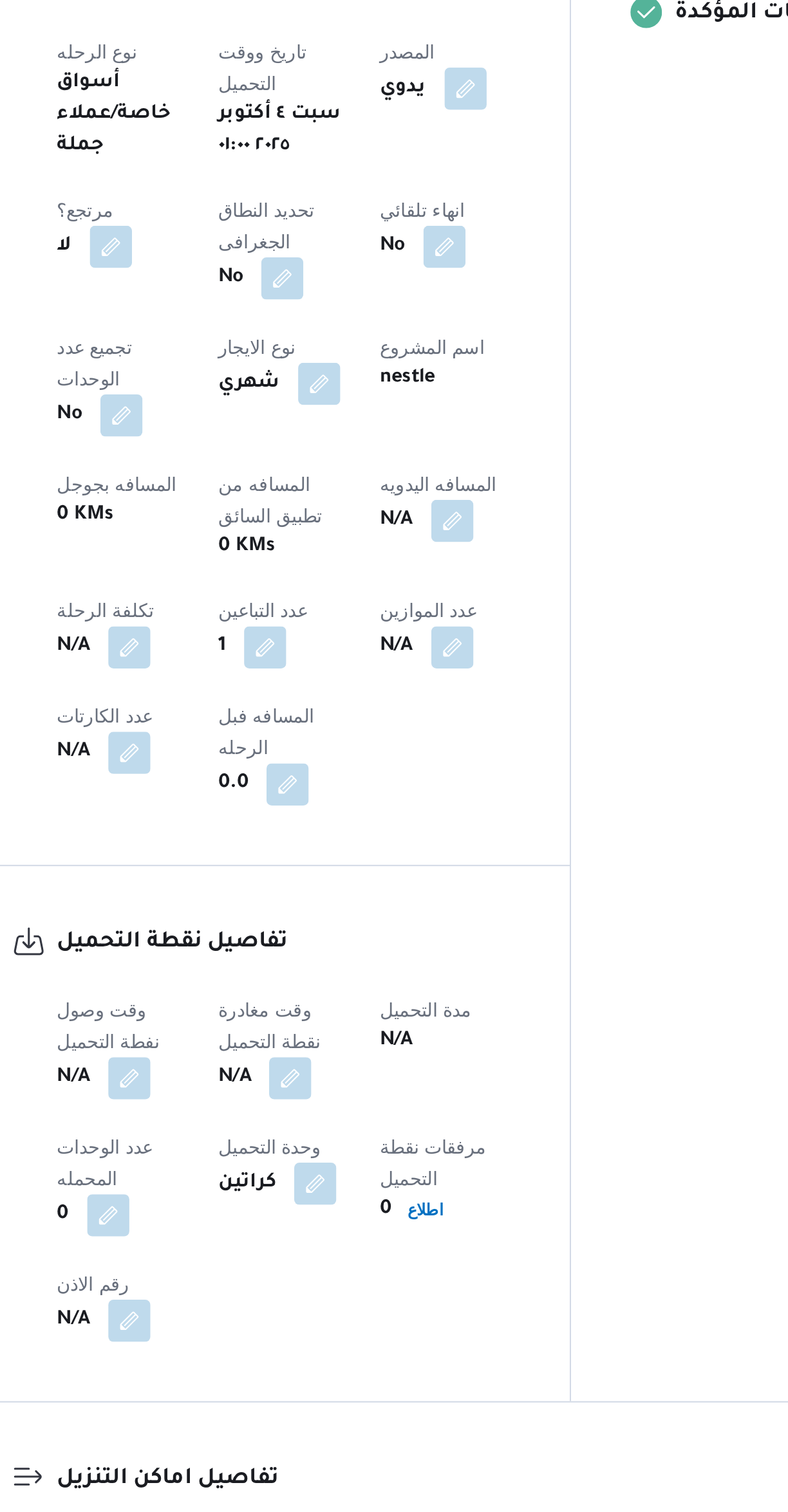
click at [376, 1339] on div "نوع المكان أسواق خاصة الكميه المنزله 0 وحدة الكمية المنزله كراتين مدة التنزيل N…" at bounding box center [470, 1412] width 603 height 146
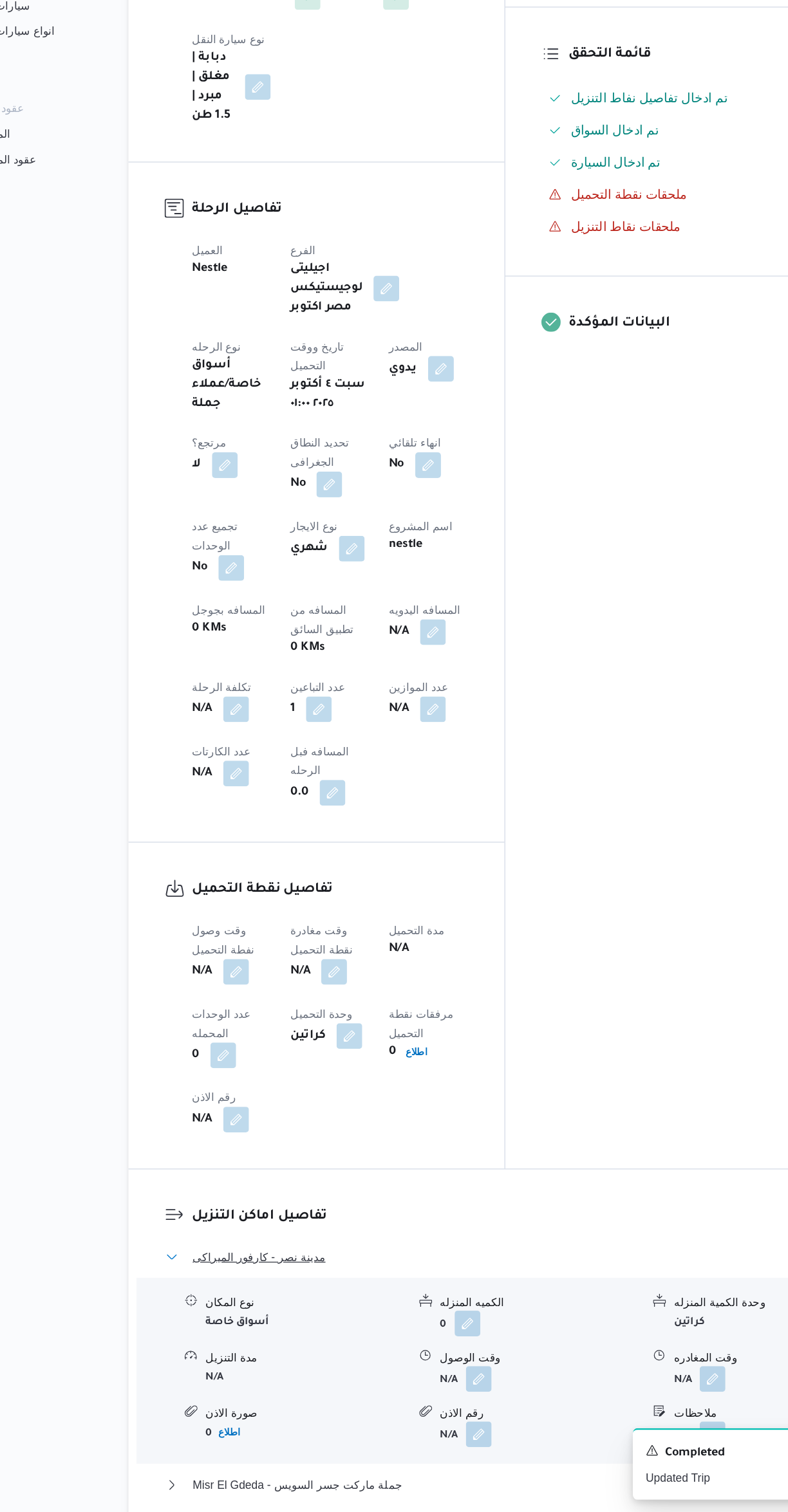
click at [408, 1299] on button "مدينة نصر - كارفور الميراكى" at bounding box center [470, 1307] width 547 height 15
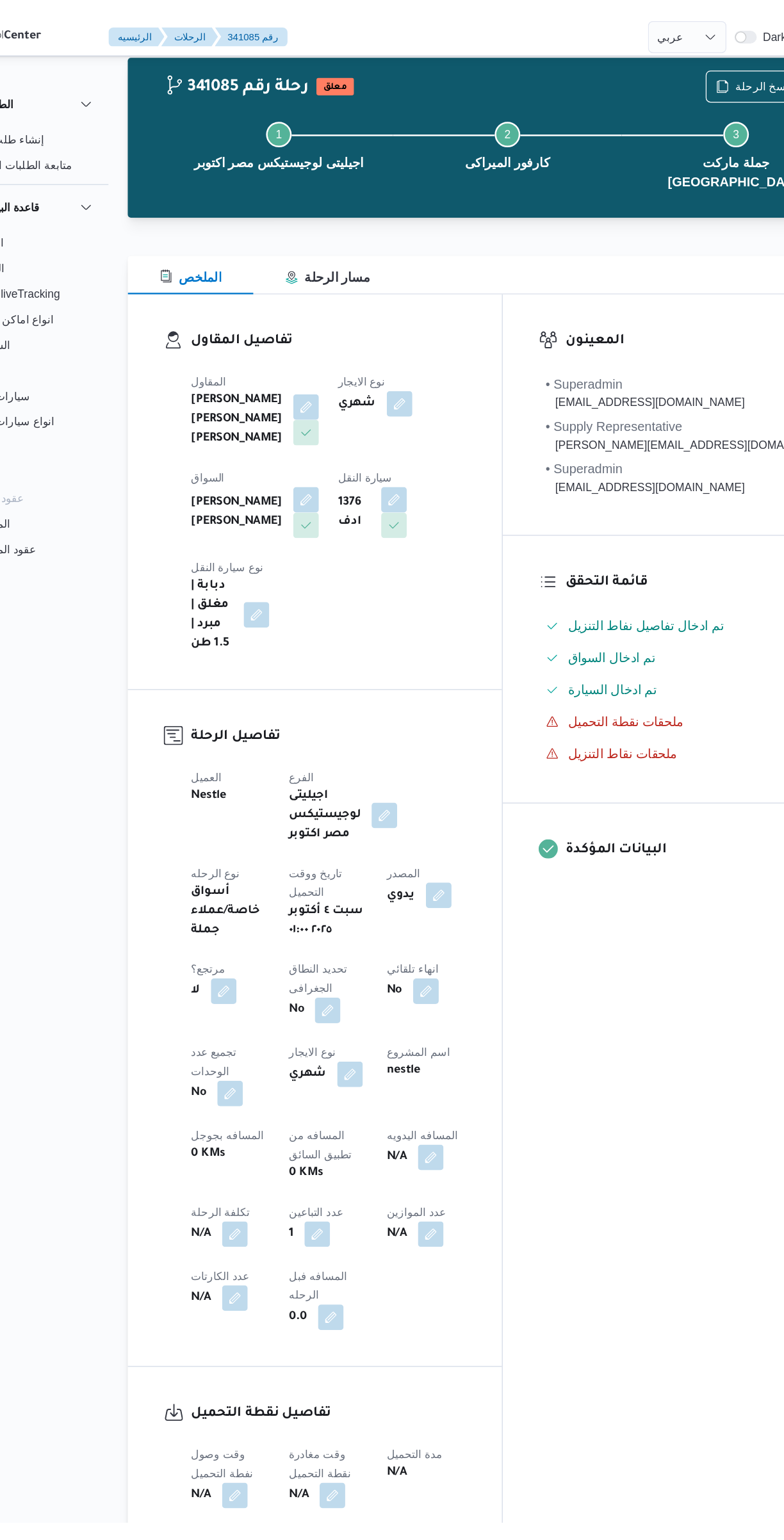
scroll to position [0, 0]
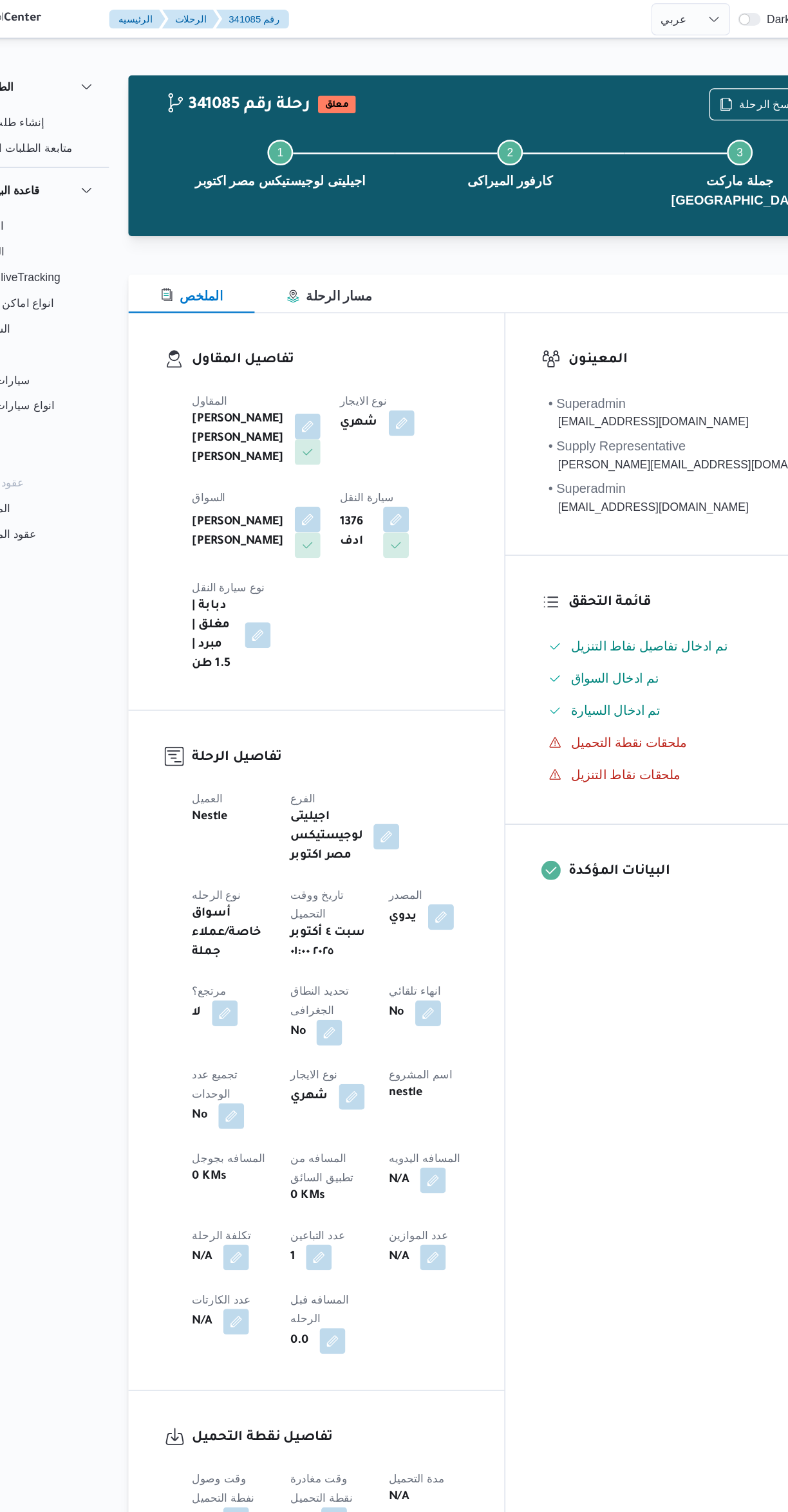
select select "ar"
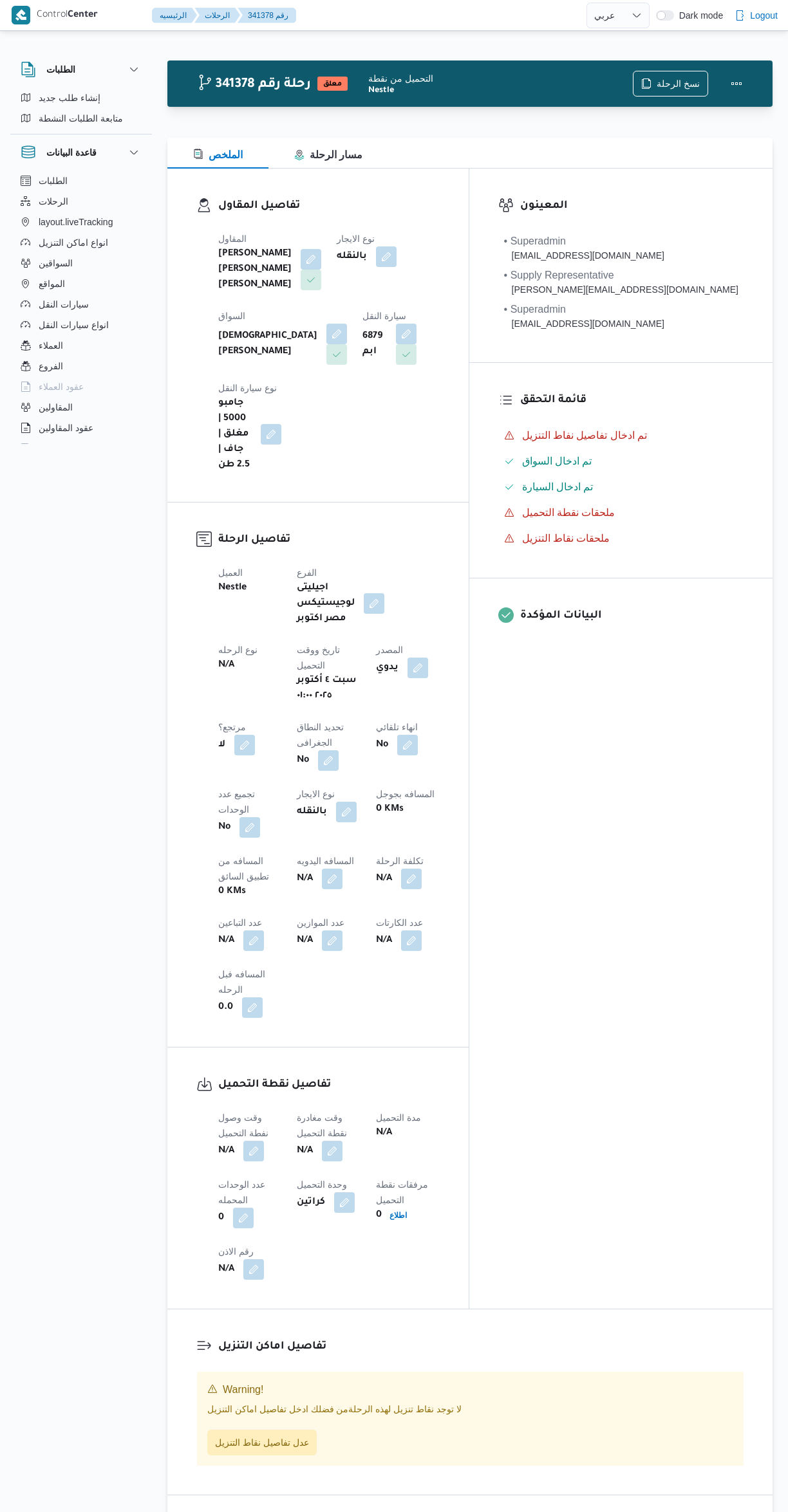
select select "ar"
click at [41, 253] on button "السواقين" at bounding box center [81, 263] width 131 height 21
select select "ar"
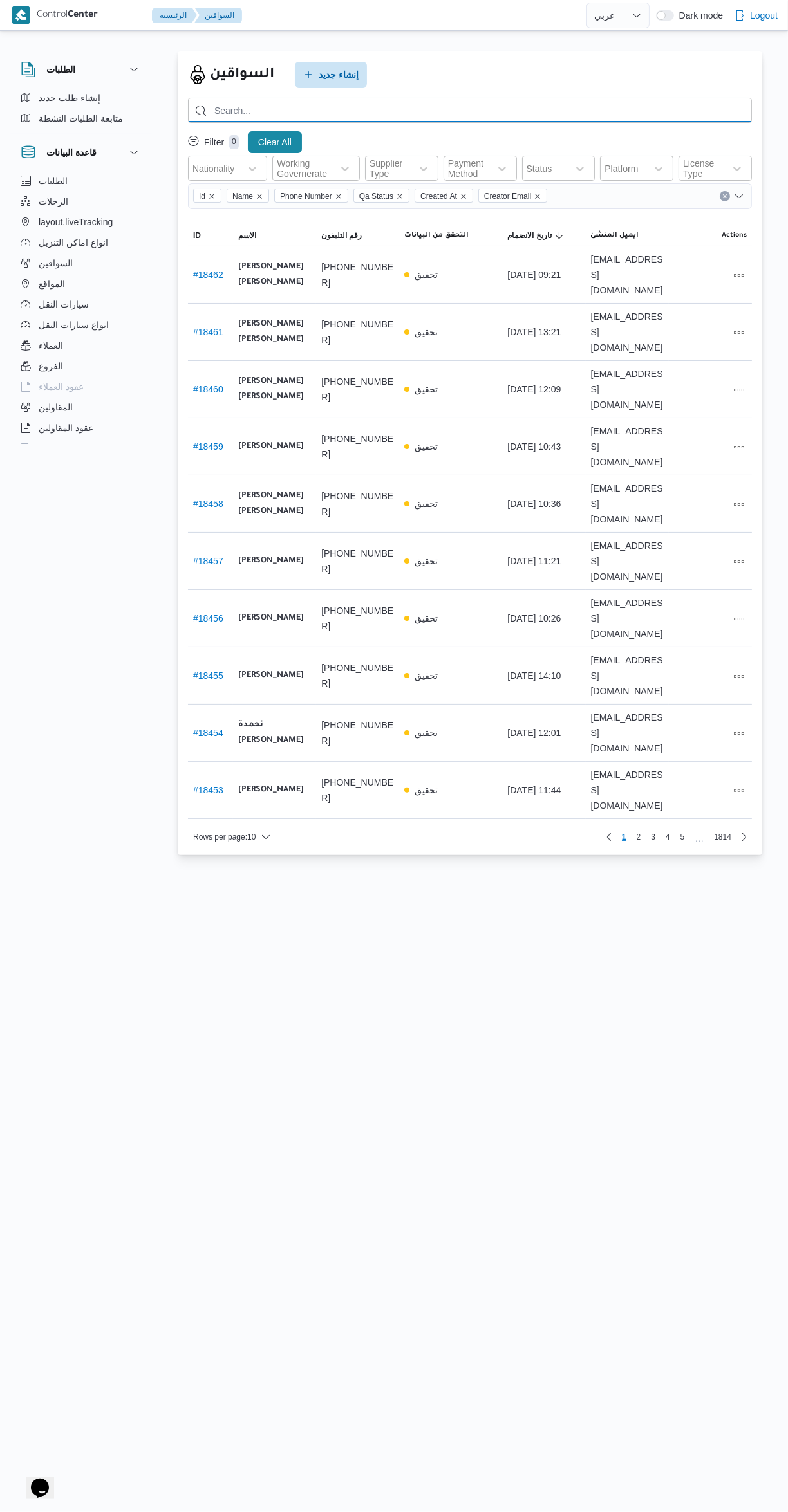
click at [354, 110] on input "search" at bounding box center [470, 110] width 564 height 25
click at [388, 110] on input "01010421" at bounding box center [470, 110] width 564 height 25
type input "01010421983"
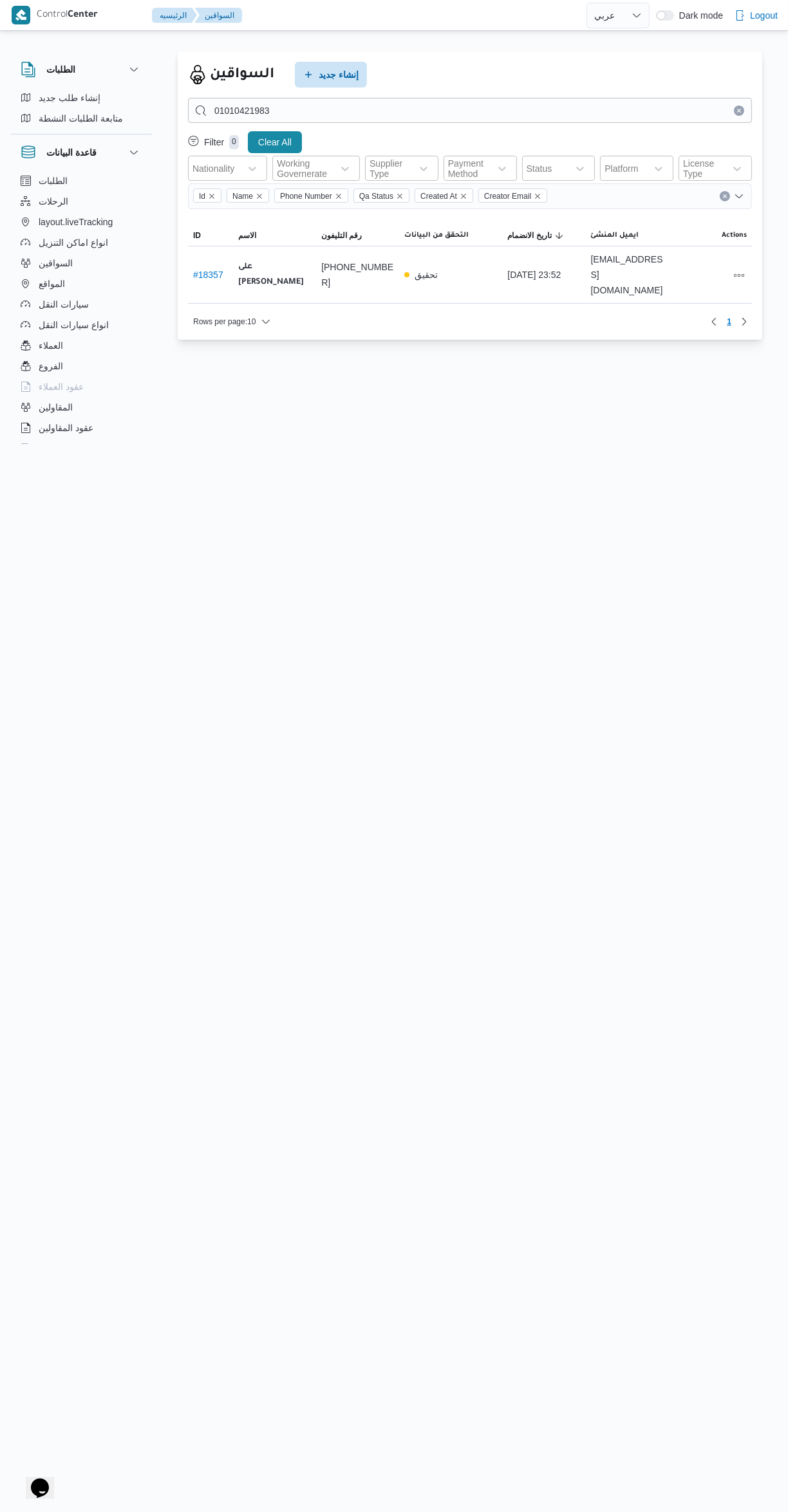
click at [207, 270] on link "# 18357" at bounding box center [208, 275] width 30 height 10
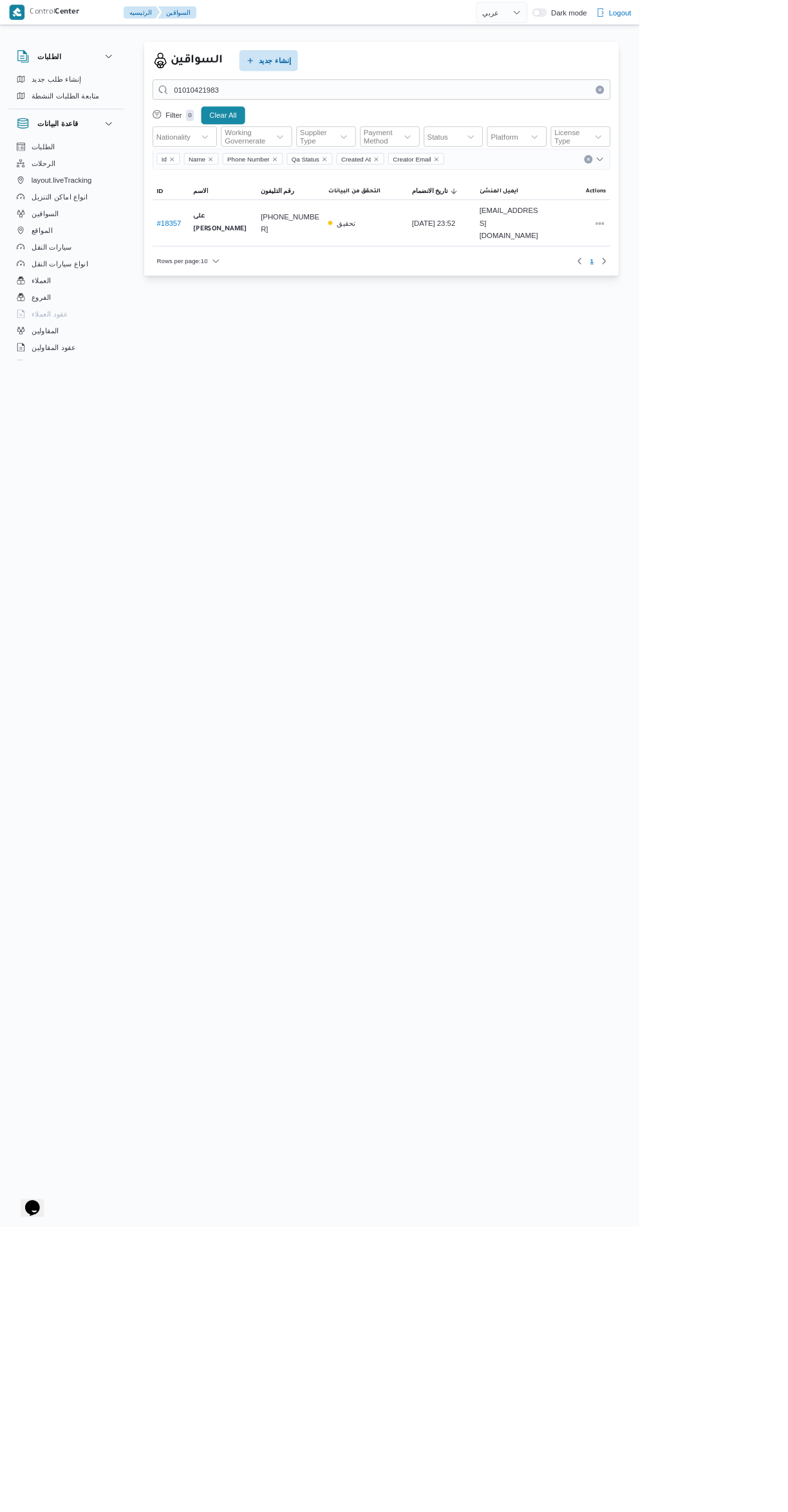
select select "ar"
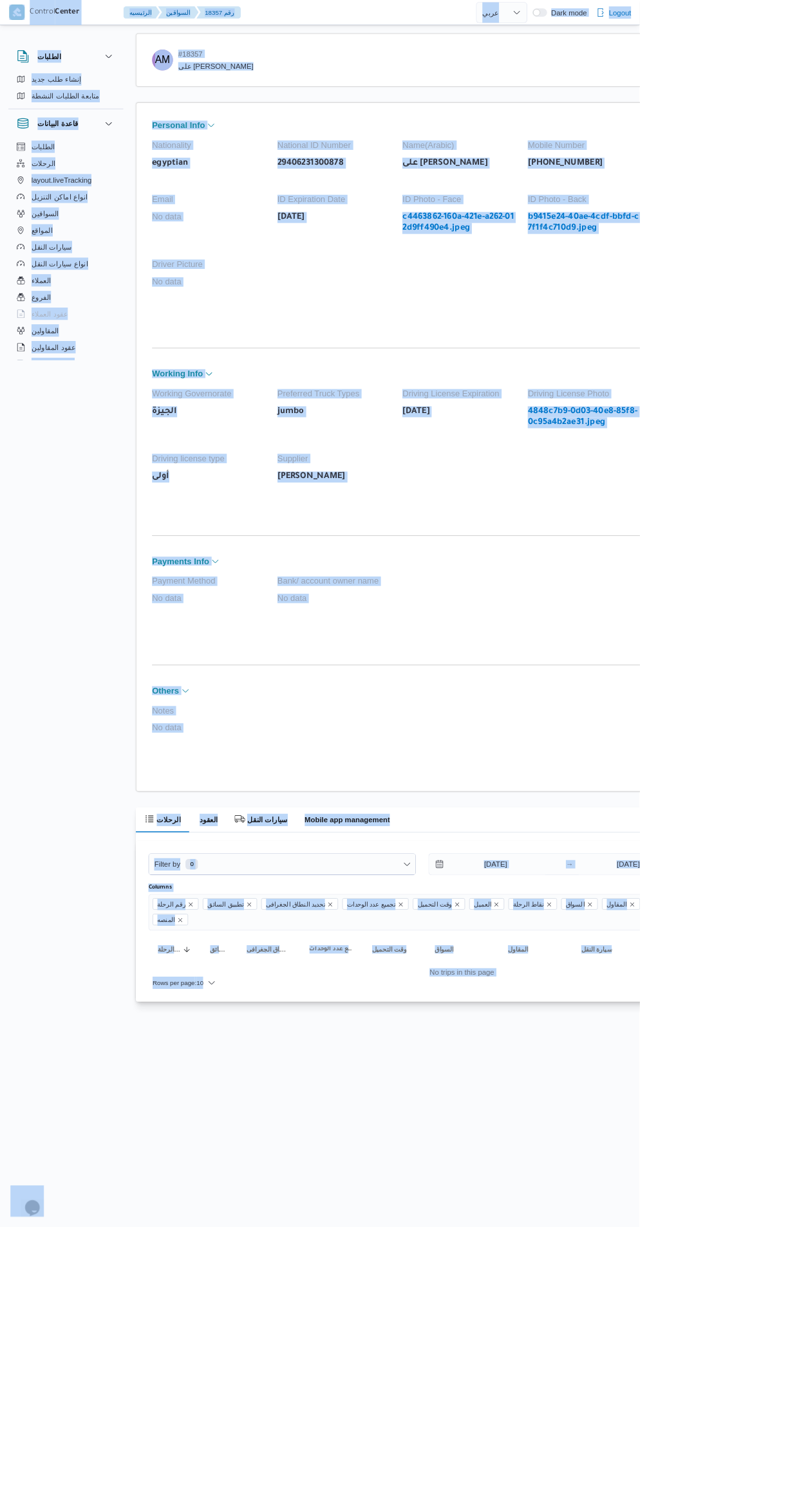
click at [620, 1511] on html "Control Center الرئيسيه السواقين 18357 رقم English عربي Dark mode Logout الطلبا…" at bounding box center [394, 756] width 788 height 1512
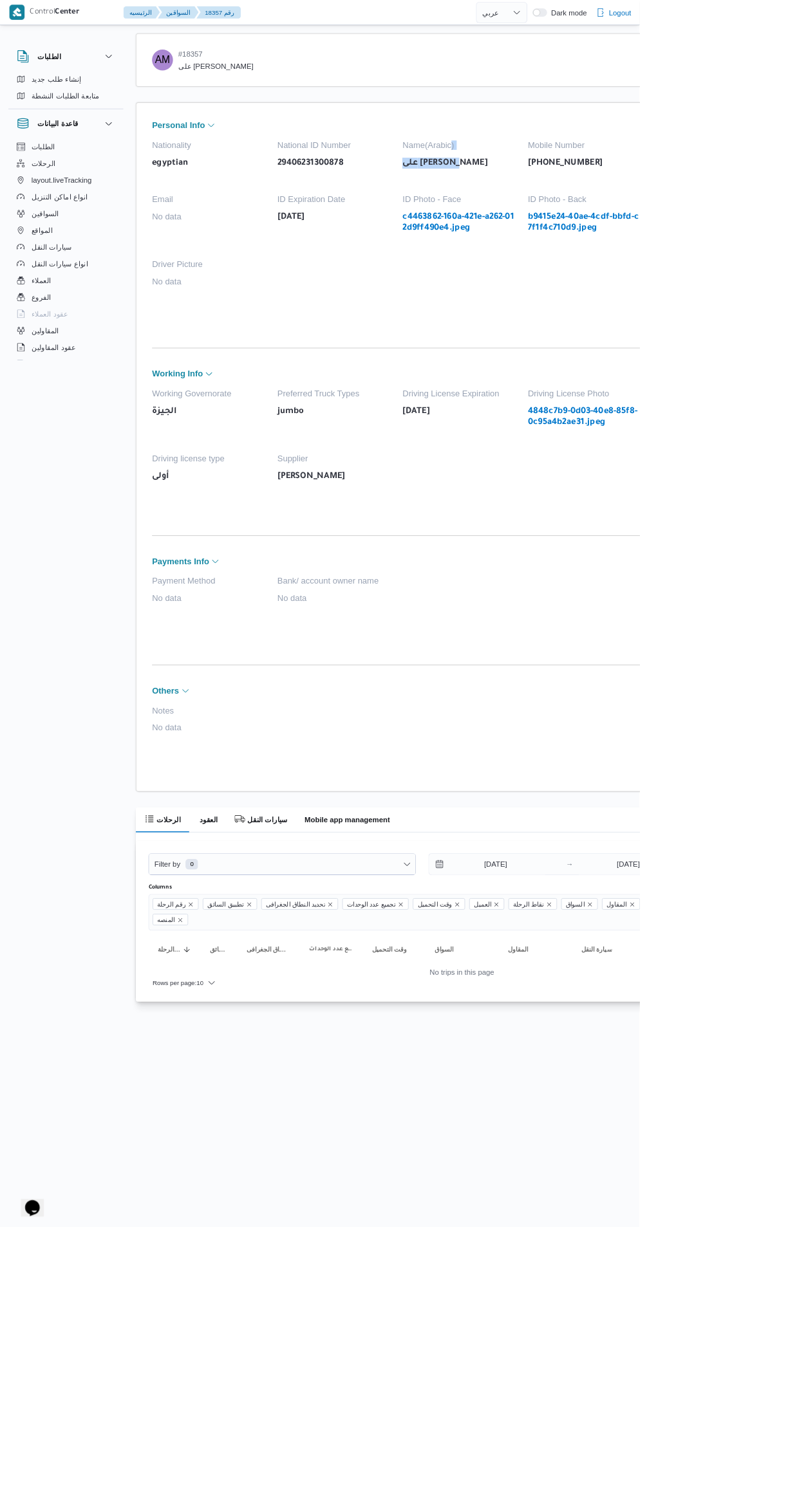
click at [604, 1384] on html "Control Center الرئيسيه السواقين 18357 رقم English عربي Dark mode Logout الطلبا…" at bounding box center [394, 756] width 788 height 1512
click at [589, 1064] on input "[DATE]" at bounding box center [602, 1064] width 146 height 26
click at [579, 1064] on input "[DATE]" at bounding box center [602, 1064] width 146 height 26
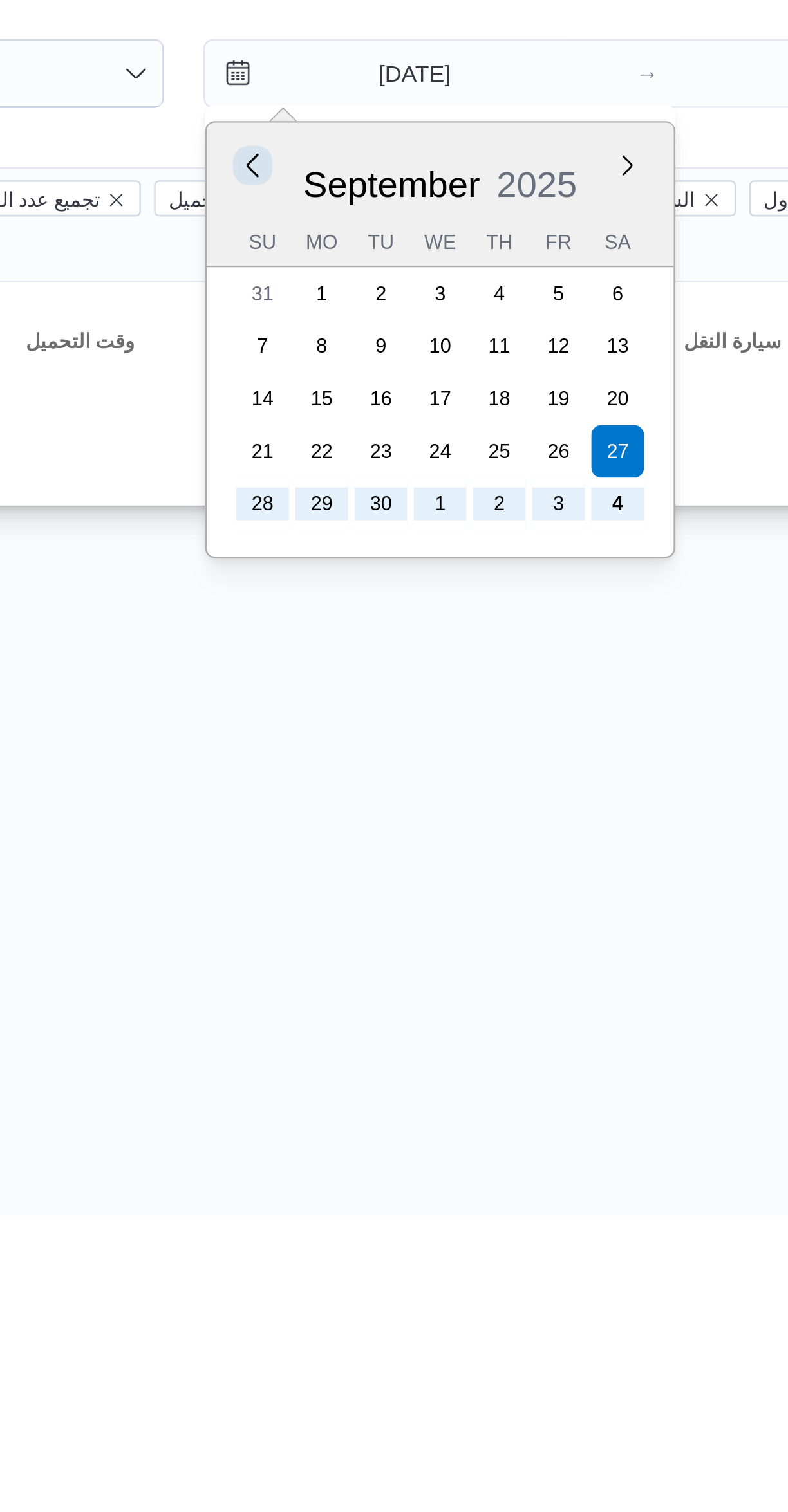
click at [544, 1100] on button "Previous Month" at bounding box center [547, 1100] width 12 height 12
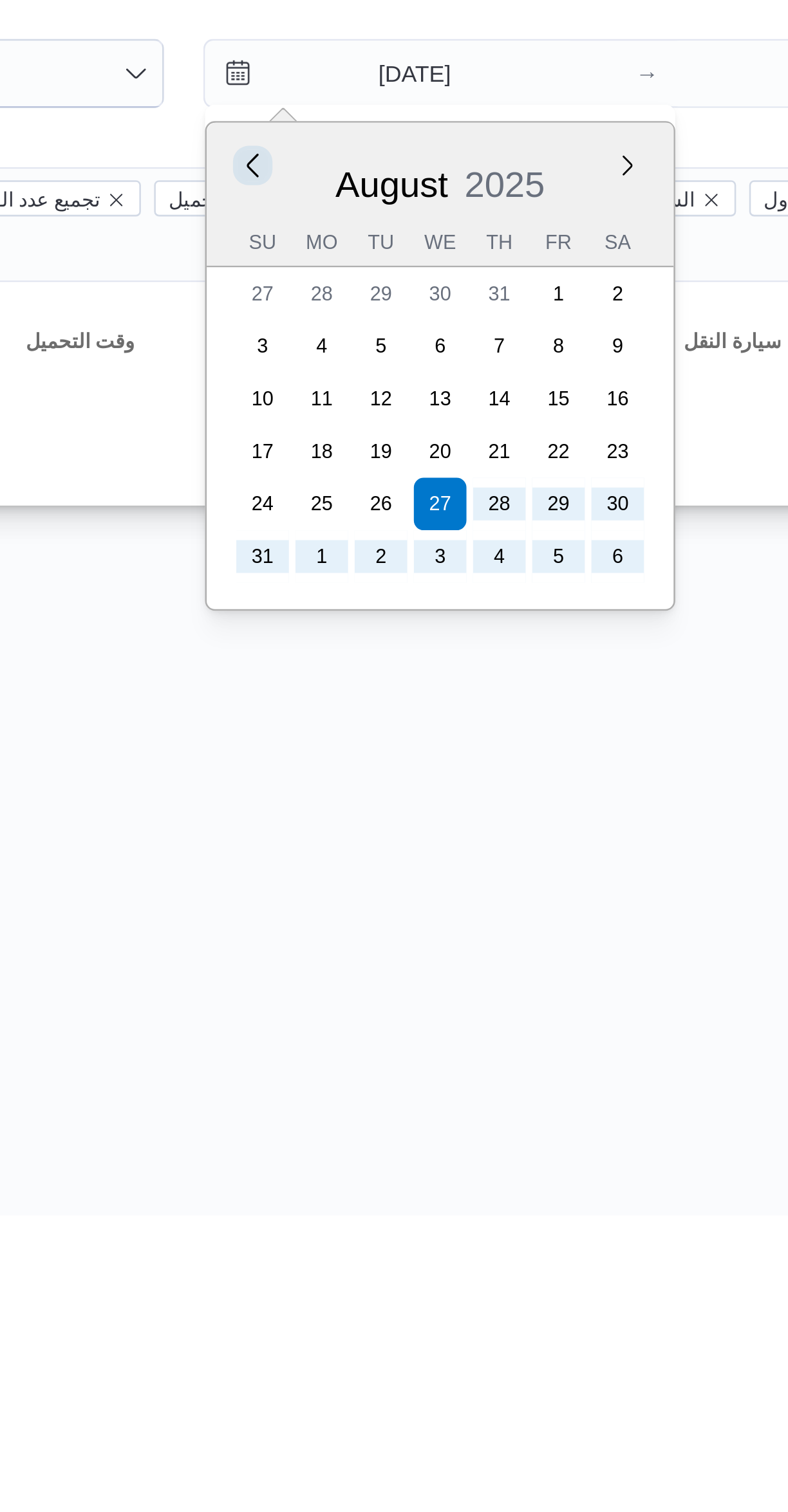
click at [547, 1102] on button "Previous Month" at bounding box center [547, 1100] width 12 height 12
type input "[DATE]"
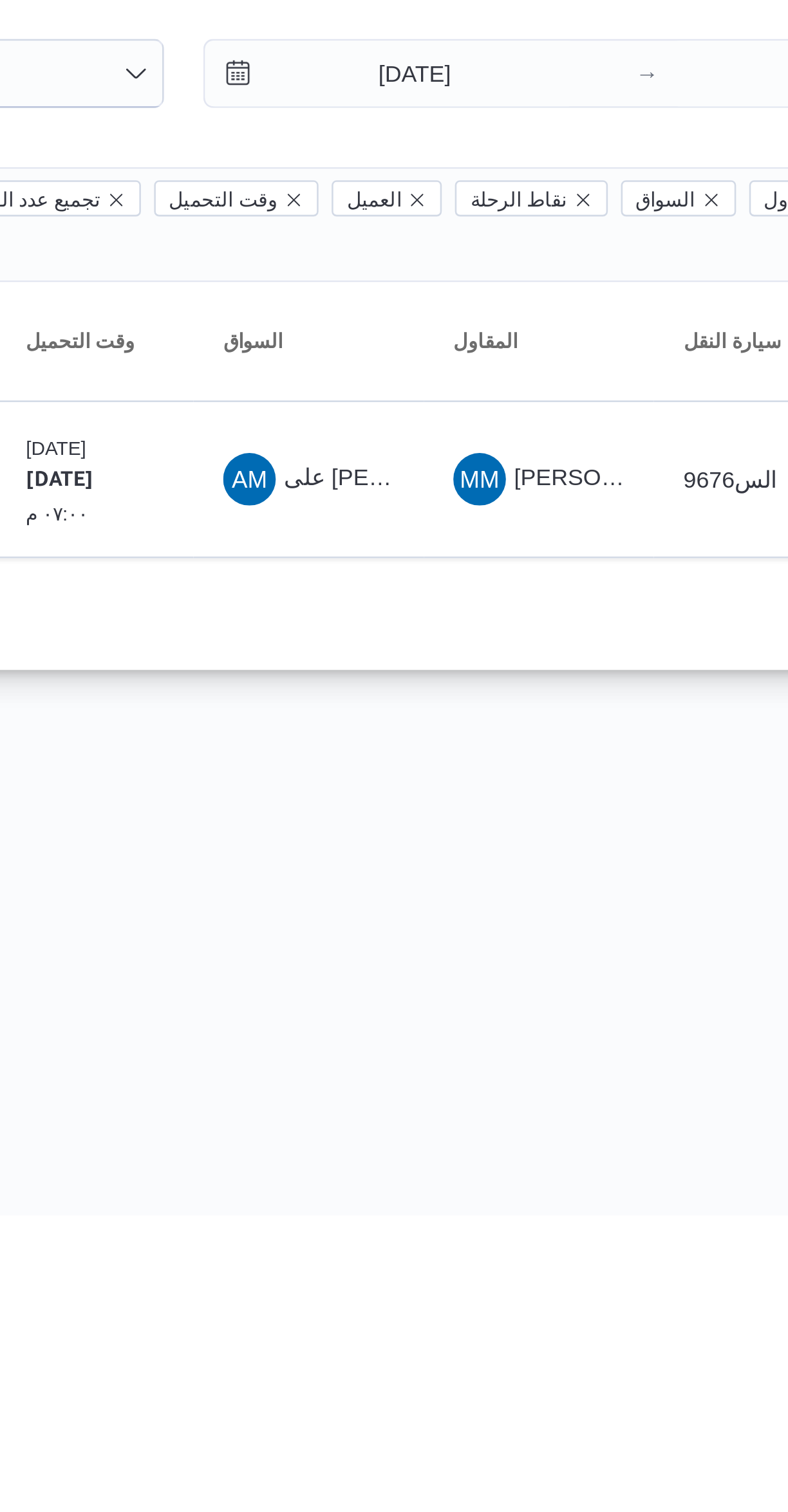
click at [638, 1407] on html "Control Center الرئيسيه السواقين 18357 رقم English عربي Dark mode Logout الطلبا…" at bounding box center [394, 756] width 788 height 1512
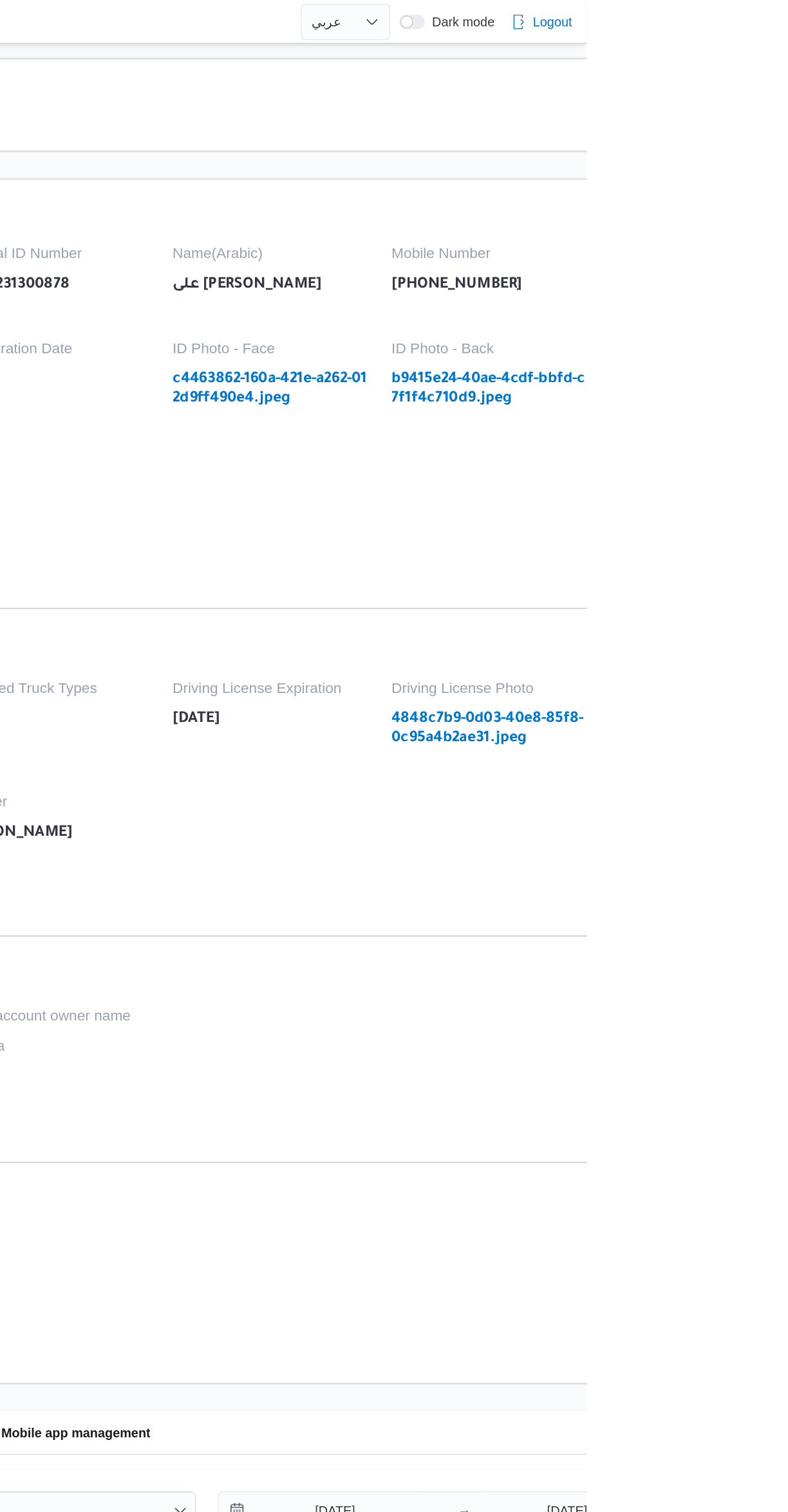
click at [712, 272] on link "b9415e24-40ae-4cdf-bbfd-c7f1f4c710d9.jpeg" at bounding box center [721, 275] width 142 height 27
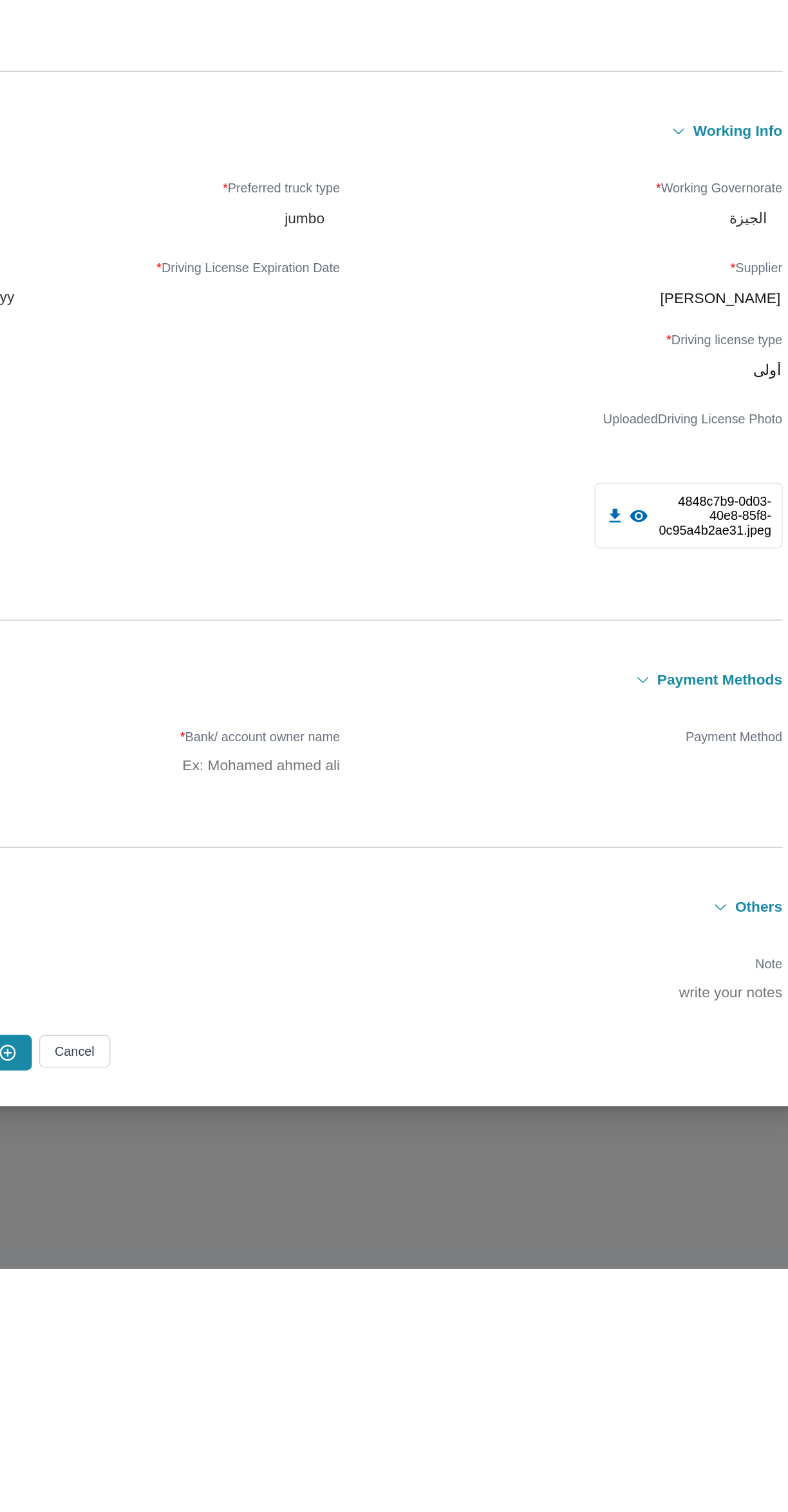
click at [121, 717] on icon "button" at bounding box center [113, 710] width 13 height 13
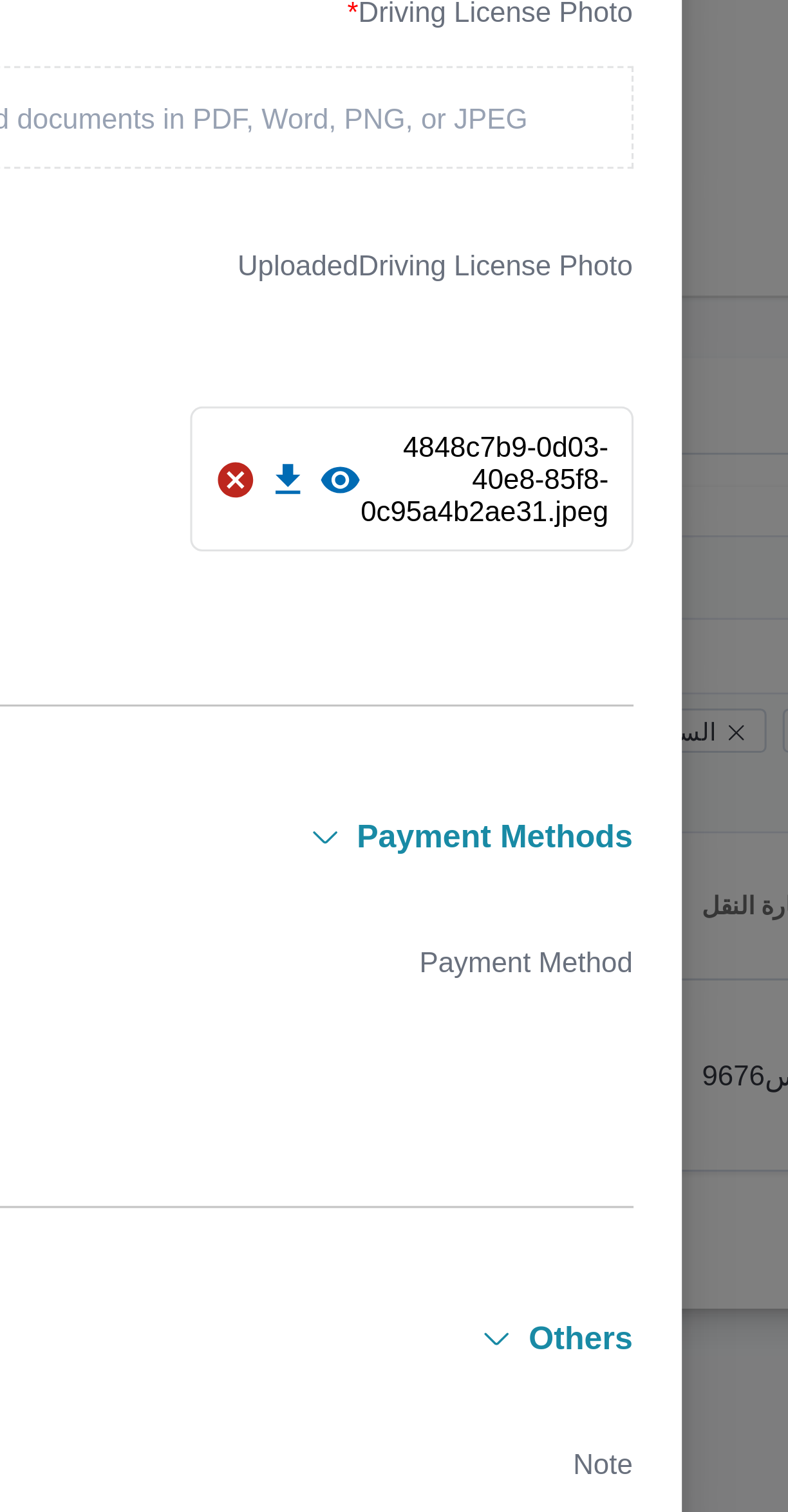
click at [614, 835] on div "[PERSON_NAME] مهني مسعد" at bounding box center [549, 824] width 286 height 23
type input "راجح"
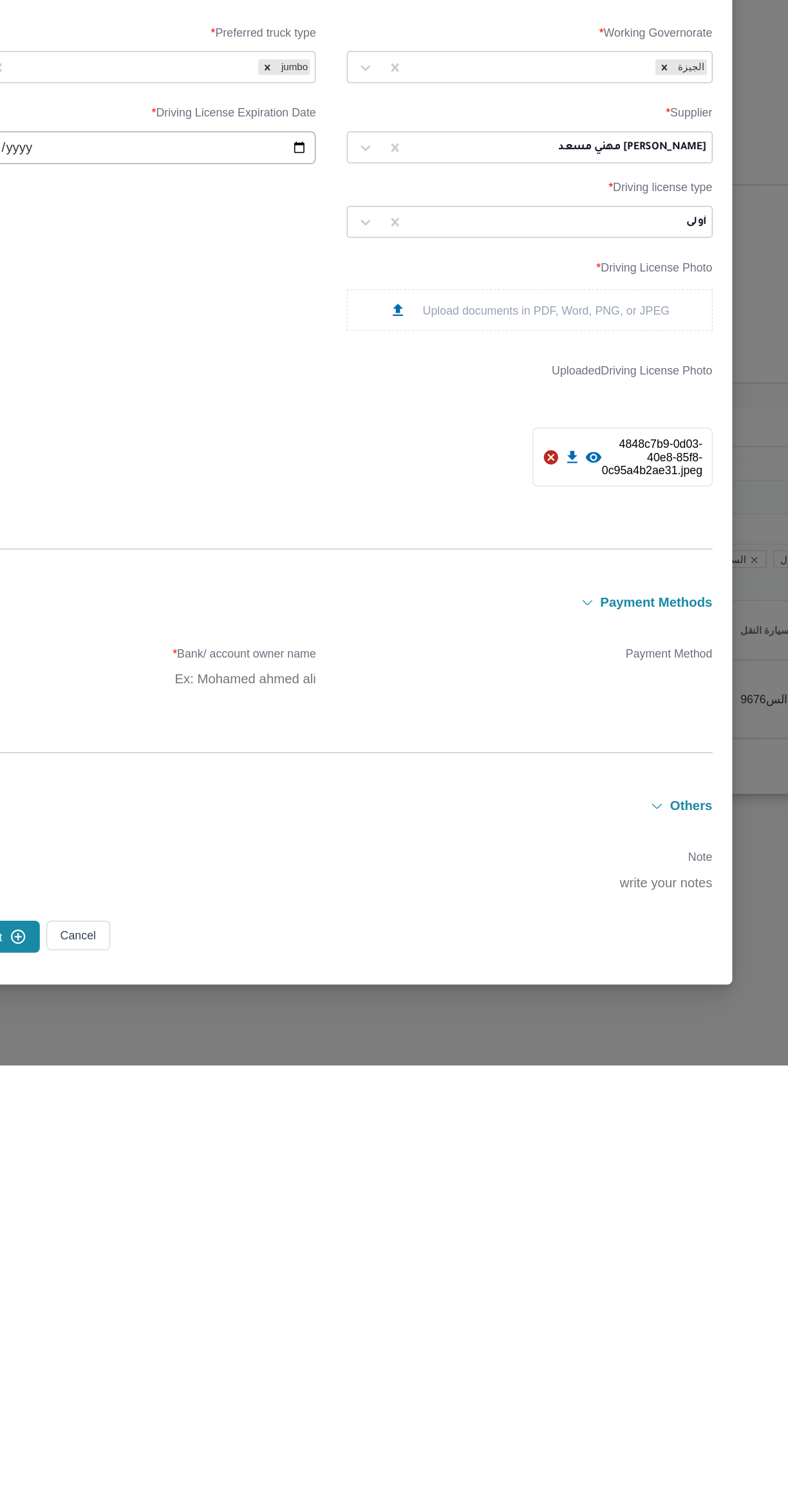
click at [121, 666] on icon "button" at bounding box center [113, 659] width 13 height 13
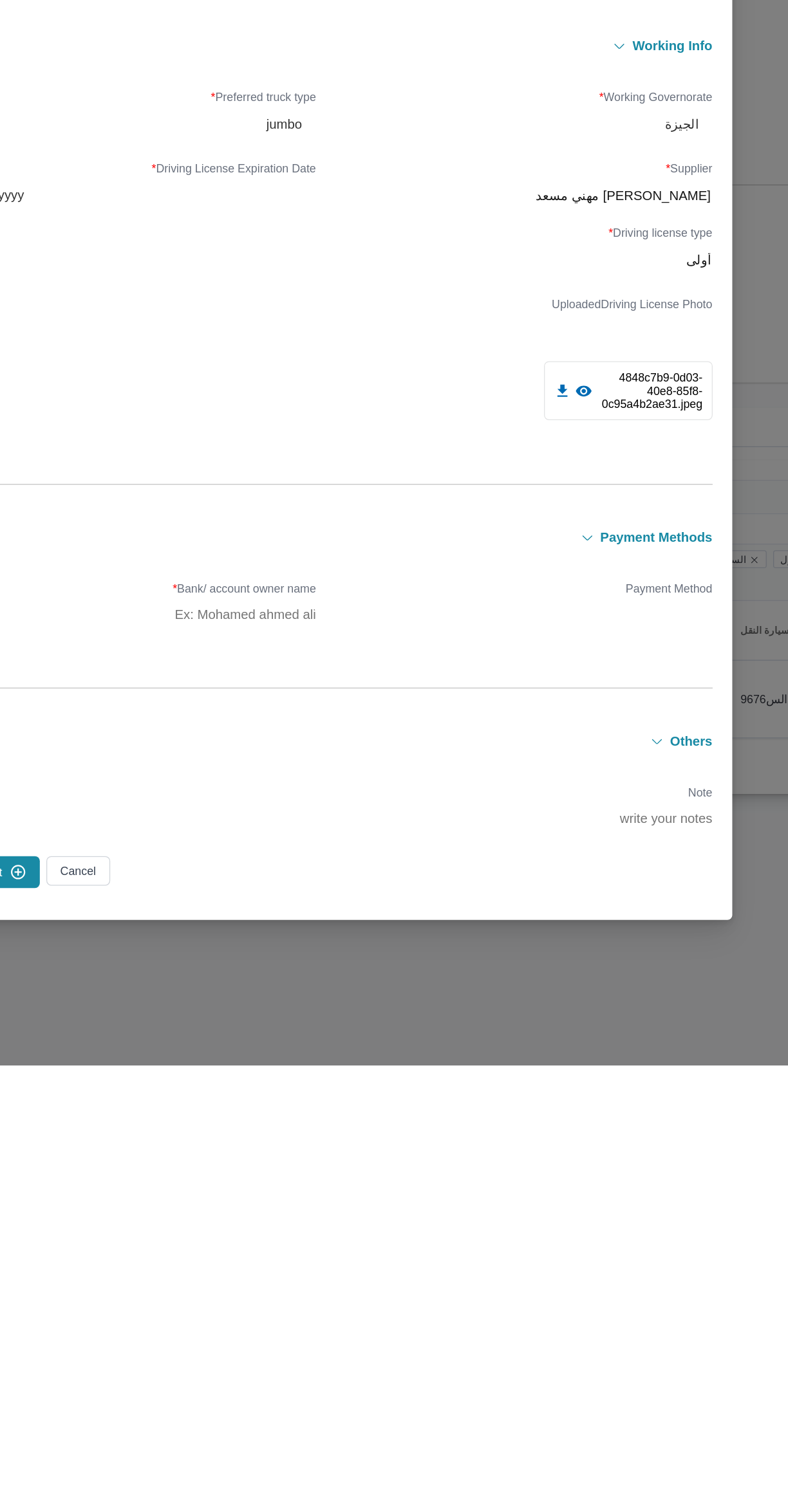
click at [164, 1372] on button "Submit" at bounding box center [131, 1359] width 68 height 25
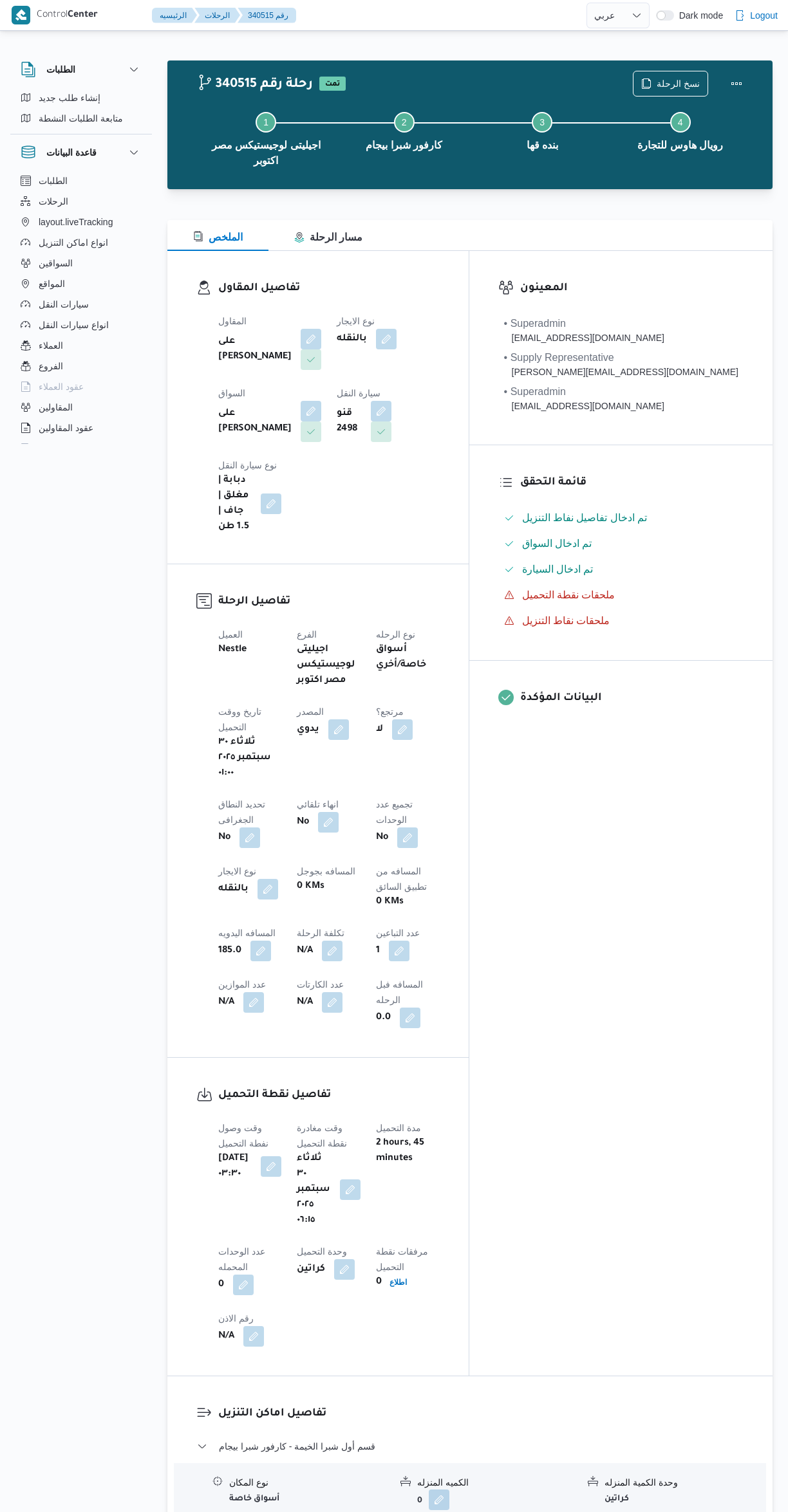
select select "ar"
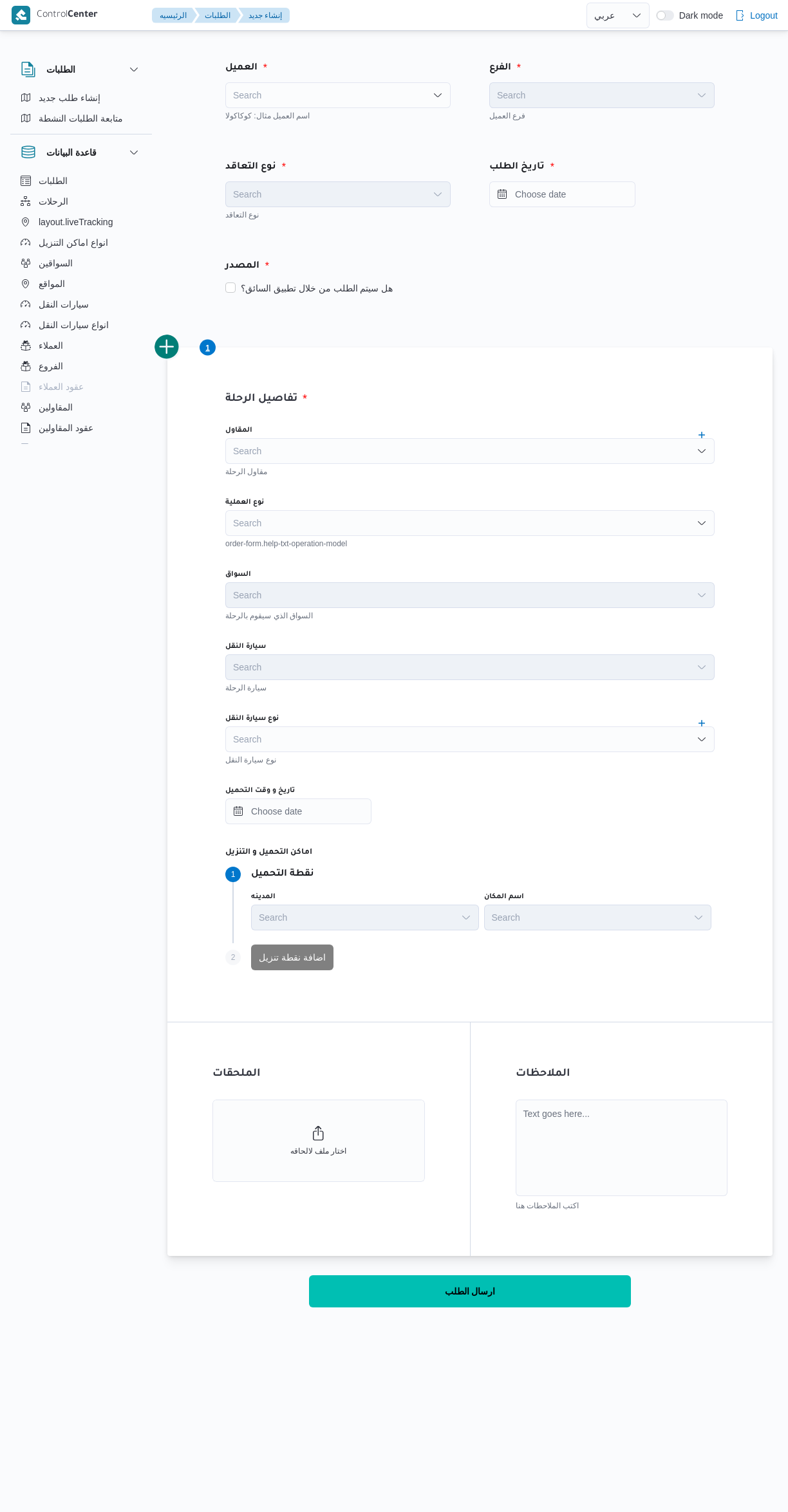
select select "ar"
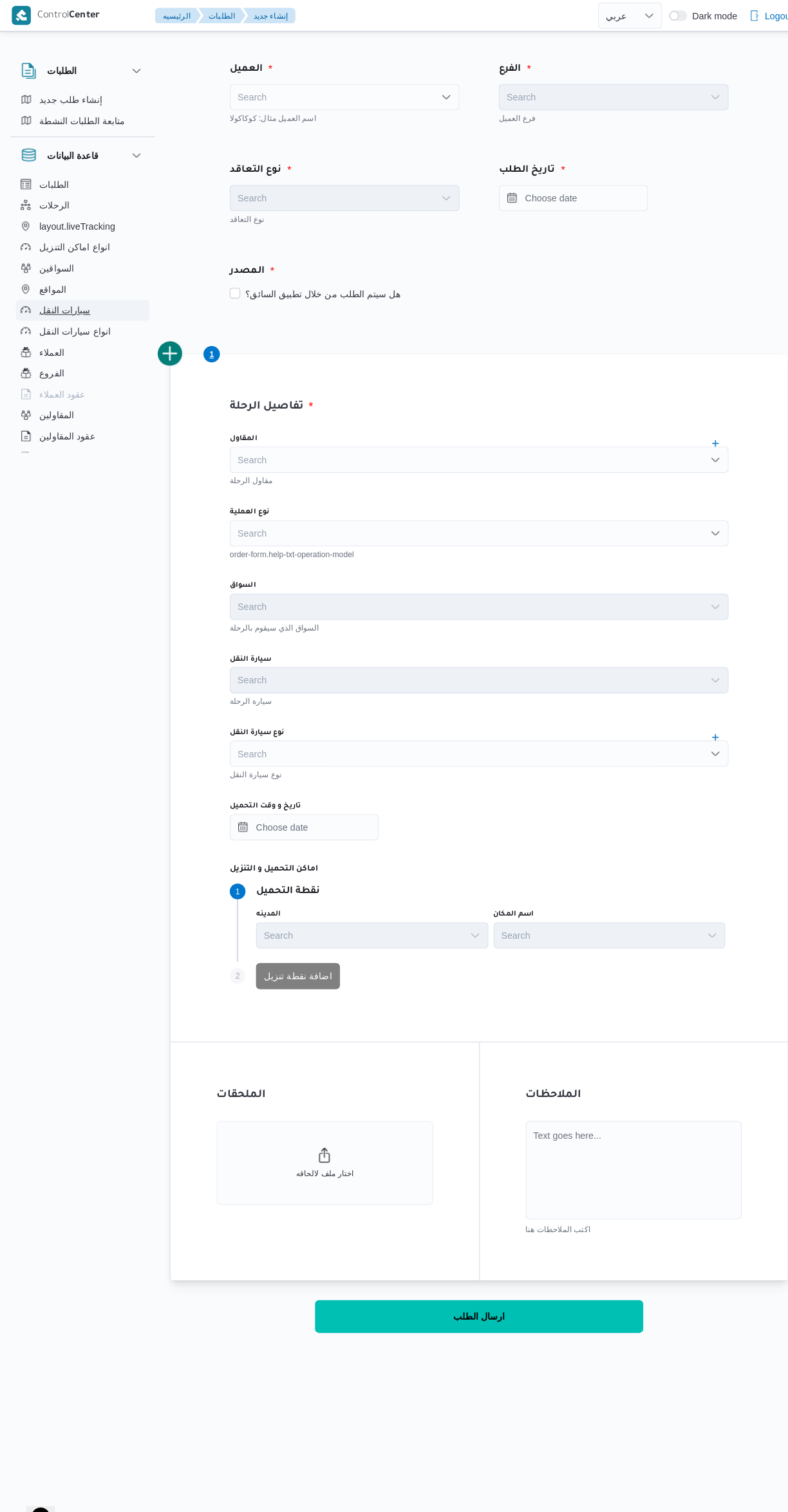
click at [41, 305] on span "سيارات النقل" at bounding box center [64, 304] width 50 height 15
select select "ar"
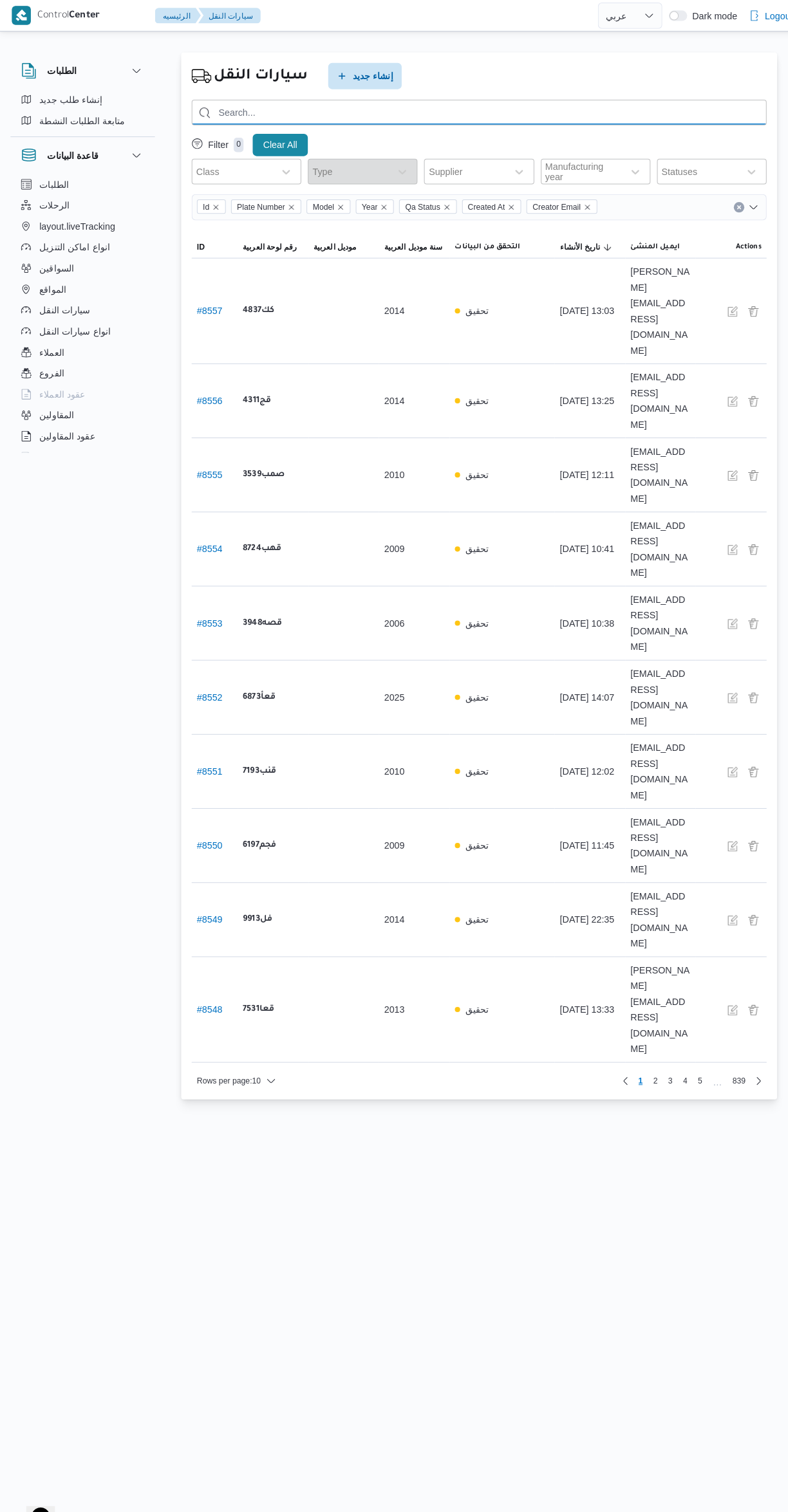
click at [408, 113] on input "search" at bounding box center [470, 110] width 564 height 25
type input "9676"
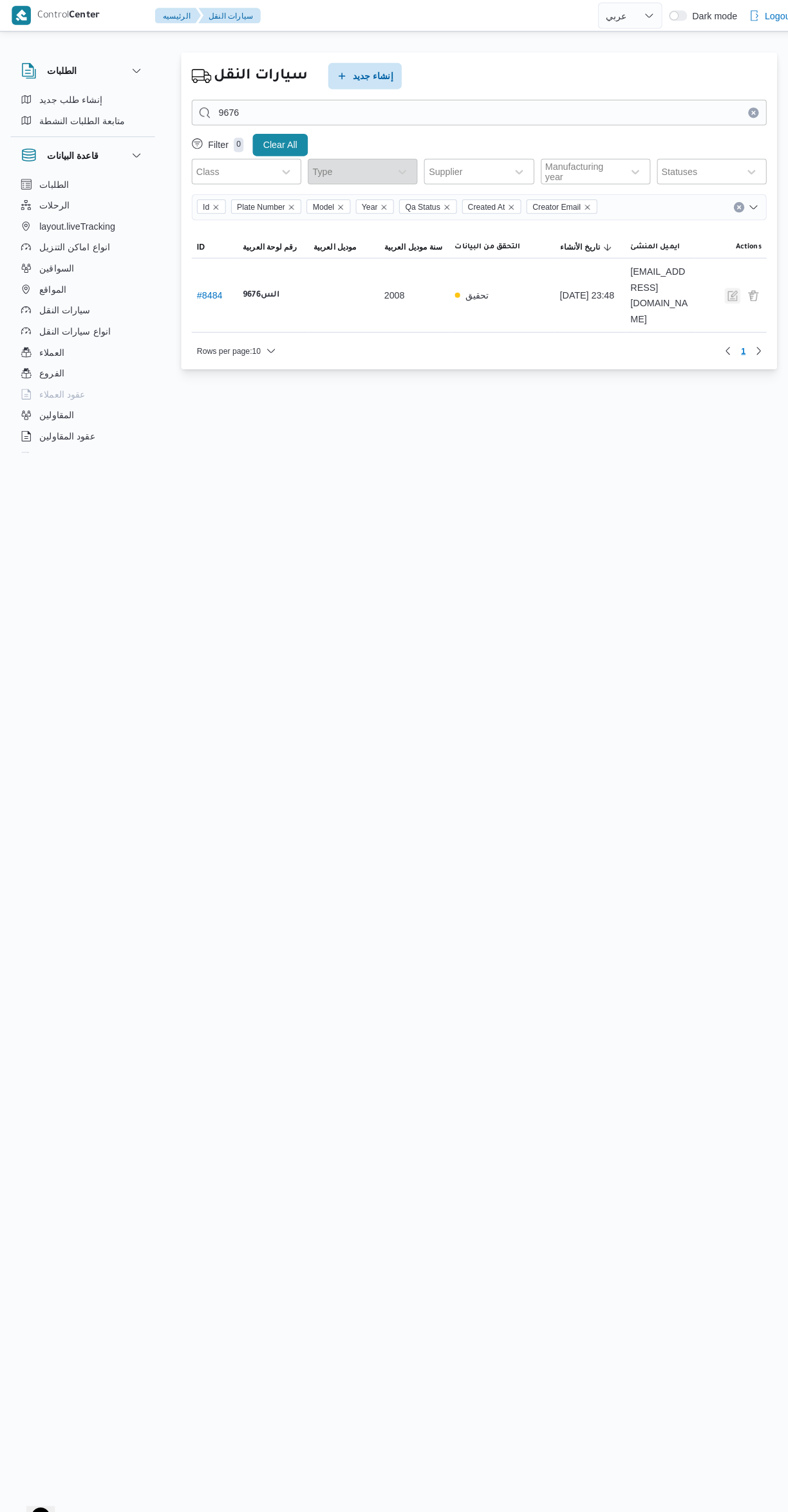
click at [716, 282] on button "button" at bounding box center [718, 290] width 15 height 15
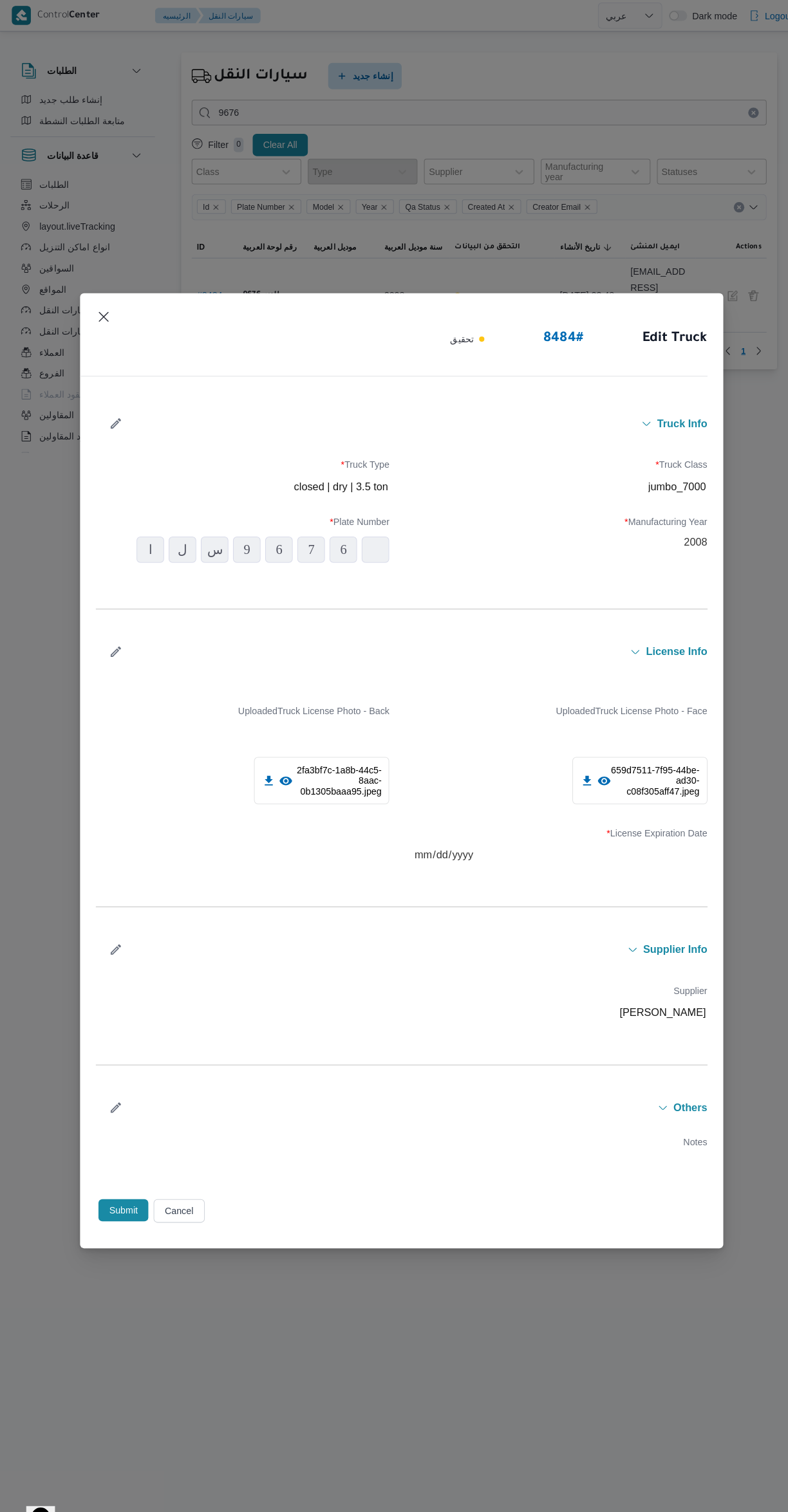
type input "2008"
type input "[DATE]"
click at [113, 931] on icon "button" at bounding box center [113, 931] width 13 height 13
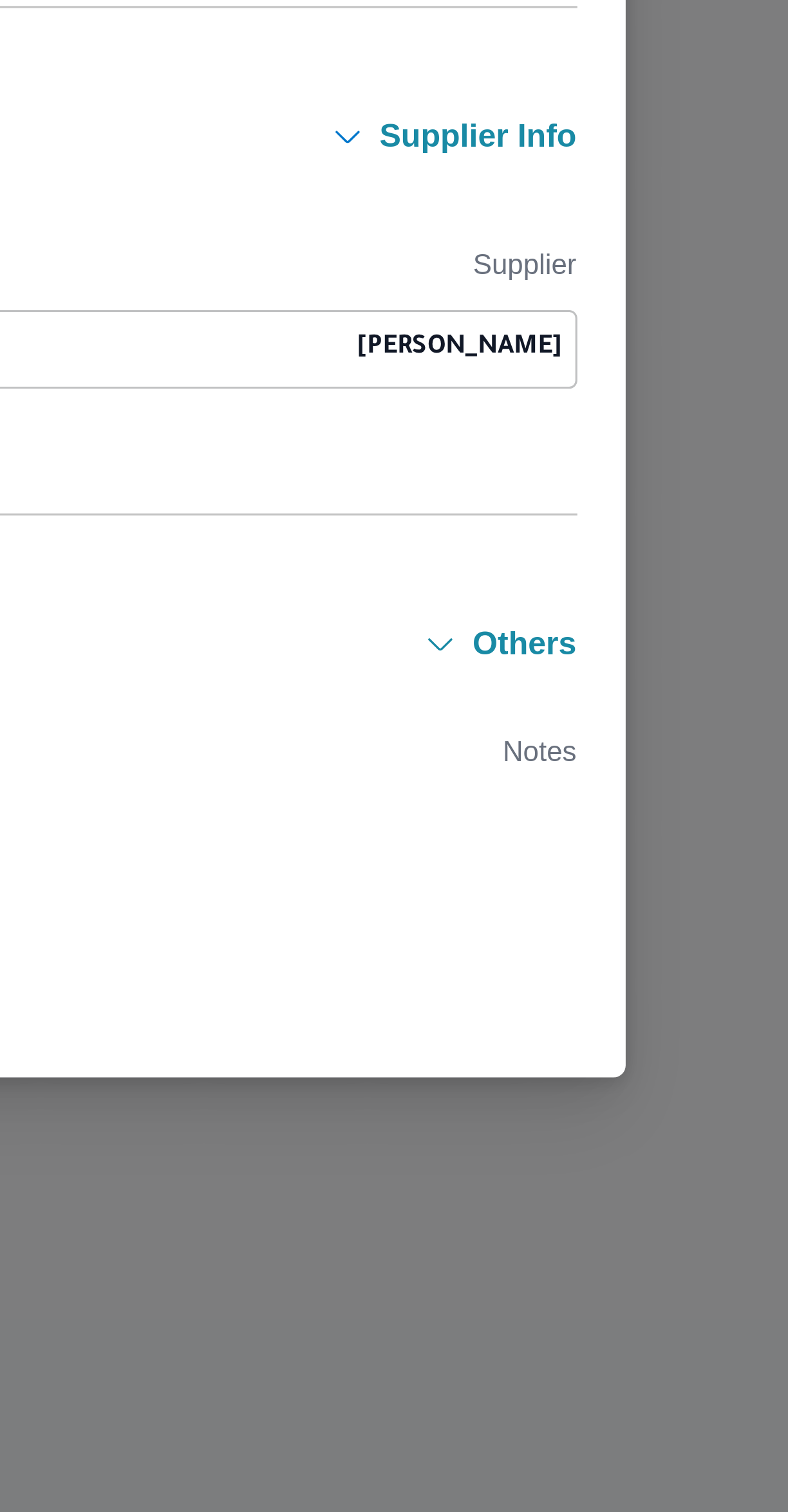
click at [585, 930] on button "Supplier Info" at bounding box center [413, 928] width 560 height 10
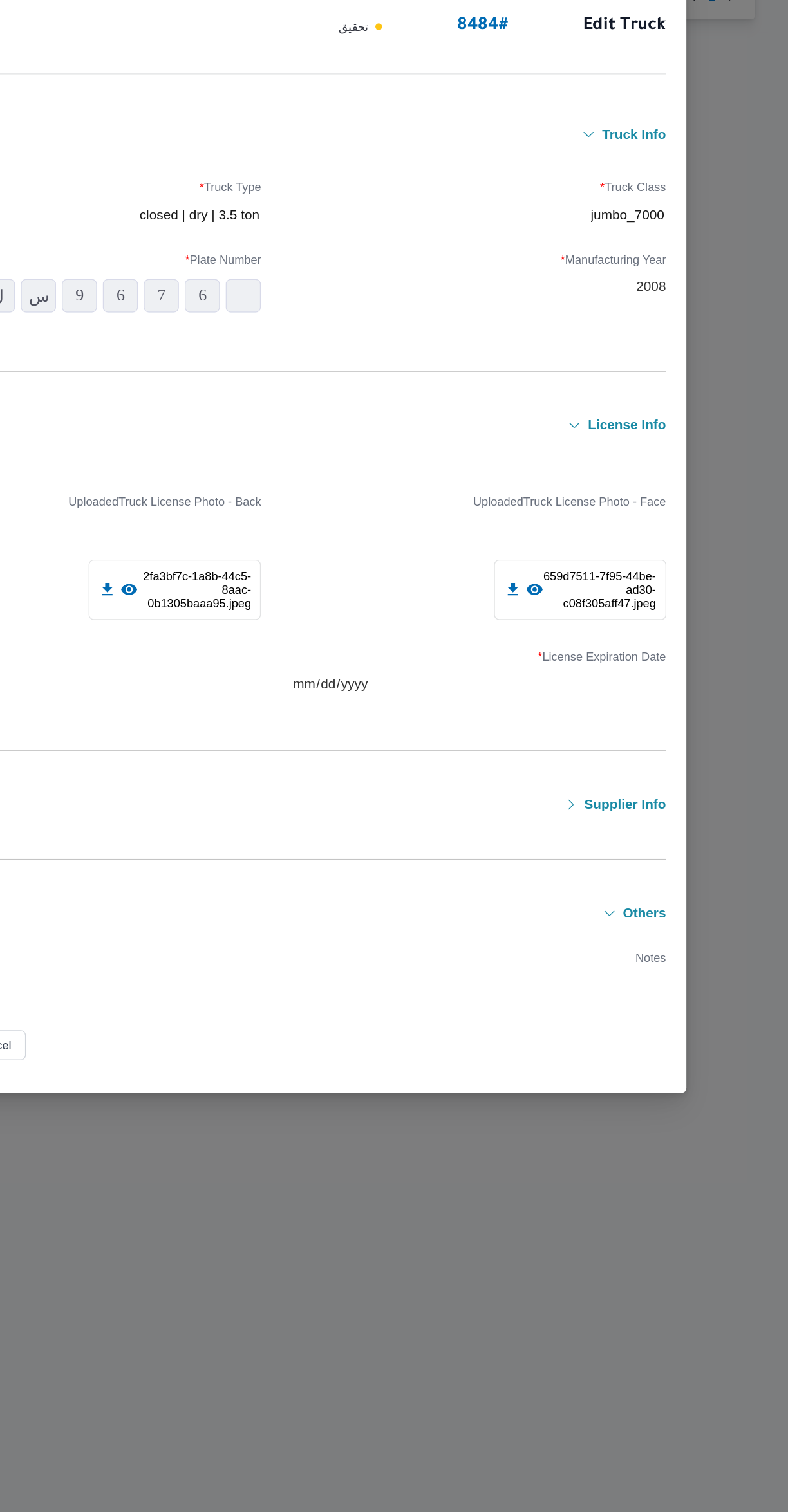
click at [653, 790] on div "659d7511-7f95-44be-ad30-c08f305aff47.jpeg" at bounding box center [626, 801] width 132 height 47
click at [597, 798] on icon at bounding box center [592, 801] width 13 height 13
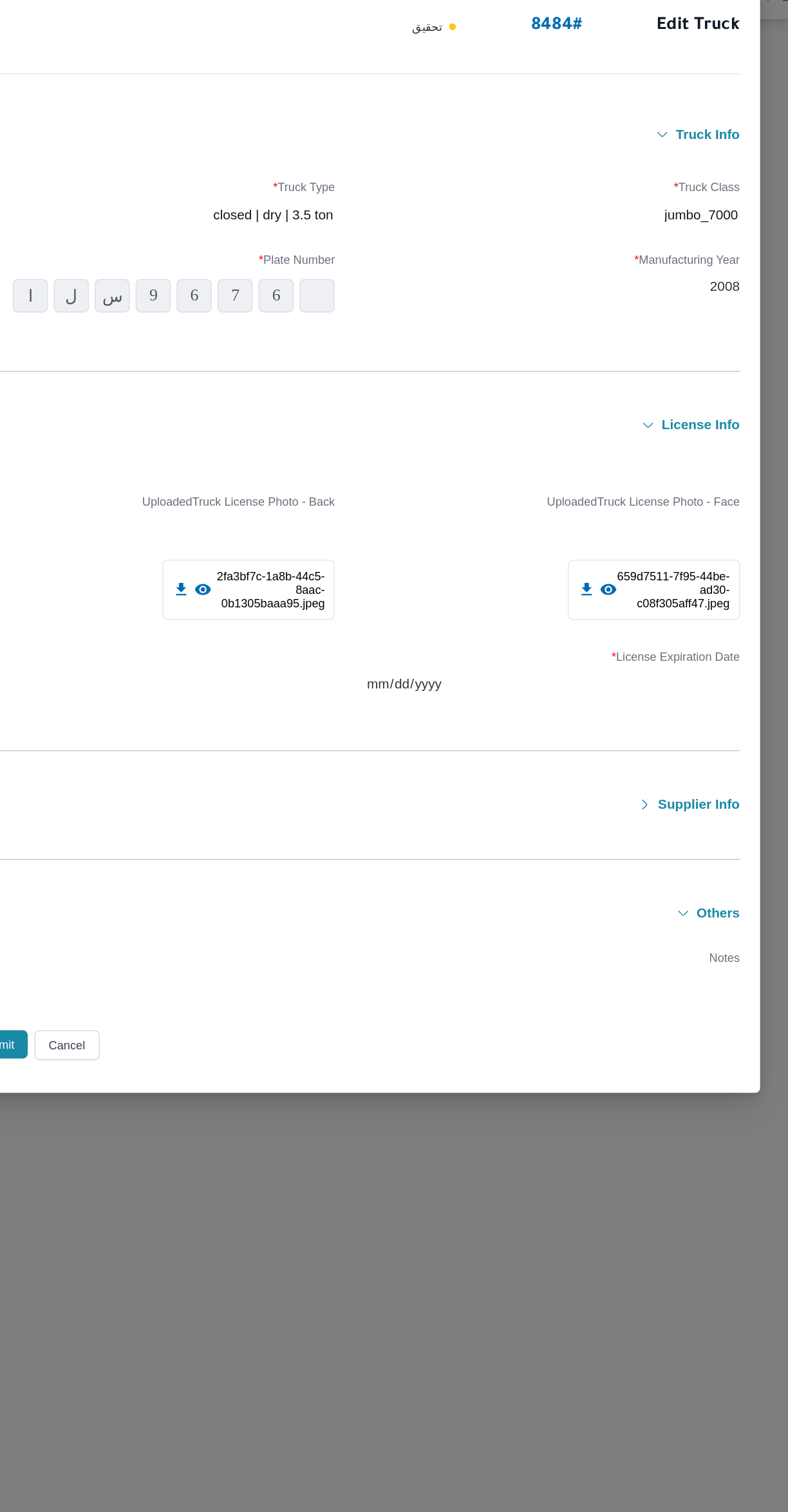
click at [650, 967] on span "Supplier Info" at bounding box center [662, 967] width 63 height 10
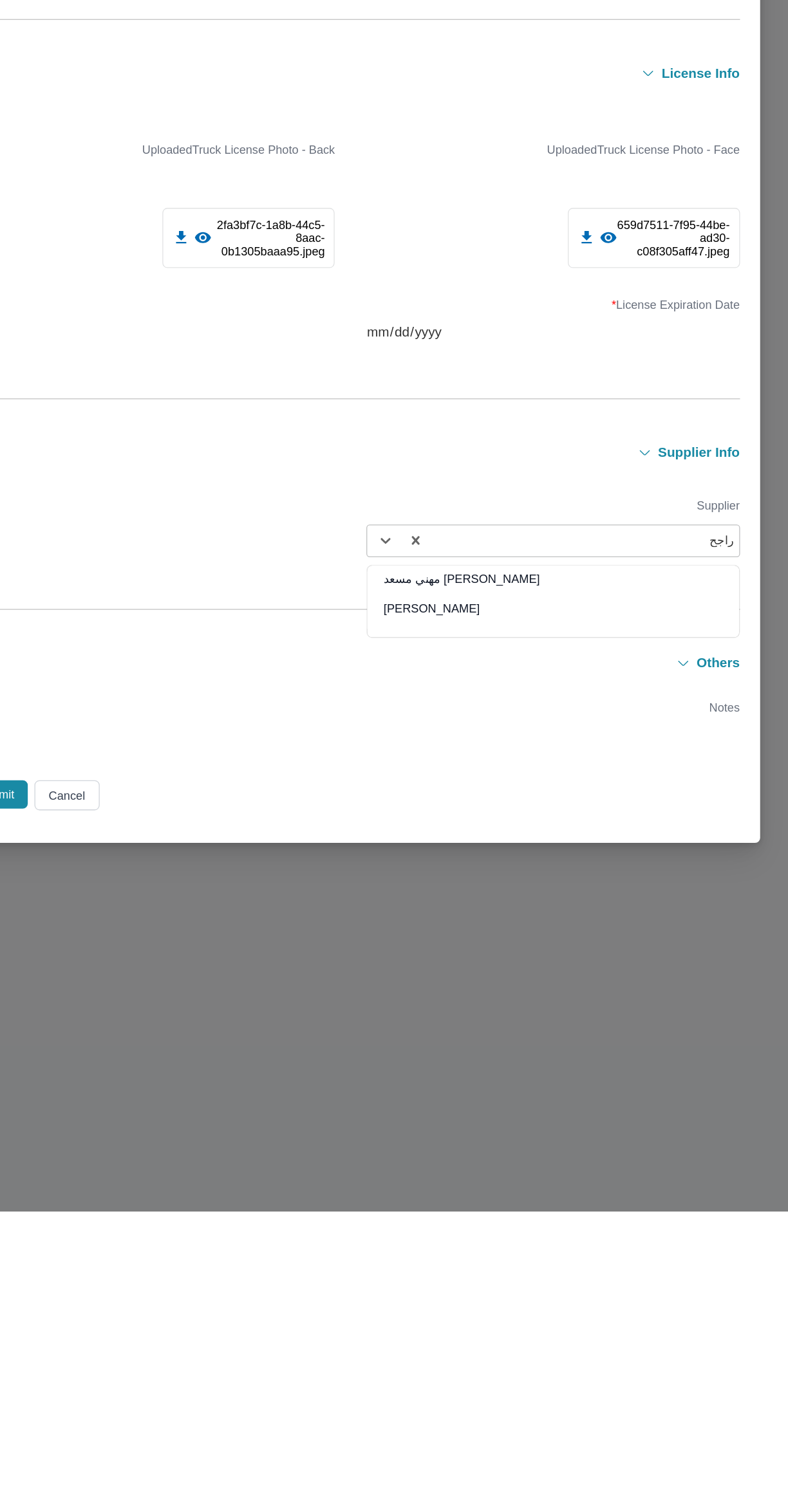
click at [561, 1021] on div "[PERSON_NAME] مهني مسعد" at bounding box center [549, 1030] width 286 height 23
type input "راجح"
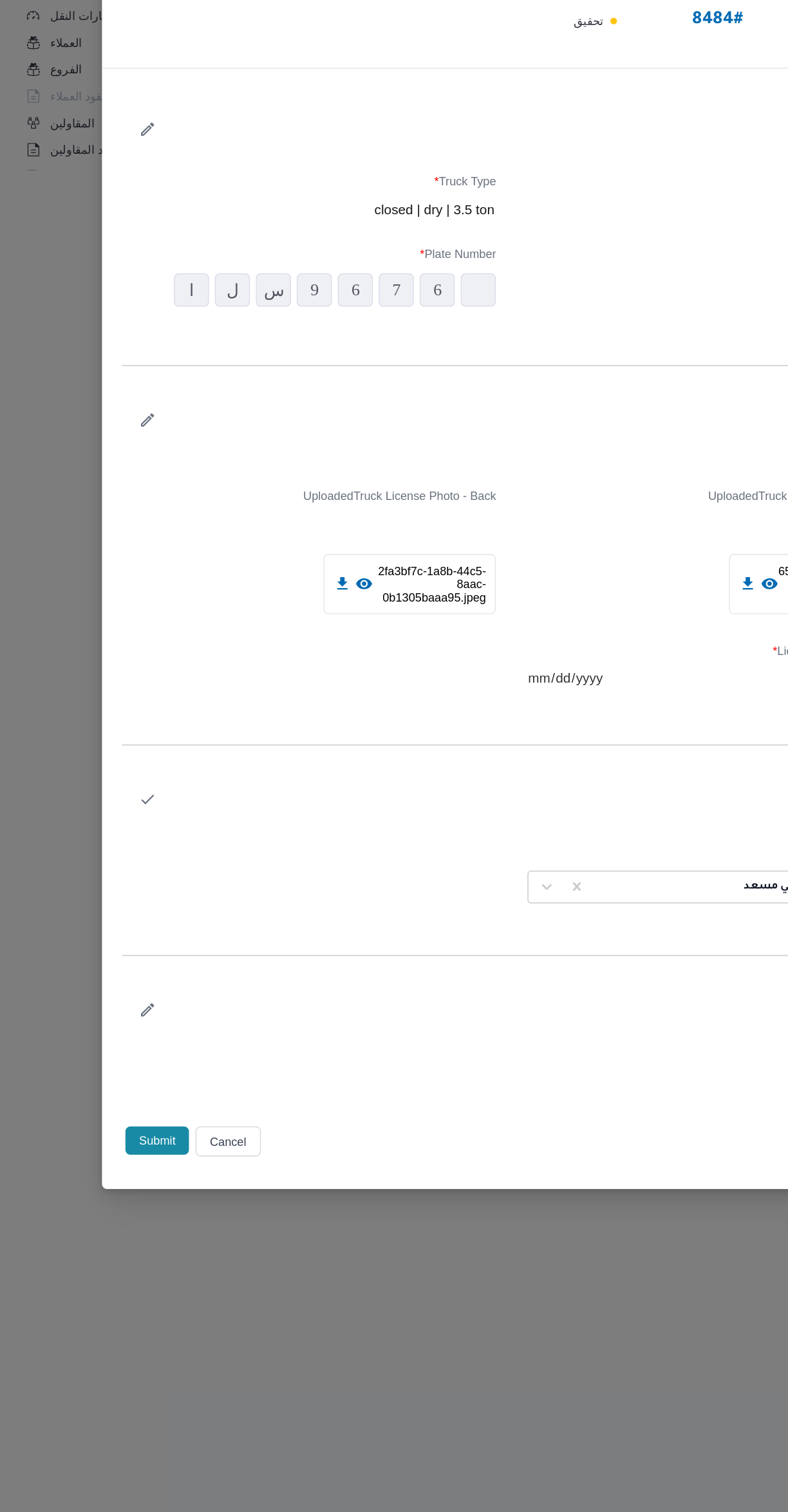
click at [113, 928] on icon "button" at bounding box center [113, 928] width 13 height 13
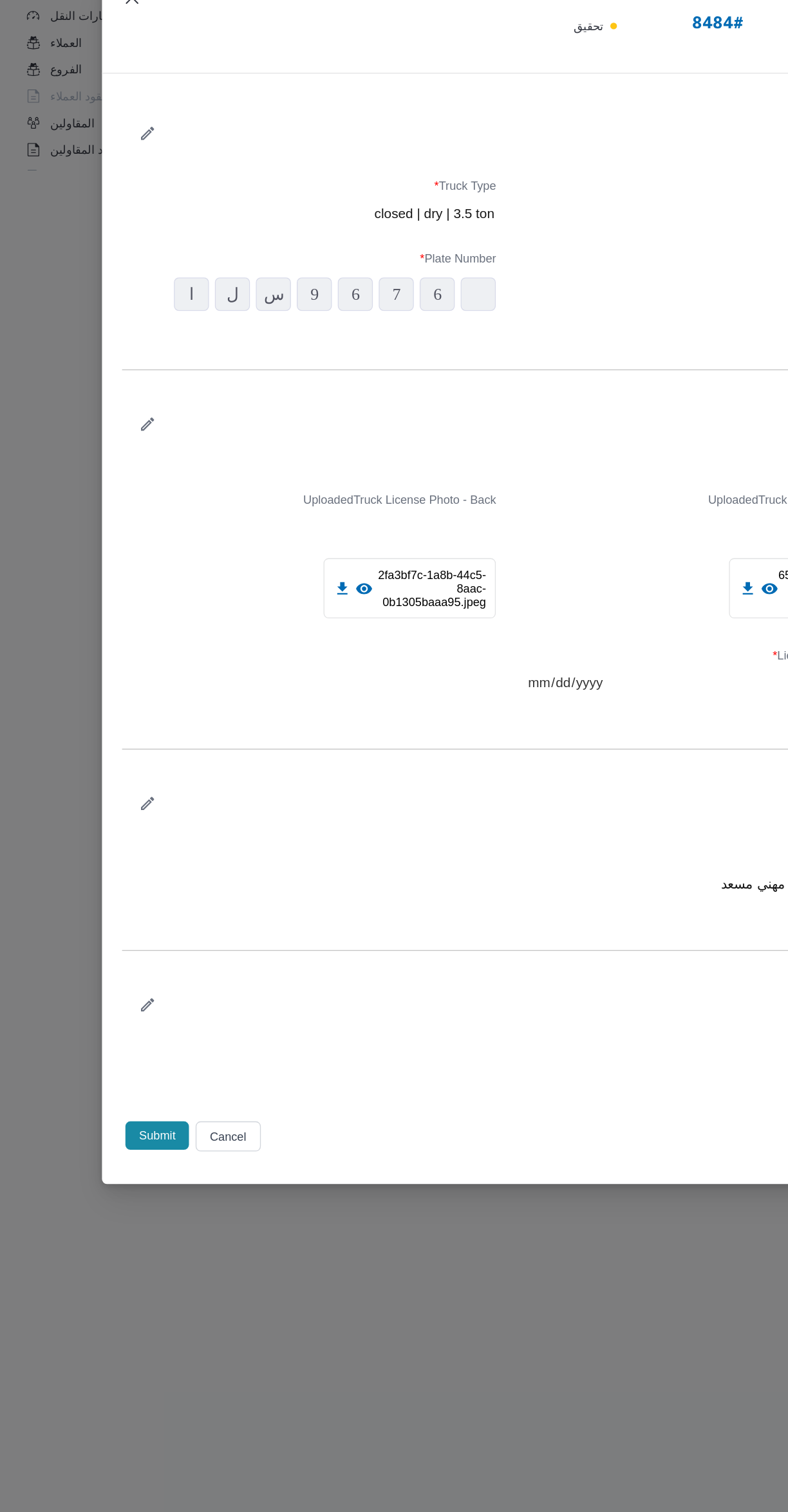
click at [125, 1189] on button "Submit" at bounding box center [121, 1186] width 48 height 22
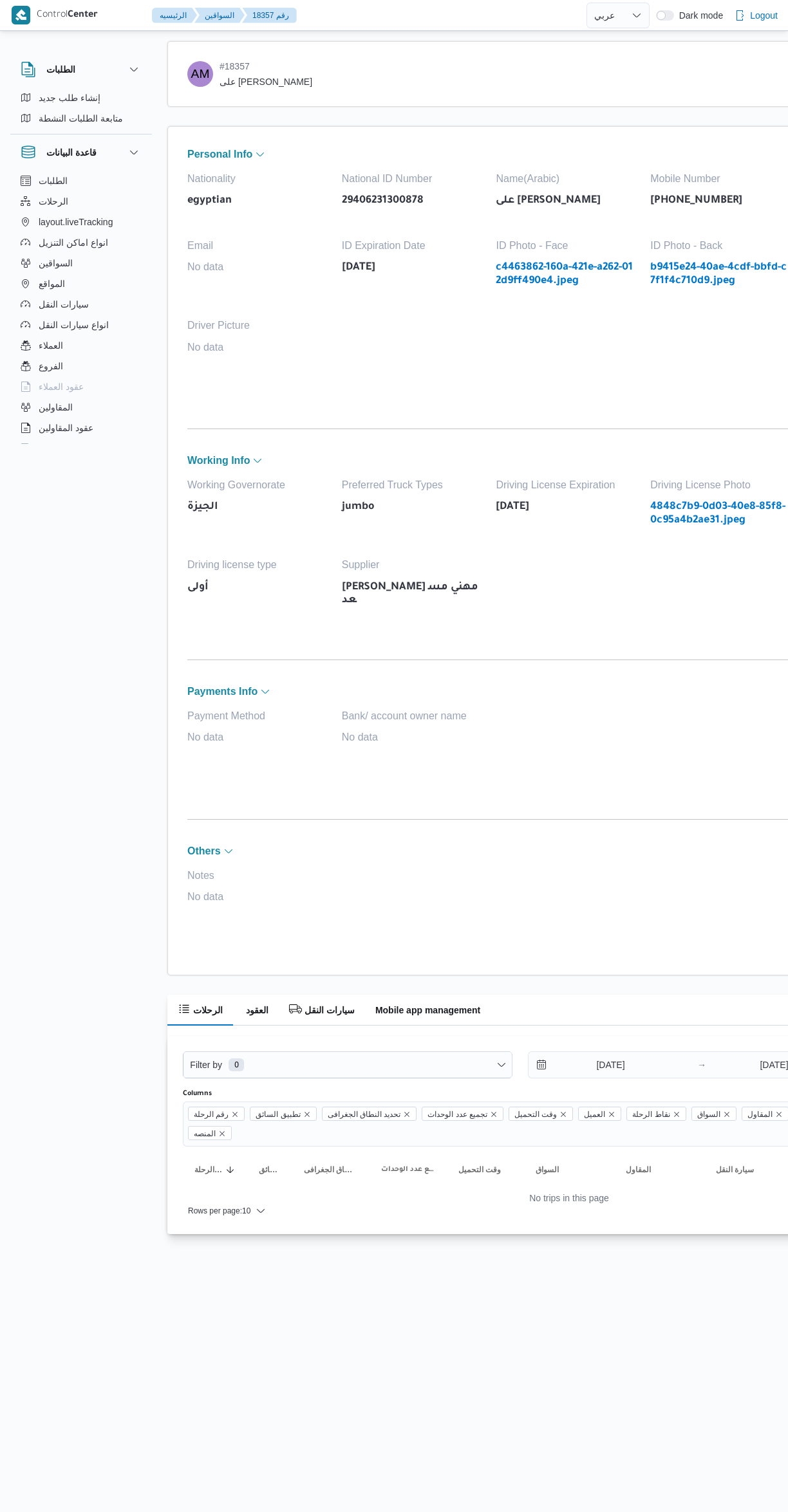
select select "ar"
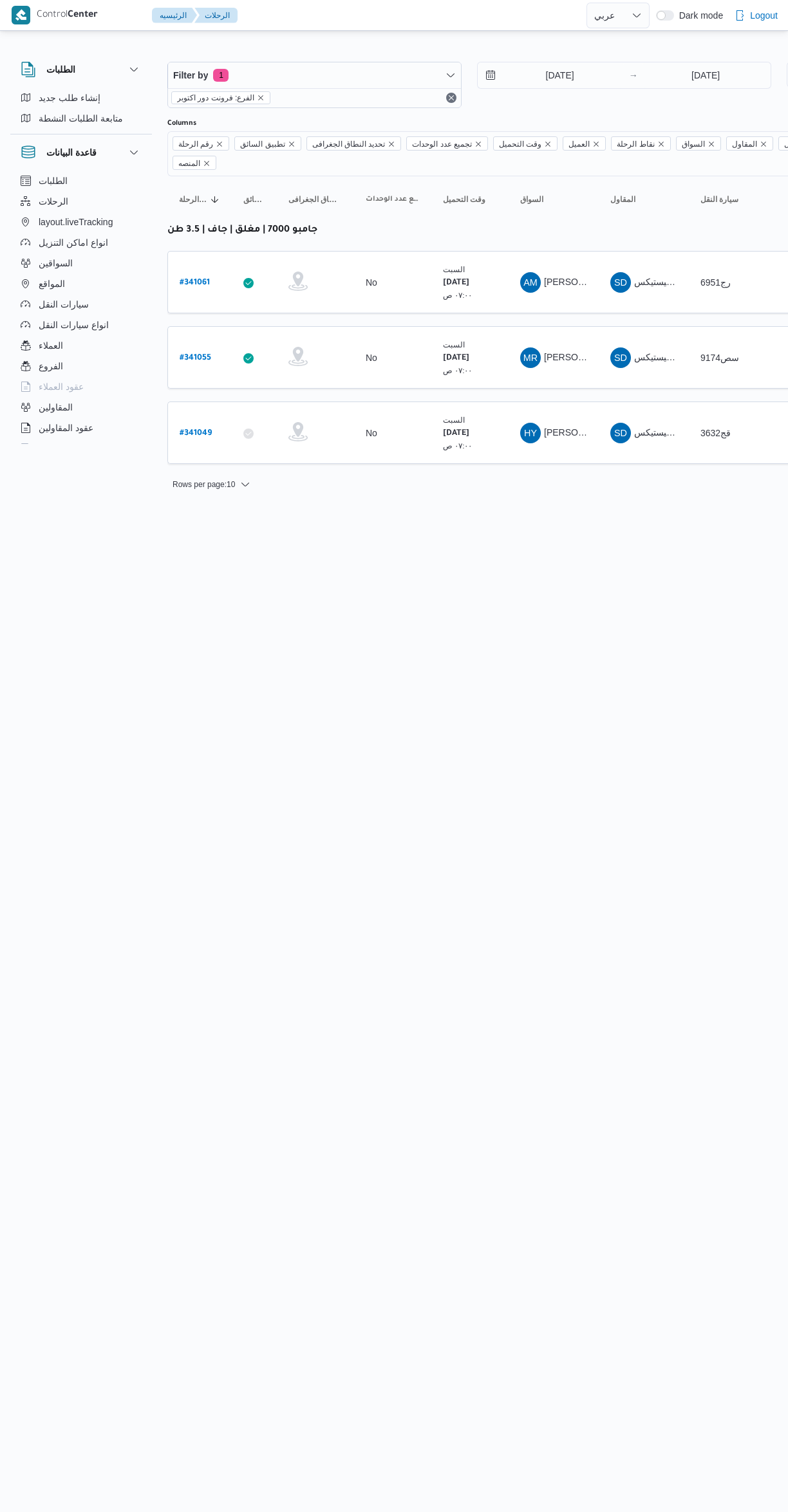
select select "ar"
